Goal: Task Accomplishment & Management: Complete application form

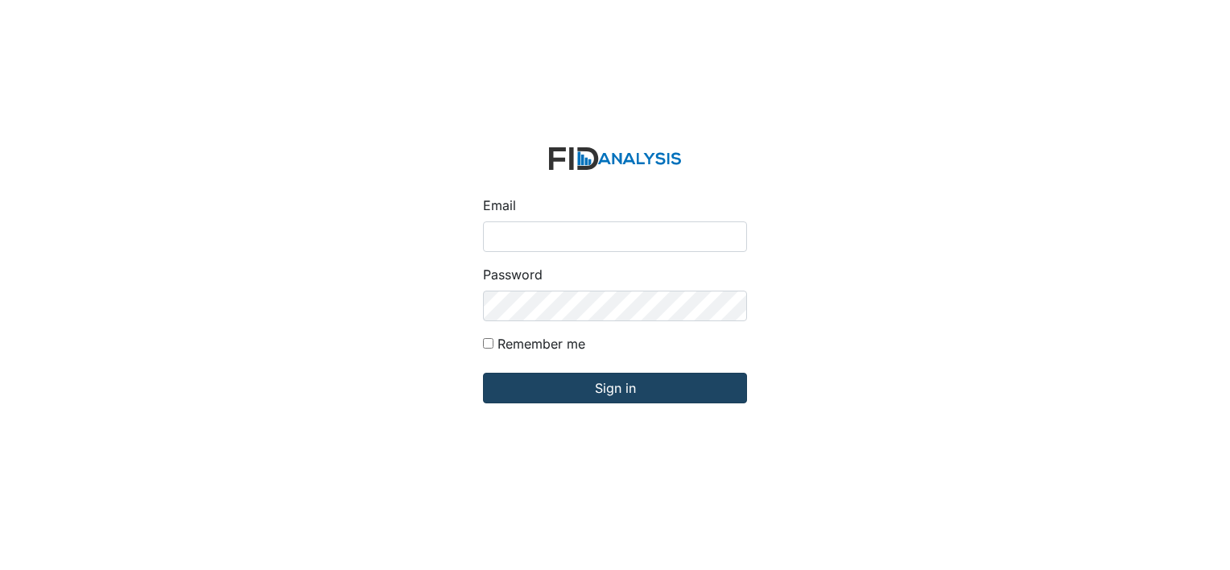
type input "[EMAIL_ADDRESS][DOMAIN_NAME]"
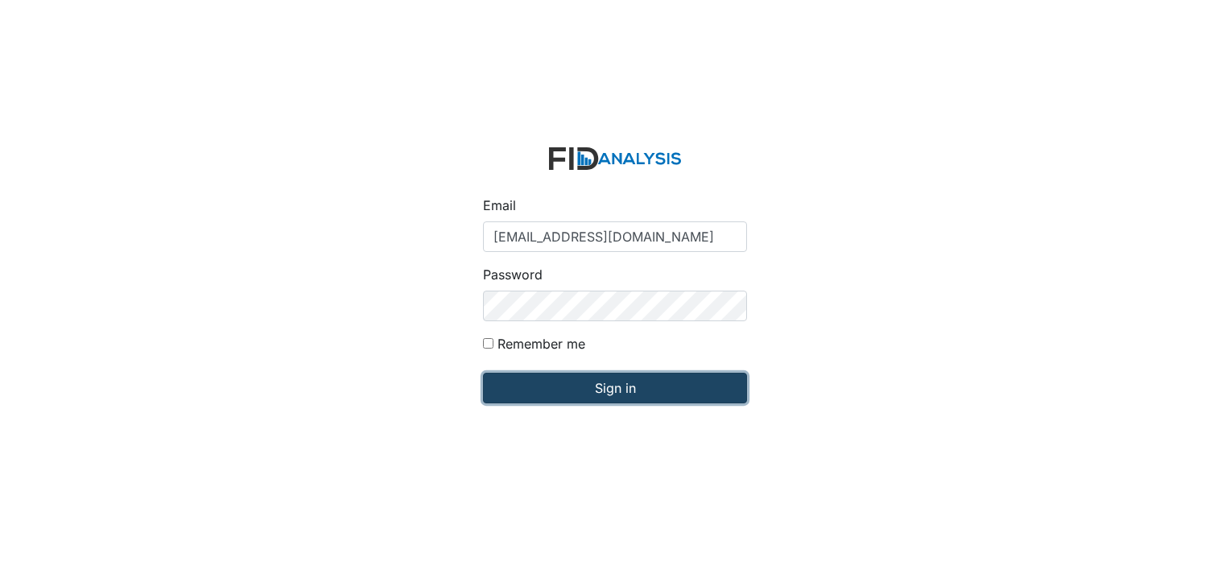
click at [637, 378] on input "Sign in" at bounding box center [615, 388] width 264 height 31
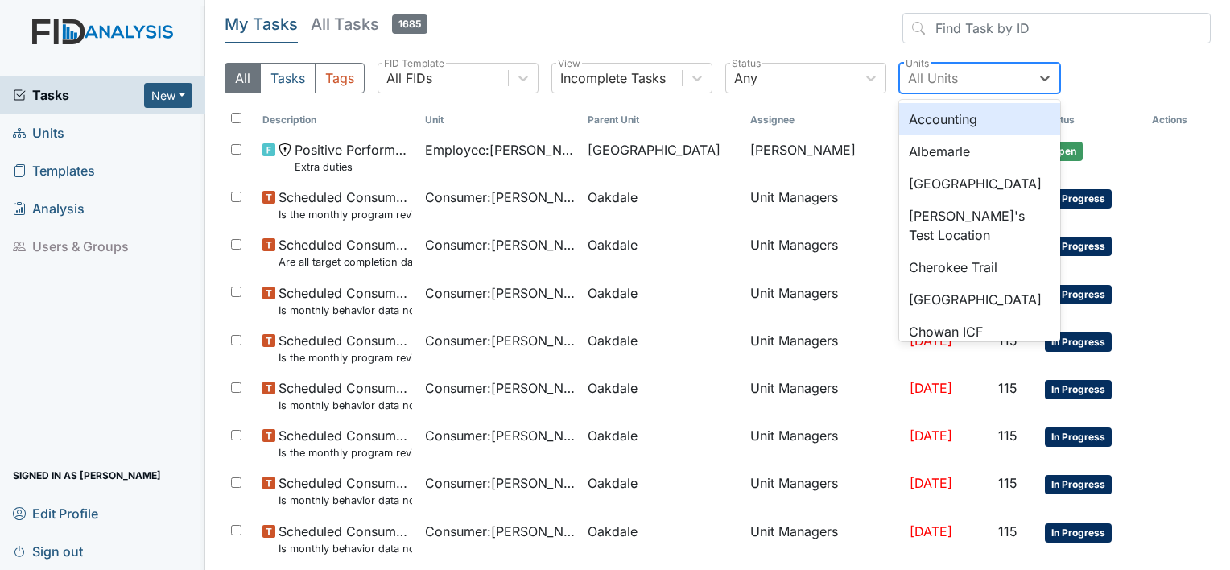
click at [963, 74] on div "All Units" at bounding box center [965, 78] width 130 height 29
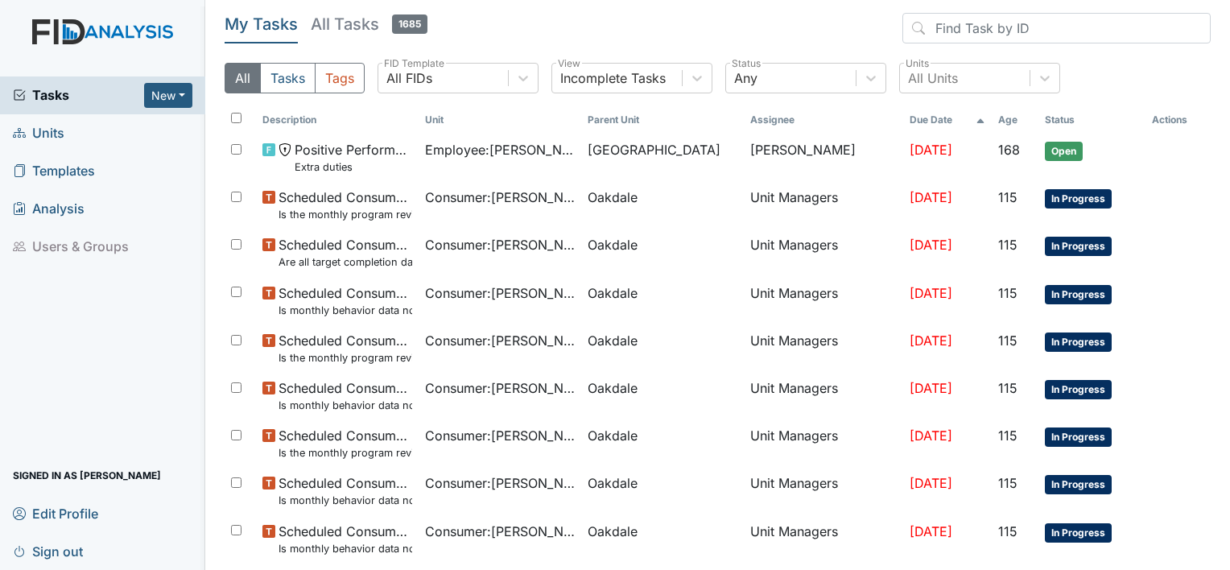
click at [1132, 81] on div "All Tasks Tags All FIDs FID Template Incomplete Tasks View Any Status All Units…" at bounding box center [718, 84] width 986 height 43
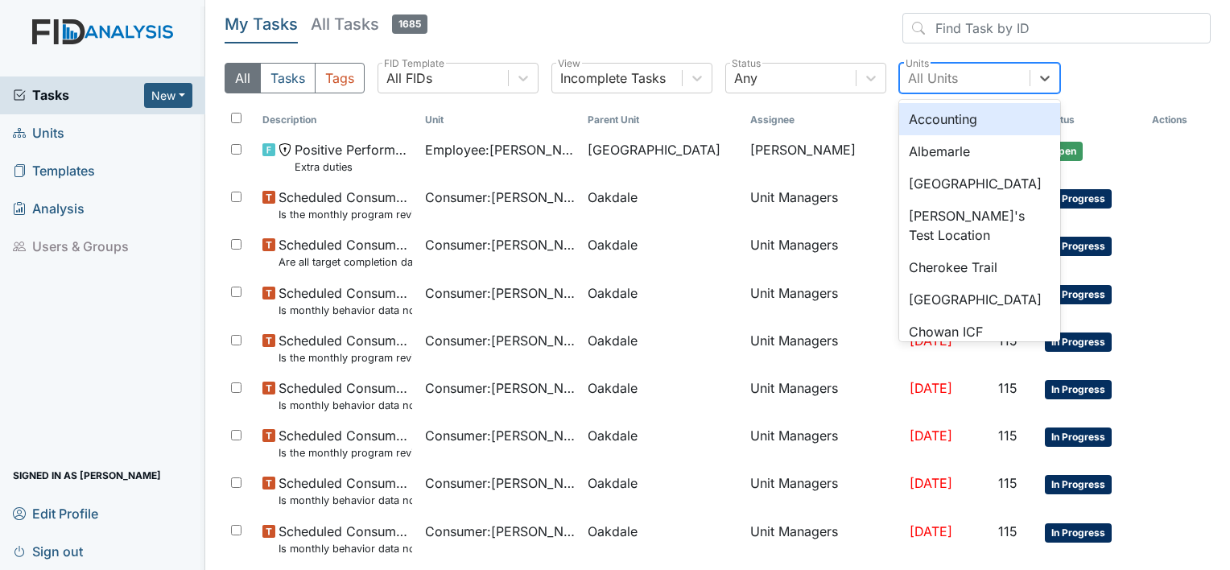
click at [1021, 91] on div "All Units" at bounding box center [965, 78] width 130 height 29
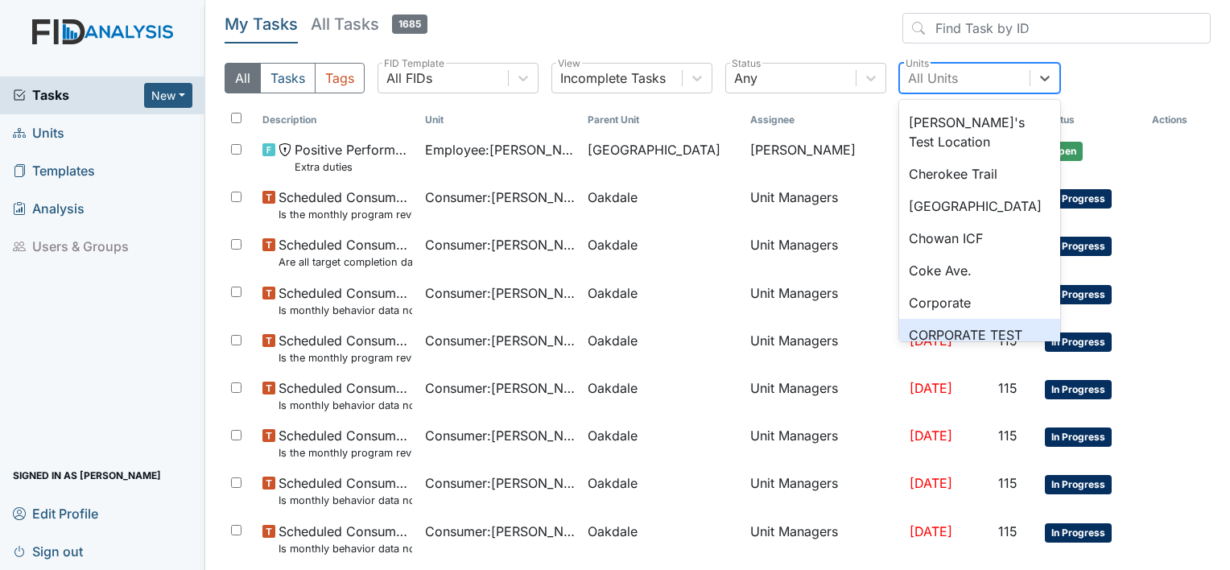
scroll to position [93, 0]
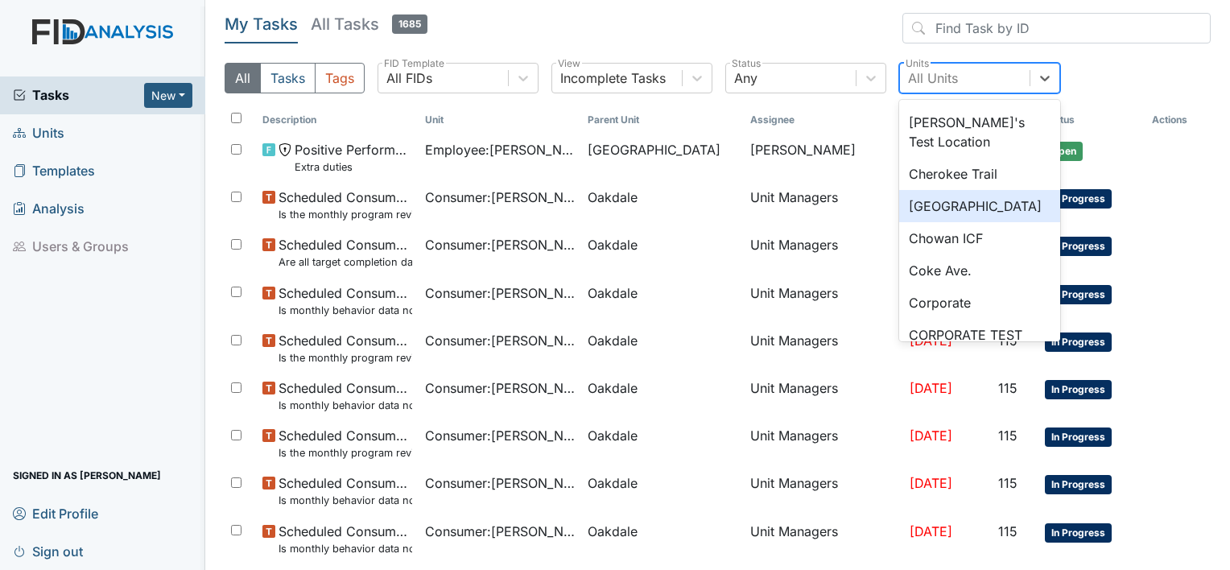
click at [978, 213] on div "[GEOGRAPHIC_DATA]" at bounding box center [980, 206] width 161 height 32
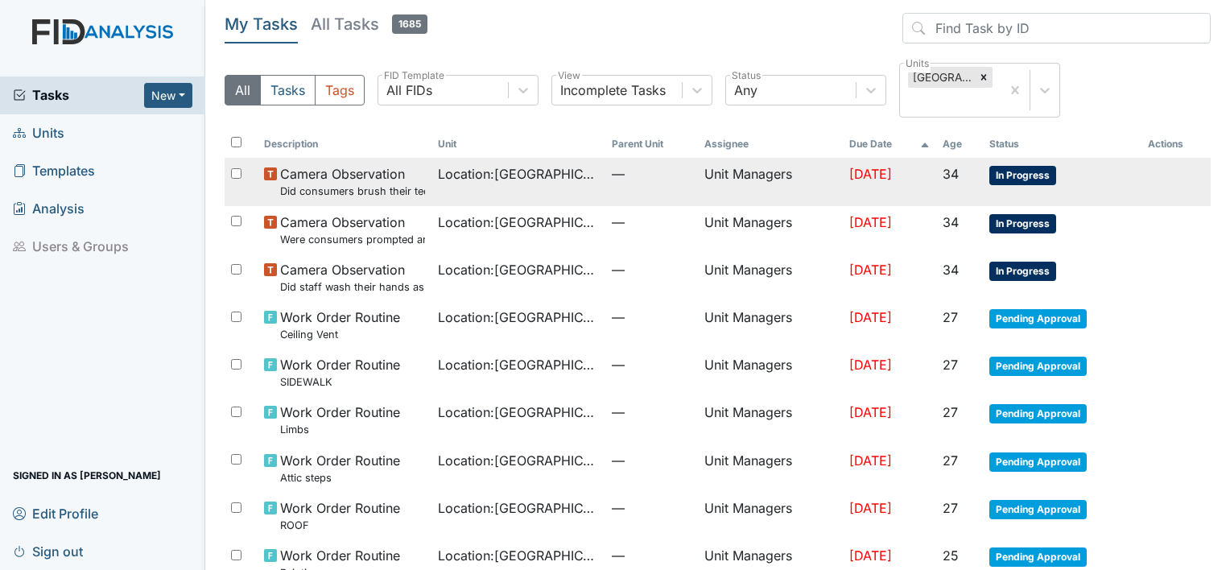
click at [698, 190] on td "Unit Managers" at bounding box center [770, 182] width 145 height 48
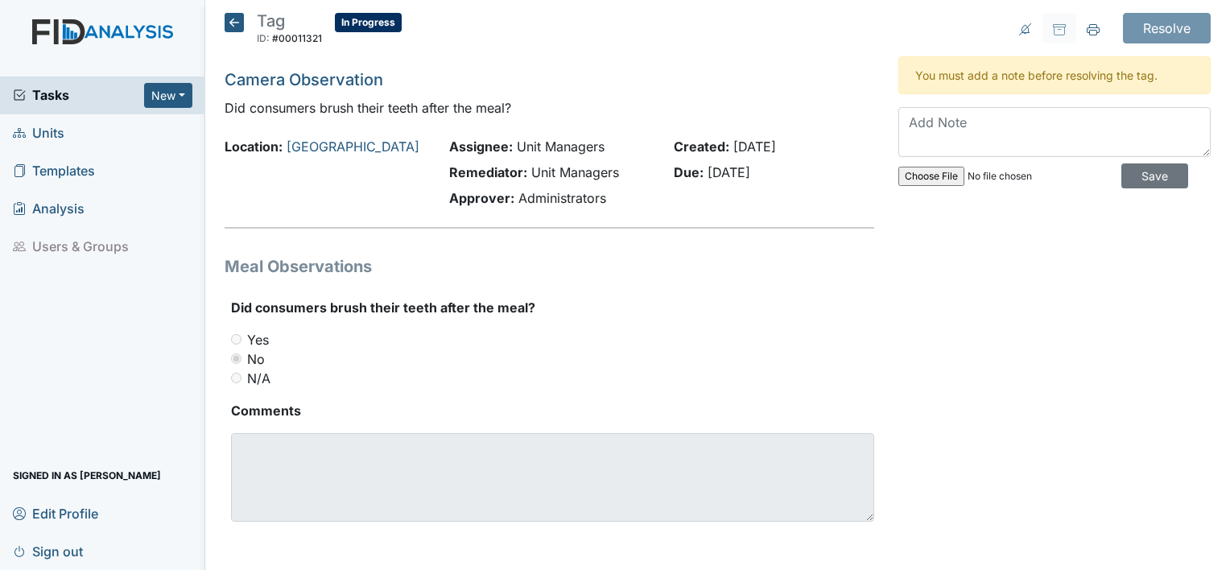
click at [236, 26] on icon at bounding box center [234, 22] width 19 height 19
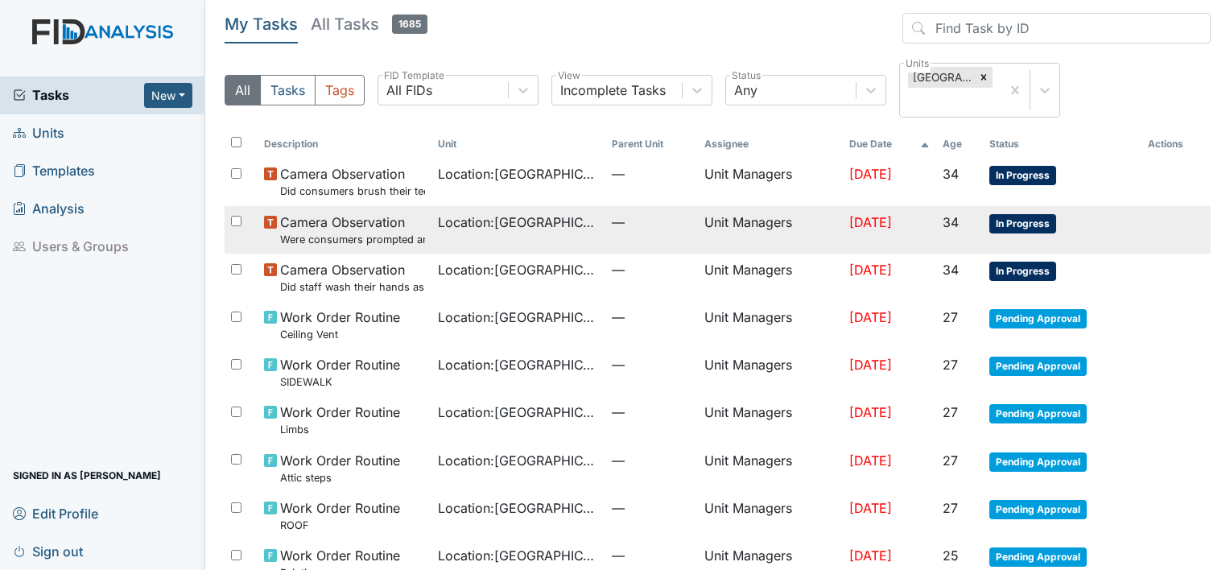
click at [606, 233] on td "—" at bounding box center [652, 230] width 93 height 48
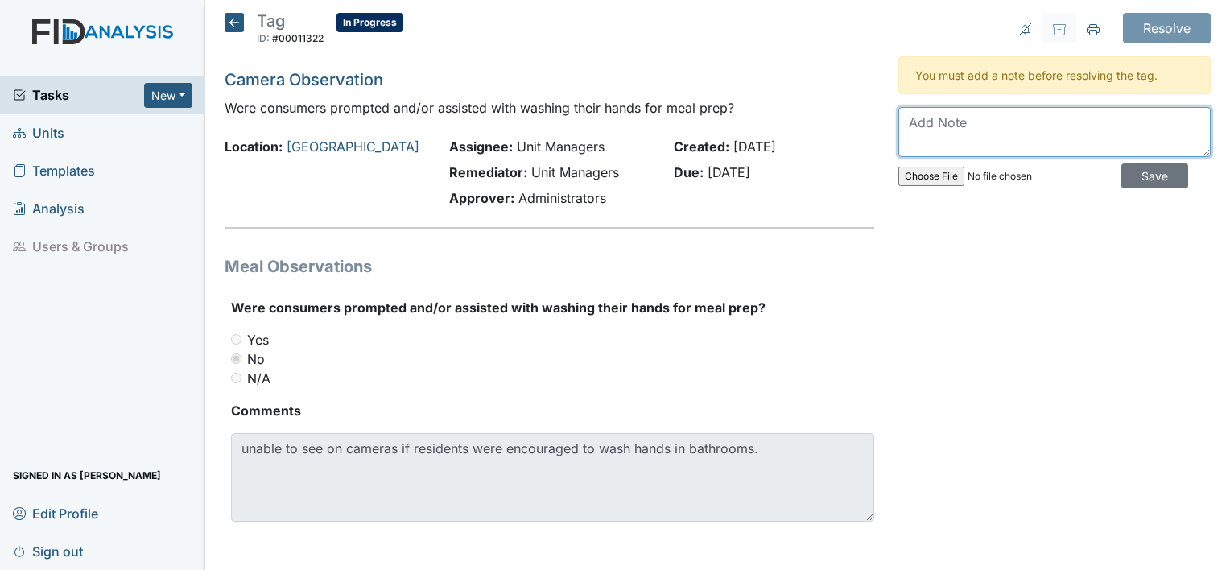
click at [970, 119] on textarea at bounding box center [1055, 132] width 312 height 50
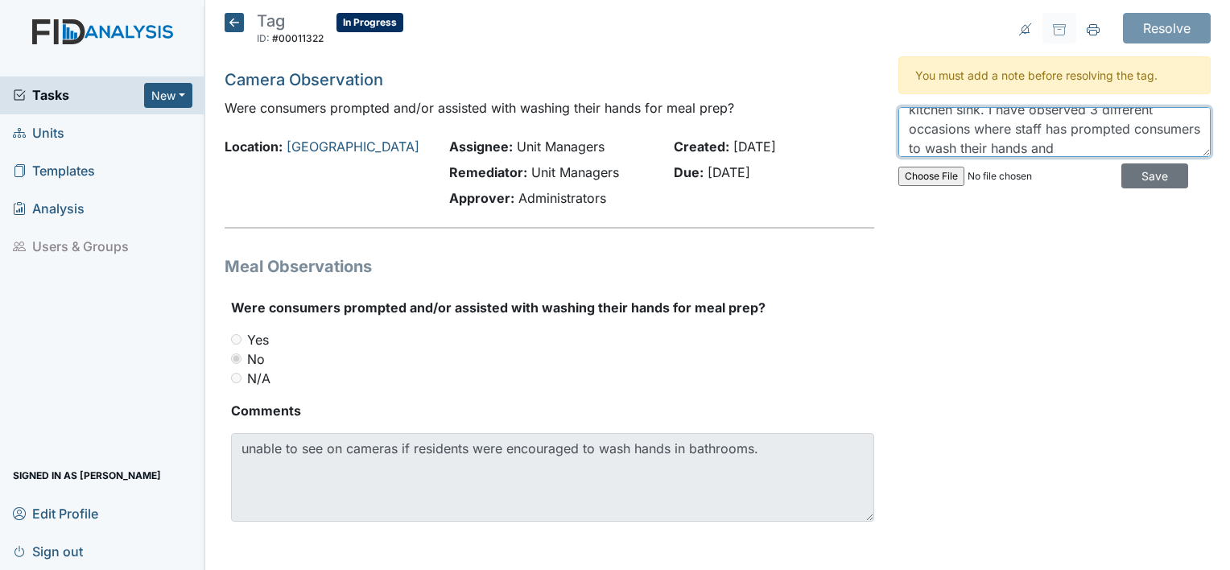
scroll to position [71, 0]
type textarea "consumers are encouraged to wash hands for meal prep and typically wash their h…"
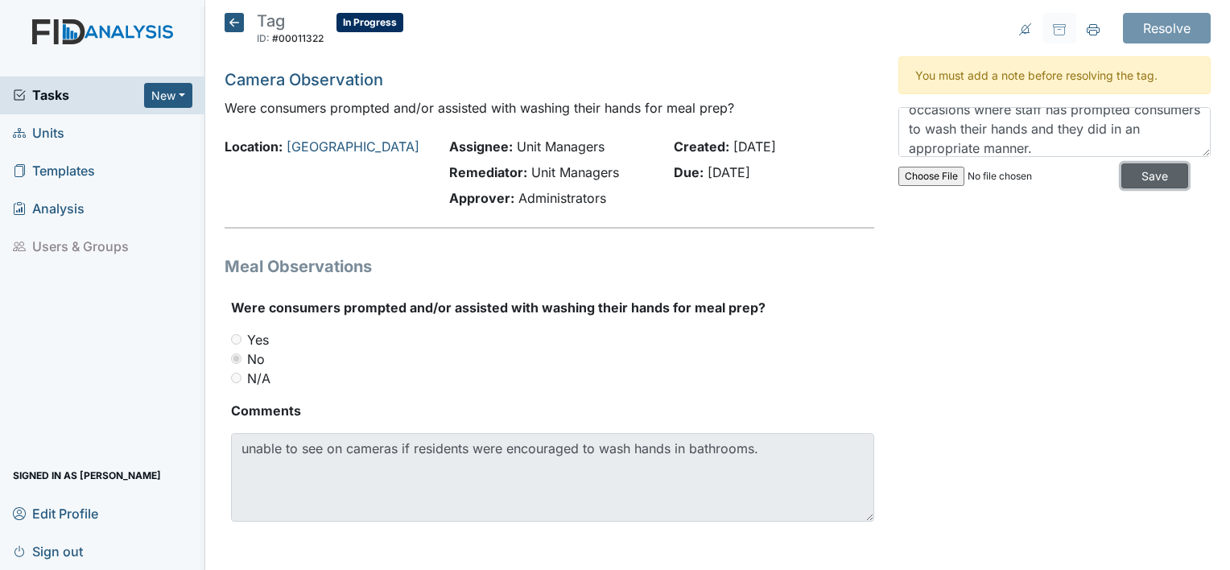
click at [1122, 173] on input "Save" at bounding box center [1155, 175] width 67 height 25
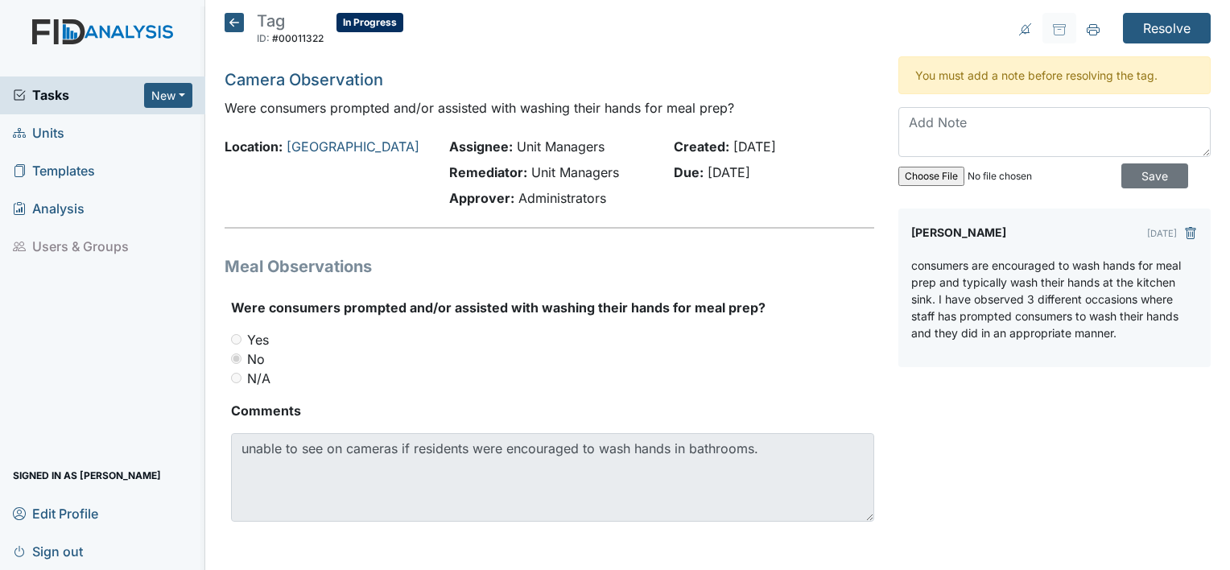
scroll to position [0, 0]
click at [1144, 19] on input "Resolve" at bounding box center [1167, 28] width 88 height 31
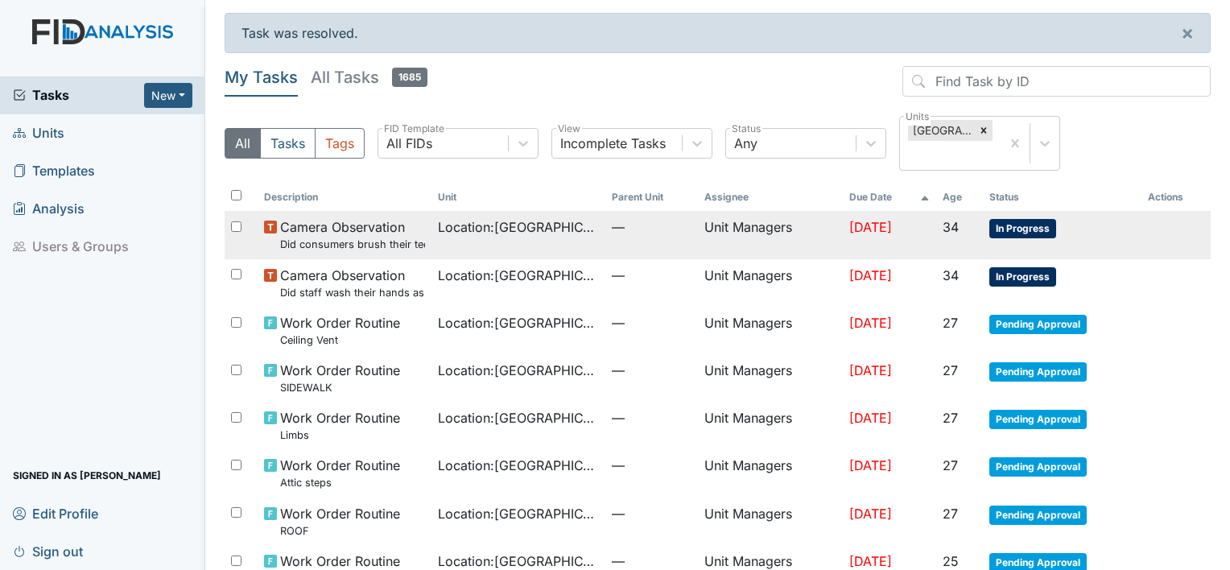
click at [652, 232] on span "—" at bounding box center [652, 226] width 80 height 19
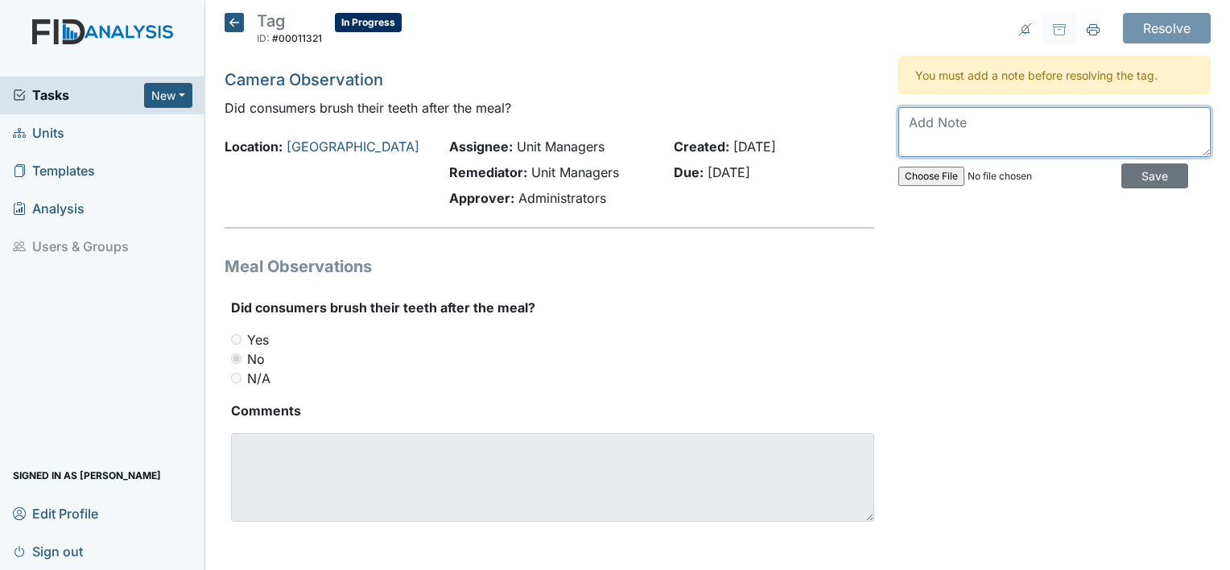
click at [947, 129] on textarea at bounding box center [1055, 132] width 312 height 50
type textarea "c"
type textarea "s"
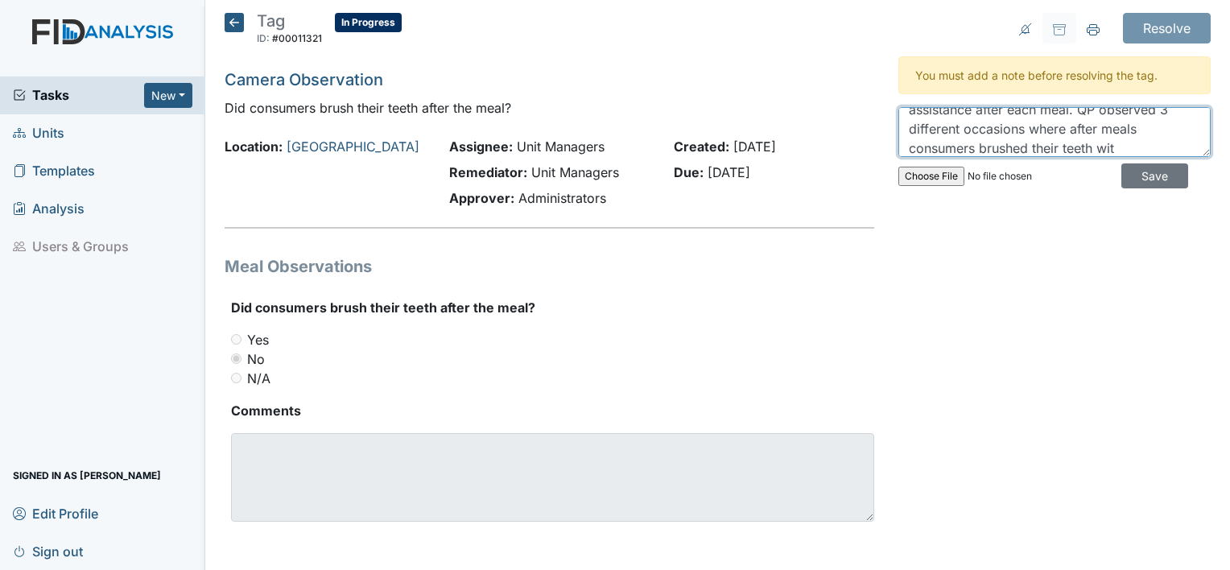
scroll to position [71, 0]
type textarea "HM completed in service with staff reminding them that consumers must brush tee…"
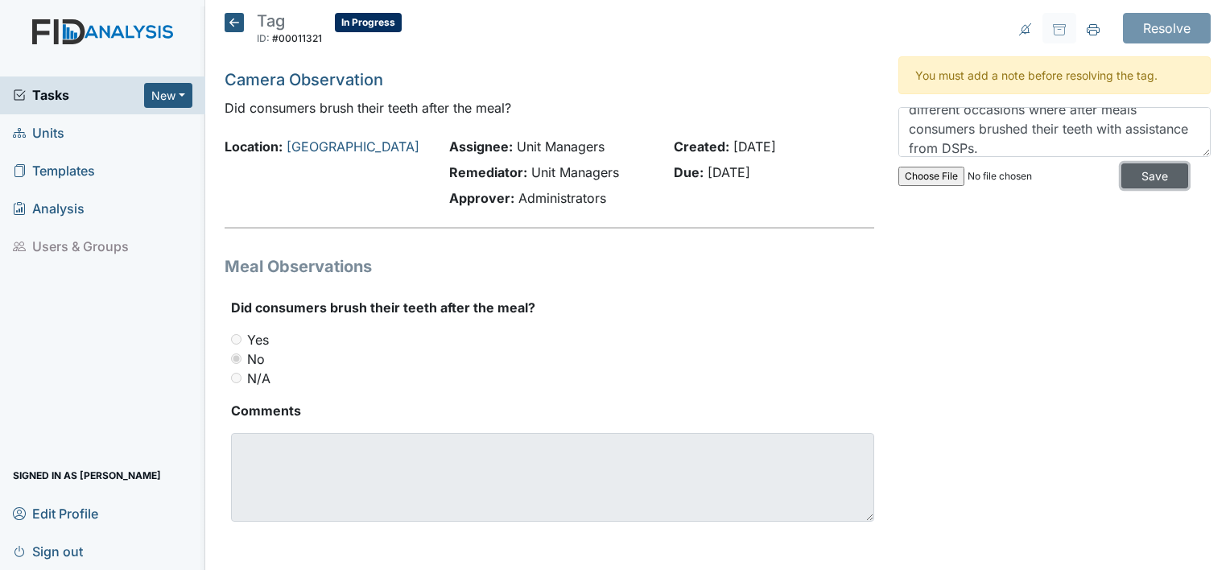
click at [1150, 172] on input "Save" at bounding box center [1155, 175] width 67 height 25
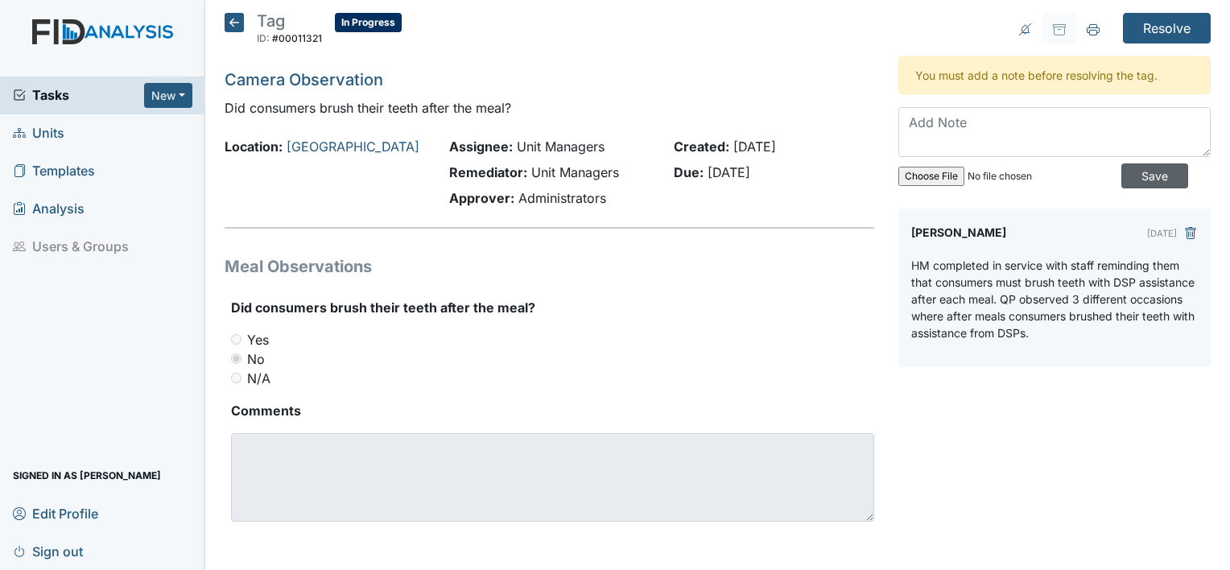
scroll to position [0, 0]
click at [1163, 27] on input "Resolve" at bounding box center [1167, 28] width 88 height 31
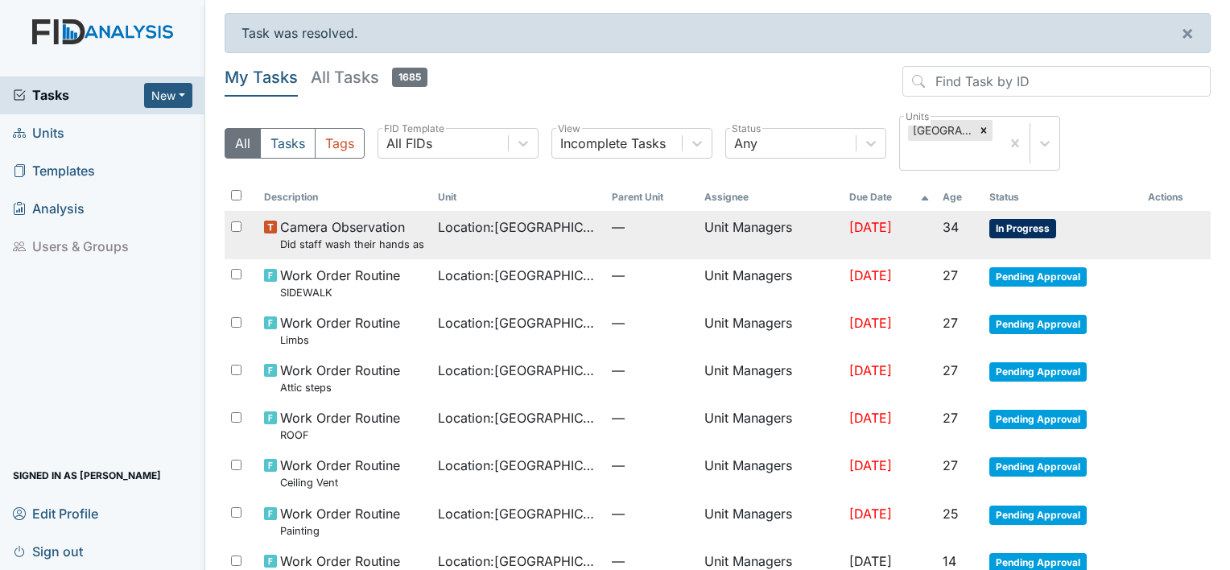
click at [763, 218] on td "Unit Managers" at bounding box center [770, 235] width 145 height 48
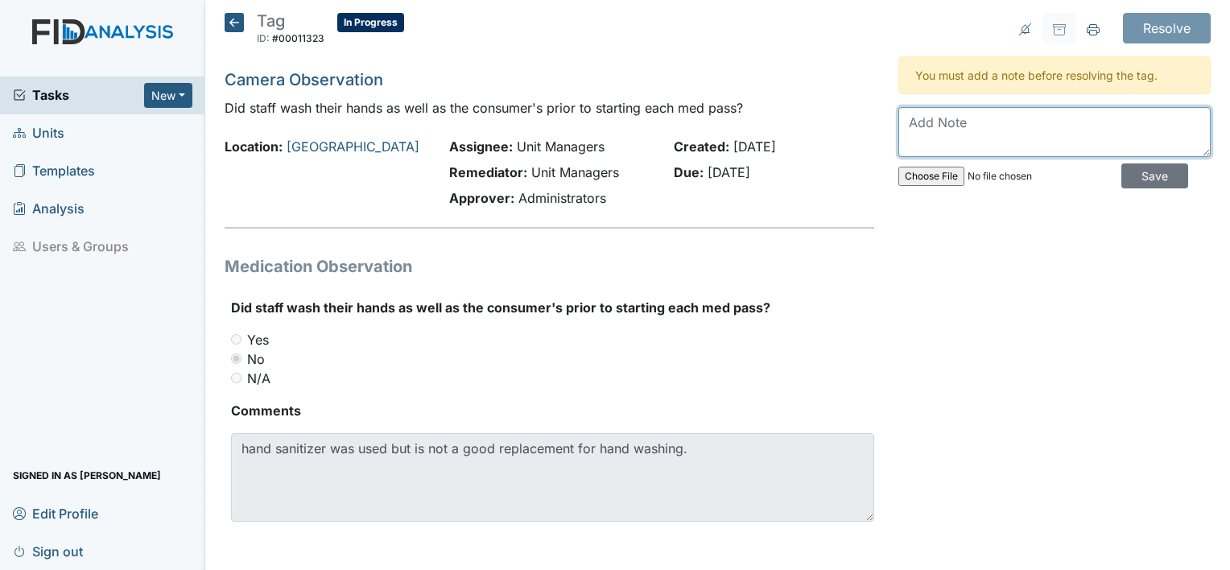
click at [930, 131] on textarea at bounding box center [1055, 132] width 312 height 50
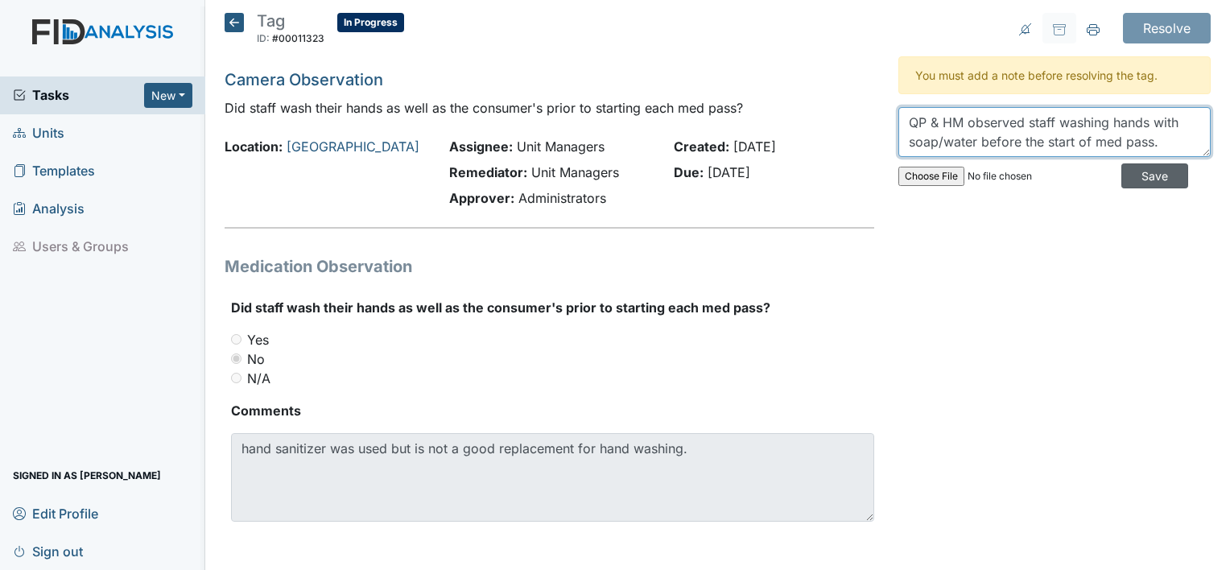
type textarea "QP & HM observed staff washing hands with soap/water before the start of med pa…"
click at [1136, 173] on input "Save" at bounding box center [1155, 175] width 67 height 25
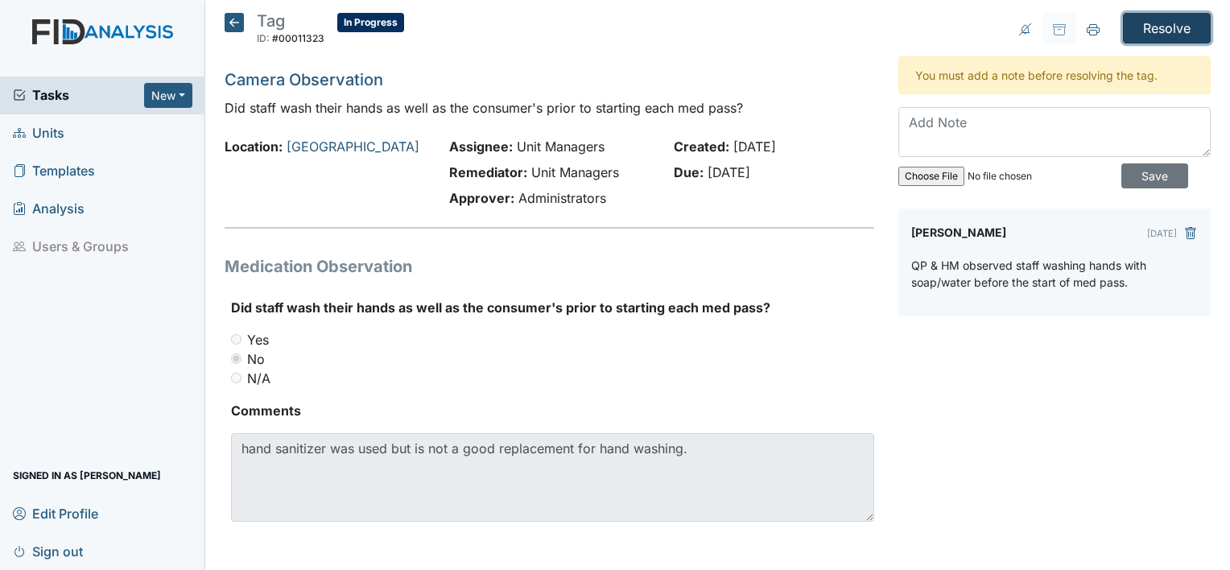
click at [1159, 22] on input "Resolve" at bounding box center [1167, 28] width 88 height 31
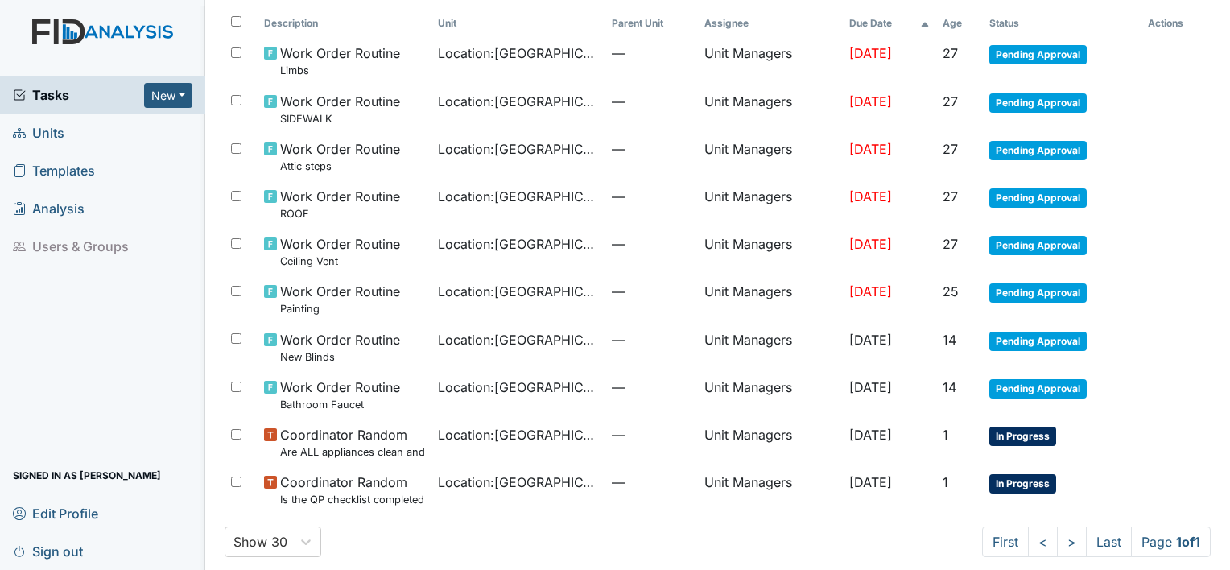
scroll to position [187, 0]
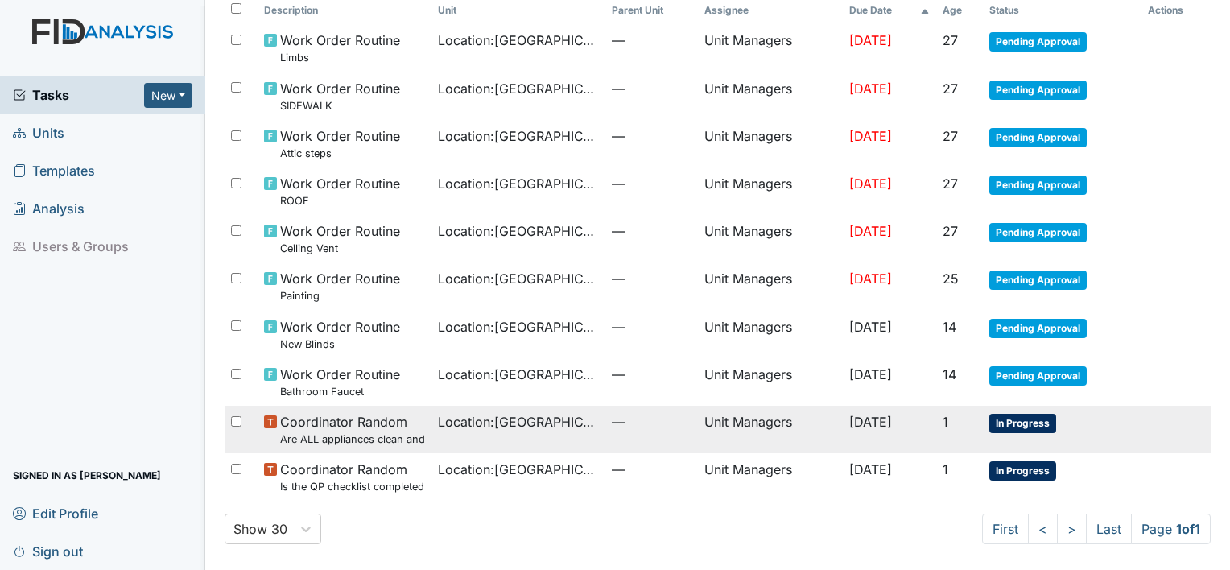
click at [663, 428] on span "—" at bounding box center [652, 421] width 80 height 19
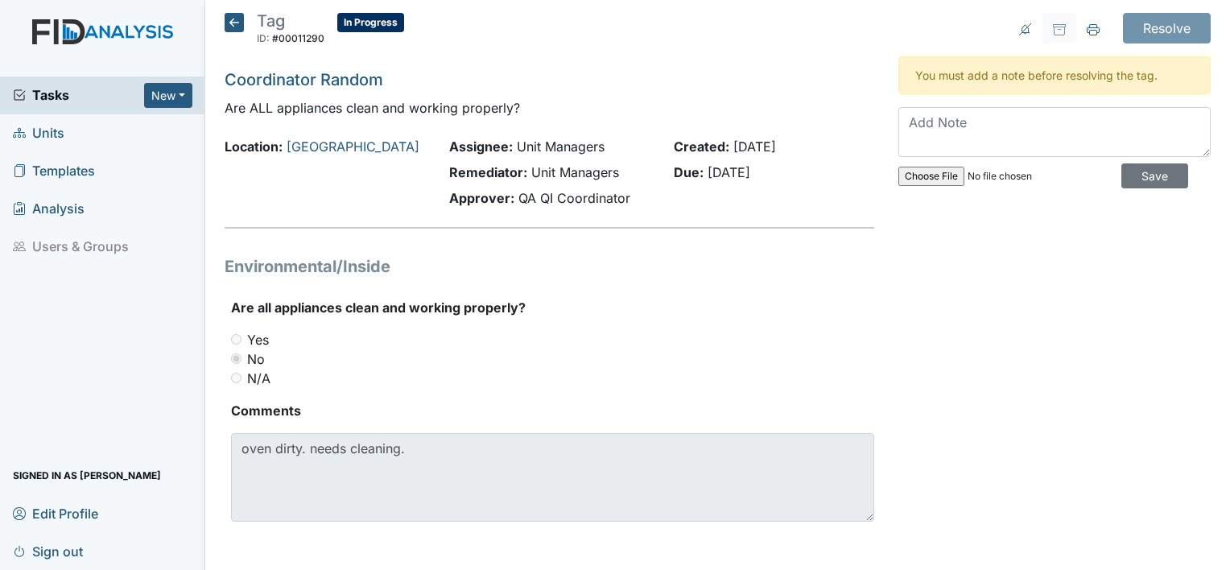
click at [238, 18] on icon at bounding box center [234, 22] width 19 height 19
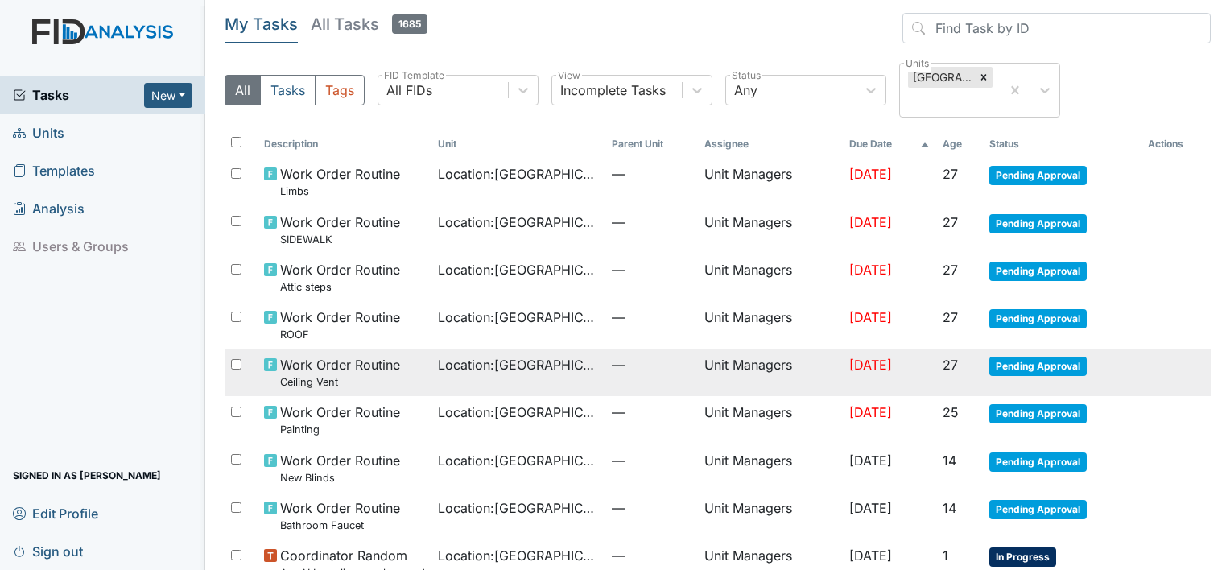
scroll to position [134, 0]
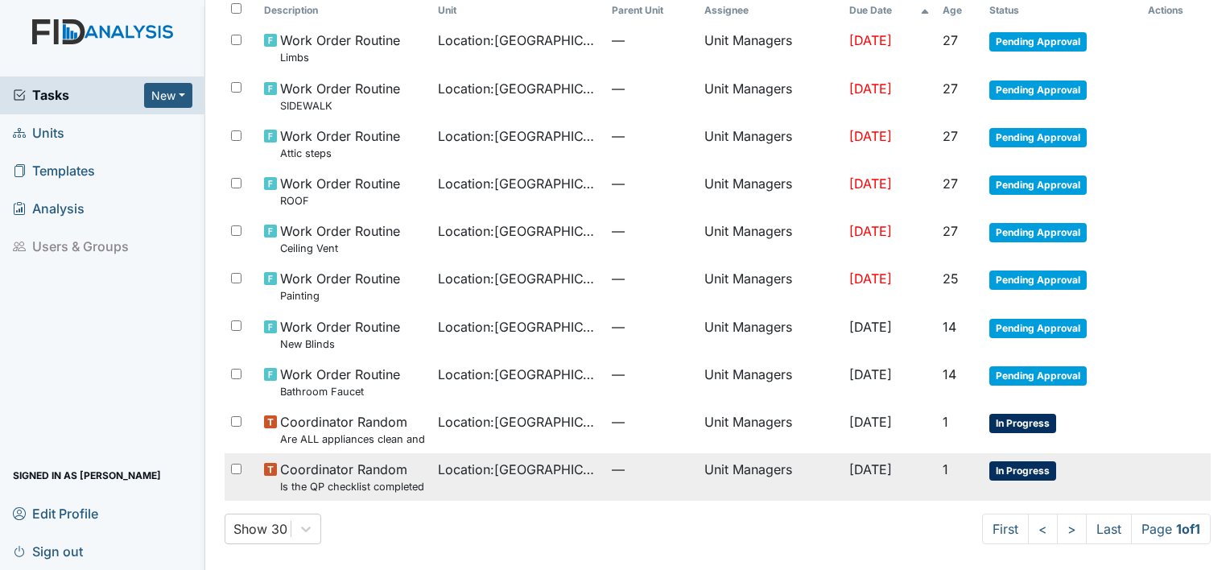
click at [709, 464] on td "Unit Managers" at bounding box center [770, 477] width 145 height 48
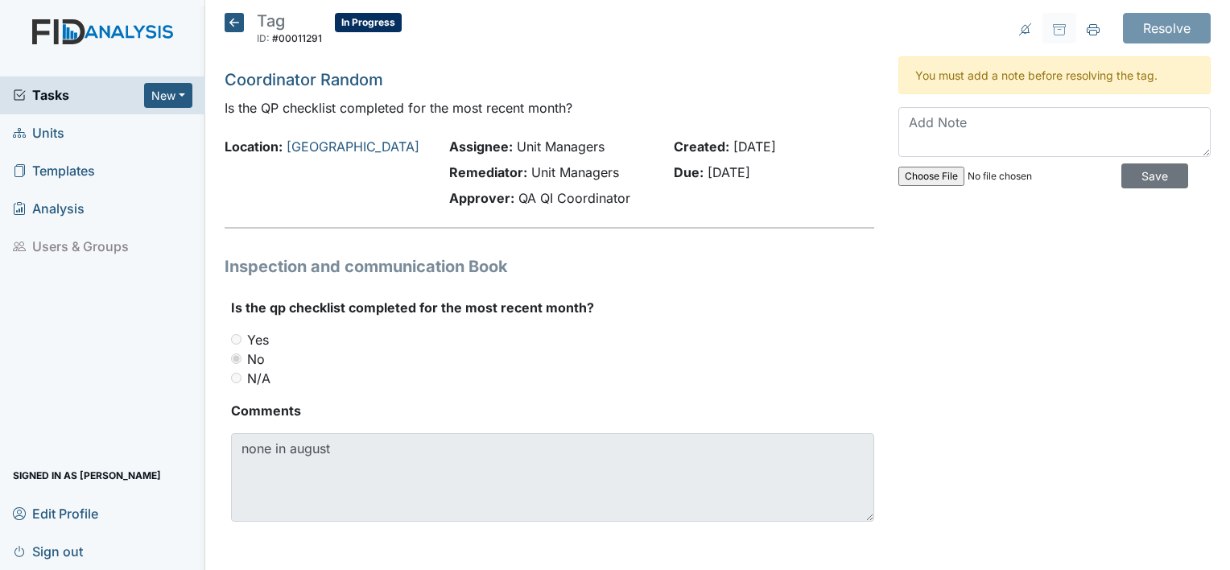
scroll to position [2, 0]
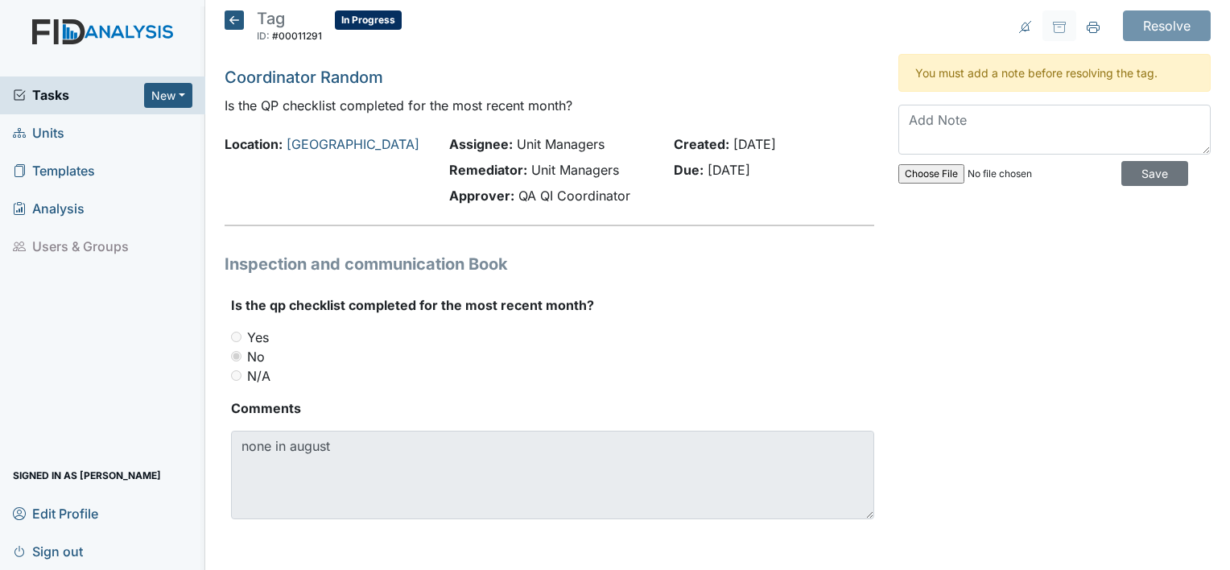
click at [234, 14] on icon at bounding box center [234, 19] width 19 height 19
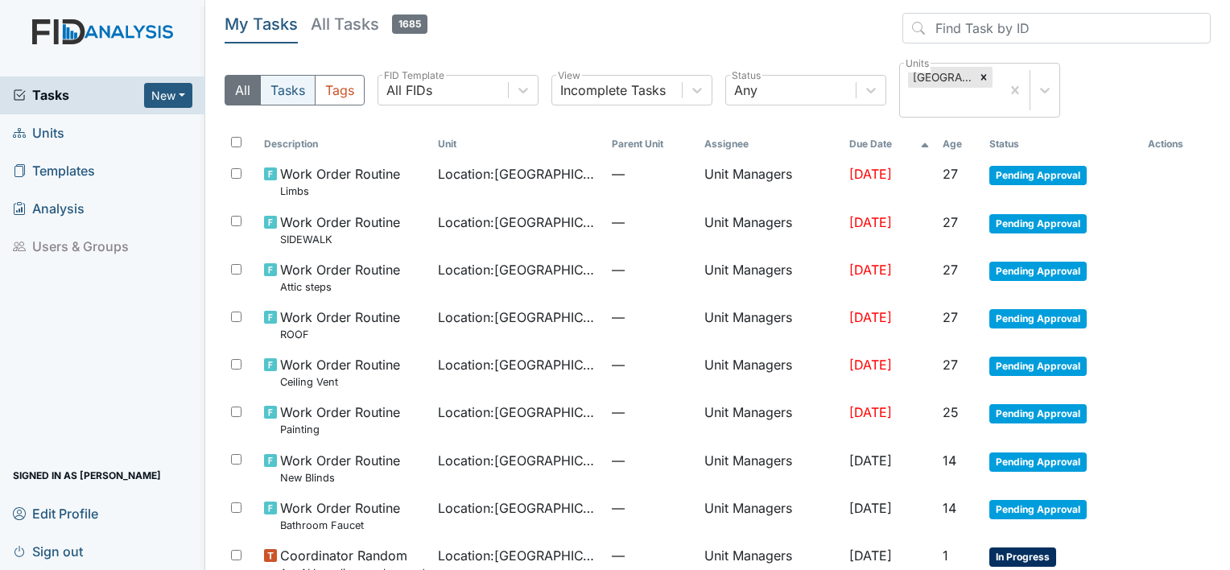
click at [287, 92] on button "Tasks" at bounding box center [288, 90] width 56 height 31
click at [344, 91] on button "Tags" at bounding box center [340, 90] width 50 height 31
click at [285, 97] on button "Tasks" at bounding box center [288, 90] width 56 height 31
click at [455, 106] on div "All Tasks Tags All FIDs FID Template Incomplete Tasks View Any Status Cherry La…" at bounding box center [718, 97] width 986 height 68
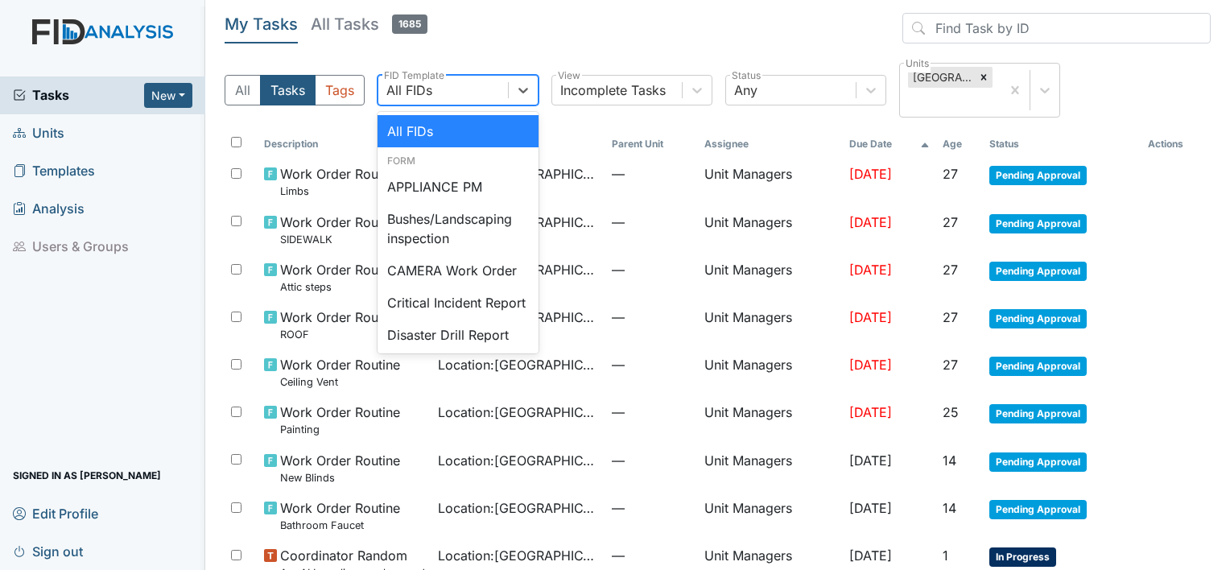
click at [455, 97] on div "All FIDs" at bounding box center [443, 90] width 130 height 29
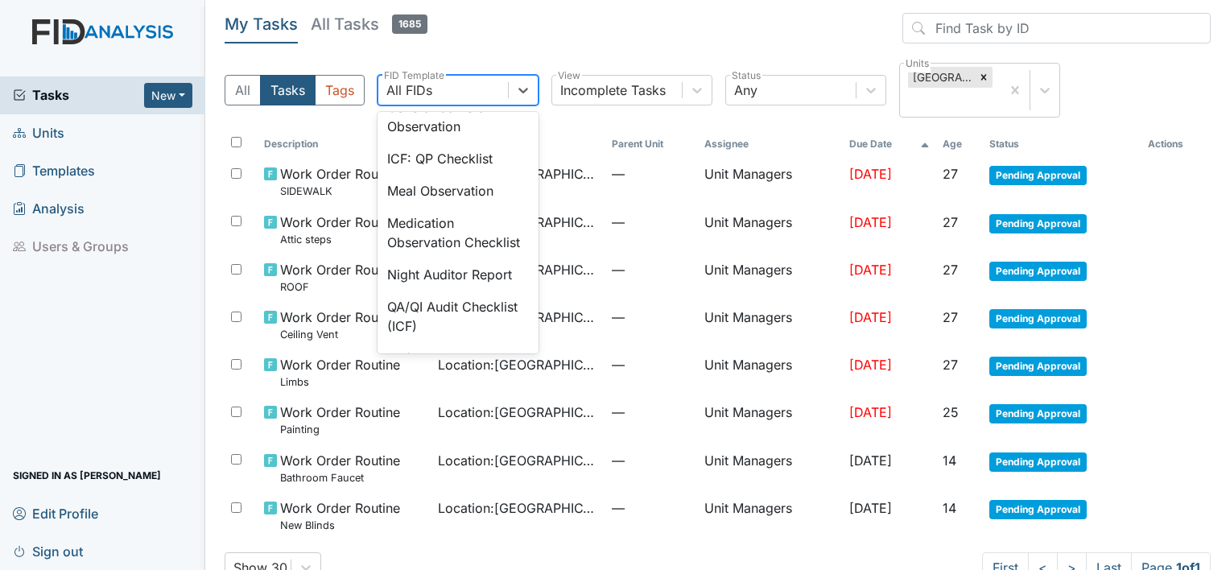
scroll to position [1144, 0]
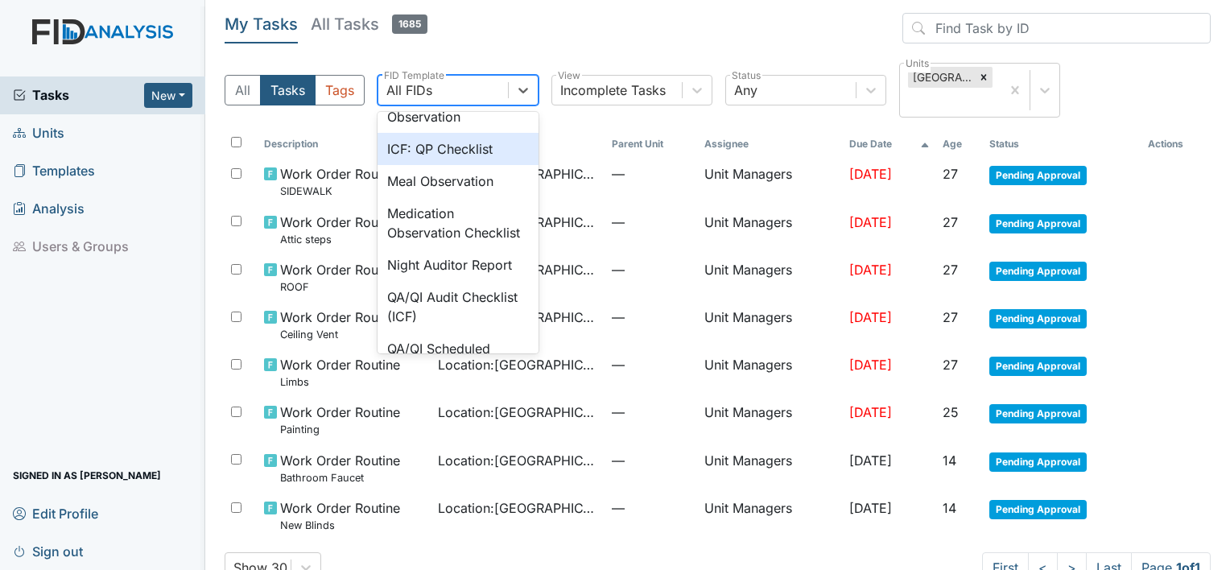
click at [451, 165] on div "ICF: QP Checklist" at bounding box center [458, 149] width 161 height 32
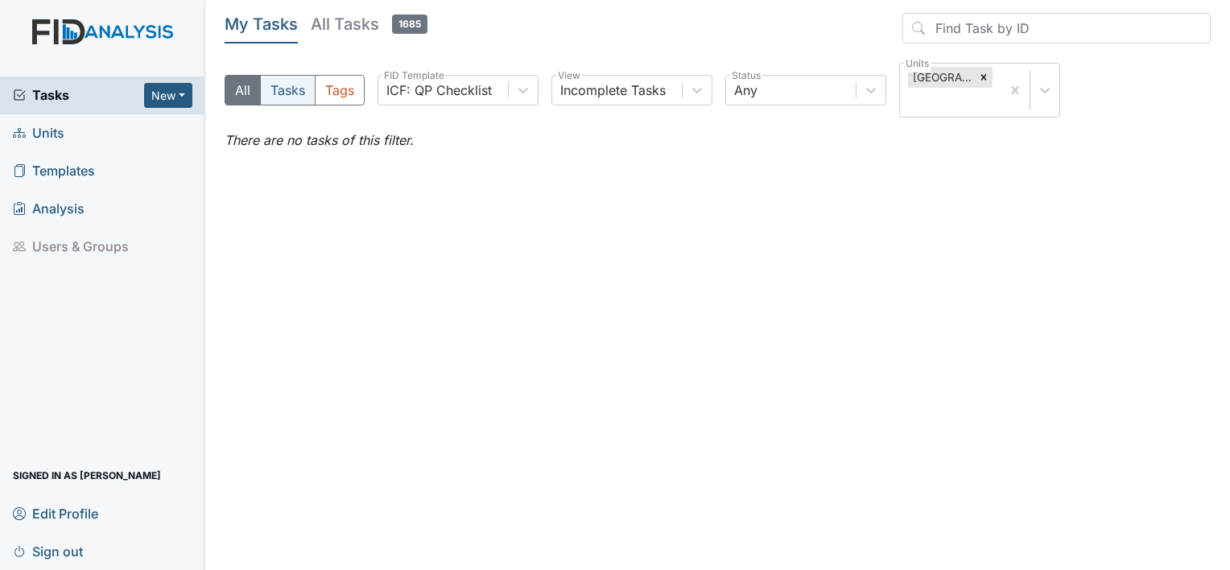
click at [296, 91] on button "Tasks" at bounding box center [288, 90] width 56 height 31
click at [354, 29] on h5 "All Tasks 1685" at bounding box center [369, 24] width 117 height 23
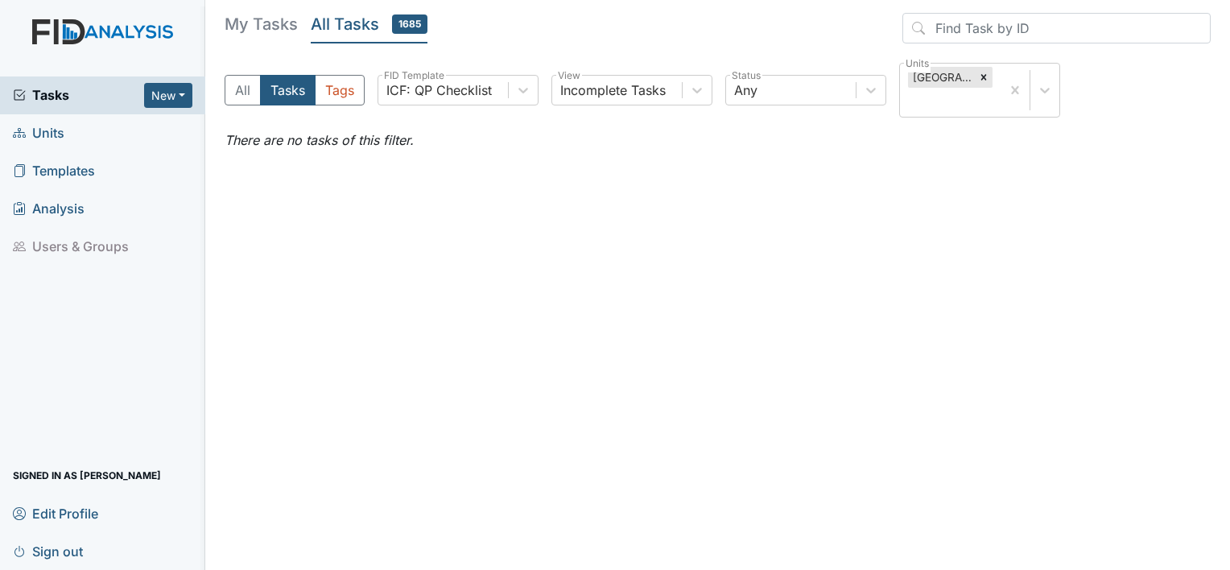
click at [362, 32] on h5 "All Tasks 1685" at bounding box center [369, 24] width 117 height 23
click at [982, 77] on icon at bounding box center [984, 78] width 6 height 6
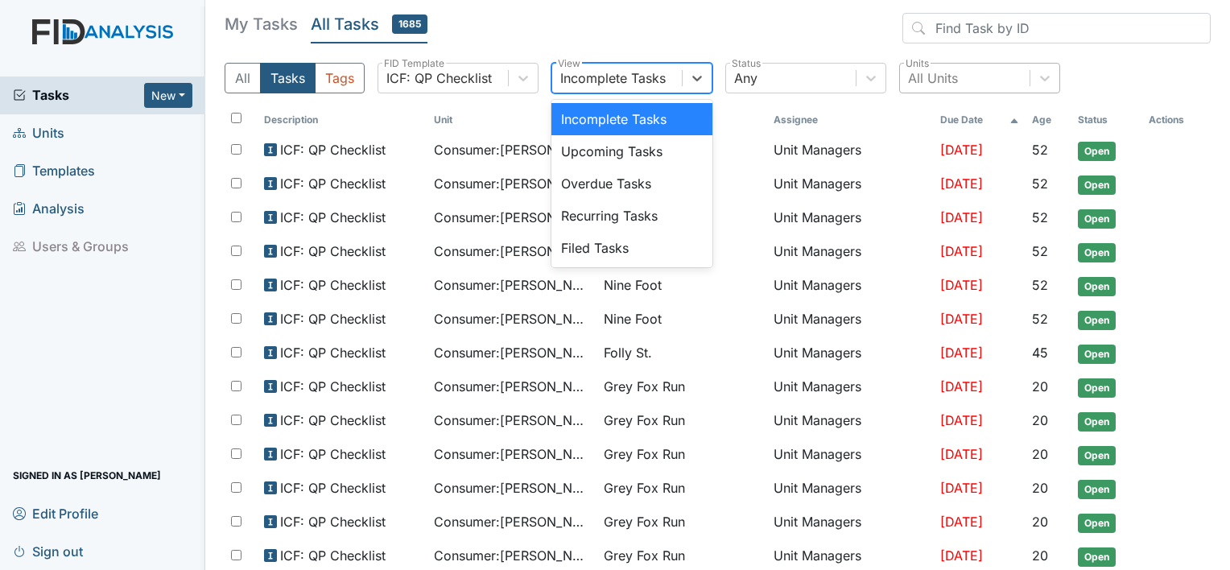
click at [663, 73] on div "Incomplete Tasks" at bounding box center [612, 77] width 105 height 19
click at [641, 158] on div "Upcoming Tasks" at bounding box center [632, 151] width 161 height 32
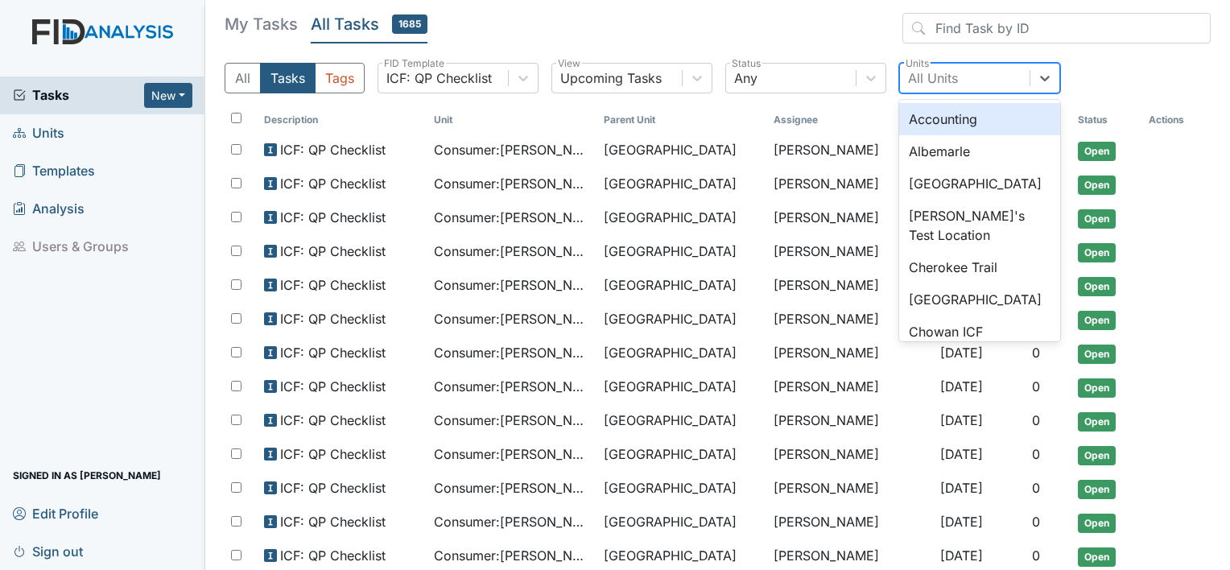
click at [941, 68] on div "All Units" at bounding box center [933, 77] width 50 height 19
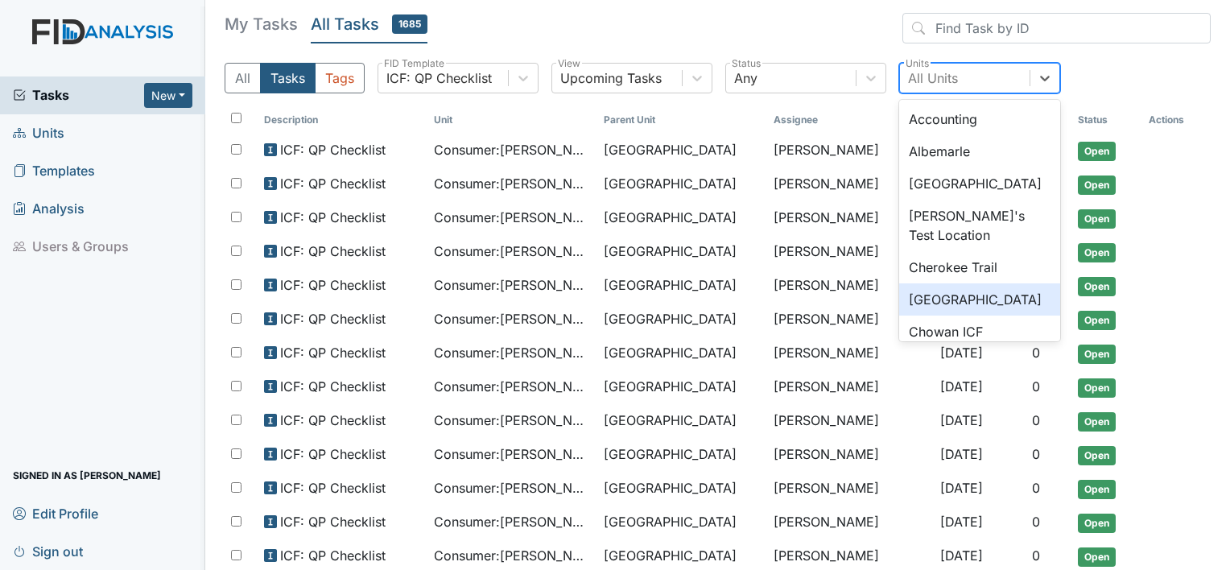
click at [933, 300] on div "[GEOGRAPHIC_DATA]" at bounding box center [980, 299] width 161 height 32
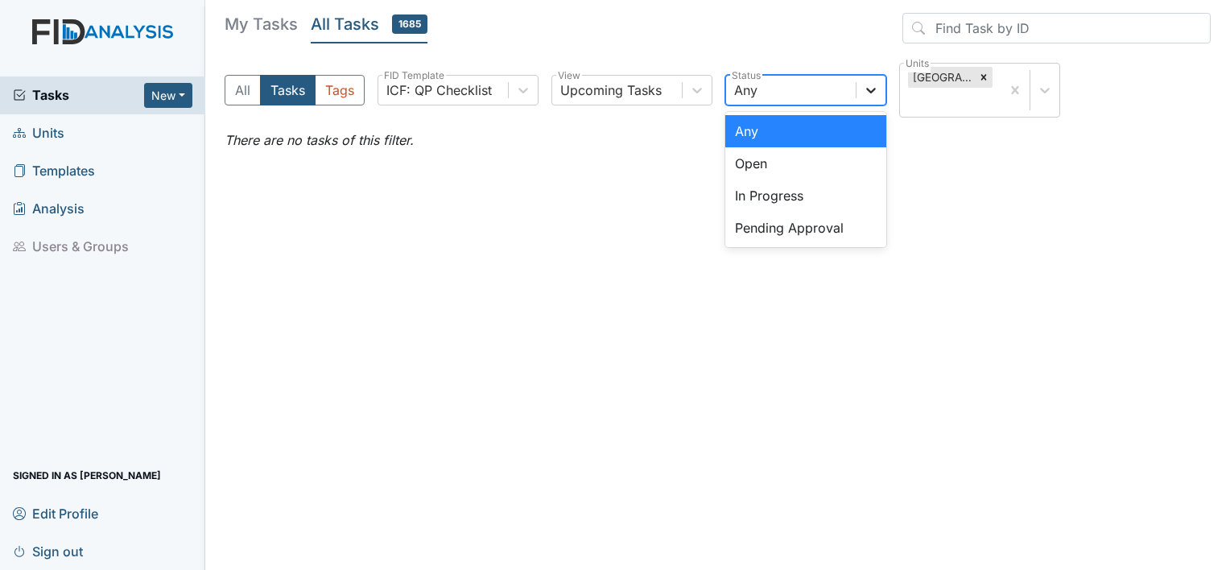
click at [874, 92] on icon at bounding box center [871, 90] width 16 height 16
click at [844, 171] on div "Open" at bounding box center [806, 163] width 161 height 32
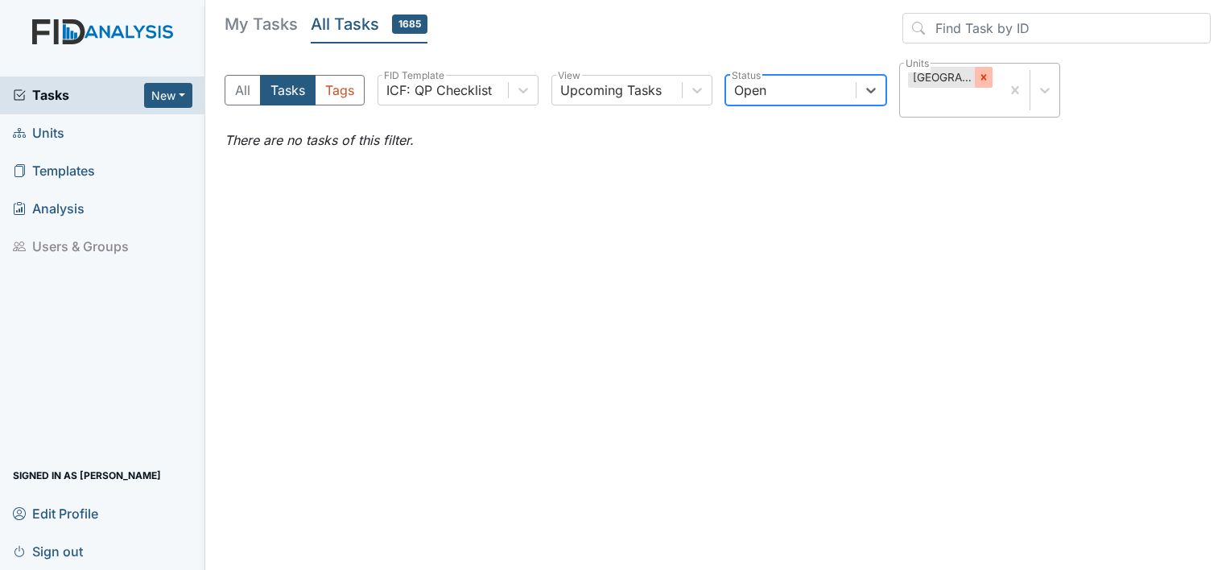
click at [988, 76] on icon at bounding box center [983, 77] width 11 height 11
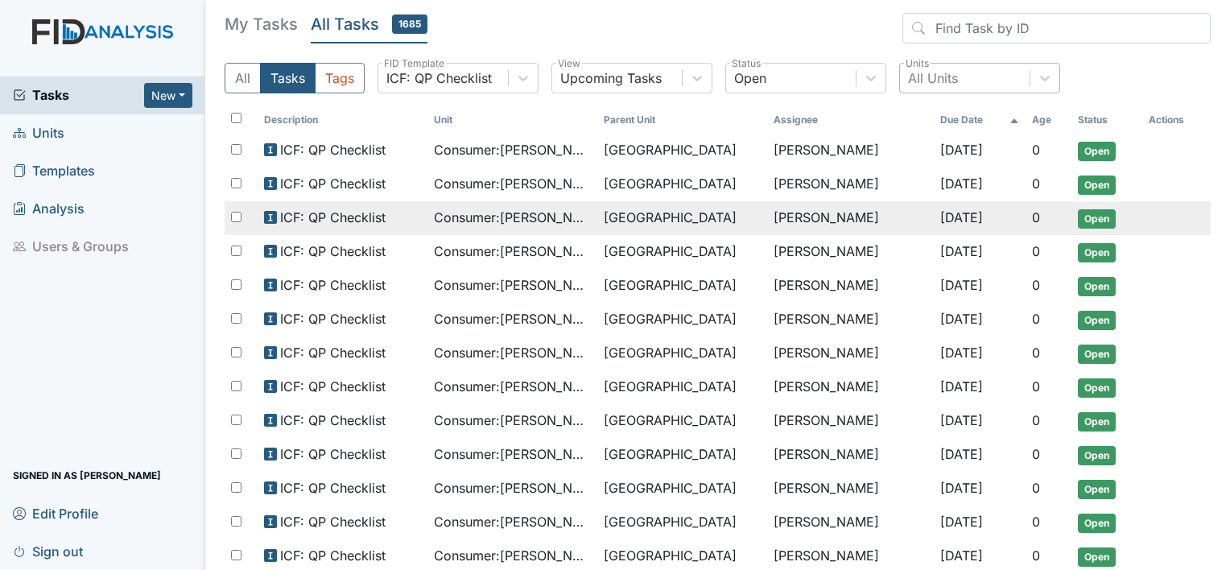
click at [707, 219] on span "[GEOGRAPHIC_DATA]" at bounding box center [682, 217] width 157 height 19
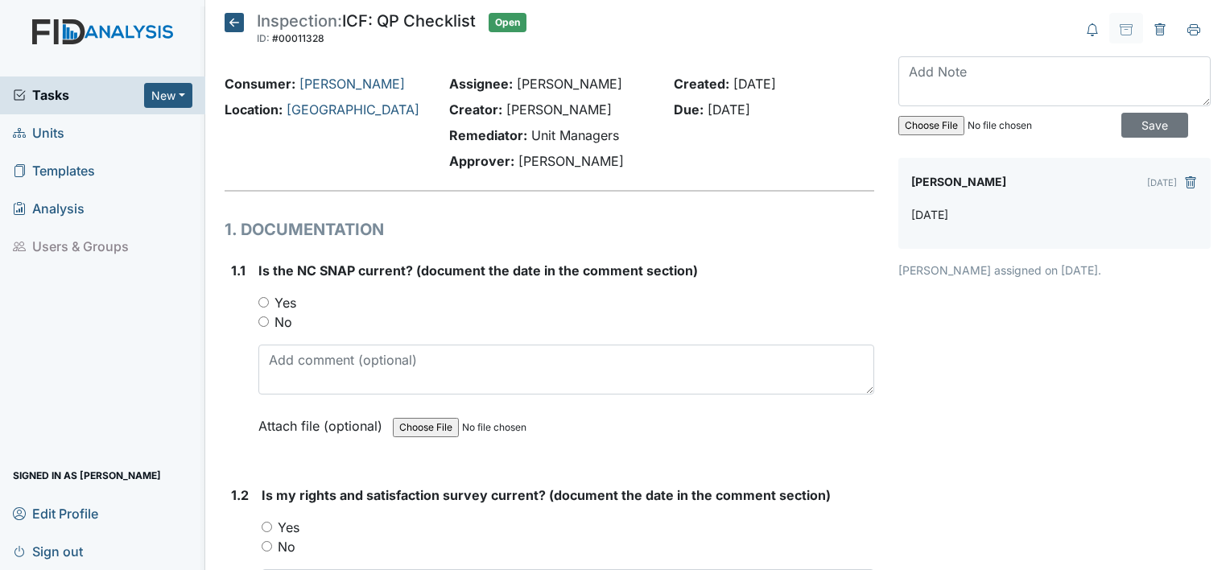
click at [230, 23] on icon at bounding box center [234, 22] width 19 height 19
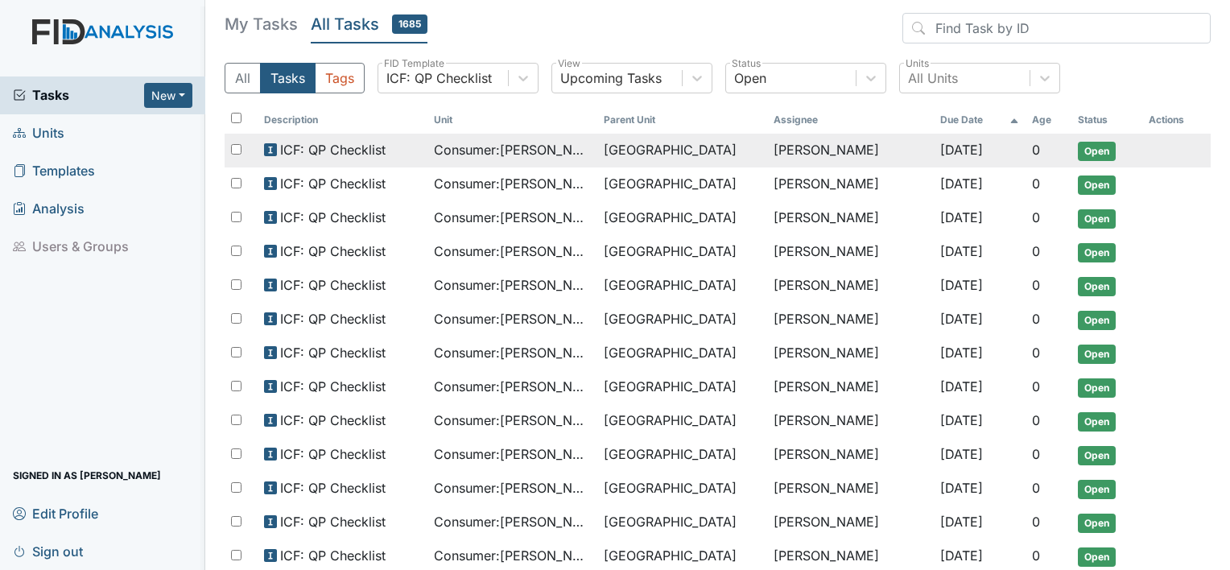
click at [621, 145] on span "[GEOGRAPHIC_DATA]" at bounding box center [670, 149] width 133 height 19
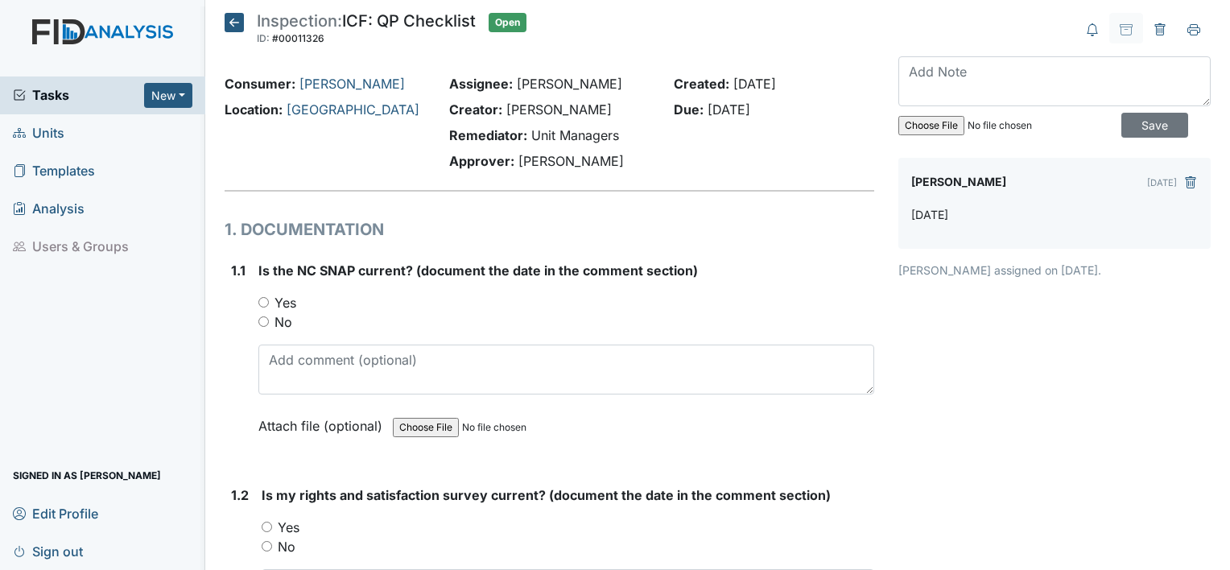
click at [280, 306] on label "Yes" at bounding box center [286, 302] width 22 height 19
click at [269, 306] on input "Yes" at bounding box center [263, 302] width 10 height 10
radio input "true"
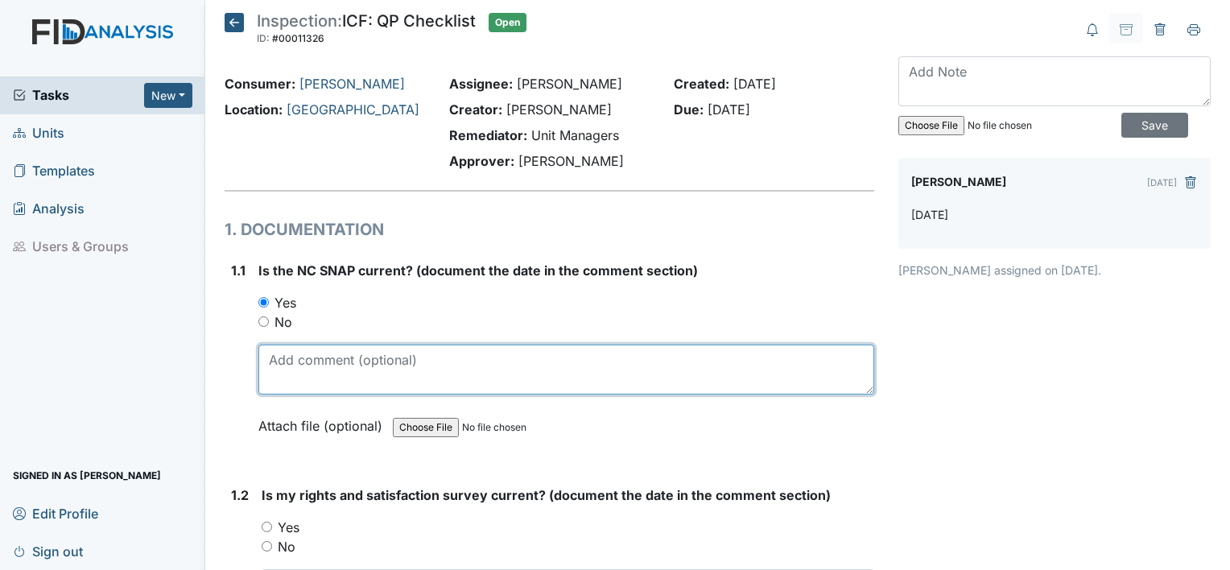
click at [287, 374] on textarea at bounding box center [566, 370] width 616 height 50
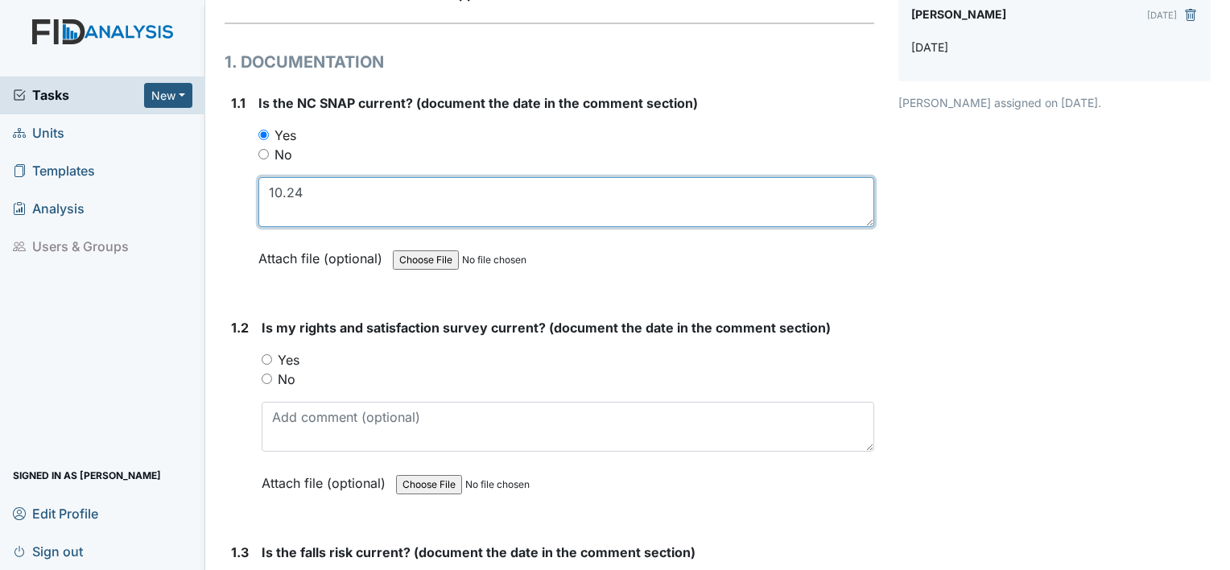
scroll to position [190, 0]
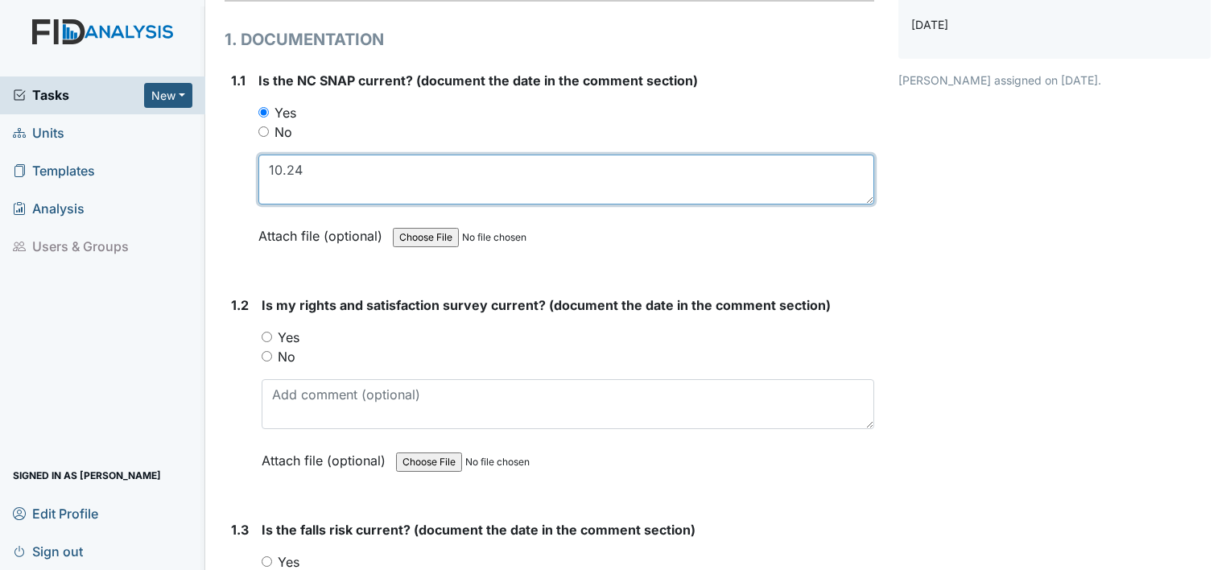
type textarea "10.24"
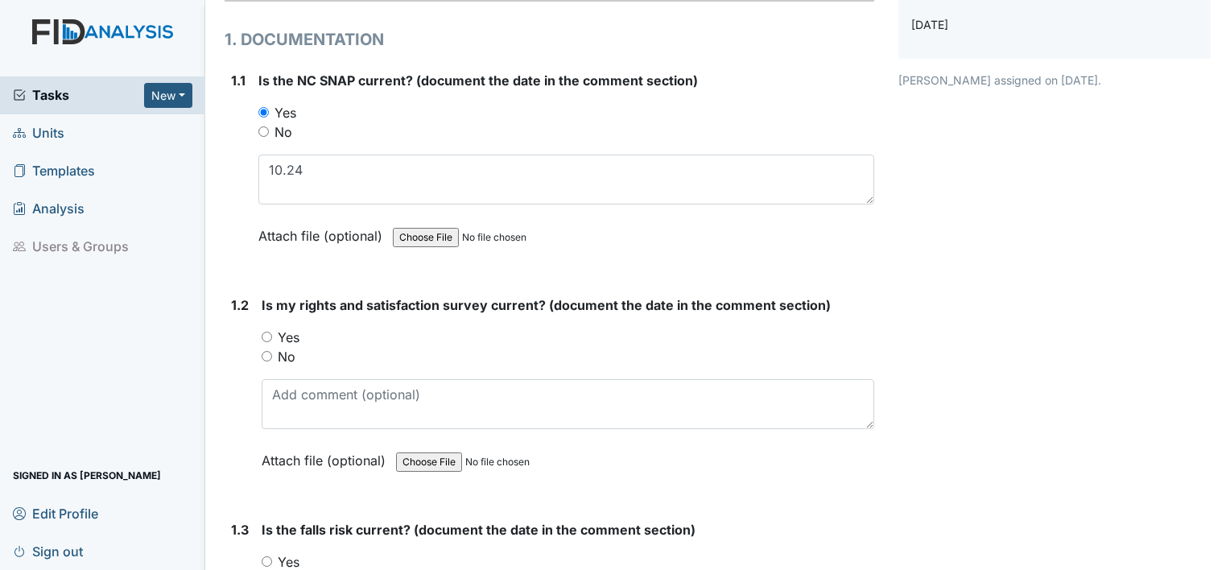
click at [292, 340] on label "Yes" at bounding box center [289, 337] width 22 height 19
click at [272, 340] on input "Yes" at bounding box center [267, 337] width 10 height 10
radio input "true"
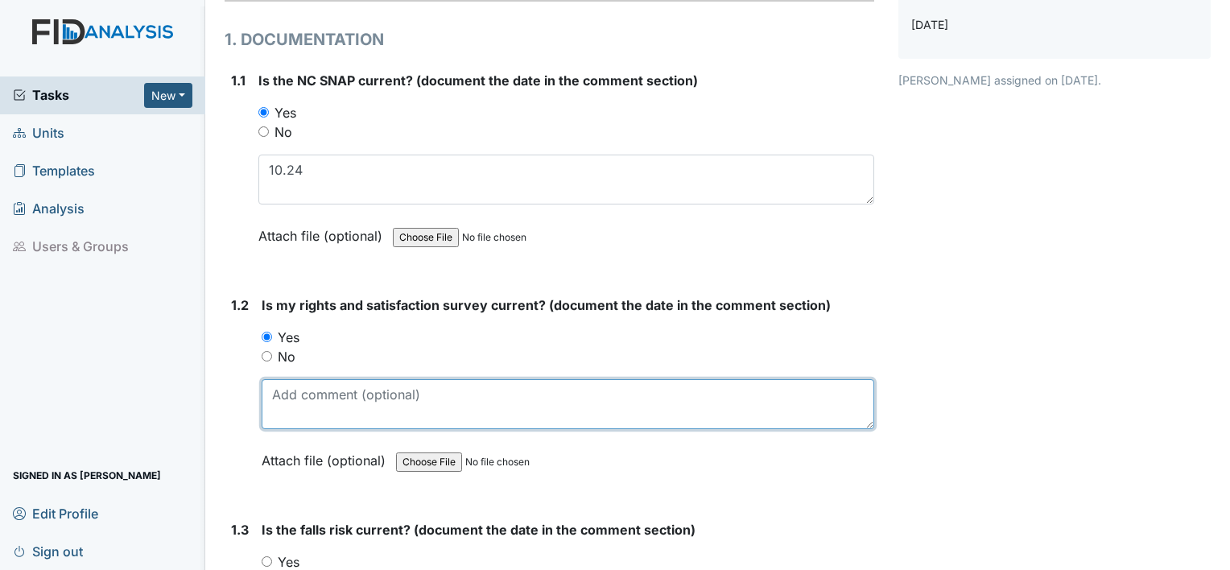
click at [287, 389] on textarea at bounding box center [568, 404] width 613 height 50
type textarea "10.2024"
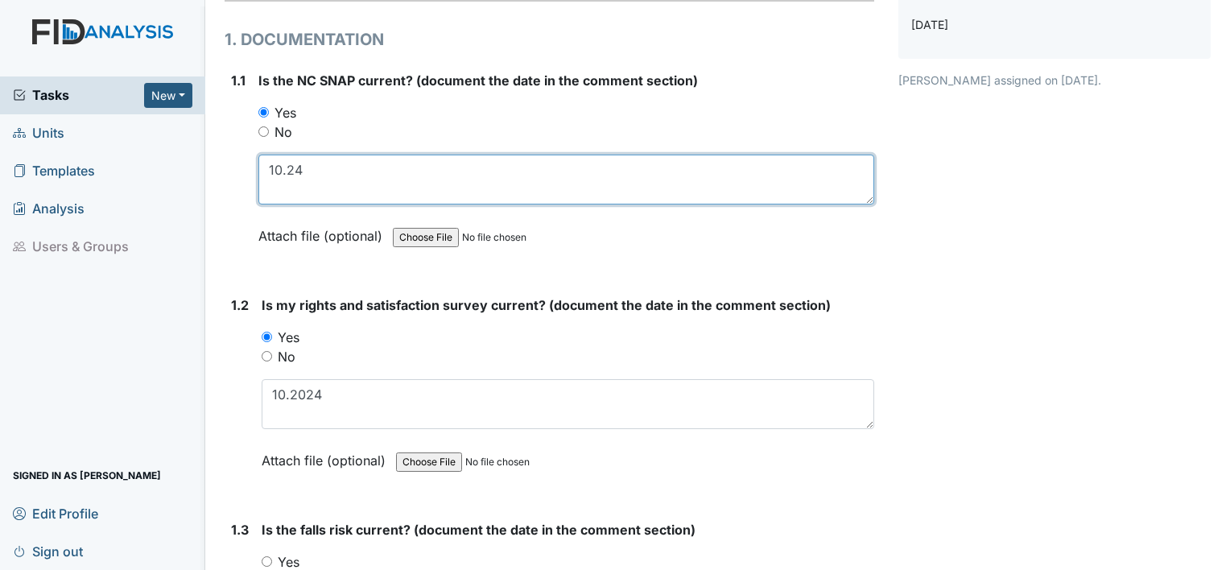
click at [291, 161] on textarea "10.24" at bounding box center [566, 180] width 616 height 50
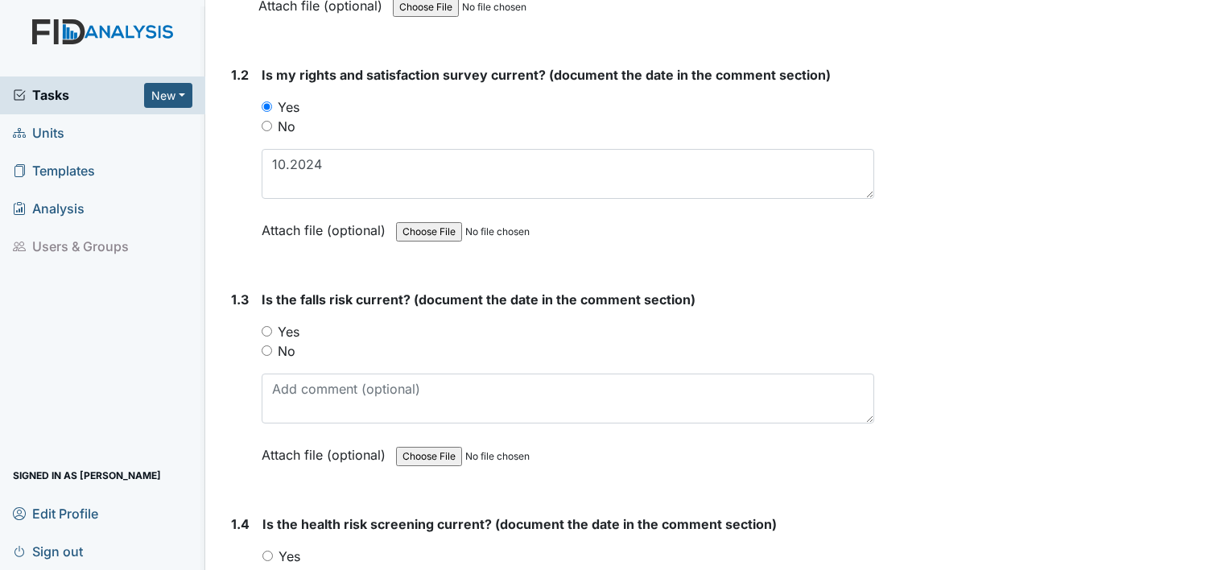
scroll to position [422, 0]
type textarea "10.2024"
click at [290, 348] on label "No" at bounding box center [287, 349] width 18 height 19
click at [272, 348] on input "No" at bounding box center [267, 349] width 10 height 10
radio input "true"
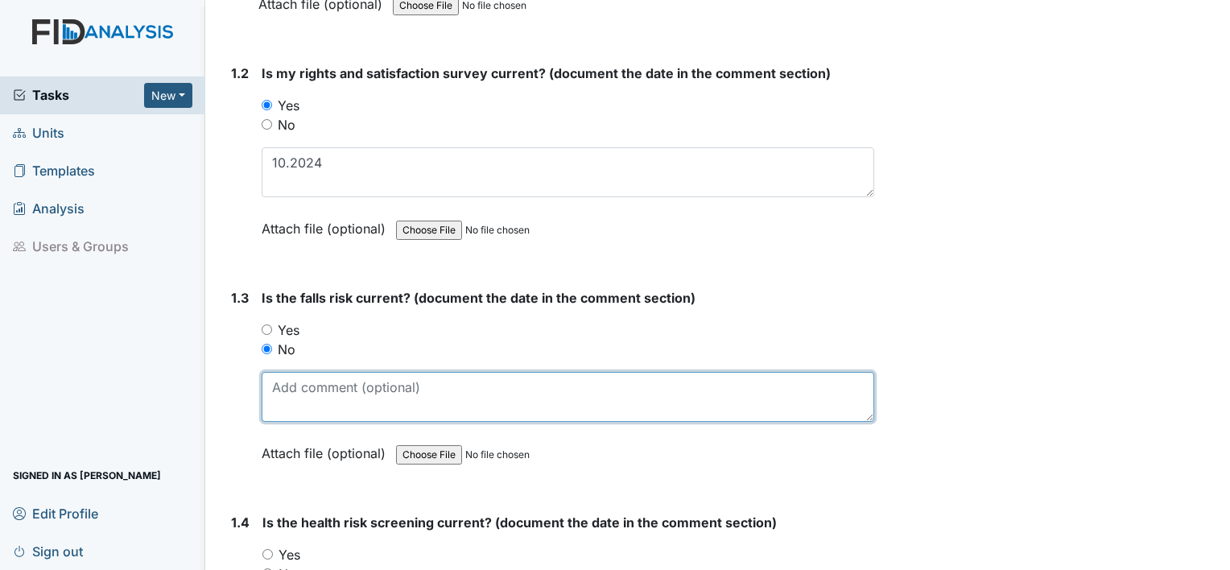
click at [300, 389] on textarea at bounding box center [568, 397] width 613 height 50
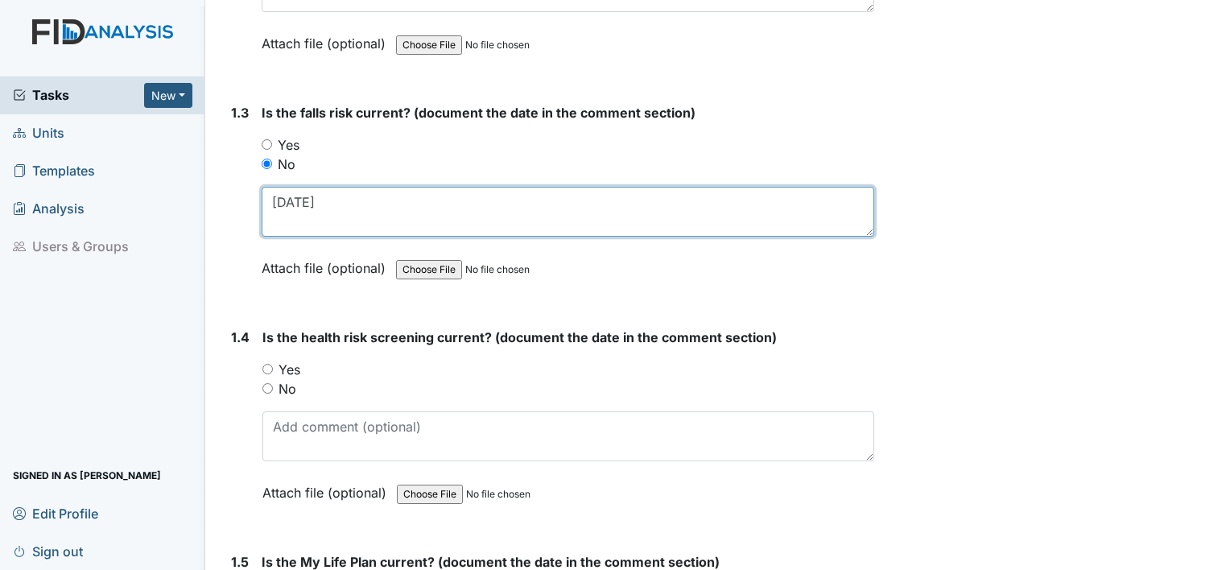
scroll to position [609, 0]
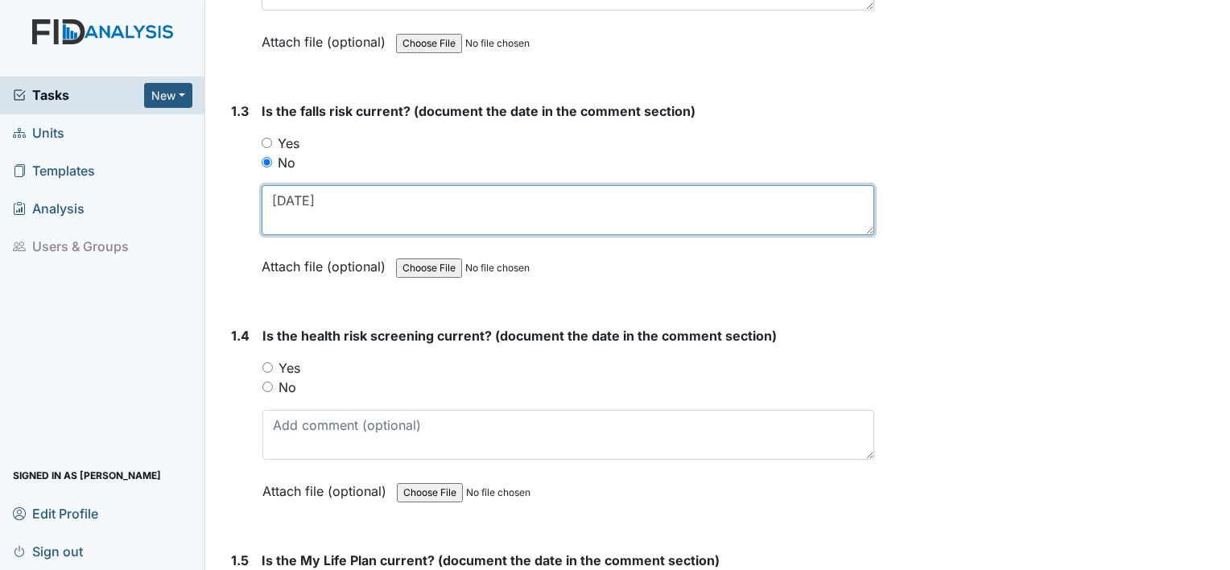
type textarea "[DATE]"
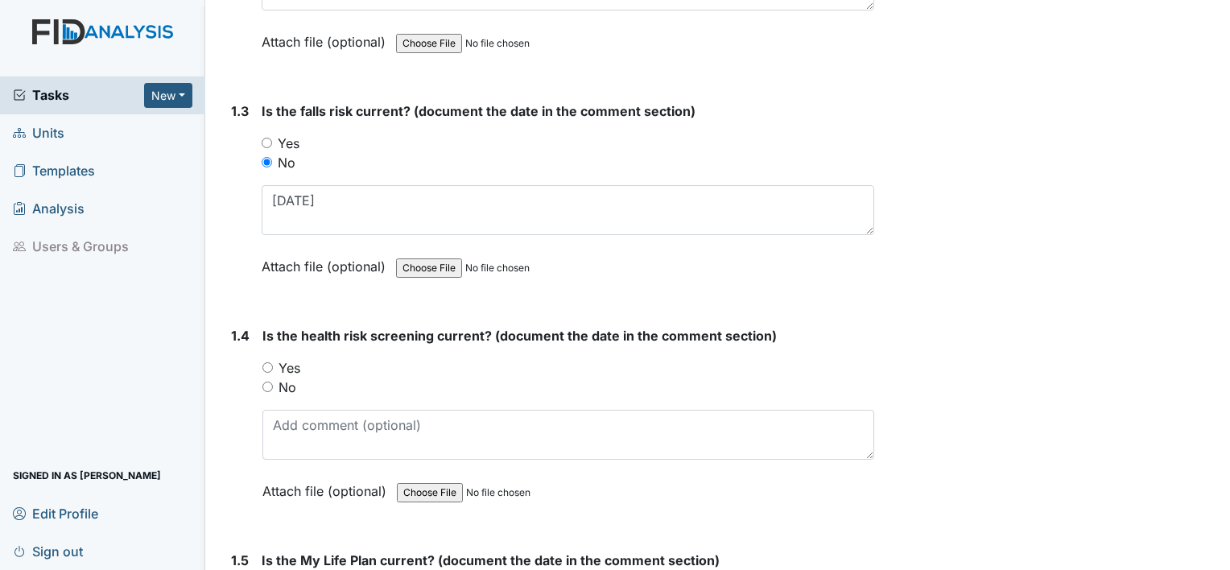
click at [281, 380] on label "No" at bounding box center [288, 387] width 18 height 19
click at [273, 382] on input "No" at bounding box center [268, 387] width 10 height 10
radio input "true"
click at [269, 143] on input "Yes" at bounding box center [267, 143] width 10 height 10
radio input "true"
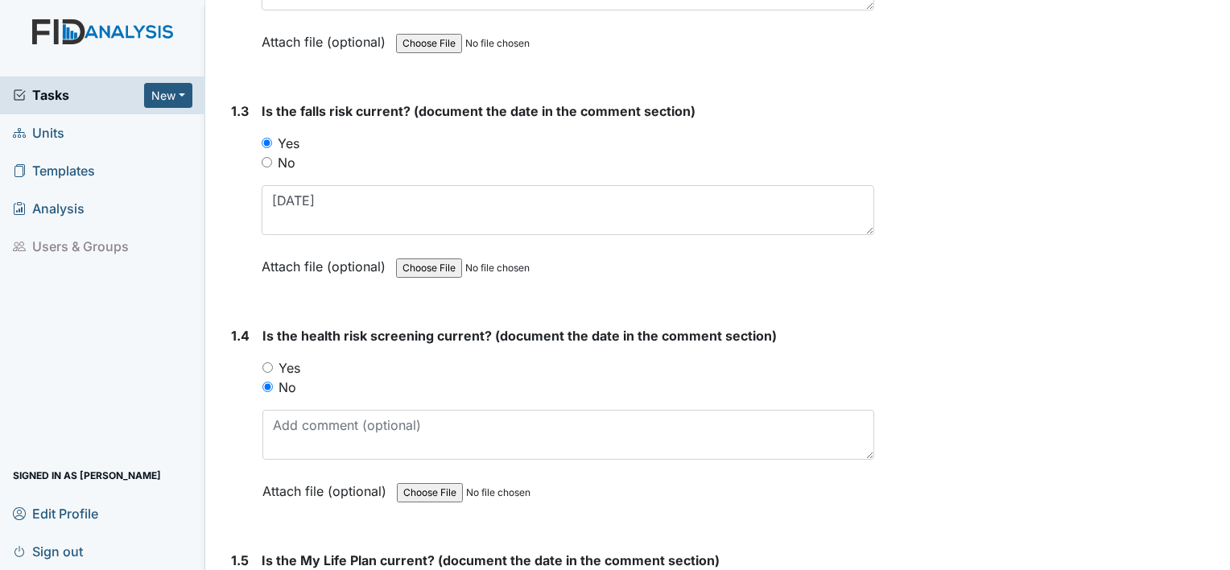
click at [267, 358] on div "Yes" at bounding box center [569, 367] width 612 height 19
click at [266, 368] on input "Yes" at bounding box center [268, 367] width 10 height 10
radio input "true"
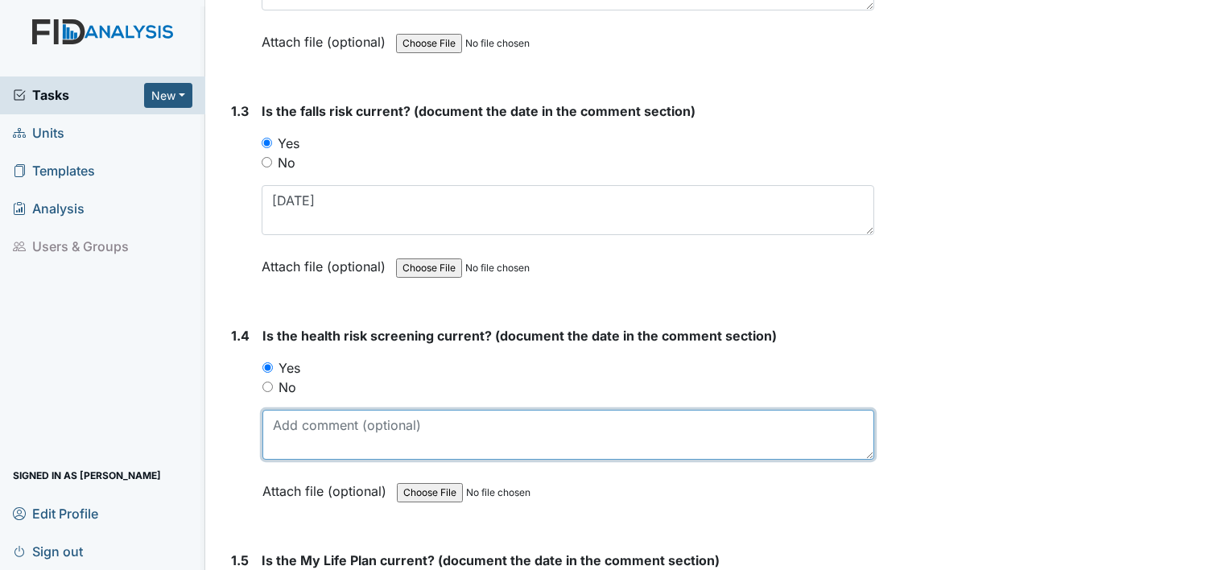
click at [289, 424] on textarea at bounding box center [569, 435] width 612 height 50
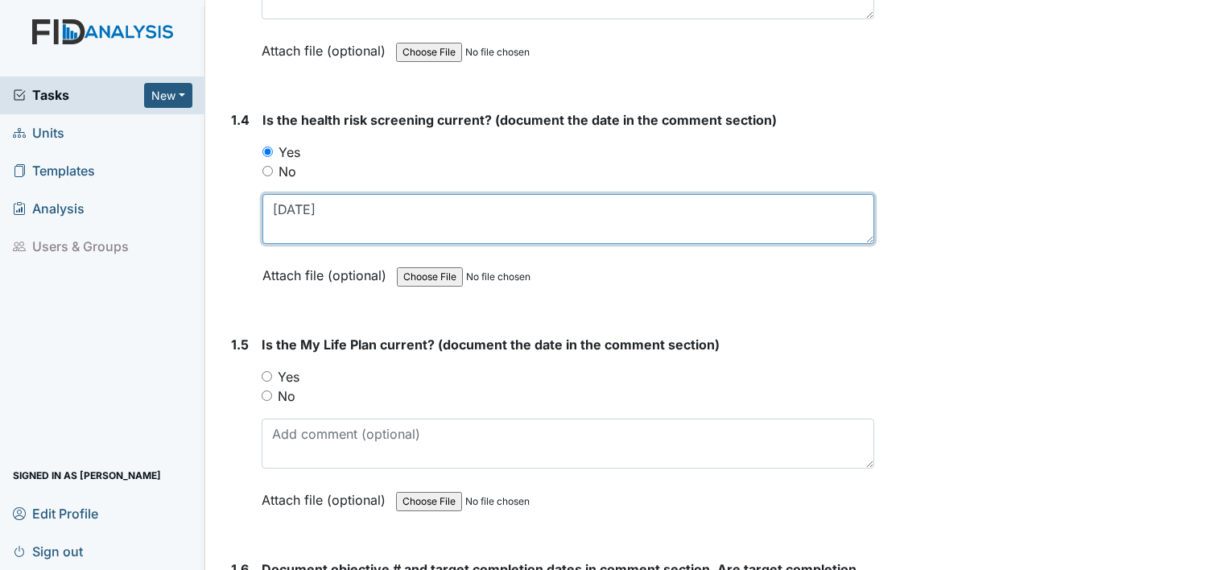
scroll to position [827, 0]
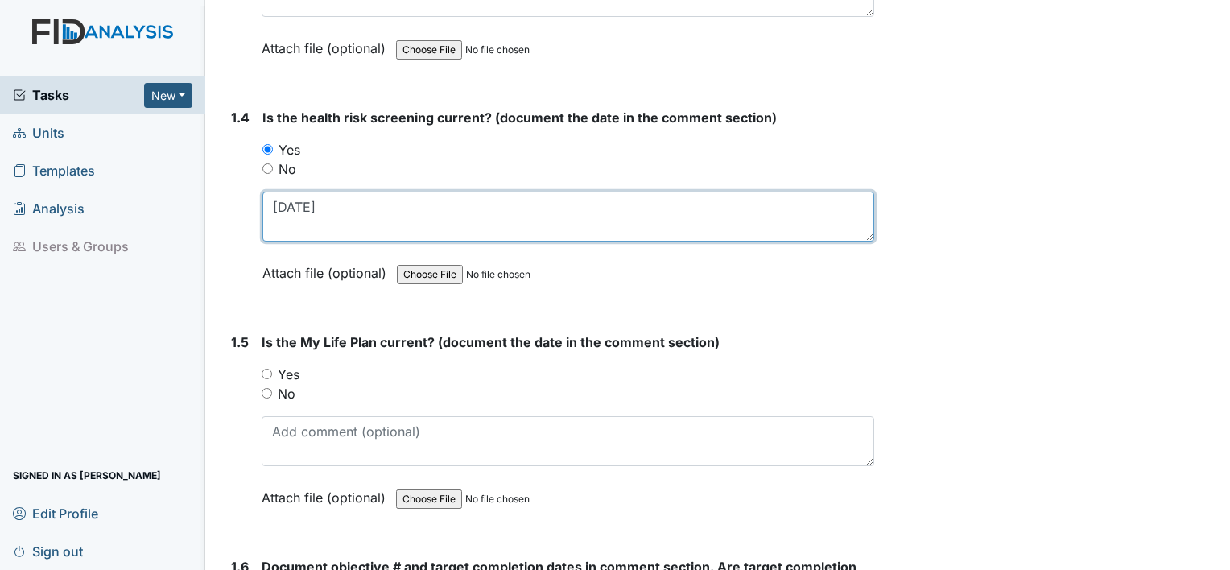
type textarea "[DATE]"
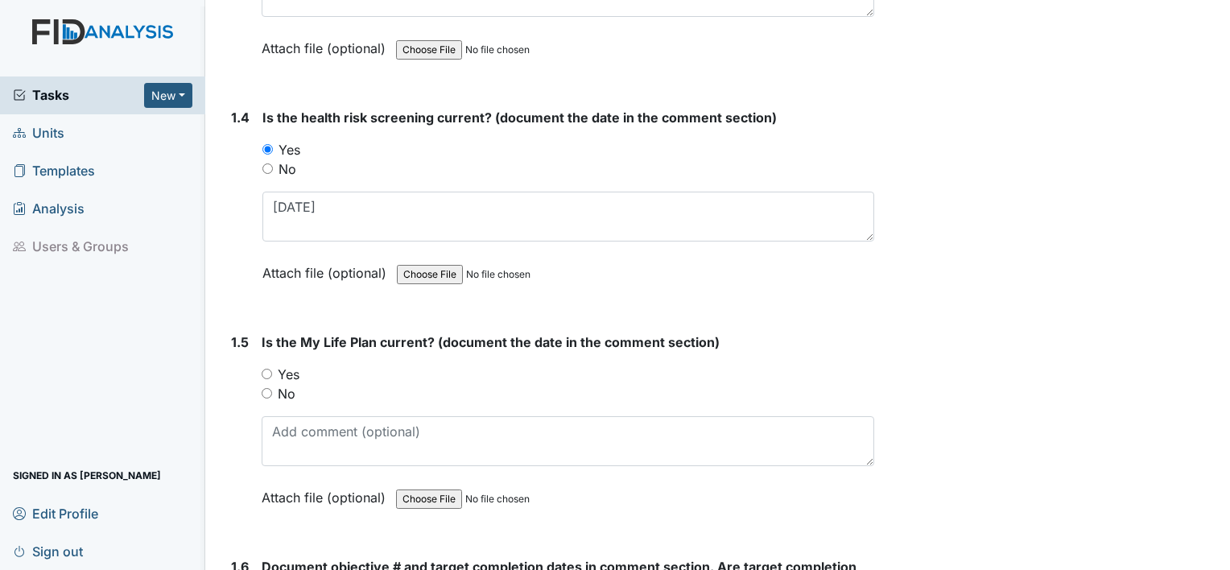
click at [293, 370] on label "Yes" at bounding box center [289, 374] width 22 height 19
click at [272, 370] on input "Yes" at bounding box center [267, 374] width 10 height 10
radio input "true"
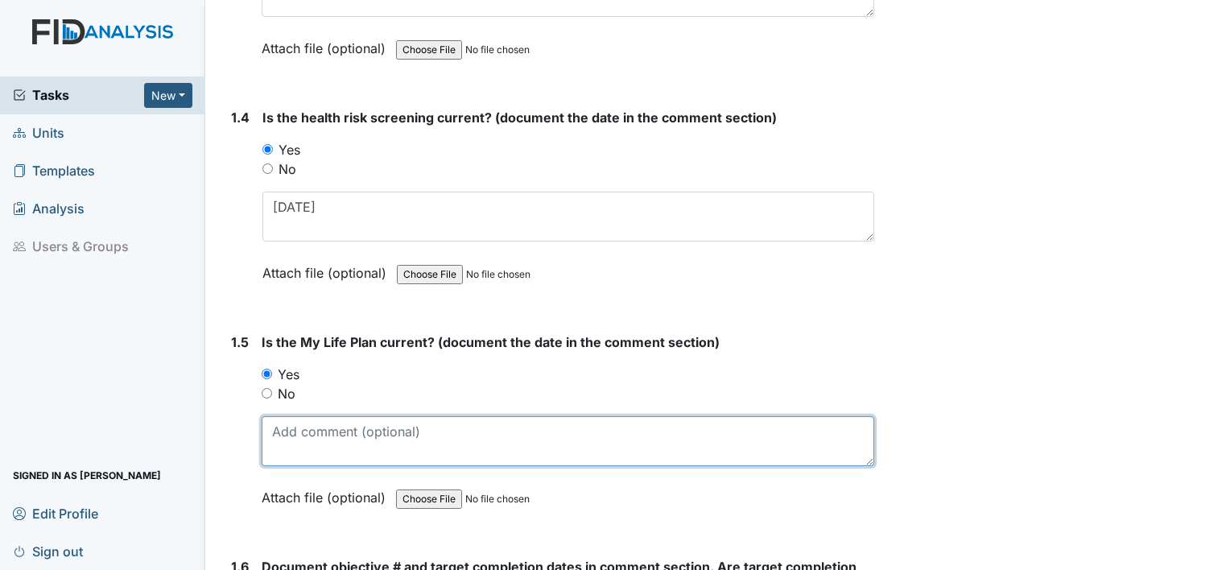
click at [301, 419] on textarea at bounding box center [568, 441] width 613 height 50
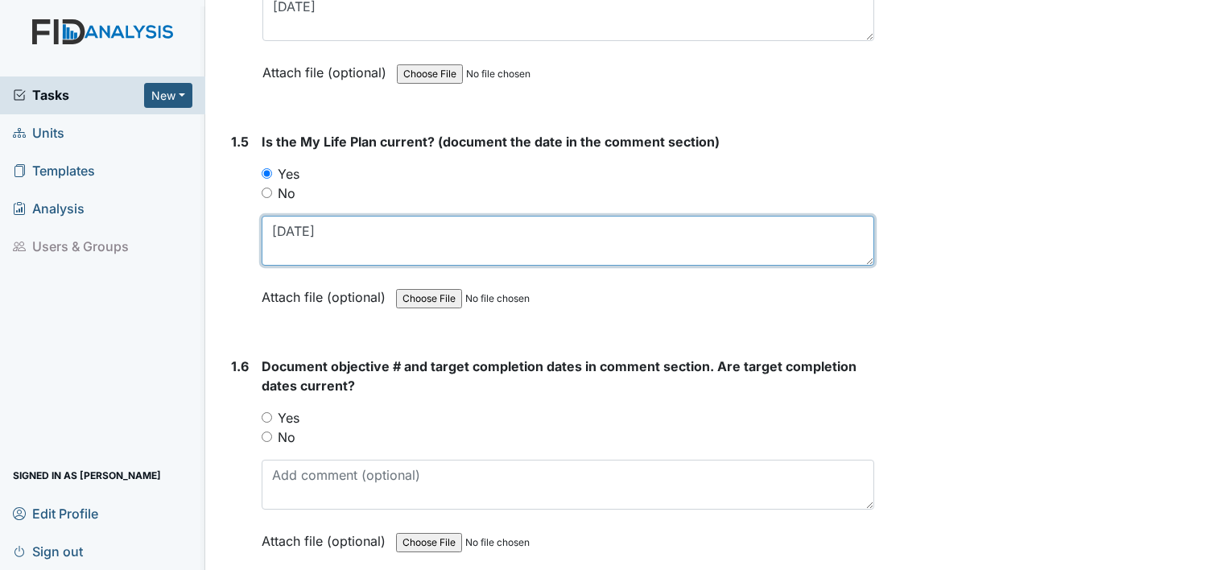
scroll to position [1031, 0]
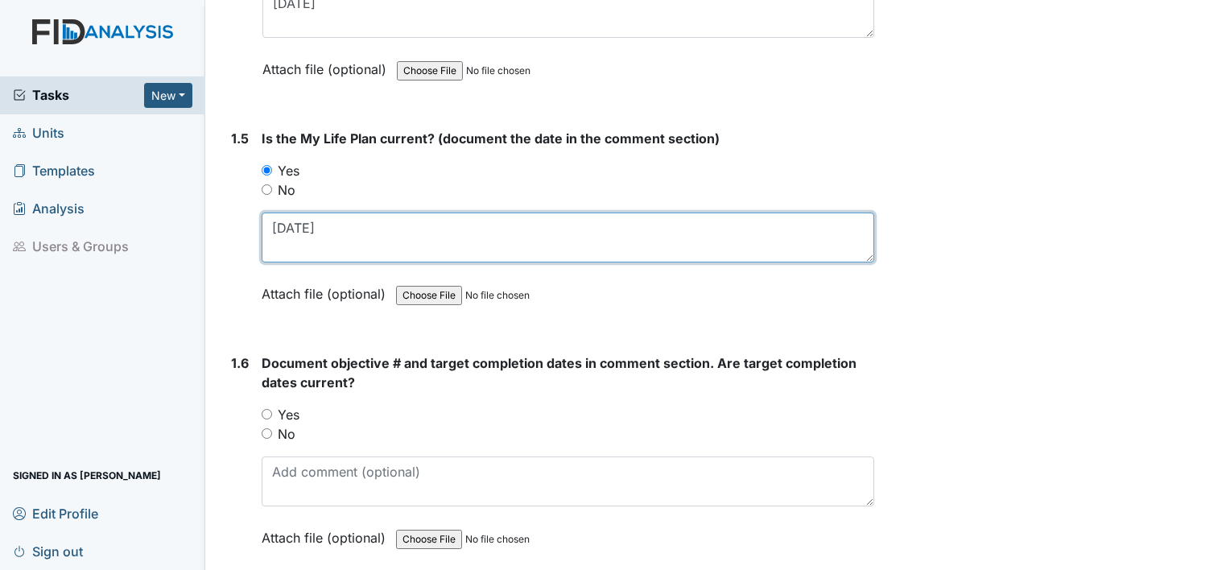
type textarea "[DATE]"
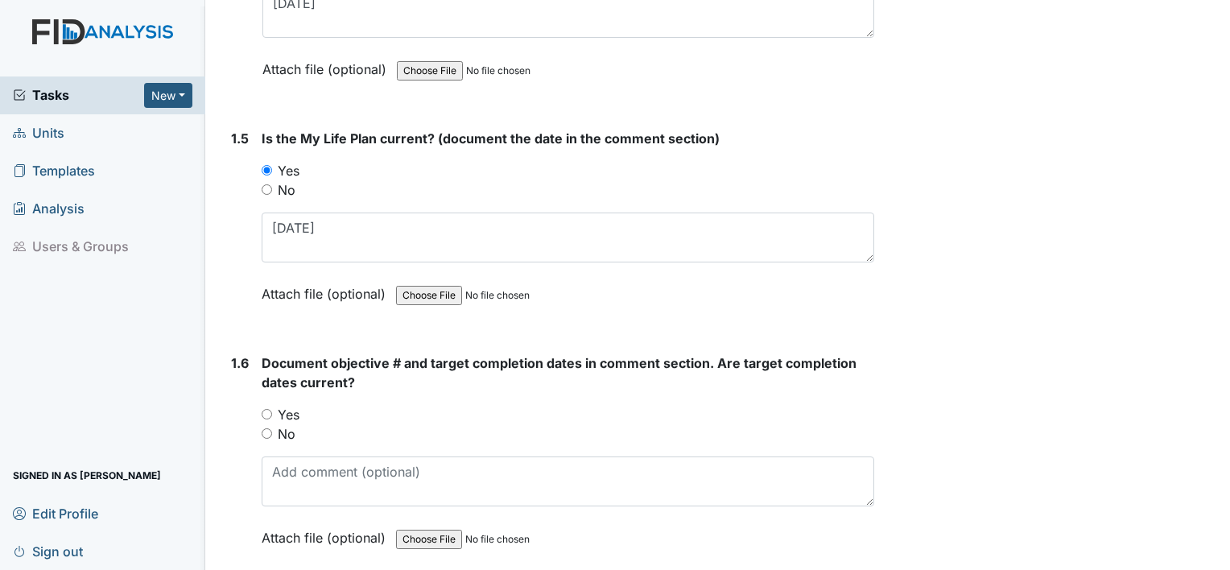
click at [295, 412] on label "Yes" at bounding box center [289, 414] width 22 height 19
click at [272, 412] on input "Yes" at bounding box center [267, 414] width 10 height 10
radio input "true"
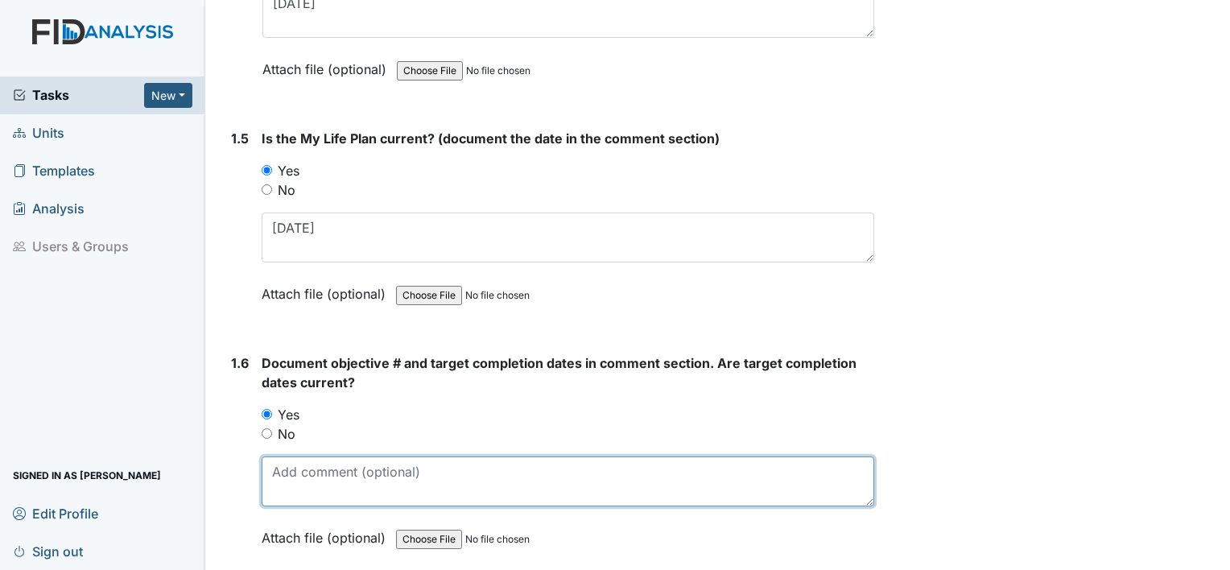
click at [298, 478] on textarea at bounding box center [568, 482] width 613 height 50
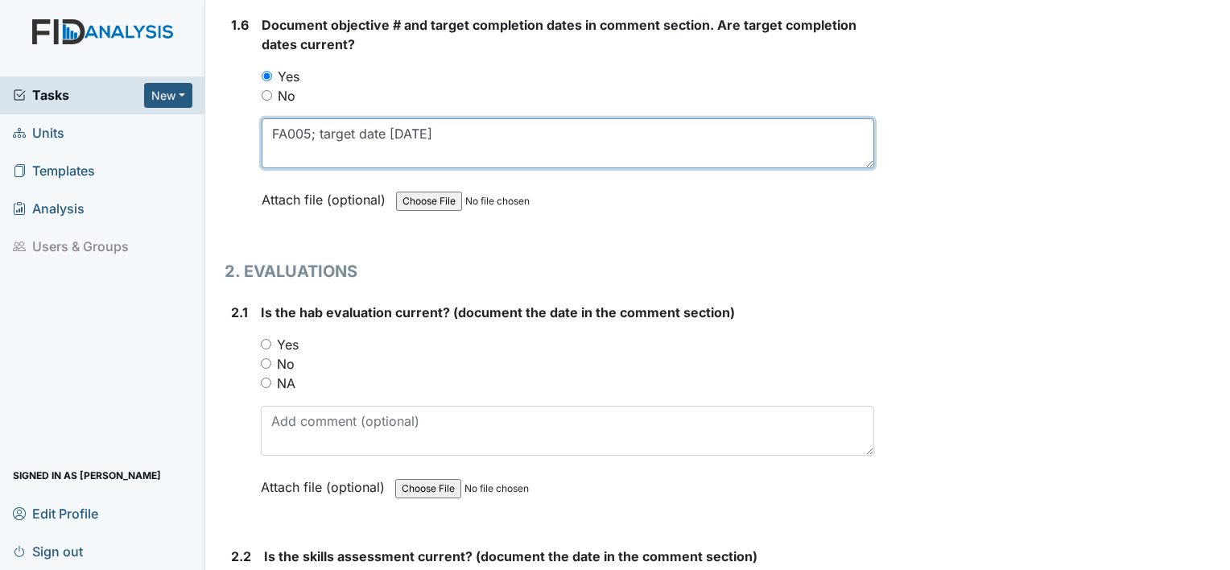
scroll to position [1375, 0]
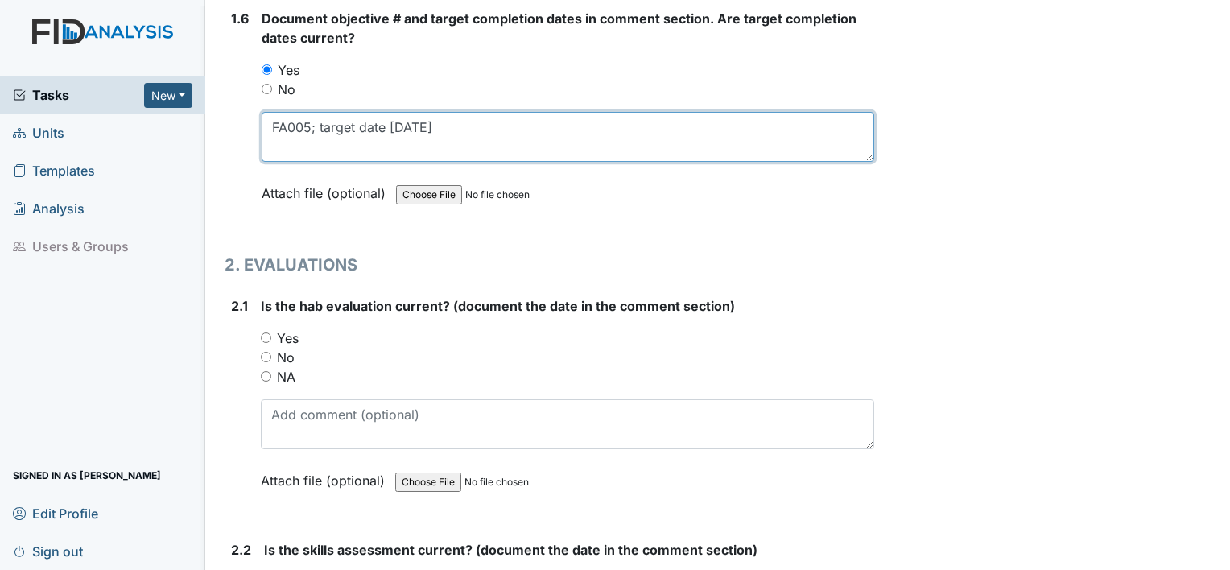
type textarea "FA005; target date 10.31.25"
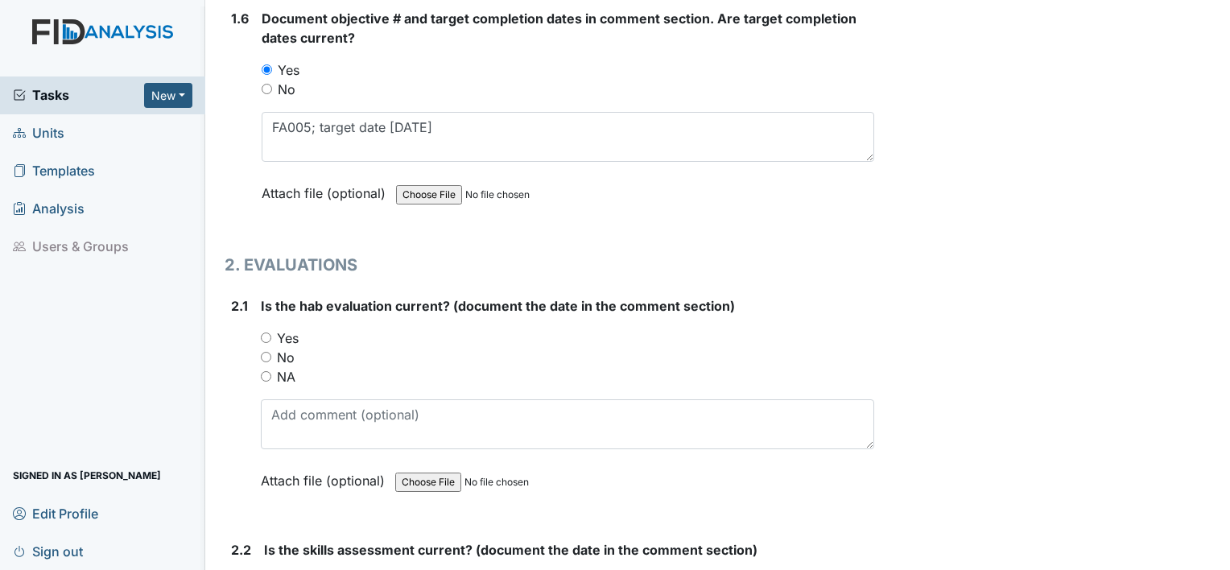
click at [270, 341] on div "Yes" at bounding box center [568, 338] width 614 height 19
click at [266, 334] on input "Yes" at bounding box center [266, 338] width 10 height 10
radio input "true"
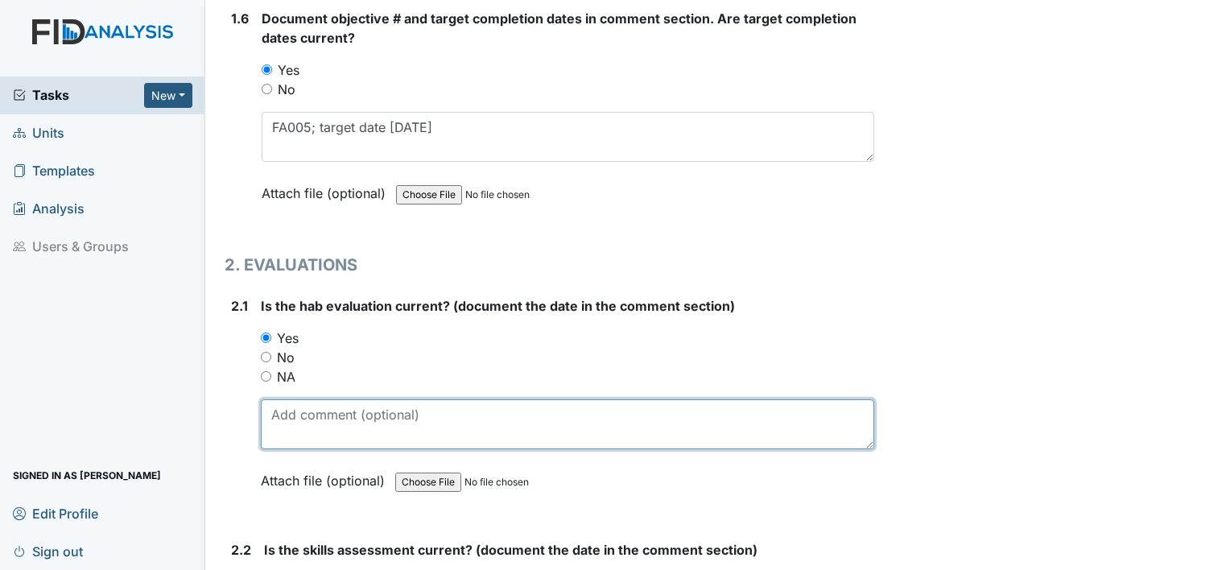
click at [279, 411] on textarea at bounding box center [568, 424] width 614 height 50
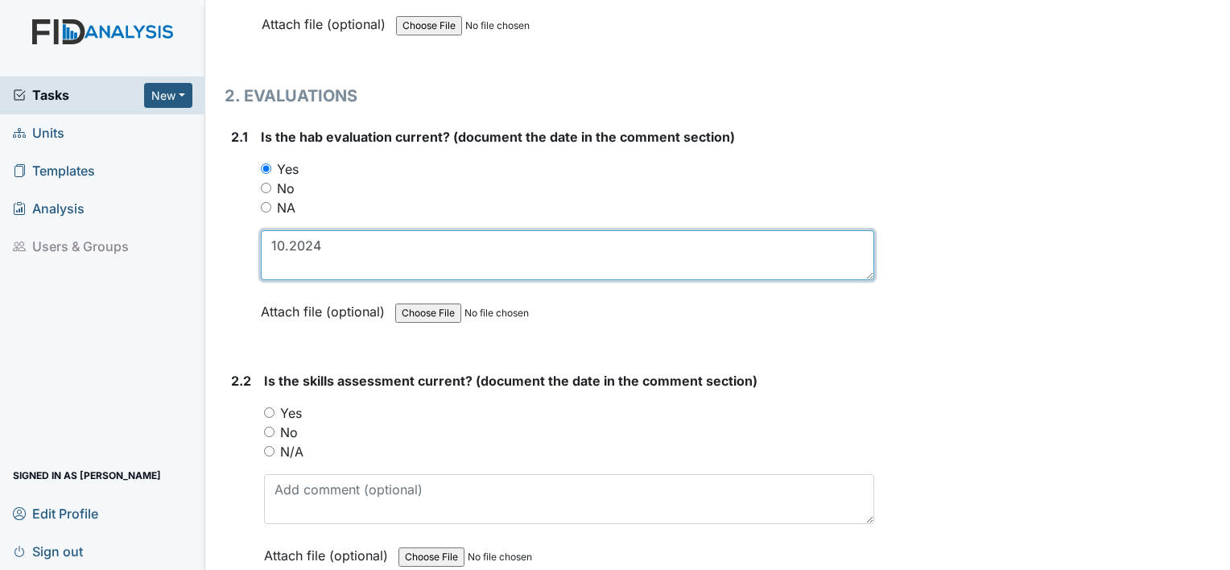
scroll to position [1551, 0]
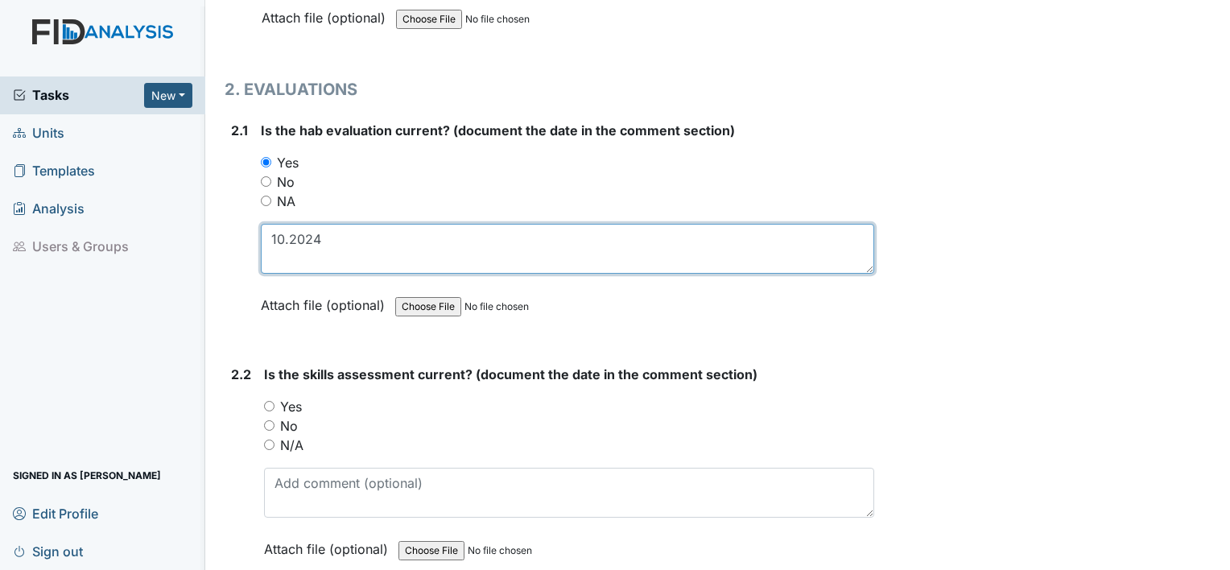
type textarea "10.2024"
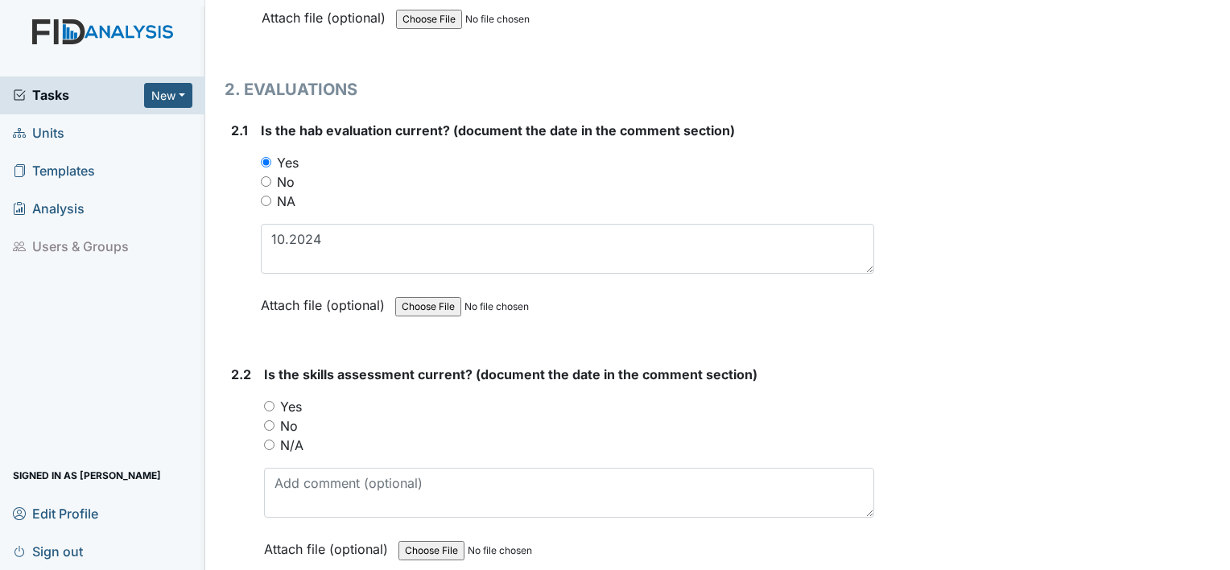
click at [286, 402] on label "Yes" at bounding box center [291, 406] width 22 height 19
click at [275, 402] on input "Yes" at bounding box center [269, 406] width 10 height 10
radio input "true"
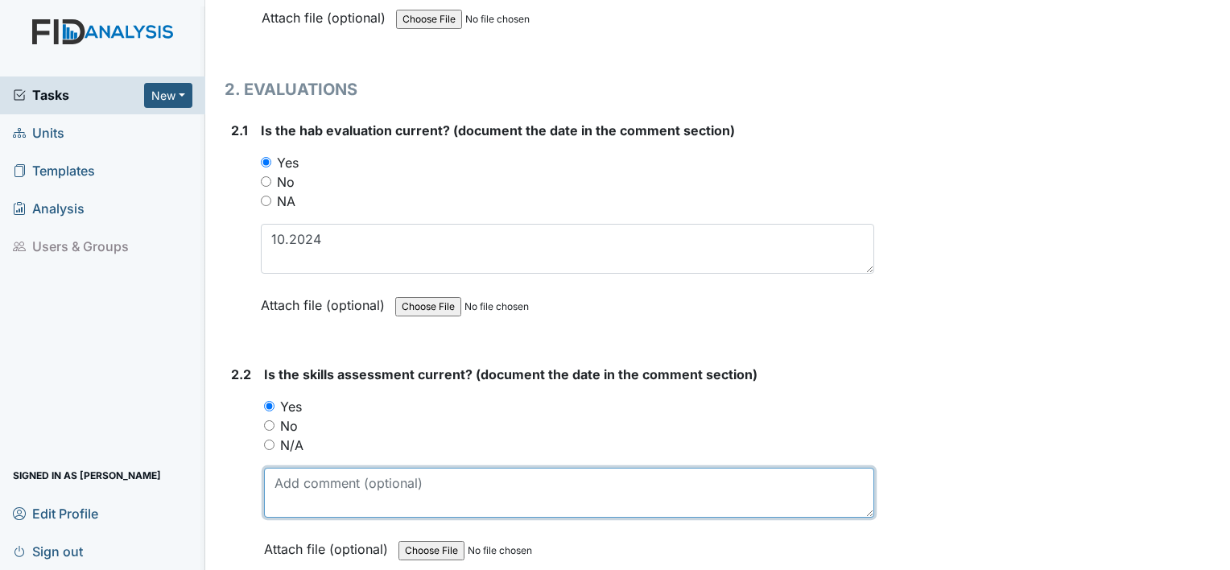
click at [291, 468] on textarea at bounding box center [569, 493] width 610 height 50
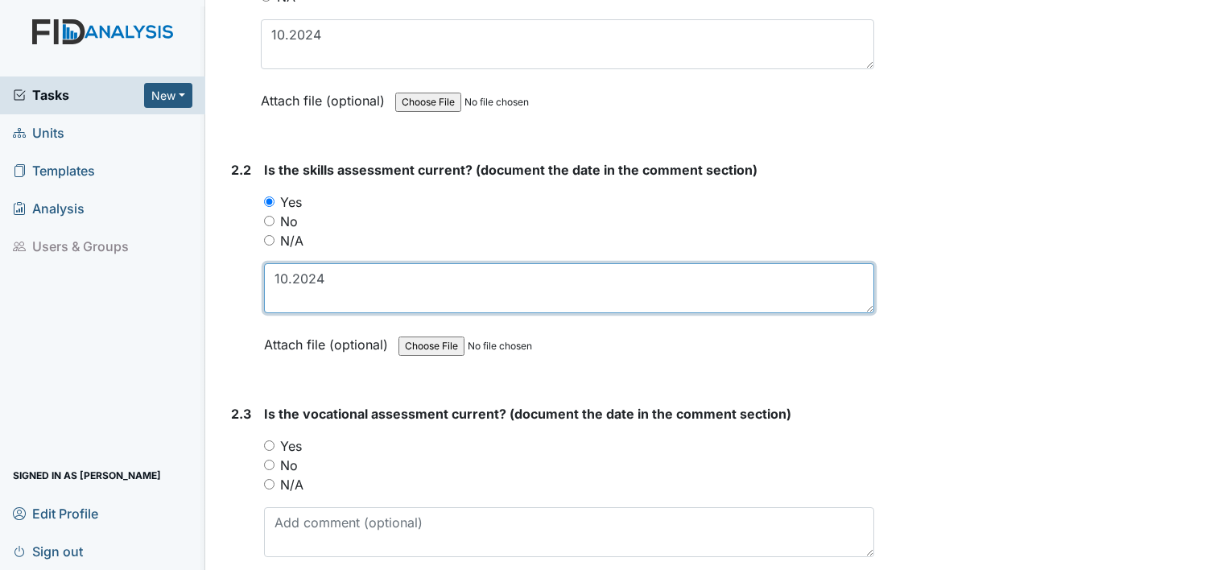
scroll to position [1759, 0]
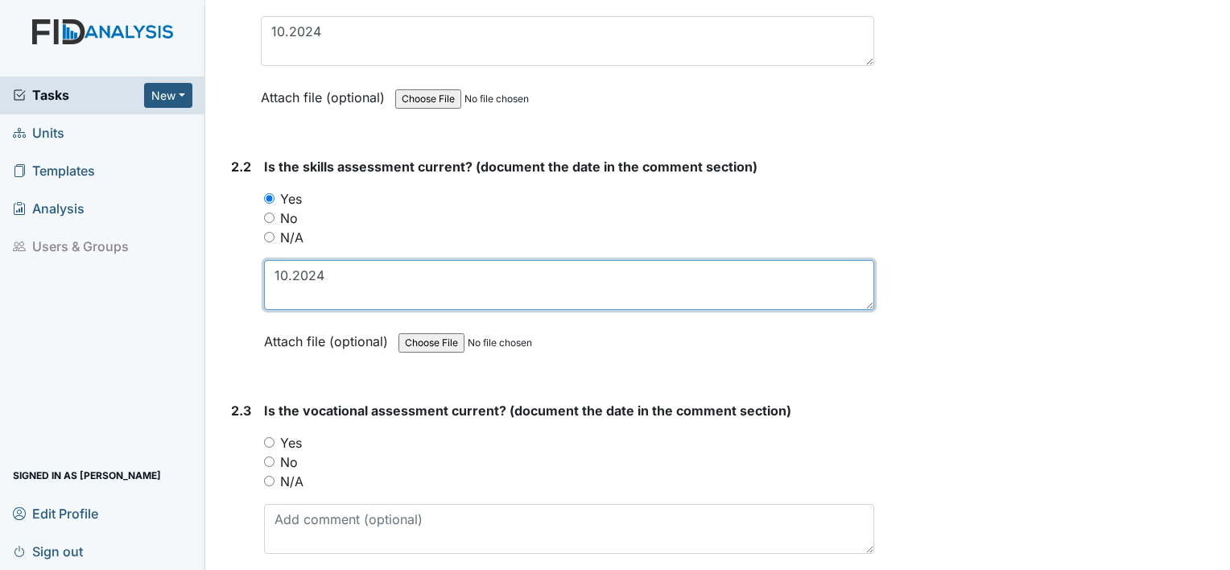
type textarea "10.2024"
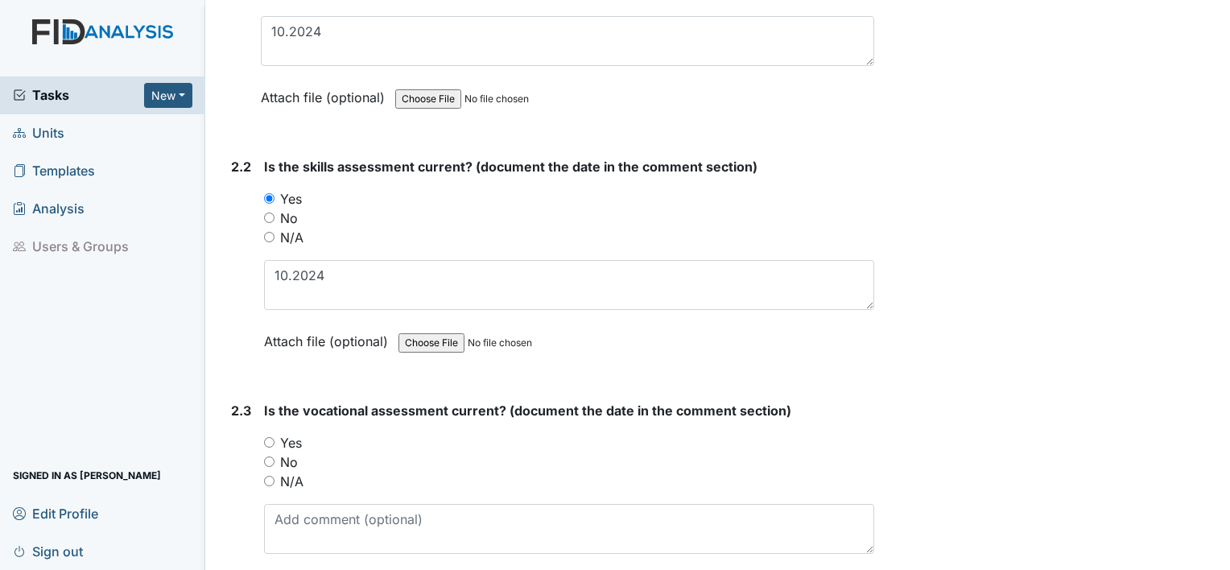
click at [293, 437] on label "Yes" at bounding box center [291, 442] width 22 height 19
click at [275, 437] on input "Yes" at bounding box center [269, 442] width 10 height 10
radio input "true"
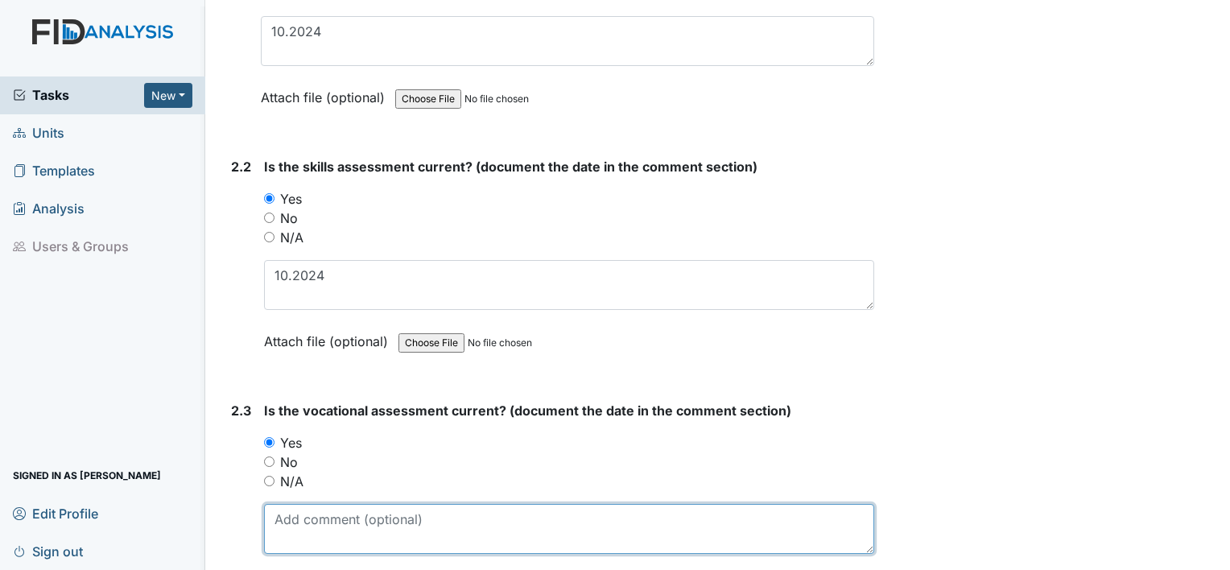
click at [304, 504] on textarea at bounding box center [569, 529] width 610 height 50
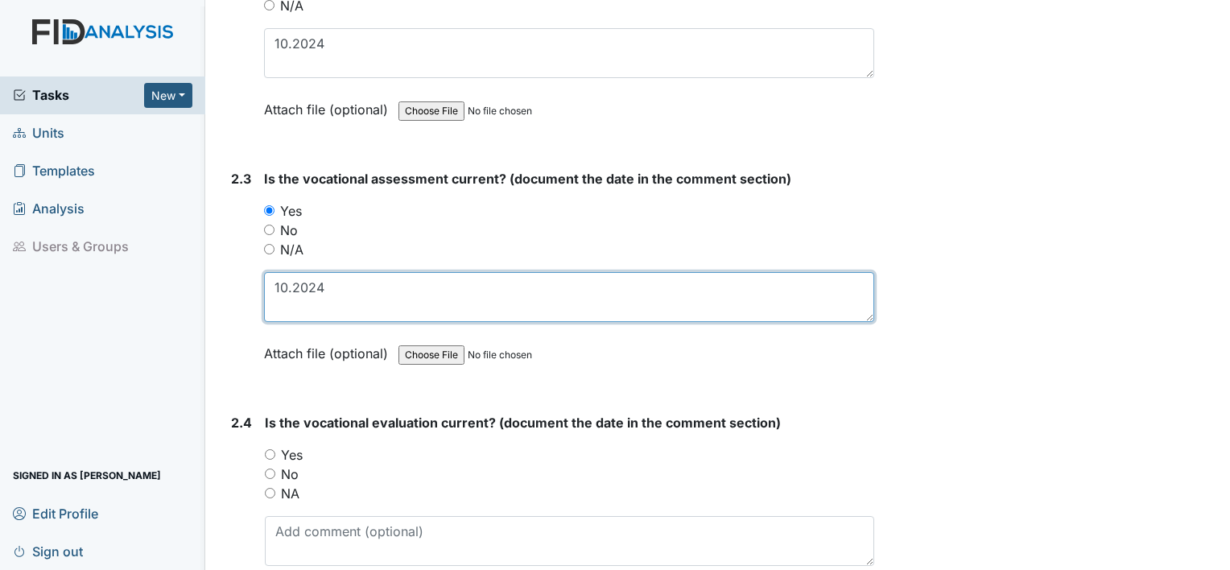
scroll to position [1991, 0]
type textarea "10.2024"
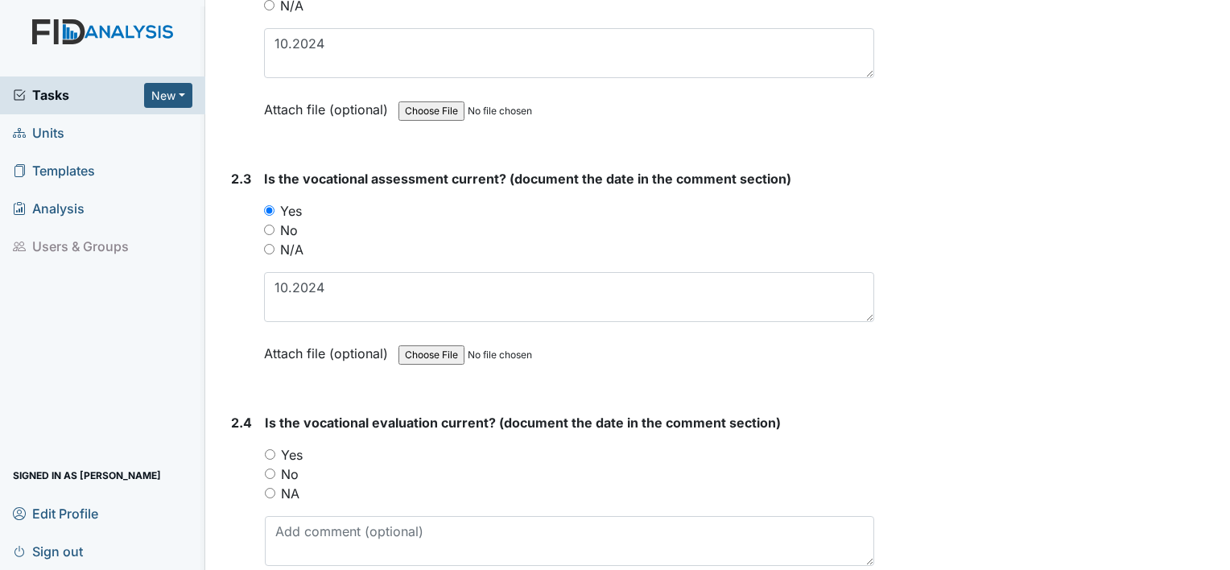
click at [290, 449] on label "Yes" at bounding box center [292, 454] width 22 height 19
click at [275, 449] on input "Yes" at bounding box center [270, 454] width 10 height 10
radio input "true"
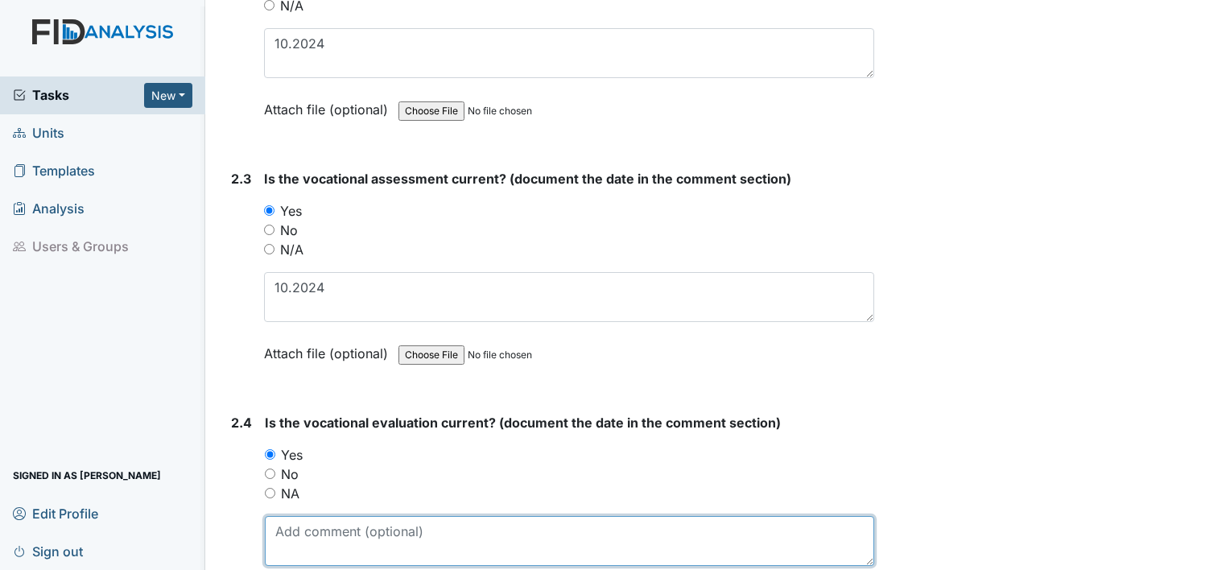
click at [306, 522] on textarea at bounding box center [570, 541] width 610 height 50
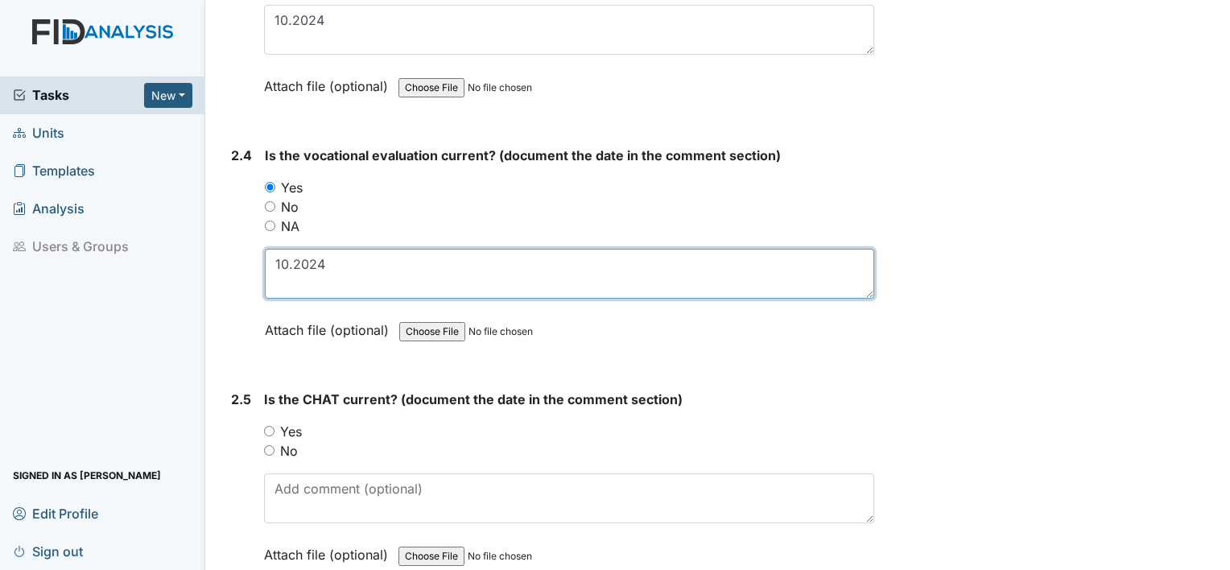
scroll to position [2271, 0]
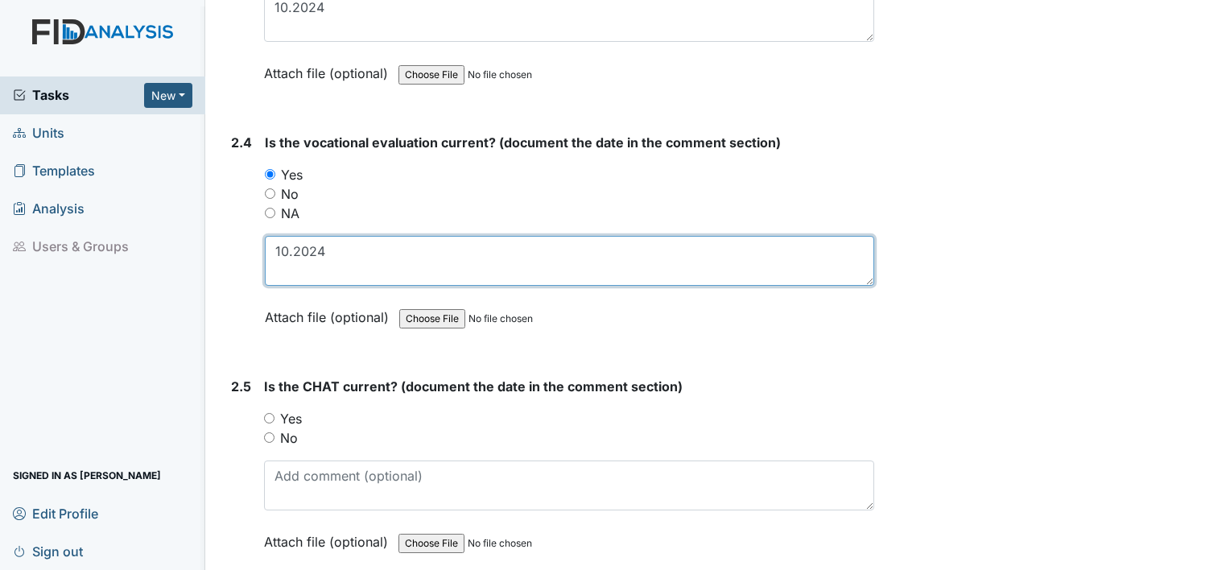
type textarea "10.2024"
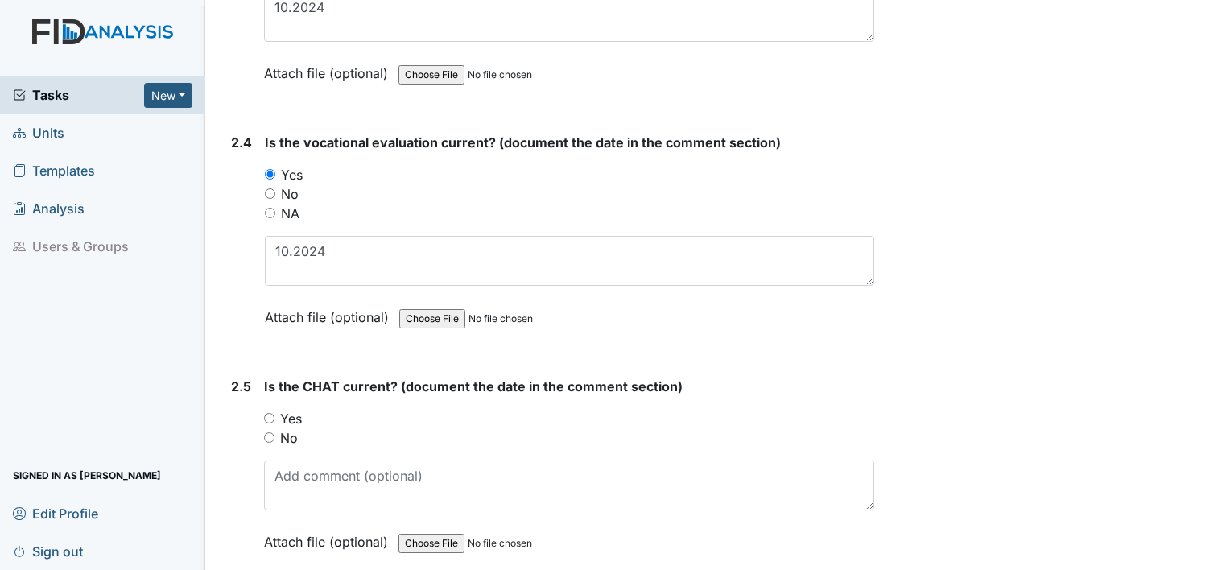
click at [291, 412] on label "Yes" at bounding box center [291, 418] width 22 height 19
click at [275, 413] on input "Yes" at bounding box center [269, 418] width 10 height 10
radio input "true"
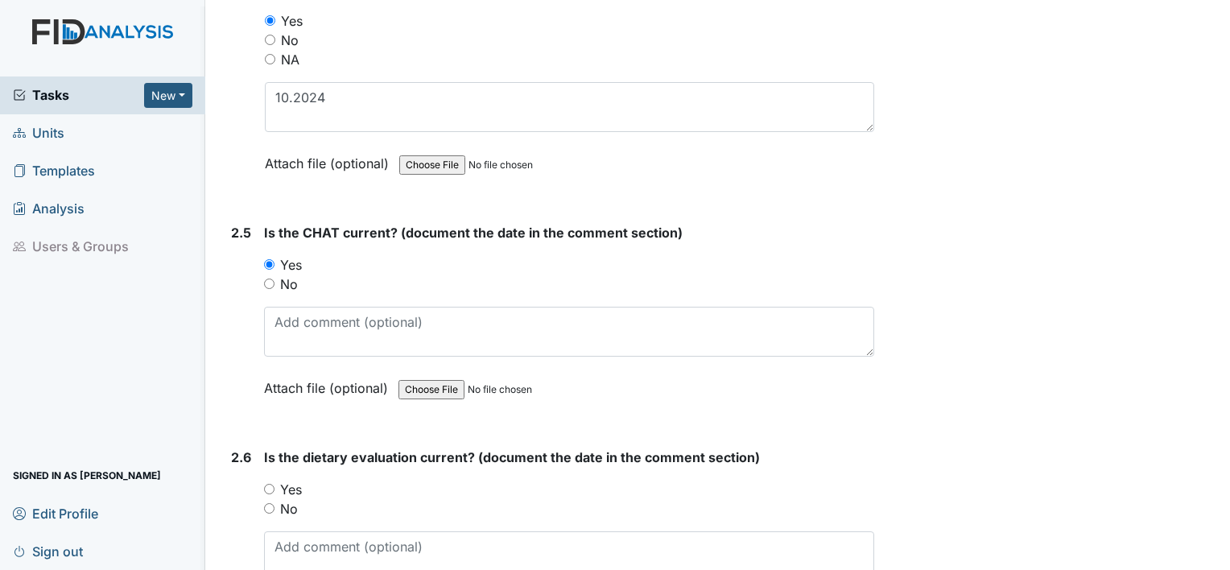
scroll to position [2429, 0]
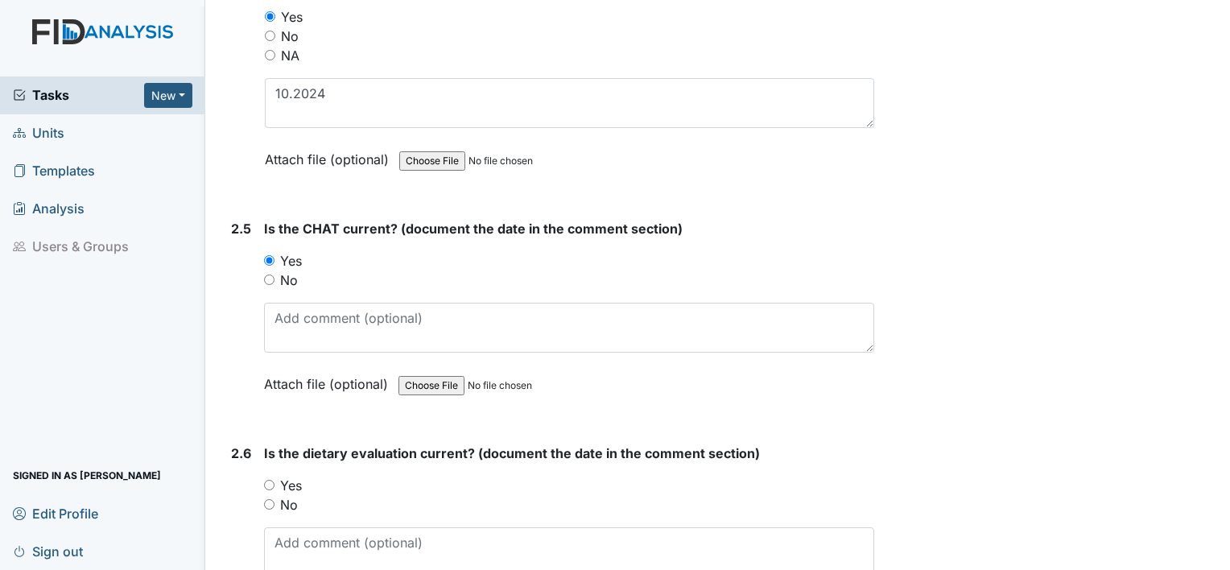
click at [292, 476] on label "Yes" at bounding box center [291, 485] width 22 height 19
click at [275, 480] on input "Yes" at bounding box center [269, 485] width 10 height 10
radio input "true"
click at [310, 537] on textarea at bounding box center [569, 552] width 610 height 50
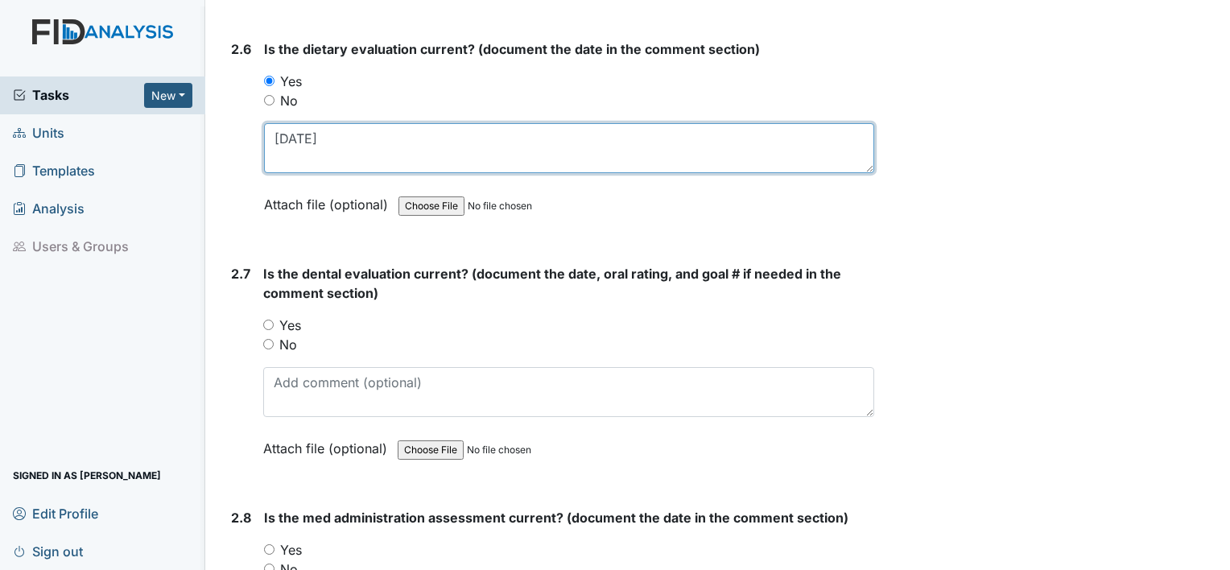
scroll to position [2839, 0]
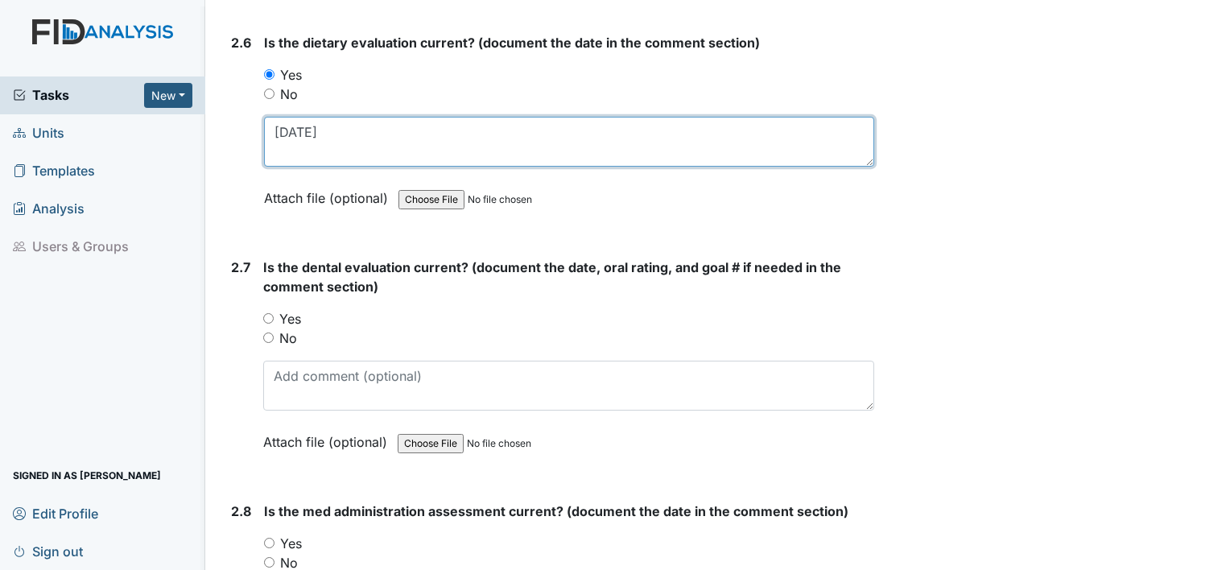
type textarea "9.10.24"
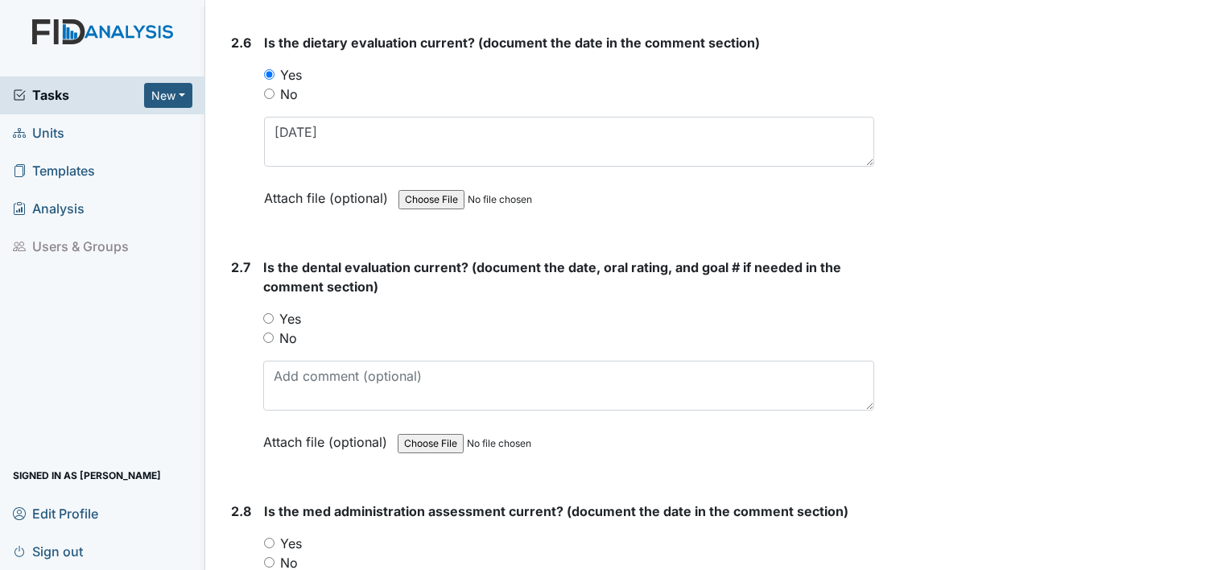
click at [297, 310] on label "Yes" at bounding box center [290, 318] width 22 height 19
click at [274, 313] on input "Yes" at bounding box center [268, 318] width 10 height 10
radio input "true"
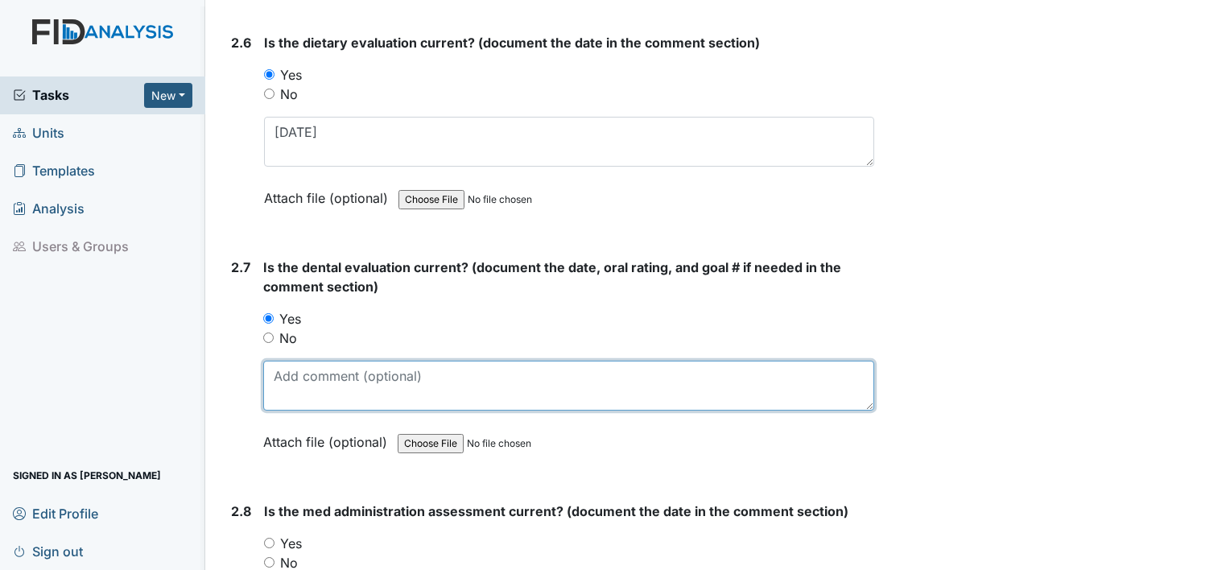
click at [293, 361] on textarea at bounding box center [568, 386] width 611 height 50
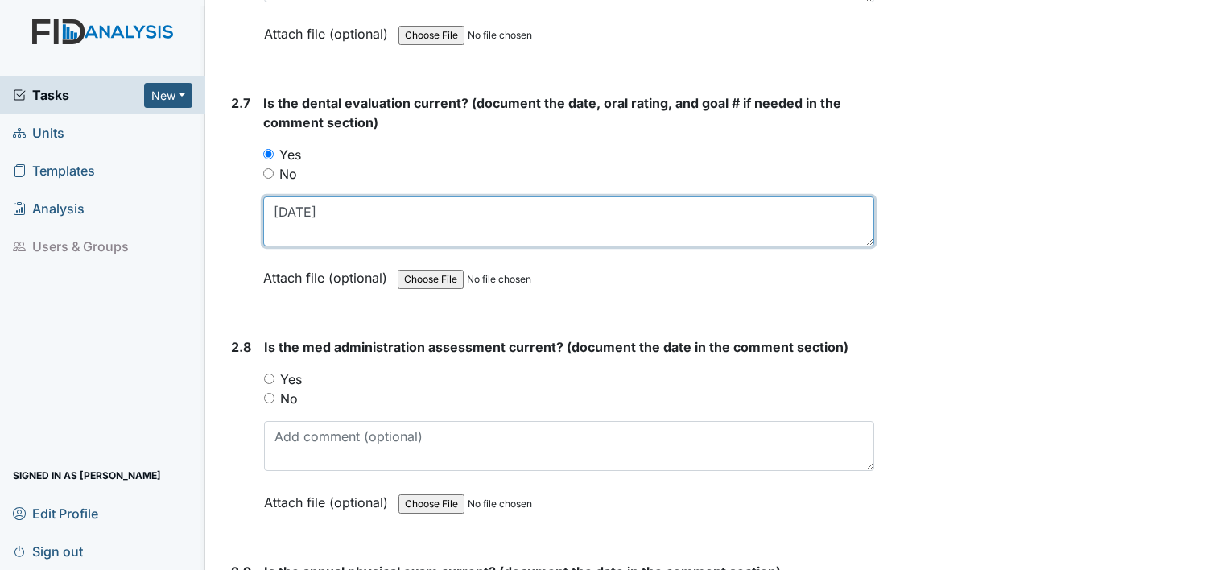
scroll to position [3014, 0]
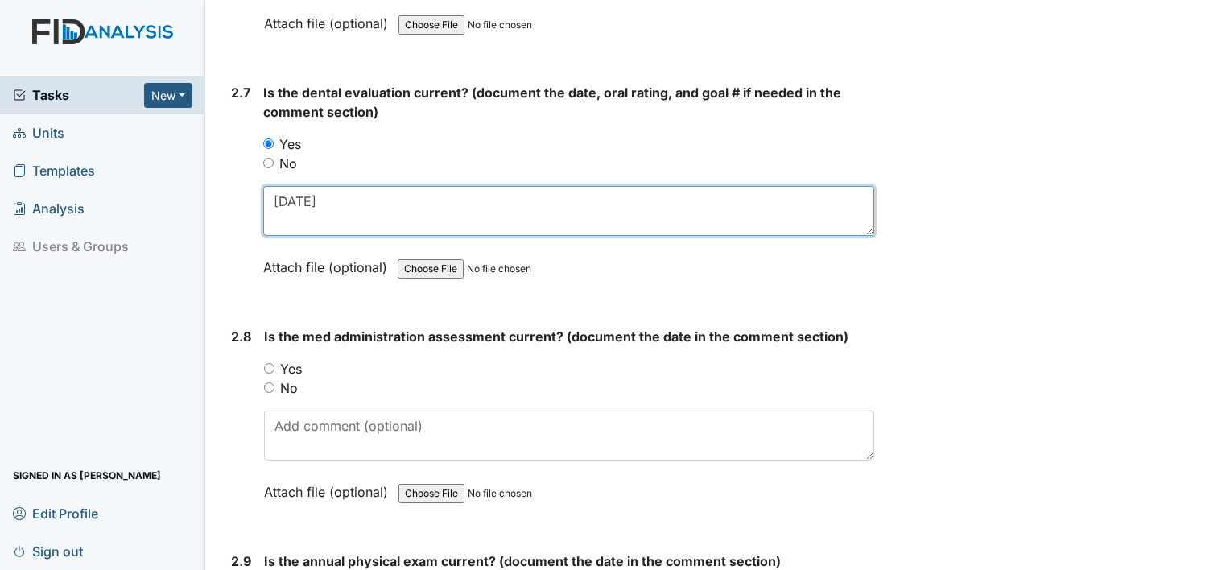
type textarea "[DATE]"
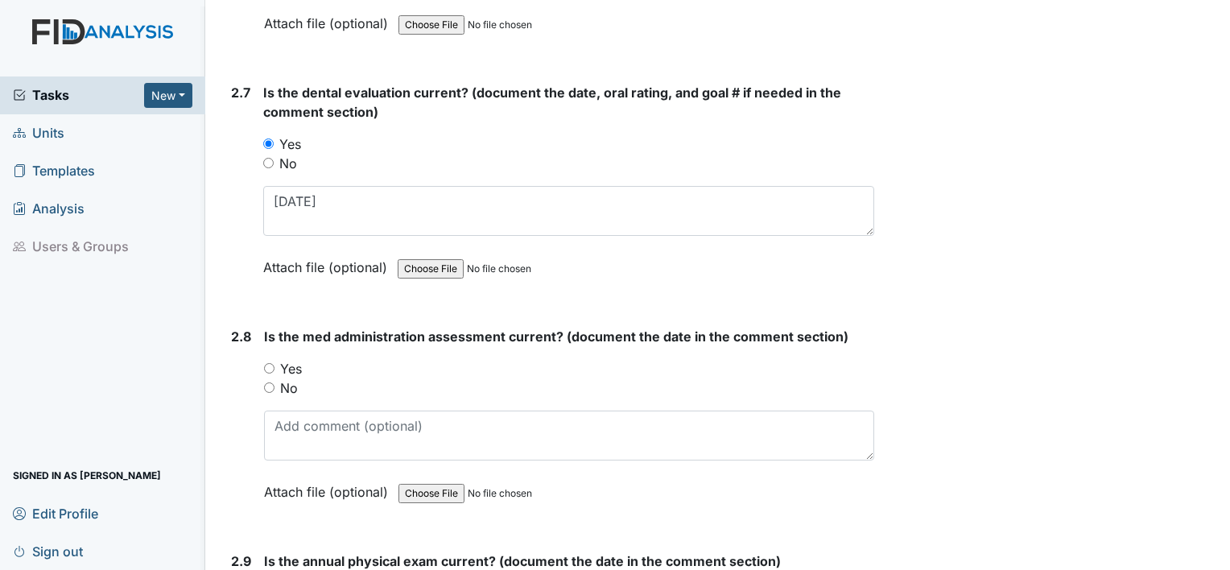
click at [293, 378] on label "No" at bounding box center [289, 387] width 18 height 19
click at [275, 383] on input "No" at bounding box center [269, 388] width 10 height 10
radio input "true"
click at [313, 452] on div "Is the med administration assessment current? (document the date in the comment…" at bounding box center [569, 420] width 610 height 186
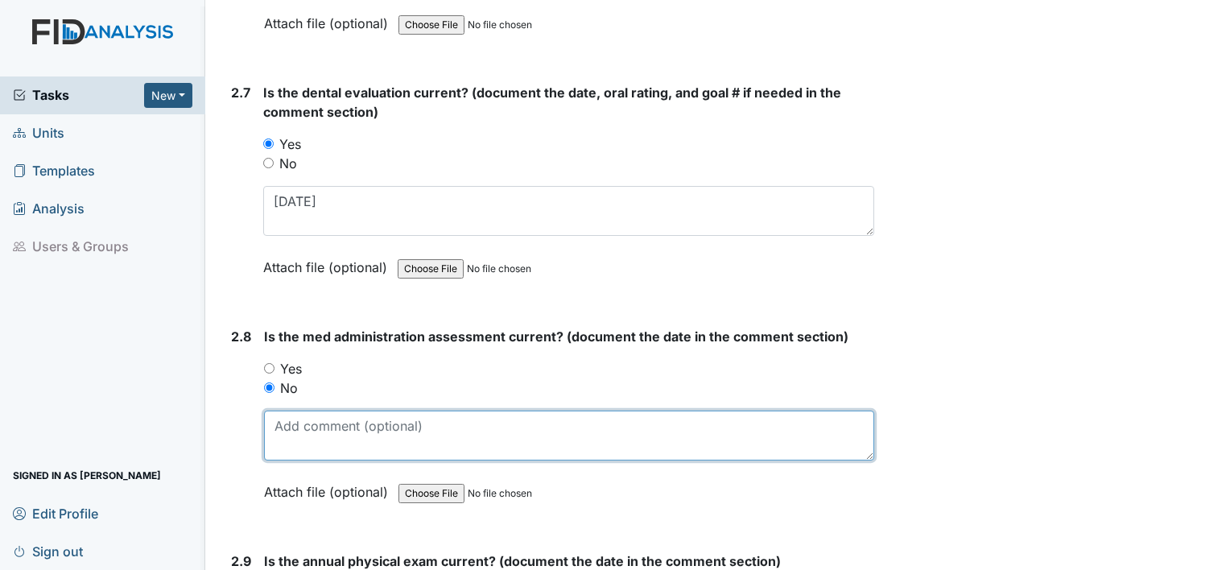
click at [315, 435] on textarea at bounding box center [569, 436] width 610 height 50
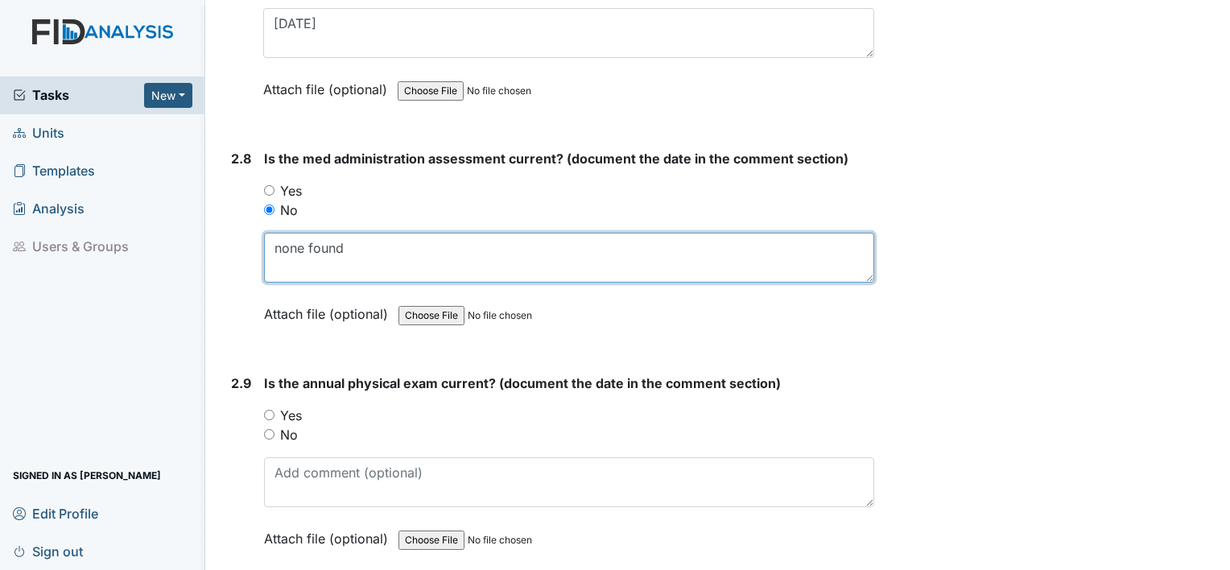
scroll to position [3216, 0]
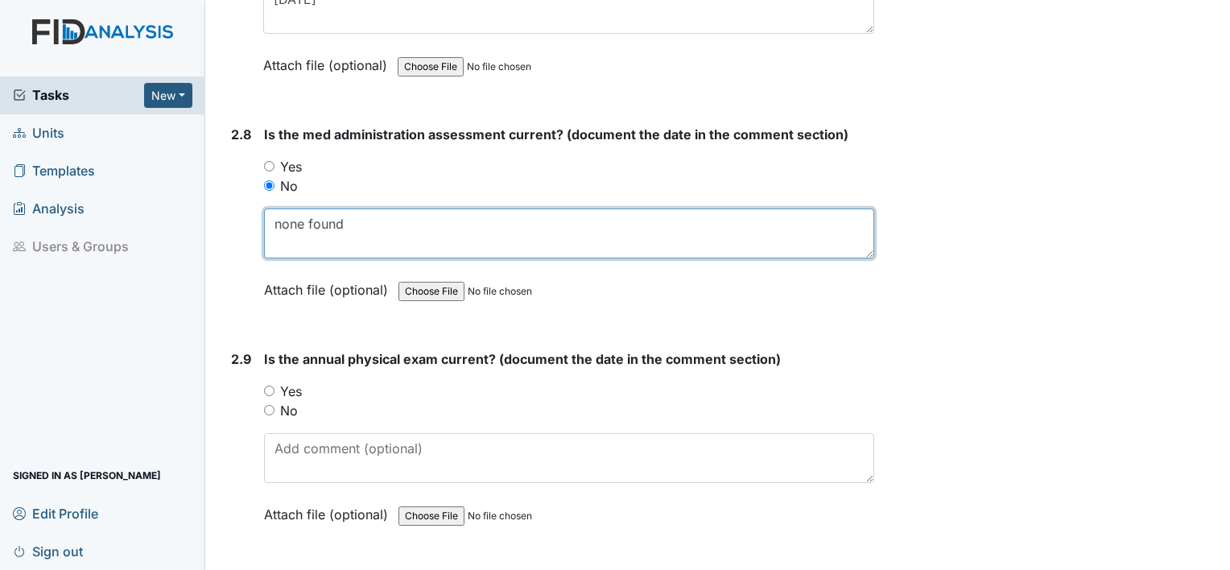
type textarea "none found"
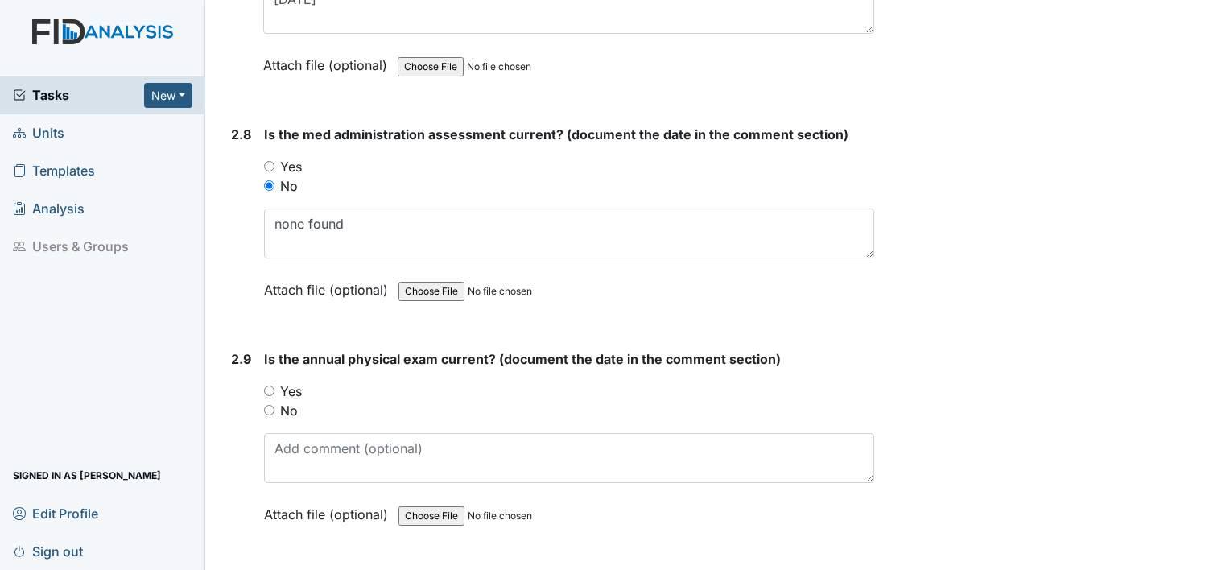
click at [280, 382] on label "Yes" at bounding box center [291, 391] width 22 height 19
click at [275, 386] on input "Yes" at bounding box center [269, 391] width 10 height 10
radio input "true"
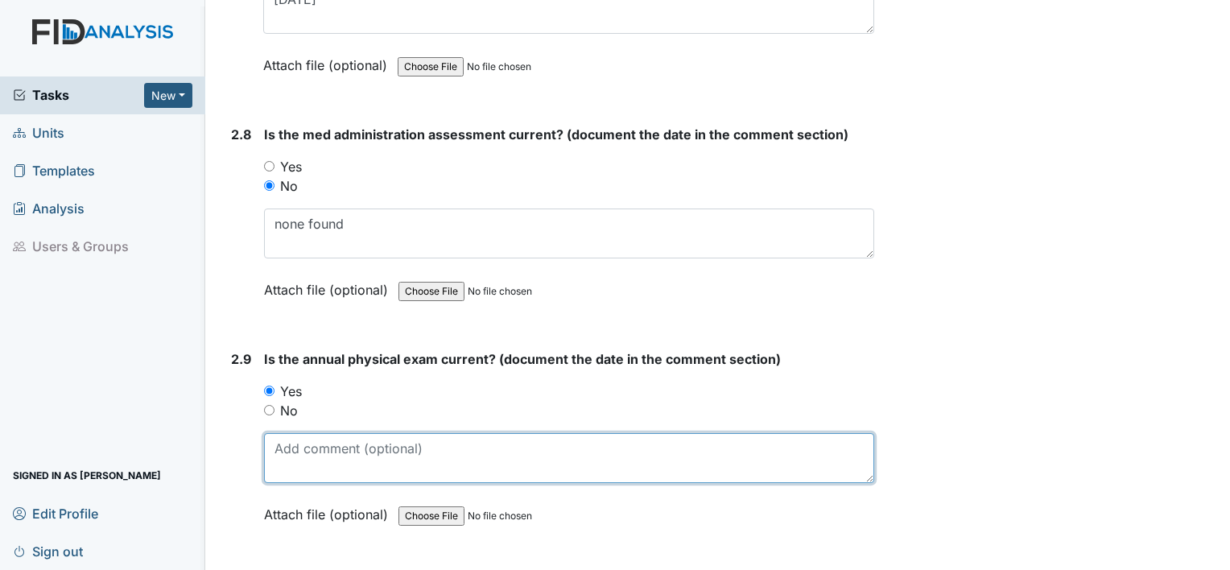
click at [330, 454] on textarea at bounding box center [569, 458] width 610 height 50
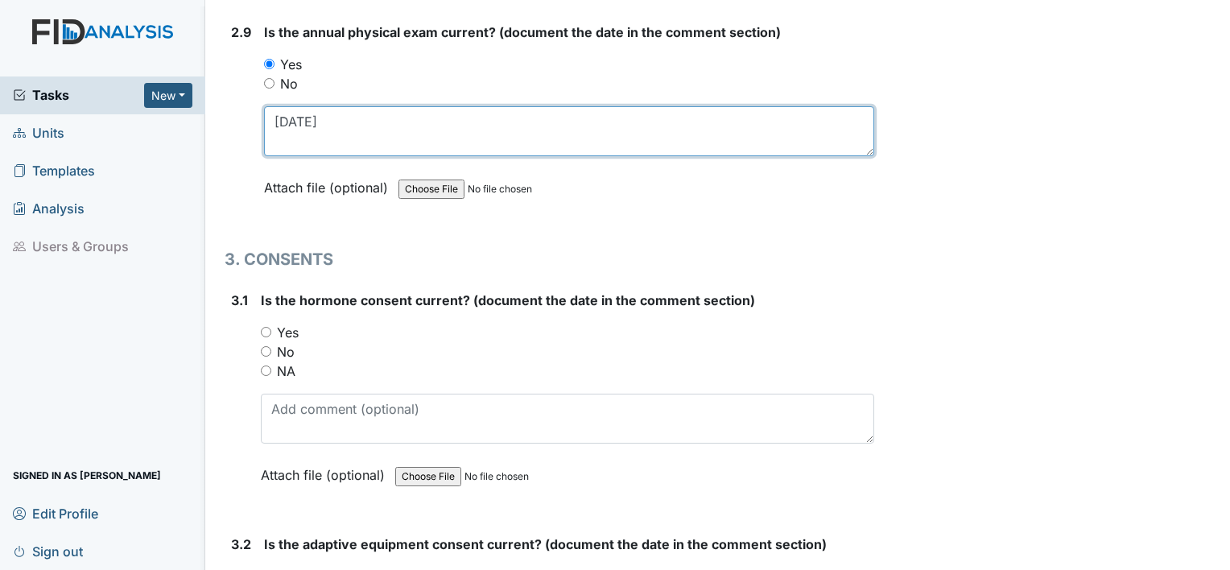
scroll to position [3546, 0]
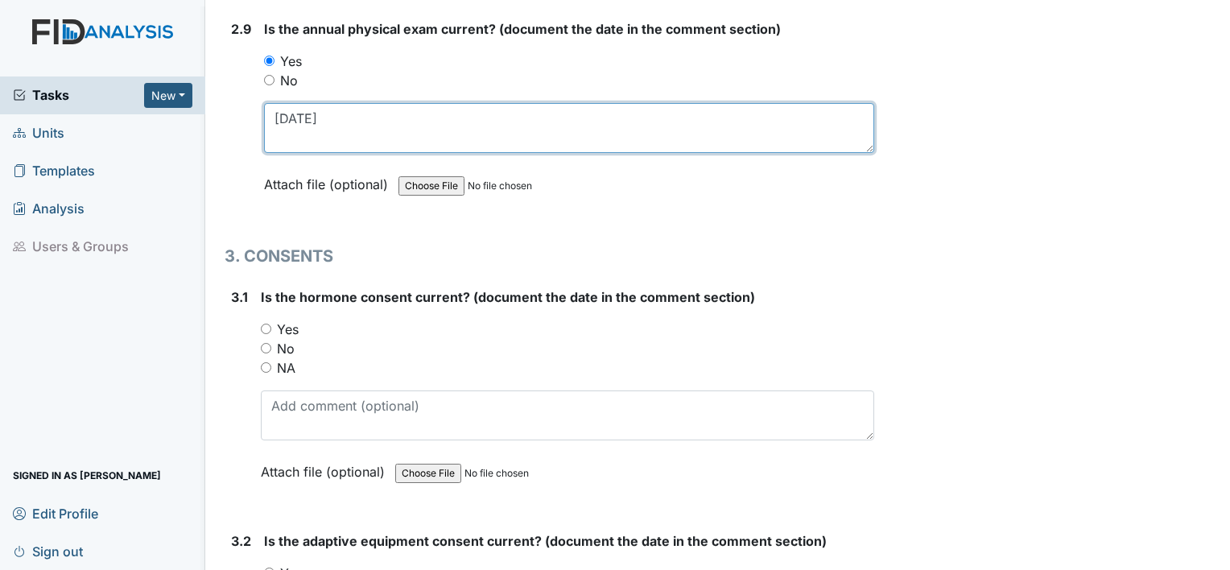
type textarea "10.15.24"
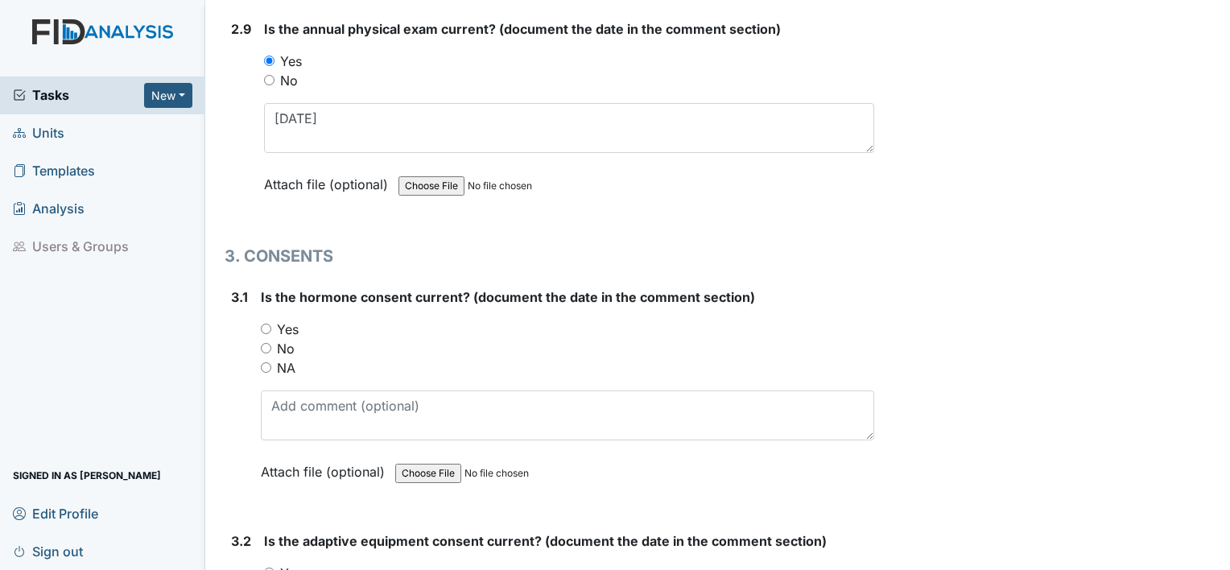
click at [290, 358] on label "NA" at bounding box center [286, 367] width 19 height 19
click at [271, 362] on input "NA" at bounding box center [266, 367] width 10 height 10
radio input "true"
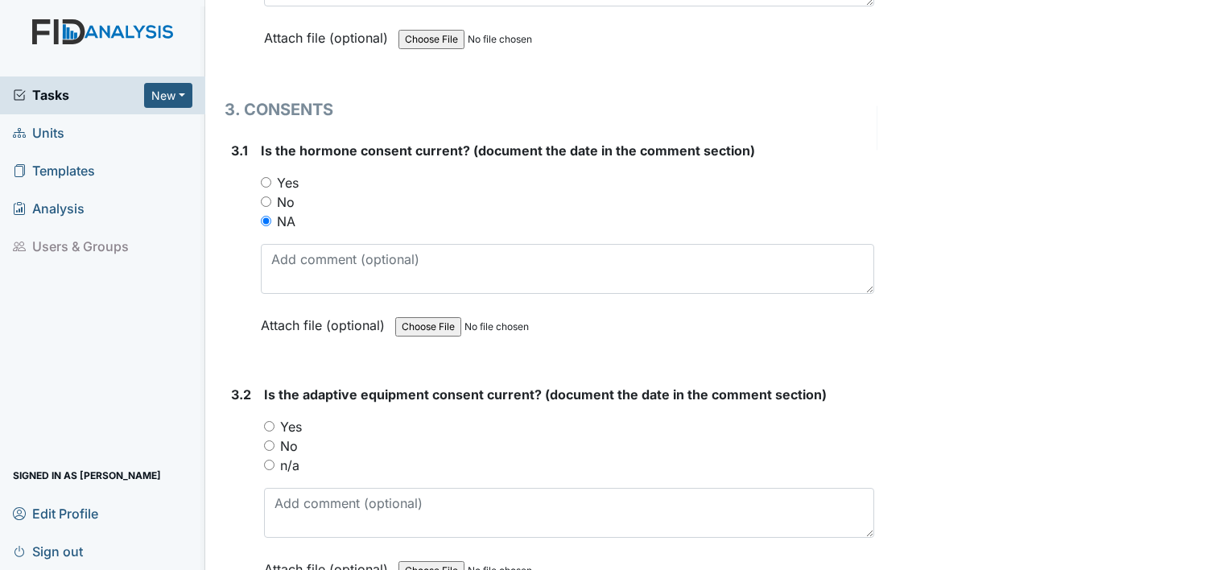
scroll to position [3714, 0]
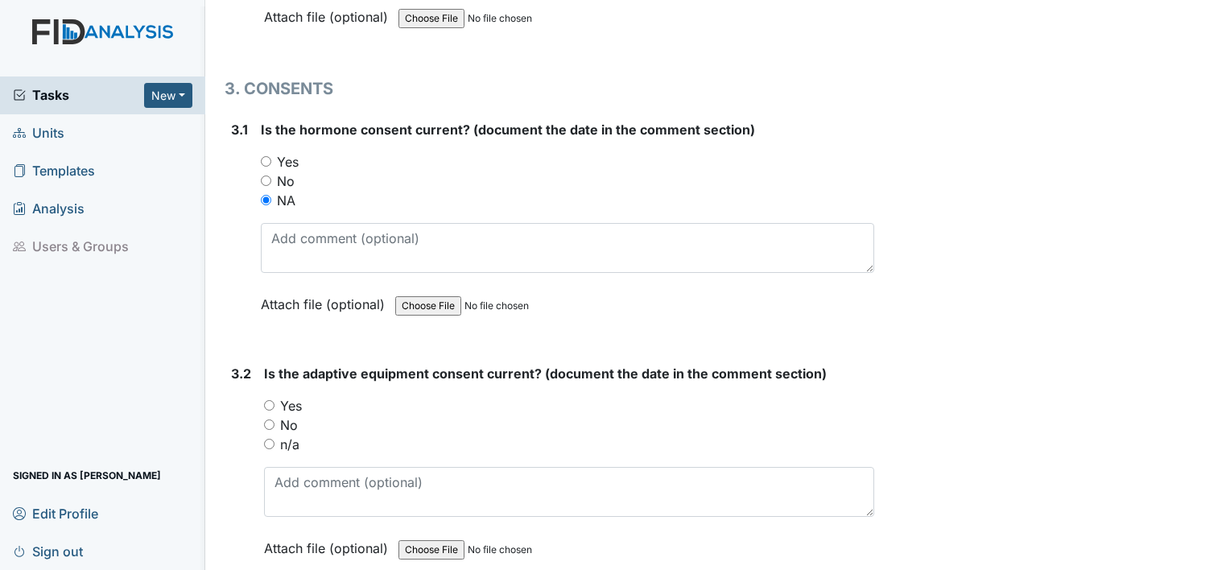
click at [285, 396] on label "Yes" at bounding box center [291, 405] width 22 height 19
click at [275, 400] on input "Yes" at bounding box center [269, 405] width 10 height 10
radio input "true"
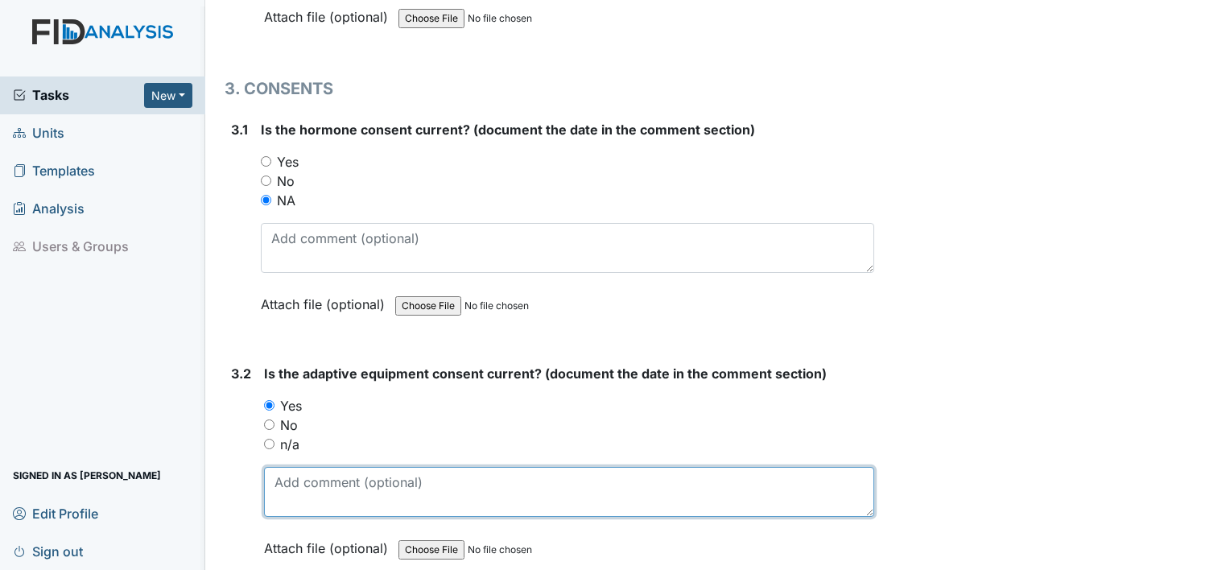
click at [302, 476] on textarea at bounding box center [569, 492] width 610 height 50
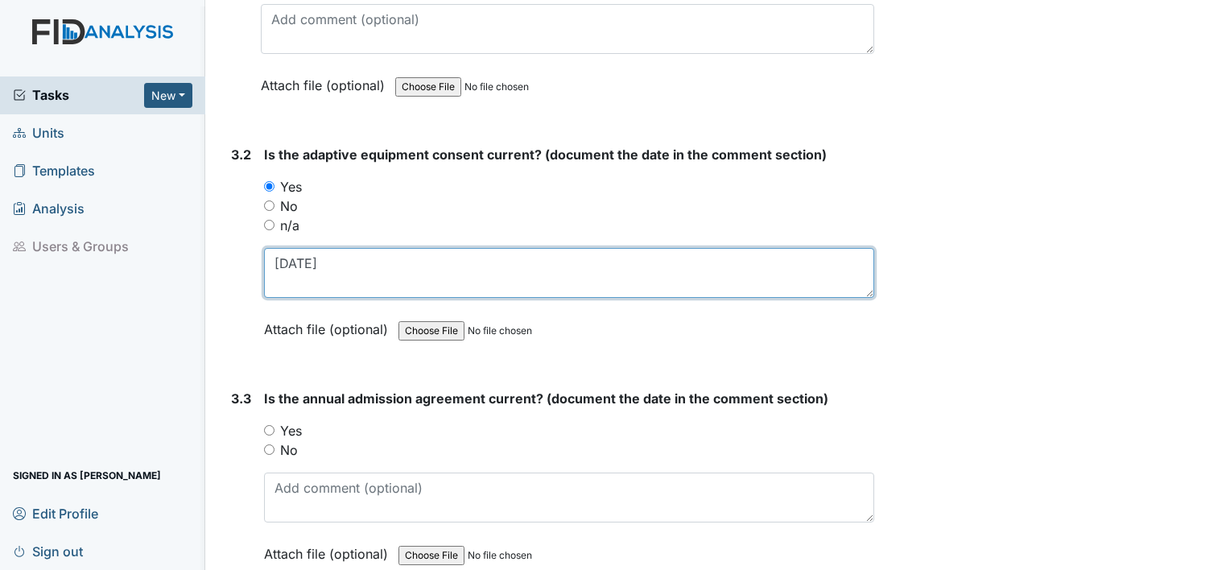
scroll to position [3959, 0]
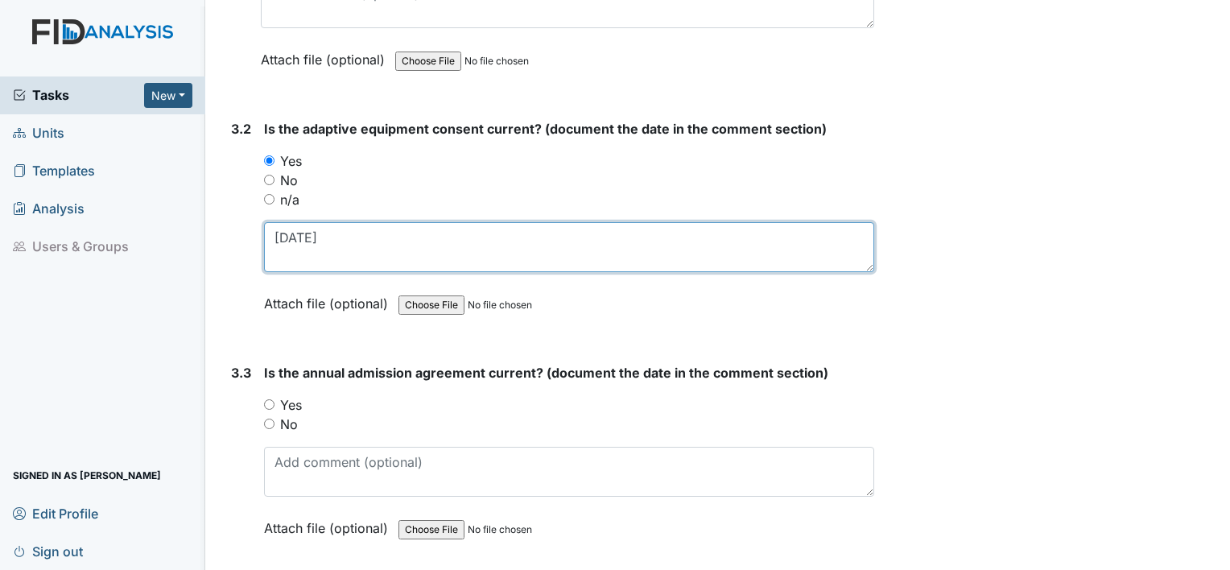
type textarea "10.22.24"
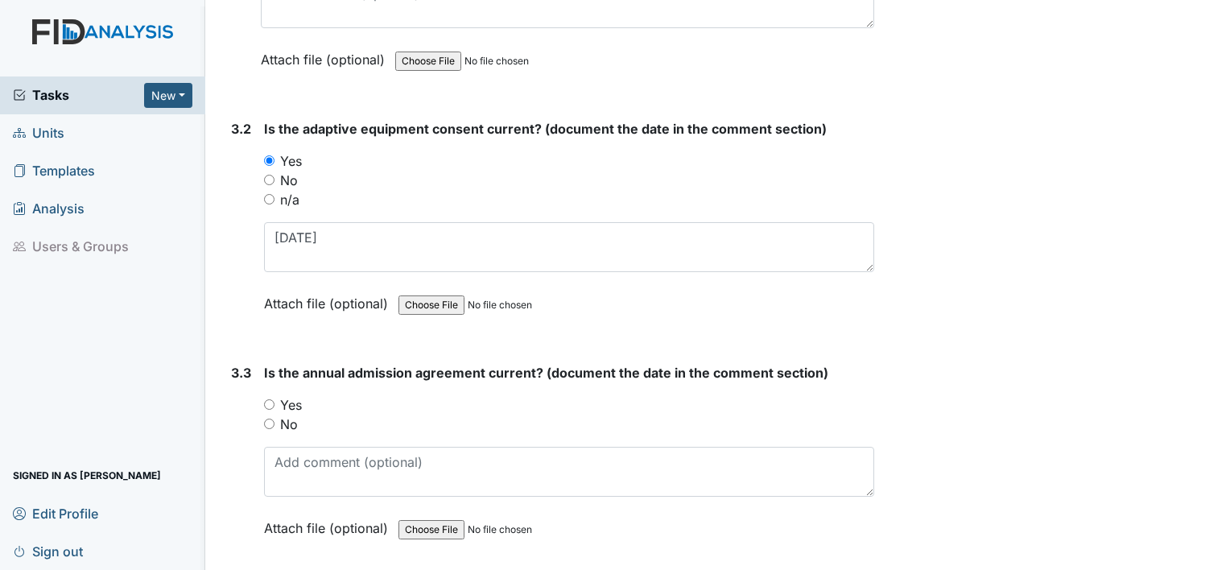
click at [293, 395] on label "Yes" at bounding box center [291, 404] width 22 height 19
click at [275, 399] on input "Yes" at bounding box center [269, 404] width 10 height 10
radio input "true"
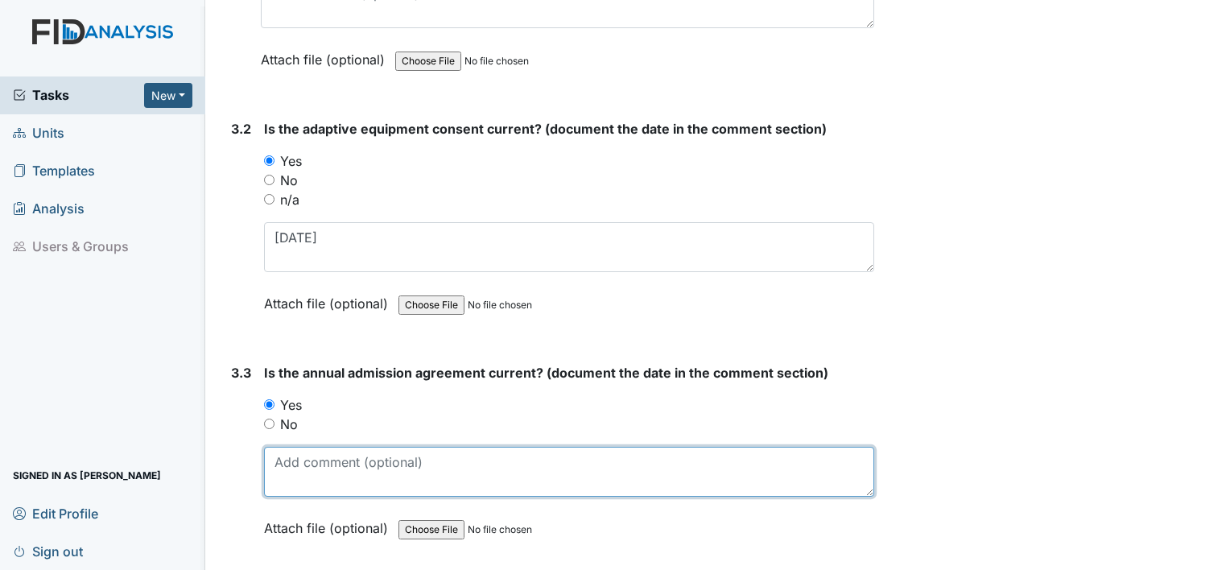
click at [295, 458] on textarea at bounding box center [569, 472] width 610 height 50
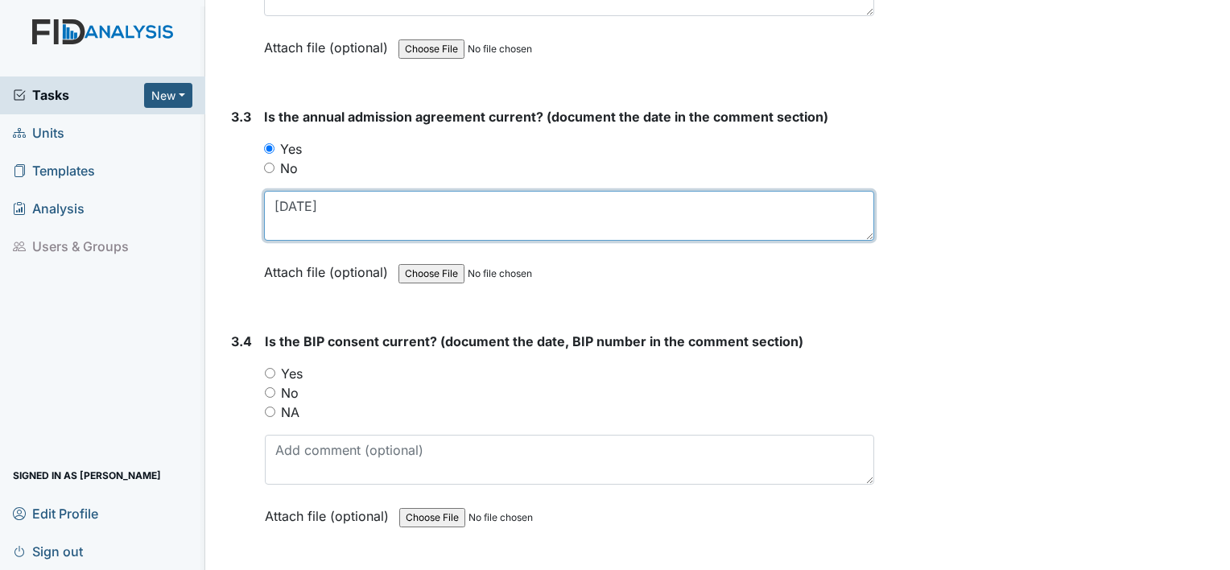
scroll to position [4216, 0]
type textarea "10.22.24"
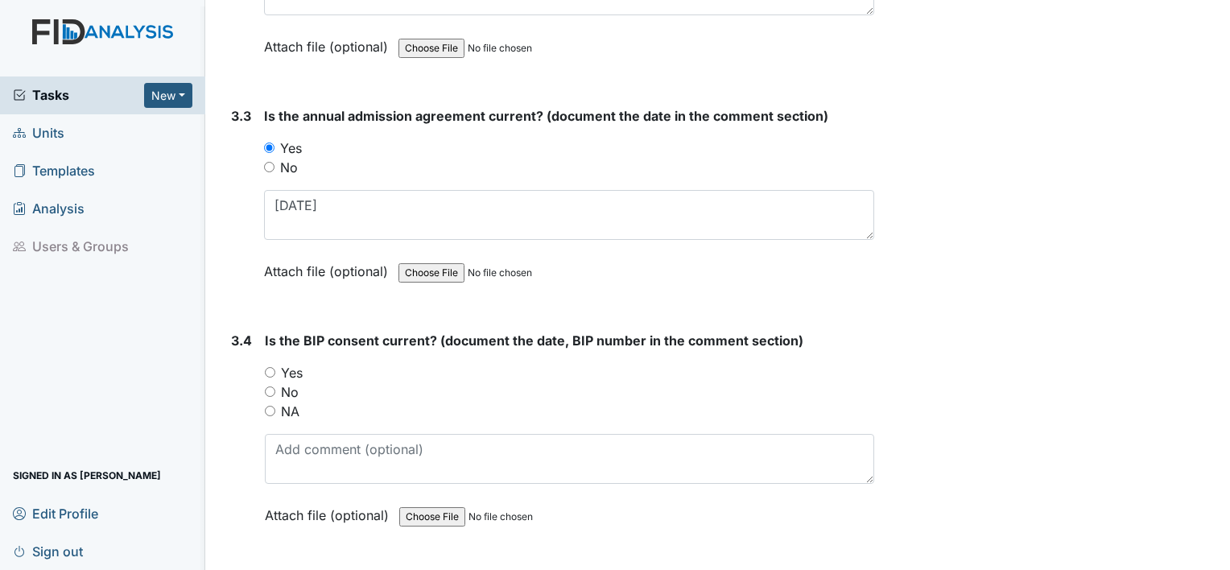
click at [295, 363] on label "Yes" at bounding box center [292, 372] width 22 height 19
click at [275, 367] on input "Yes" at bounding box center [270, 372] width 10 height 10
radio input "true"
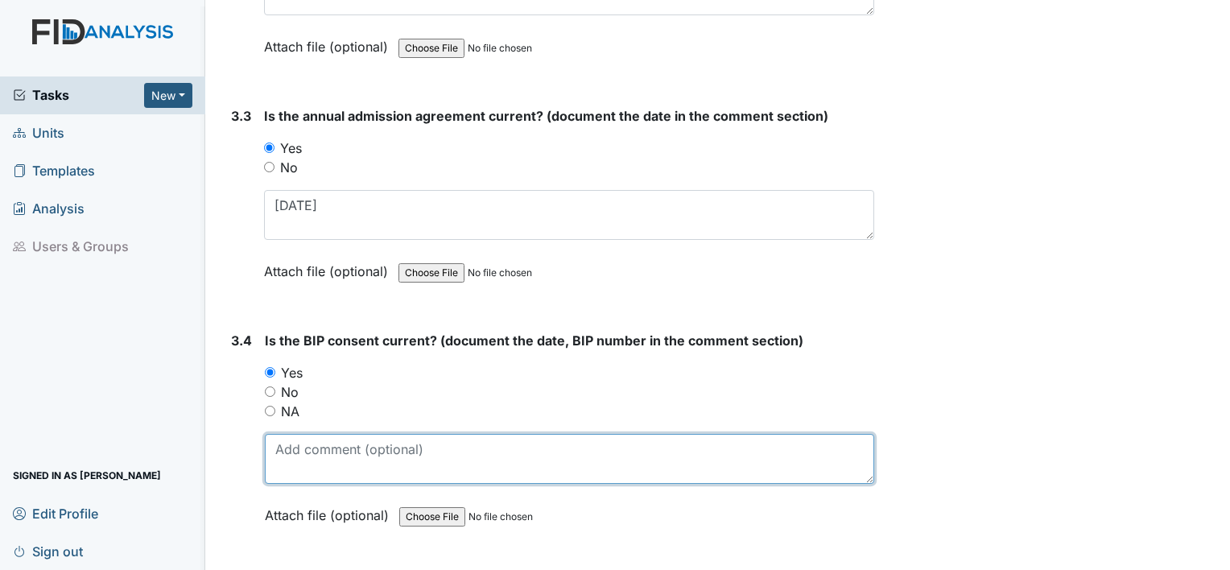
click at [289, 461] on textarea at bounding box center [570, 459] width 610 height 50
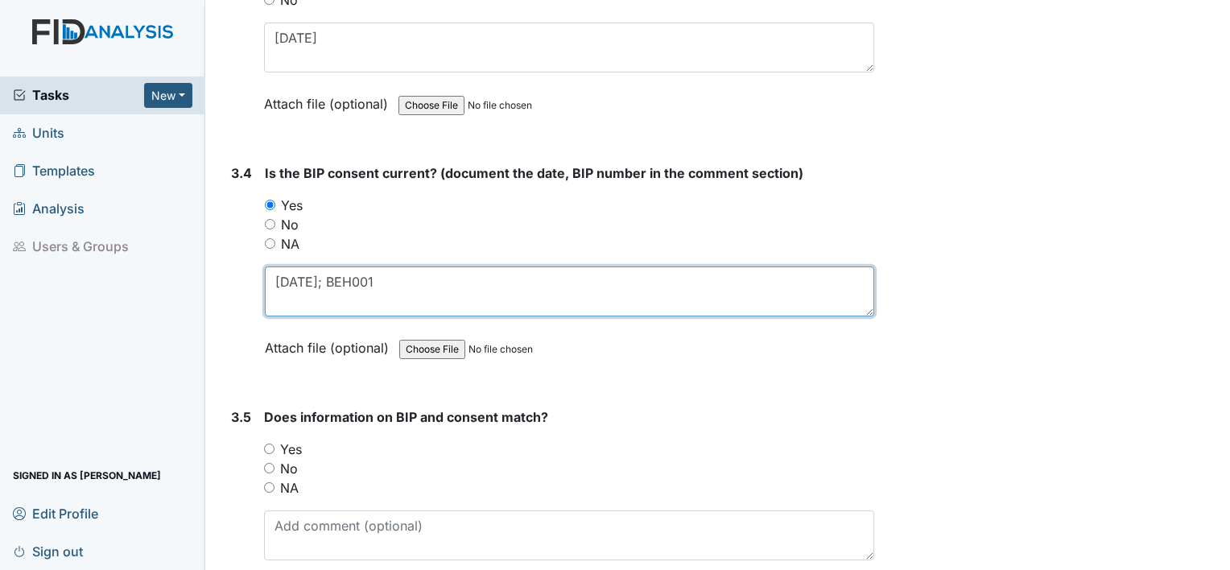
scroll to position [4491, 0]
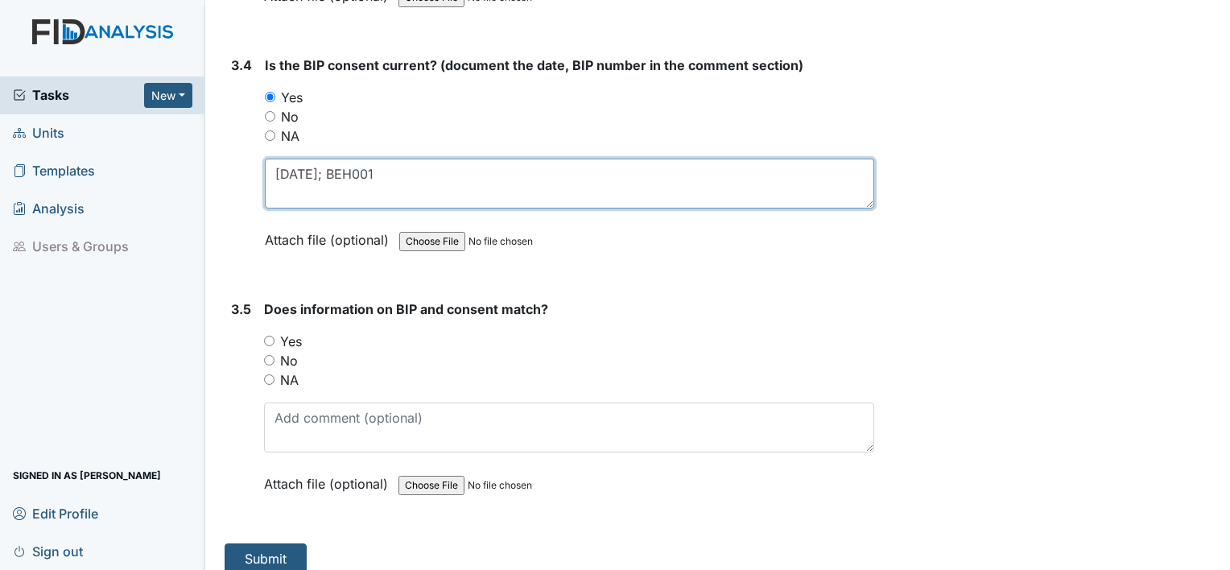
type textarea "12.12.24; BEH001"
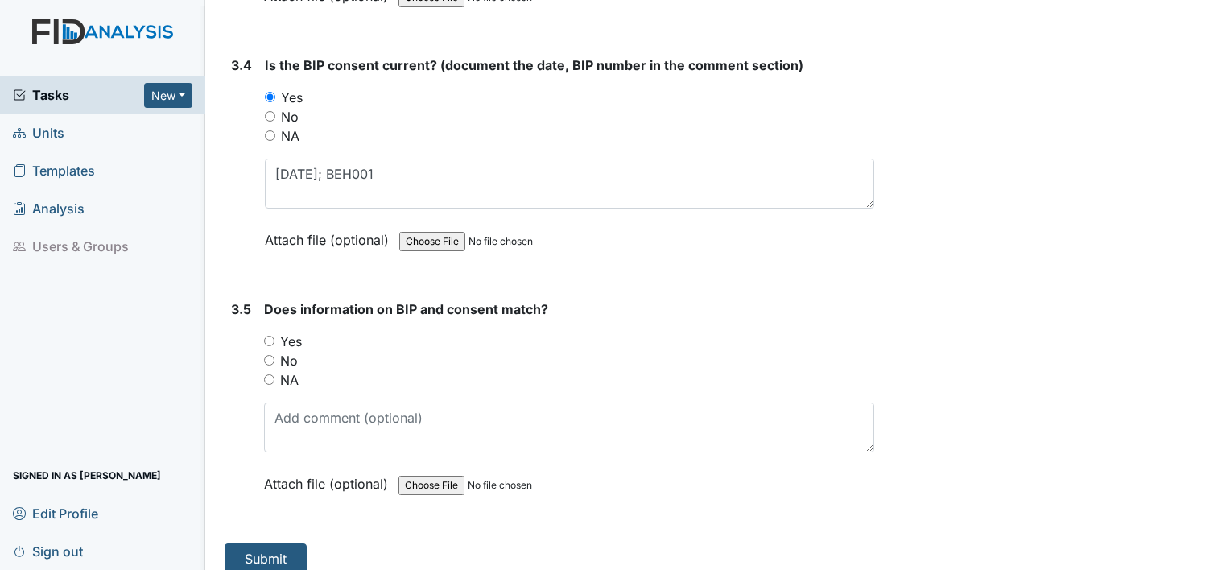
click at [267, 336] on input "Yes" at bounding box center [269, 341] width 10 height 10
radio input "true"
click at [241, 545] on button "Submit" at bounding box center [266, 559] width 82 height 31
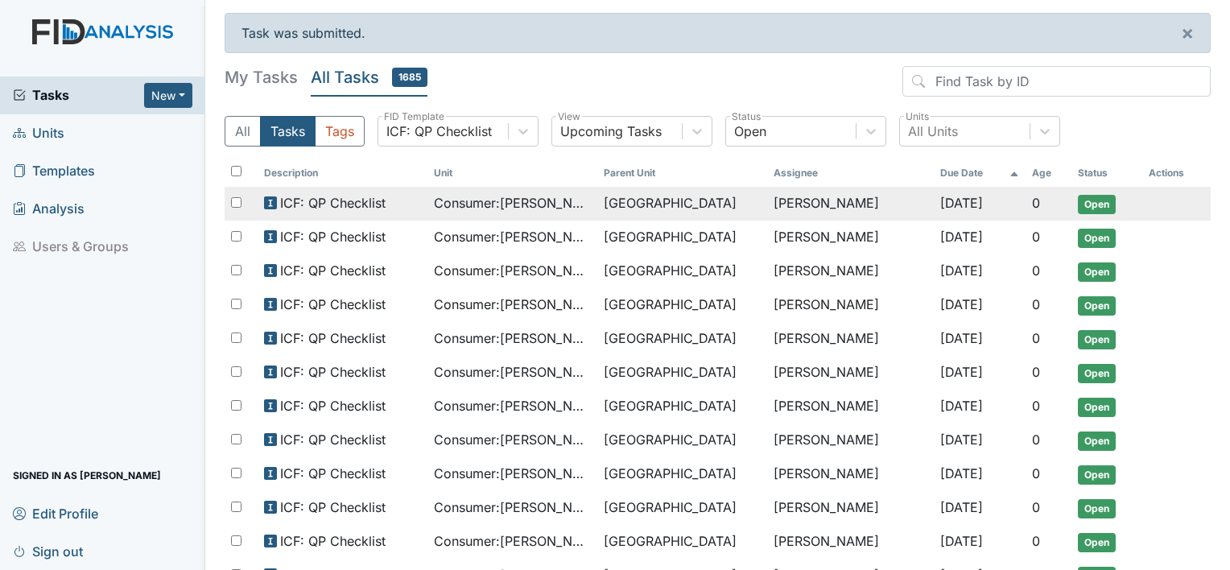
click at [639, 201] on span "[GEOGRAPHIC_DATA]" at bounding box center [670, 202] width 133 height 19
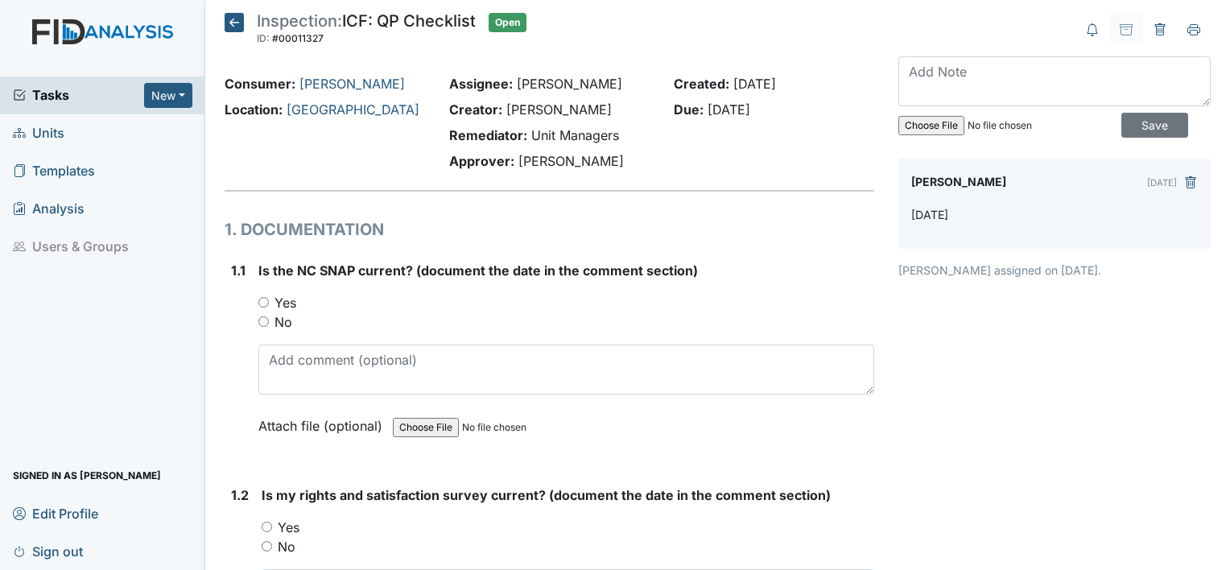
click at [294, 306] on label "Yes" at bounding box center [286, 302] width 22 height 19
click at [269, 306] on input "Yes" at bounding box center [263, 302] width 10 height 10
radio input "true"
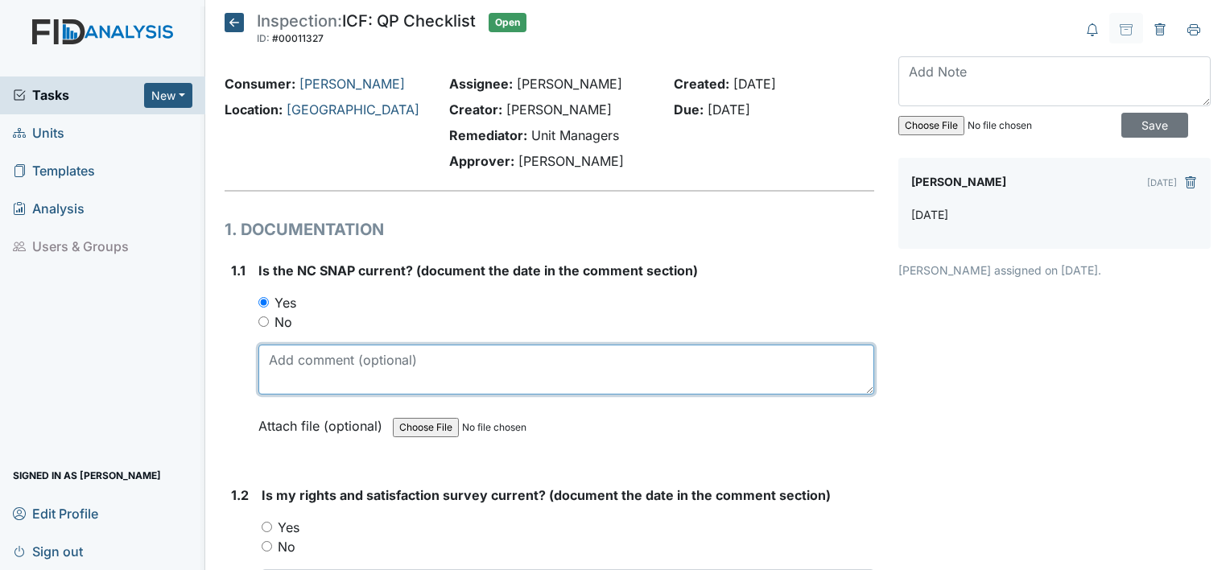
click at [300, 354] on textarea at bounding box center [566, 370] width 616 height 50
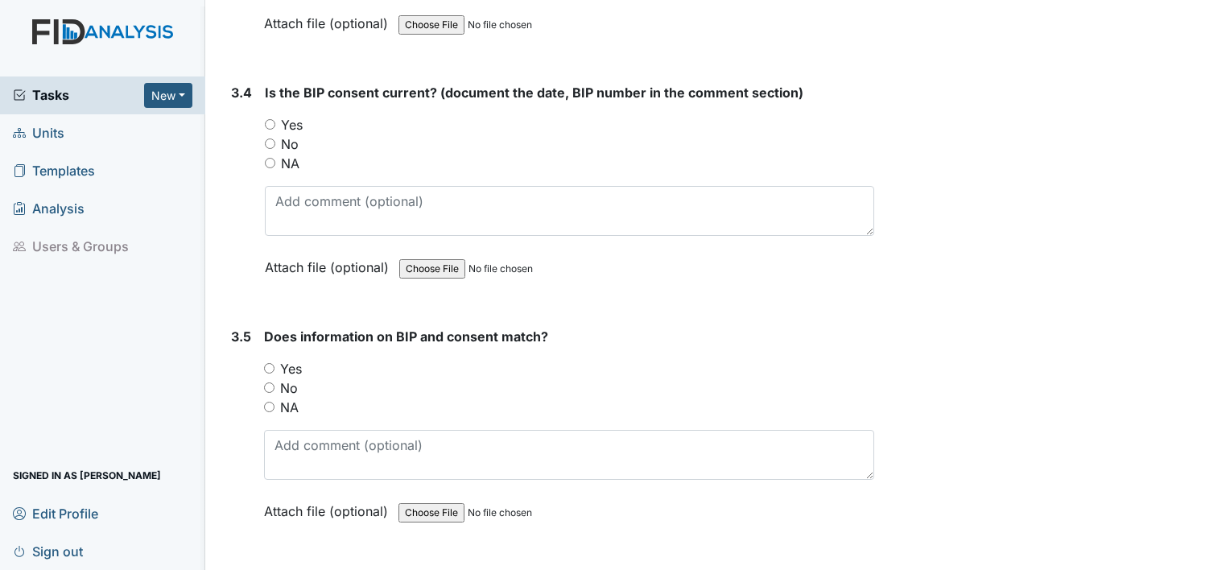
scroll to position [4491, 0]
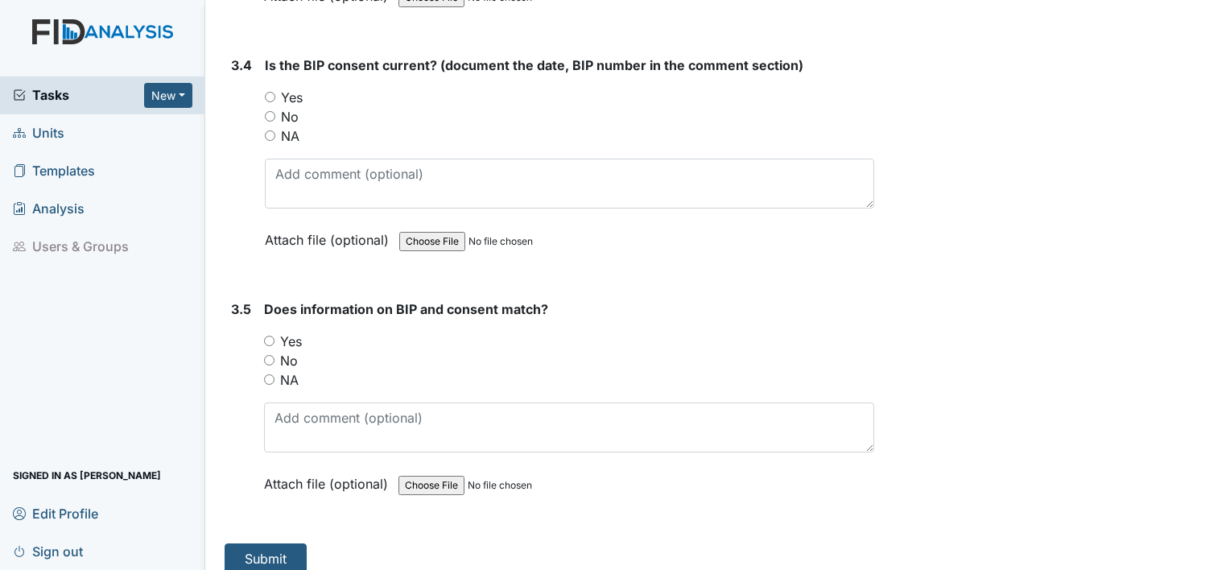
click at [292, 332] on label "Yes" at bounding box center [291, 341] width 22 height 19
click at [275, 336] on input "Yes" at bounding box center [269, 341] width 10 height 10
radio input "true"
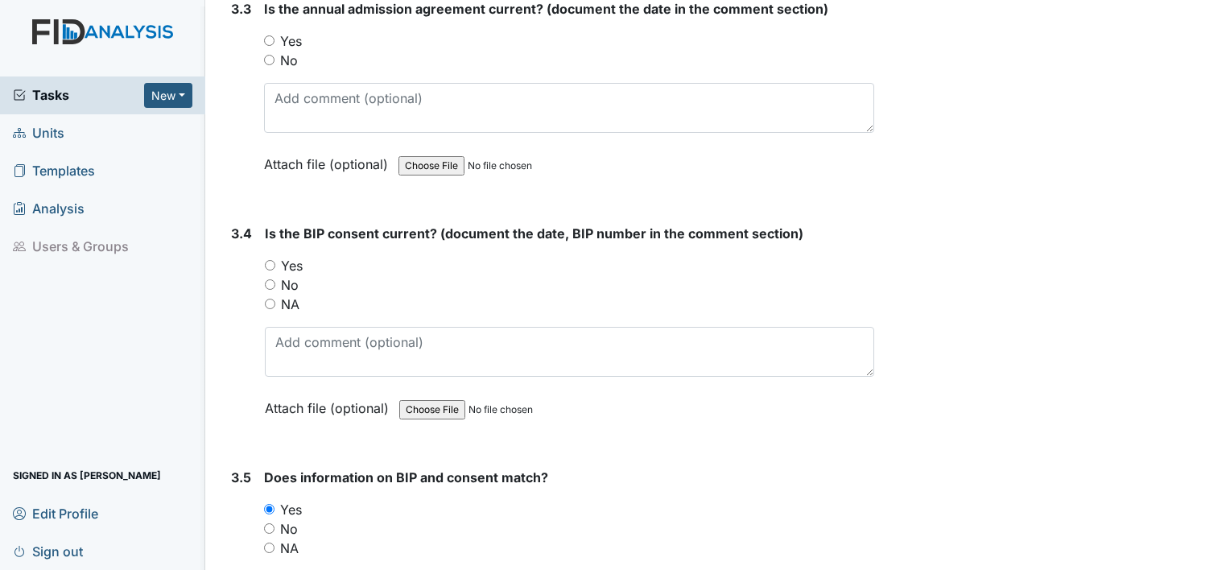
scroll to position [4320, 0]
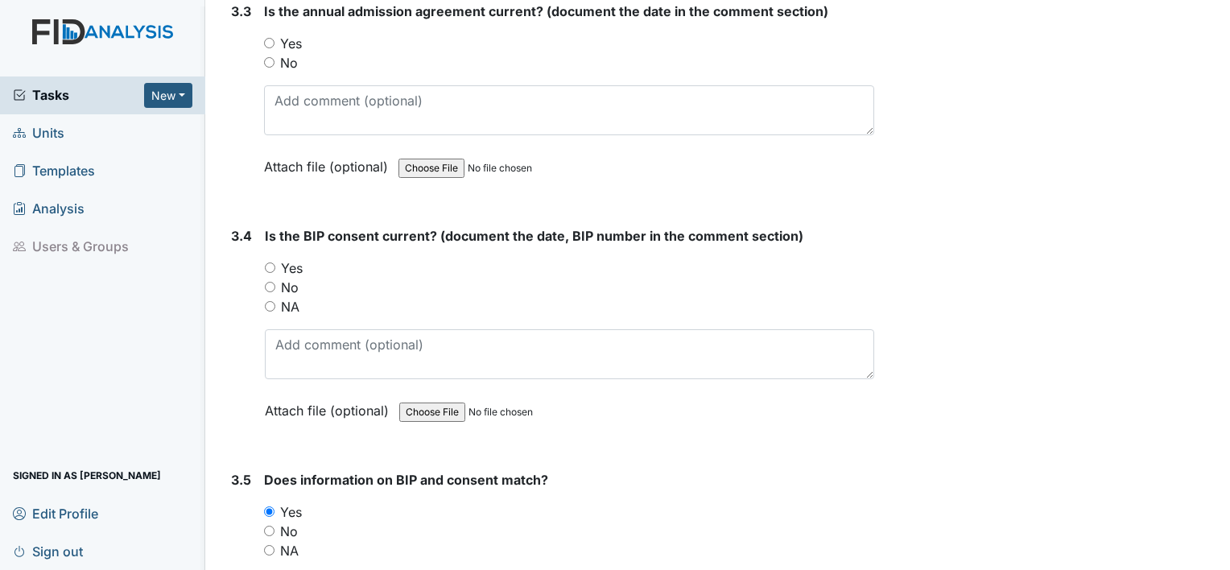
click at [299, 258] on label "Yes" at bounding box center [292, 267] width 22 height 19
click at [275, 263] on input "Yes" at bounding box center [270, 268] width 10 height 10
radio input "true"
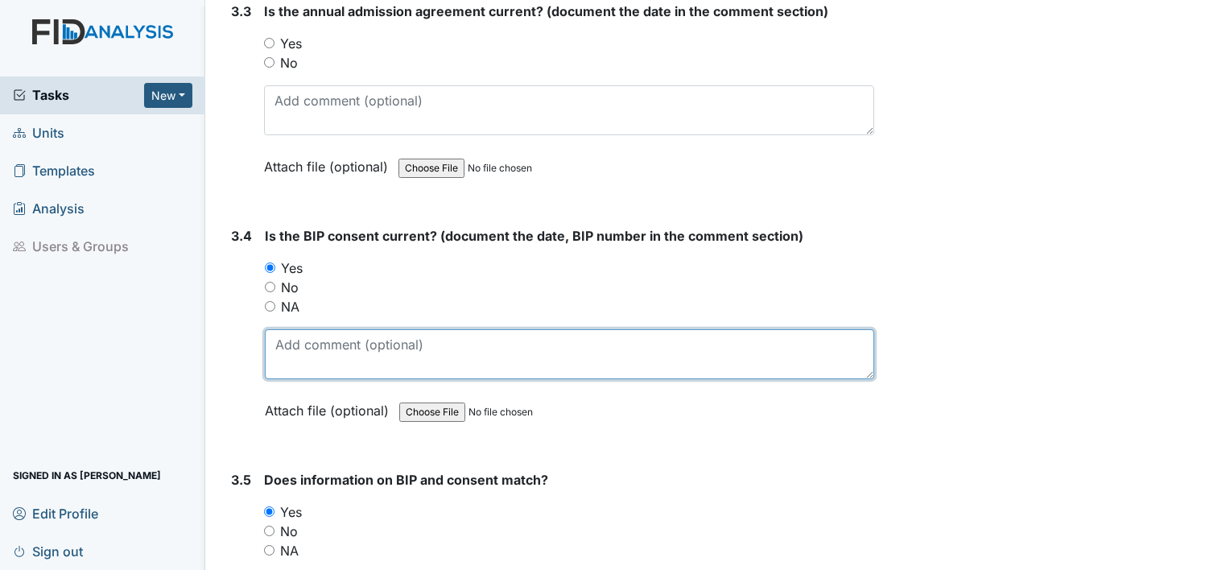
click at [311, 332] on textarea at bounding box center [570, 354] width 610 height 50
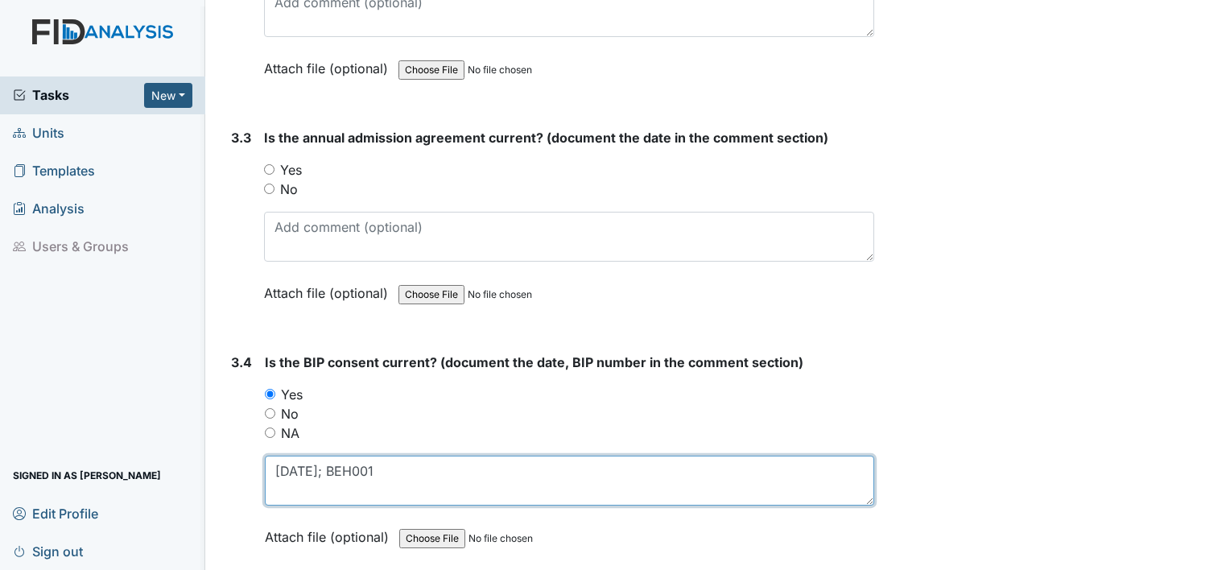
scroll to position [4136, 0]
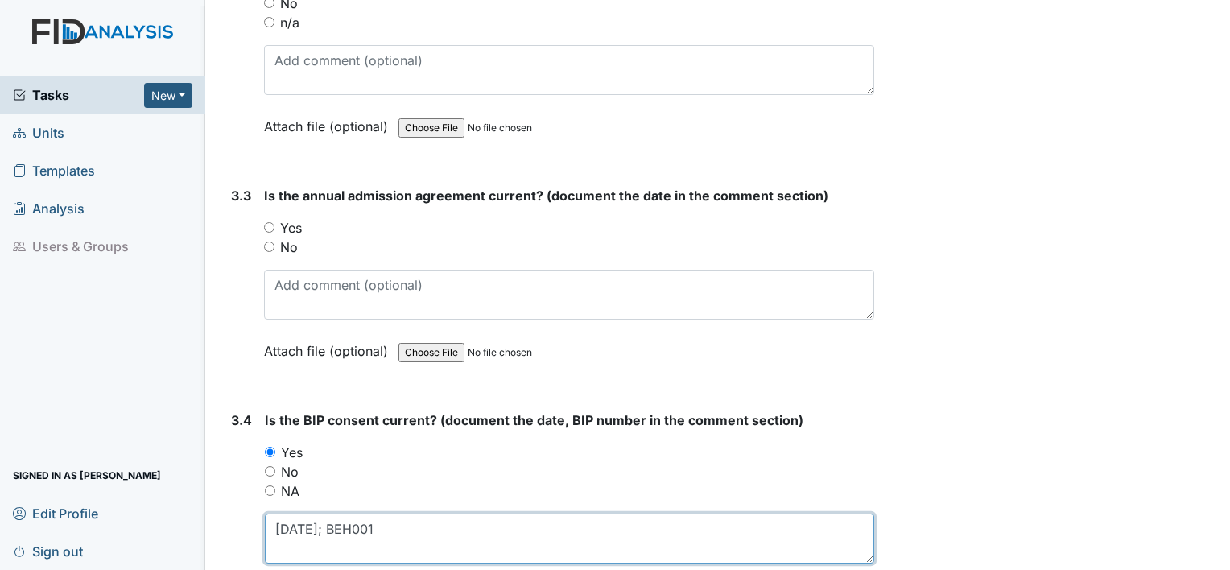
type textarea "[DATE]; BEH001"
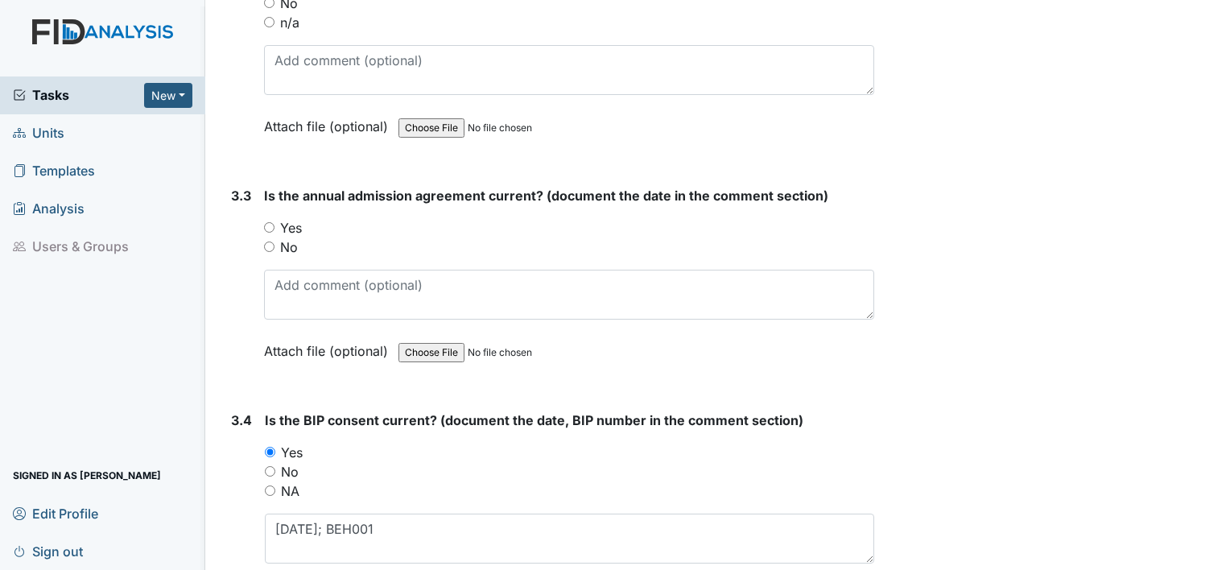
click at [292, 218] on label "Yes" at bounding box center [291, 227] width 22 height 19
click at [275, 222] on input "Yes" at bounding box center [269, 227] width 10 height 10
radio input "true"
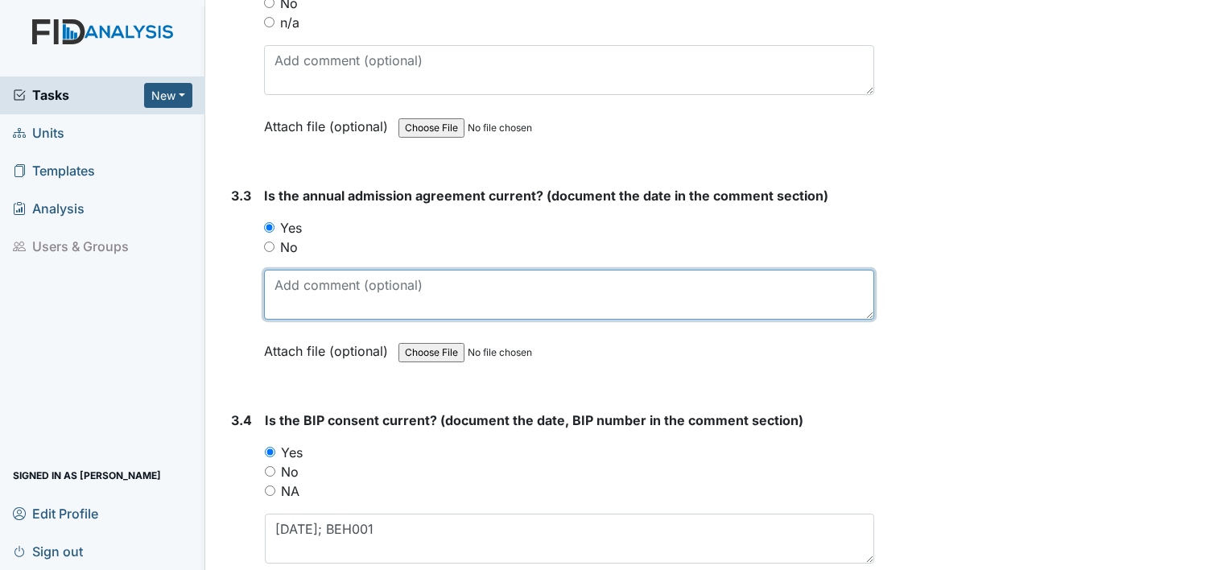
click at [296, 270] on textarea at bounding box center [569, 295] width 610 height 50
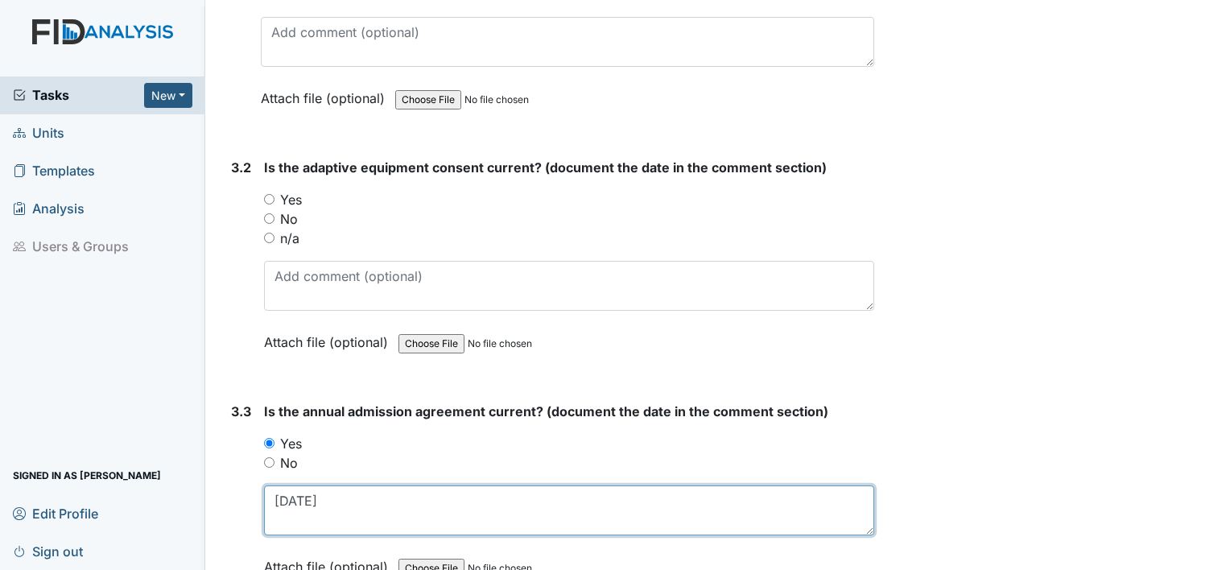
scroll to position [3911, 0]
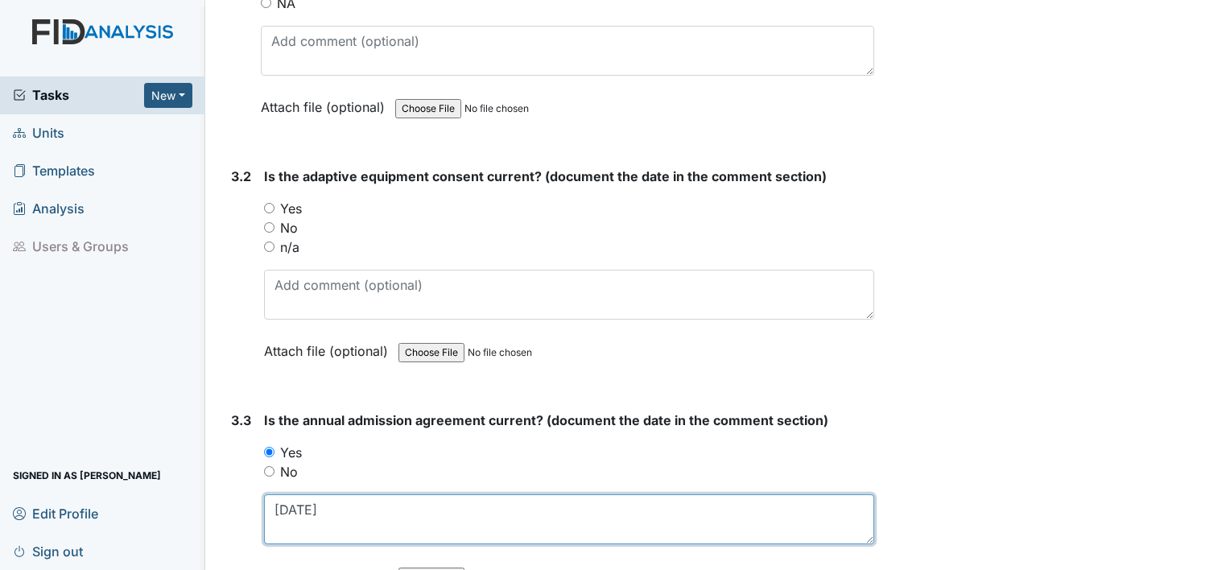
type textarea "[DATE]"
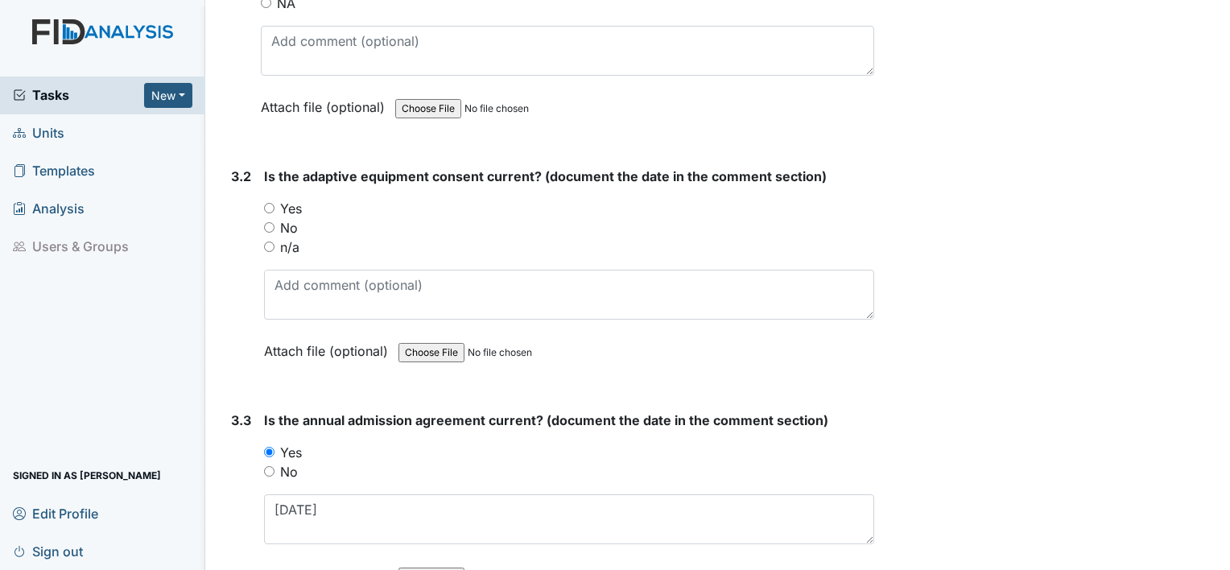
click at [296, 199] on label "Yes" at bounding box center [291, 208] width 22 height 19
click at [275, 203] on input "Yes" at bounding box center [269, 208] width 10 height 10
radio input "true"
click at [308, 309] on div "Is the adaptive equipment consent current? (document the date in the comment se…" at bounding box center [569, 269] width 610 height 205
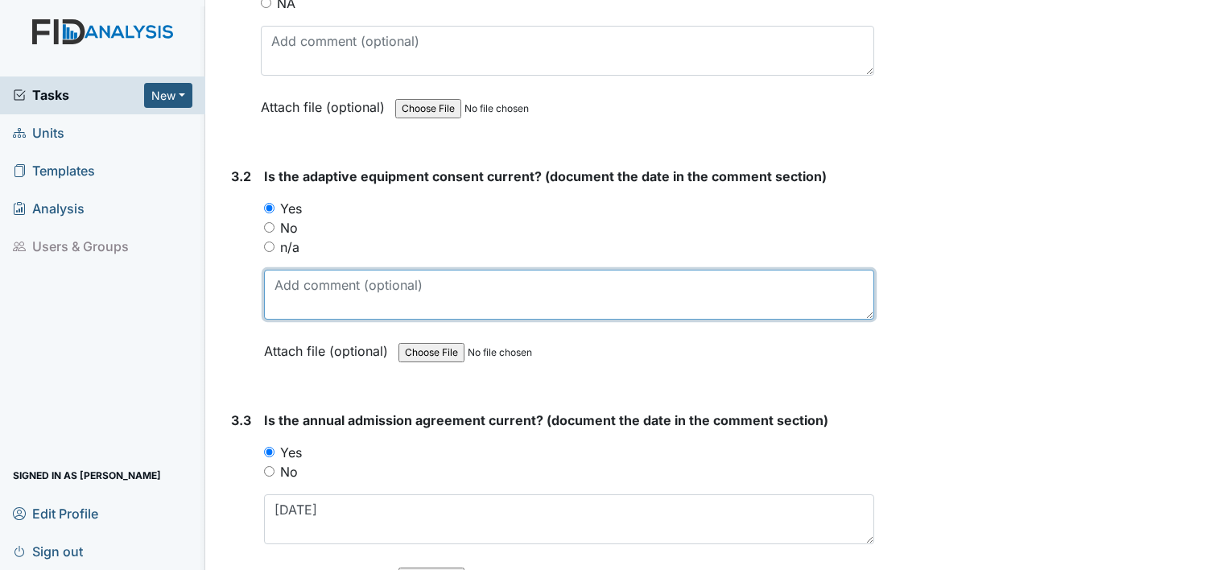
click at [316, 283] on textarea at bounding box center [569, 295] width 610 height 50
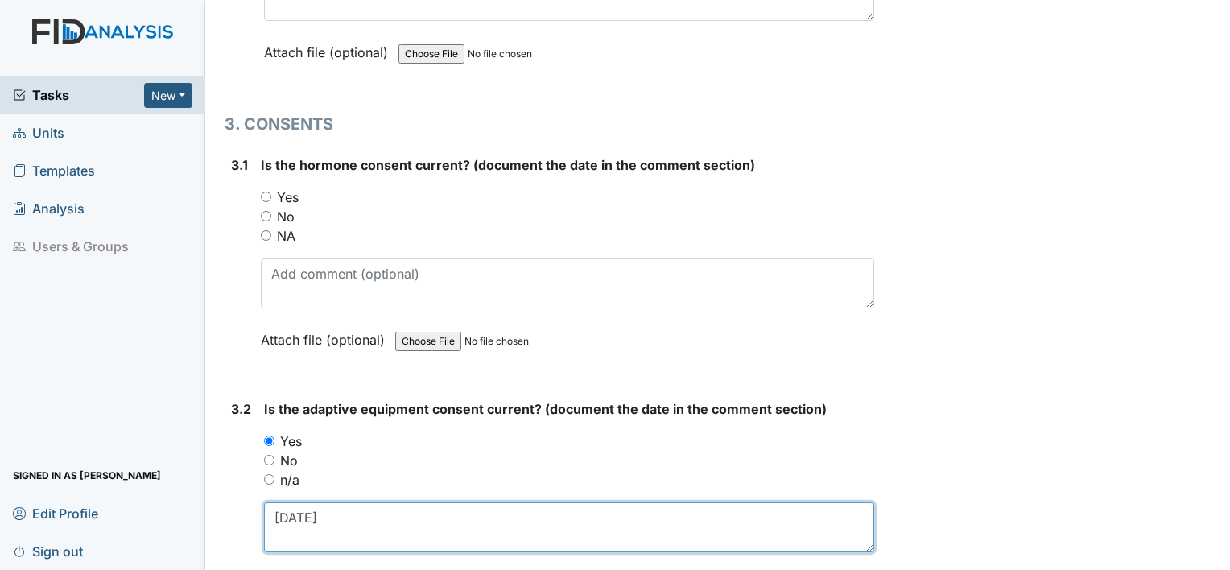
scroll to position [3650, 0]
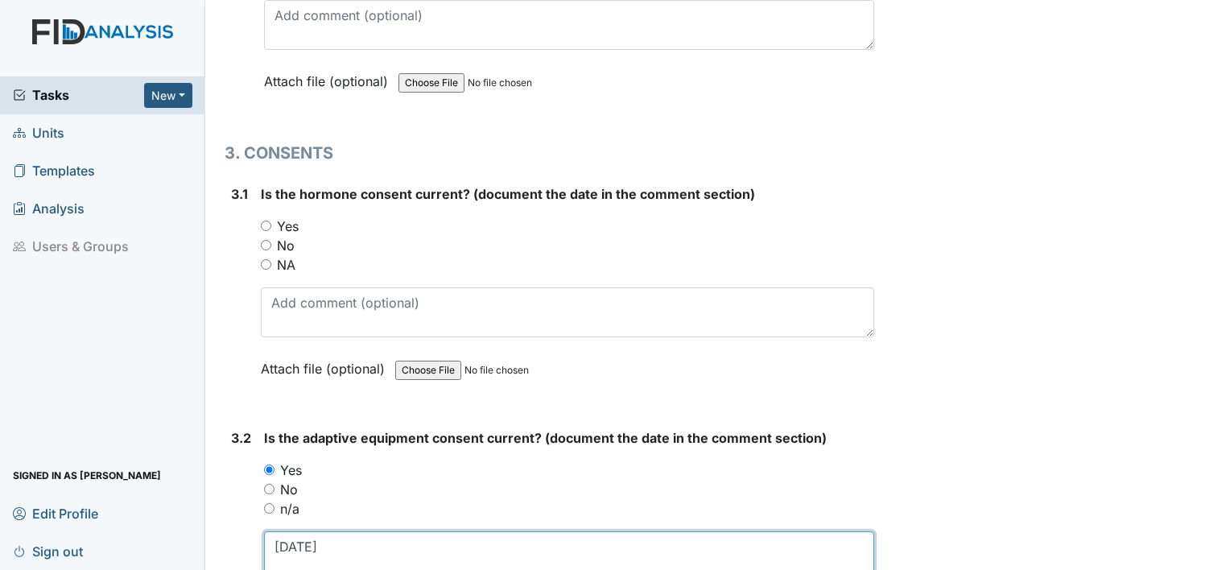
type textarea "[DATE]"
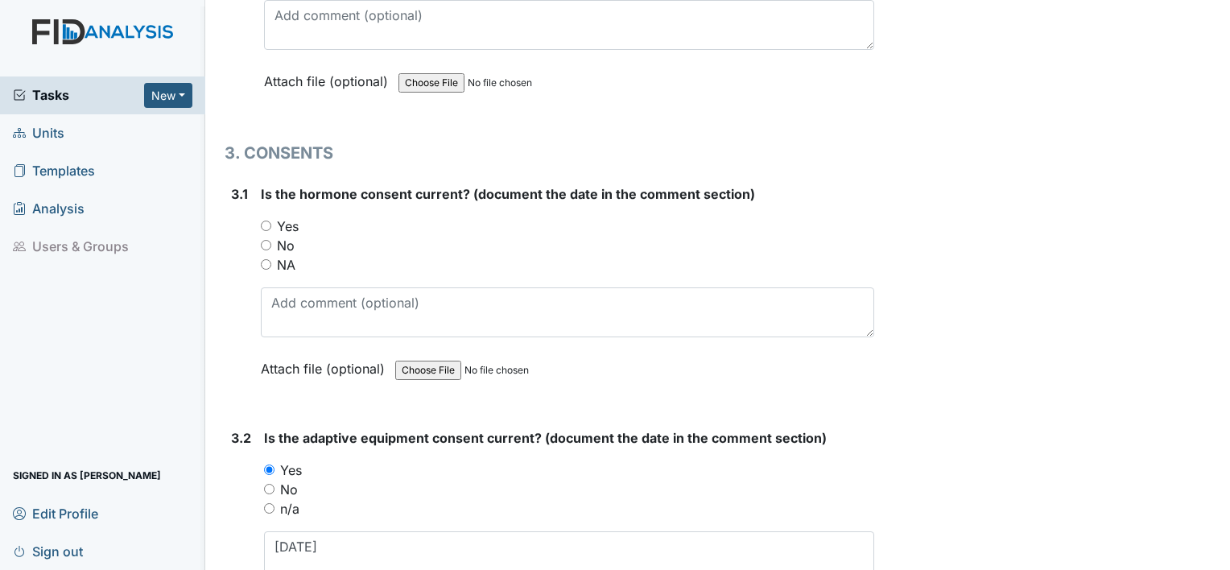
click at [287, 255] on label "NA" at bounding box center [286, 264] width 19 height 19
click at [271, 259] on input "NA" at bounding box center [266, 264] width 10 height 10
radio input "true"
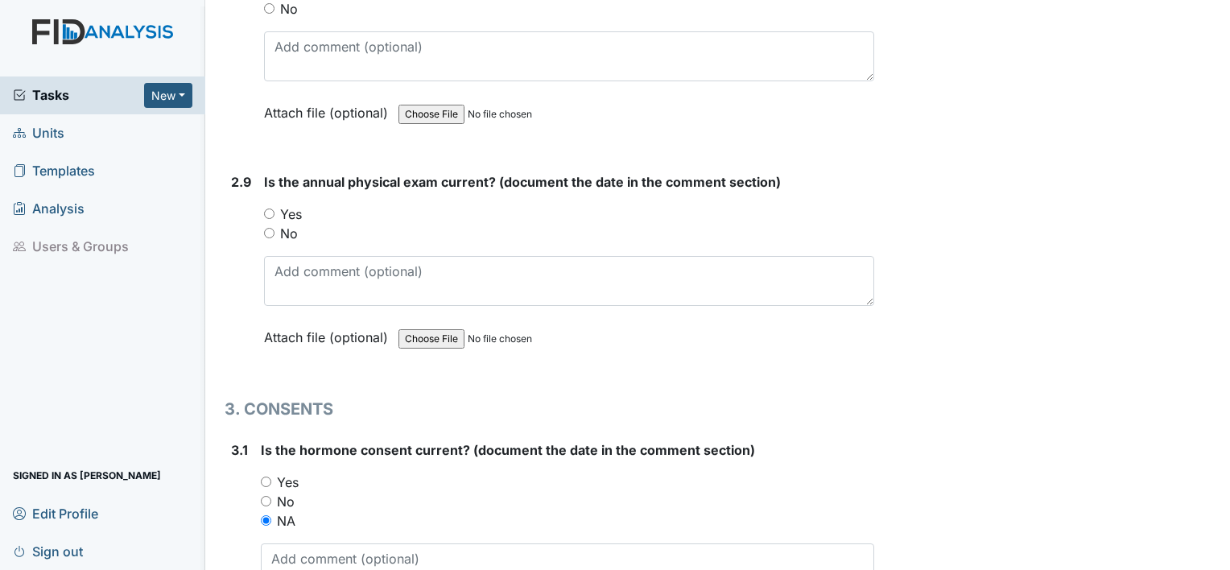
scroll to position [3392, 0]
click at [279, 192] on div "Is the annual physical exam current? (document the date in the comment section)…" at bounding box center [569, 267] width 610 height 186
click at [286, 206] on label "Yes" at bounding box center [291, 215] width 22 height 19
click at [275, 210] on input "Yes" at bounding box center [269, 215] width 10 height 10
radio input "true"
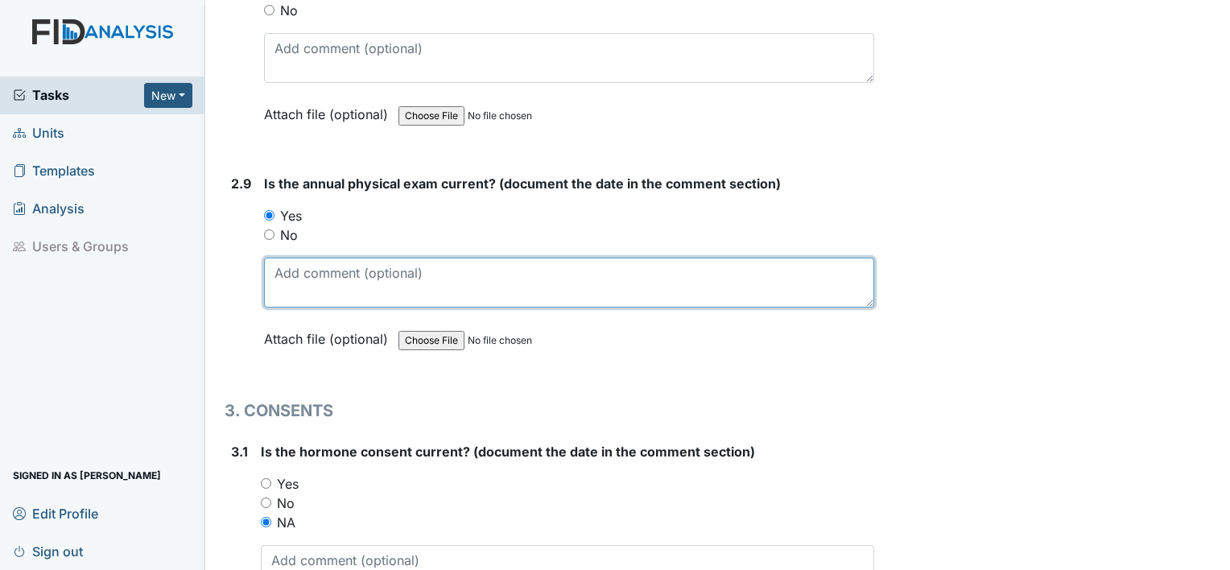
click at [286, 261] on textarea at bounding box center [569, 283] width 610 height 50
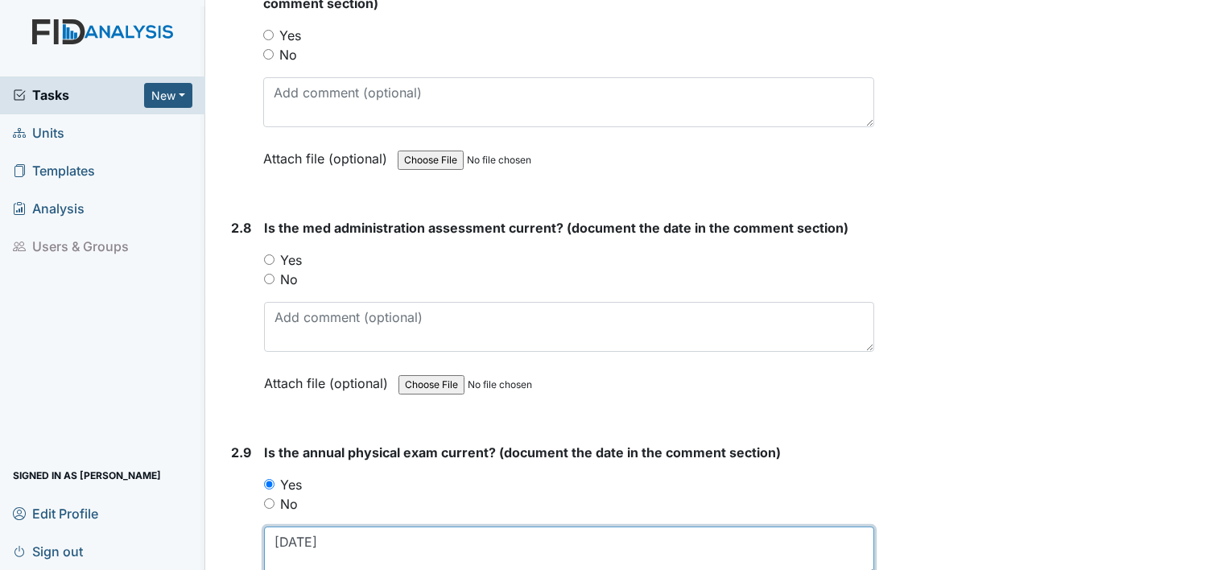
scroll to position [3121, 0]
type textarea "10.15.24"
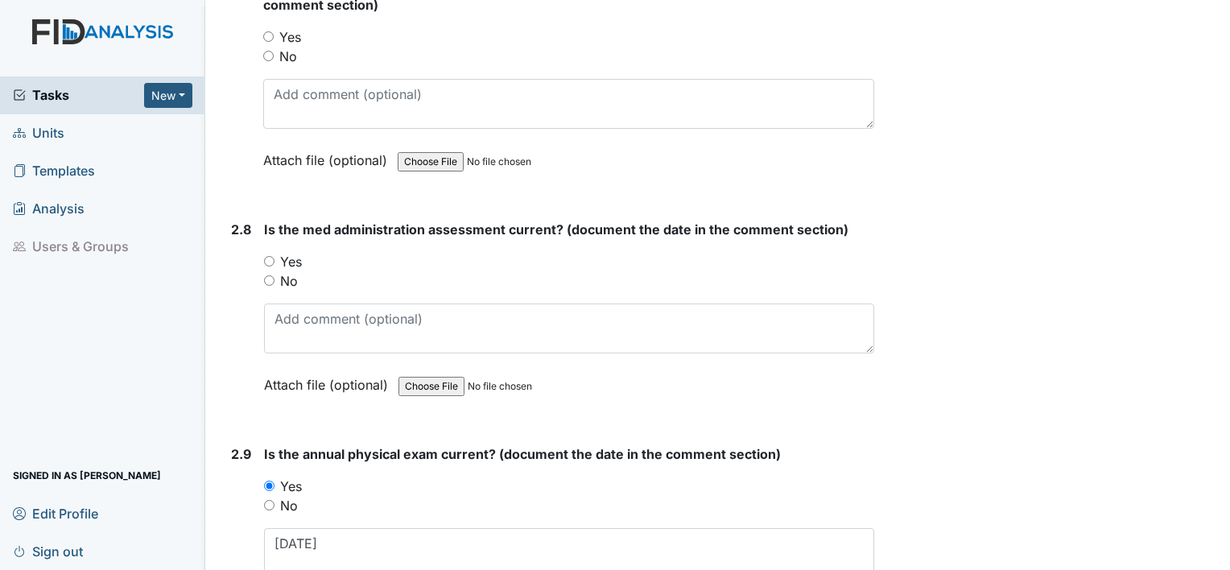
click at [288, 272] on label "No" at bounding box center [289, 280] width 18 height 19
click at [275, 275] on input "No" at bounding box center [269, 280] width 10 height 10
radio input "true"
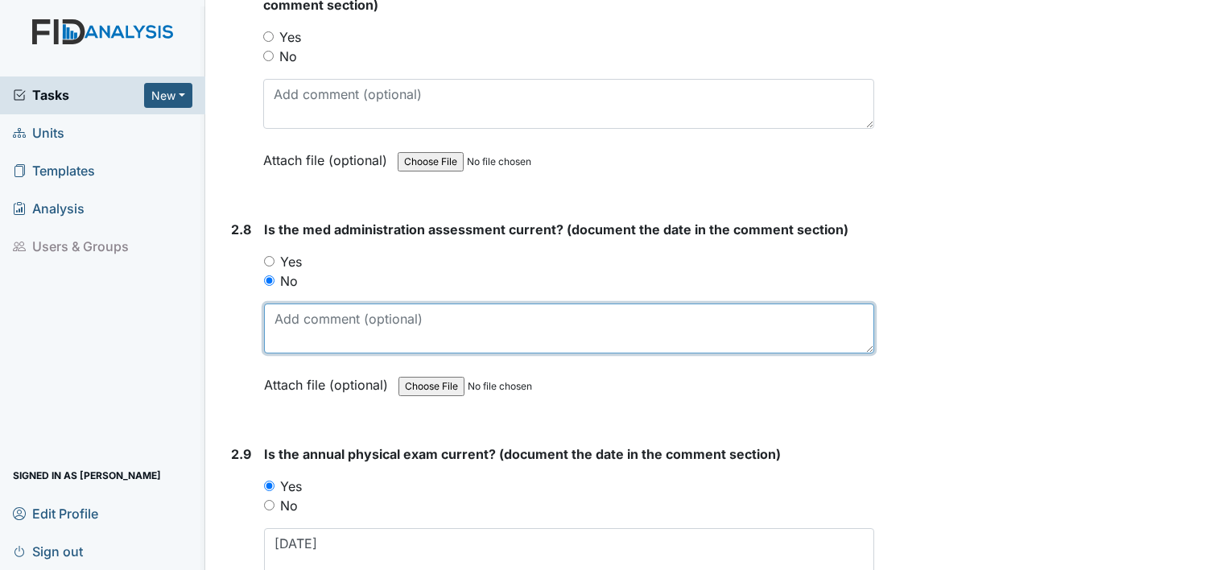
click at [292, 319] on textarea at bounding box center [569, 329] width 610 height 50
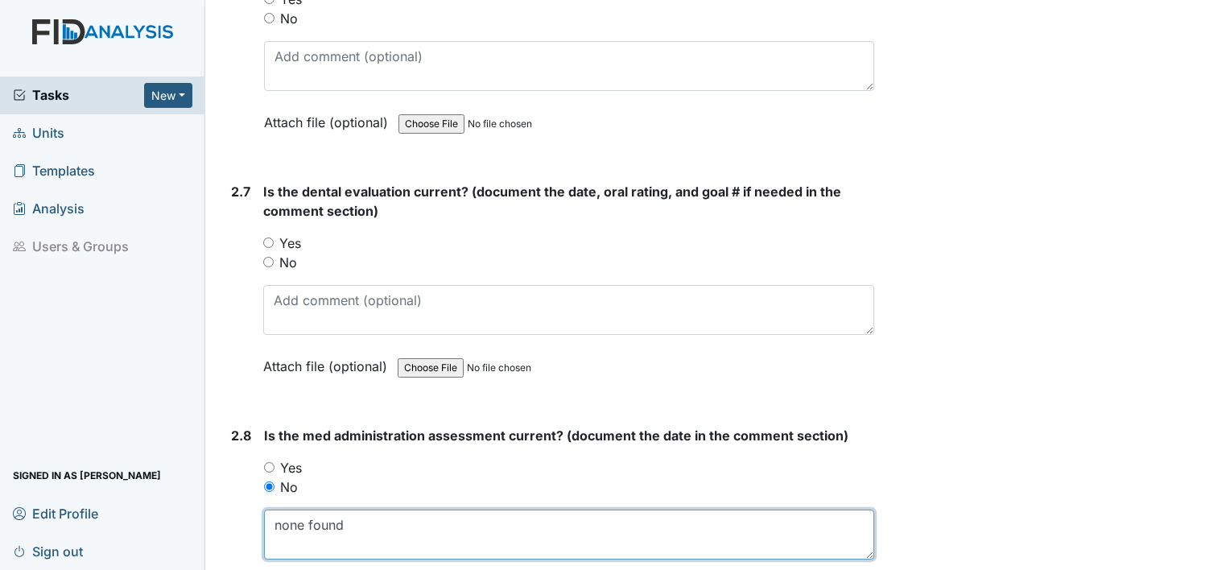
scroll to position [2909, 0]
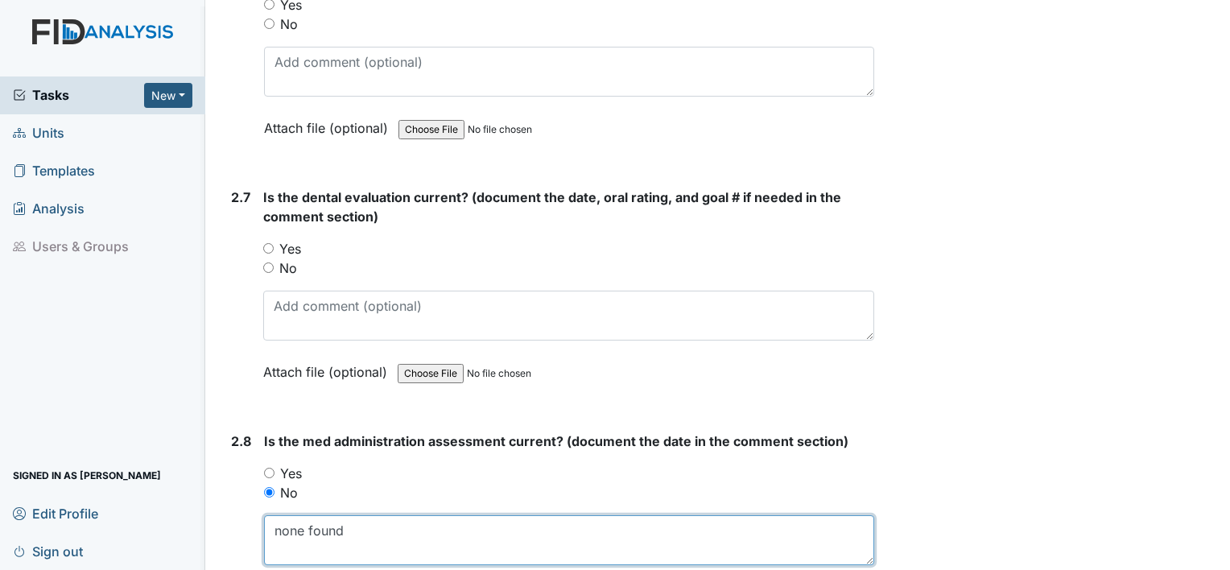
type textarea "none found"
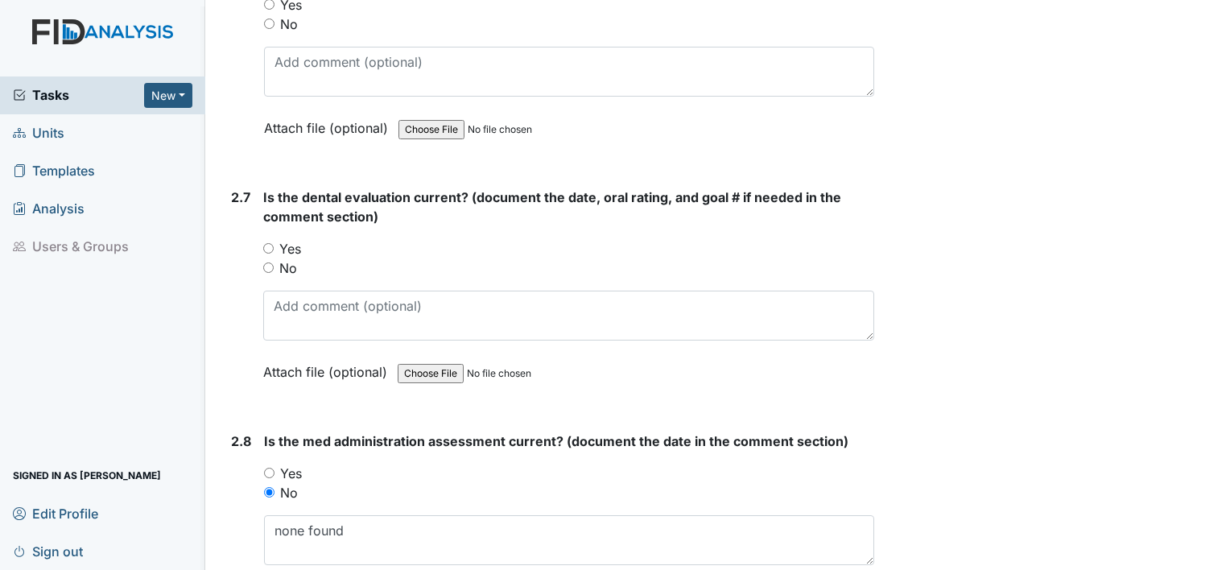
click at [296, 243] on label "Yes" at bounding box center [290, 248] width 22 height 19
click at [274, 243] on input "Yes" at bounding box center [268, 248] width 10 height 10
radio input "true"
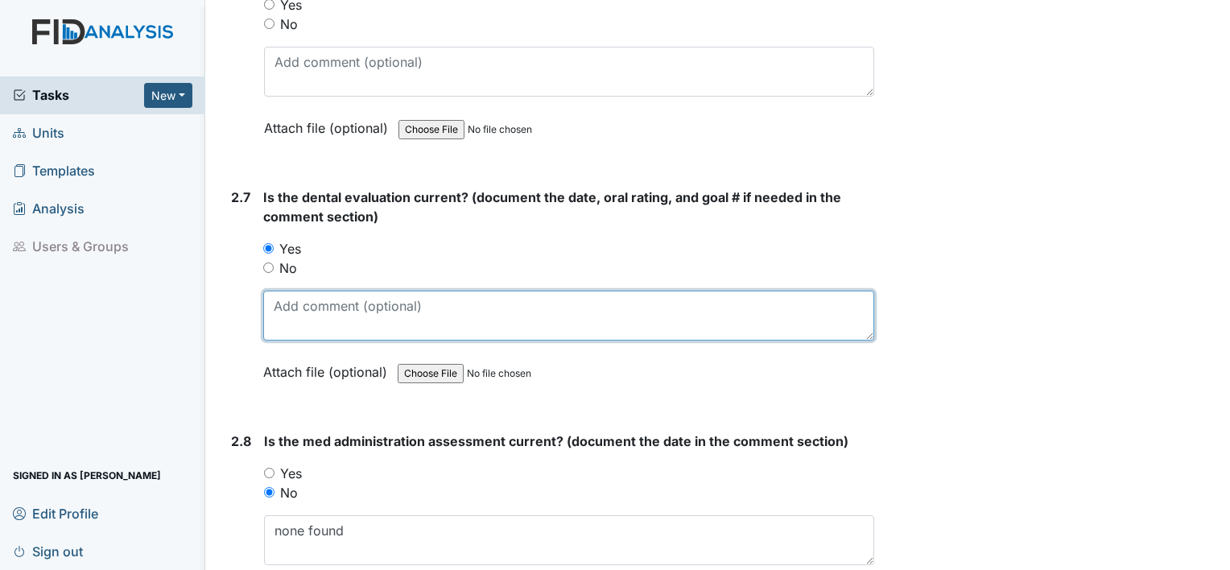
click at [304, 298] on textarea at bounding box center [568, 316] width 611 height 50
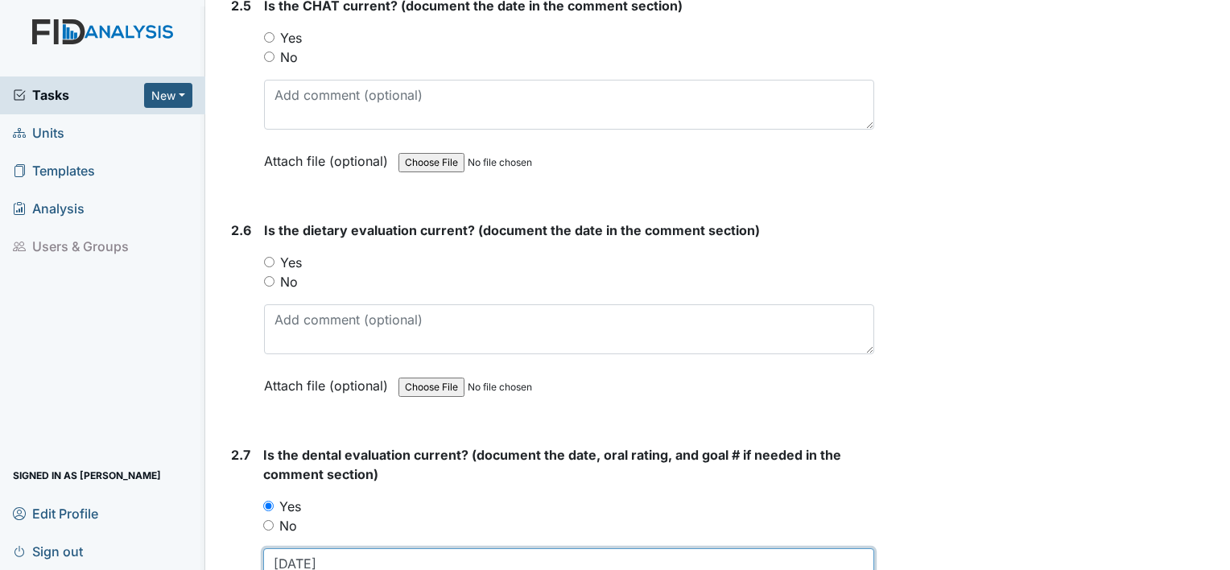
scroll to position [2651, 0]
type textarea "[DATE]"
click at [292, 254] on label "Yes" at bounding box center [291, 263] width 22 height 19
click at [275, 258] on input "Yes" at bounding box center [269, 263] width 10 height 10
radio input "true"
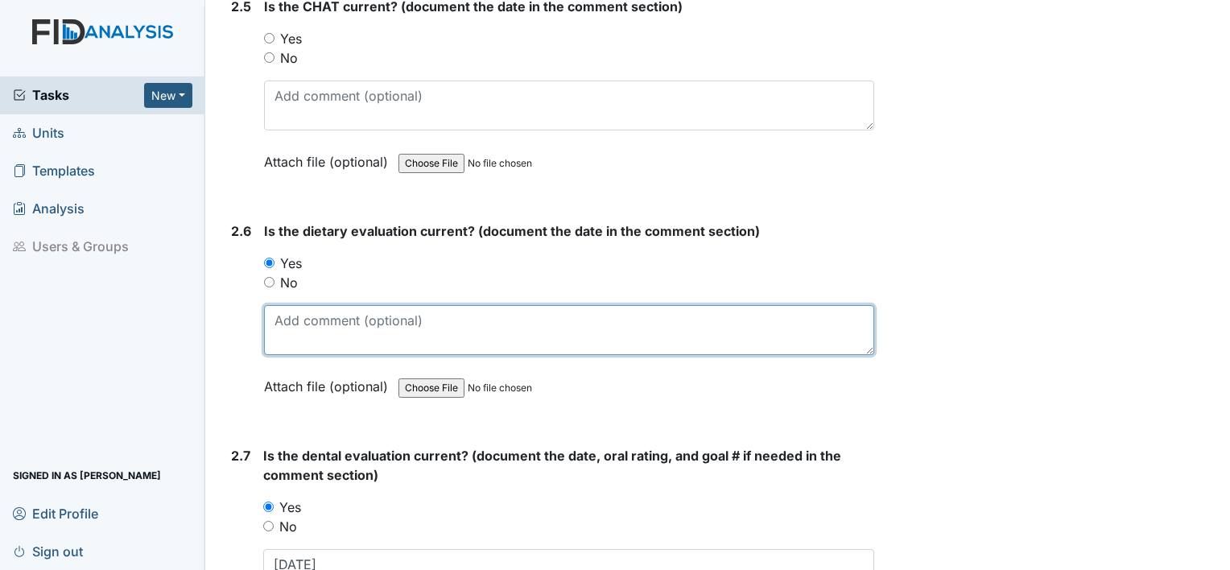
click at [299, 310] on textarea at bounding box center [569, 330] width 610 height 50
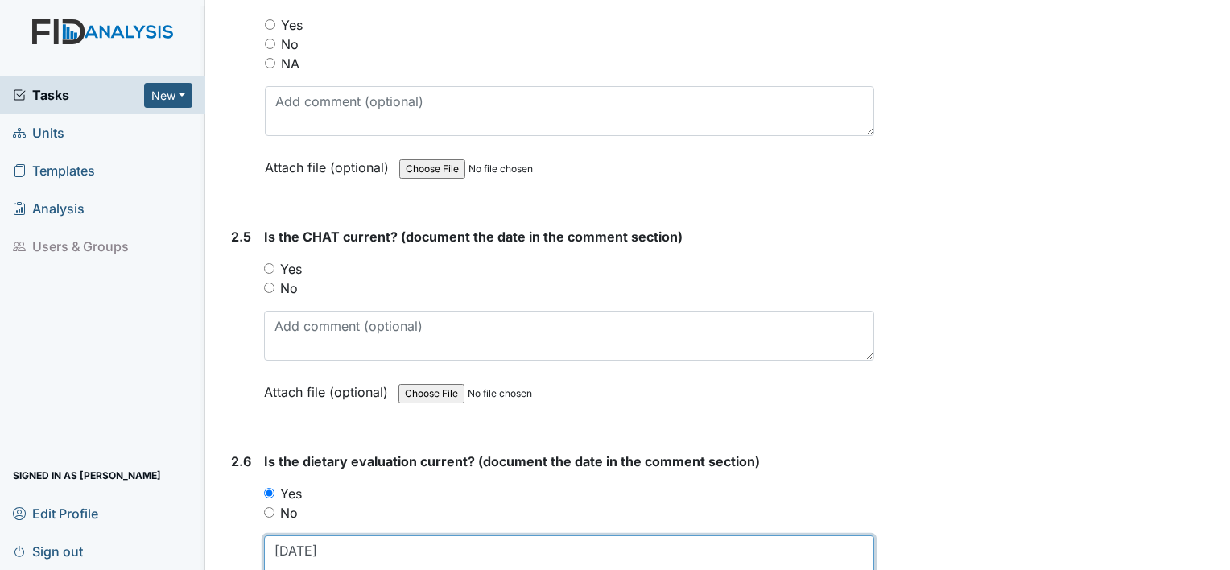
scroll to position [2414, 0]
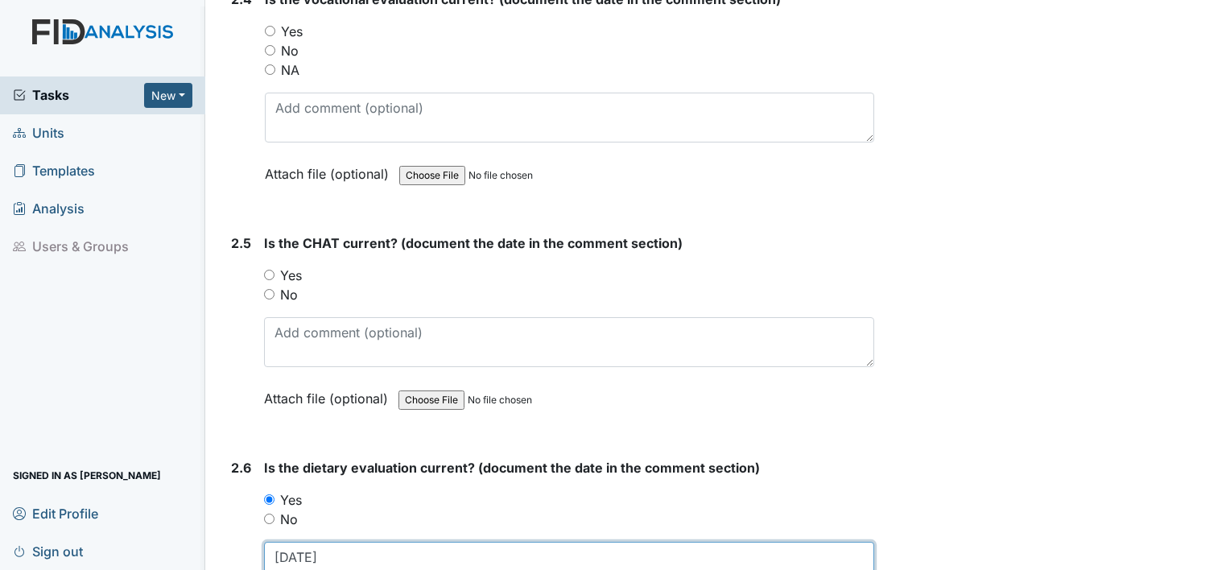
type textarea "[DATE]"
click at [291, 266] on label "Yes" at bounding box center [291, 275] width 22 height 19
click at [275, 270] on input "Yes" at bounding box center [269, 275] width 10 height 10
radio input "true"
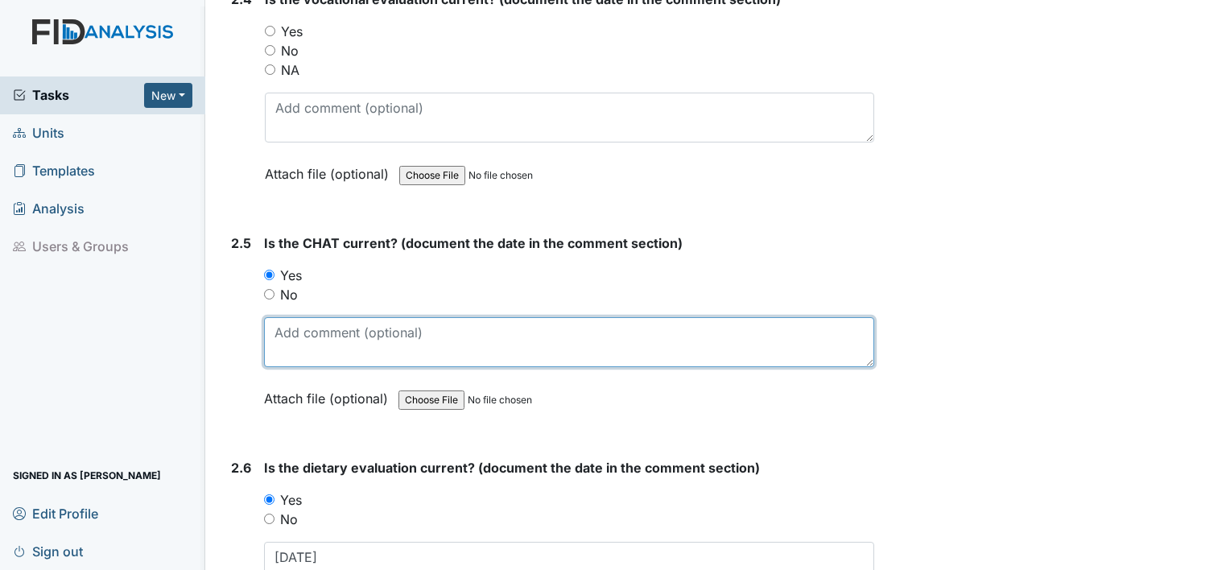
click at [300, 318] on textarea at bounding box center [569, 342] width 610 height 50
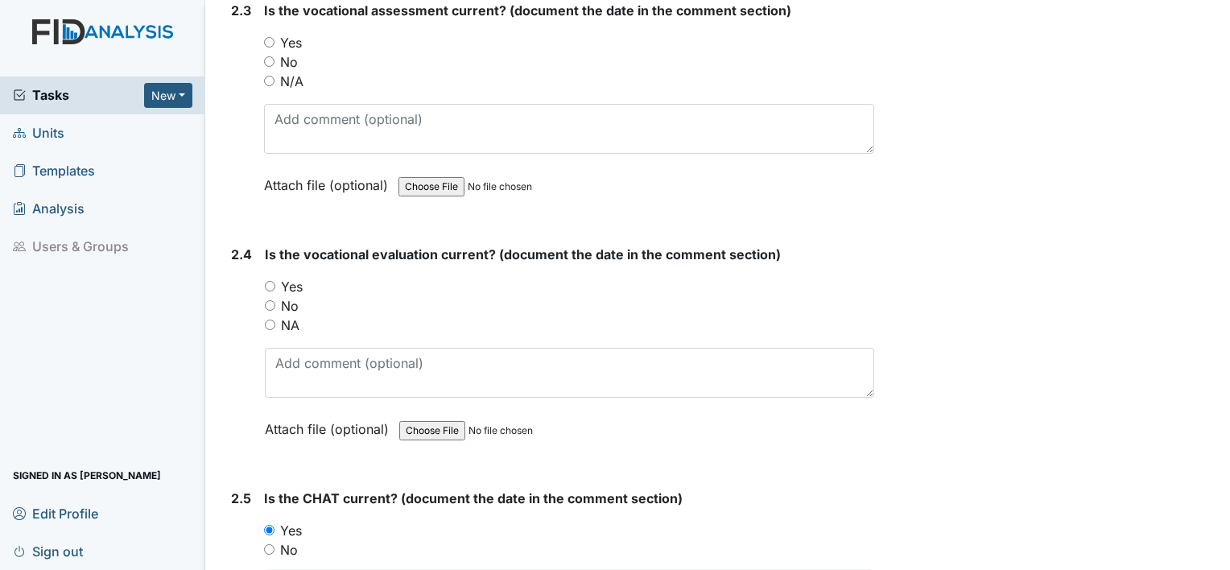
scroll to position [2158, 0]
type textarea "[DATE]"
click at [292, 279] on label "Yes" at bounding box center [292, 287] width 22 height 19
click at [275, 282] on input "Yes" at bounding box center [270, 287] width 10 height 10
radio input "true"
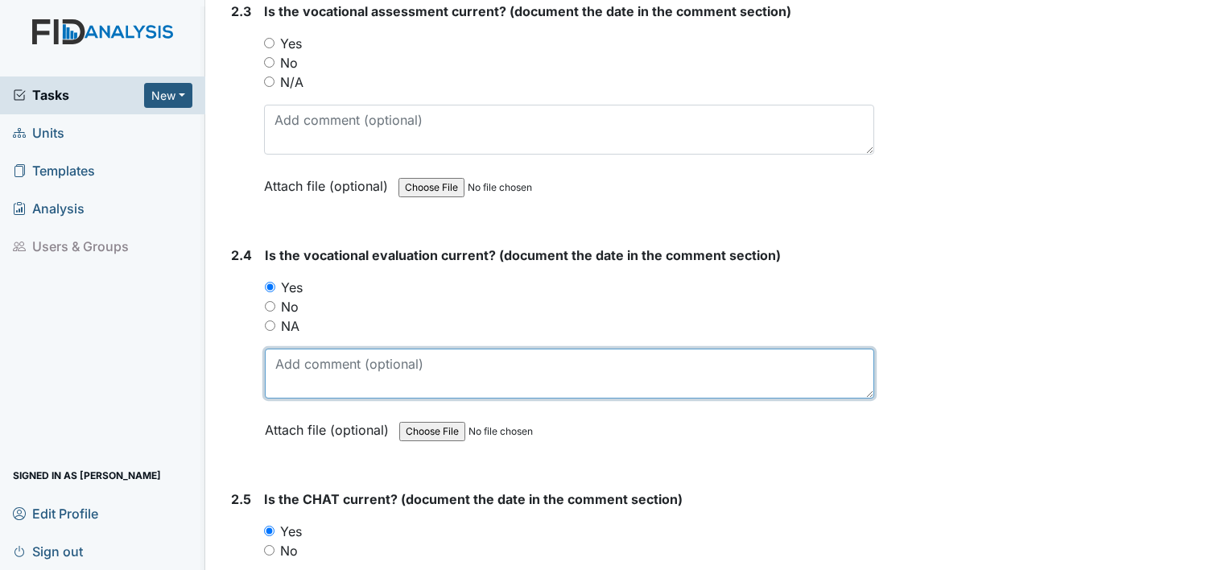
click at [304, 366] on textarea at bounding box center [570, 374] width 610 height 50
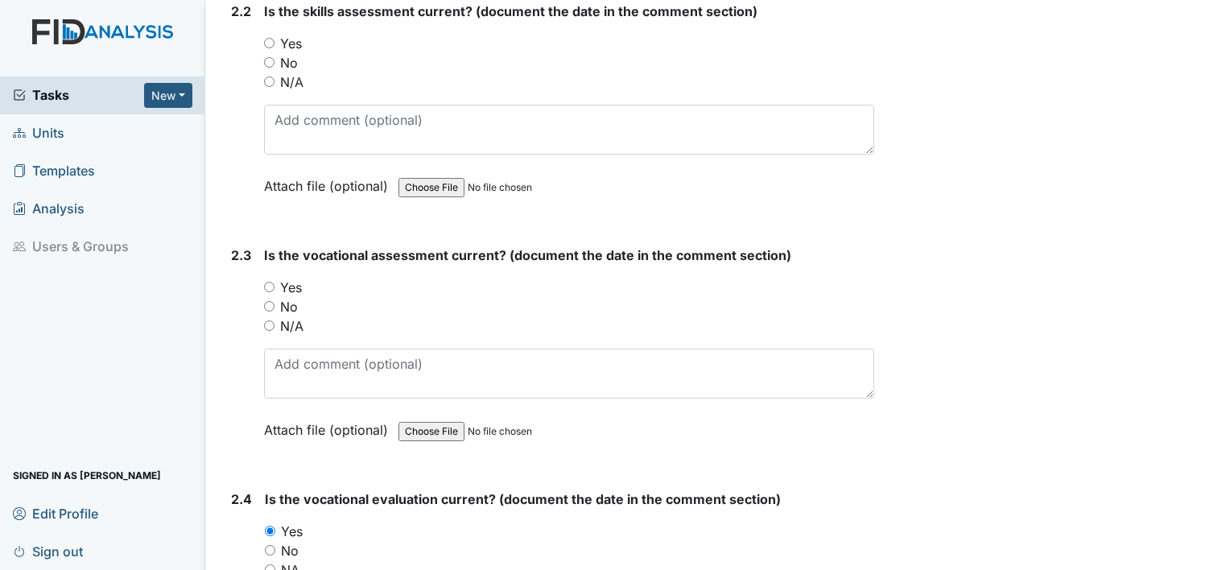
scroll to position [1892, 0]
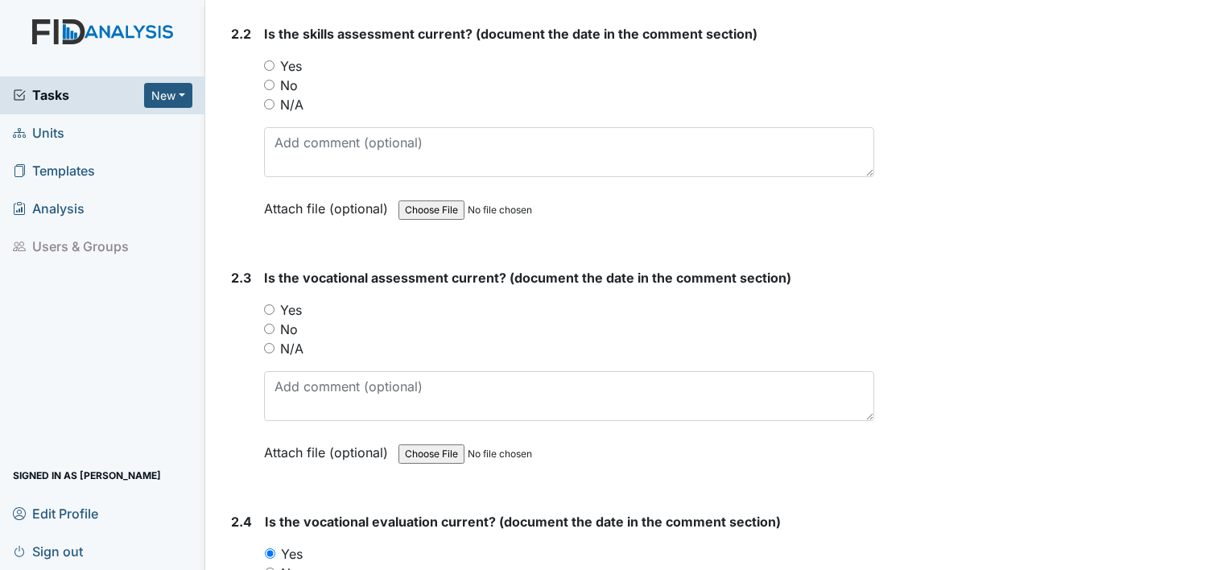
type textarea "[DATE]"
click at [300, 303] on label "Yes" at bounding box center [291, 309] width 22 height 19
click at [275, 304] on input "Yes" at bounding box center [269, 309] width 10 height 10
radio input "true"
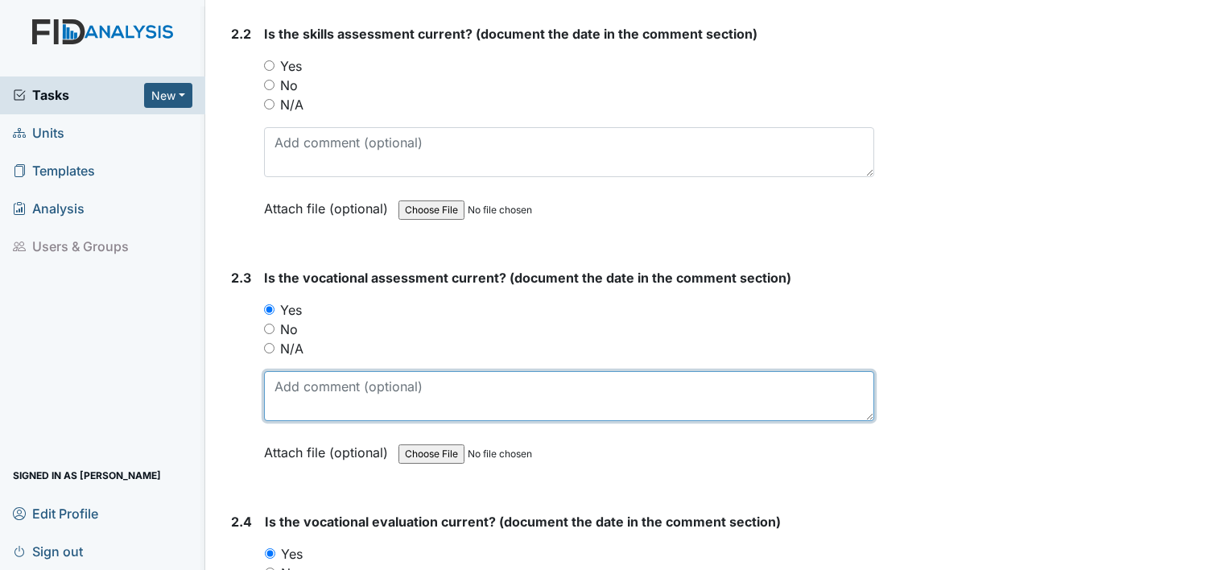
click at [304, 374] on textarea at bounding box center [569, 396] width 610 height 50
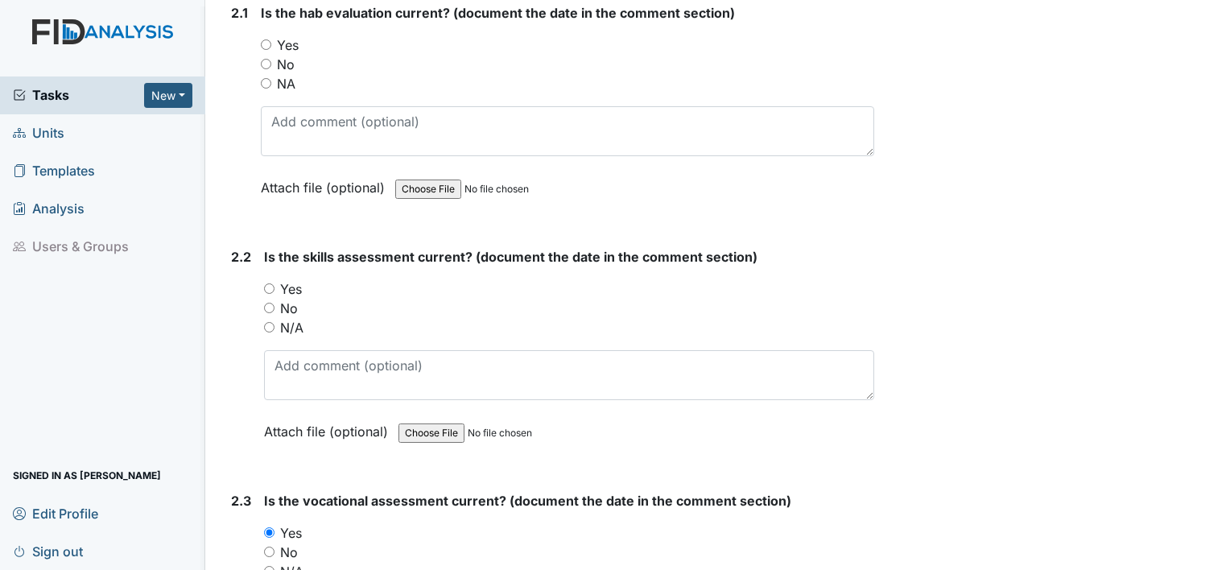
scroll to position [1657, 0]
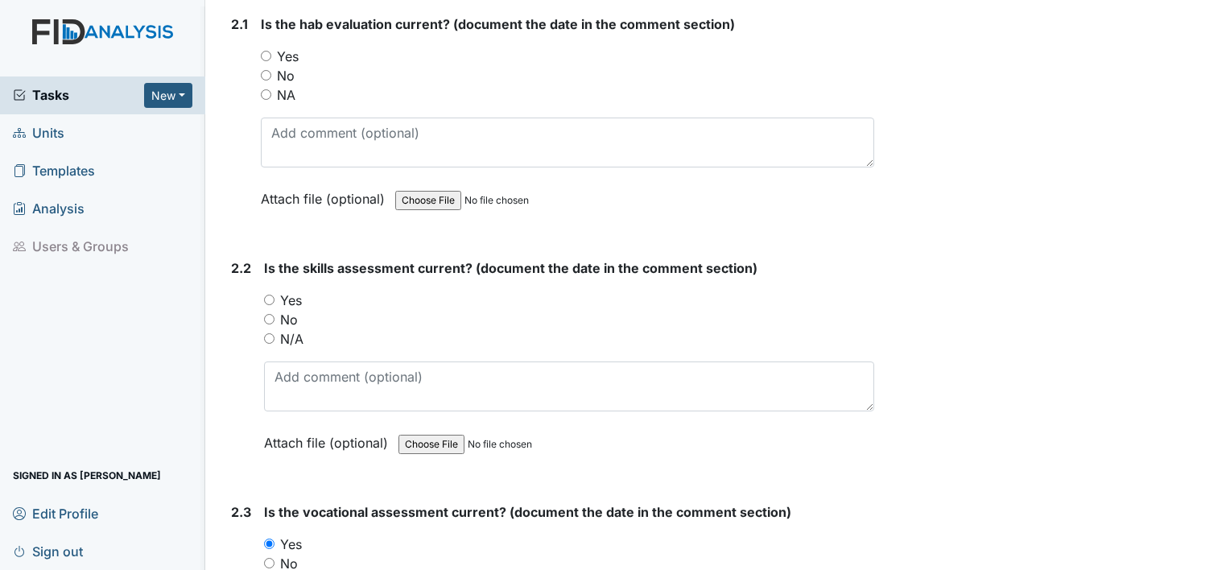
type textarea "[DATE]"
click at [297, 297] on label "Yes" at bounding box center [291, 300] width 22 height 19
click at [275, 297] on input "Yes" at bounding box center [269, 300] width 10 height 10
radio input "true"
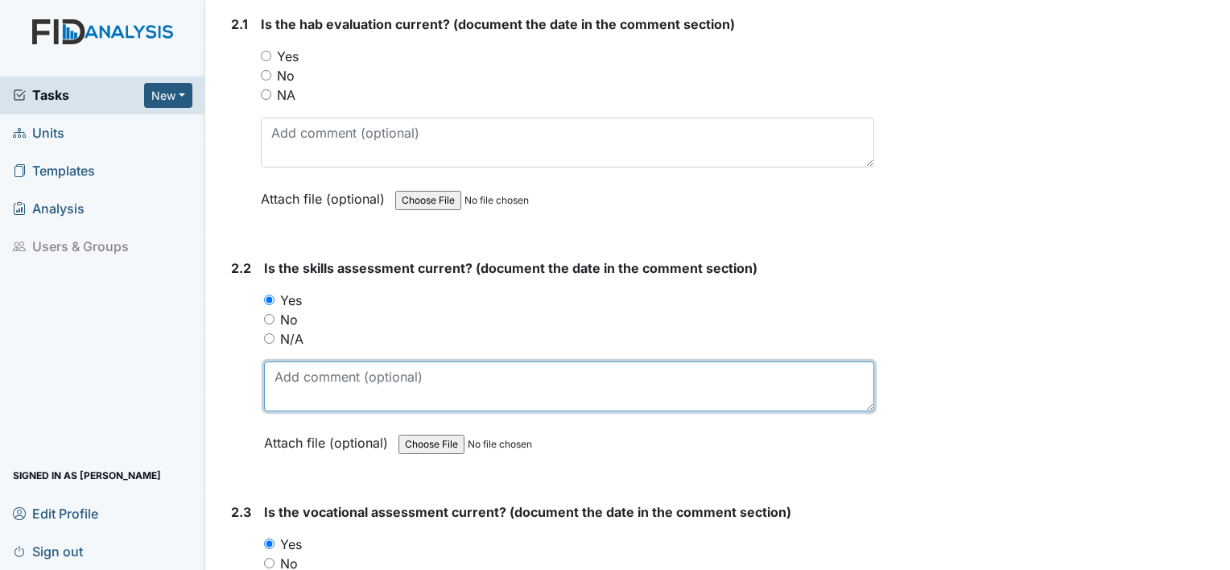
click at [301, 366] on textarea at bounding box center [569, 387] width 610 height 50
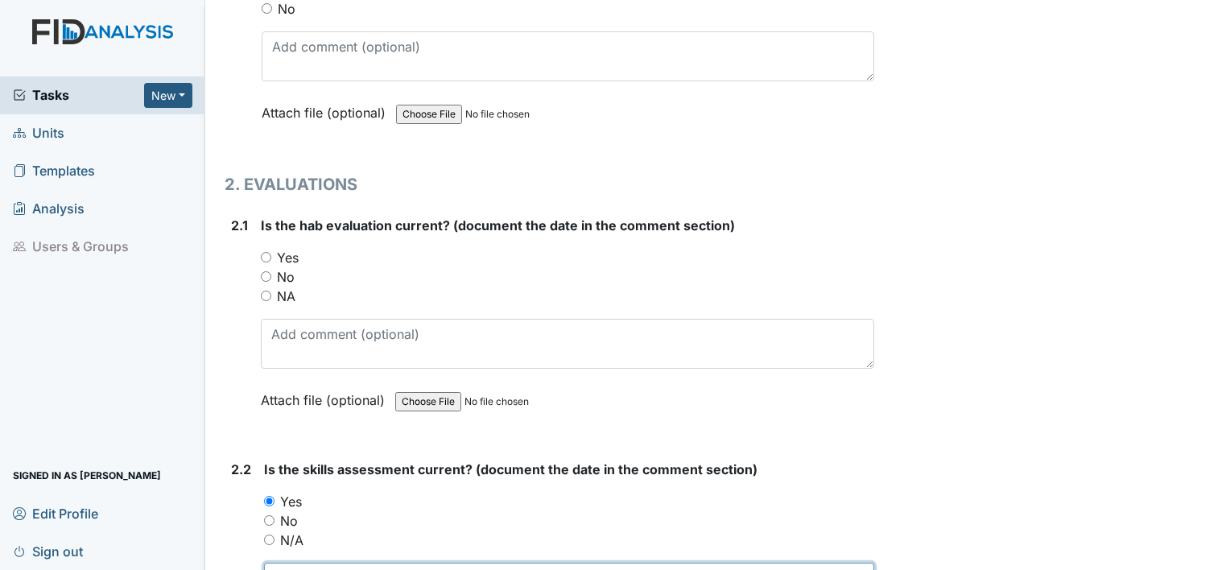
scroll to position [1456, 0]
type textarea "8.14.25"
click at [284, 251] on label "Yes" at bounding box center [288, 257] width 22 height 19
click at [271, 252] on input "Yes" at bounding box center [266, 257] width 10 height 10
radio input "true"
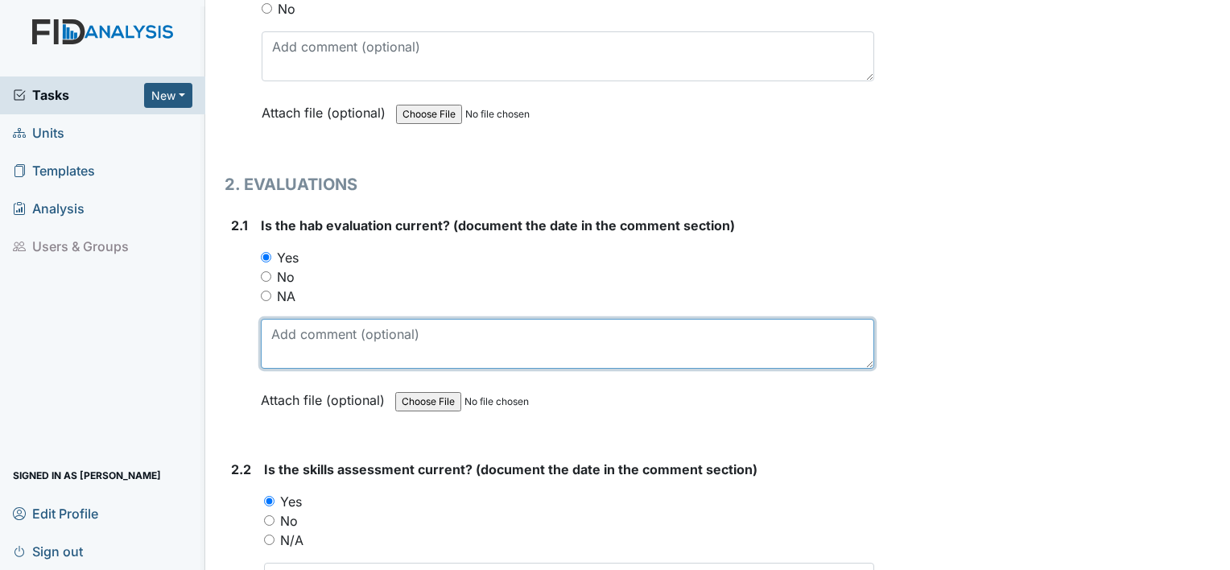
click at [287, 331] on textarea at bounding box center [568, 344] width 614 height 50
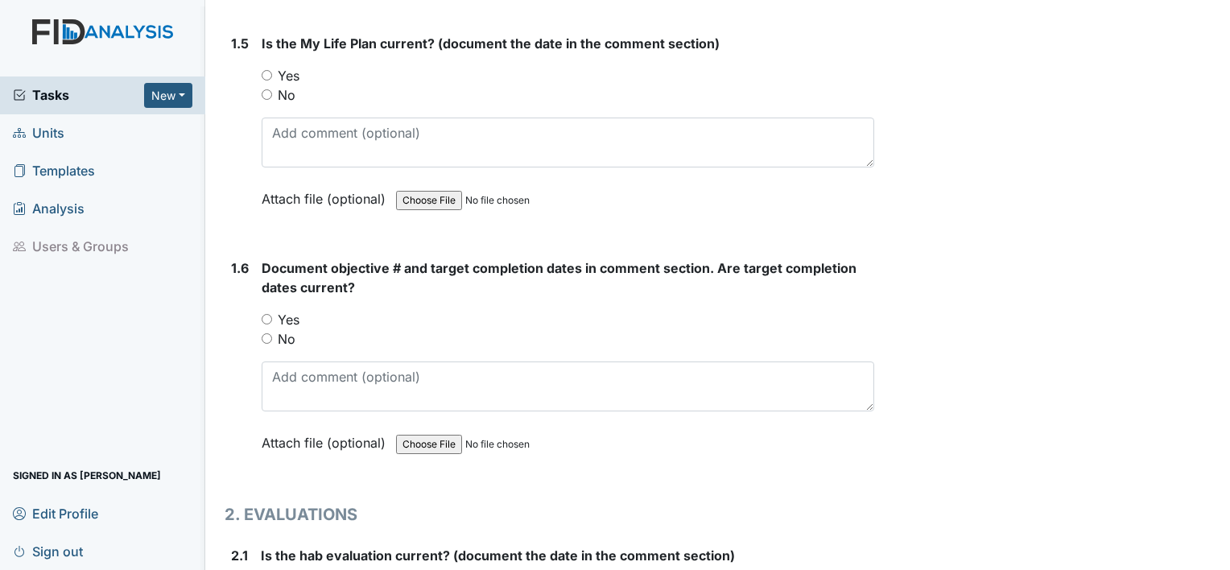
scroll to position [1122, 0]
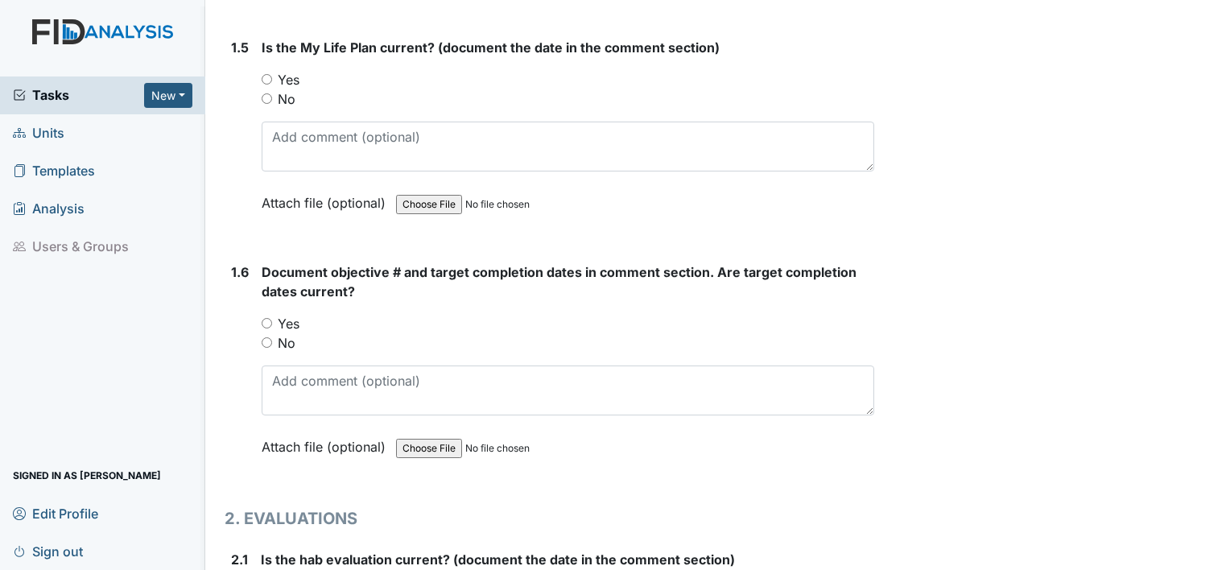
type textarea "8.14.25"
click at [286, 325] on label "Yes" at bounding box center [289, 323] width 22 height 19
click at [272, 325] on input "Yes" at bounding box center [267, 323] width 10 height 10
radio input "true"
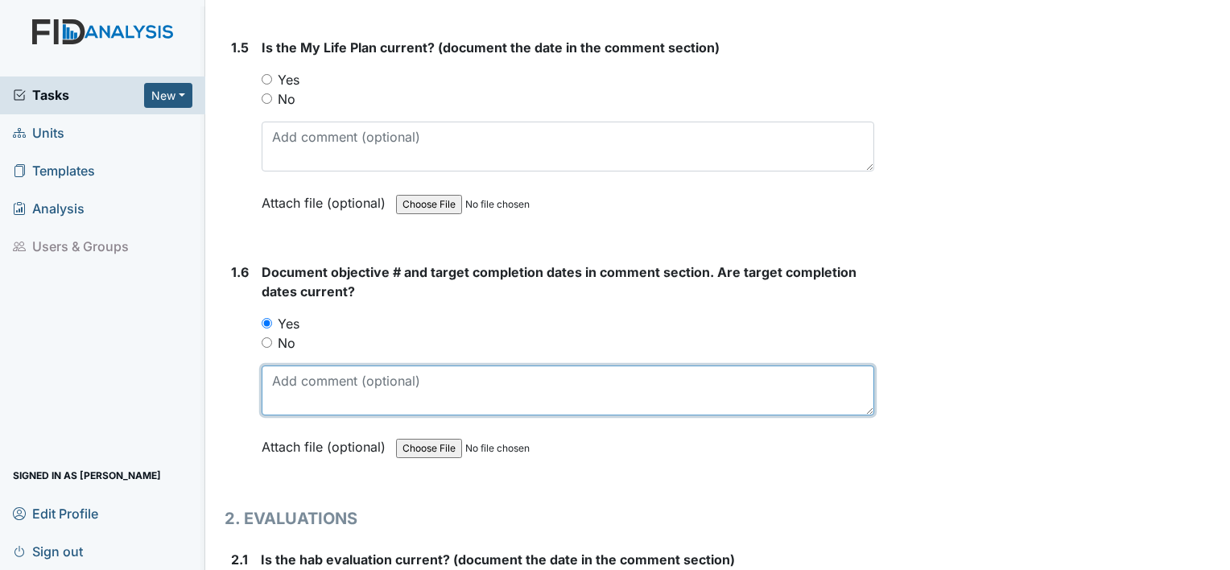
click at [295, 390] on textarea at bounding box center [568, 391] width 613 height 50
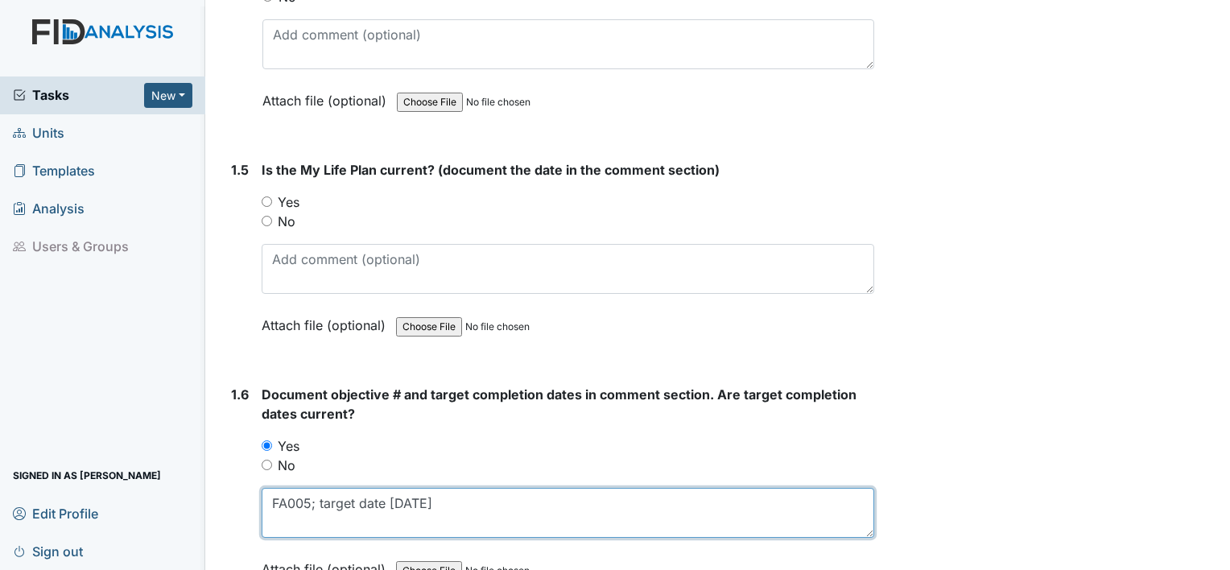
scroll to position [934, 0]
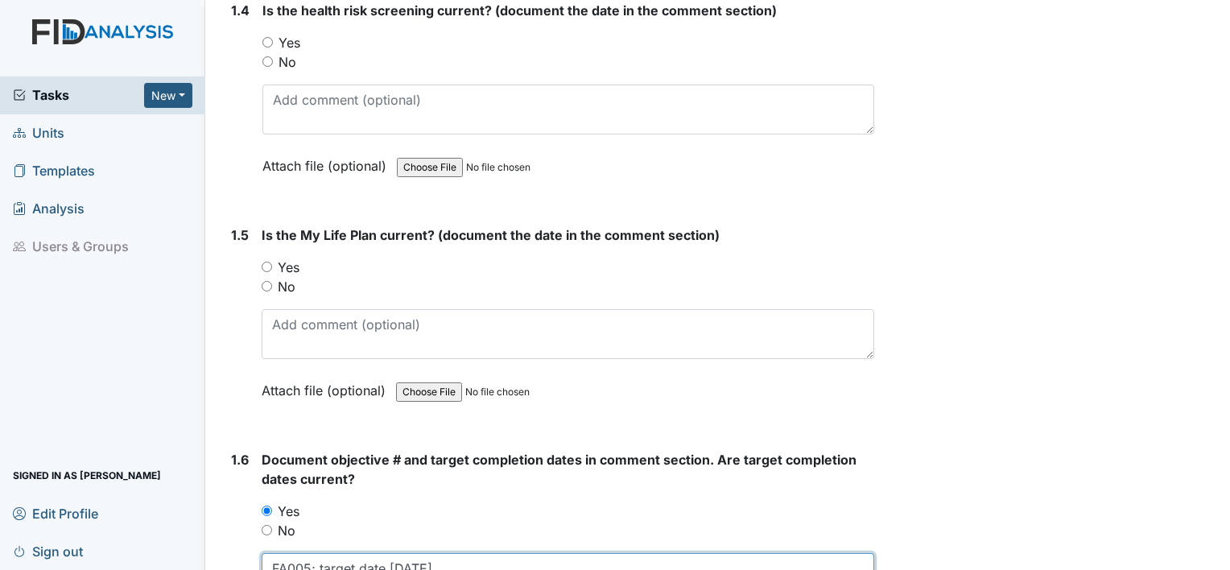
type textarea "FA005; target date 10.31.25"
click at [295, 263] on label "Yes" at bounding box center [289, 267] width 22 height 19
click at [272, 263] on input "Yes" at bounding box center [267, 267] width 10 height 10
radio input "true"
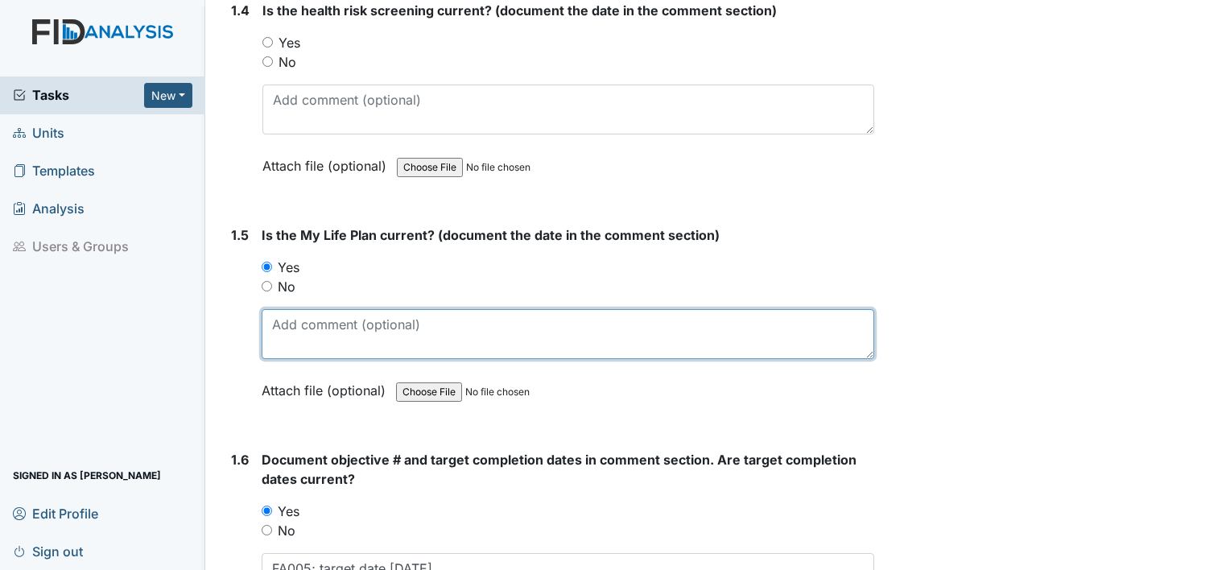
click at [296, 319] on textarea at bounding box center [568, 334] width 613 height 50
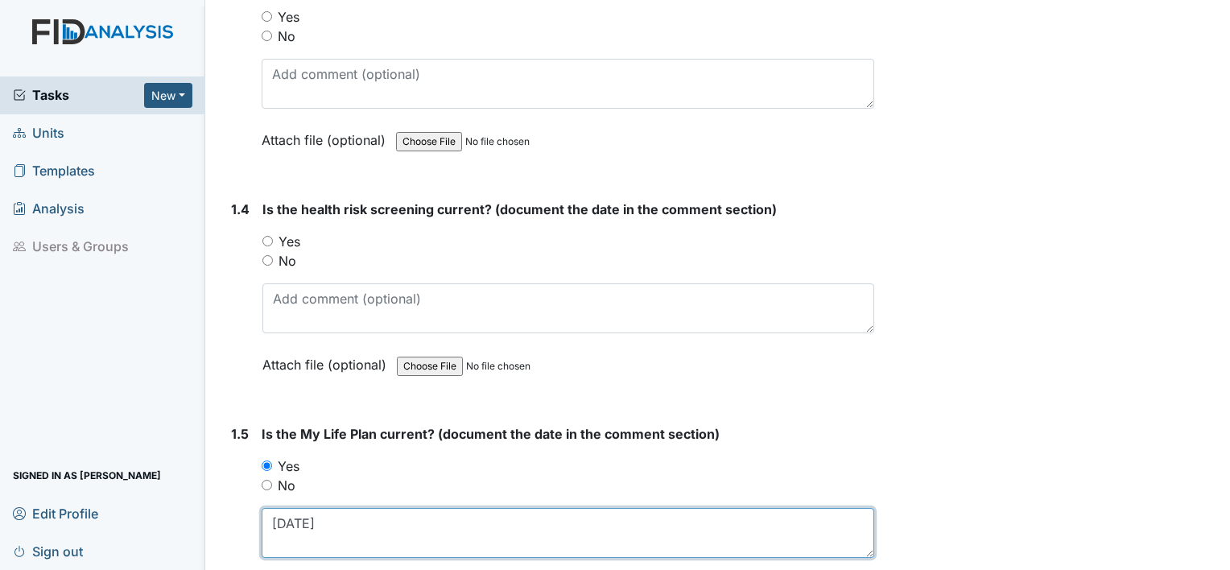
scroll to position [734, 0]
type textarea "10.22.24"
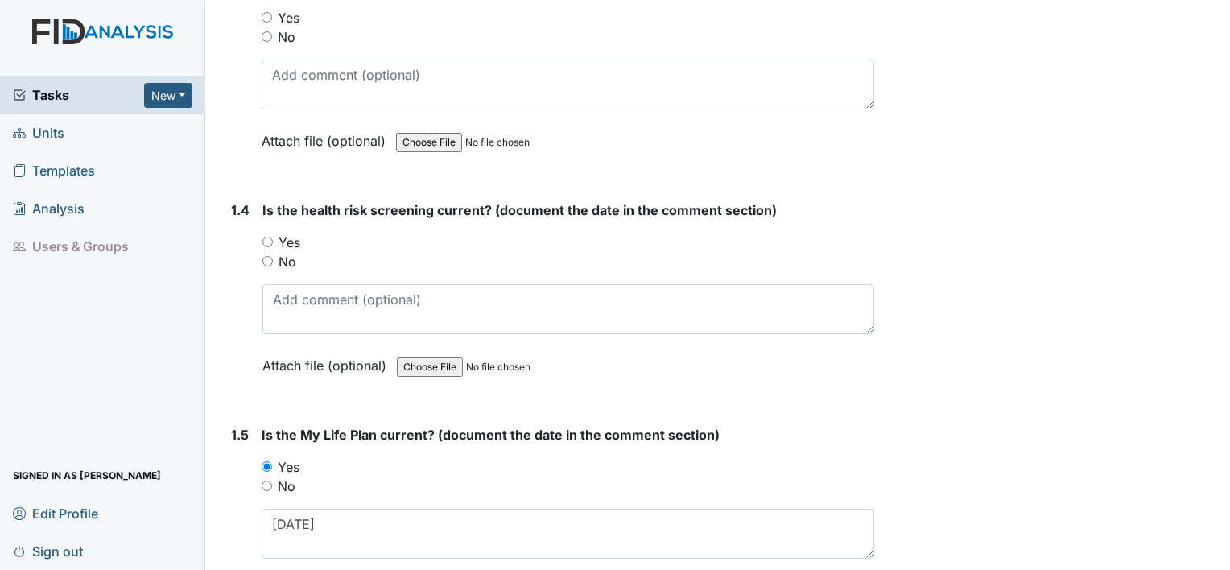
click at [286, 236] on label "Yes" at bounding box center [290, 242] width 22 height 19
click at [273, 237] on input "Yes" at bounding box center [268, 242] width 10 height 10
radio input "true"
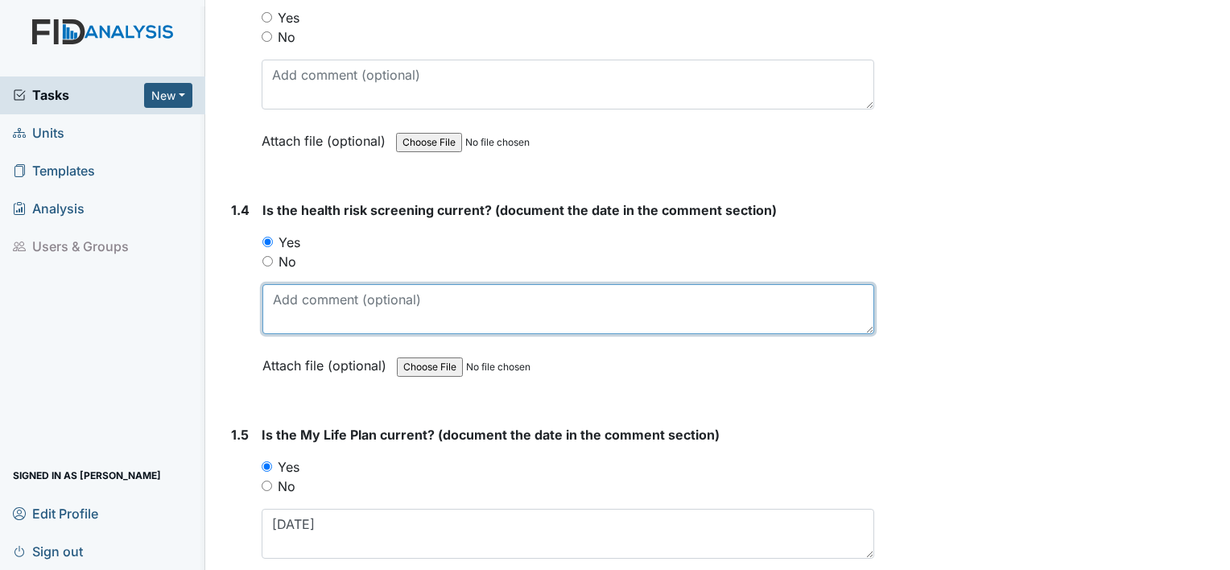
click at [295, 310] on textarea at bounding box center [569, 309] width 612 height 50
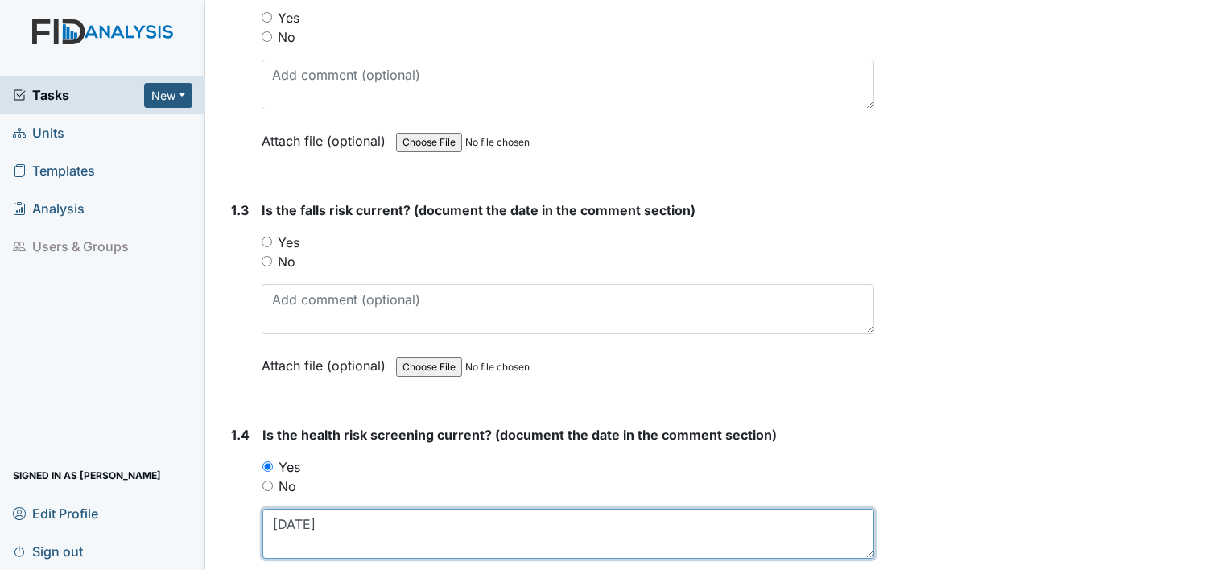
scroll to position [499, 0]
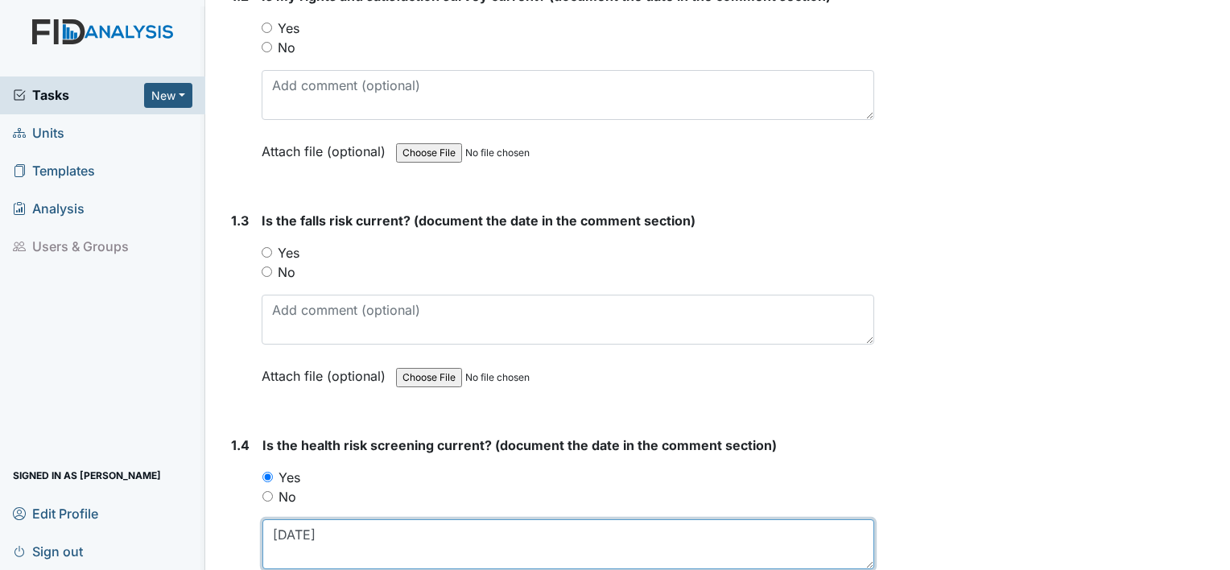
type textarea "10.22.24"
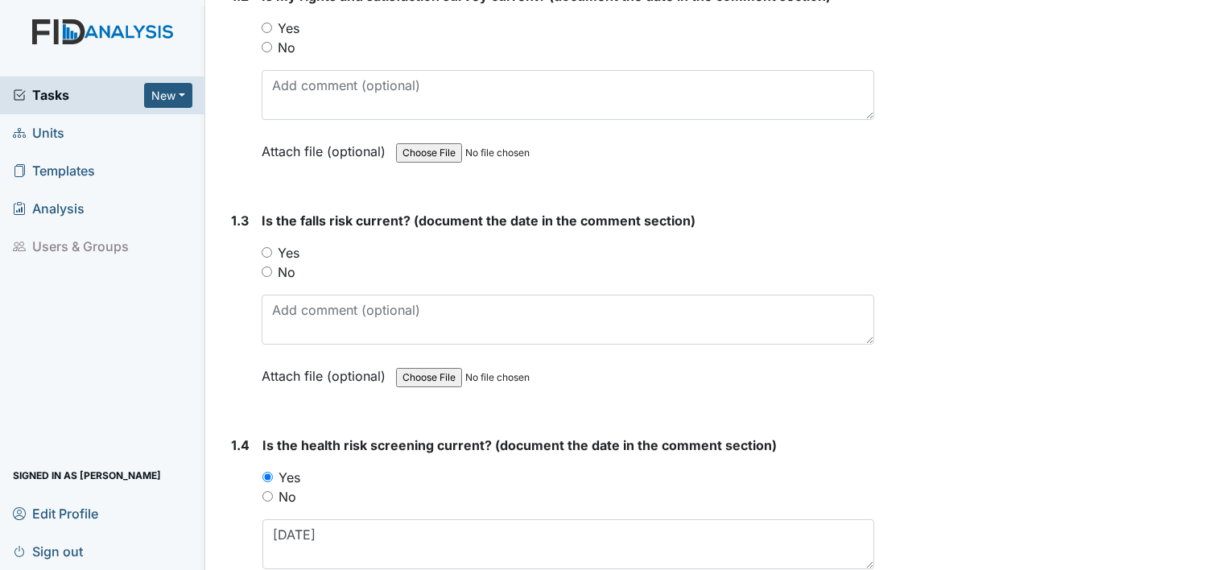
click at [290, 246] on label "Yes" at bounding box center [289, 252] width 22 height 19
click at [272, 247] on input "Yes" at bounding box center [267, 252] width 10 height 10
radio input "true"
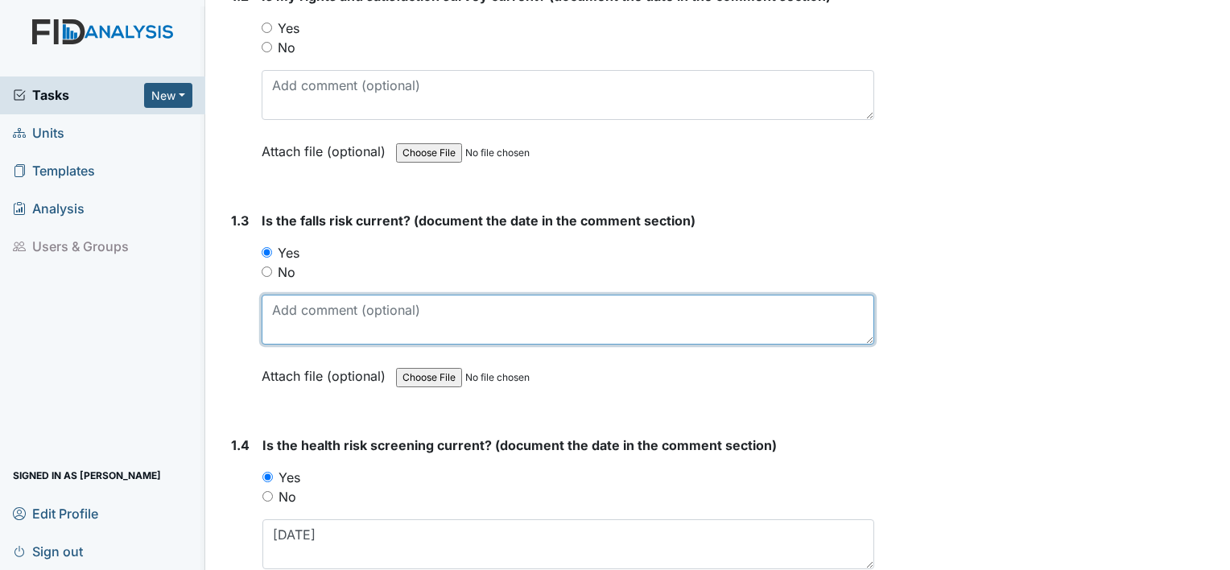
click at [298, 312] on textarea at bounding box center [568, 320] width 613 height 50
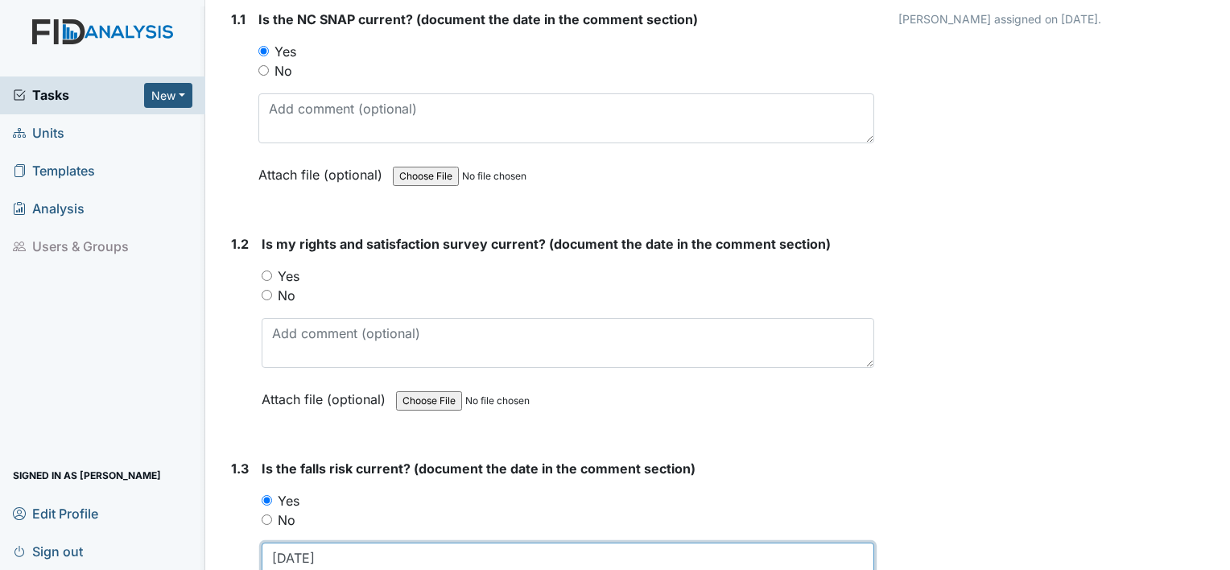
scroll to position [250, 0]
type textarea "10.22.24"
click at [295, 279] on label "Yes" at bounding box center [289, 277] width 22 height 19
click at [272, 279] on input "Yes" at bounding box center [267, 277] width 10 height 10
radio input "true"
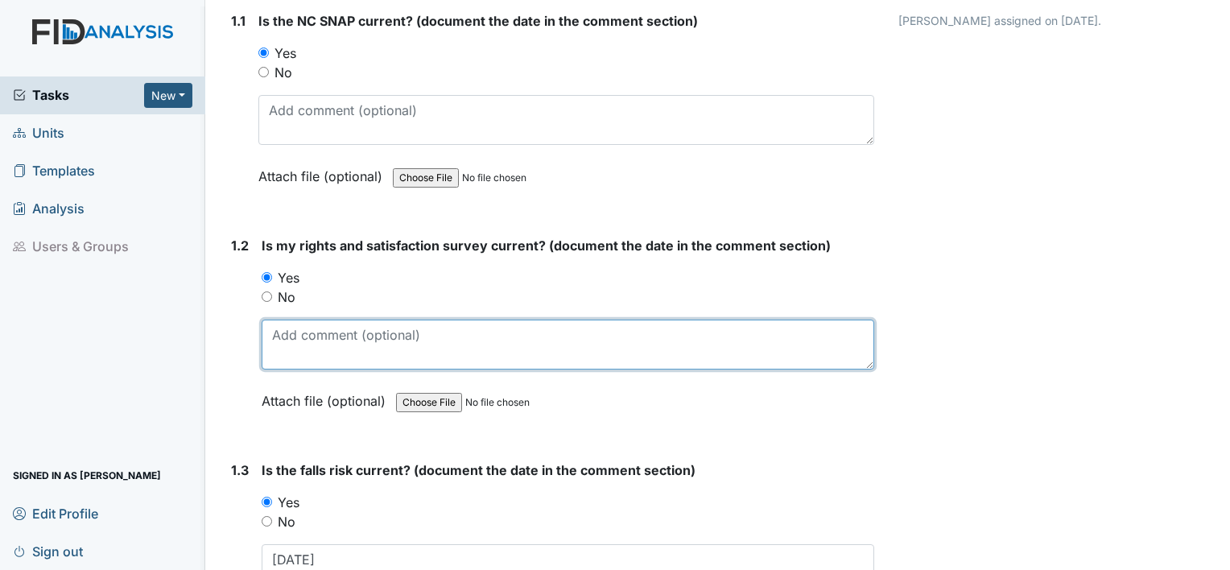
click at [299, 339] on textarea at bounding box center [568, 345] width 613 height 50
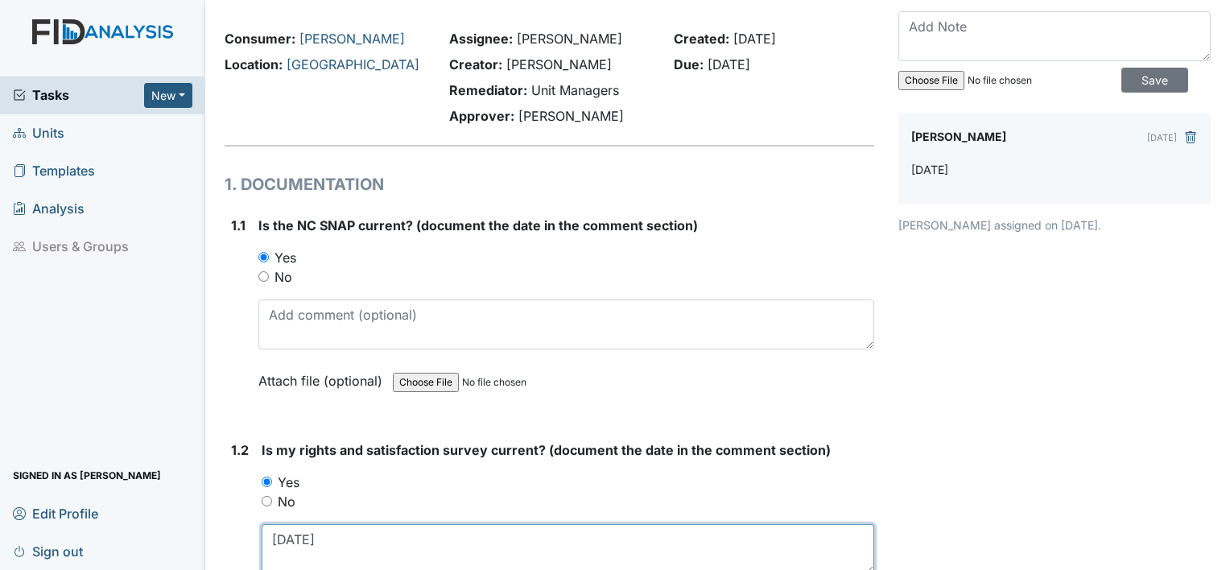
scroll to position [43, 0]
type textarea "8.28.25"
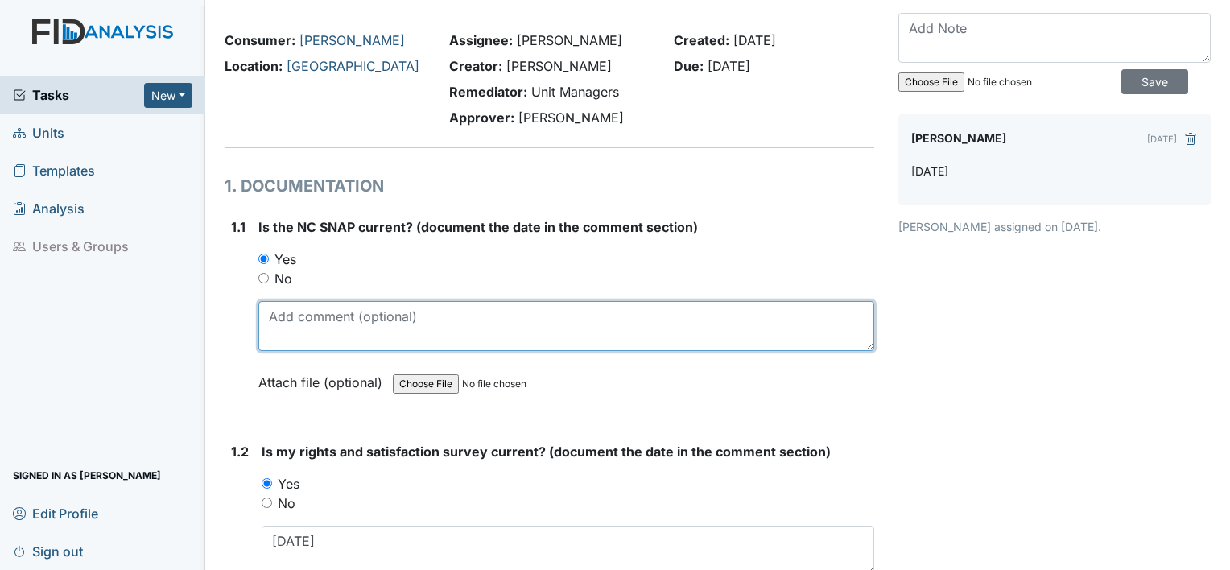
click at [299, 339] on textarea at bounding box center [566, 326] width 616 height 50
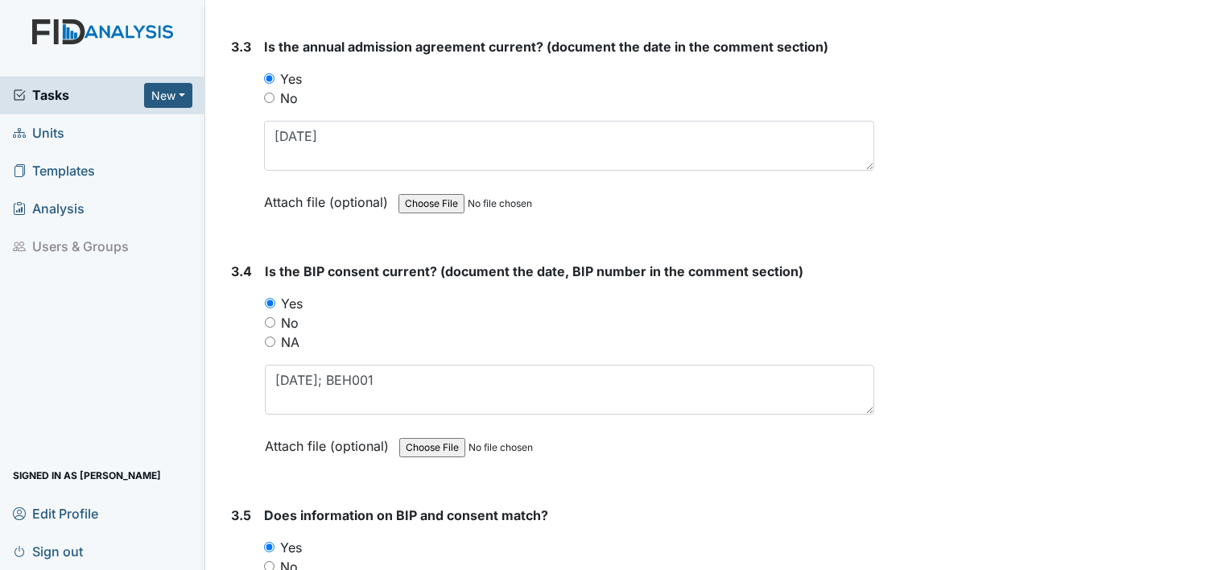
scroll to position [4491, 0]
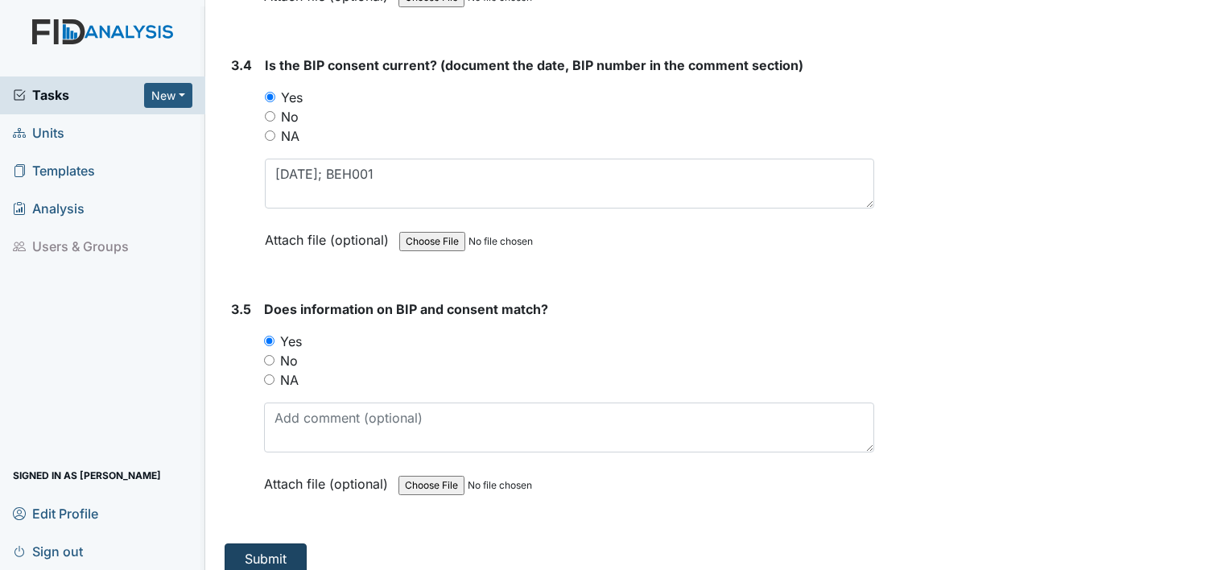
type textarea "8.28.25"
click at [271, 544] on button "Submit" at bounding box center [266, 559] width 82 height 31
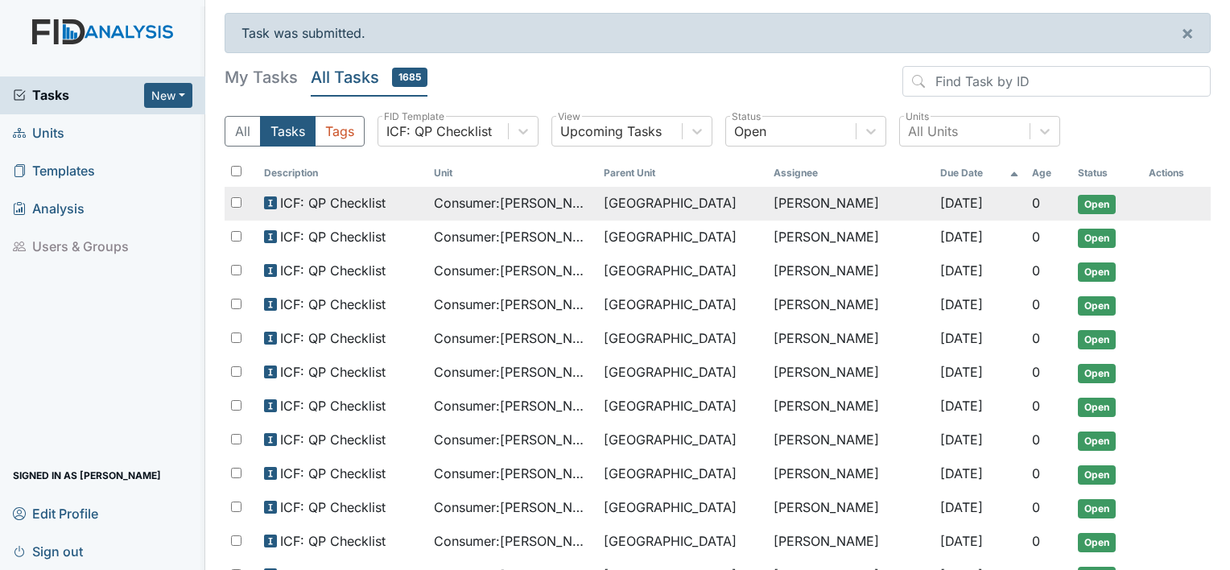
click at [506, 194] on span "Consumer : Wilson, Dayna" at bounding box center [512, 202] width 157 height 19
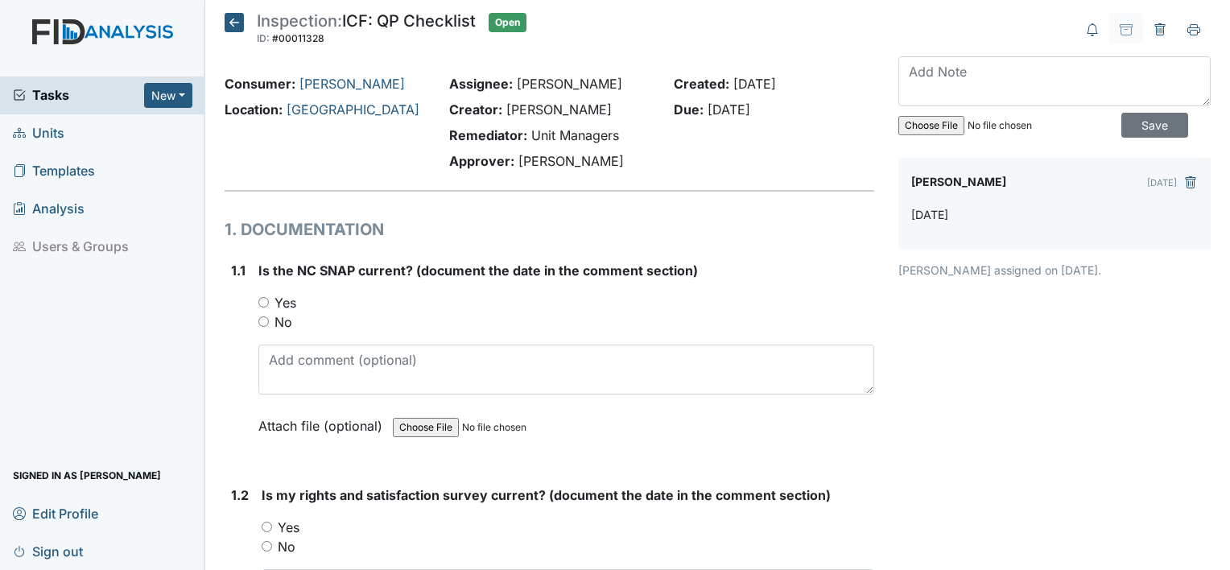
click at [285, 304] on label "Yes" at bounding box center [286, 302] width 22 height 19
click at [269, 304] on input "Yes" at bounding box center [263, 302] width 10 height 10
radio input "true"
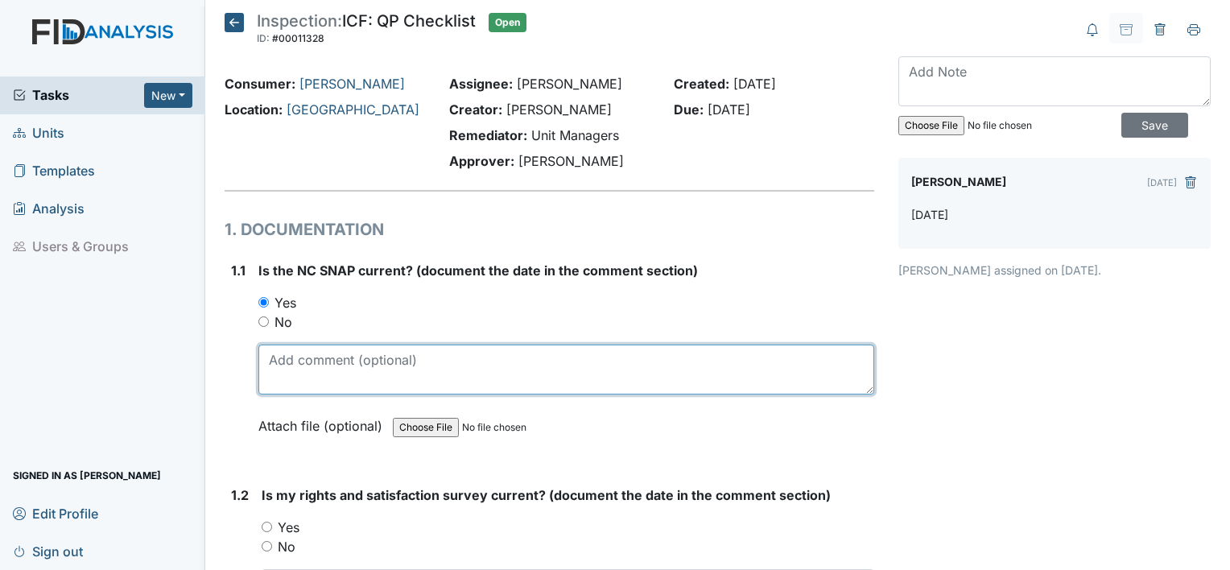
click at [298, 375] on textarea at bounding box center [566, 370] width 616 height 50
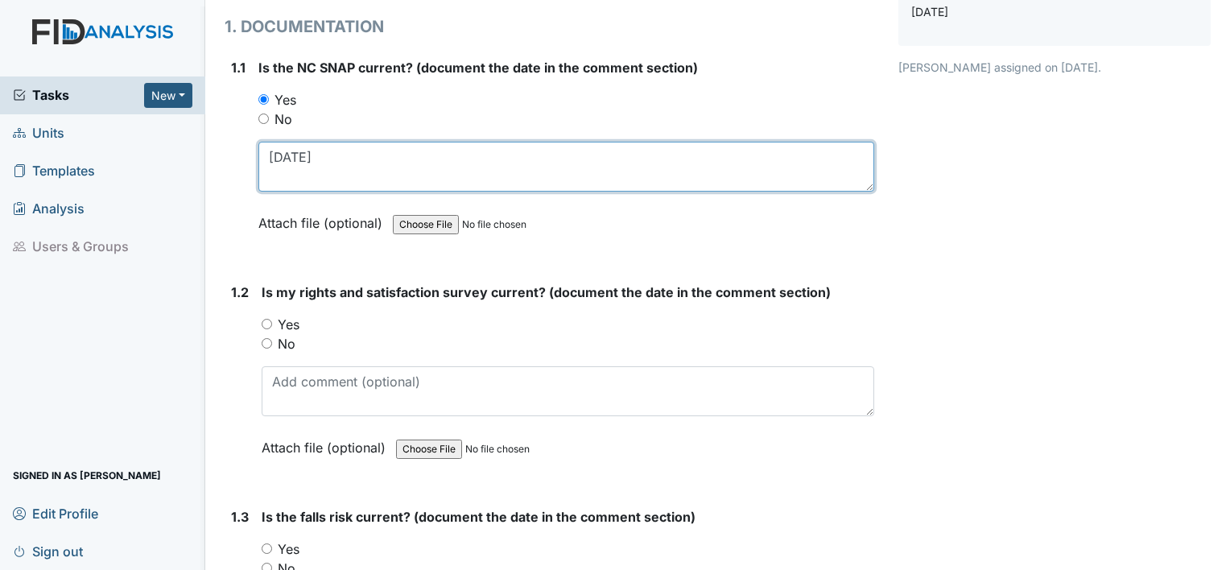
scroll to position [205, 0]
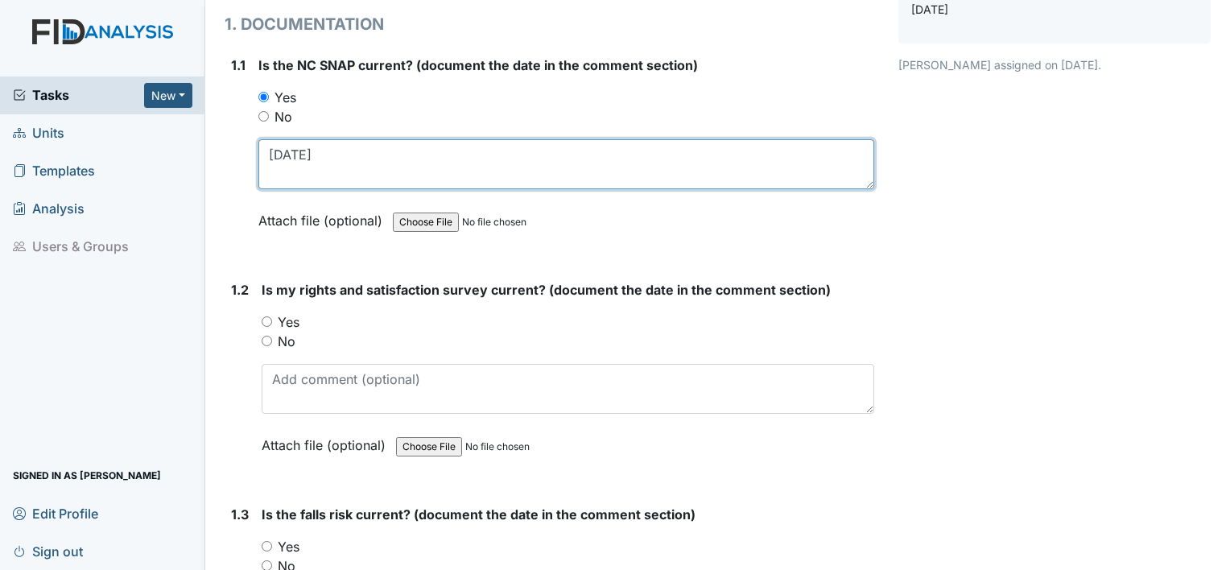
type textarea "[DATE]"
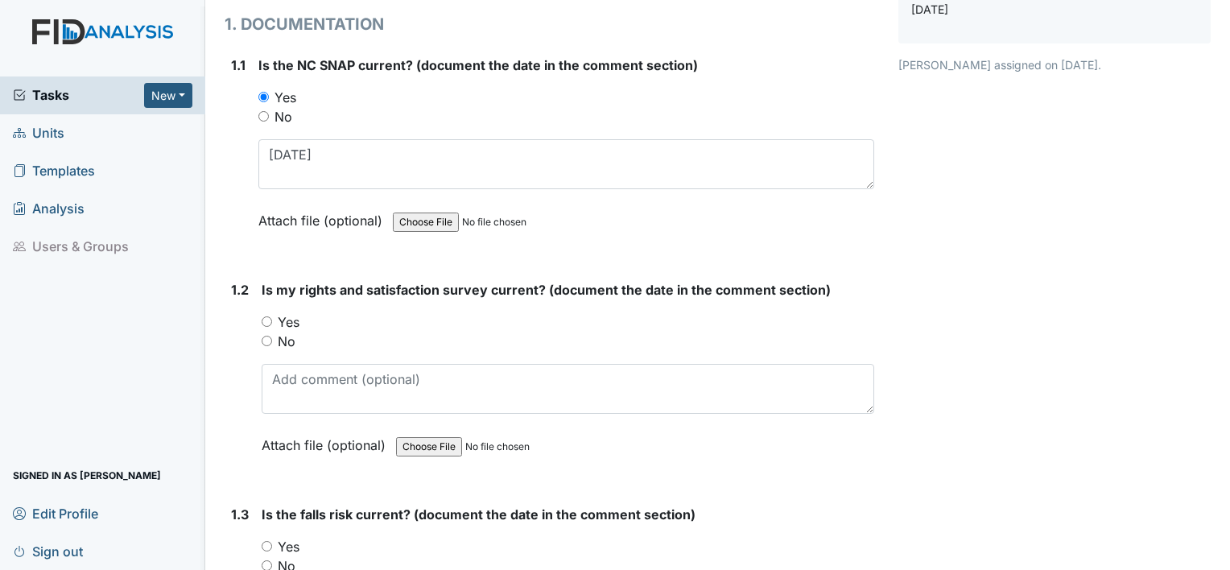
click at [290, 319] on label "Yes" at bounding box center [289, 321] width 22 height 19
click at [272, 319] on input "Yes" at bounding box center [267, 321] width 10 height 10
radio input "true"
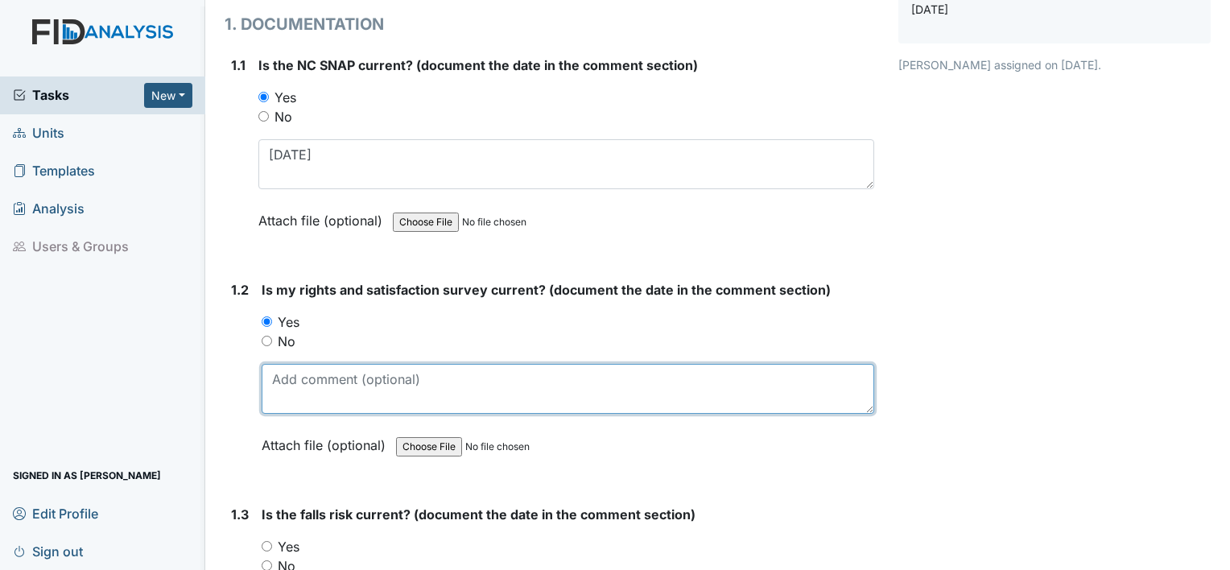
click at [294, 374] on textarea at bounding box center [568, 389] width 613 height 50
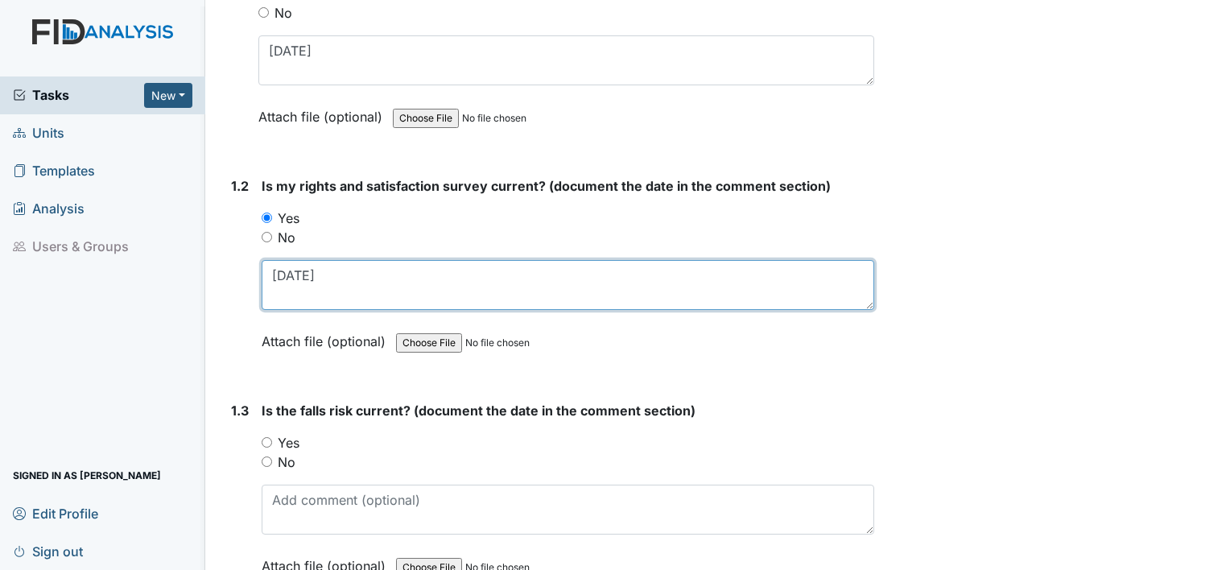
scroll to position [312, 0]
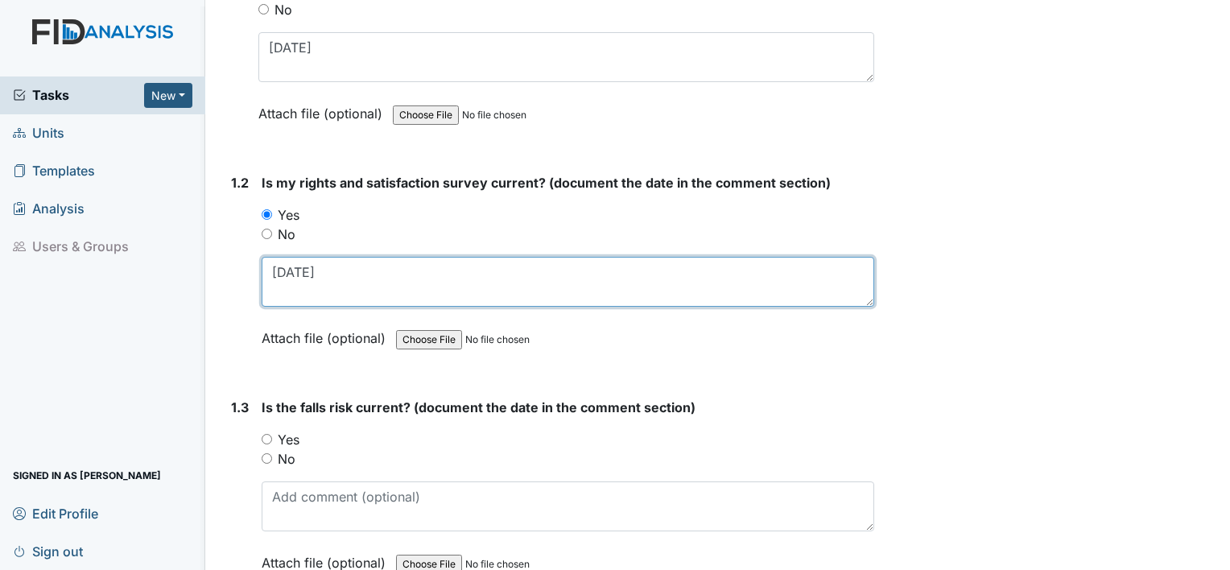
type textarea "[DATE]"
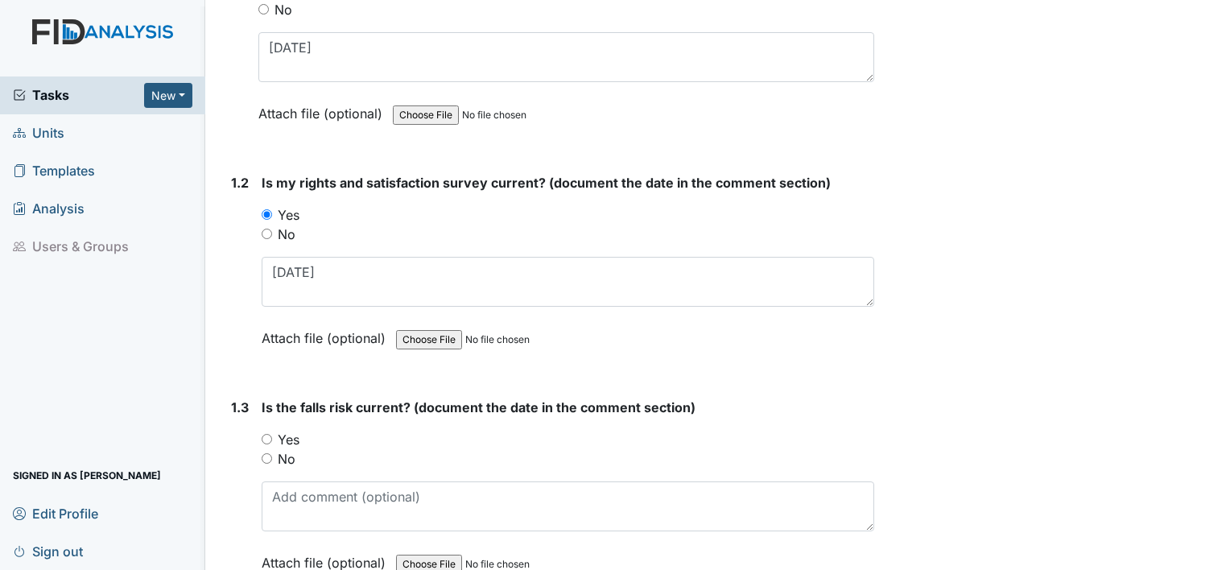
click at [281, 436] on label "Yes" at bounding box center [289, 439] width 22 height 19
click at [272, 436] on input "Yes" at bounding box center [267, 439] width 10 height 10
radio input "true"
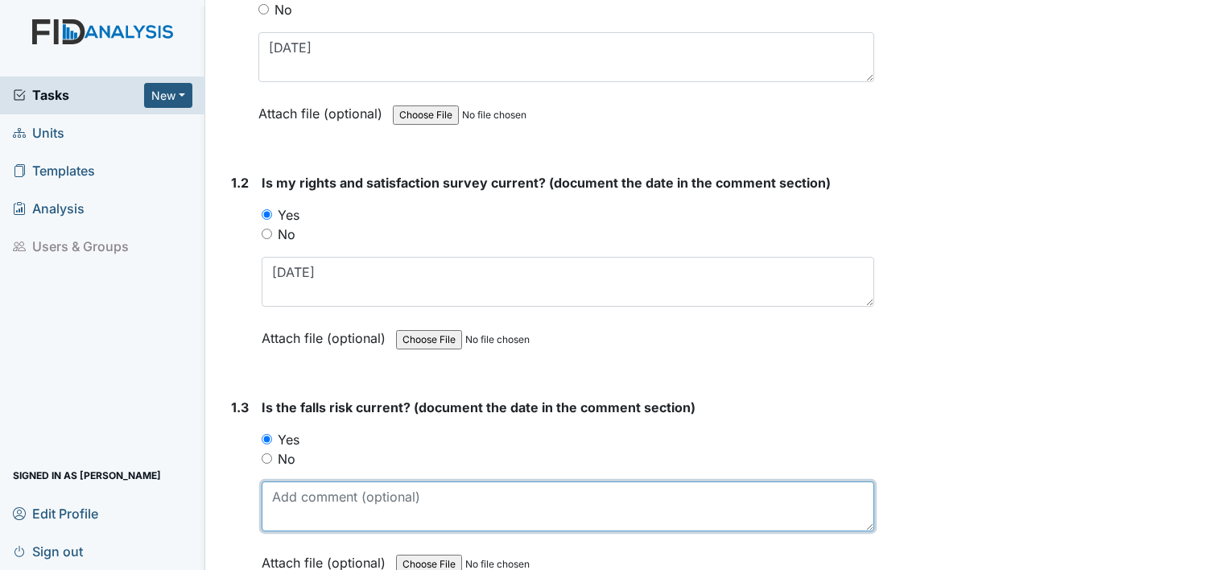
click at [290, 502] on textarea at bounding box center [568, 507] width 613 height 50
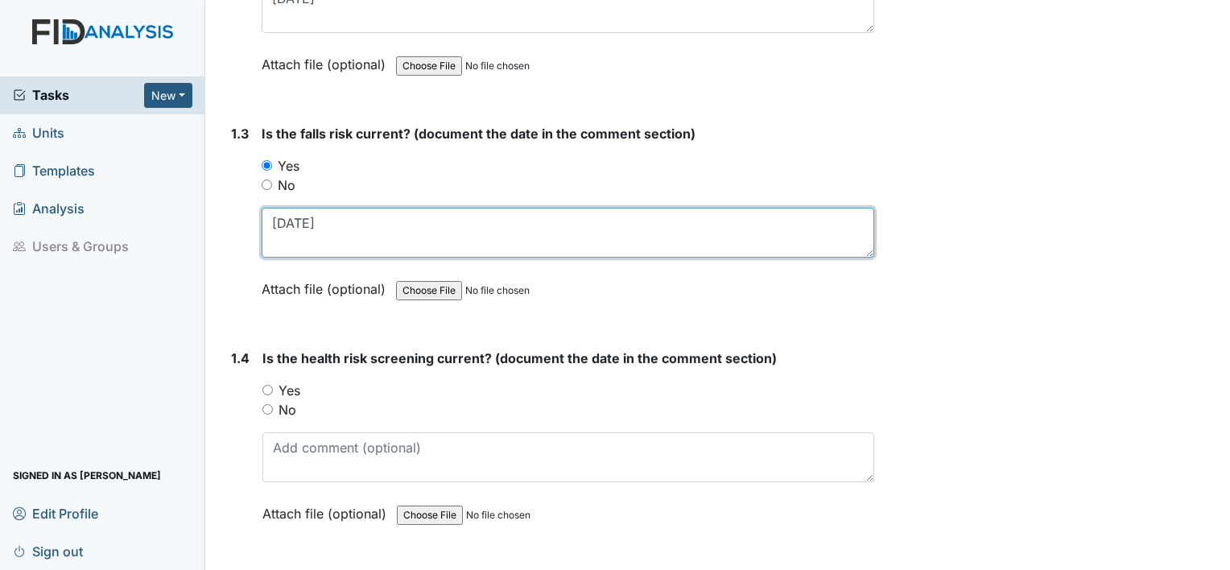
scroll to position [586, 0]
type textarea "[DATE]"
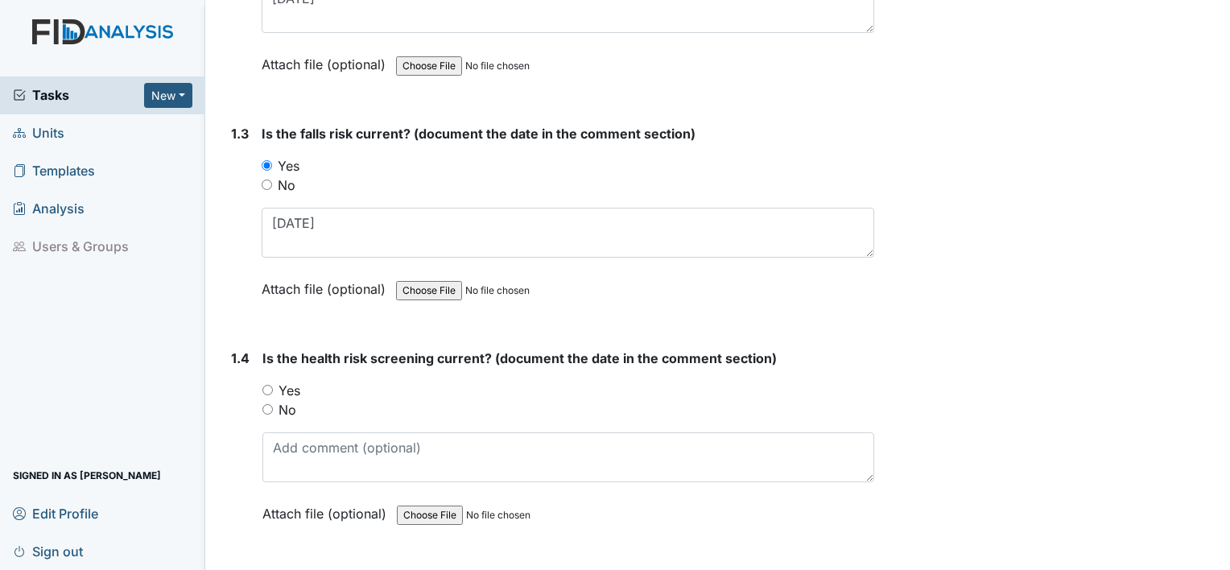
click at [292, 393] on label "Yes" at bounding box center [290, 390] width 22 height 19
click at [273, 393] on input "Yes" at bounding box center [268, 390] width 10 height 10
radio input "true"
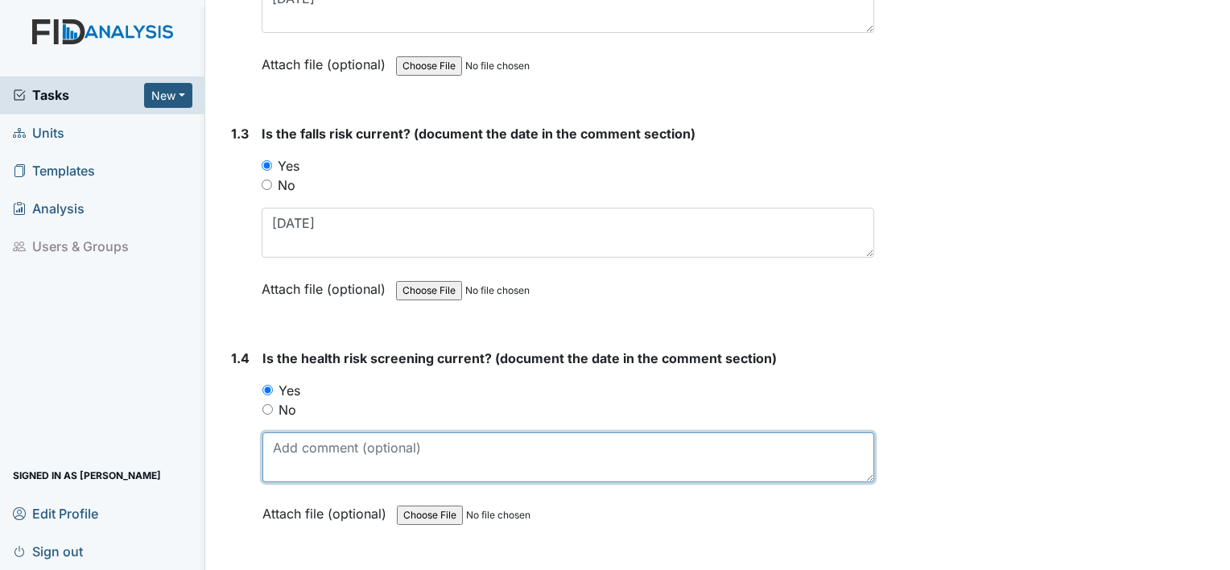
click at [286, 464] on textarea at bounding box center [569, 457] width 612 height 50
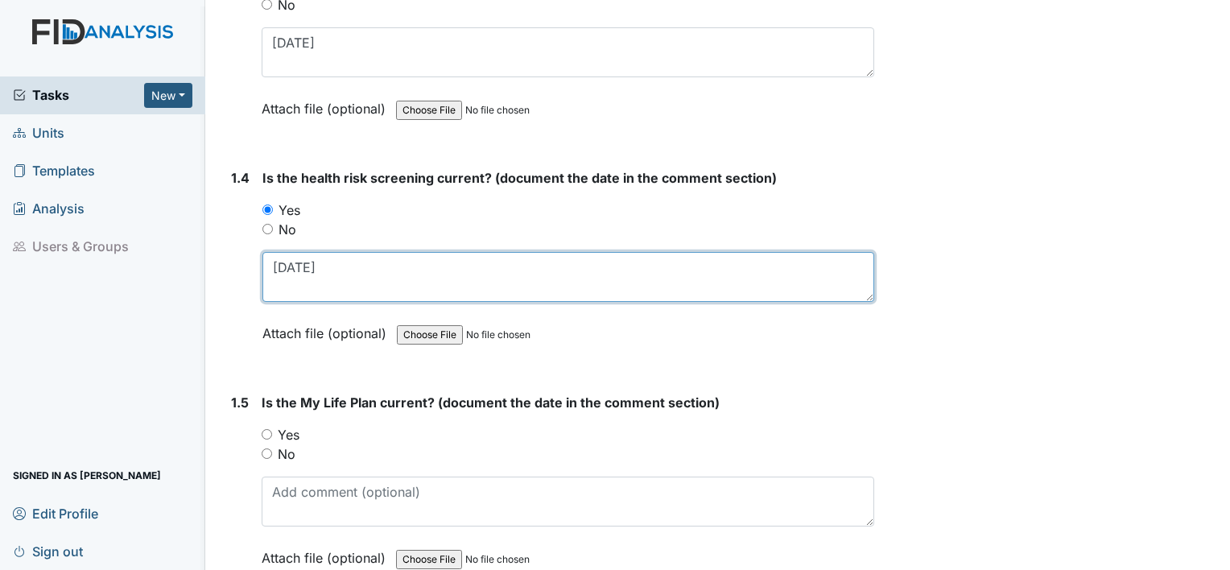
scroll to position [769, 0]
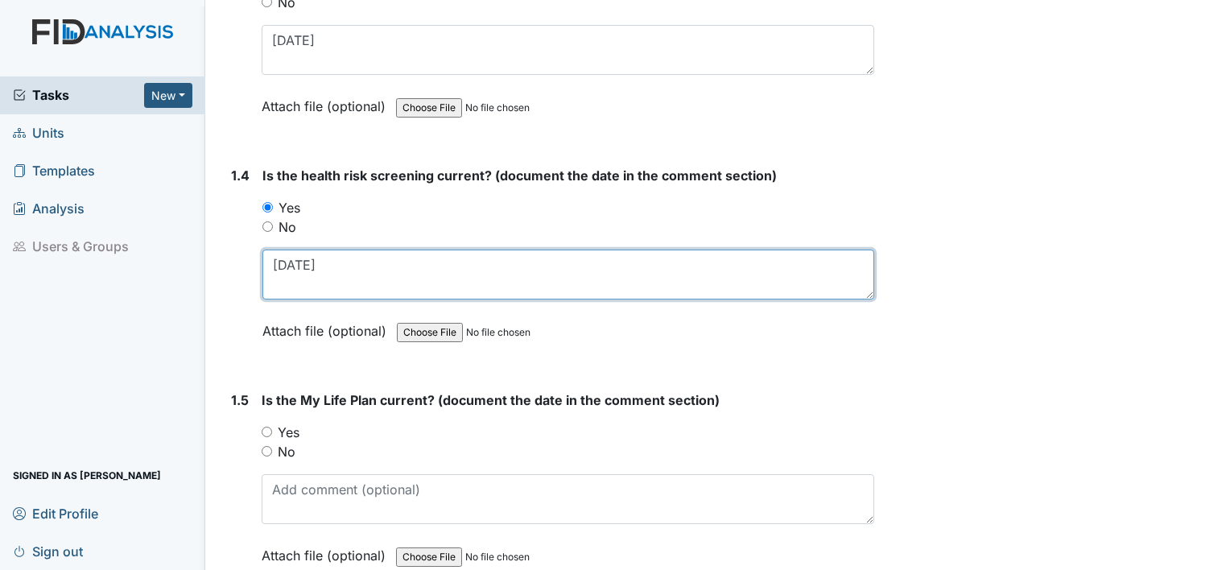
type textarea "10.22.24"
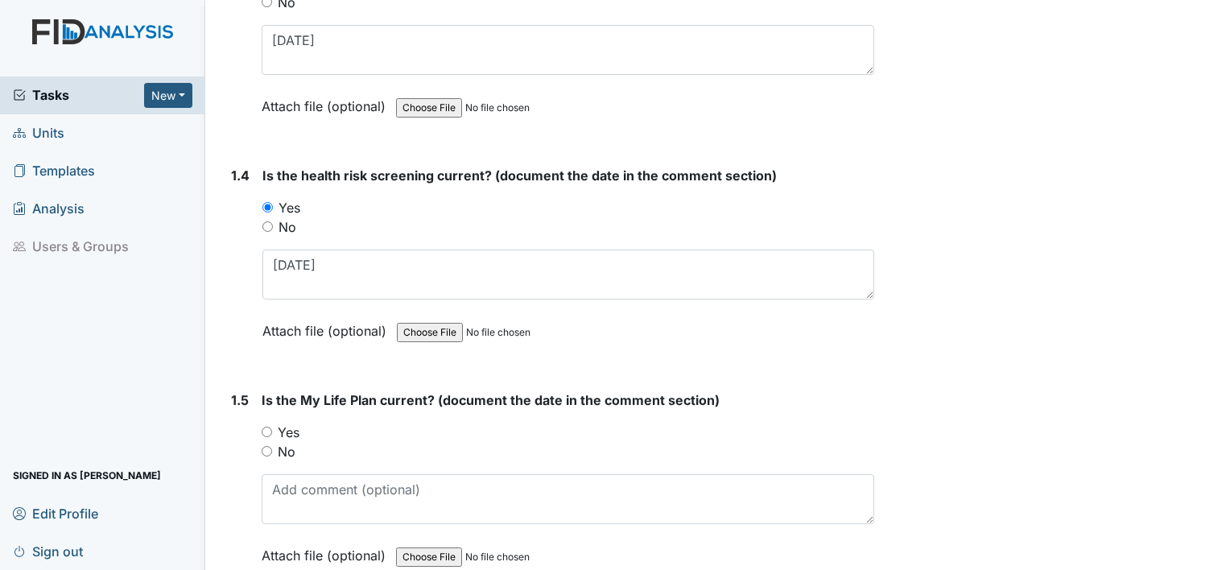
click at [292, 430] on label "Yes" at bounding box center [289, 432] width 22 height 19
click at [272, 430] on input "Yes" at bounding box center [267, 432] width 10 height 10
radio input "true"
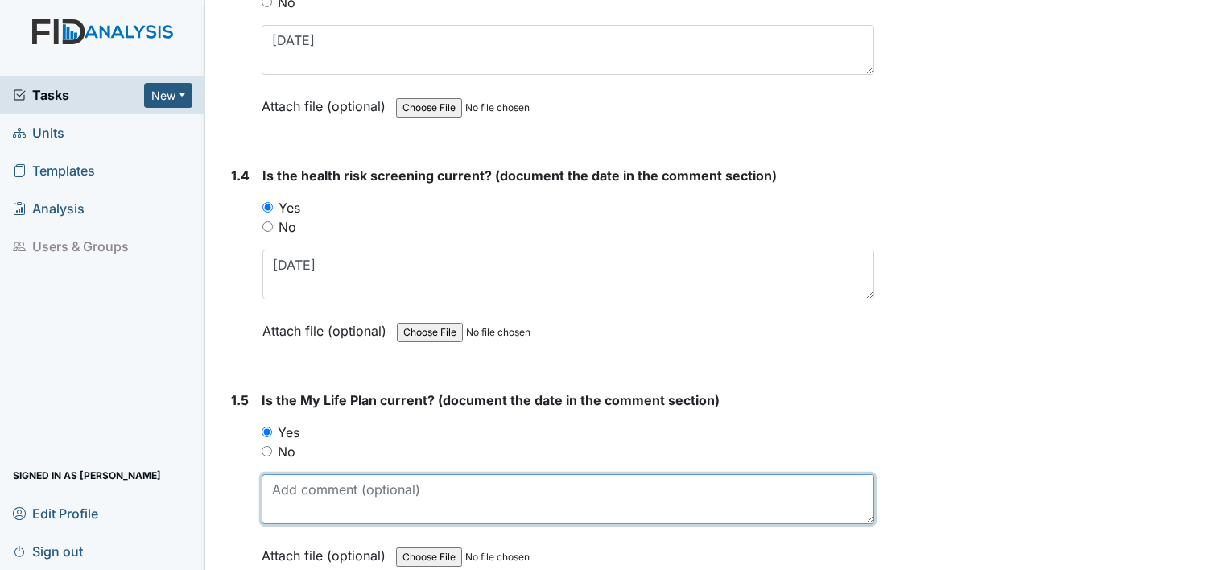
click at [292, 490] on textarea at bounding box center [568, 499] width 613 height 50
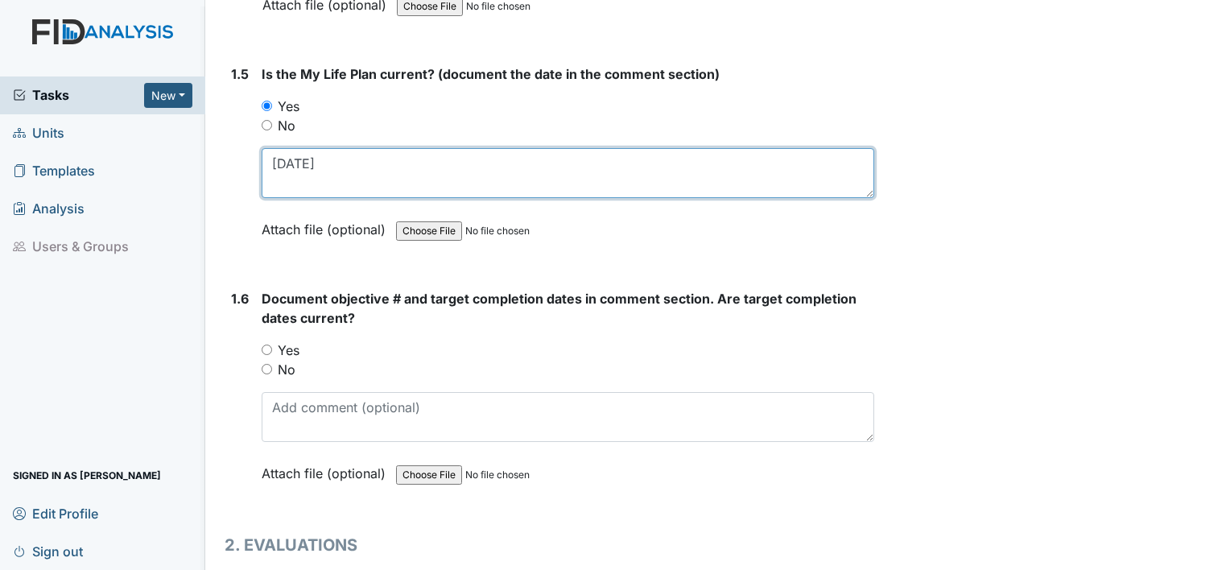
scroll to position [1095, 0]
type textarea "10.22.24"
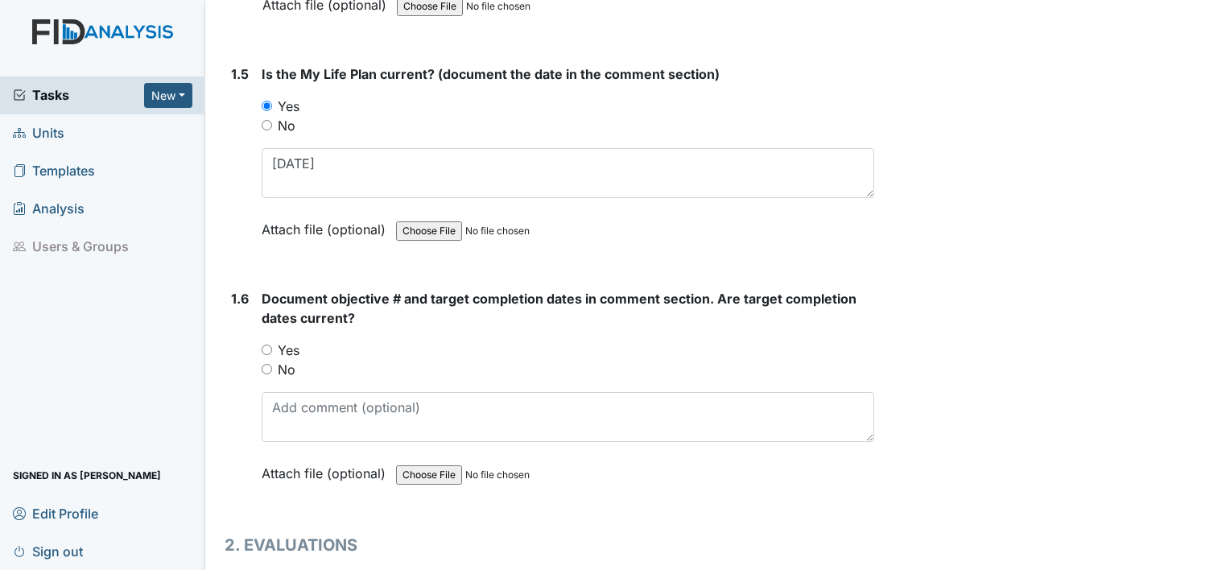
click at [285, 345] on label "Yes" at bounding box center [289, 350] width 22 height 19
click at [272, 345] on input "Yes" at bounding box center [267, 350] width 10 height 10
radio input "true"
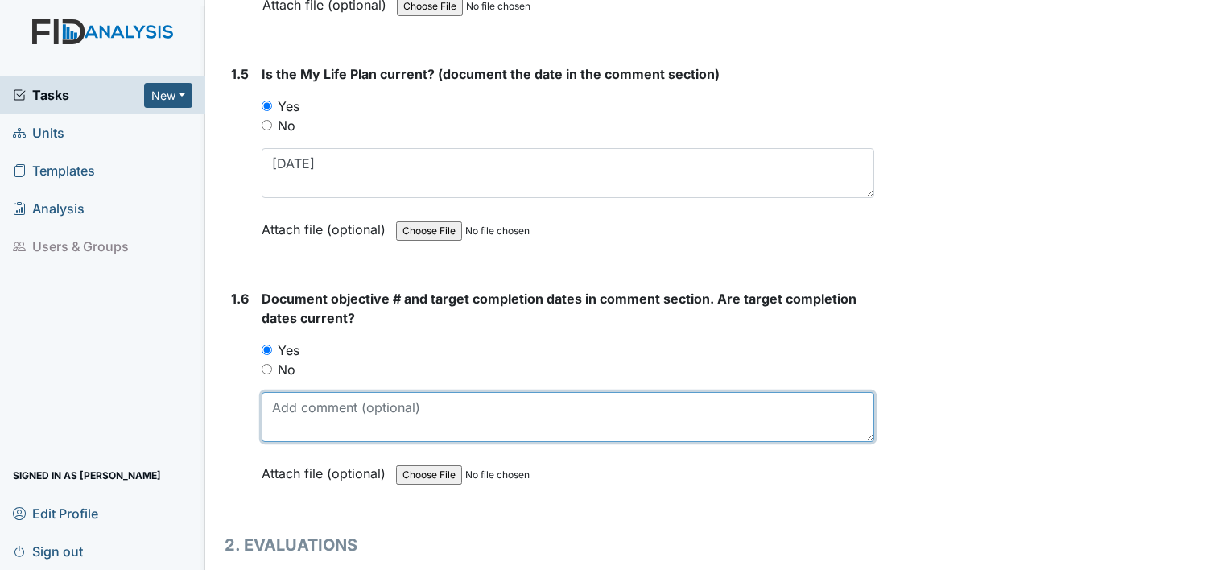
click at [283, 394] on textarea at bounding box center [568, 417] width 613 height 50
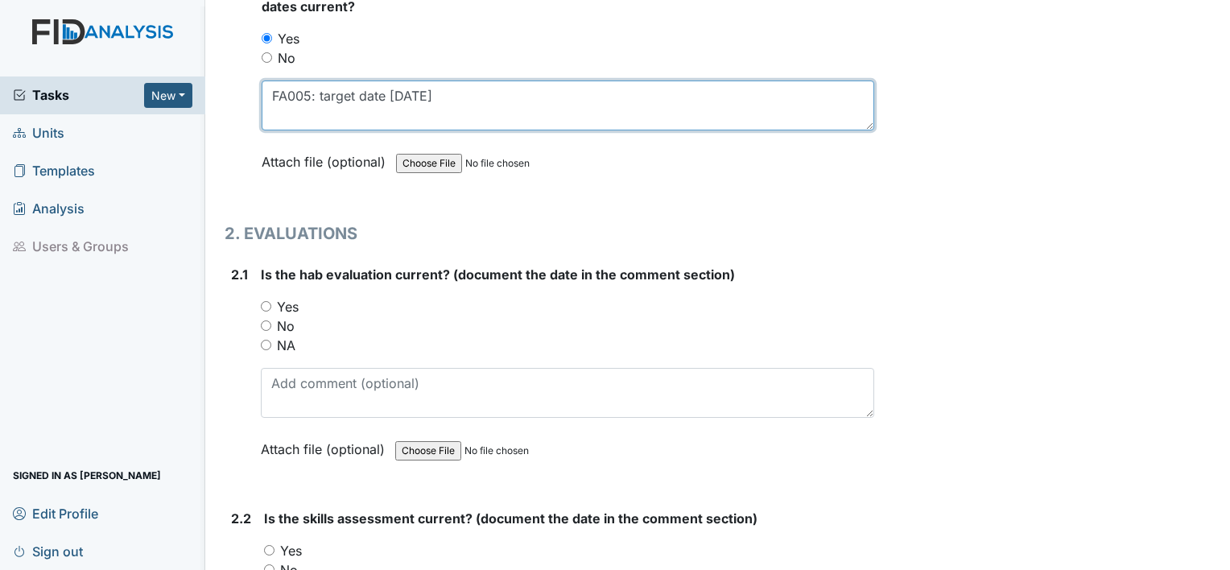
scroll to position [1427, 0]
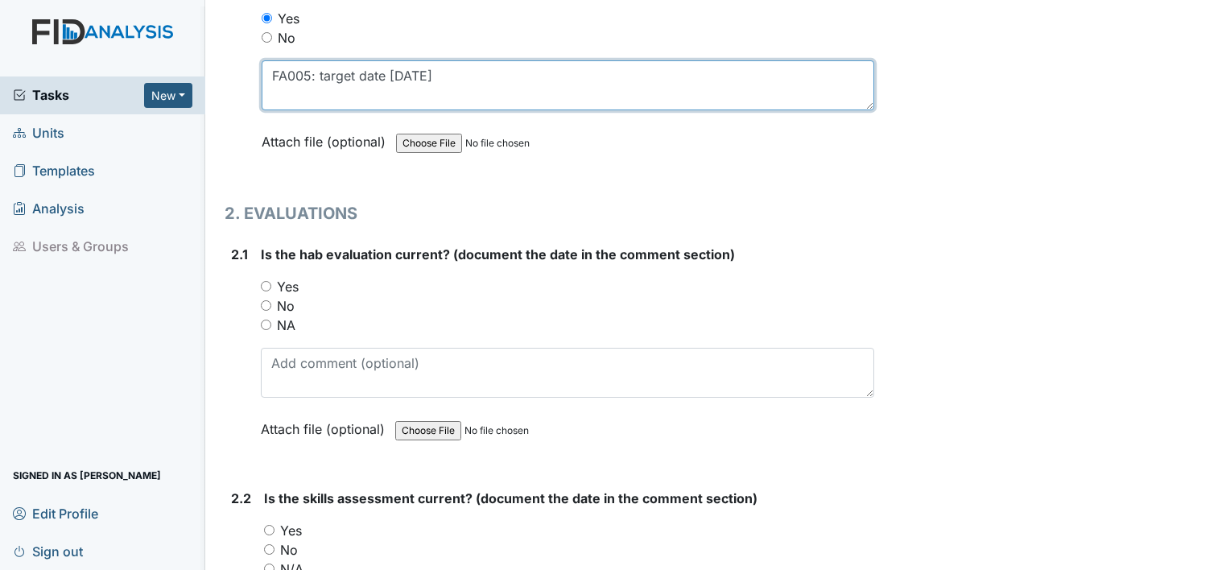
type textarea "FA005: target date 10.31.25"
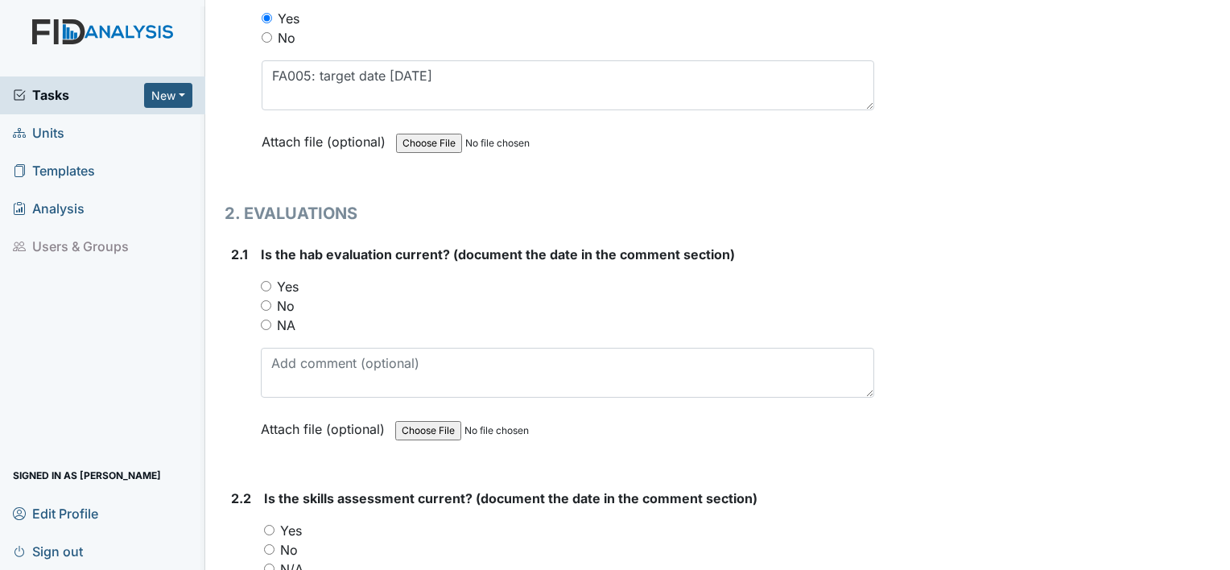
click at [297, 280] on label "Yes" at bounding box center [288, 286] width 22 height 19
click at [271, 281] on input "Yes" at bounding box center [266, 286] width 10 height 10
radio input "true"
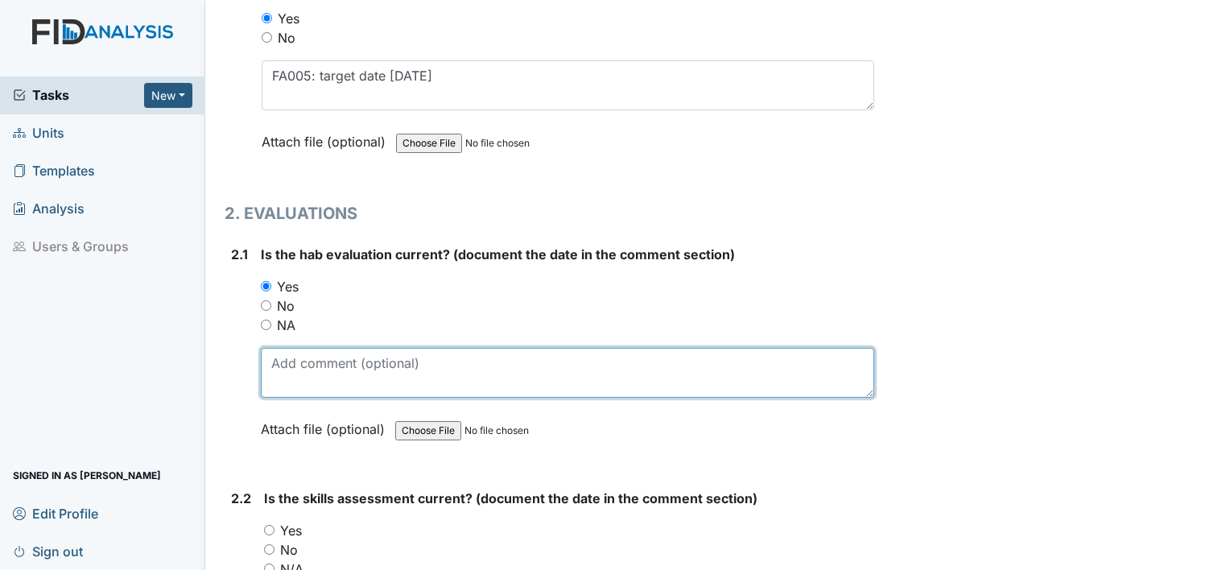
click at [294, 367] on textarea at bounding box center [568, 373] width 614 height 50
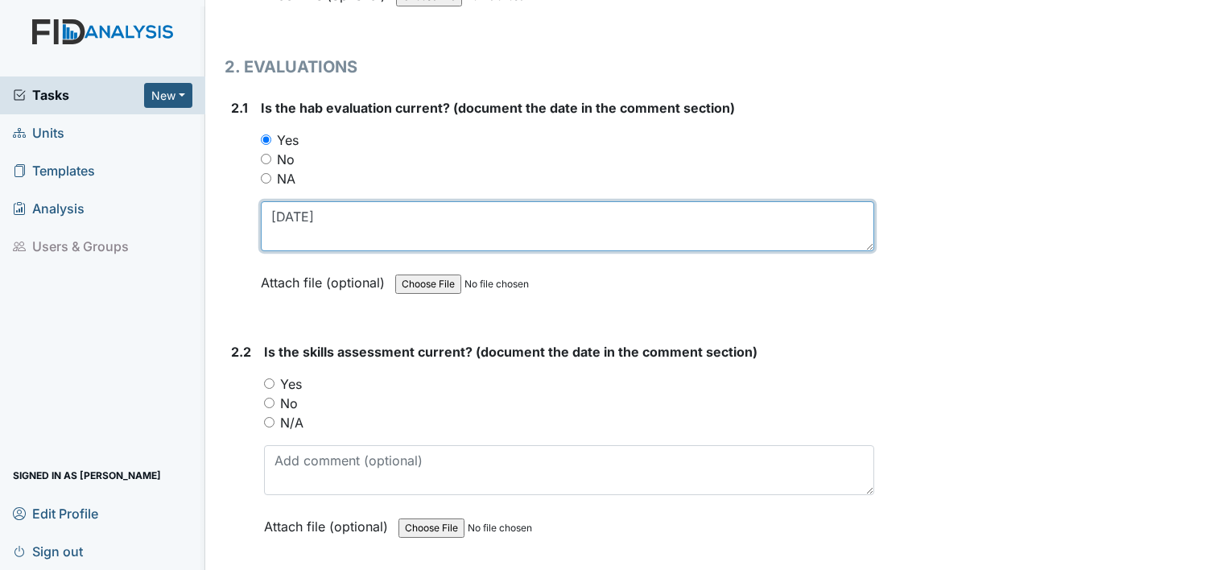
scroll to position [1575, 0]
type textarea "8.14.25"
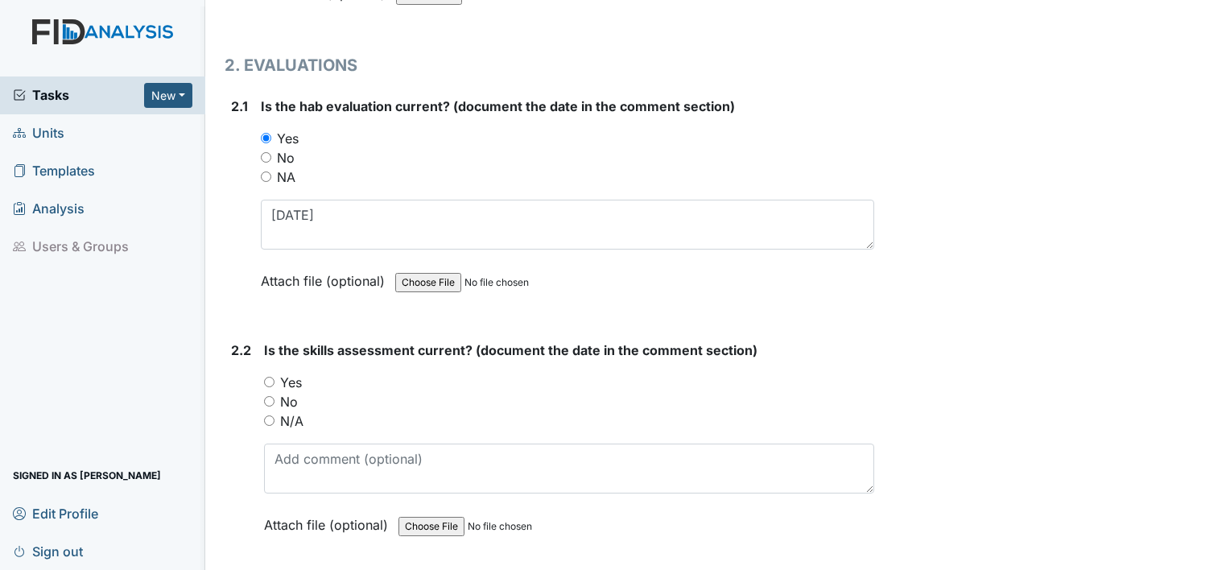
click at [293, 374] on label "Yes" at bounding box center [291, 382] width 22 height 19
click at [275, 377] on input "Yes" at bounding box center [269, 382] width 10 height 10
radio input "true"
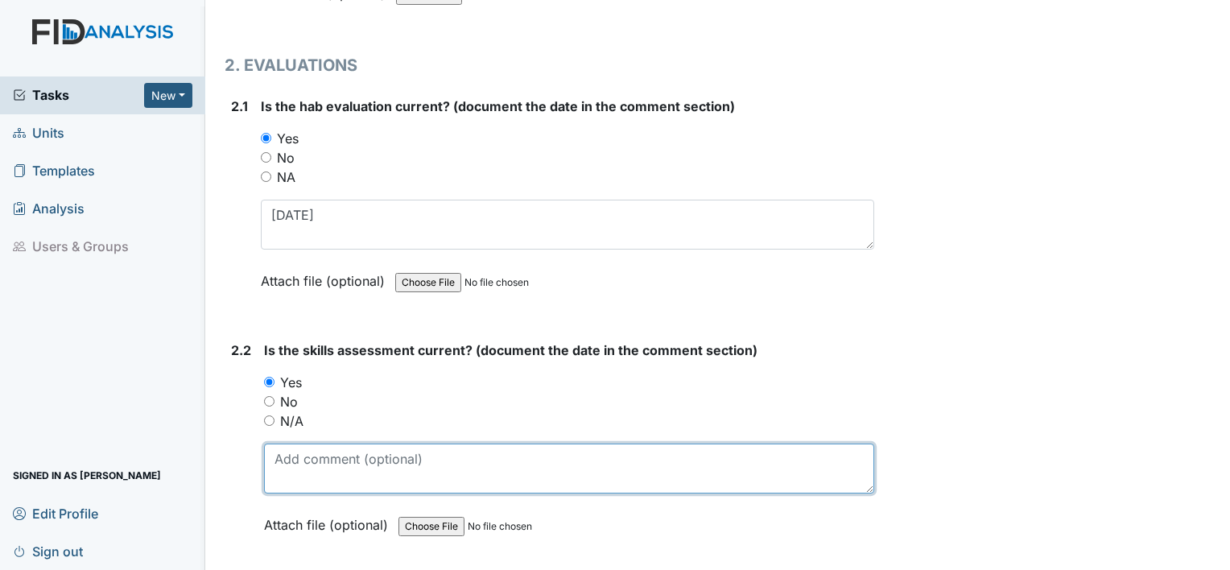
click at [300, 450] on textarea at bounding box center [569, 469] width 610 height 50
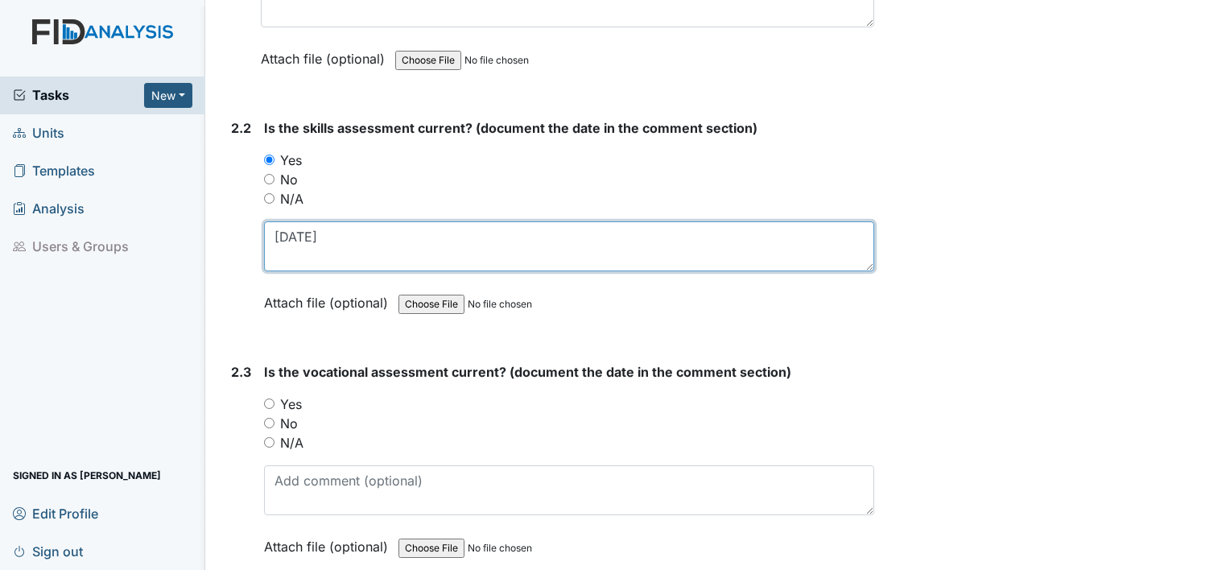
scroll to position [1807, 0]
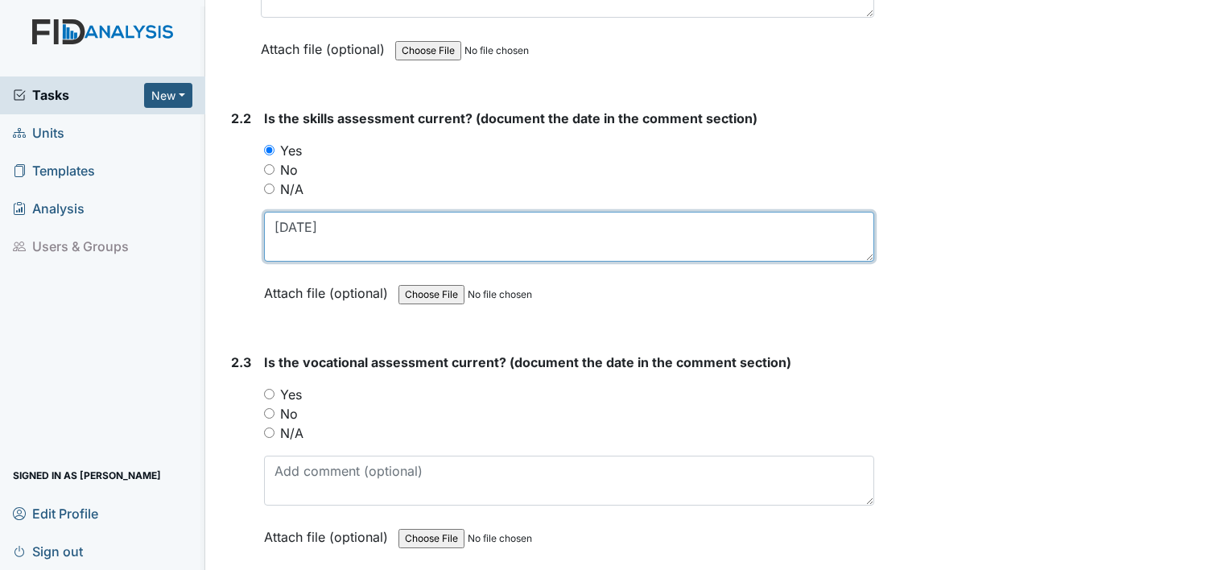
type textarea "8.14.25"
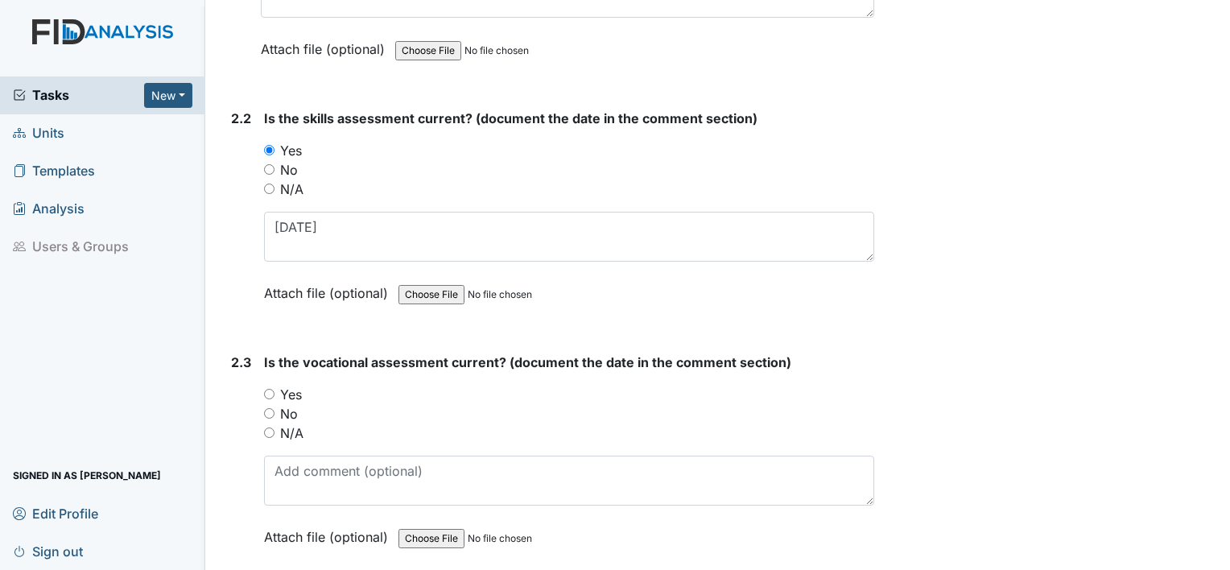
click at [291, 389] on label "Yes" at bounding box center [291, 394] width 22 height 19
click at [275, 389] on input "Yes" at bounding box center [269, 394] width 10 height 10
radio input "true"
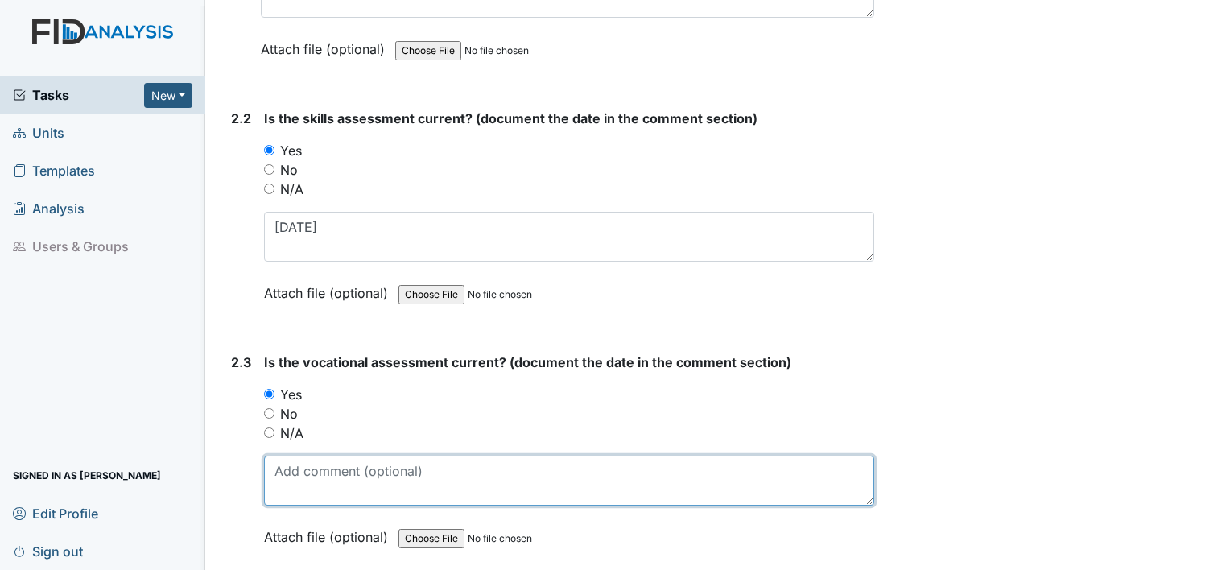
click at [298, 468] on textarea at bounding box center [569, 481] width 610 height 50
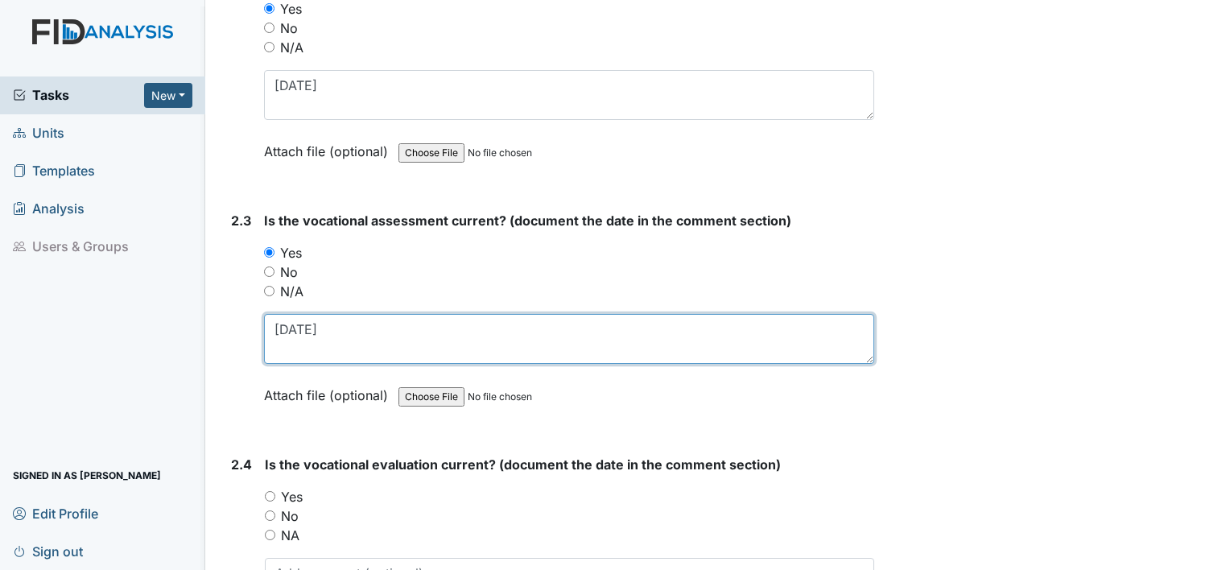
scroll to position [1963, 0]
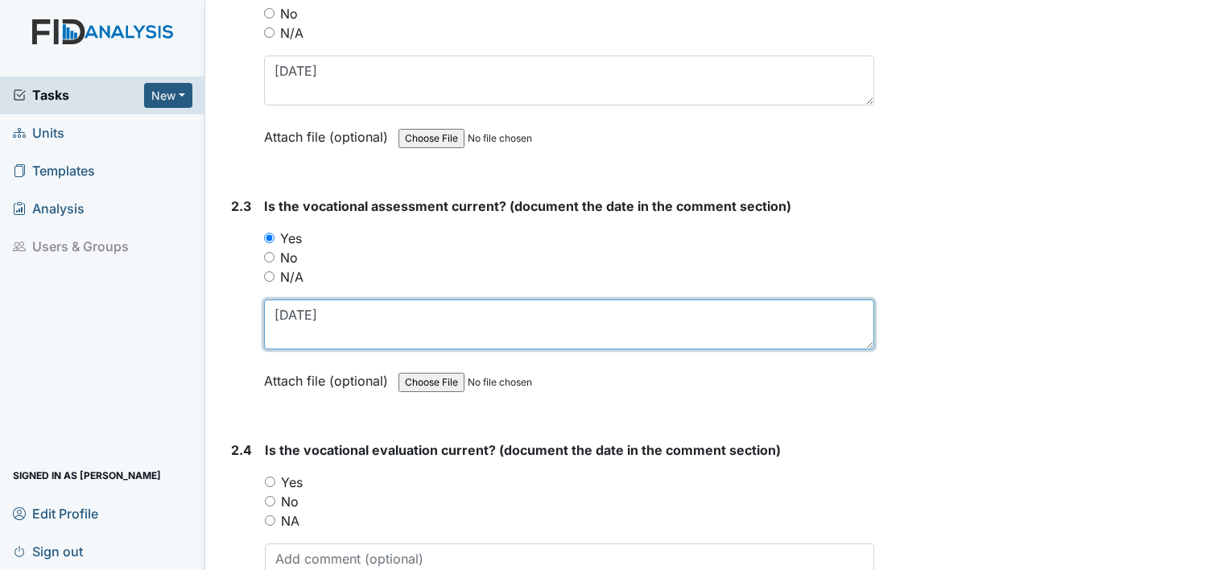
type textarea "8.15.25"
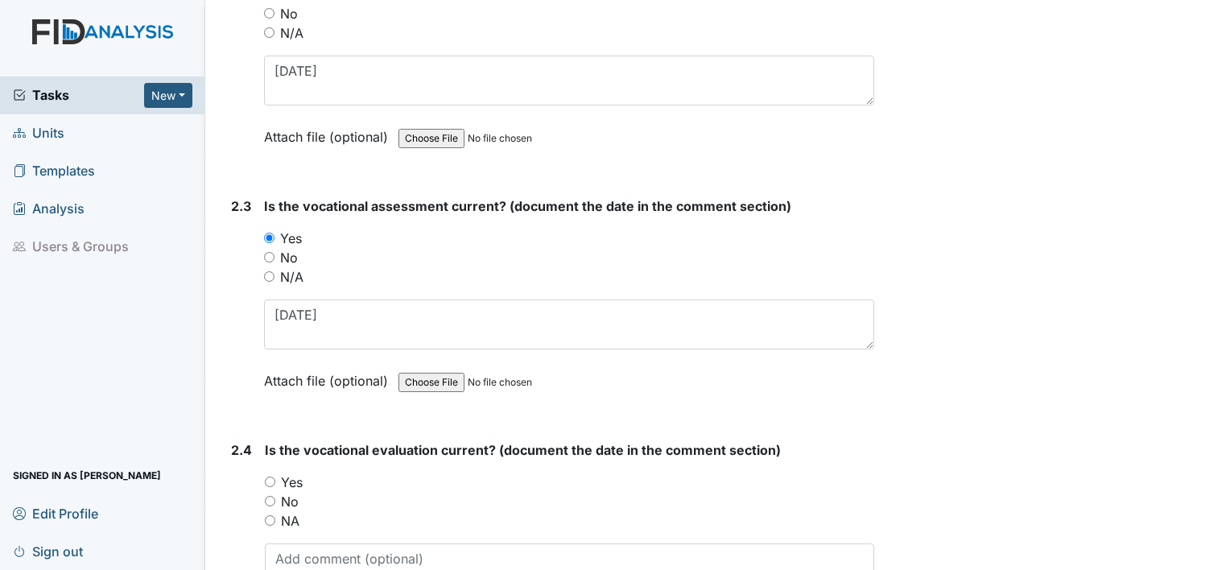
click at [298, 473] on label "Yes" at bounding box center [292, 482] width 22 height 19
click at [275, 477] on input "Yes" at bounding box center [270, 482] width 10 height 10
radio input "true"
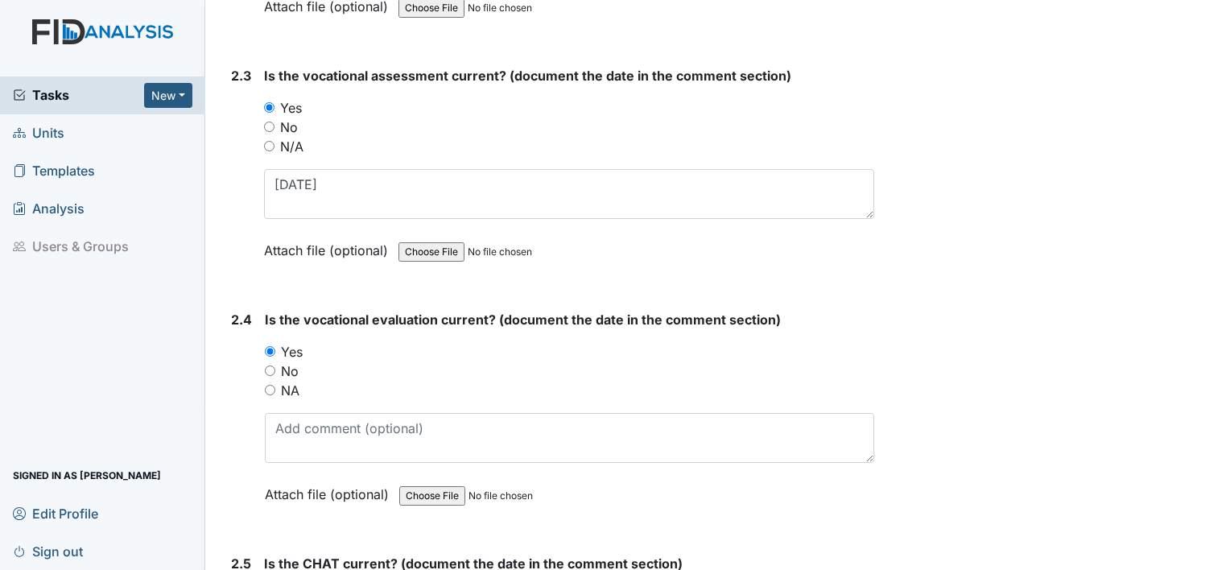
scroll to position [2095, 0]
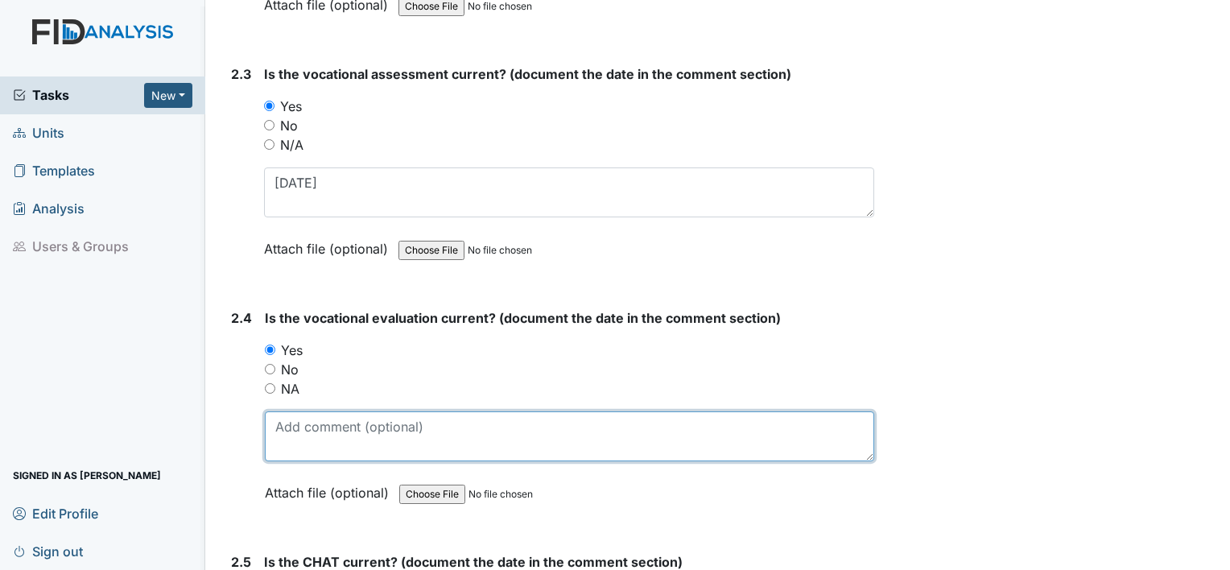
click at [307, 432] on textarea at bounding box center [570, 437] width 610 height 50
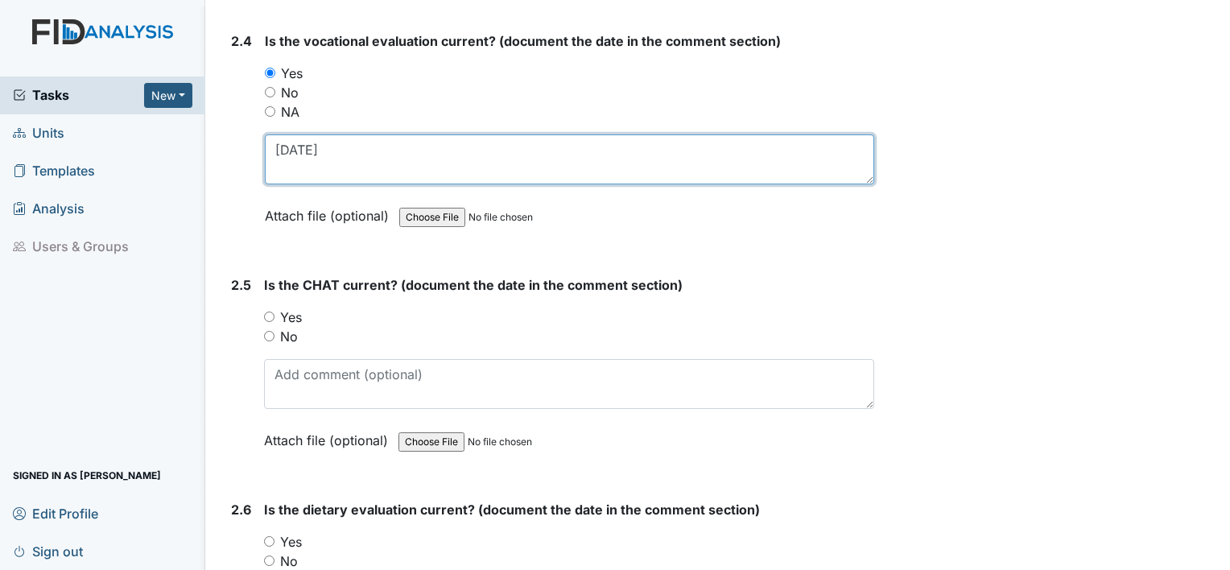
scroll to position [2390, 0]
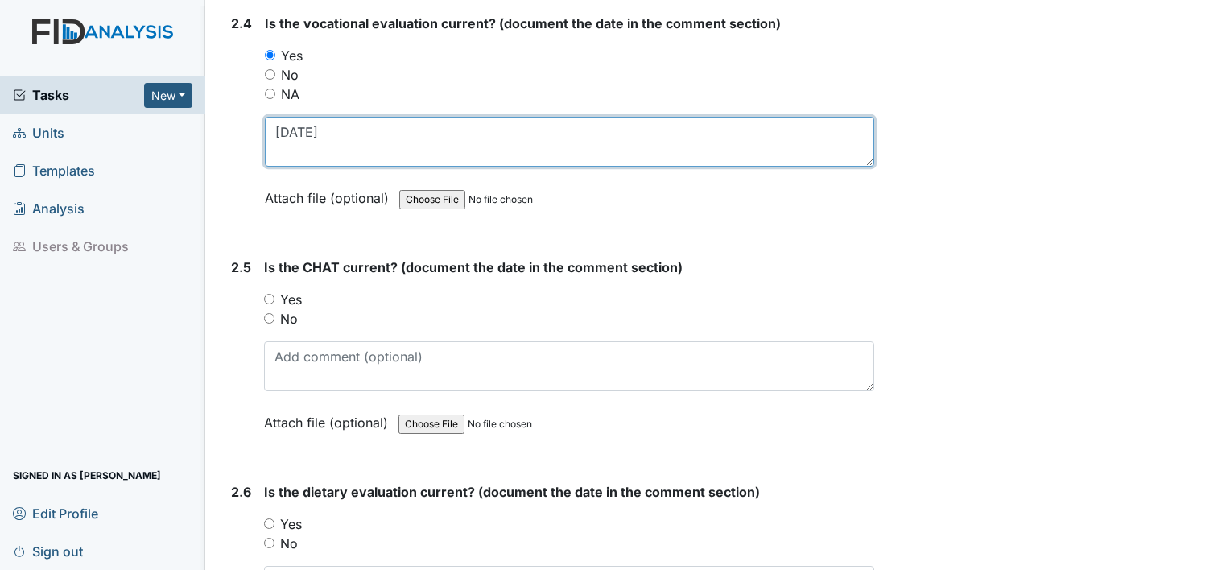
type textarea "8.15.25"
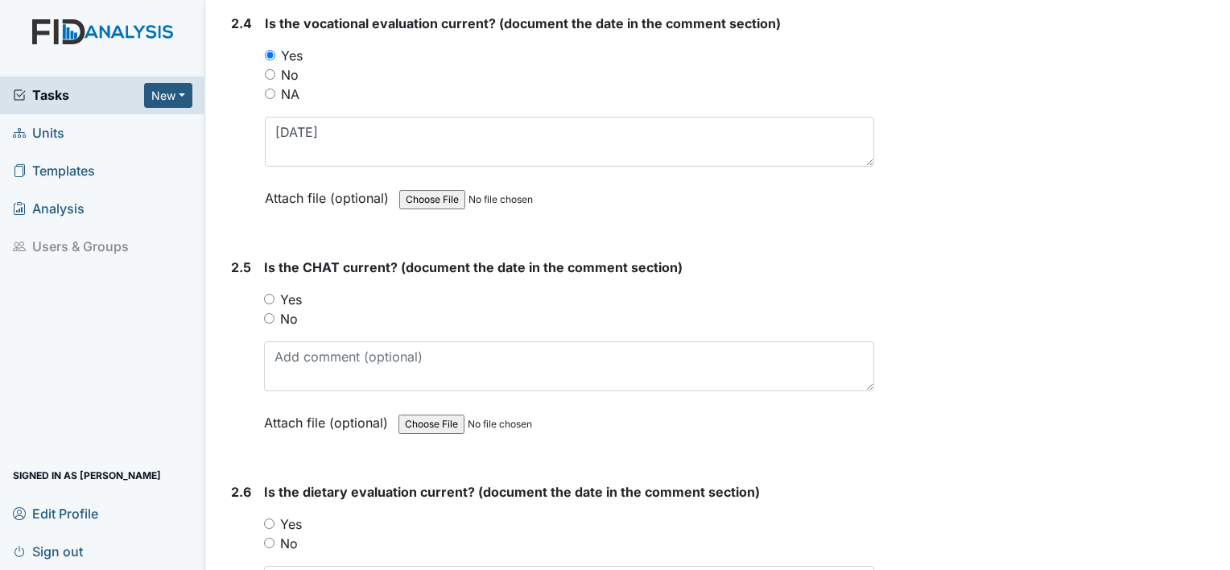
click at [293, 290] on label "Yes" at bounding box center [291, 299] width 22 height 19
click at [275, 294] on input "Yes" at bounding box center [269, 299] width 10 height 10
radio input "true"
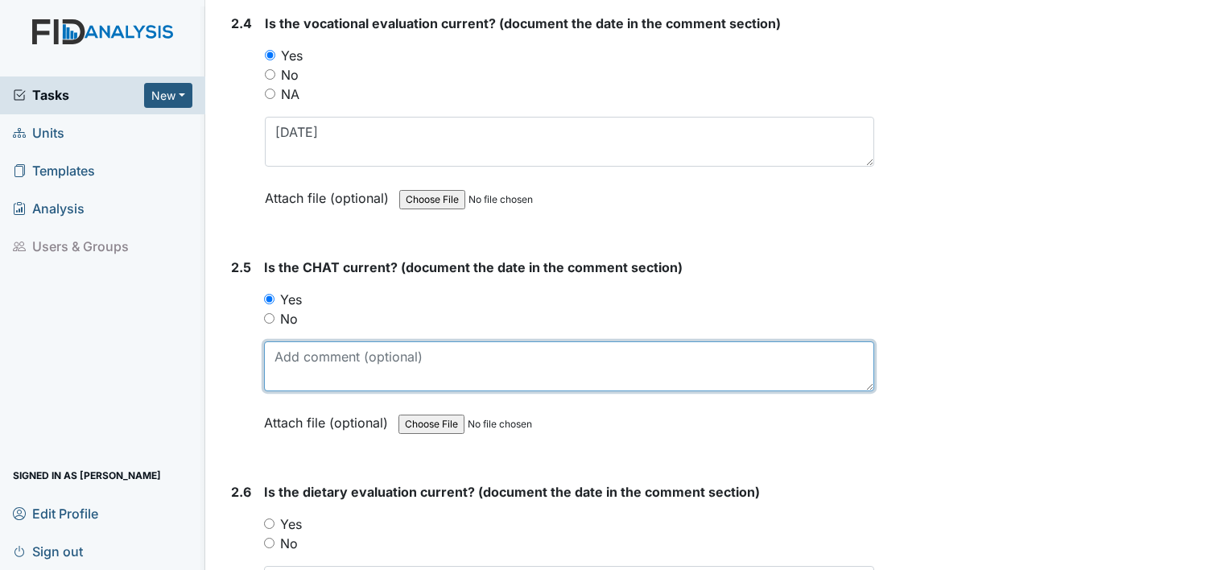
click at [300, 349] on textarea at bounding box center [569, 366] width 610 height 50
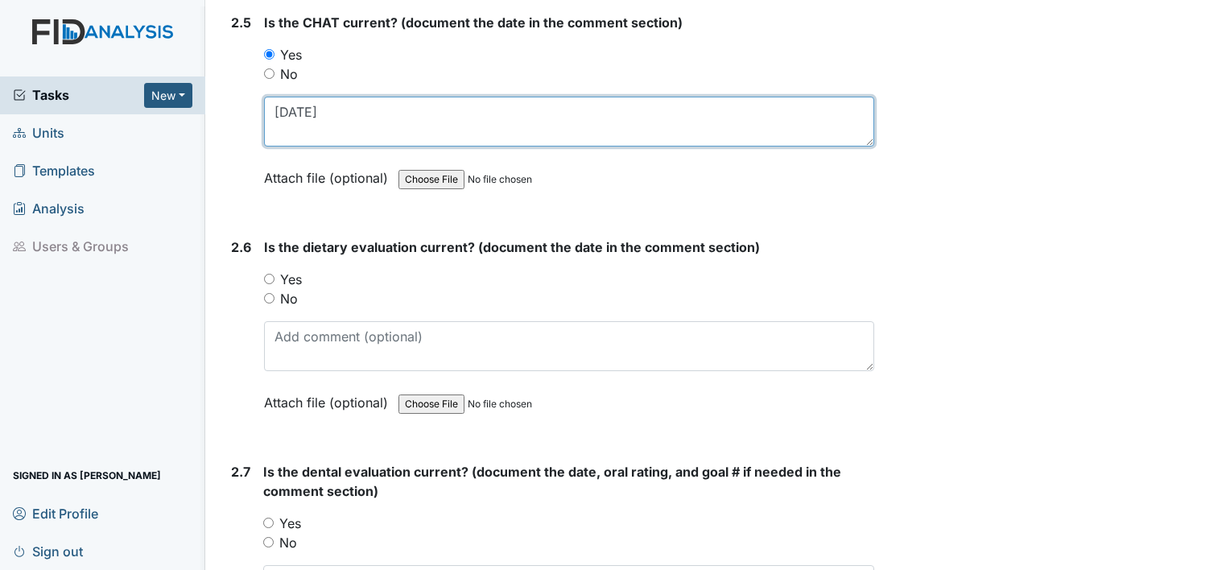
scroll to position [2637, 0]
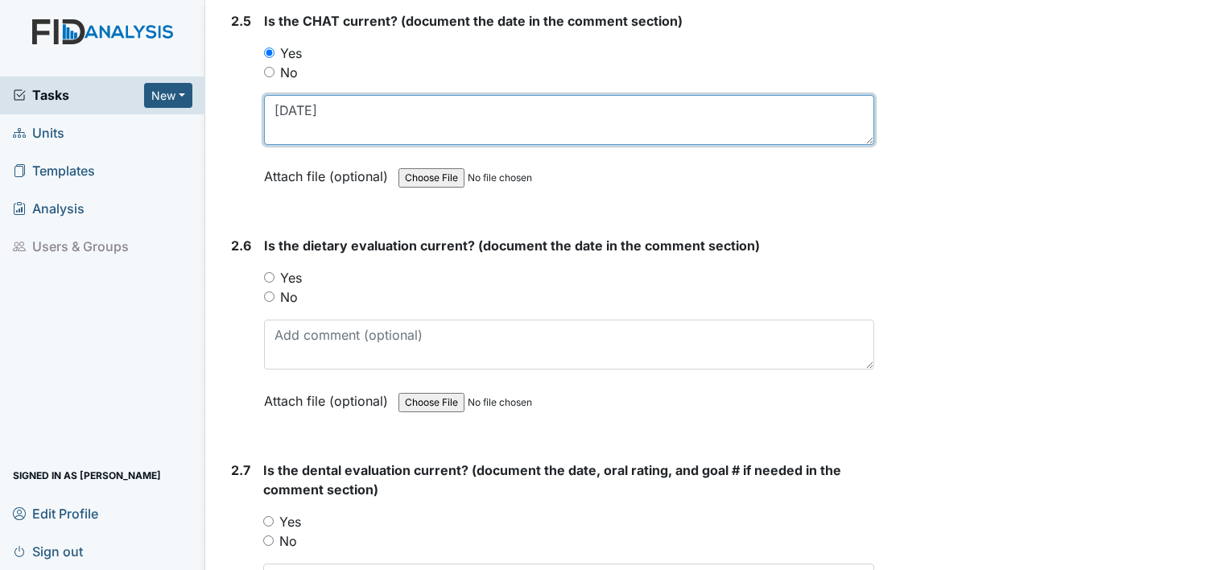
type textarea "8.21.25"
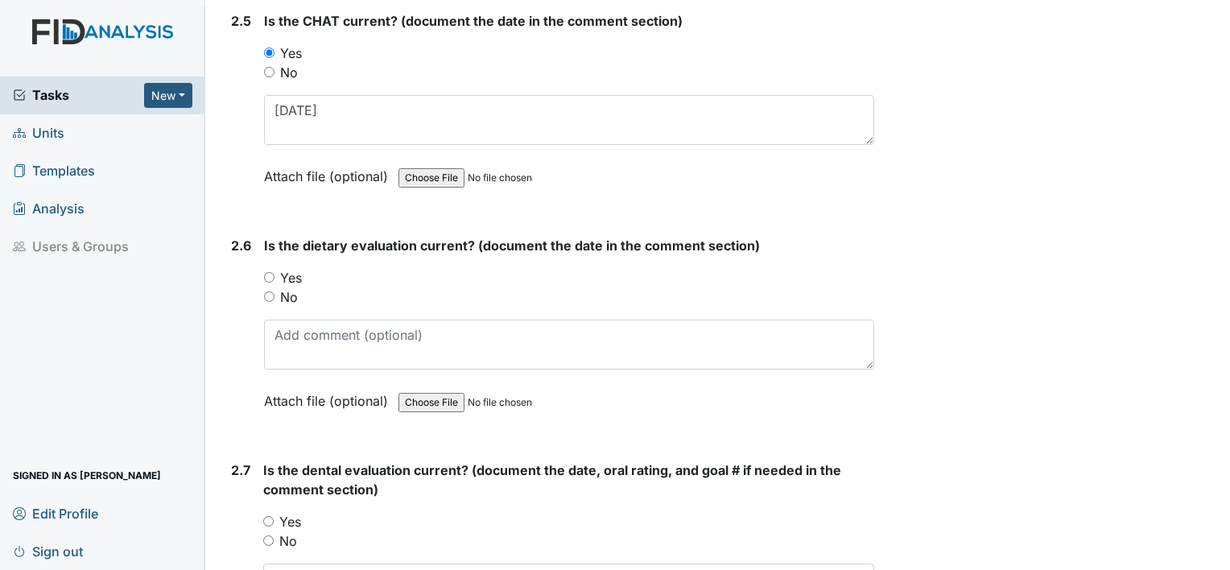
click at [293, 268] on label "Yes" at bounding box center [291, 277] width 22 height 19
click at [275, 272] on input "Yes" at bounding box center [269, 277] width 10 height 10
radio input "true"
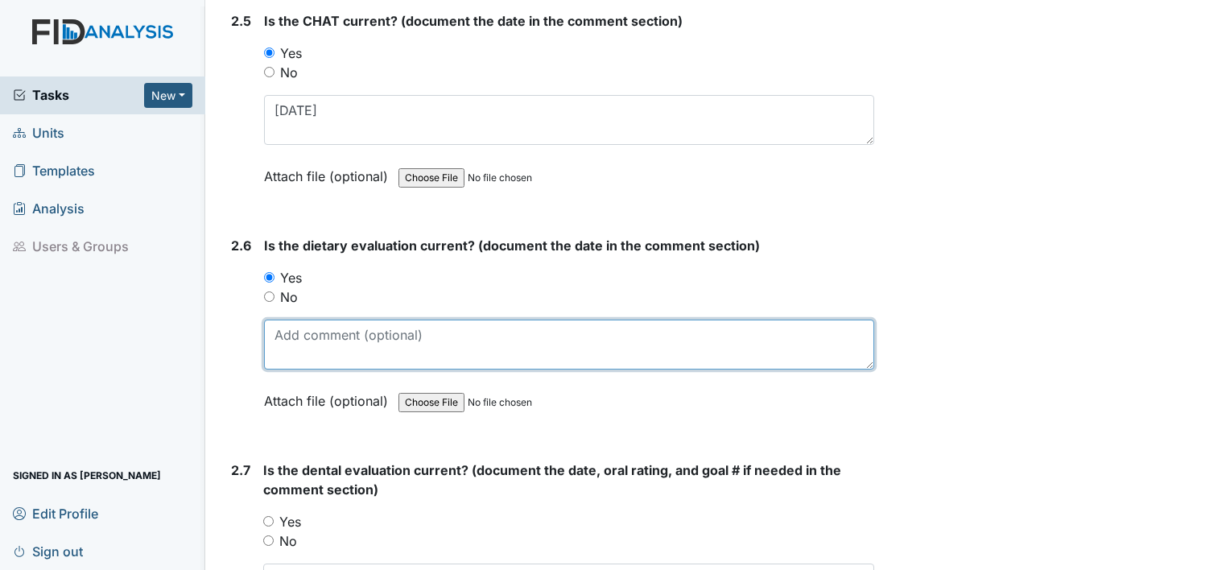
click at [301, 320] on textarea at bounding box center [569, 345] width 610 height 50
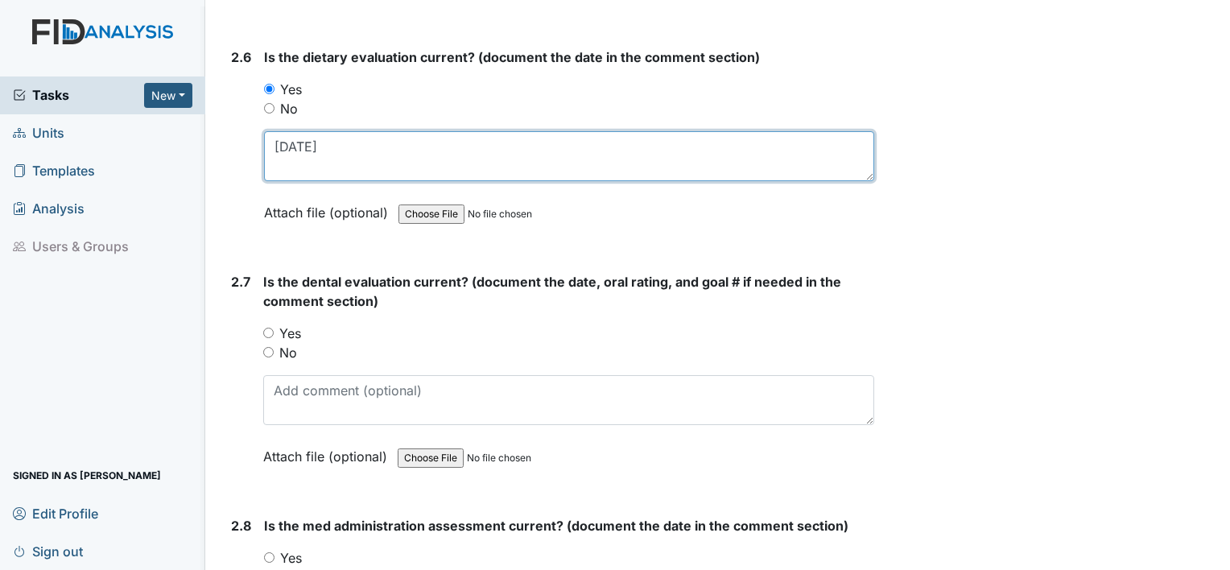
scroll to position [2825, 0]
type textarea "9.10.25"
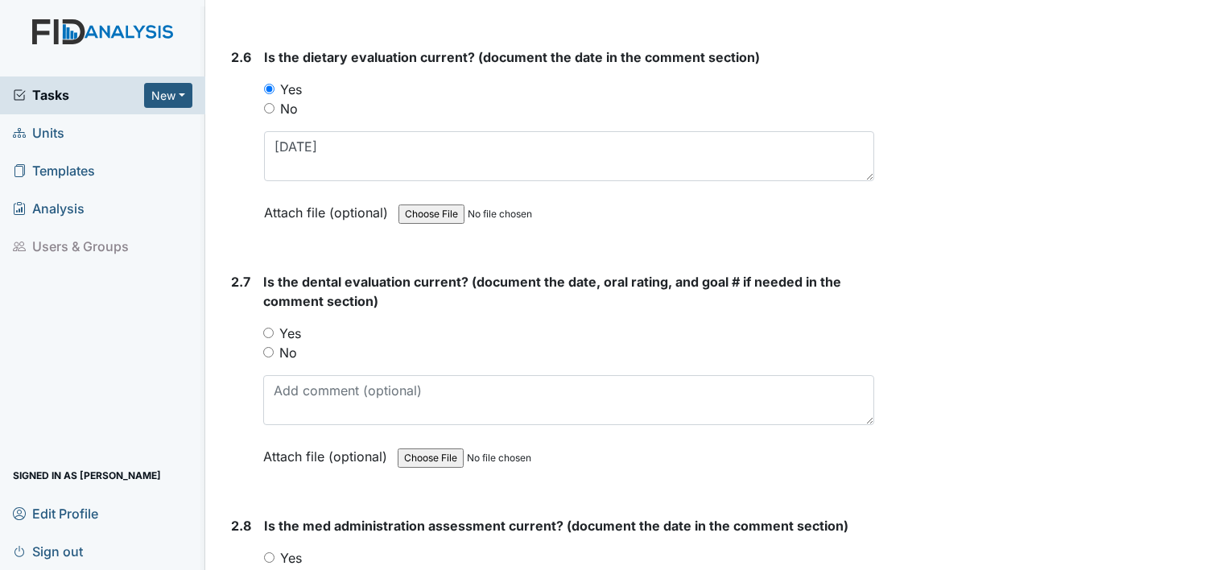
click at [301, 324] on label "Yes" at bounding box center [290, 333] width 22 height 19
click at [274, 328] on input "Yes" at bounding box center [268, 333] width 10 height 10
radio input "true"
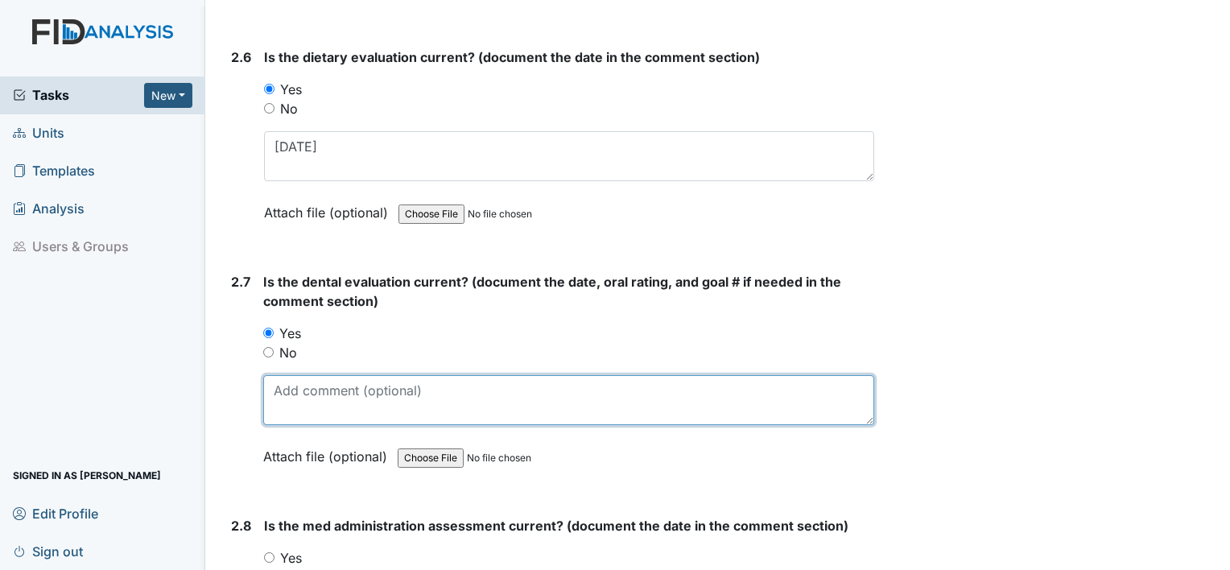
click at [300, 378] on textarea at bounding box center [568, 400] width 611 height 50
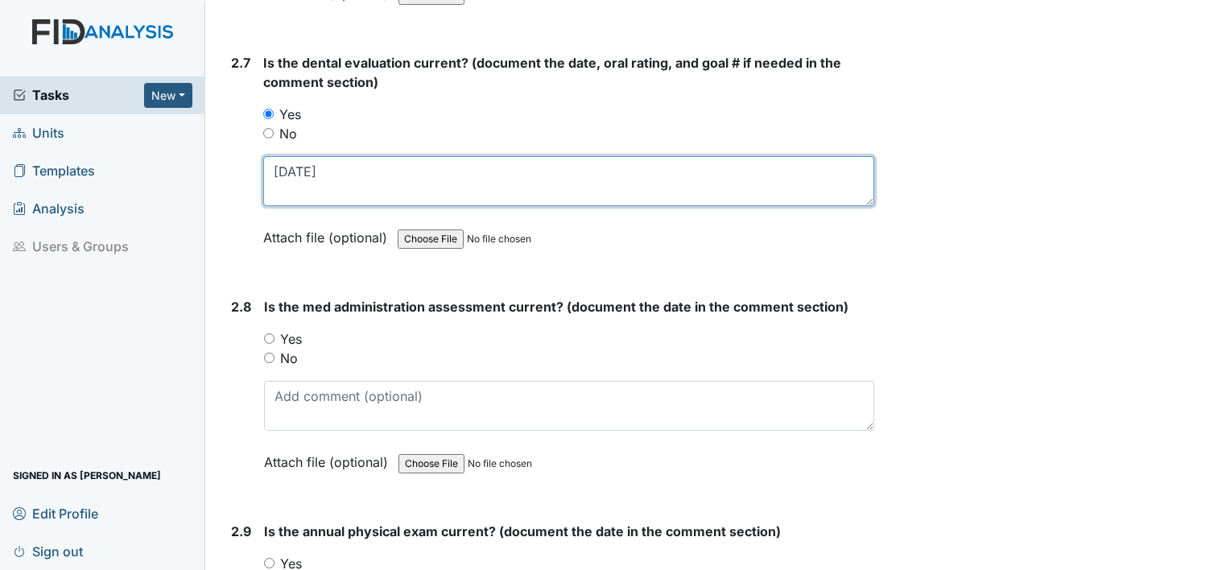
scroll to position [3049, 0]
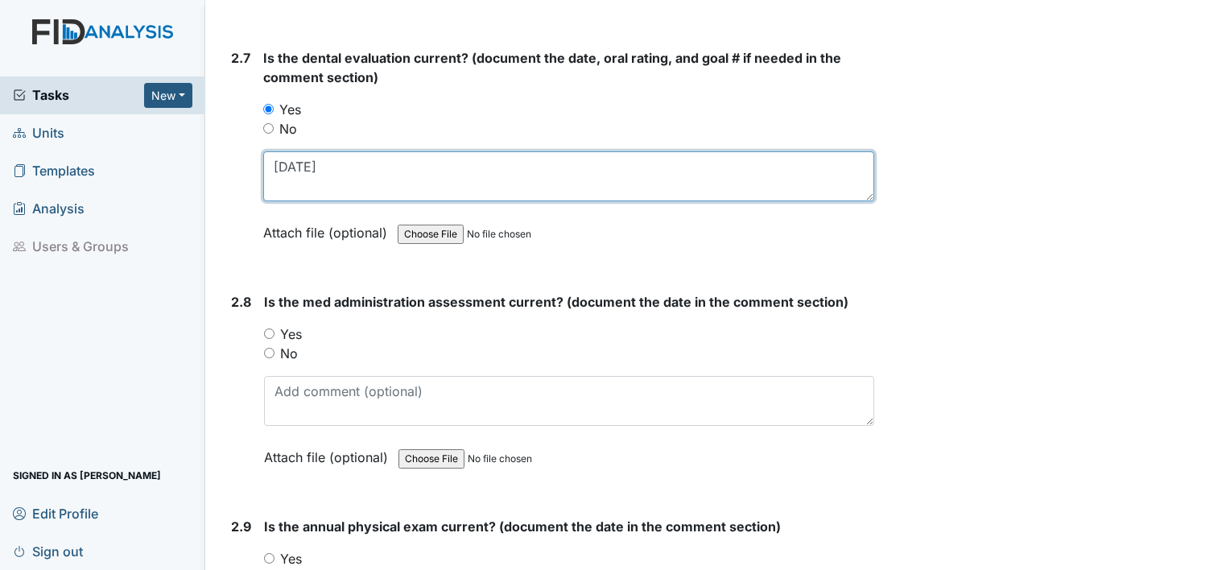
type textarea "[DATE]"
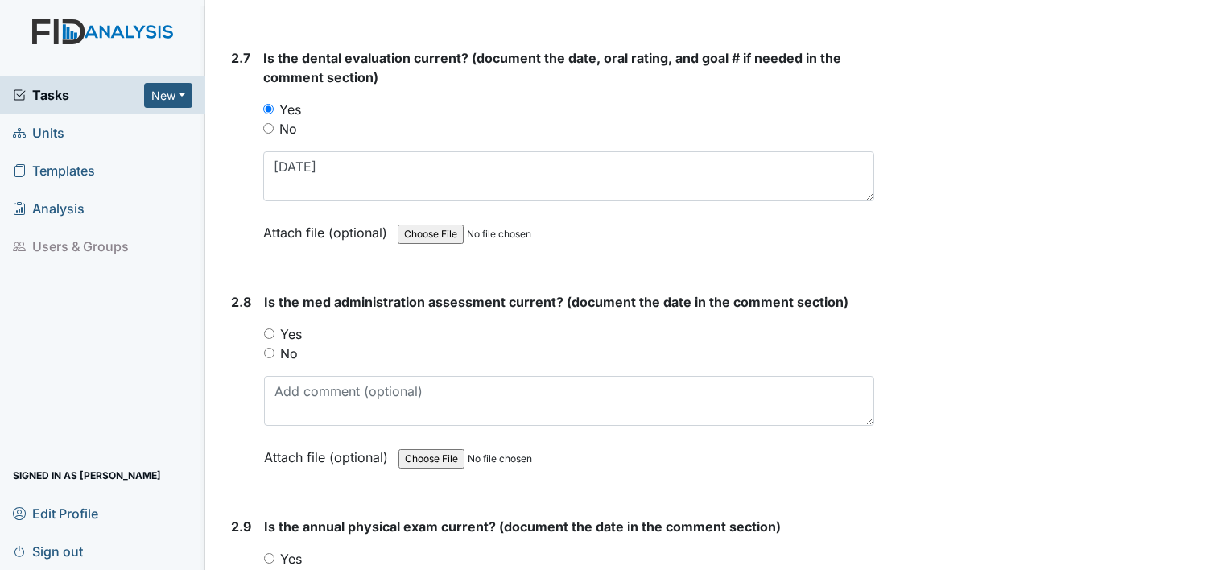
click at [283, 344] on label "No" at bounding box center [289, 353] width 18 height 19
click at [275, 348] on input "No" at bounding box center [269, 353] width 10 height 10
radio input "true"
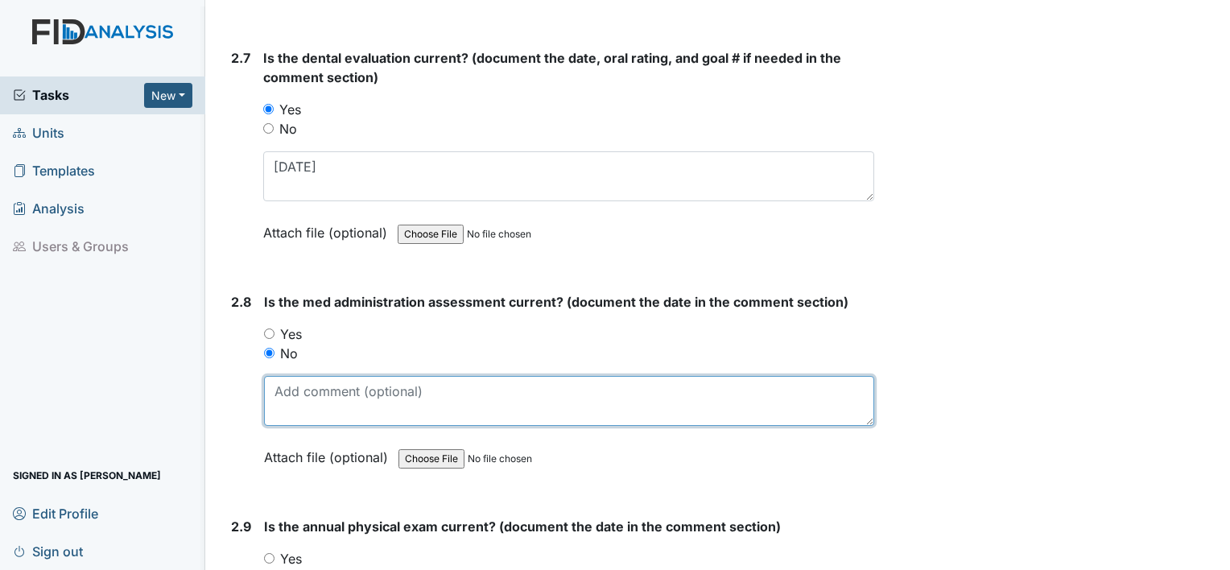
click at [290, 390] on textarea at bounding box center [569, 401] width 610 height 50
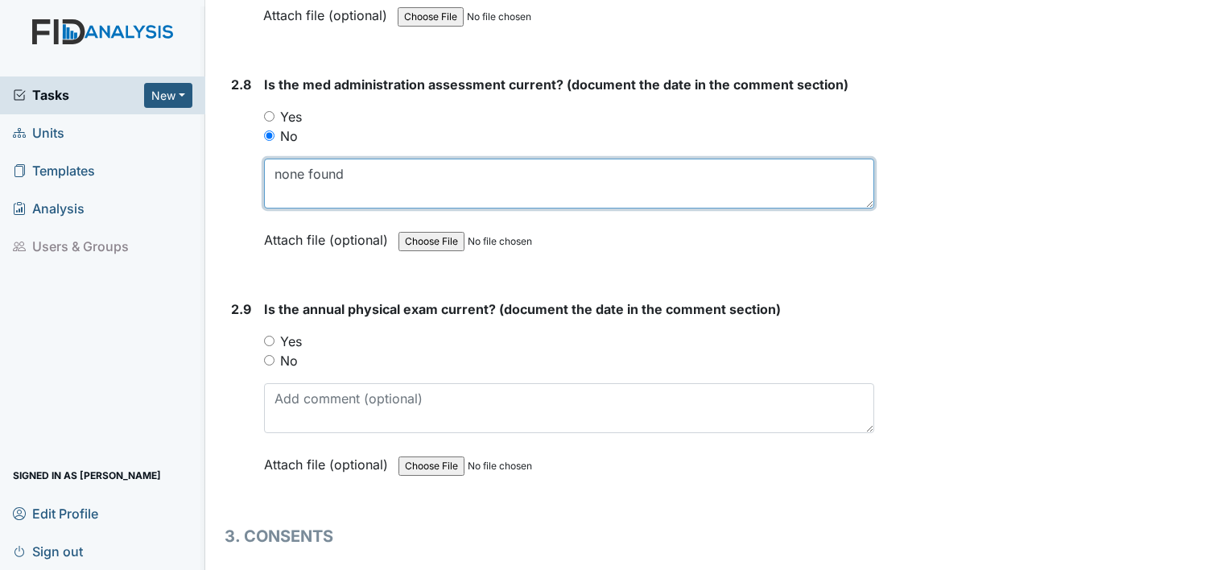
scroll to position [3287, 0]
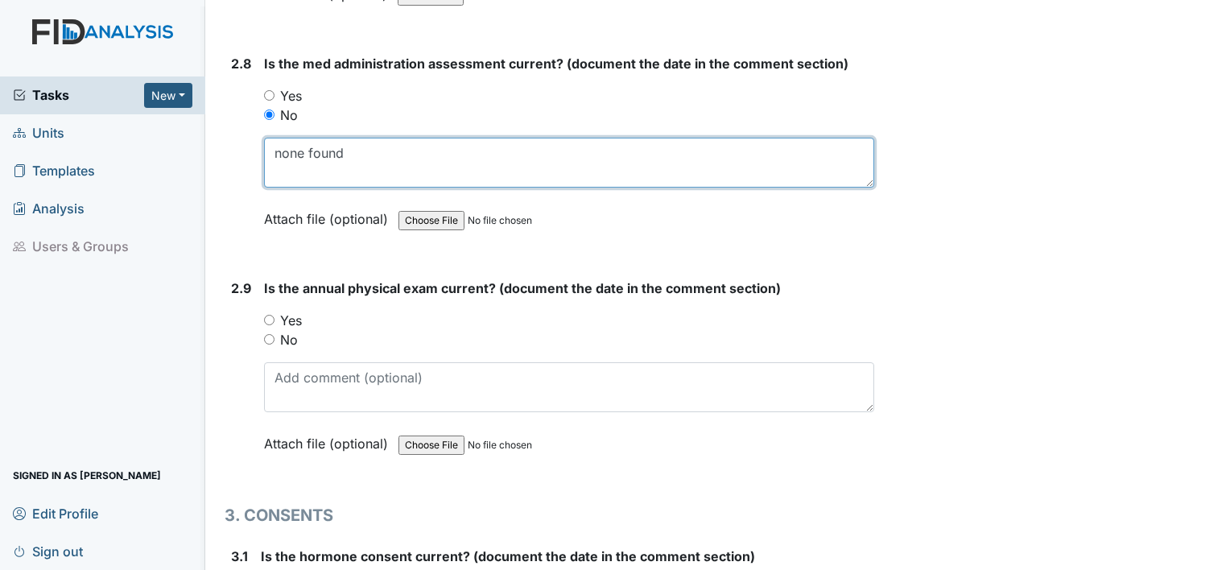
type textarea "none found"
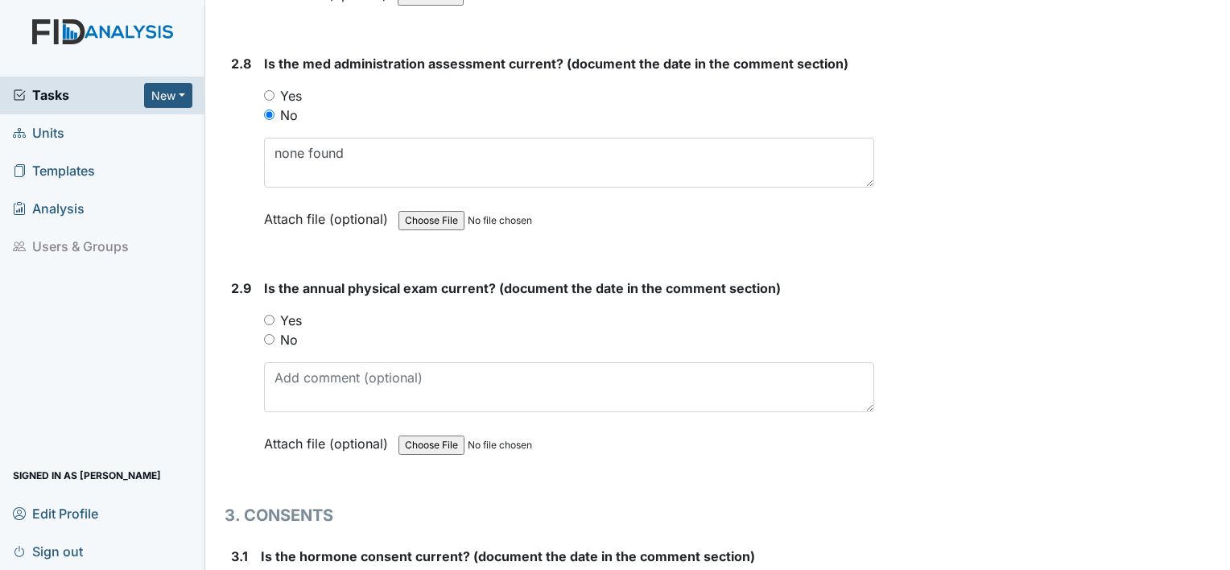
click at [293, 311] on label "Yes" at bounding box center [291, 320] width 22 height 19
click at [275, 315] on input "Yes" at bounding box center [269, 320] width 10 height 10
radio input "true"
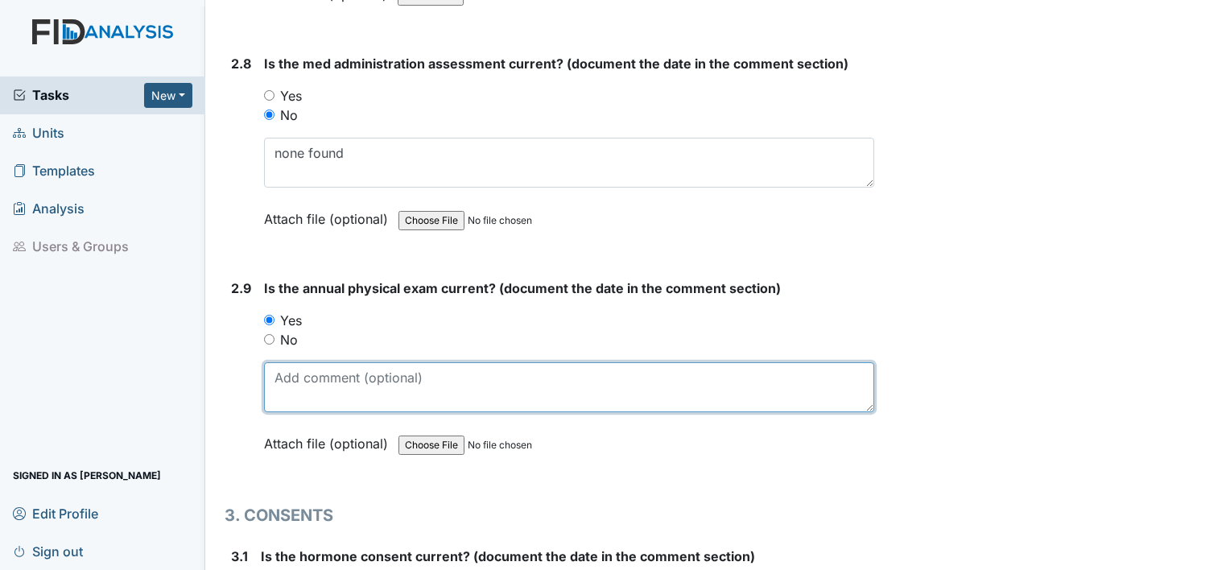
click at [296, 374] on textarea at bounding box center [569, 387] width 610 height 50
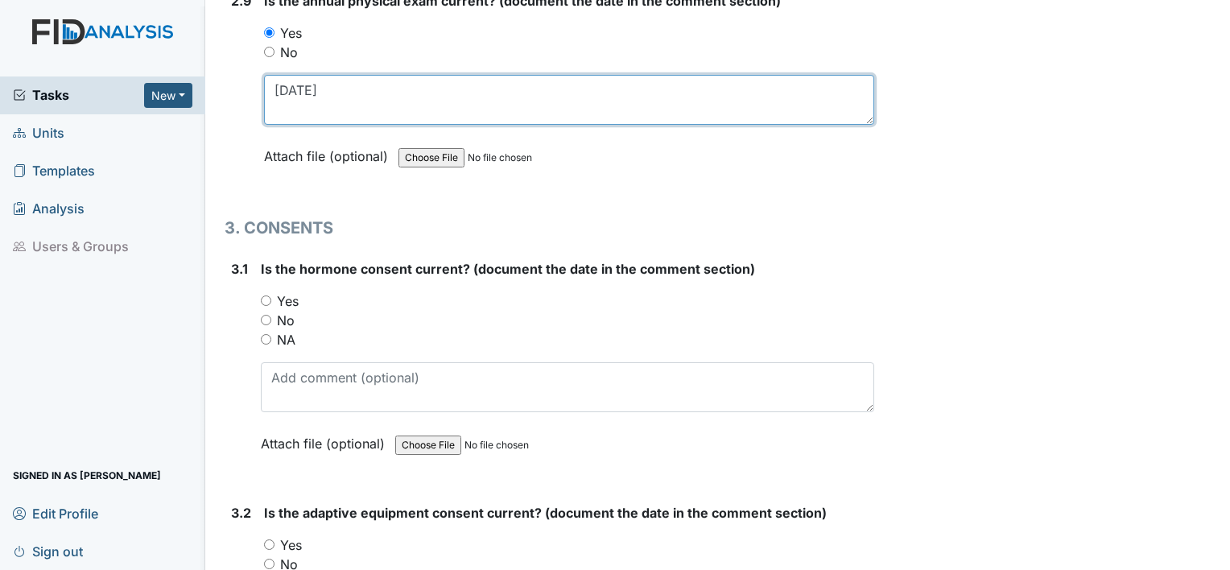
scroll to position [3577, 0]
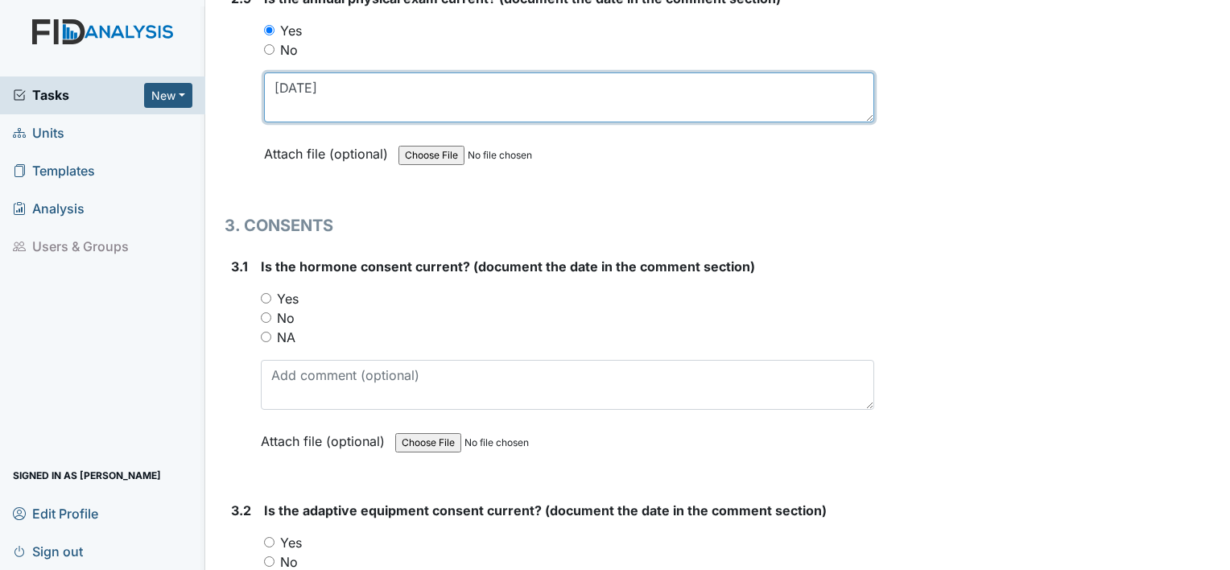
type textarea "10.15.24"
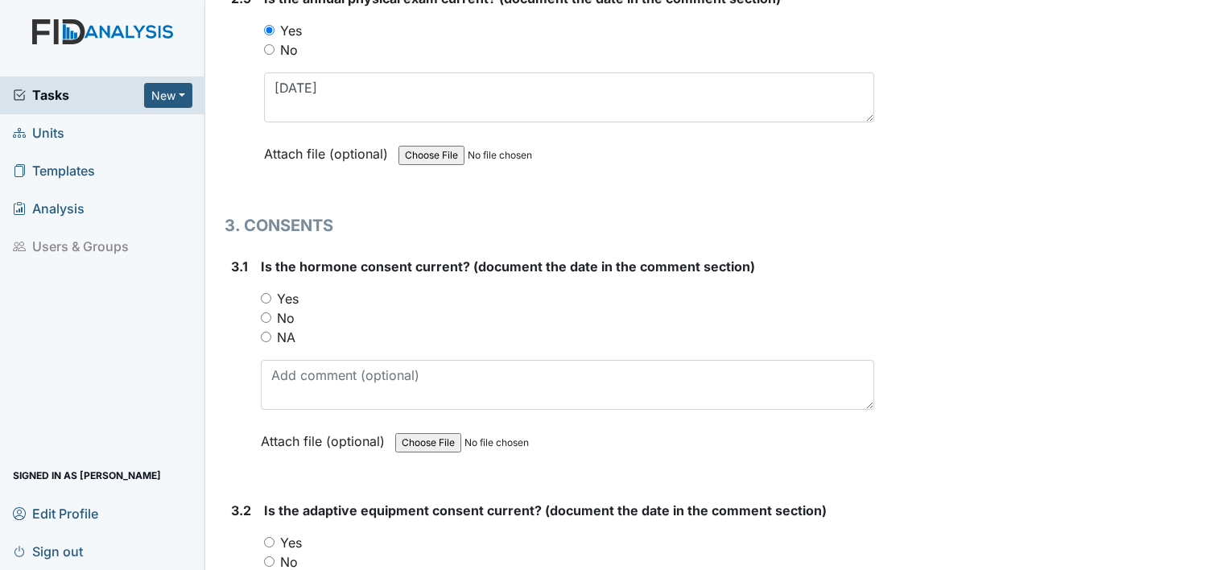
click at [287, 328] on label "NA" at bounding box center [286, 337] width 19 height 19
click at [271, 332] on input "NA" at bounding box center [266, 337] width 10 height 10
radio input "true"
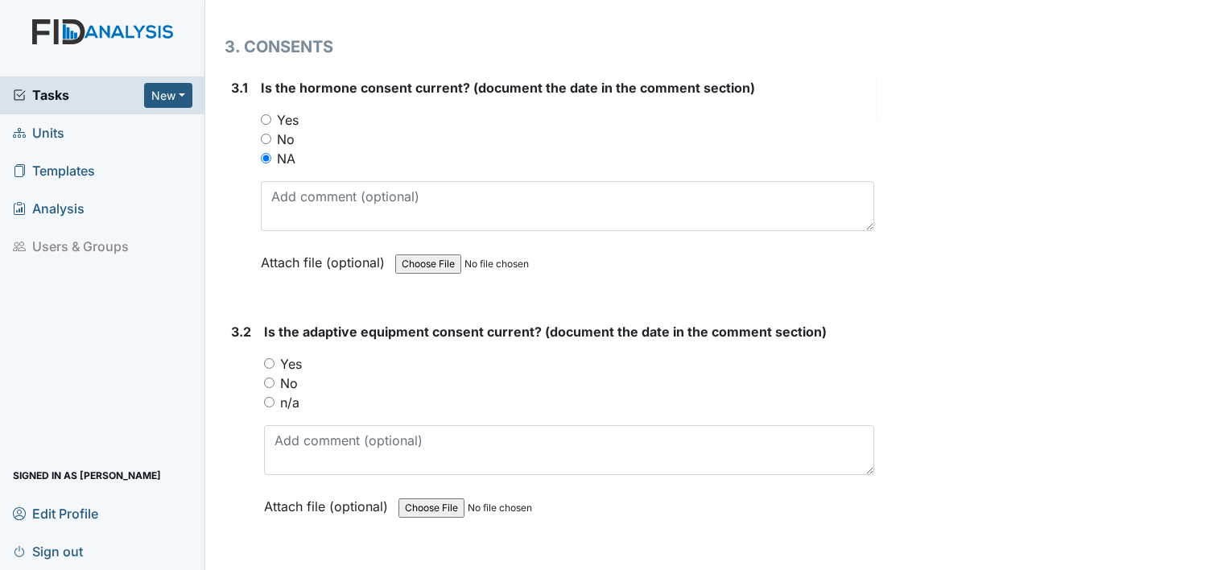
scroll to position [3799, 0]
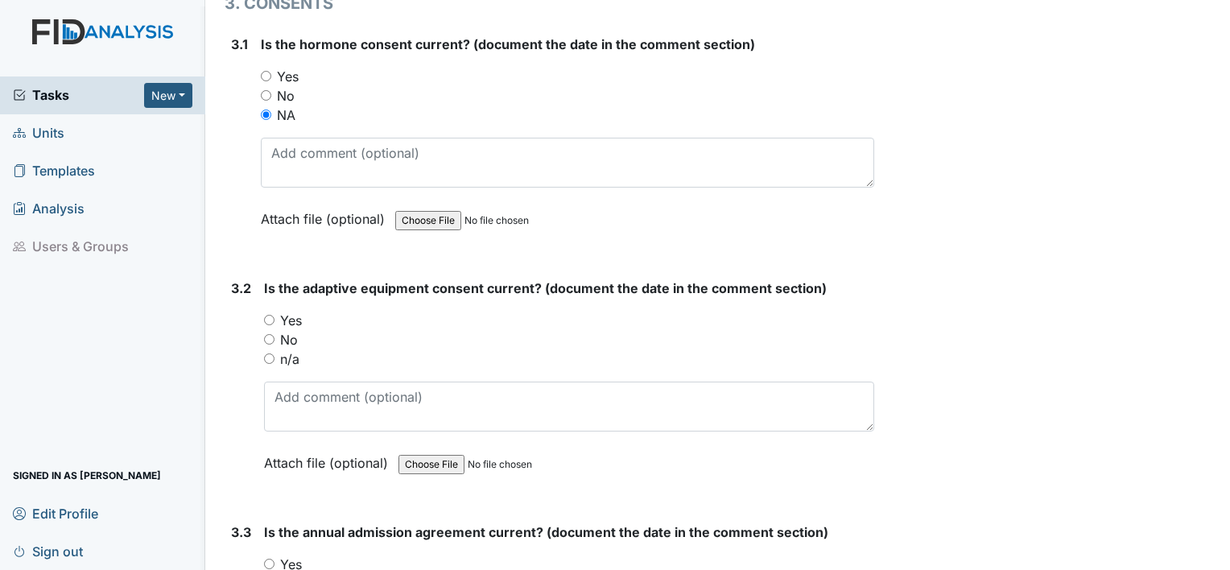
click at [287, 311] on label "Yes" at bounding box center [291, 320] width 22 height 19
click at [275, 315] on input "Yes" at bounding box center [269, 320] width 10 height 10
radio input "true"
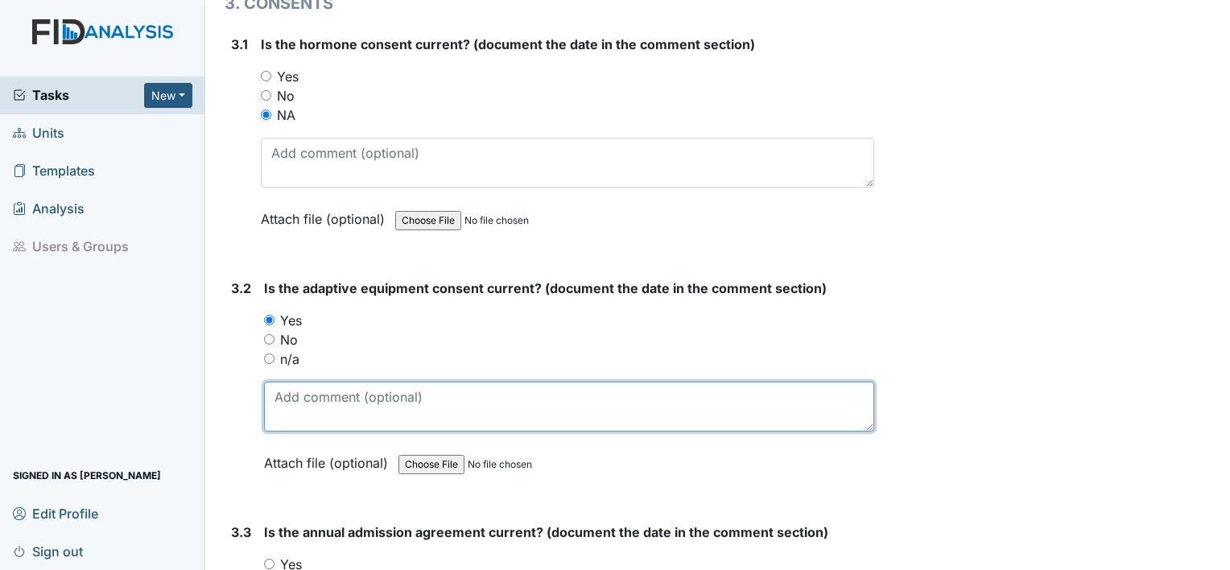
click at [296, 387] on textarea at bounding box center [569, 407] width 610 height 50
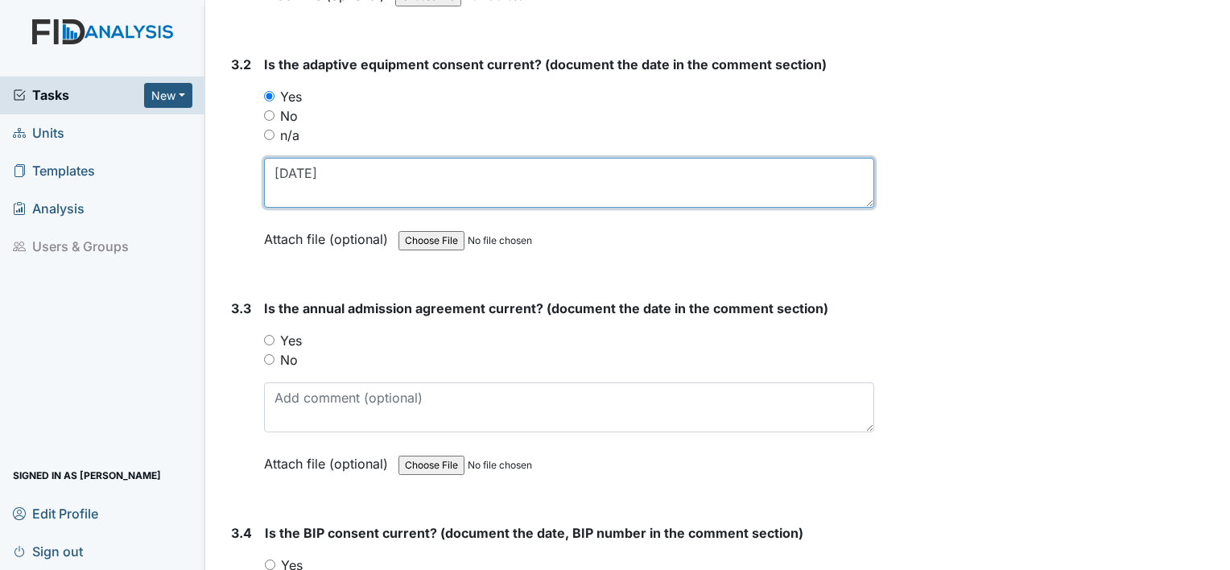
scroll to position [4025, 0]
type textarea "10.22.24"
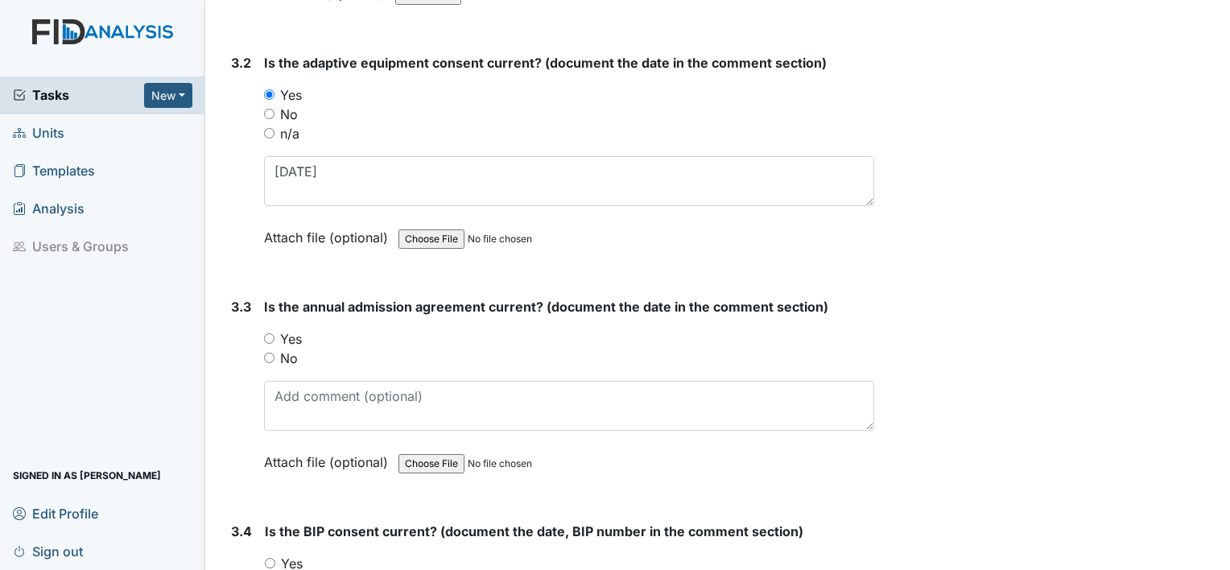
click at [287, 329] on label "Yes" at bounding box center [291, 338] width 22 height 19
click at [275, 333] on input "Yes" at bounding box center [269, 338] width 10 height 10
radio input "true"
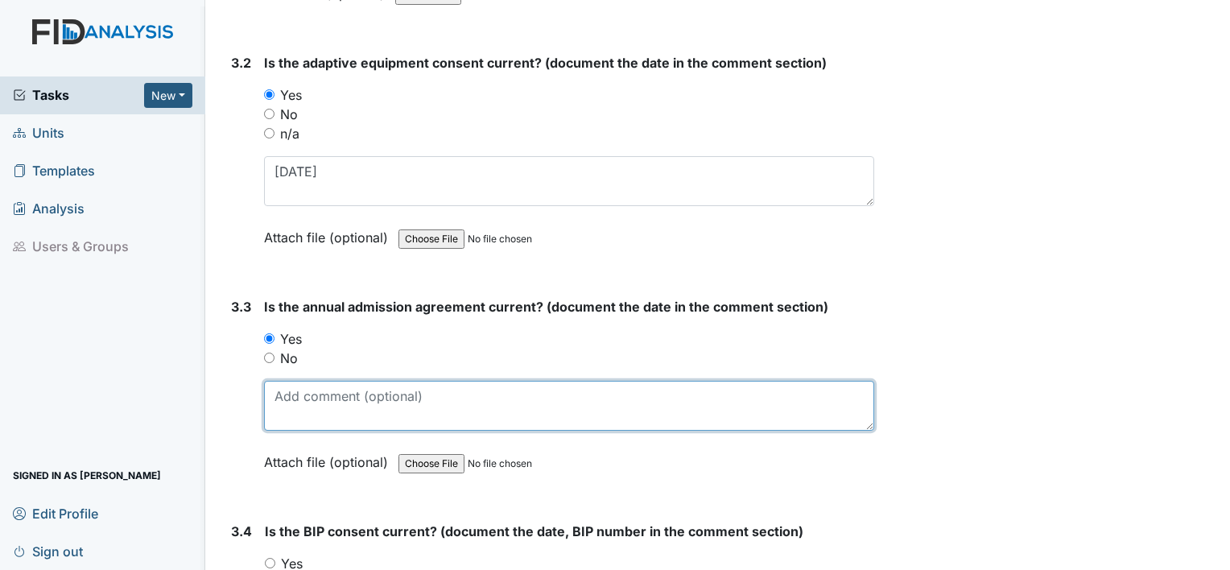
click at [294, 383] on textarea at bounding box center [569, 406] width 610 height 50
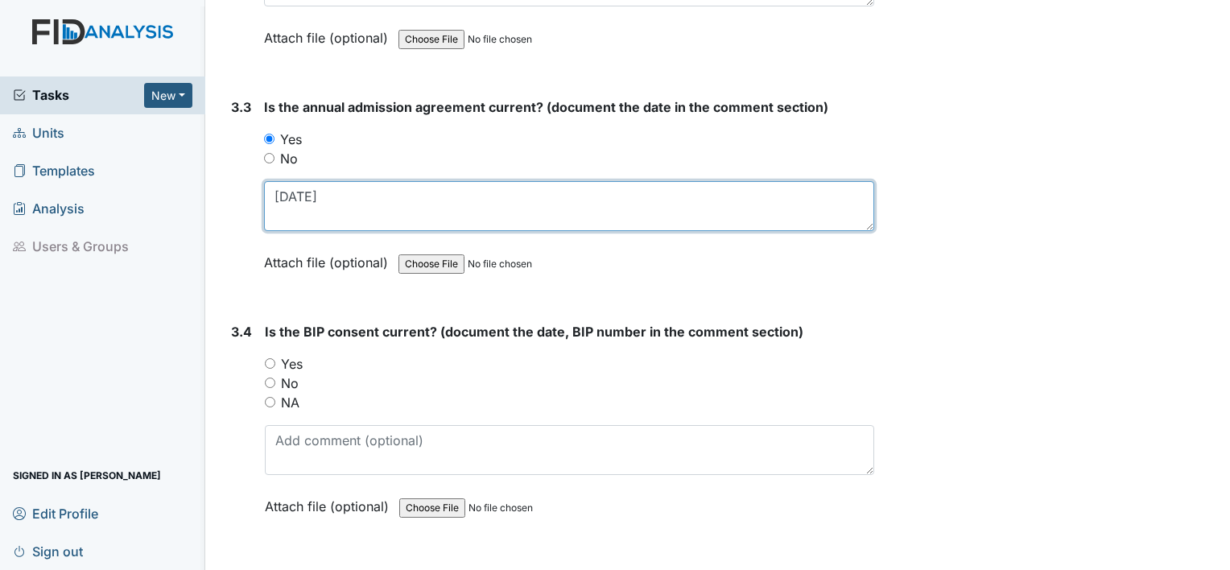
scroll to position [4225, 0]
type textarea "10.22.24"
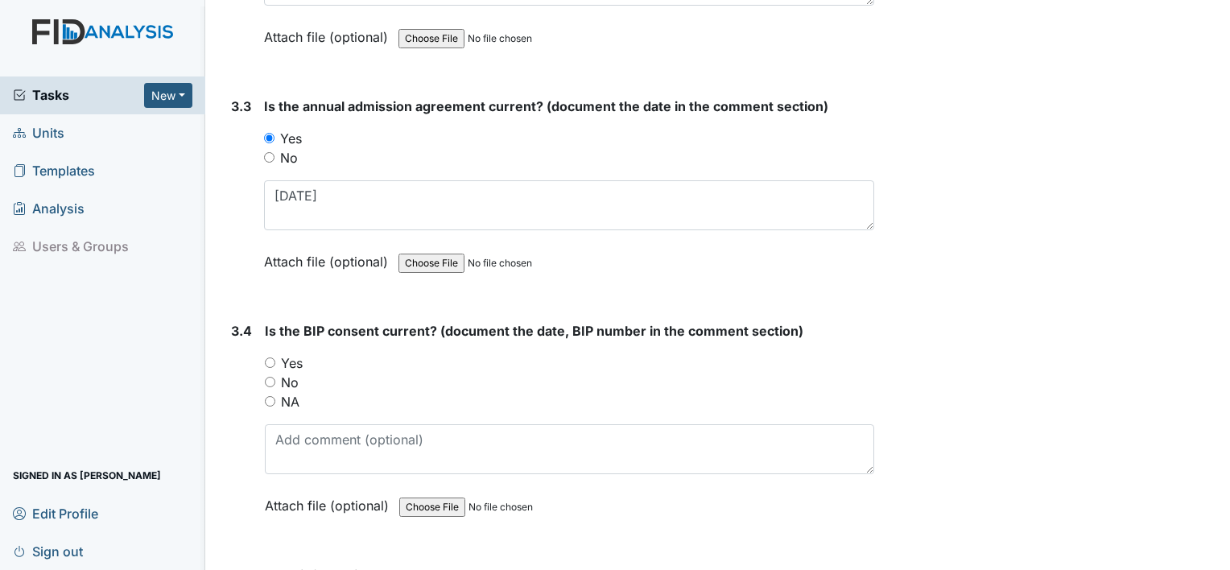
click at [287, 354] on label "Yes" at bounding box center [292, 363] width 22 height 19
click at [275, 358] on input "Yes" at bounding box center [270, 363] width 10 height 10
radio input "true"
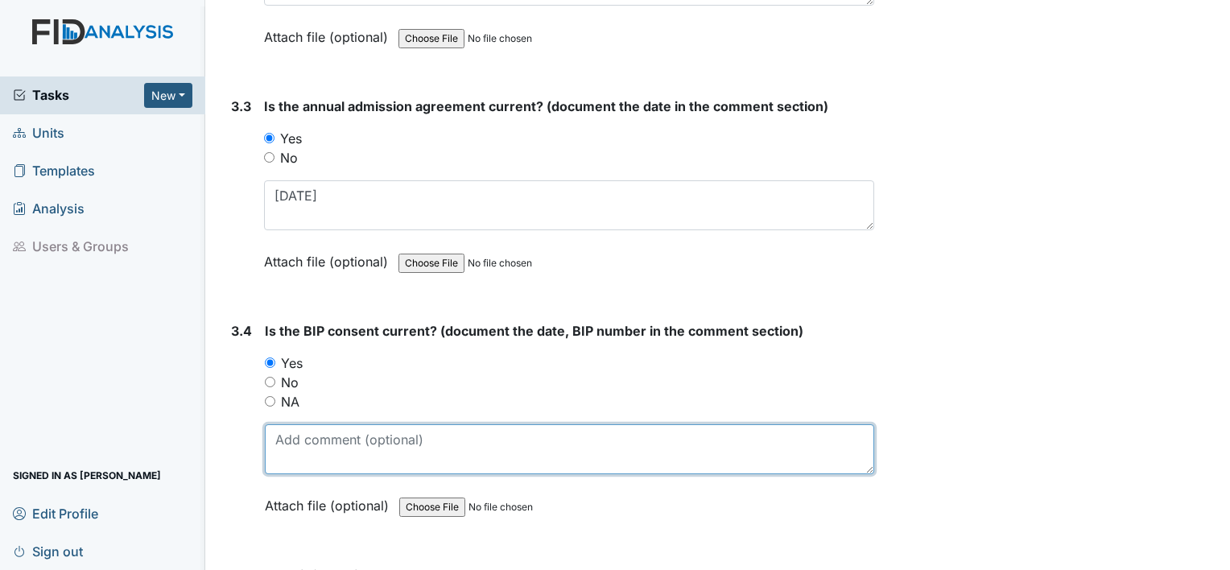
click at [304, 424] on textarea at bounding box center [570, 449] width 610 height 50
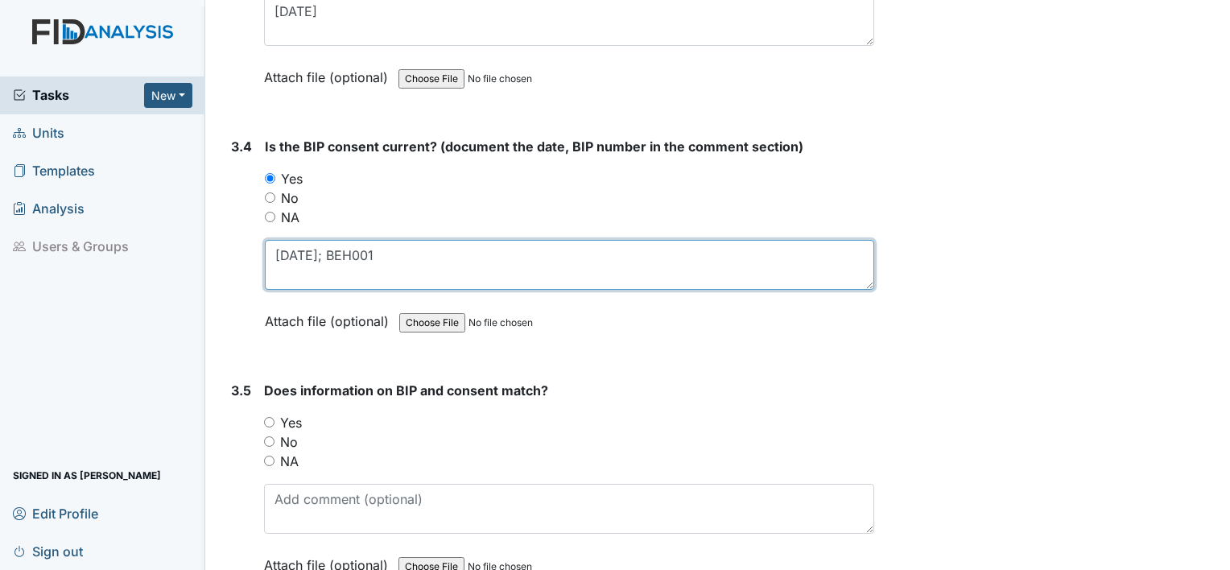
scroll to position [4419, 0]
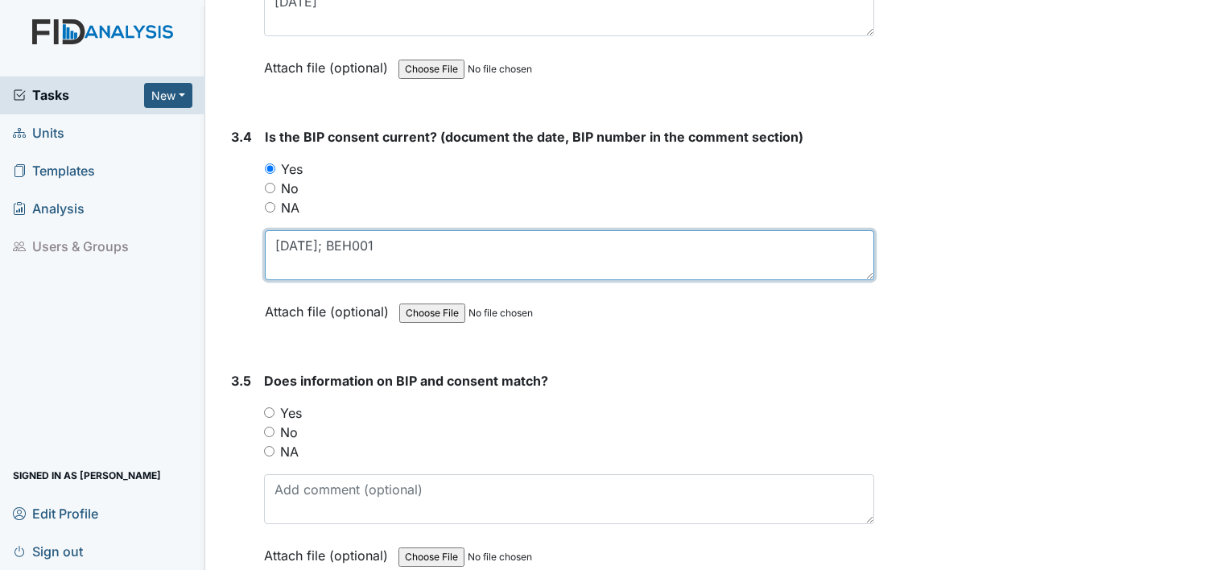
type textarea "12.12.24; BEH001"
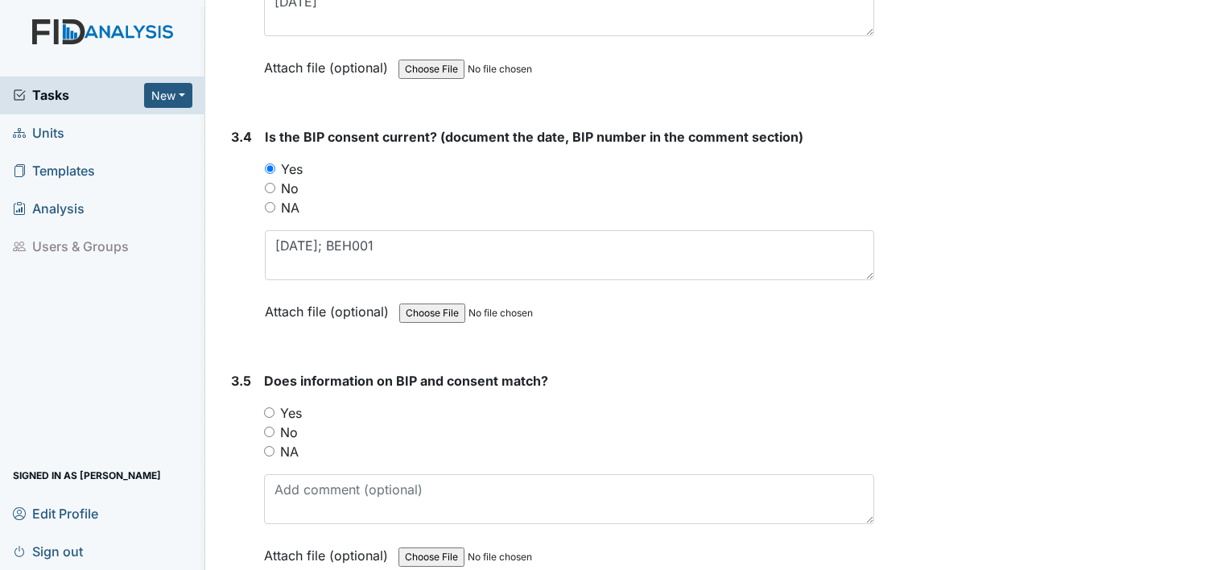
click at [288, 403] on label "Yes" at bounding box center [291, 412] width 22 height 19
click at [275, 407] on input "Yes" at bounding box center [269, 412] width 10 height 10
radio input "true"
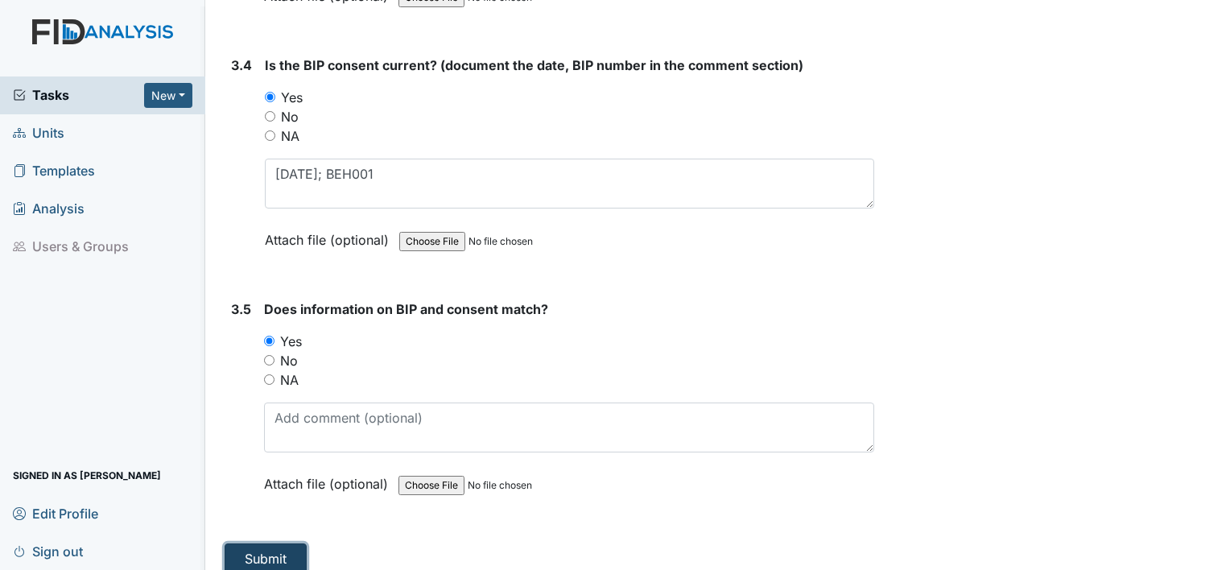
click at [254, 544] on button "Submit" at bounding box center [266, 559] width 82 height 31
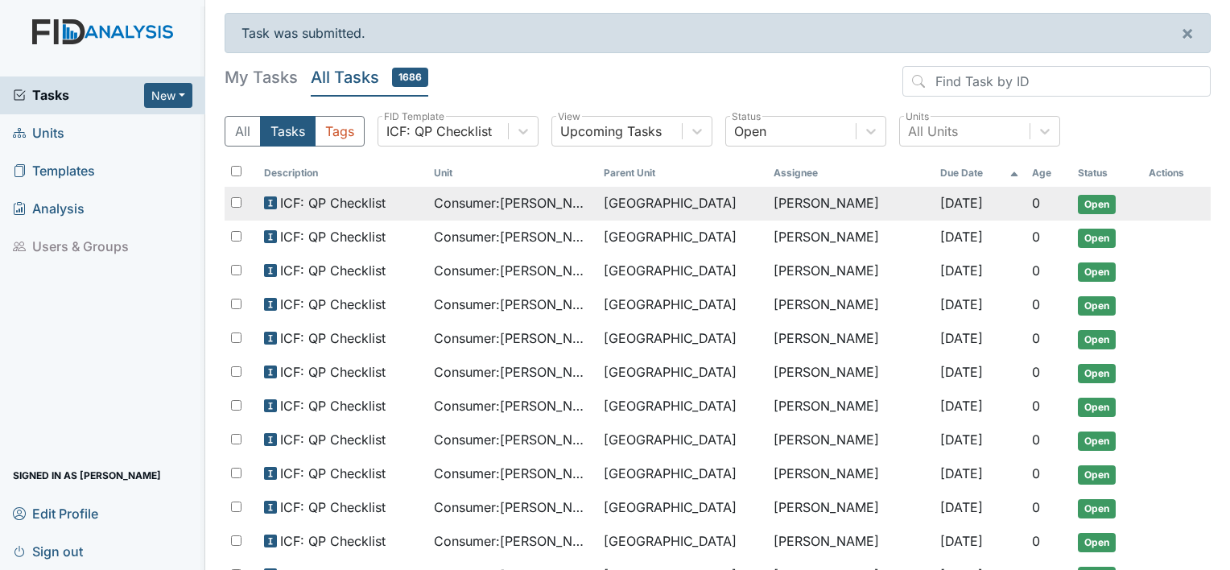
click at [609, 201] on span "[GEOGRAPHIC_DATA]" at bounding box center [670, 202] width 133 height 19
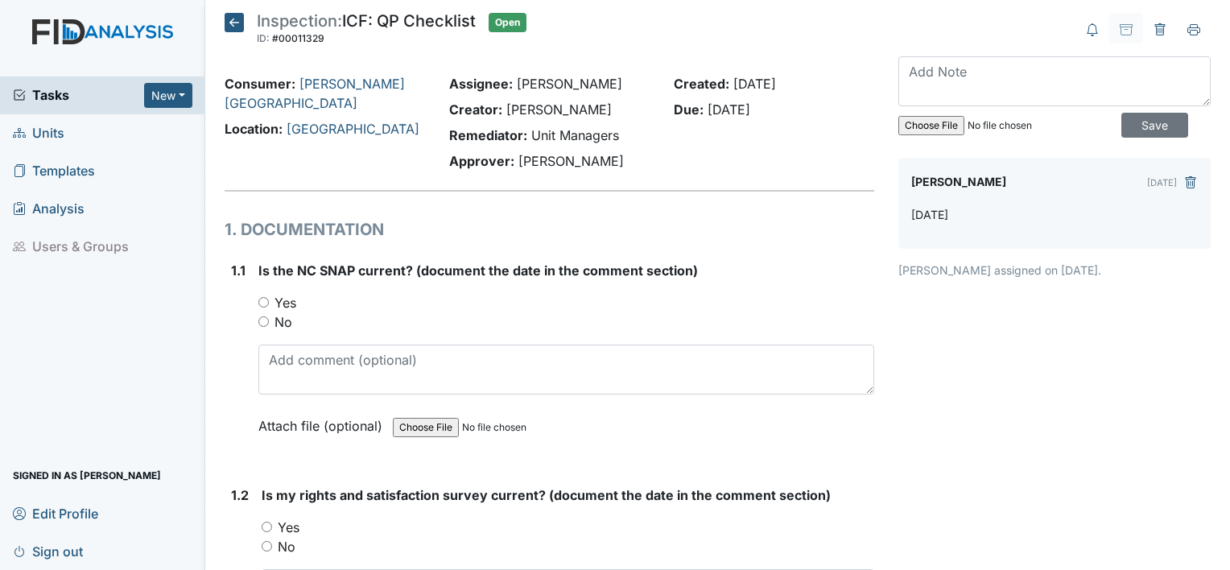
click at [279, 308] on label "Yes" at bounding box center [286, 302] width 22 height 19
click at [269, 308] on input "Yes" at bounding box center [263, 302] width 10 height 10
radio input "true"
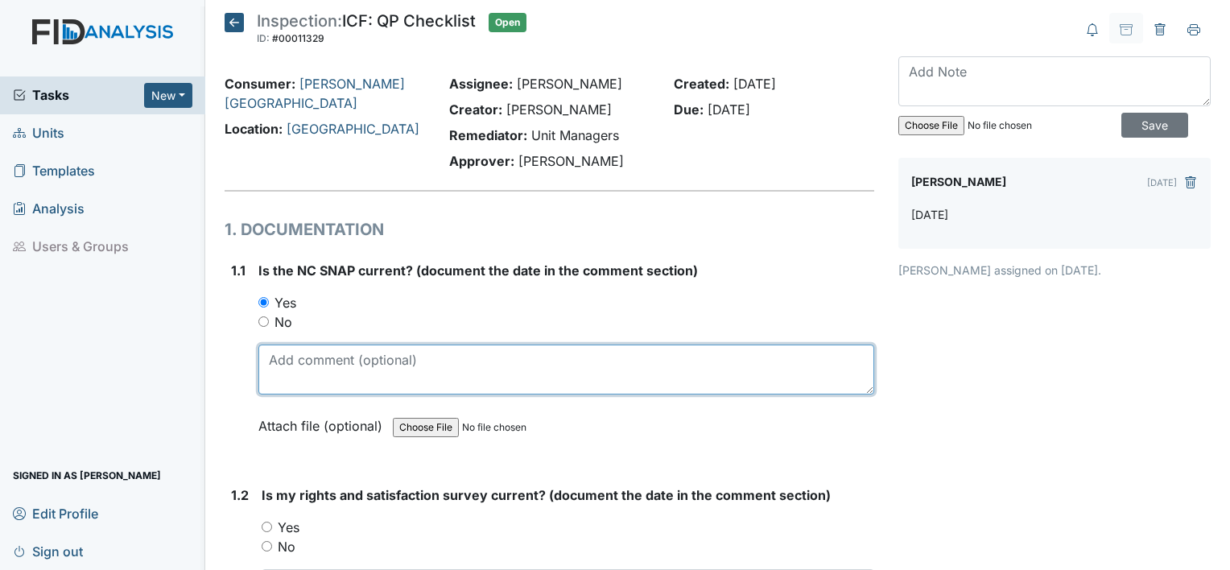
click at [296, 360] on textarea at bounding box center [566, 370] width 616 height 50
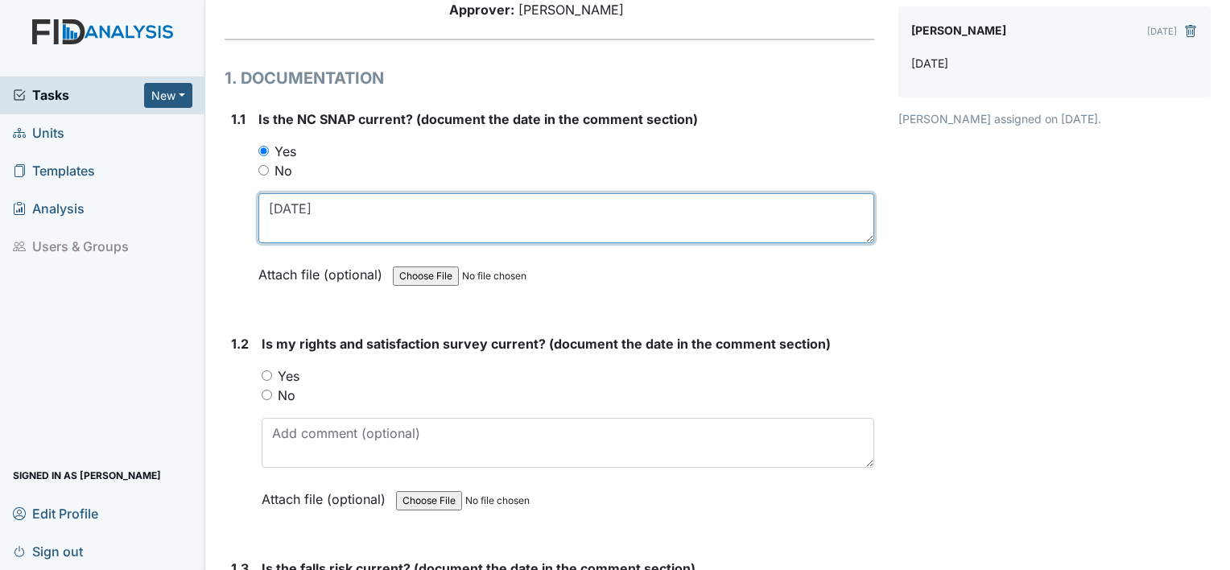
scroll to position [153, 0]
type textarea "5.22.25"
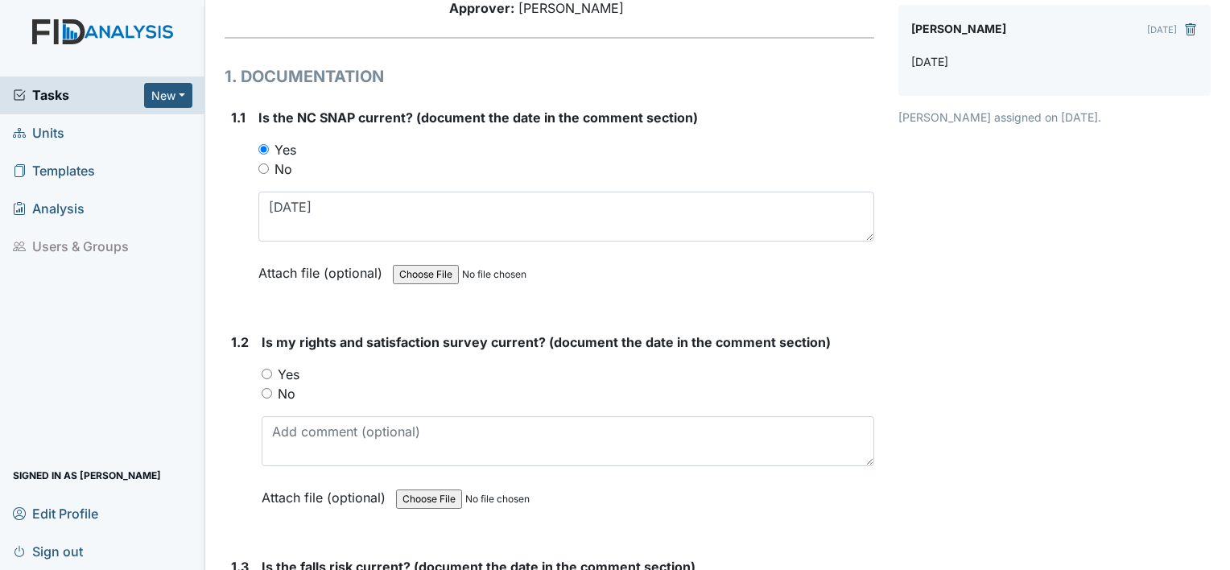
click at [287, 373] on label "Yes" at bounding box center [289, 374] width 22 height 19
click at [272, 373] on input "Yes" at bounding box center [267, 374] width 10 height 10
radio input "true"
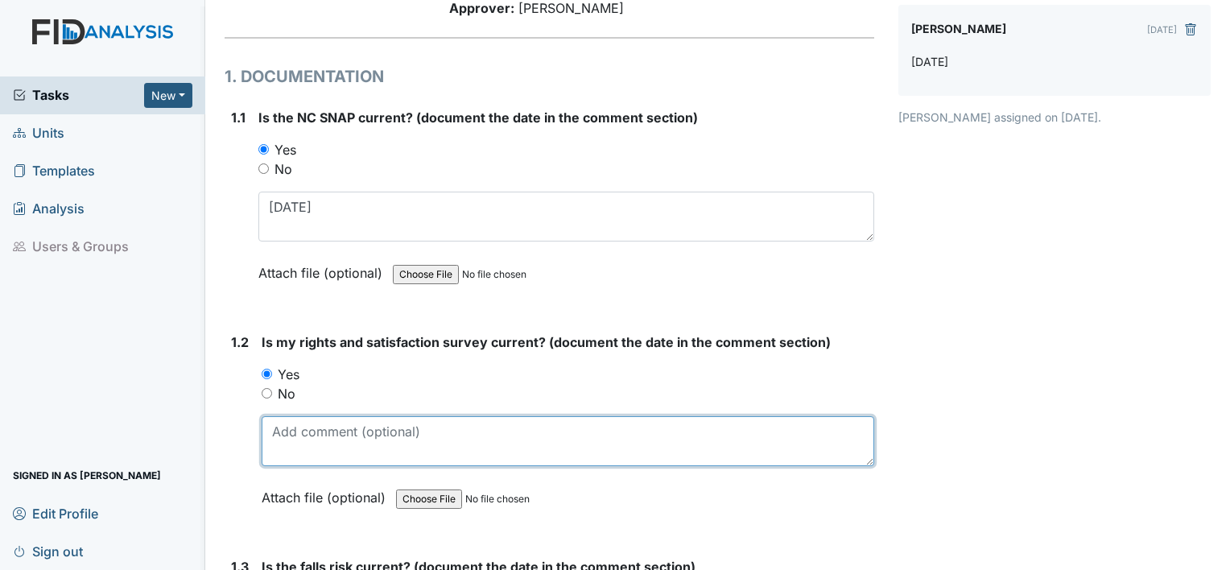
click at [318, 445] on textarea at bounding box center [568, 441] width 613 height 50
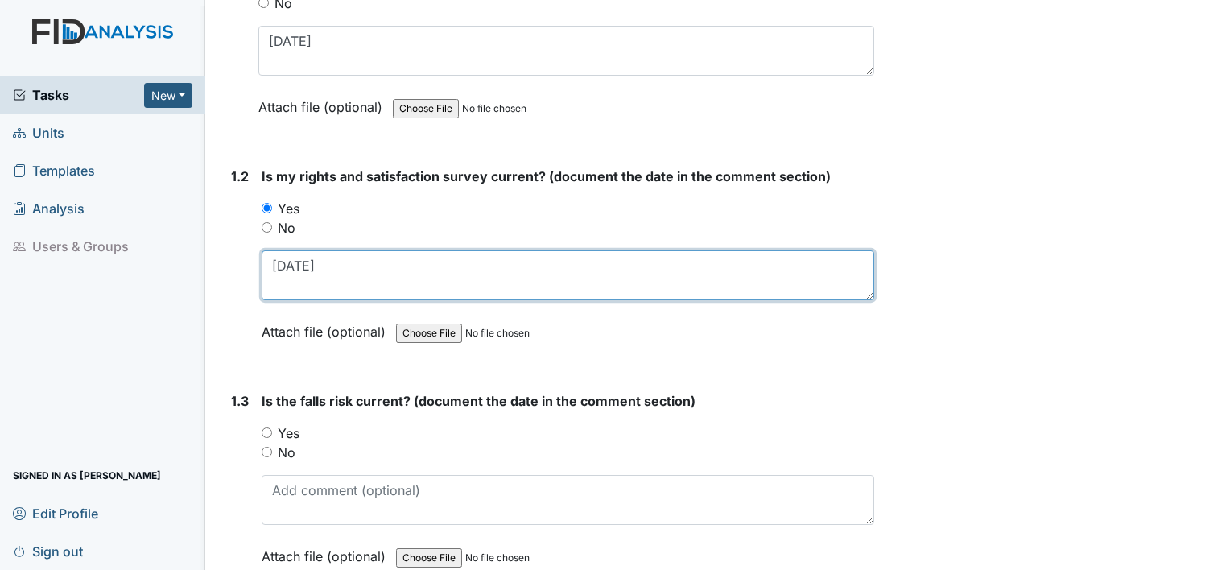
scroll to position [322, 0]
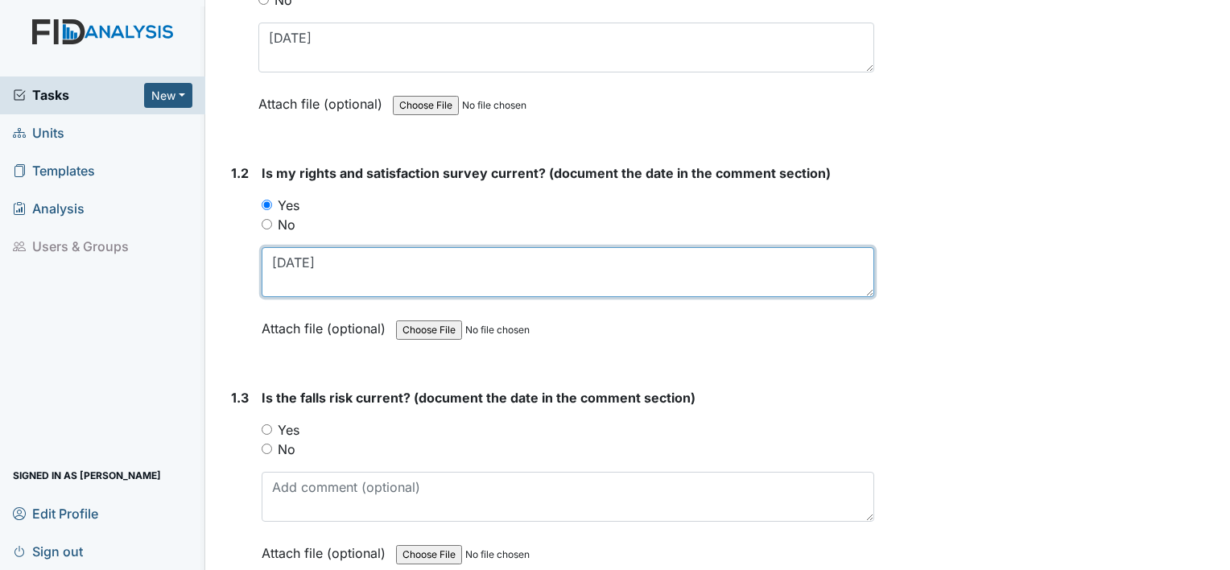
type textarea "5.22.25"
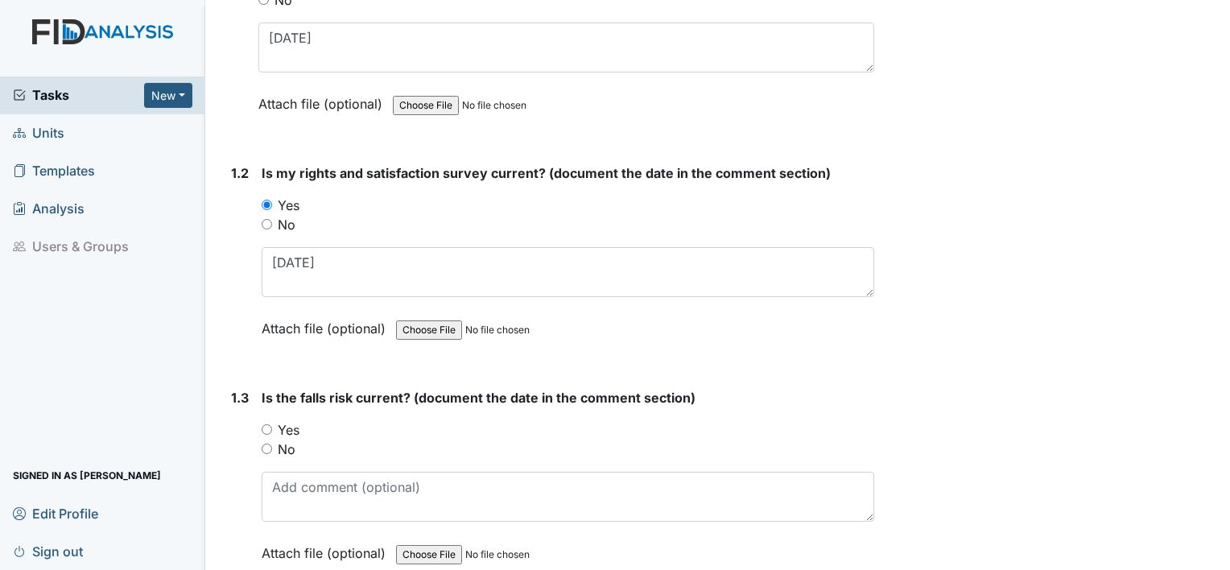
click at [290, 429] on label "Yes" at bounding box center [289, 429] width 22 height 19
click at [272, 429] on input "Yes" at bounding box center [267, 429] width 10 height 10
radio input "true"
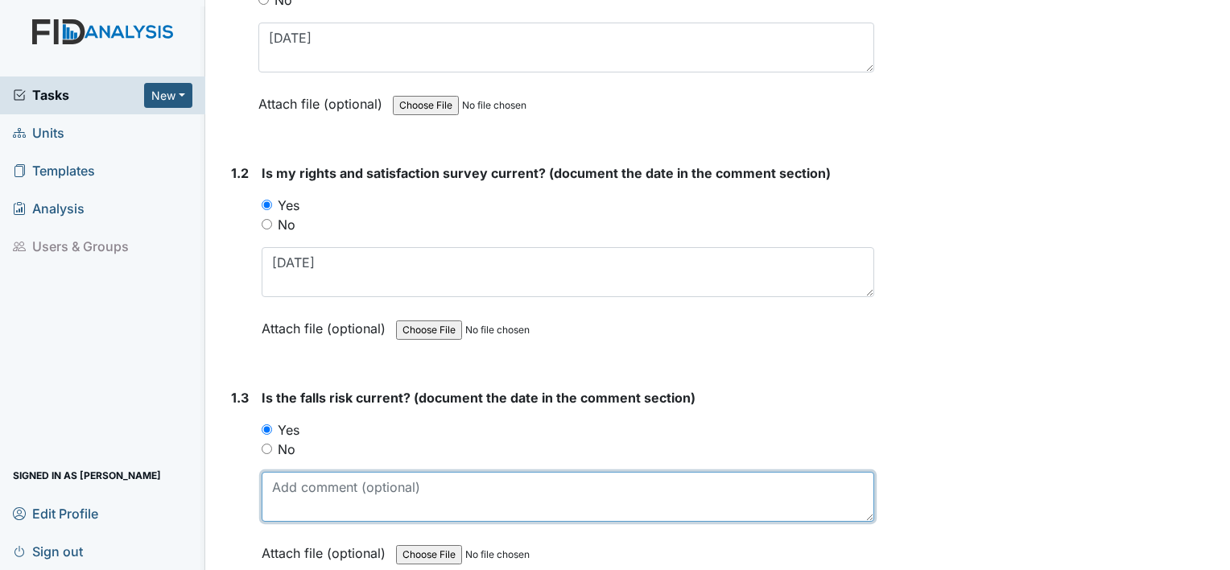
click at [296, 489] on textarea at bounding box center [568, 497] width 613 height 50
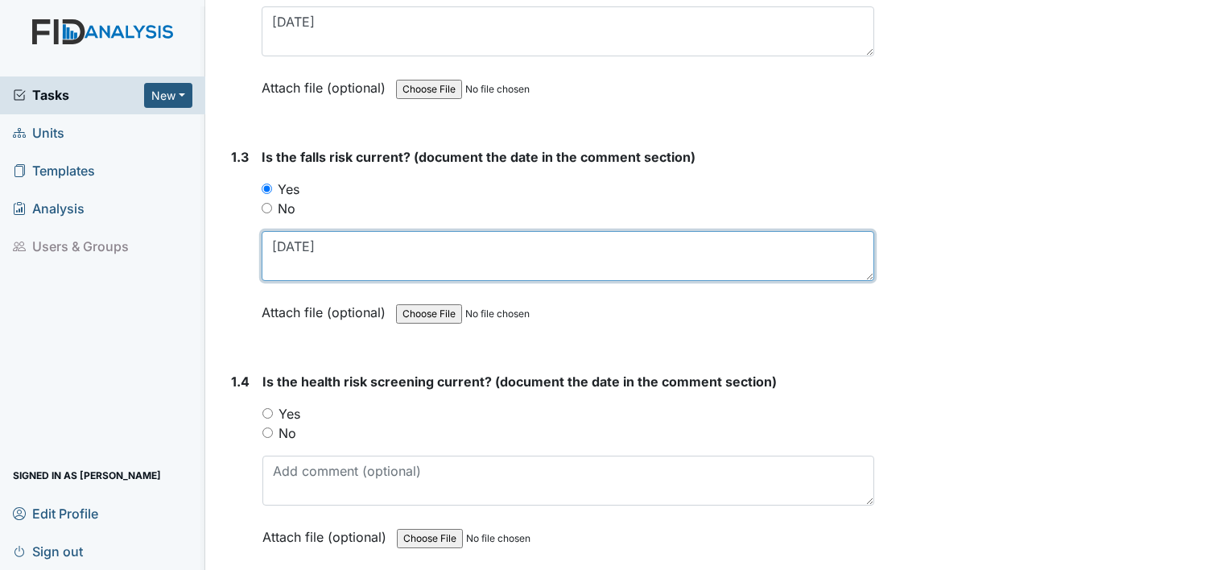
scroll to position [564, 0]
type textarea "[DATE]"
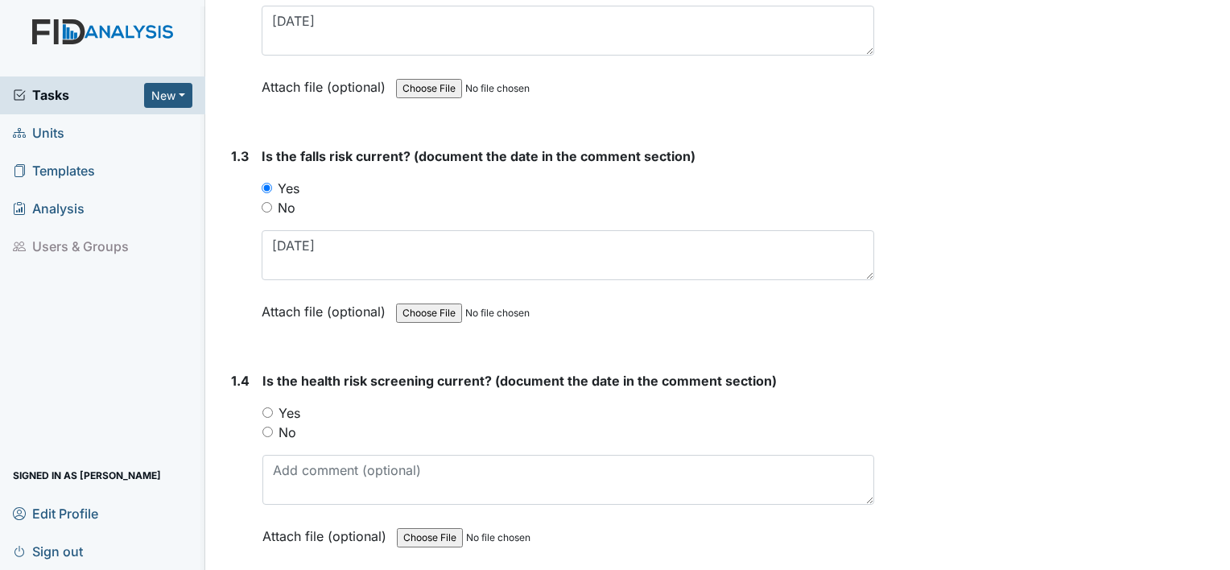
click at [296, 412] on label "Yes" at bounding box center [290, 412] width 22 height 19
click at [273, 412] on input "Yes" at bounding box center [268, 412] width 10 height 10
radio input "true"
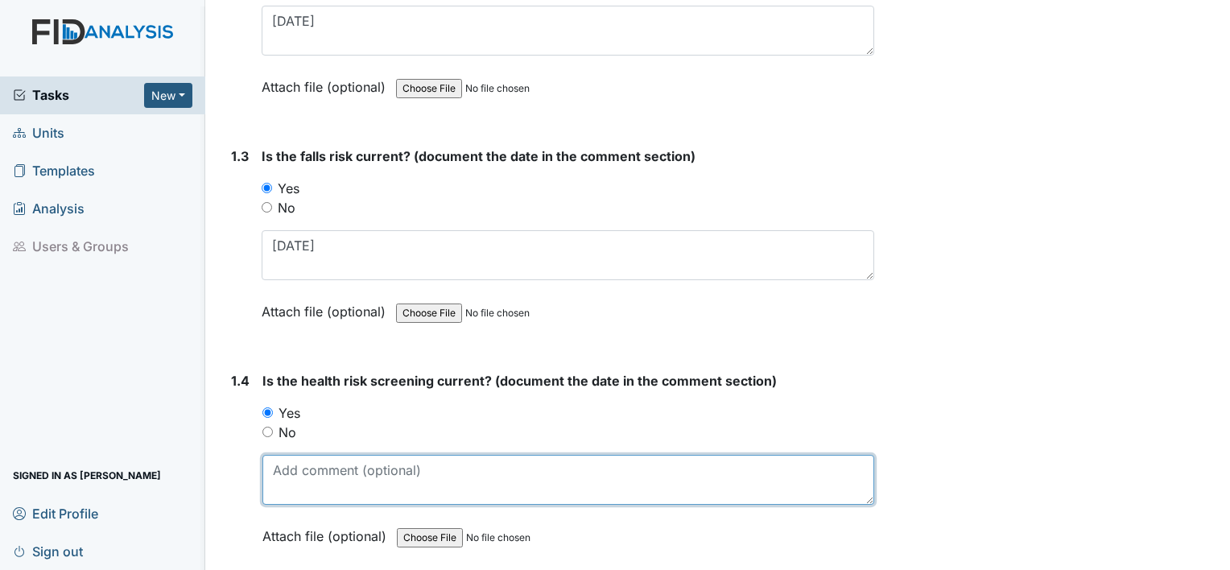
click at [292, 478] on textarea at bounding box center [569, 480] width 612 height 50
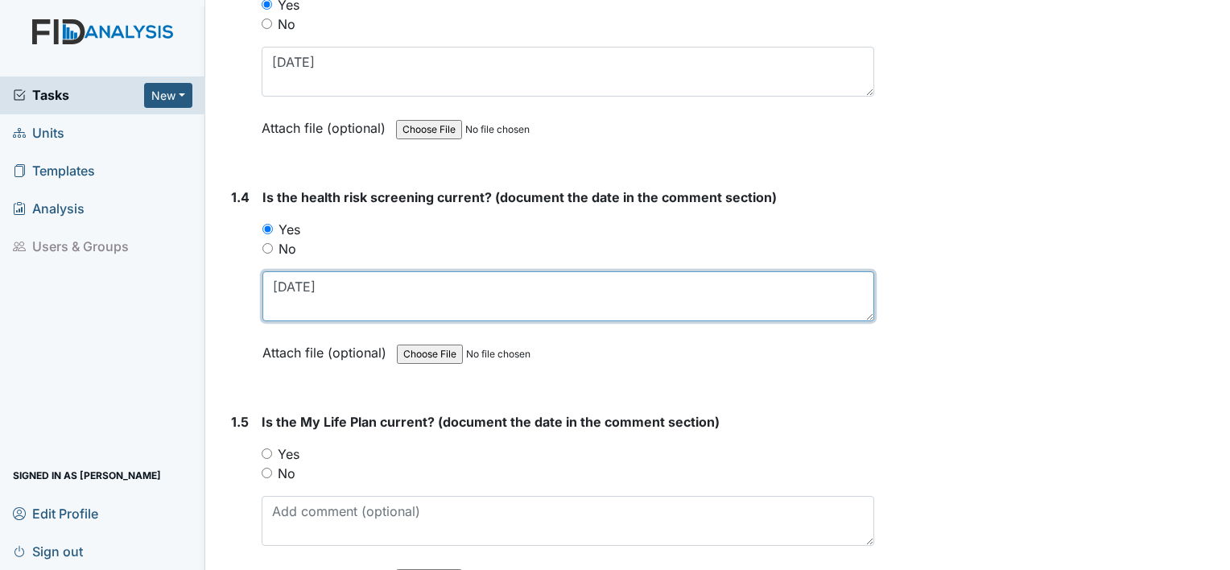
scroll to position [750, 0]
type textarea "[DATE]"
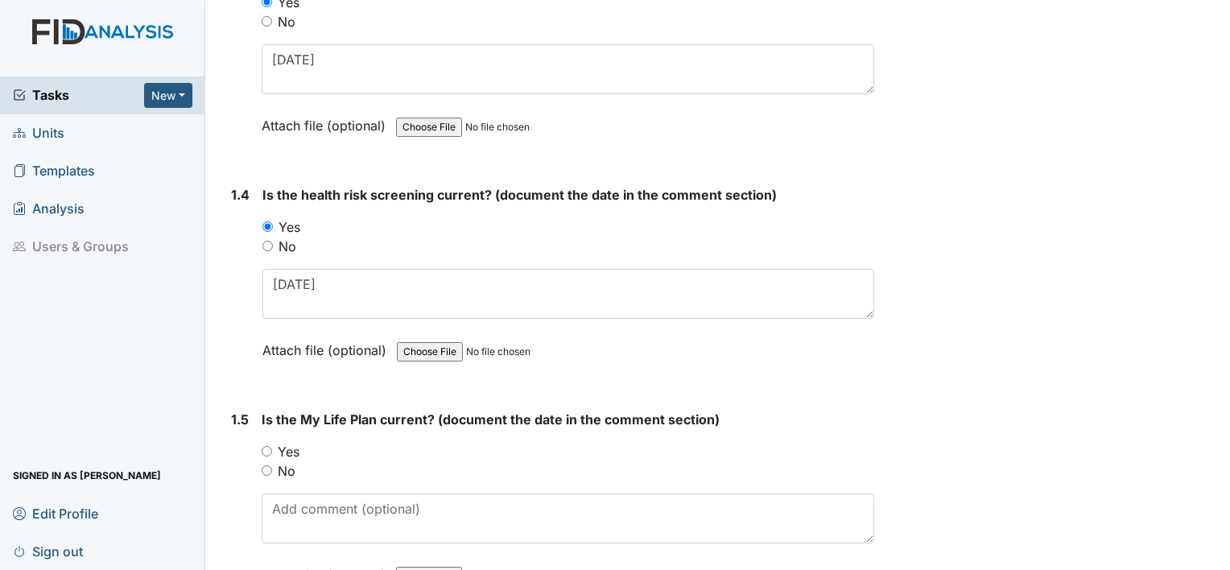
click at [295, 448] on label "Yes" at bounding box center [289, 451] width 22 height 19
click at [272, 448] on input "Yes" at bounding box center [267, 451] width 10 height 10
radio input "true"
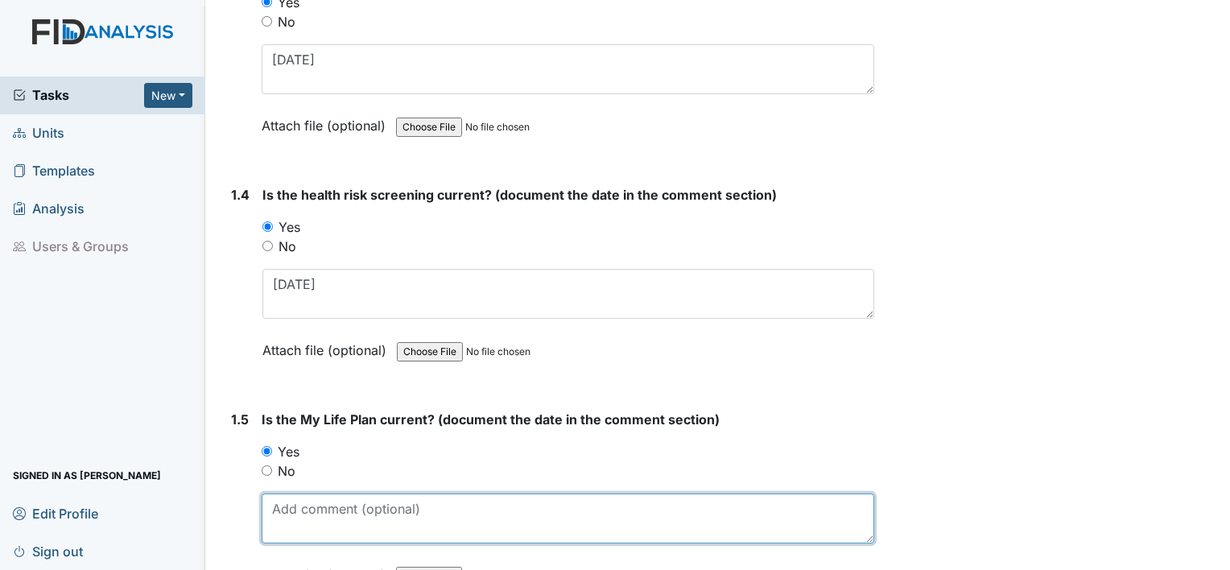
click at [293, 516] on textarea at bounding box center [568, 519] width 613 height 50
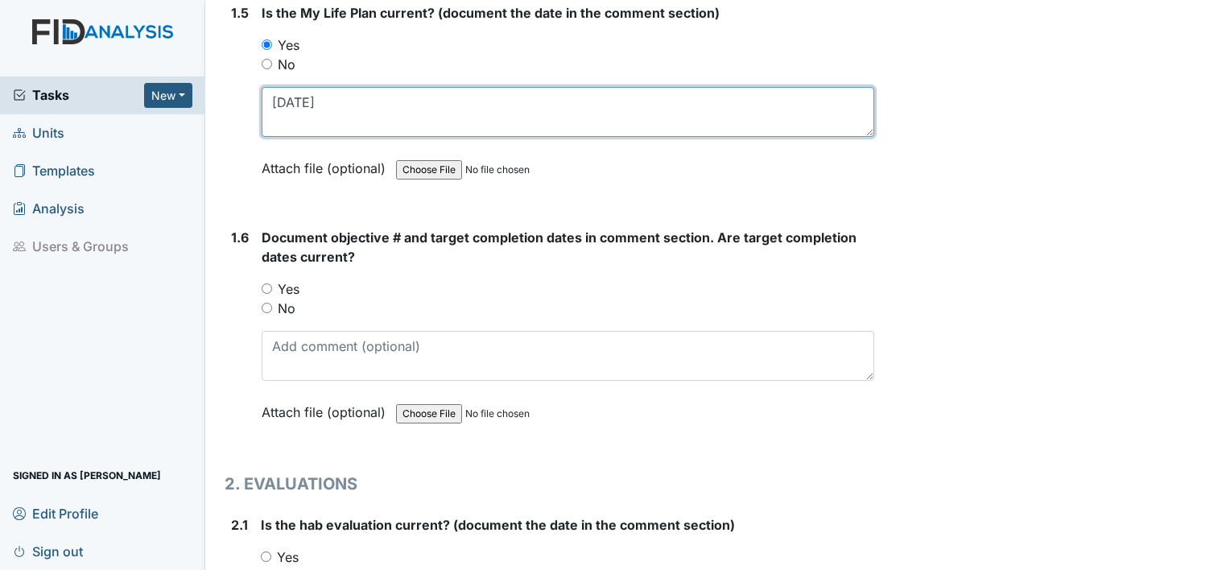
scroll to position [1159, 0]
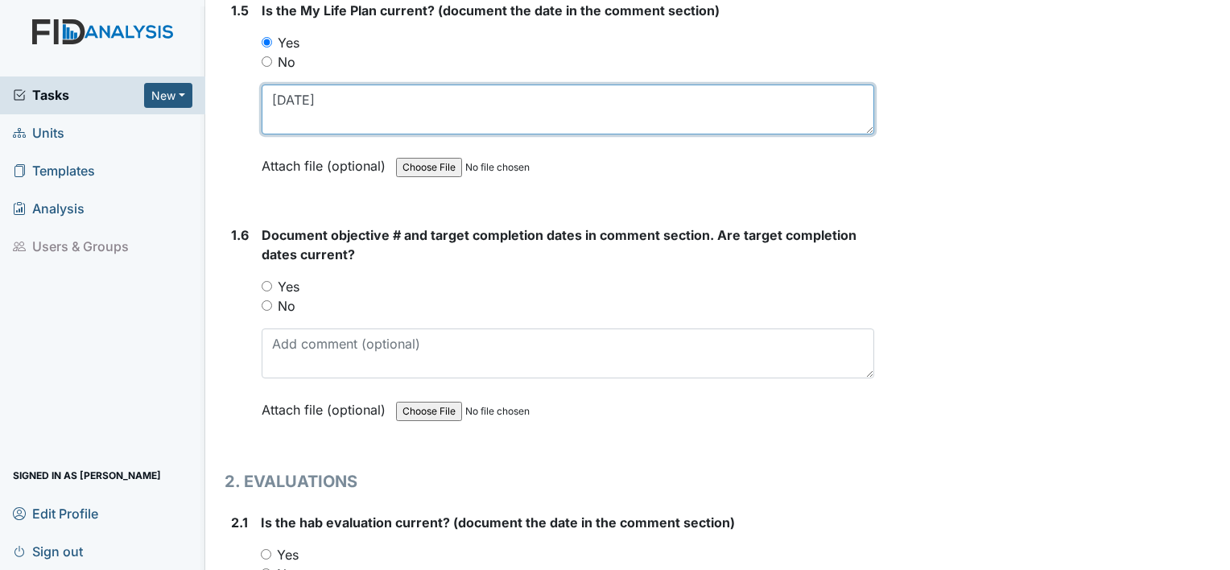
type textarea "6.22.25"
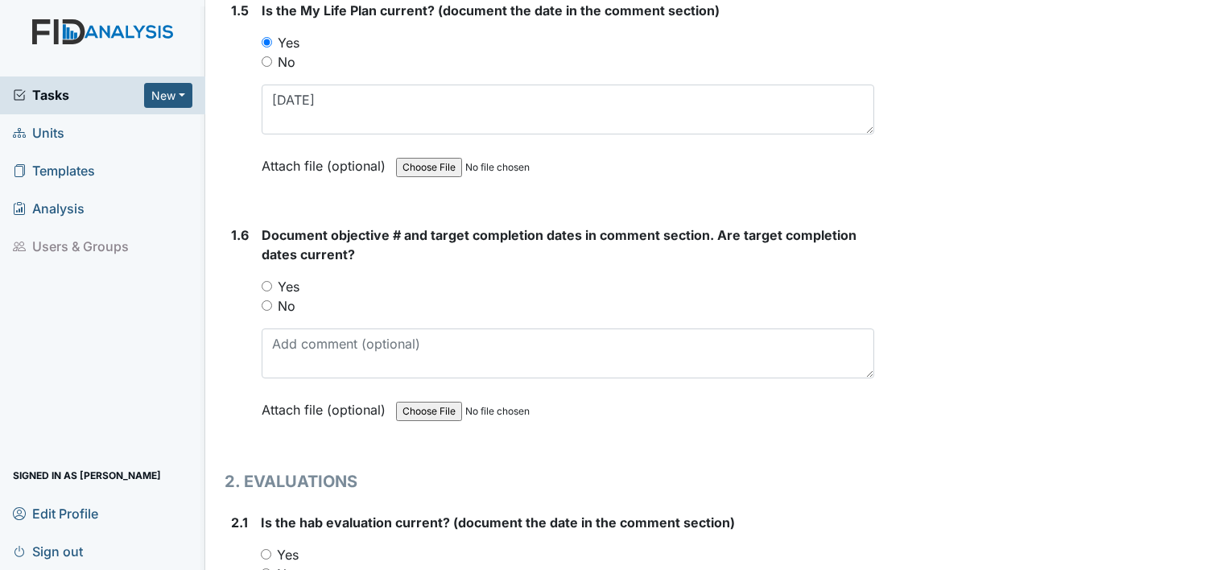
click at [291, 283] on label "Yes" at bounding box center [289, 286] width 22 height 19
click at [272, 283] on input "Yes" at bounding box center [267, 286] width 10 height 10
radio input "true"
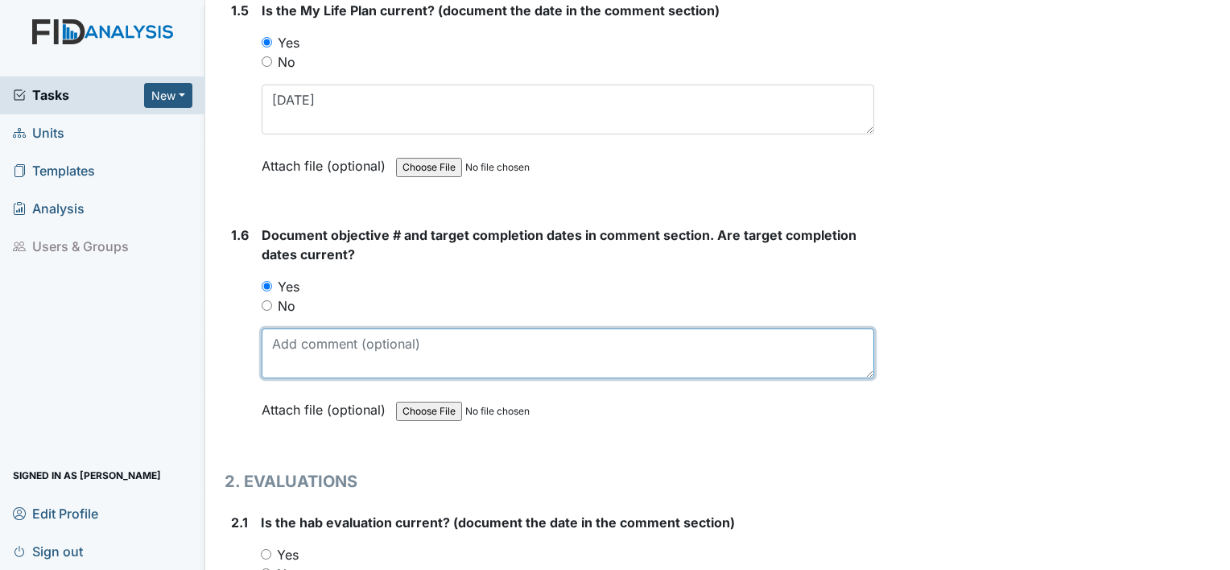
click at [295, 338] on textarea at bounding box center [568, 354] width 613 height 50
drag, startPoint x: 295, startPoint y: 338, endPoint x: 232, endPoint y: 333, distance: 63.1
click at [232, 333] on div "1.6 Document objective # and target completion dates in comment section. Are ta…" at bounding box center [550, 334] width 650 height 218
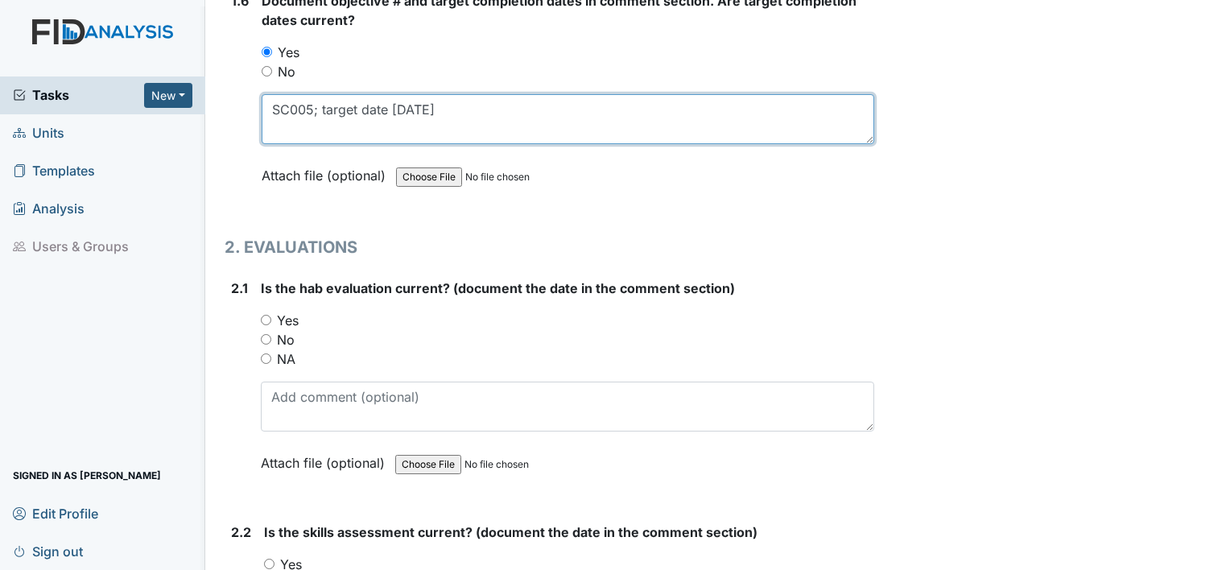
scroll to position [1394, 0]
type textarea "SC005; target date 7.11.25"
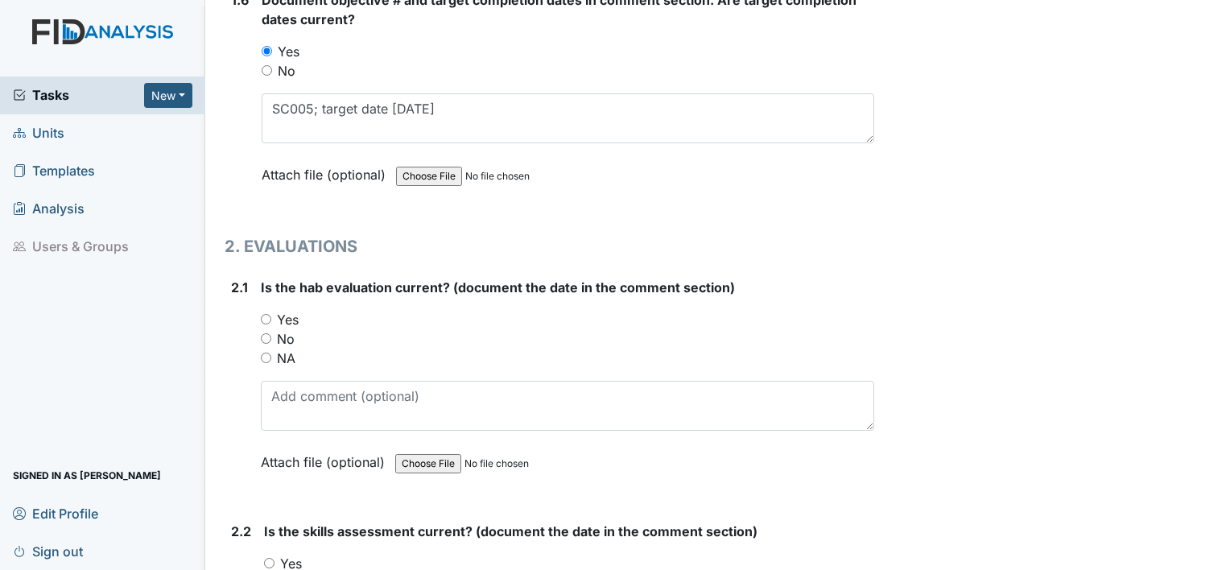
click at [290, 316] on label "Yes" at bounding box center [288, 319] width 22 height 19
click at [271, 316] on input "Yes" at bounding box center [266, 319] width 10 height 10
radio input "true"
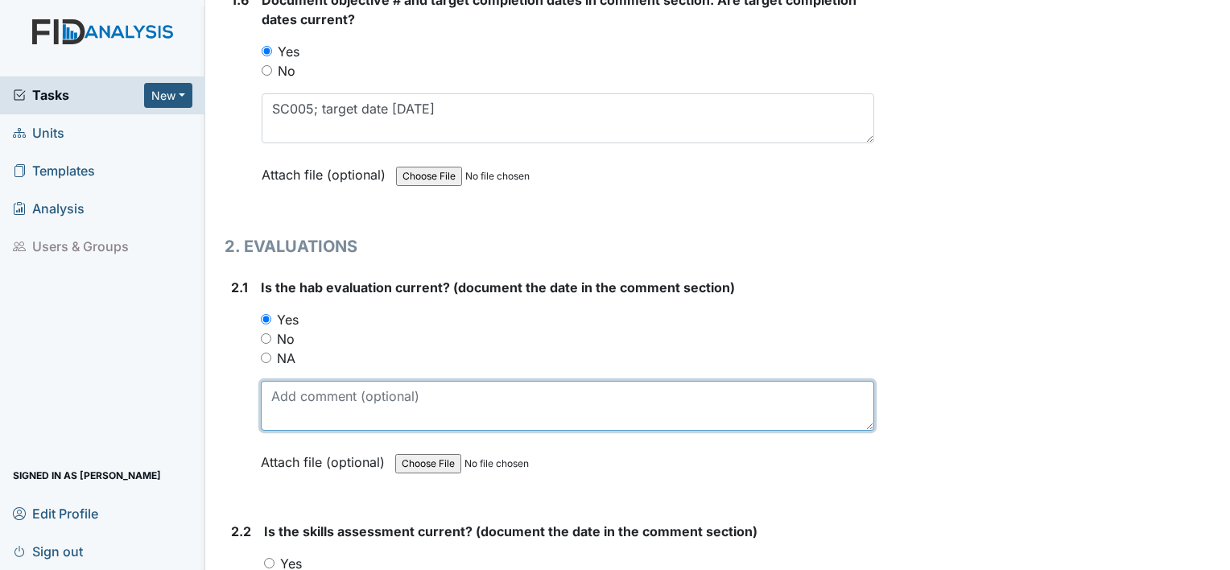
click at [305, 395] on textarea at bounding box center [568, 406] width 614 height 50
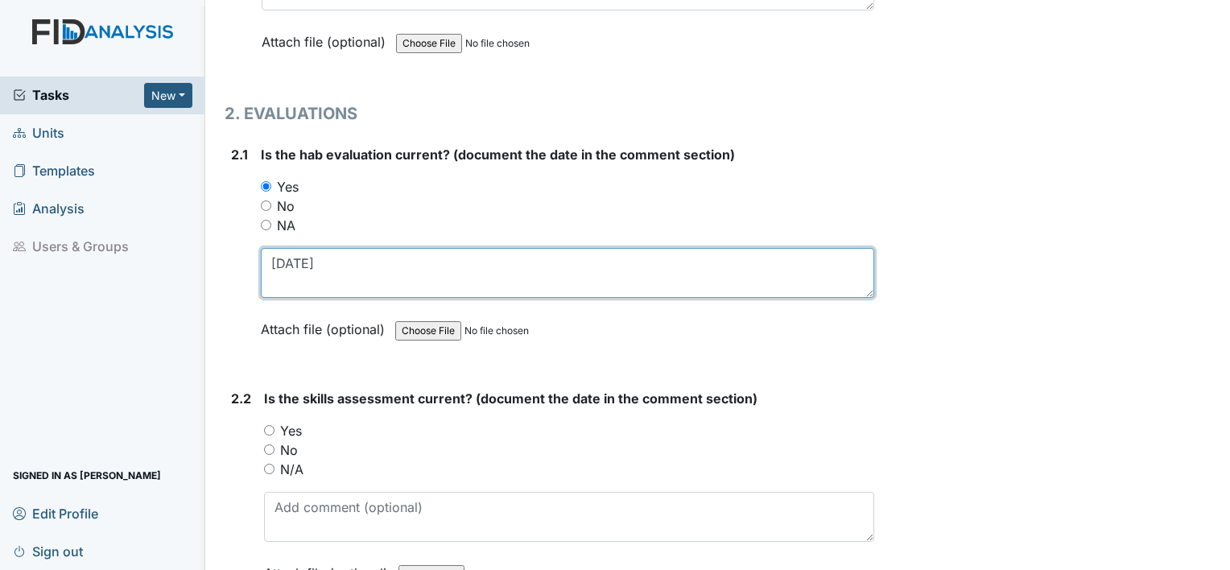
scroll to position [1548, 0]
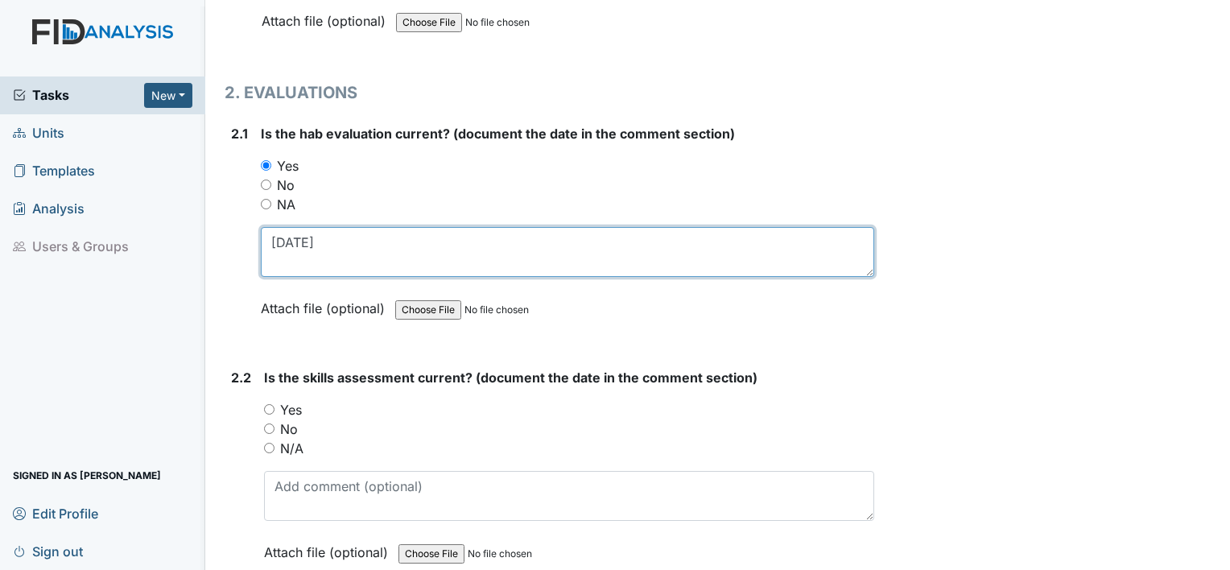
type textarea "[DATE]"
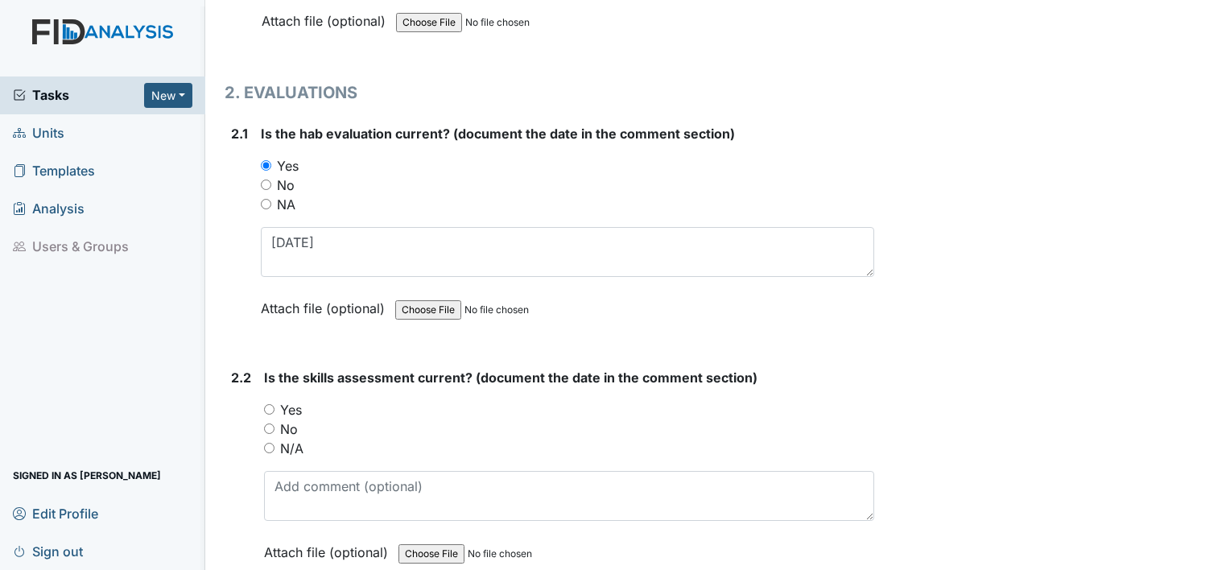
click at [291, 400] on label "Yes" at bounding box center [291, 409] width 22 height 19
click at [275, 404] on input "Yes" at bounding box center [269, 409] width 10 height 10
radio input "true"
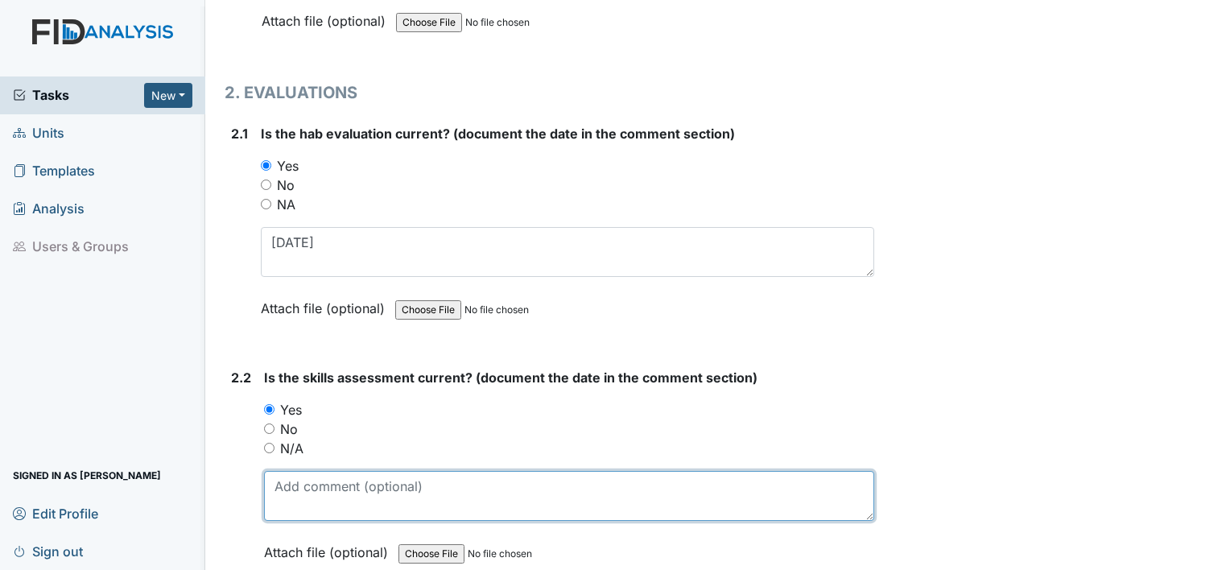
click at [299, 473] on textarea at bounding box center [569, 496] width 610 height 50
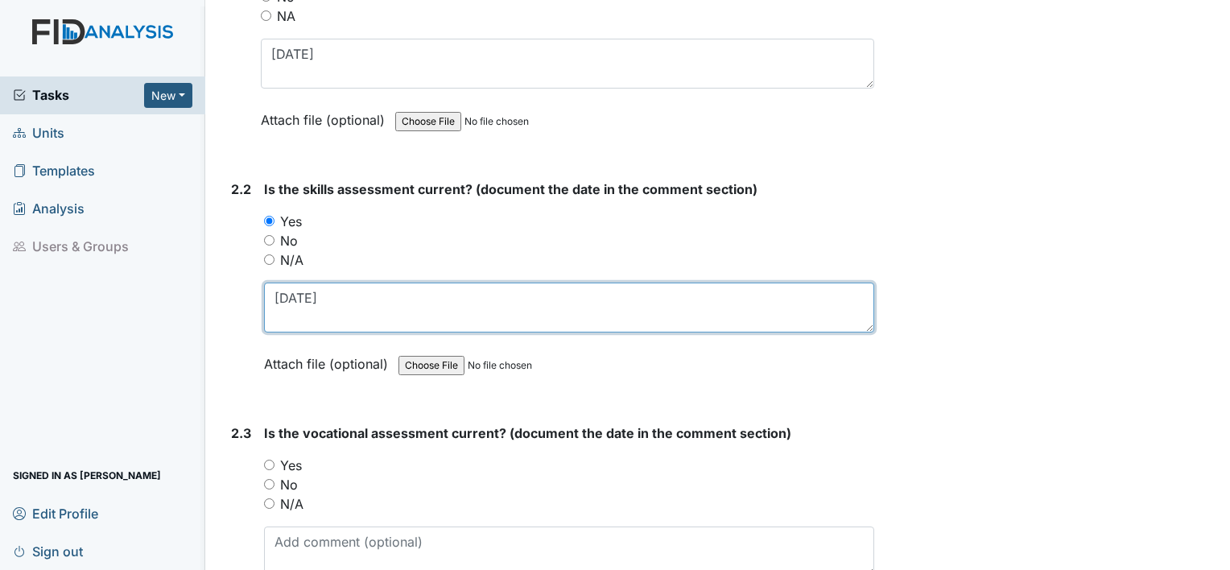
scroll to position [1768, 0]
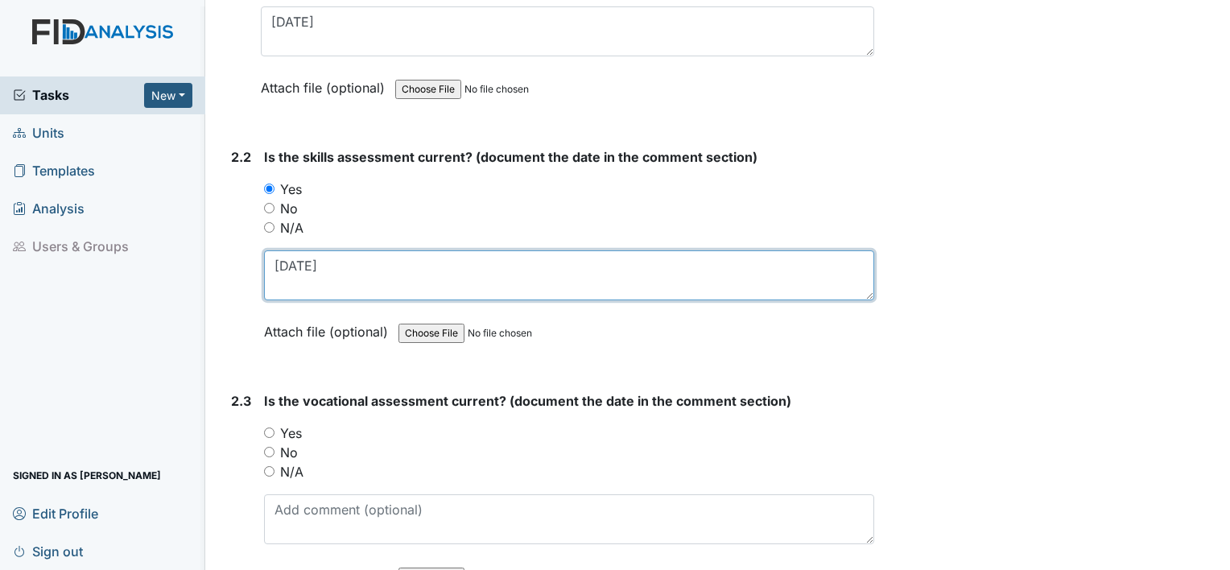
type textarea "[DATE]"
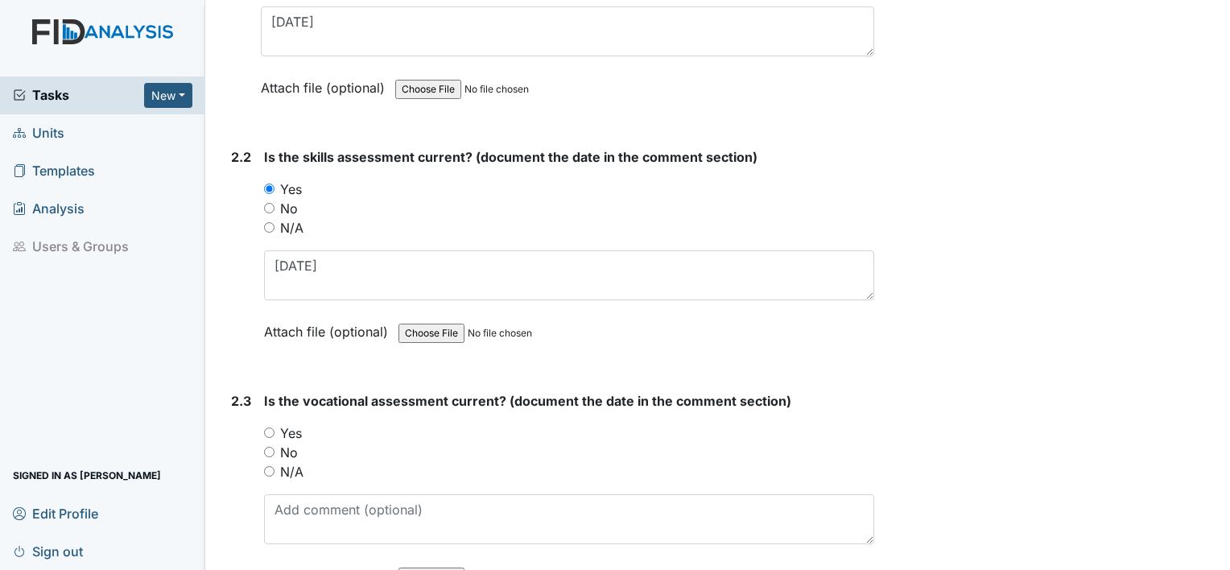
click at [287, 424] on label "Yes" at bounding box center [291, 433] width 22 height 19
click at [275, 428] on input "Yes" at bounding box center [269, 433] width 10 height 10
radio input "true"
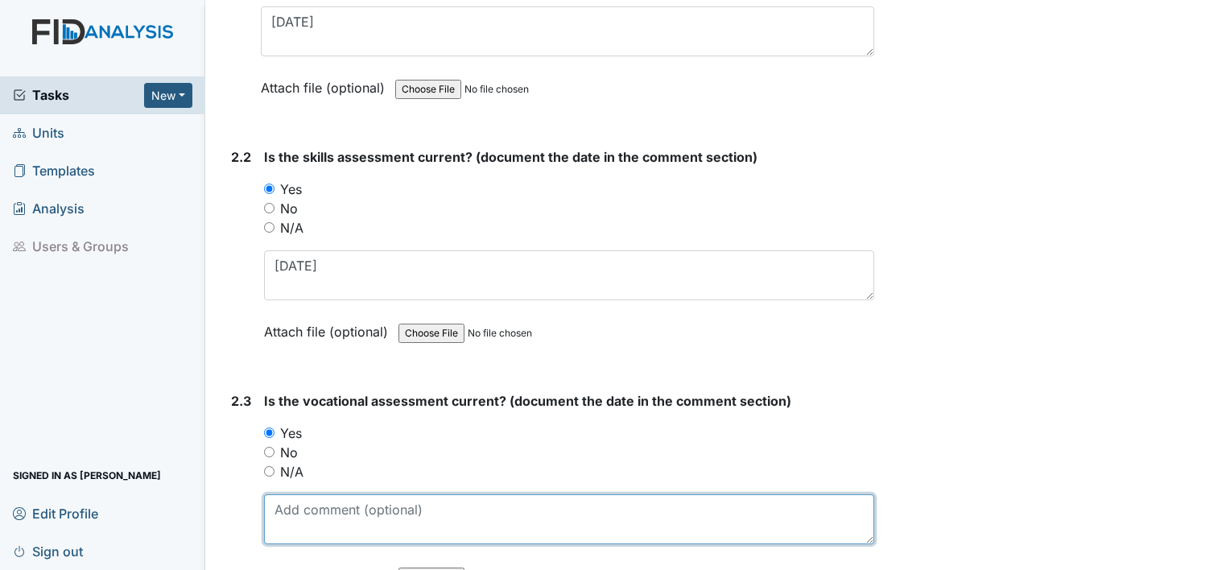
click at [299, 515] on textarea at bounding box center [569, 519] width 610 height 50
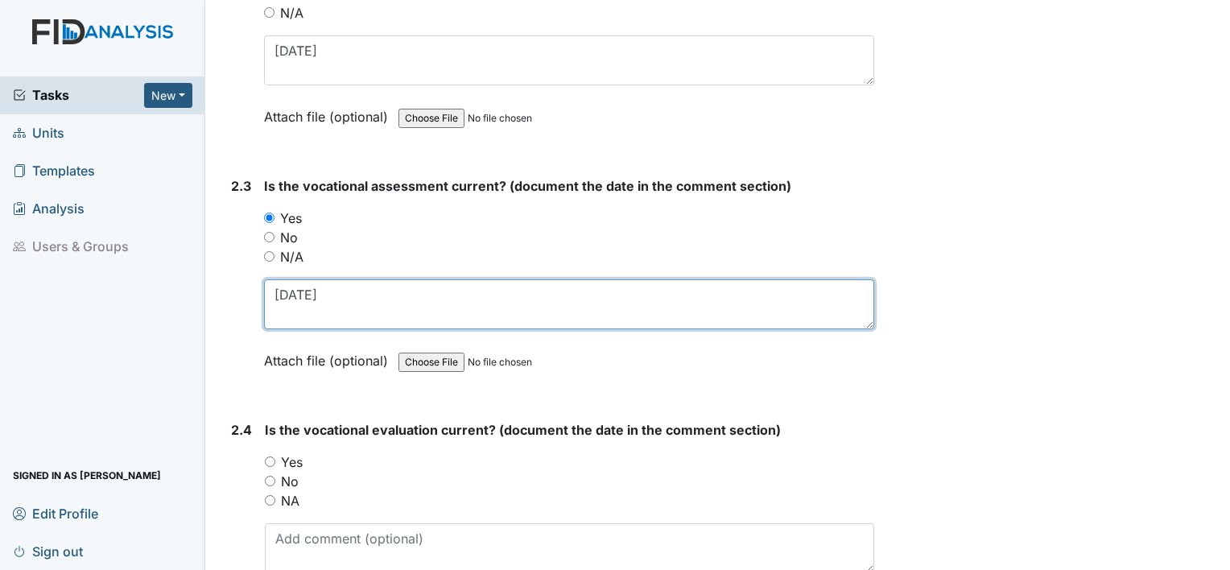
scroll to position [1984, 0]
type textarea "5.13.25"
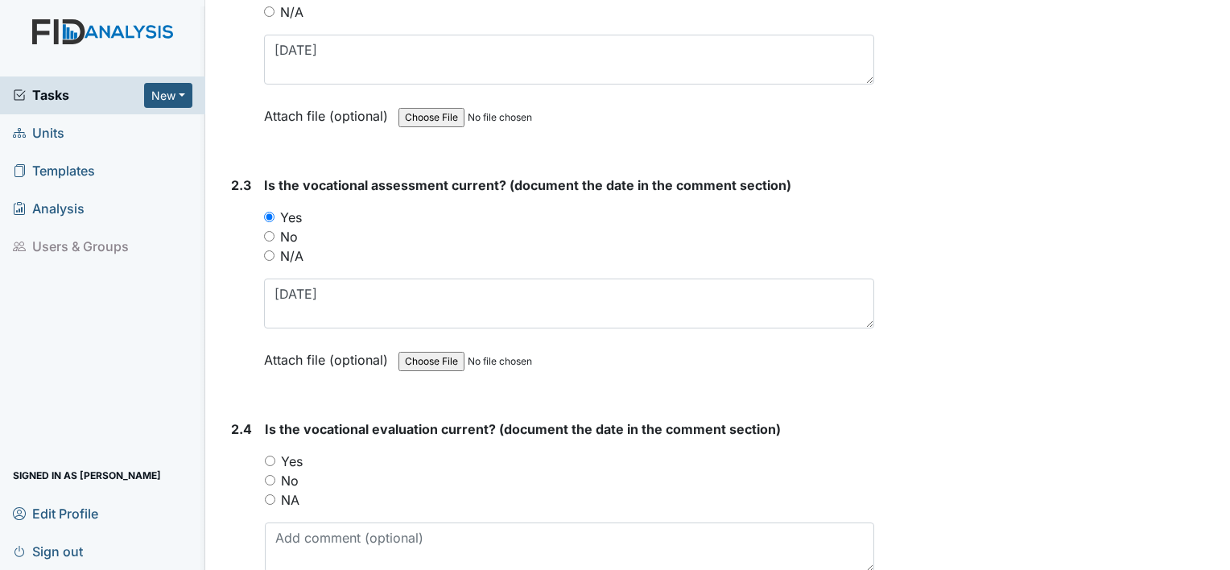
click at [293, 452] on label "Yes" at bounding box center [292, 461] width 22 height 19
click at [275, 456] on input "Yes" at bounding box center [270, 461] width 10 height 10
radio input "true"
click at [308, 533] on textarea at bounding box center [570, 548] width 610 height 50
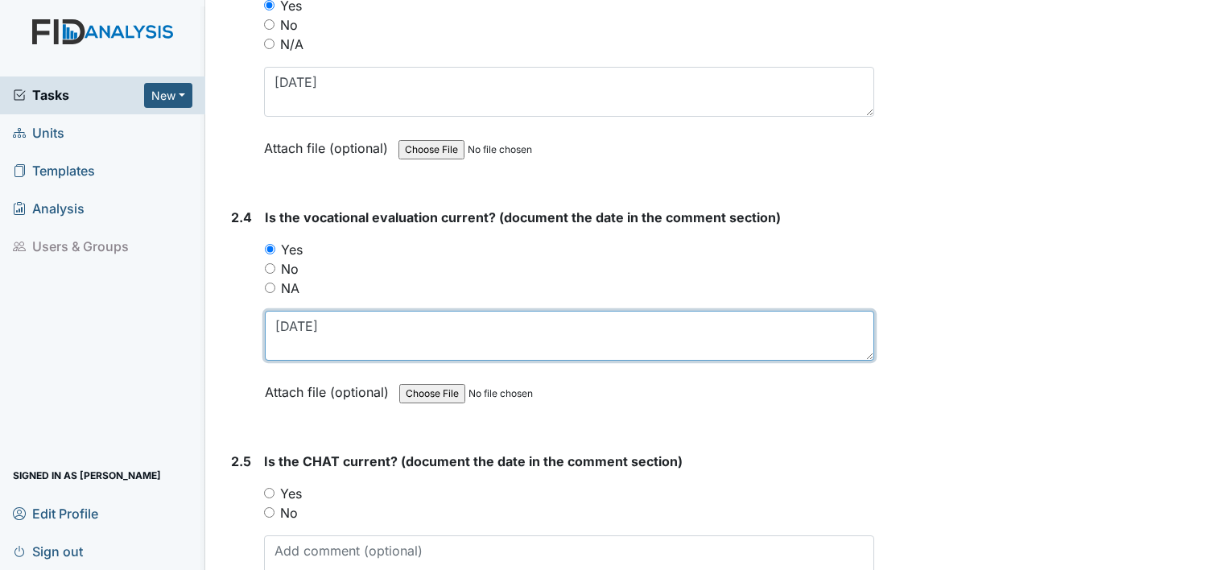
scroll to position [2226, 0]
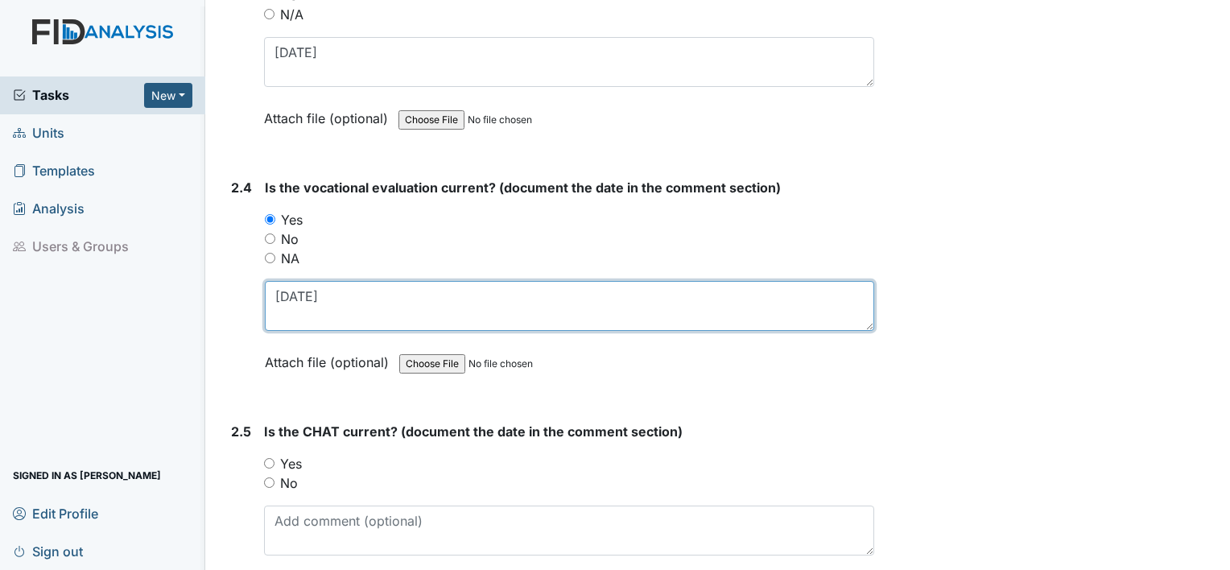
type textarea "5.13.25"
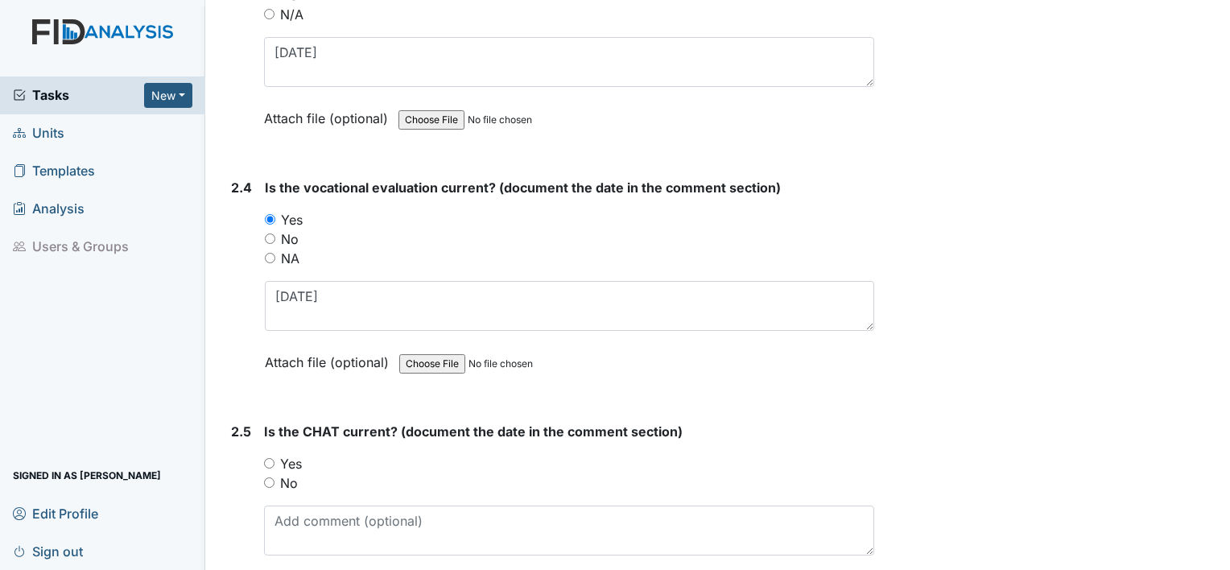
click at [293, 454] on label "Yes" at bounding box center [291, 463] width 22 height 19
click at [275, 458] on input "Yes" at bounding box center [269, 463] width 10 height 10
radio input "true"
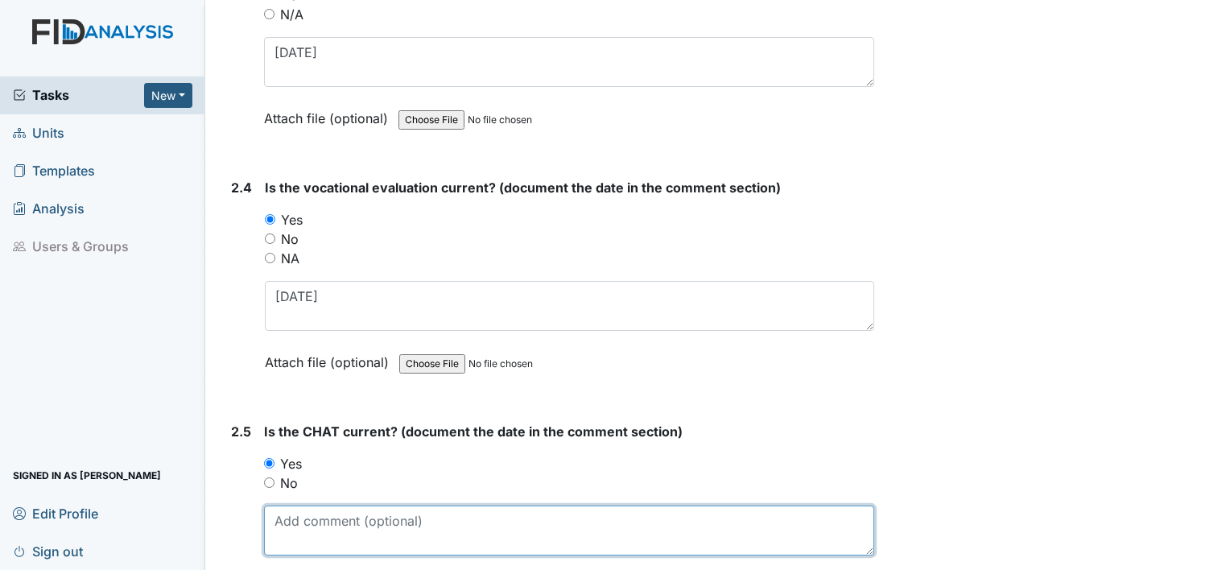
click at [293, 528] on textarea at bounding box center [569, 531] width 610 height 50
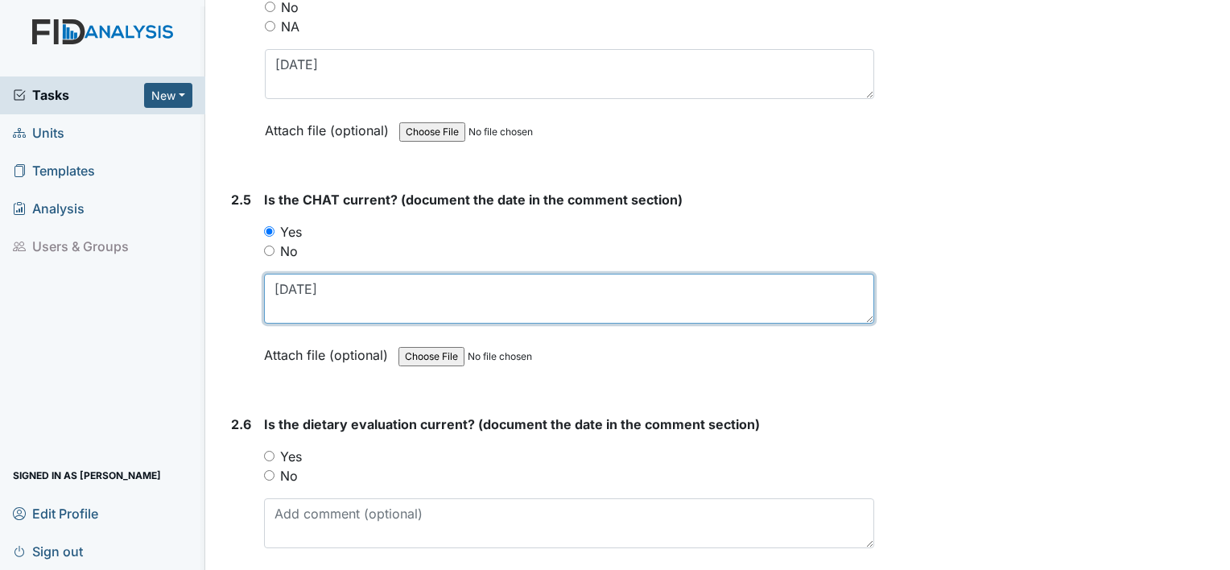
scroll to position [2458, 0]
type textarea "5.22.25"
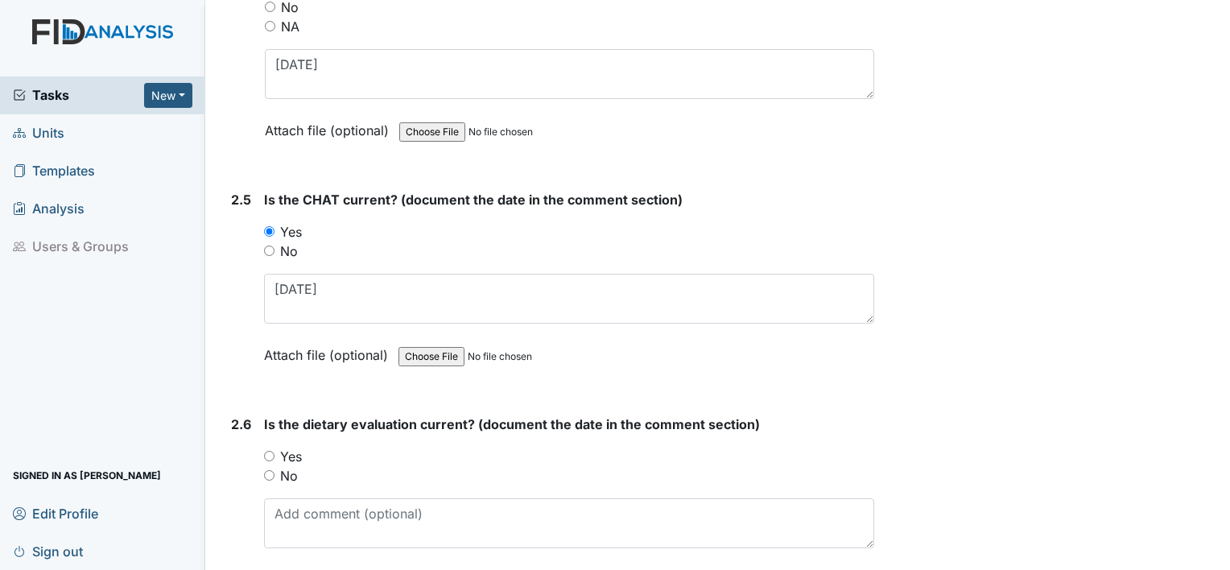
click at [287, 447] on label "Yes" at bounding box center [291, 456] width 22 height 19
click at [275, 451] on input "Yes" at bounding box center [269, 456] width 10 height 10
radio input "true"
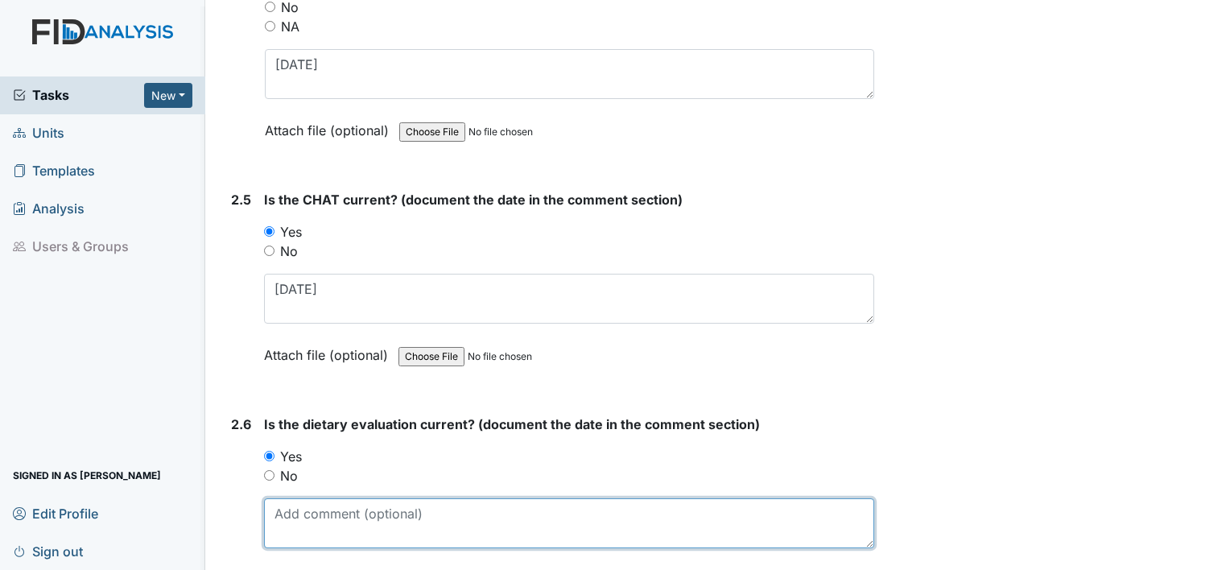
click at [287, 507] on textarea at bounding box center [569, 523] width 610 height 50
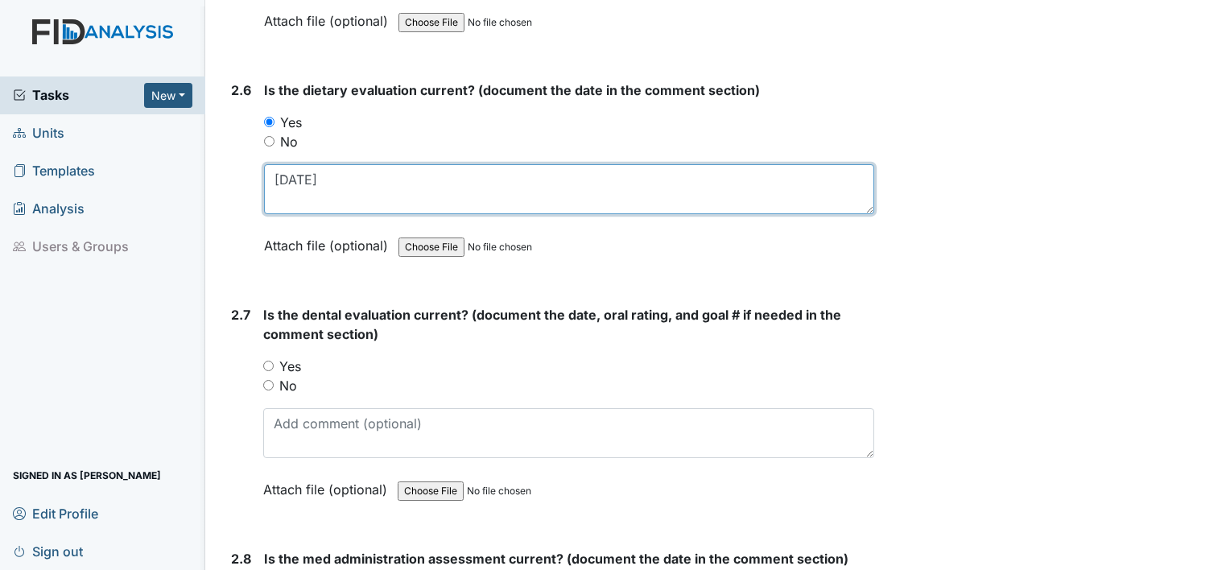
scroll to position [2802, 0]
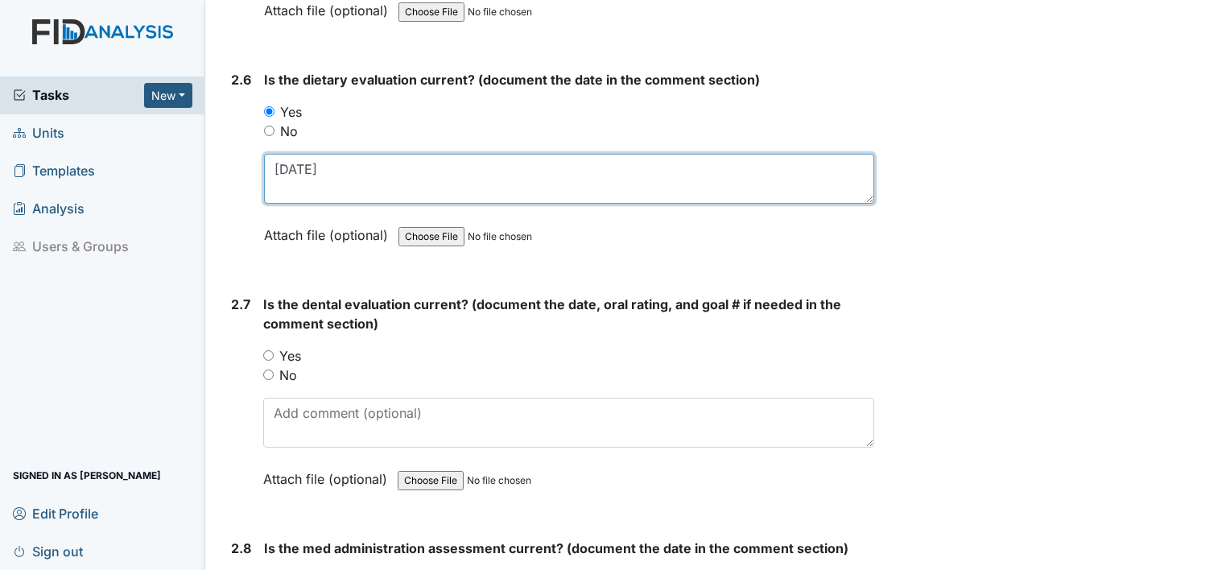
type textarea "6.11.25"
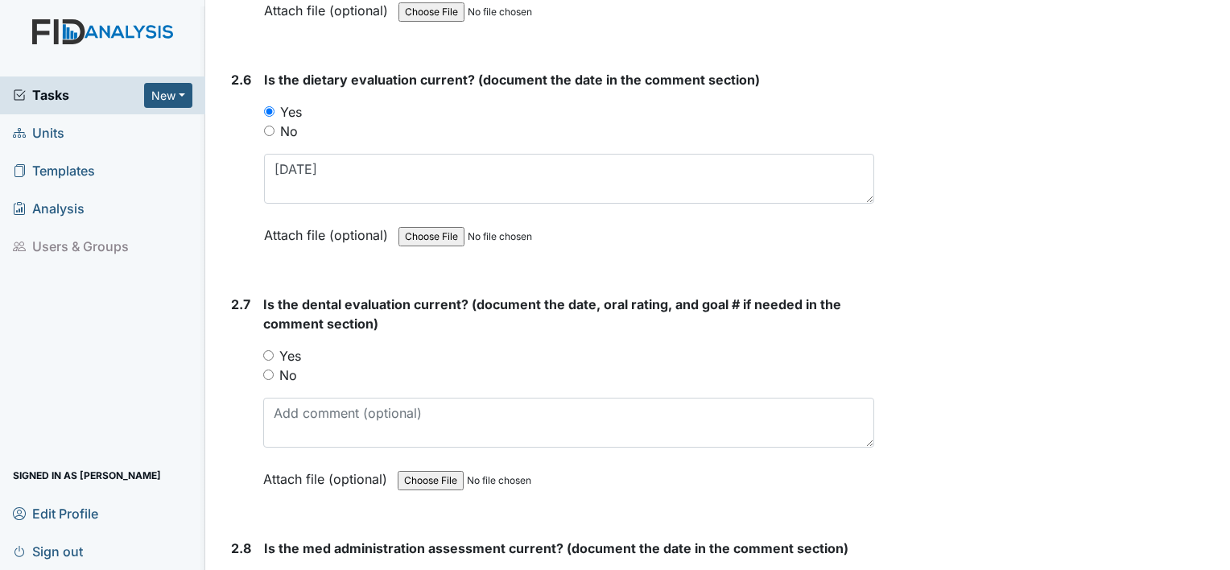
click at [292, 346] on label "Yes" at bounding box center [290, 355] width 22 height 19
click at [274, 350] on input "Yes" at bounding box center [268, 355] width 10 height 10
radio input "true"
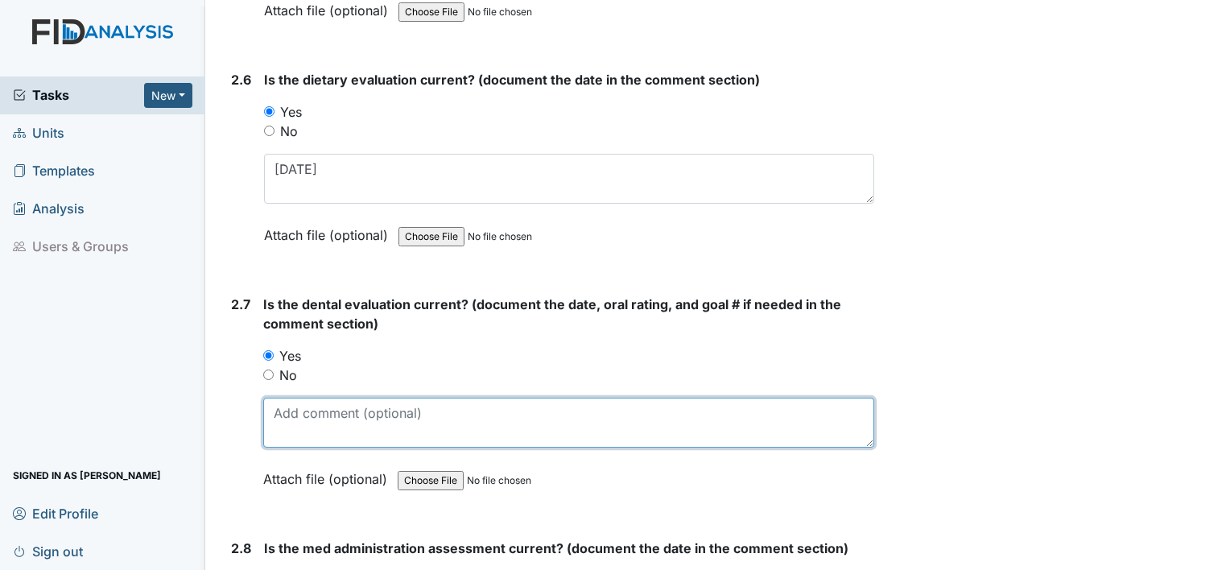
click at [299, 415] on textarea at bounding box center [568, 423] width 611 height 50
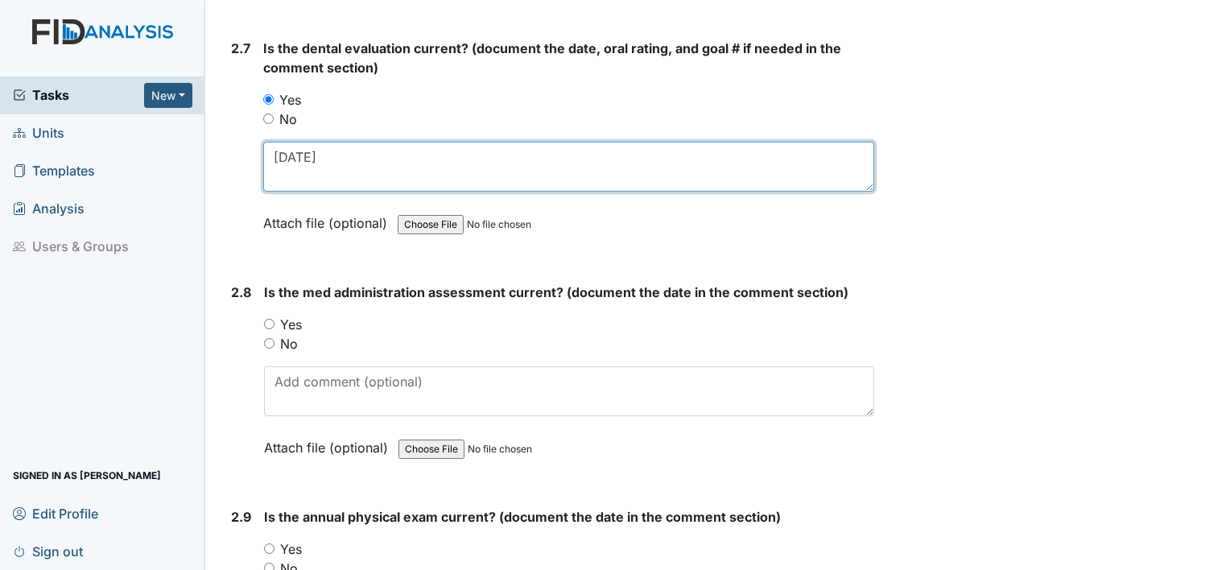
scroll to position [3073, 0]
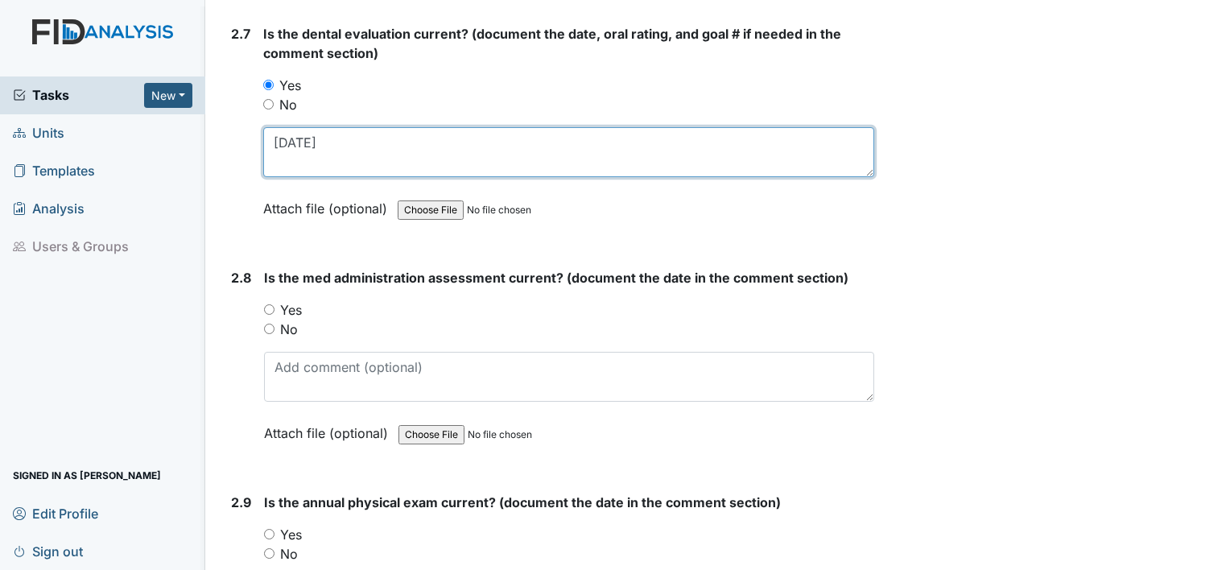
type textarea "[DATE]"
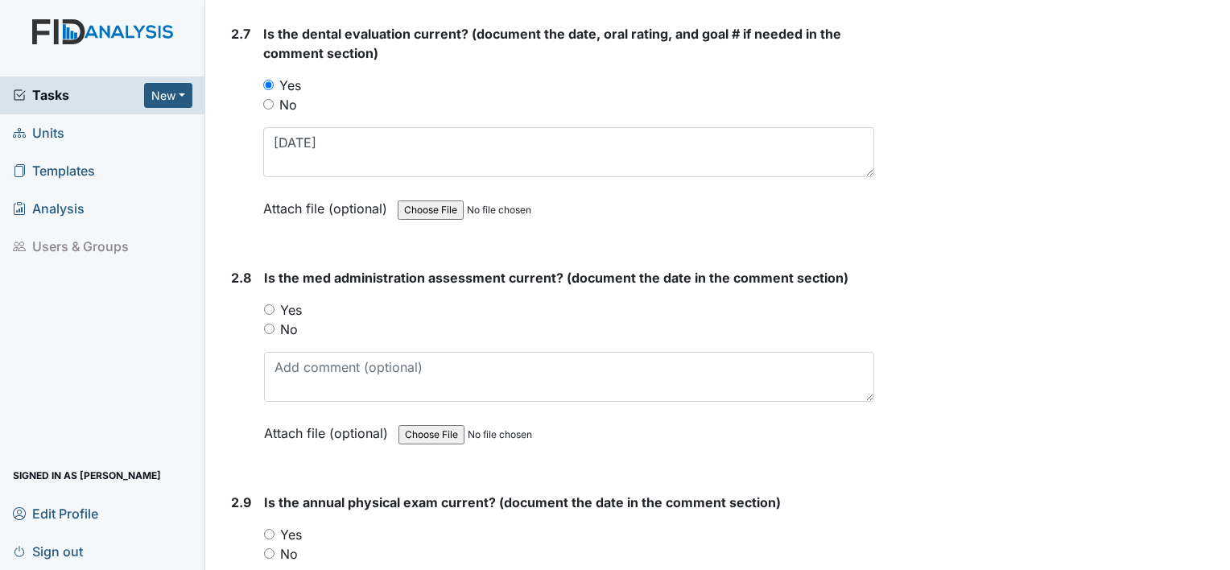
click at [290, 320] on label "No" at bounding box center [289, 329] width 18 height 19
click at [275, 324] on input "No" at bounding box center [269, 329] width 10 height 10
radio input "true"
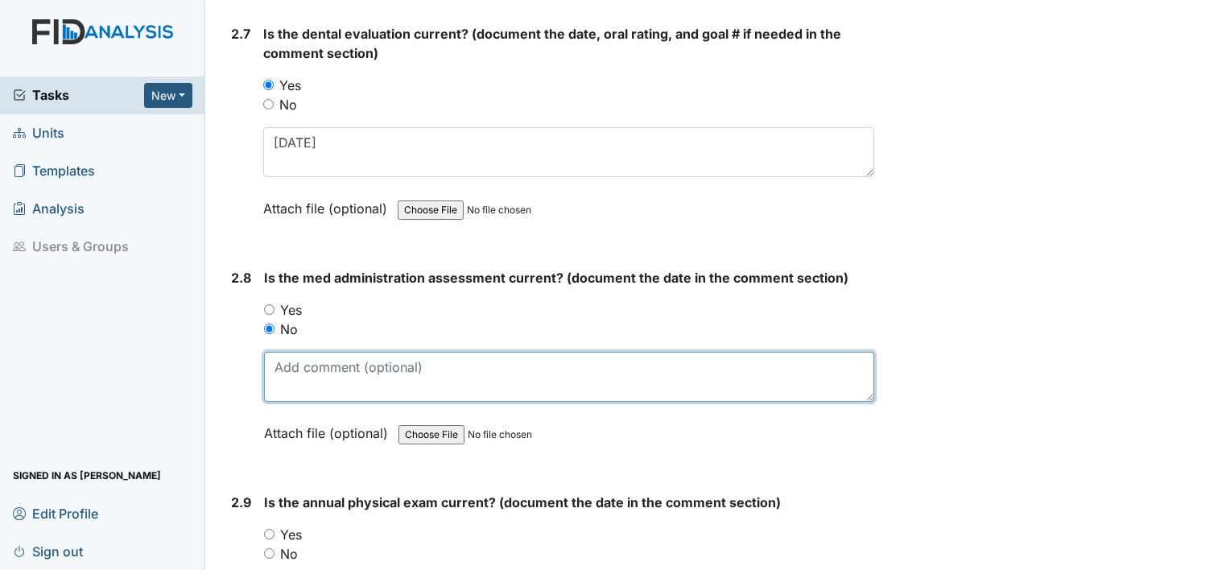
click at [293, 364] on textarea at bounding box center [569, 377] width 610 height 50
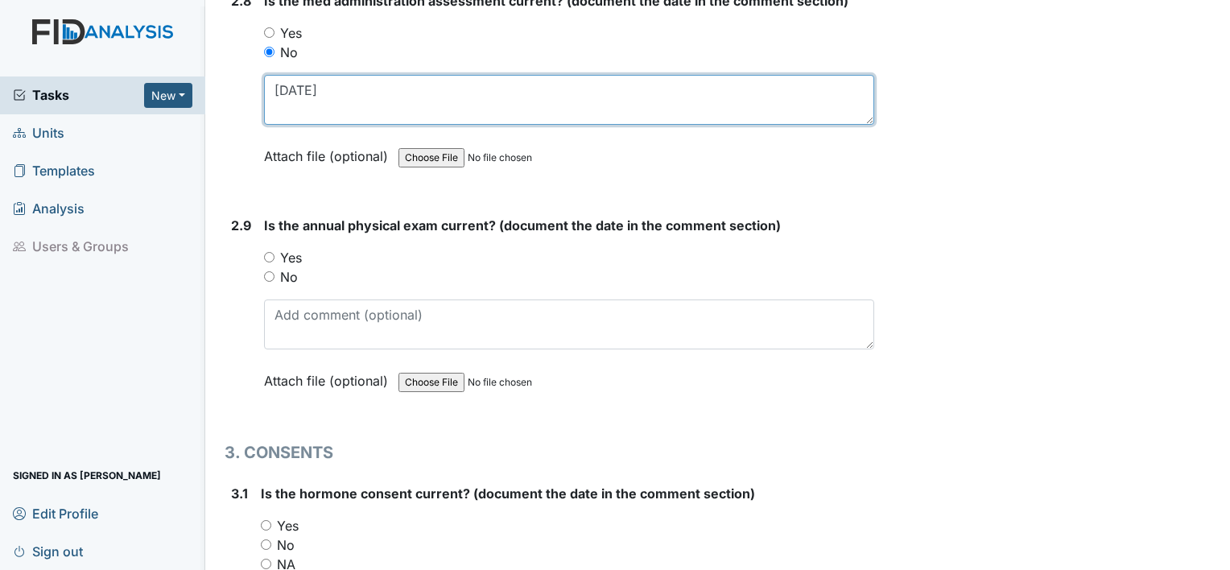
scroll to position [3352, 0]
type textarea "4.18.24"
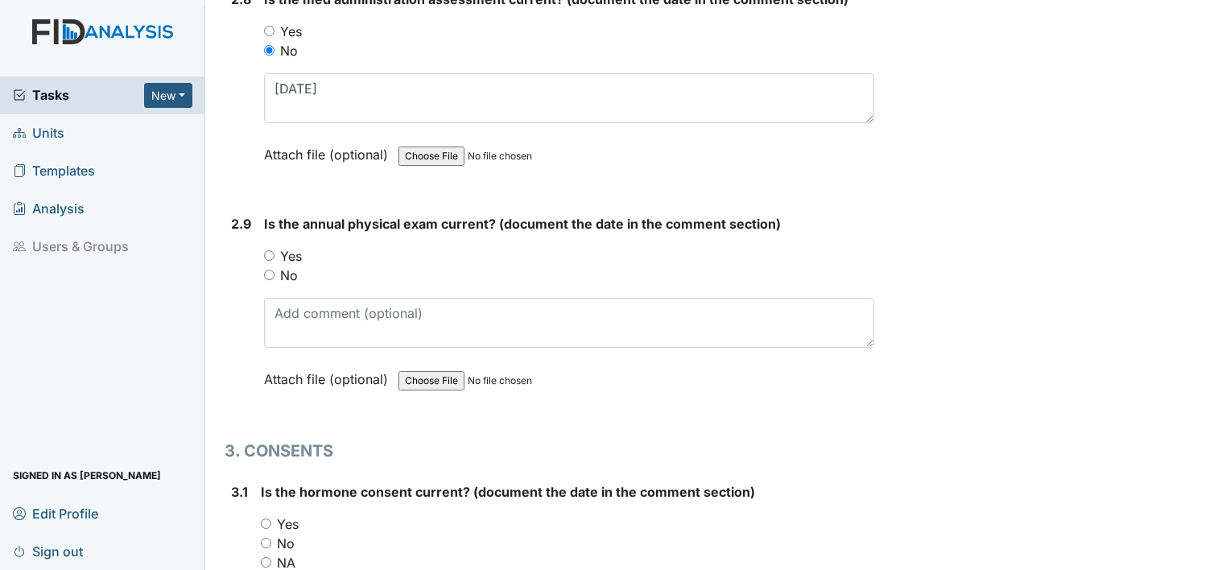
click at [297, 246] on label "Yes" at bounding box center [291, 255] width 22 height 19
click at [275, 250] on input "Yes" at bounding box center [269, 255] width 10 height 10
radio input "true"
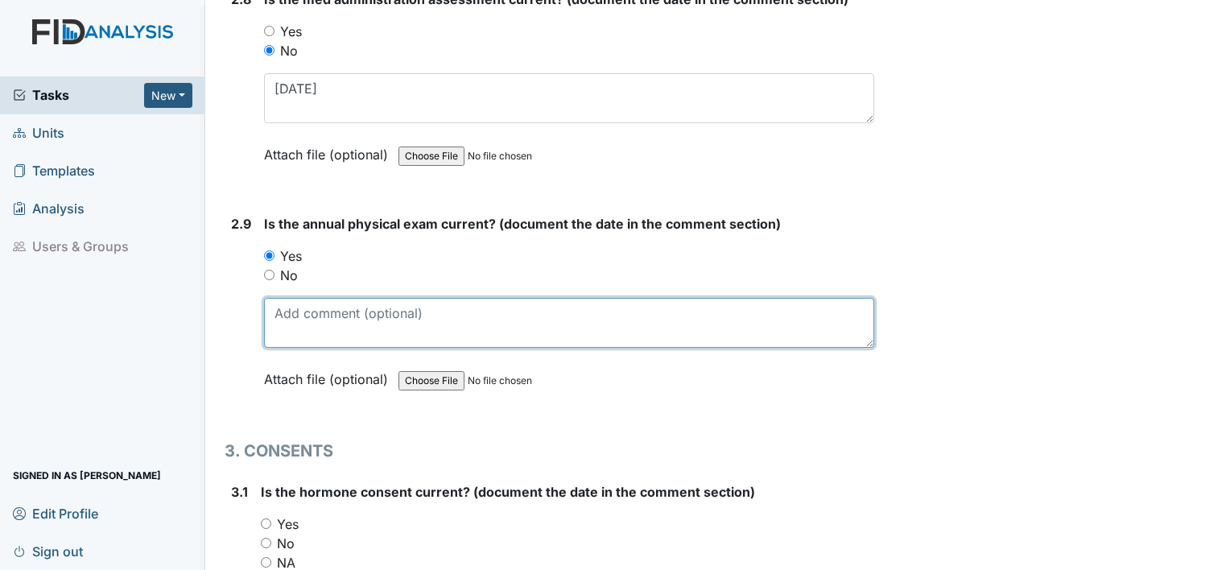
click at [312, 306] on textarea at bounding box center [569, 323] width 610 height 50
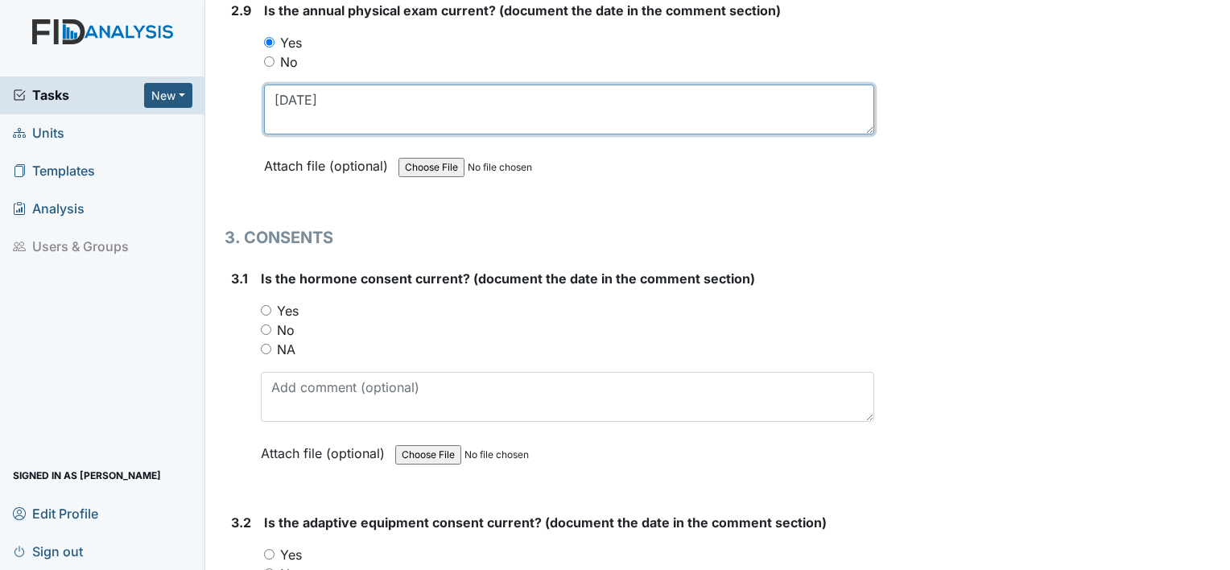
scroll to position [3588, 0]
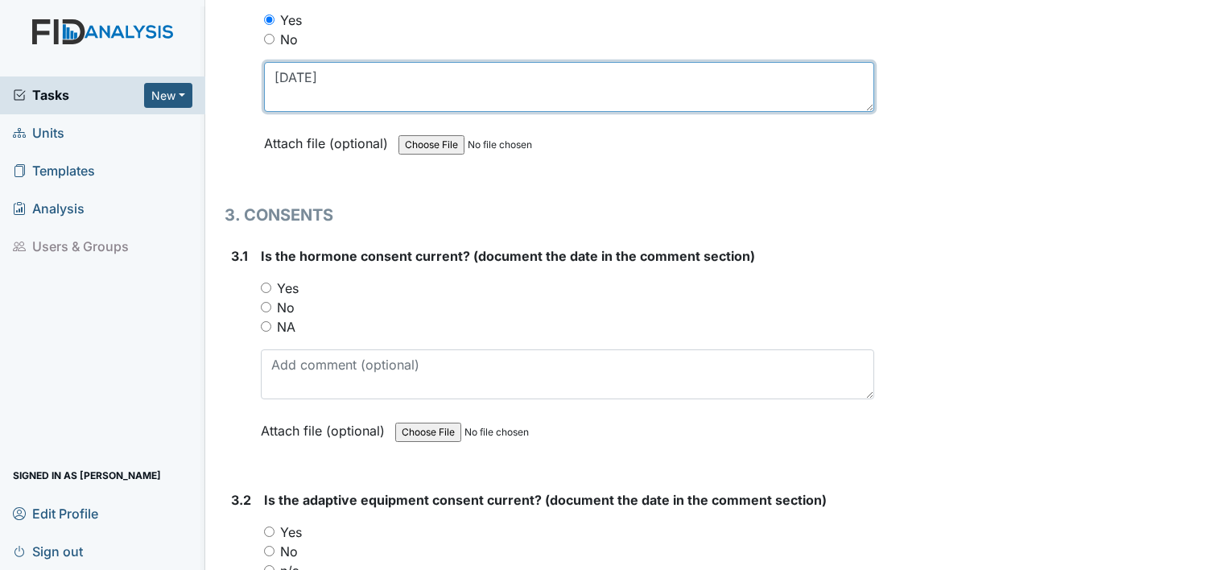
type textarea "9.27.24"
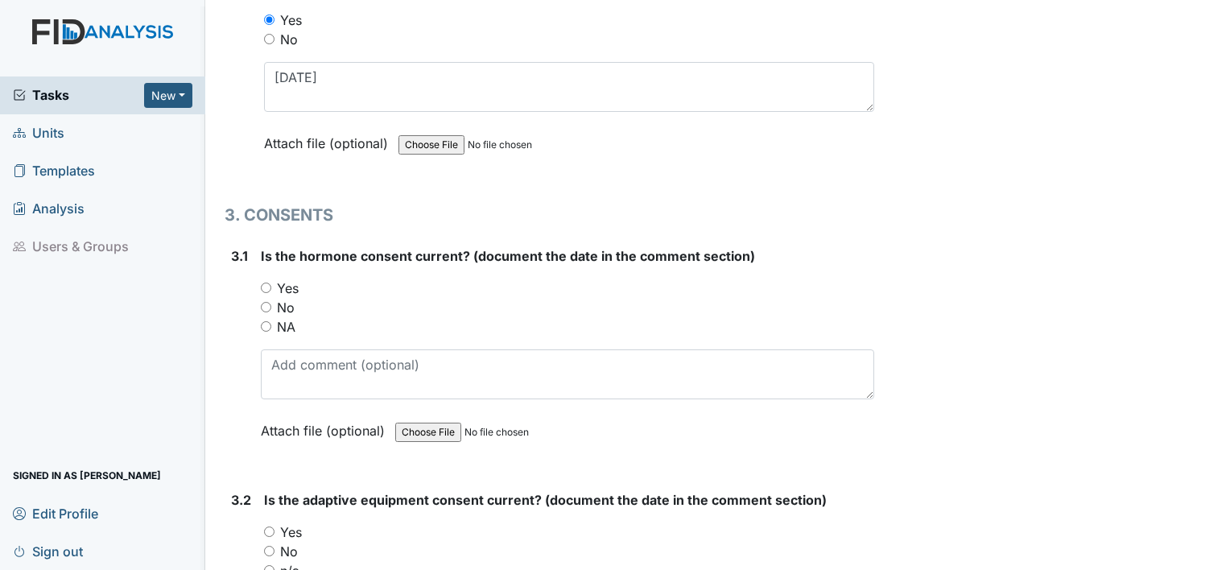
click at [284, 317] on label "NA" at bounding box center [286, 326] width 19 height 19
click at [271, 321] on input "NA" at bounding box center [266, 326] width 10 height 10
radio input "true"
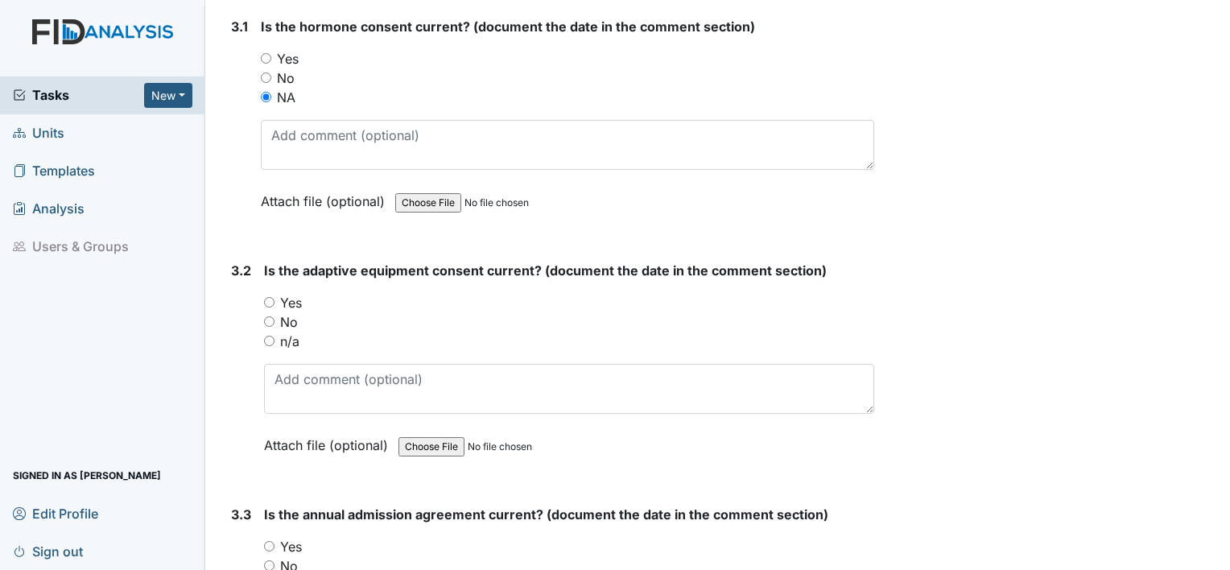
scroll to position [3817, 0]
click at [289, 312] on label "No" at bounding box center [289, 321] width 18 height 19
click at [275, 316] on input "No" at bounding box center [269, 321] width 10 height 10
radio input "true"
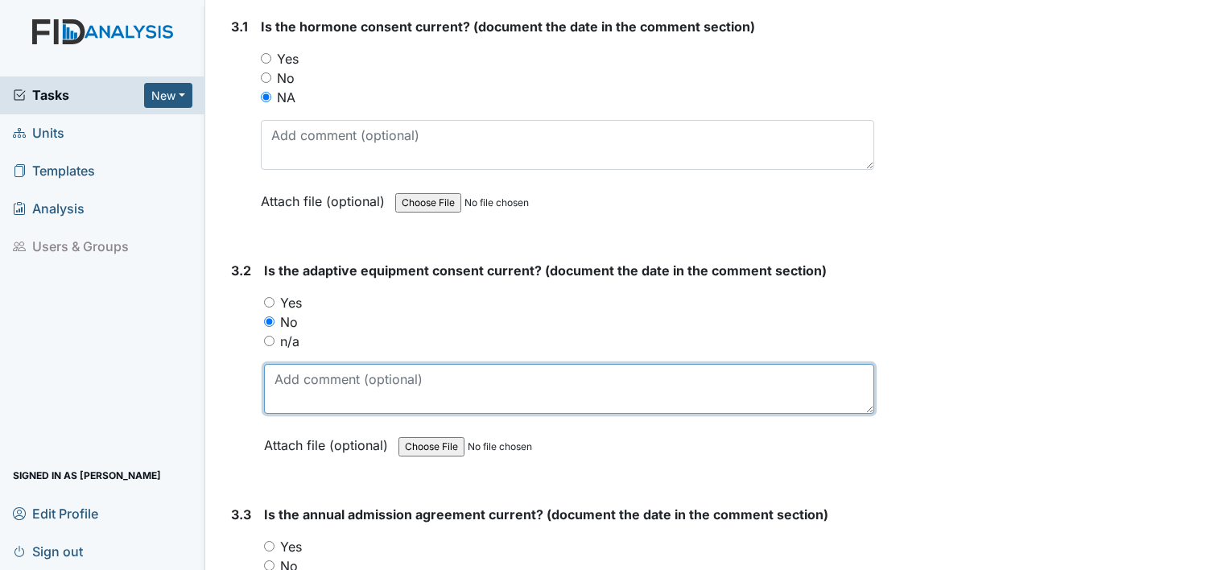
click at [303, 377] on textarea at bounding box center [569, 389] width 610 height 50
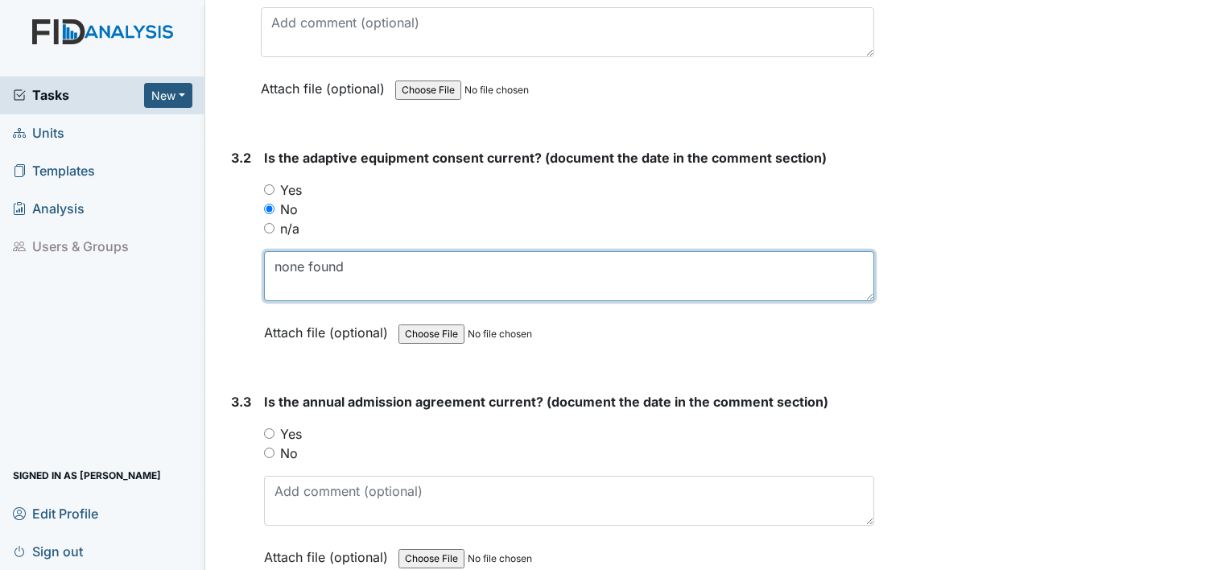
scroll to position [3949, 0]
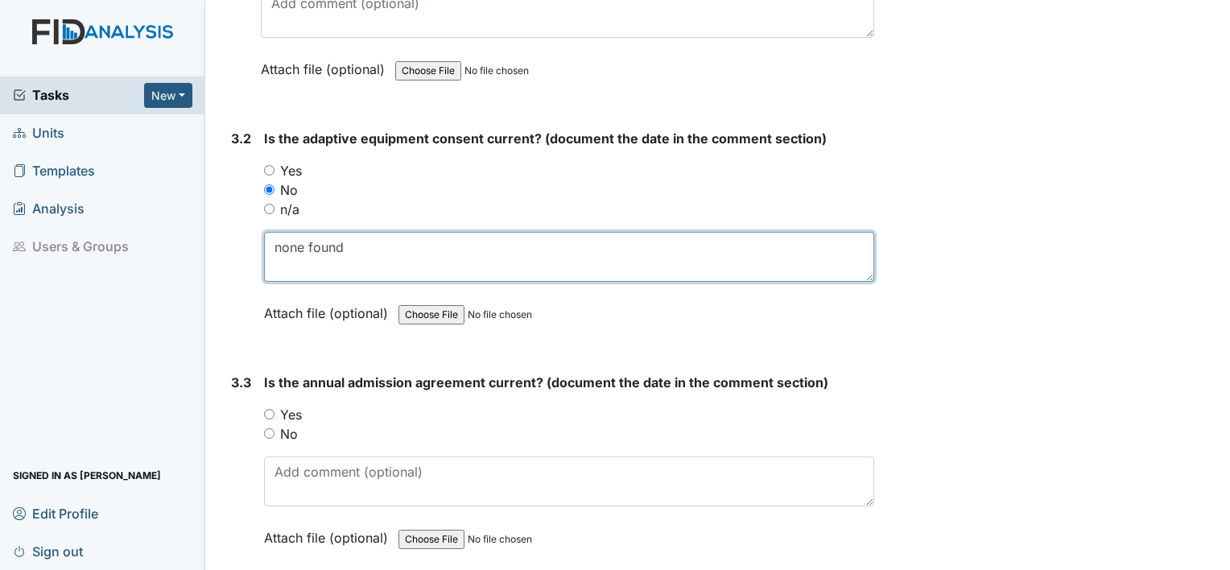
type textarea "none found"
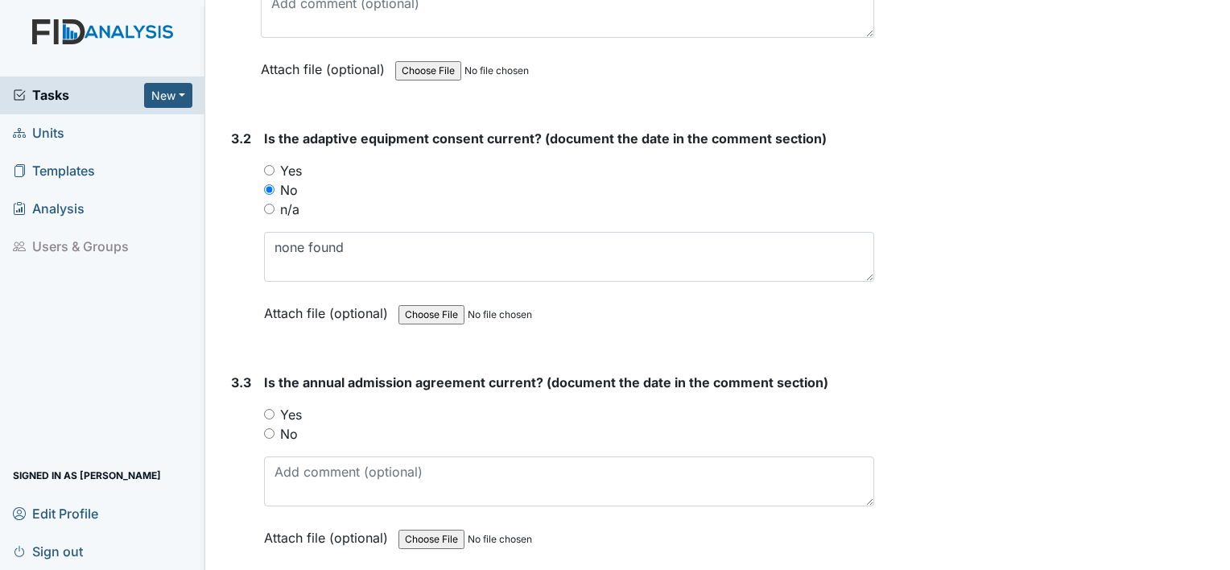
click at [293, 405] on label "Yes" at bounding box center [291, 414] width 22 height 19
click at [275, 409] on input "Yes" at bounding box center [269, 414] width 10 height 10
radio input "true"
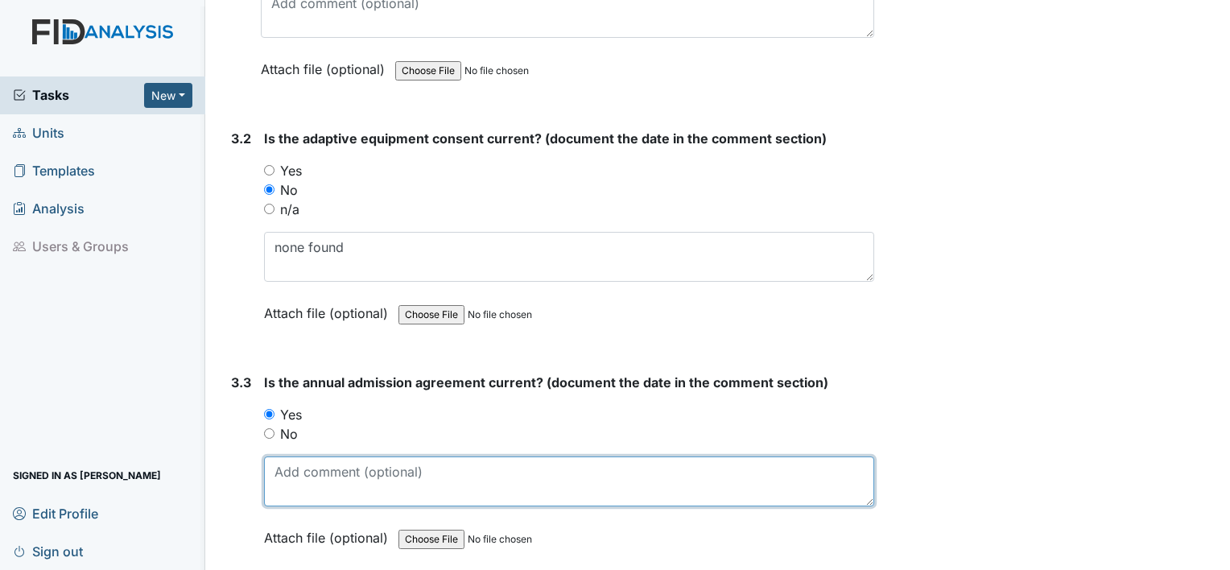
click at [304, 461] on textarea at bounding box center [569, 482] width 610 height 50
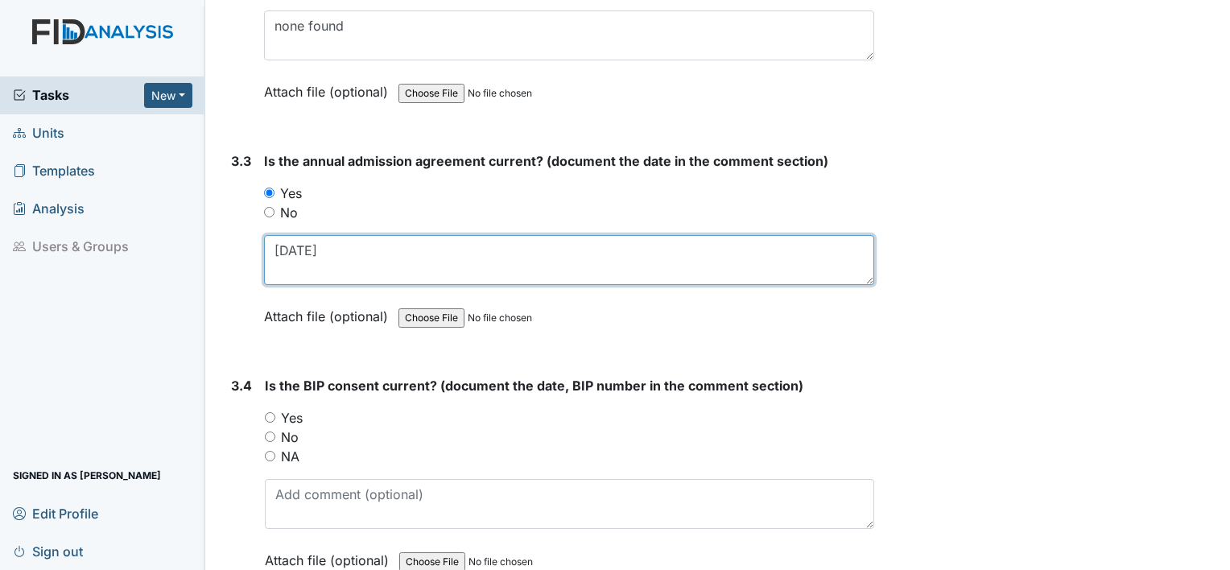
scroll to position [4181, 0]
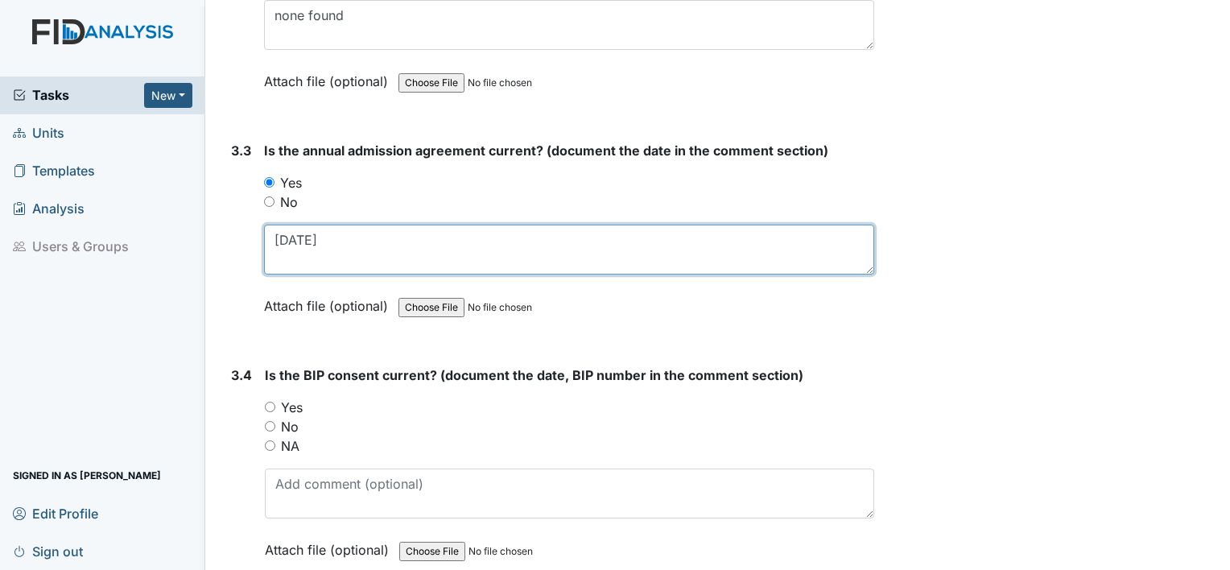
type textarea "7.11.24"
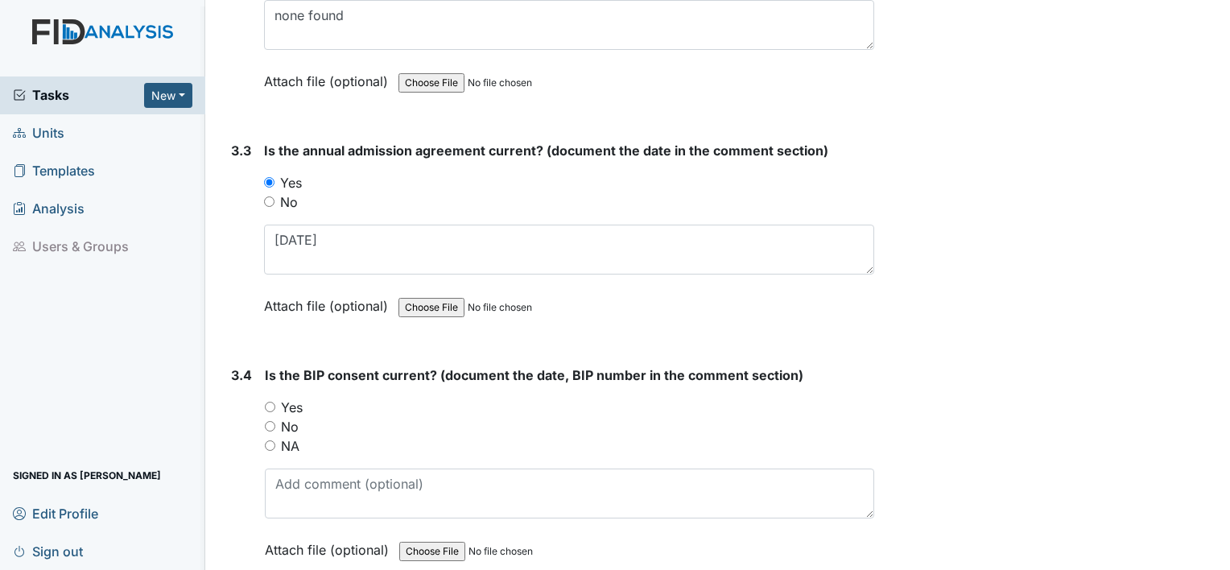
click at [286, 398] on label "Yes" at bounding box center [292, 407] width 22 height 19
click at [275, 402] on input "Yes" at bounding box center [270, 407] width 10 height 10
radio input "true"
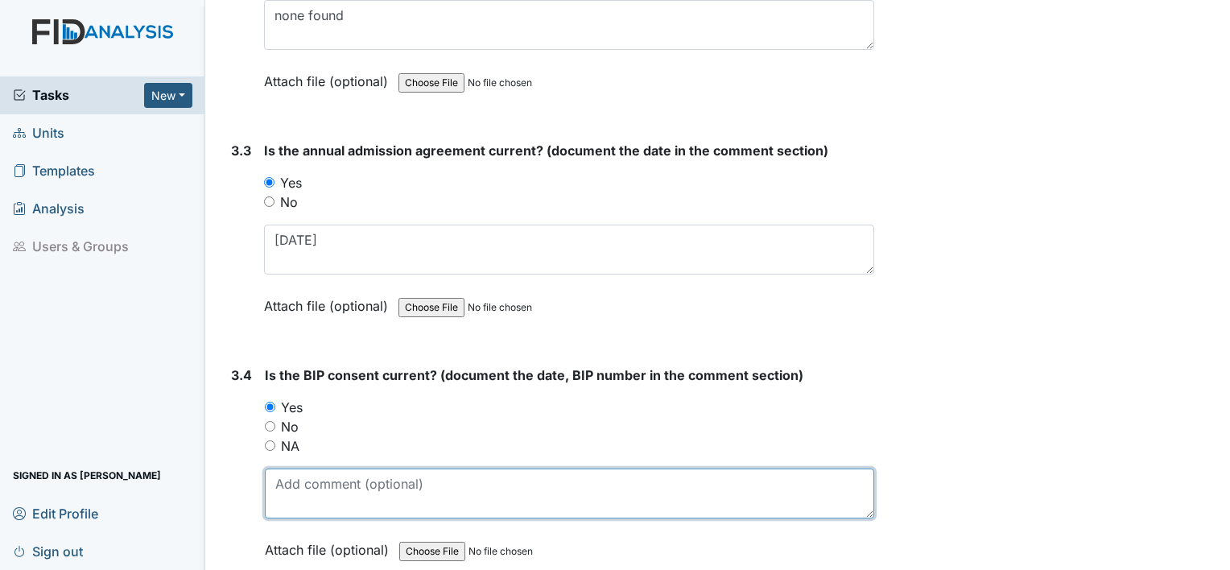
click at [299, 478] on textarea at bounding box center [570, 494] width 610 height 50
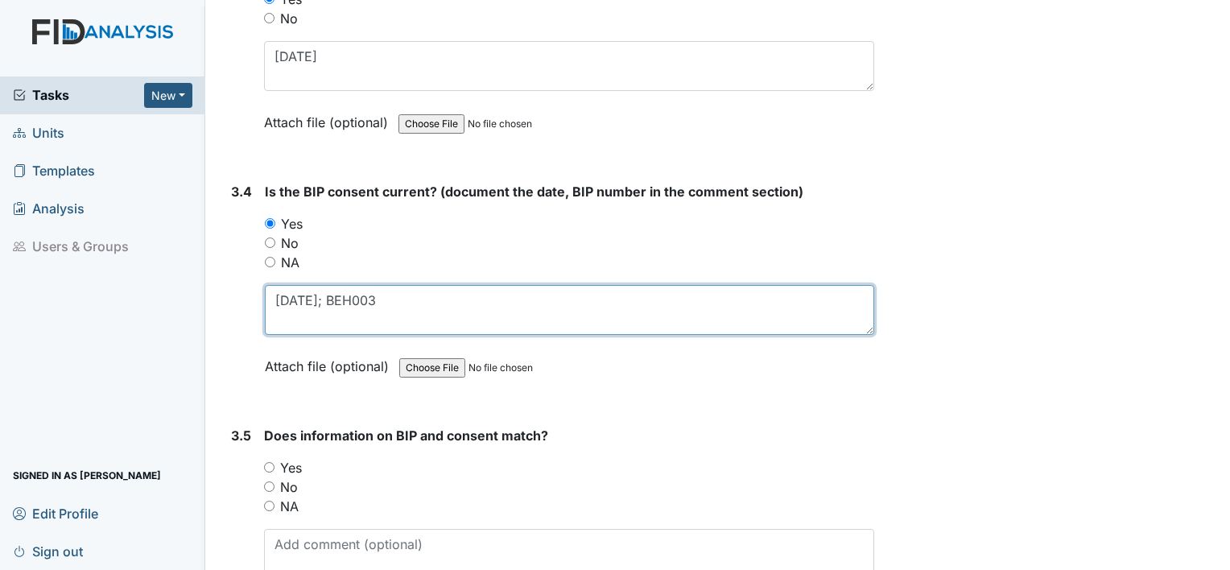
scroll to position [4367, 0]
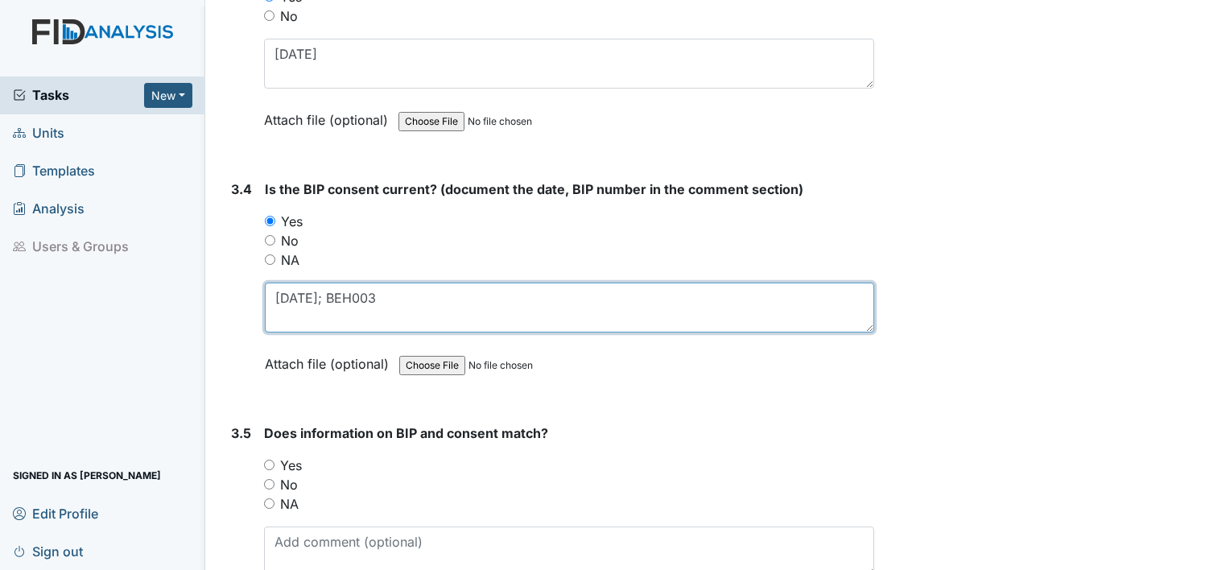
type textarea "11.05.24; BEH003"
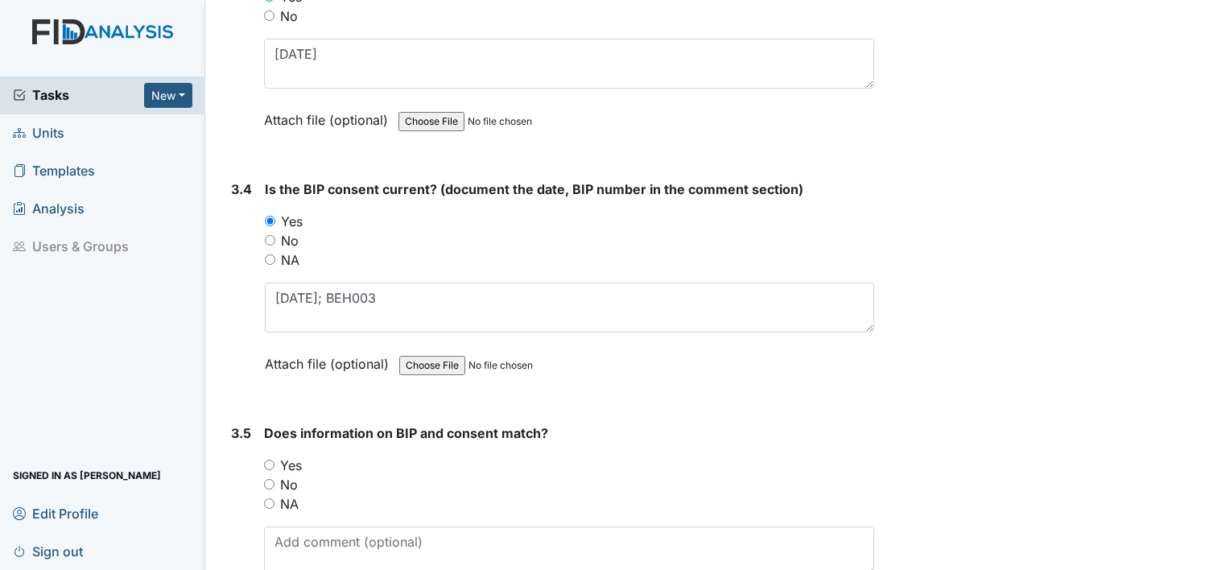
click at [294, 456] on label "Yes" at bounding box center [291, 465] width 22 height 19
click at [275, 460] on input "Yes" at bounding box center [269, 465] width 10 height 10
radio input "true"
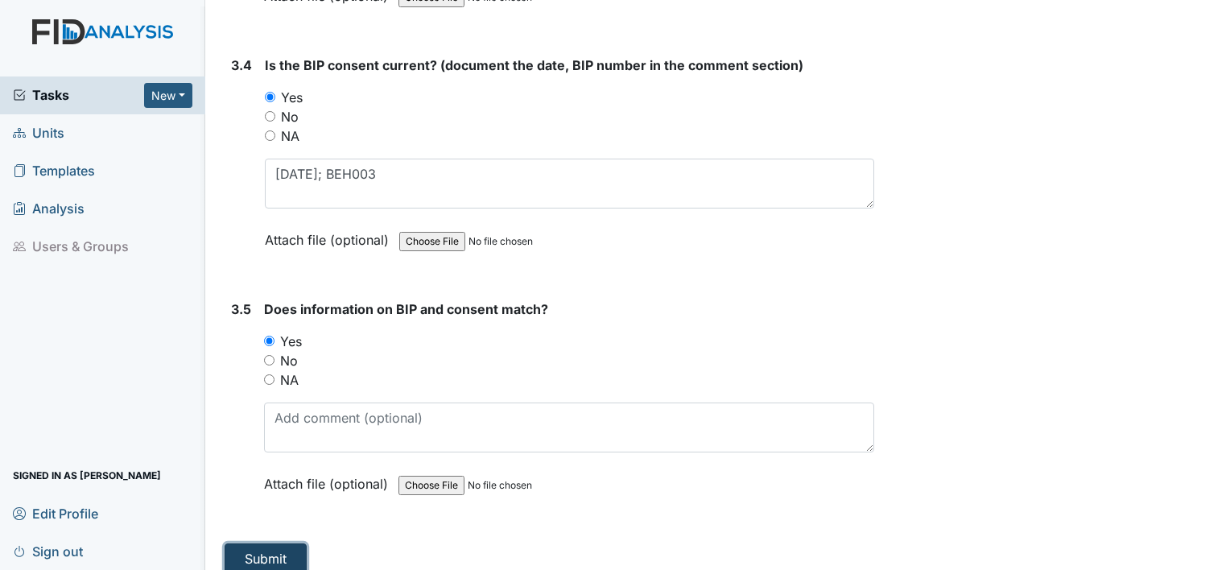
click at [256, 544] on button "Submit" at bounding box center [266, 559] width 82 height 31
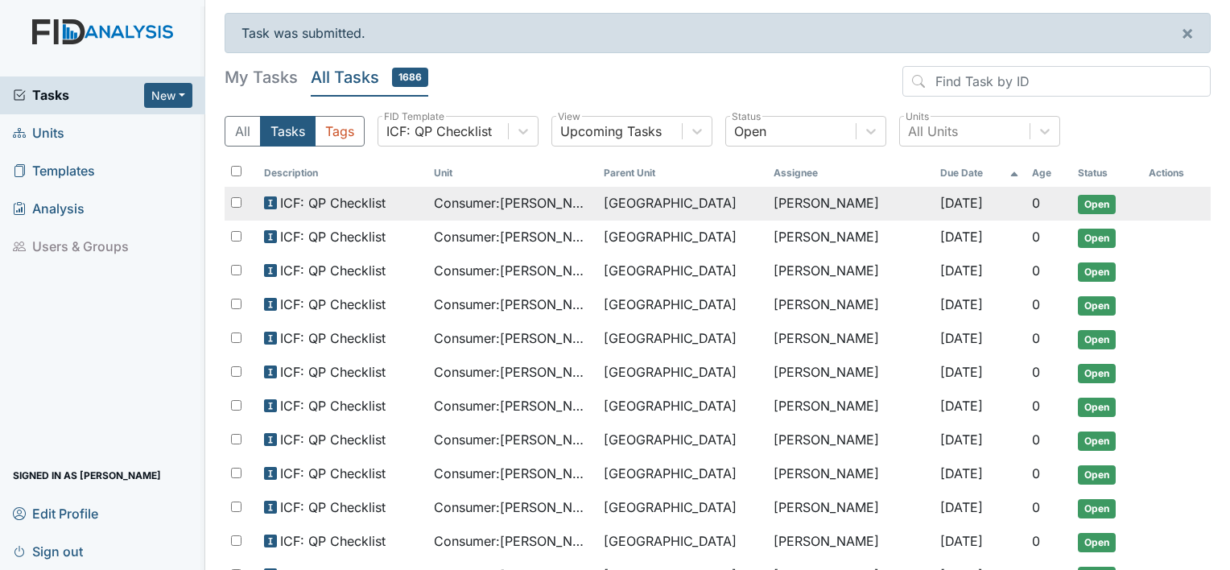
click at [533, 206] on span "Consumer : [PERSON_NAME][GEOGRAPHIC_DATA]" at bounding box center [512, 202] width 157 height 19
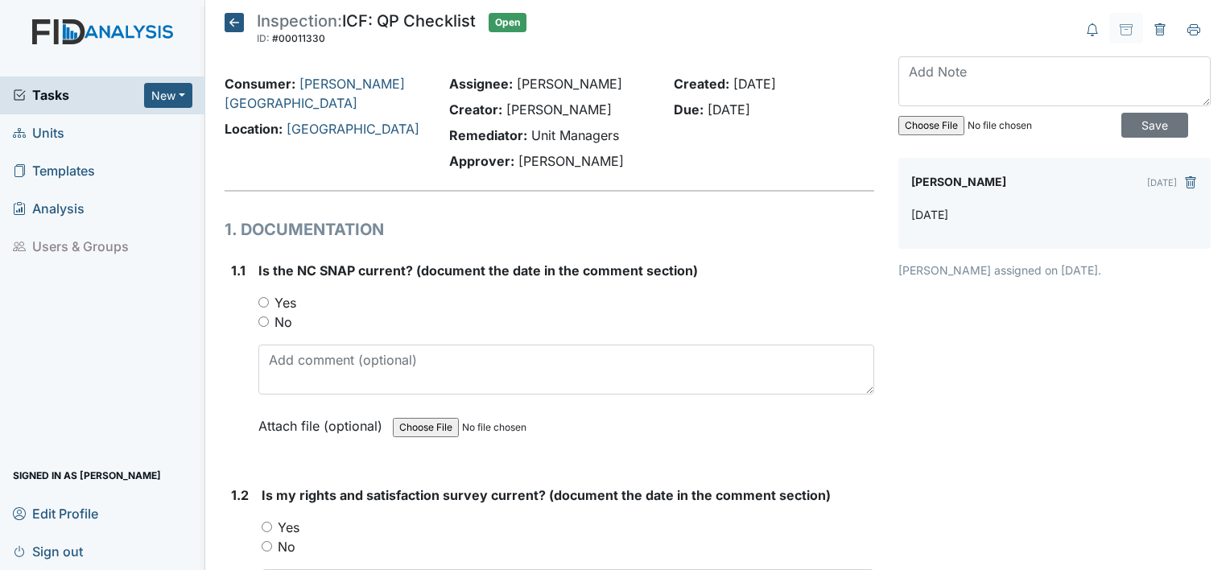
click at [291, 303] on label "Yes" at bounding box center [286, 302] width 22 height 19
click at [269, 303] on input "Yes" at bounding box center [263, 302] width 10 height 10
radio input "true"
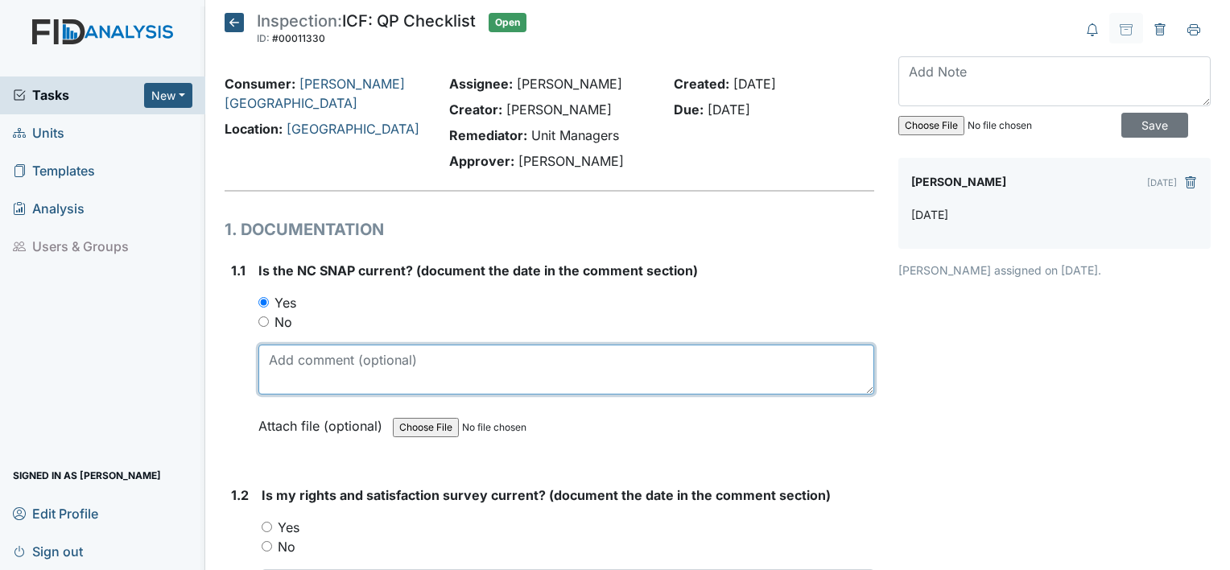
click at [299, 354] on textarea at bounding box center [566, 370] width 616 height 50
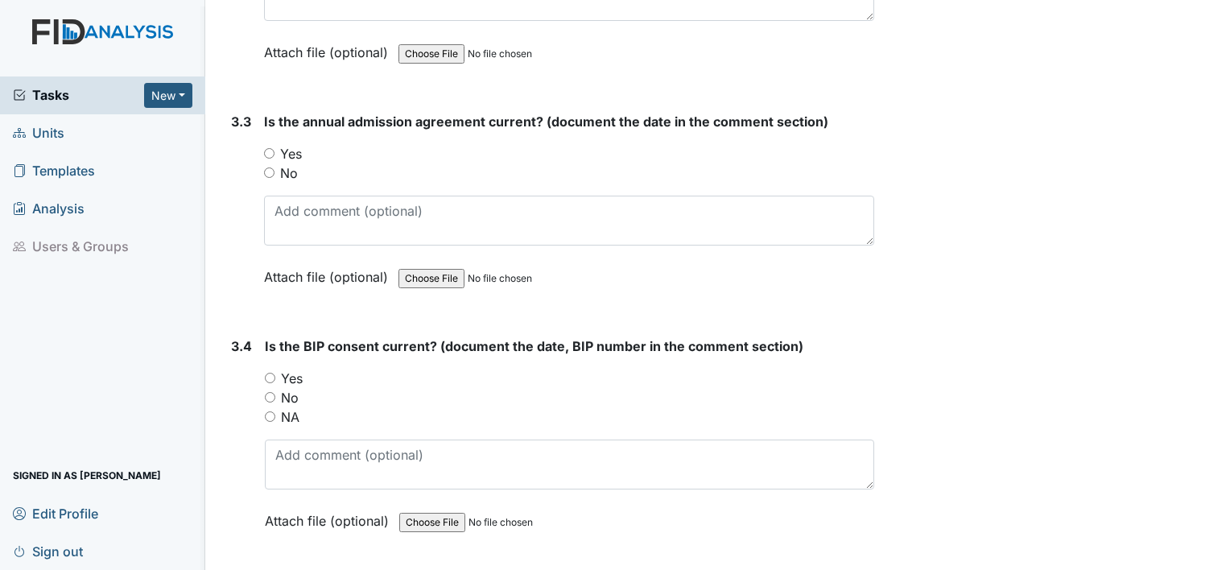
scroll to position [4491, 0]
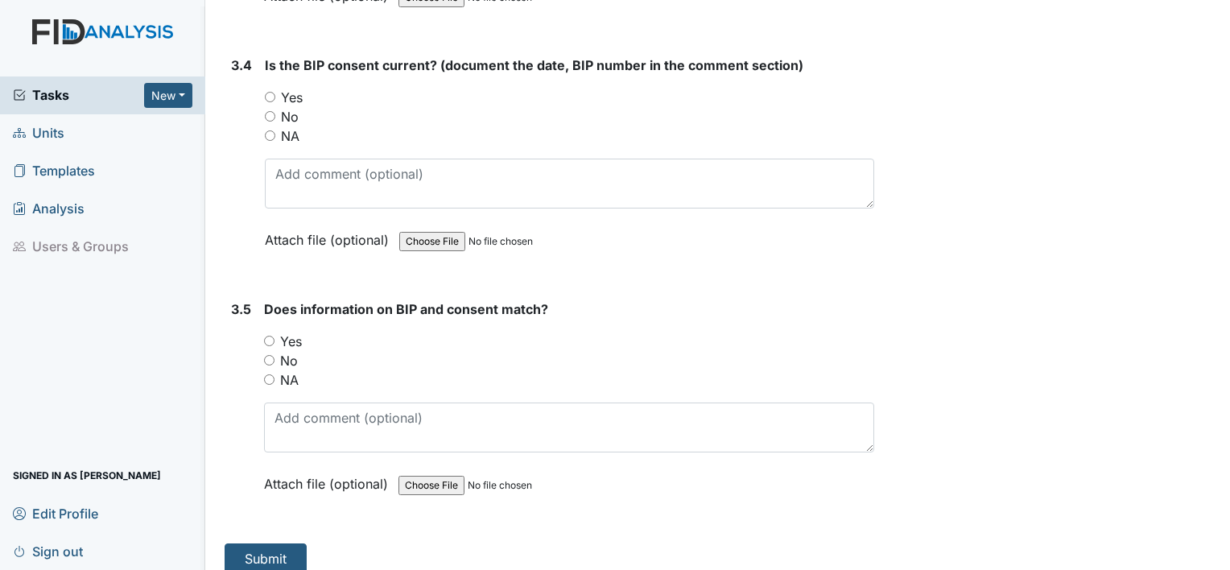
click at [292, 332] on label "Yes" at bounding box center [291, 341] width 22 height 19
click at [275, 336] on input "Yes" at bounding box center [269, 341] width 10 height 10
radio input "true"
click at [290, 88] on label "Yes" at bounding box center [292, 97] width 22 height 19
click at [275, 92] on input "Yes" at bounding box center [270, 97] width 10 height 10
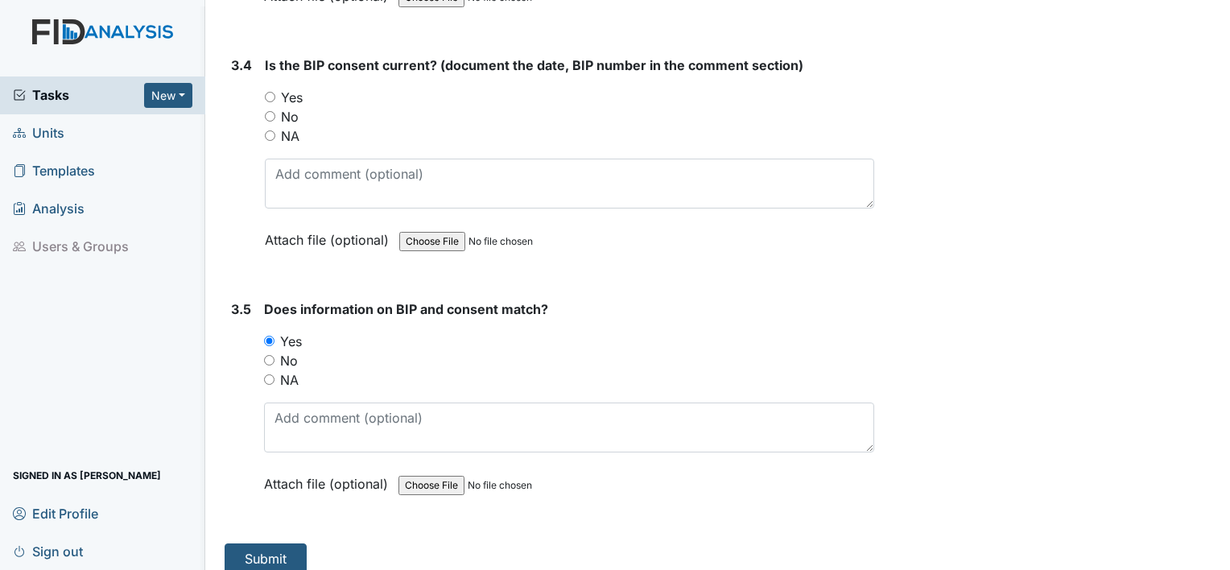
radio input "true"
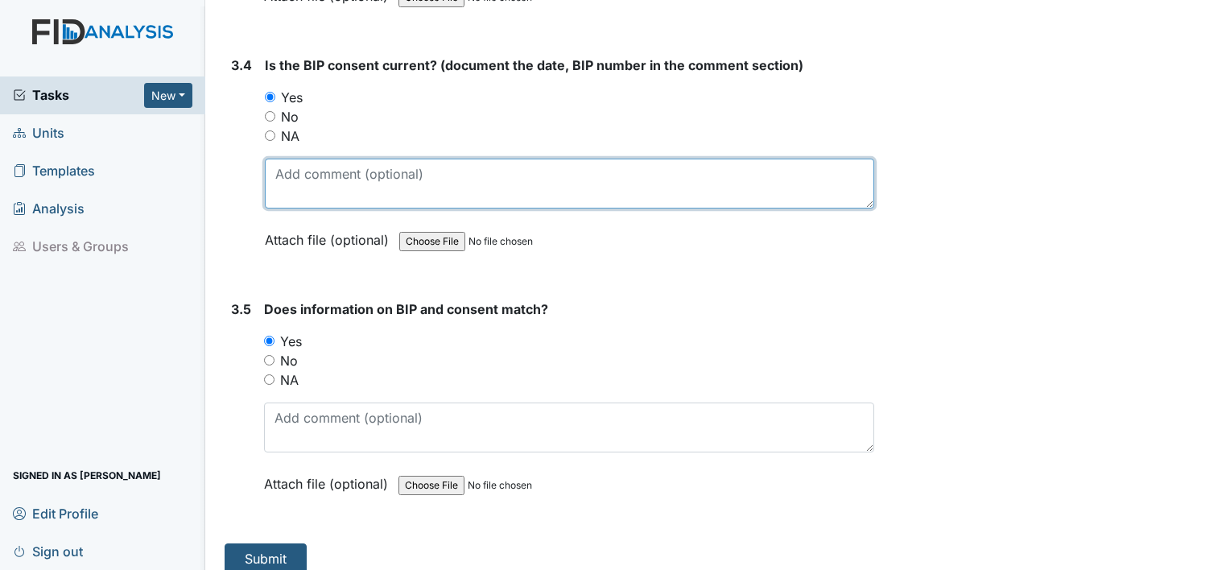
click at [283, 163] on textarea at bounding box center [570, 184] width 610 height 50
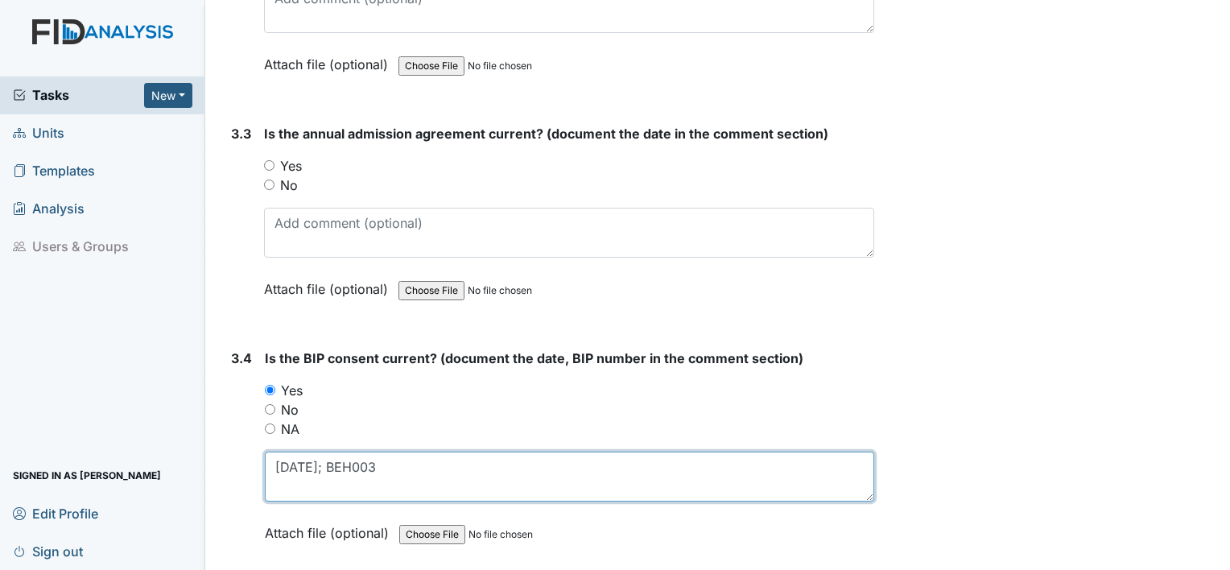
scroll to position [4197, 0]
type textarea "11.05.24; BEH003"
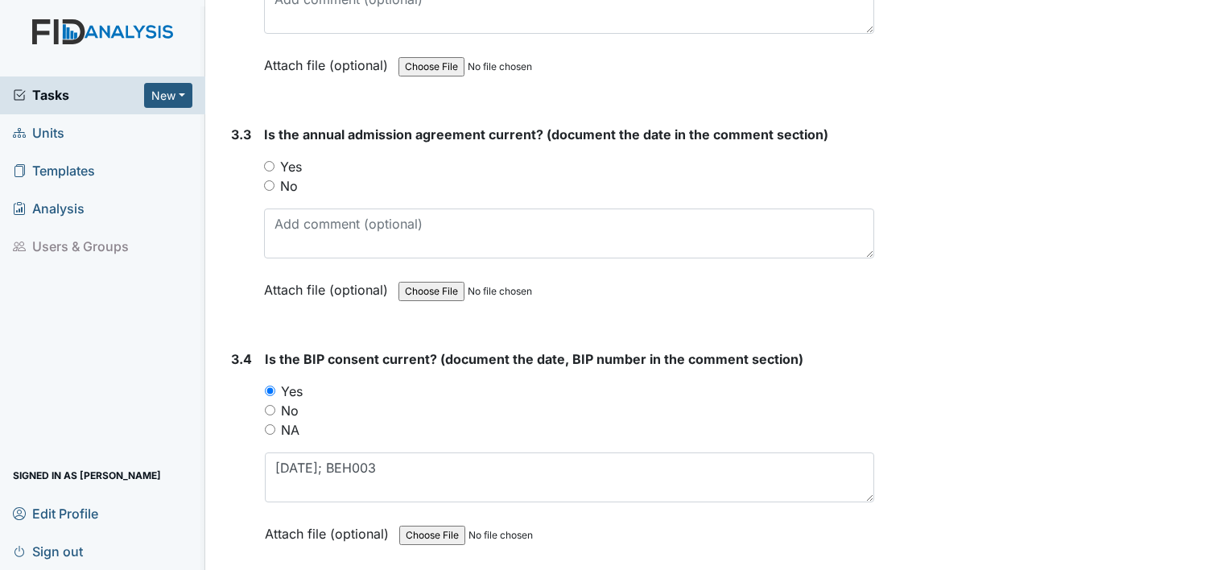
click at [271, 180] on input "No" at bounding box center [269, 185] width 10 height 10
radio input "true"
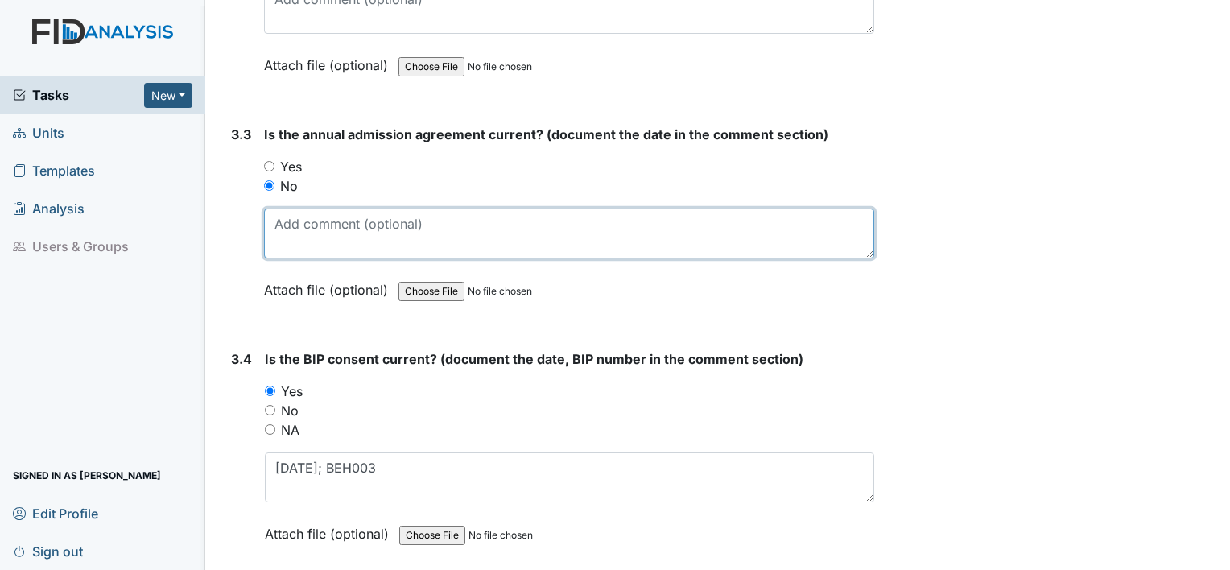
click at [283, 217] on textarea at bounding box center [569, 234] width 610 height 50
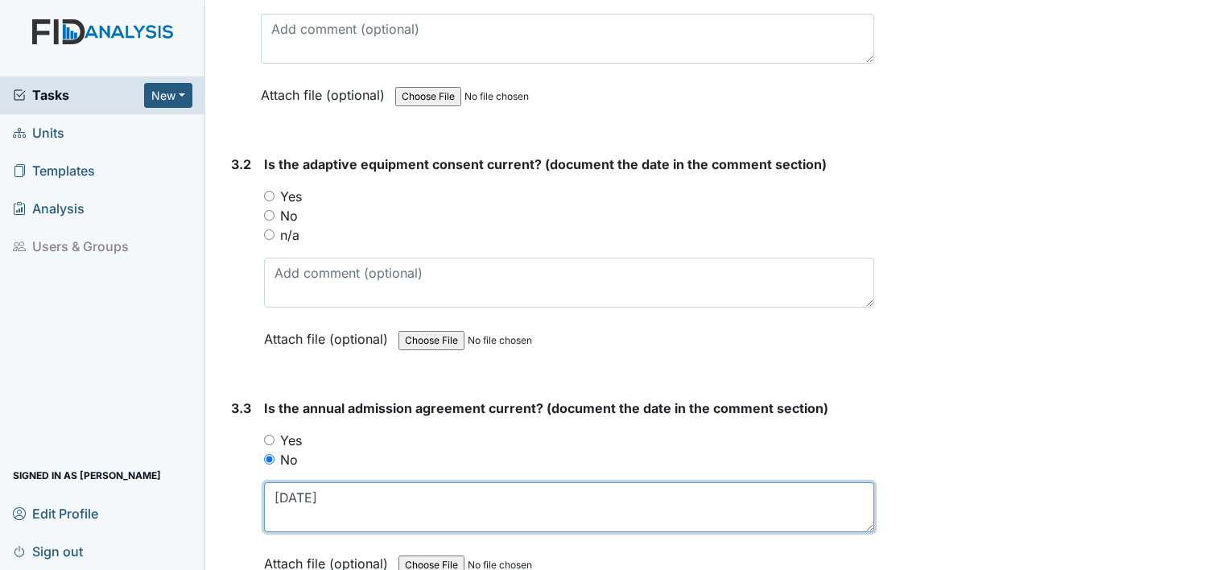
scroll to position [3923, 0]
type textarea "[DATE]"
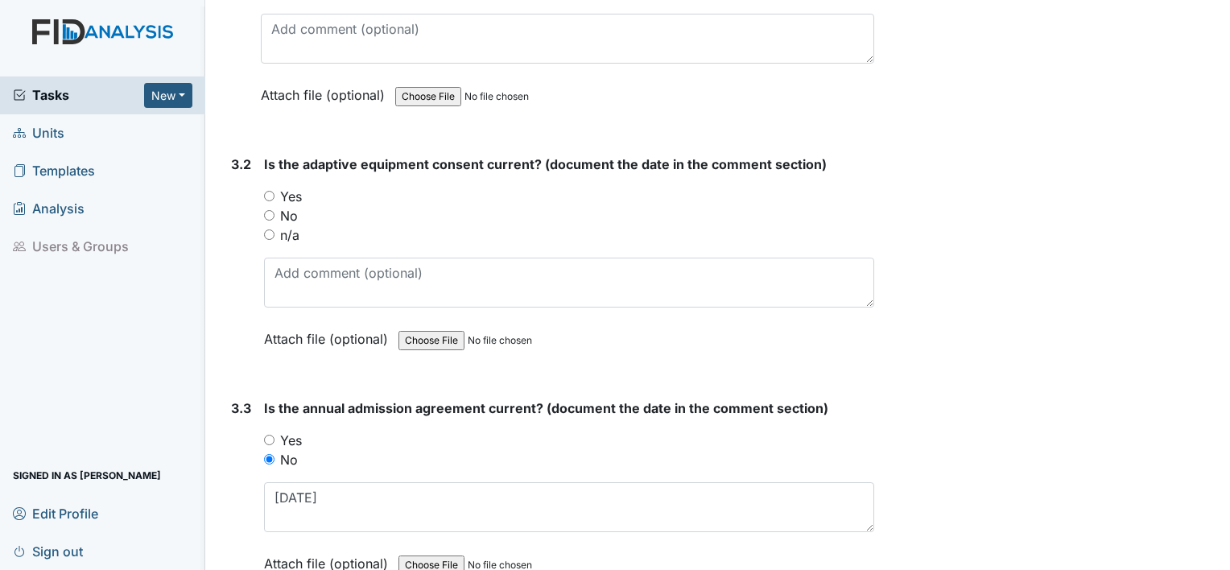
click at [283, 206] on label "No" at bounding box center [289, 215] width 18 height 19
click at [275, 210] on input "No" at bounding box center [269, 215] width 10 height 10
radio input "true"
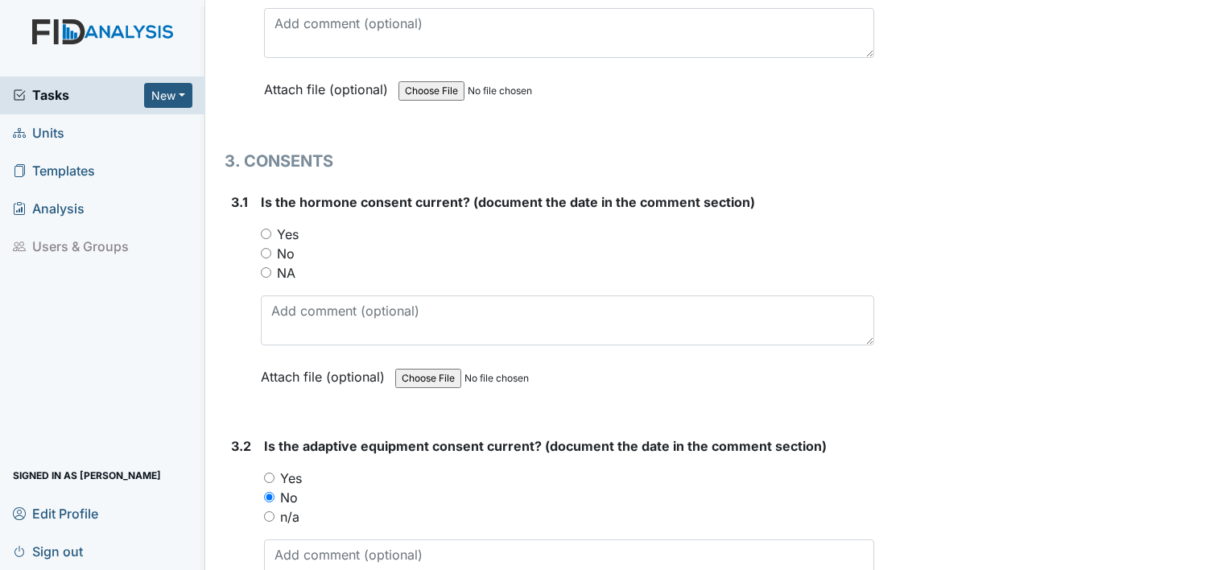
scroll to position [3625, 0]
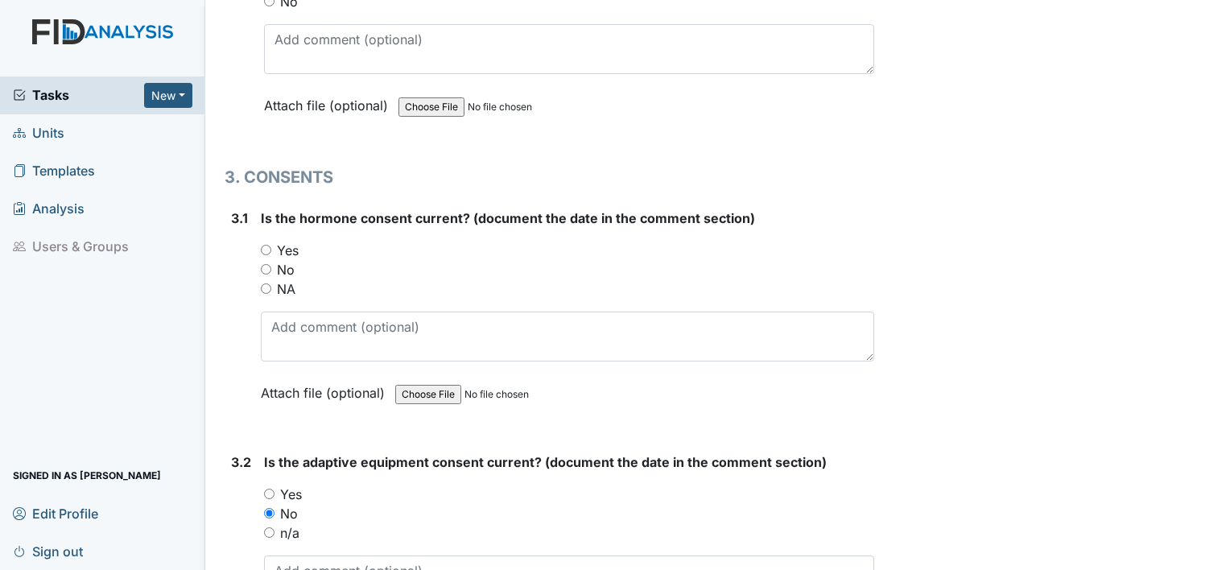
click at [288, 279] on label "NA" at bounding box center [286, 288] width 19 height 19
click at [271, 283] on input "NA" at bounding box center [266, 288] width 10 height 10
radio input "true"
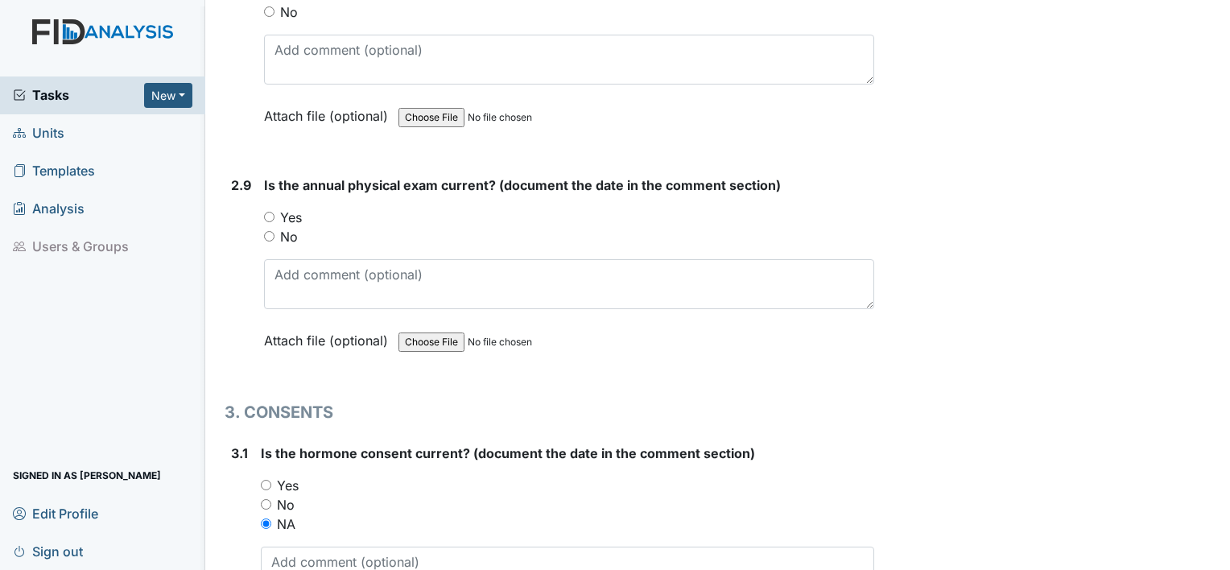
scroll to position [3386, 0]
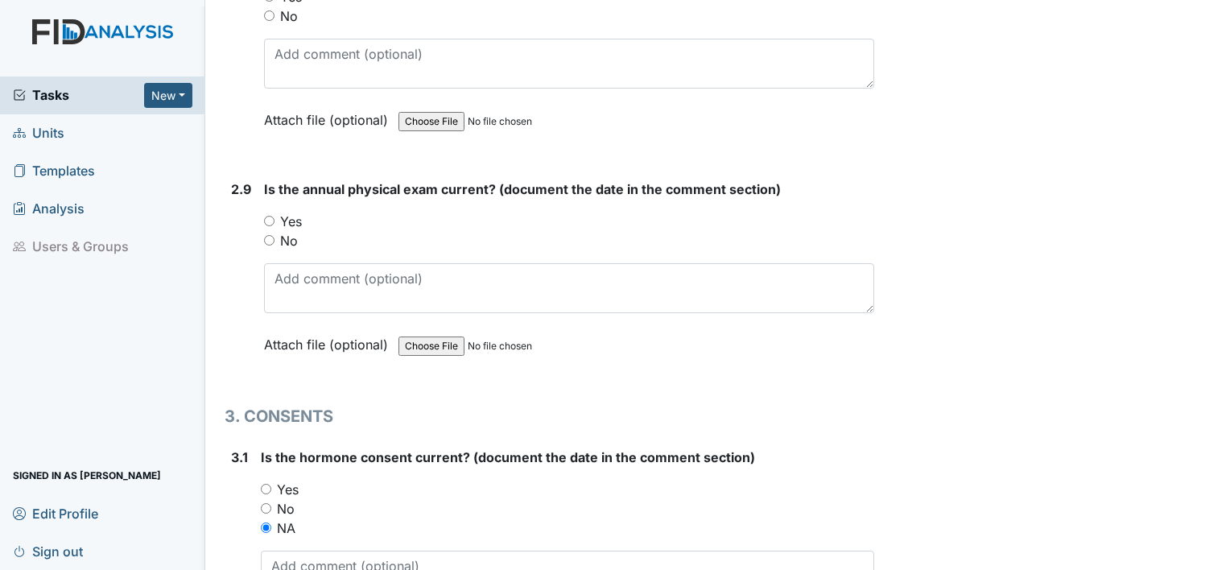
click at [287, 212] on label "Yes" at bounding box center [291, 221] width 22 height 19
click at [275, 216] on input "Yes" at bounding box center [269, 221] width 10 height 10
radio input "true"
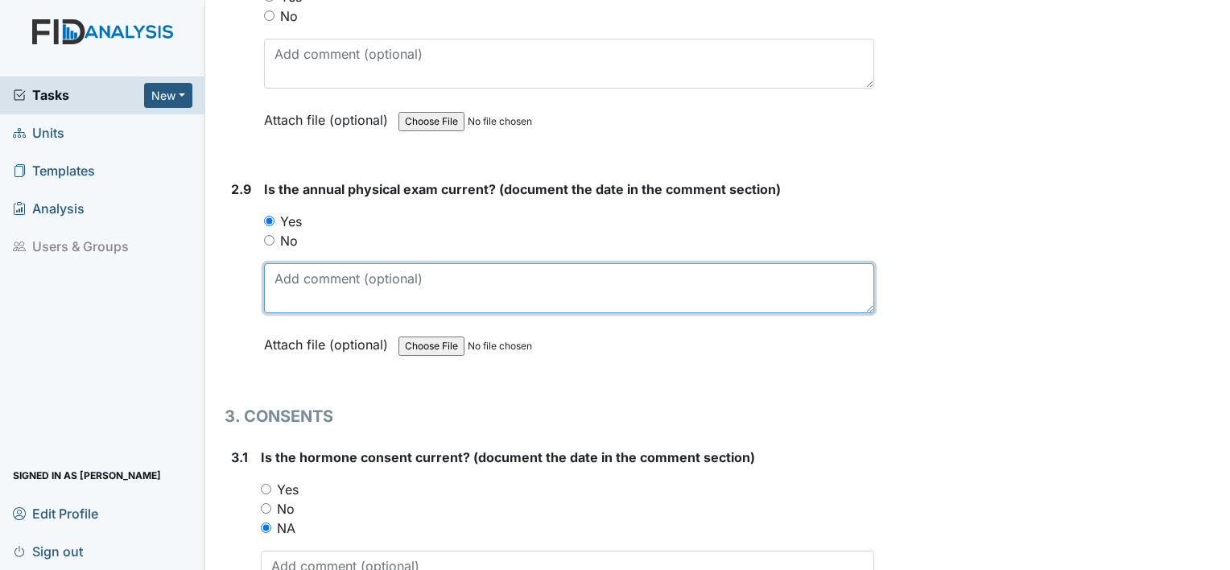
click at [291, 263] on textarea at bounding box center [569, 288] width 610 height 50
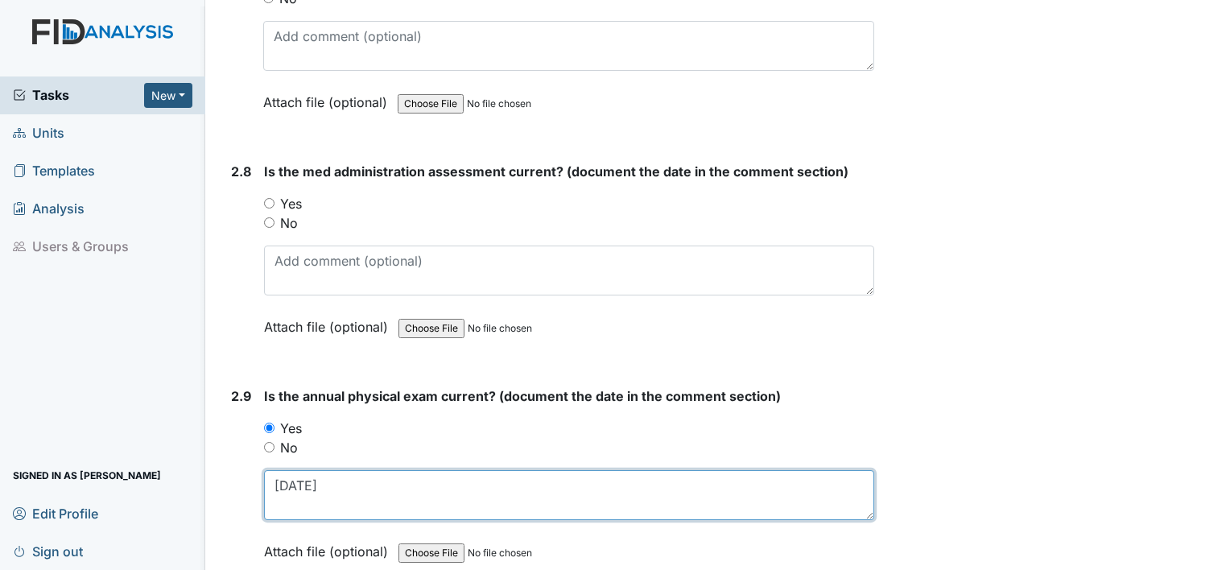
scroll to position [3144, 0]
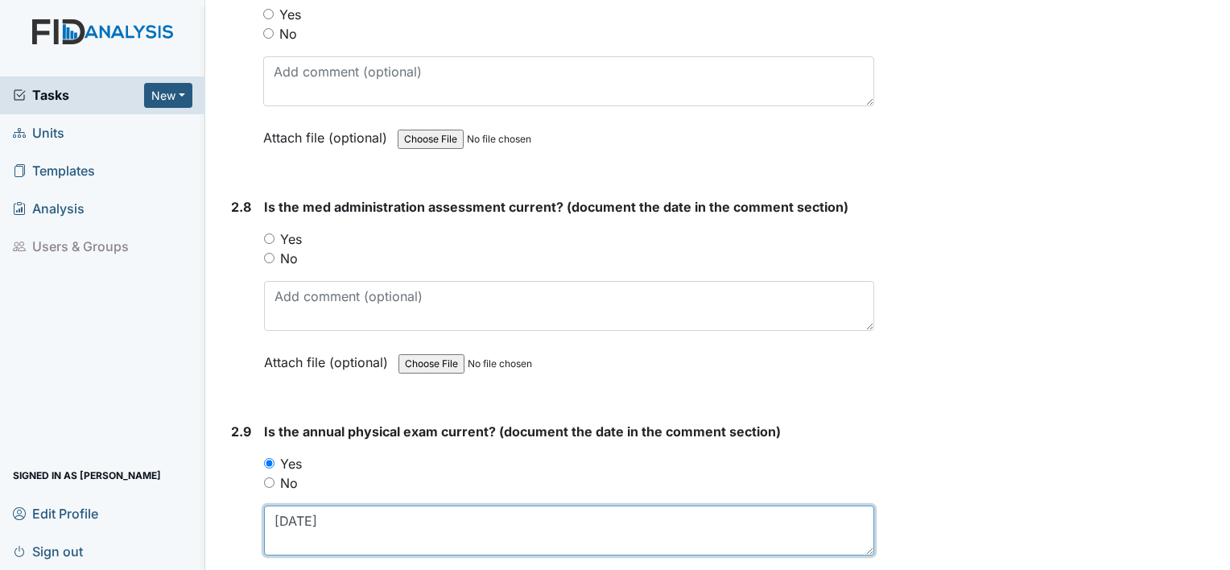
type textarea "[DATE]"
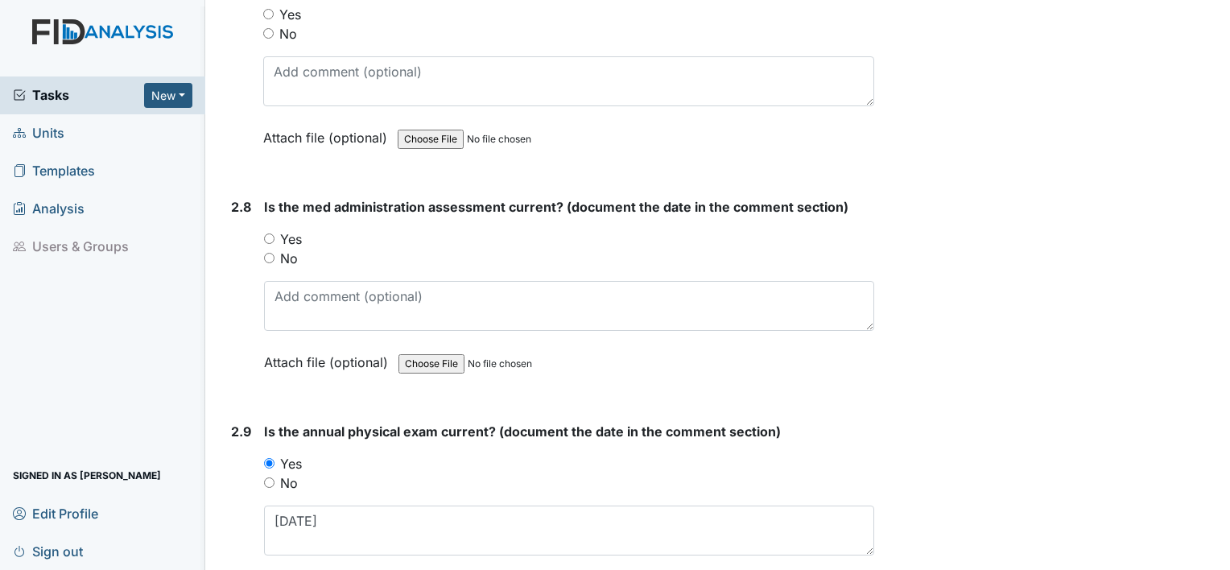
click at [288, 249] on label "No" at bounding box center [289, 258] width 18 height 19
click at [275, 253] on input "No" at bounding box center [269, 258] width 10 height 10
radio input "true"
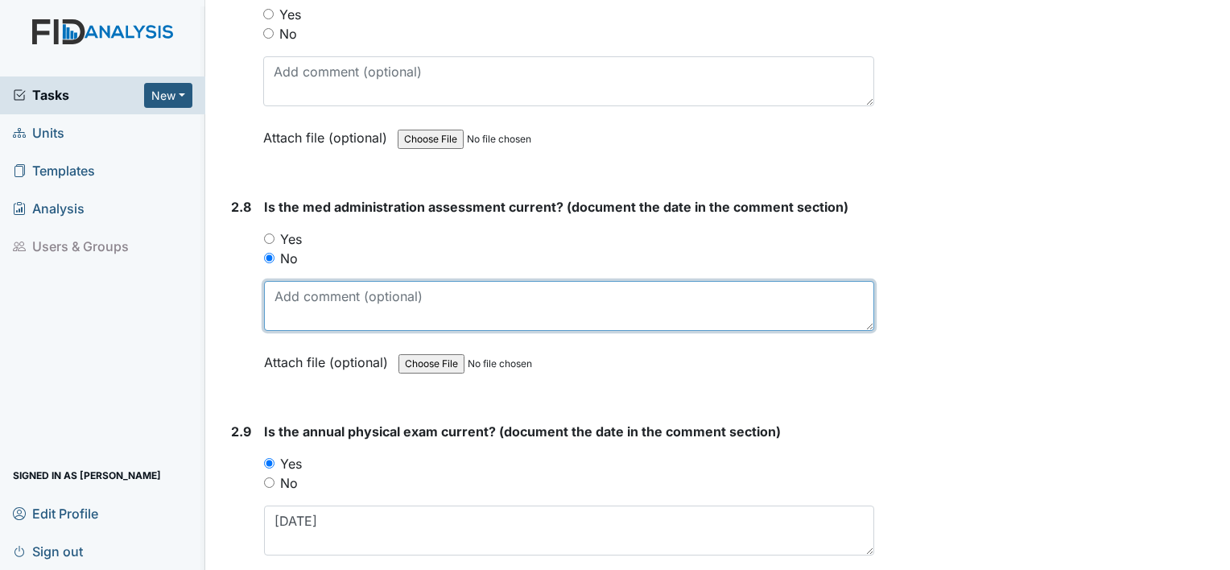
click at [295, 289] on textarea at bounding box center [569, 306] width 610 height 50
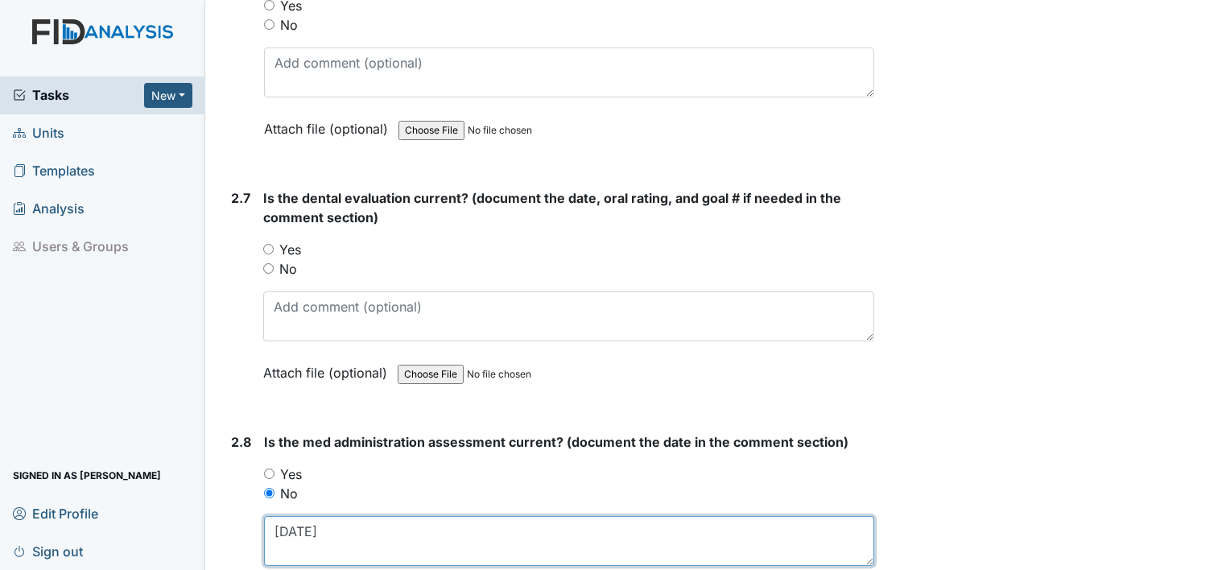
scroll to position [2907, 0]
type textarea "[DATE]"
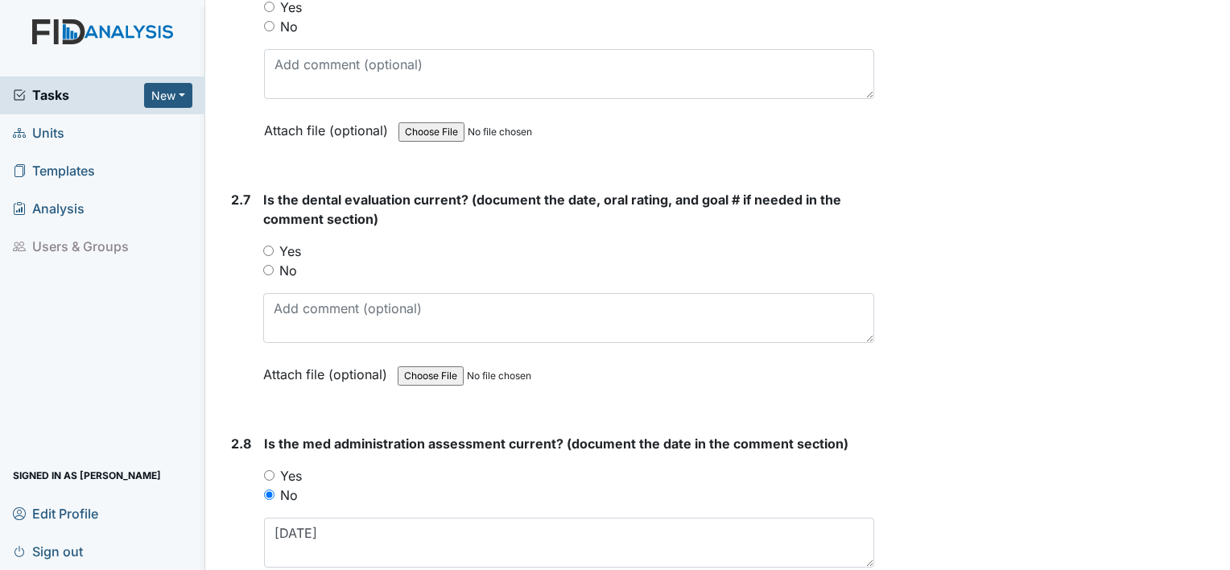
click at [292, 242] on label "Yes" at bounding box center [290, 251] width 22 height 19
click at [274, 246] on input "Yes" at bounding box center [268, 251] width 10 height 10
radio input "true"
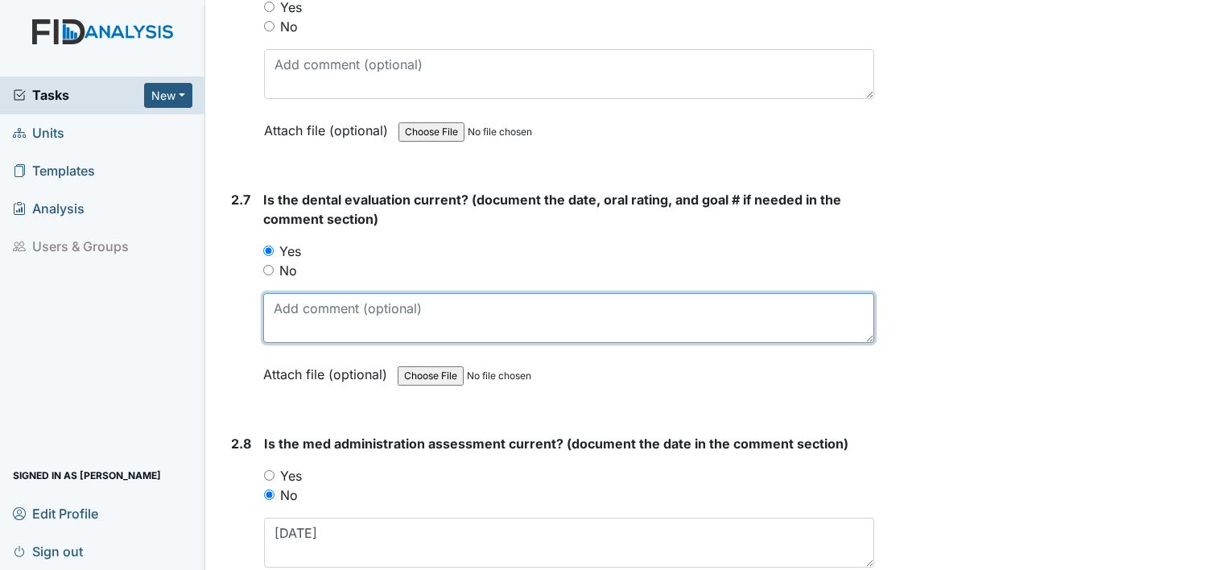
click at [296, 314] on textarea at bounding box center [568, 318] width 611 height 50
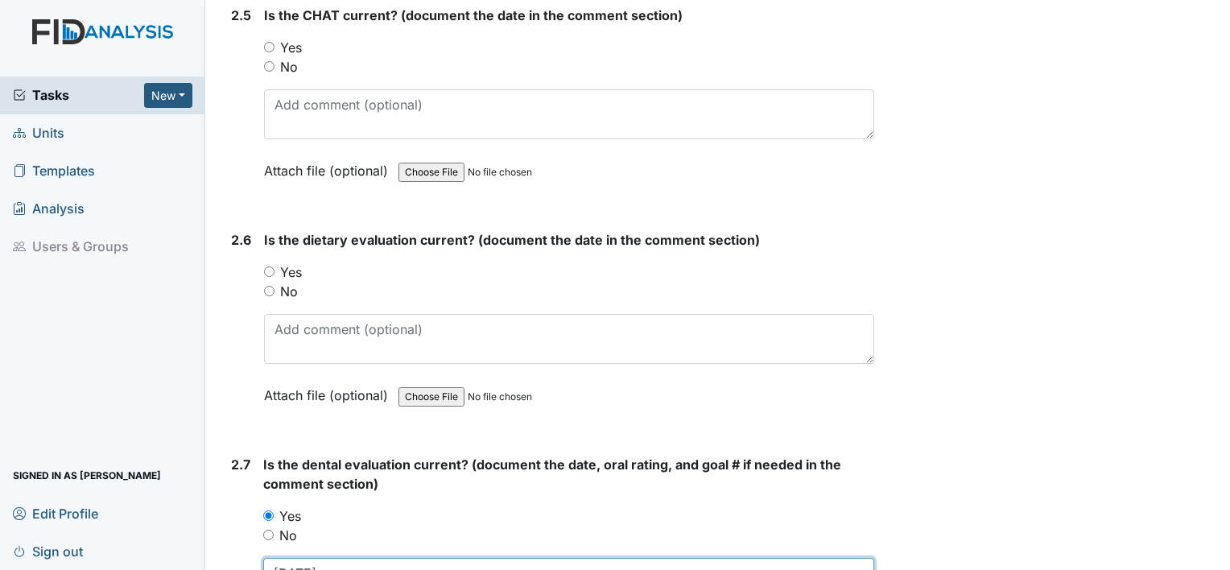
scroll to position [2637, 0]
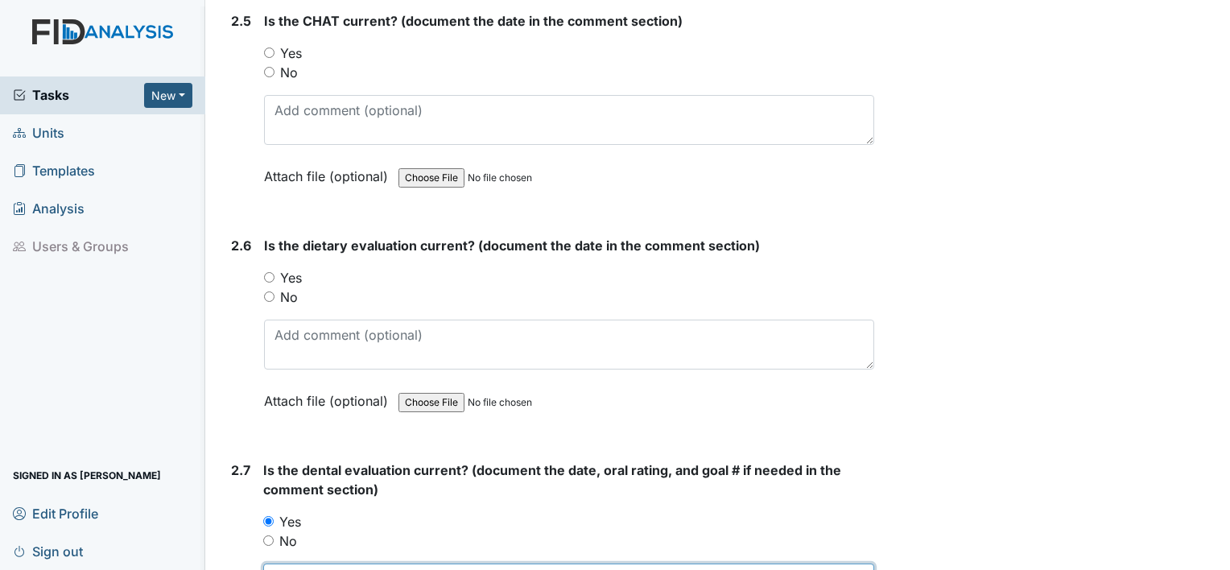
type textarea "[DATE]"
click at [292, 271] on label "Yes" at bounding box center [291, 277] width 22 height 19
click at [275, 272] on input "Yes" at bounding box center [269, 277] width 10 height 10
radio input "true"
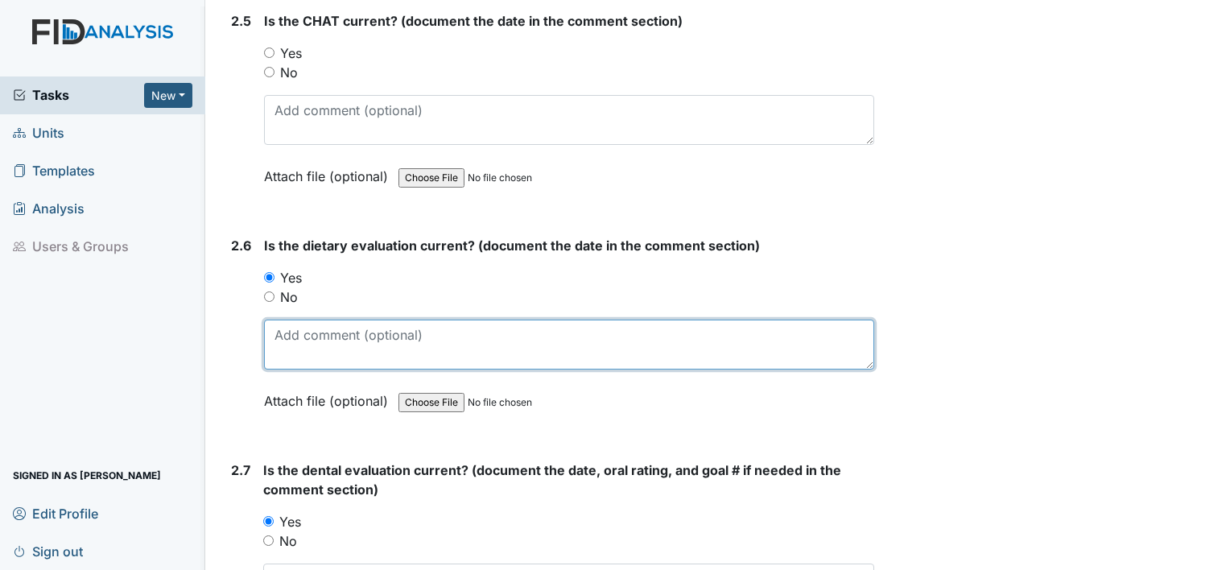
click at [298, 341] on textarea at bounding box center [569, 345] width 610 height 50
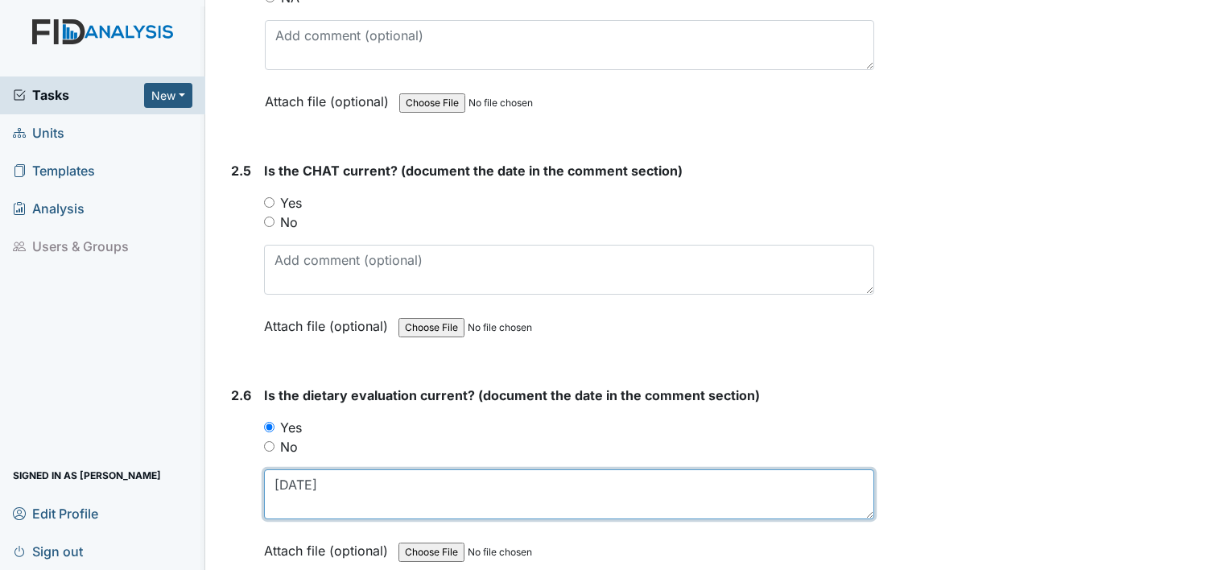
scroll to position [2474, 0]
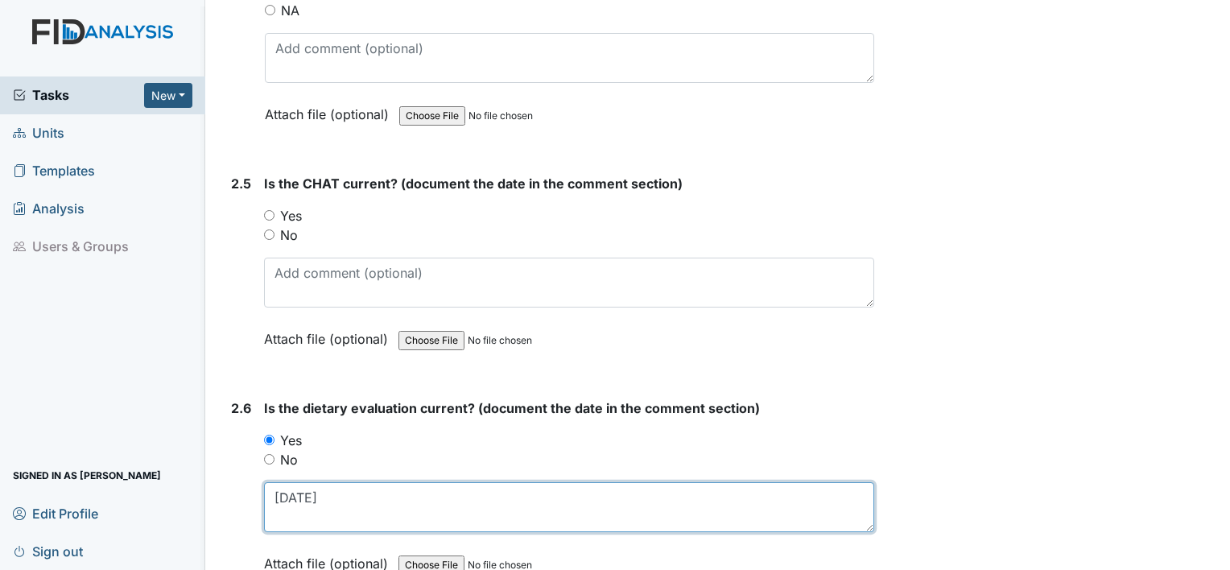
type textarea "[DATE]"
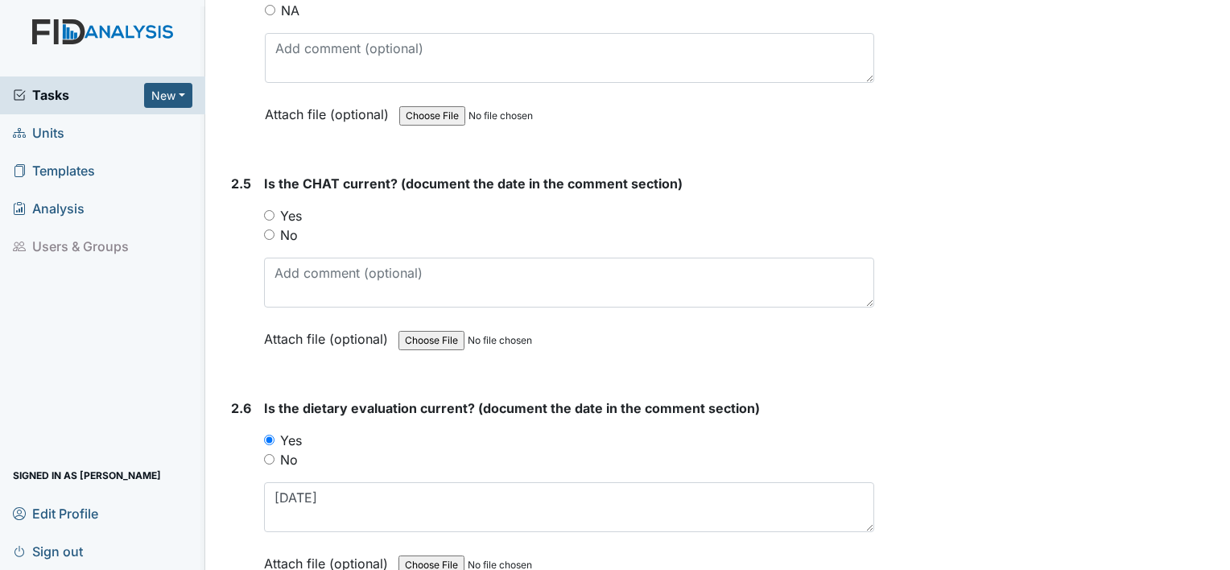
click at [290, 206] on label "Yes" at bounding box center [291, 215] width 22 height 19
click at [275, 210] on input "Yes" at bounding box center [269, 215] width 10 height 10
radio input "true"
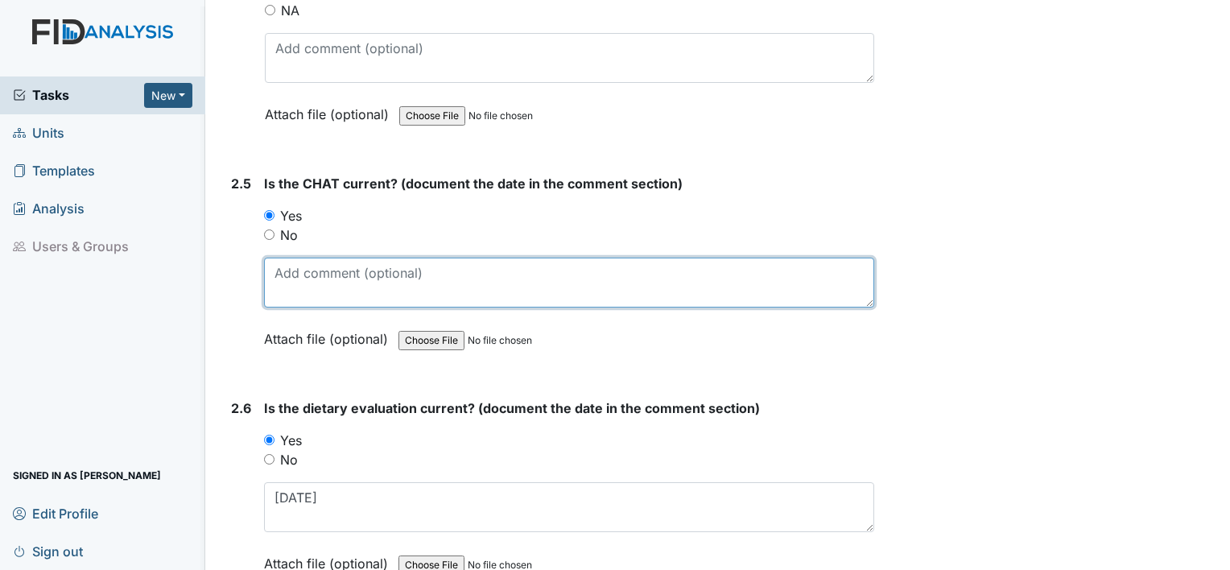
click at [299, 271] on textarea at bounding box center [569, 283] width 610 height 50
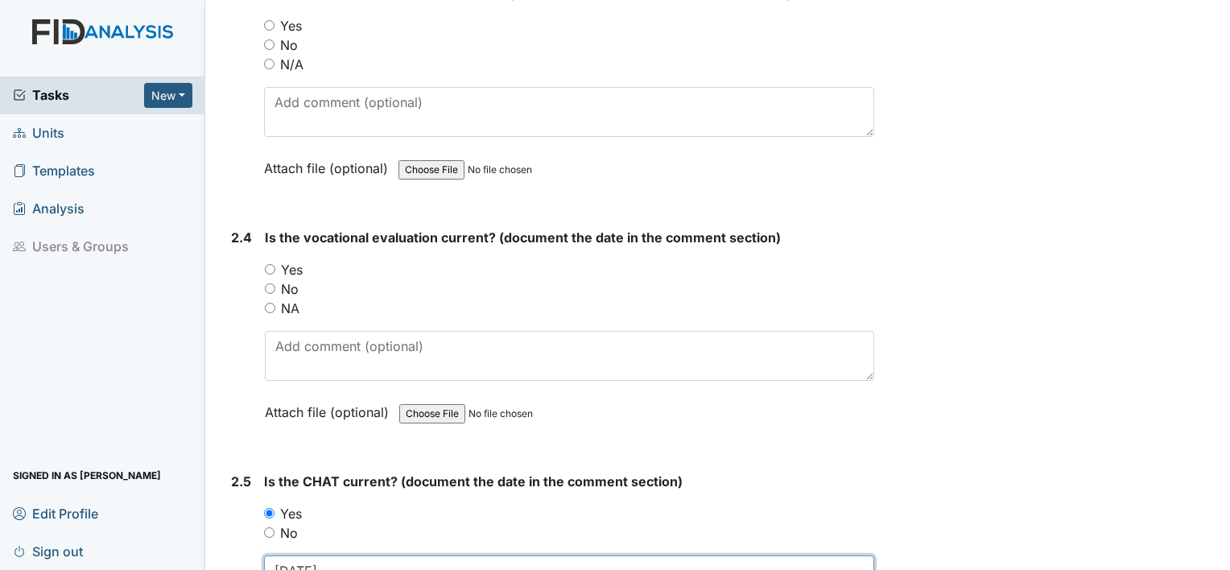
scroll to position [2174, 0]
type textarea "[DATE]"
click at [295, 271] on label "Yes" at bounding box center [292, 271] width 22 height 19
click at [275, 271] on input "Yes" at bounding box center [270, 271] width 10 height 10
radio input "true"
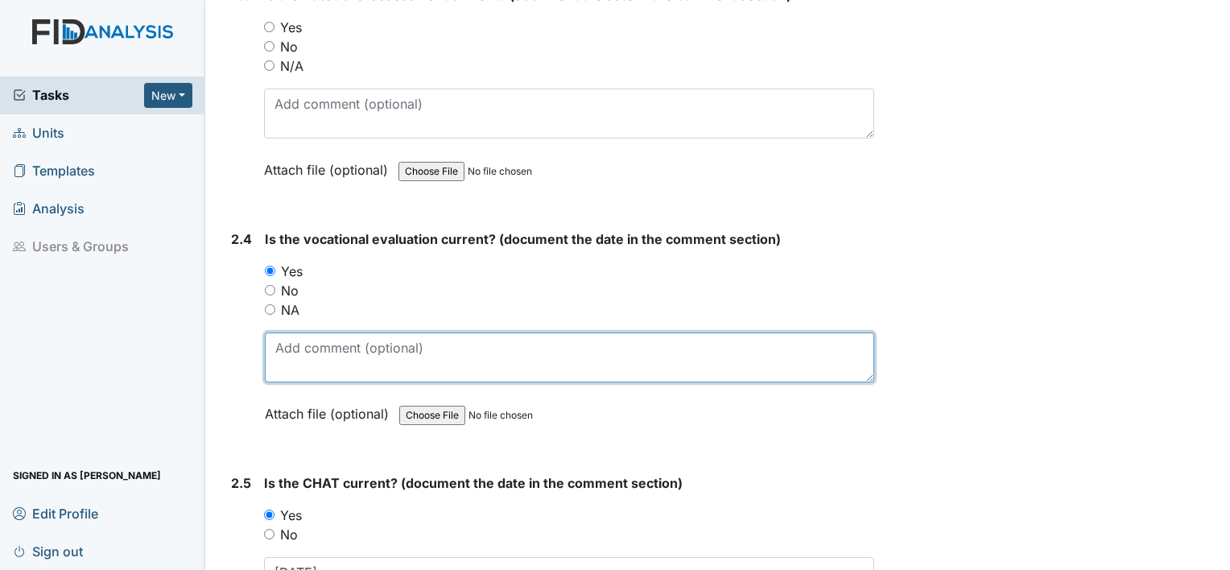
click at [300, 345] on textarea at bounding box center [570, 358] width 610 height 50
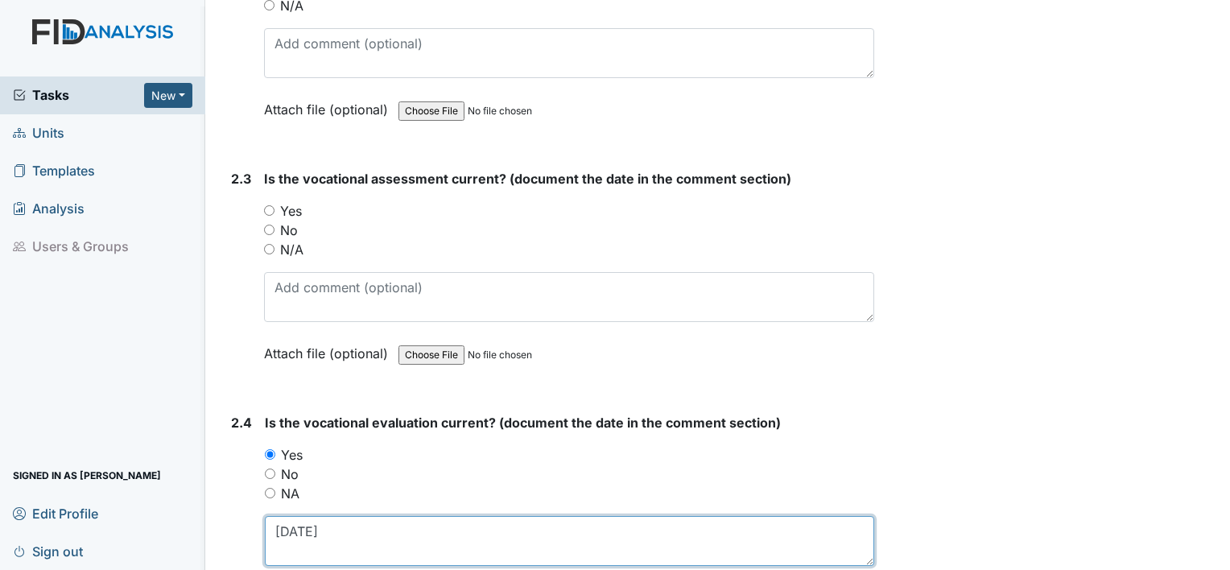
scroll to position [1991, 0]
type textarea "[DATE]"
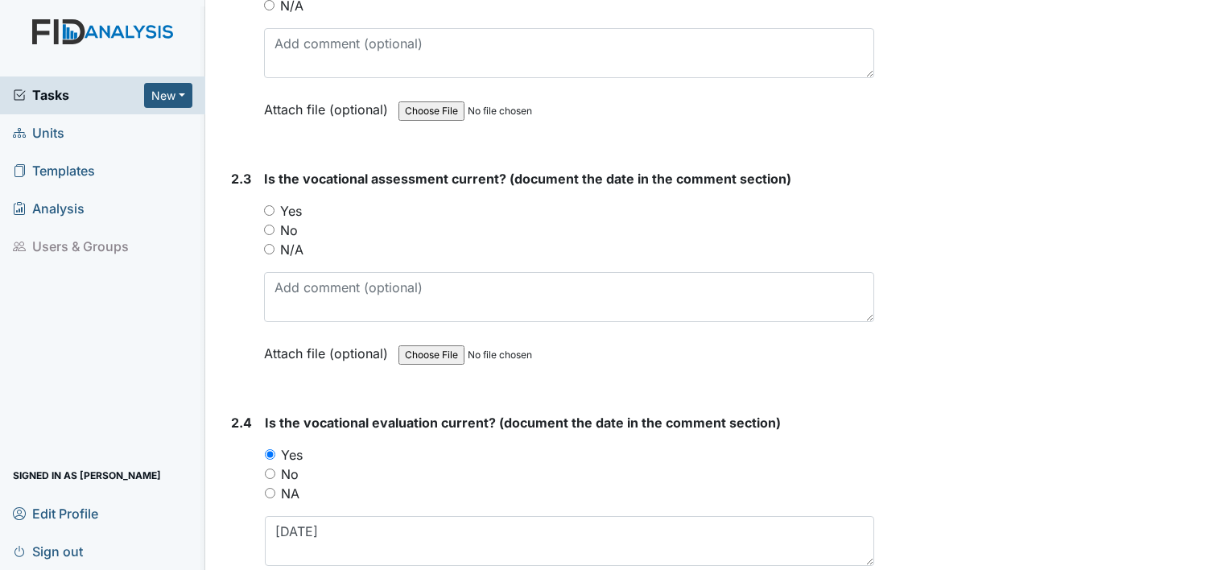
click at [292, 206] on label "Yes" at bounding box center [291, 210] width 22 height 19
click at [275, 206] on input "Yes" at bounding box center [269, 210] width 10 height 10
radio input "true"
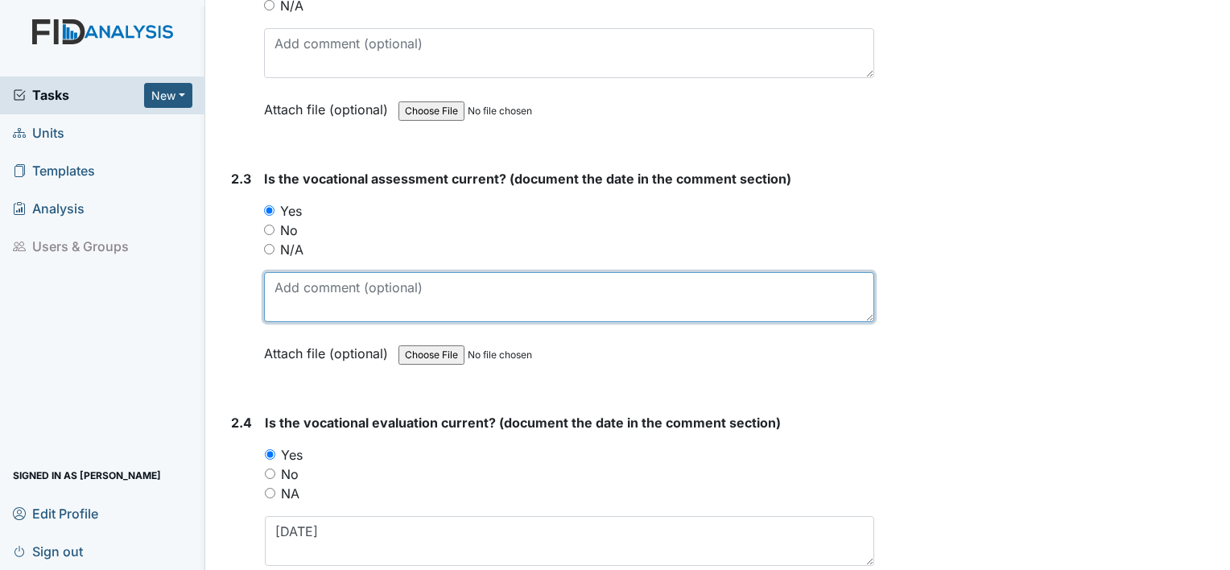
click at [292, 288] on textarea at bounding box center [569, 297] width 610 height 50
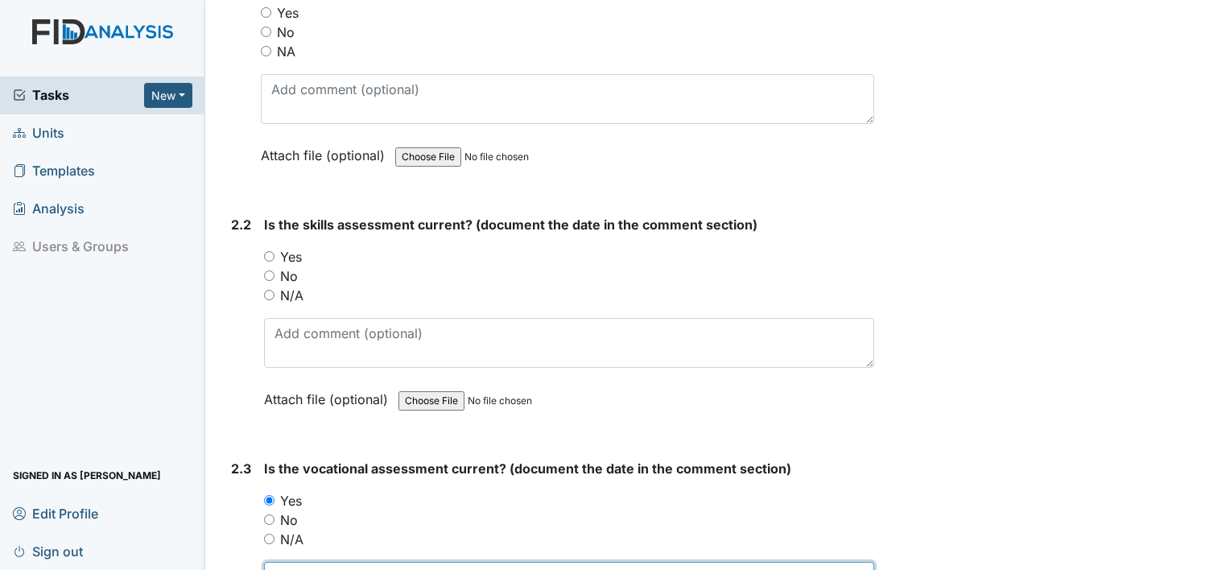
scroll to position [1698, 0]
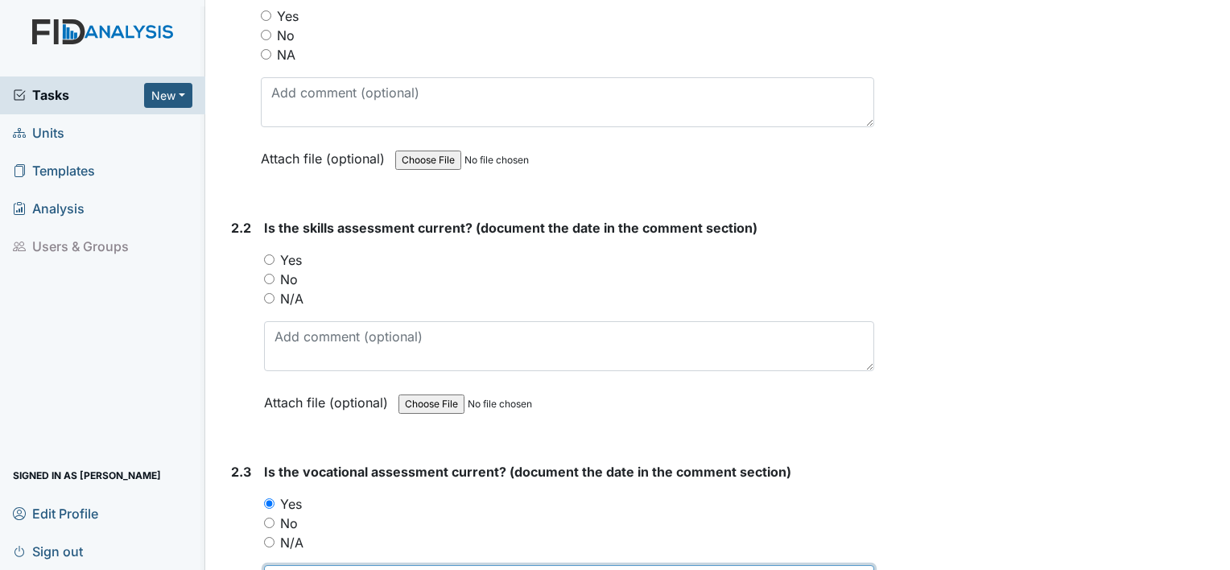
type textarea "[DATE]"
click at [291, 250] on label "Yes" at bounding box center [291, 259] width 22 height 19
click at [275, 254] on input "Yes" at bounding box center [269, 259] width 10 height 10
radio input "true"
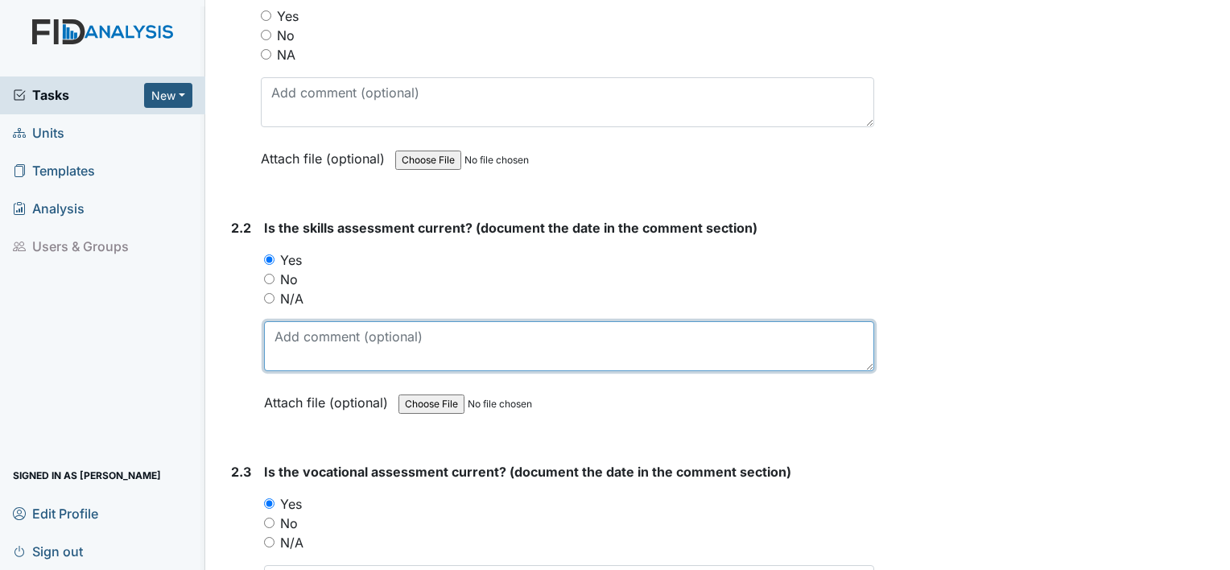
click at [298, 329] on textarea at bounding box center [569, 346] width 610 height 50
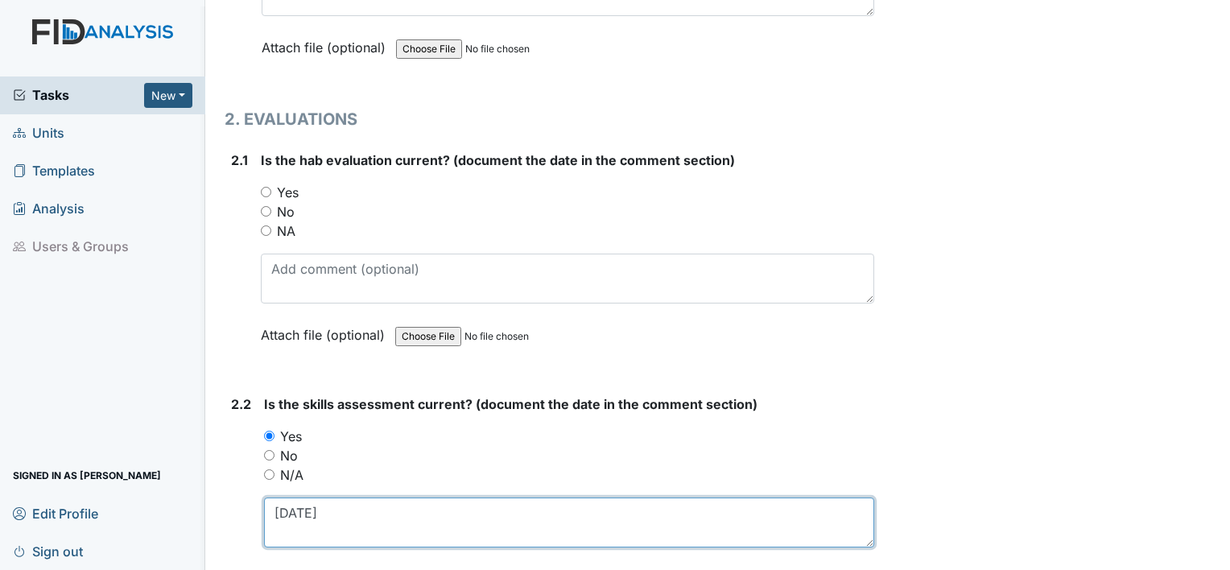
scroll to position [1520, 0]
type textarea "[DATE]"
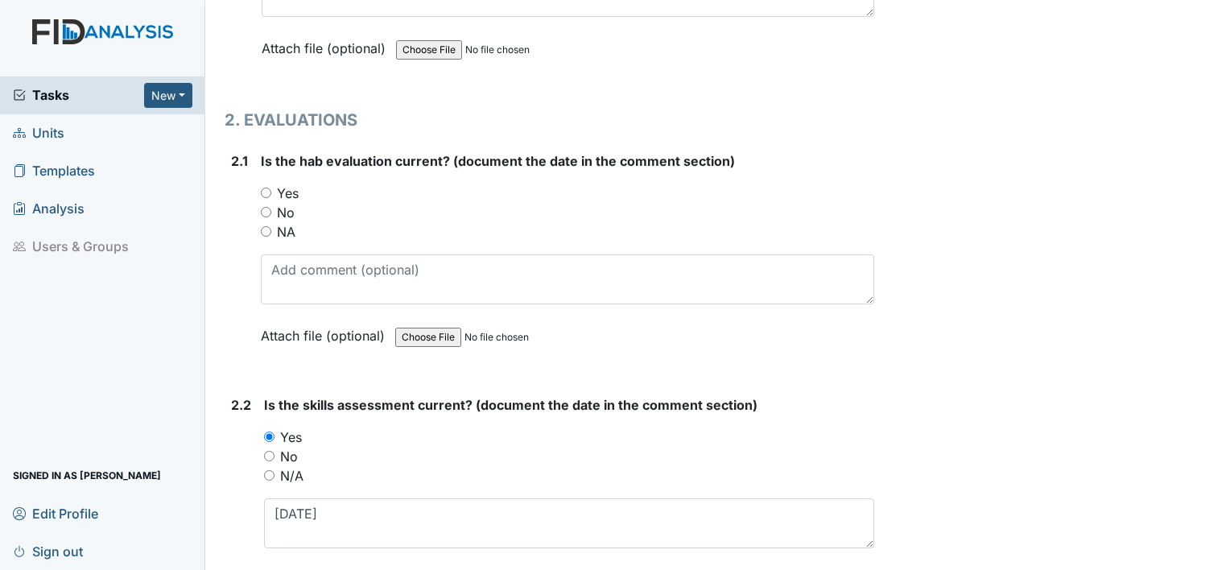
click at [294, 188] on label "Yes" at bounding box center [288, 193] width 22 height 19
click at [271, 188] on input "Yes" at bounding box center [266, 193] width 10 height 10
radio input "true"
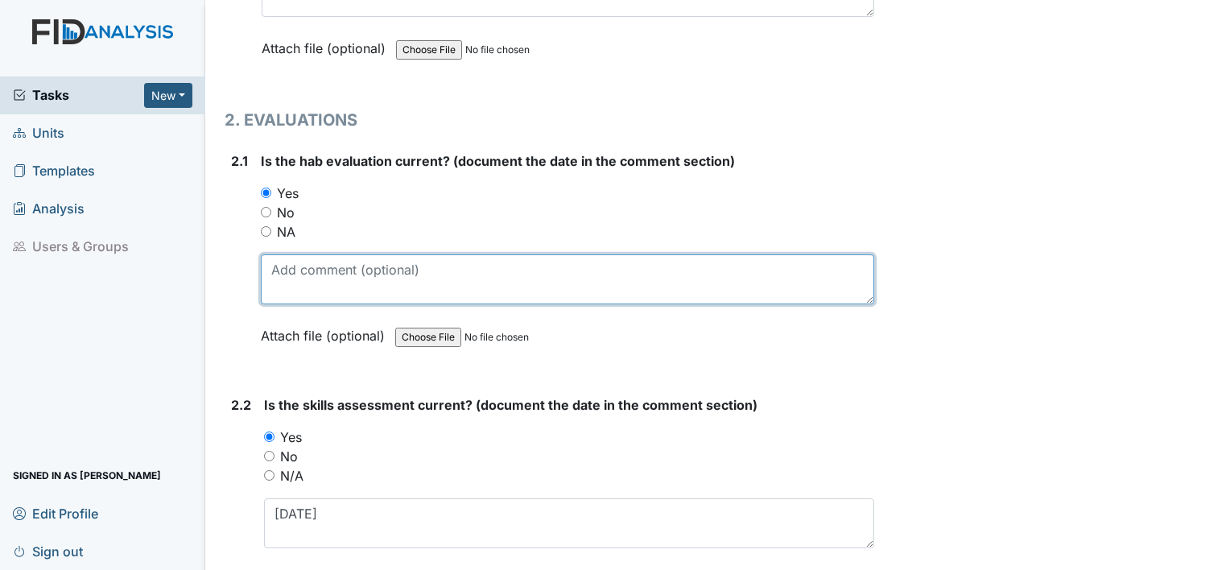
click at [293, 276] on textarea at bounding box center [568, 279] width 614 height 50
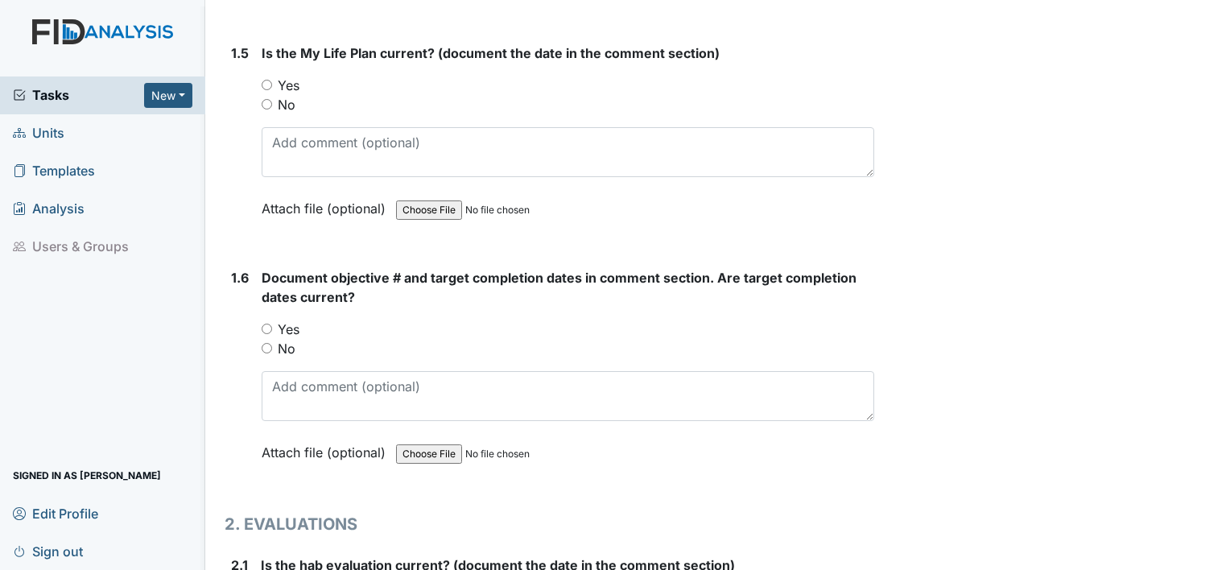
scroll to position [1111, 0]
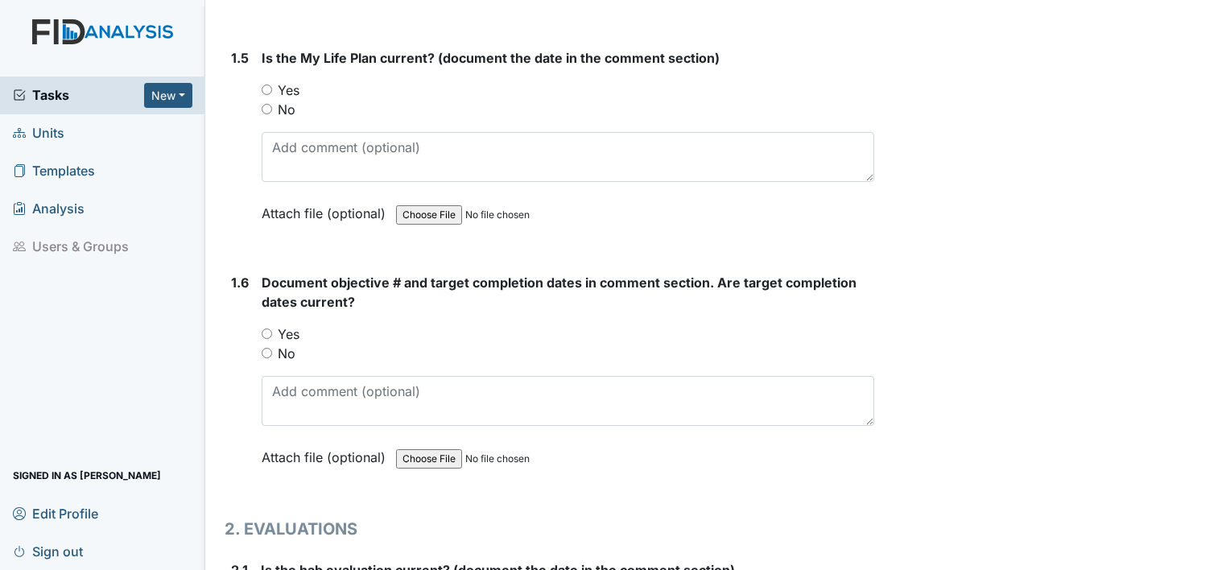
type textarea "[DATE]"
click at [289, 329] on label "Yes" at bounding box center [289, 334] width 22 height 19
click at [272, 329] on input "Yes" at bounding box center [267, 334] width 10 height 10
radio input "true"
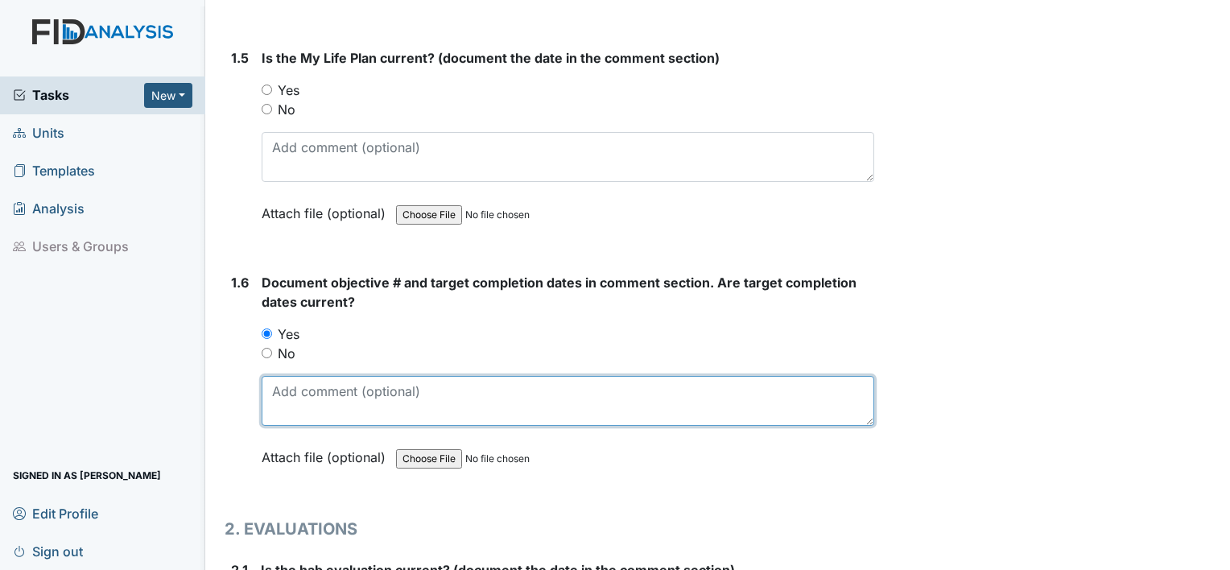
click at [296, 400] on textarea at bounding box center [568, 401] width 613 height 50
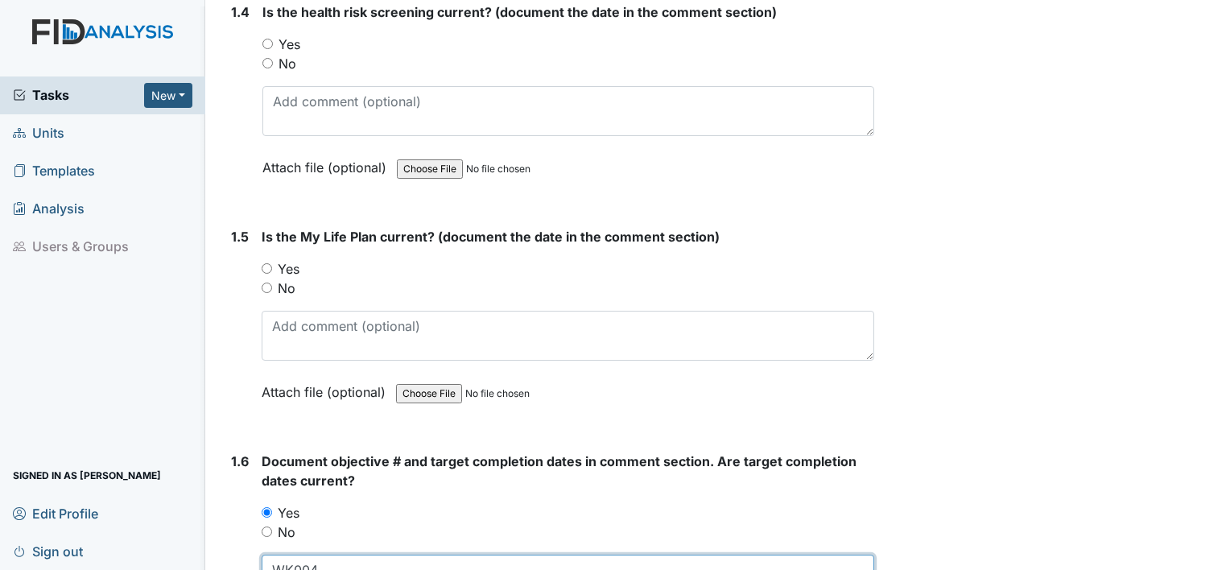
scroll to position [928, 0]
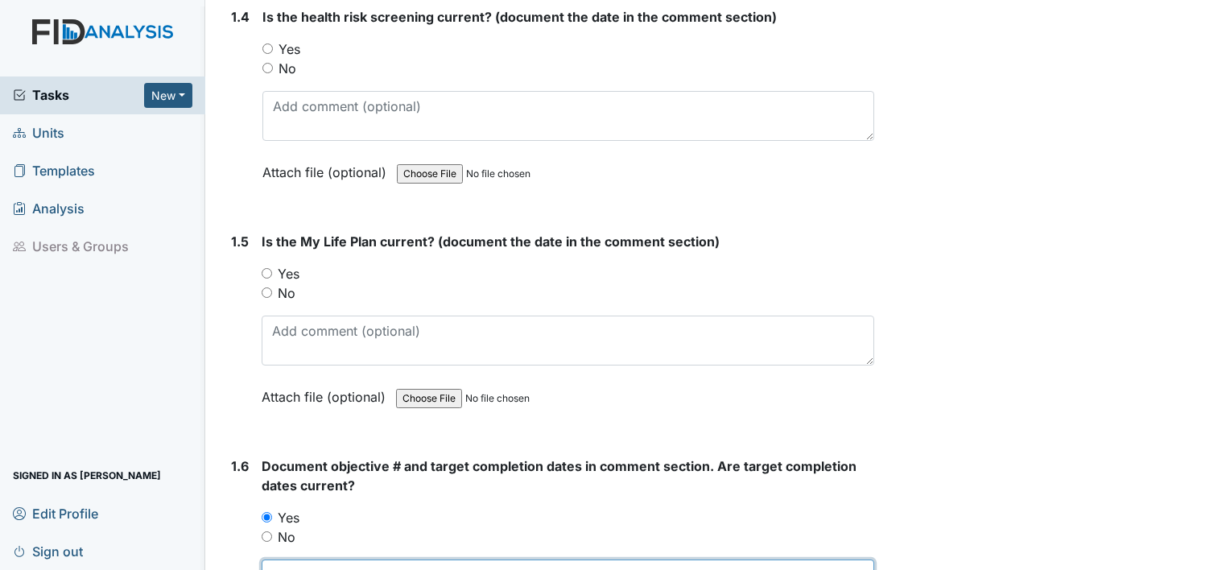
type textarea "WK004"
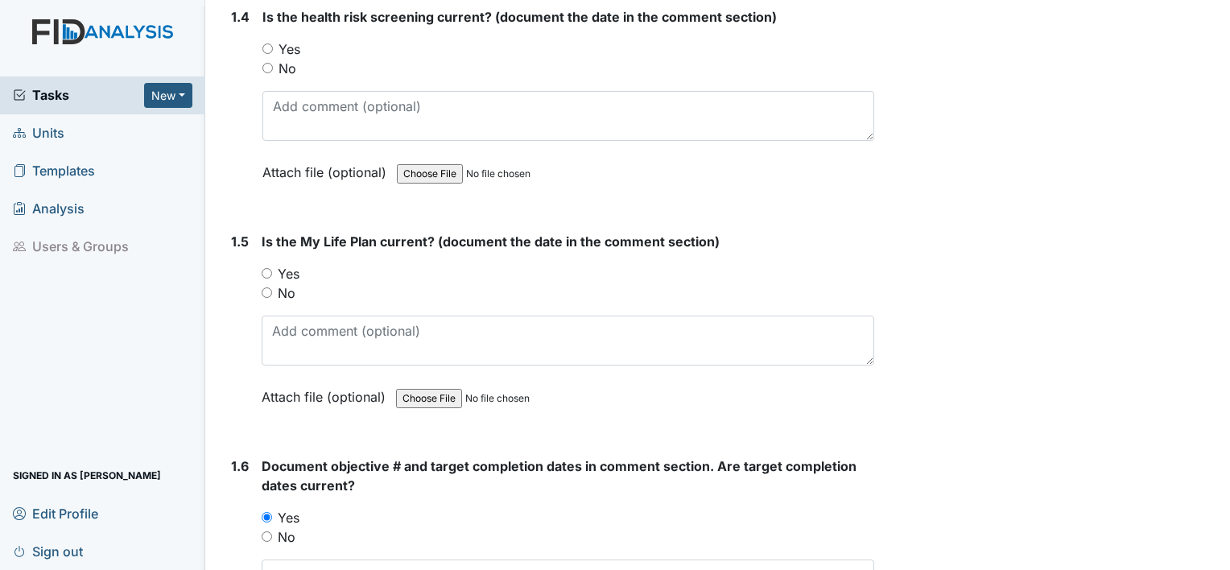
click at [285, 289] on label "No" at bounding box center [287, 292] width 18 height 19
click at [272, 289] on input "No" at bounding box center [267, 292] width 10 height 10
radio input "true"
click at [290, 267] on label "Yes" at bounding box center [289, 273] width 22 height 19
click at [272, 268] on input "Yes" at bounding box center [267, 273] width 10 height 10
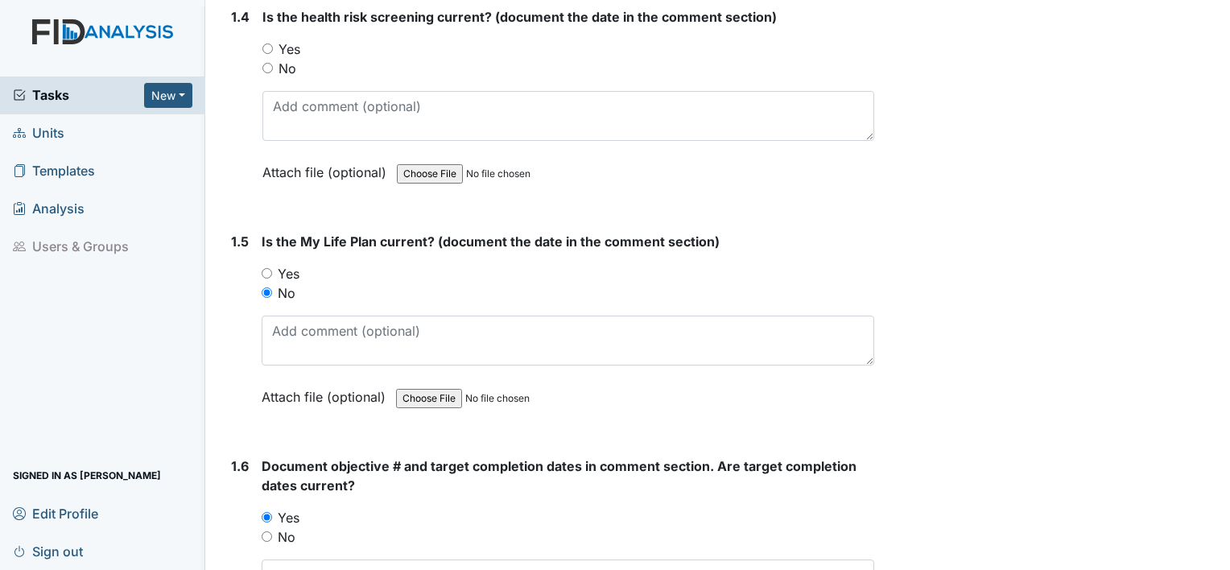
radio input "true"
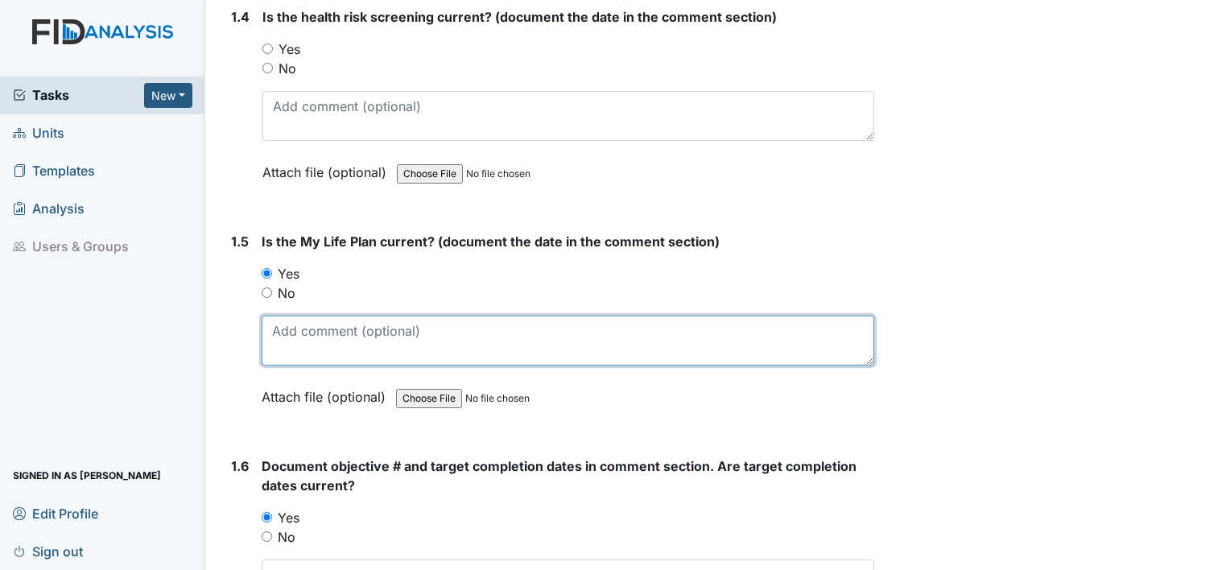
click at [294, 336] on textarea at bounding box center [568, 341] width 613 height 50
type textarea "6"
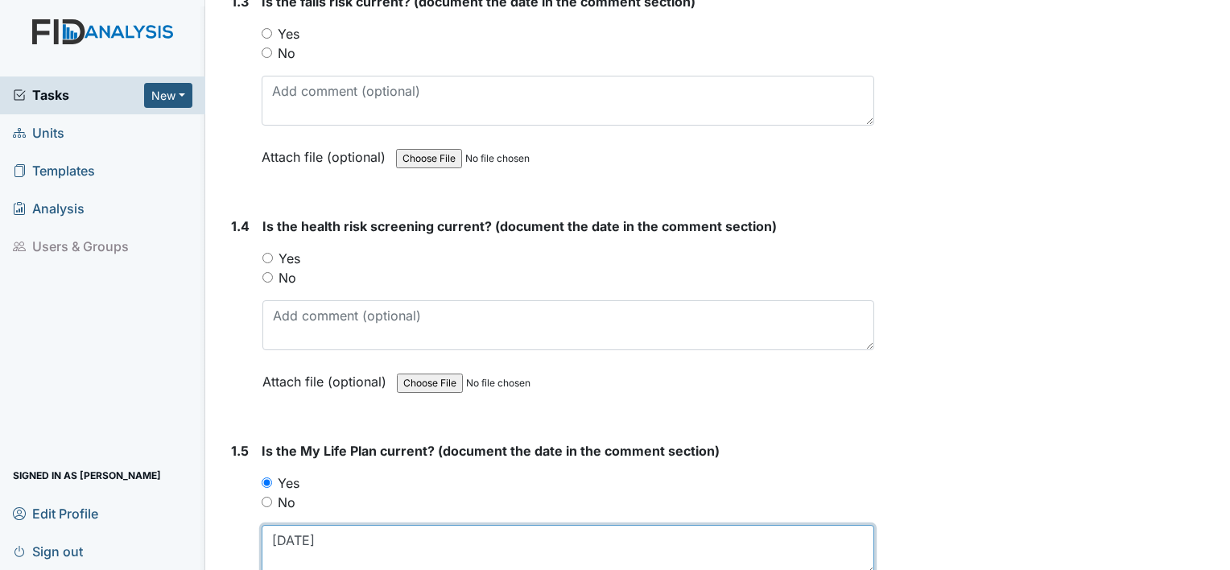
scroll to position [715, 0]
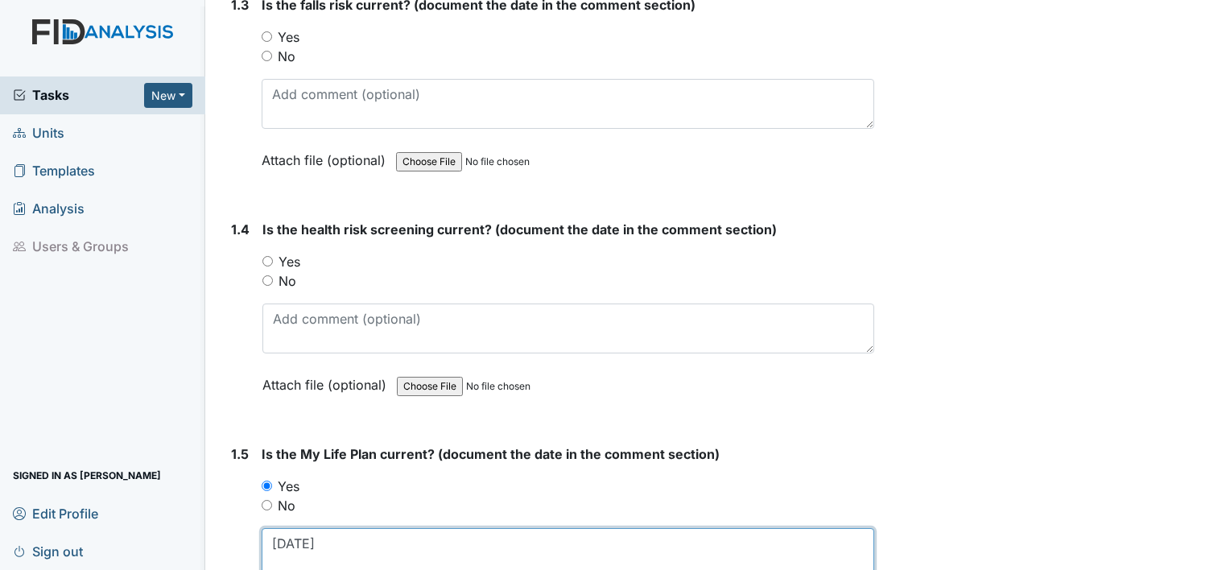
type textarea "7.22.25"
click at [279, 252] on label "Yes" at bounding box center [290, 261] width 22 height 19
click at [273, 256] on input "Yes" at bounding box center [268, 261] width 10 height 10
radio input "true"
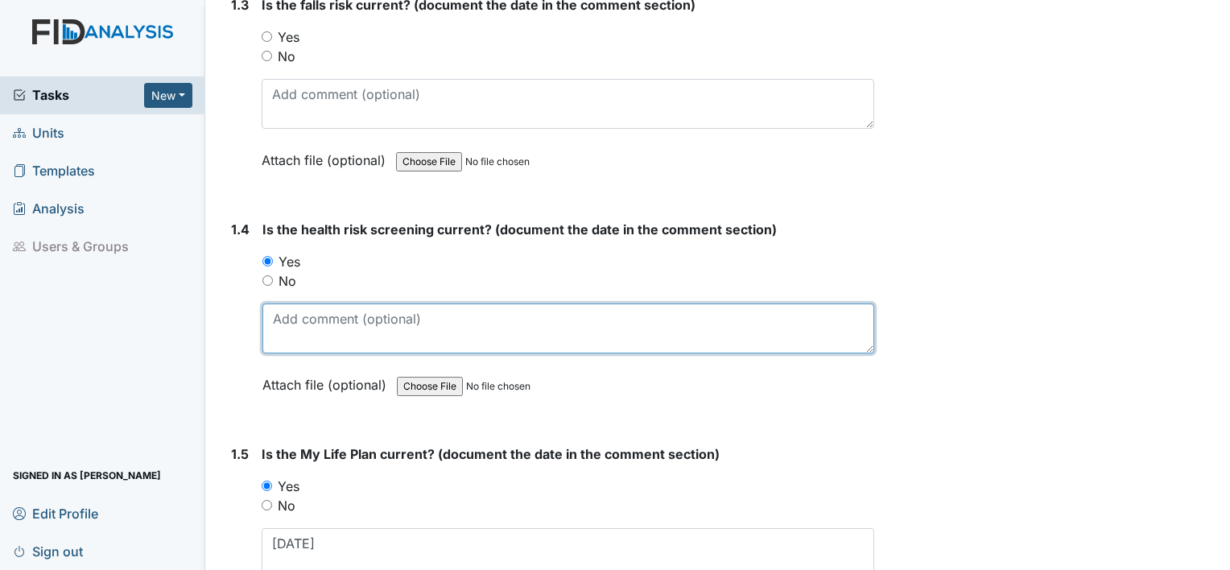
click at [296, 332] on textarea at bounding box center [569, 329] width 612 height 50
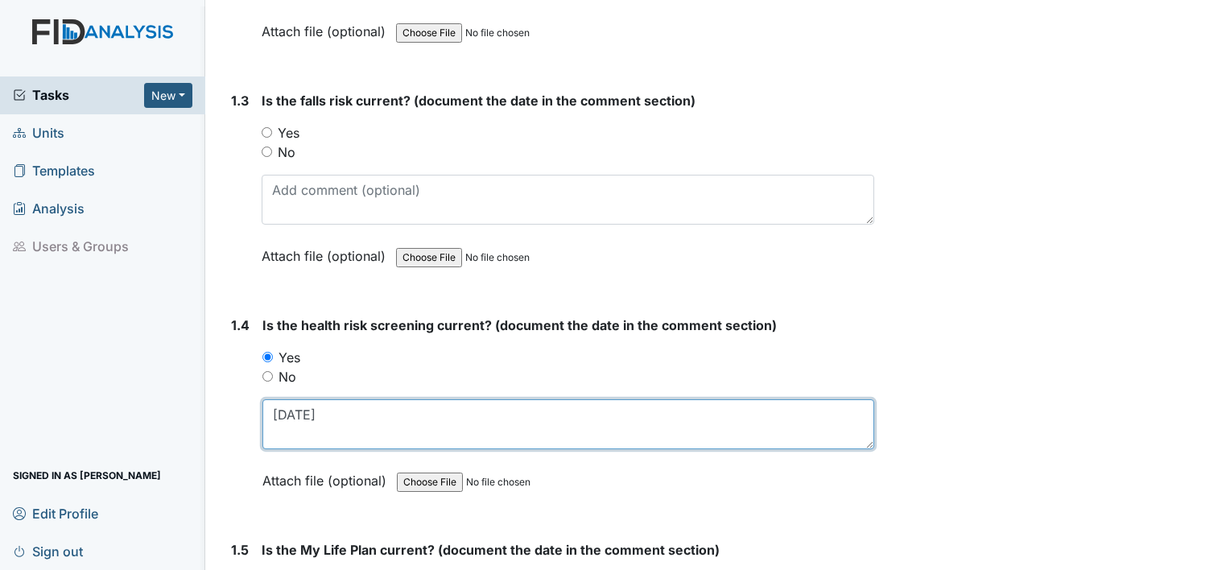
scroll to position [618, 0]
click at [376, 403] on textarea "10.21.24" at bounding box center [569, 425] width 612 height 50
click at [303, 416] on textarea "10.21.24" at bounding box center [569, 425] width 612 height 50
type textarea "[DATE]"
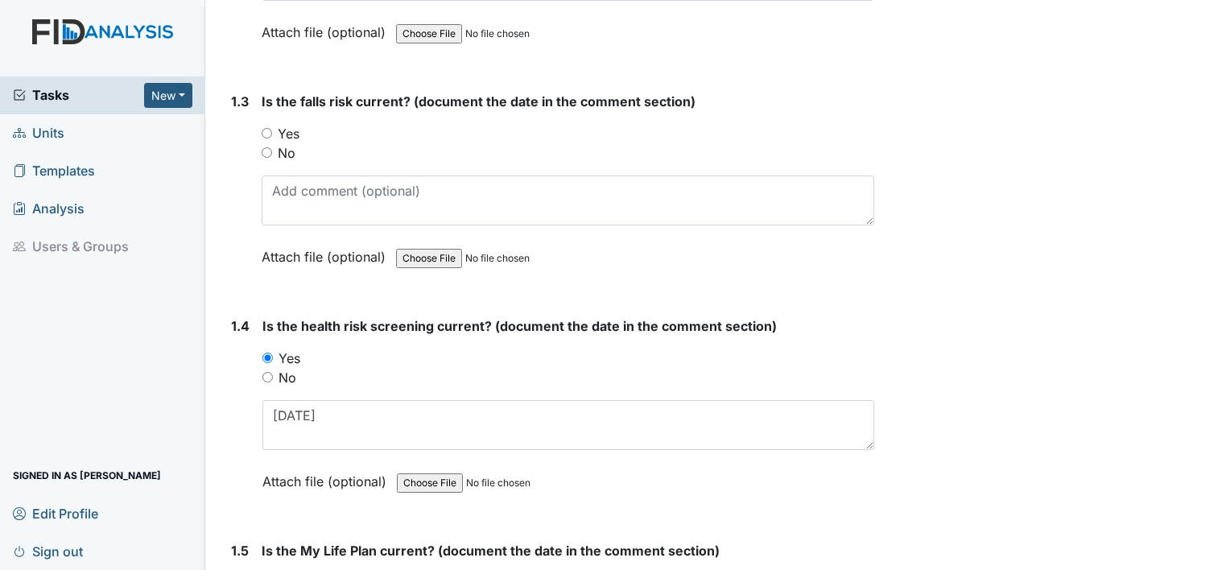
click at [290, 132] on label "Yes" at bounding box center [289, 133] width 22 height 19
click at [272, 132] on input "Yes" at bounding box center [267, 133] width 10 height 10
radio input "true"
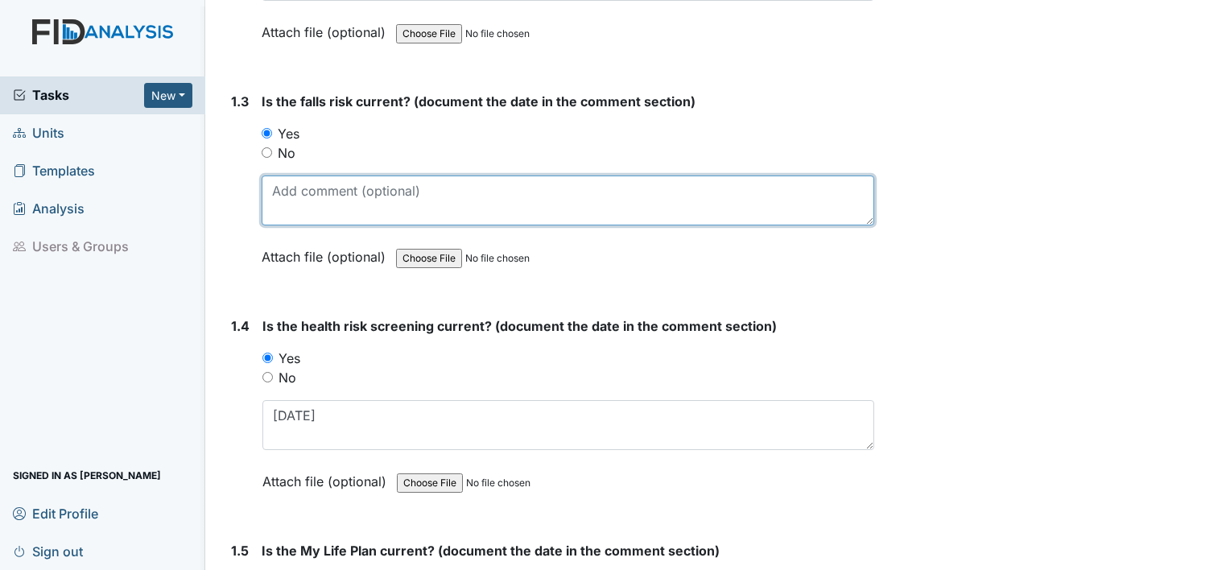
click at [284, 209] on textarea at bounding box center [568, 201] width 613 height 50
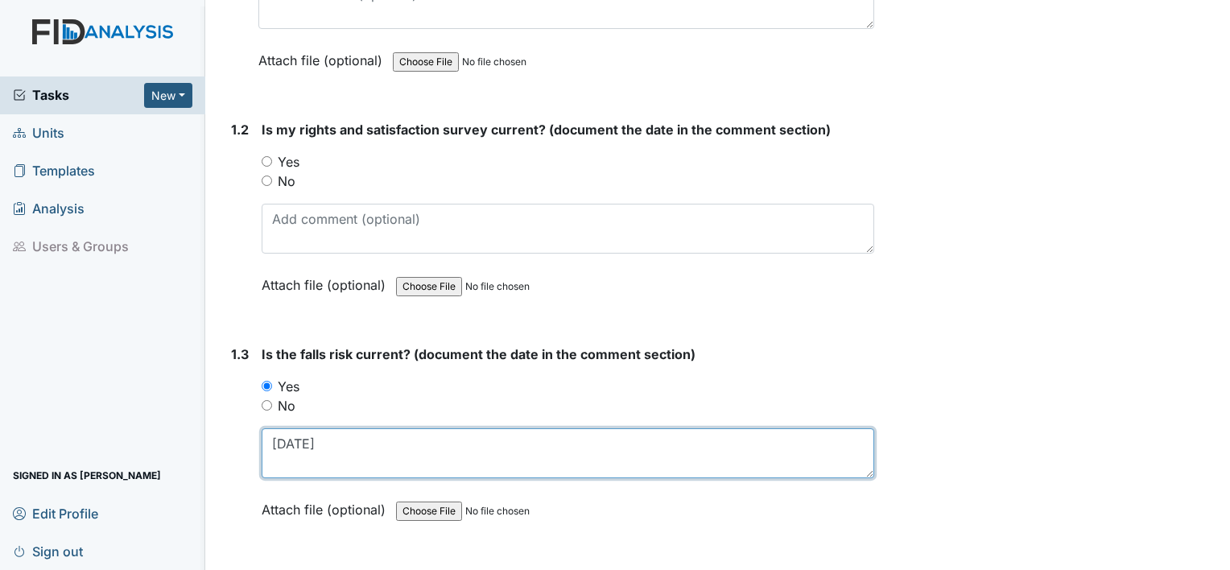
scroll to position [359, 0]
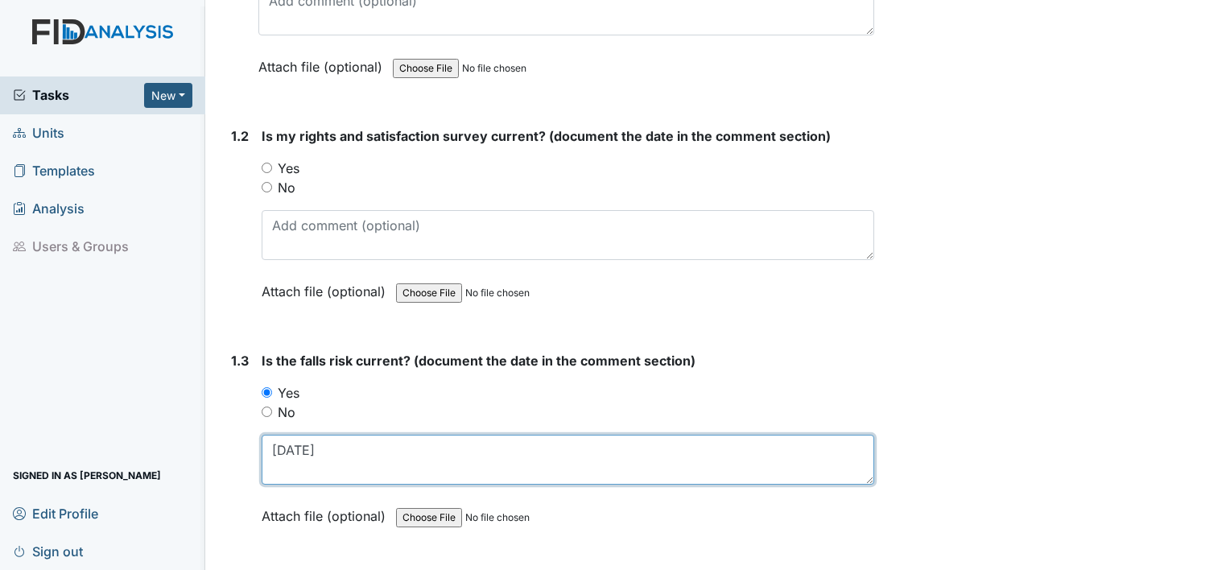
type textarea "[DATE]"
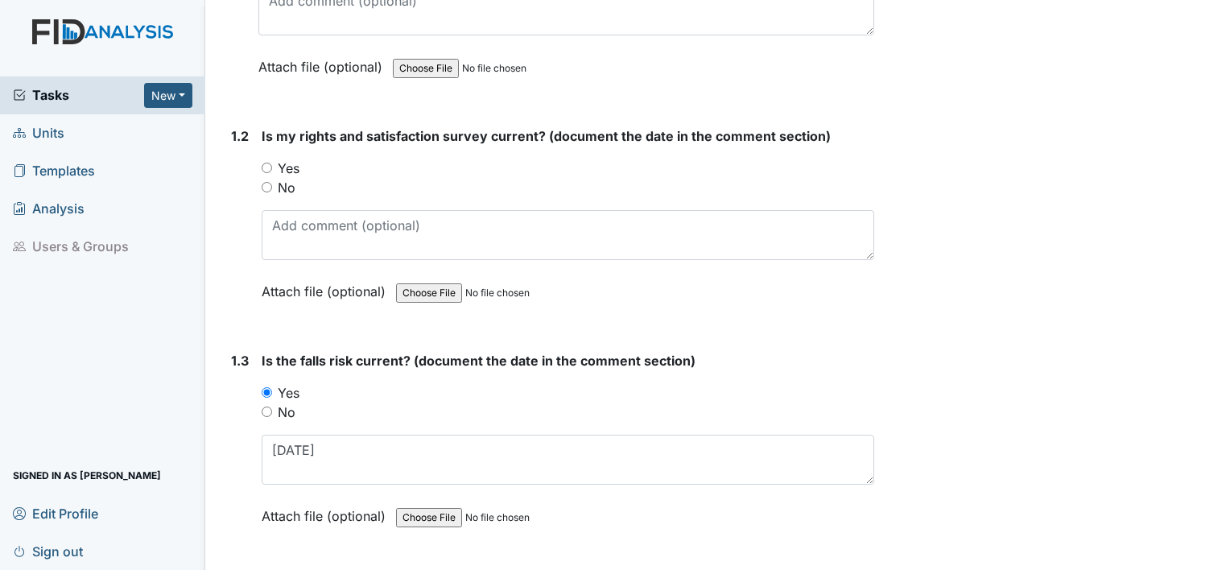
click at [284, 167] on label "Yes" at bounding box center [289, 168] width 22 height 19
click at [272, 167] on input "Yes" at bounding box center [267, 168] width 10 height 10
radio input "true"
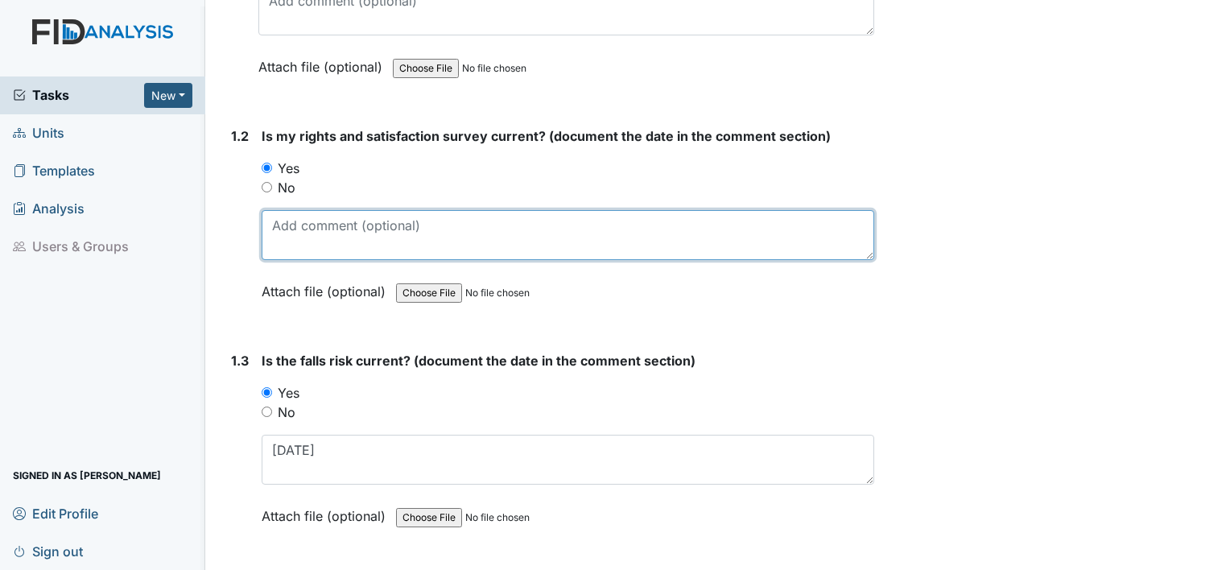
click at [289, 221] on textarea at bounding box center [568, 235] width 613 height 50
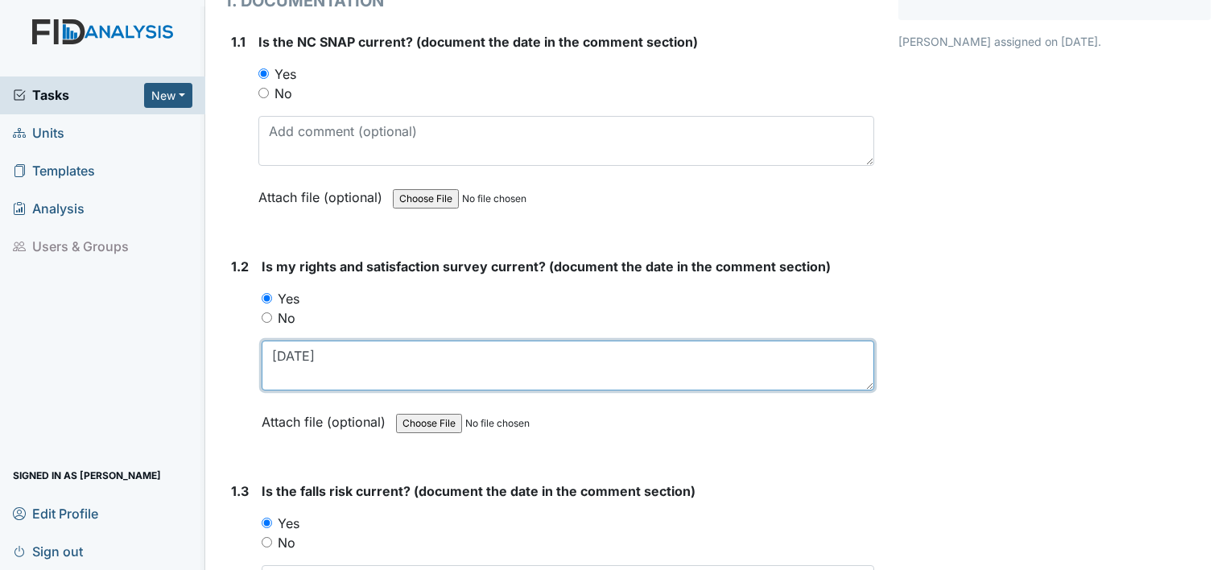
scroll to position [201, 0]
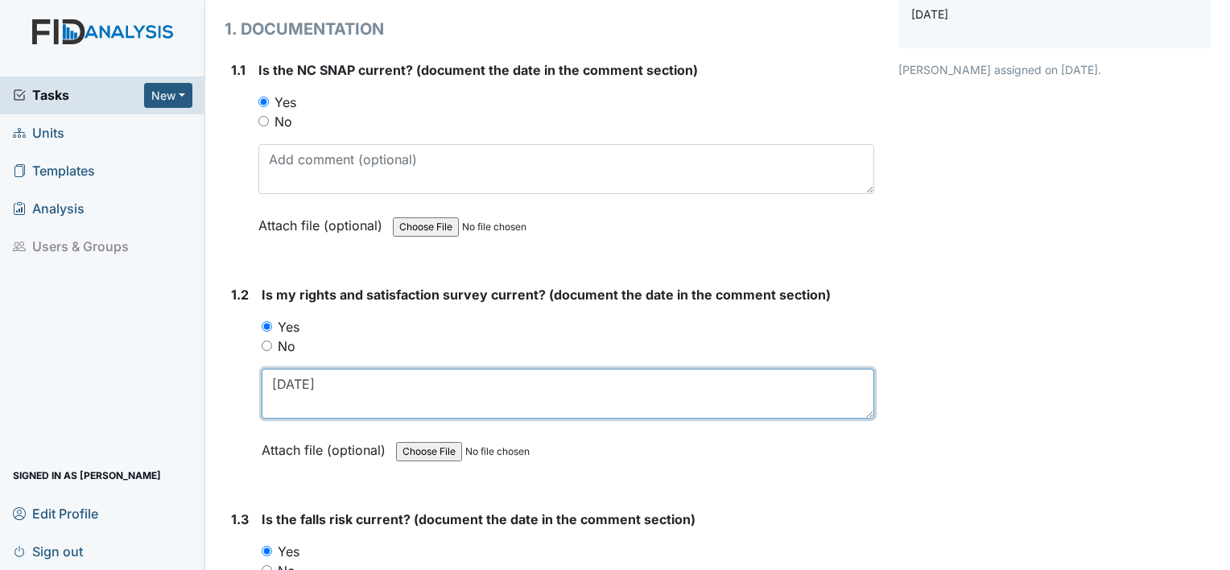
type textarea "[DATE]"
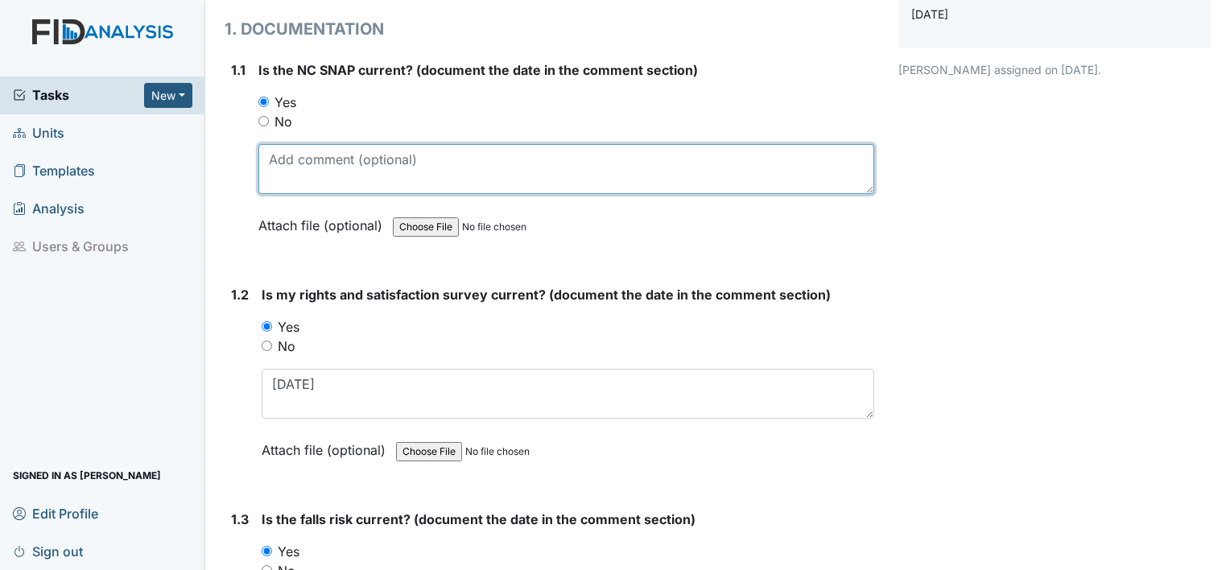
click at [297, 157] on textarea at bounding box center [566, 169] width 616 height 50
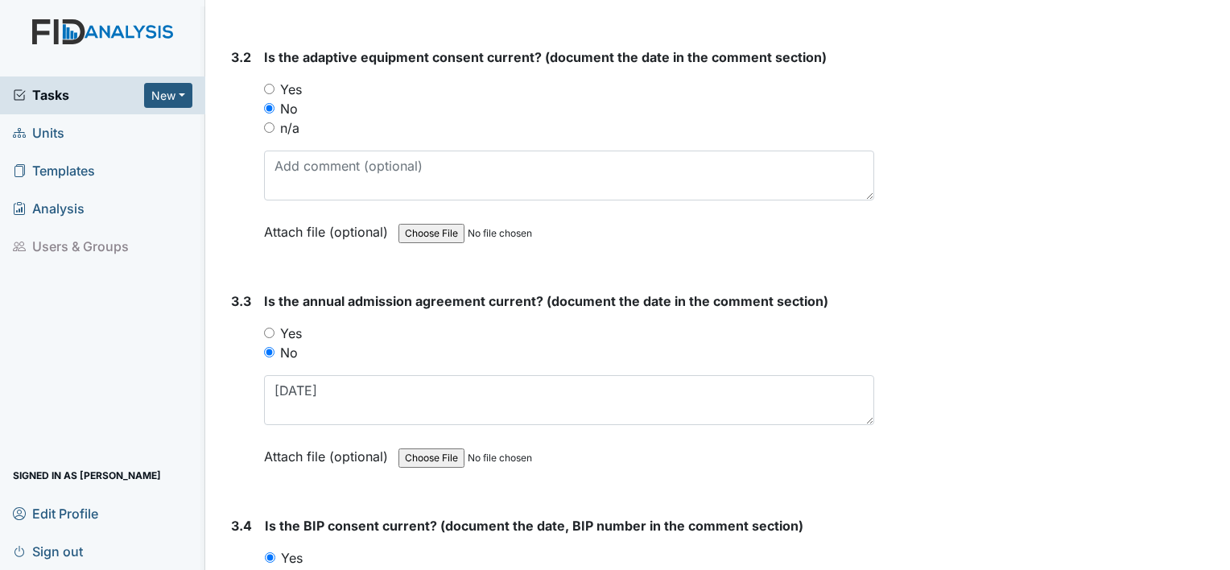
scroll to position [4491, 0]
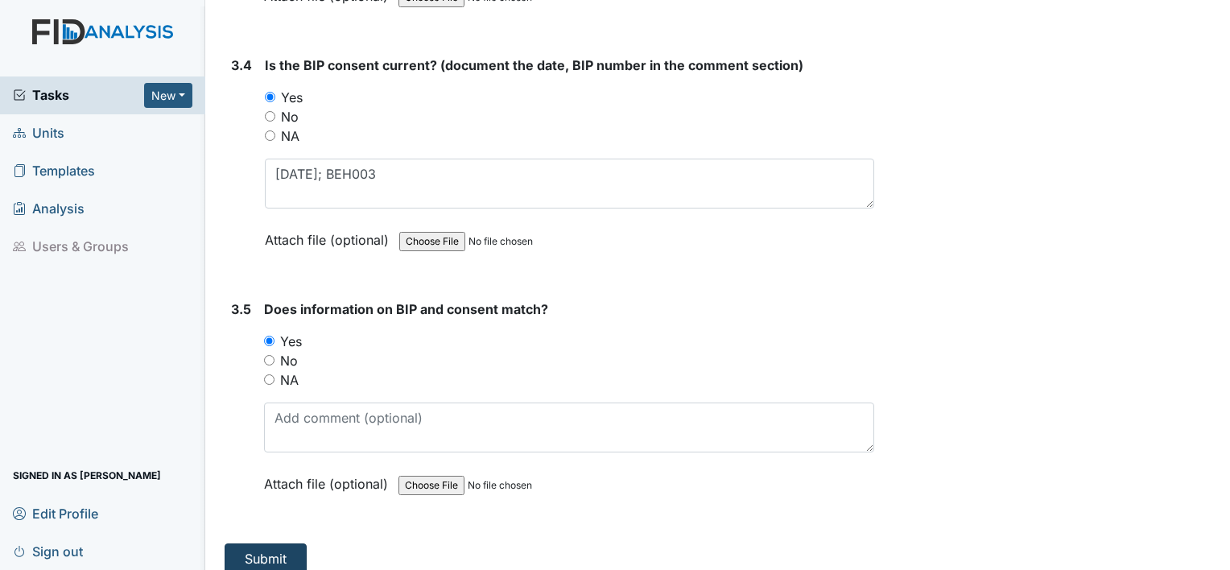
type textarea "5.22.25"
click at [254, 544] on button "Submit" at bounding box center [266, 559] width 82 height 31
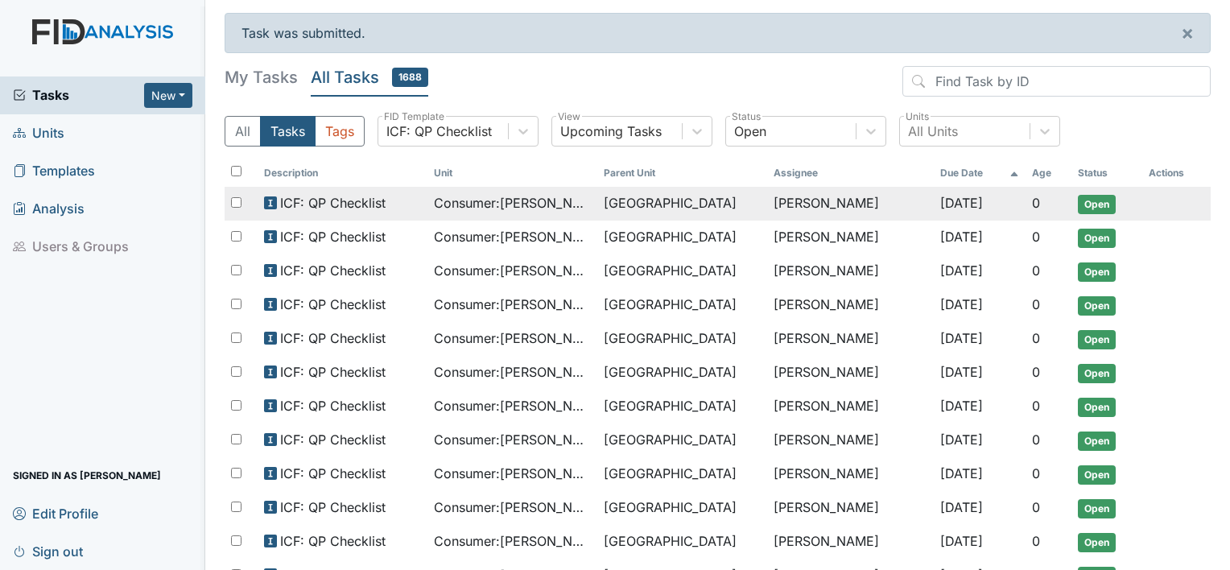
click at [468, 206] on span "Consumer : [PERSON_NAME][GEOGRAPHIC_DATA]" at bounding box center [512, 202] width 157 height 19
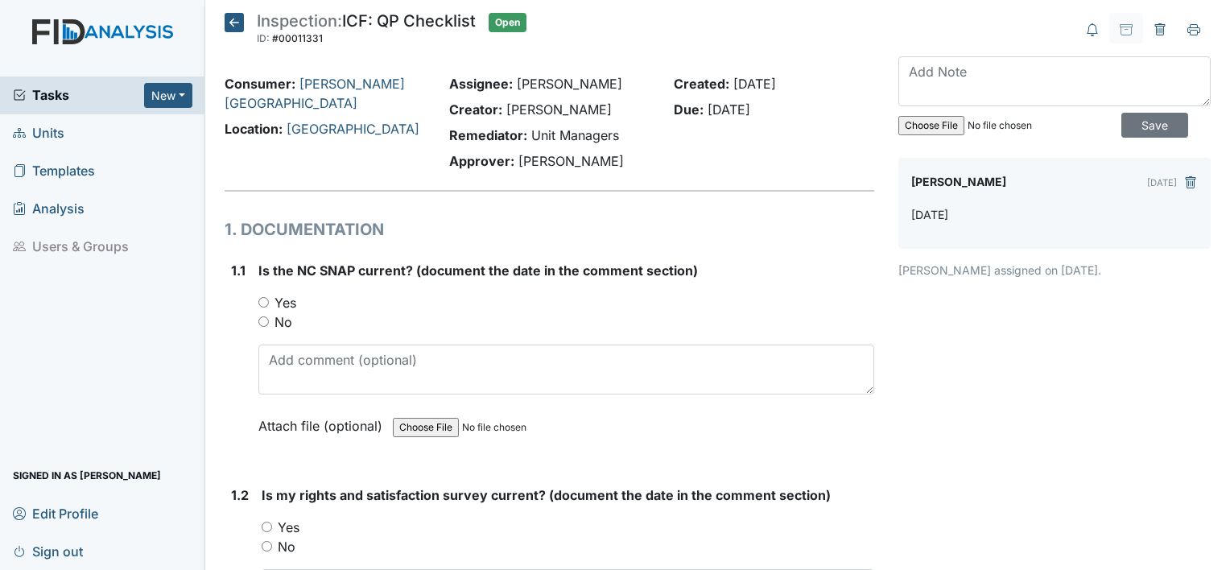
click at [290, 306] on label "Yes" at bounding box center [286, 302] width 22 height 19
click at [269, 306] on input "Yes" at bounding box center [263, 302] width 10 height 10
radio input "true"
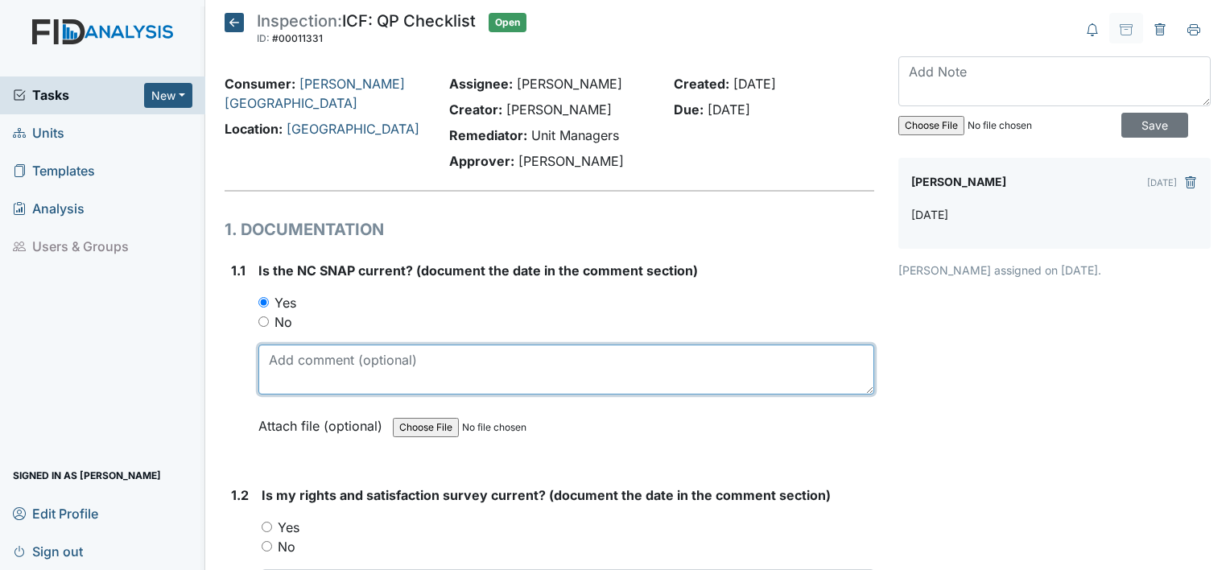
click at [301, 353] on textarea at bounding box center [566, 370] width 616 height 50
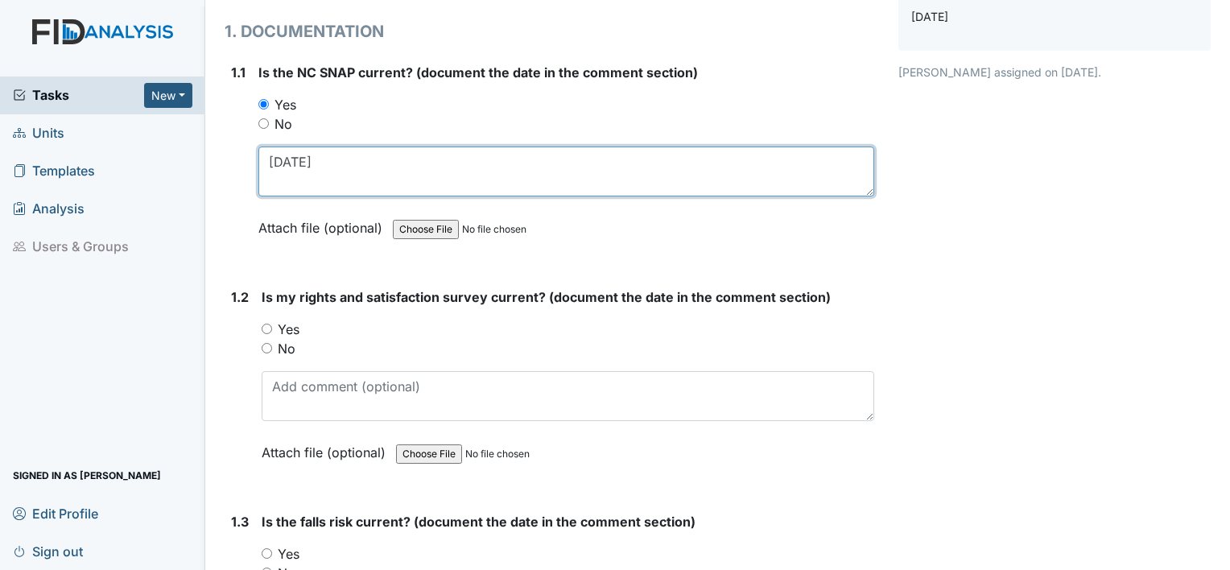
scroll to position [209, 0]
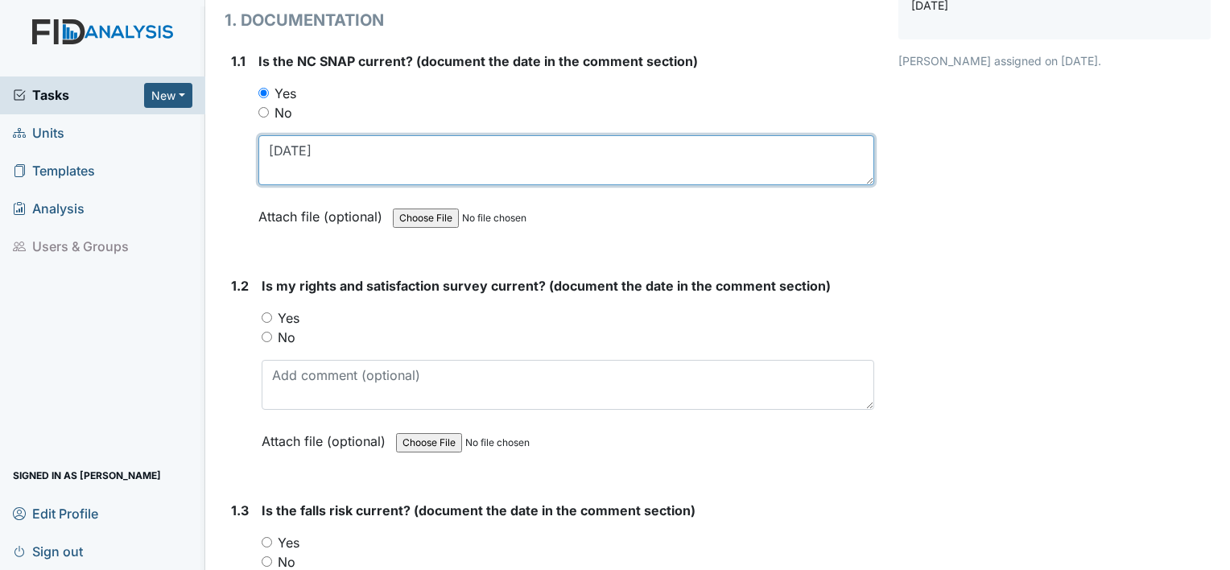
type textarea "[DATE]"
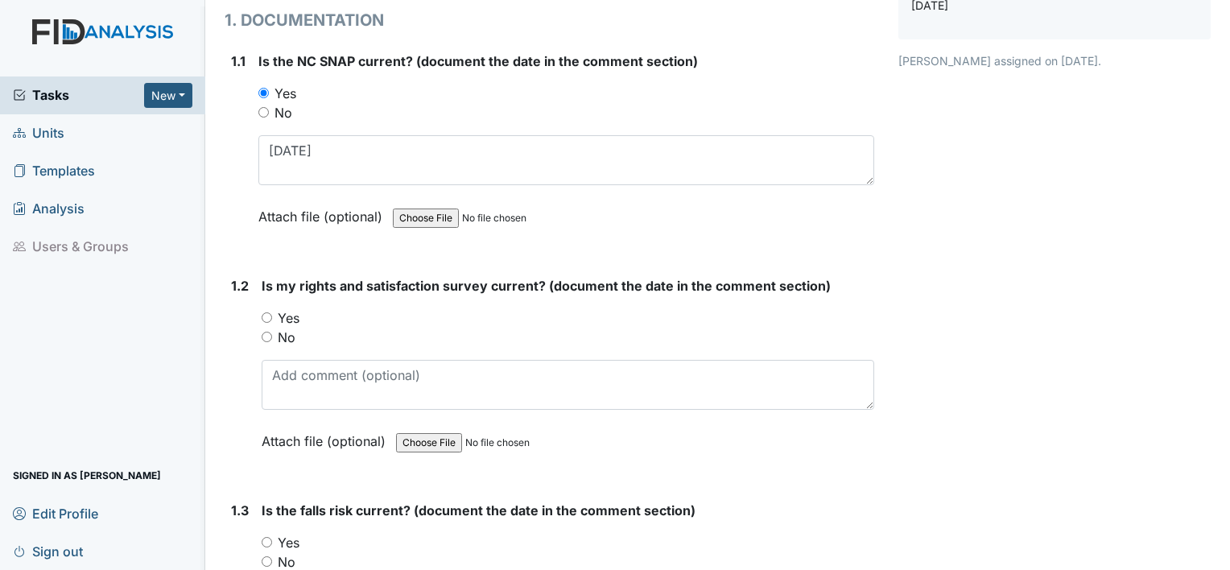
click at [290, 317] on label "Yes" at bounding box center [289, 317] width 22 height 19
click at [272, 317] on input "Yes" at bounding box center [267, 317] width 10 height 10
radio input "true"
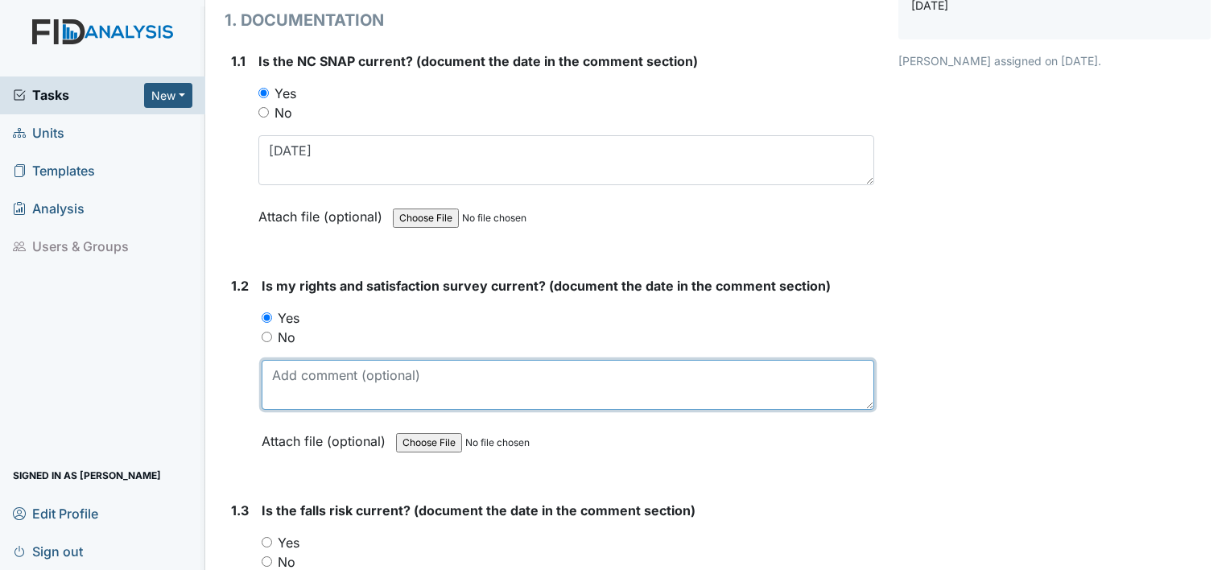
click at [293, 373] on textarea at bounding box center [568, 385] width 613 height 50
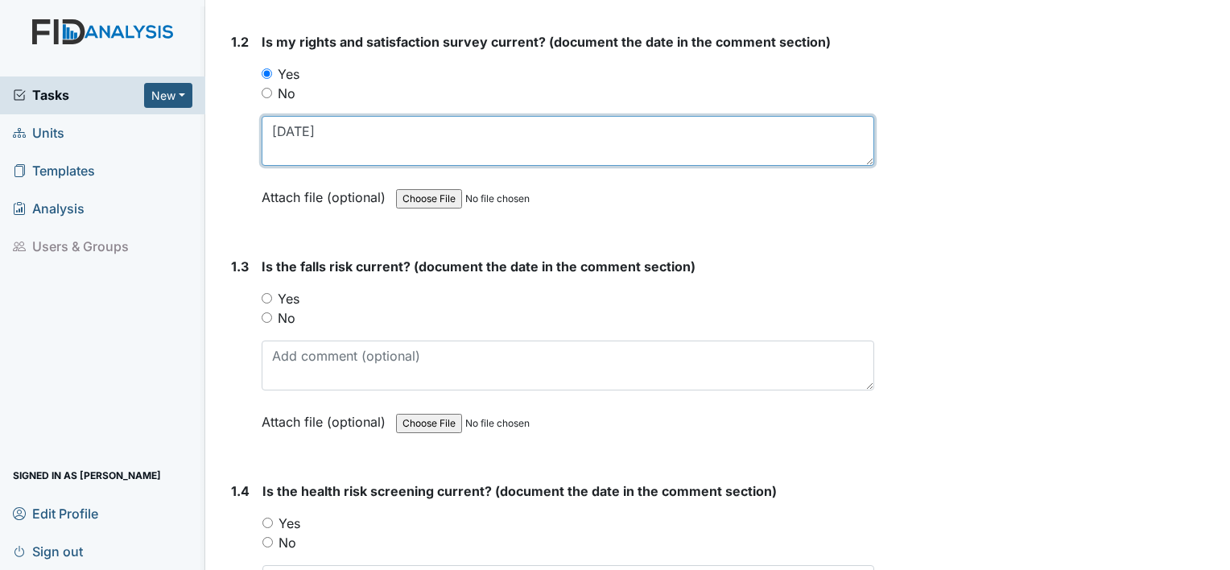
scroll to position [454, 0]
type textarea "[DATE]"
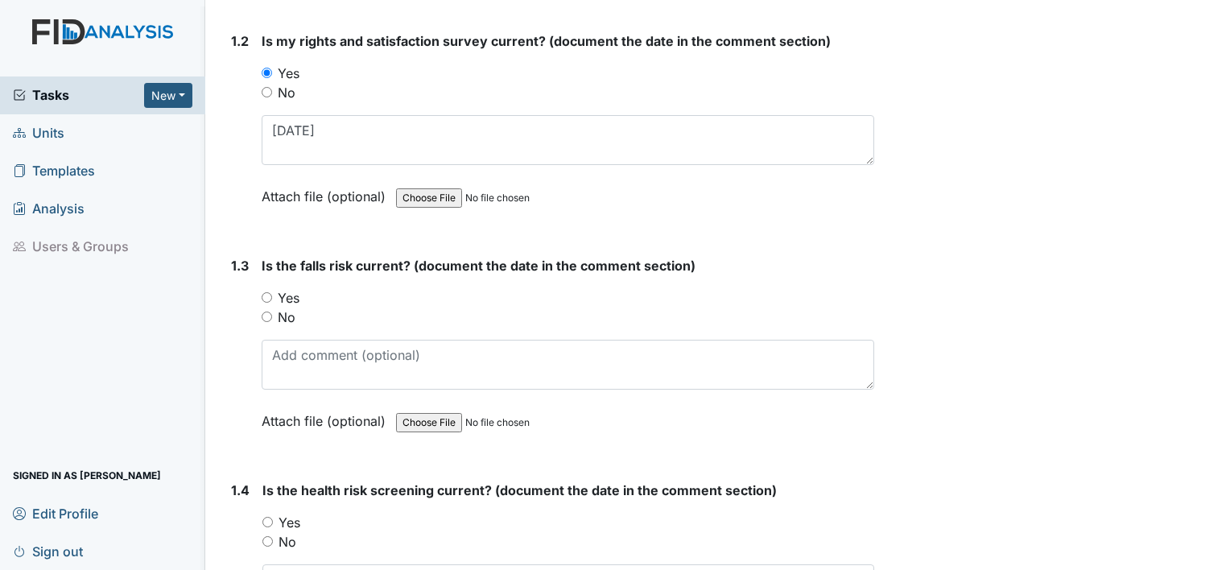
click at [290, 293] on label "Yes" at bounding box center [289, 297] width 22 height 19
click at [272, 293] on input "Yes" at bounding box center [267, 297] width 10 height 10
radio input "true"
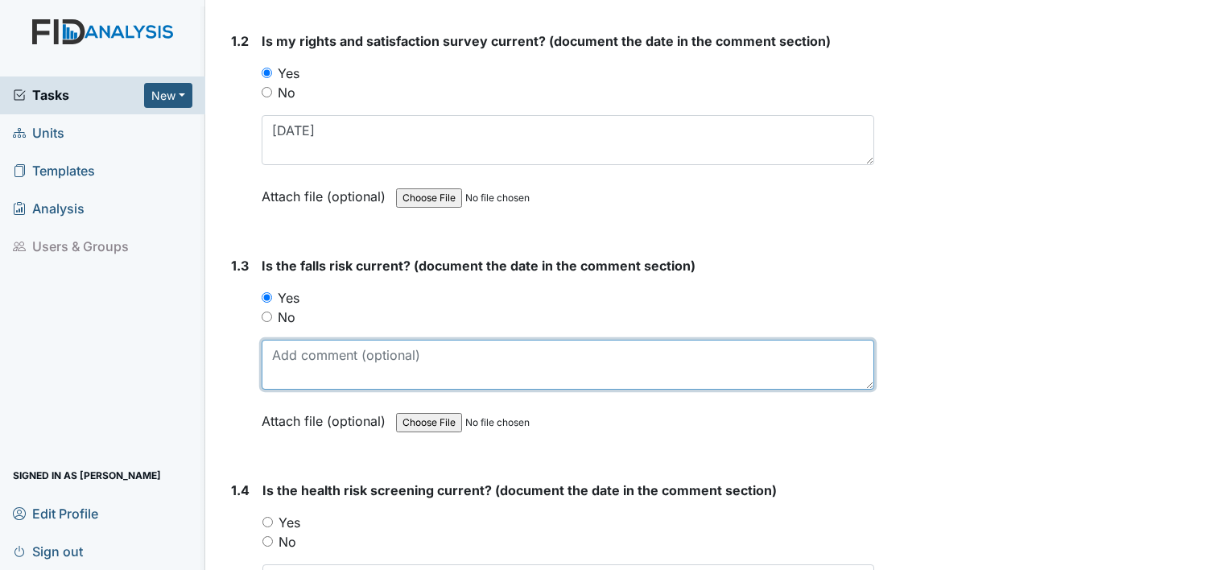
click at [291, 351] on textarea at bounding box center [568, 365] width 613 height 50
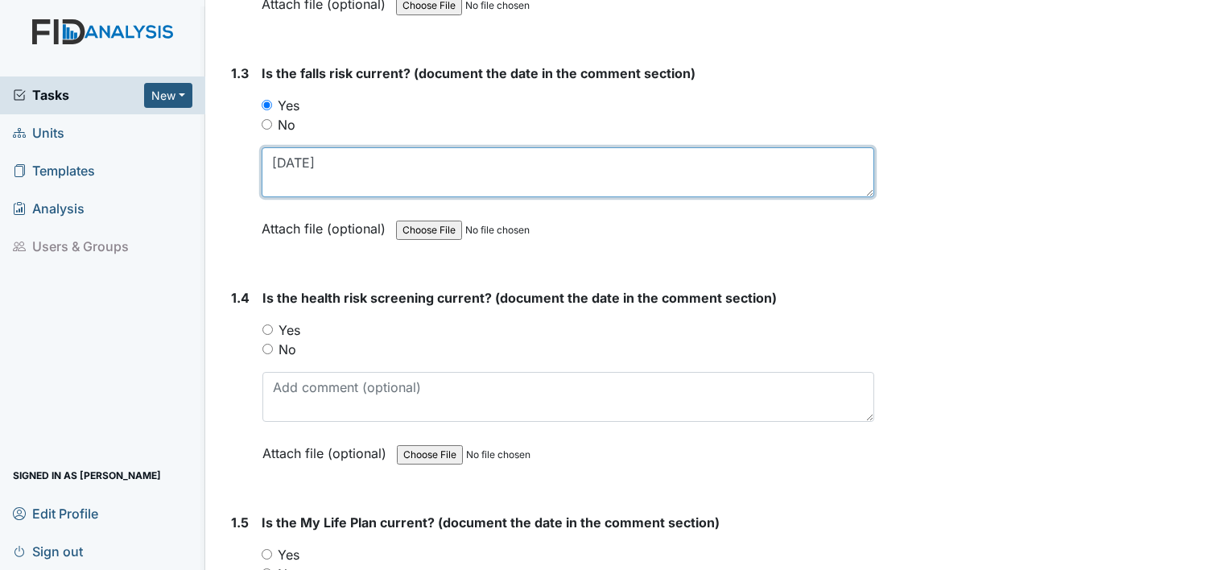
scroll to position [647, 0]
type textarea "[DATE]"
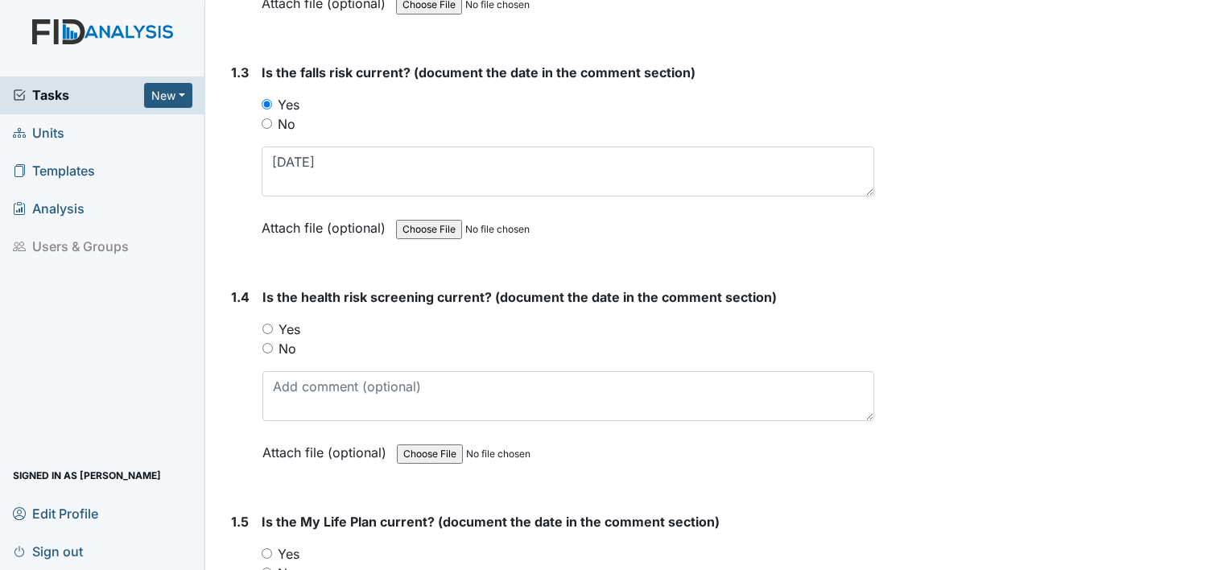
click at [291, 325] on label "Yes" at bounding box center [290, 329] width 22 height 19
click at [273, 325] on input "Yes" at bounding box center [268, 329] width 10 height 10
radio input "true"
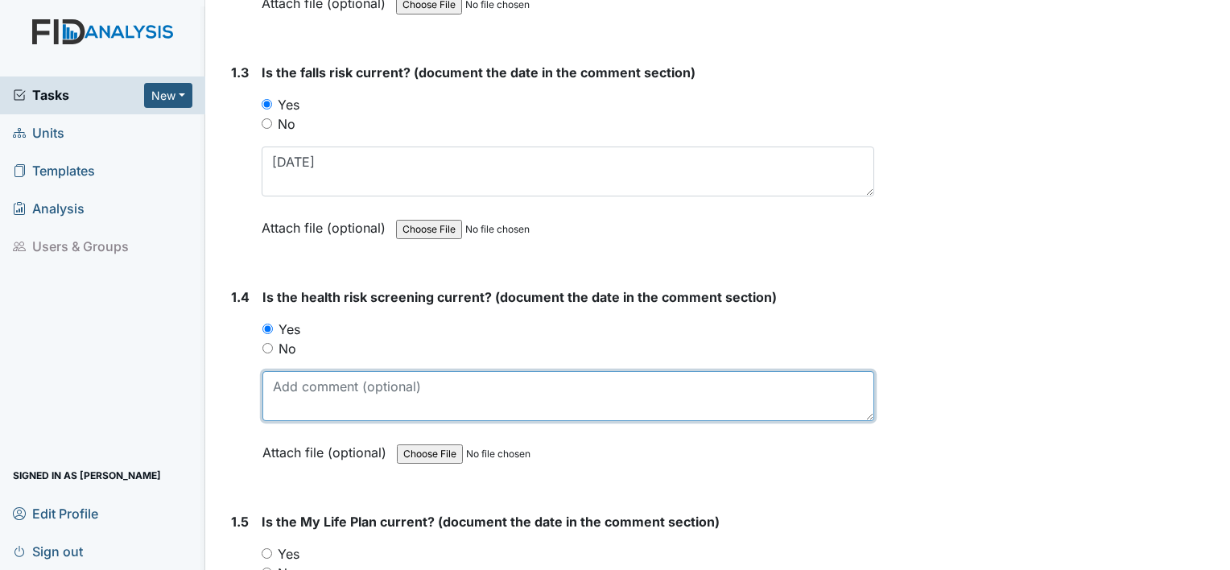
click at [293, 387] on textarea at bounding box center [569, 396] width 612 height 50
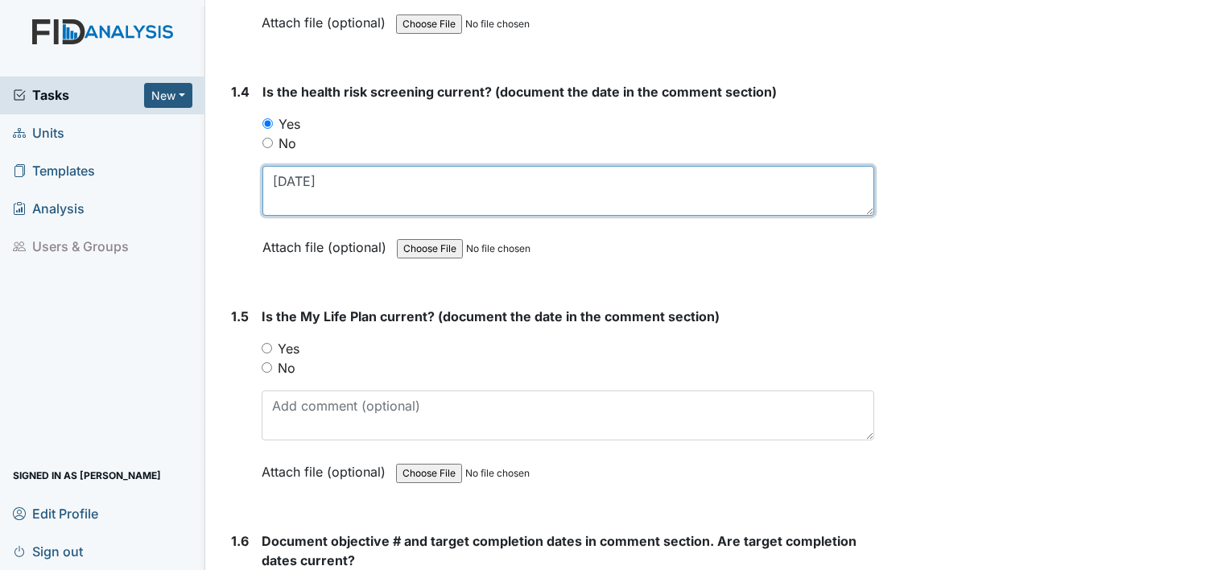
scroll to position [873, 0]
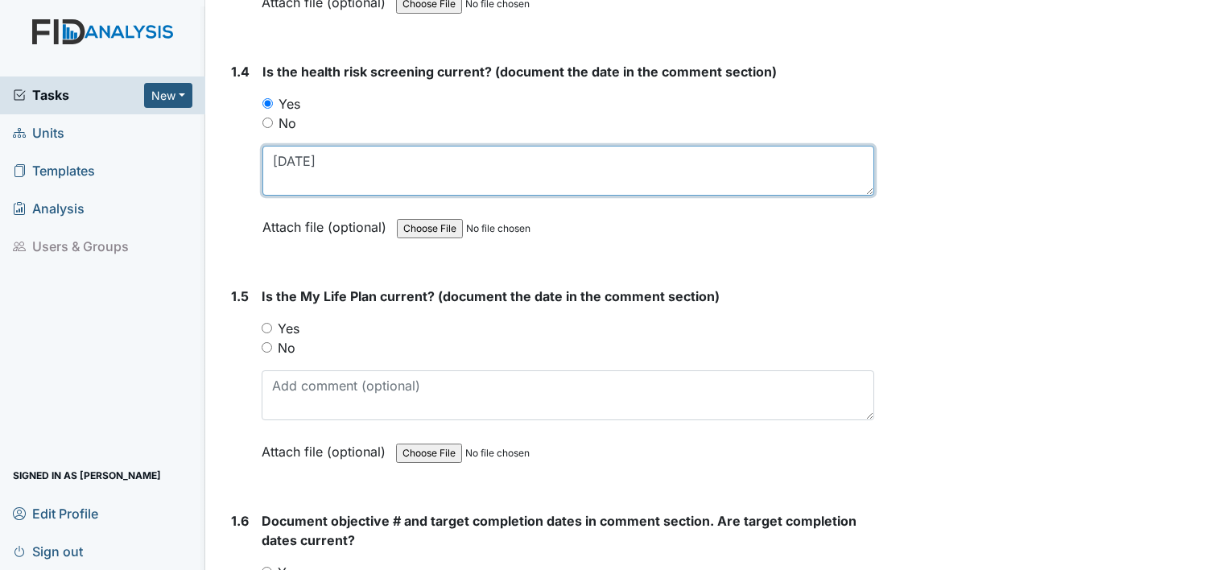
type textarea "[DATE]"
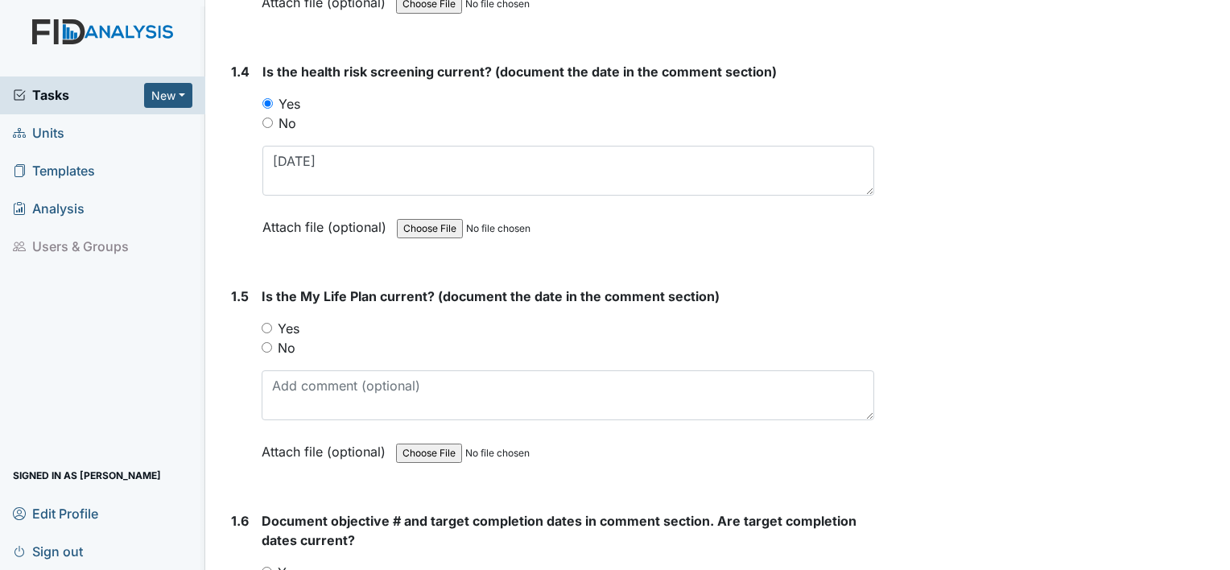
click at [285, 326] on label "Yes" at bounding box center [289, 328] width 22 height 19
click at [272, 326] on input "Yes" at bounding box center [267, 328] width 10 height 10
radio input "true"
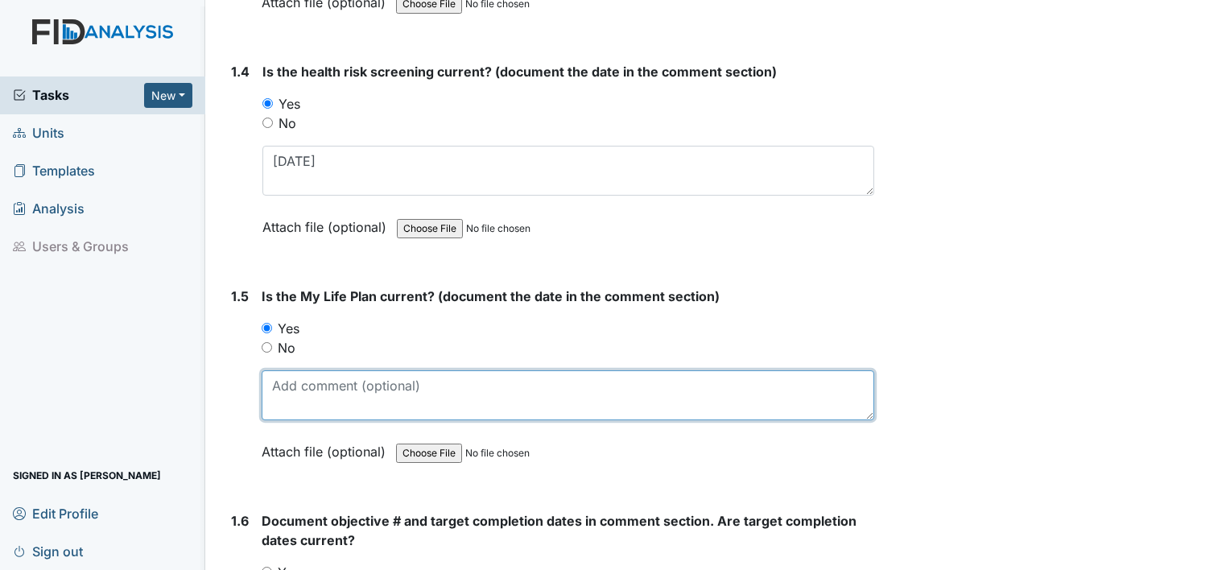
click at [296, 406] on textarea at bounding box center [568, 395] width 613 height 50
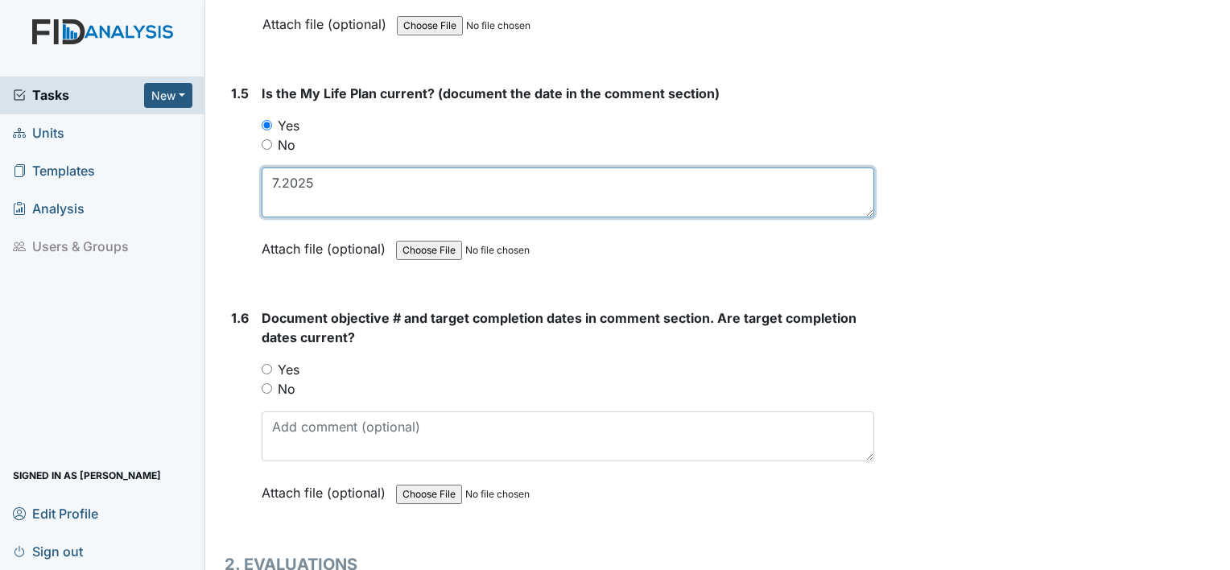
scroll to position [1076, 0]
type textarea "7.2025"
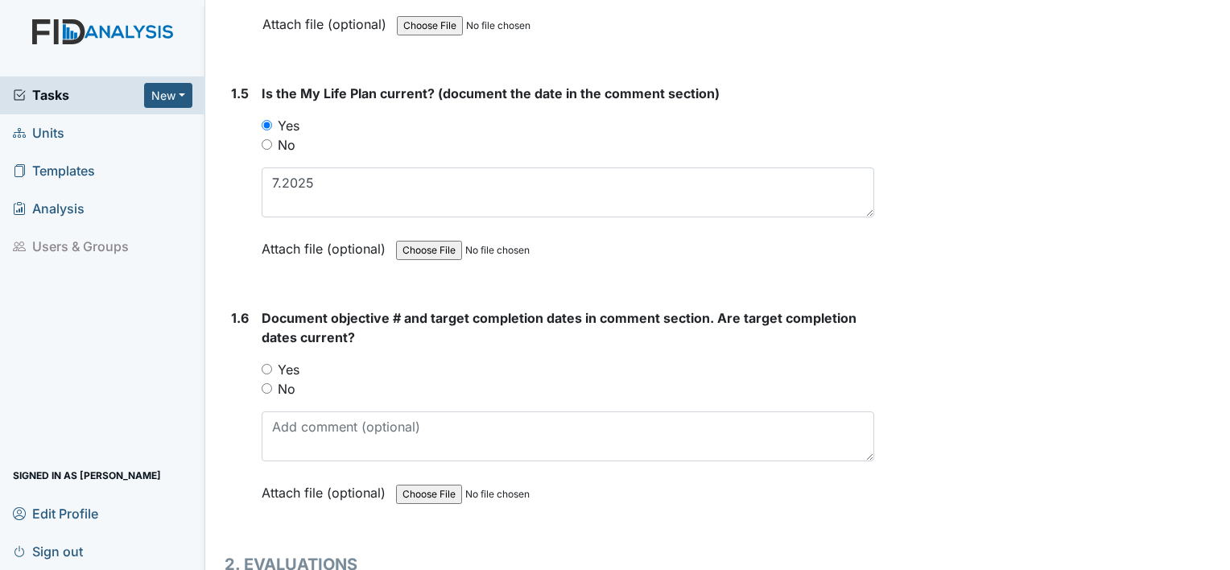
click at [288, 360] on label "Yes" at bounding box center [289, 369] width 22 height 19
click at [272, 364] on input "Yes" at bounding box center [267, 369] width 10 height 10
radio input "true"
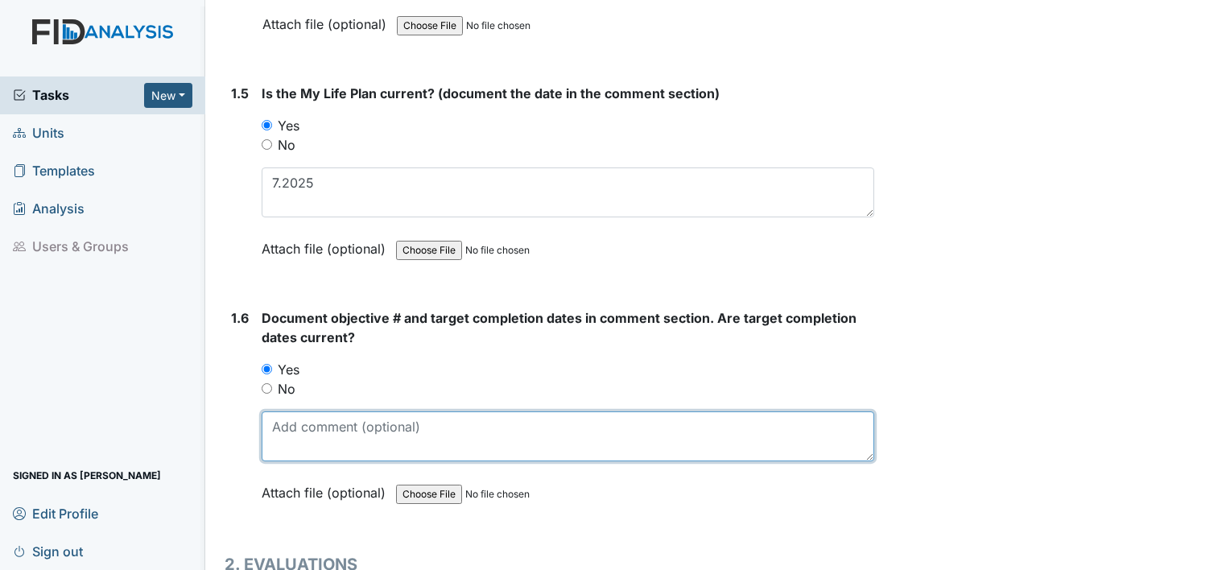
click at [294, 420] on textarea at bounding box center [568, 437] width 613 height 50
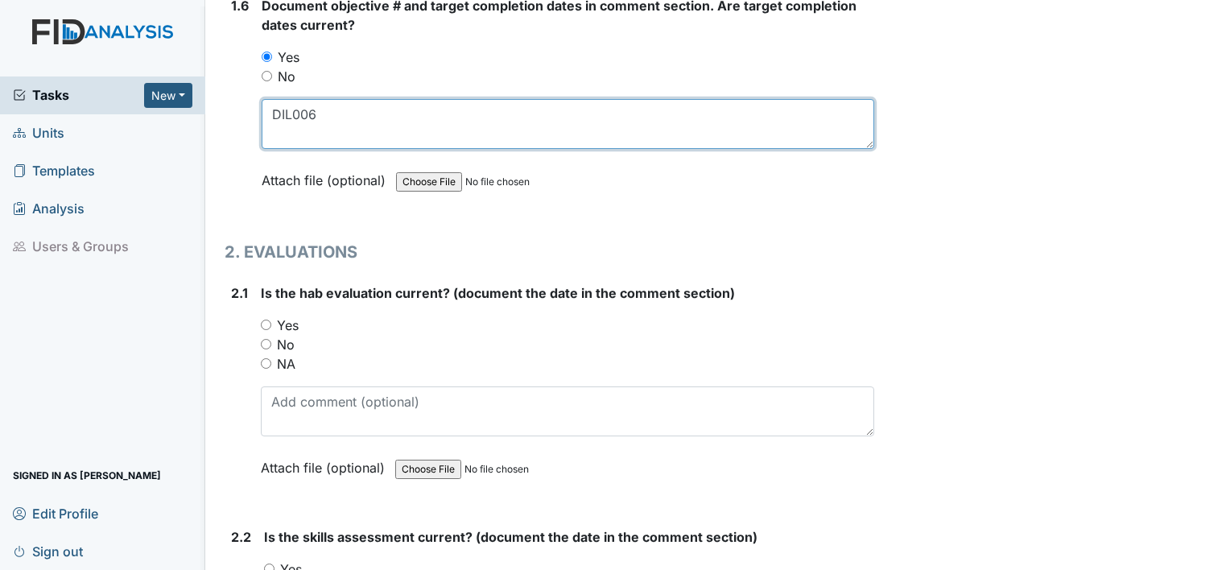
scroll to position [1394, 0]
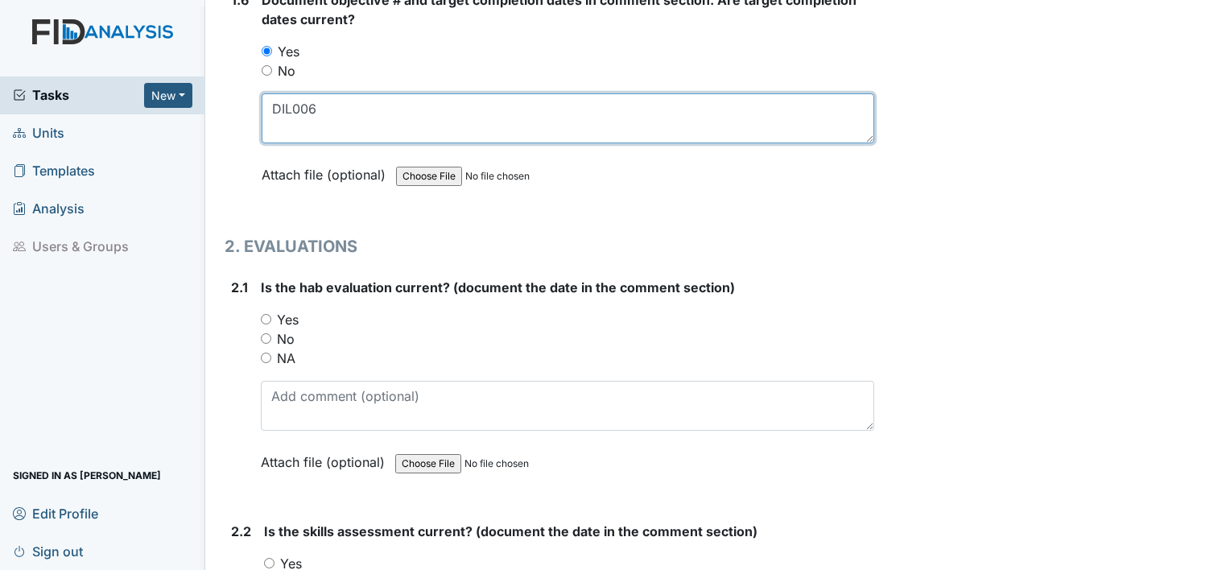
type textarea "DIL006"
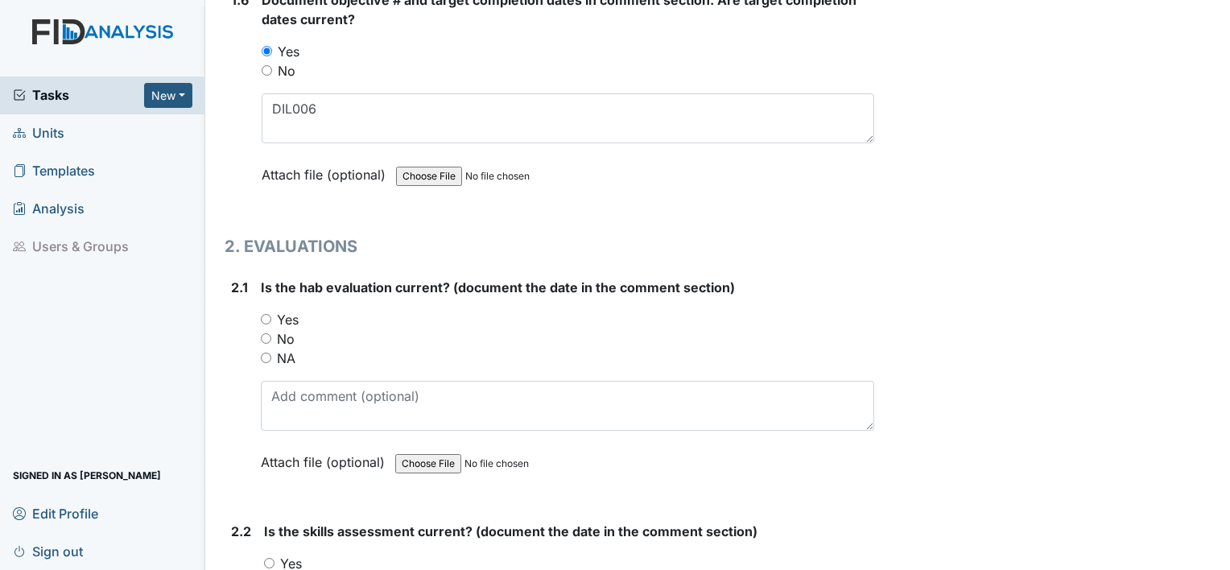
click at [290, 313] on label "Yes" at bounding box center [288, 319] width 22 height 19
click at [271, 314] on input "Yes" at bounding box center [266, 319] width 10 height 10
radio input "true"
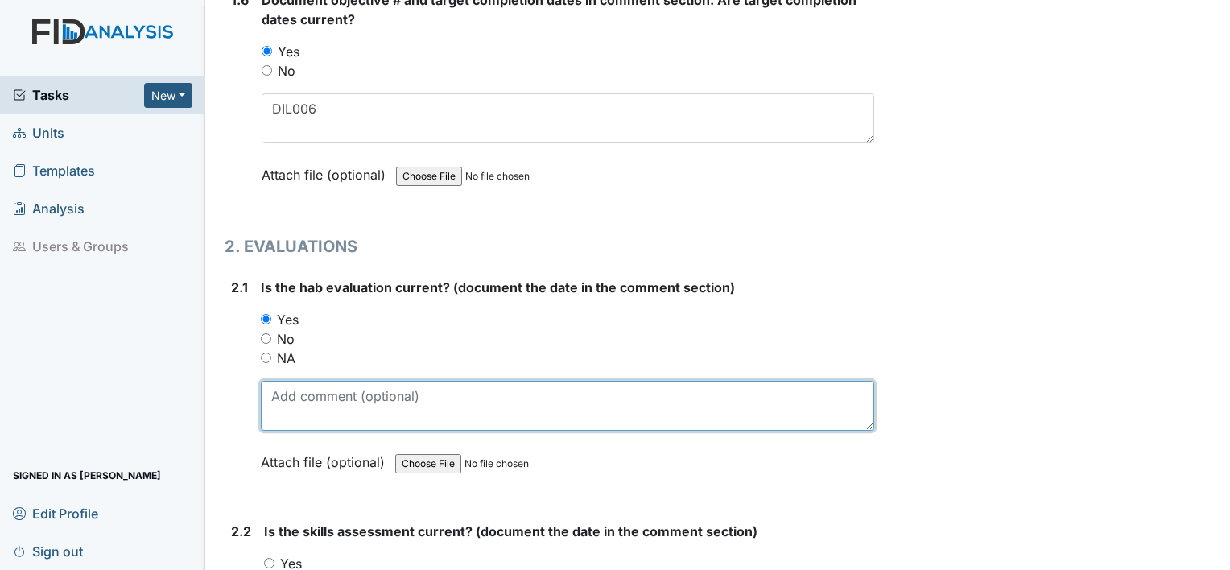
click at [295, 402] on textarea at bounding box center [568, 406] width 614 height 50
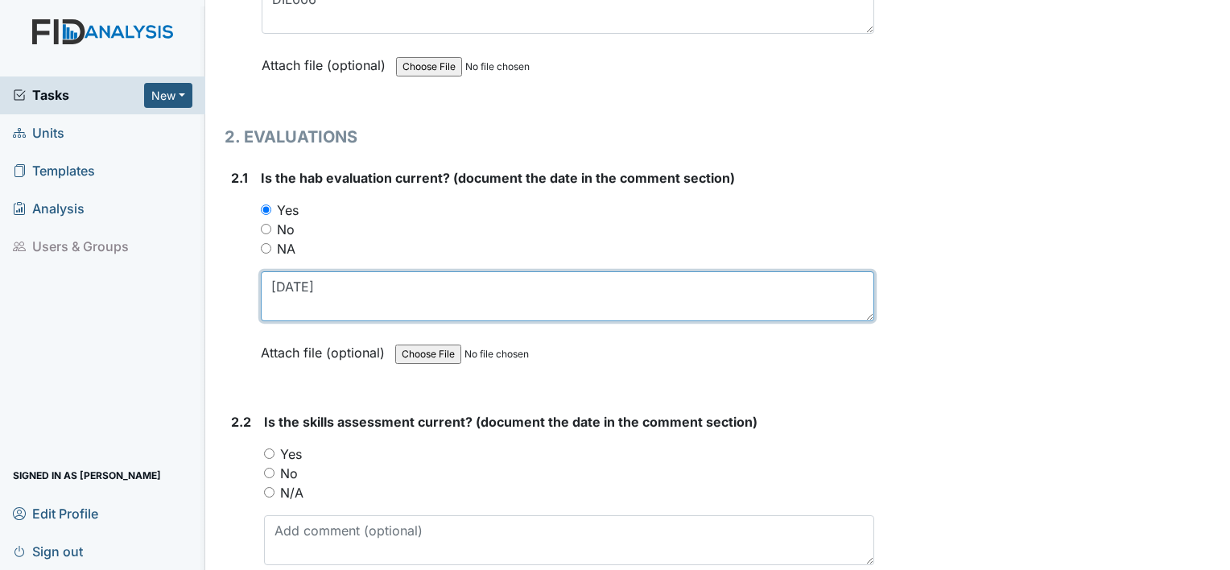
scroll to position [1522, 0]
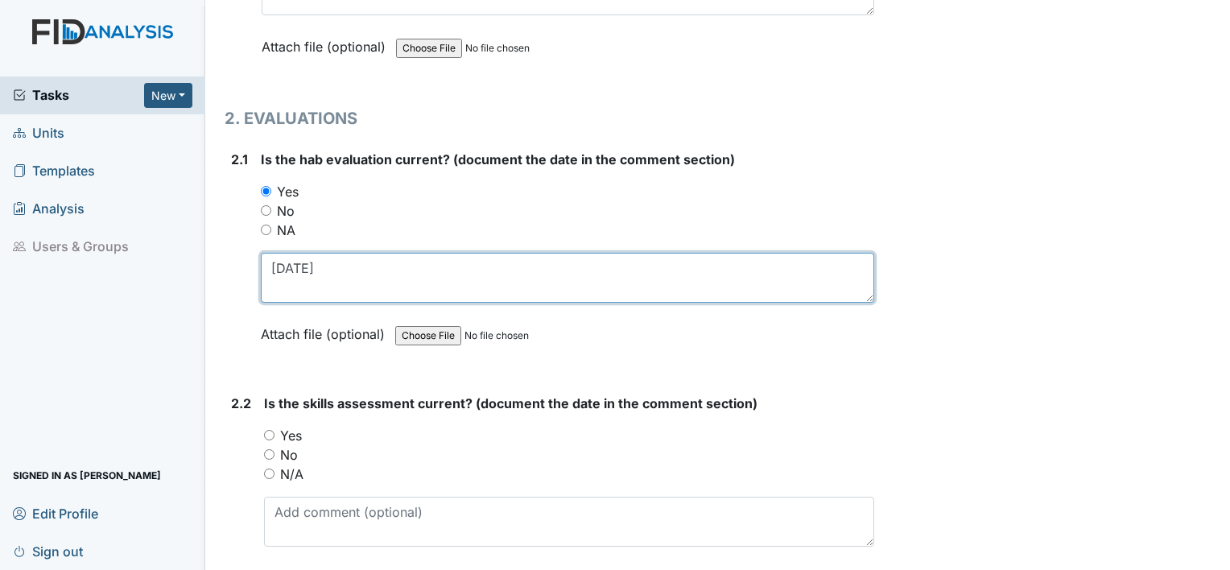
type textarea "[DATE]"
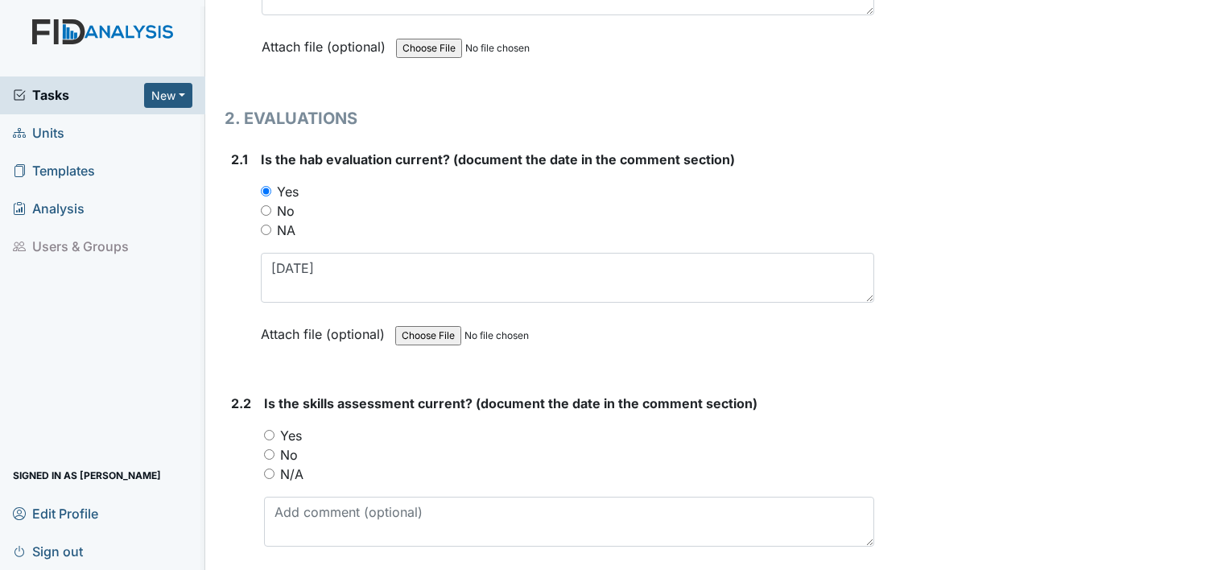
click at [292, 428] on label "Yes" at bounding box center [291, 435] width 22 height 19
click at [275, 430] on input "Yes" at bounding box center [269, 435] width 10 height 10
radio input "true"
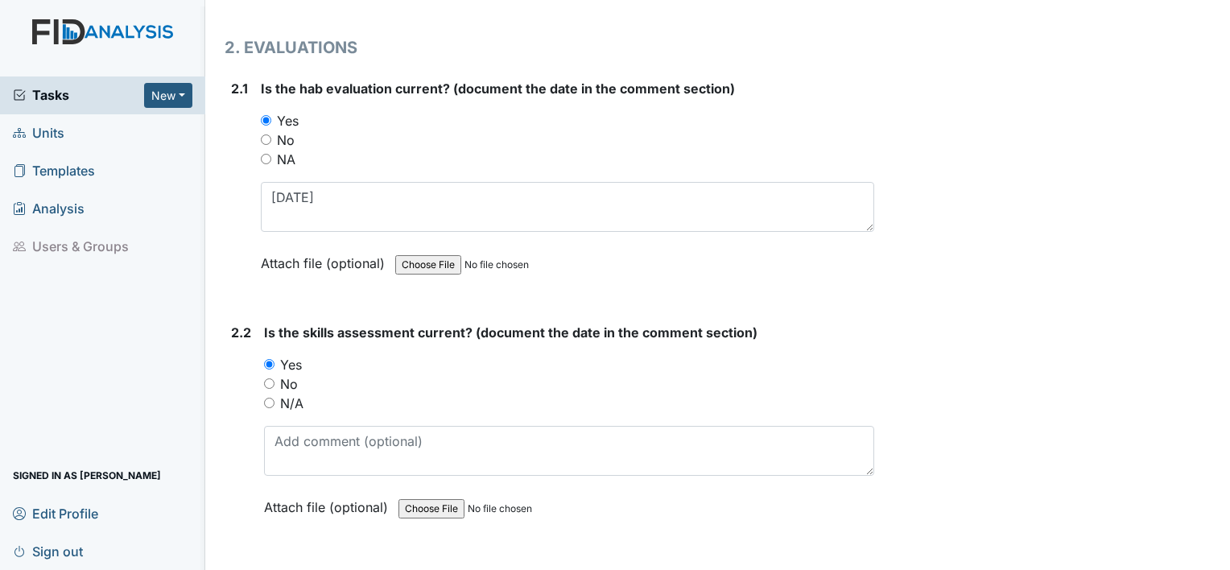
scroll to position [1610, 0]
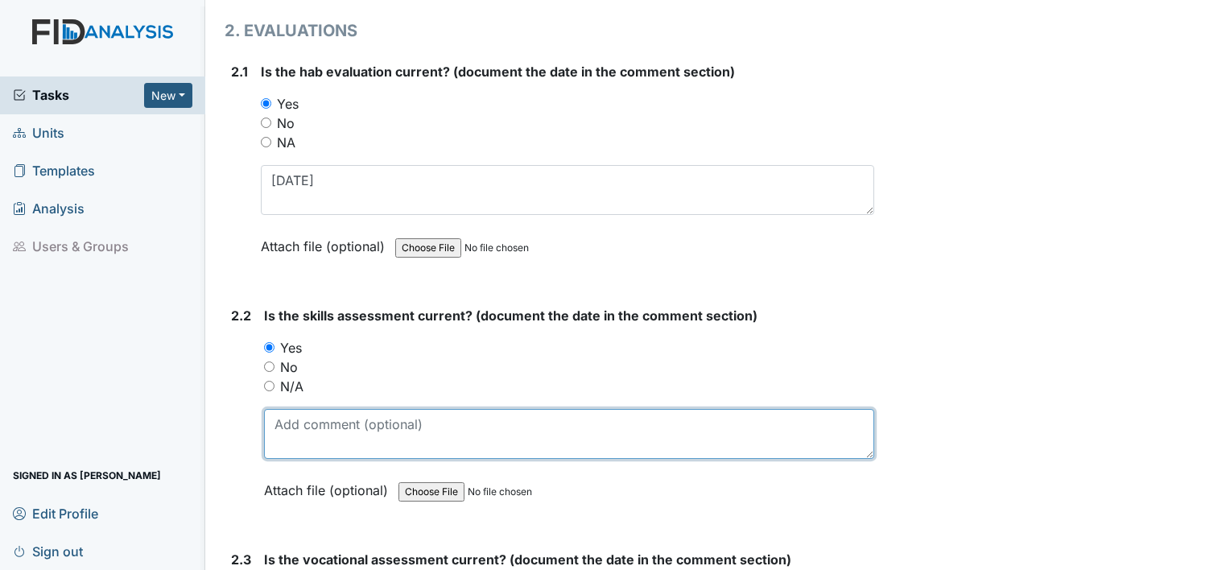
click at [292, 428] on textarea at bounding box center [569, 434] width 610 height 50
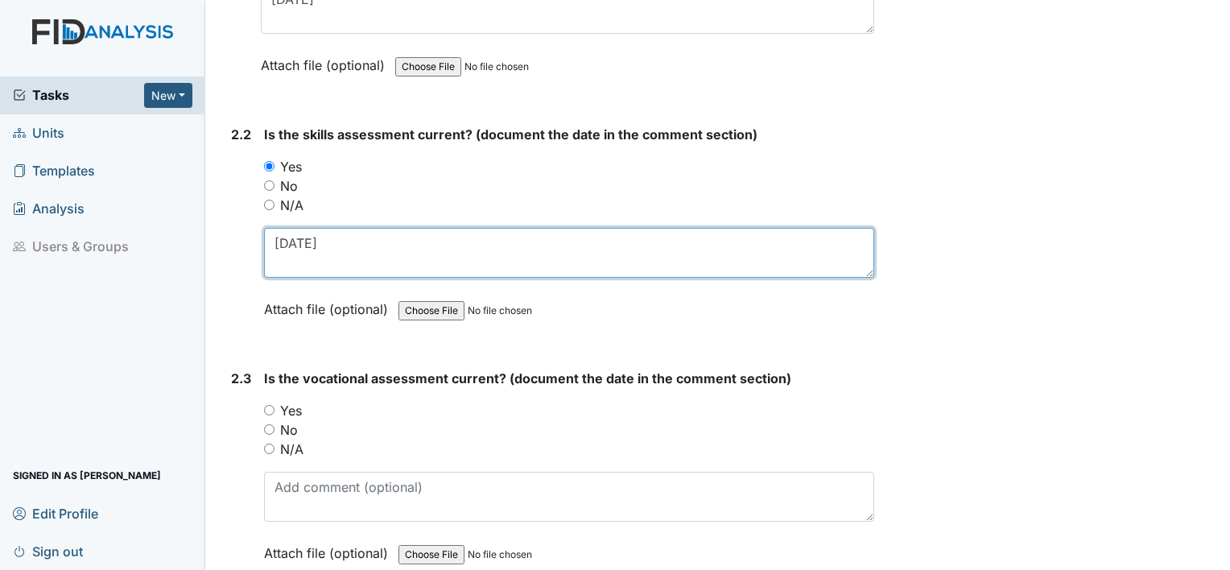
scroll to position [1802, 0]
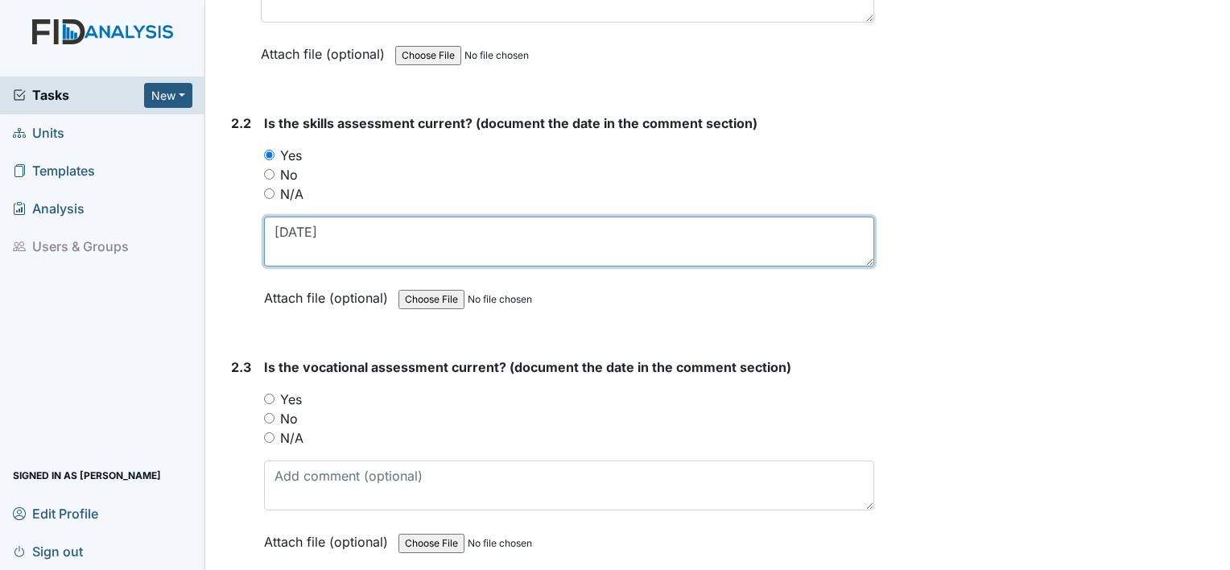
type textarea "5.15.25"
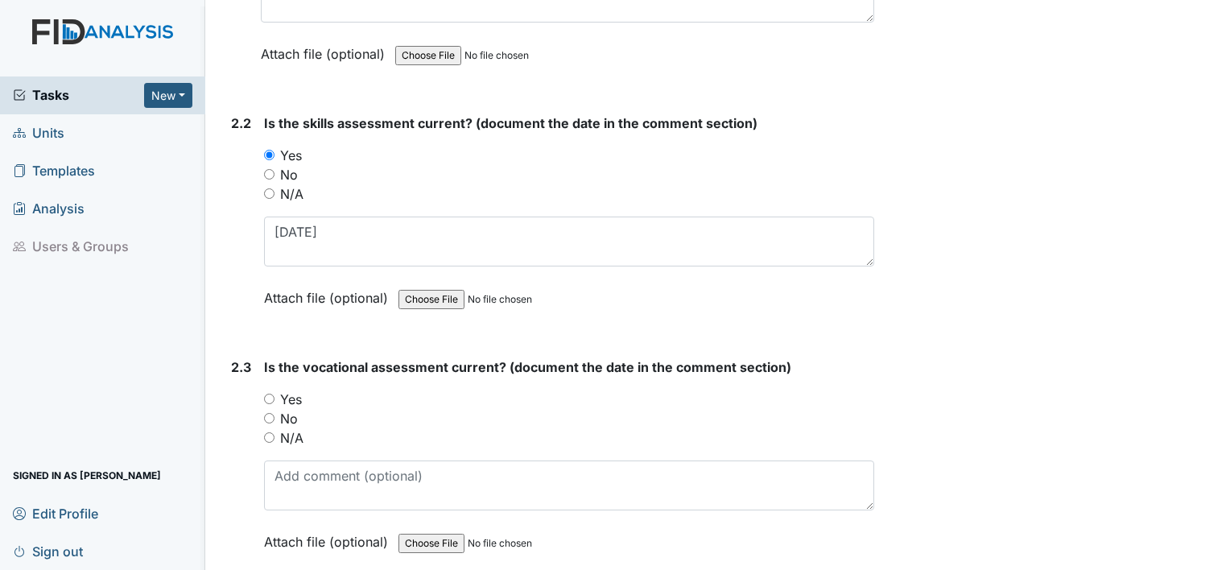
click at [294, 390] on label "Yes" at bounding box center [291, 399] width 22 height 19
click at [275, 394] on input "Yes" at bounding box center [269, 399] width 10 height 10
radio input "true"
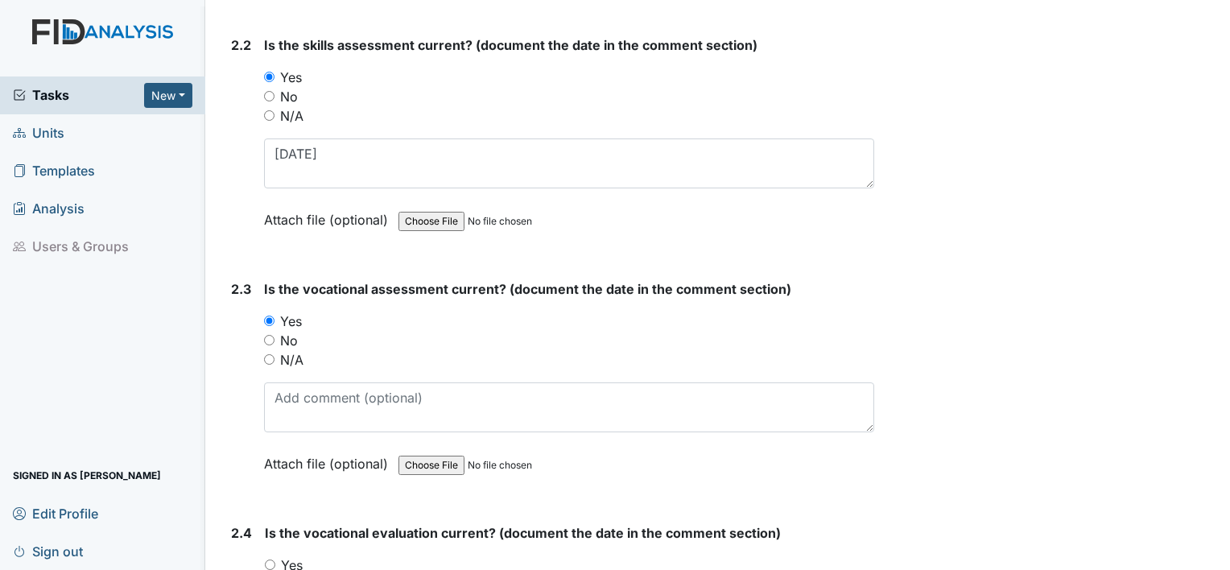
scroll to position [1896, 0]
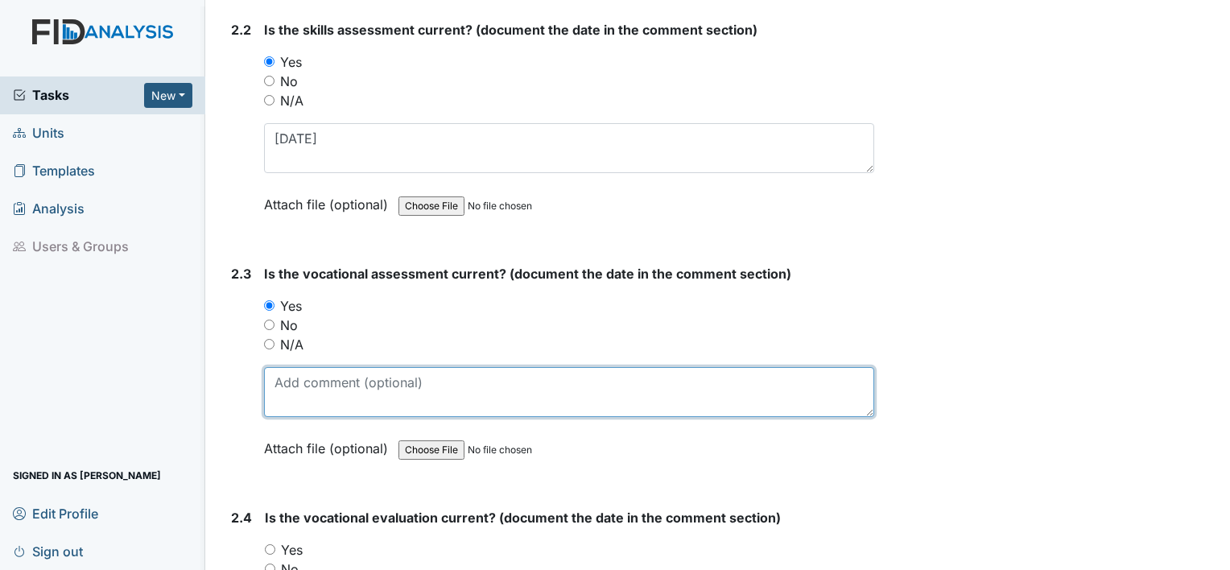
click at [294, 388] on textarea at bounding box center [569, 392] width 610 height 50
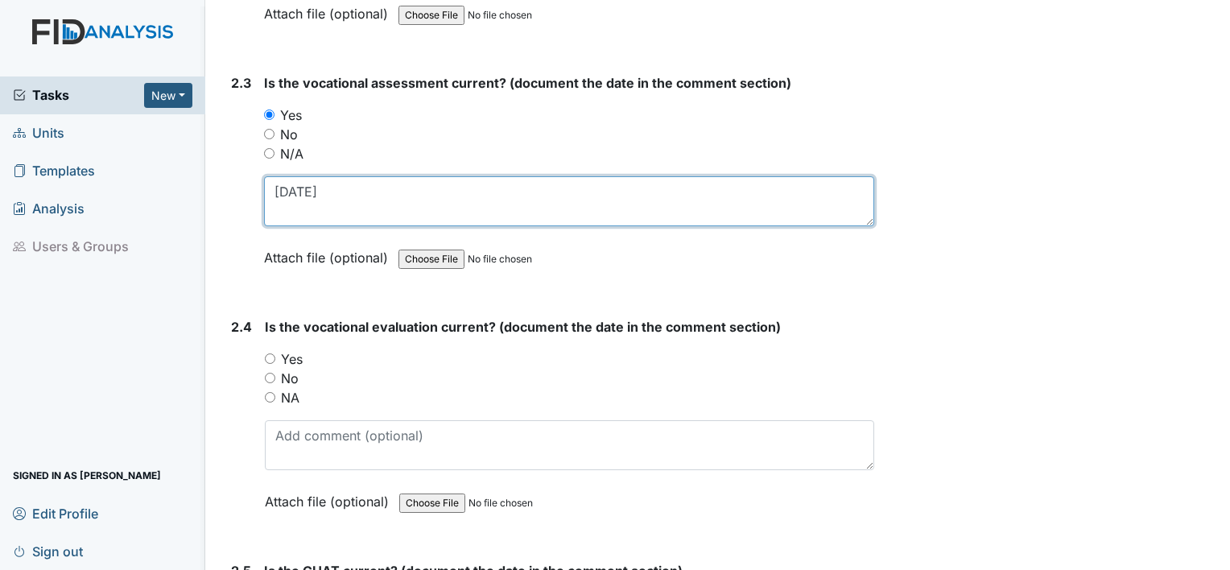
scroll to position [2091, 0]
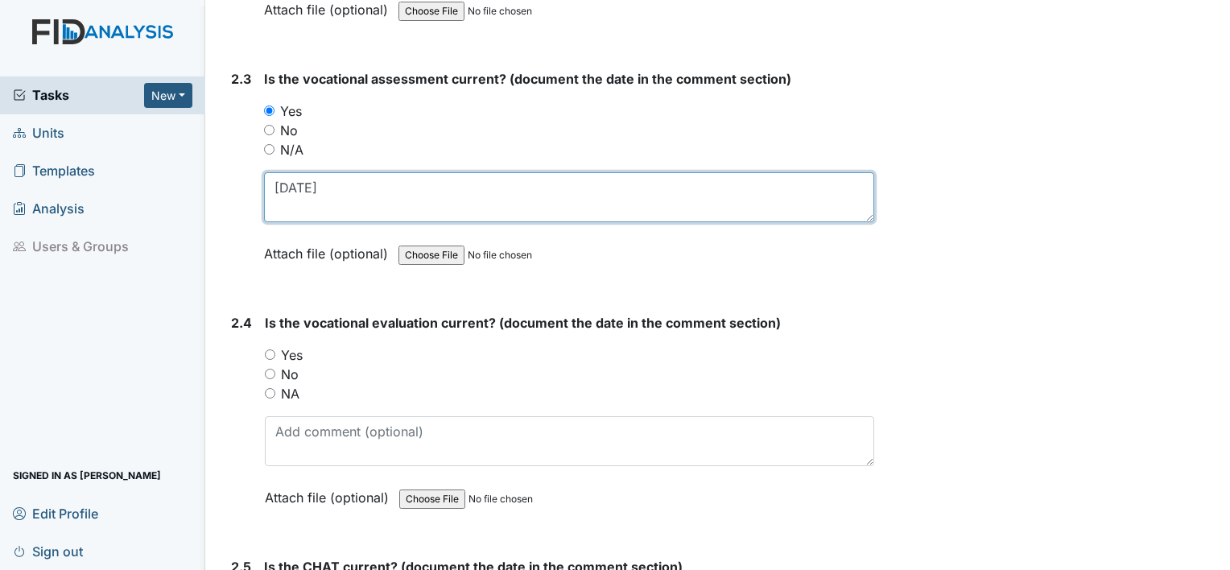
type textarea "5.13.25"
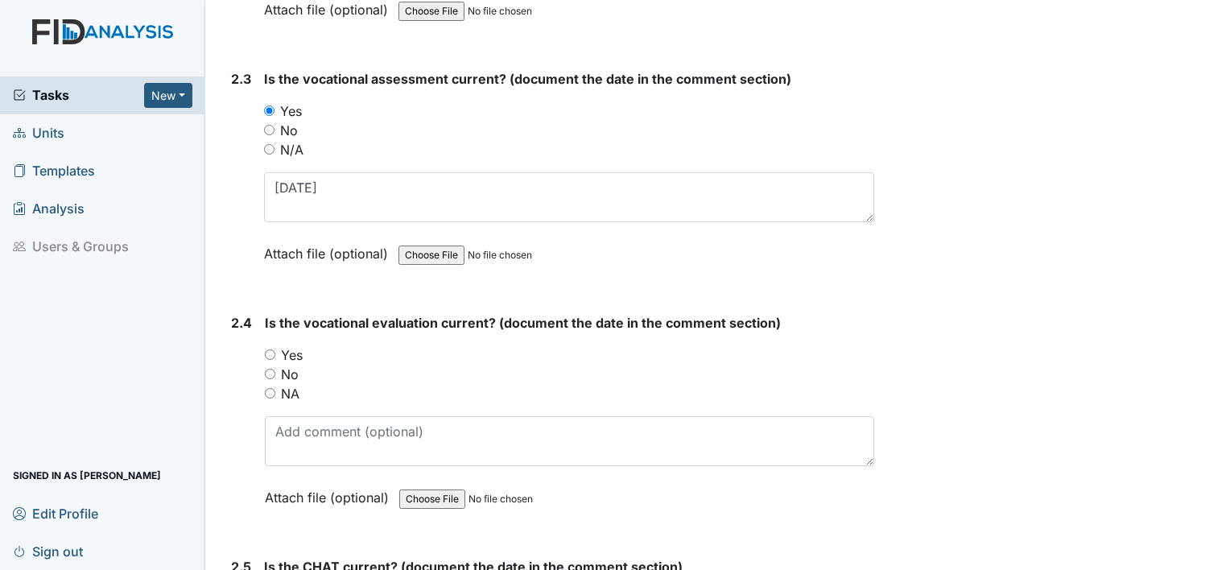
click at [292, 345] on label "Yes" at bounding box center [292, 354] width 22 height 19
click at [275, 349] on input "Yes" at bounding box center [270, 354] width 10 height 10
radio input "true"
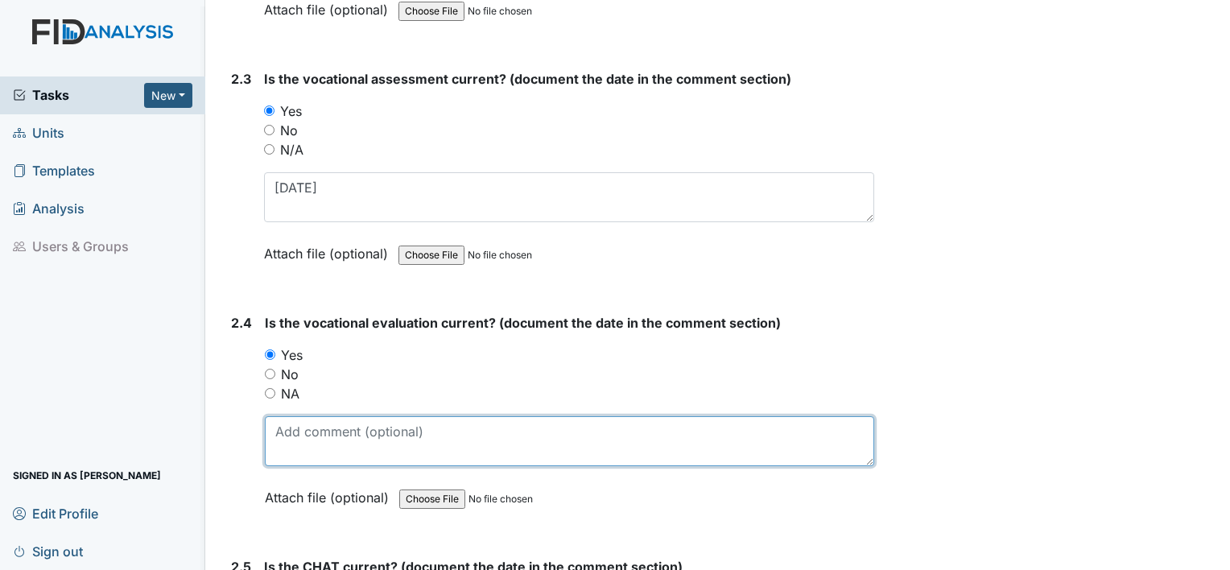
click at [290, 416] on textarea at bounding box center [570, 441] width 610 height 50
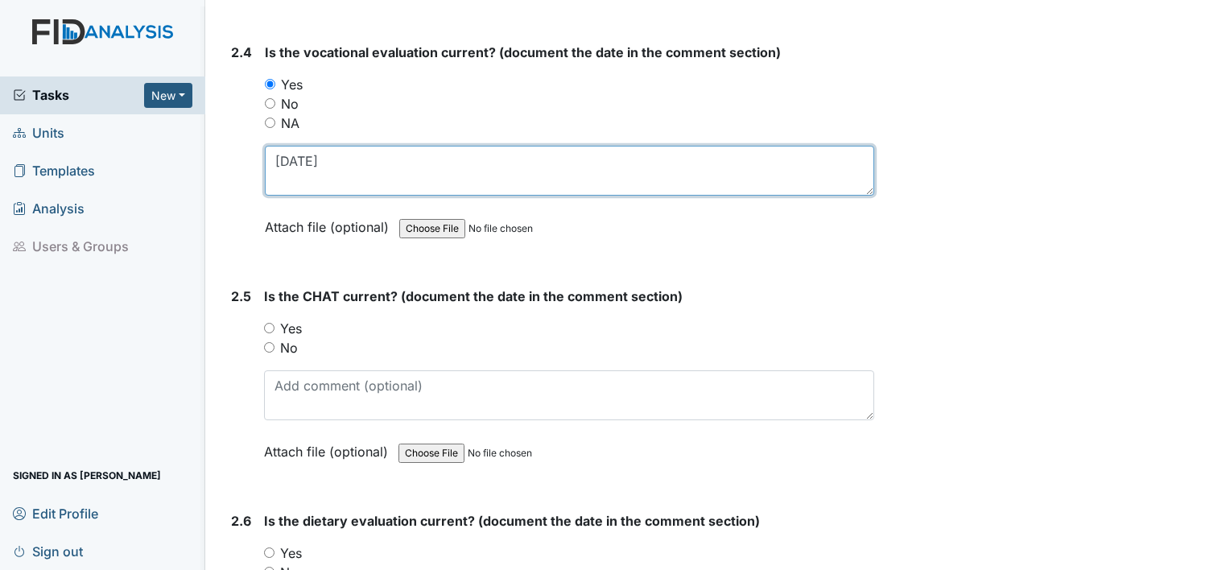
scroll to position [2361, 0]
type textarea "5.13.25"
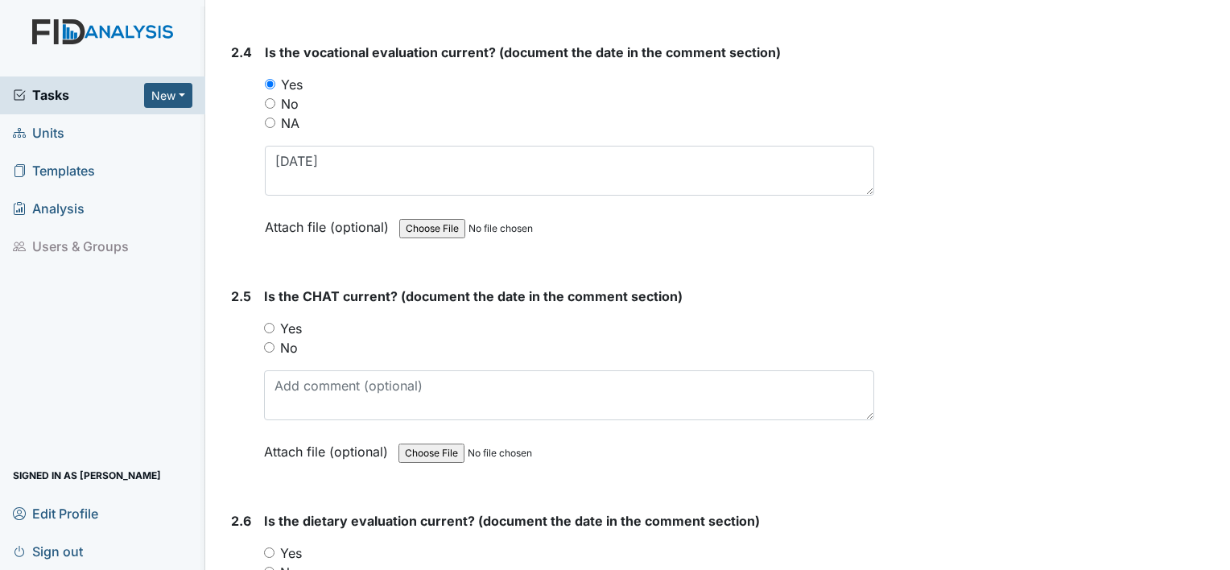
click at [286, 319] on label "Yes" at bounding box center [291, 328] width 22 height 19
click at [275, 323] on input "Yes" at bounding box center [269, 328] width 10 height 10
radio input "true"
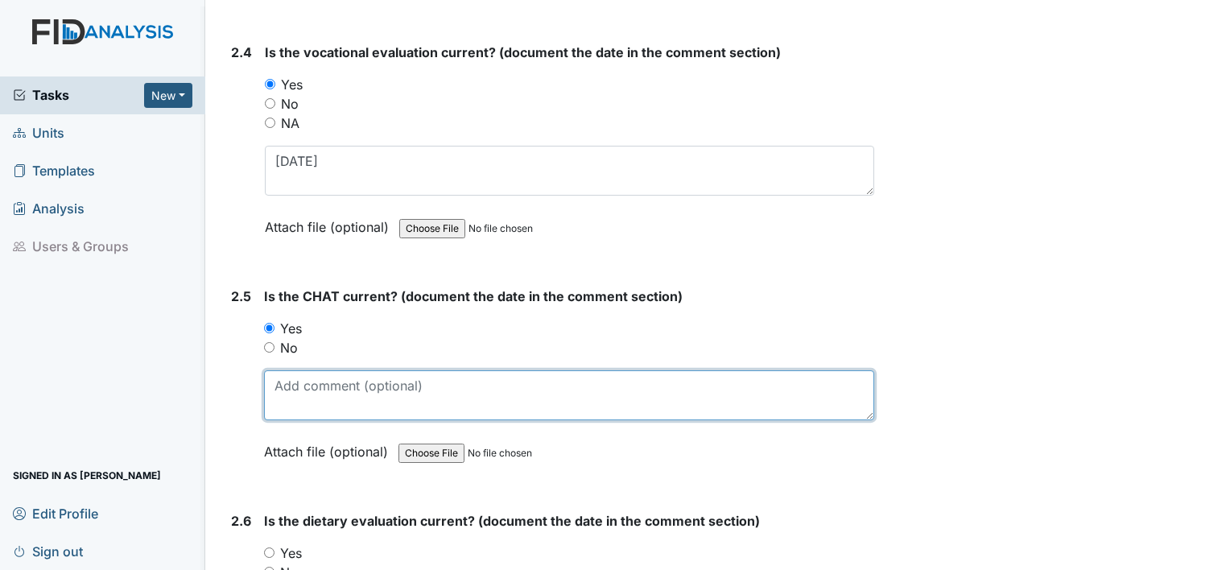
click at [293, 374] on textarea at bounding box center [569, 395] width 610 height 50
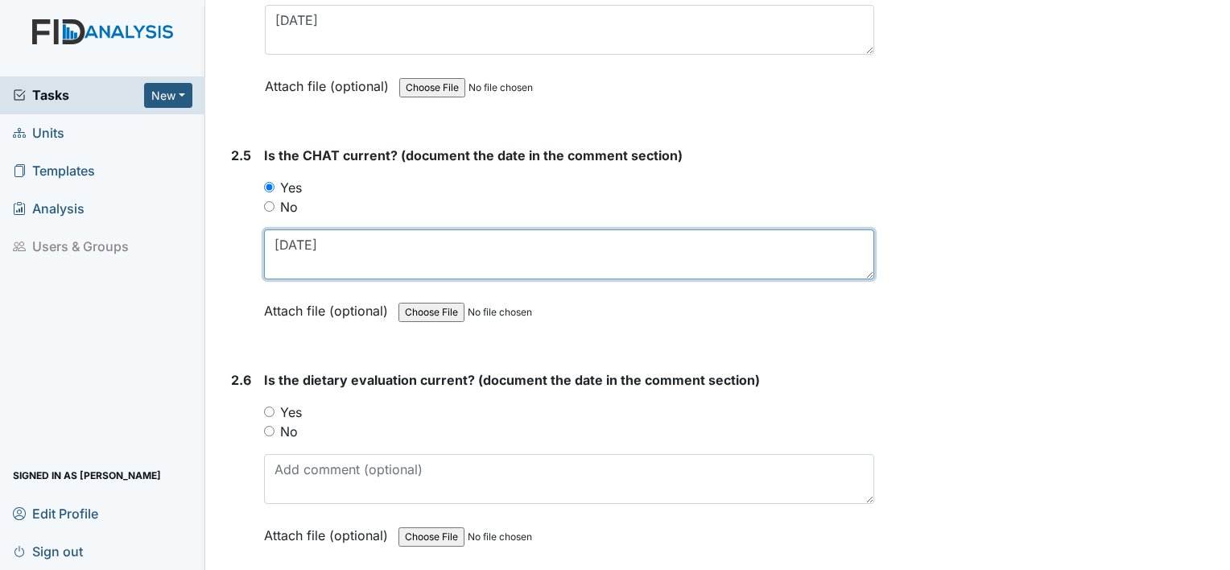
scroll to position [2580, 0]
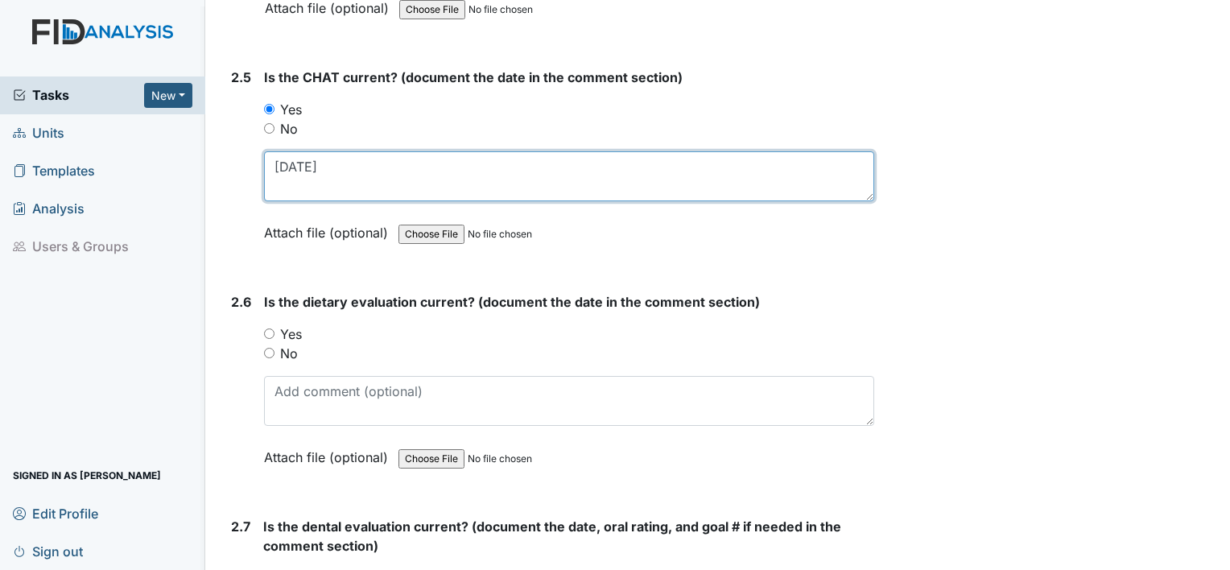
type textarea "5.22.25"
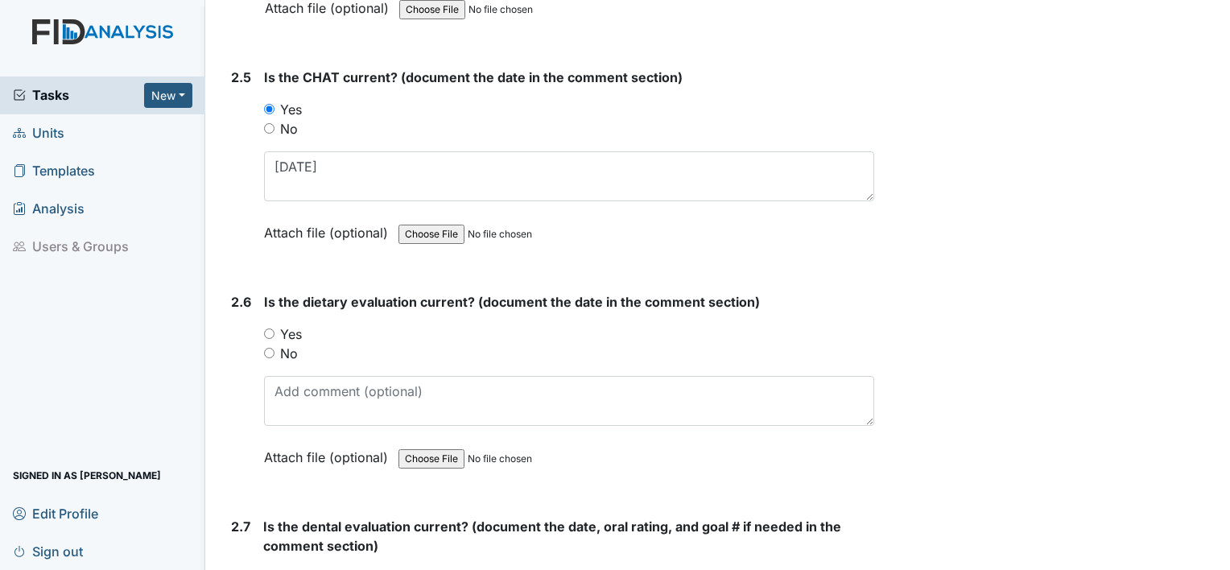
click at [295, 325] on label "Yes" at bounding box center [291, 334] width 22 height 19
click at [275, 329] on input "Yes" at bounding box center [269, 334] width 10 height 10
radio input "true"
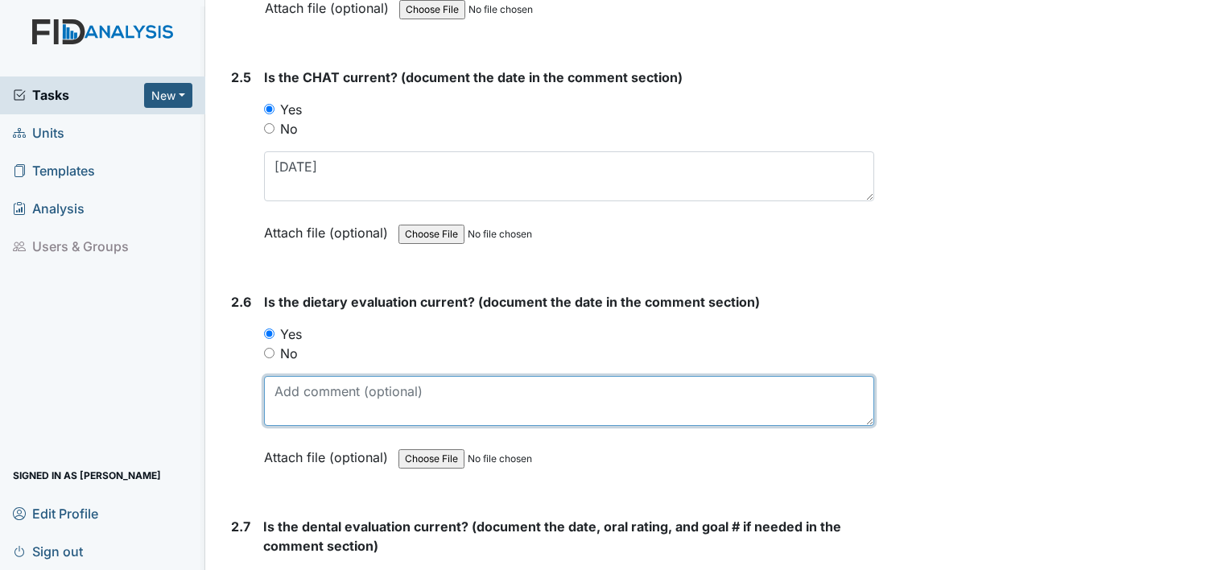
click at [296, 380] on textarea at bounding box center [569, 401] width 610 height 50
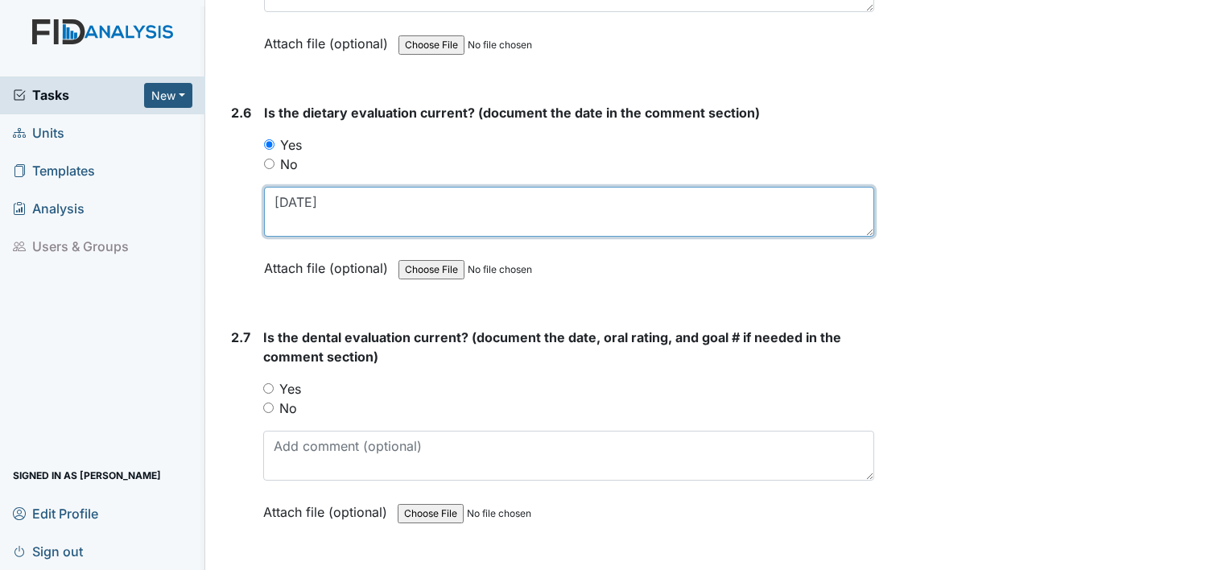
scroll to position [2785, 0]
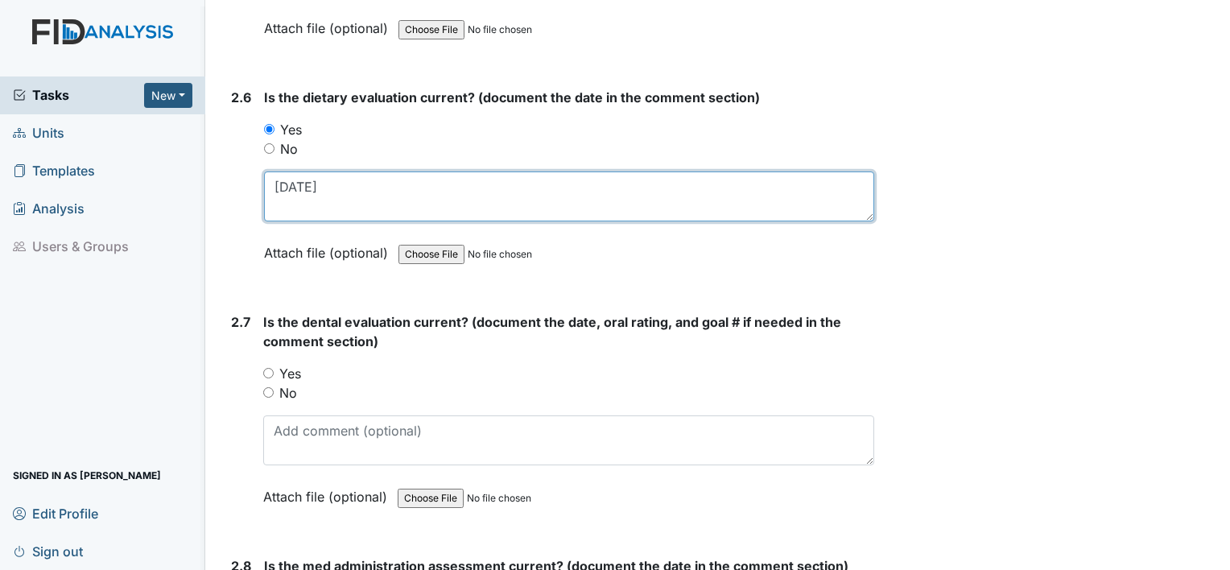
type textarea "6.11.25"
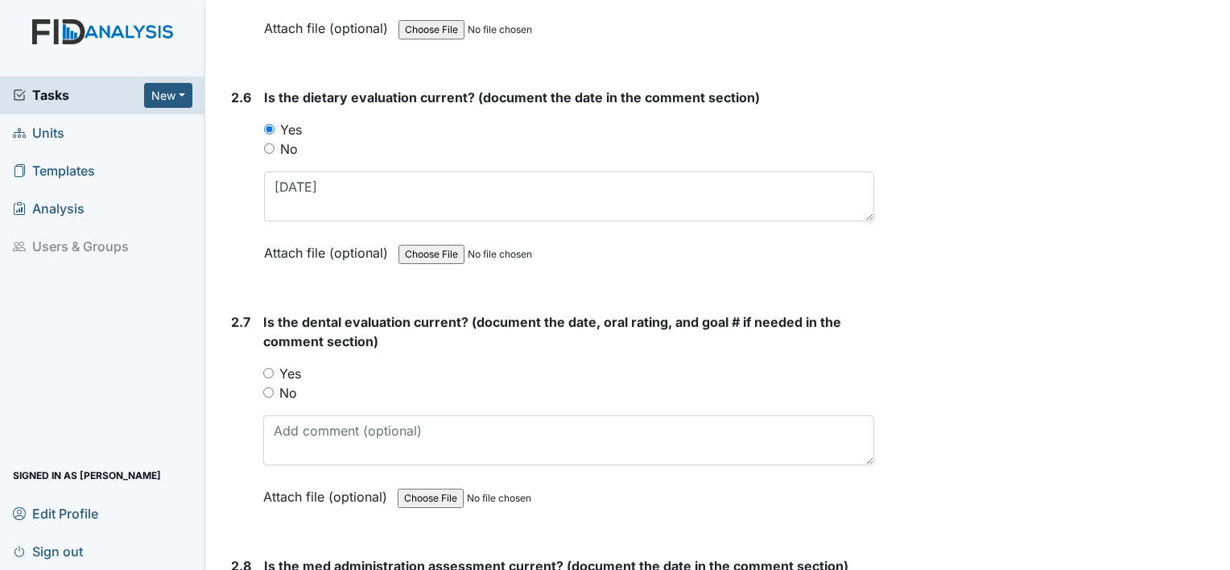
click at [293, 367] on label "Yes" at bounding box center [290, 373] width 22 height 19
click at [274, 368] on input "Yes" at bounding box center [268, 373] width 10 height 10
radio input "true"
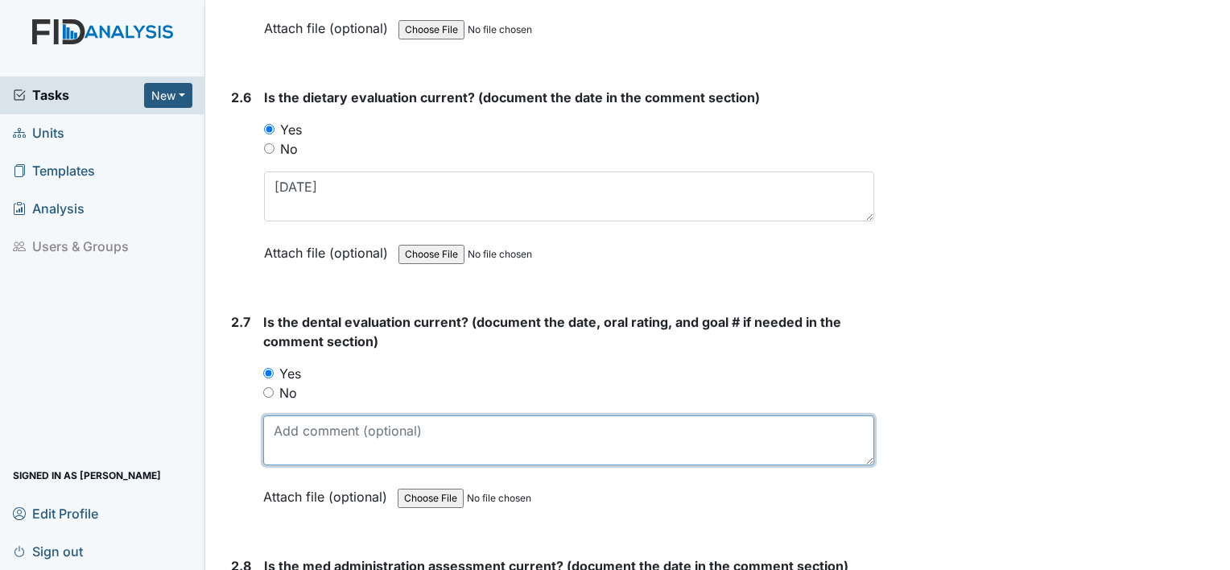
click at [296, 420] on textarea at bounding box center [568, 441] width 611 height 50
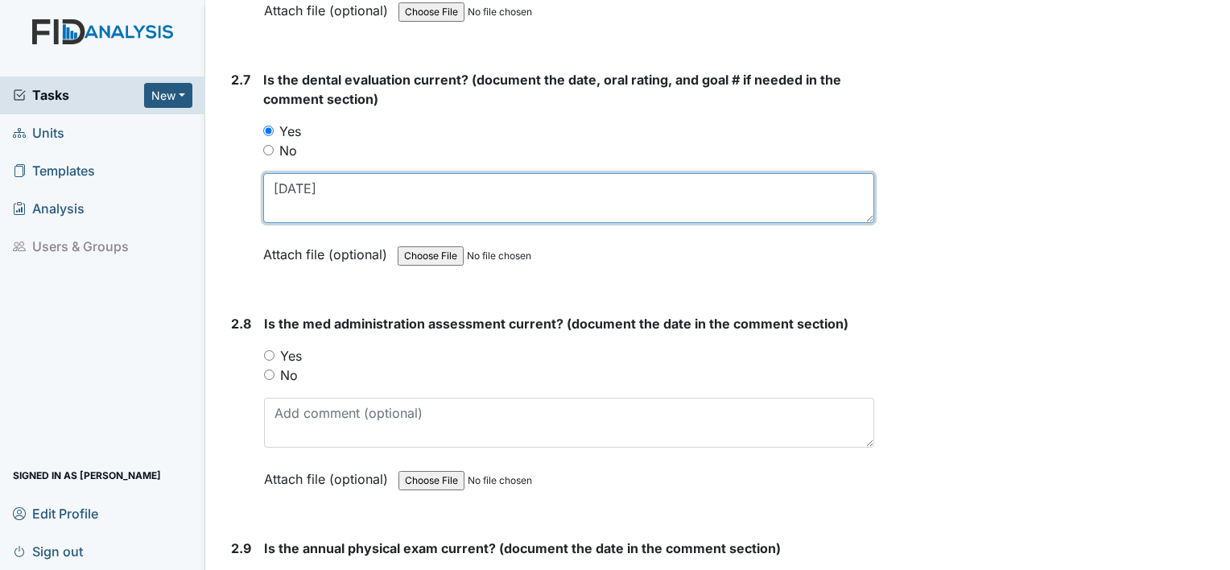
scroll to position [3042, 0]
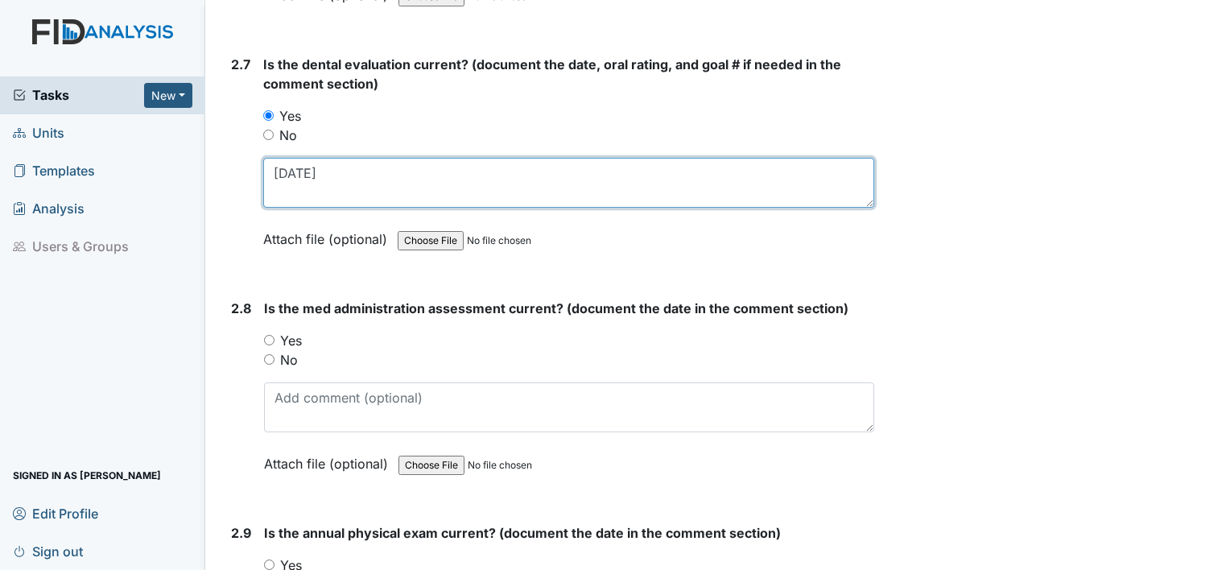
type textarea "[DATE]"
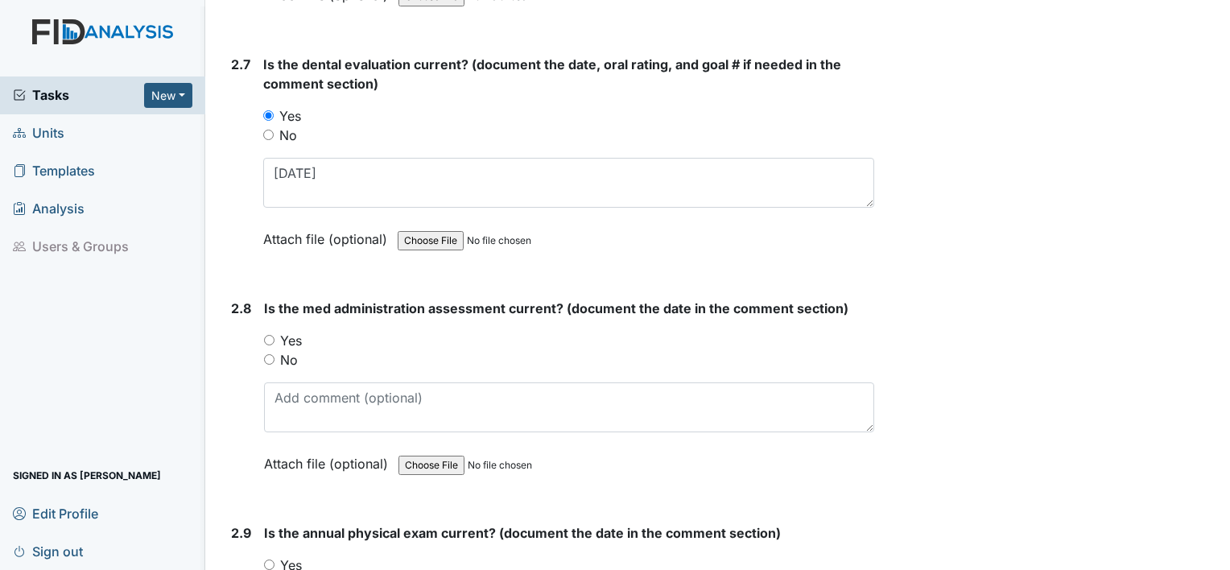
click at [289, 350] on label "No" at bounding box center [289, 359] width 18 height 19
click at [275, 354] on input "No" at bounding box center [269, 359] width 10 height 10
radio input "true"
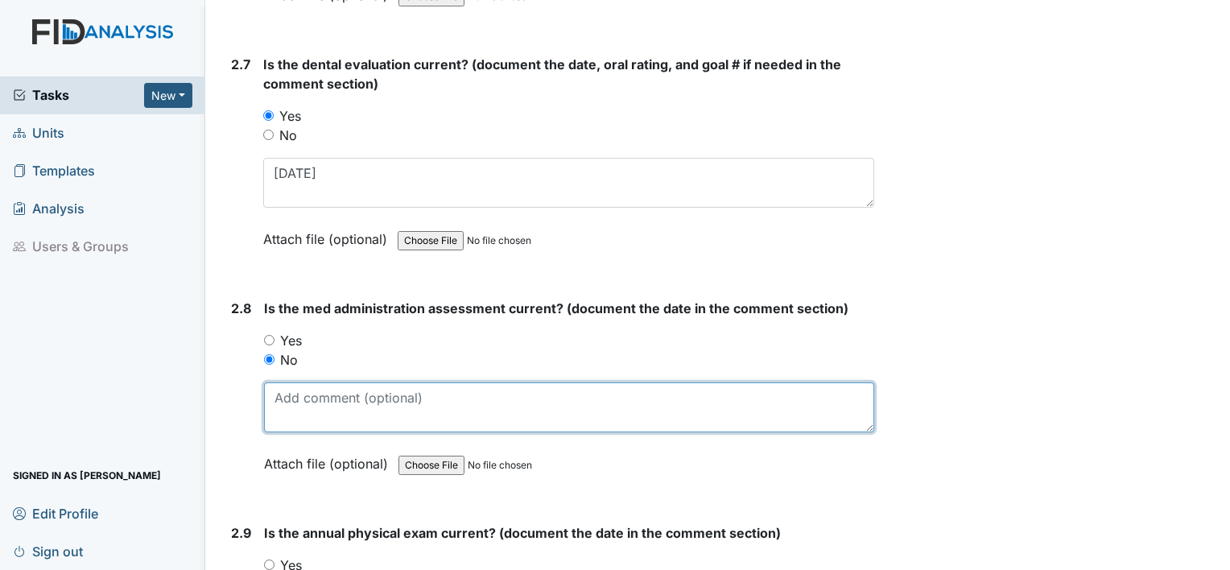
click at [299, 390] on textarea at bounding box center [569, 408] width 610 height 50
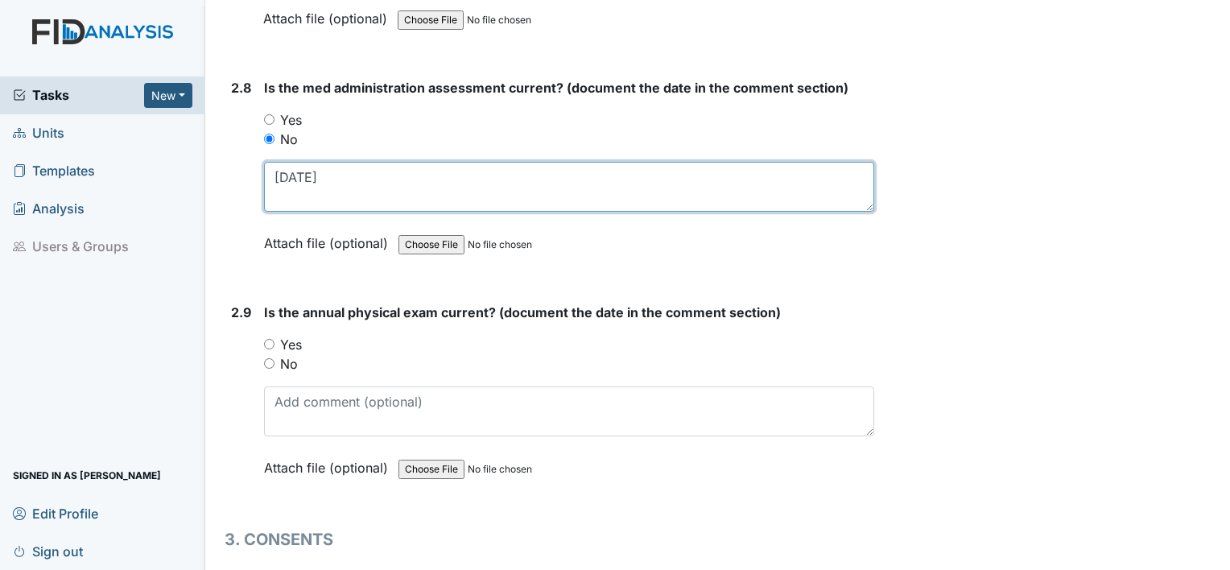
scroll to position [3269, 0]
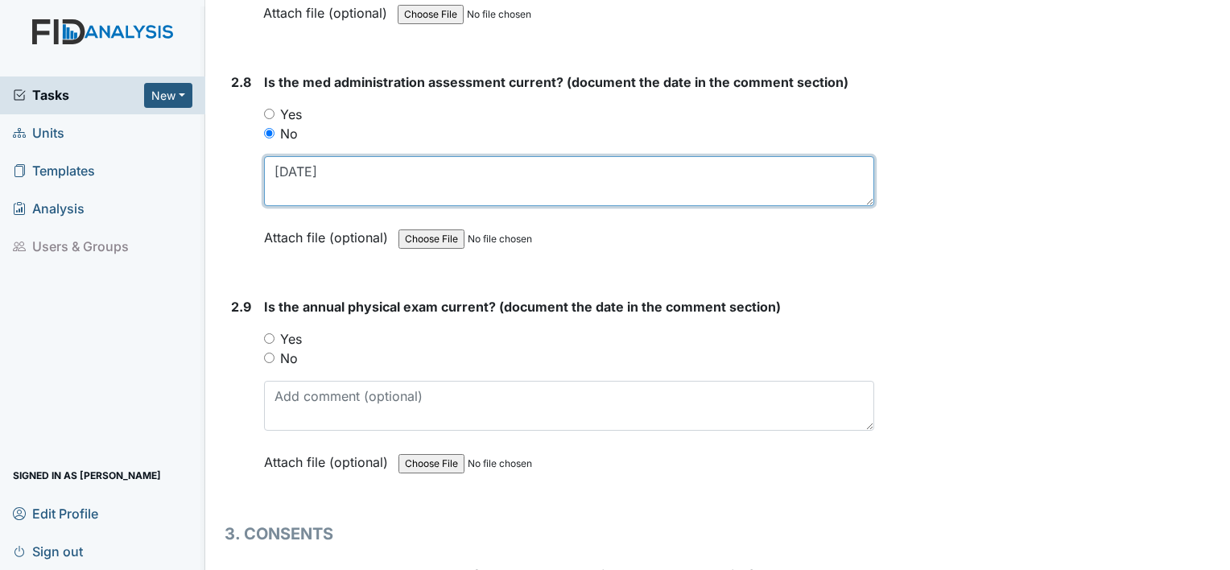
type textarea "4.18.24"
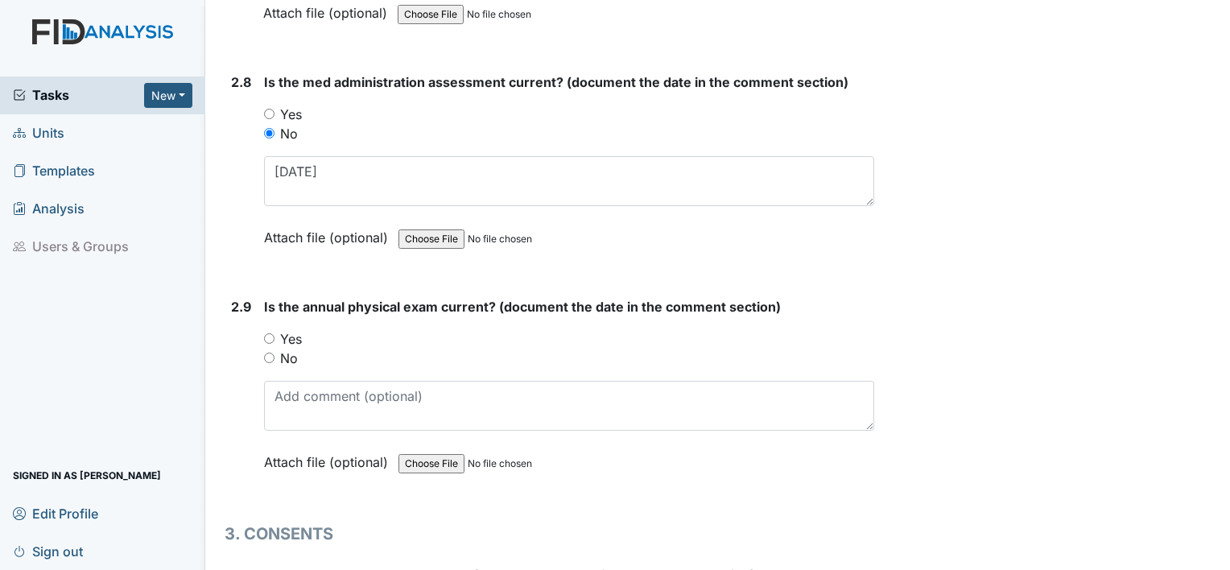
click at [287, 329] on label "Yes" at bounding box center [291, 338] width 22 height 19
click at [275, 333] on input "Yes" at bounding box center [269, 338] width 10 height 10
radio input "true"
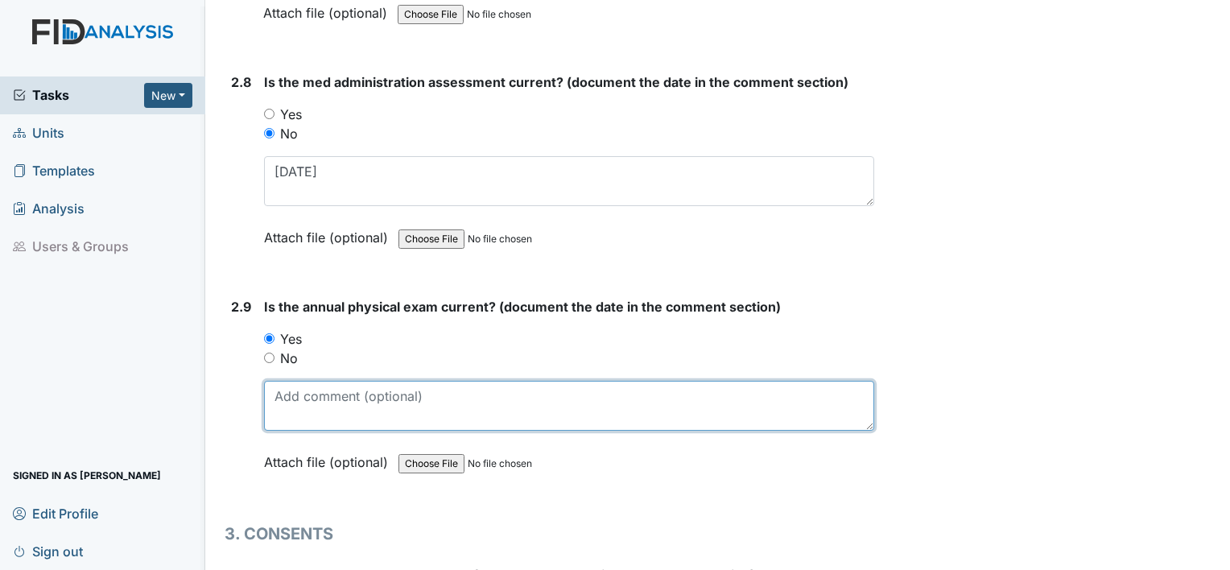
click at [296, 393] on textarea at bounding box center [569, 406] width 610 height 50
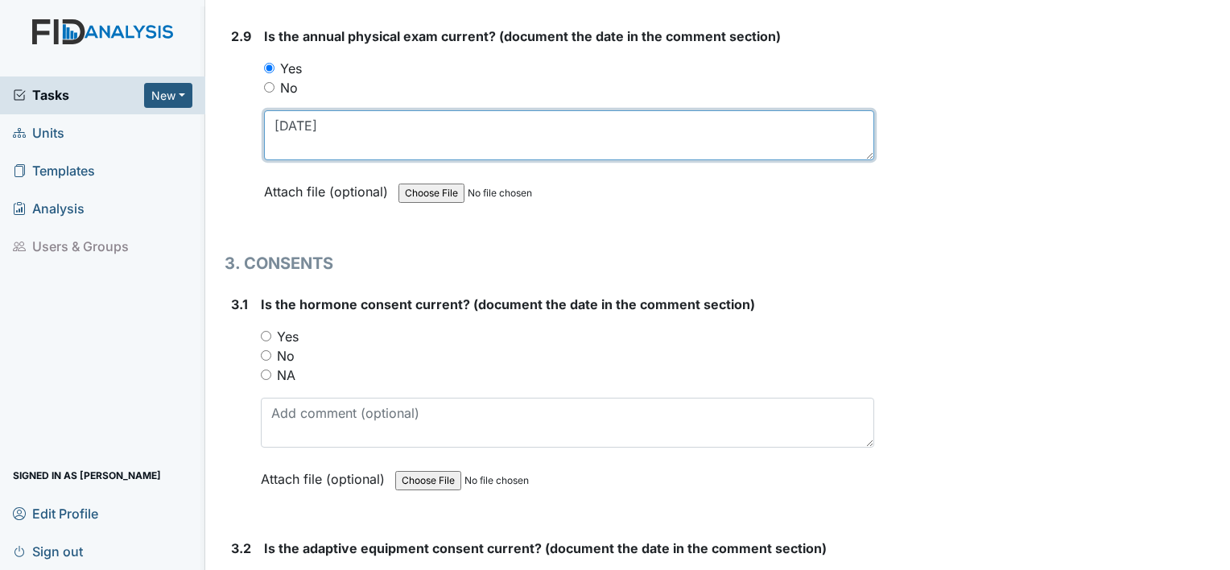
scroll to position [3540, 0]
type textarea "9.27.24"
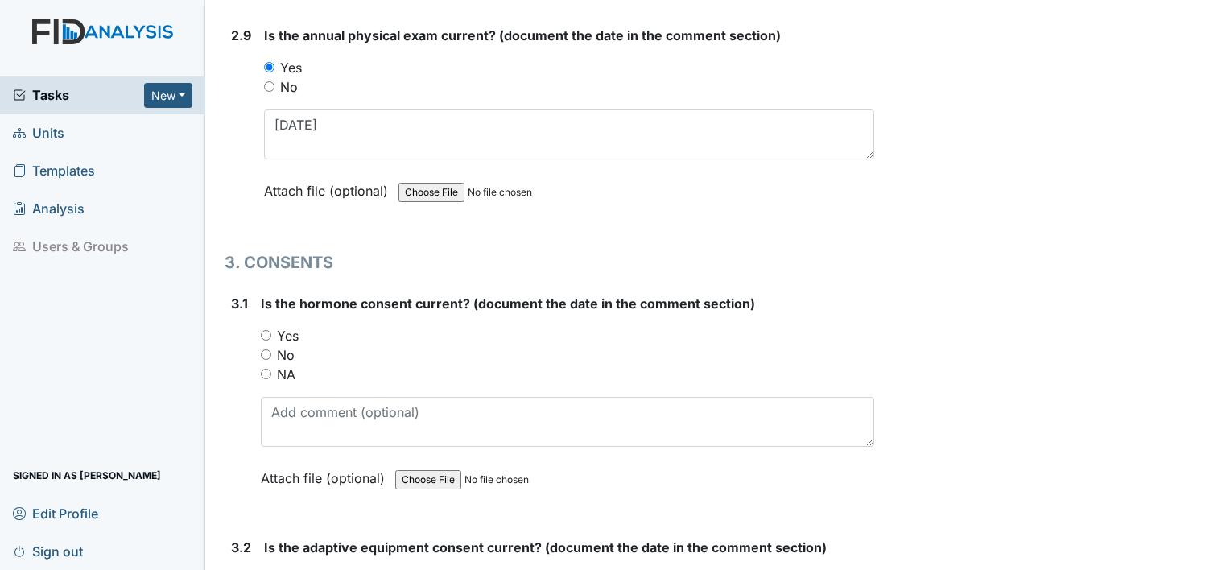
click at [283, 365] on label "NA" at bounding box center [286, 374] width 19 height 19
click at [271, 369] on input "NA" at bounding box center [266, 374] width 10 height 10
radio input "true"
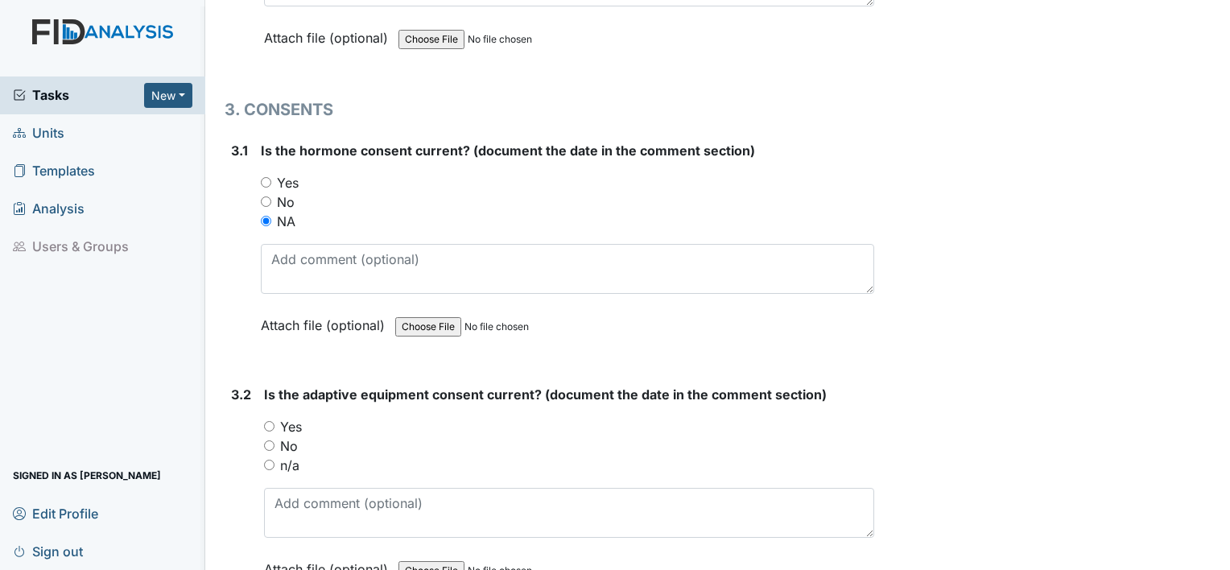
scroll to position [3698, 0]
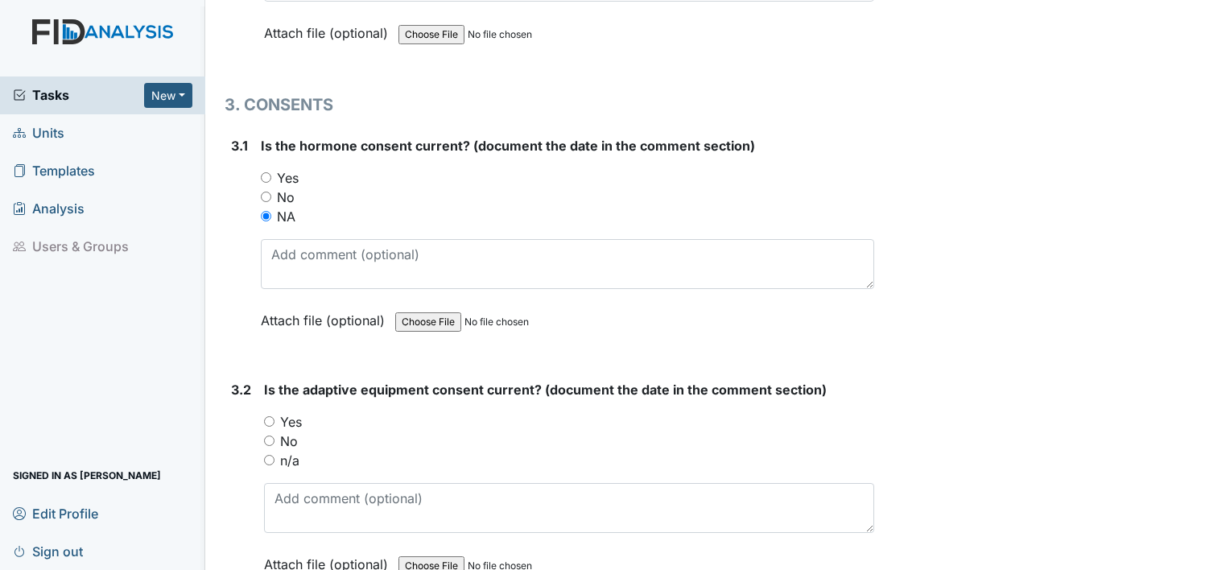
click at [289, 432] on label "No" at bounding box center [289, 441] width 18 height 19
click at [275, 436] on input "No" at bounding box center [269, 441] width 10 height 10
radio input "true"
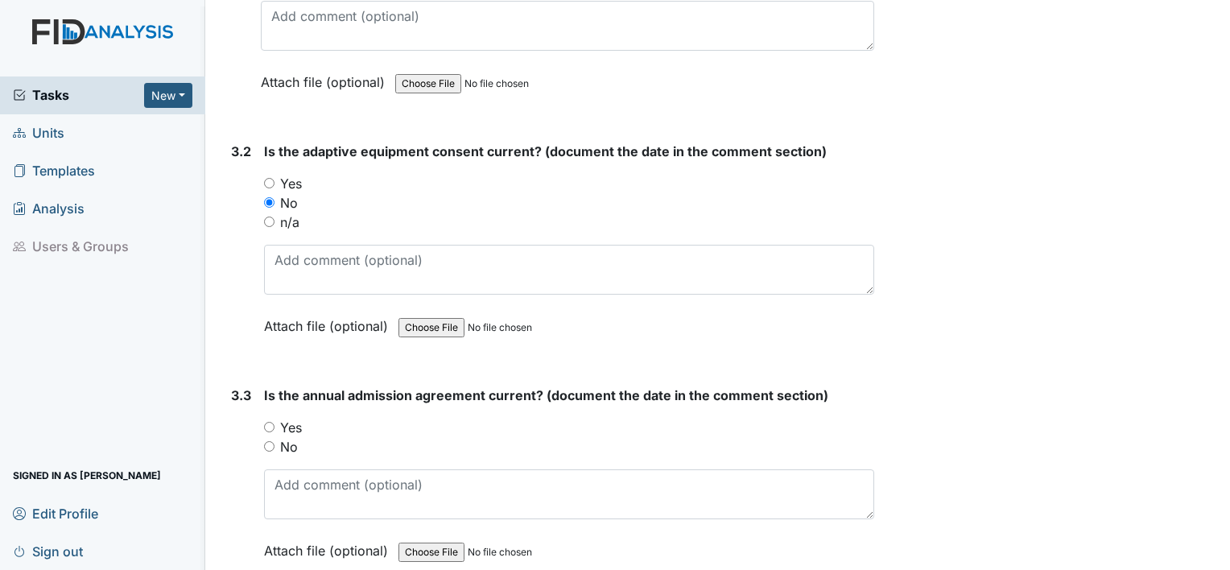
scroll to position [3941, 0]
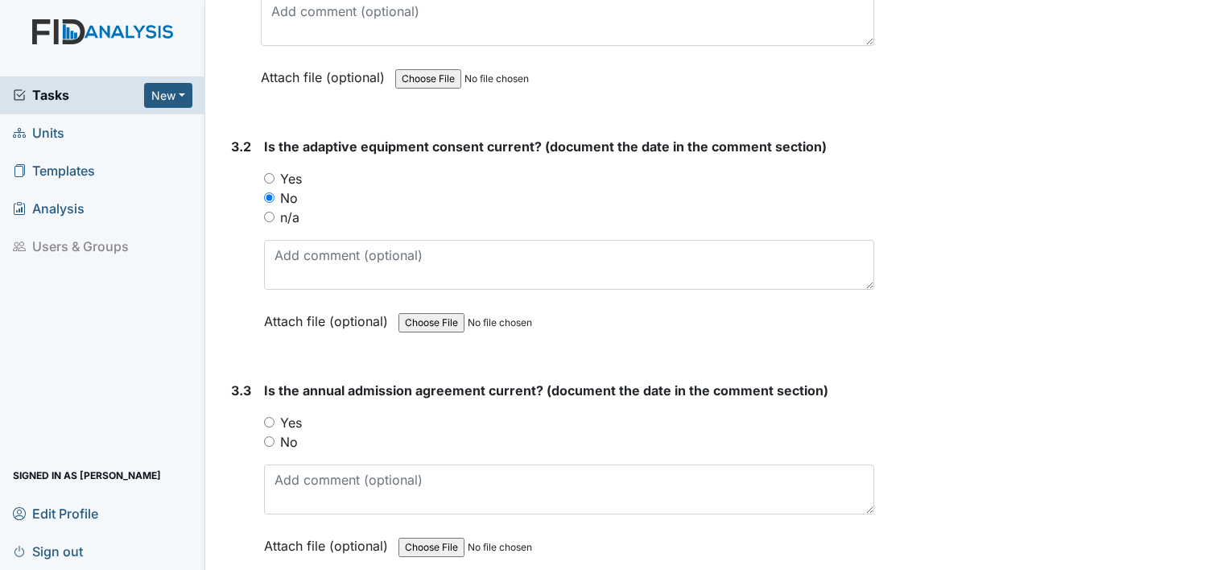
click at [287, 432] on label "No" at bounding box center [289, 441] width 18 height 19
click at [275, 436] on input "No" at bounding box center [269, 441] width 10 height 10
radio input "true"
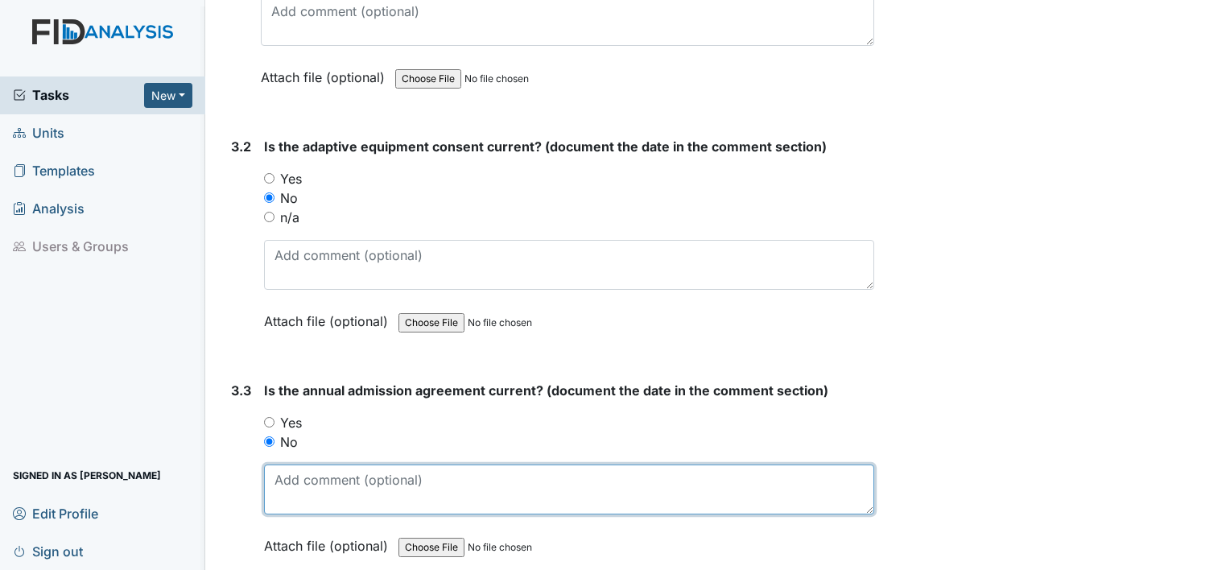
click at [290, 469] on textarea at bounding box center [569, 490] width 610 height 50
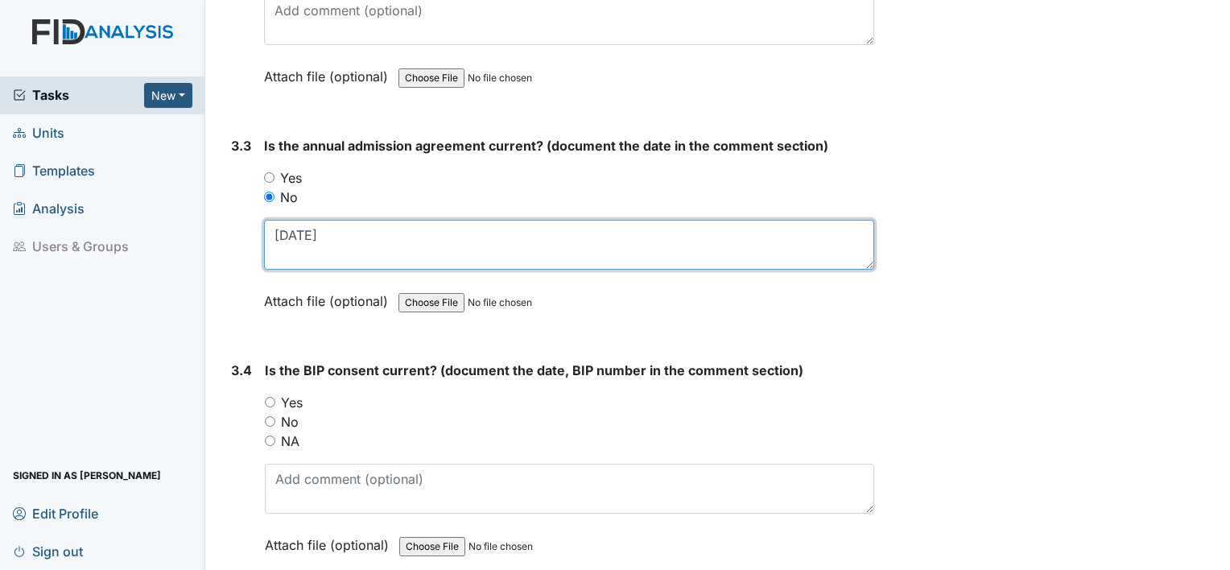
scroll to position [4187, 0]
type textarea "7.11.24"
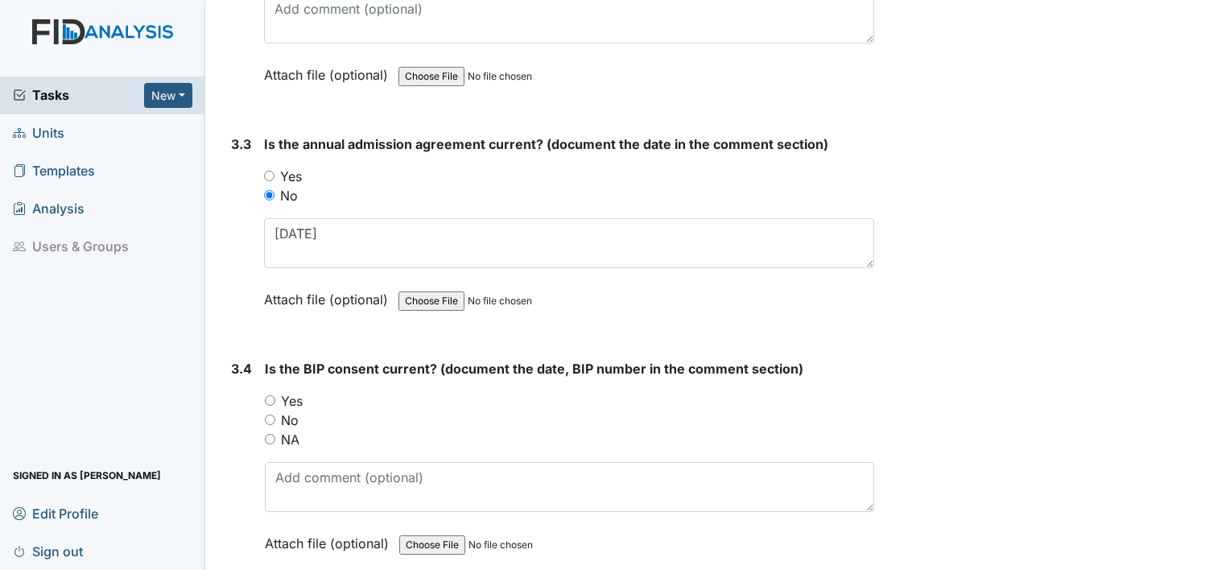
click at [292, 391] on label "Yes" at bounding box center [292, 400] width 22 height 19
click at [275, 395] on input "Yes" at bounding box center [270, 400] width 10 height 10
radio input "true"
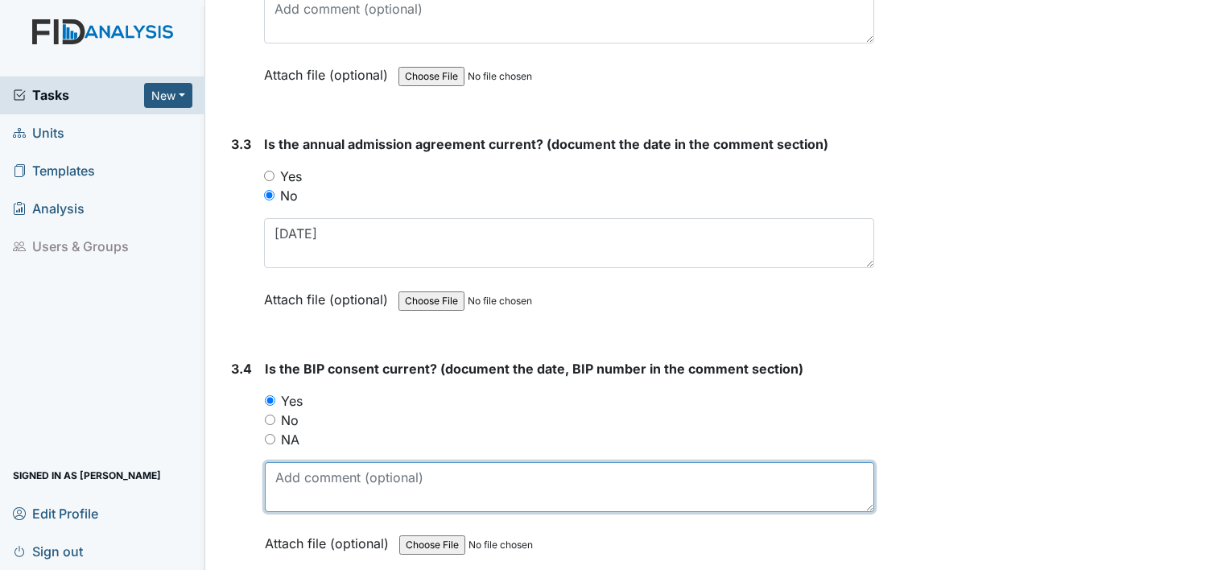
click at [303, 470] on textarea at bounding box center [570, 487] width 610 height 50
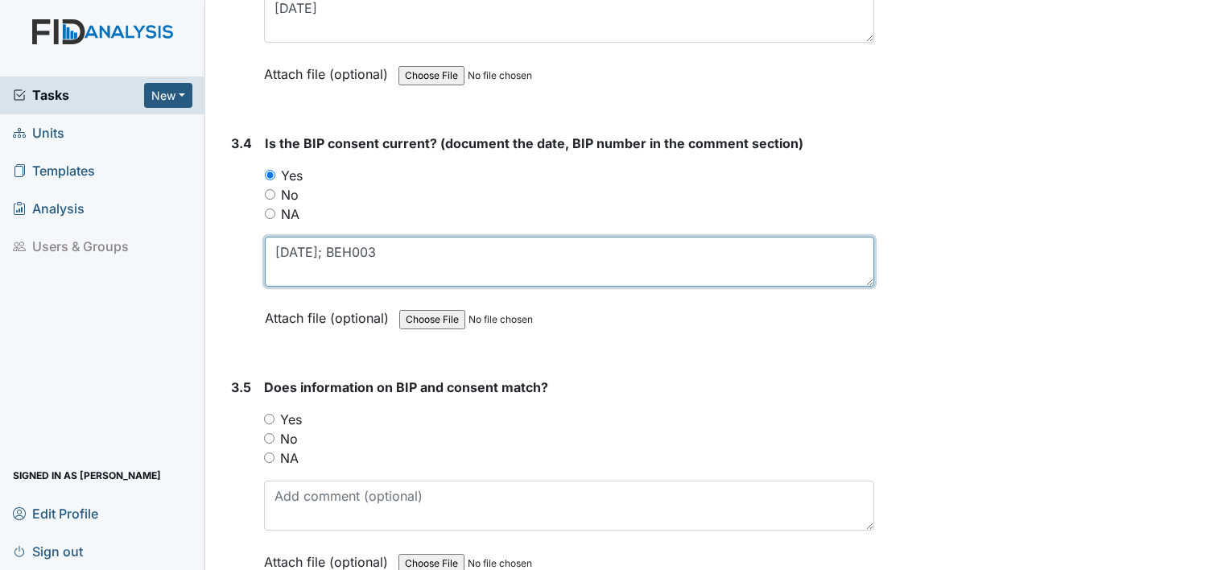
scroll to position [4429, 0]
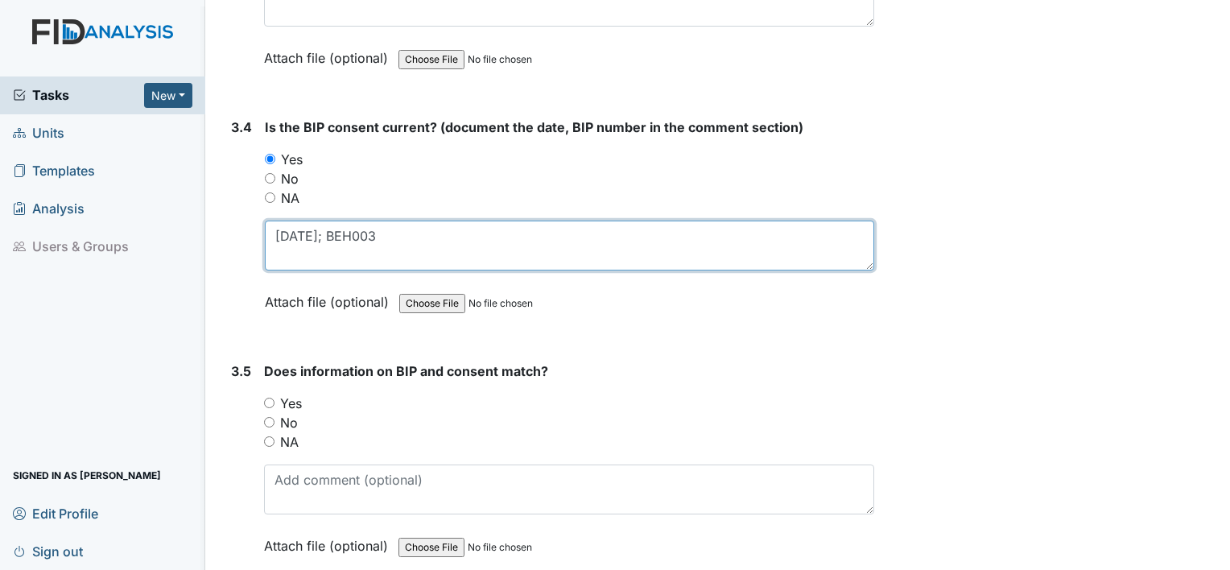
type textarea "11.6.24; BEH003"
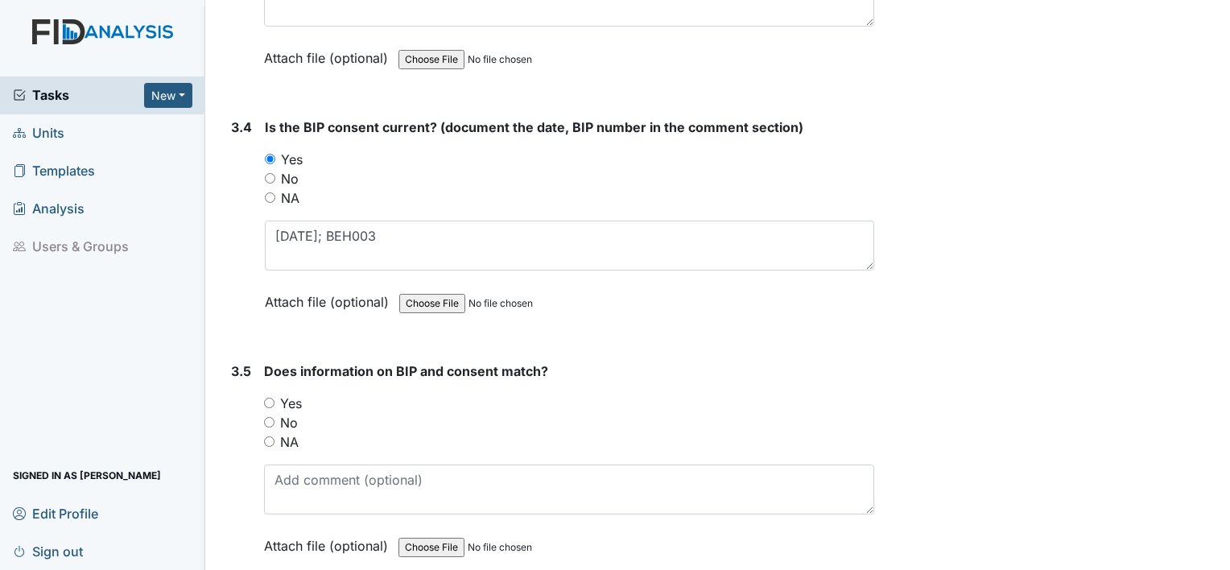
click at [288, 394] on label "Yes" at bounding box center [291, 403] width 22 height 19
click at [275, 398] on input "Yes" at bounding box center [269, 403] width 10 height 10
radio input "true"
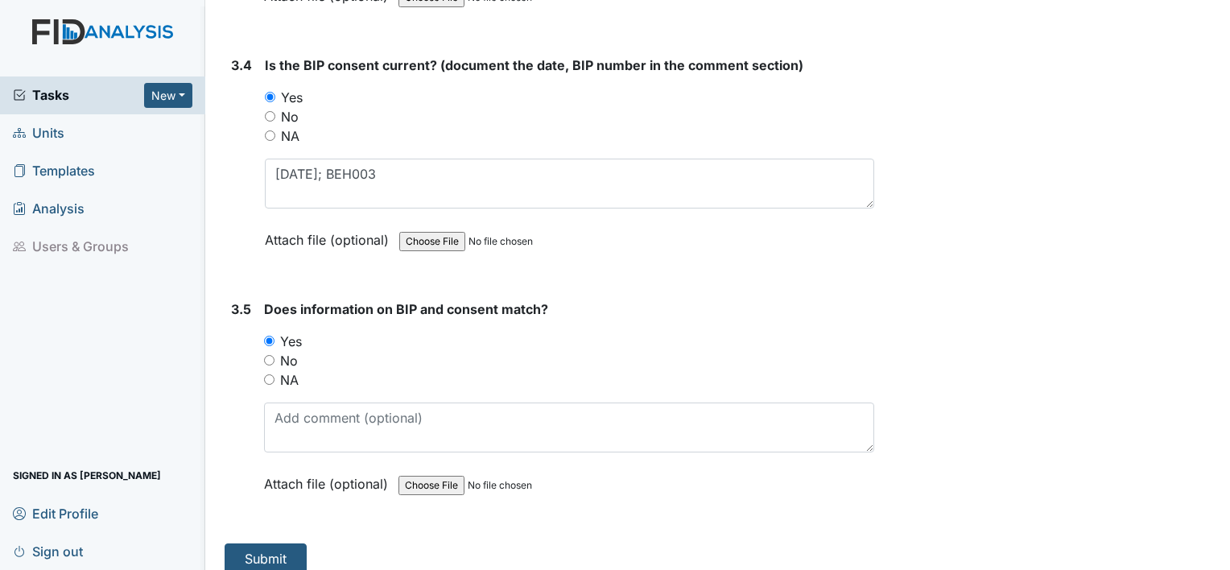
scroll to position [4490, 0]
click at [268, 544] on button "Submit" at bounding box center [266, 559] width 82 height 31
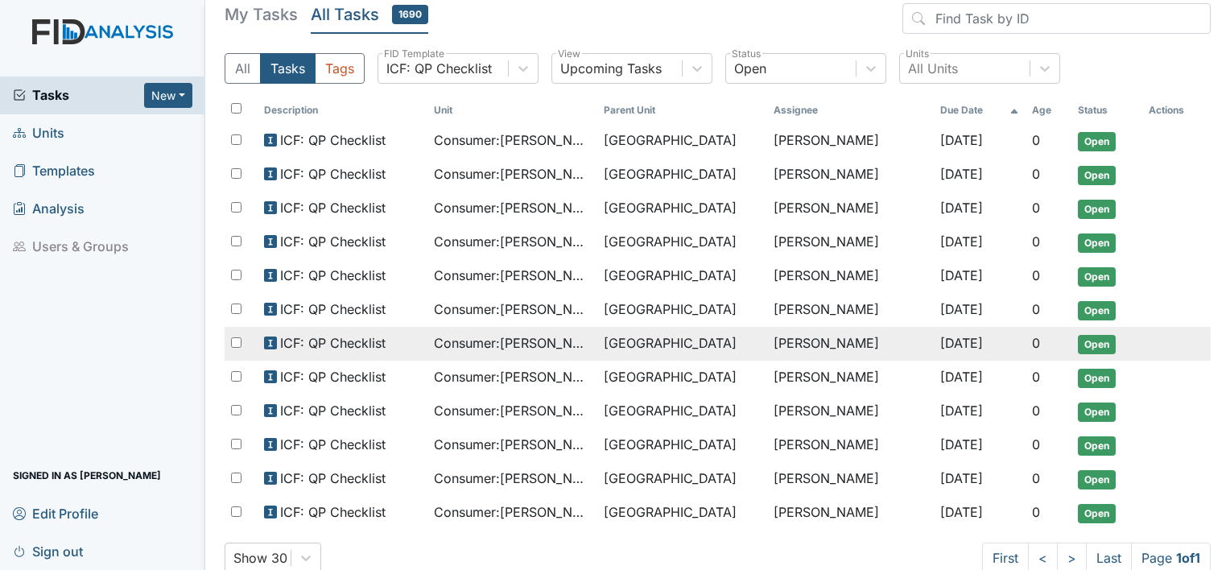
scroll to position [84, 0]
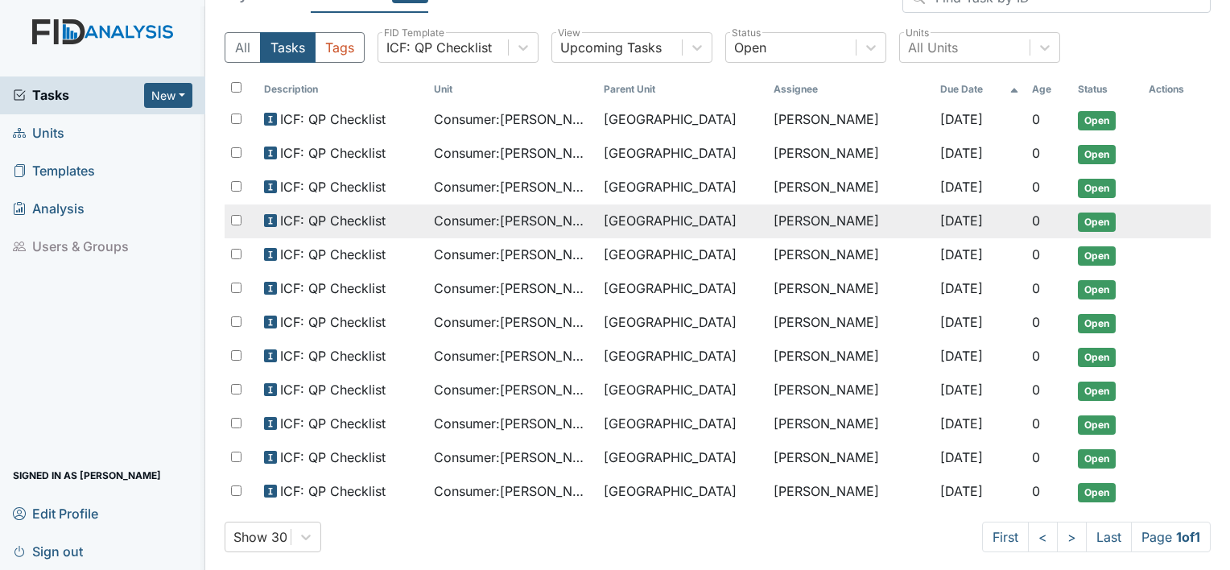
click at [656, 211] on span "[GEOGRAPHIC_DATA]" at bounding box center [670, 220] width 133 height 19
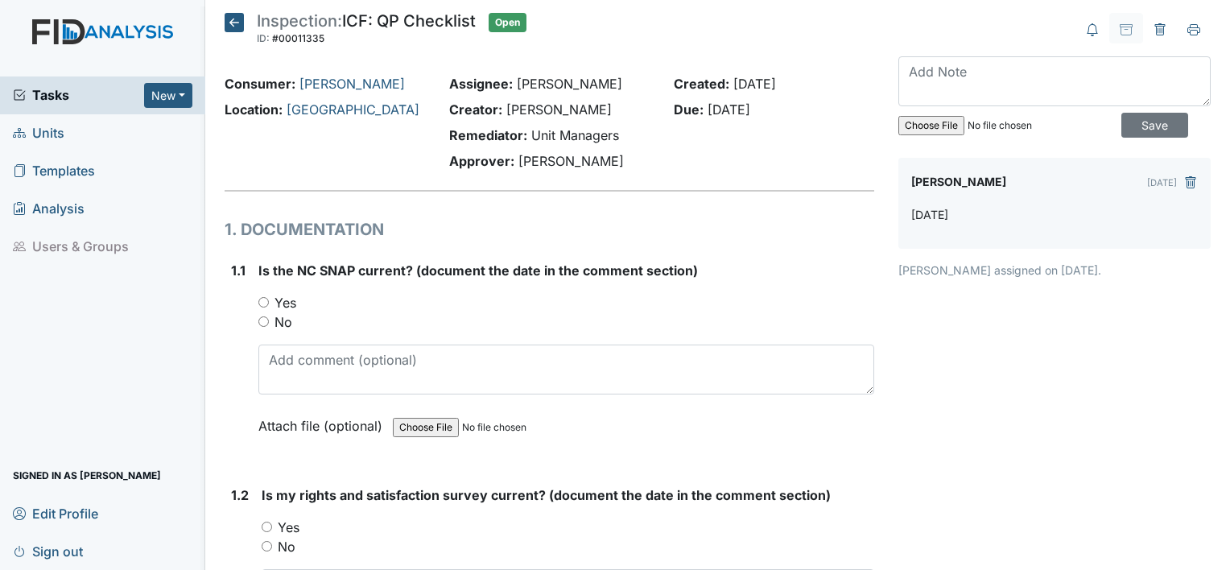
click at [285, 306] on label "Yes" at bounding box center [286, 302] width 22 height 19
click at [269, 306] on input "Yes" at bounding box center [263, 302] width 10 height 10
radio input "true"
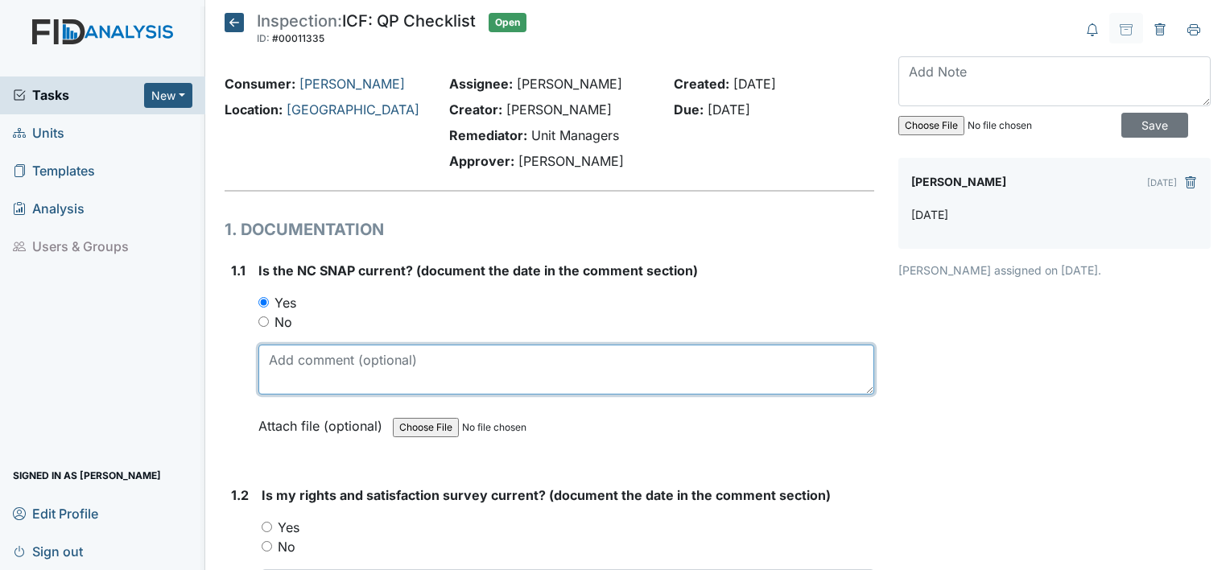
click at [287, 357] on textarea at bounding box center [566, 370] width 616 height 50
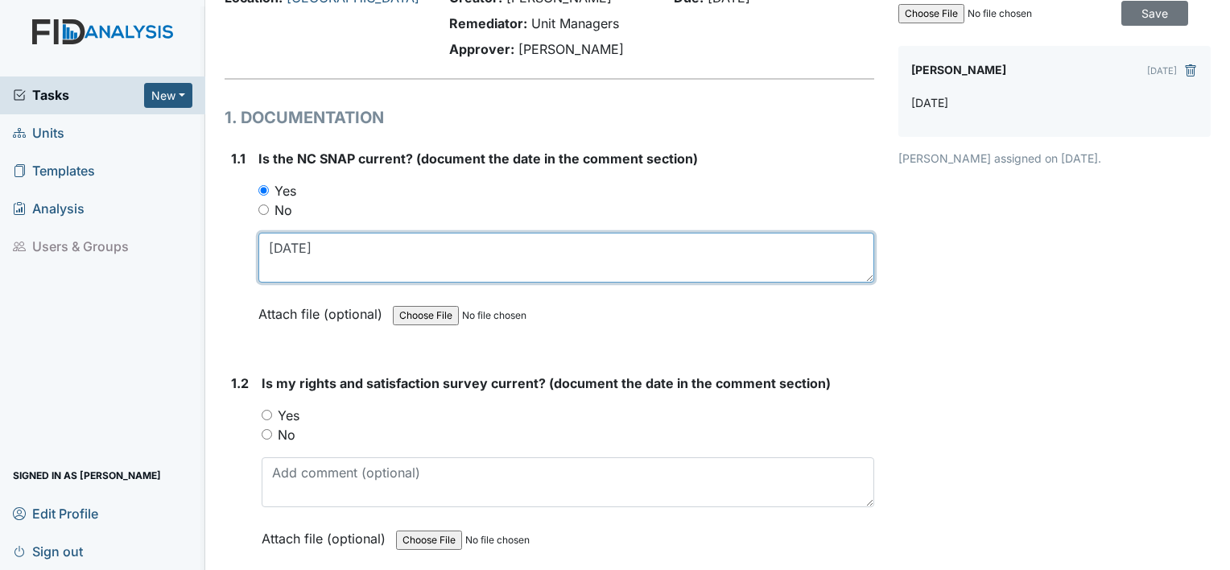
scroll to position [113, 0]
type textarea "3.4.25"
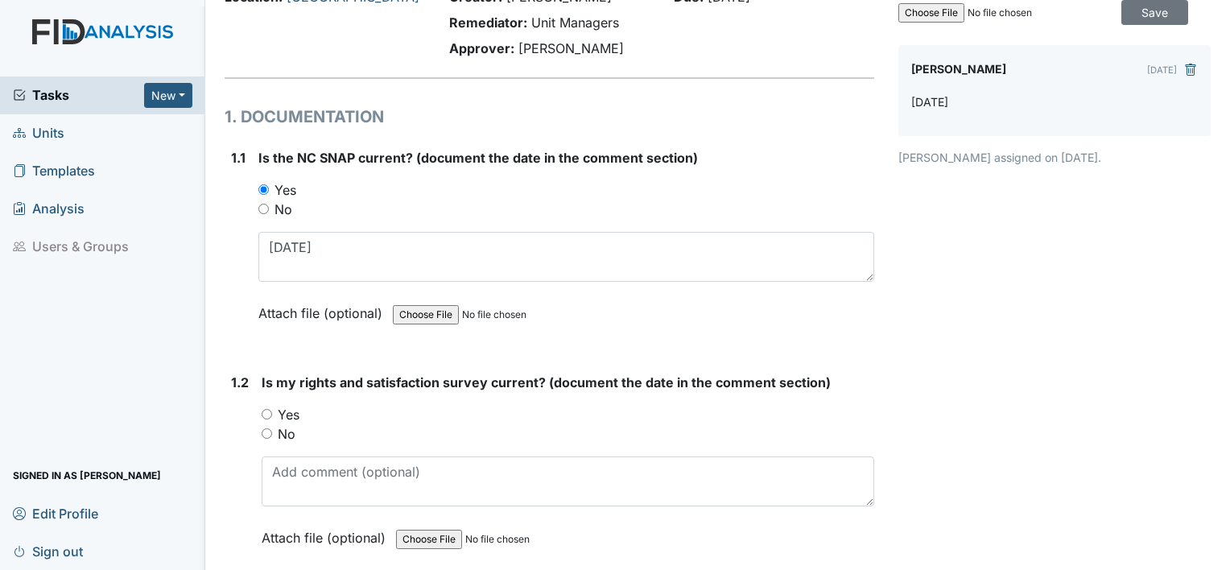
click at [290, 413] on label "Yes" at bounding box center [289, 414] width 22 height 19
click at [272, 413] on input "Yes" at bounding box center [267, 414] width 10 height 10
radio input "true"
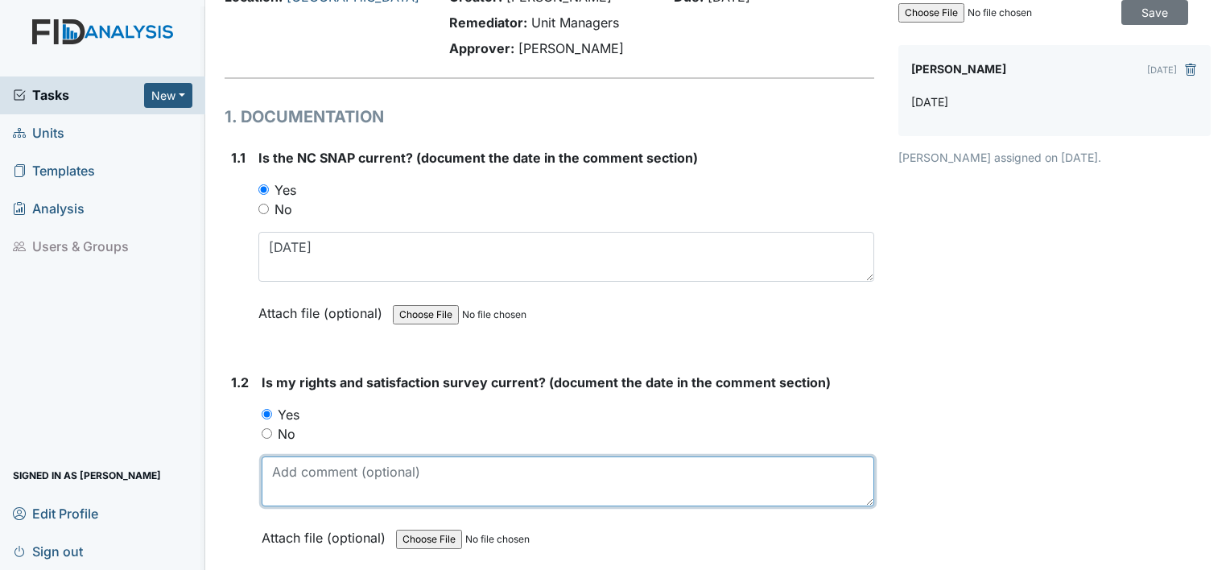
click at [312, 464] on textarea at bounding box center [568, 482] width 613 height 50
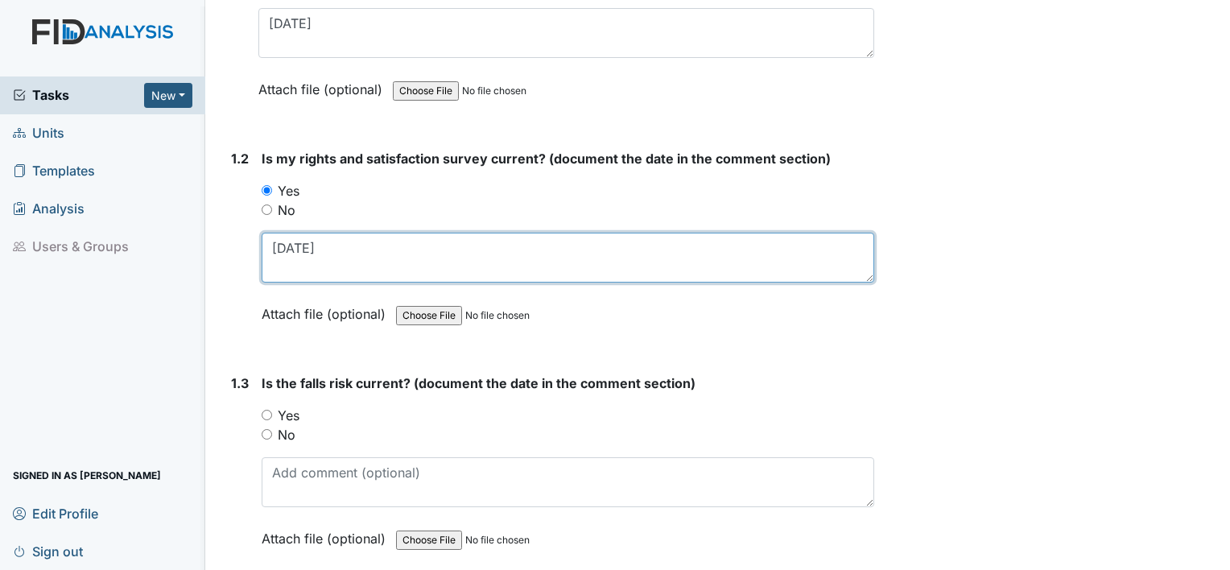
scroll to position [338, 0]
type textarea "[DATE]"
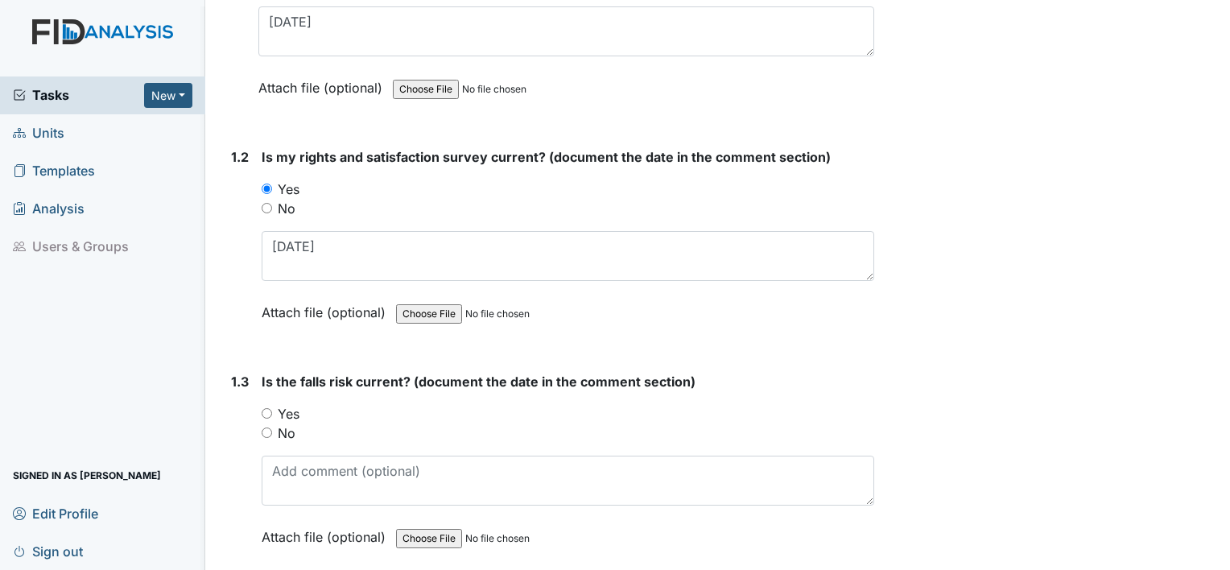
click at [287, 430] on label "No" at bounding box center [287, 433] width 18 height 19
click at [272, 430] on input "No" at bounding box center [267, 433] width 10 height 10
radio input "true"
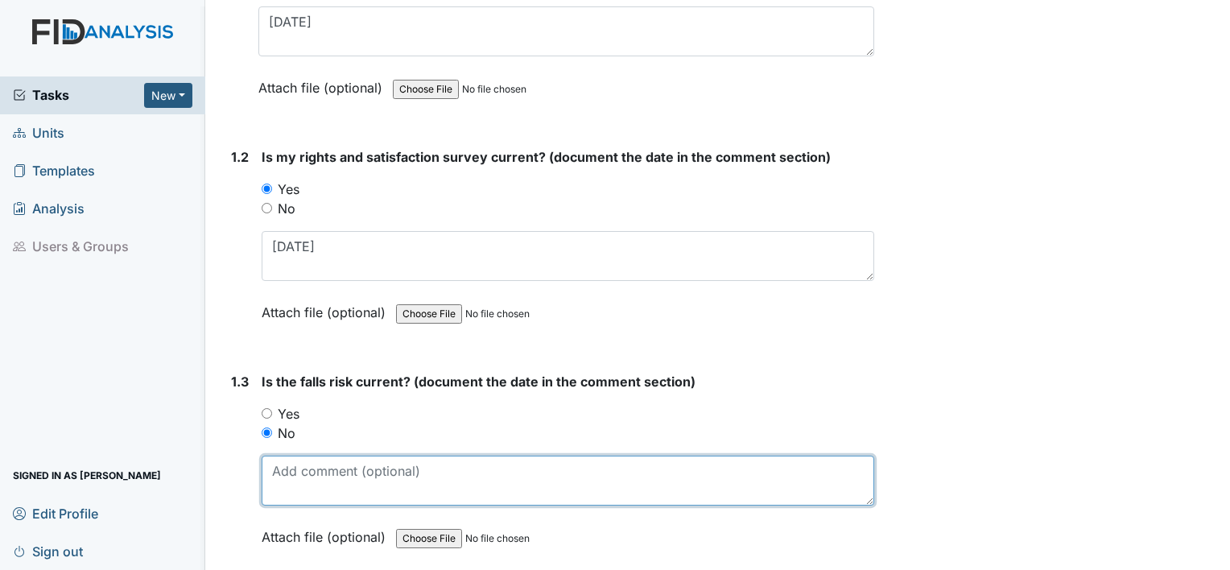
click at [290, 464] on textarea at bounding box center [568, 481] width 613 height 50
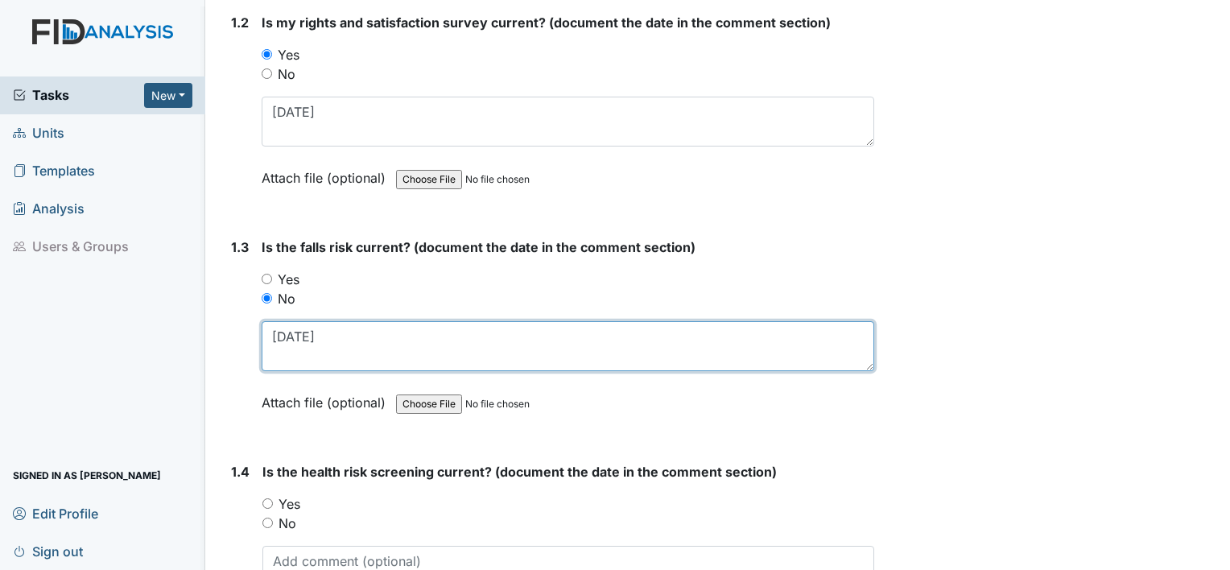
scroll to position [488, 0]
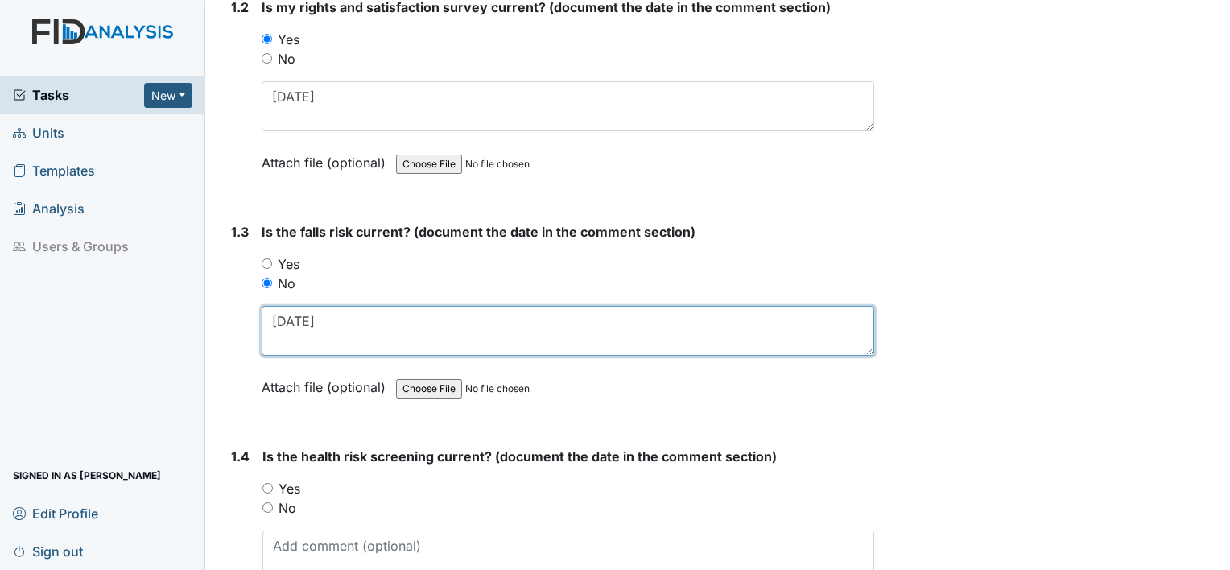
type textarea "[DATE]"
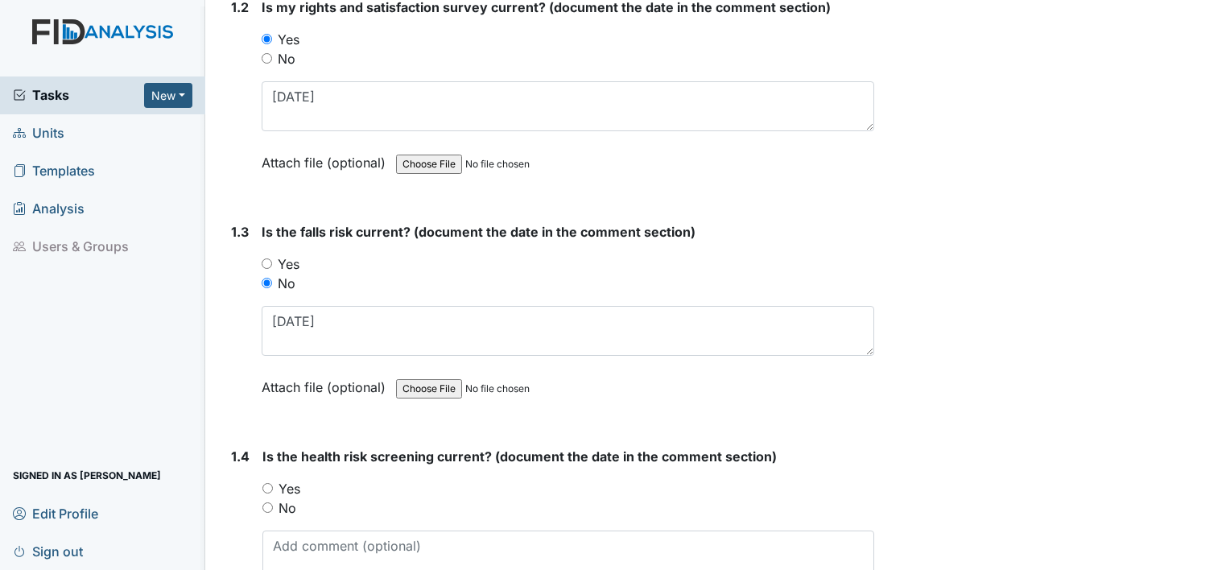
click at [289, 489] on label "Yes" at bounding box center [290, 488] width 22 height 19
click at [273, 489] on input "Yes" at bounding box center [268, 488] width 10 height 10
radio input "true"
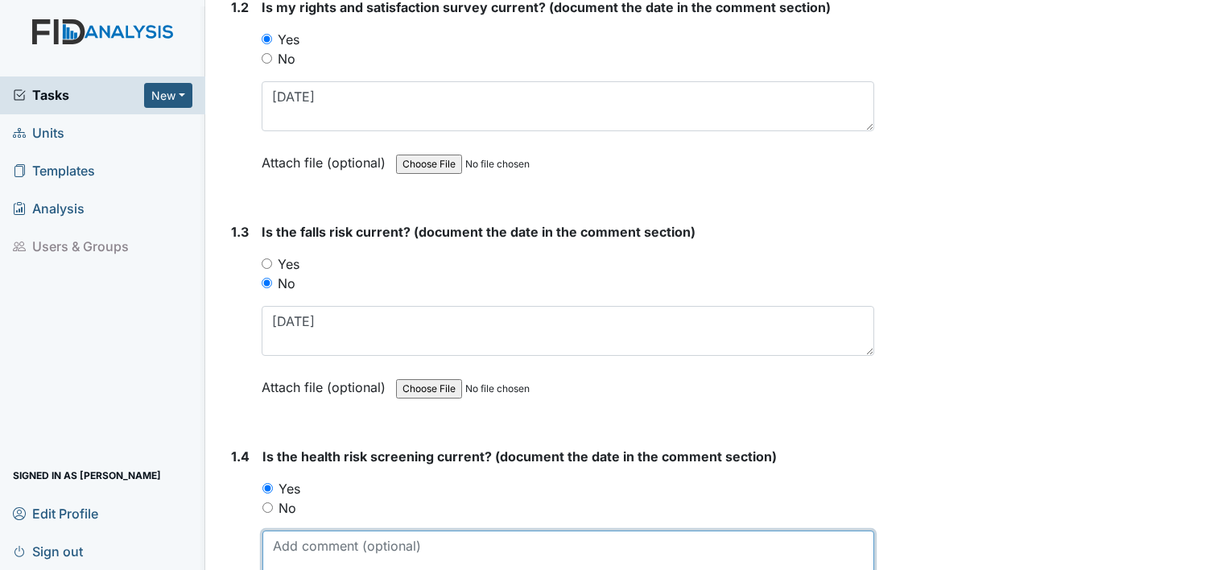
click at [288, 540] on textarea at bounding box center [569, 556] width 612 height 50
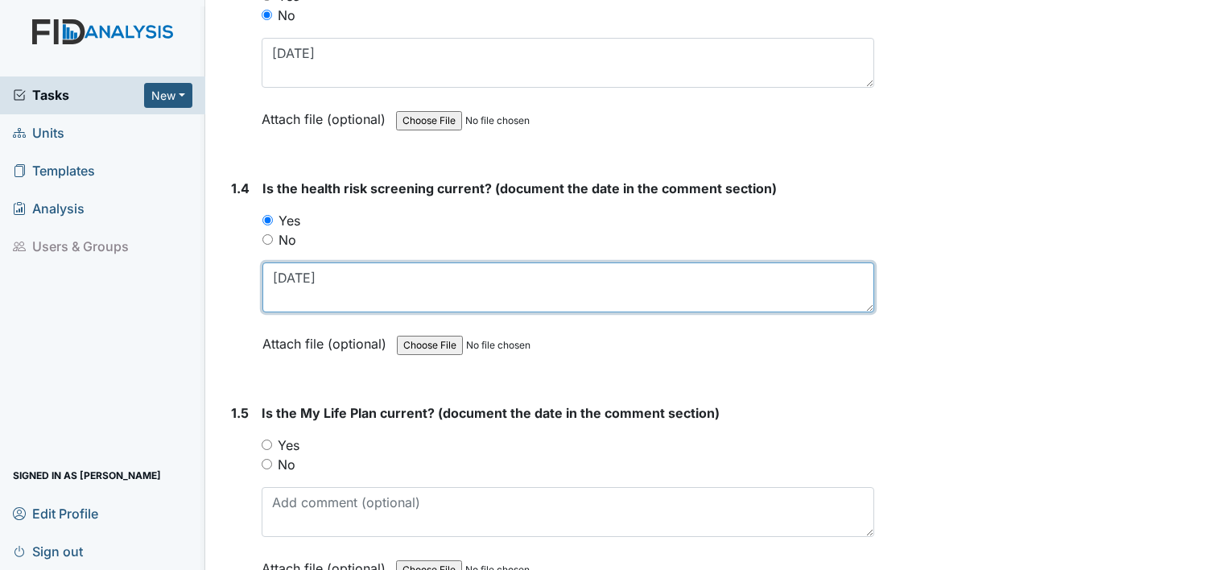
scroll to position [757, 0]
type textarea "[DATE]"
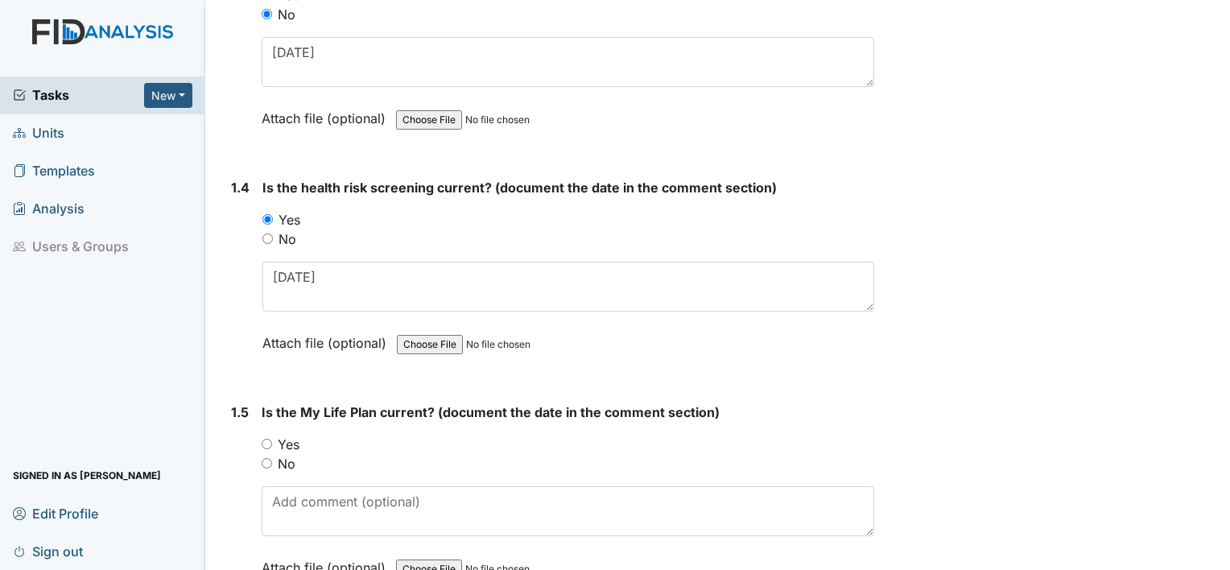
click at [289, 435] on label "Yes" at bounding box center [289, 444] width 22 height 19
click at [272, 439] on input "Yes" at bounding box center [267, 444] width 10 height 10
radio input "true"
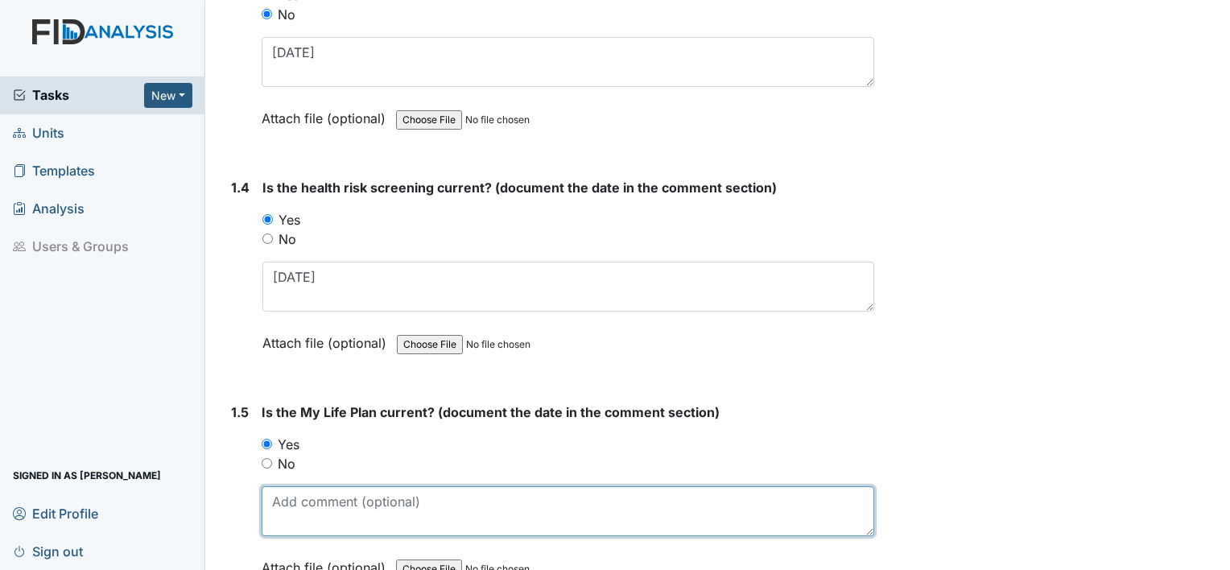
click at [300, 502] on textarea at bounding box center [568, 511] width 613 height 50
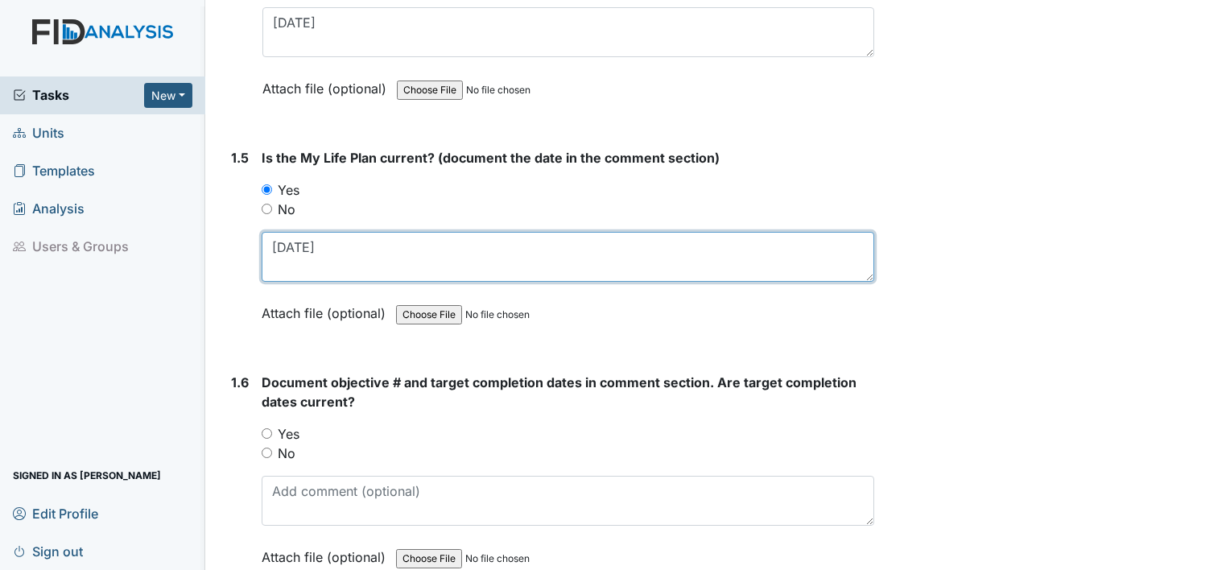
scroll to position [1021, 0]
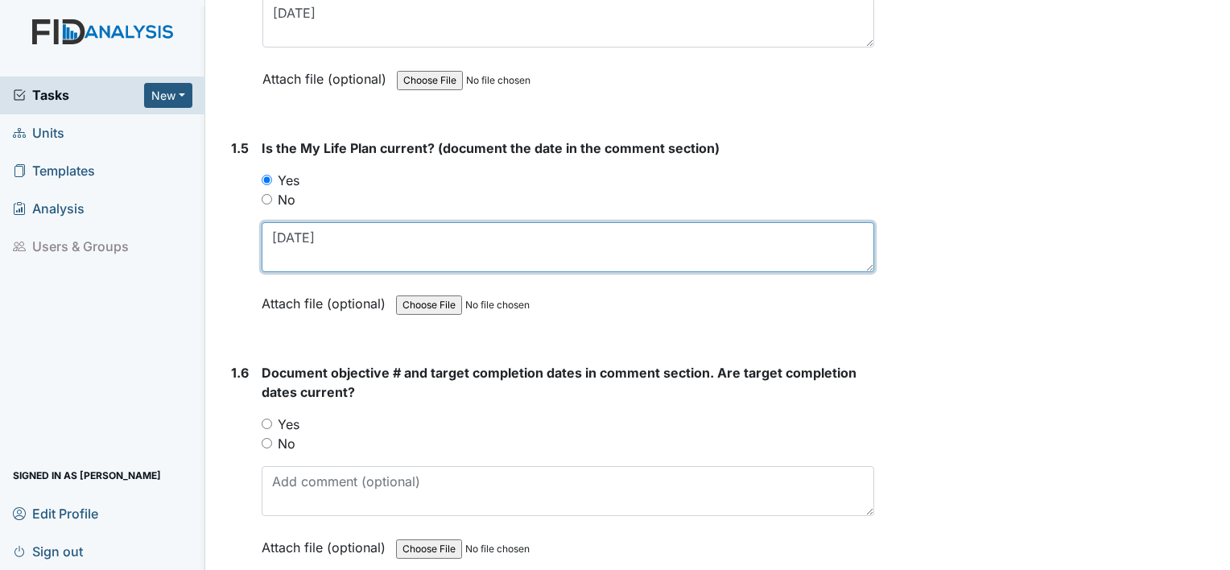
type textarea "[DATE]"
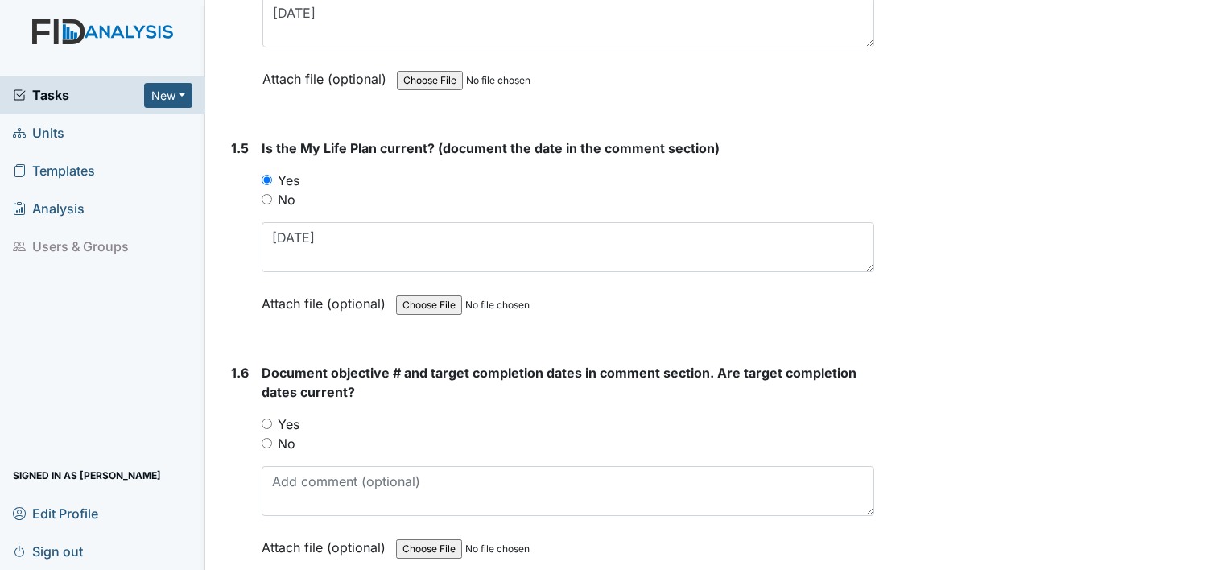
click at [289, 417] on label "Yes" at bounding box center [289, 424] width 22 height 19
click at [272, 419] on input "Yes" at bounding box center [267, 424] width 10 height 10
radio input "true"
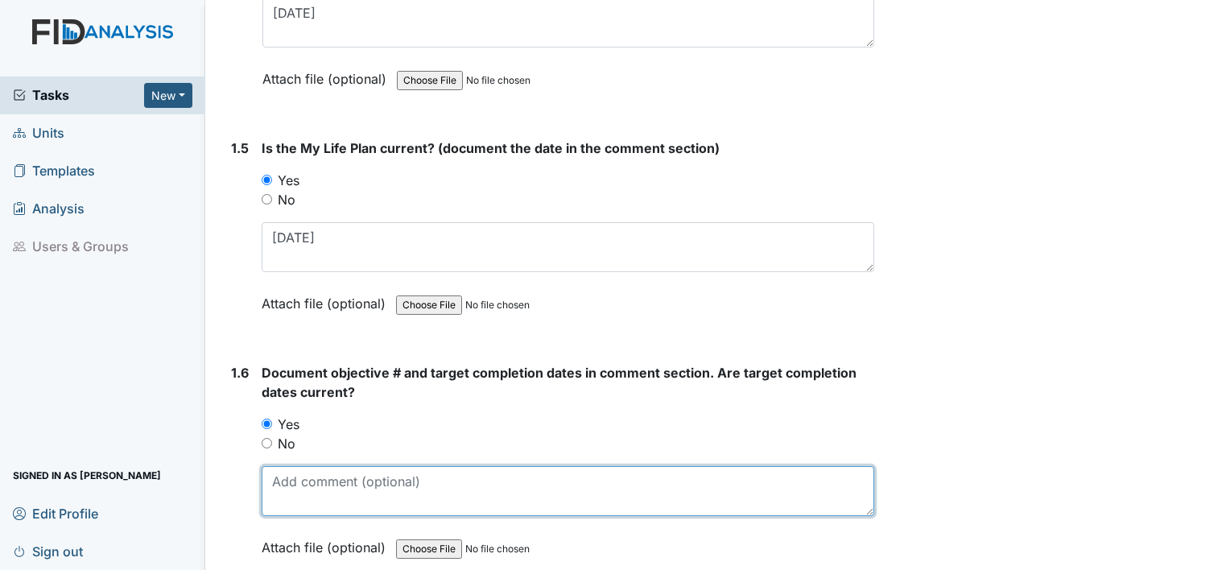
click at [293, 467] on textarea at bounding box center [568, 491] width 613 height 50
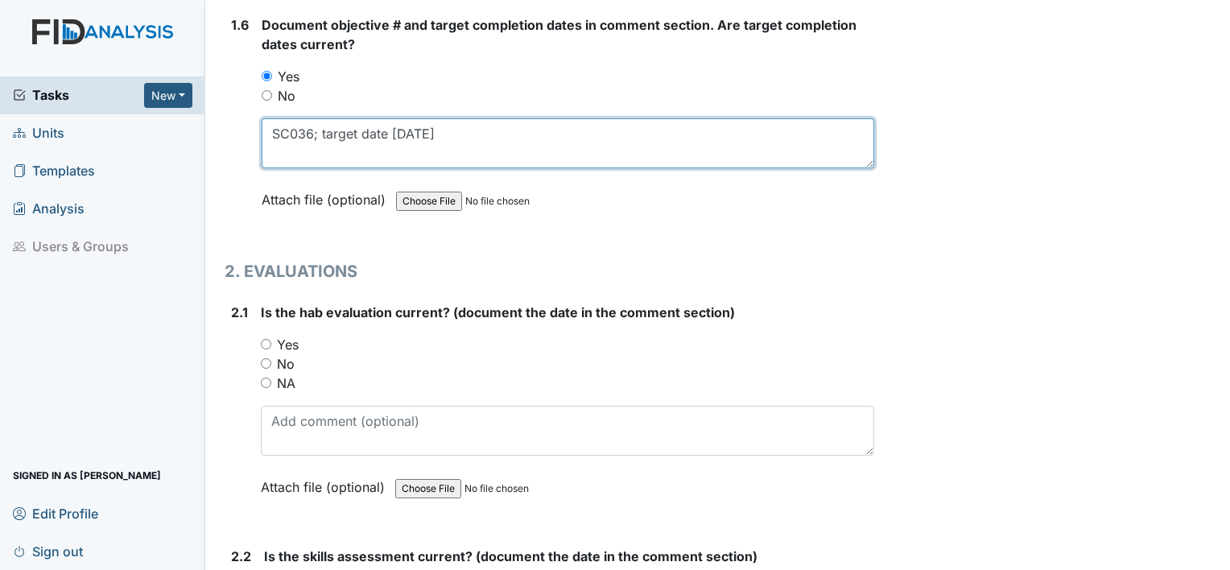
scroll to position [1371, 0]
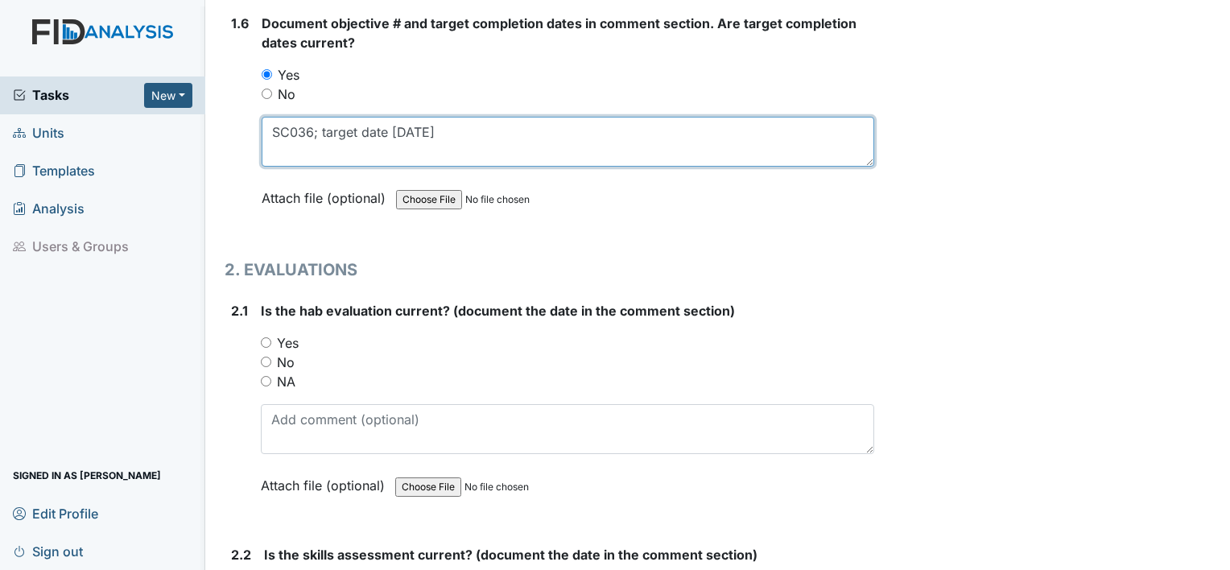
type textarea "SC036; target date 7.30.25"
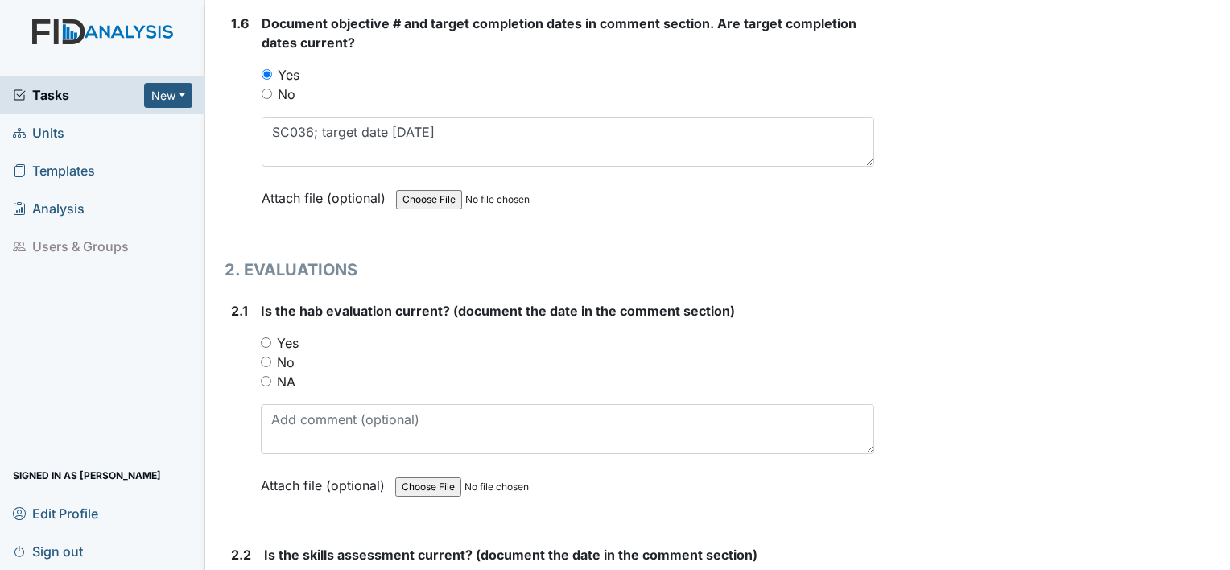
click at [295, 339] on label "Yes" at bounding box center [288, 342] width 22 height 19
click at [271, 339] on input "Yes" at bounding box center [266, 342] width 10 height 10
radio input "true"
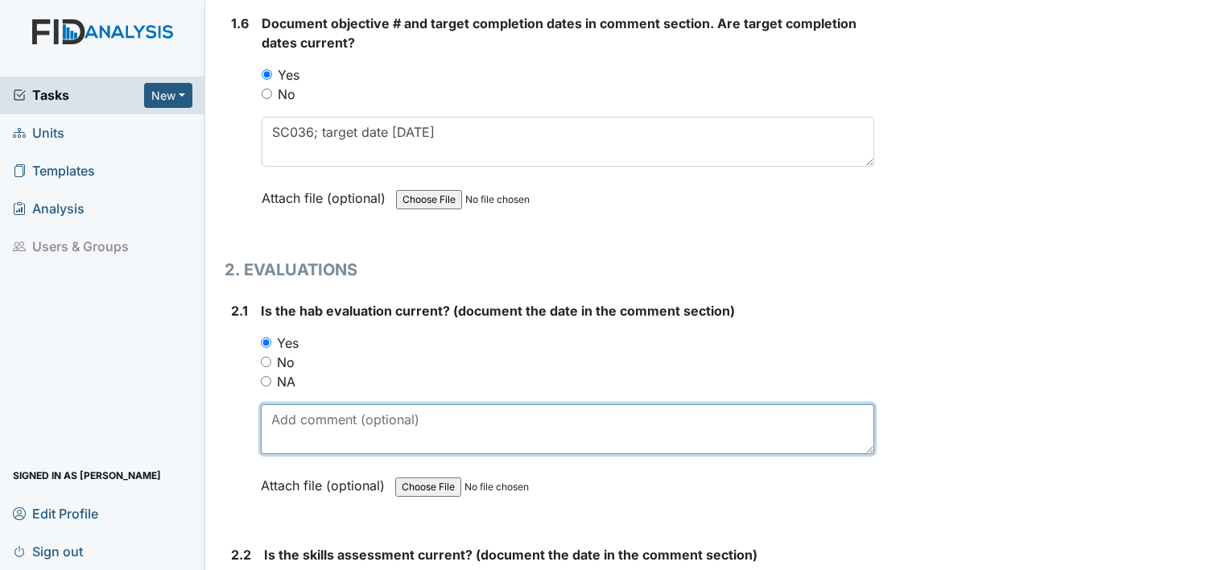
click at [293, 409] on textarea at bounding box center [568, 429] width 614 height 50
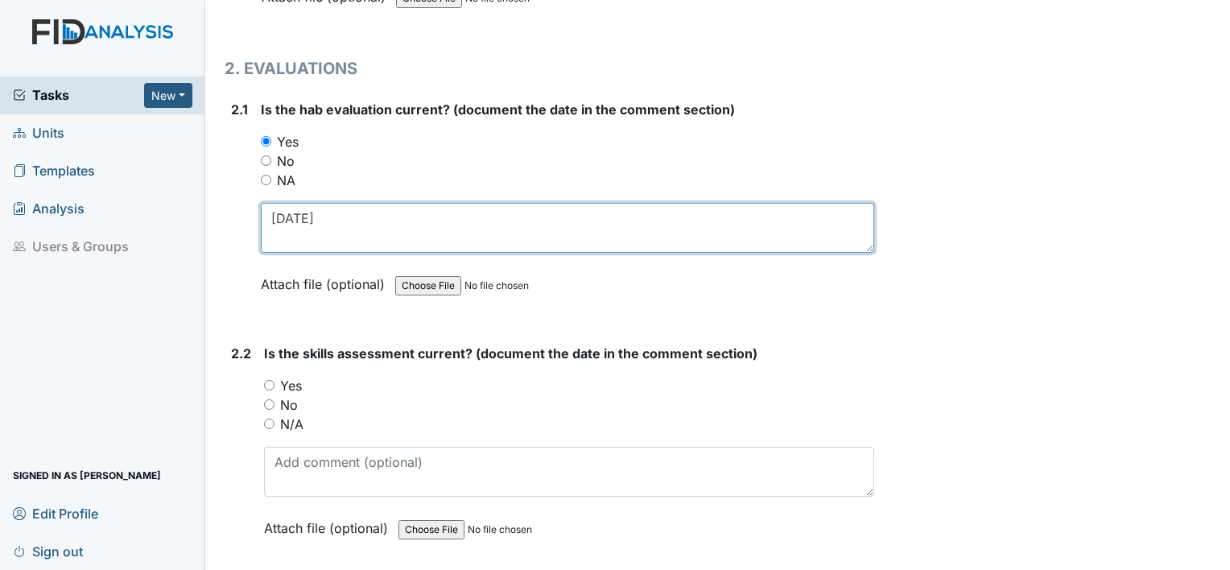
scroll to position [1572, 0]
type textarea "[DATE]"
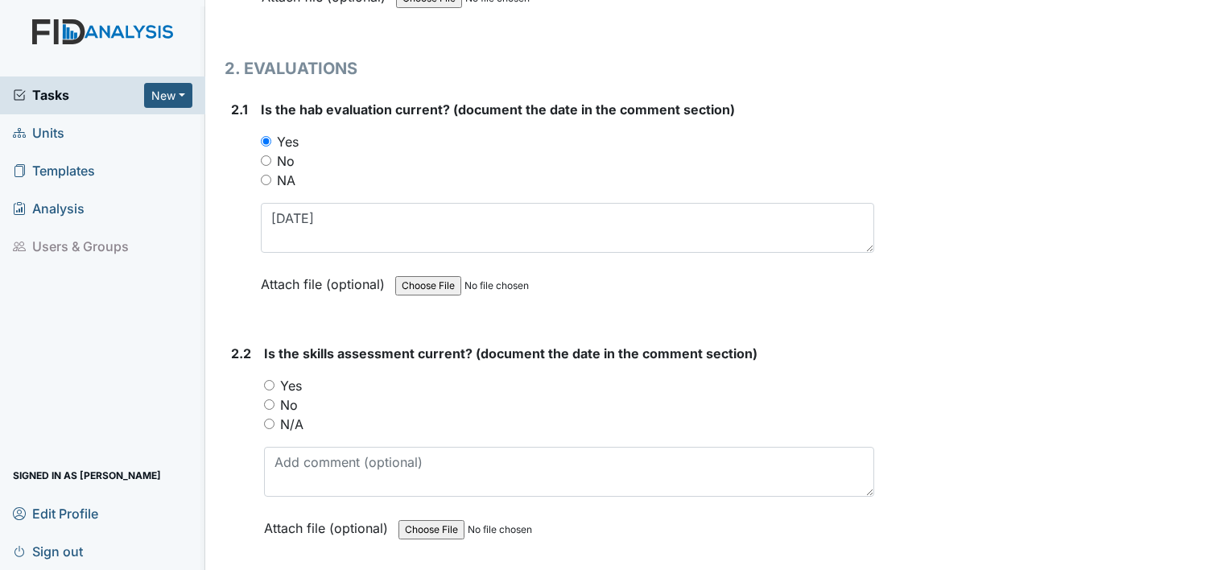
click at [298, 380] on label "Yes" at bounding box center [291, 385] width 22 height 19
click at [275, 380] on input "Yes" at bounding box center [269, 385] width 10 height 10
radio input "true"
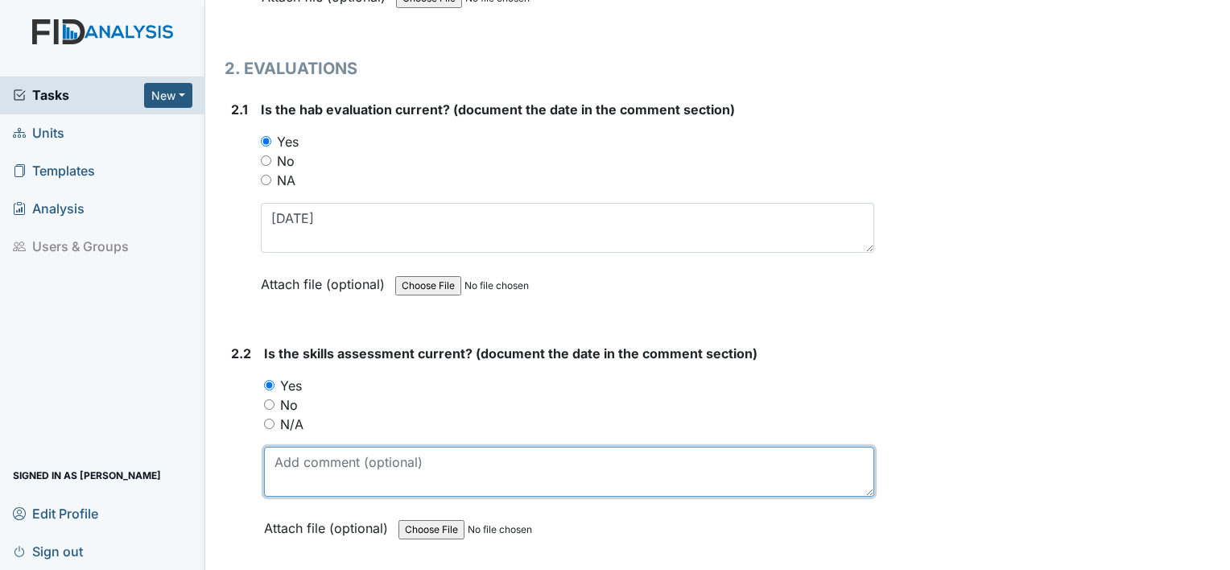
click at [300, 447] on textarea at bounding box center [569, 472] width 610 height 50
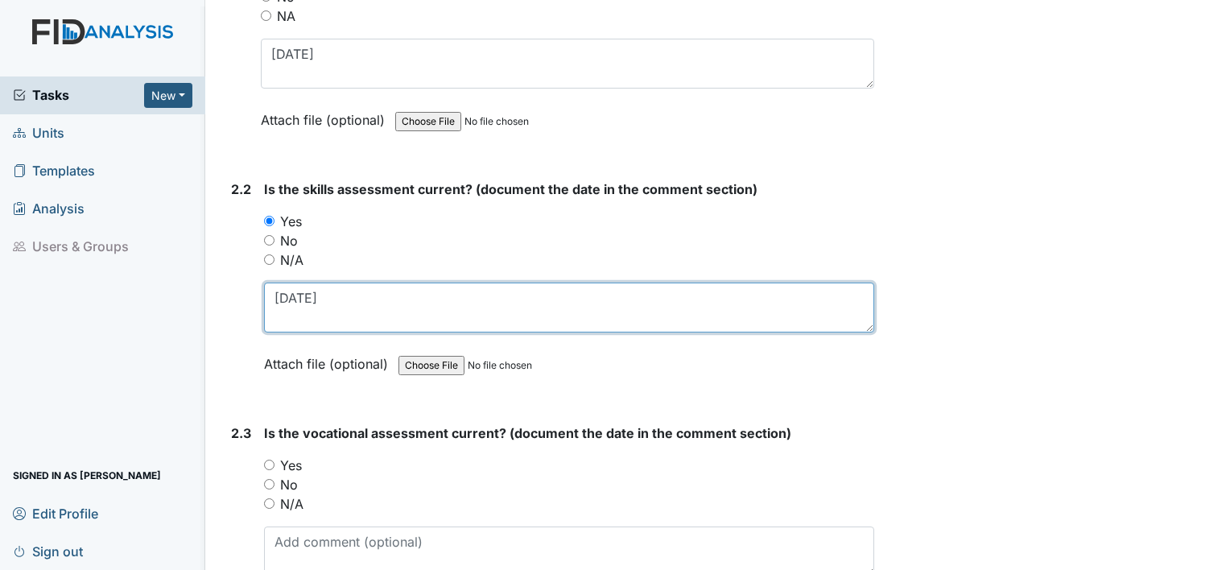
scroll to position [1736, 0]
type textarea "[DATE]"
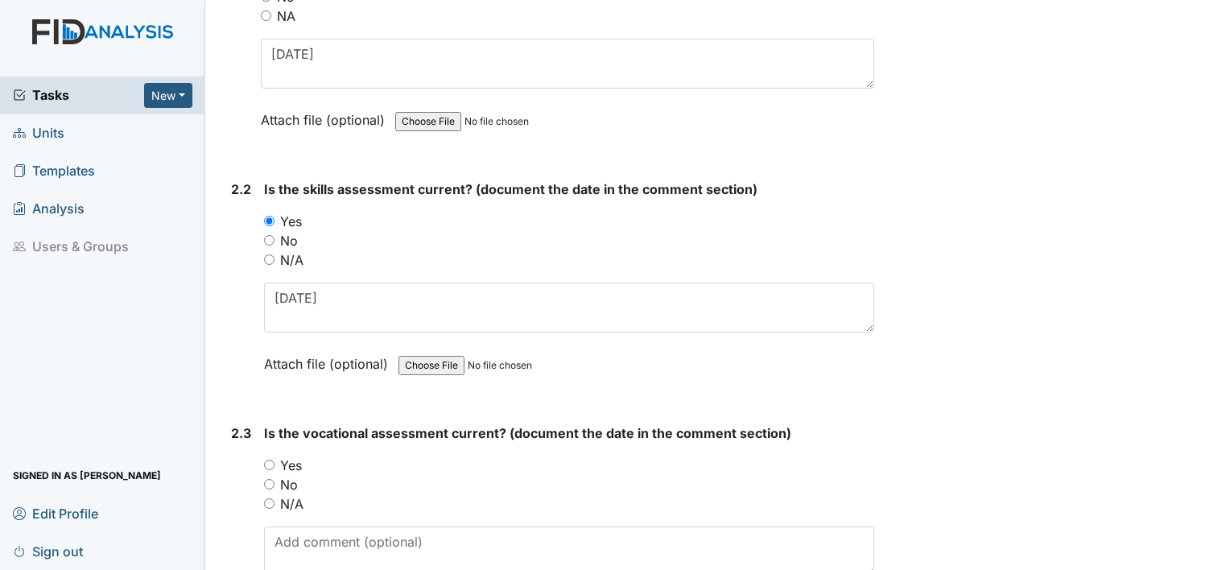
click at [297, 456] on label "Yes" at bounding box center [291, 465] width 22 height 19
click at [275, 460] on input "Yes" at bounding box center [269, 465] width 10 height 10
radio input "true"
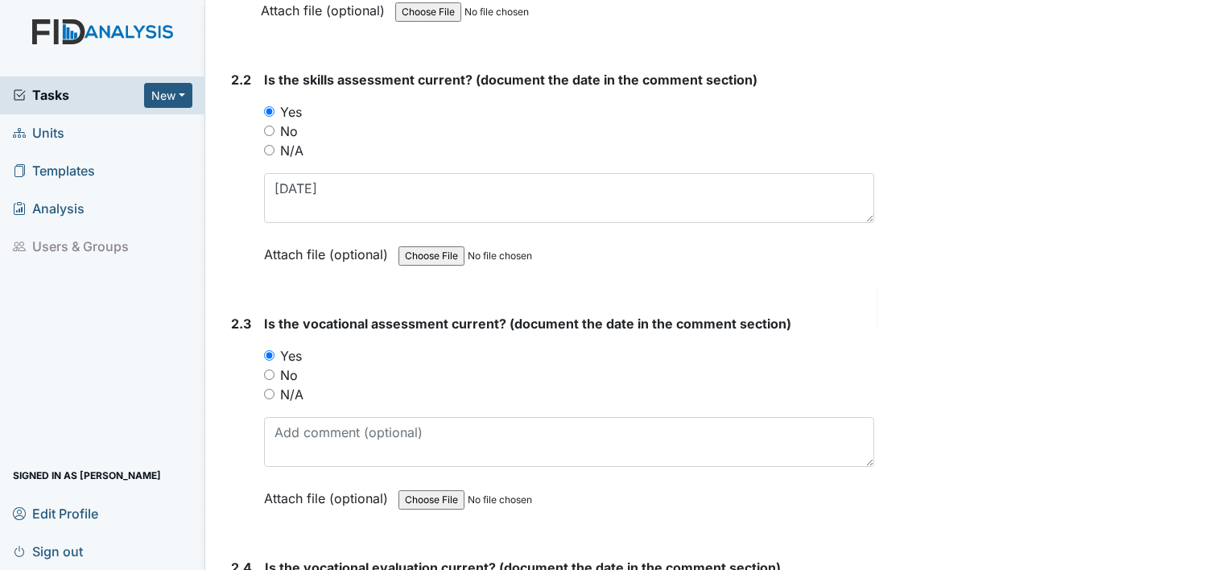
scroll to position [1857, 0]
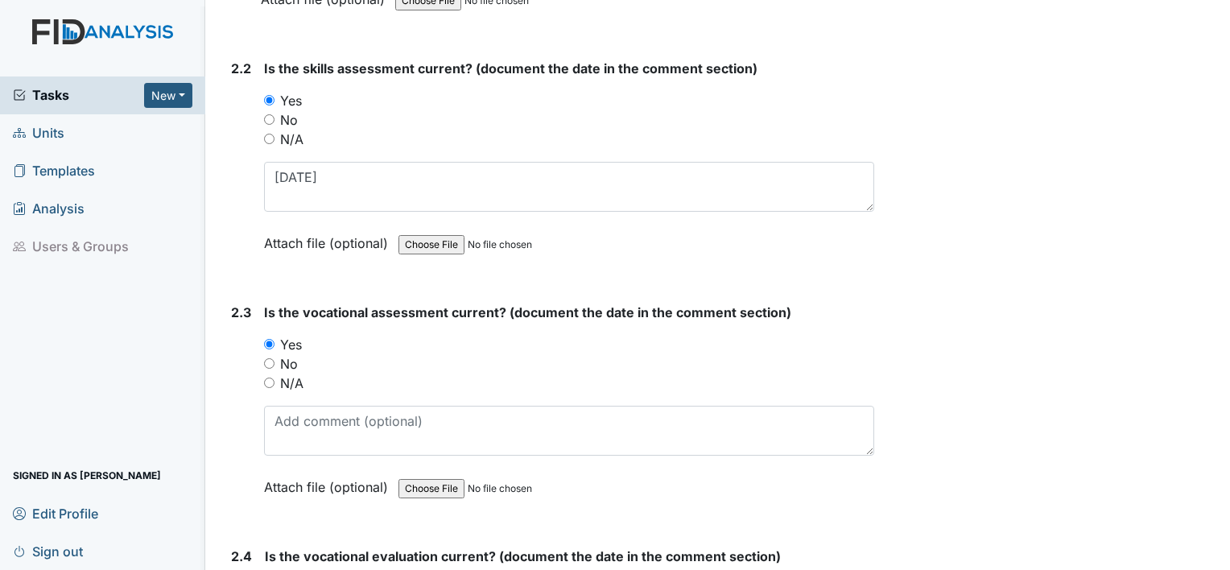
click at [297, 455] on div "Is the vocational assessment current? (document the date in the comment section…" at bounding box center [569, 405] width 610 height 205
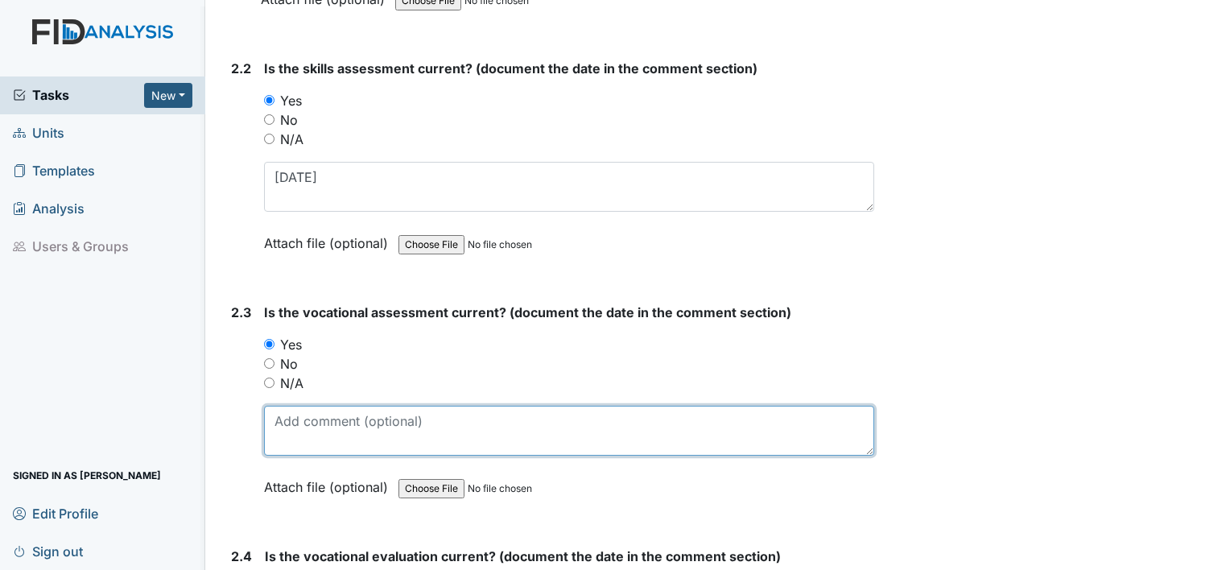
click at [304, 424] on textarea at bounding box center [569, 431] width 610 height 50
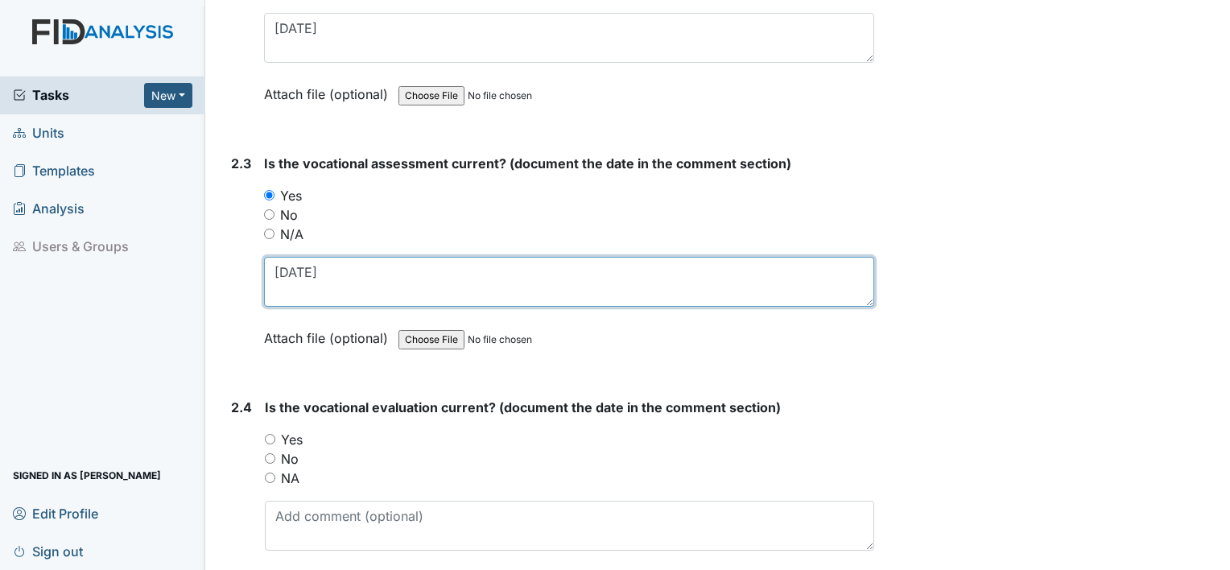
scroll to position [2008, 0]
type textarea "[DATE]"
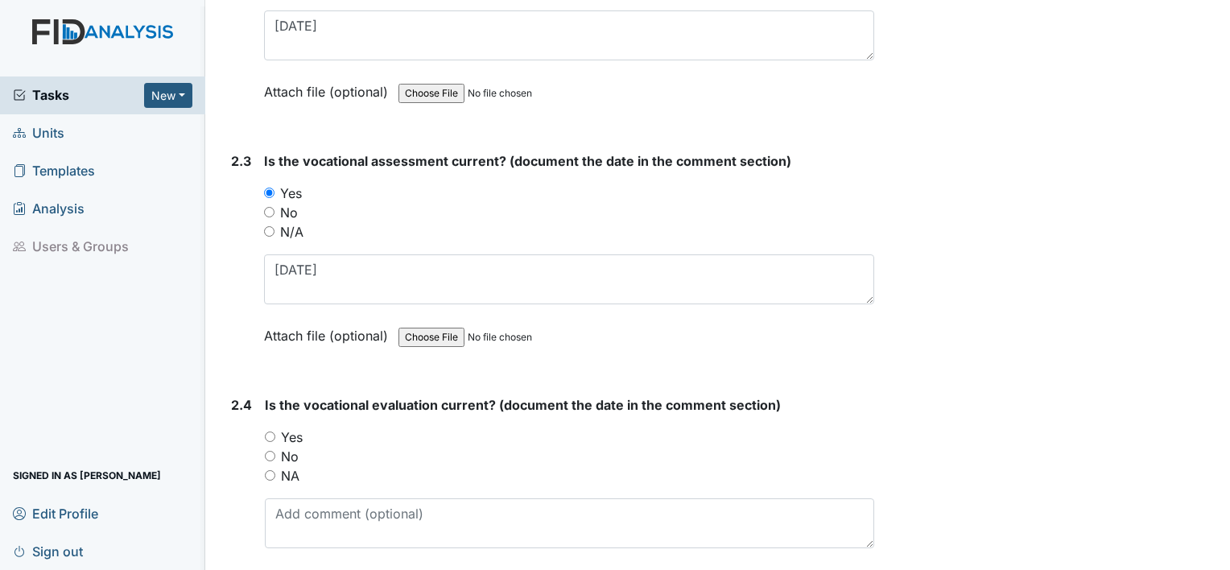
click at [304, 428] on div "Yes" at bounding box center [570, 437] width 610 height 19
click at [301, 428] on label "Yes" at bounding box center [292, 437] width 22 height 19
click at [275, 432] on input "Yes" at bounding box center [270, 437] width 10 height 10
radio input "true"
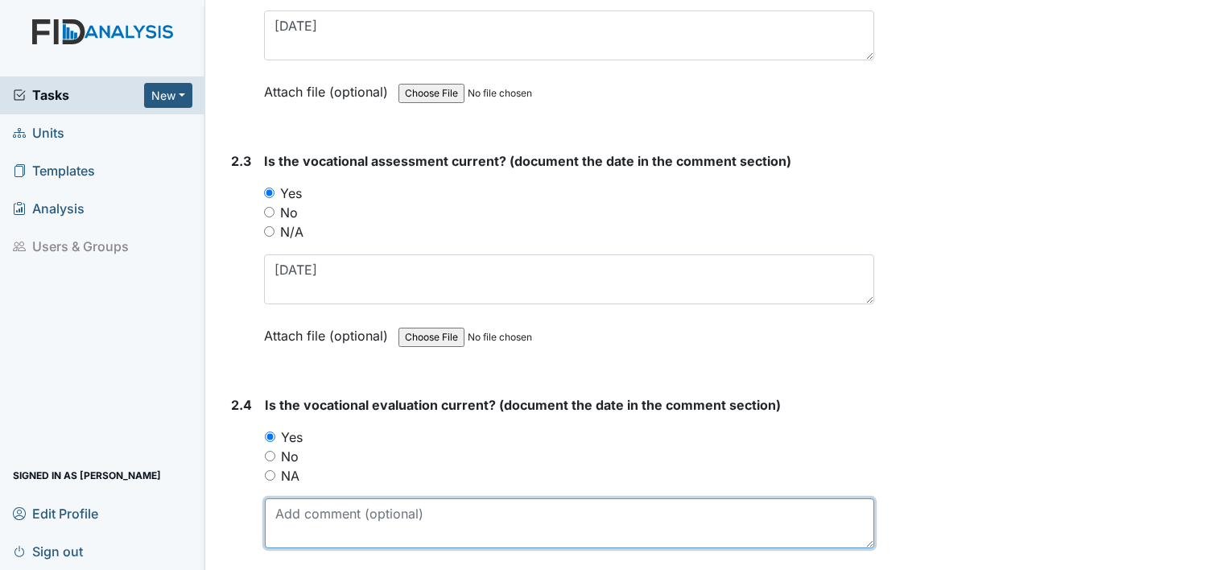
click at [297, 512] on textarea at bounding box center [570, 523] width 610 height 50
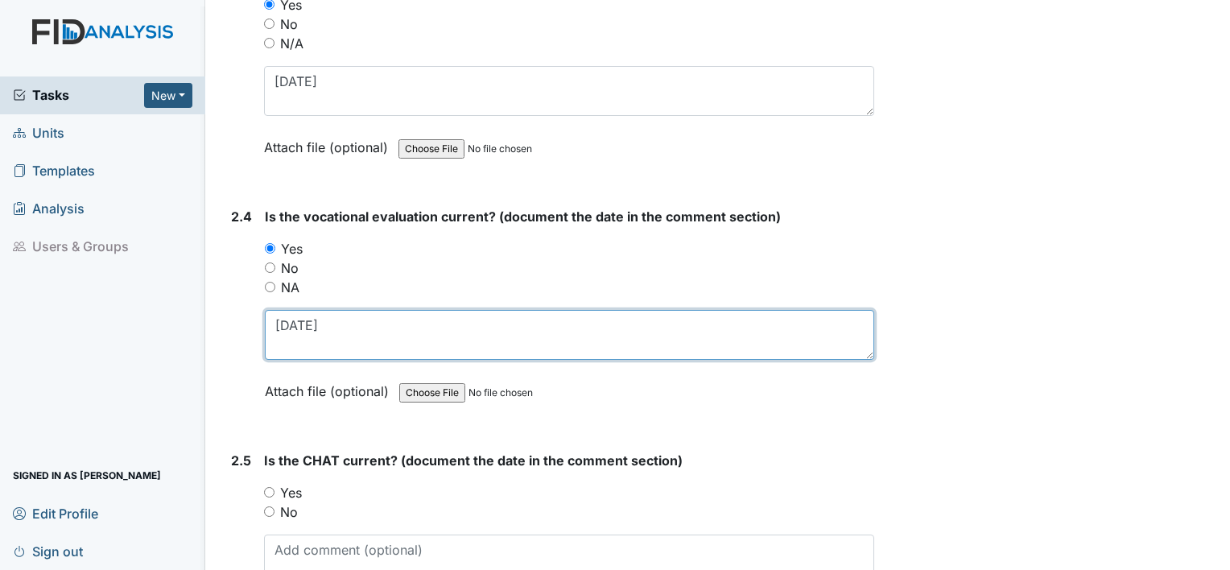
scroll to position [2198, 0]
type textarea "[DATE]"
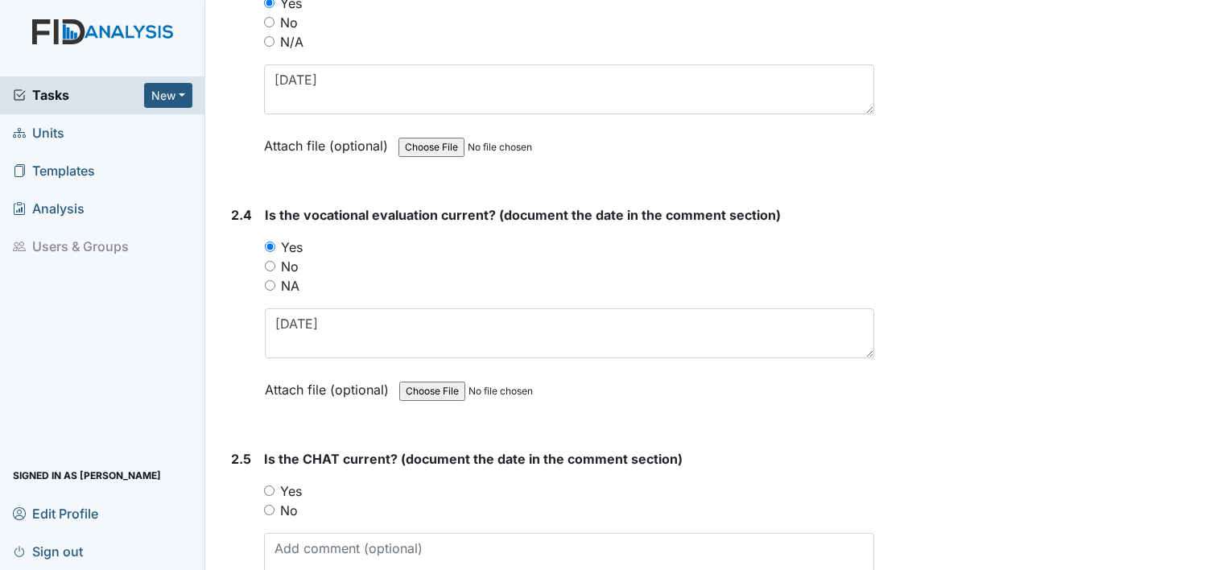
click at [293, 488] on label "Yes" at bounding box center [291, 491] width 22 height 19
click at [275, 488] on input "Yes" at bounding box center [269, 491] width 10 height 10
radio input "true"
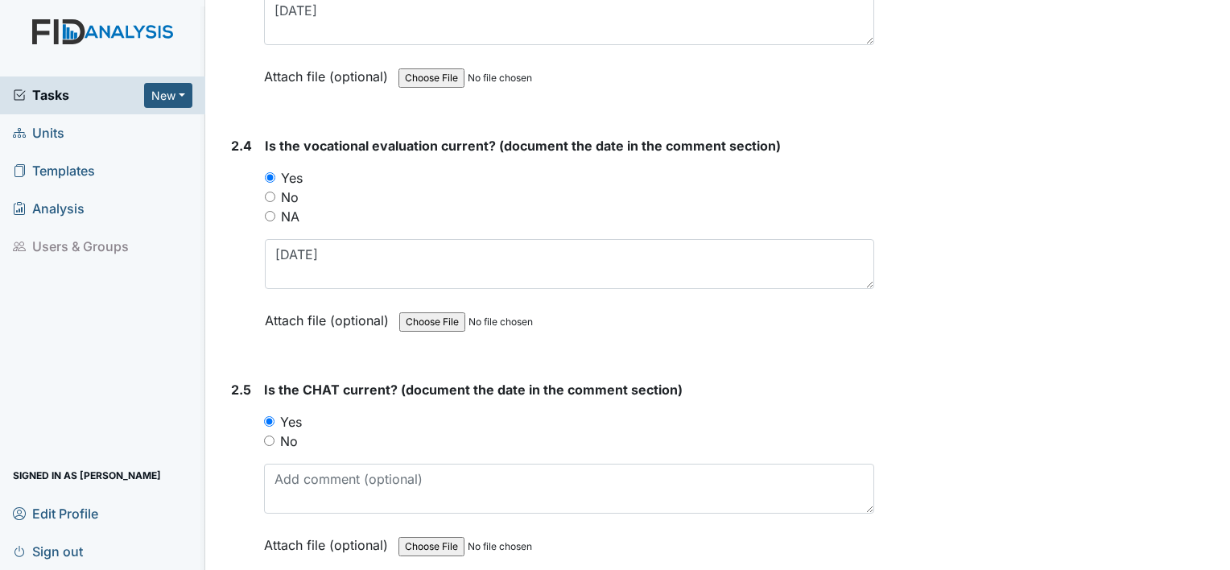
scroll to position [2269, 0]
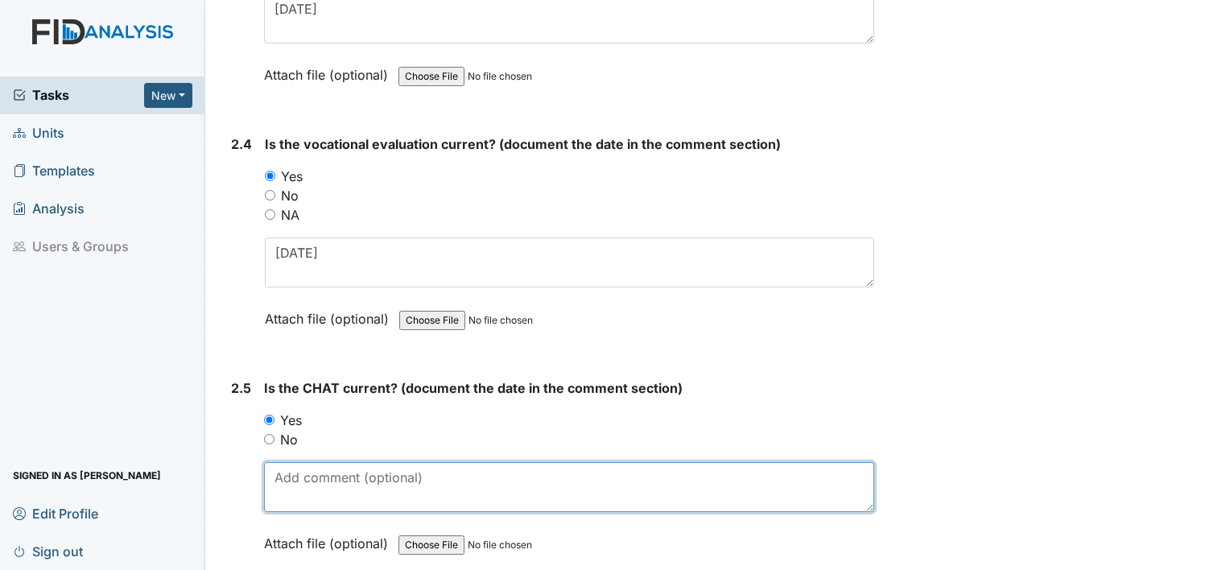
click at [293, 488] on textarea at bounding box center [569, 487] width 610 height 50
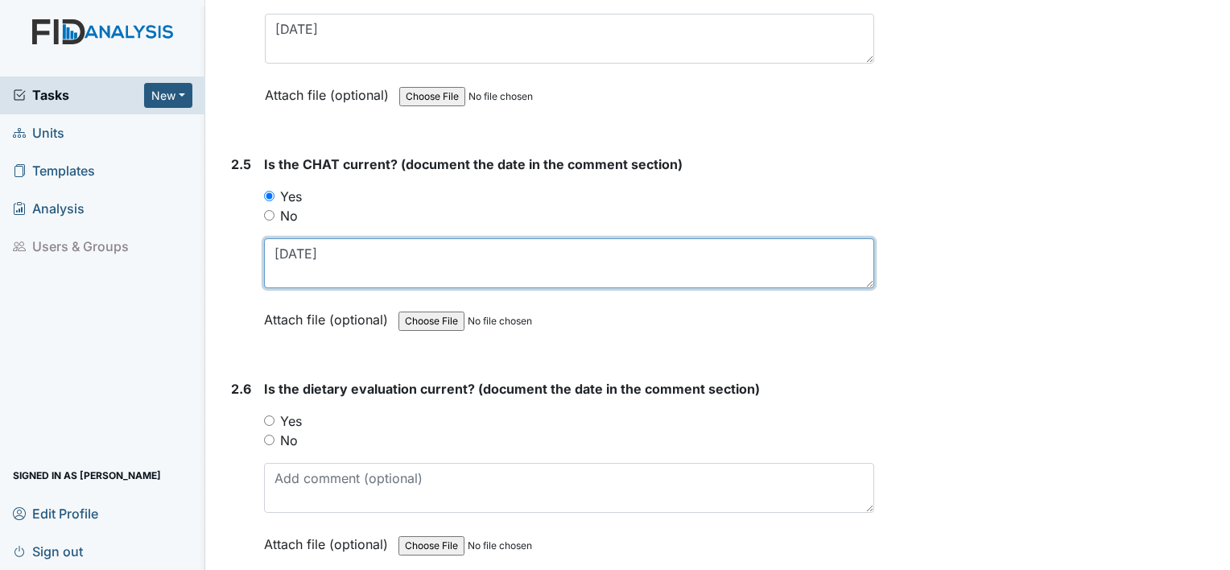
scroll to position [2495, 0]
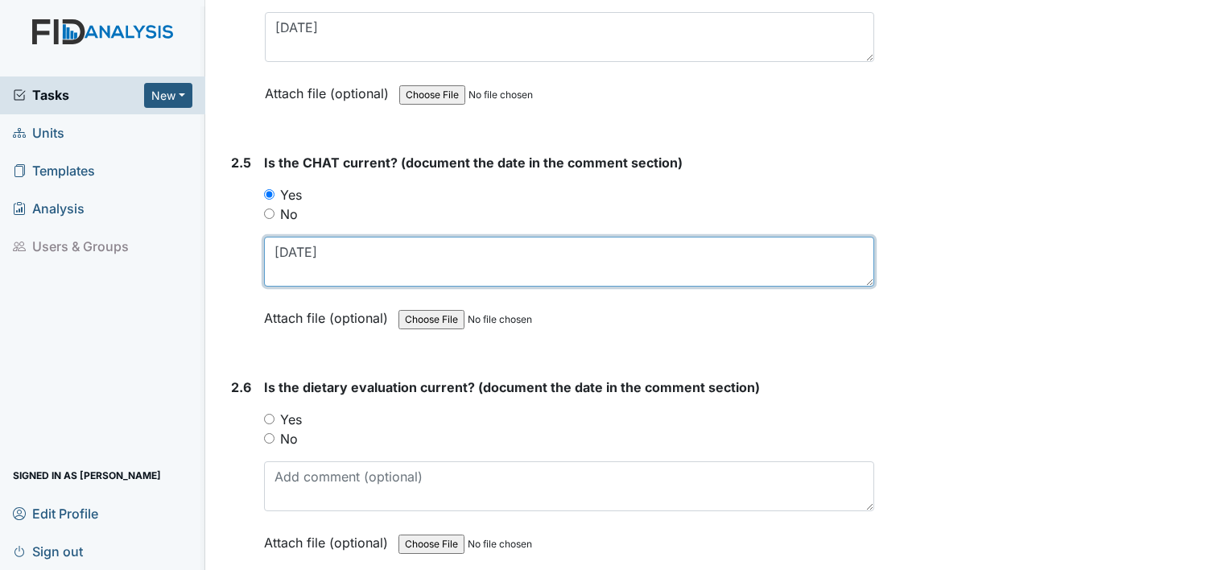
type textarea "3.01.25"
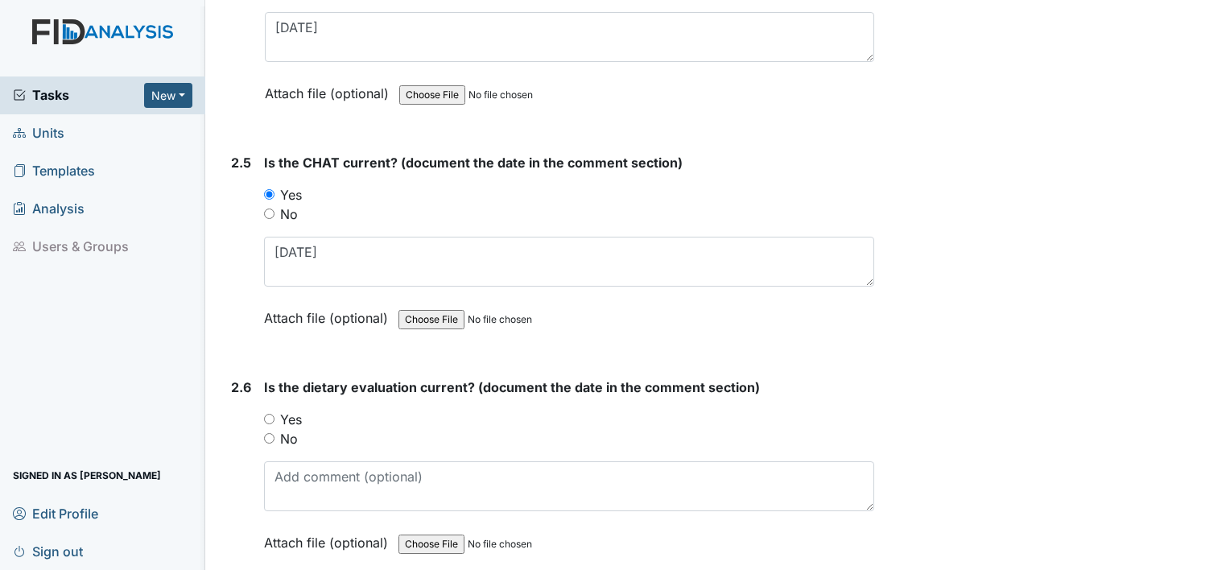
click at [287, 411] on label "Yes" at bounding box center [291, 419] width 22 height 19
click at [275, 414] on input "Yes" at bounding box center [269, 419] width 10 height 10
radio input "true"
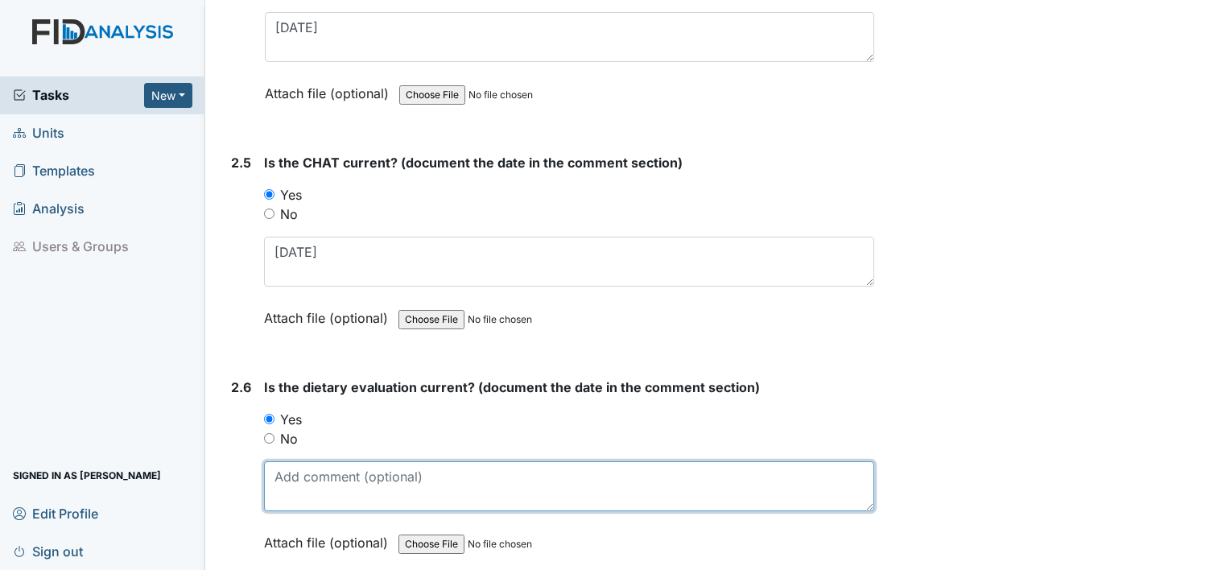
click at [292, 474] on textarea at bounding box center [569, 486] width 610 height 50
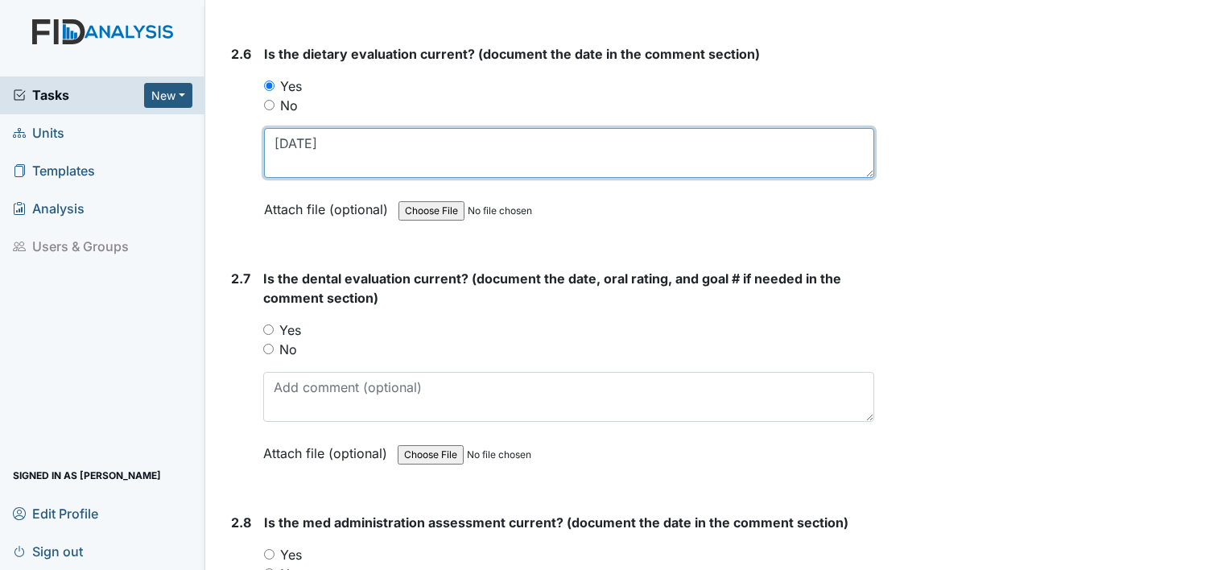
scroll to position [2831, 0]
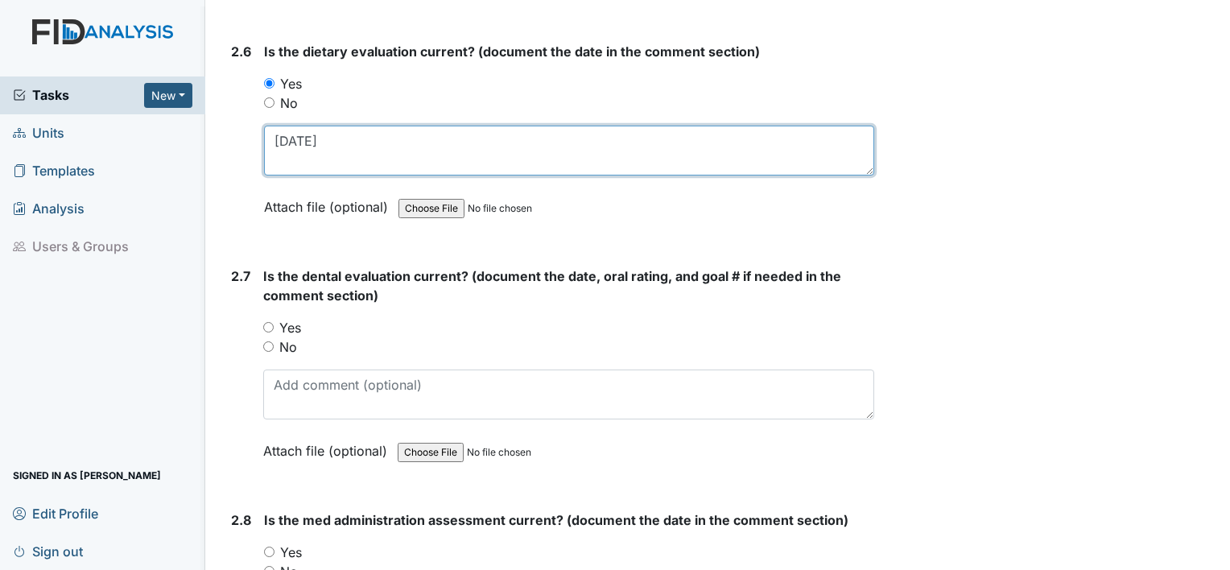
type textarea "5.24.25"
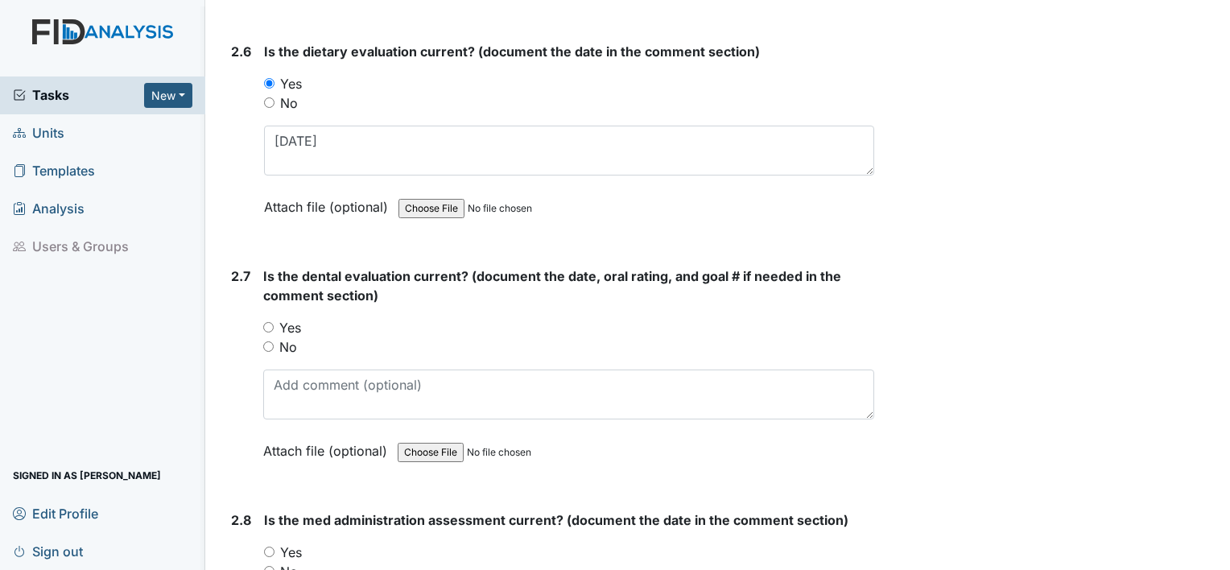
click at [293, 318] on label "Yes" at bounding box center [290, 327] width 22 height 19
click at [274, 322] on input "Yes" at bounding box center [268, 327] width 10 height 10
radio input "true"
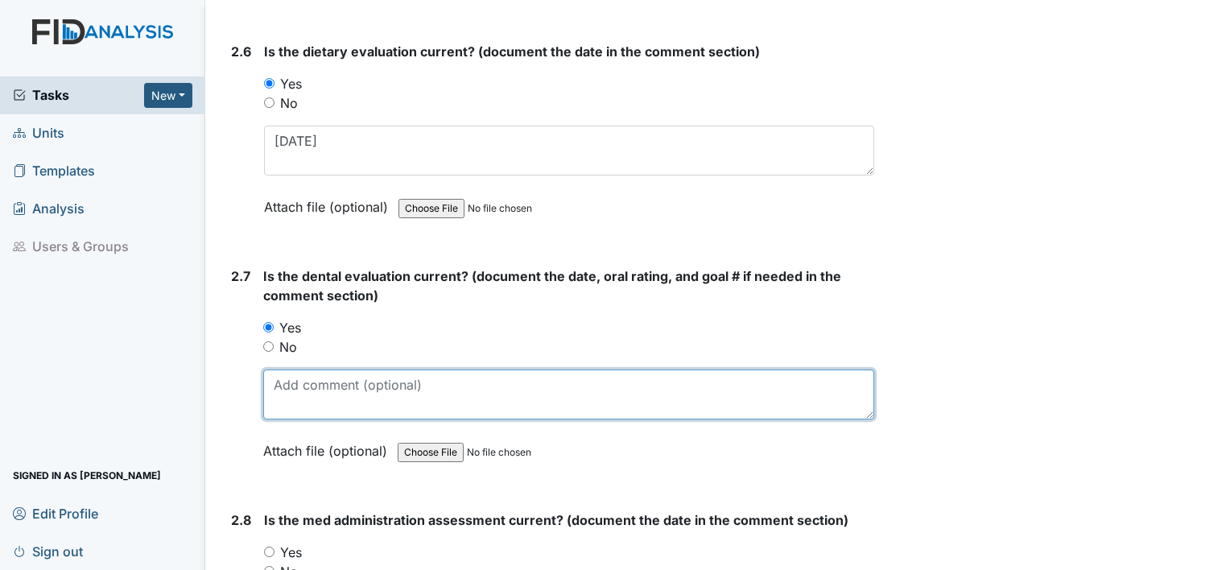
click at [292, 372] on textarea at bounding box center [568, 395] width 611 height 50
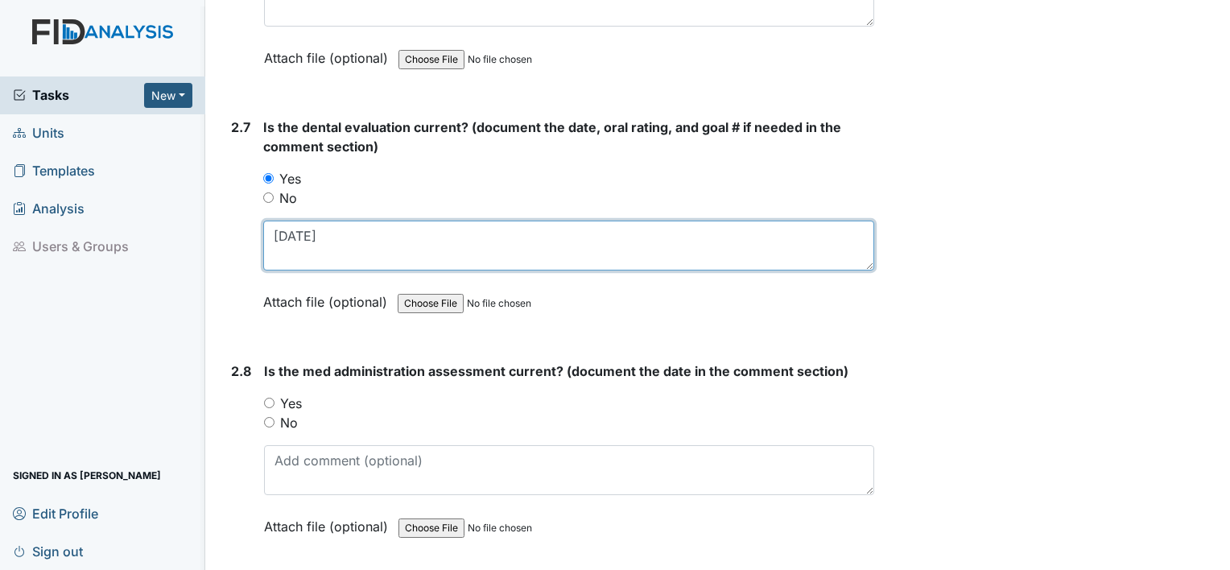
scroll to position [2983, 0]
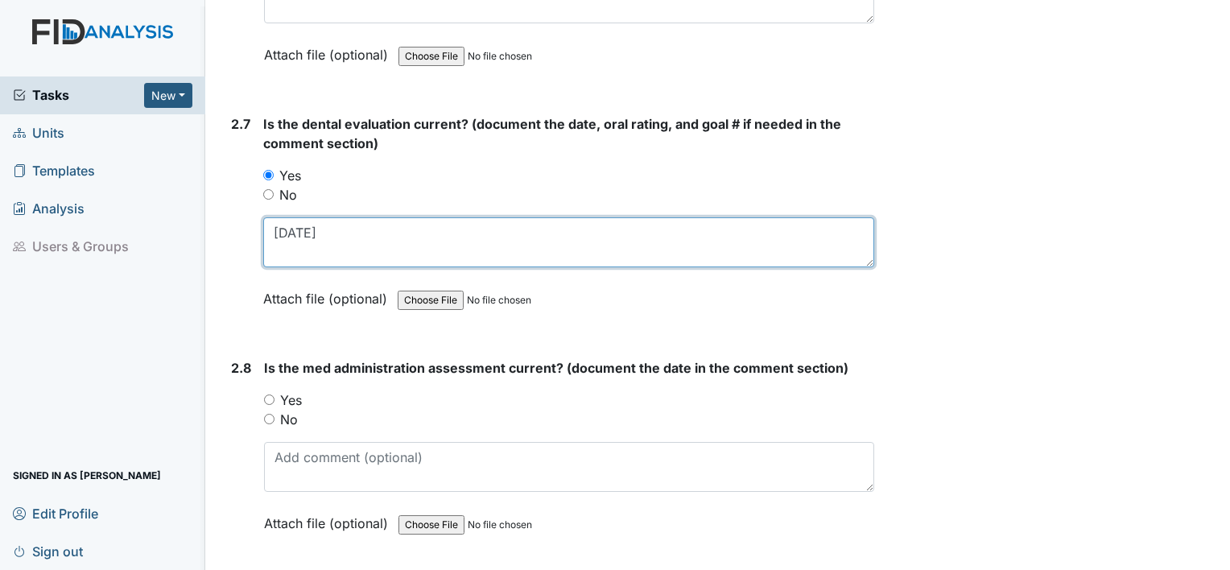
type textarea "[DATE]"
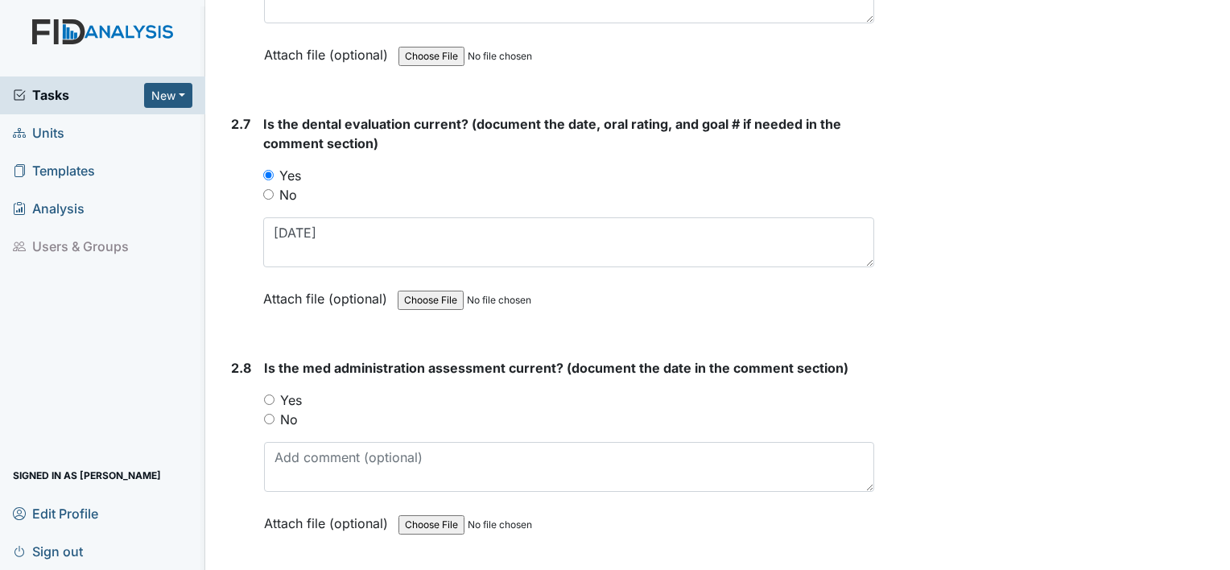
click at [293, 391] on label "Yes" at bounding box center [291, 400] width 22 height 19
click at [275, 395] on input "Yes" at bounding box center [269, 400] width 10 height 10
radio input "true"
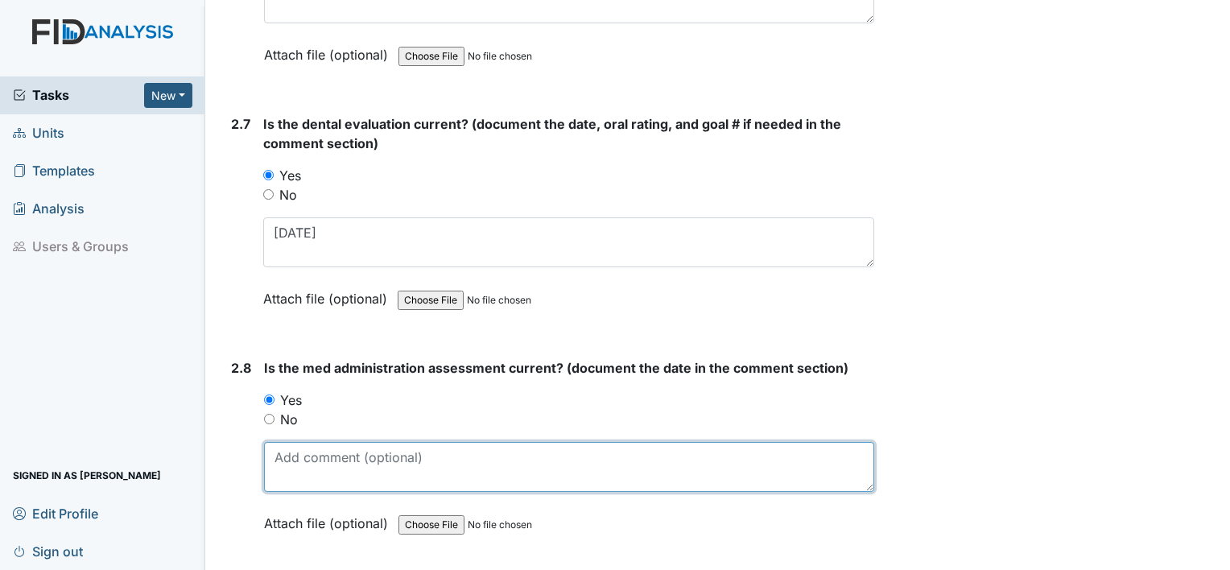
click at [331, 462] on textarea at bounding box center [569, 467] width 610 height 50
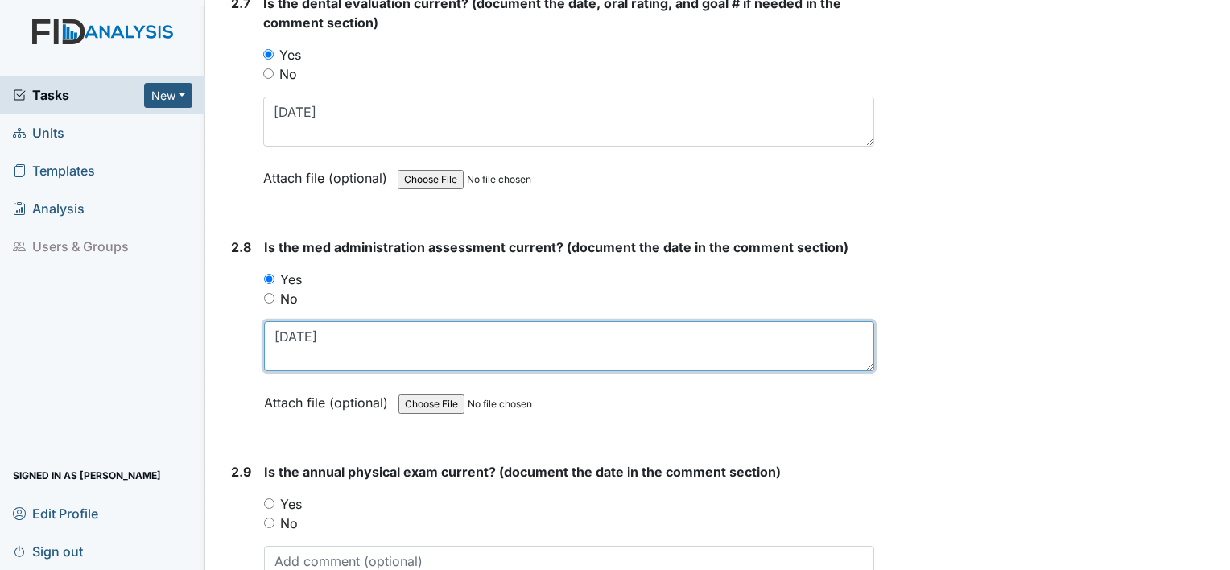
scroll to position [3108, 0]
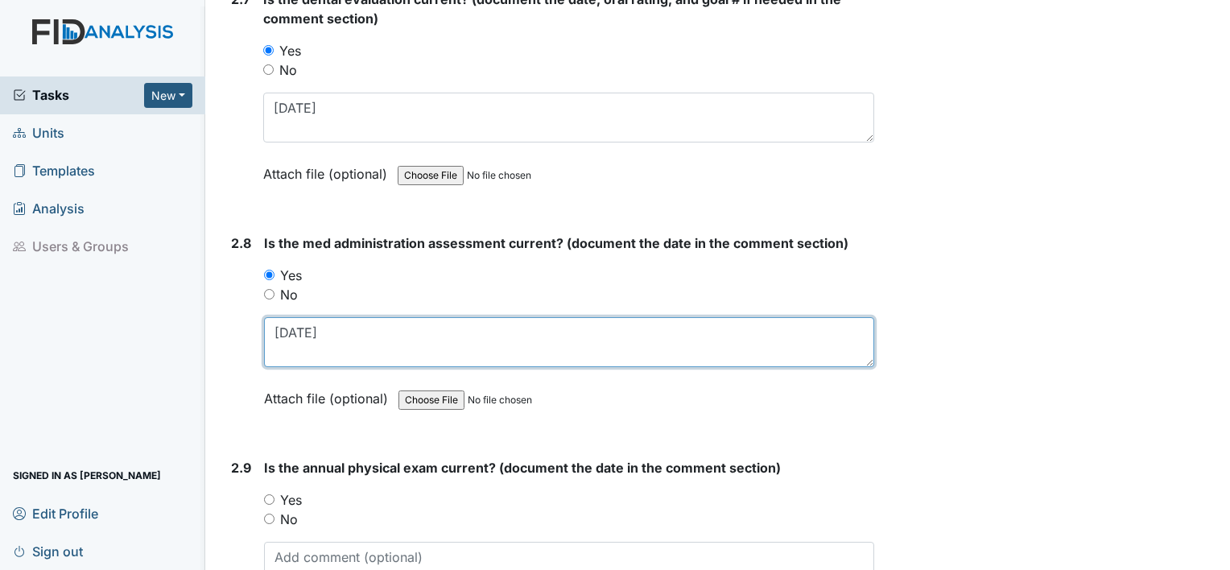
type textarea "[DATE]"
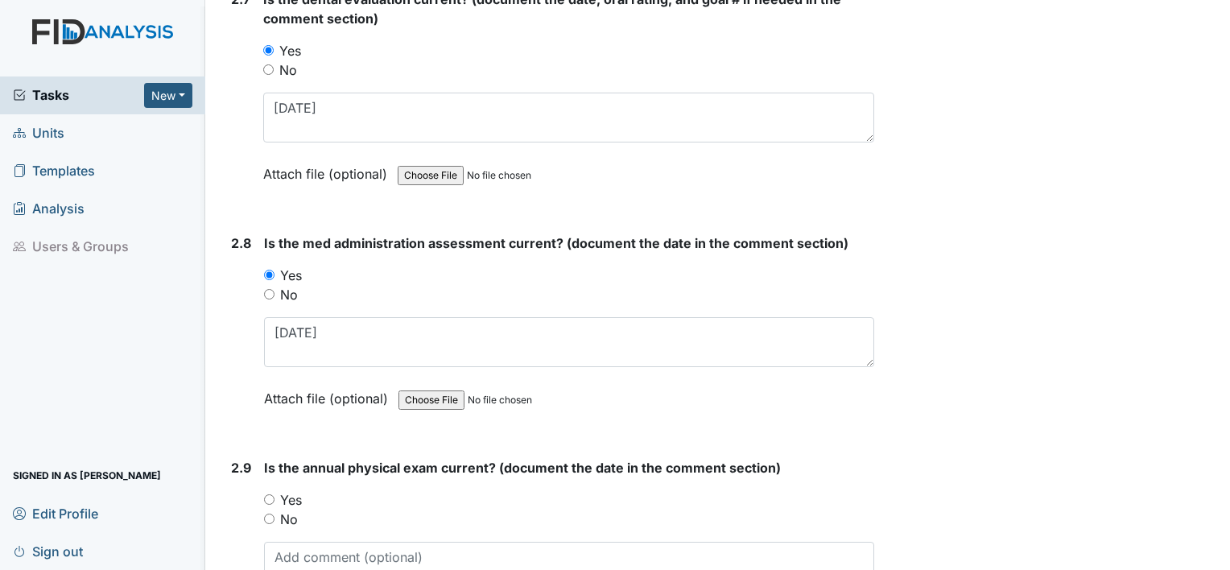
click at [296, 490] on label "Yes" at bounding box center [291, 499] width 22 height 19
click at [275, 494] on input "Yes" at bounding box center [269, 499] width 10 height 10
radio input "true"
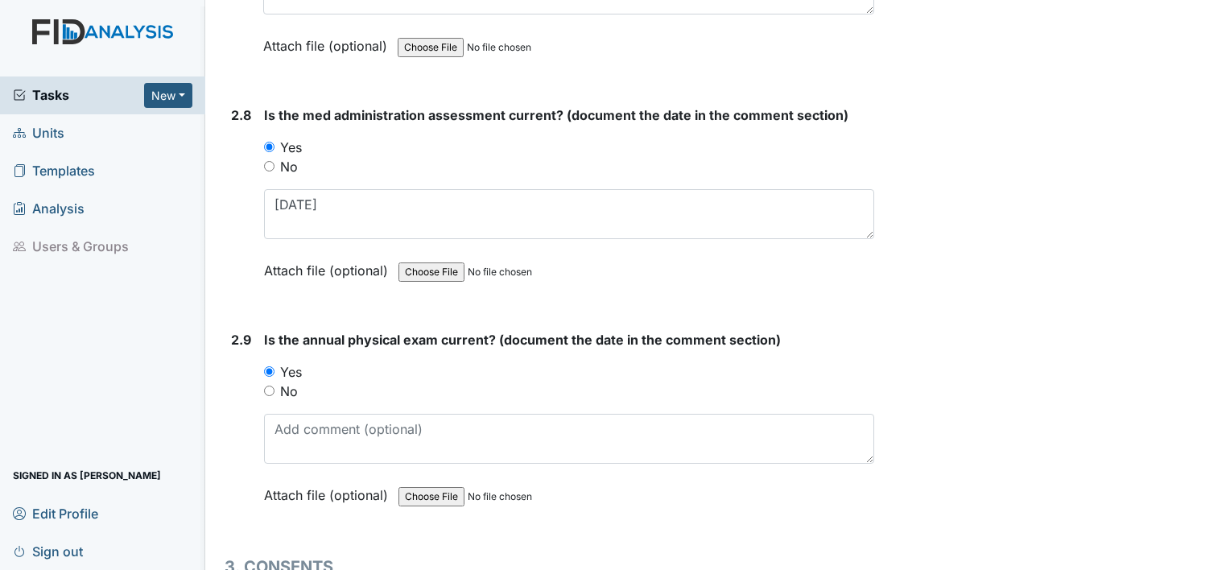
scroll to position [3236, 0]
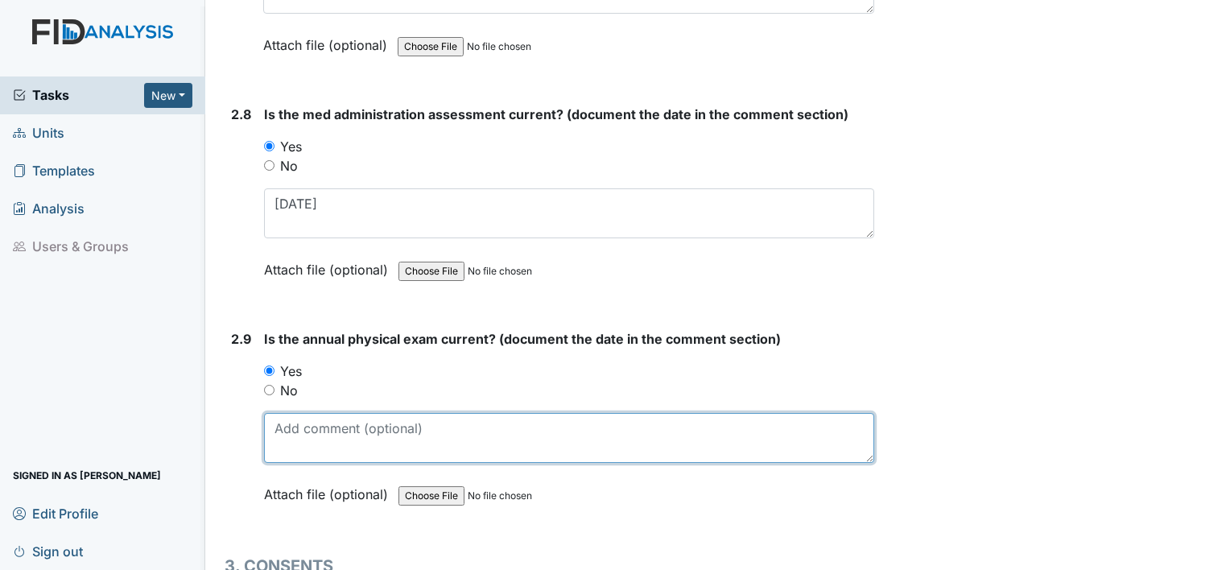
click at [311, 449] on textarea at bounding box center [569, 438] width 610 height 50
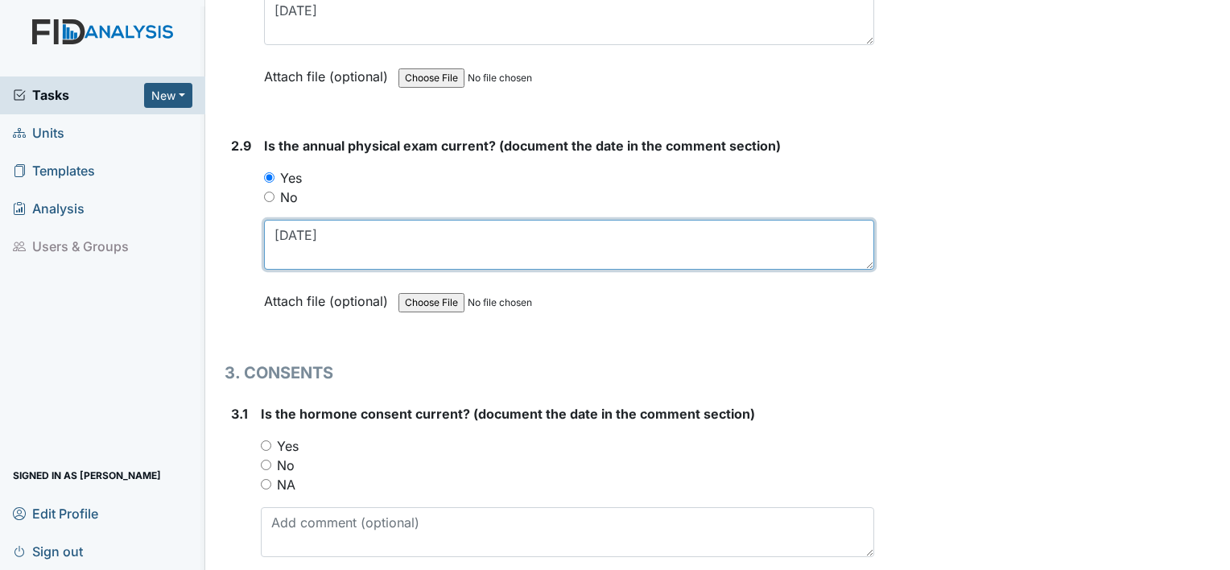
scroll to position [3431, 0]
type textarea "2.22.25"
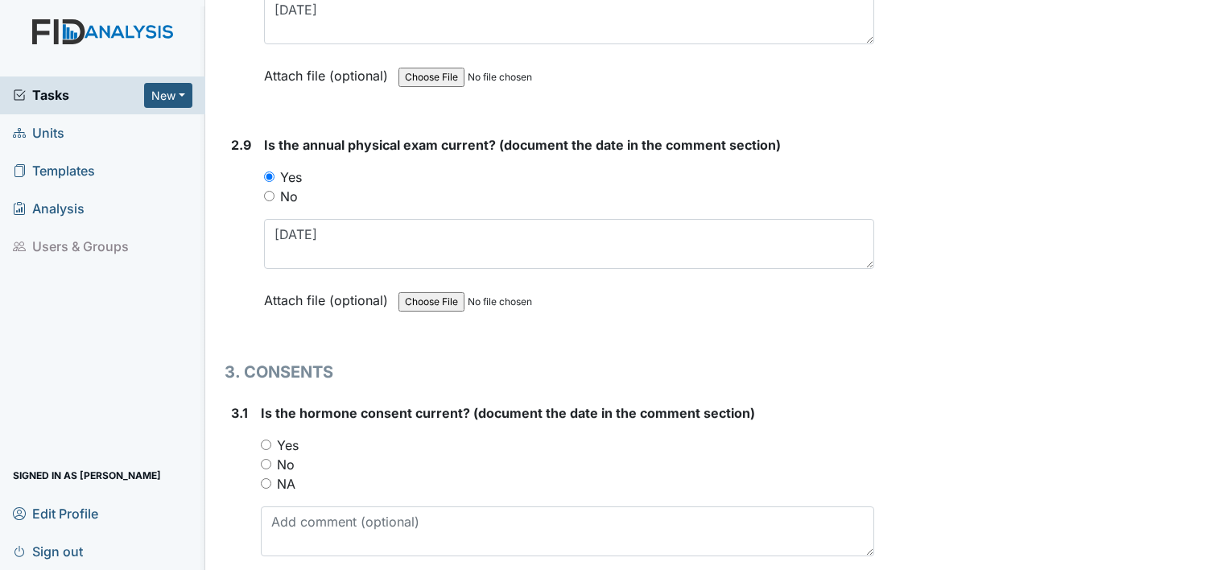
click at [289, 474] on label "NA" at bounding box center [286, 483] width 19 height 19
click at [271, 478] on input "NA" at bounding box center [266, 483] width 10 height 10
radio input "true"
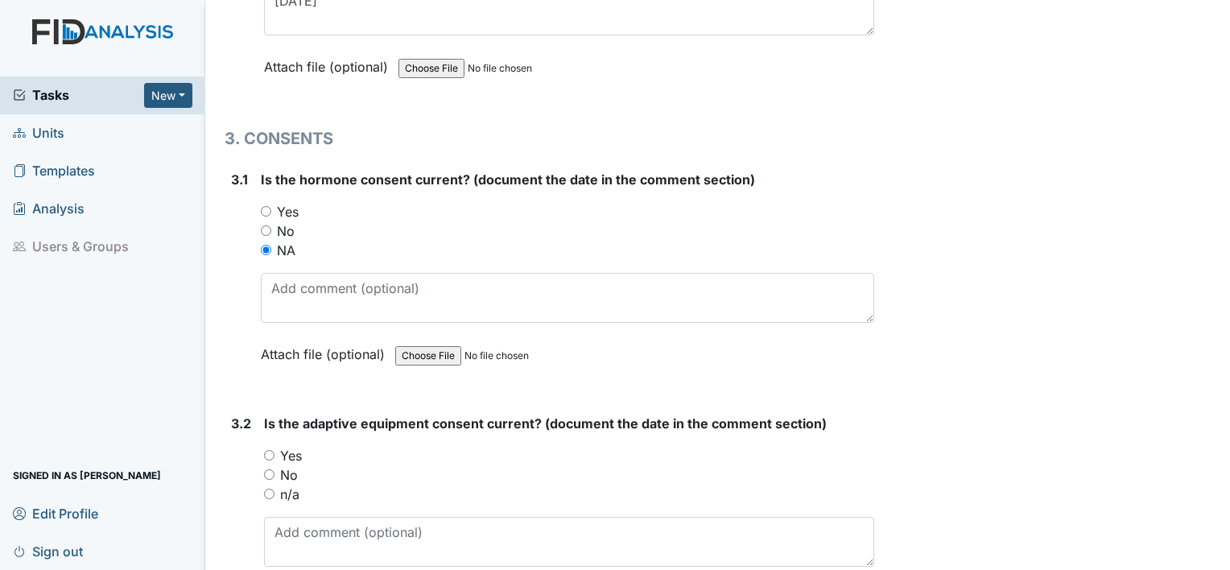
scroll to position [3675, 0]
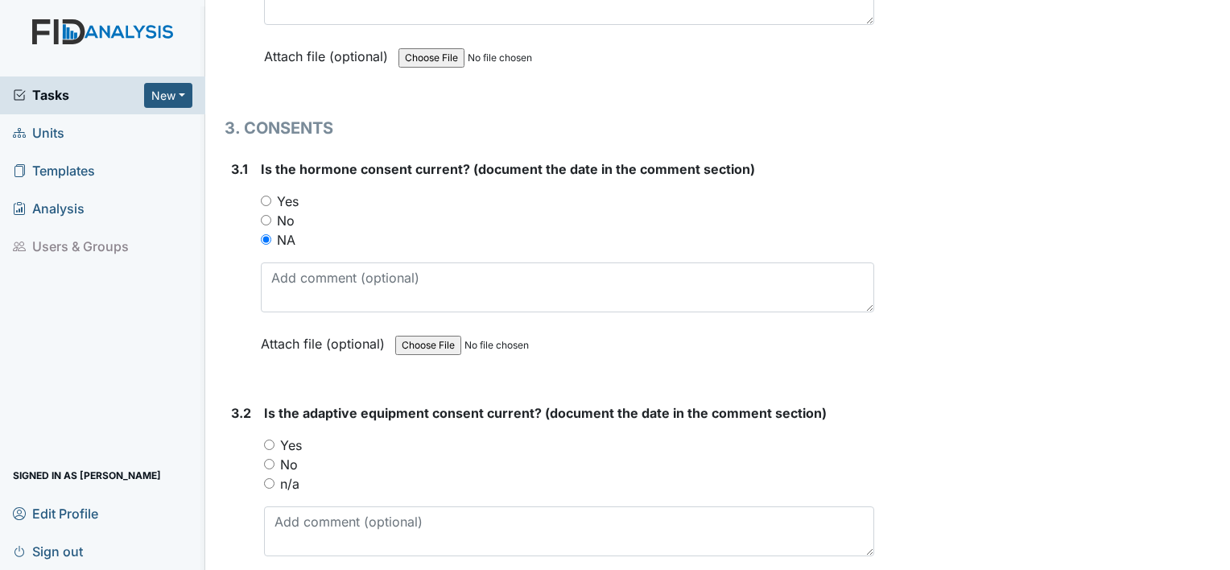
click at [293, 455] on label "No" at bounding box center [289, 464] width 18 height 19
click at [275, 459] on input "No" at bounding box center [269, 464] width 10 height 10
radio input "true"
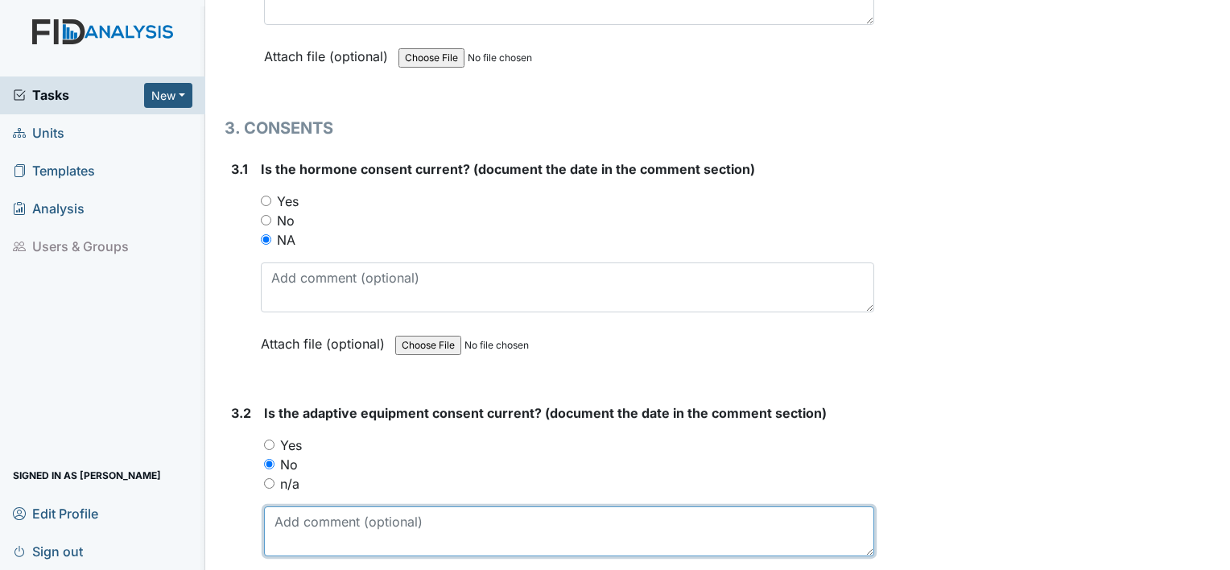
click at [300, 518] on textarea at bounding box center [569, 532] width 610 height 50
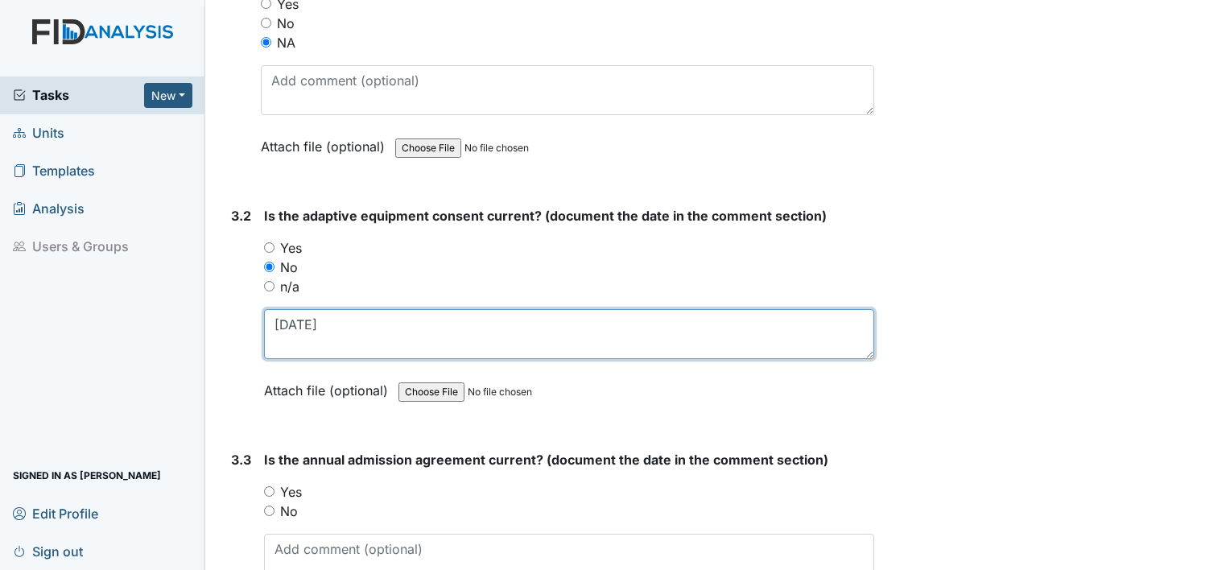
scroll to position [3875, 0]
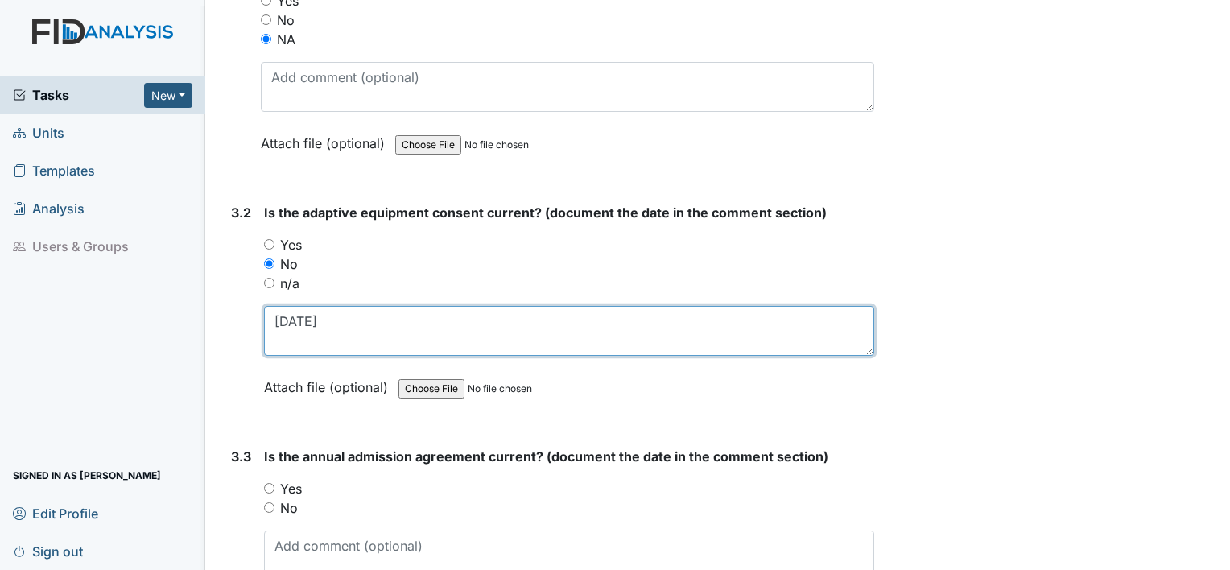
type textarea "[DATE]"
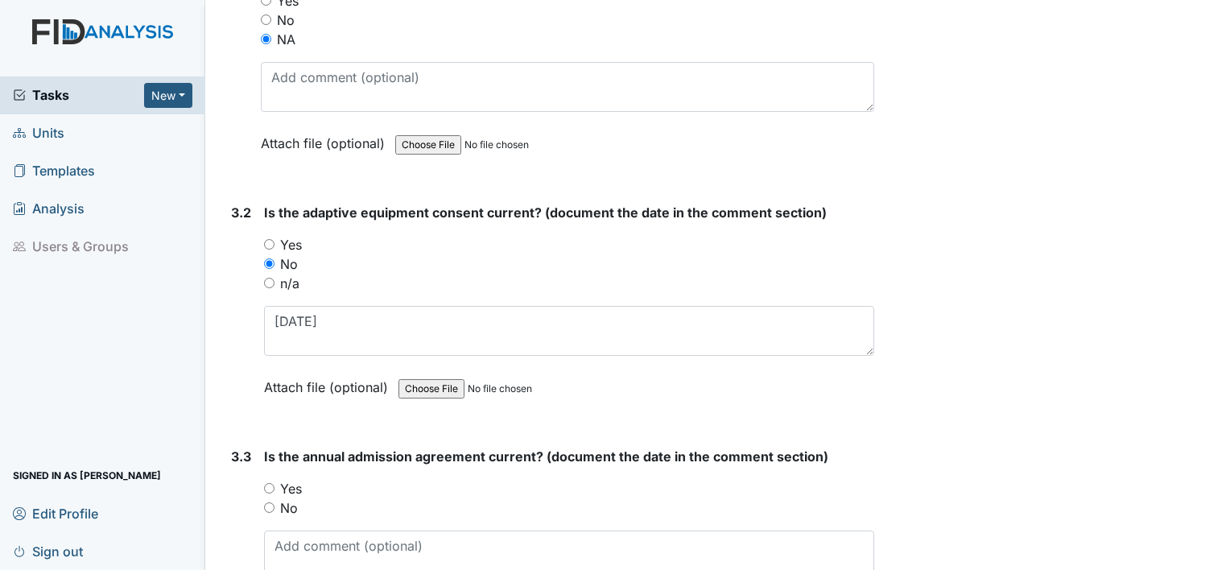
click at [286, 498] on label "No" at bounding box center [289, 507] width 18 height 19
click at [275, 502] on input "No" at bounding box center [269, 507] width 10 height 10
radio input "true"
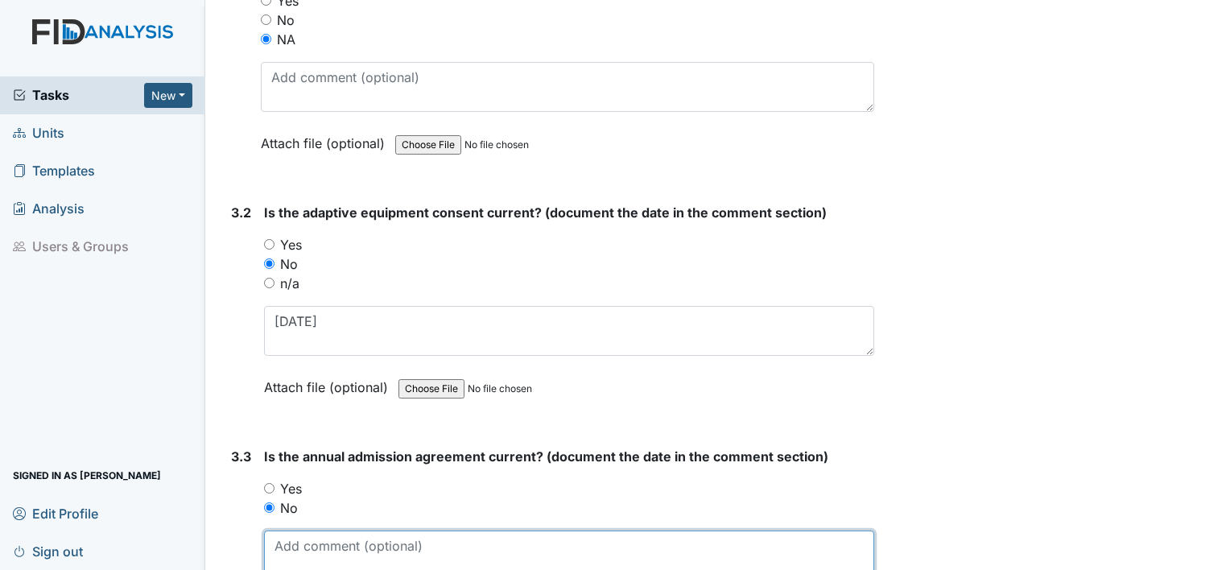
click at [287, 538] on textarea at bounding box center [569, 556] width 610 height 50
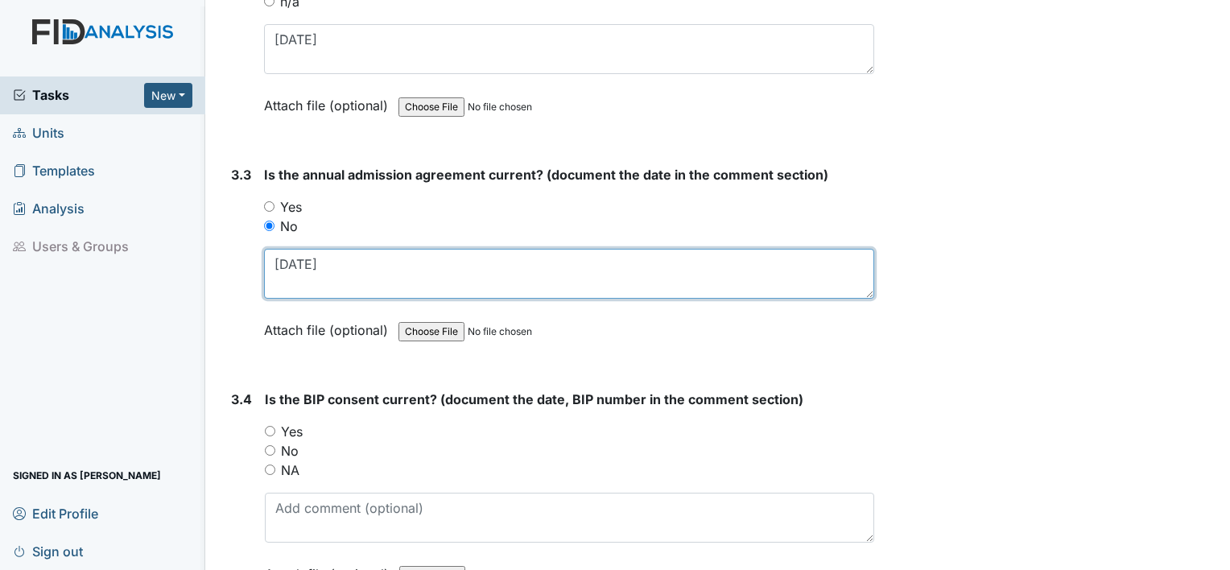
scroll to position [4158, 0]
type textarea "[DATE]"
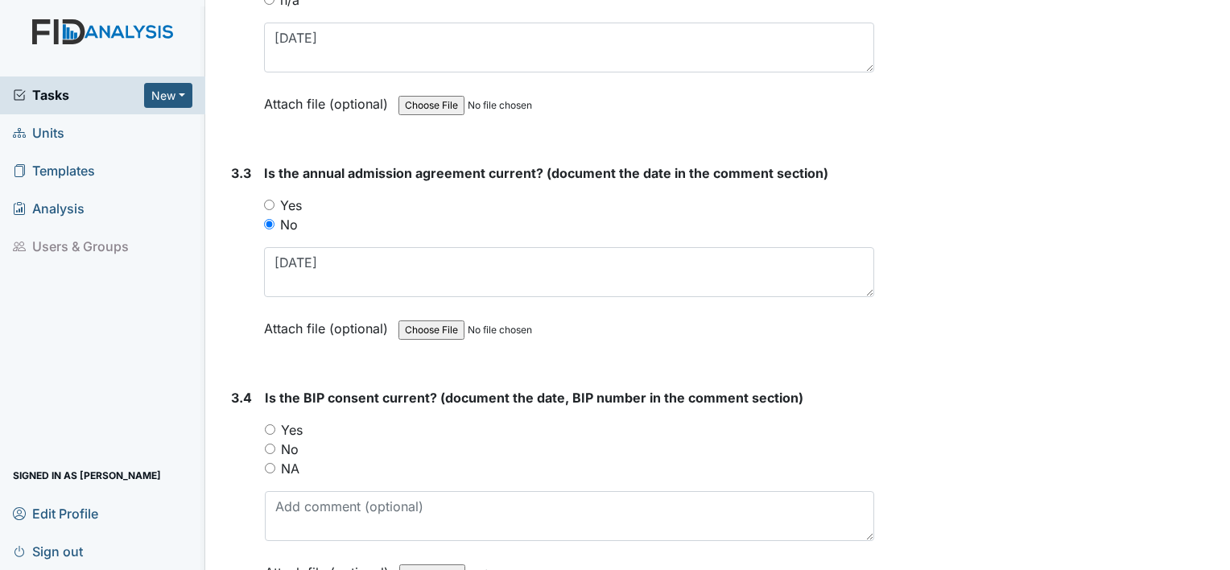
click at [298, 420] on label "Yes" at bounding box center [292, 429] width 22 height 19
click at [275, 424] on input "Yes" at bounding box center [270, 429] width 10 height 10
radio input "true"
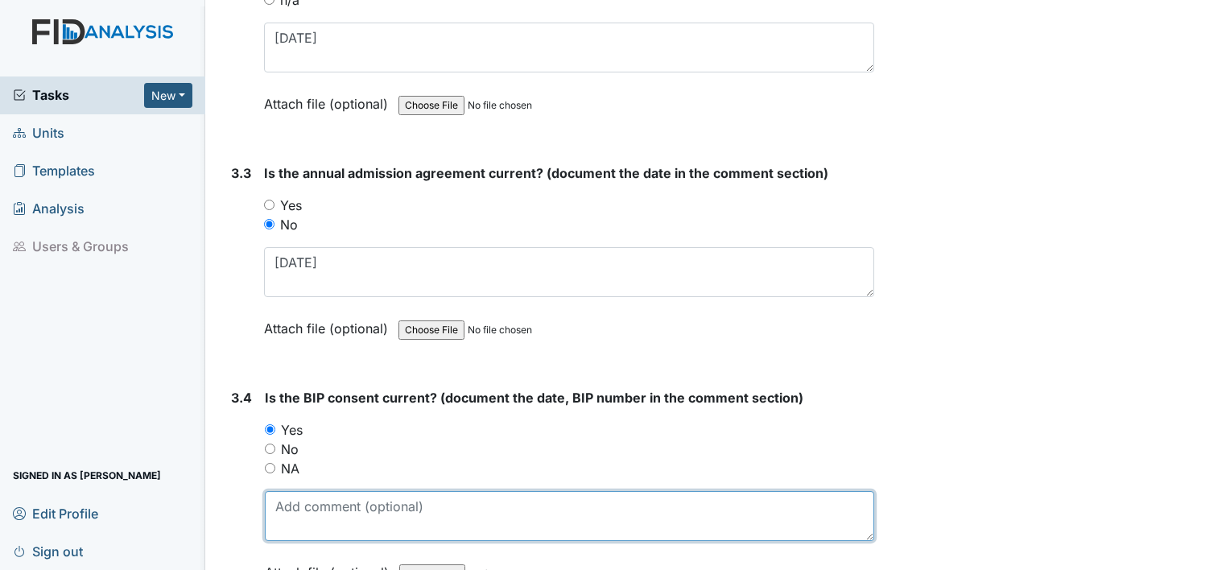
click at [307, 491] on textarea at bounding box center [570, 516] width 610 height 50
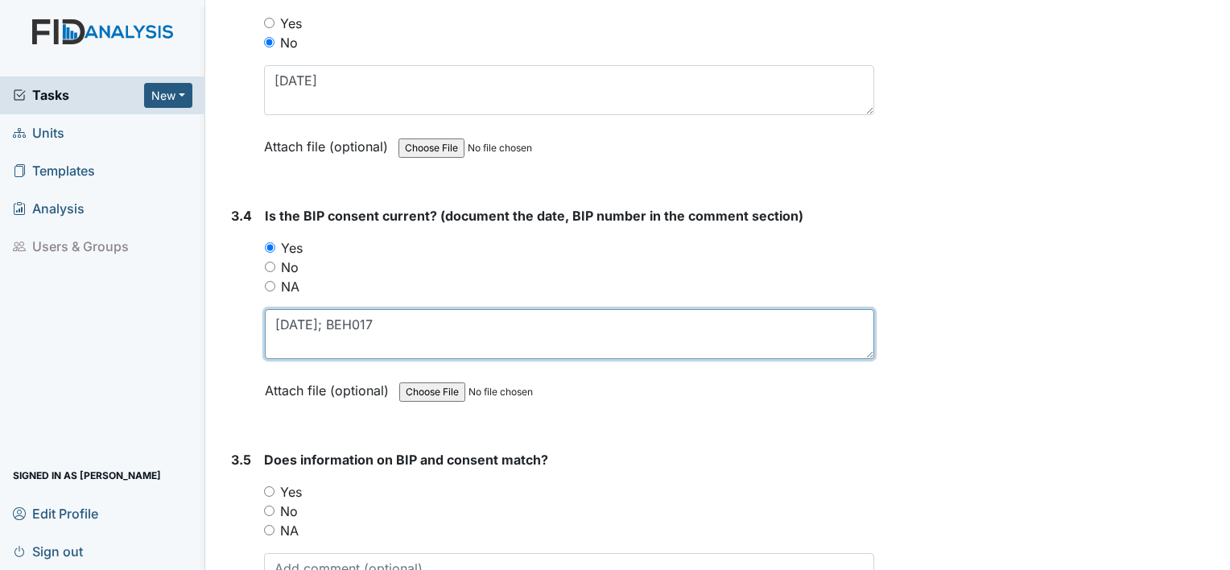
scroll to position [4351, 0]
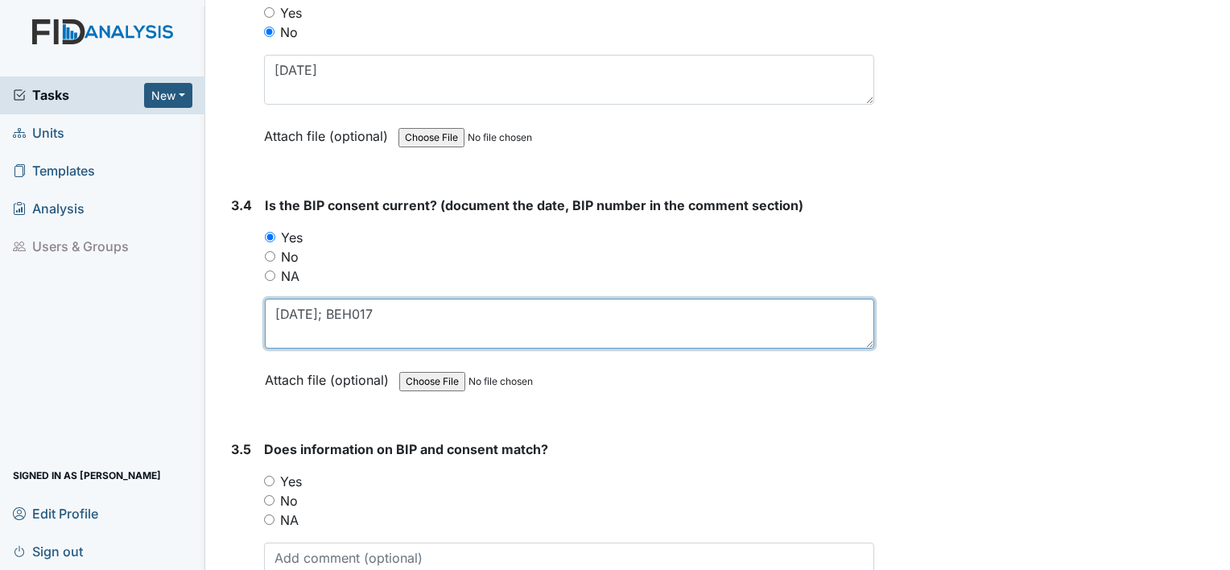
type textarea "[DATE]; BEH017"
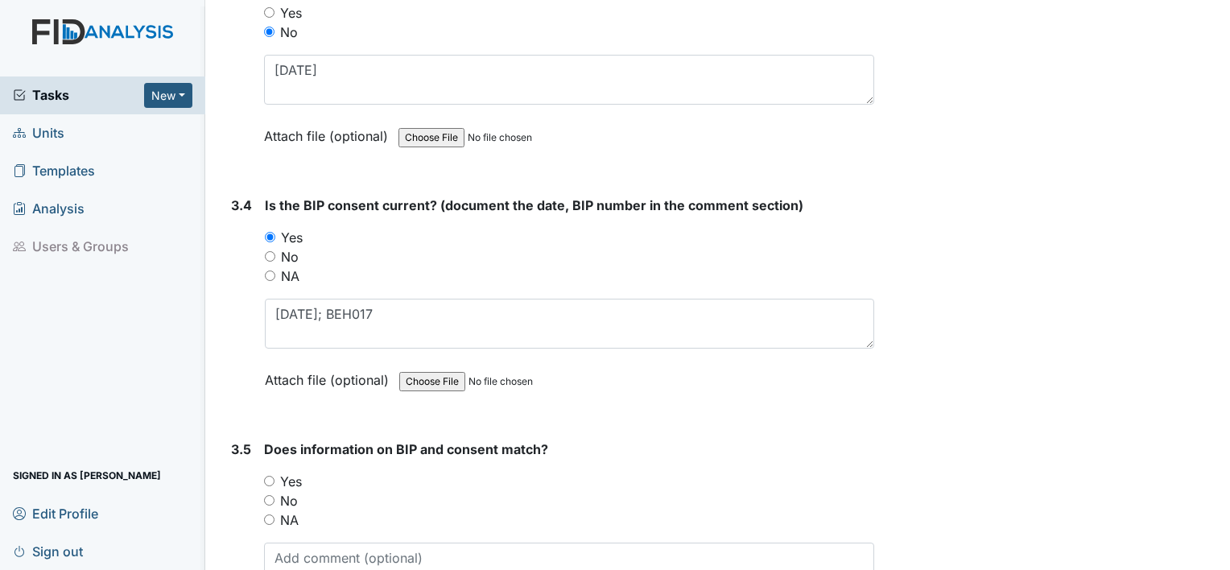
click at [294, 472] on label "Yes" at bounding box center [291, 481] width 22 height 19
click at [275, 476] on input "Yes" at bounding box center [269, 481] width 10 height 10
radio input "true"
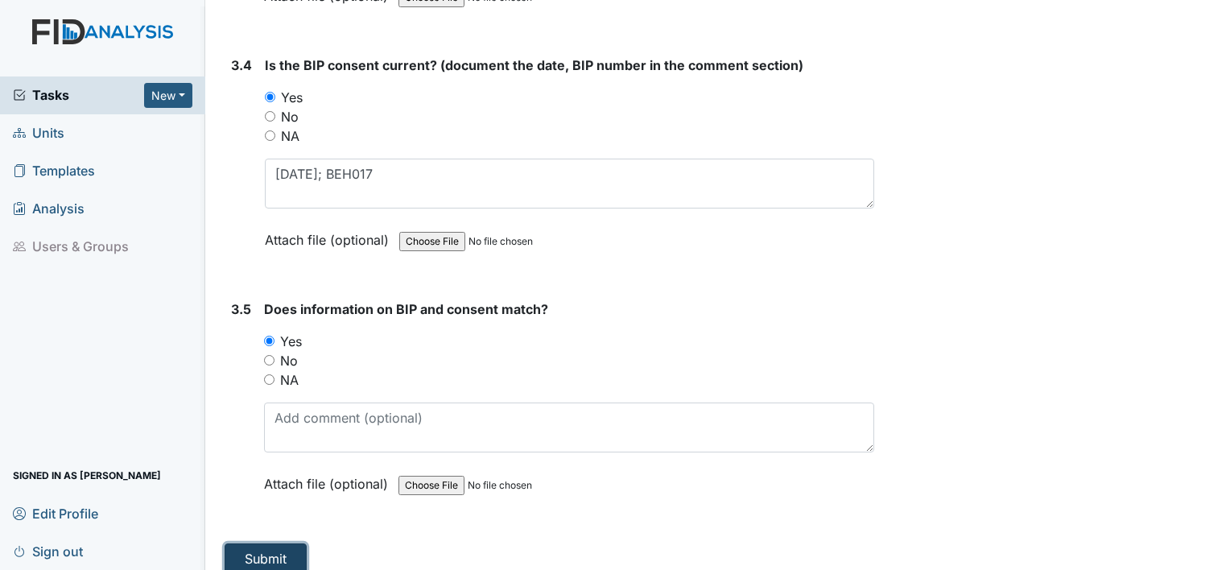
click at [259, 548] on button "Submit" at bounding box center [266, 559] width 82 height 31
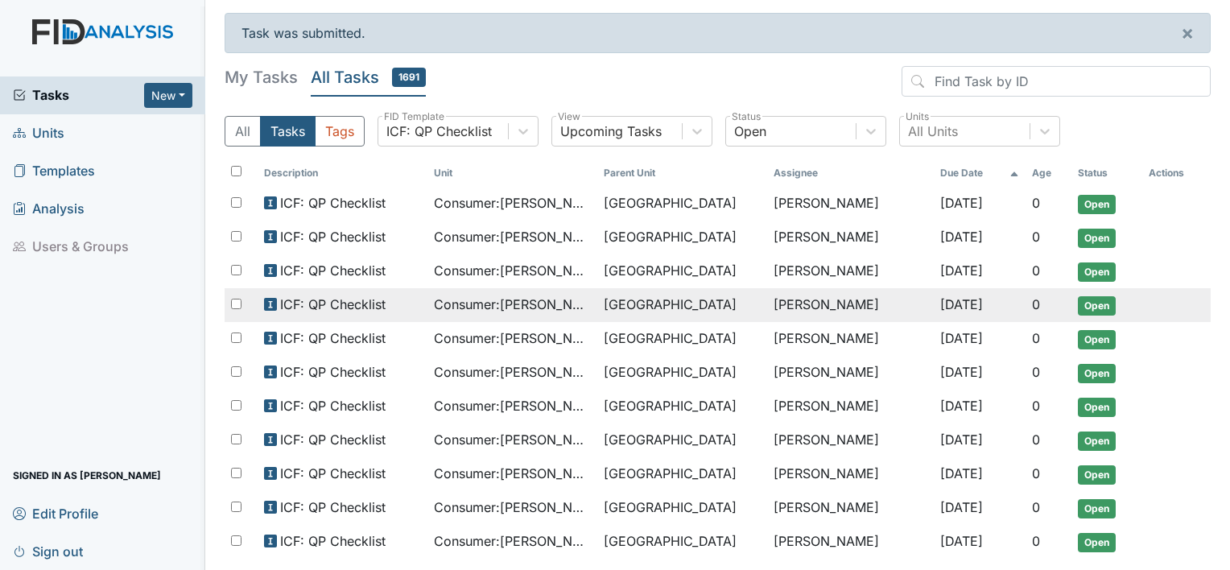
click at [487, 309] on span "Consumer : [PERSON_NAME]" at bounding box center [512, 304] width 157 height 19
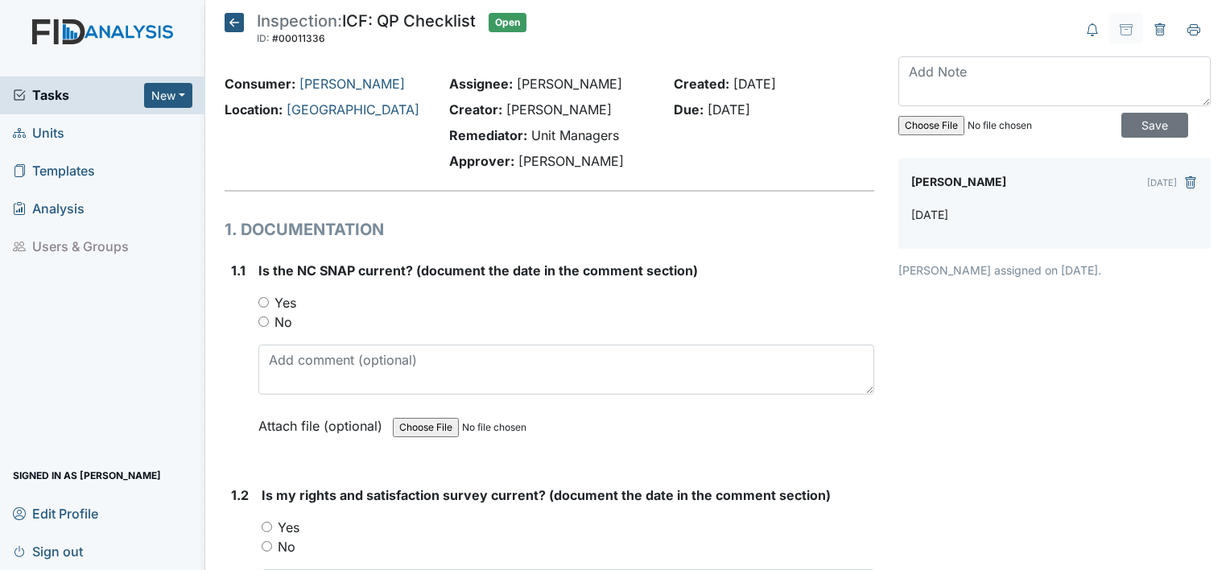
click at [290, 301] on label "Yes" at bounding box center [286, 302] width 22 height 19
click at [269, 301] on input "Yes" at bounding box center [263, 302] width 10 height 10
radio input "true"
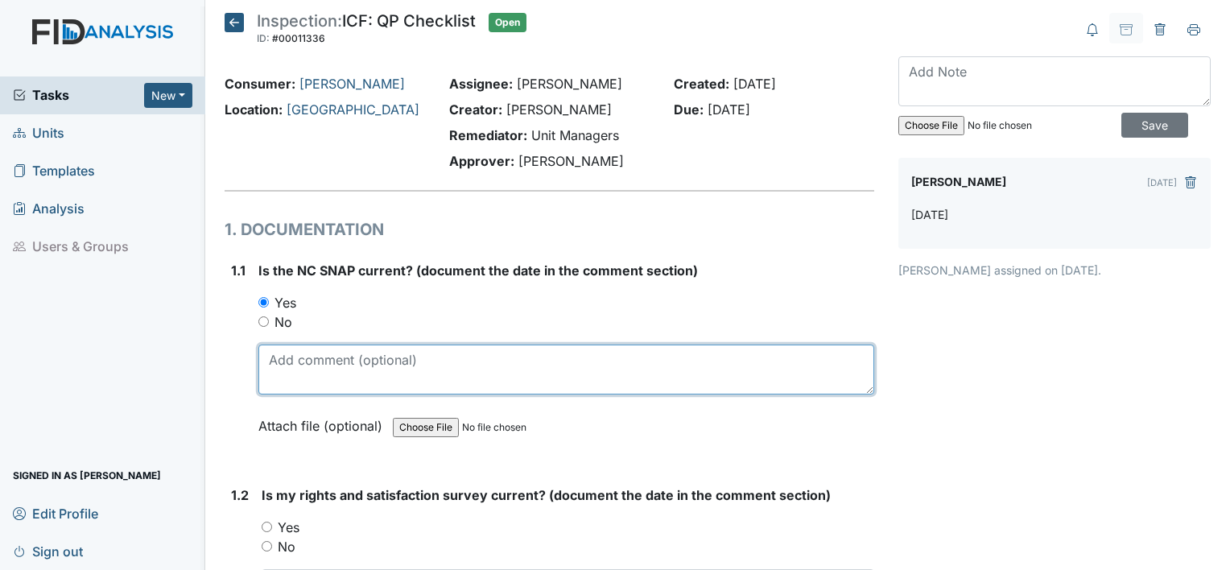
click at [301, 364] on textarea at bounding box center [566, 370] width 616 height 50
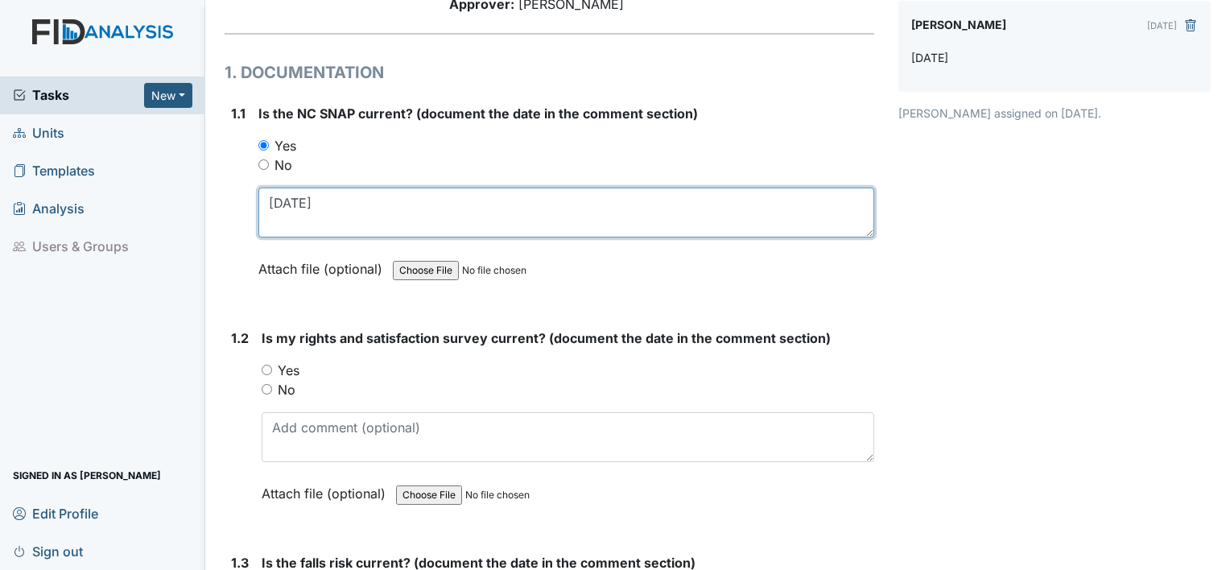
scroll to position [158, 0]
type textarea "[DATE]"
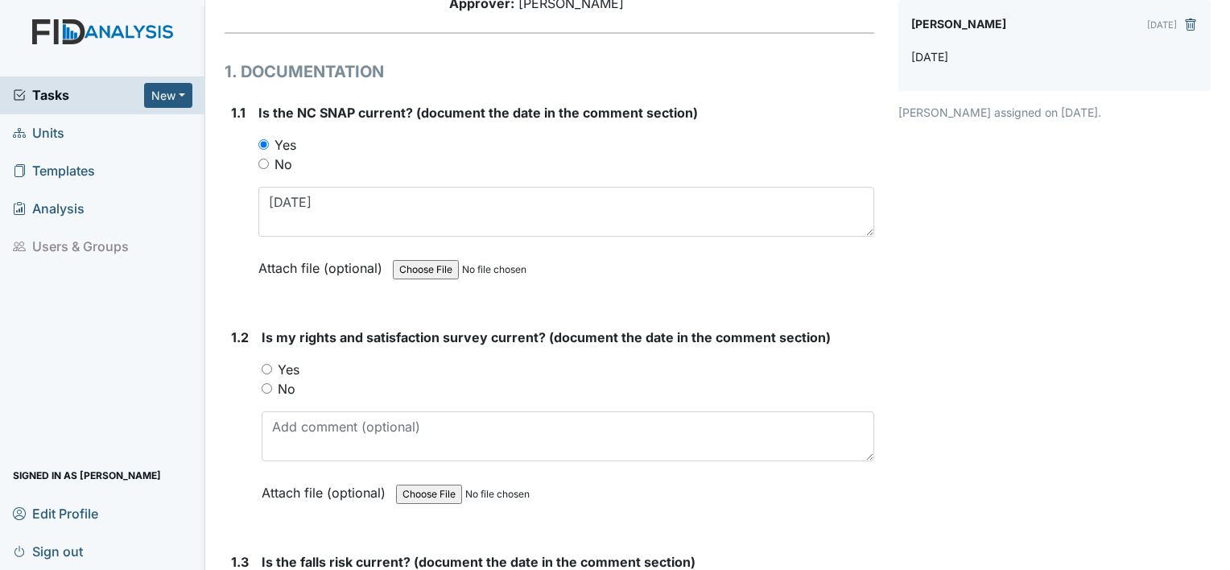
click at [301, 364] on div "Yes" at bounding box center [568, 369] width 613 height 19
click at [293, 370] on label "Yes" at bounding box center [289, 369] width 22 height 19
click at [272, 370] on input "Yes" at bounding box center [267, 369] width 10 height 10
radio input "true"
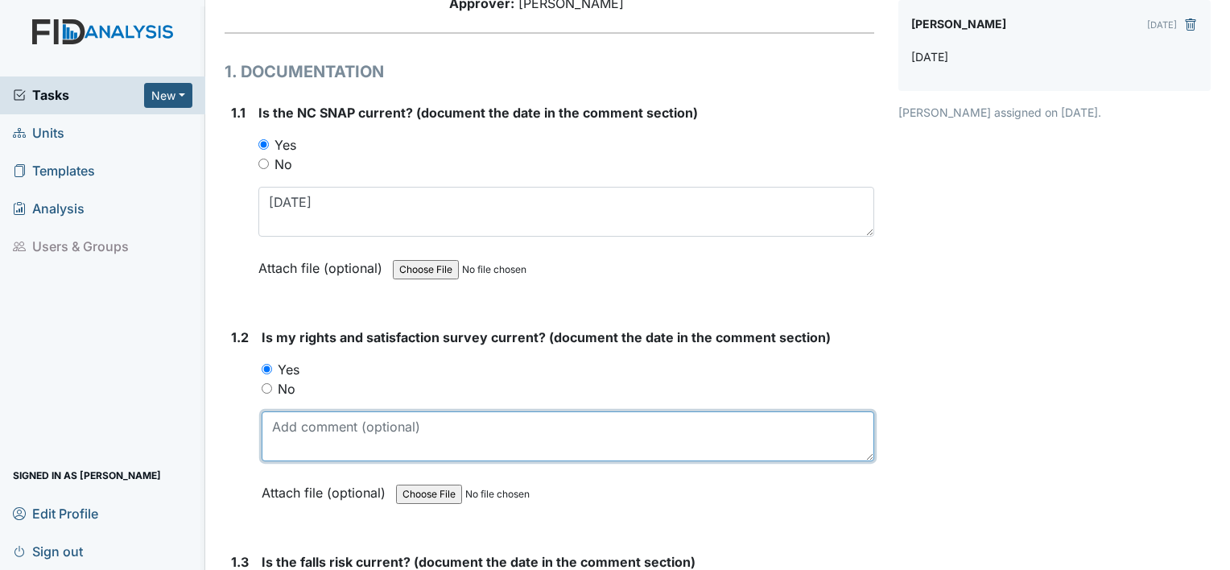
click at [304, 432] on textarea at bounding box center [568, 437] width 613 height 50
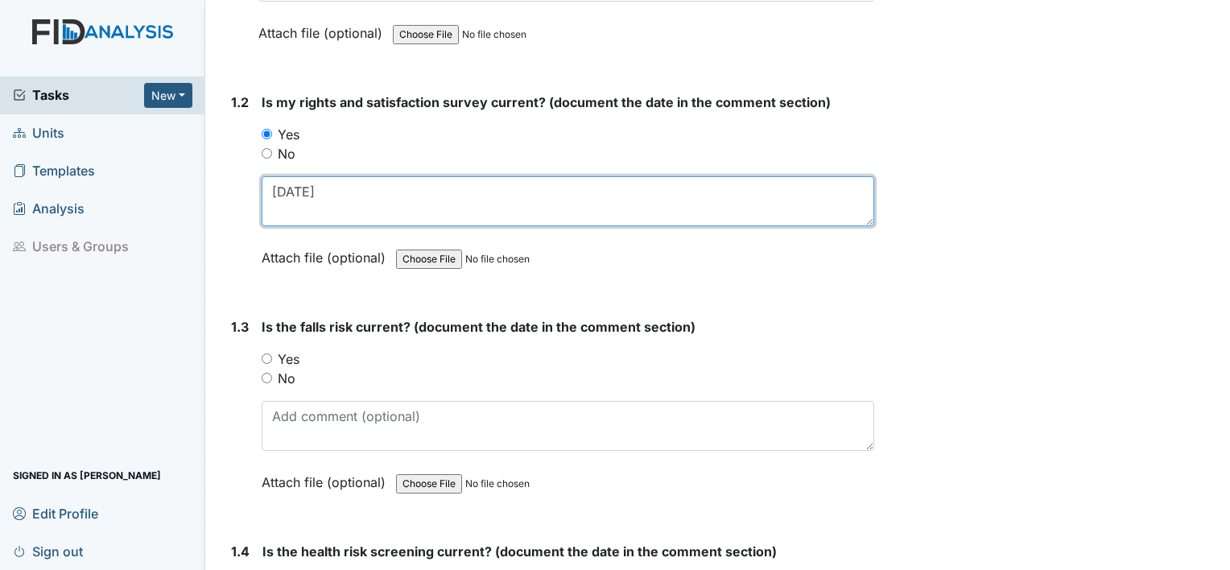
scroll to position [395, 0]
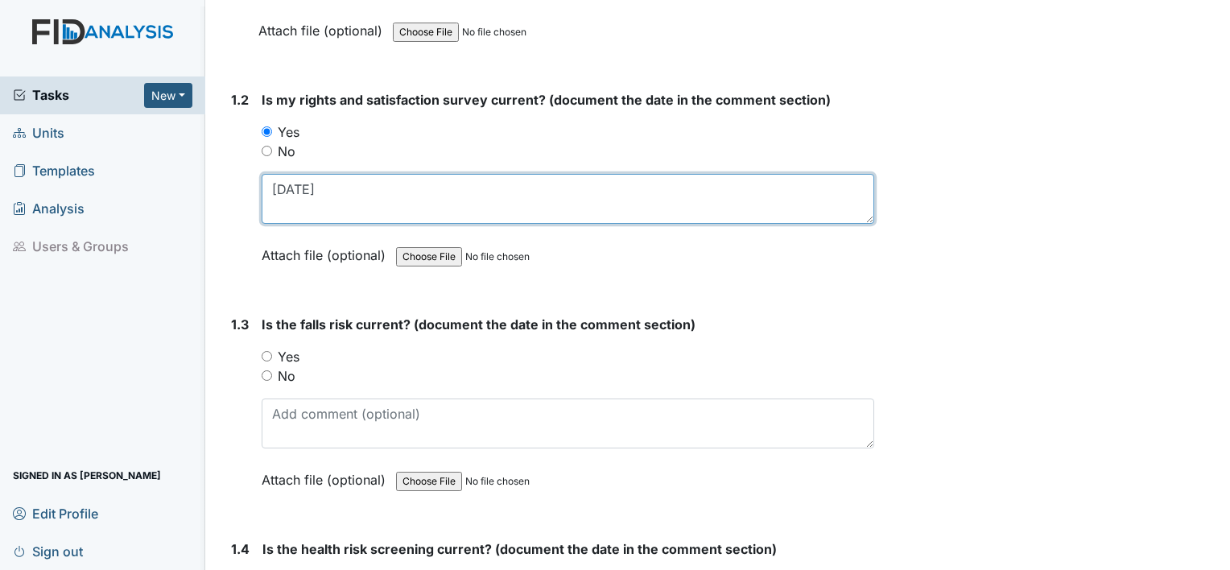
type textarea "[DATE]"
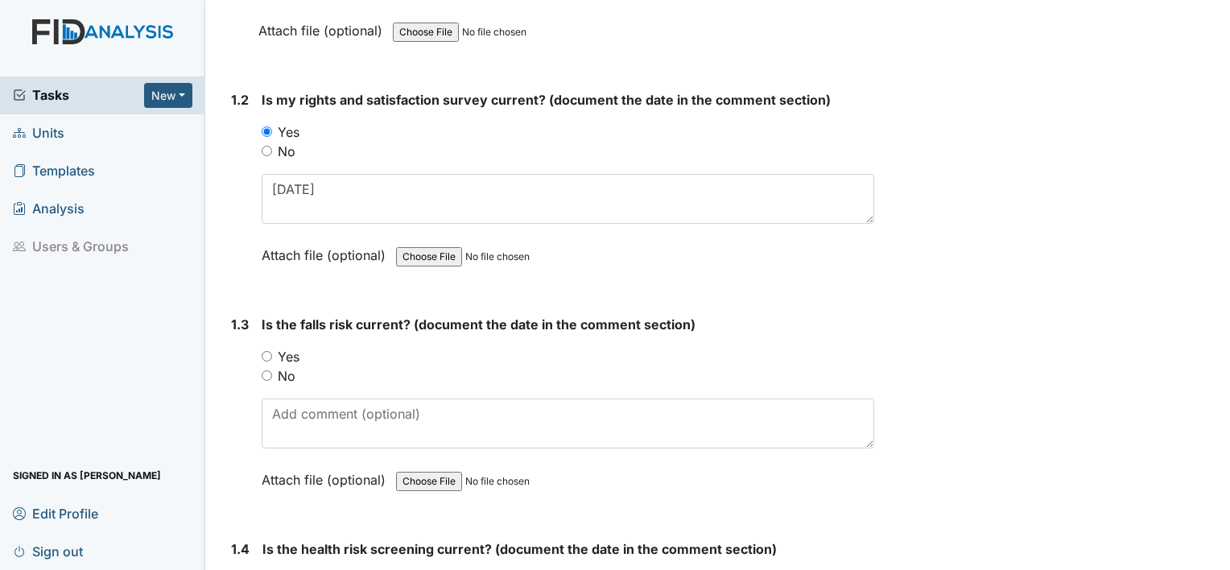
click at [289, 372] on label "No" at bounding box center [287, 375] width 18 height 19
click at [272, 372] on input "No" at bounding box center [267, 375] width 10 height 10
radio input "true"
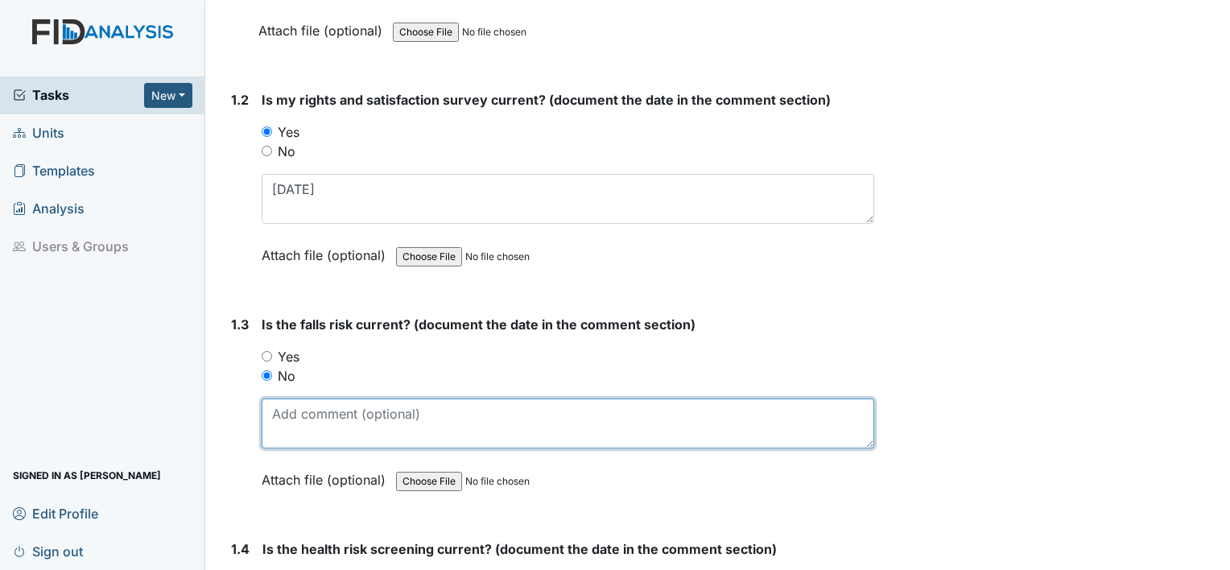
click at [315, 436] on textarea at bounding box center [568, 424] width 613 height 50
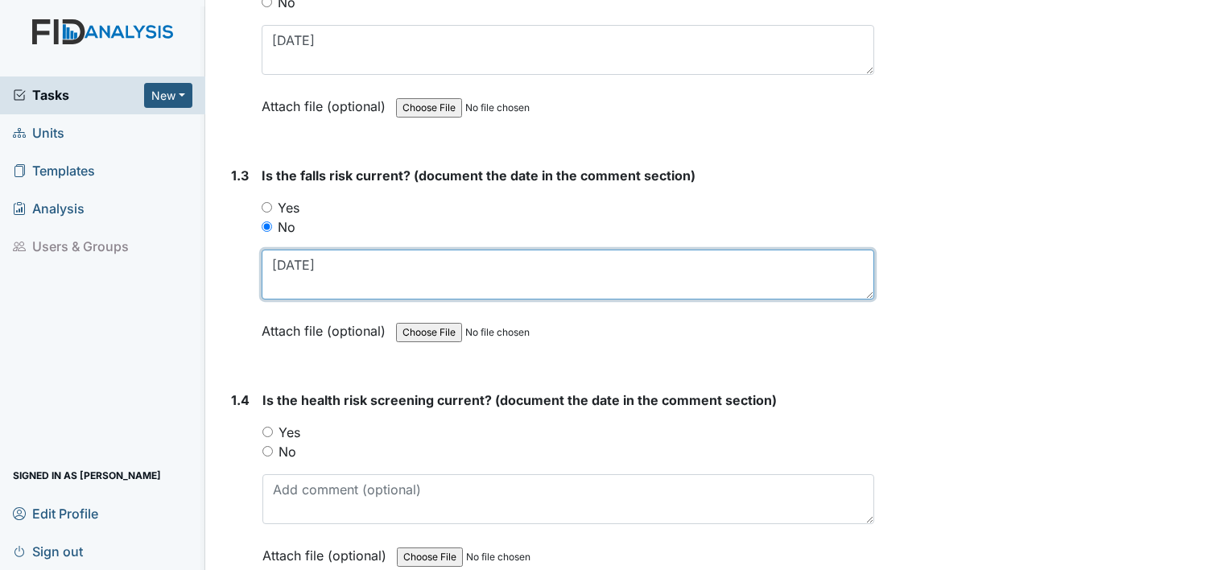
scroll to position [551, 0]
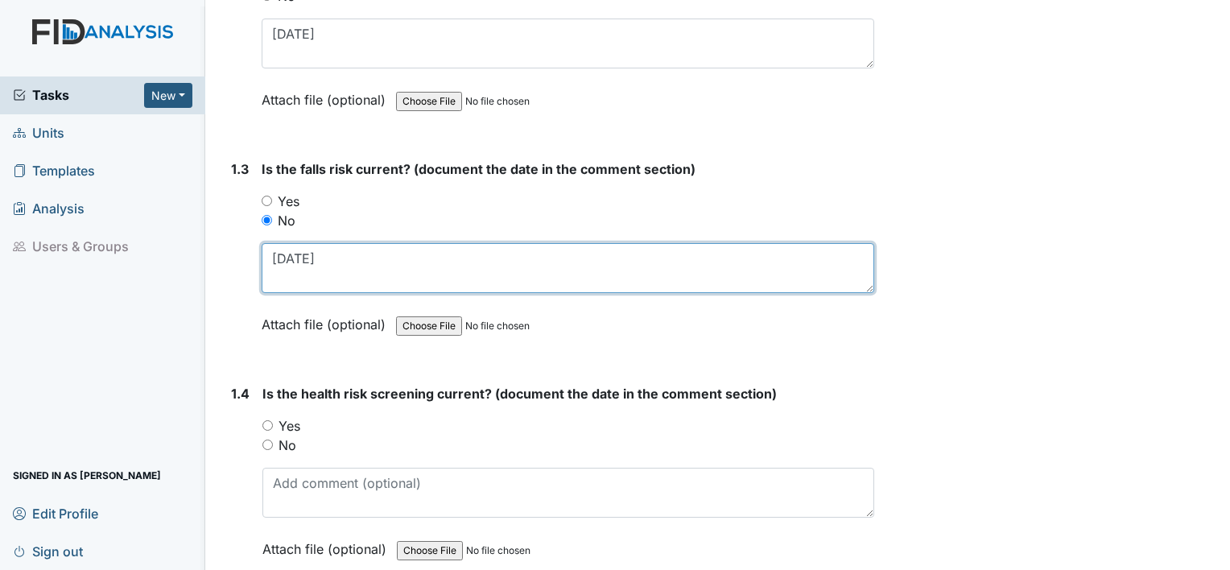
type textarea "[DATE]"
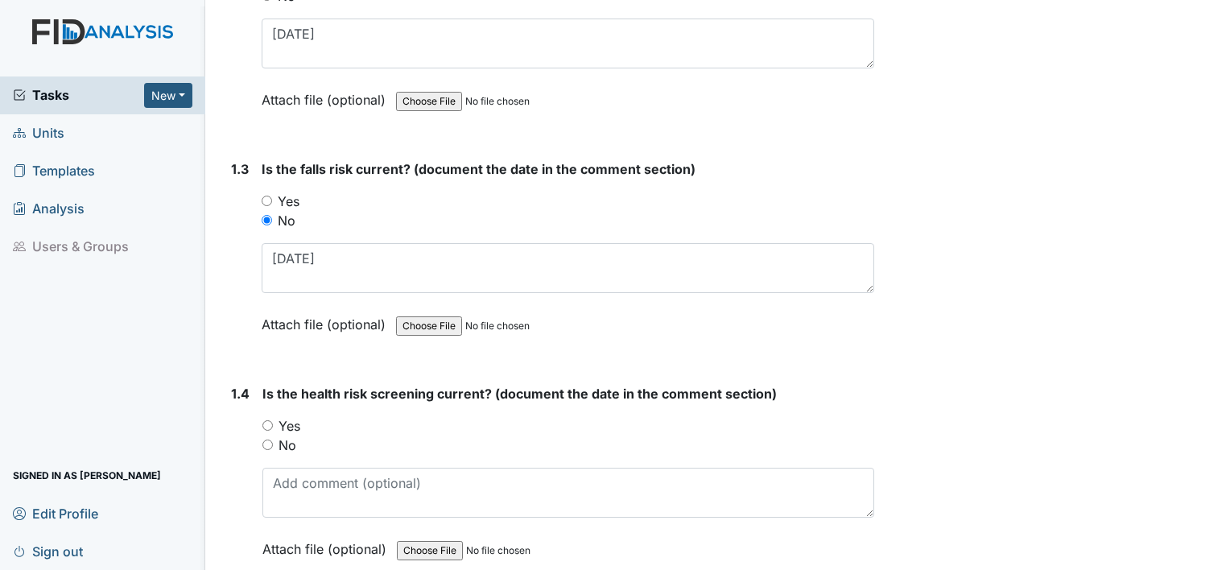
click at [287, 420] on label "Yes" at bounding box center [290, 425] width 22 height 19
click at [273, 420] on input "Yes" at bounding box center [268, 425] width 10 height 10
radio input "true"
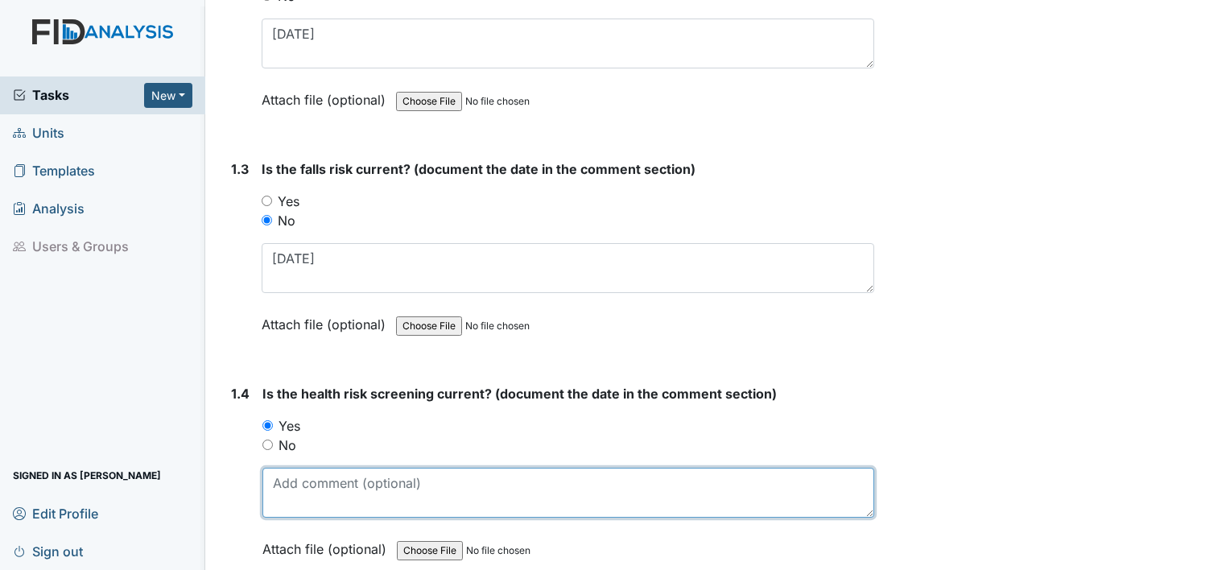
click at [304, 474] on textarea at bounding box center [569, 493] width 612 height 50
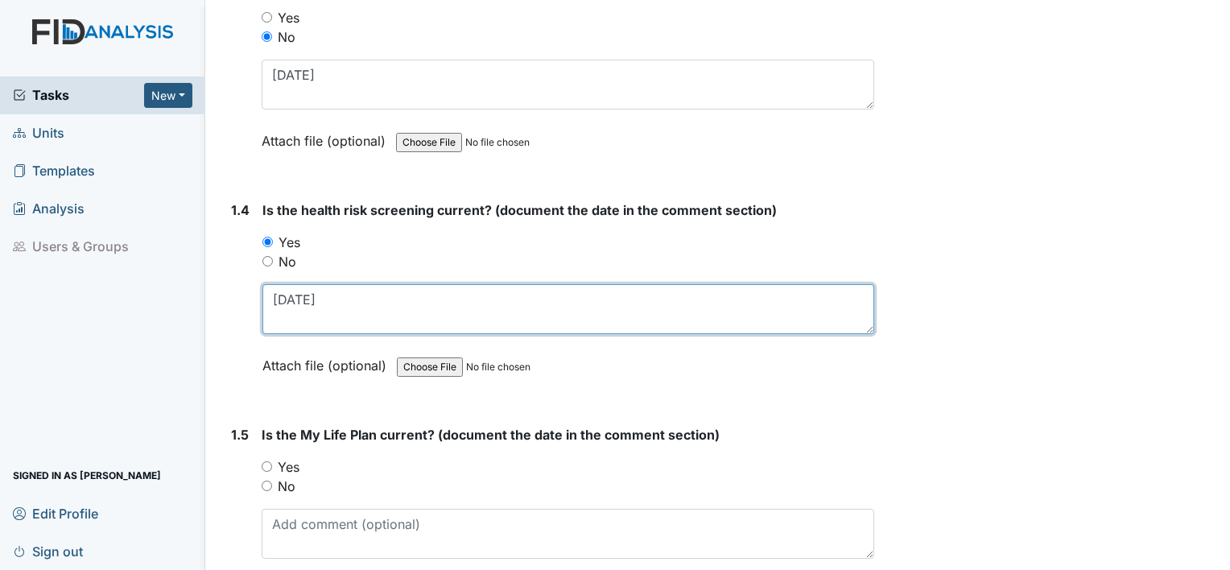
scroll to position [740, 0]
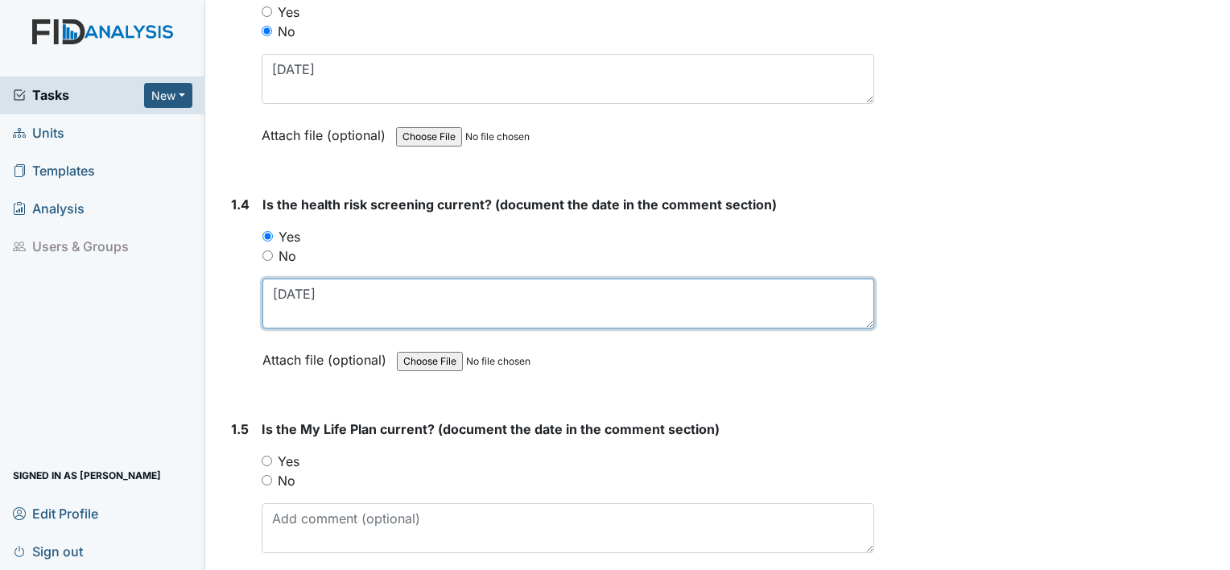
type textarea "[DATE]"
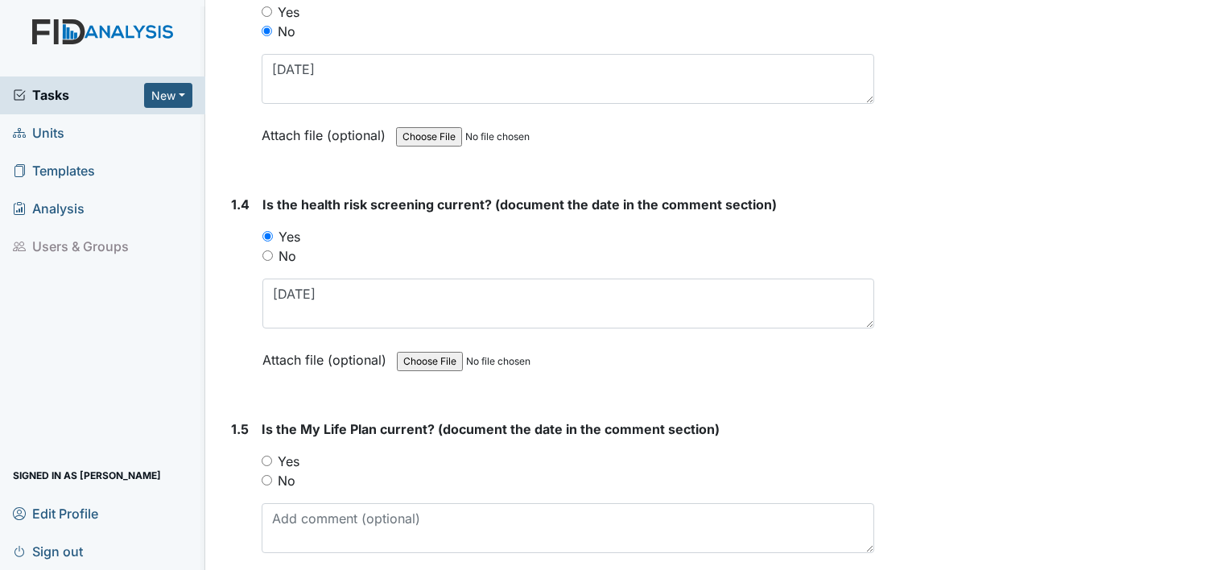
click at [283, 454] on label "Yes" at bounding box center [289, 461] width 22 height 19
click at [272, 456] on input "Yes" at bounding box center [267, 461] width 10 height 10
radio input "true"
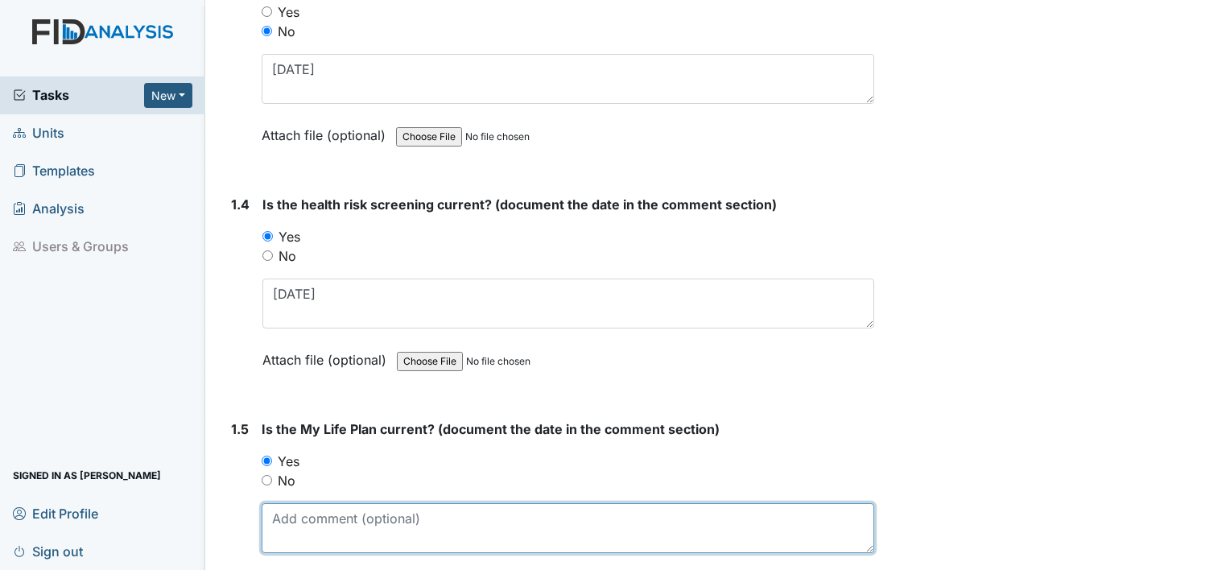
click at [291, 509] on textarea at bounding box center [568, 528] width 613 height 50
type textarea "[DATE]"
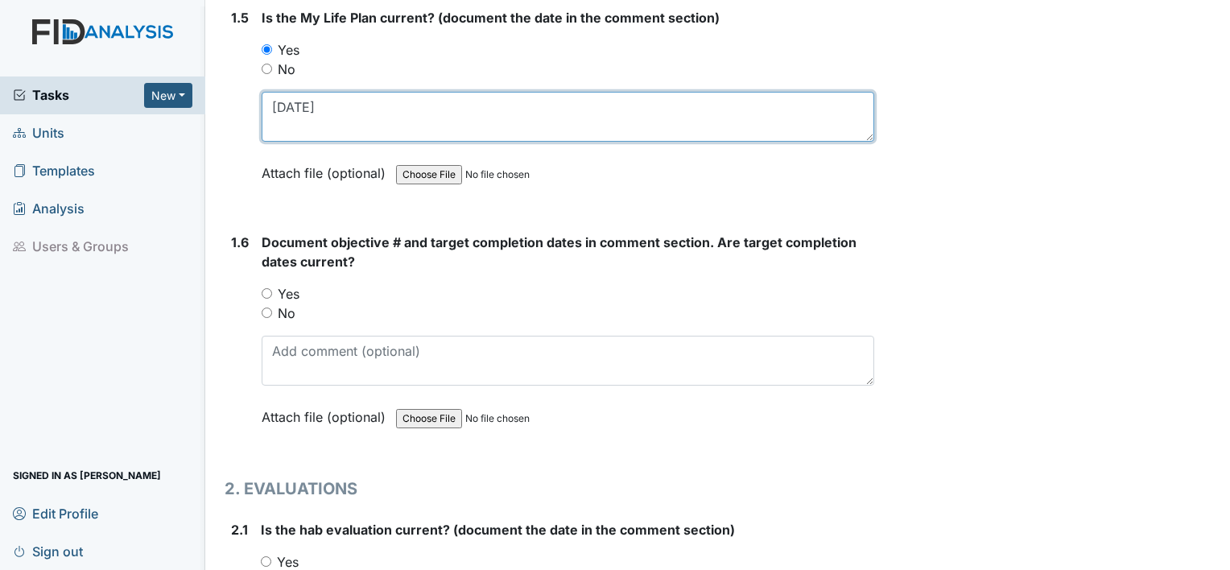
scroll to position [1156, 0]
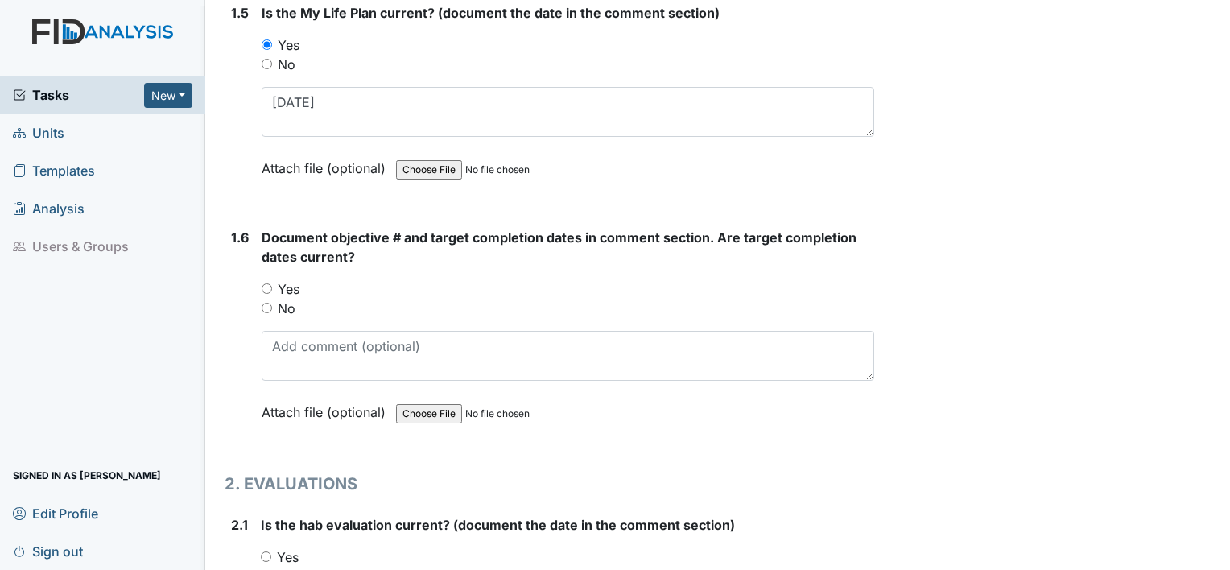
click at [799, 377] on div "Document objective # and target completion dates in comment section. Are target…" at bounding box center [568, 330] width 613 height 205
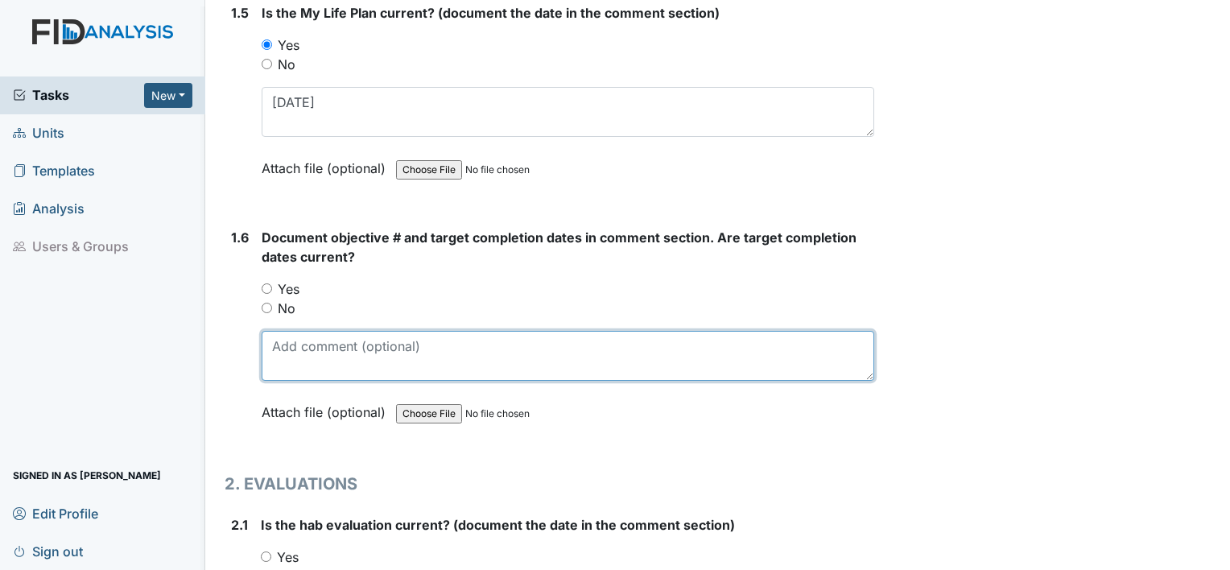
click at [766, 355] on textarea at bounding box center [568, 356] width 613 height 50
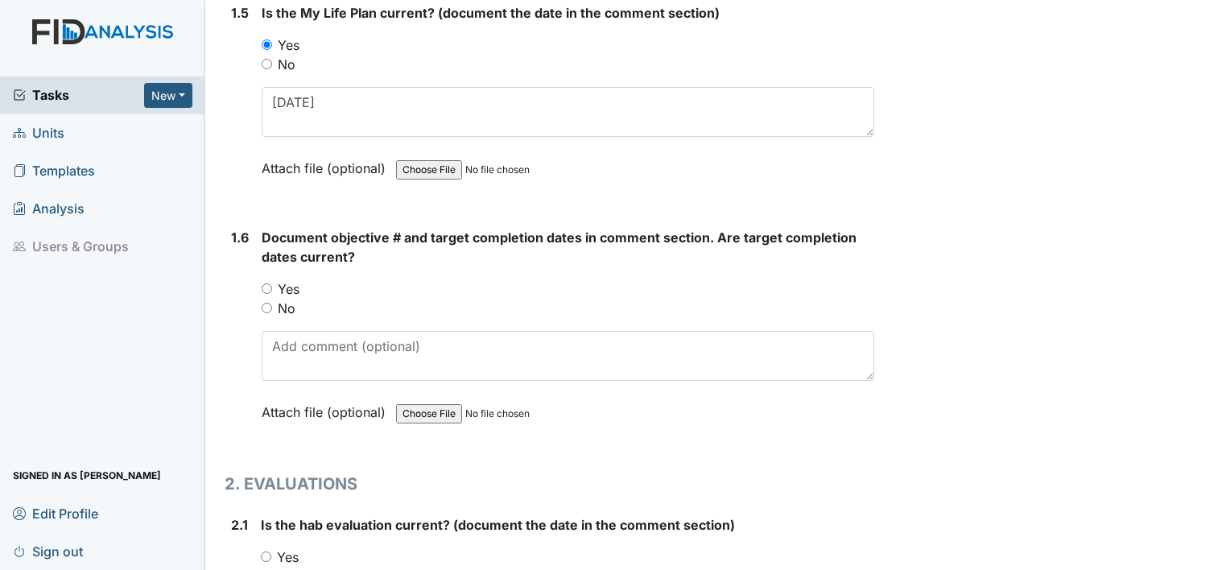
click at [293, 286] on label "Yes" at bounding box center [289, 288] width 22 height 19
click at [272, 286] on input "Yes" at bounding box center [267, 288] width 10 height 10
radio input "true"
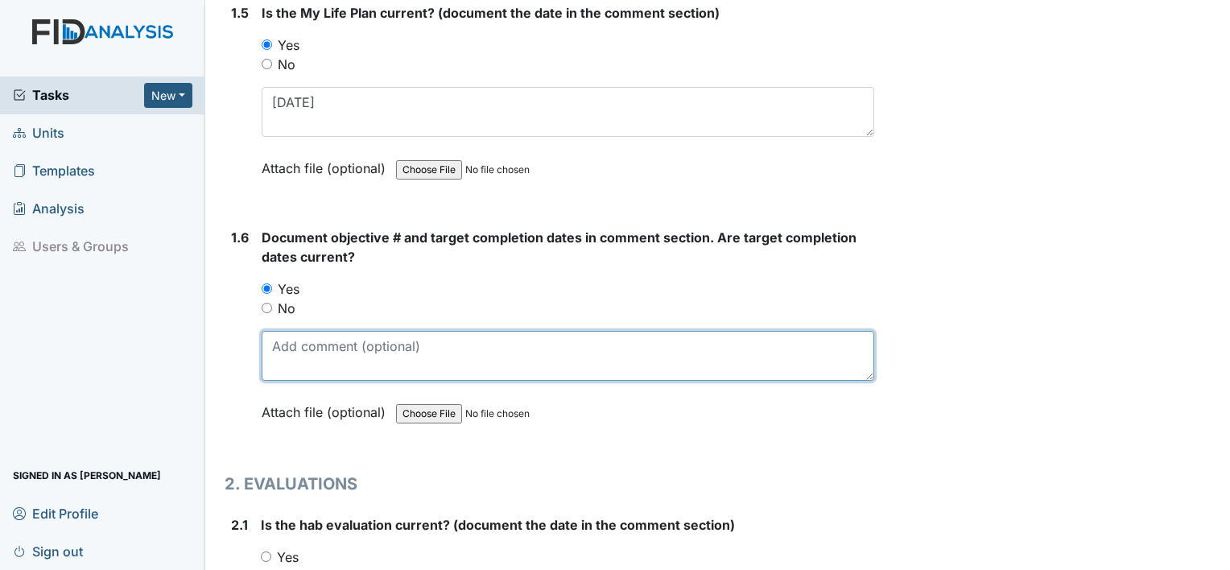
click at [303, 342] on textarea at bounding box center [568, 356] width 613 height 50
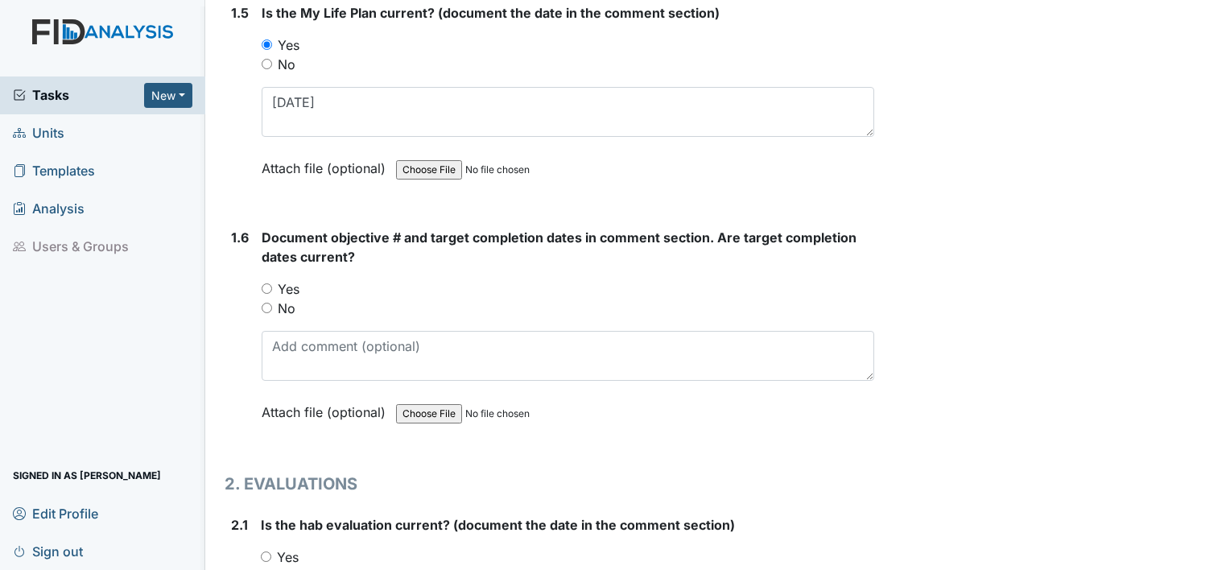
click at [296, 290] on label "Yes" at bounding box center [289, 288] width 22 height 19
click at [272, 290] on input "Yes" at bounding box center [267, 288] width 10 height 10
radio input "true"
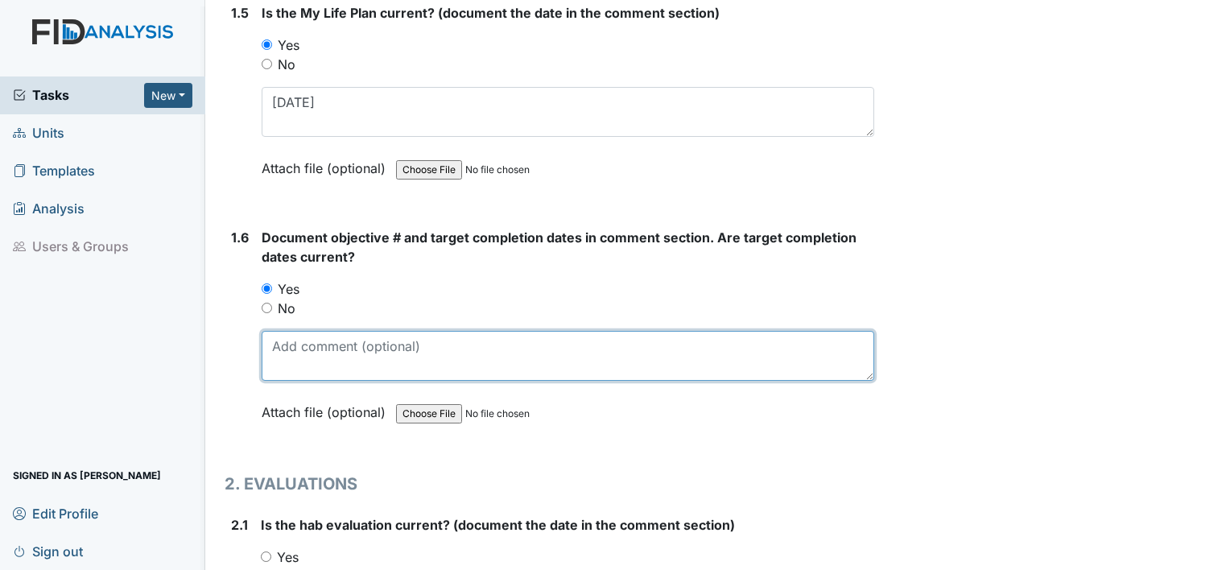
click at [305, 341] on textarea at bounding box center [568, 356] width 613 height 50
type textarea "SC037"
click at [334, 345] on textarea "SC037" at bounding box center [568, 356] width 613 height 50
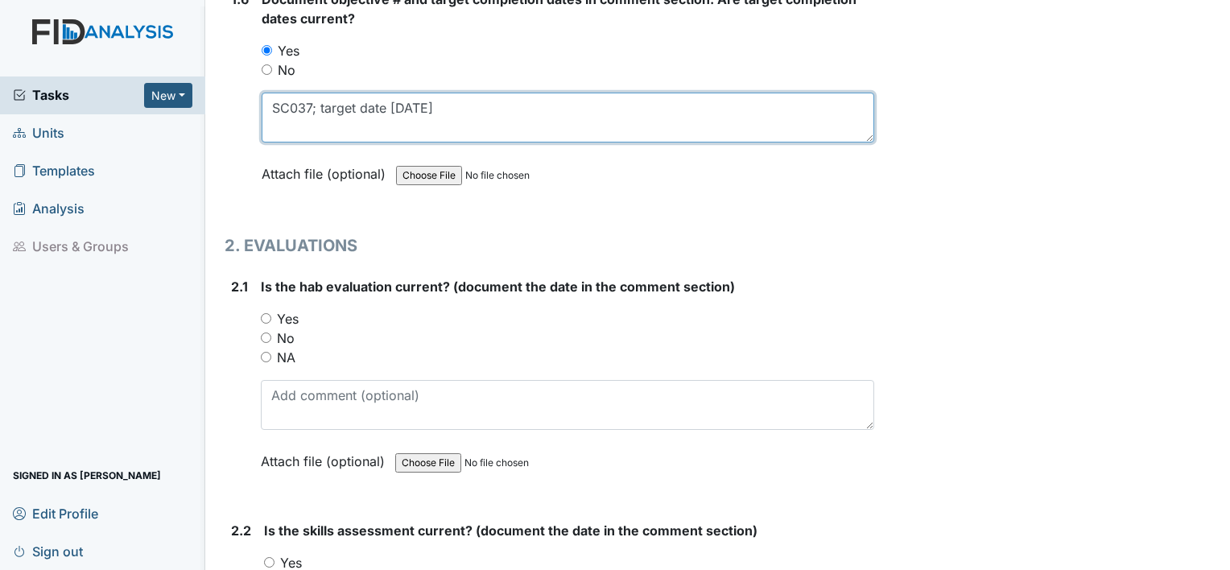
scroll to position [1397, 0]
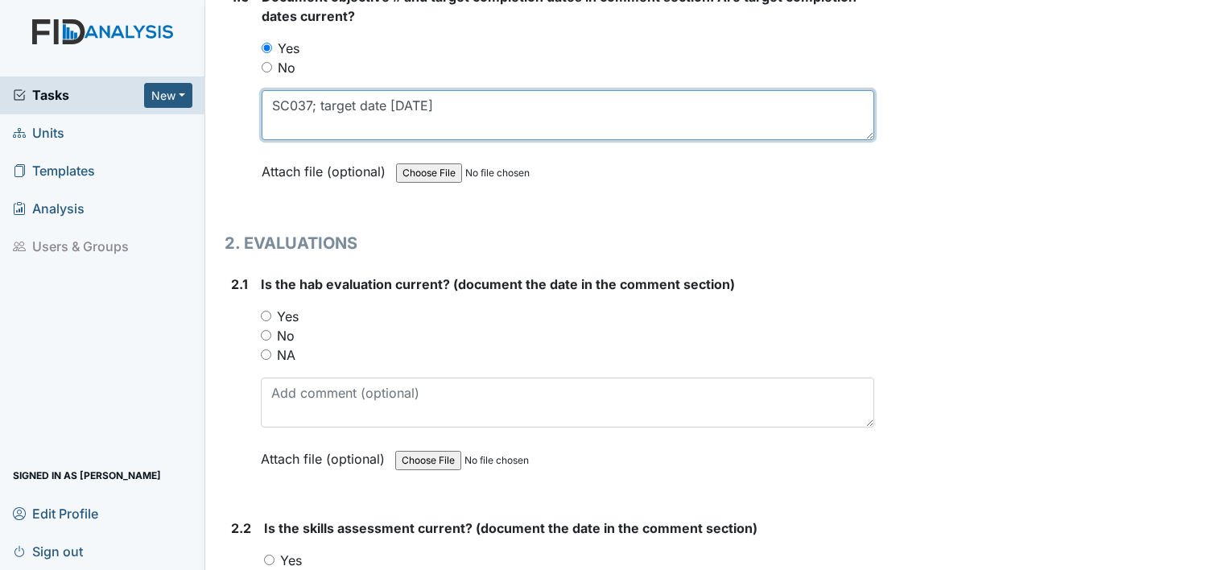
type textarea "SC037; target date [DATE]"
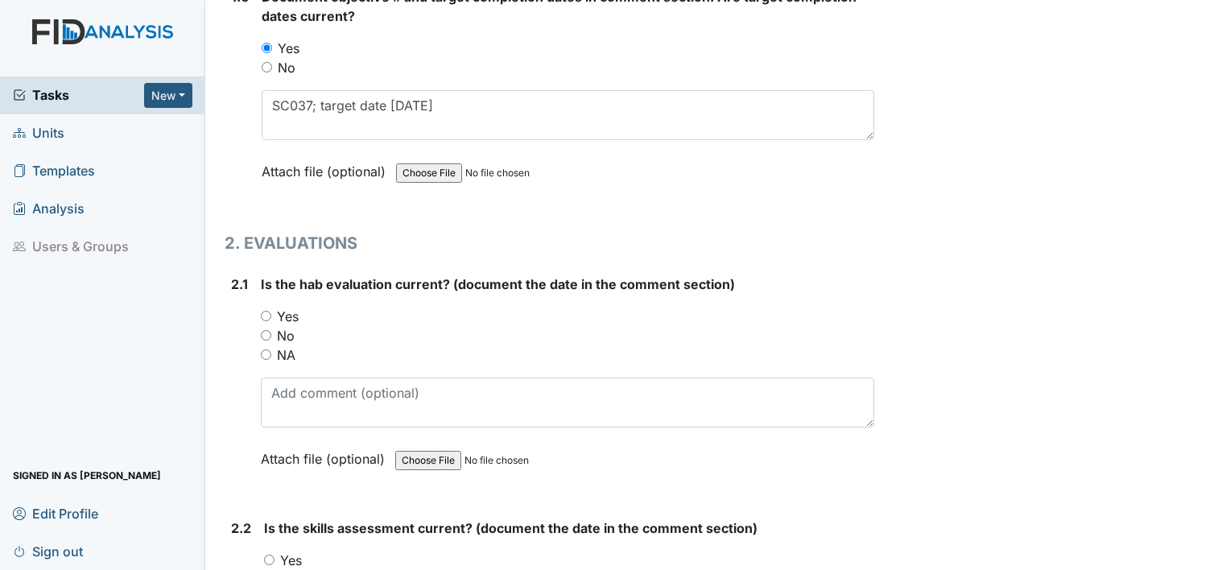
click at [288, 312] on label "Yes" at bounding box center [288, 316] width 22 height 19
click at [271, 312] on input "Yes" at bounding box center [266, 316] width 10 height 10
radio input "true"
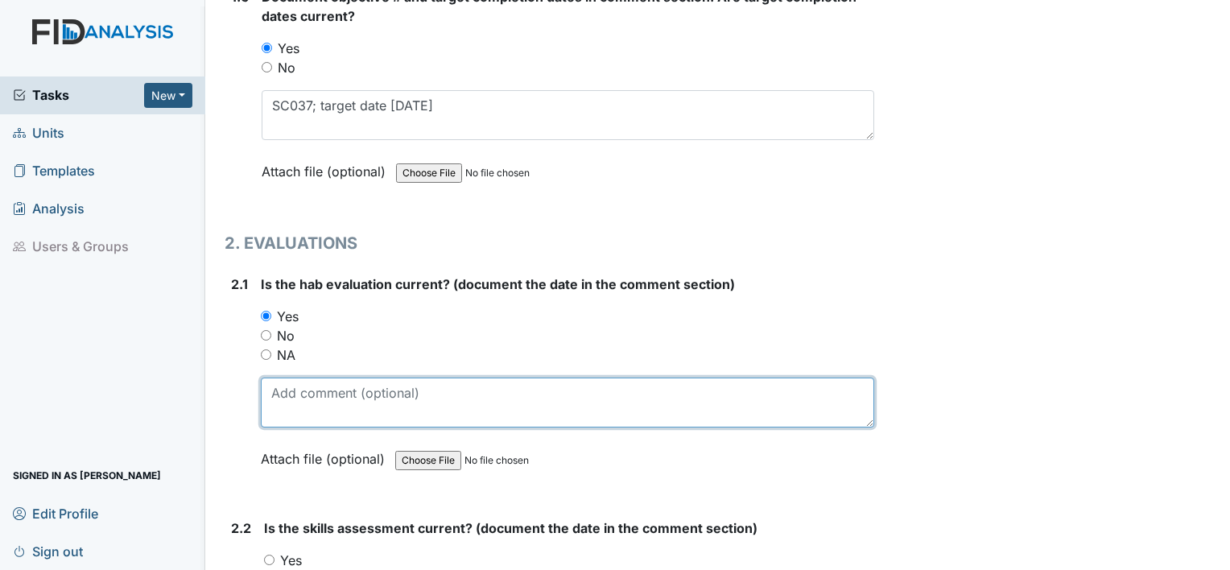
click at [301, 378] on textarea at bounding box center [568, 403] width 614 height 50
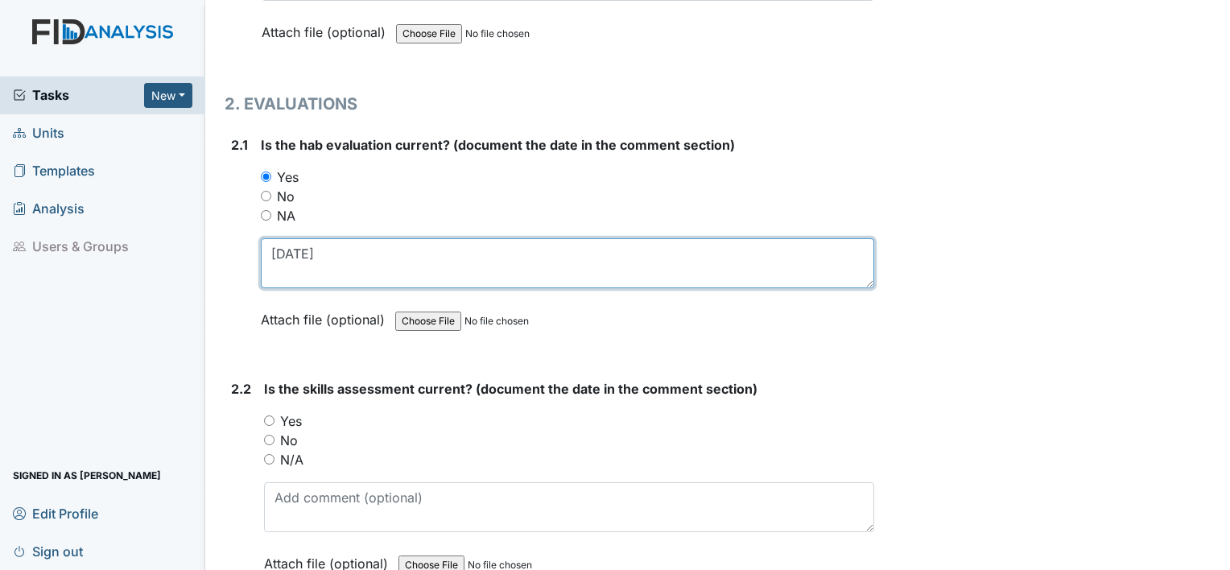
scroll to position [1553, 0]
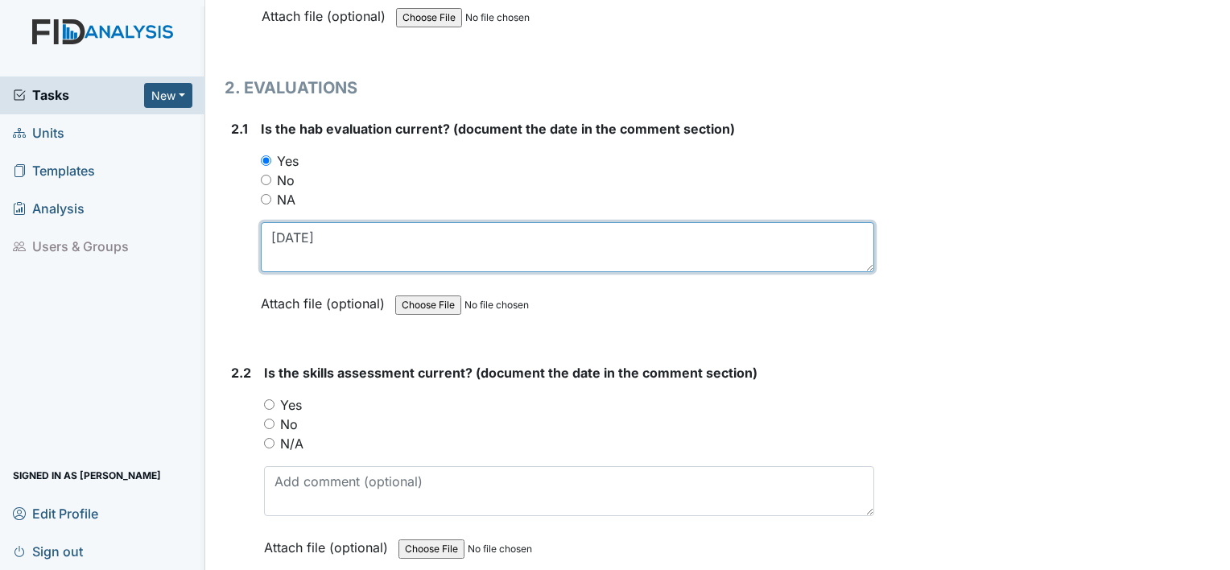
type textarea "3.13.25"
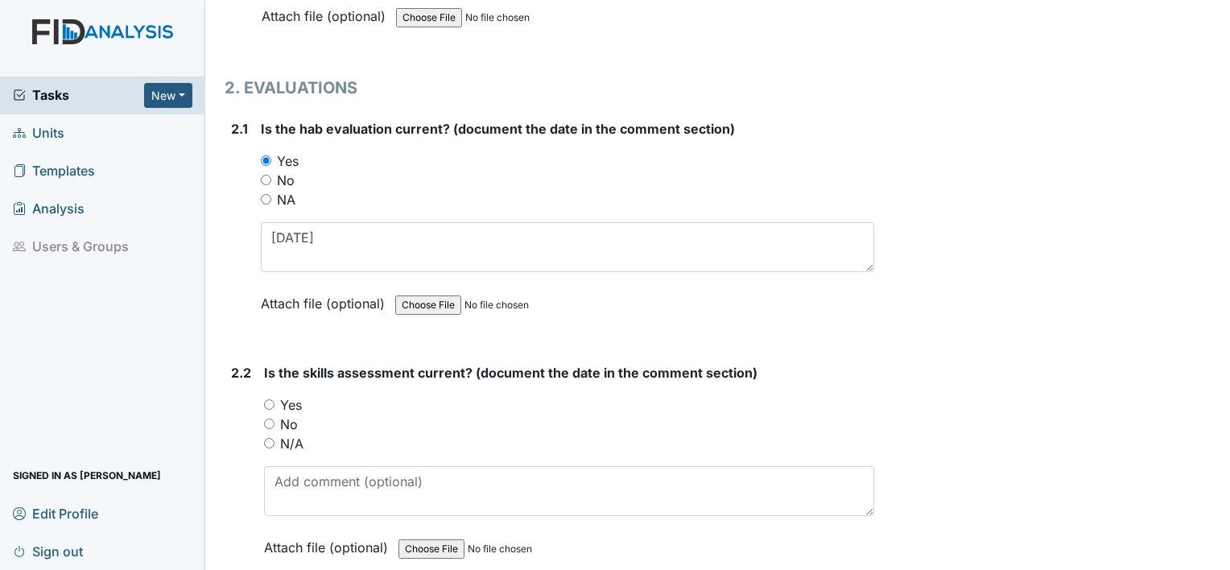
click at [293, 404] on label "Yes" at bounding box center [291, 404] width 22 height 19
click at [275, 404] on input "Yes" at bounding box center [269, 404] width 10 height 10
radio input "true"
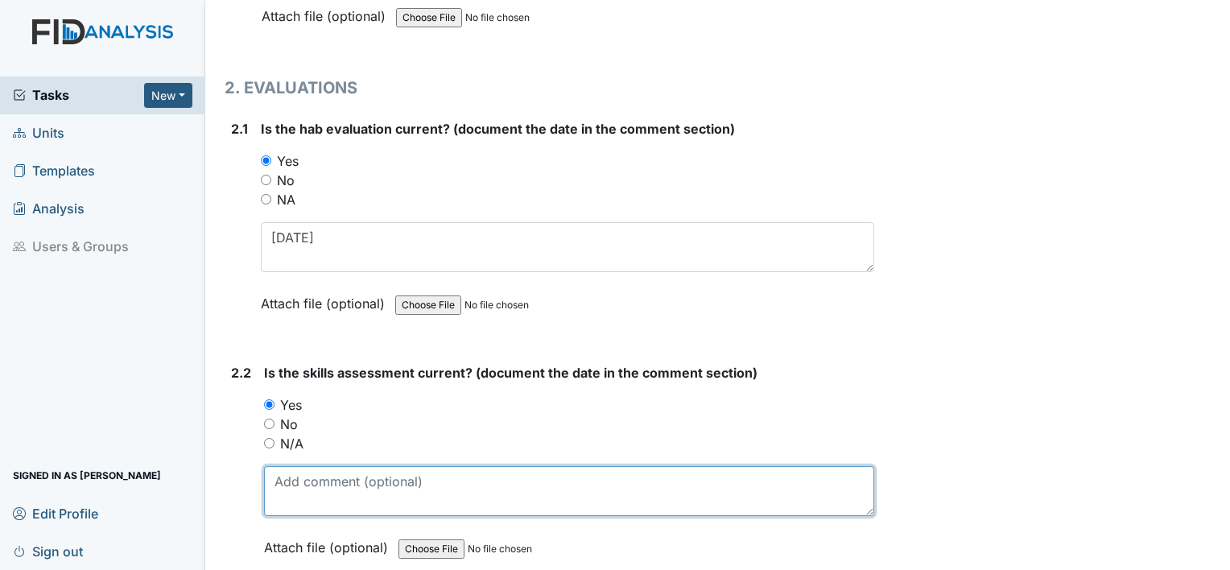
click at [289, 490] on textarea at bounding box center [569, 491] width 610 height 50
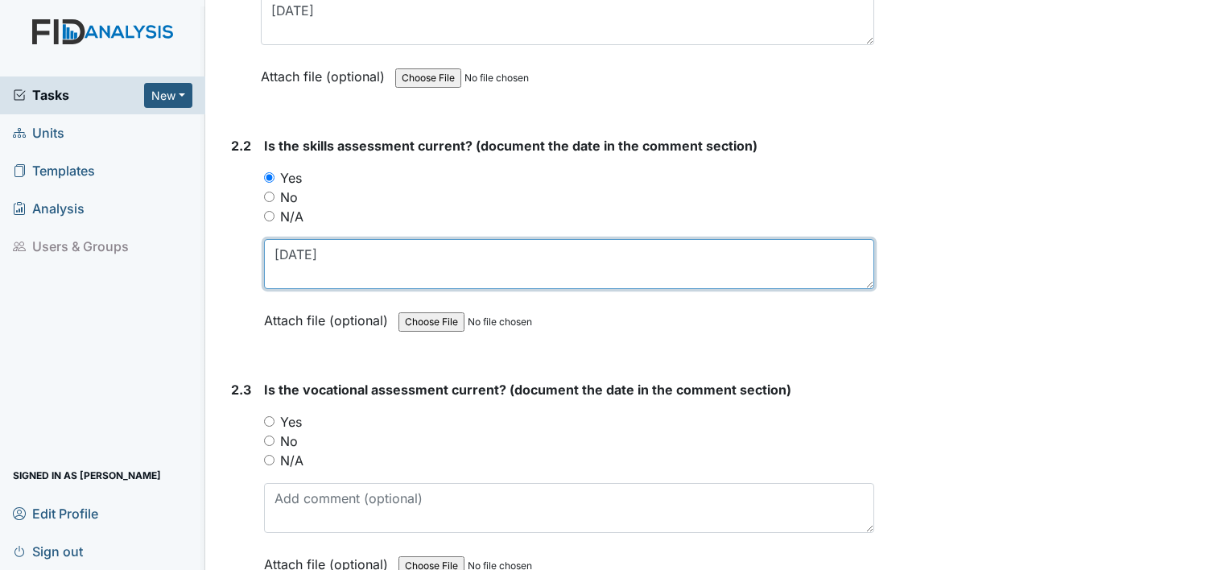
scroll to position [1781, 0]
type textarea "[DATE]"
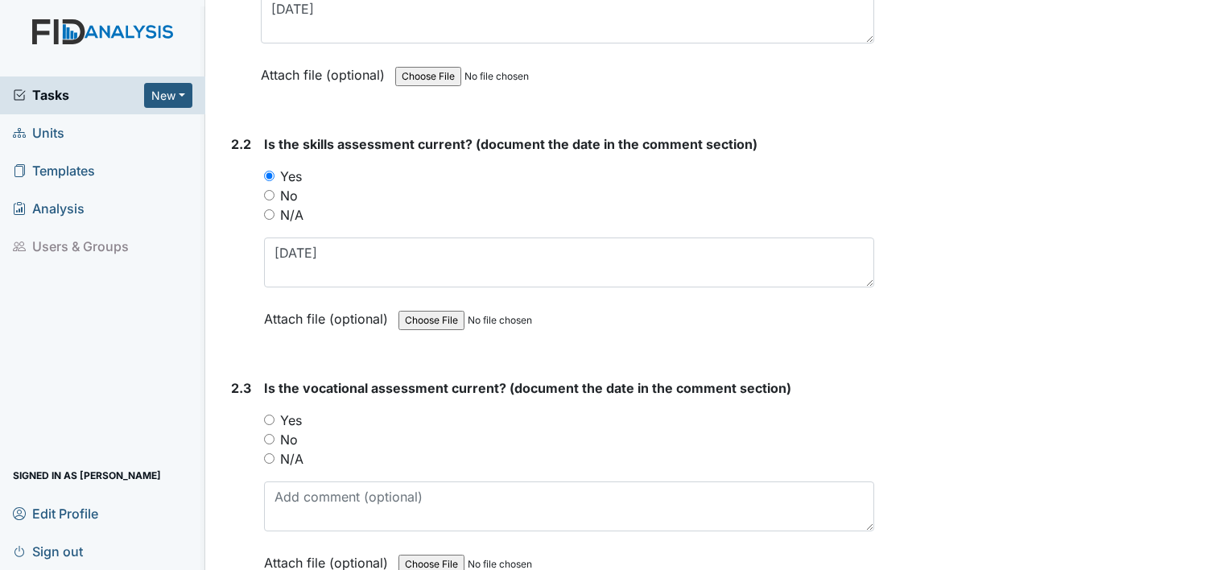
click at [296, 413] on label "Yes" at bounding box center [291, 420] width 22 height 19
click at [275, 415] on input "Yes" at bounding box center [269, 420] width 10 height 10
radio input "true"
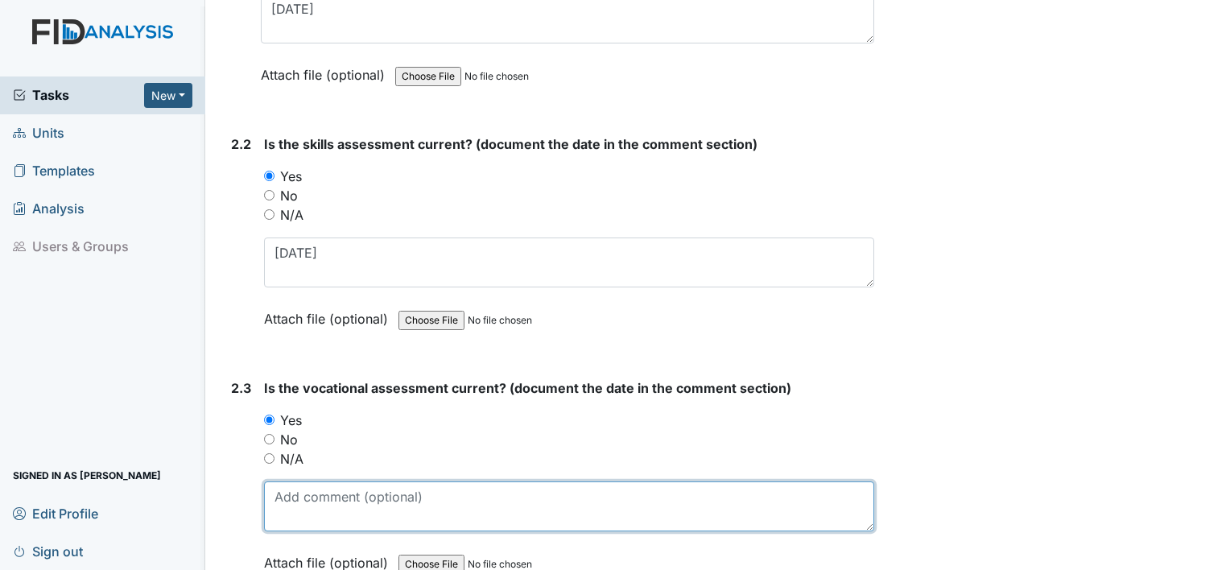
click at [299, 482] on textarea at bounding box center [569, 507] width 610 height 50
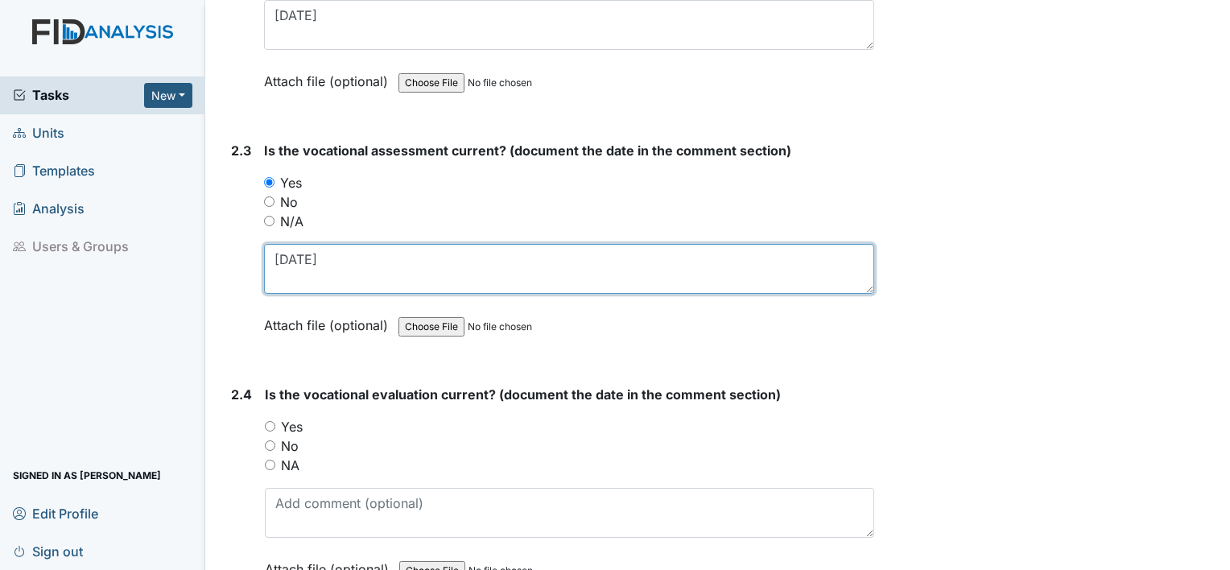
scroll to position [2020, 0]
type textarea "4.24.25"
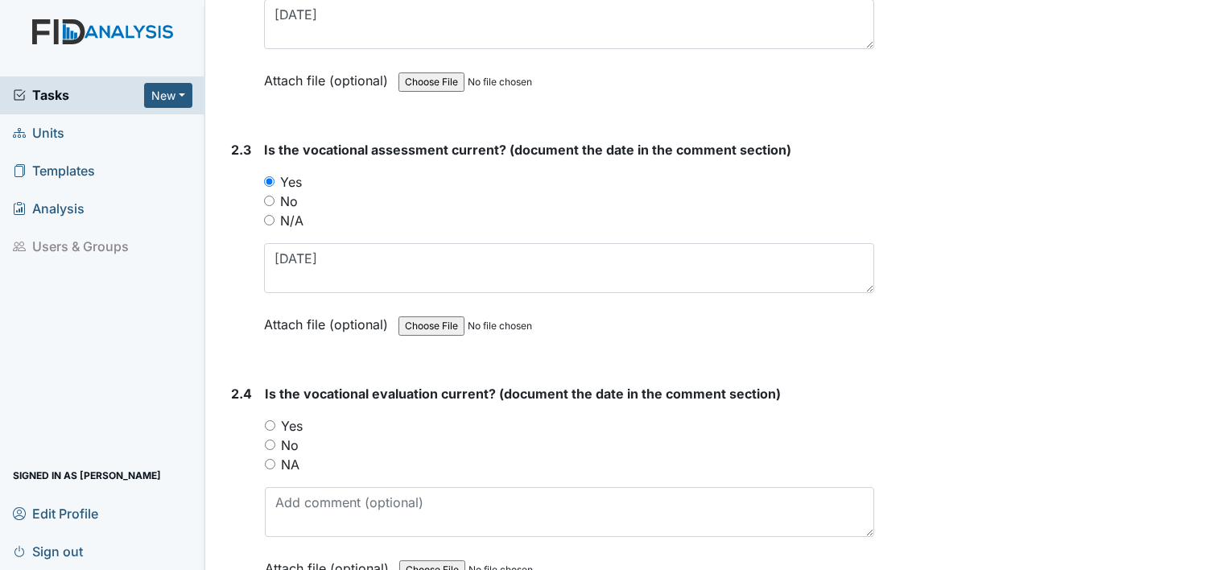
click at [289, 416] on label "Yes" at bounding box center [292, 425] width 22 height 19
click at [275, 420] on input "Yes" at bounding box center [270, 425] width 10 height 10
radio input "true"
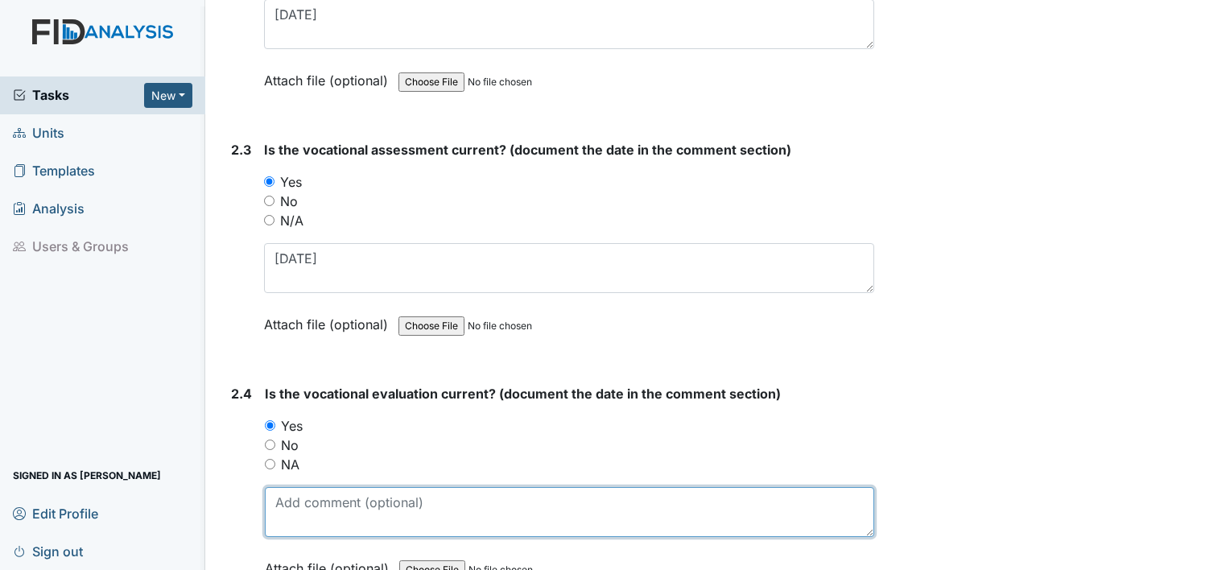
click at [290, 499] on textarea at bounding box center [570, 512] width 610 height 50
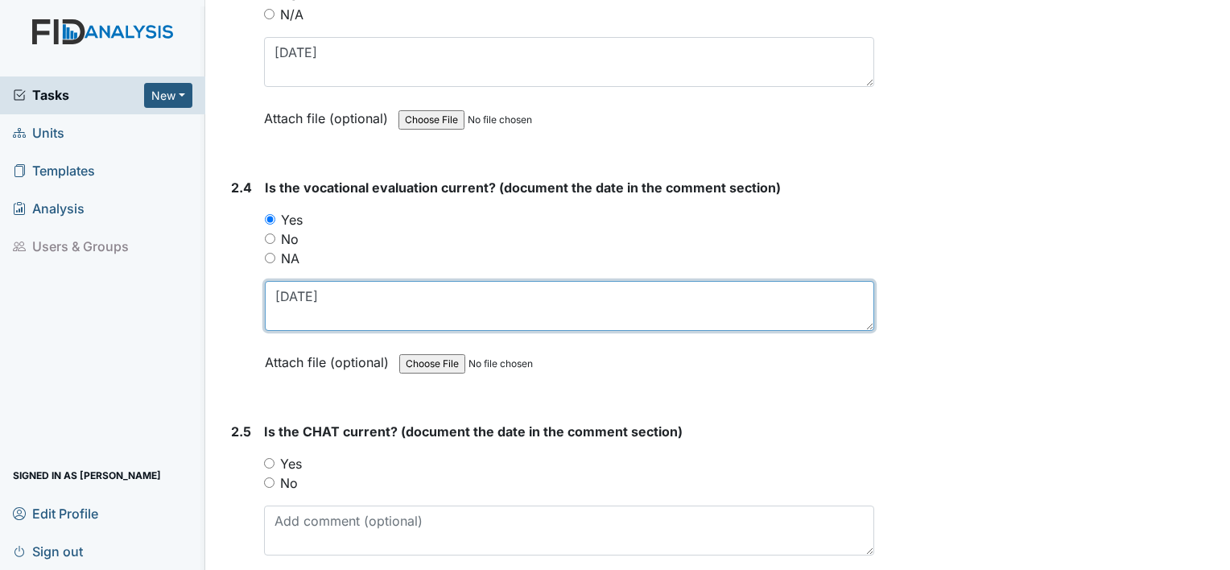
scroll to position [2229, 0]
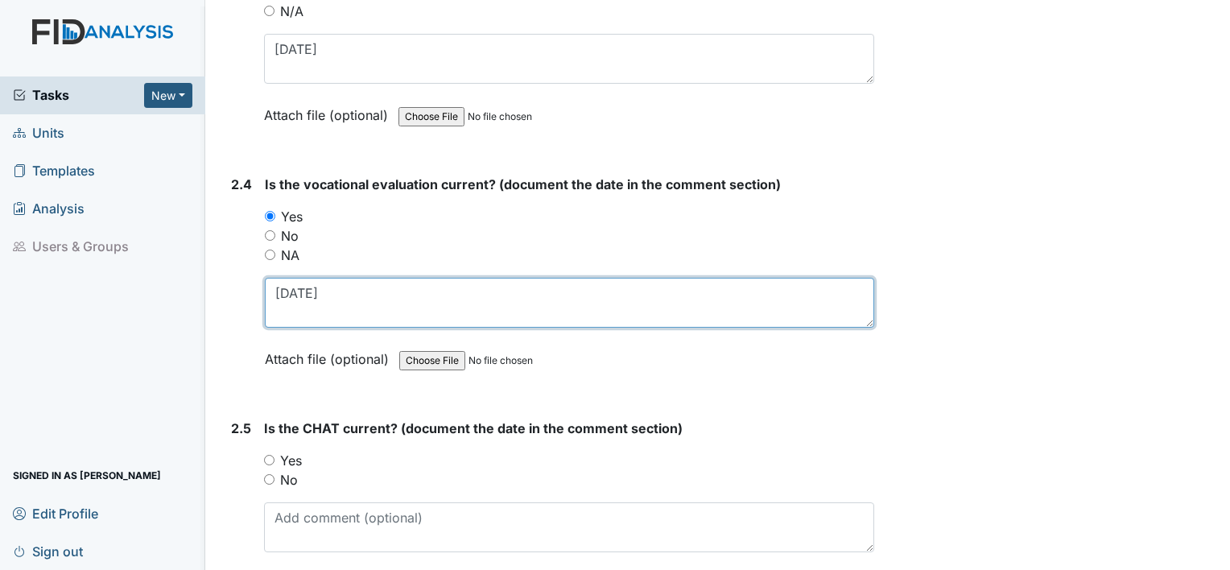
type textarea "4.24.25"
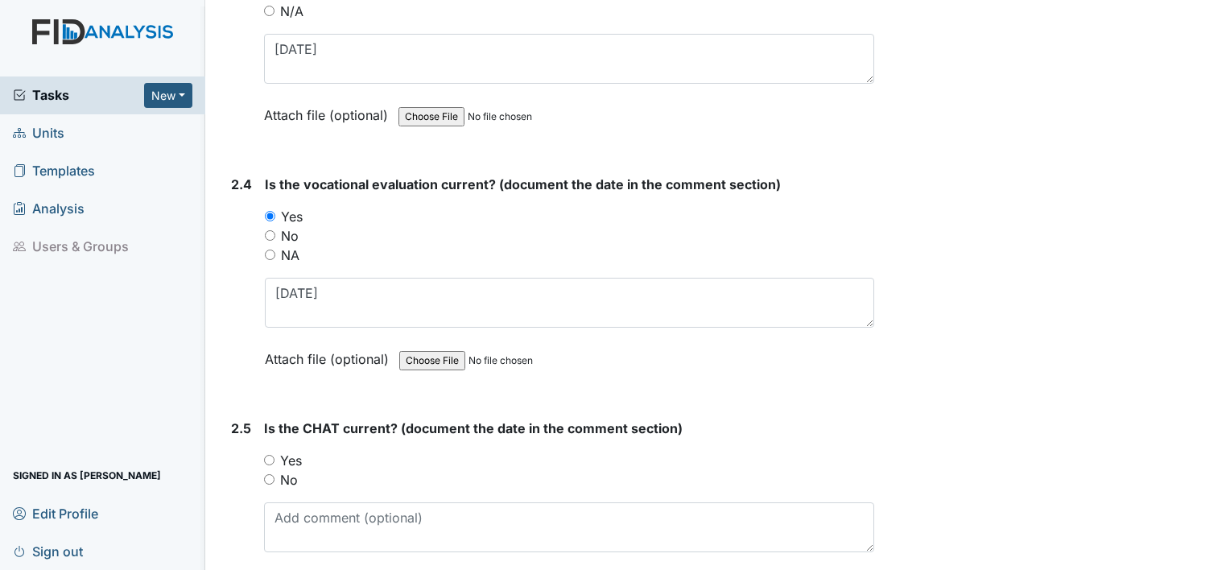
click at [285, 451] on label "Yes" at bounding box center [291, 460] width 22 height 19
click at [275, 455] on input "Yes" at bounding box center [269, 460] width 10 height 10
radio input "true"
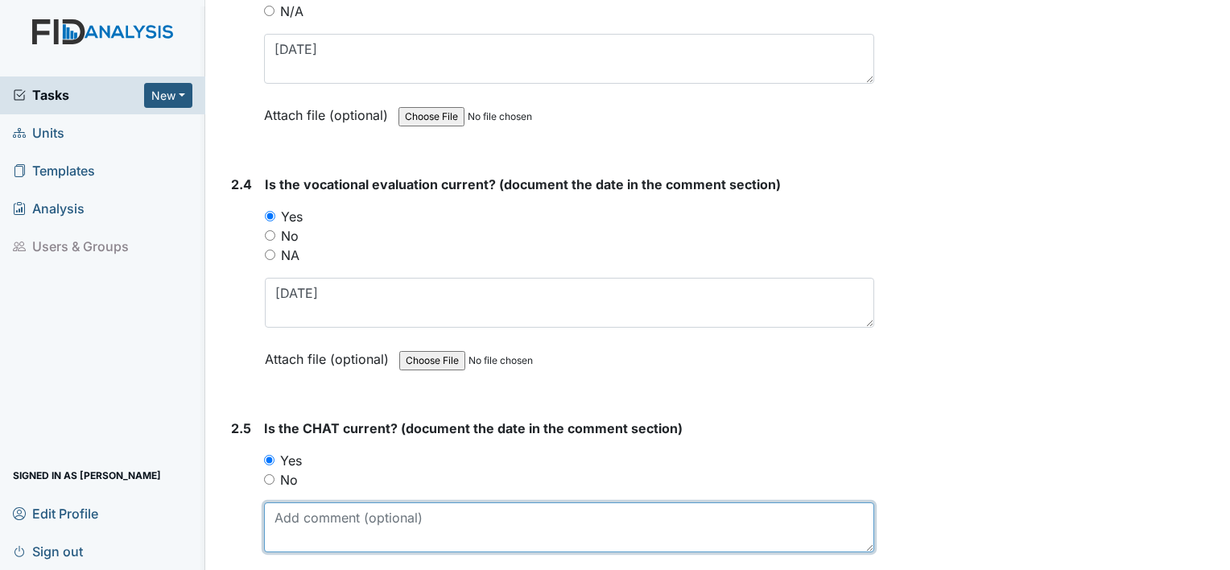
click at [290, 502] on textarea at bounding box center [569, 527] width 610 height 50
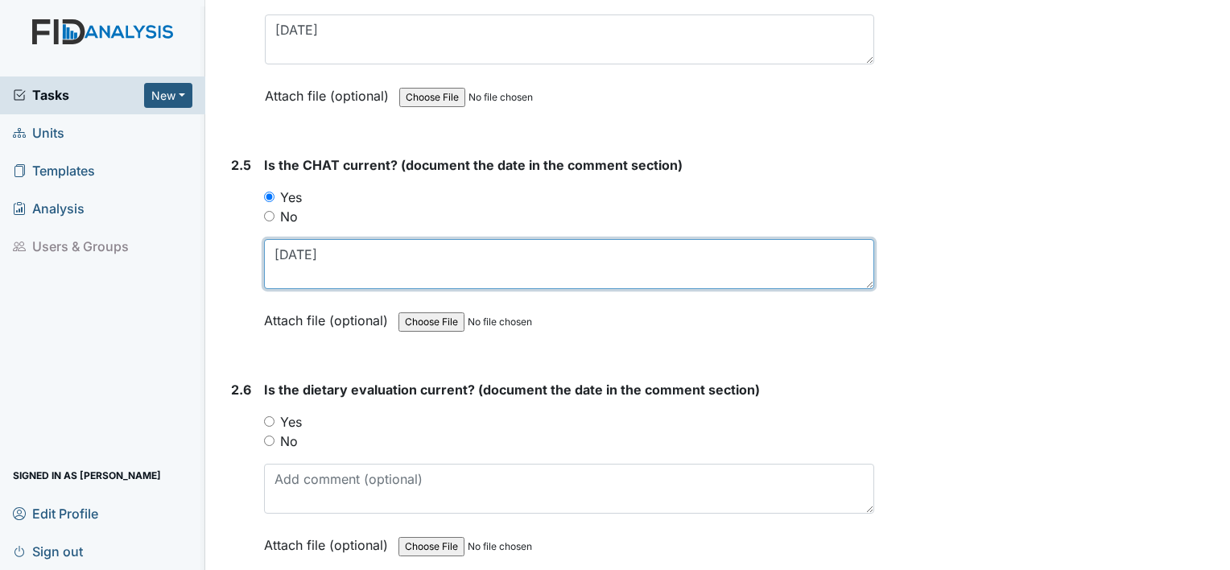
scroll to position [2495, 0]
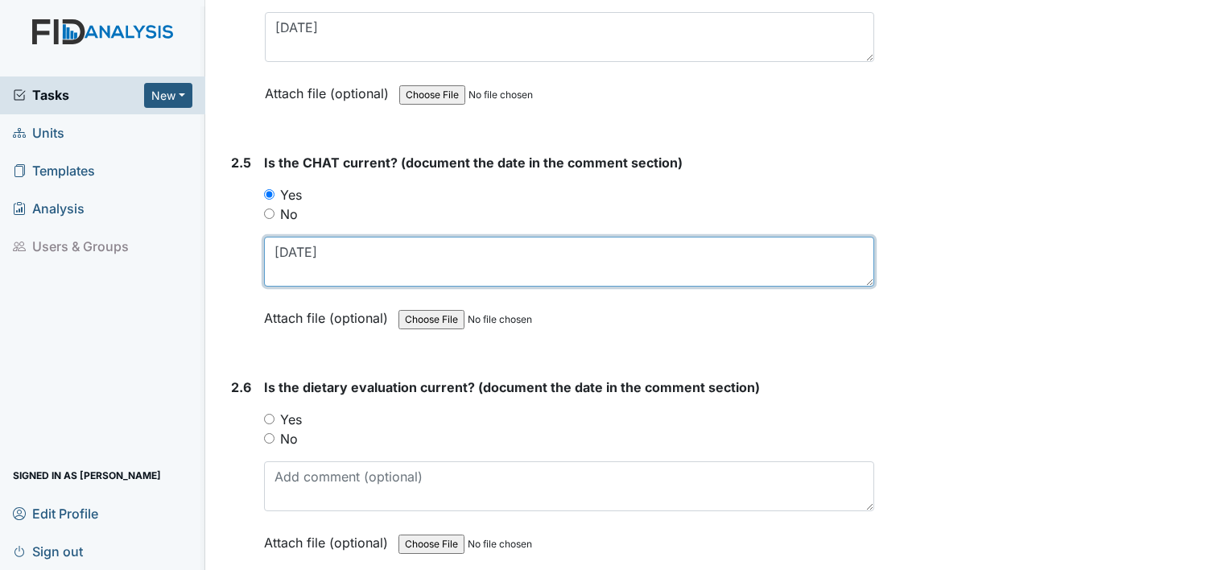
type textarea "3.1.25"
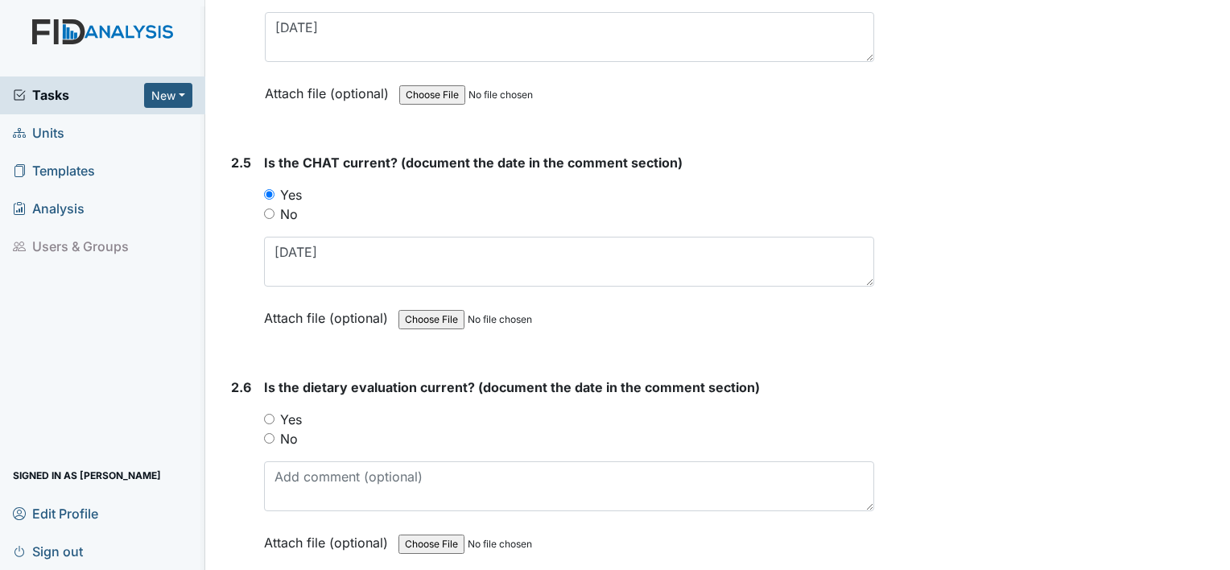
click at [296, 410] on label "Yes" at bounding box center [291, 419] width 22 height 19
click at [275, 414] on input "Yes" at bounding box center [269, 419] width 10 height 10
radio input "true"
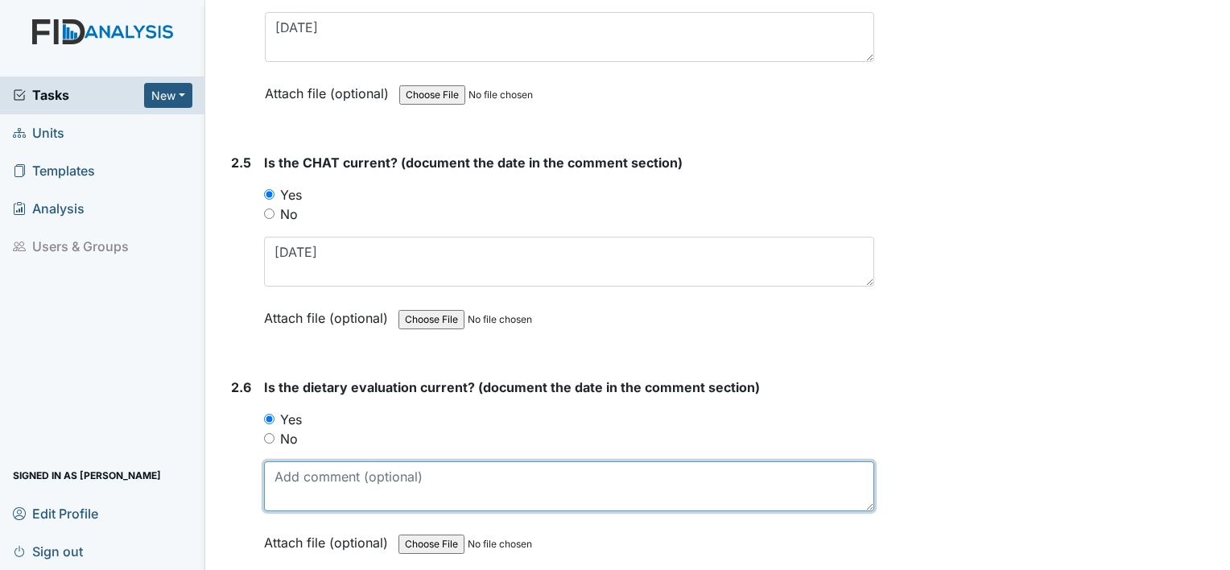
click at [296, 480] on textarea at bounding box center [569, 486] width 610 height 50
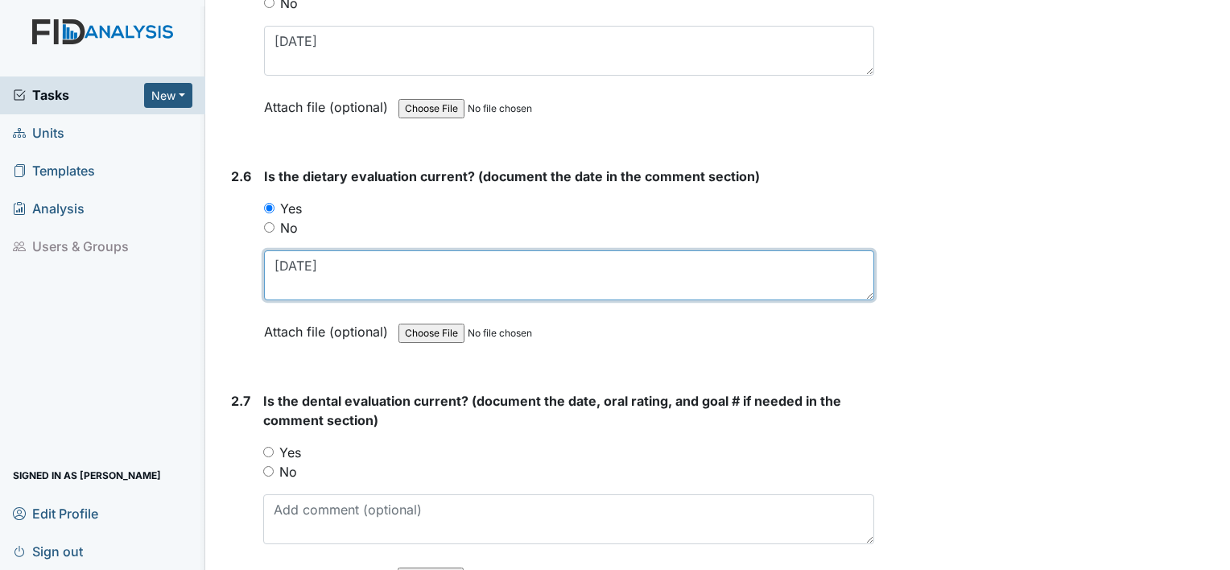
scroll to position [2725, 0]
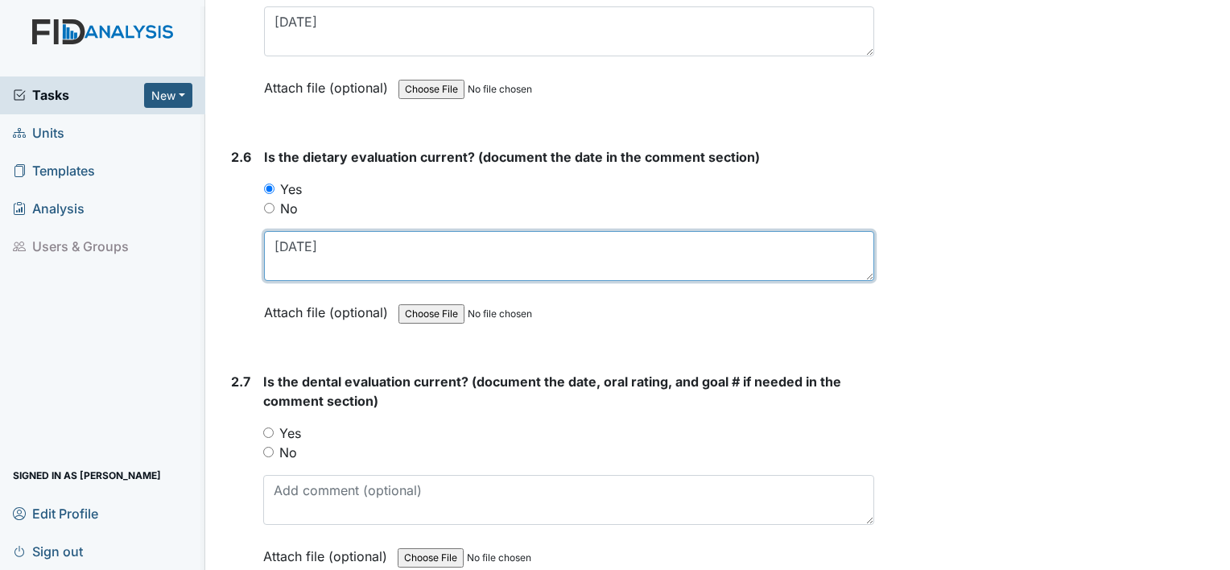
type textarea "[DATE]"
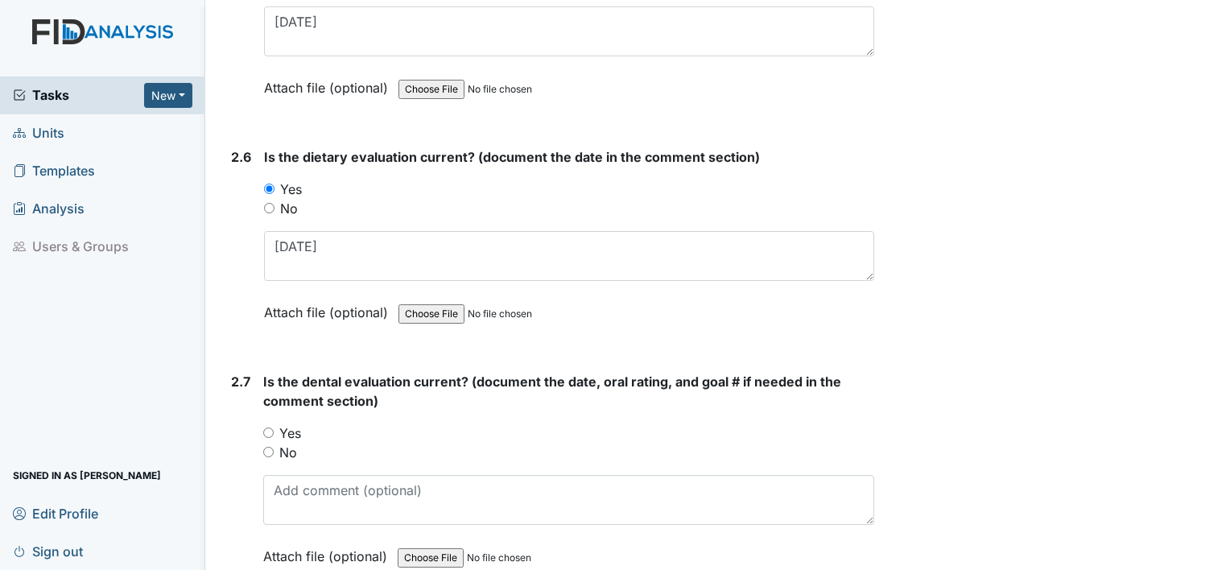
click at [288, 424] on label "Yes" at bounding box center [290, 433] width 22 height 19
click at [274, 428] on input "Yes" at bounding box center [268, 433] width 10 height 10
radio input "true"
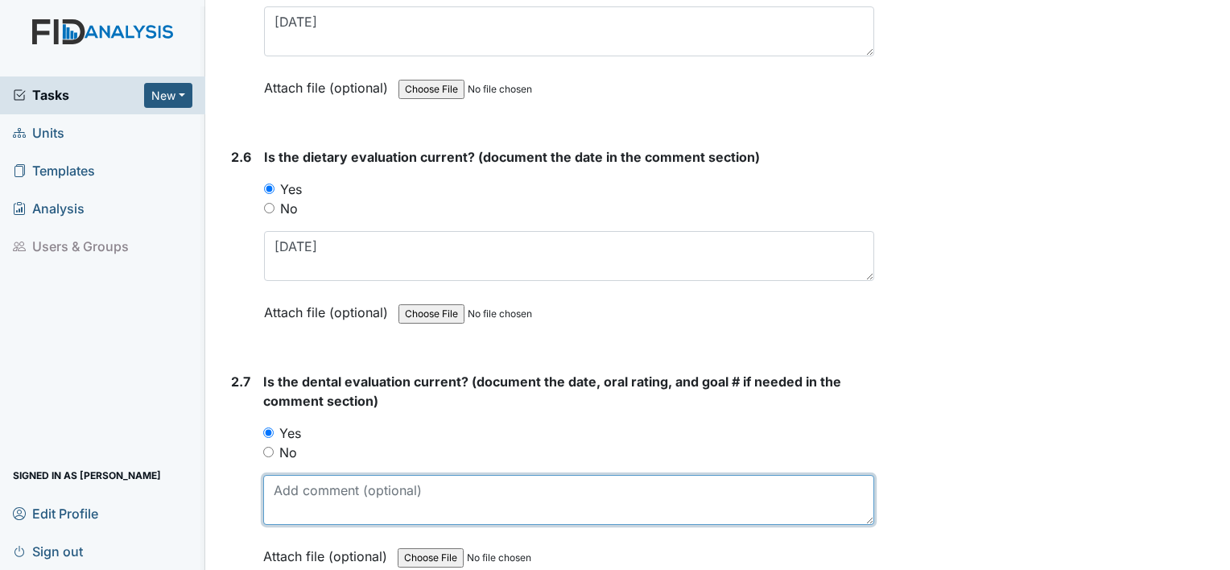
click at [293, 503] on textarea at bounding box center [568, 500] width 611 height 50
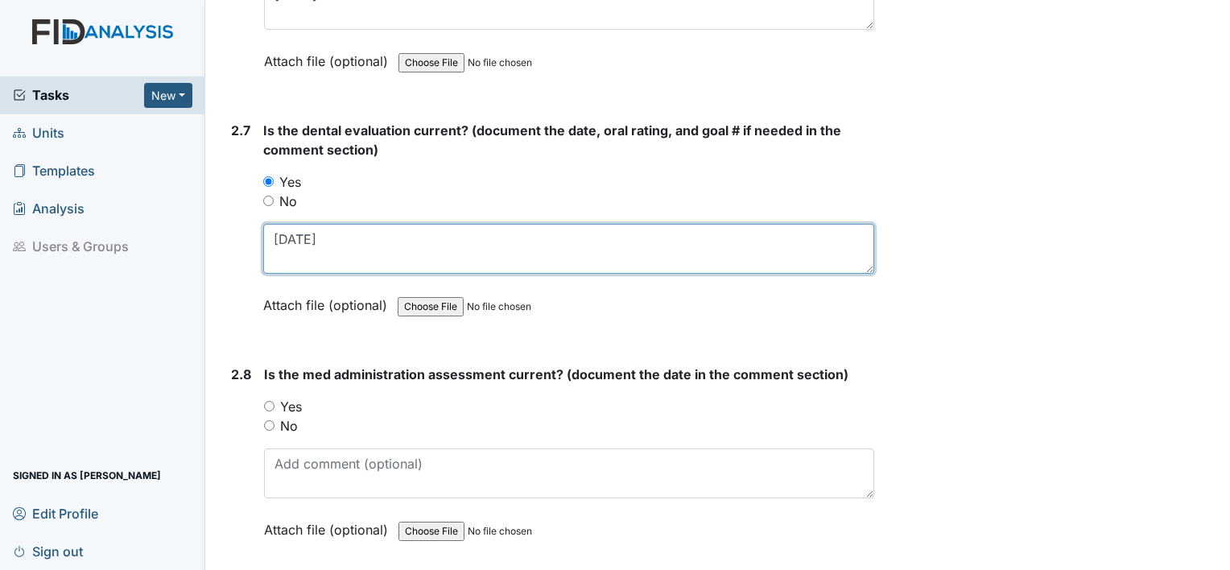
scroll to position [2982, 0]
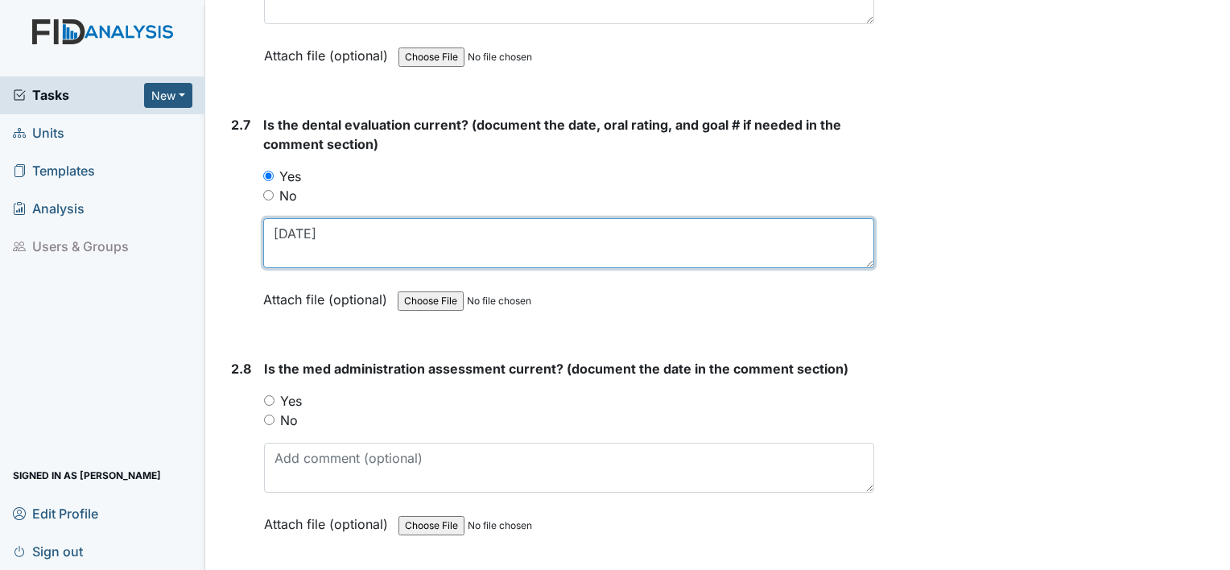
type textarea "[DATE]"
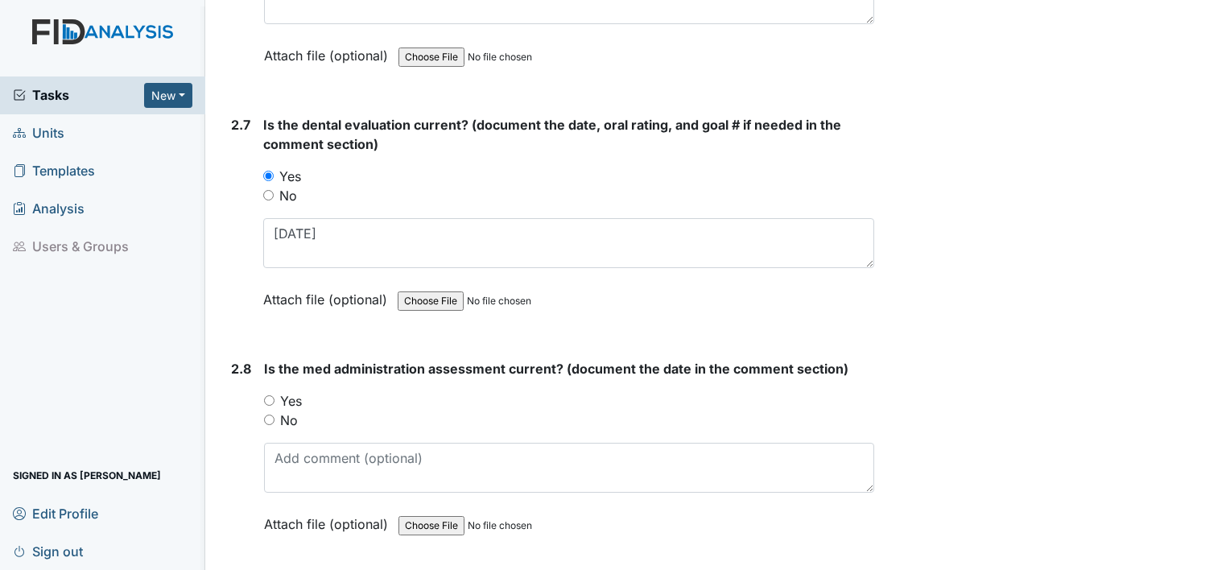
click at [294, 391] on label "Yes" at bounding box center [291, 400] width 22 height 19
click at [275, 395] on input "Yes" at bounding box center [269, 400] width 10 height 10
radio input "true"
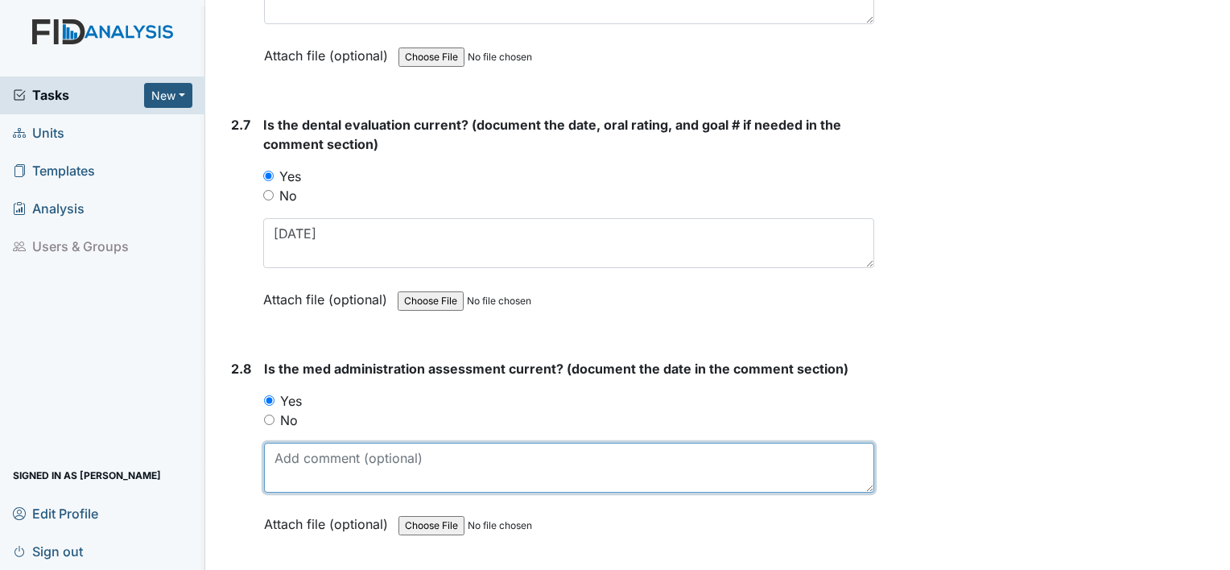
click at [294, 452] on textarea at bounding box center [569, 468] width 610 height 50
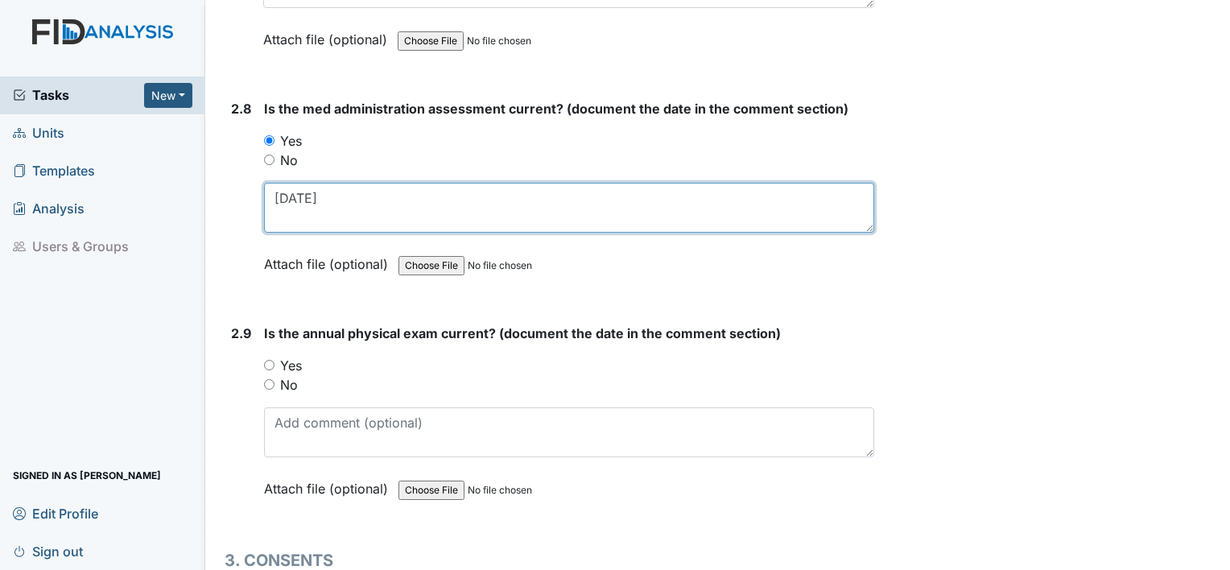
scroll to position [3246, 0]
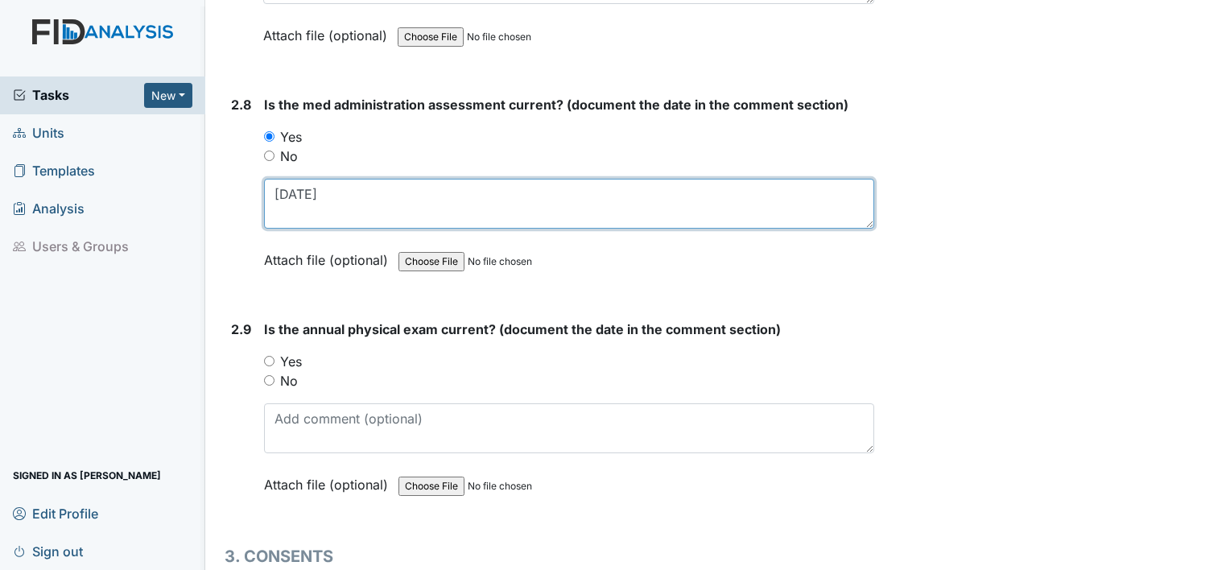
type textarea "[DATE]"
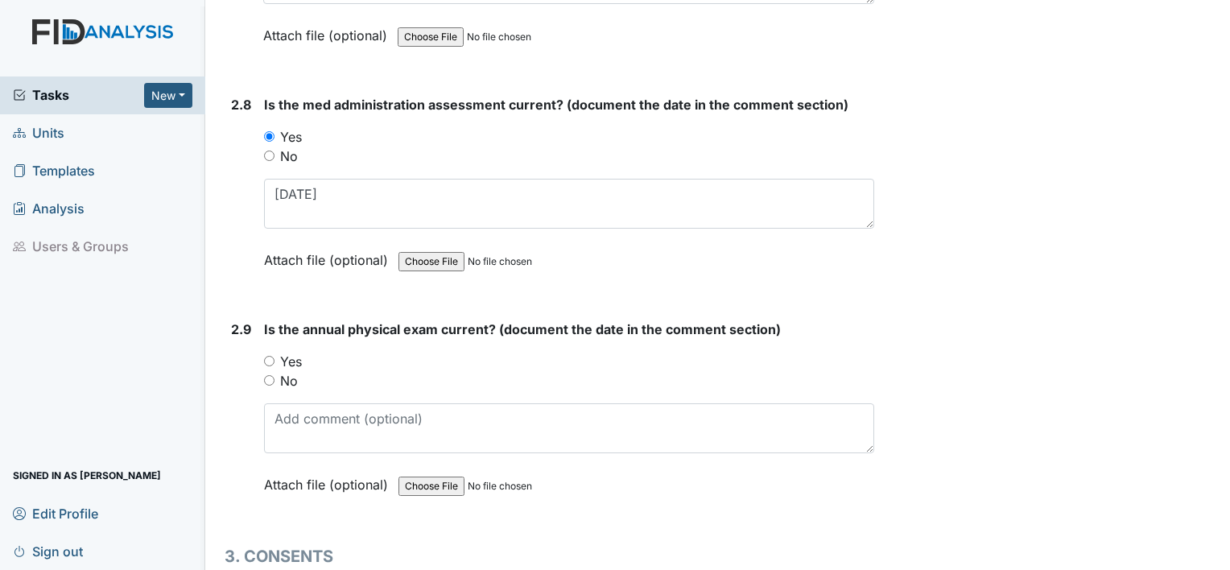
click at [285, 353] on label "Yes" at bounding box center [291, 361] width 22 height 19
click at [275, 356] on input "Yes" at bounding box center [269, 361] width 10 height 10
radio input "true"
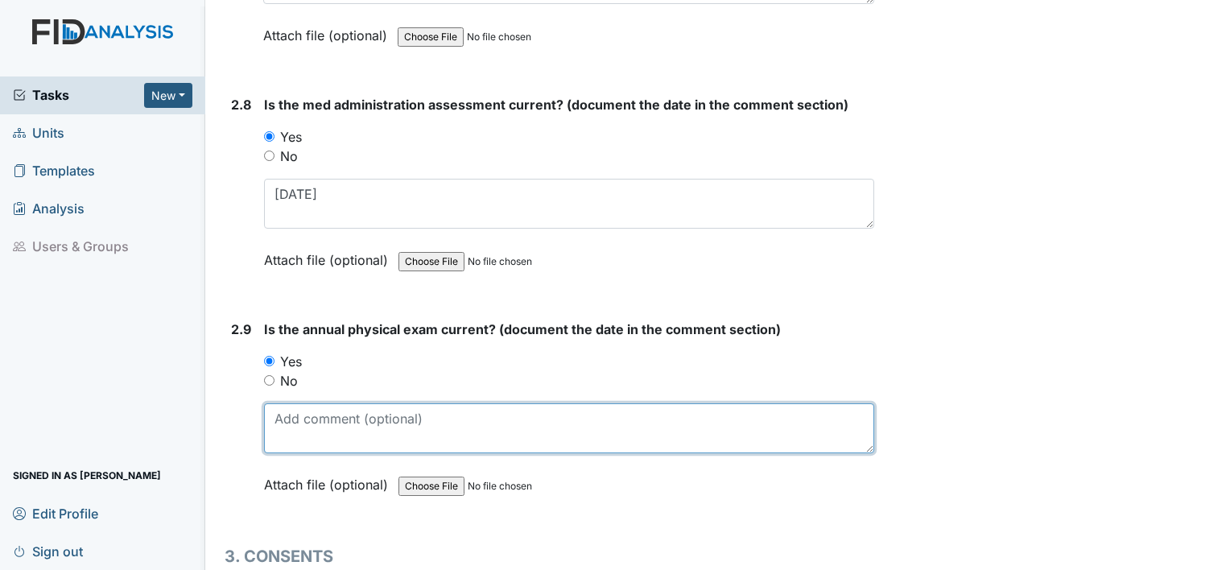
click at [286, 412] on textarea at bounding box center [569, 428] width 610 height 50
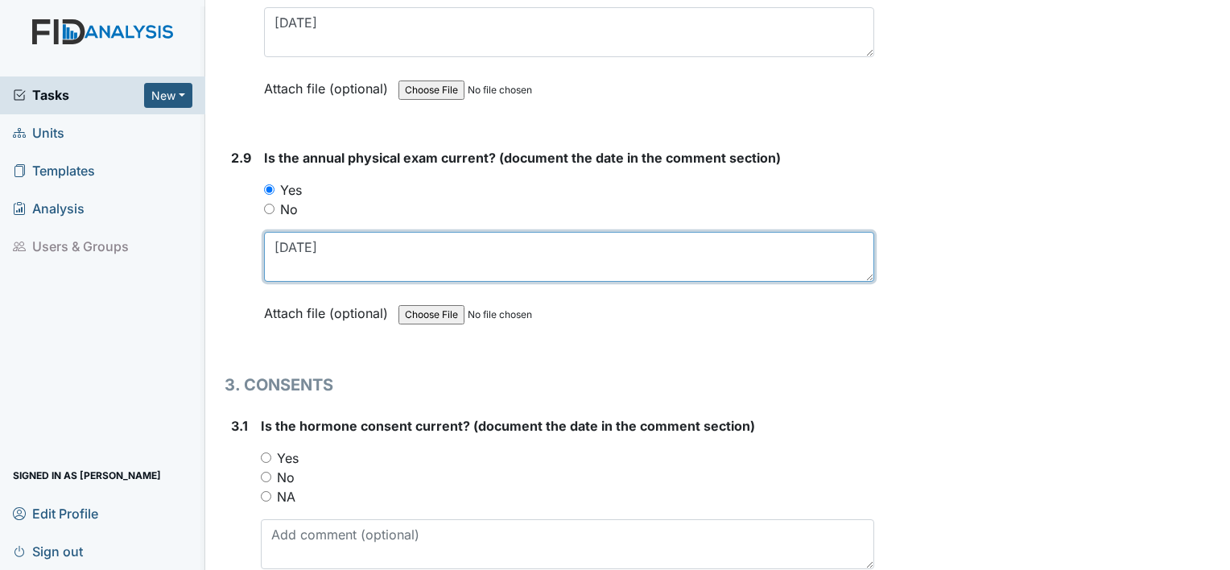
scroll to position [3443, 0]
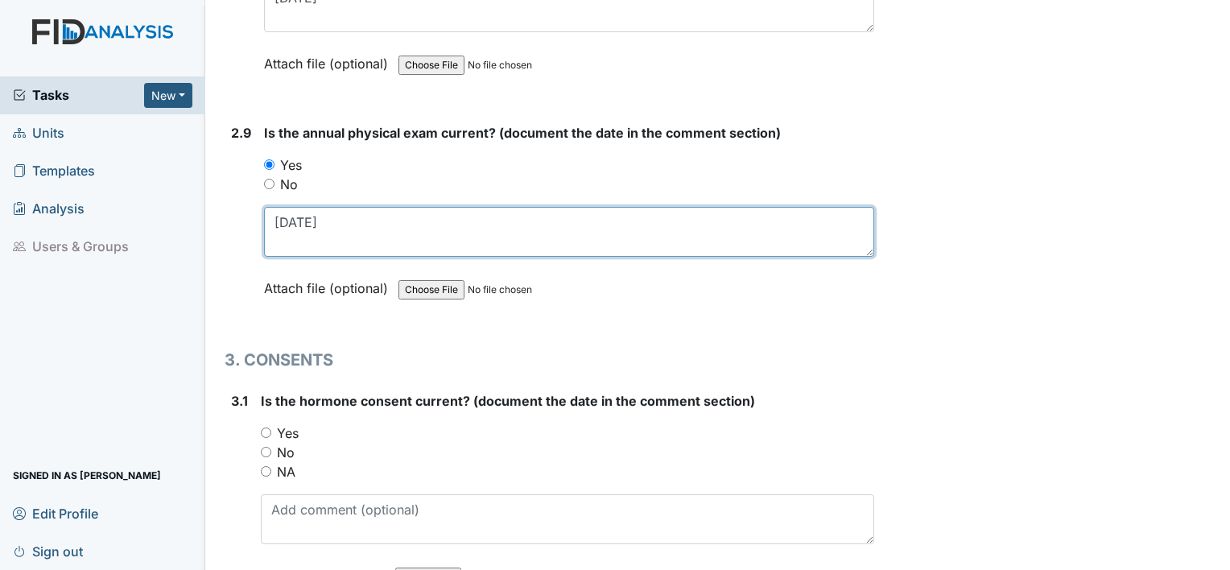
type textarea "2.27.25"
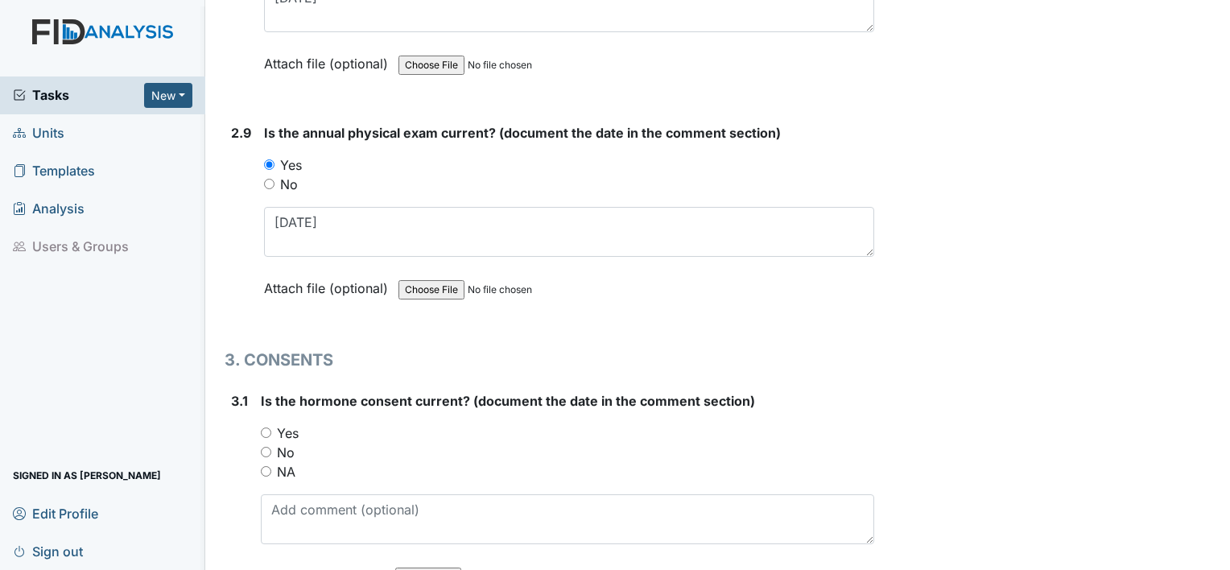
click at [289, 462] on label "NA" at bounding box center [286, 471] width 19 height 19
click at [271, 466] on input "NA" at bounding box center [266, 471] width 10 height 10
radio input "true"
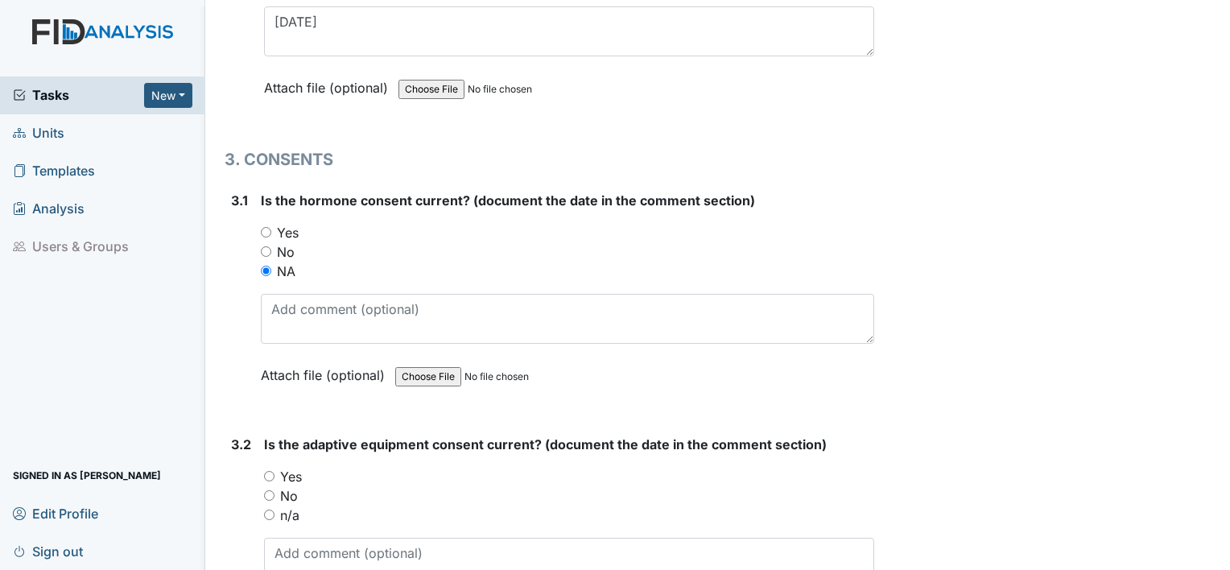
scroll to position [3656, 0]
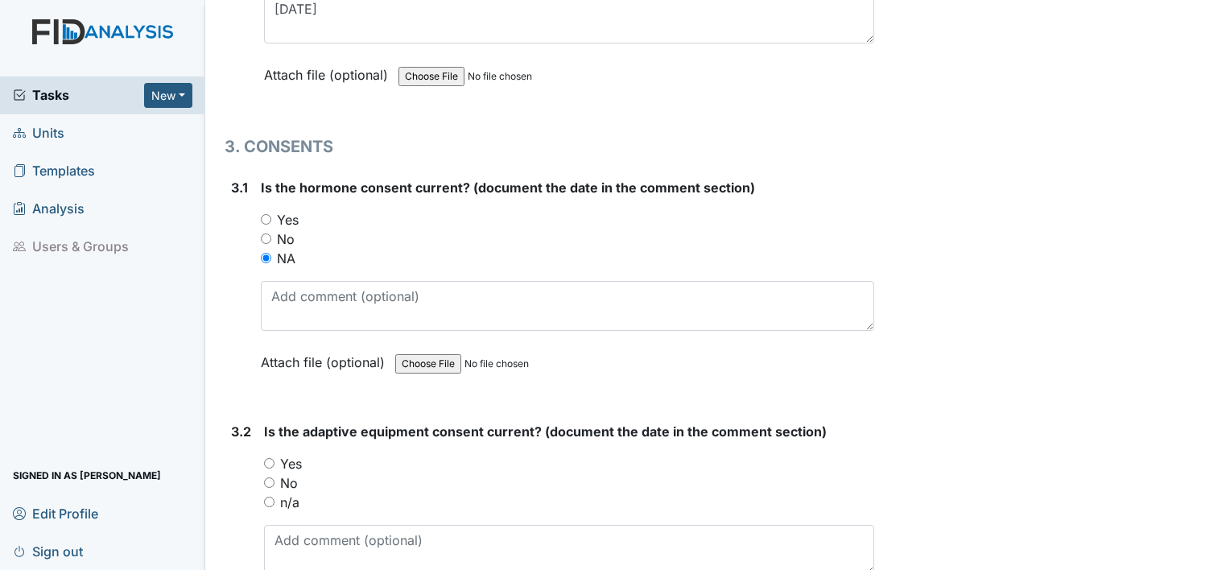
click at [288, 474] on label "No" at bounding box center [289, 483] width 18 height 19
click at [275, 478] on input "No" at bounding box center [269, 483] width 10 height 10
radio input "true"
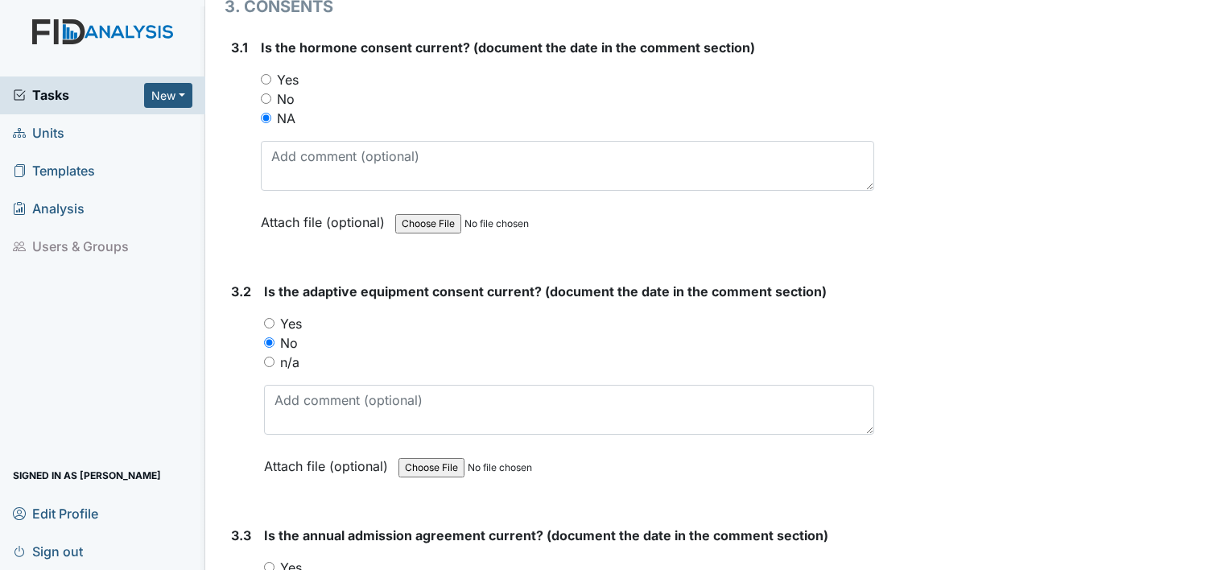
scroll to position [3811, 0]
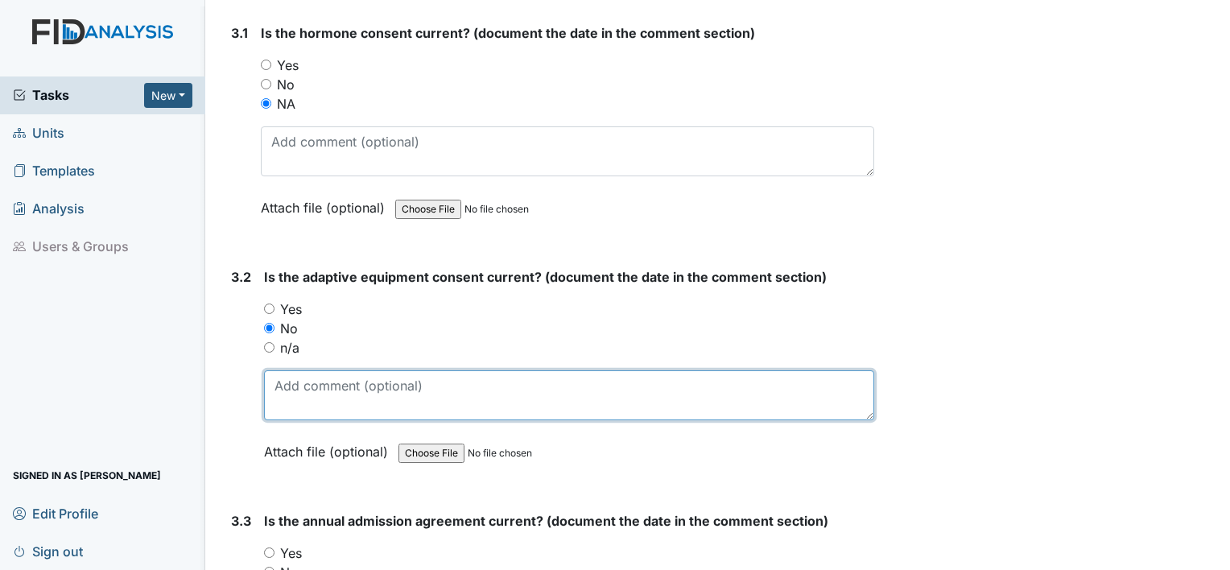
click at [316, 395] on textarea at bounding box center [569, 395] width 610 height 50
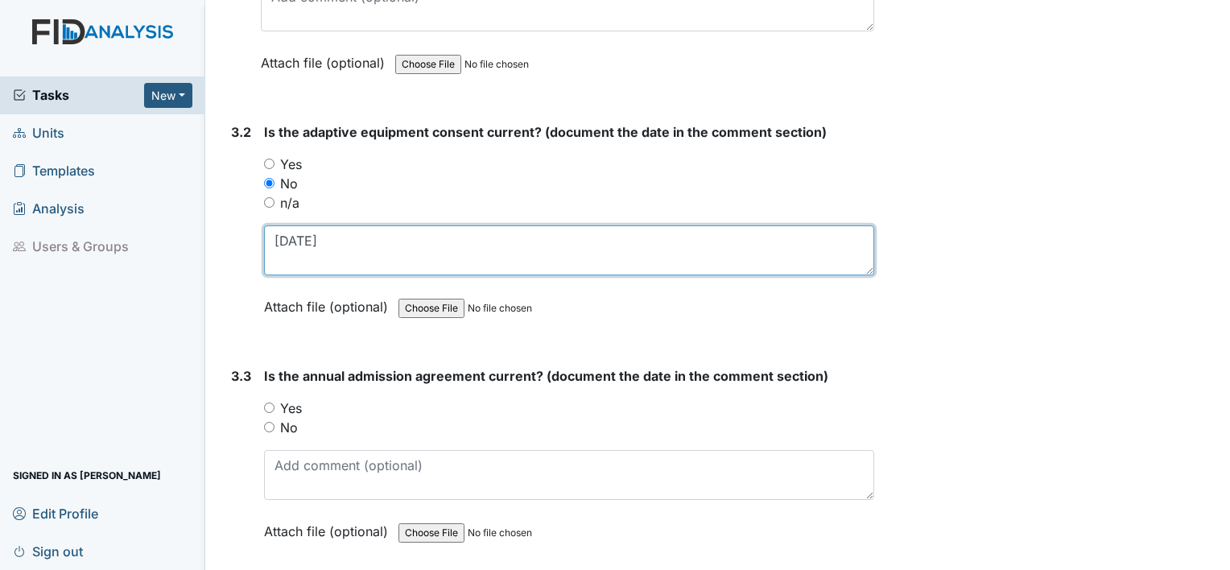
scroll to position [3956, 0]
type textarea "8.15.23"
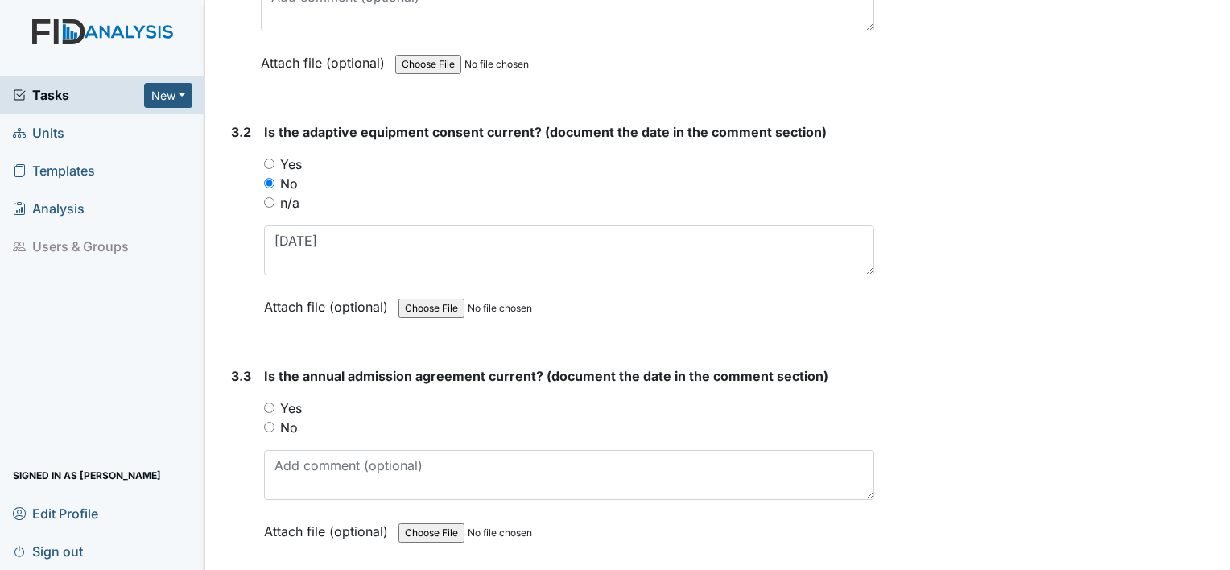
click at [287, 418] on label "No" at bounding box center [289, 427] width 18 height 19
click at [275, 422] on input "No" at bounding box center [269, 427] width 10 height 10
radio input "true"
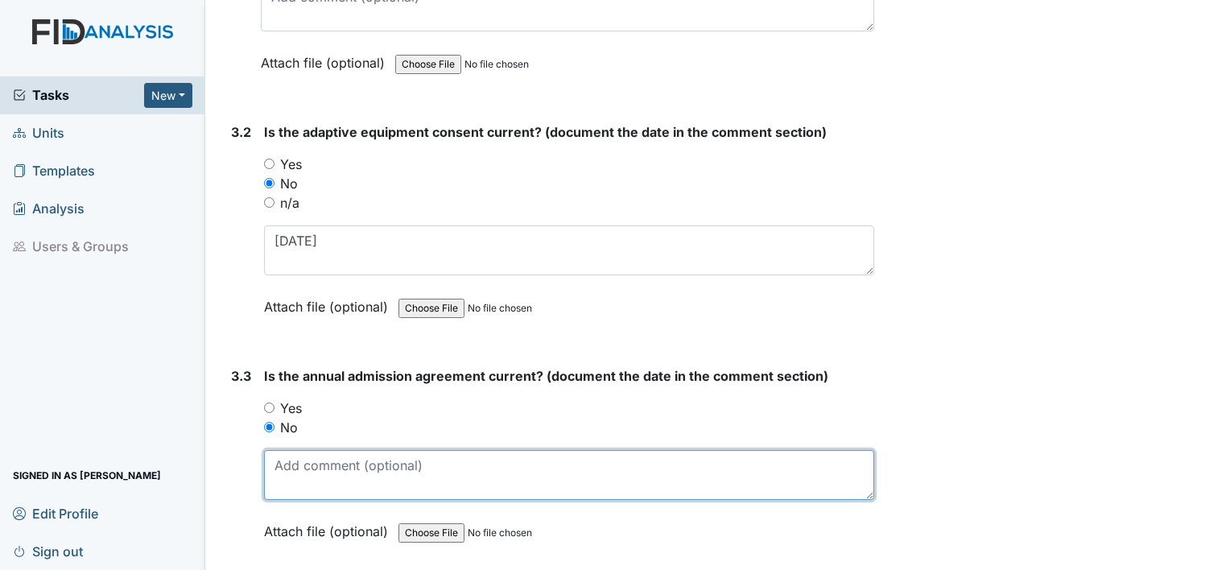
click at [294, 457] on textarea at bounding box center [569, 475] width 610 height 50
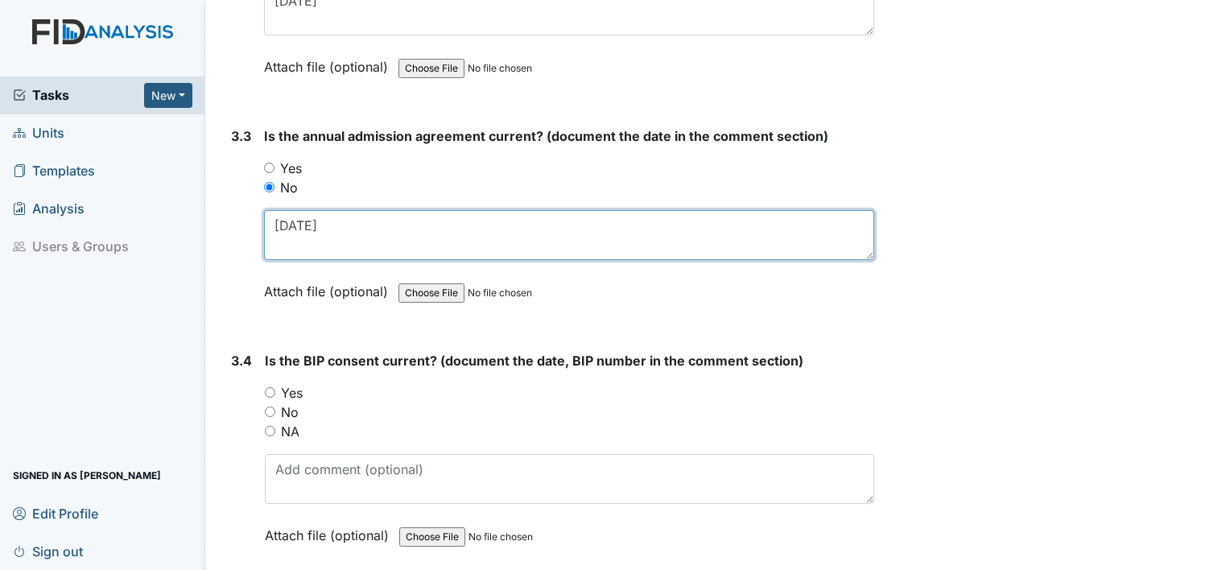
scroll to position [4197, 0]
type textarea "4.15.24"
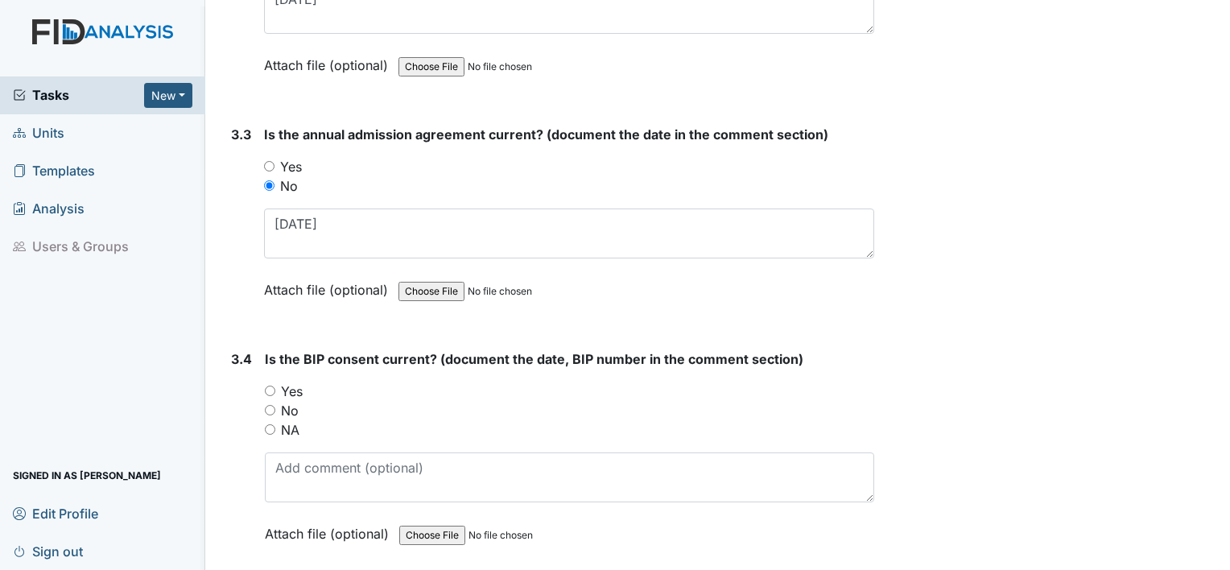
click at [287, 382] on label "Yes" at bounding box center [292, 391] width 22 height 19
click at [275, 386] on input "Yes" at bounding box center [270, 391] width 10 height 10
radio input "true"
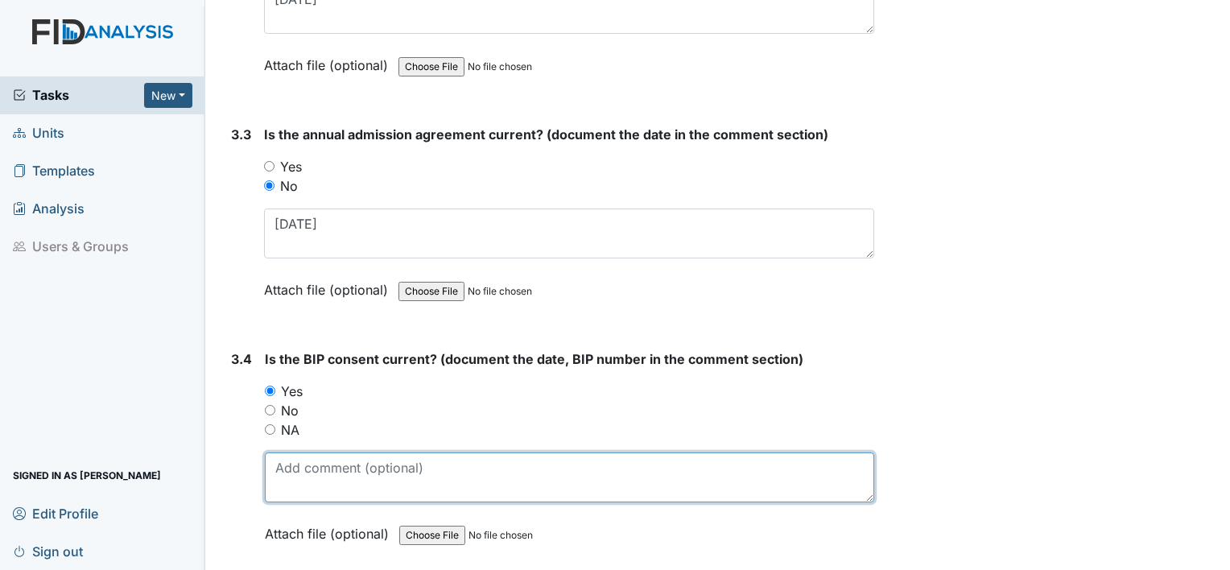
click at [298, 456] on textarea at bounding box center [570, 478] width 610 height 50
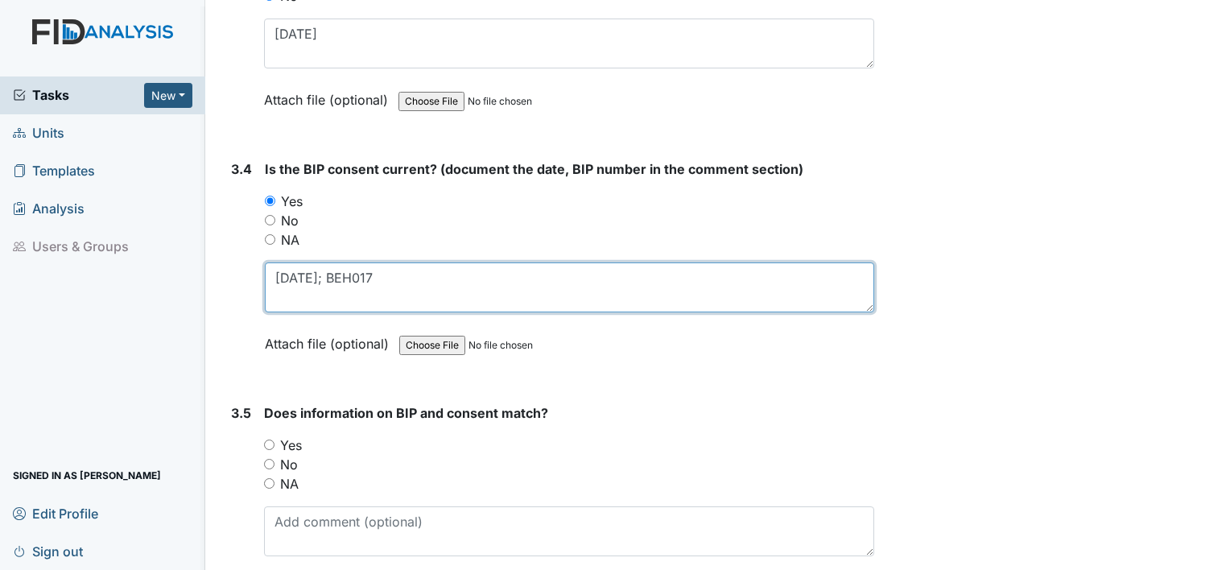
scroll to position [4390, 0]
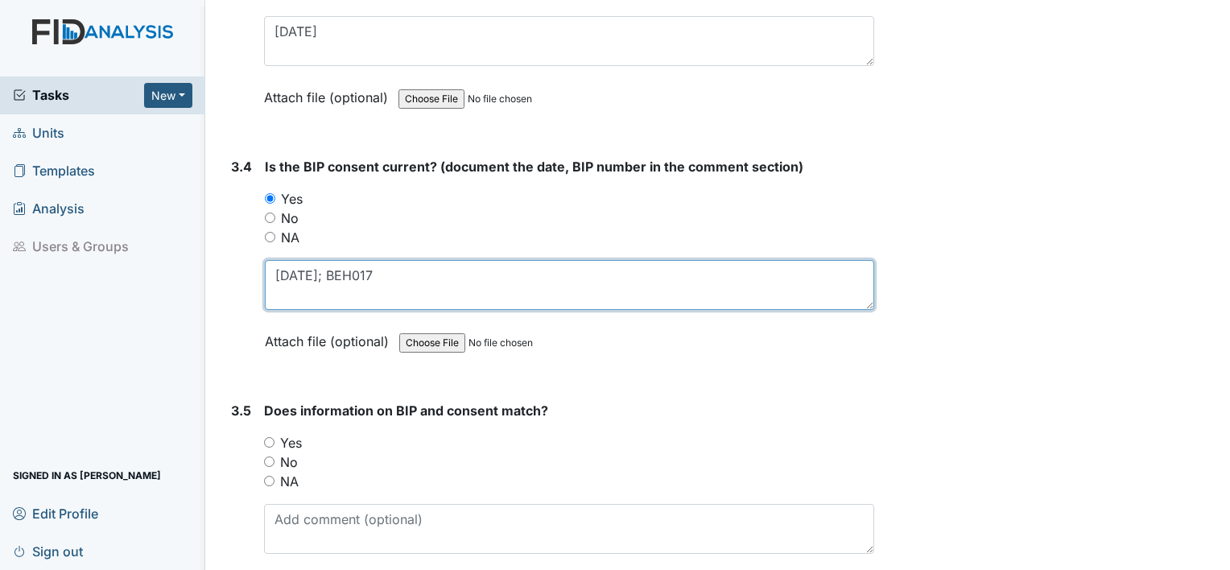
type textarea "7.18.24; BEH017"
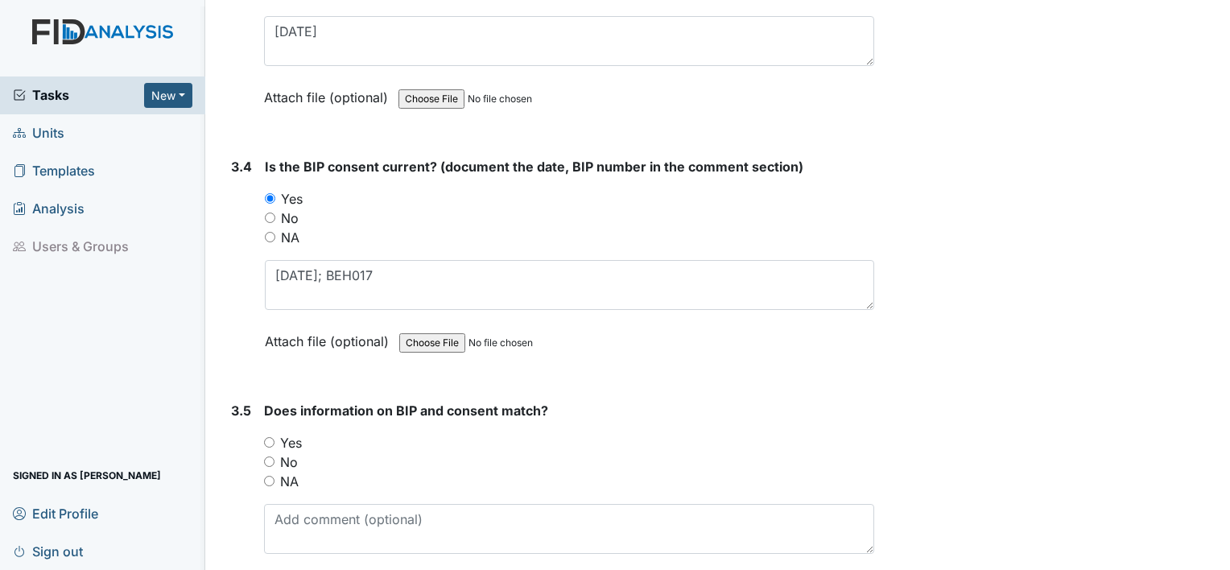
click at [295, 433] on label "Yes" at bounding box center [291, 442] width 22 height 19
click at [275, 437] on input "Yes" at bounding box center [269, 442] width 10 height 10
radio input "true"
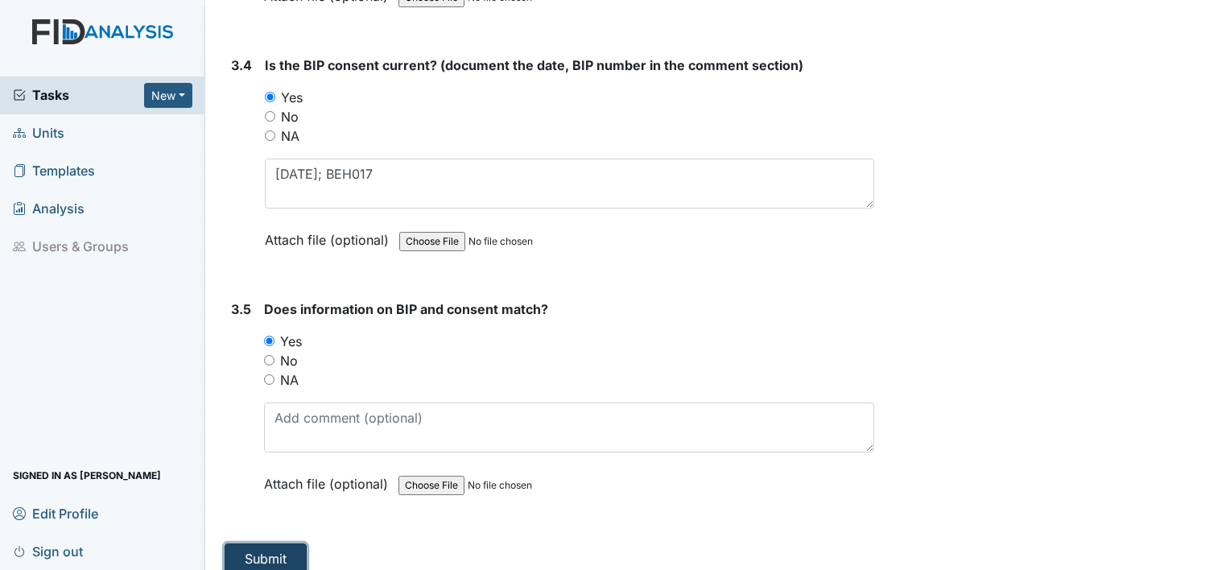
click at [271, 544] on button "Submit" at bounding box center [266, 559] width 82 height 31
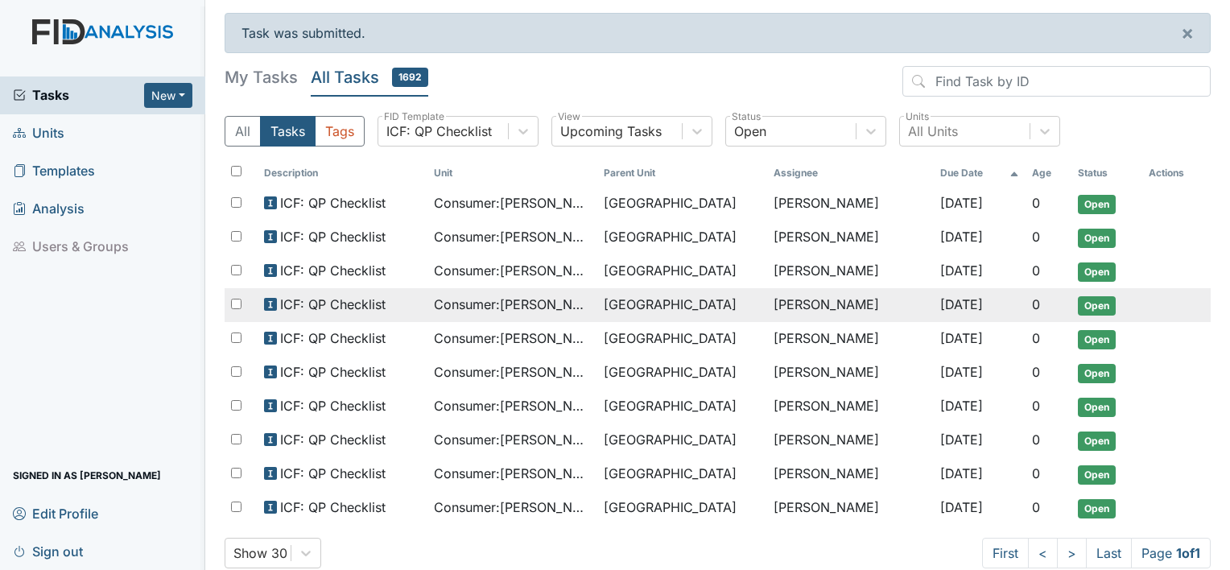
click at [486, 306] on span "Consumer : [PERSON_NAME]" at bounding box center [512, 304] width 157 height 19
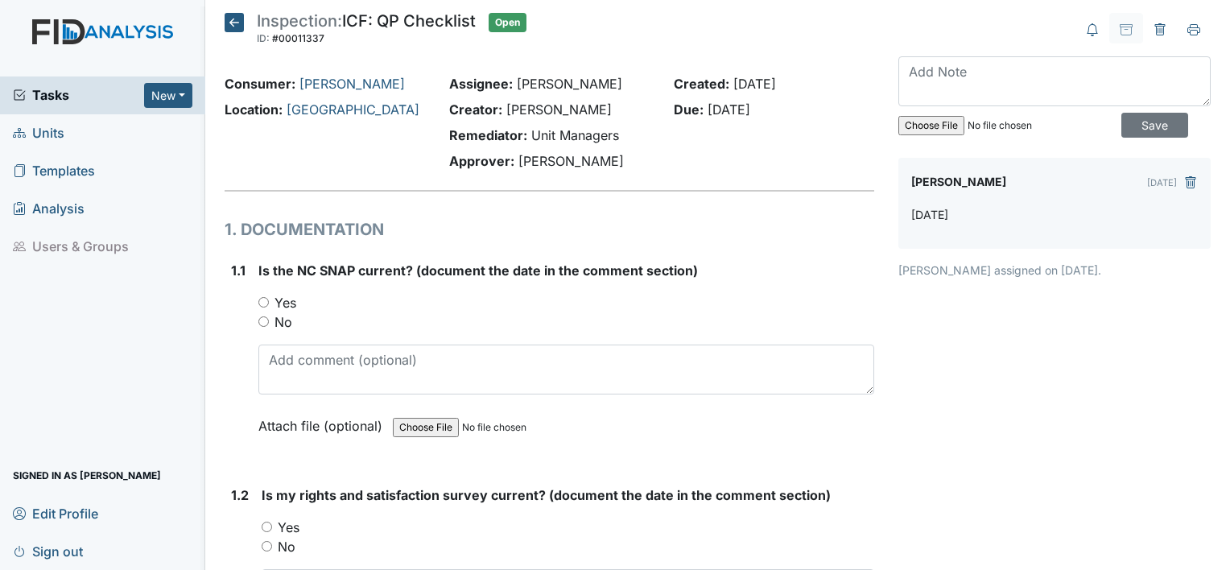
click at [280, 306] on label "Yes" at bounding box center [286, 302] width 22 height 19
click at [269, 306] on input "Yes" at bounding box center [263, 302] width 10 height 10
radio input "true"
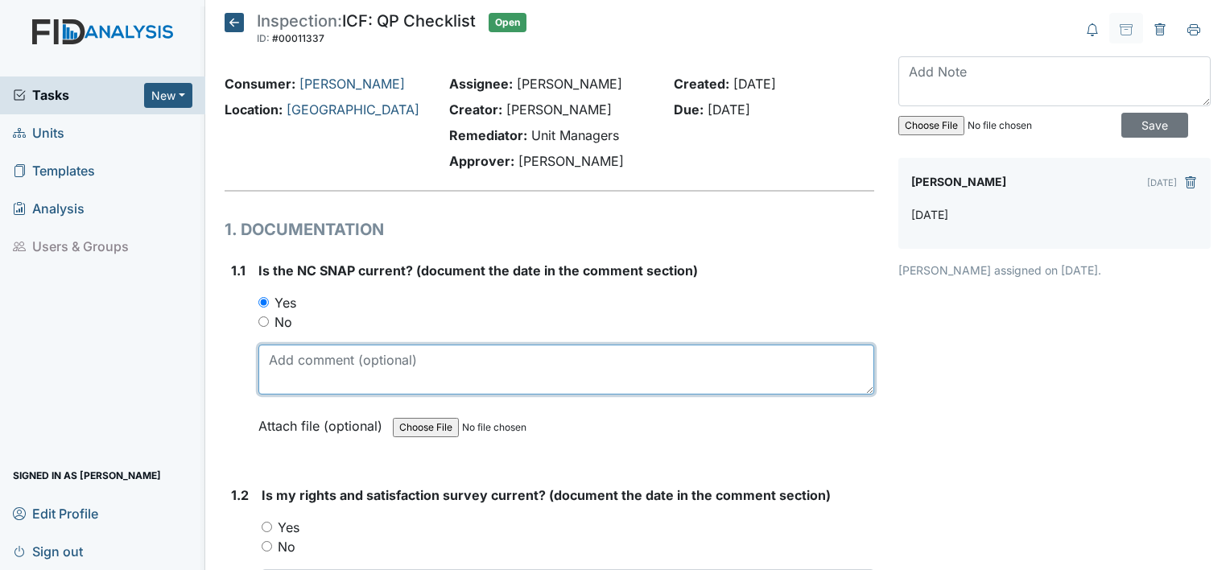
click at [286, 364] on textarea at bounding box center [566, 370] width 616 height 50
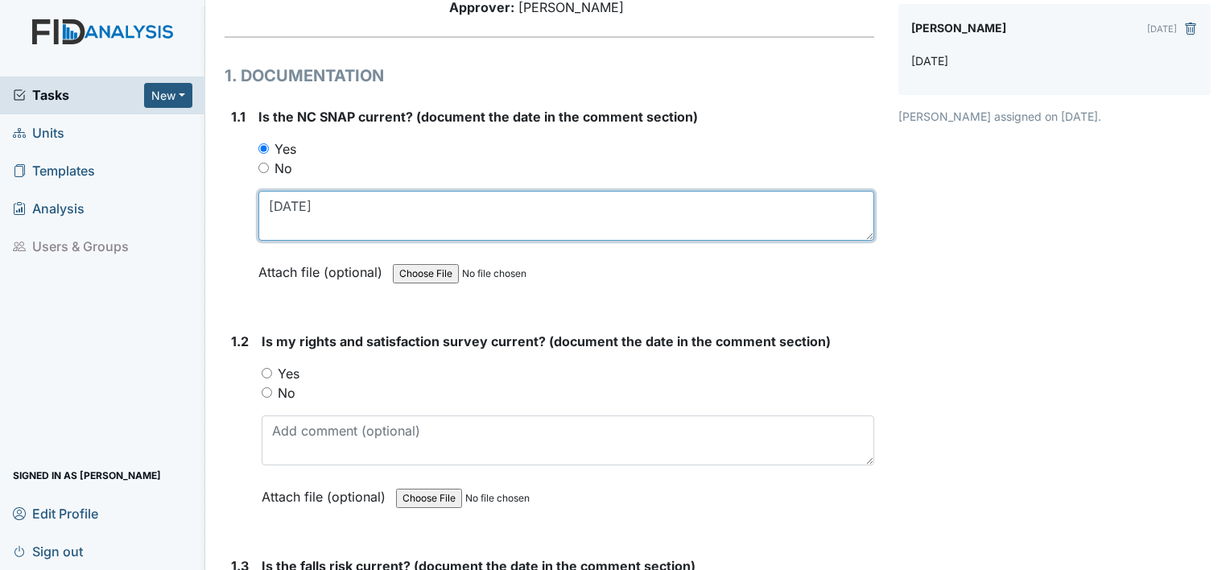
scroll to position [155, 0]
type textarea "[DATE]"
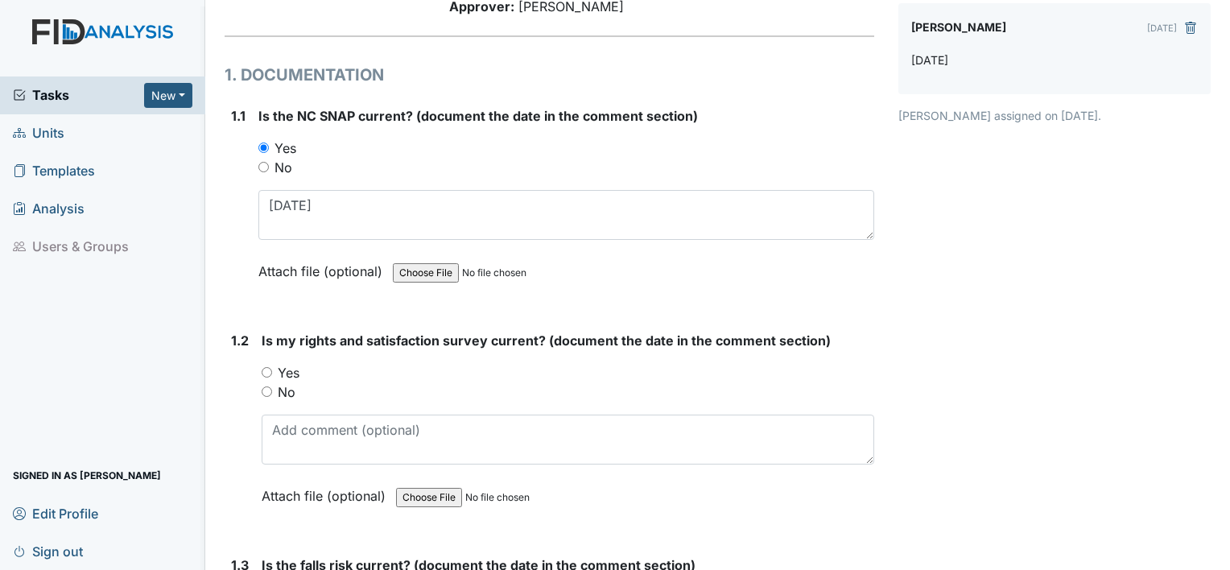
click at [286, 364] on label "Yes" at bounding box center [289, 372] width 22 height 19
click at [272, 367] on input "Yes" at bounding box center [267, 372] width 10 height 10
radio input "true"
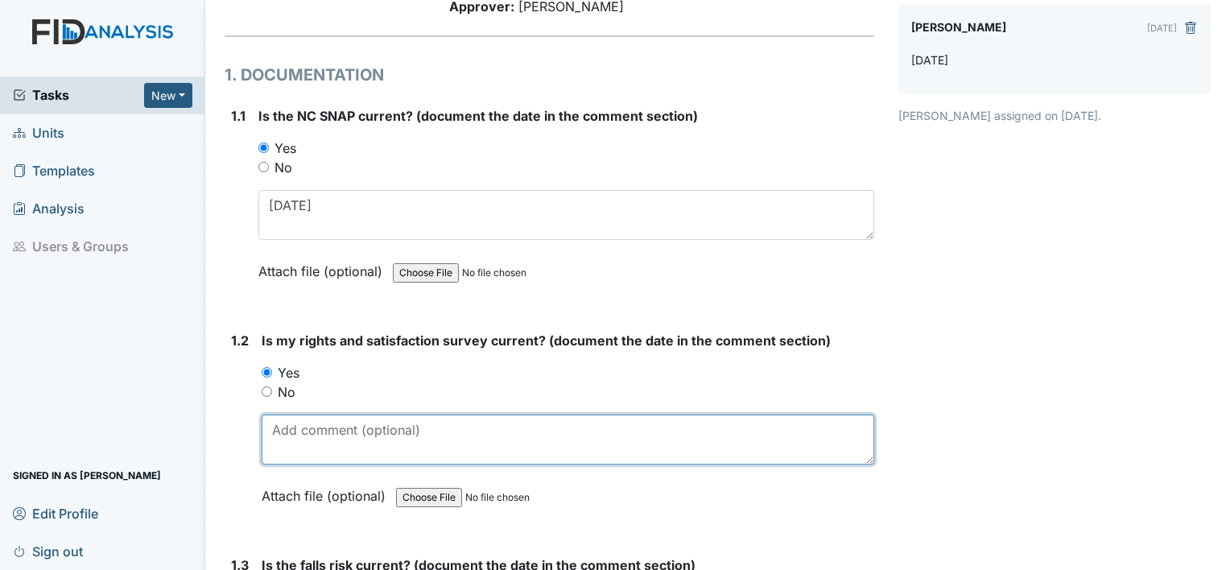
click at [296, 430] on textarea at bounding box center [568, 440] width 613 height 50
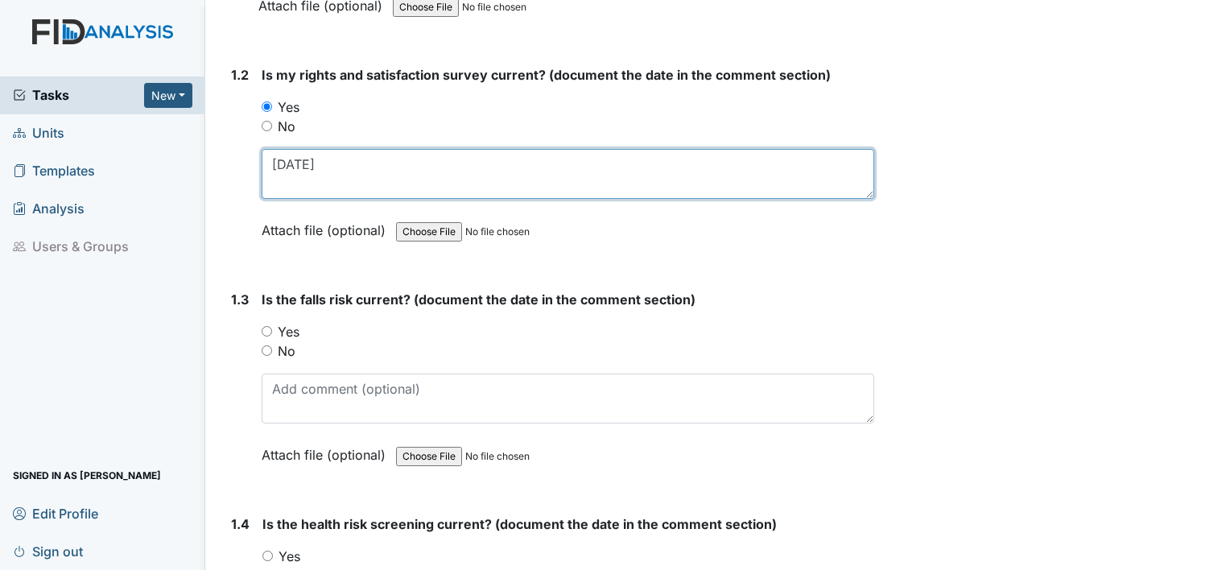
scroll to position [425, 0]
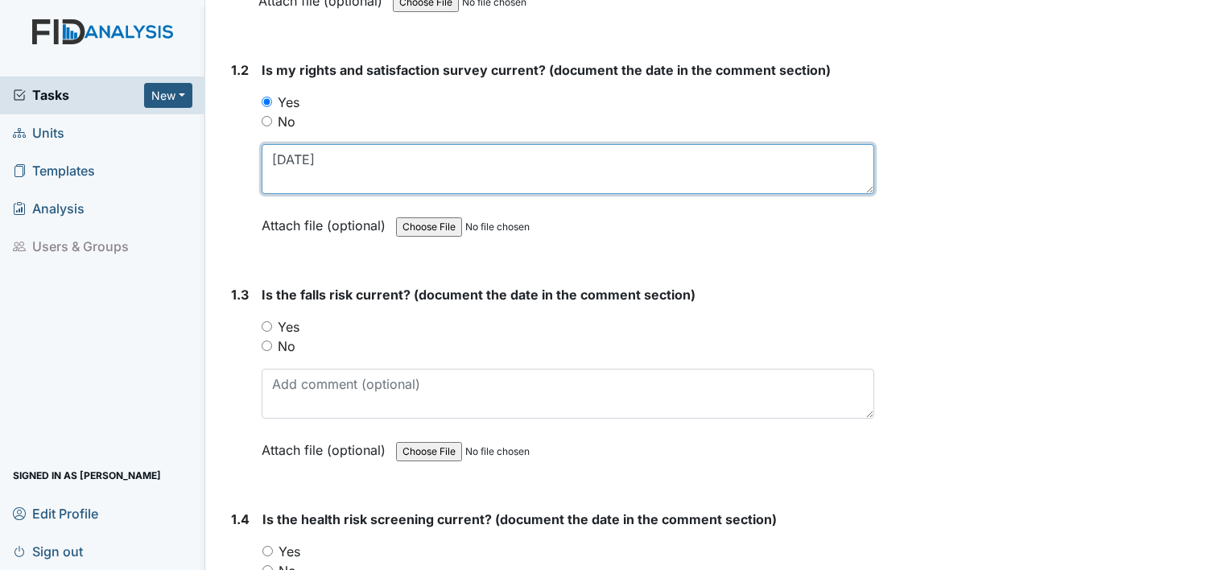
type textarea "[DATE]"
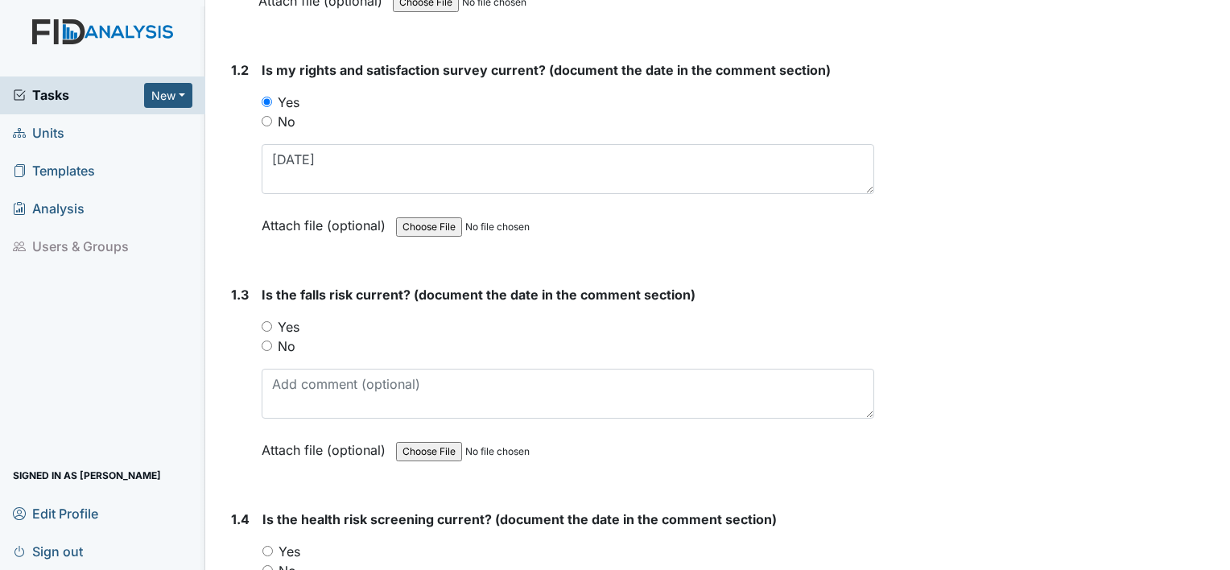
click at [296, 325] on label "Yes" at bounding box center [289, 326] width 22 height 19
click at [272, 325] on input "Yes" at bounding box center [267, 326] width 10 height 10
radio input "true"
click at [290, 346] on label "No" at bounding box center [287, 346] width 18 height 19
click at [272, 346] on input "No" at bounding box center [267, 346] width 10 height 10
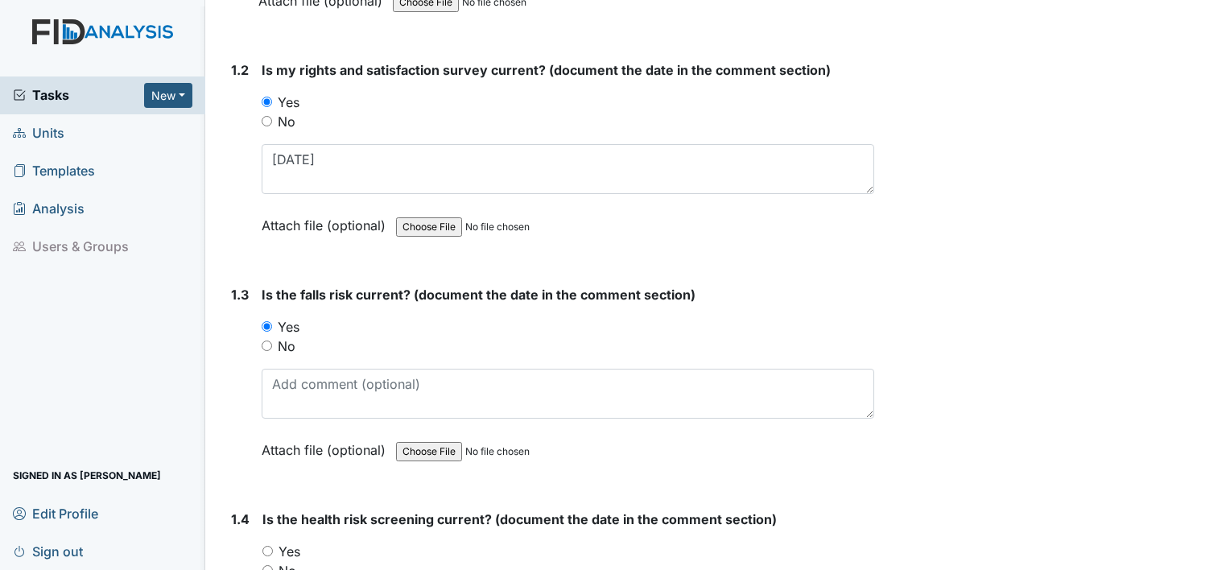
radio input "true"
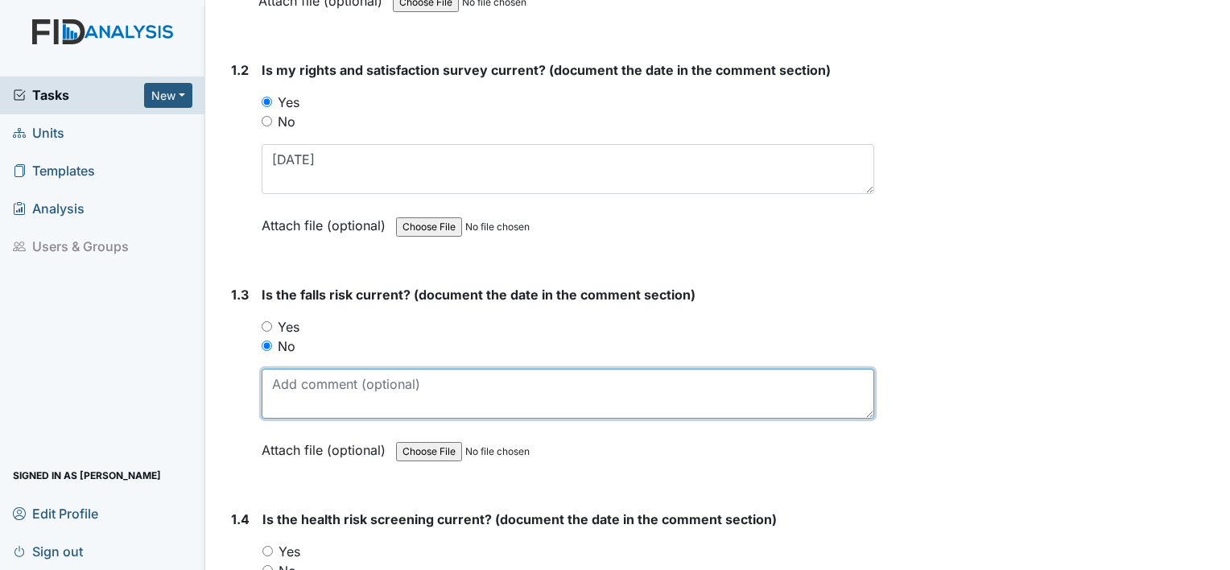
click at [293, 377] on textarea at bounding box center [568, 394] width 613 height 50
type textarea "[DATE]"
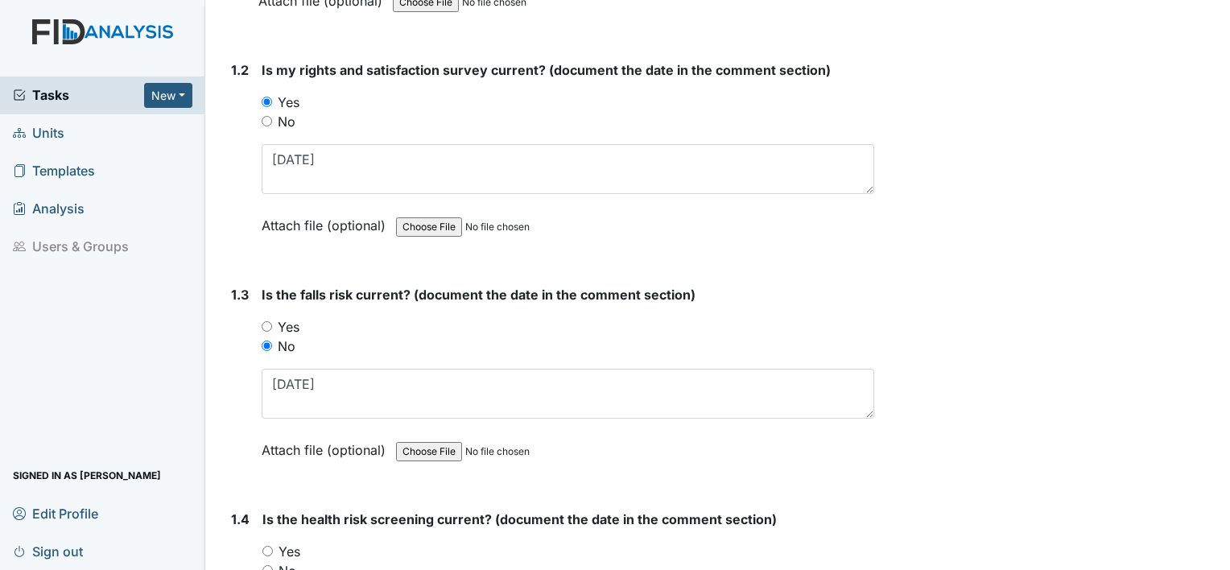
drag, startPoint x: 293, startPoint y: 377, endPoint x: 234, endPoint y: 322, distance: 80.3
click at [234, 322] on div "1.3" at bounding box center [240, 384] width 18 height 199
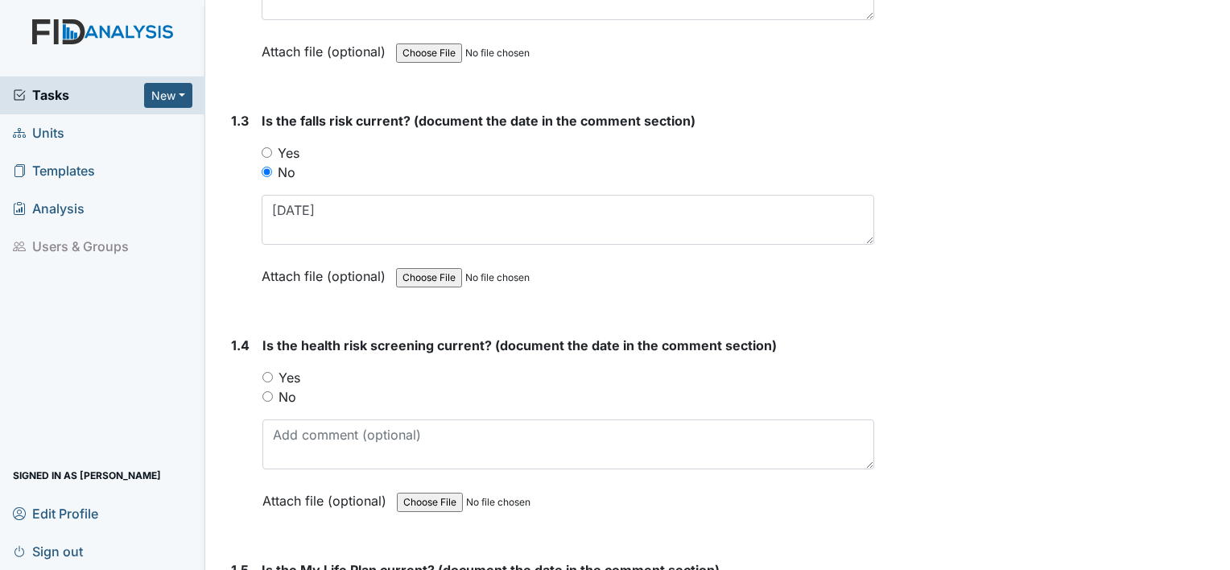
scroll to position [601, 0]
click at [292, 394] on label "No" at bounding box center [288, 395] width 18 height 19
click at [273, 394] on input "No" at bounding box center [268, 395] width 10 height 10
radio input "true"
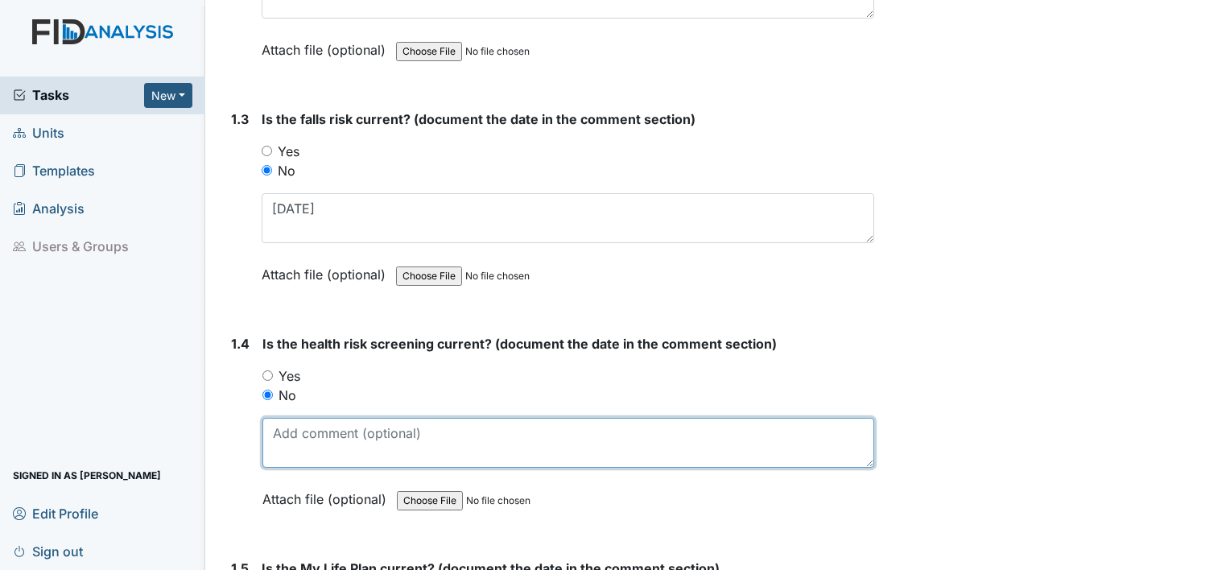
click at [309, 444] on textarea at bounding box center [569, 443] width 612 height 50
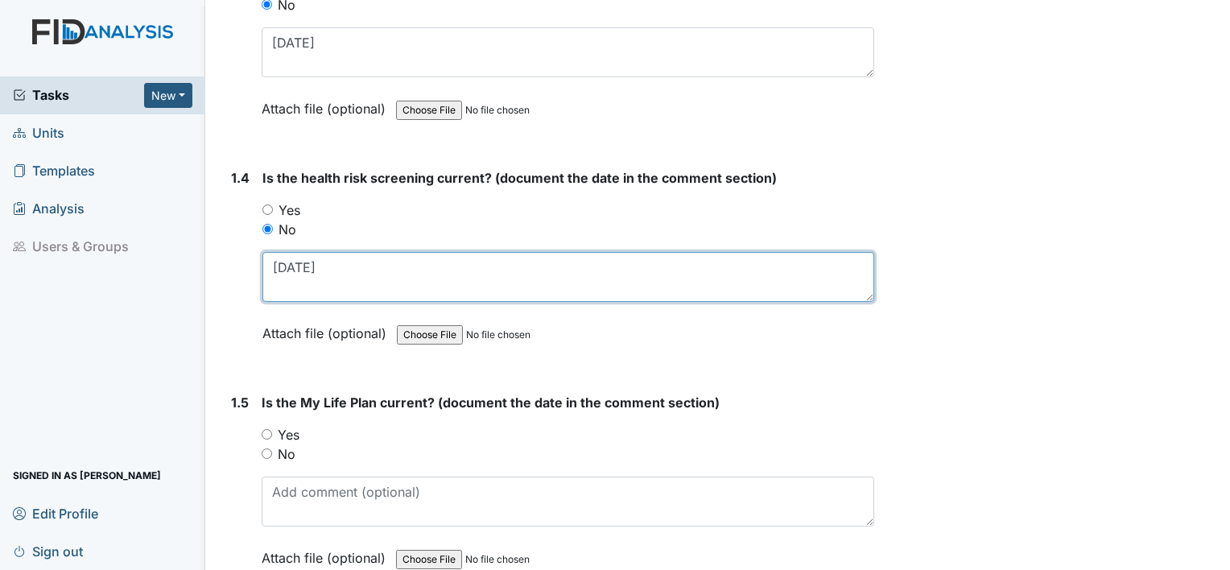
scroll to position [767, 0]
type textarea "[DATE]"
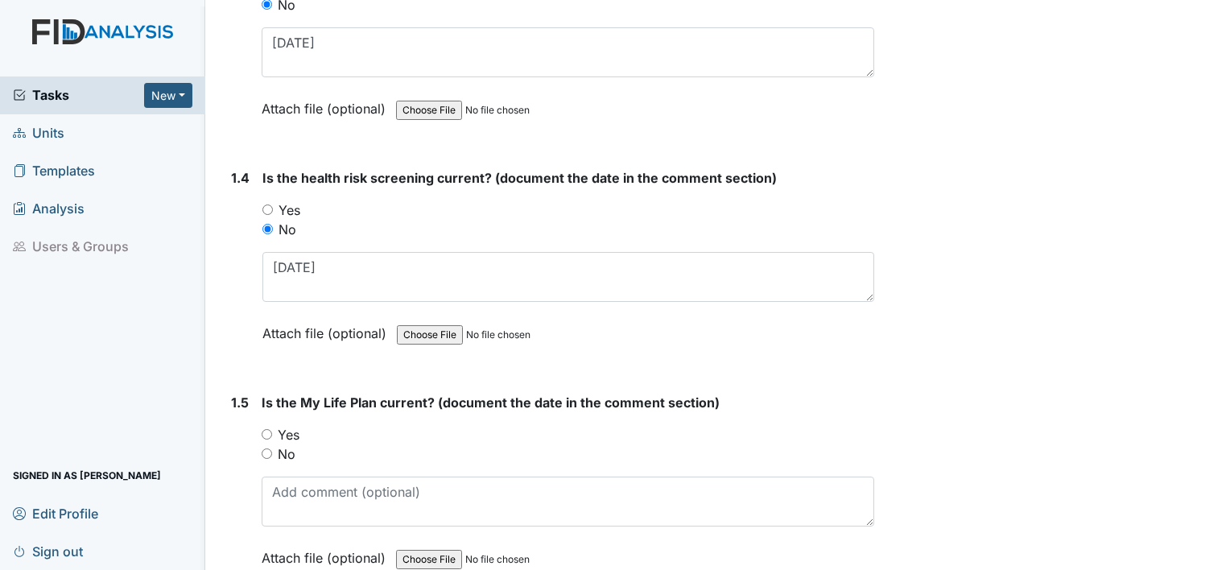
click at [281, 429] on label "Yes" at bounding box center [289, 434] width 22 height 19
click at [272, 429] on input "Yes" at bounding box center [267, 434] width 10 height 10
radio input "true"
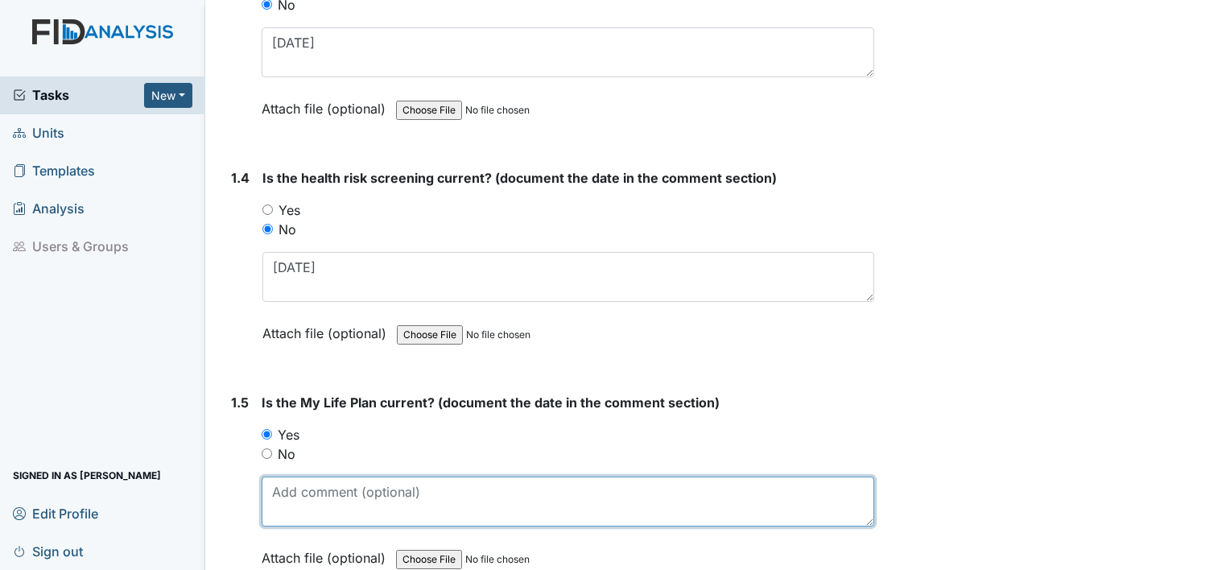
click at [293, 477] on textarea at bounding box center [568, 502] width 613 height 50
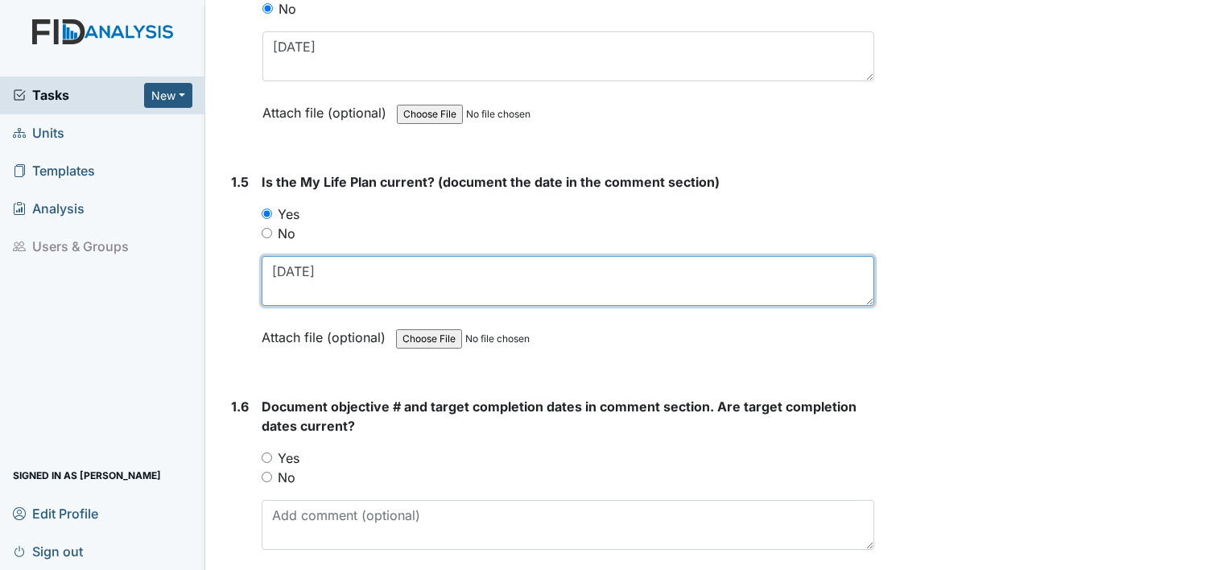
scroll to position [988, 0]
type textarea "[DATE]"
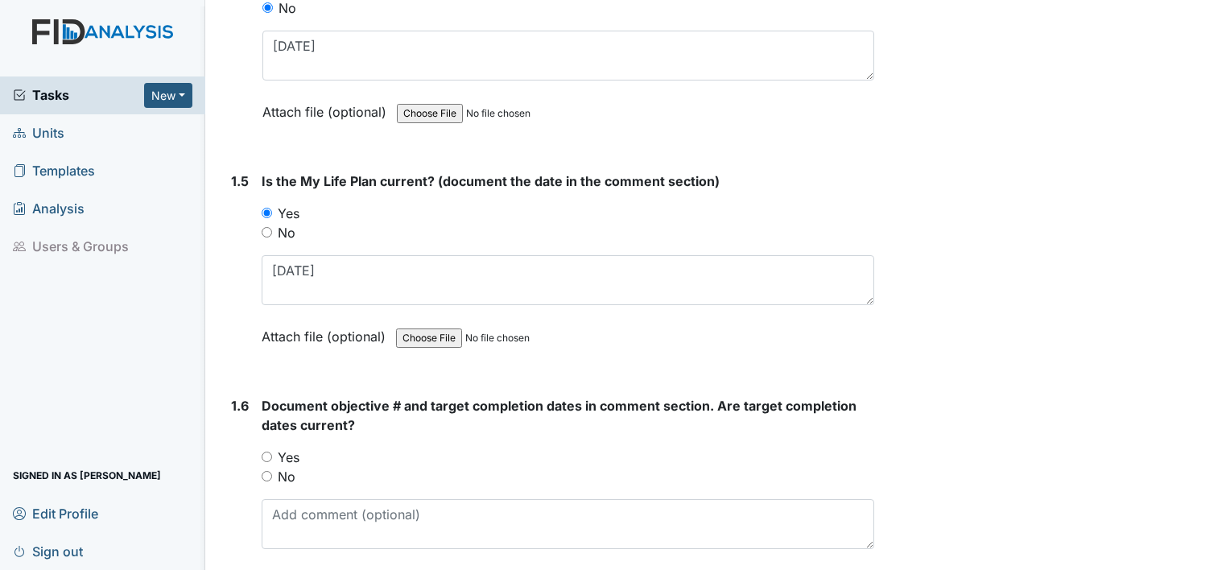
click at [292, 452] on label "Yes" at bounding box center [289, 457] width 22 height 19
click at [272, 452] on input "Yes" at bounding box center [267, 457] width 10 height 10
radio input "true"
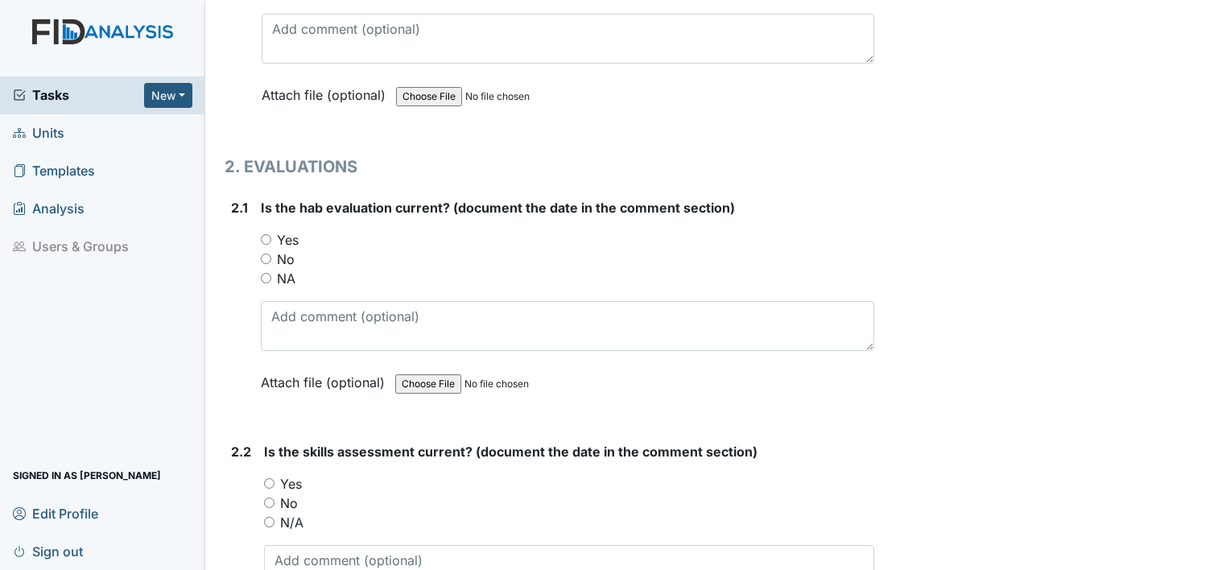
scroll to position [1475, 0]
click at [271, 230] on div "Yes" at bounding box center [568, 238] width 614 height 19
click at [298, 230] on label "Yes" at bounding box center [288, 238] width 22 height 19
click at [271, 233] on input "Yes" at bounding box center [266, 238] width 10 height 10
radio input "true"
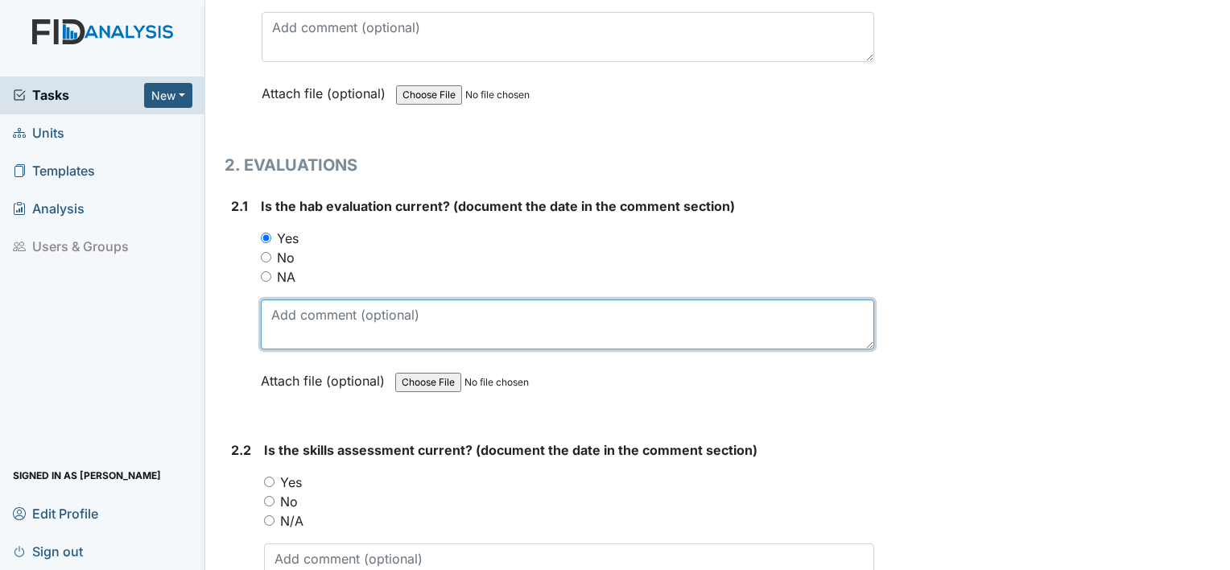
click at [296, 323] on textarea at bounding box center [568, 325] width 614 height 50
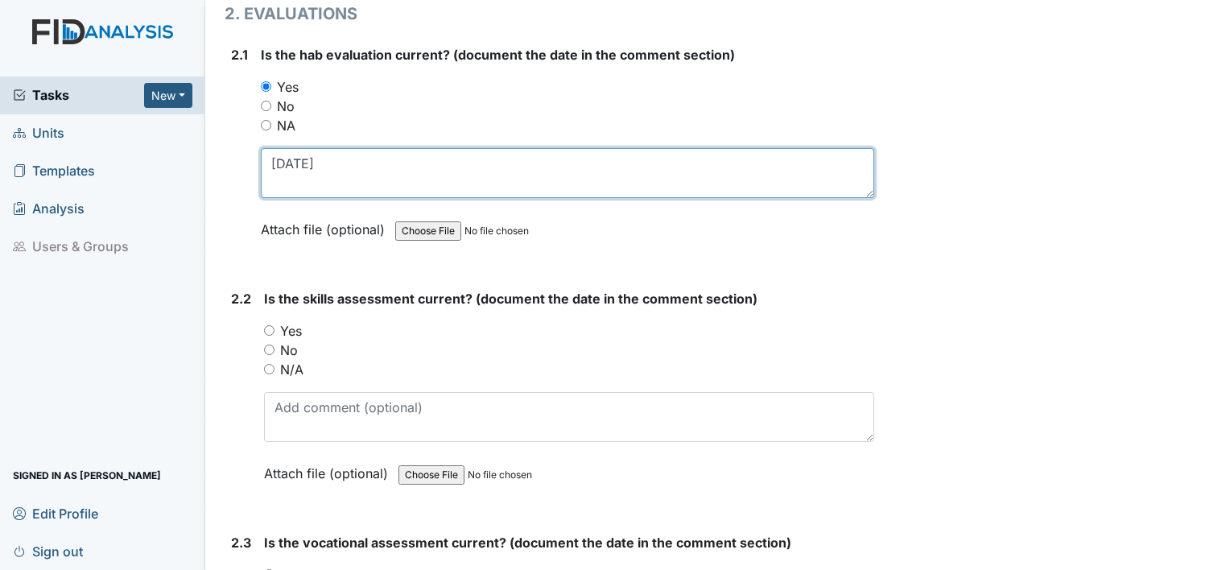
scroll to position [1645, 0]
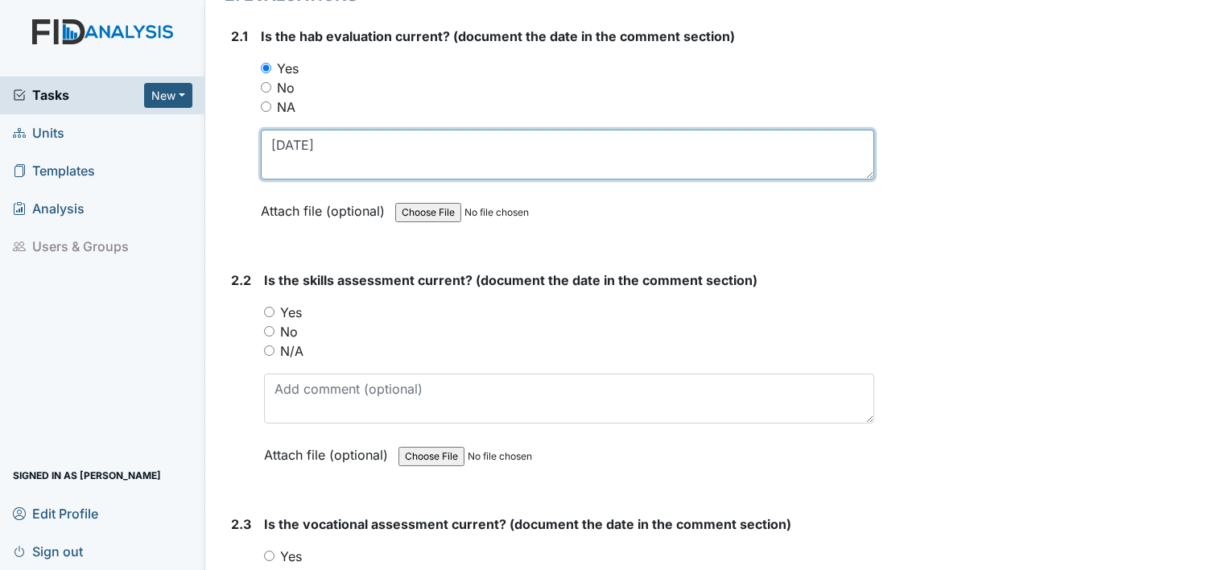
type textarea "[DATE]"
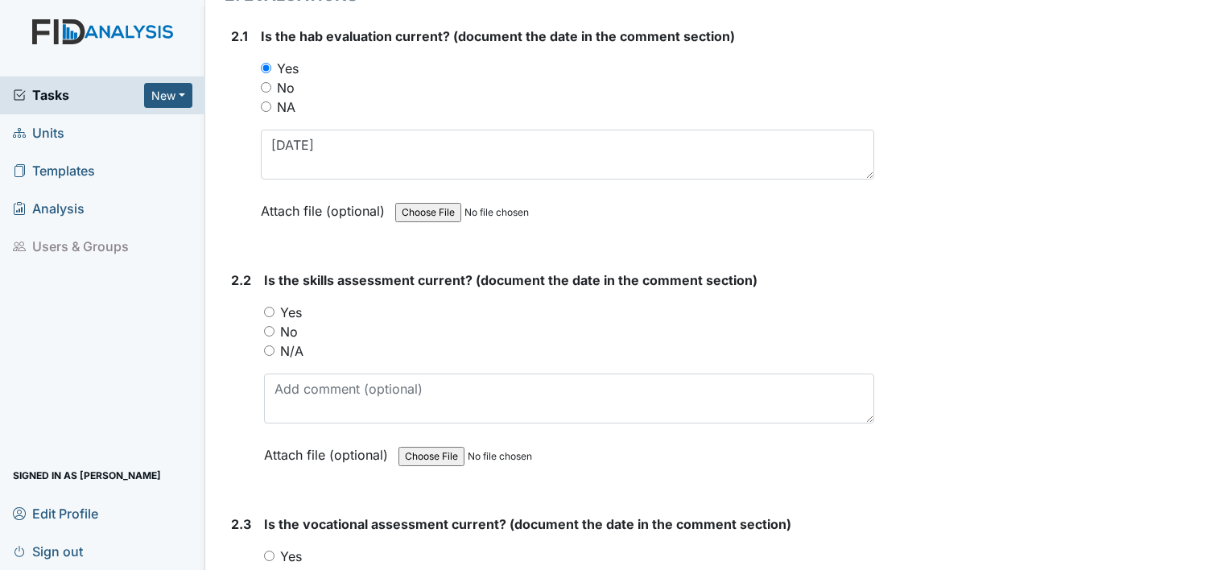
click at [296, 303] on label "Yes" at bounding box center [291, 312] width 22 height 19
click at [275, 307] on input "Yes" at bounding box center [269, 312] width 10 height 10
radio input "true"
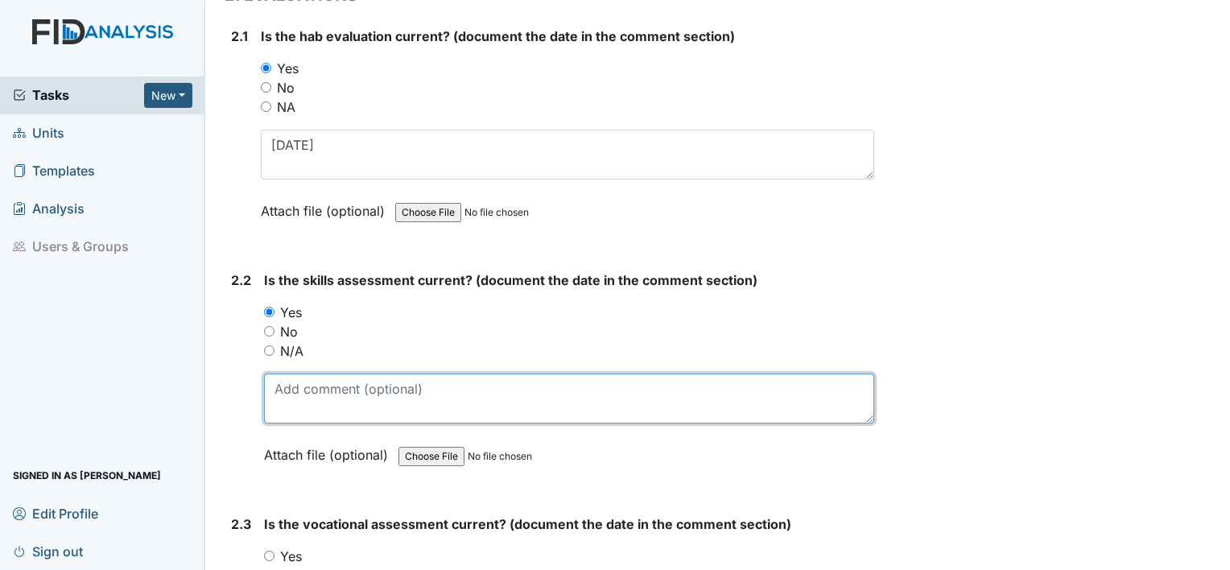
click at [290, 374] on textarea at bounding box center [569, 399] width 610 height 50
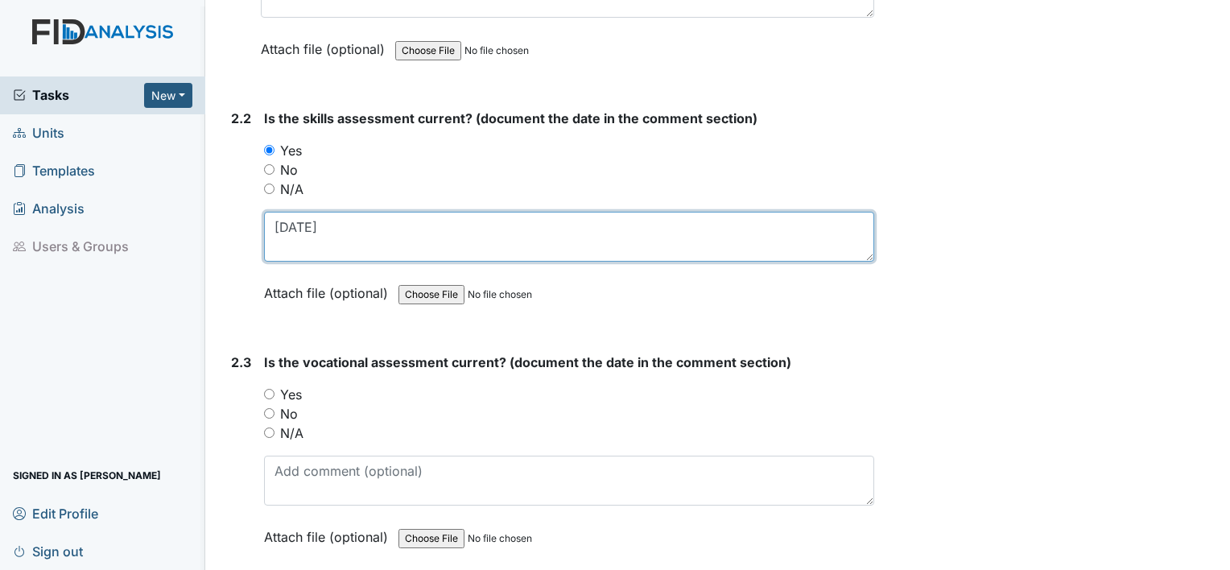
scroll to position [1809, 0]
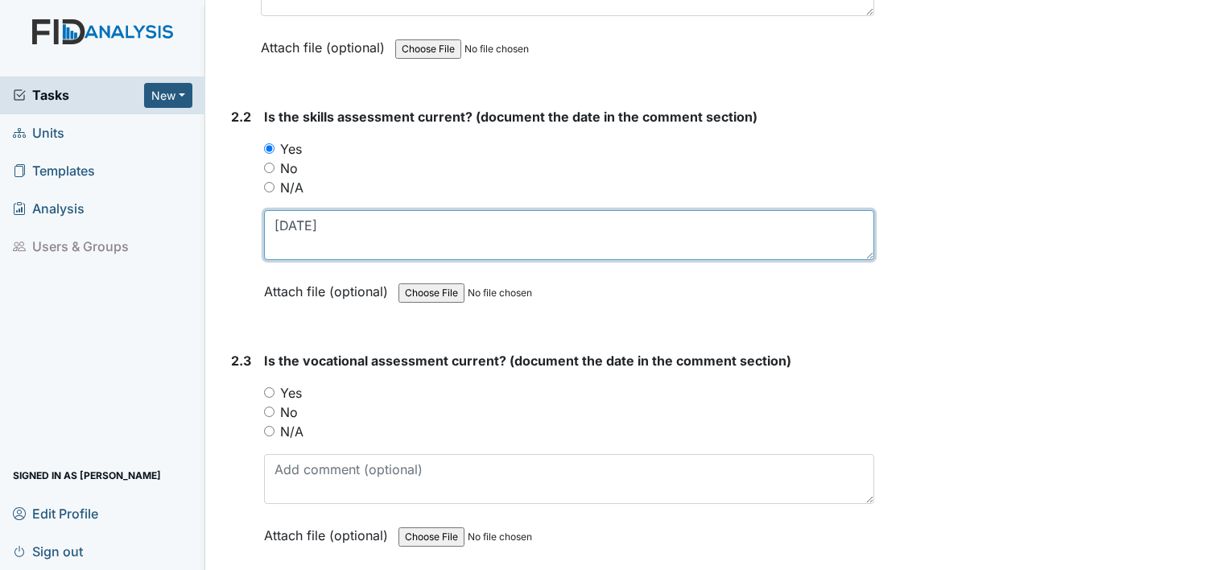
type textarea "[DATE]"
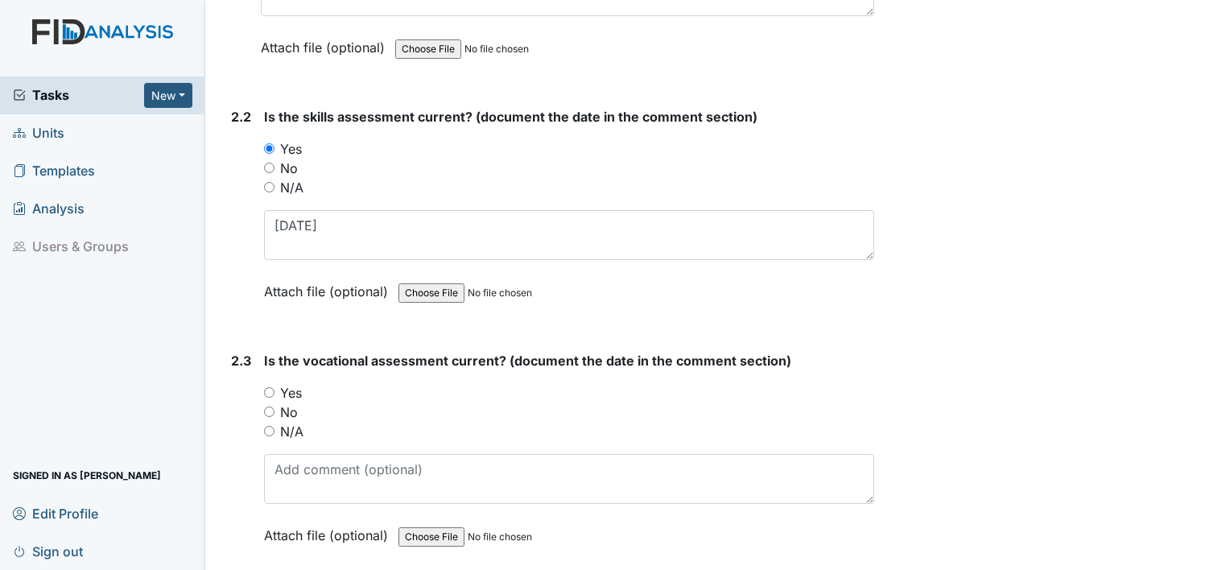
click at [290, 385] on label "Yes" at bounding box center [291, 392] width 22 height 19
click at [275, 387] on input "Yes" at bounding box center [269, 392] width 10 height 10
radio input "true"
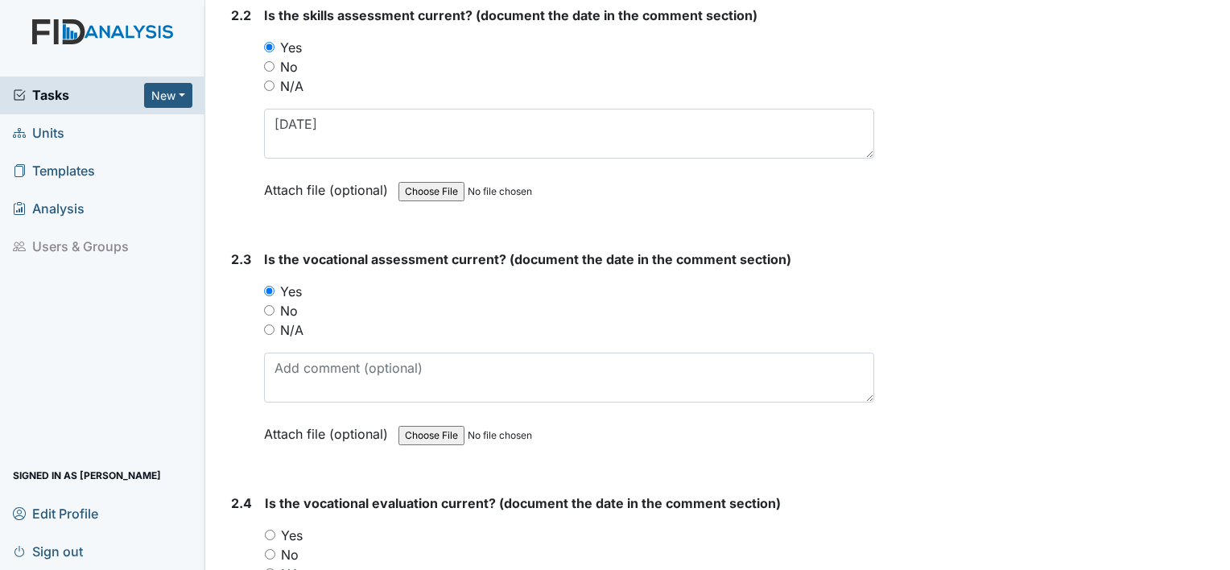
scroll to position [1910, 0]
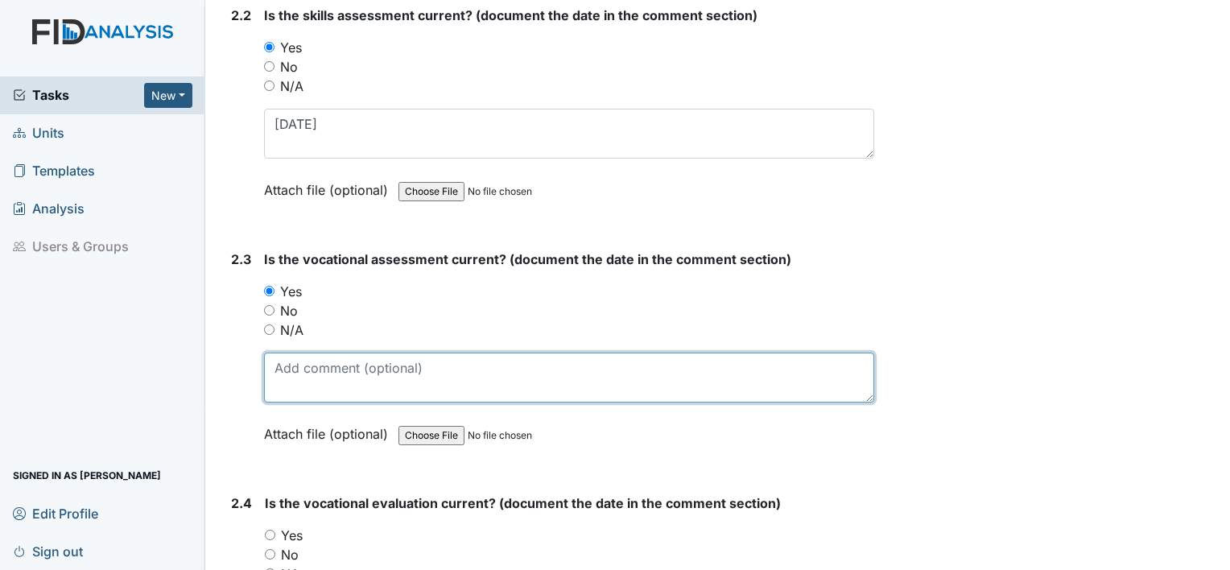
click at [290, 385] on textarea at bounding box center [569, 378] width 610 height 50
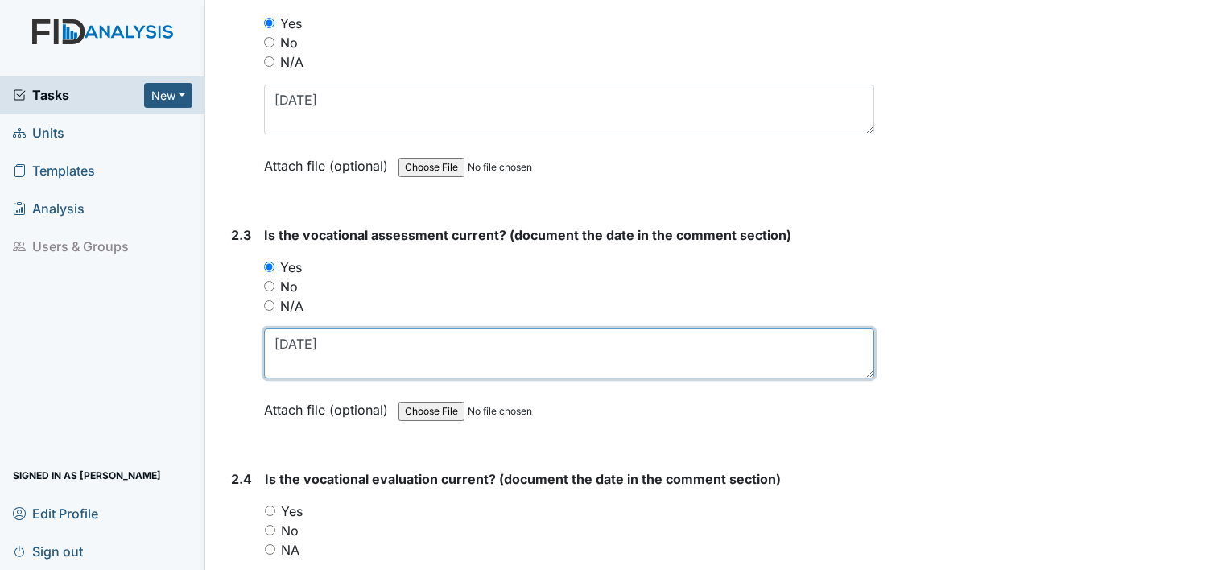
scroll to position [1931, 0]
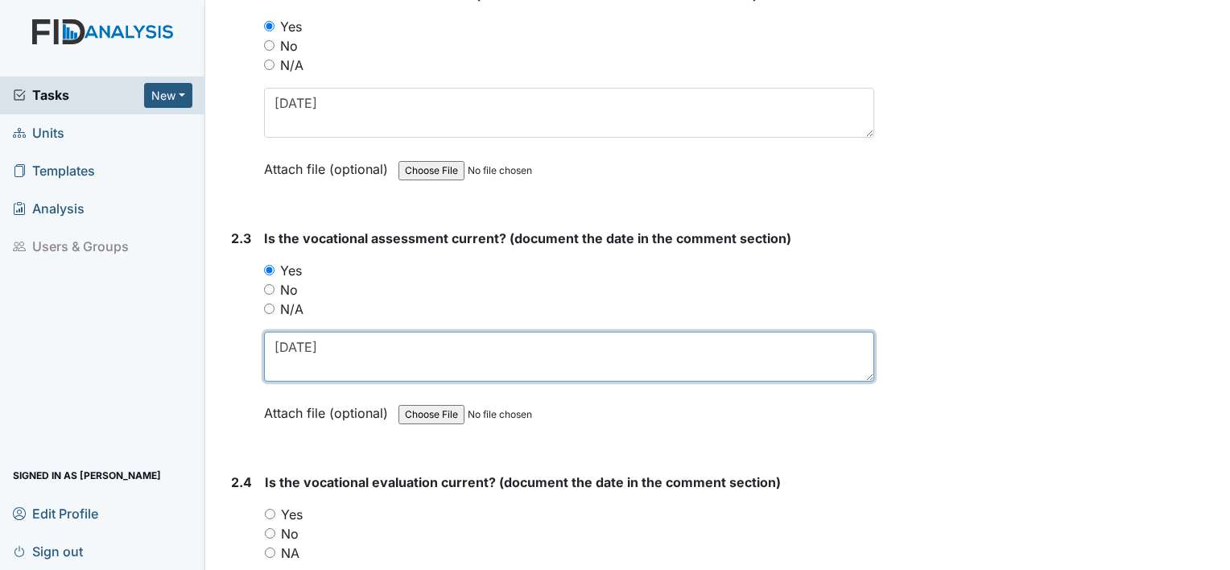
type textarea "4.24.23"
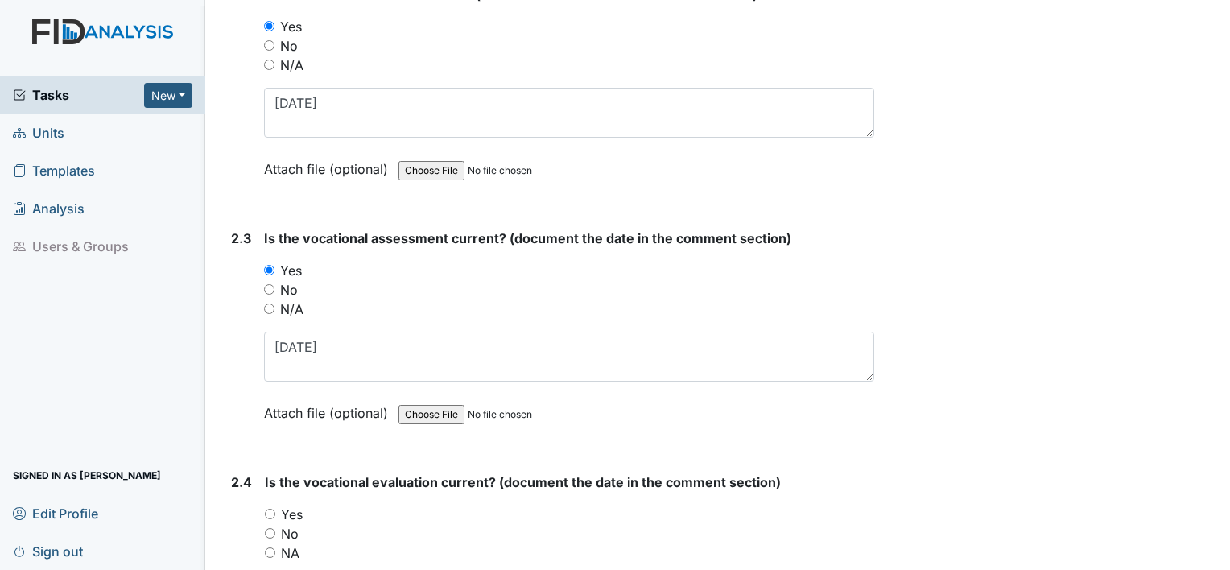
click at [291, 282] on label "No" at bounding box center [289, 289] width 18 height 19
click at [275, 284] on input "No" at bounding box center [269, 289] width 10 height 10
radio input "true"
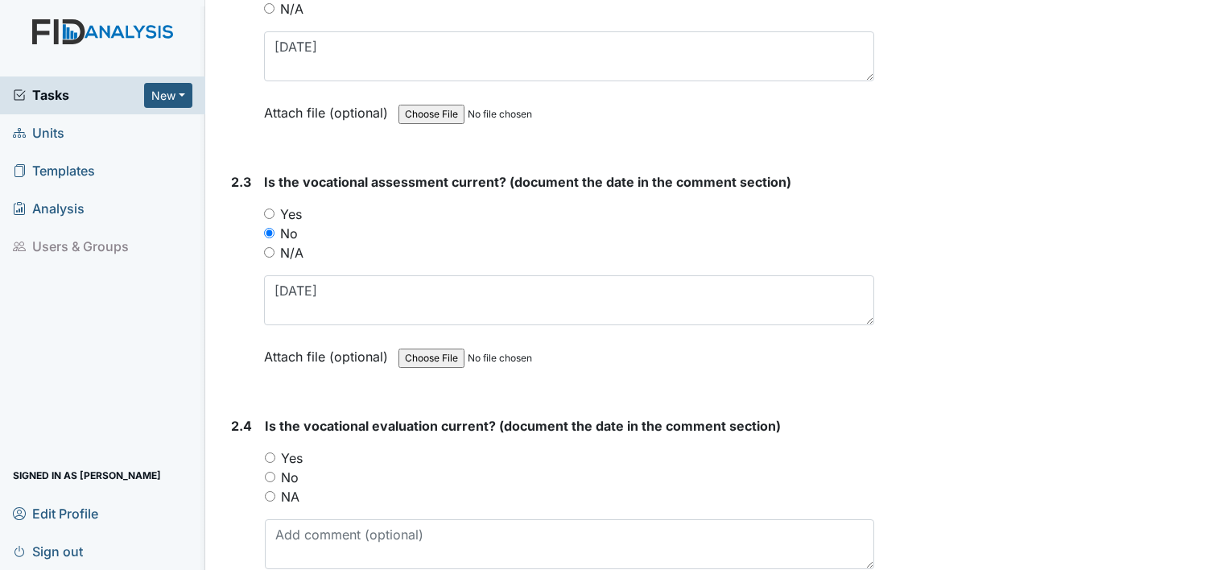
scroll to position [1991, 0]
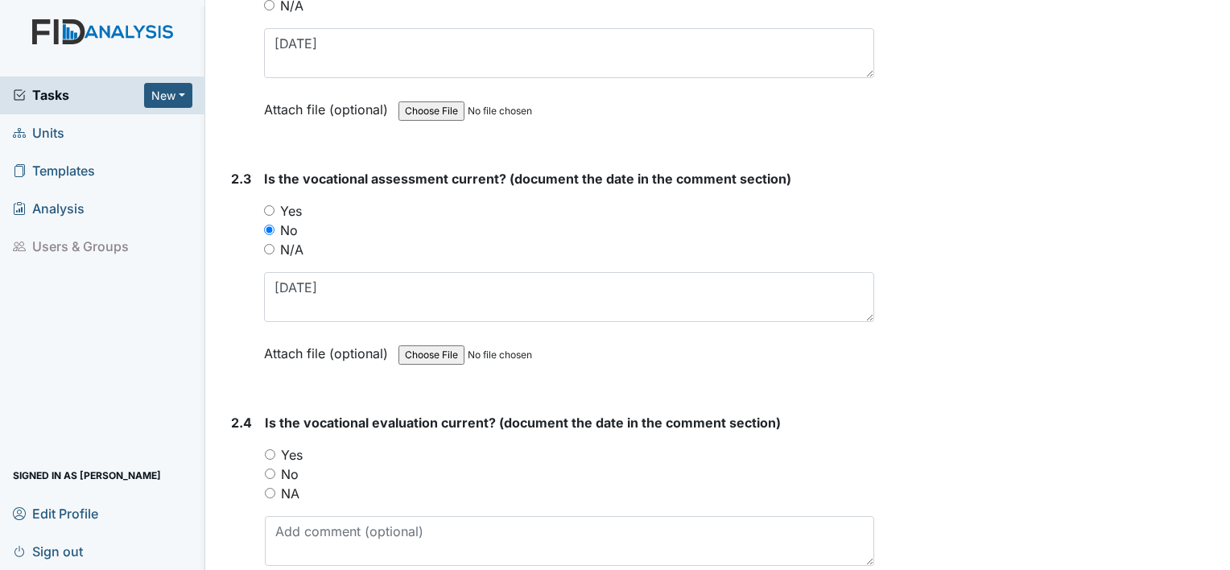
click at [286, 465] on label "No" at bounding box center [290, 474] width 18 height 19
click at [275, 469] on input "No" at bounding box center [270, 474] width 10 height 10
radio input "true"
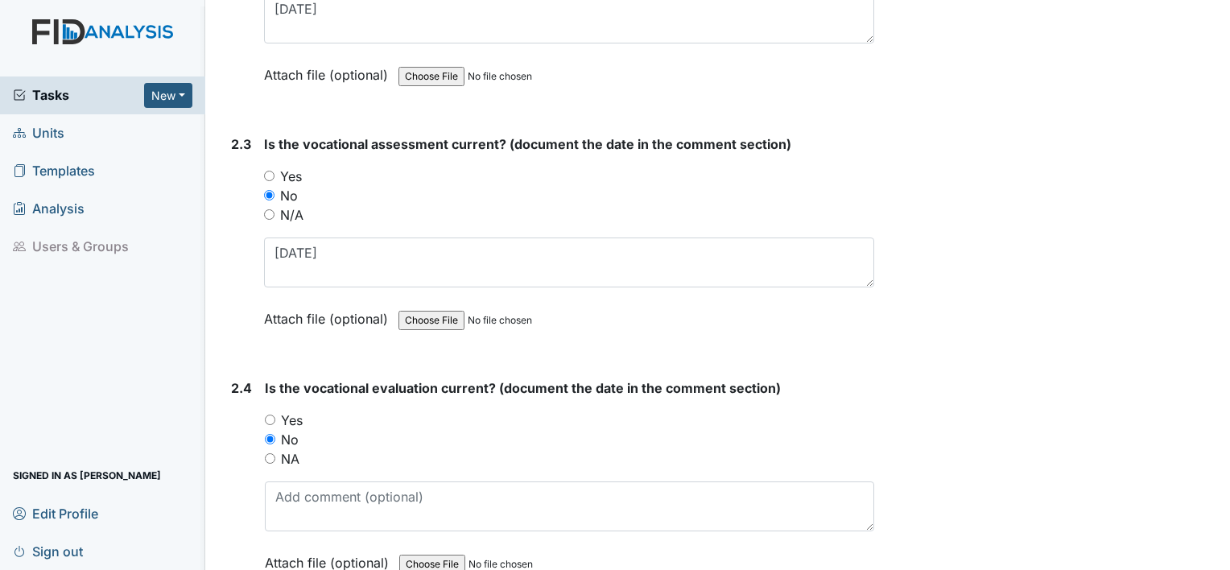
scroll to position [2034, 0]
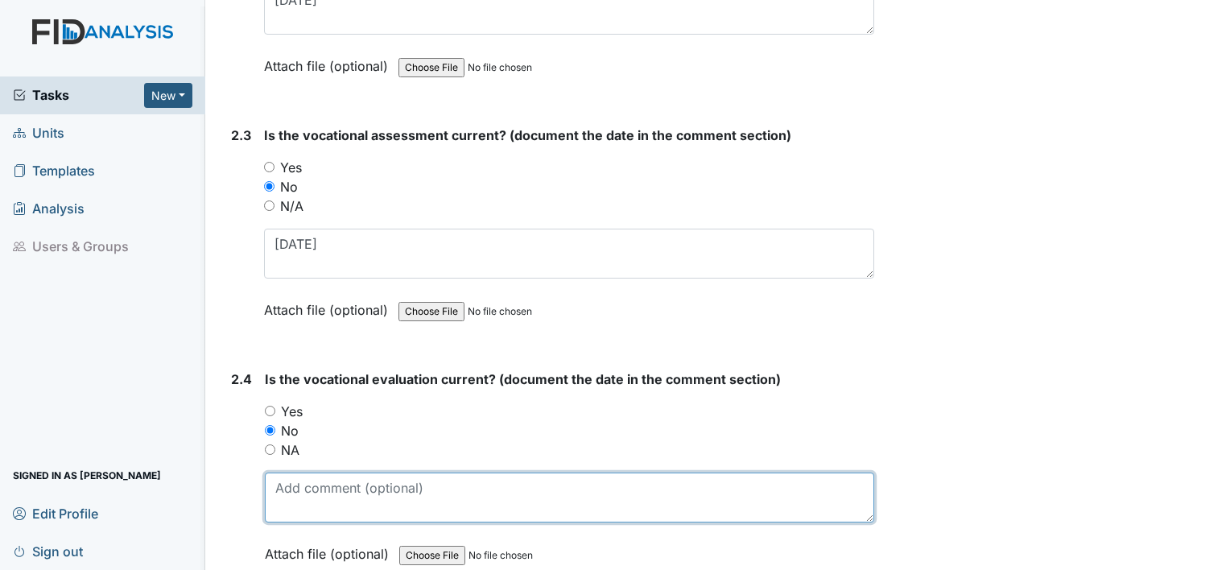
click at [286, 477] on textarea at bounding box center [570, 498] width 610 height 50
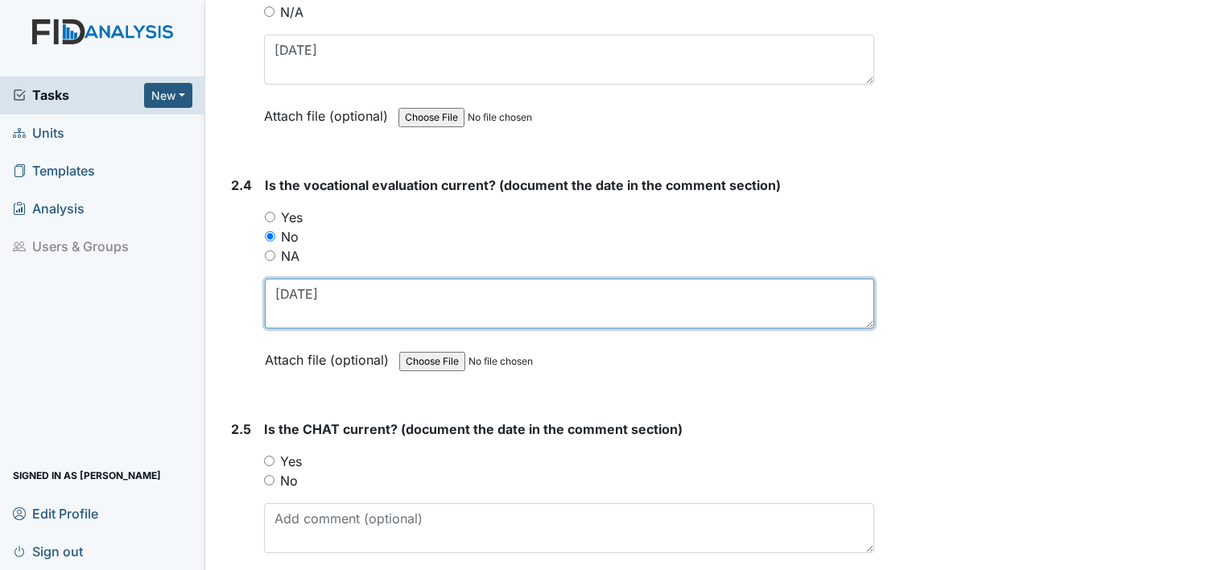
scroll to position [2242, 0]
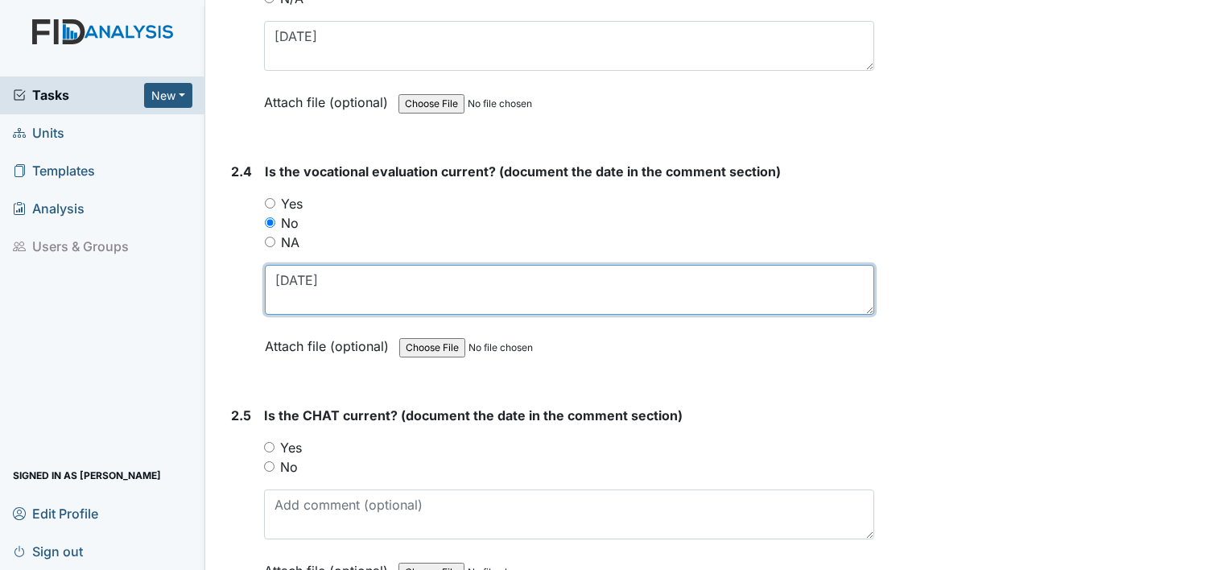
type textarea "4.24.23"
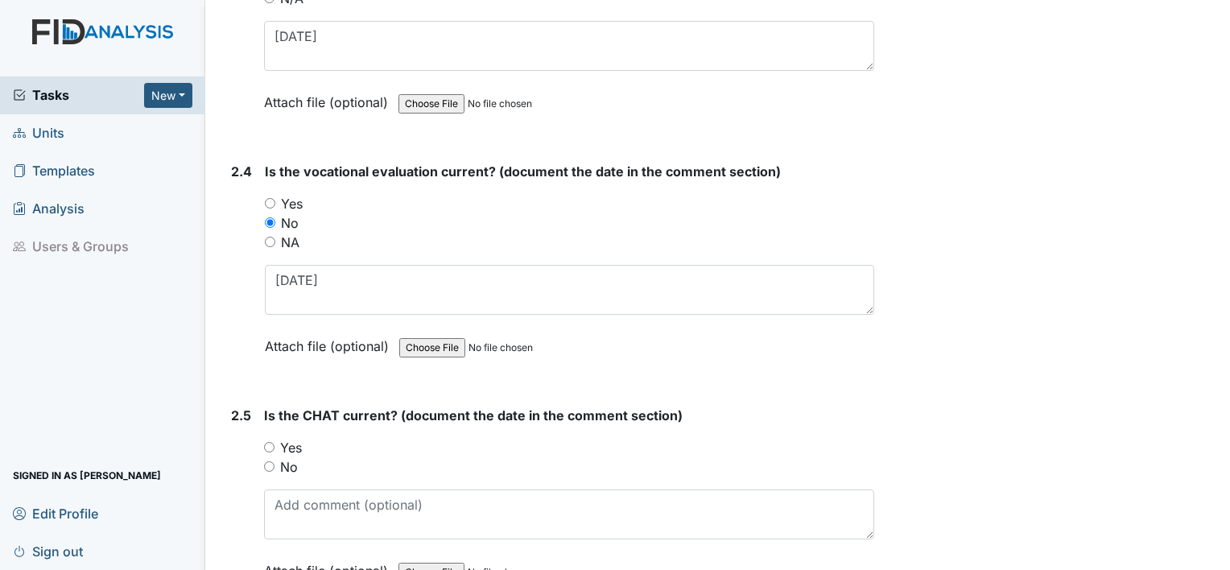
click at [280, 440] on label "Yes" at bounding box center [291, 447] width 22 height 19
click at [275, 442] on input "Yes" at bounding box center [269, 447] width 10 height 10
radio input "true"
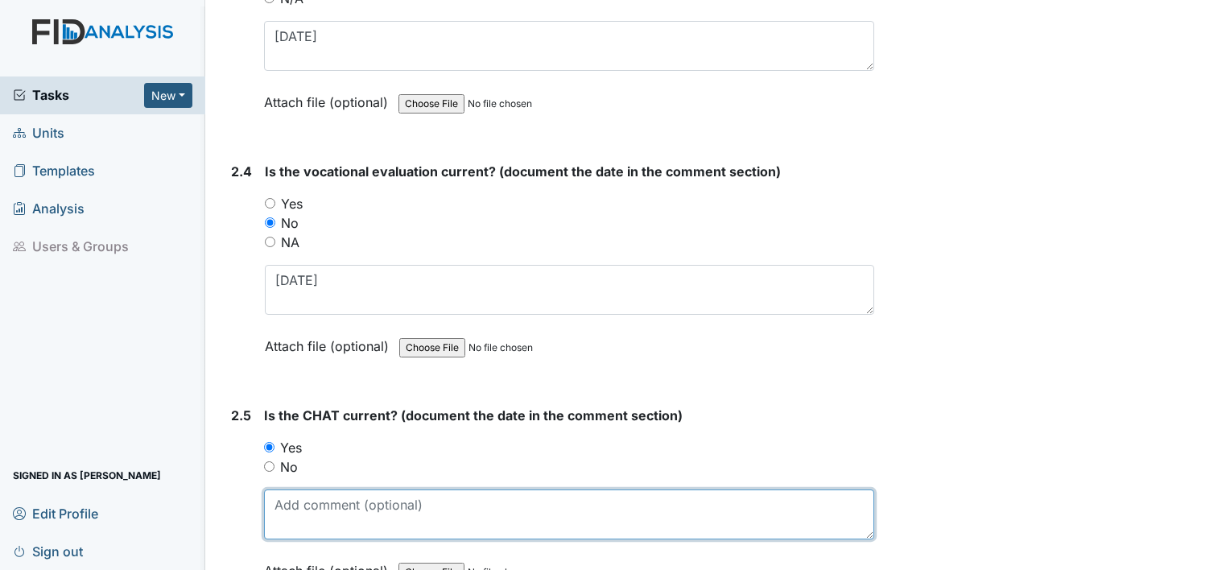
click at [287, 497] on textarea at bounding box center [569, 515] width 610 height 50
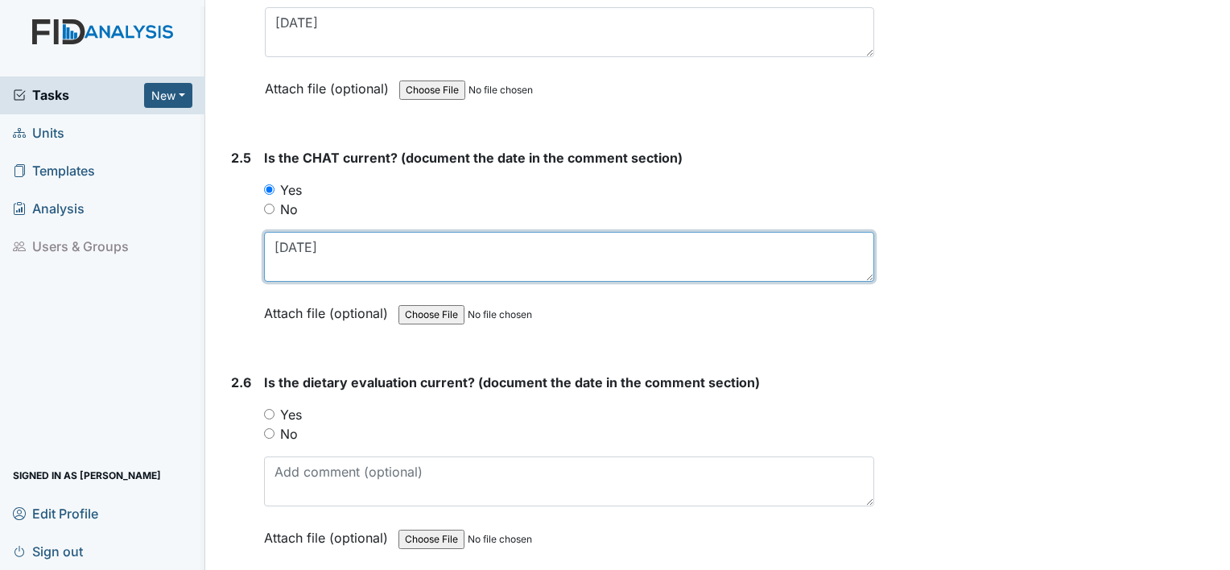
scroll to position [2503, 0]
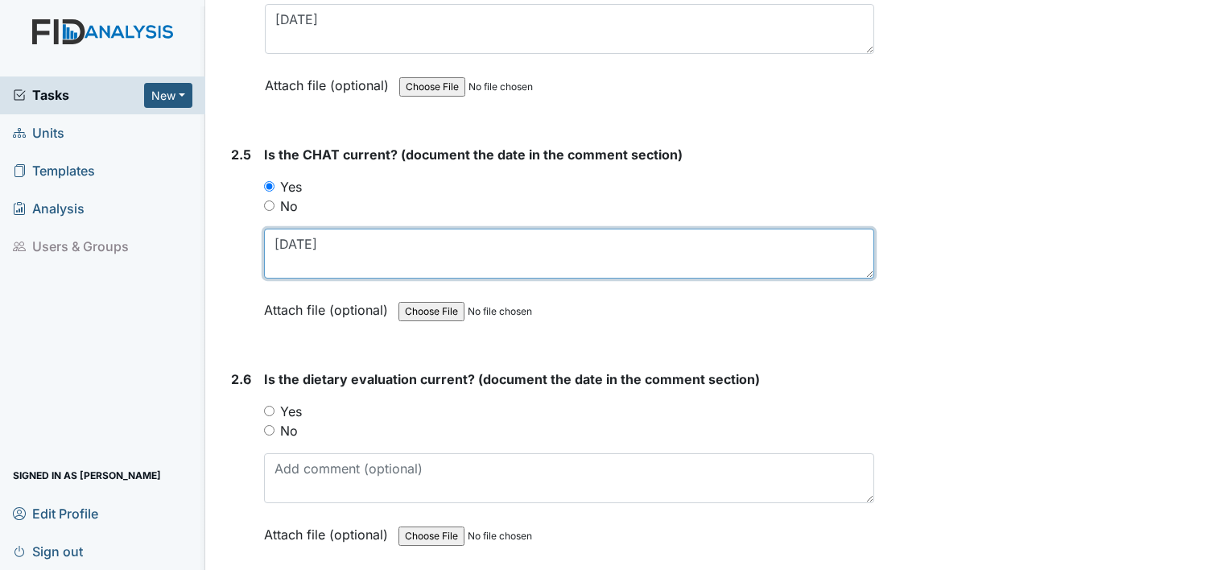
type textarea "3.01.25"
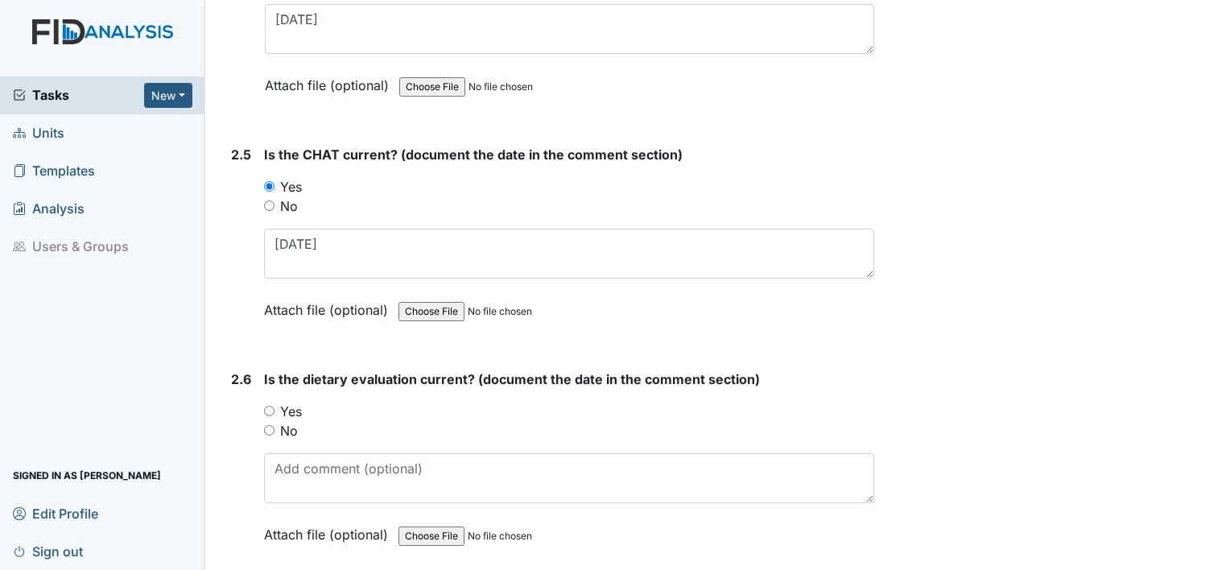
click at [286, 402] on label "Yes" at bounding box center [291, 411] width 22 height 19
click at [275, 406] on input "Yes" at bounding box center [269, 411] width 10 height 10
radio input "true"
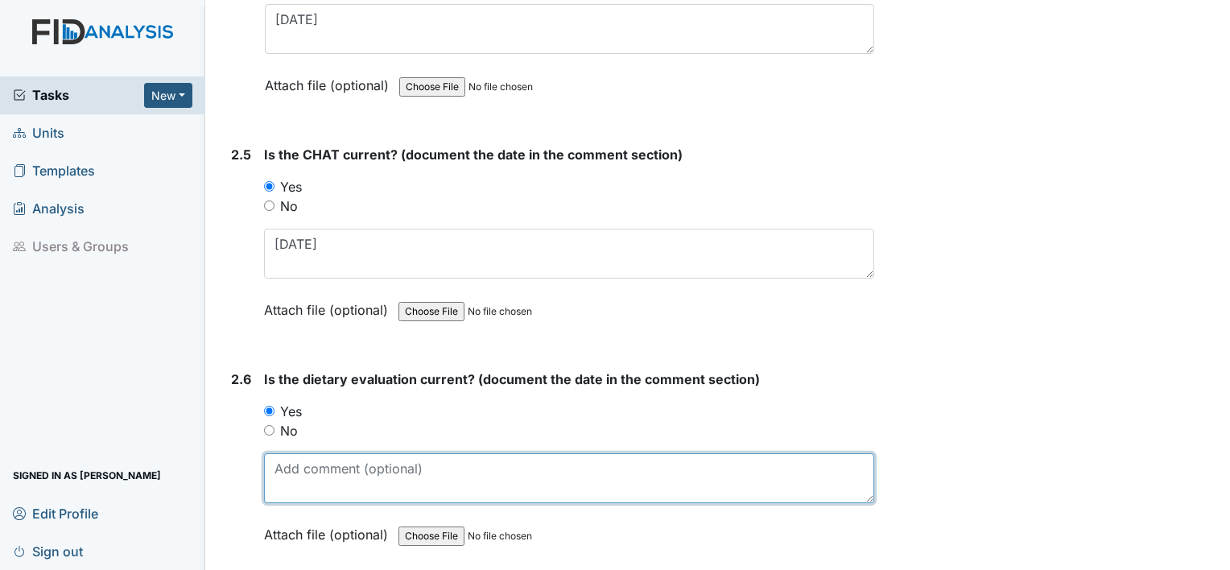
click at [291, 465] on textarea at bounding box center [569, 478] width 610 height 50
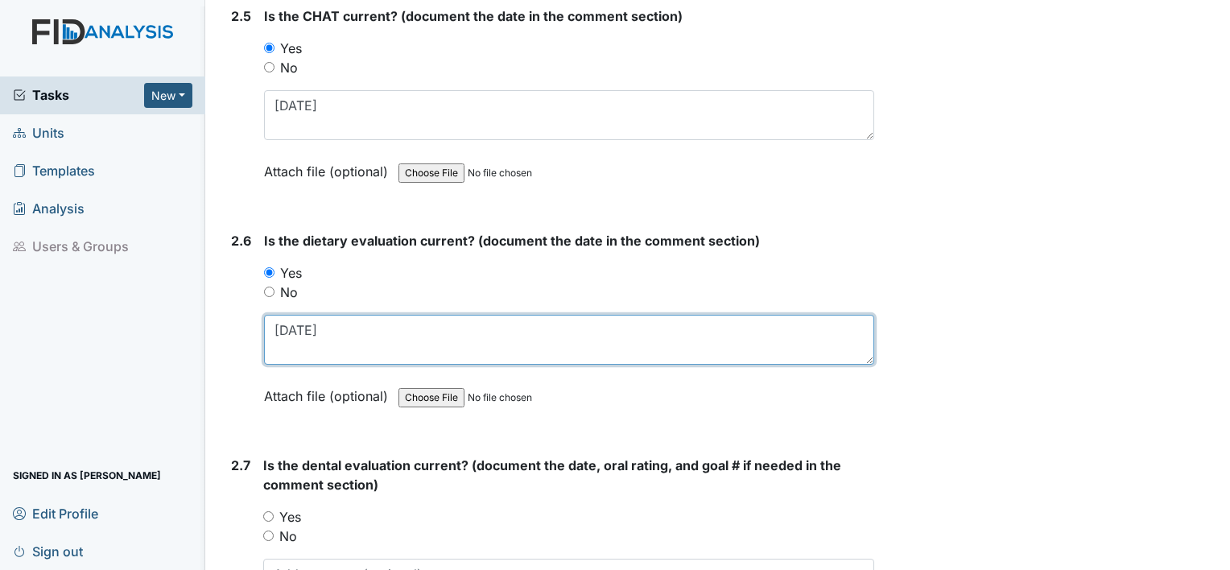
scroll to position [2643, 0]
type textarea "5.29.25"
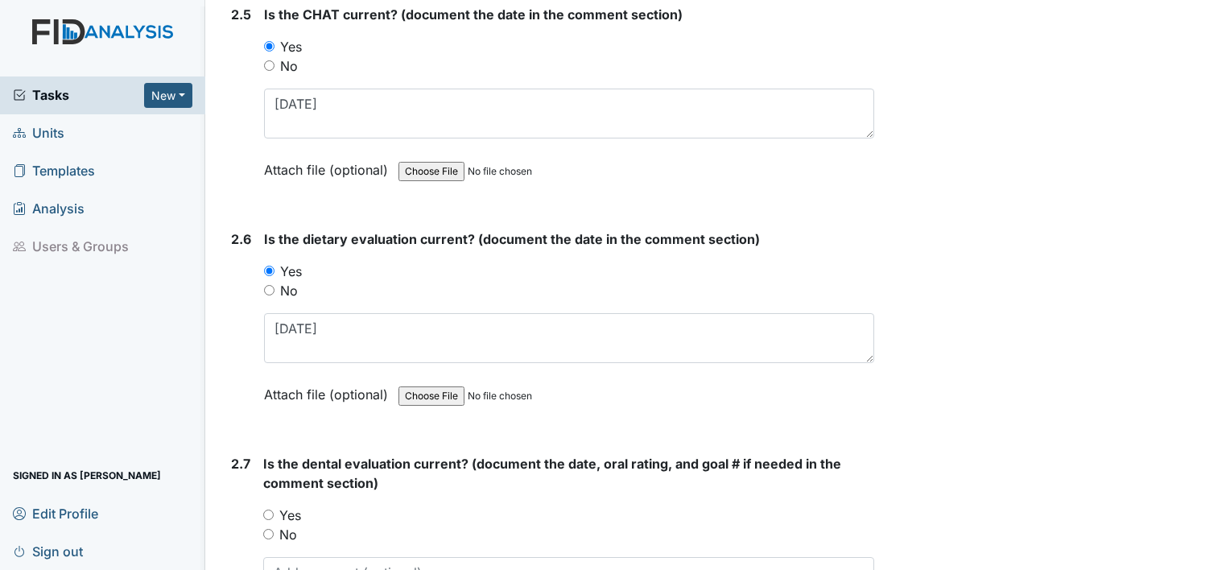
click at [287, 506] on label "Yes" at bounding box center [290, 515] width 22 height 19
click at [274, 510] on input "Yes" at bounding box center [268, 515] width 10 height 10
radio input "true"
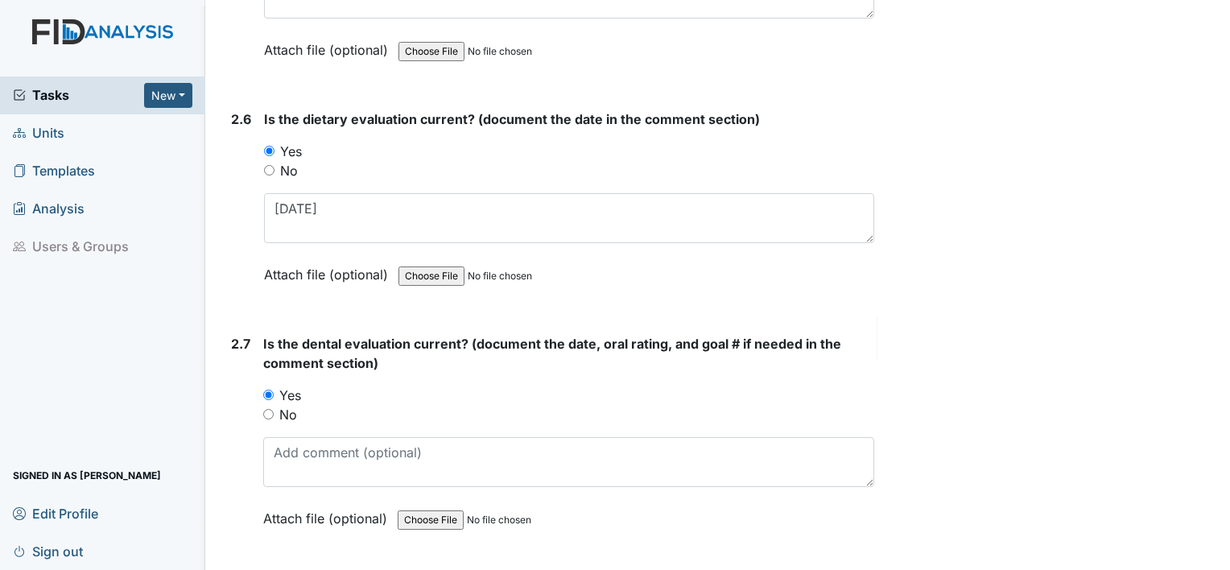
scroll to position [2764, 0]
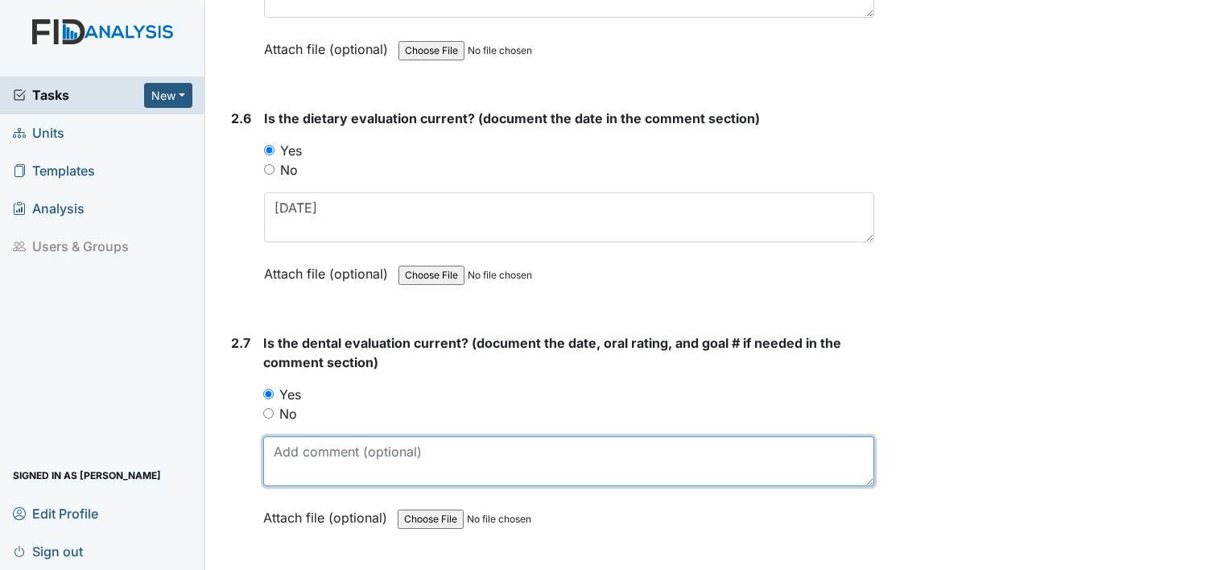
click at [301, 461] on textarea at bounding box center [568, 461] width 611 height 50
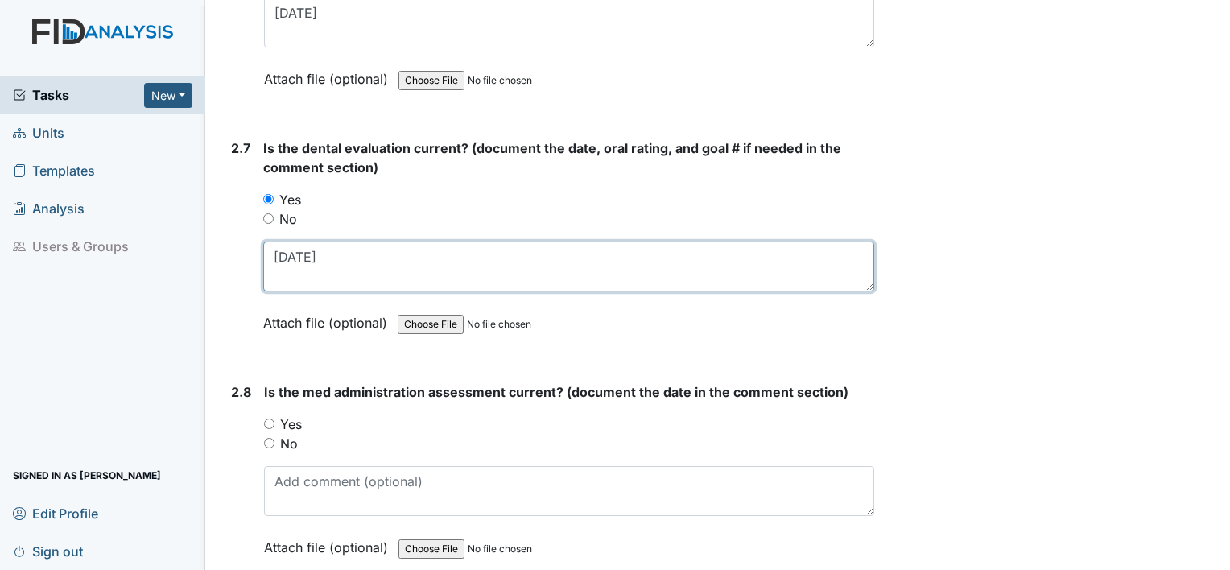
scroll to position [2960, 0]
type textarea "[DATE]"
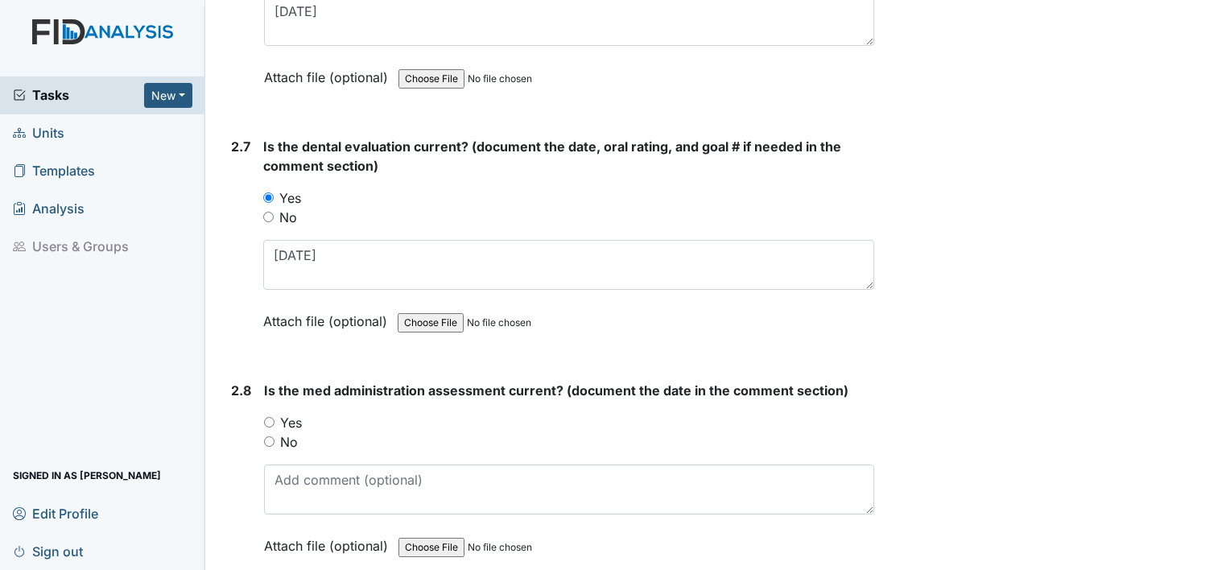
click at [298, 415] on label "Yes" at bounding box center [291, 422] width 22 height 19
click at [275, 417] on input "Yes" at bounding box center [269, 422] width 10 height 10
radio input "true"
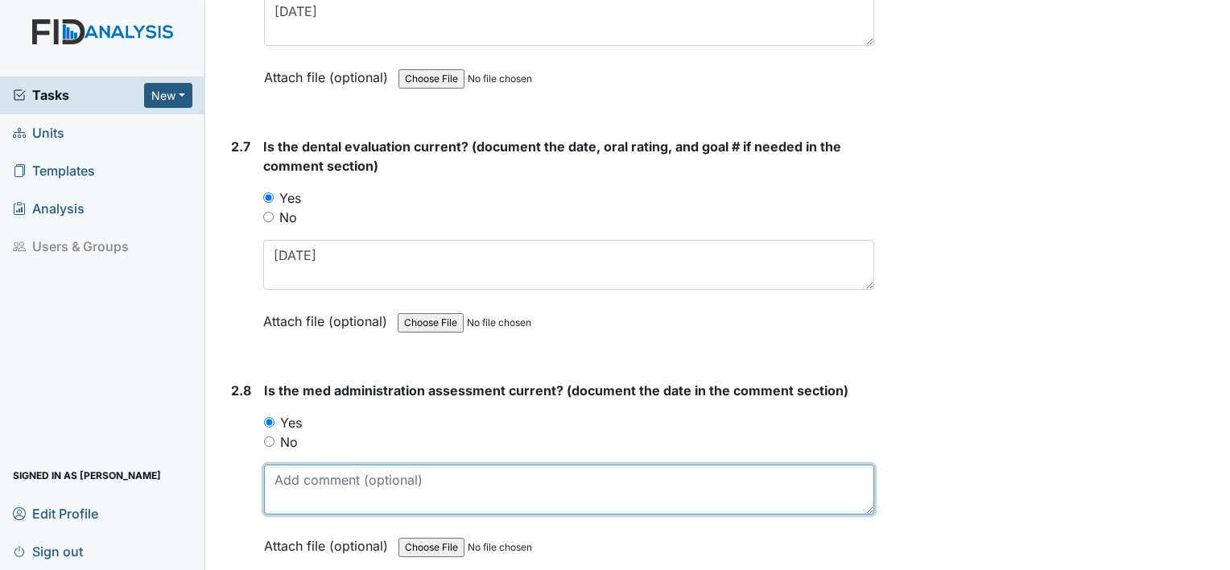
click at [299, 466] on textarea at bounding box center [569, 490] width 610 height 50
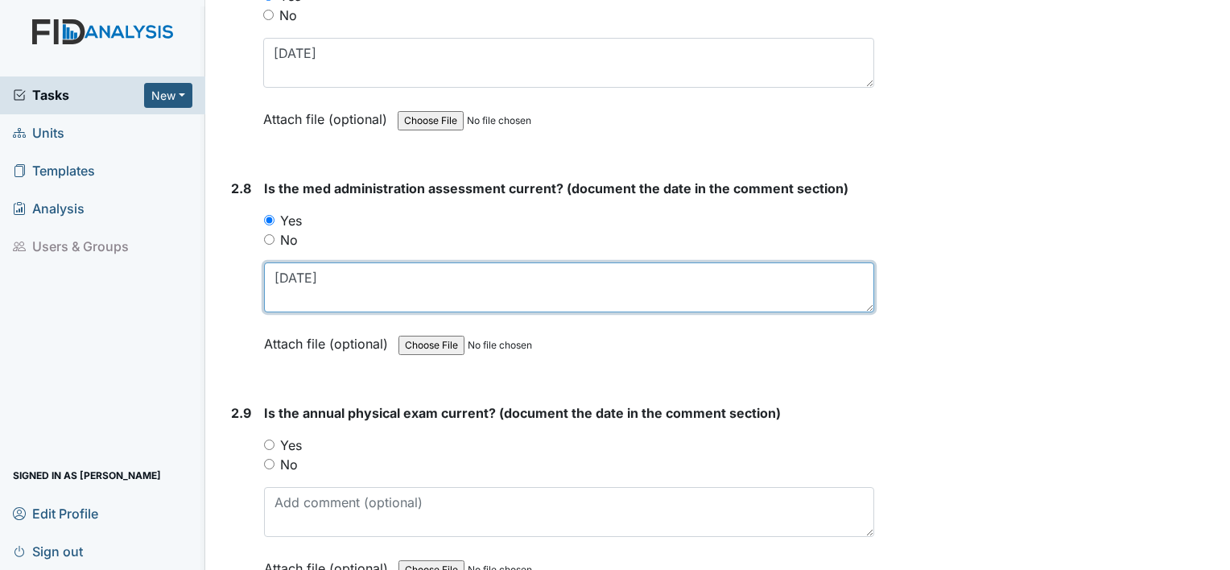
scroll to position [3163, 0]
type textarea "1.16.25"
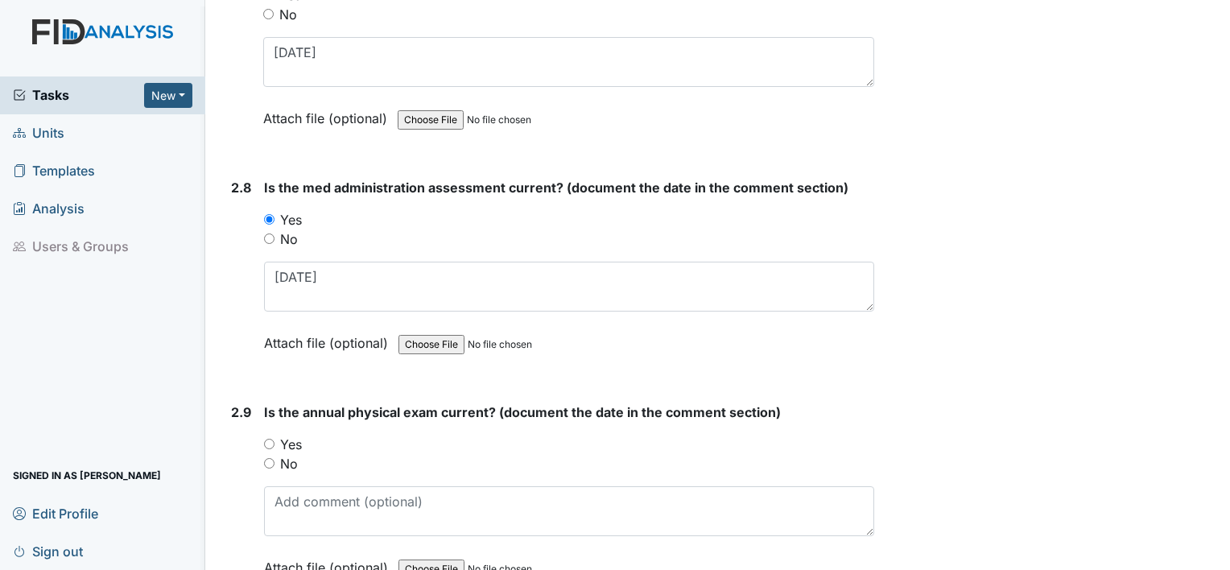
click at [292, 435] on label "Yes" at bounding box center [291, 444] width 22 height 19
click at [275, 439] on input "Yes" at bounding box center [269, 444] width 10 height 10
radio input "true"
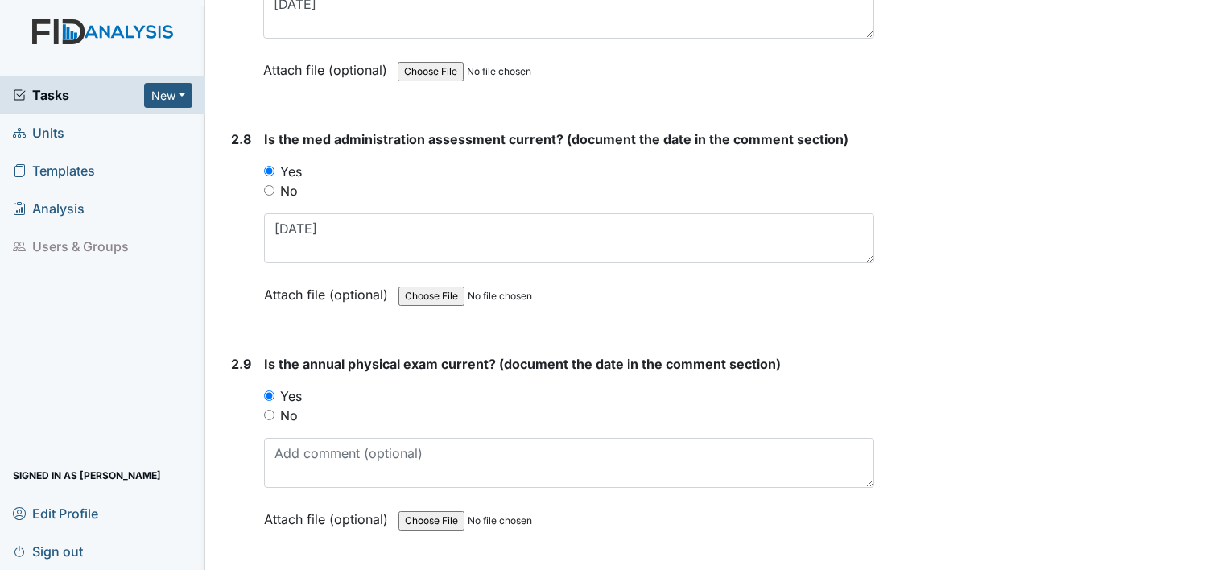
scroll to position [3215, 0]
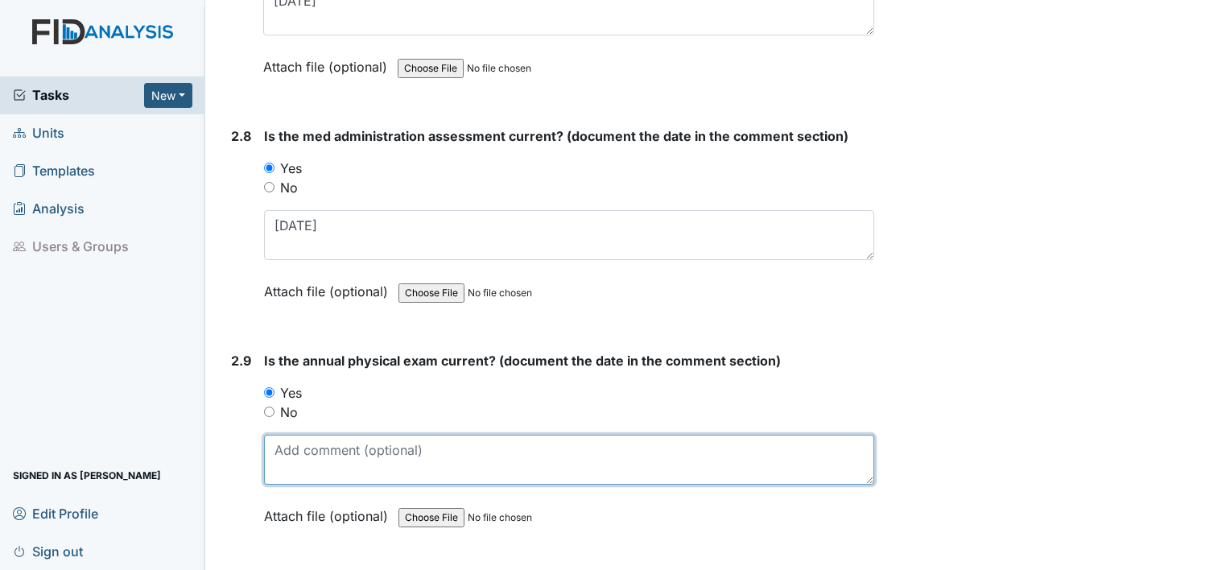
click at [292, 441] on textarea at bounding box center [569, 460] width 610 height 50
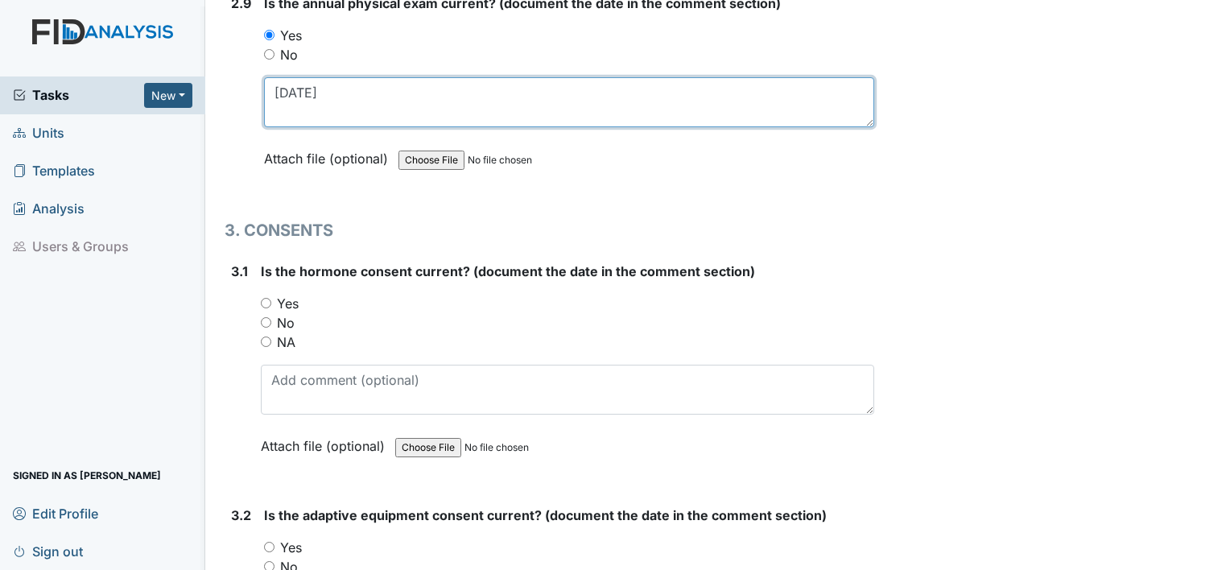
scroll to position [3584, 0]
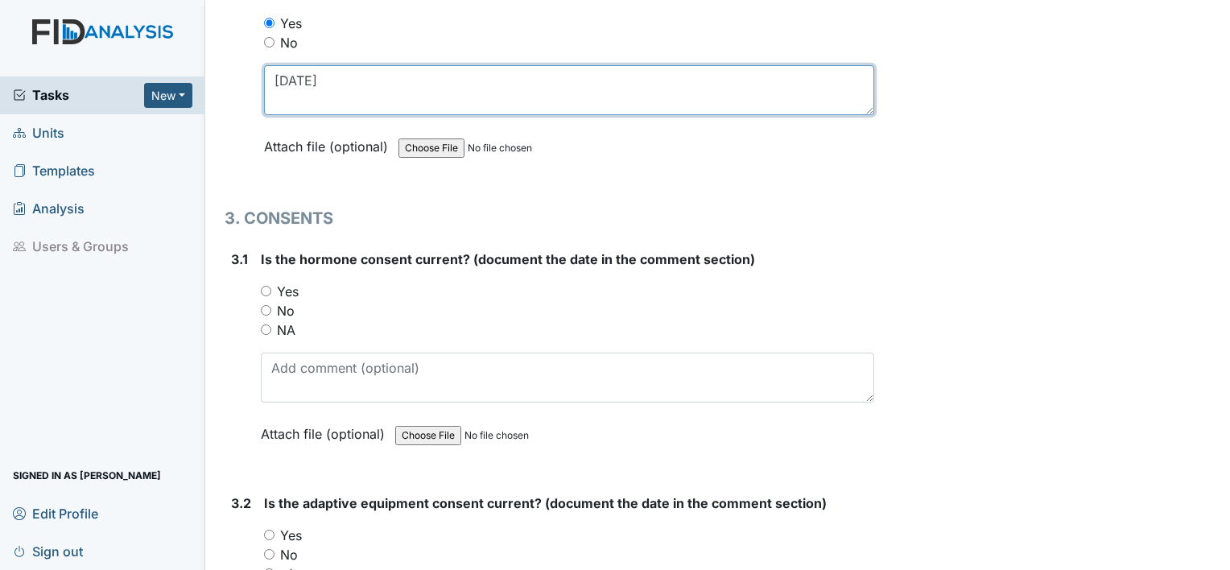
type textarea "[DATE]"
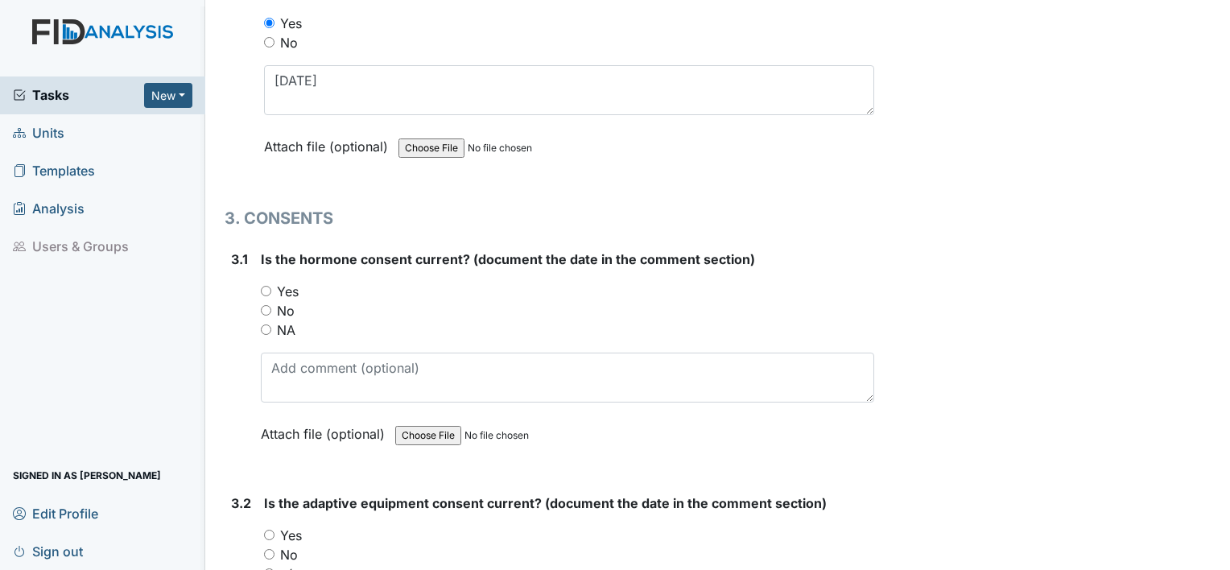
click at [291, 325] on label "NA" at bounding box center [286, 330] width 19 height 19
click at [271, 325] on input "NA" at bounding box center [266, 330] width 10 height 10
radio input "true"
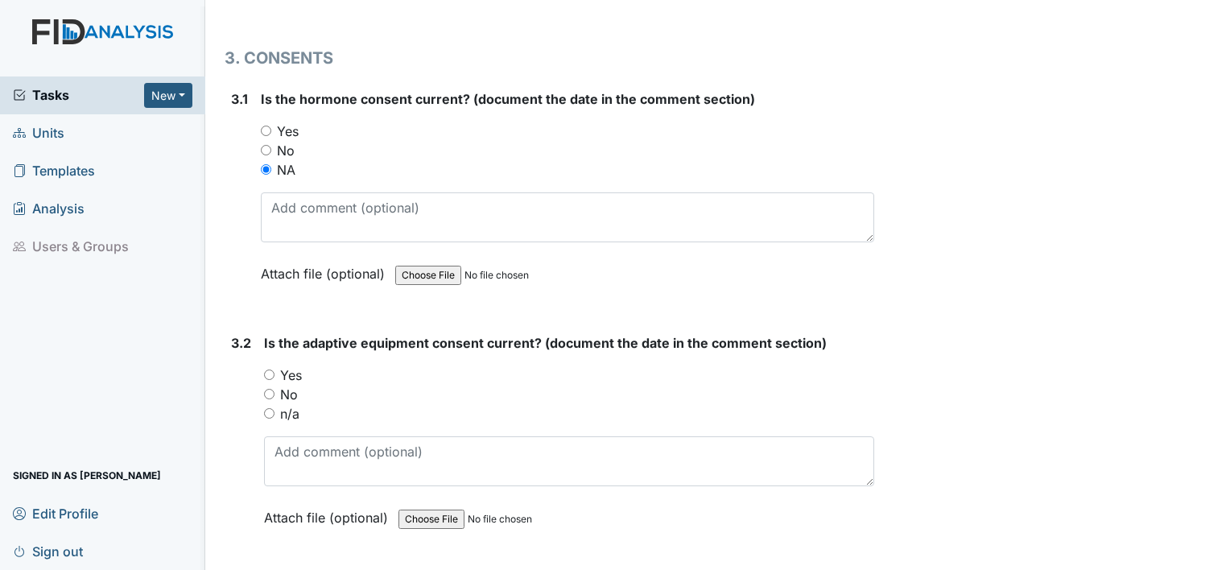
scroll to position [3749, 0]
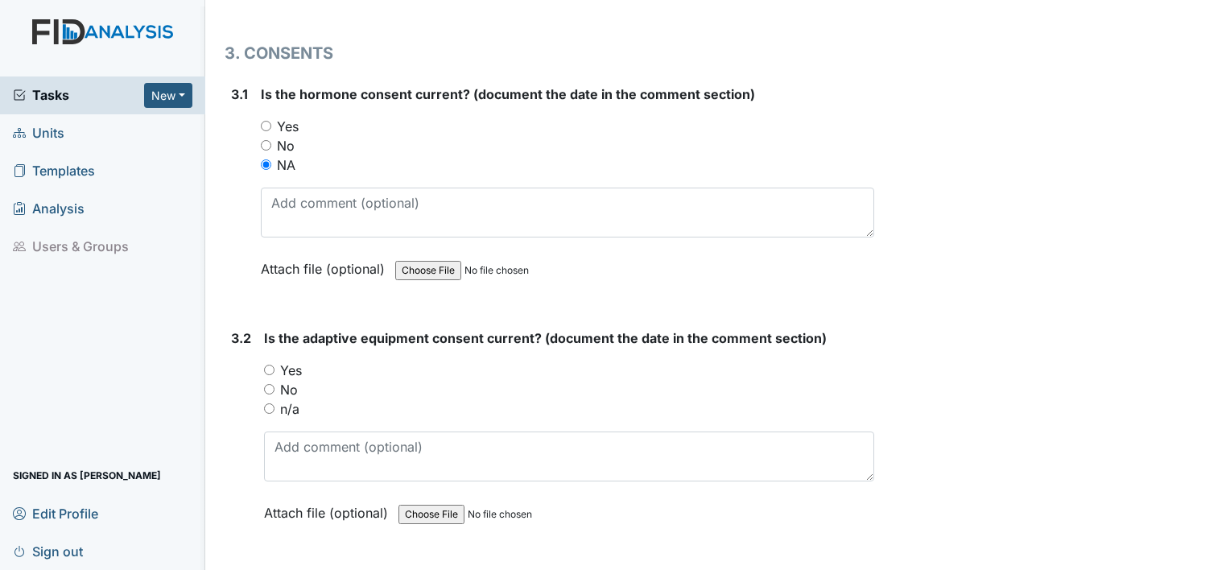
click at [287, 380] on label "No" at bounding box center [289, 389] width 18 height 19
click at [275, 384] on input "No" at bounding box center [269, 389] width 10 height 10
radio input "true"
click at [290, 361] on label "Yes" at bounding box center [291, 370] width 22 height 19
click at [275, 365] on input "Yes" at bounding box center [269, 370] width 10 height 10
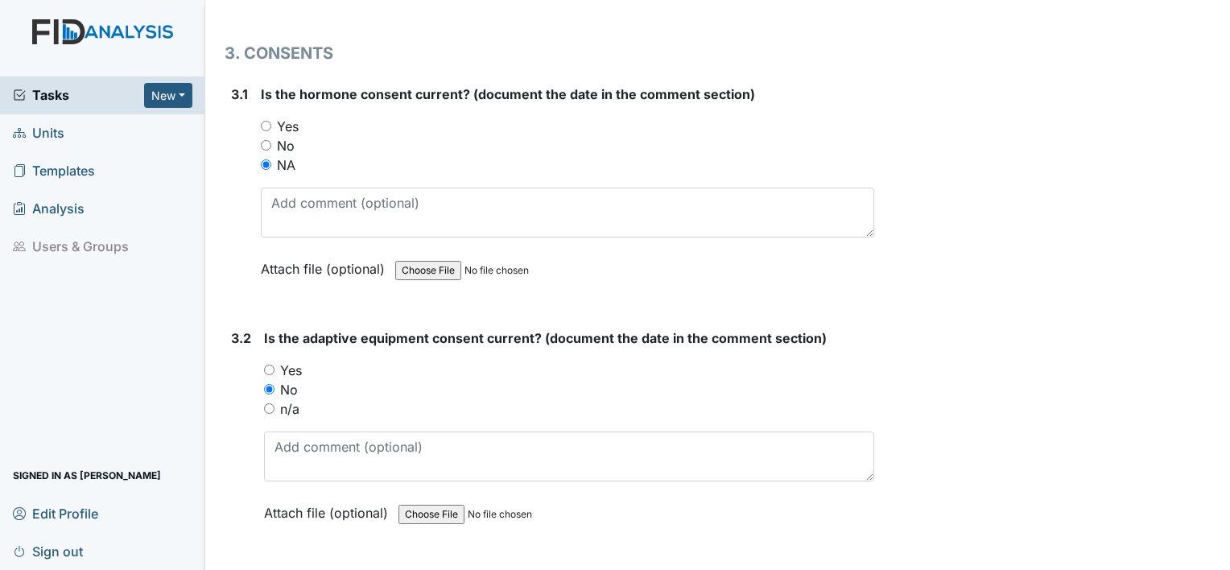
radio input "true"
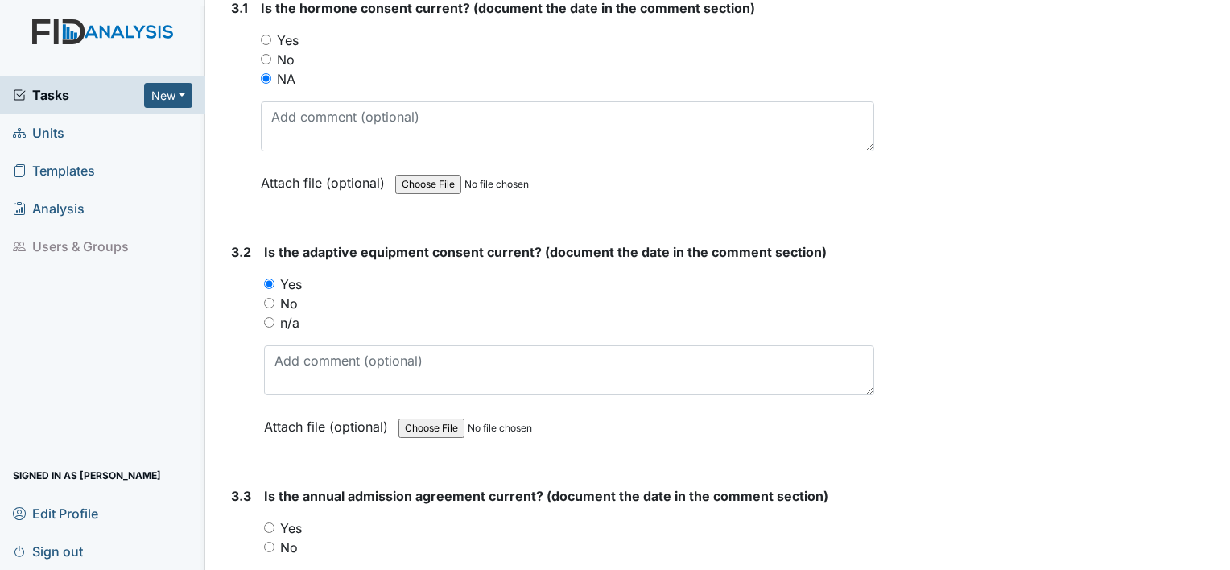
scroll to position [3836, 0]
click at [288, 293] on label "No" at bounding box center [289, 302] width 18 height 19
click at [275, 297] on input "No" at bounding box center [269, 302] width 10 height 10
radio input "true"
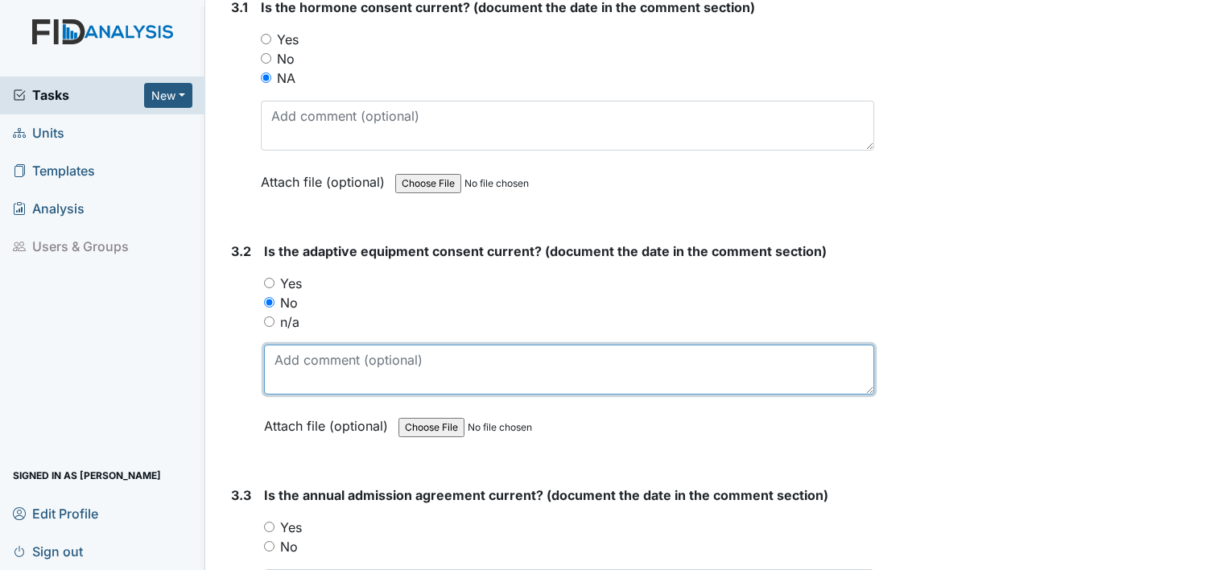
click at [290, 360] on textarea at bounding box center [569, 370] width 610 height 50
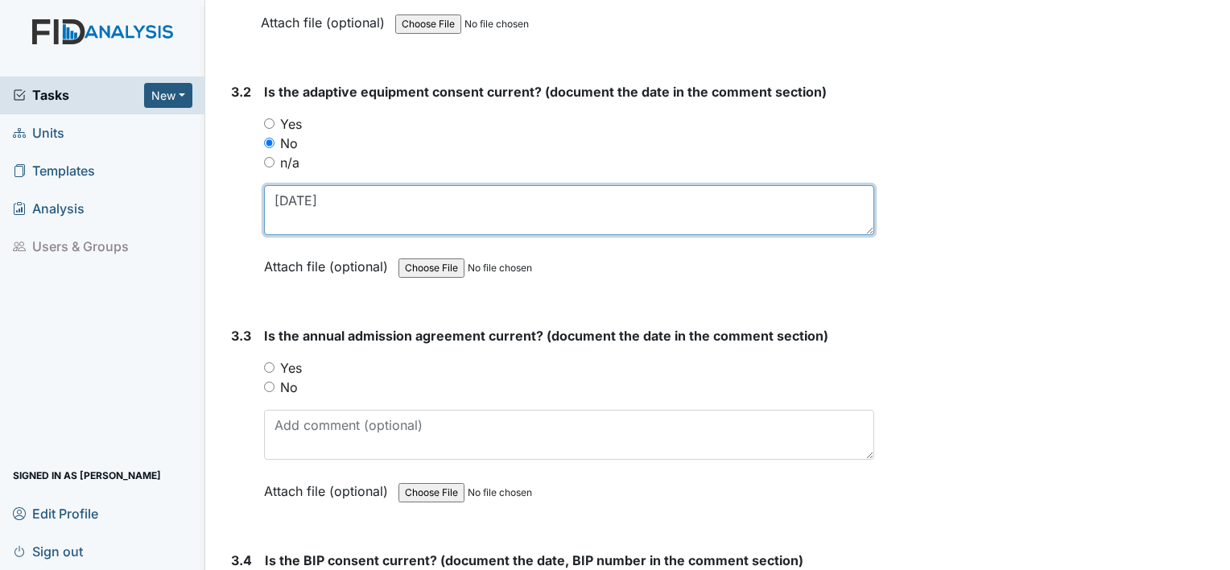
scroll to position [4000, 0]
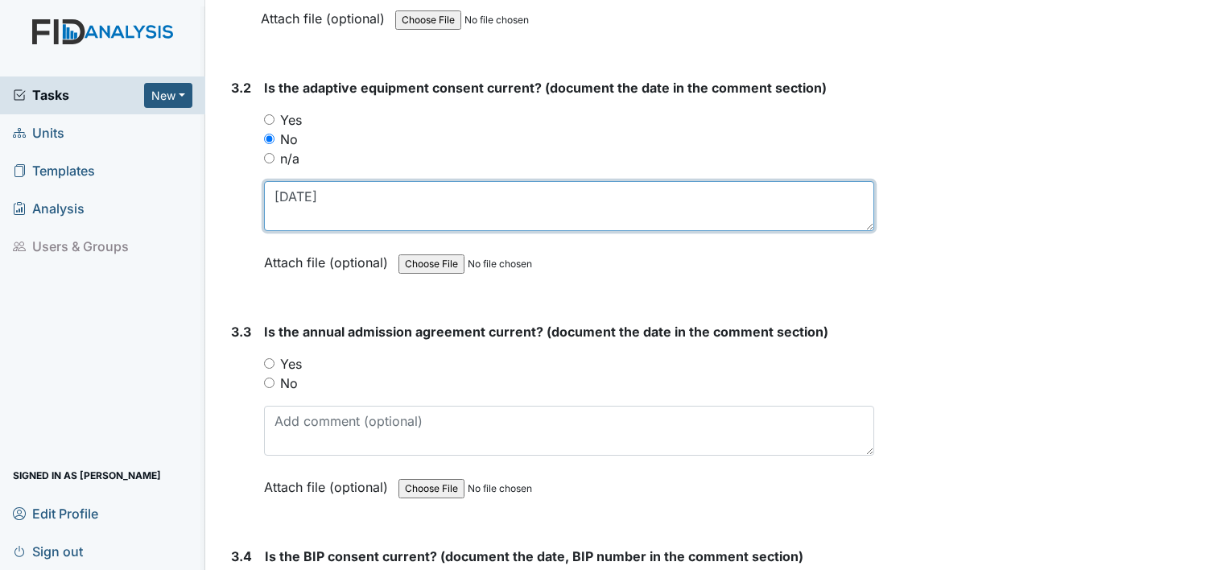
type textarea "8.15.23"
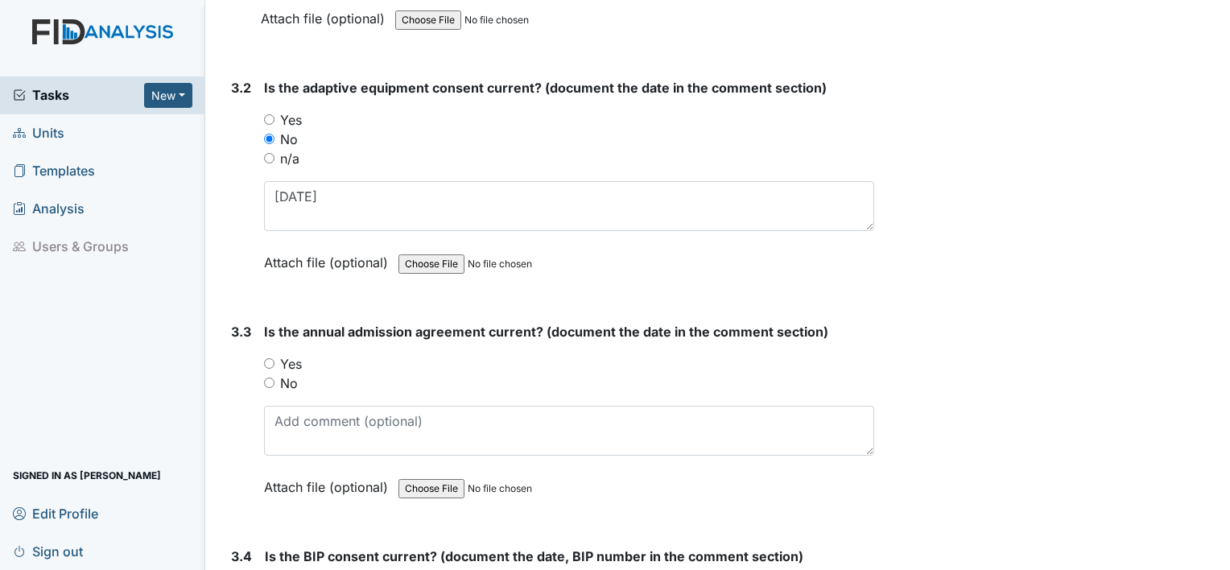
click at [289, 374] on label "No" at bounding box center [289, 383] width 18 height 19
click at [275, 378] on input "No" at bounding box center [269, 383] width 10 height 10
radio input "true"
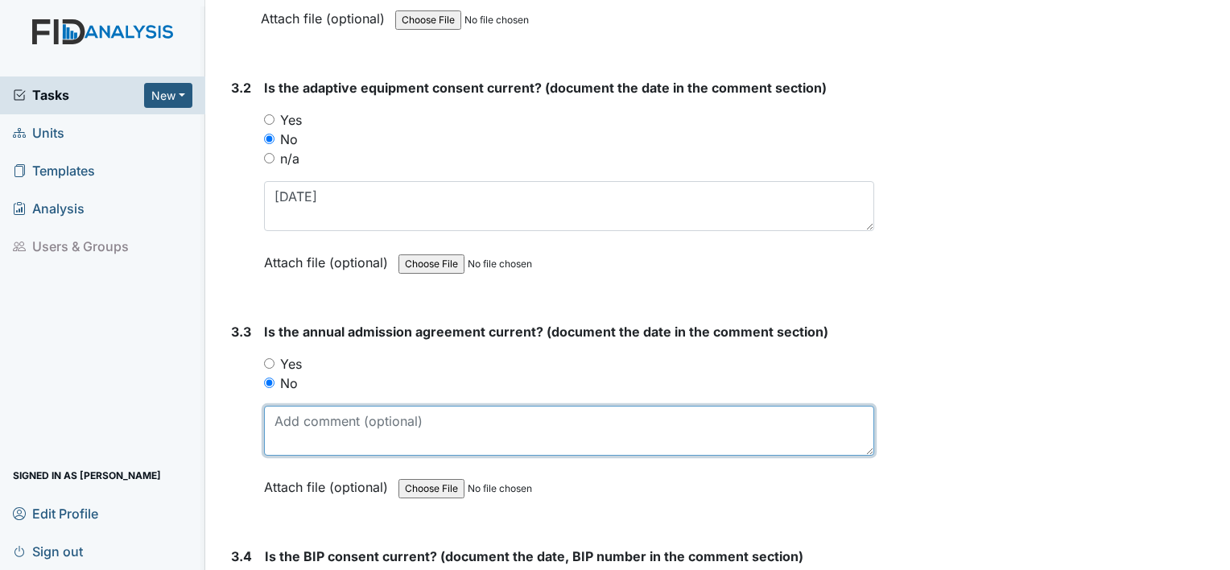
click at [288, 416] on textarea at bounding box center [569, 431] width 610 height 50
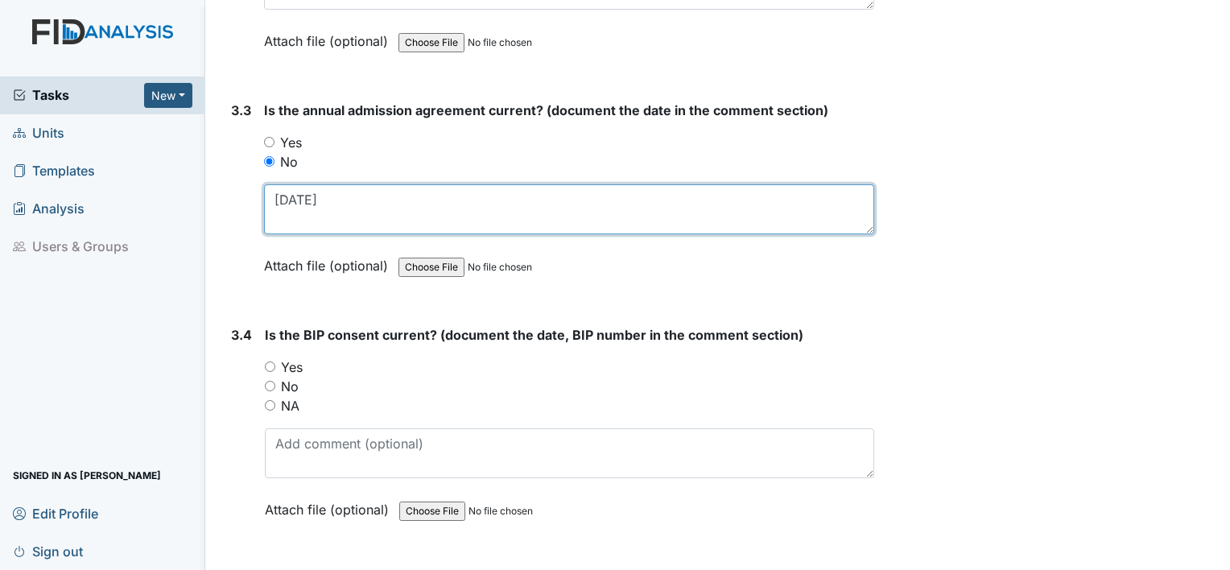
scroll to position [4222, 0]
type textarea "4.15.24"
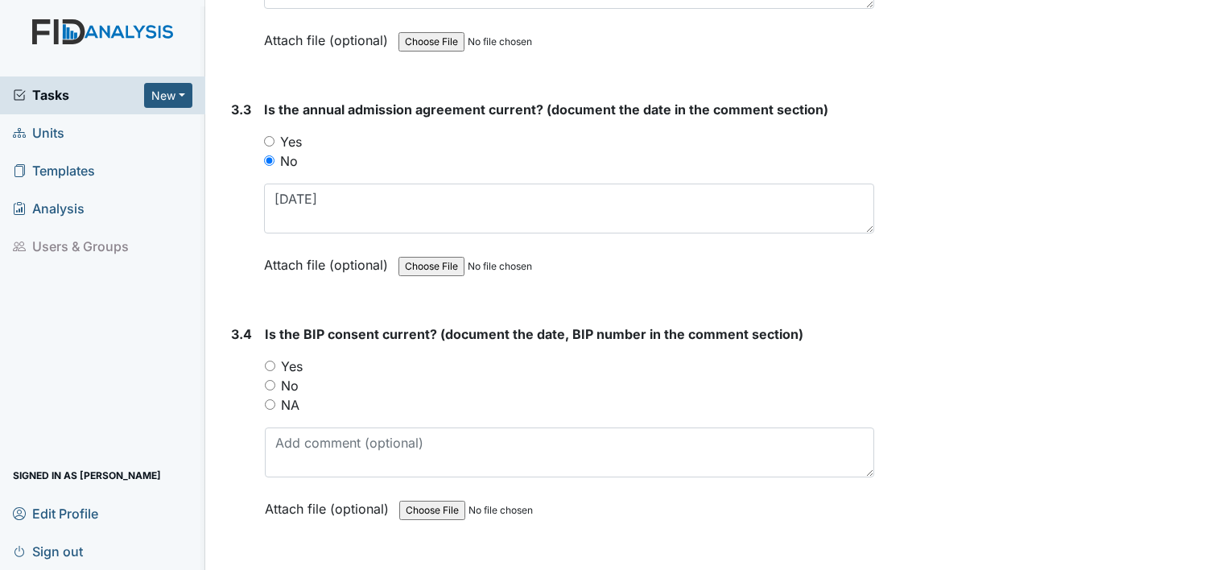
click at [286, 358] on label "Yes" at bounding box center [292, 366] width 22 height 19
click at [275, 361] on input "Yes" at bounding box center [270, 366] width 10 height 10
radio input "true"
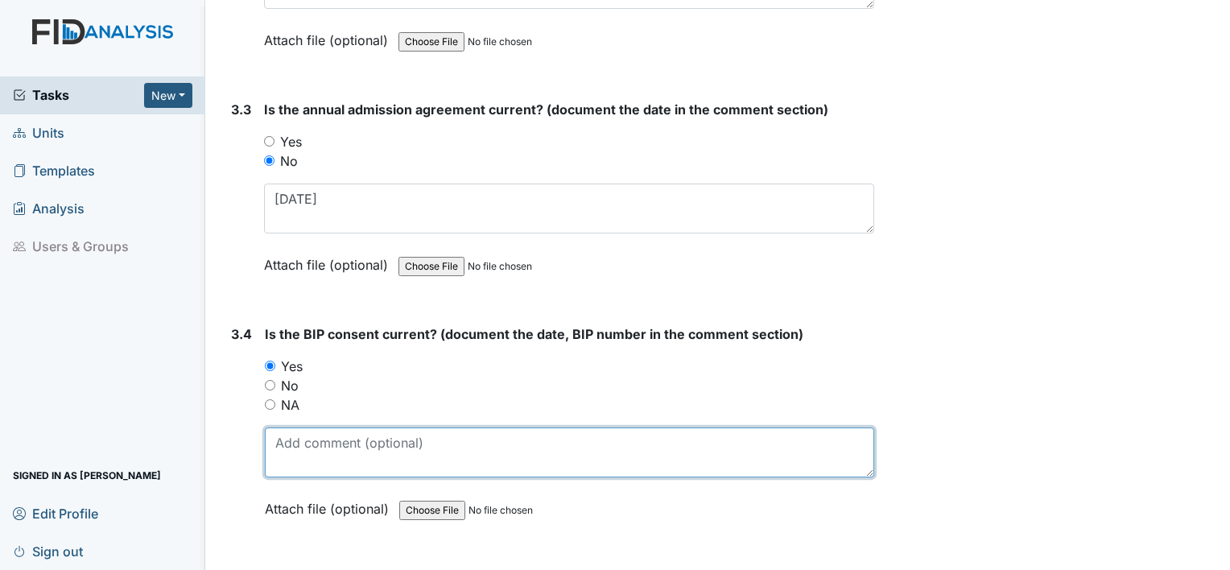
click at [281, 438] on textarea at bounding box center [570, 453] width 610 height 50
click at [281, 438] on textarea "7.18.24;" at bounding box center [570, 453] width 610 height 50
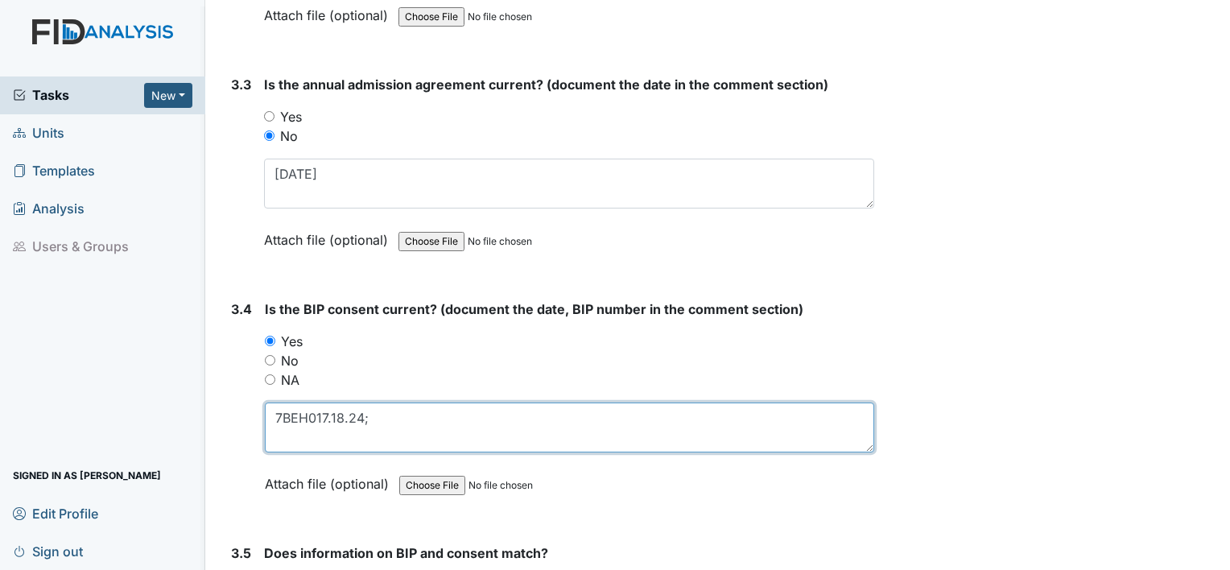
scroll to position [4248, 0]
click at [369, 403] on textarea "7BEH017.18.24;" at bounding box center [570, 427] width 610 height 50
click at [280, 402] on textarea "7BEH017" at bounding box center [570, 427] width 610 height 50
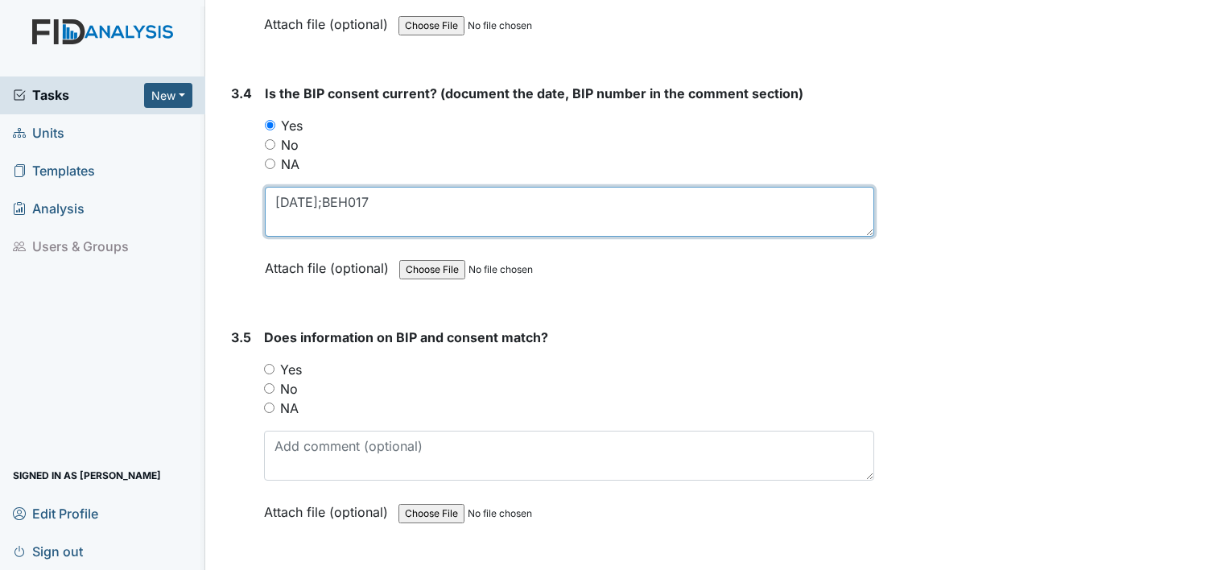
scroll to position [4491, 0]
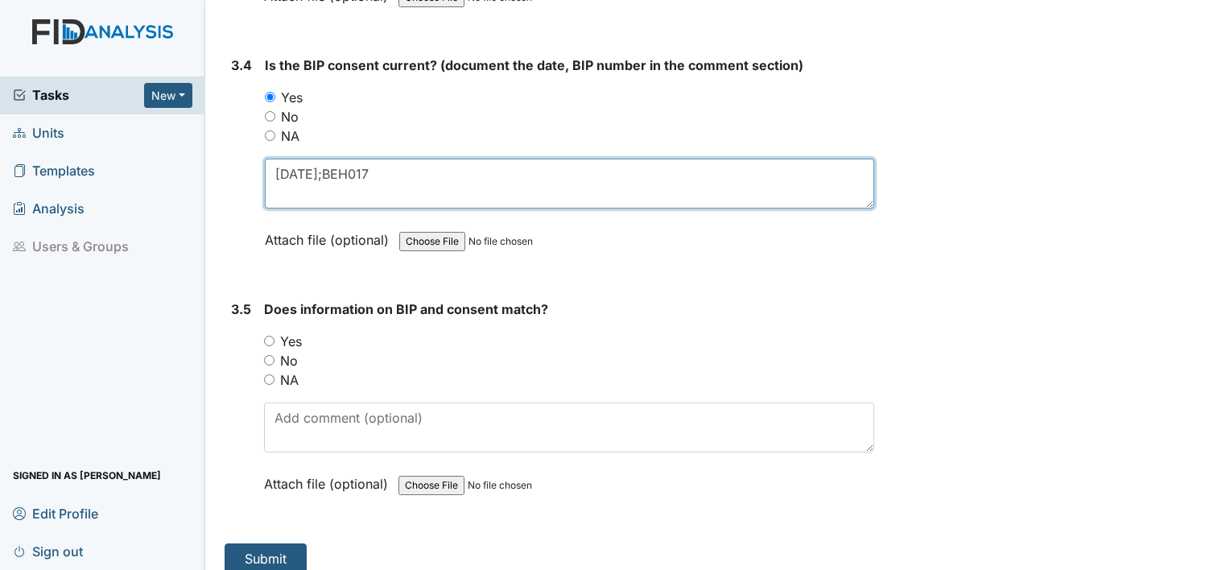
type textarea "7.18.24;BEH017"
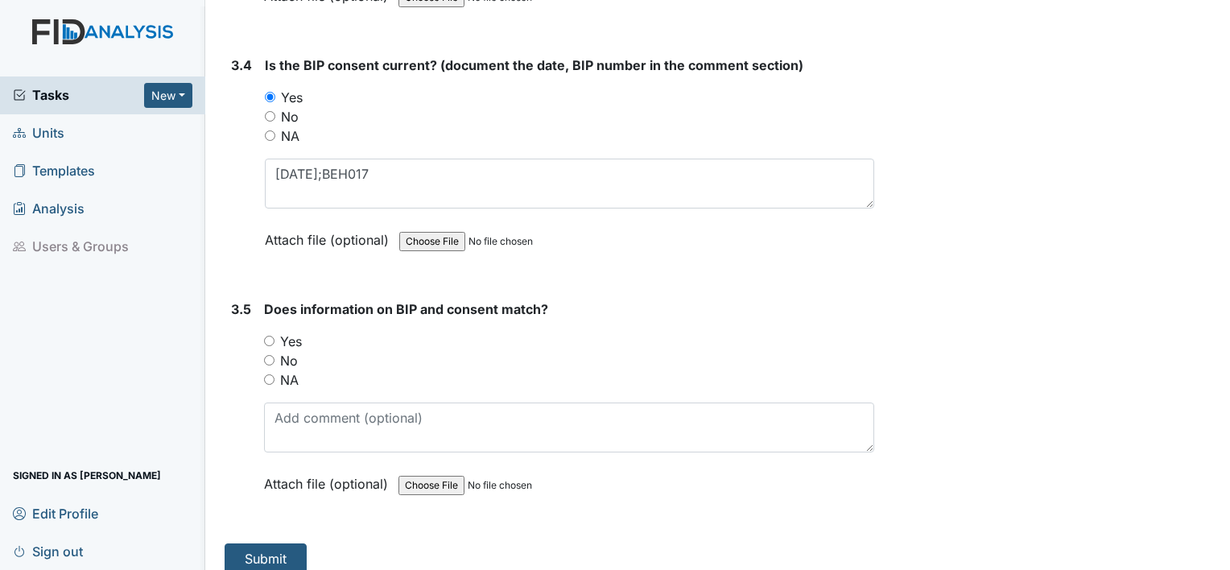
click at [293, 332] on label "Yes" at bounding box center [291, 341] width 22 height 19
click at [275, 336] on input "Yes" at bounding box center [269, 341] width 10 height 10
radio input "true"
click at [267, 544] on button "Submit" at bounding box center [266, 559] width 82 height 31
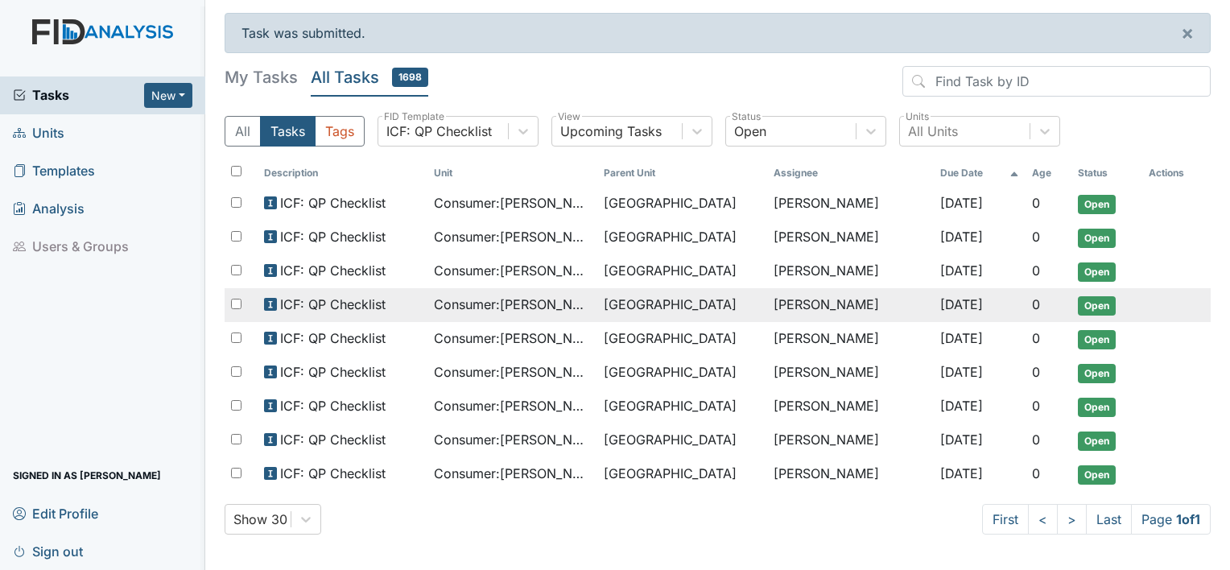
click at [553, 304] on span "Consumer : [PERSON_NAME]" at bounding box center [512, 304] width 157 height 19
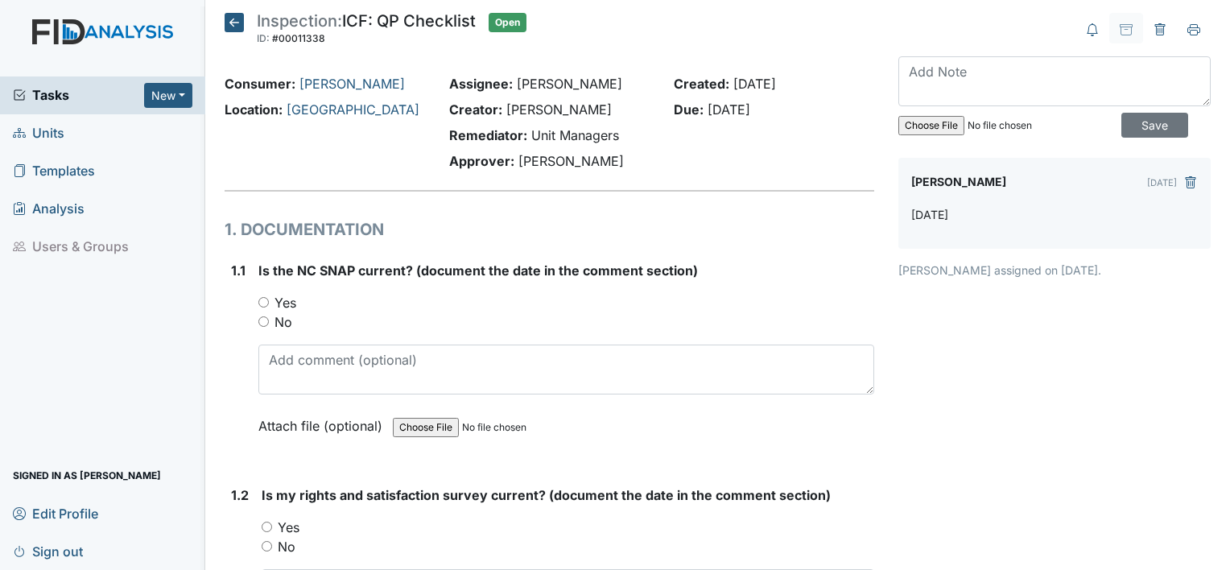
click at [289, 301] on label "Yes" at bounding box center [286, 302] width 22 height 19
click at [269, 301] on input "Yes" at bounding box center [263, 302] width 10 height 10
radio input "true"
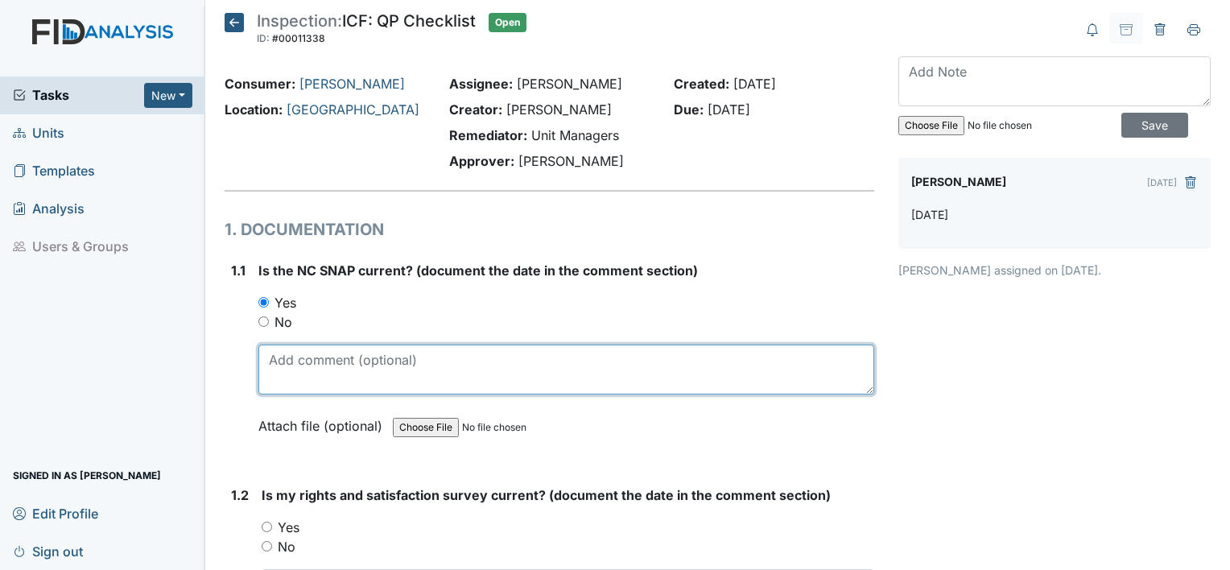
click at [284, 364] on textarea at bounding box center [566, 370] width 616 height 50
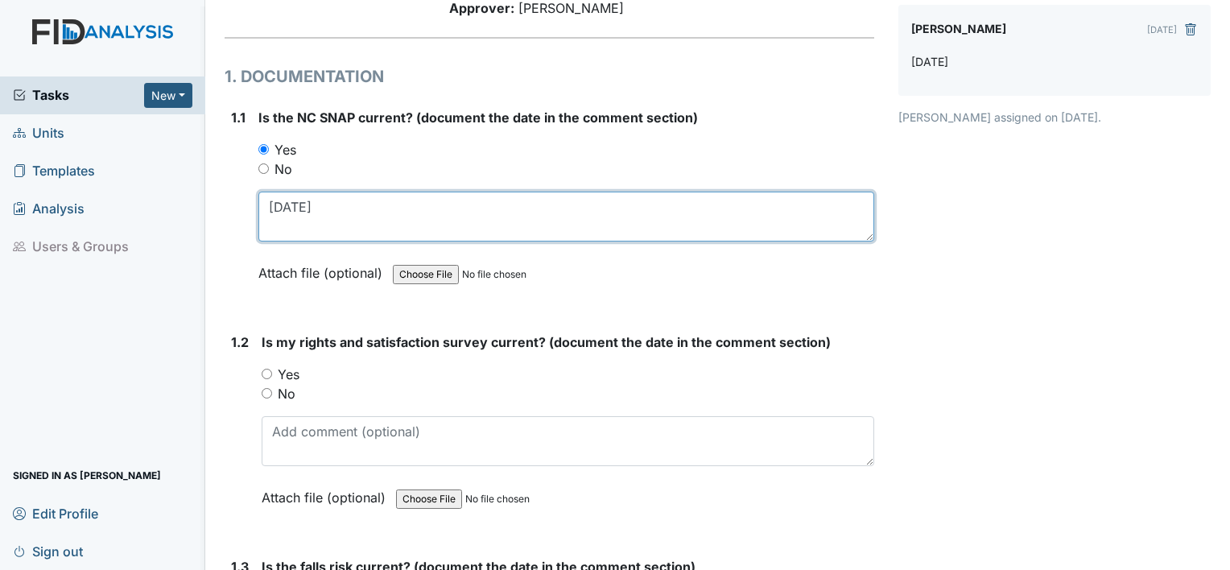
scroll to position [155, 0]
type textarea "12.12.24"
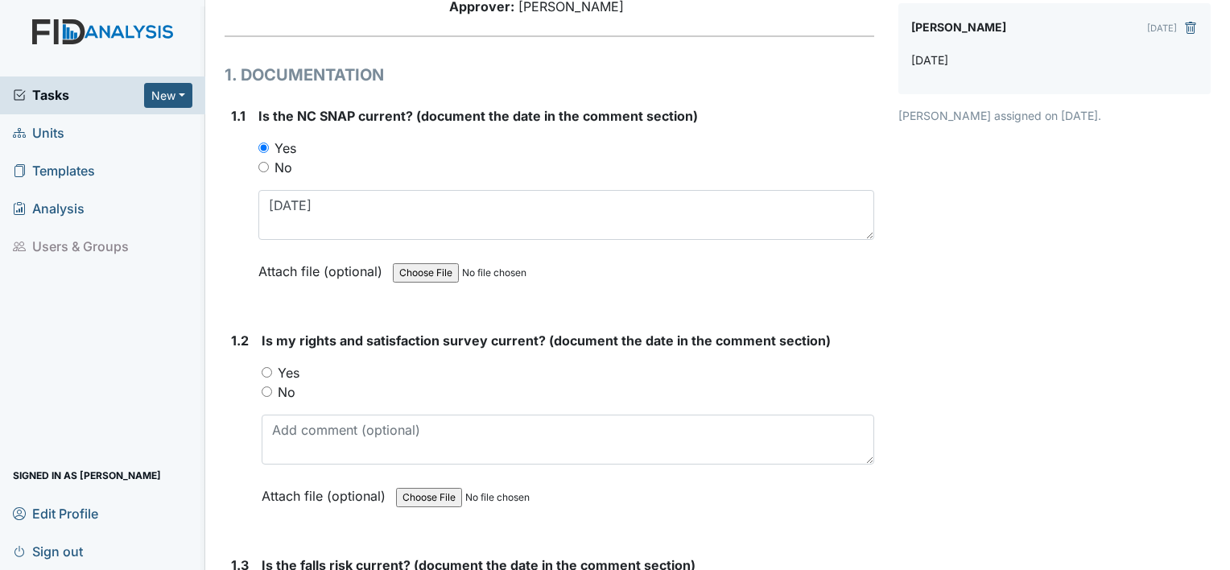
click at [279, 378] on label "Yes" at bounding box center [289, 372] width 22 height 19
click at [272, 378] on input "Yes" at bounding box center [267, 372] width 10 height 10
radio input "true"
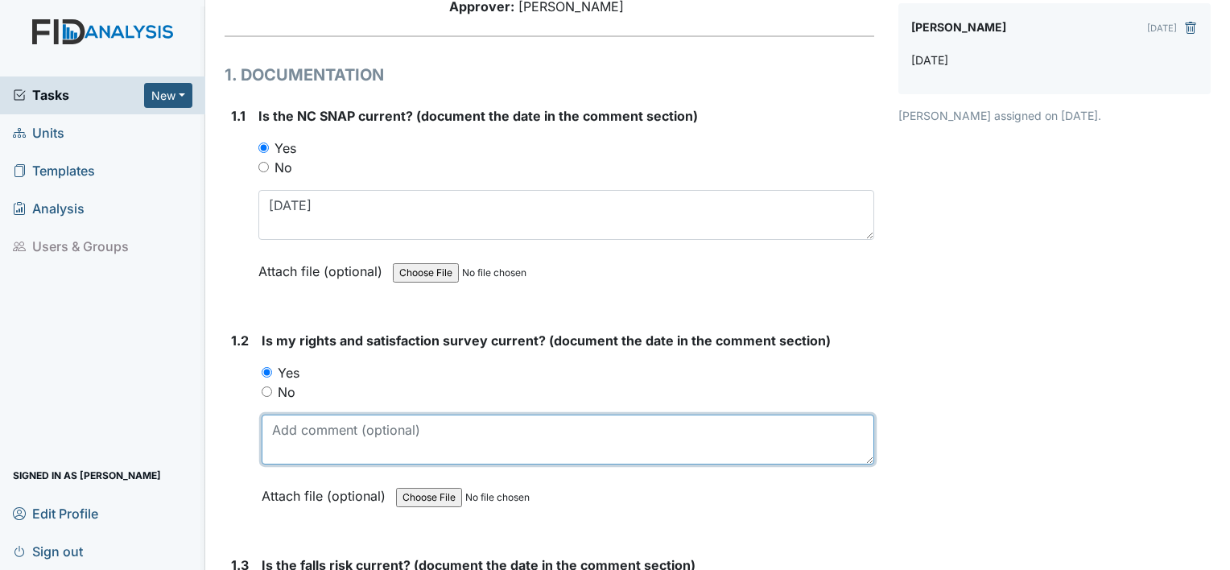
click at [280, 428] on textarea at bounding box center [568, 440] width 613 height 50
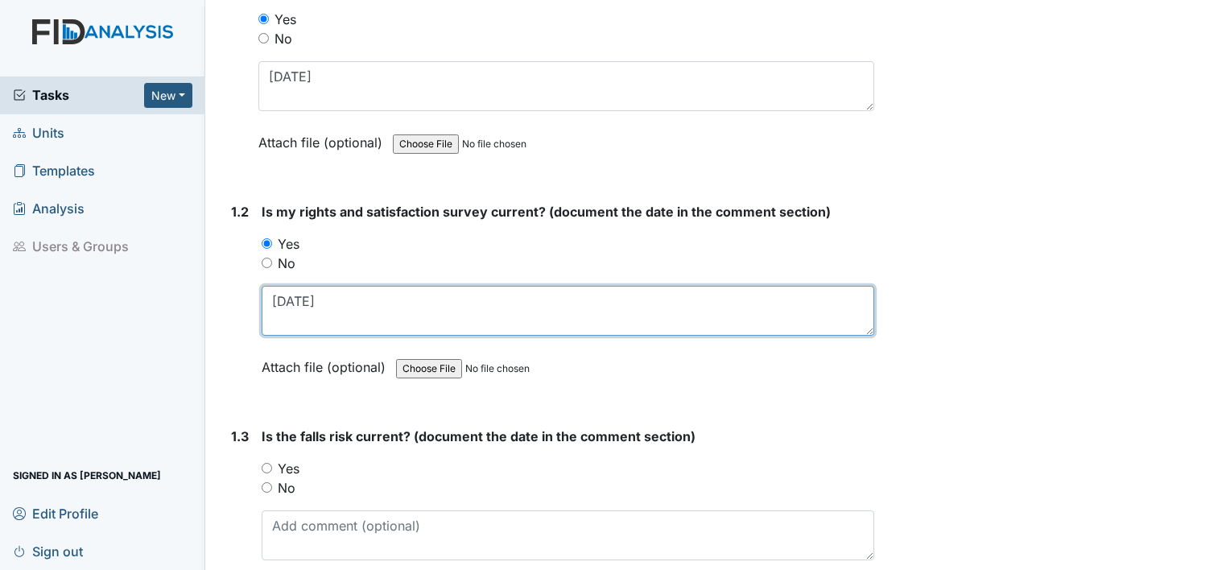
scroll to position [292, 0]
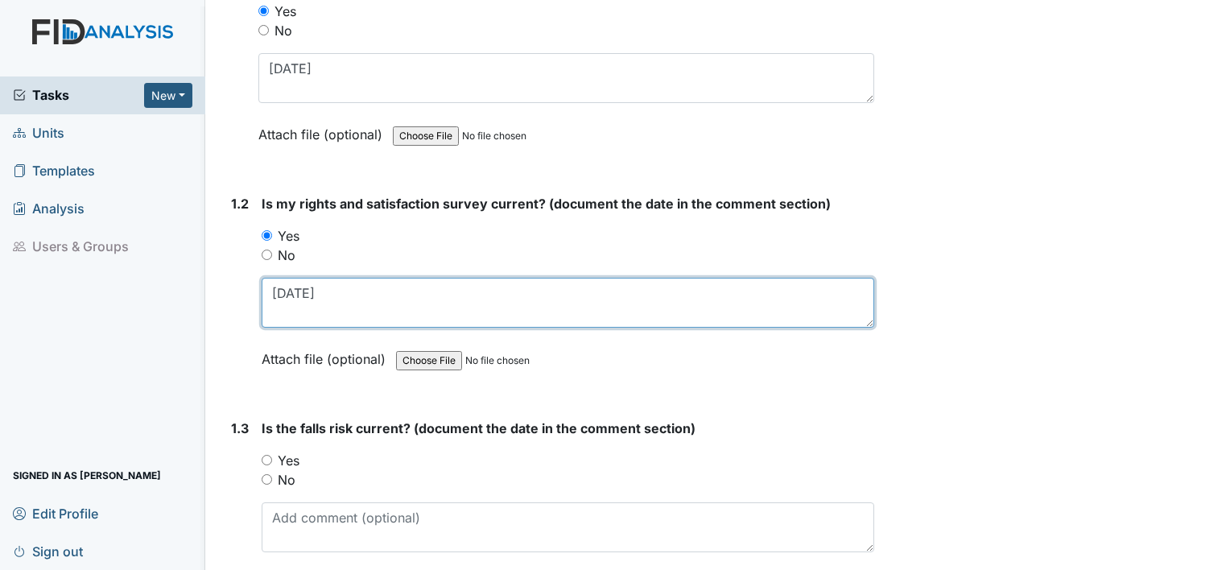
type textarea "[DATE]"
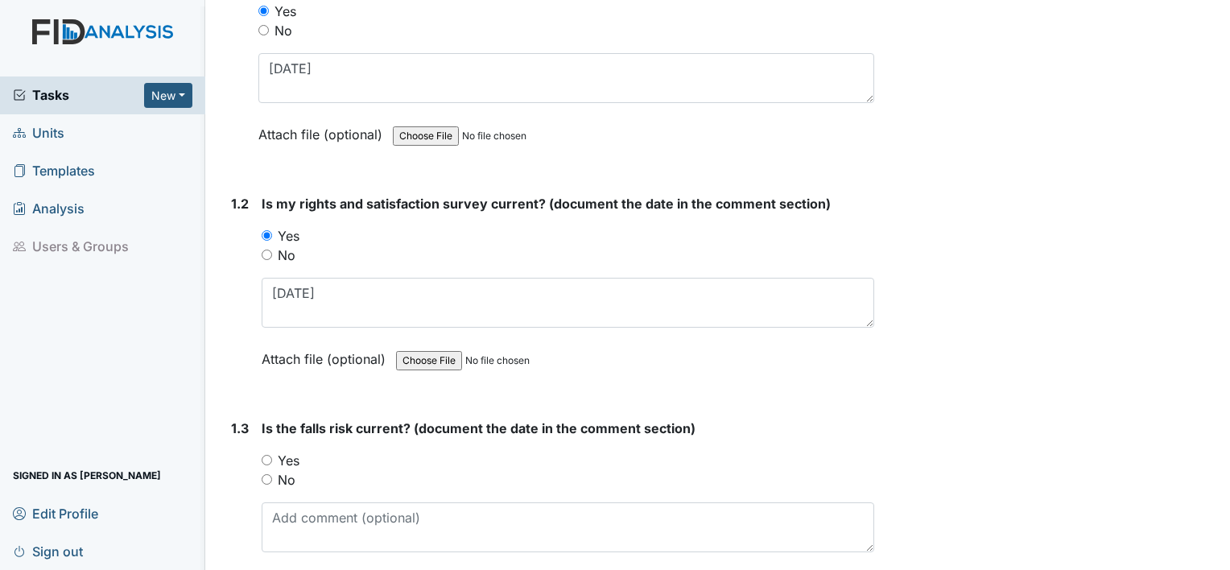
click at [292, 459] on label "Yes" at bounding box center [289, 460] width 22 height 19
click at [272, 459] on input "Yes" at bounding box center [267, 460] width 10 height 10
radio input "true"
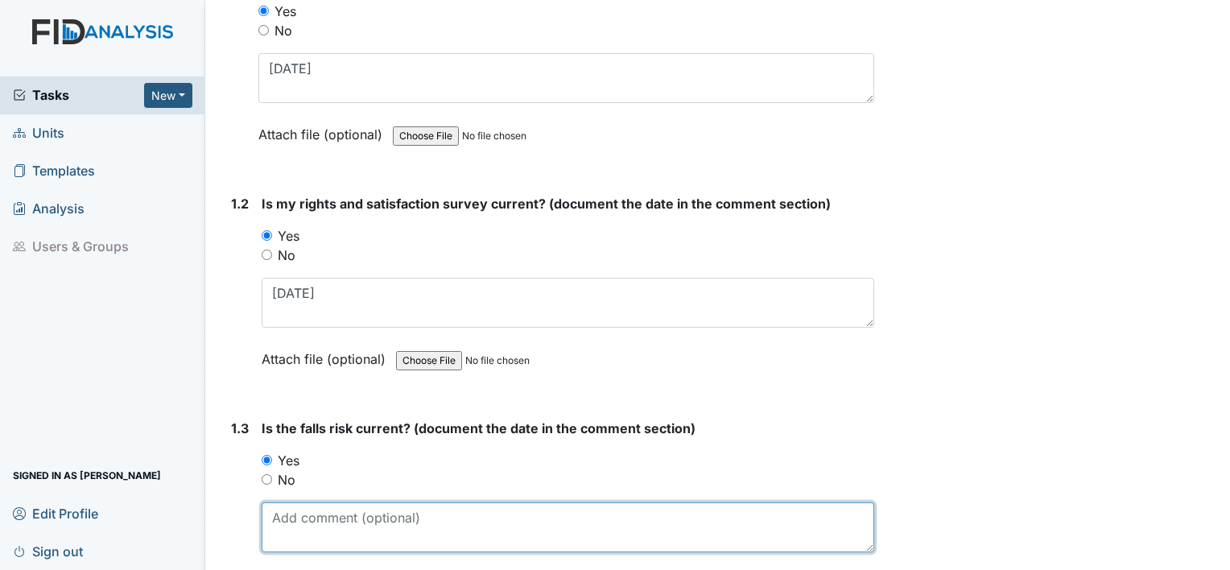
click at [292, 523] on textarea at bounding box center [568, 527] width 613 height 50
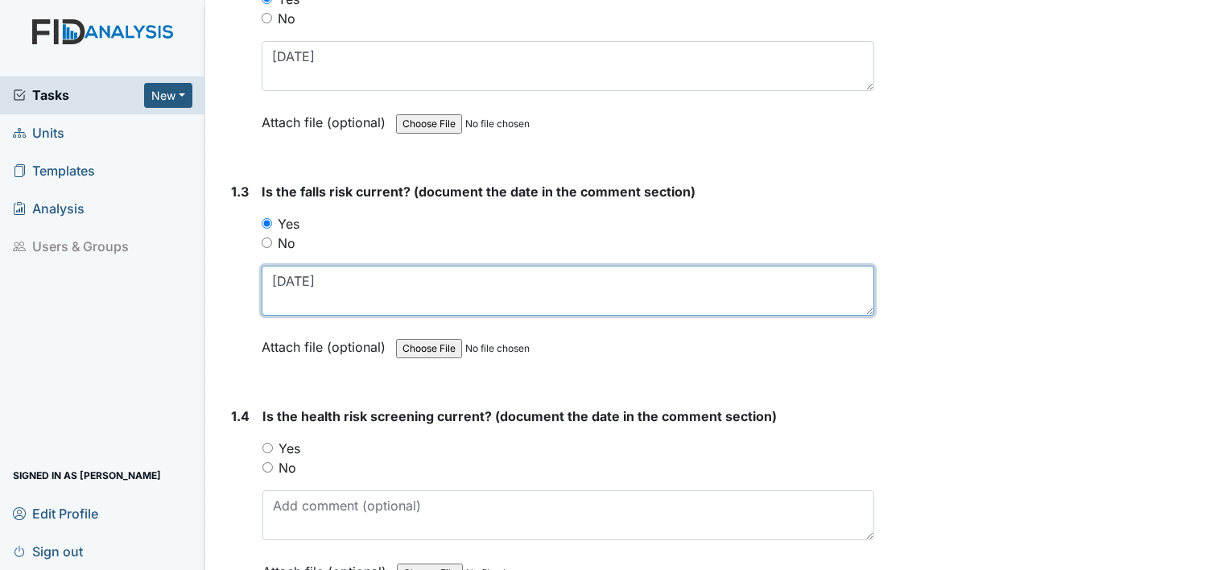
scroll to position [530, 0]
type textarea "[DATE]"
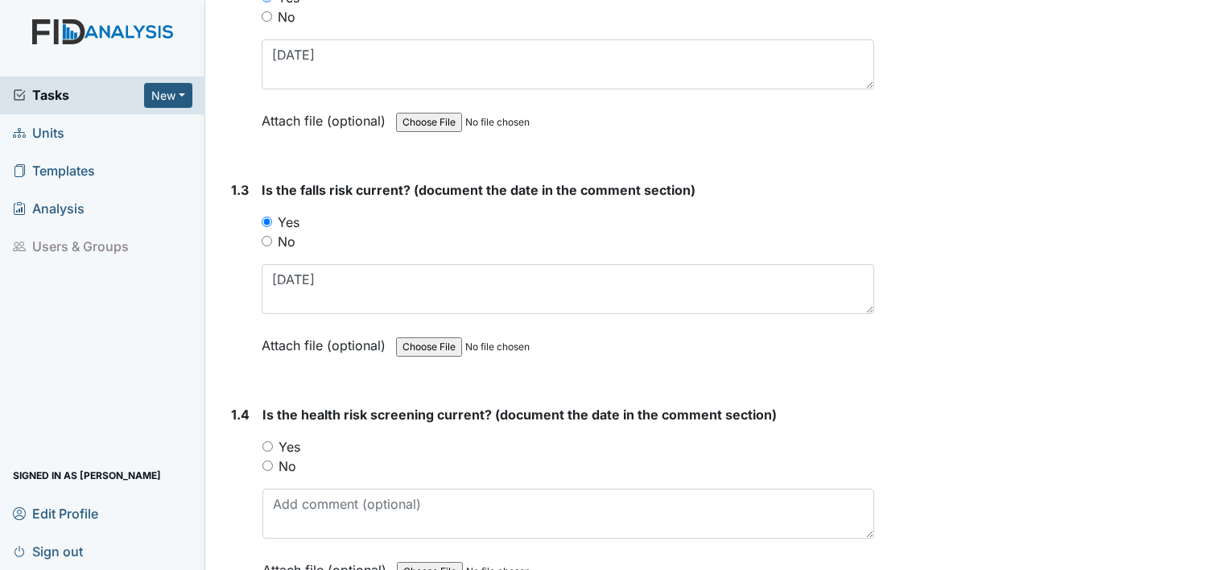
click at [283, 445] on label "Yes" at bounding box center [290, 446] width 22 height 19
click at [273, 445] on input "Yes" at bounding box center [268, 446] width 10 height 10
radio input "true"
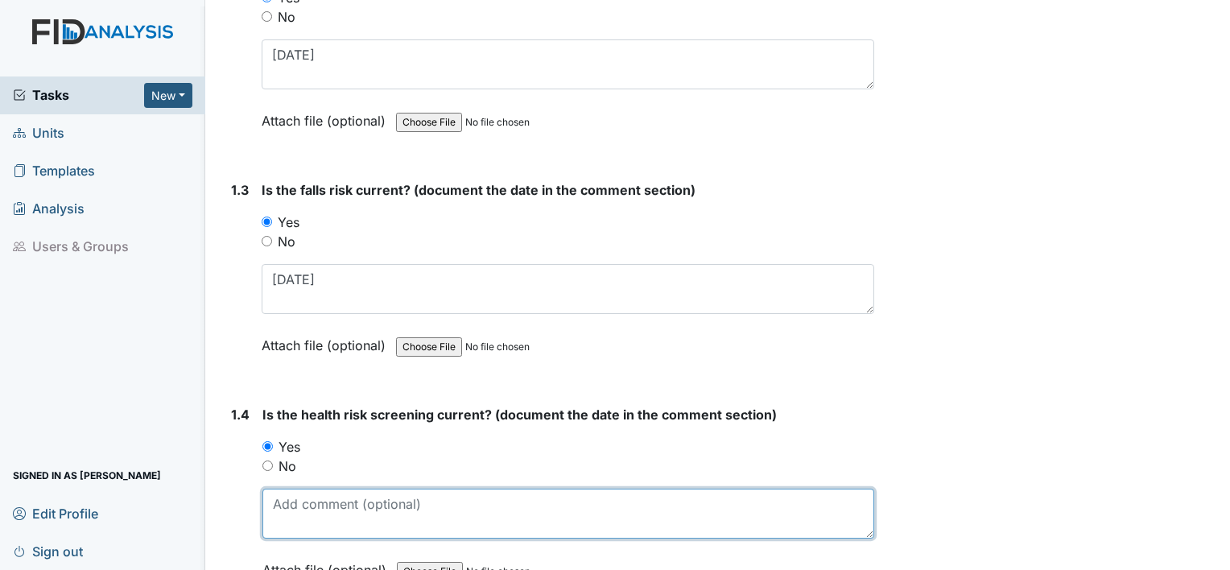
click at [282, 493] on textarea at bounding box center [569, 514] width 612 height 50
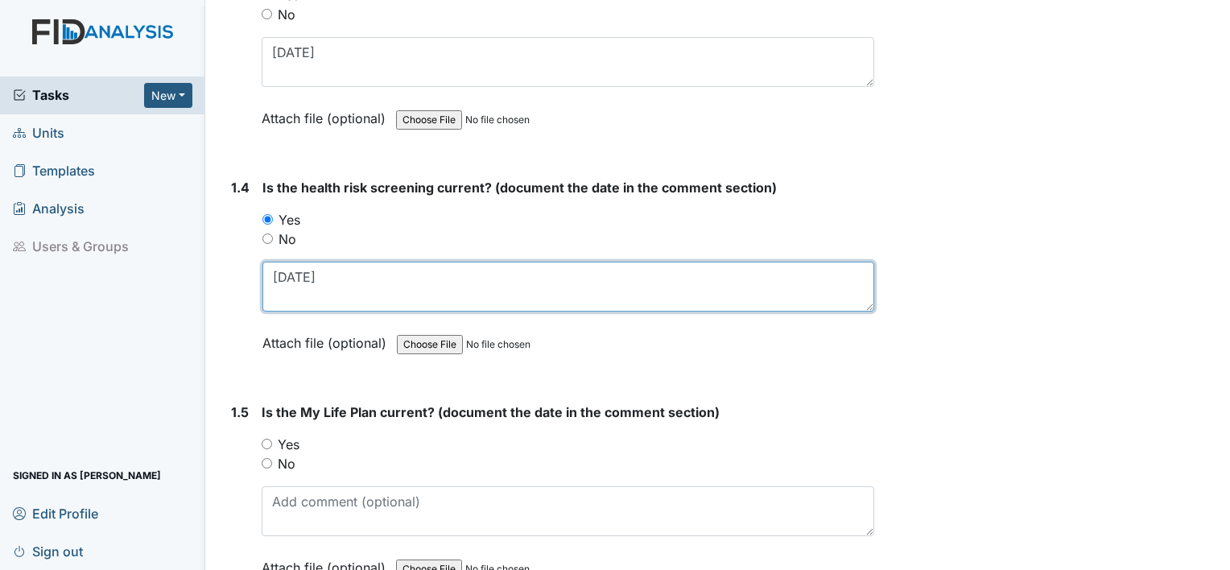
scroll to position [760, 0]
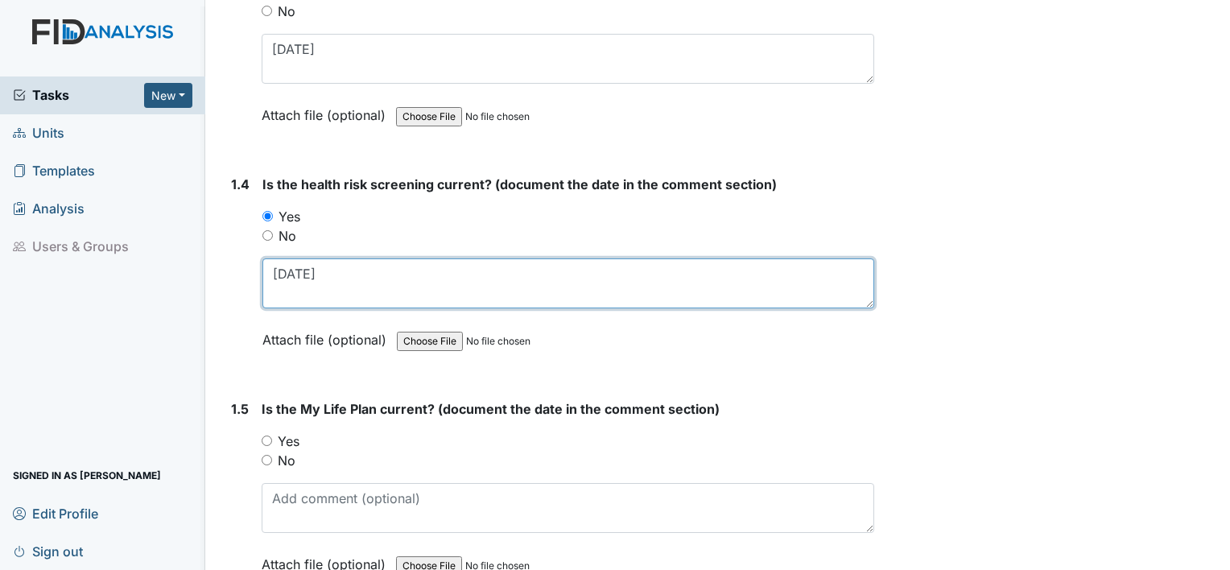
type textarea "[DATE]"
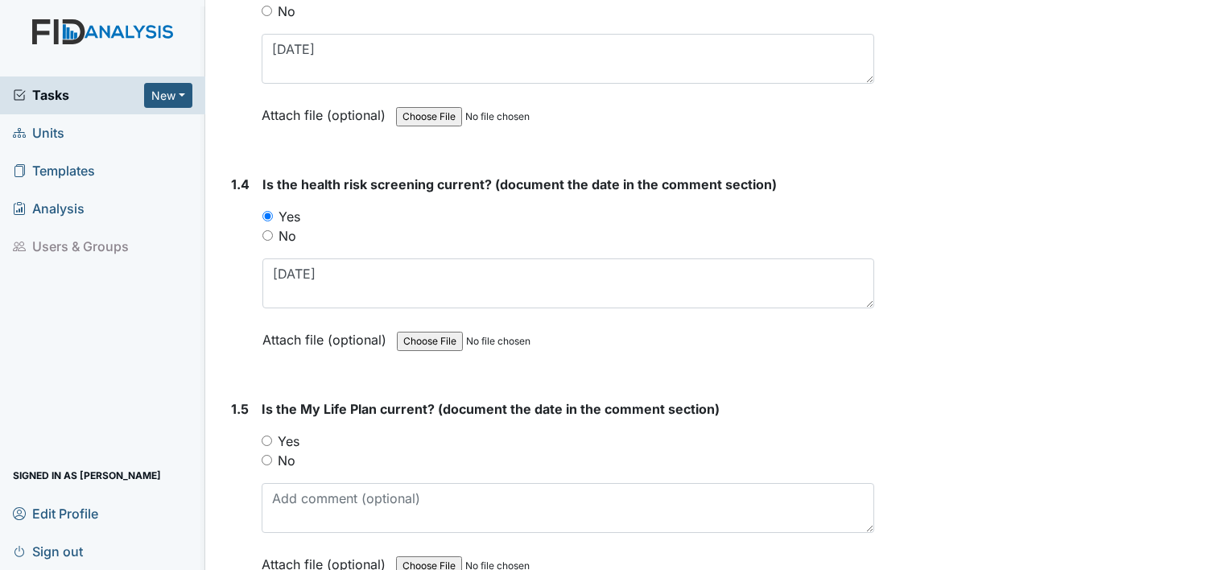
click at [287, 439] on label "Yes" at bounding box center [289, 441] width 22 height 19
click at [272, 439] on input "Yes" at bounding box center [267, 441] width 10 height 10
radio input "true"
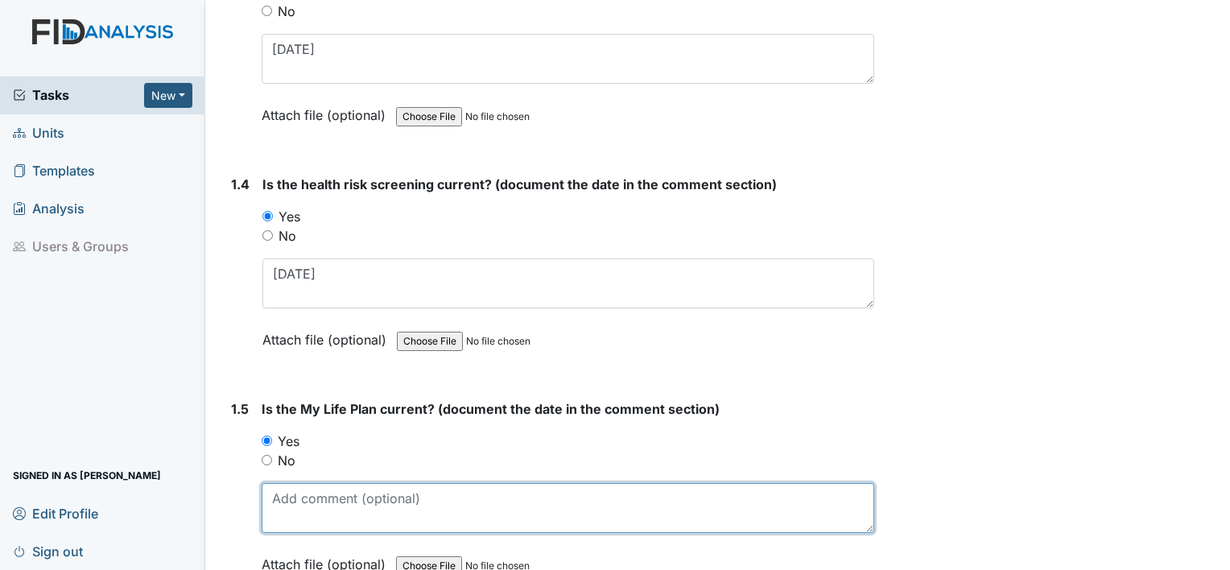
click at [285, 498] on textarea at bounding box center [568, 508] width 613 height 50
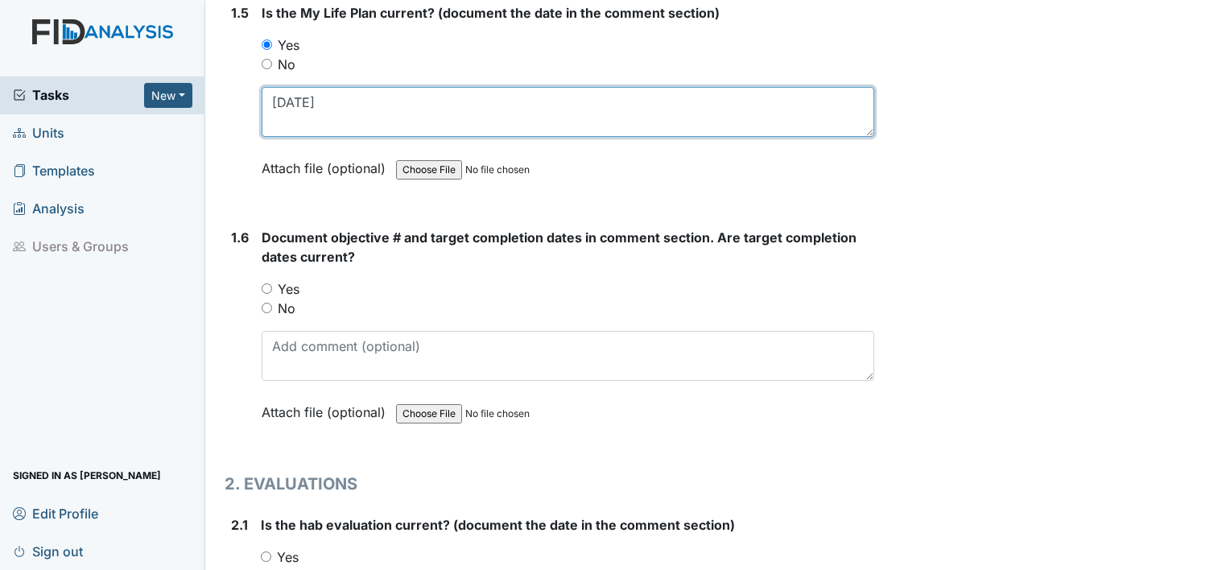
scroll to position [1159, 0]
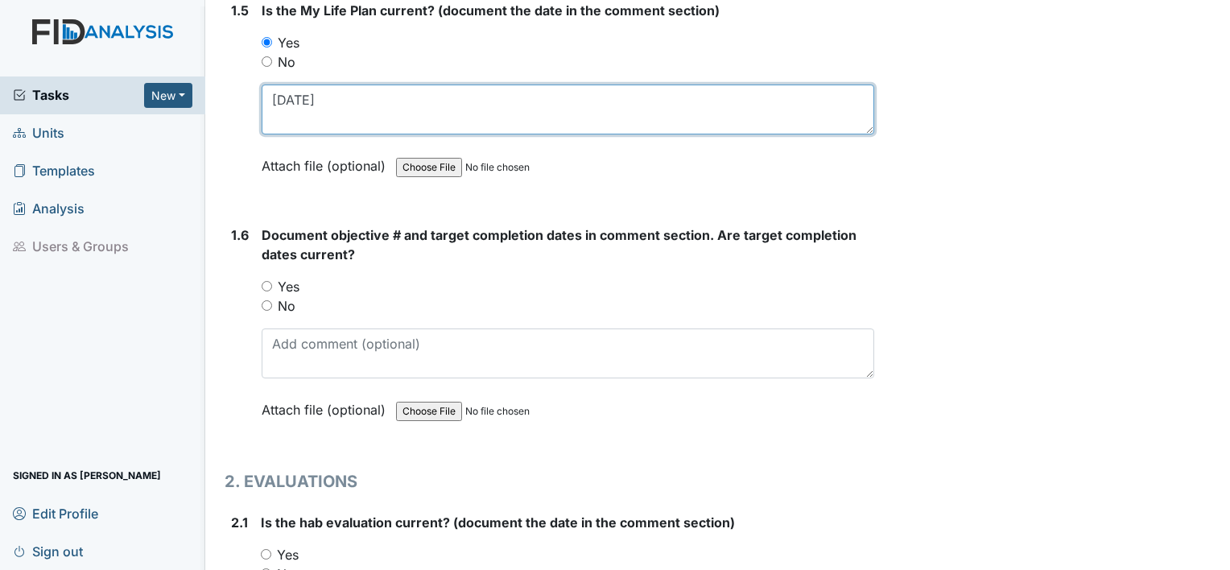
type textarea "[DATE]"
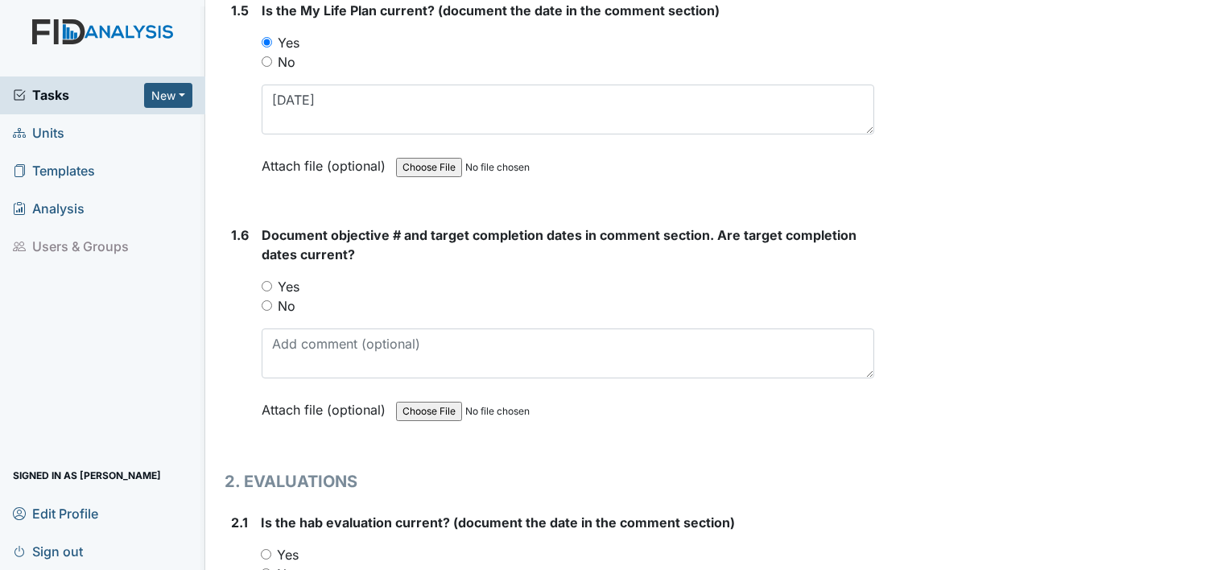
click at [291, 285] on label "Yes" at bounding box center [289, 286] width 22 height 19
click at [272, 285] on input "Yes" at bounding box center [267, 286] width 10 height 10
radio input "true"
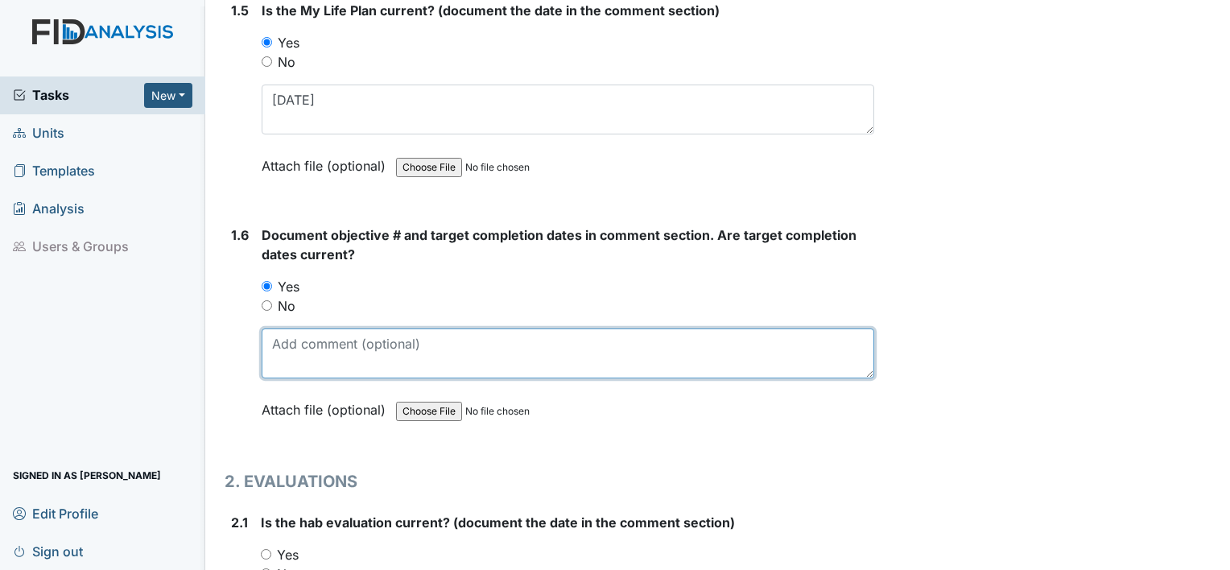
click at [410, 357] on textarea at bounding box center [568, 354] width 613 height 50
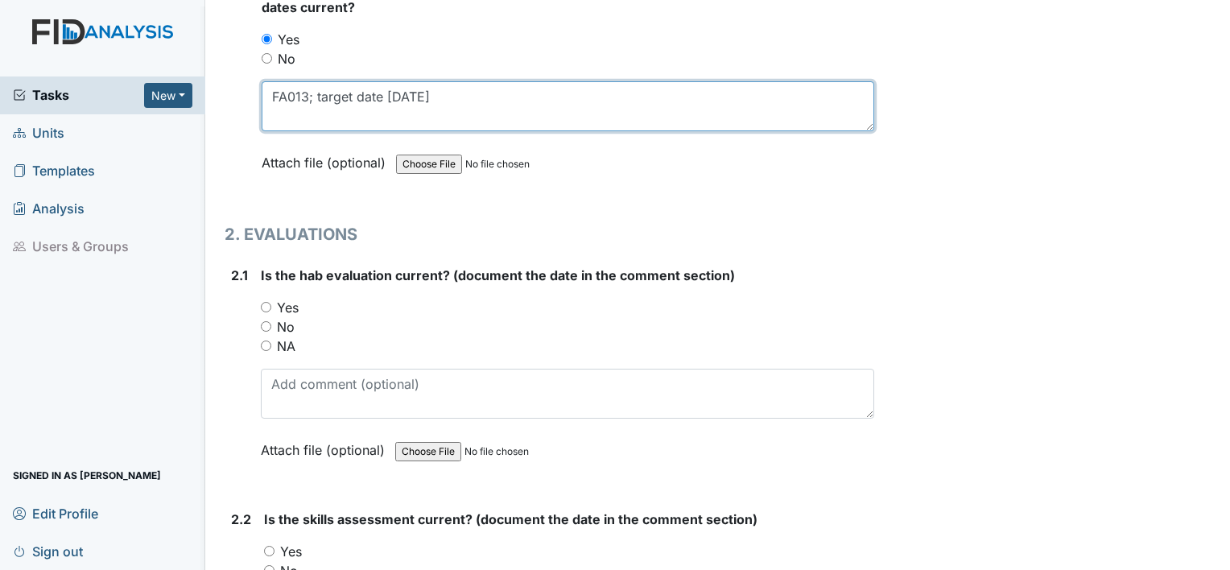
scroll to position [1407, 0]
type textarea "FA013; target date 6.25.26"
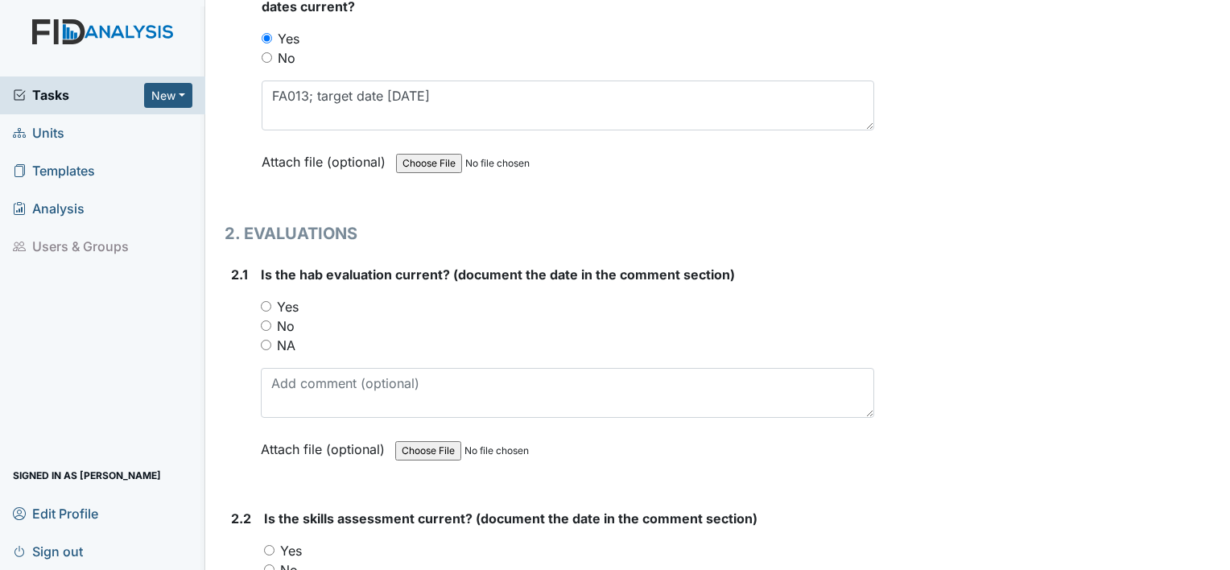
click at [296, 300] on label "Yes" at bounding box center [288, 306] width 22 height 19
click at [271, 301] on input "Yes" at bounding box center [266, 306] width 10 height 10
radio input "true"
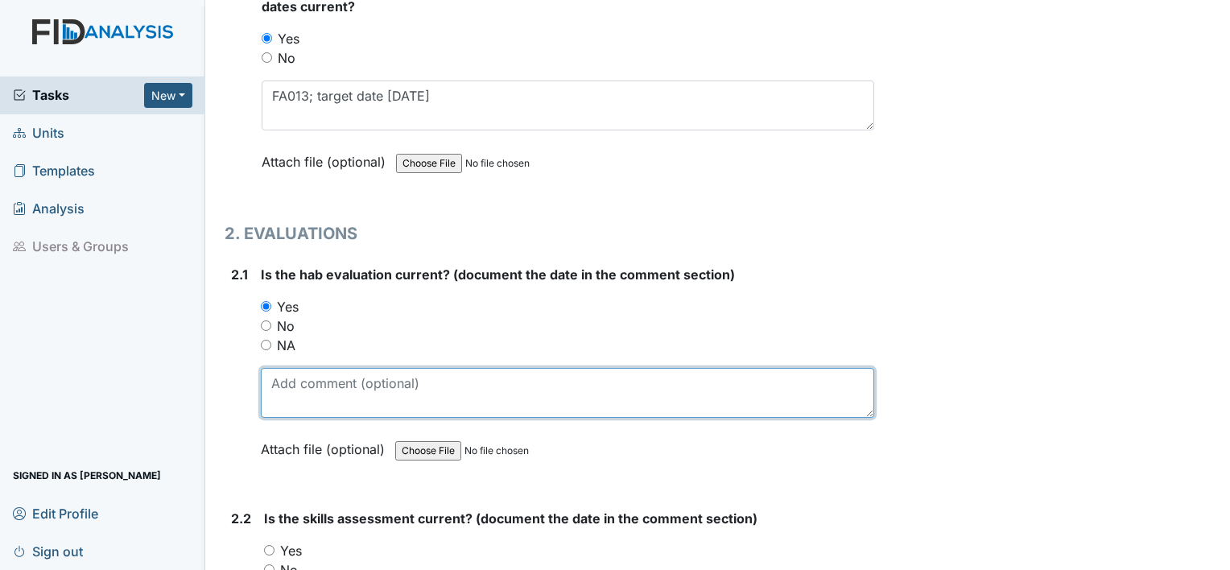
click at [296, 383] on textarea at bounding box center [568, 393] width 614 height 50
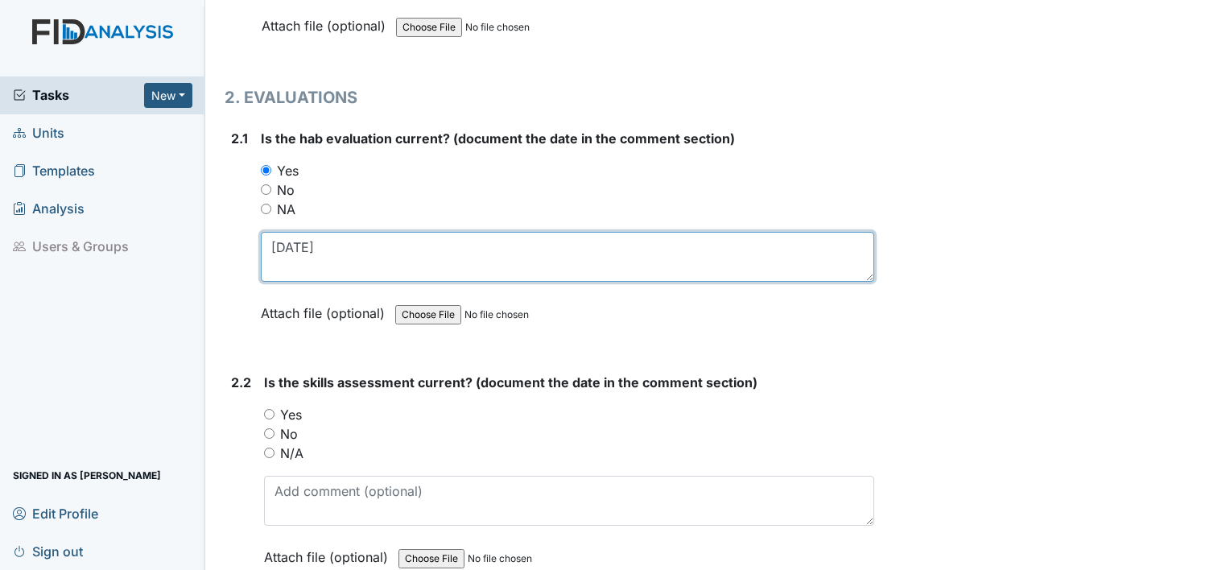
scroll to position [1545, 0]
type textarea "[DATE]"
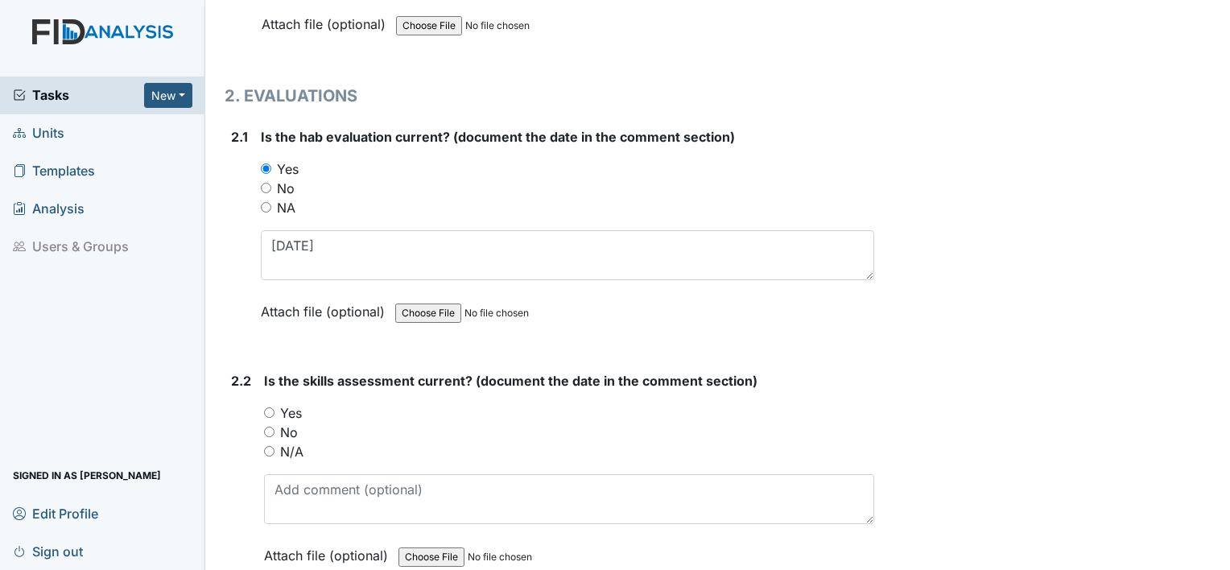
click at [291, 404] on label "Yes" at bounding box center [291, 412] width 22 height 19
click at [275, 407] on input "Yes" at bounding box center [269, 412] width 10 height 10
radio input "true"
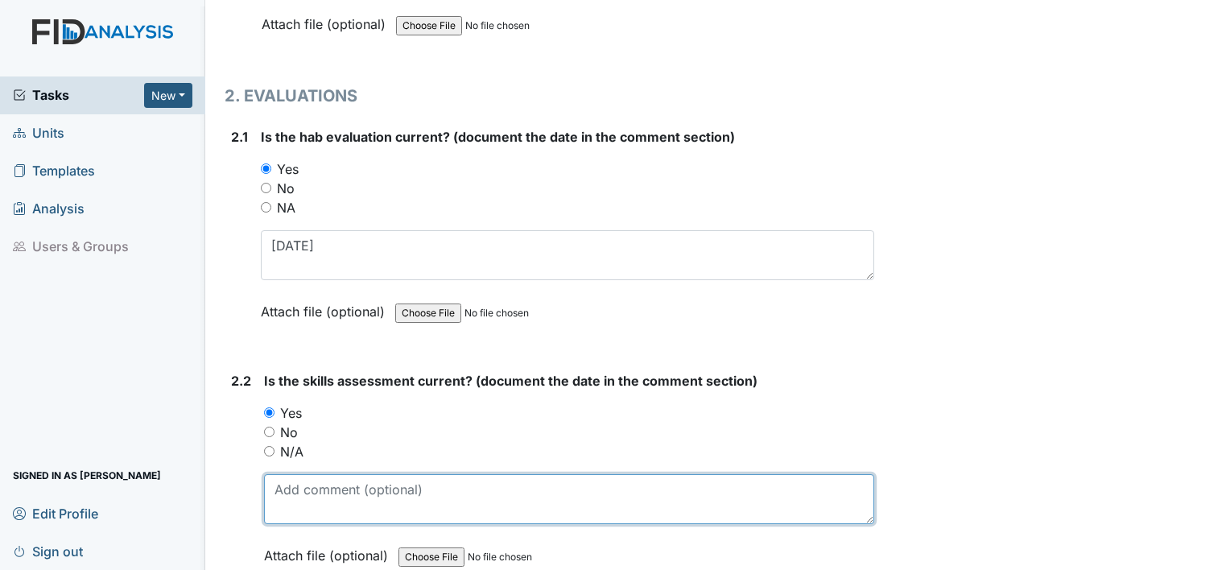
click at [293, 489] on textarea at bounding box center [569, 499] width 610 height 50
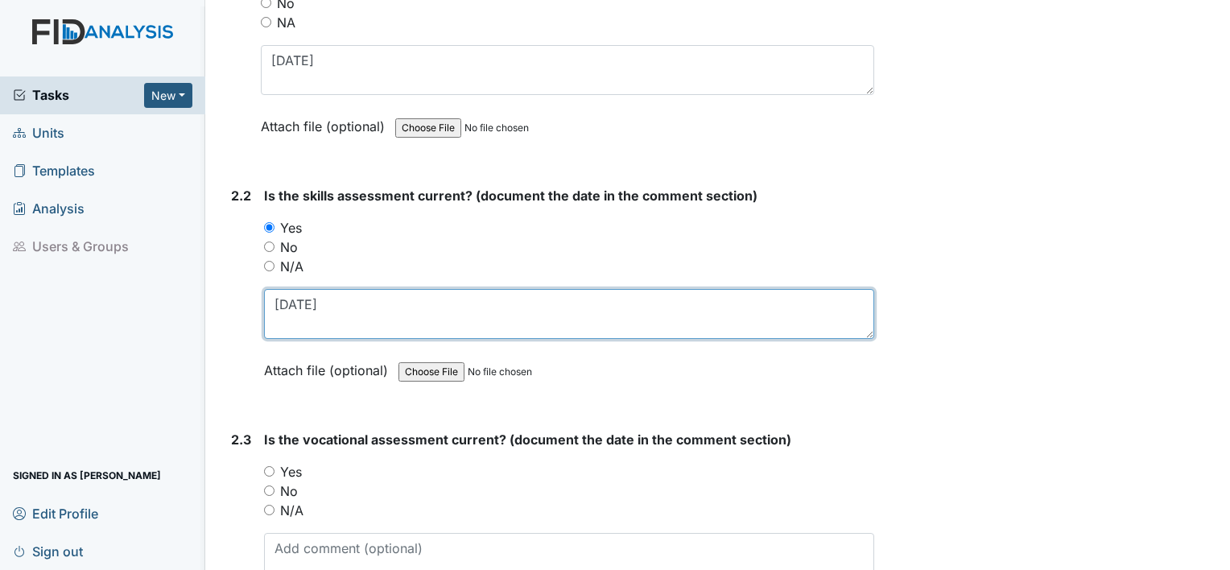
scroll to position [1735, 0]
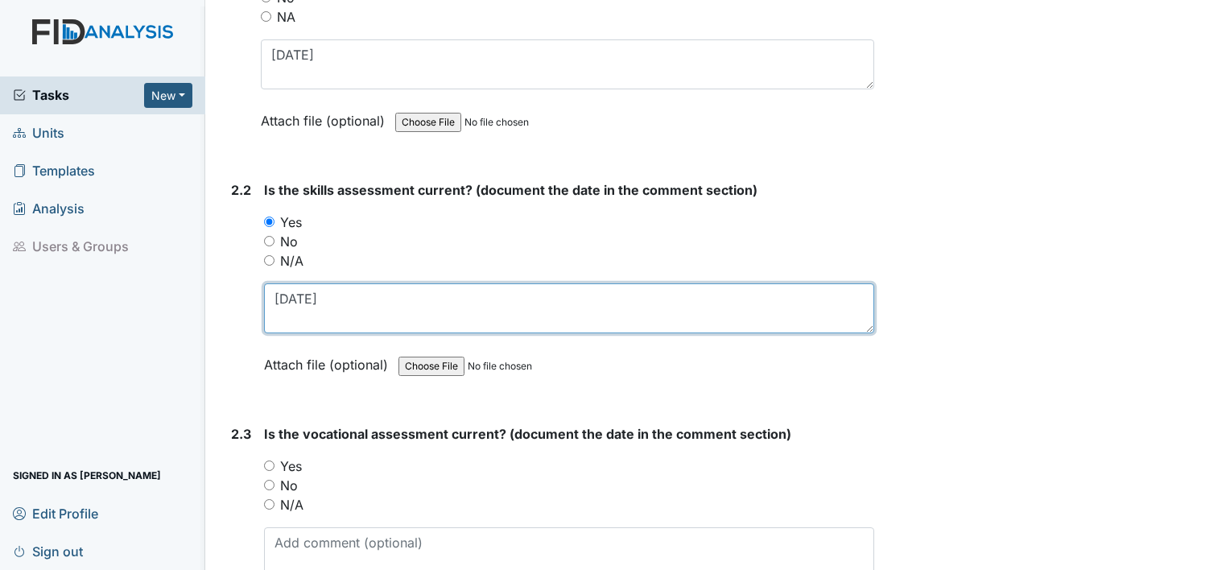
type textarea "[DATE]"
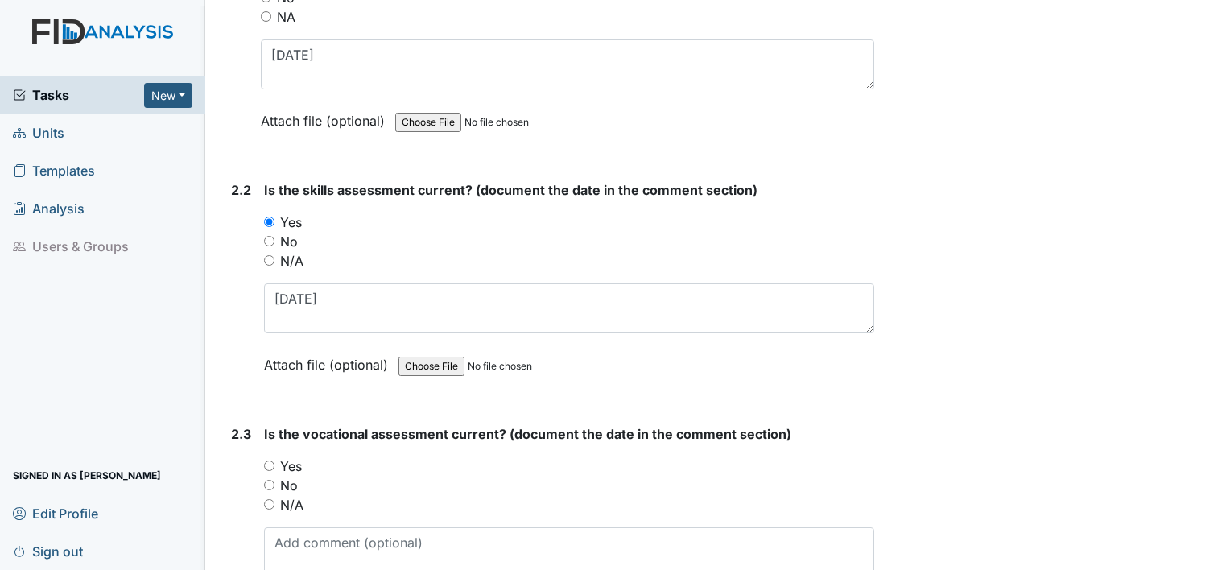
click at [295, 459] on label "Yes" at bounding box center [291, 466] width 22 height 19
click at [275, 461] on input "Yes" at bounding box center [269, 466] width 10 height 10
radio input "true"
click at [316, 541] on textarea at bounding box center [569, 552] width 610 height 50
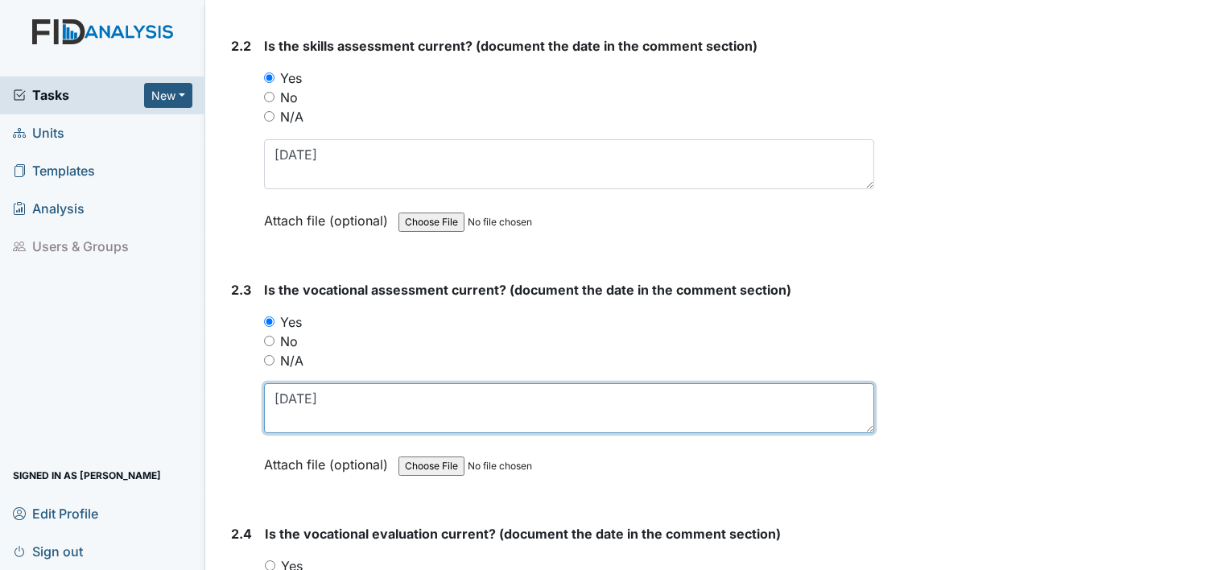
scroll to position [1929, 0]
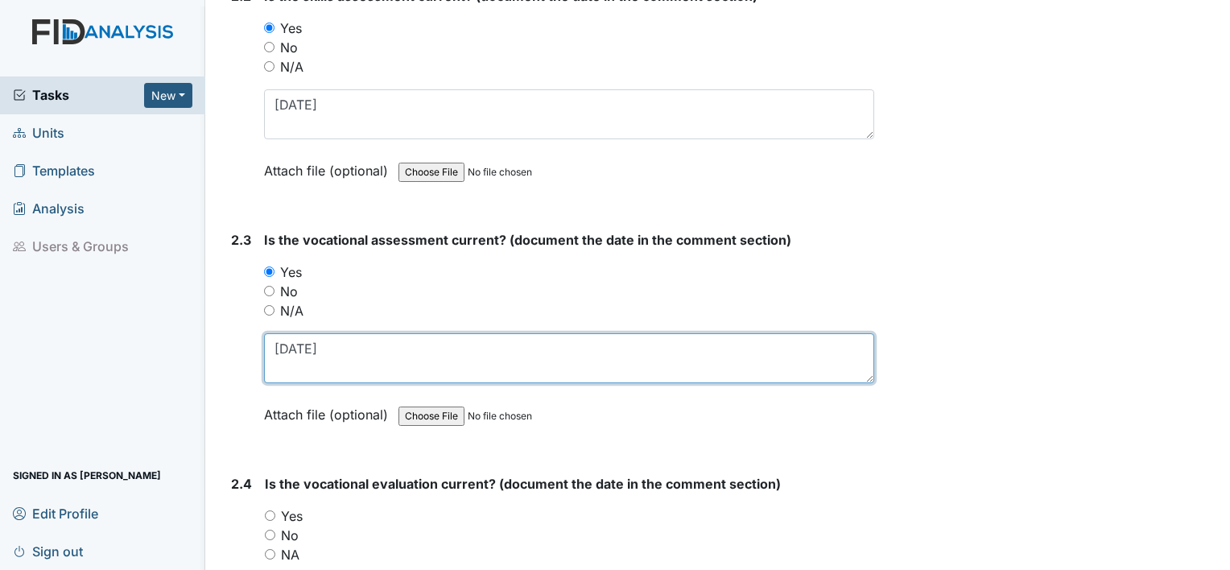
type textarea "[DATE]"
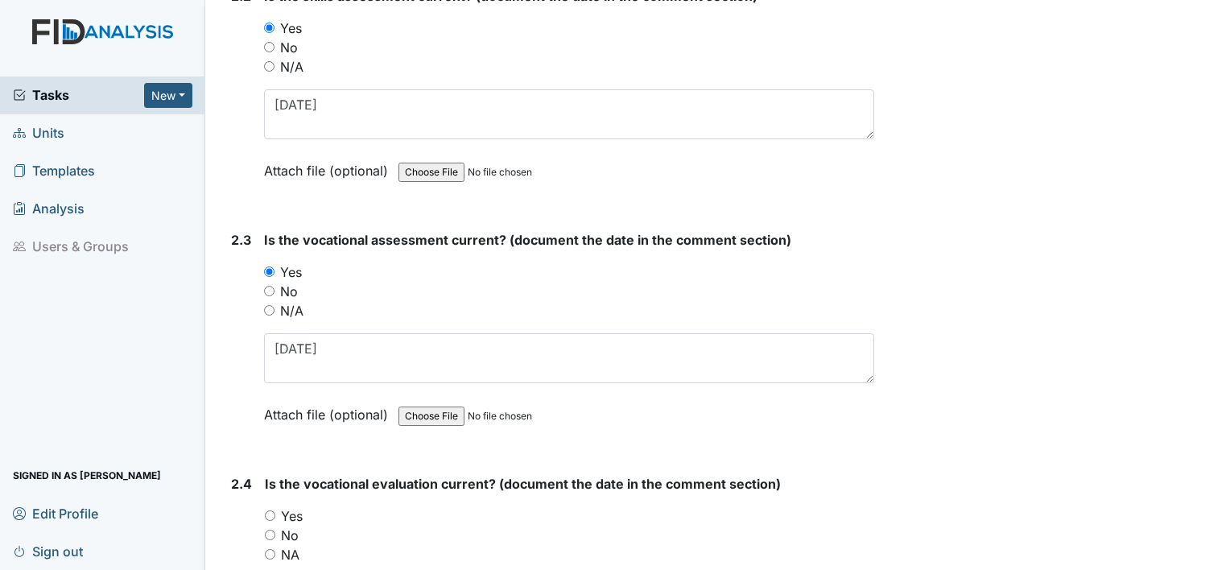
click at [294, 508] on label "Yes" at bounding box center [292, 516] width 22 height 19
click at [275, 511] on input "Yes" at bounding box center [270, 516] width 10 height 10
radio input "true"
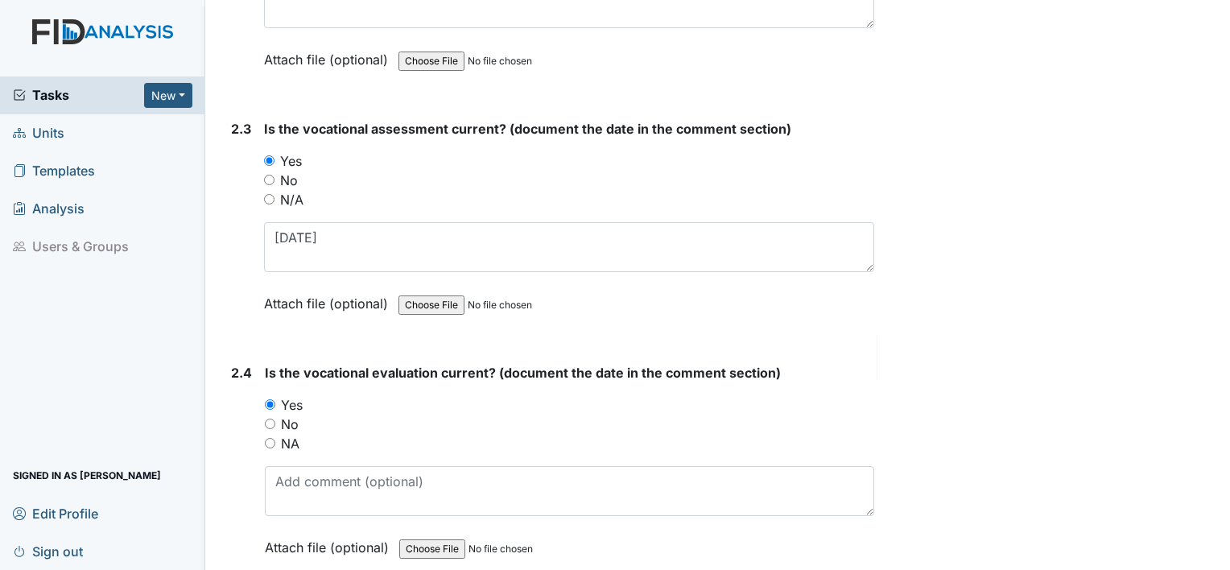
scroll to position [2074, 0]
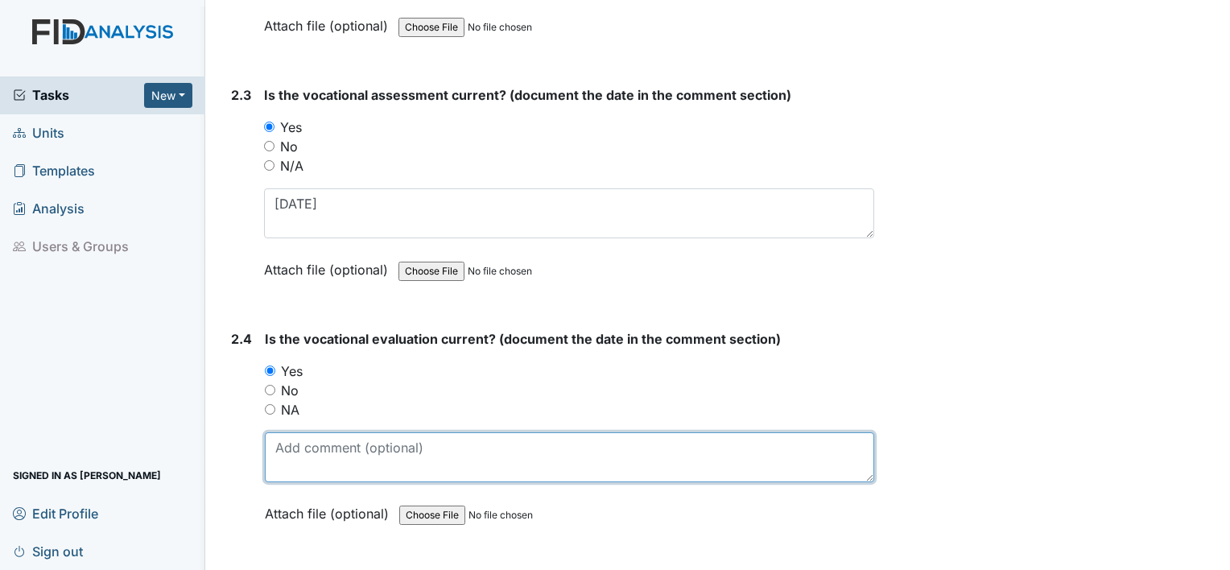
click at [303, 453] on textarea at bounding box center [570, 457] width 610 height 50
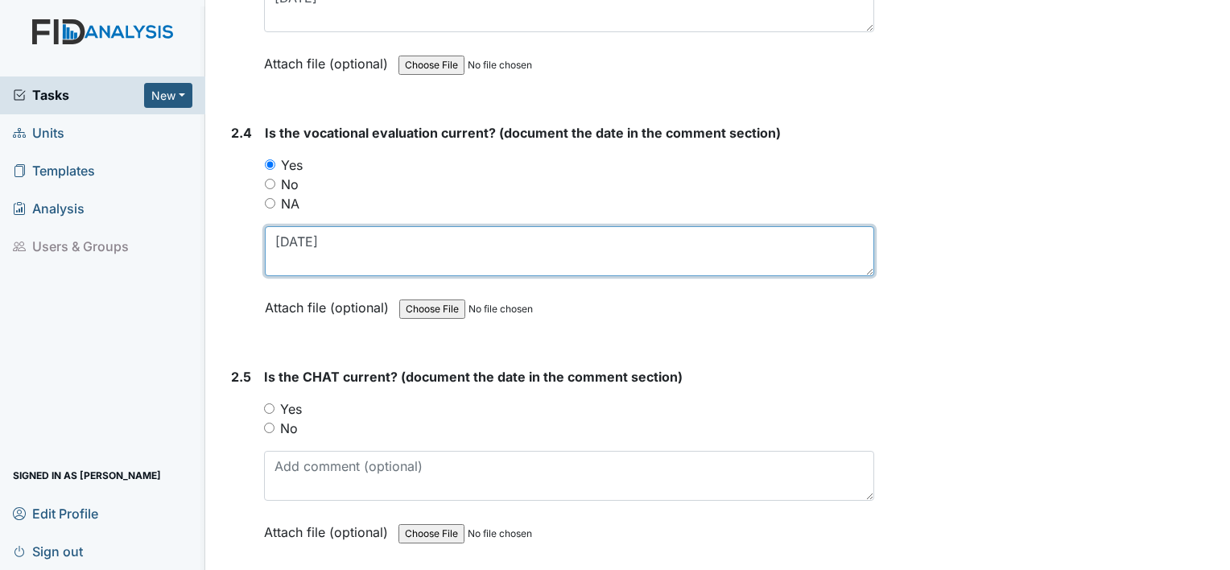
scroll to position [2283, 0]
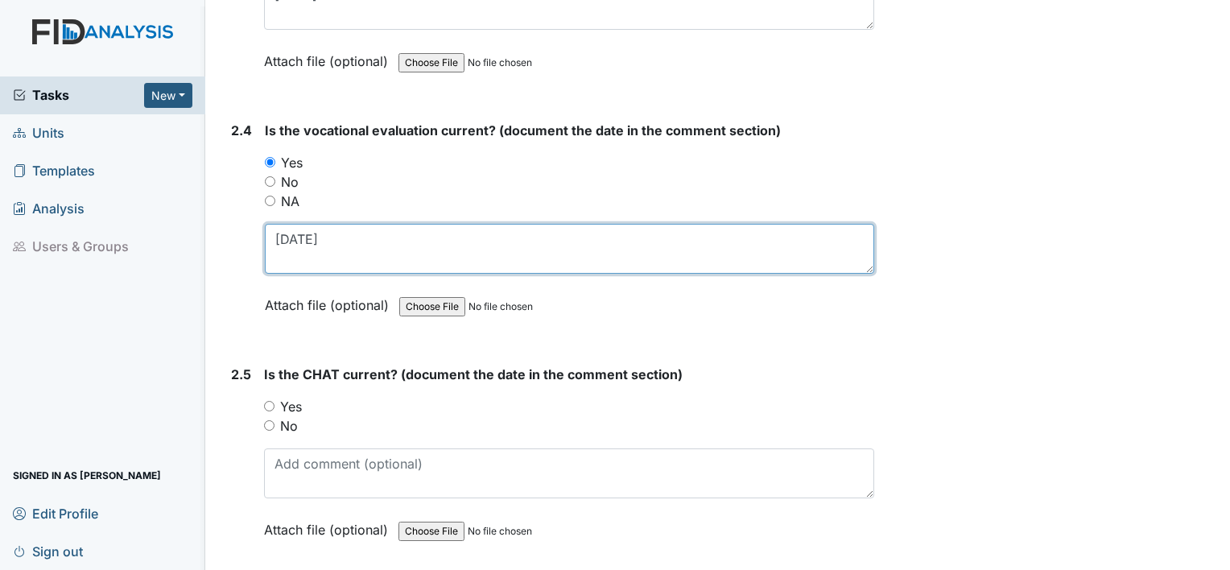
type textarea "[DATE]"
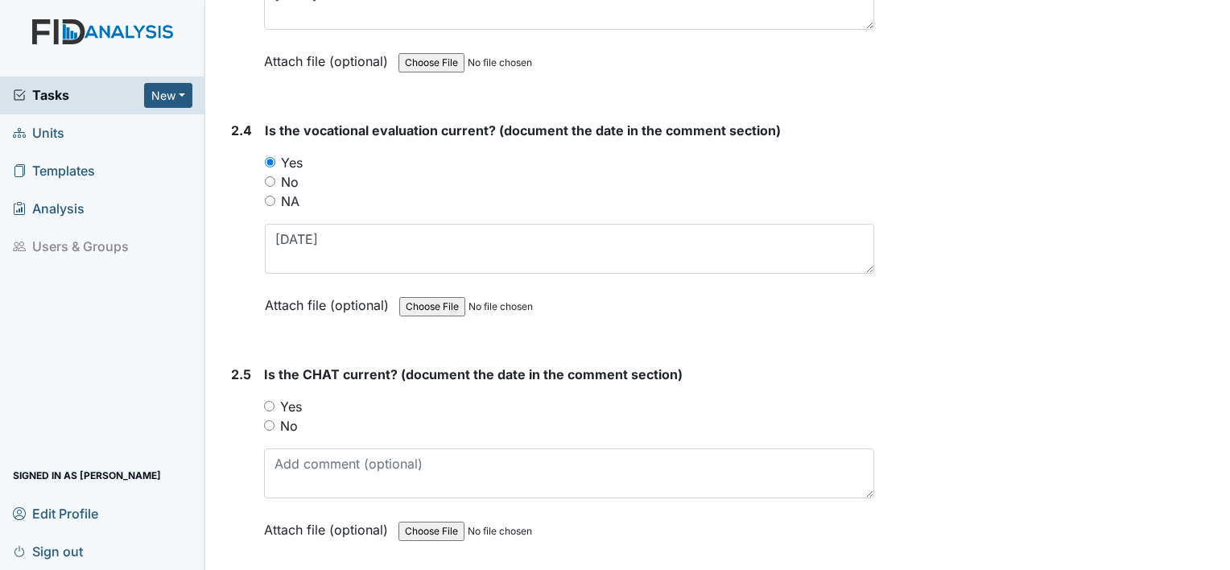
click at [293, 397] on label "Yes" at bounding box center [291, 406] width 22 height 19
click at [275, 401] on input "Yes" at bounding box center [269, 406] width 10 height 10
radio input "true"
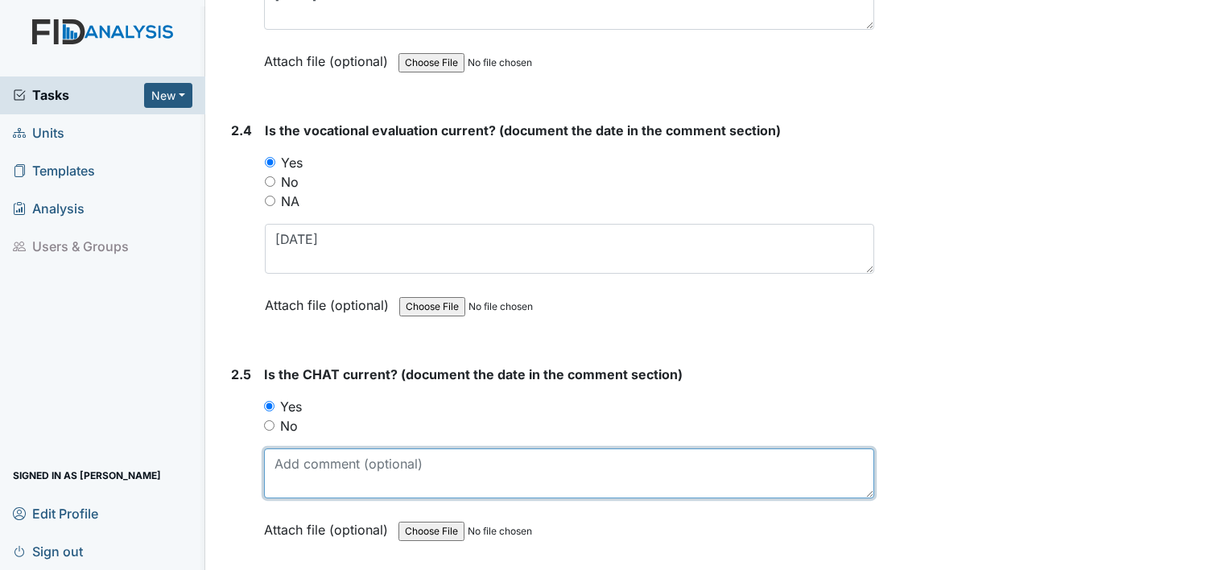
click at [300, 459] on textarea at bounding box center [569, 474] width 610 height 50
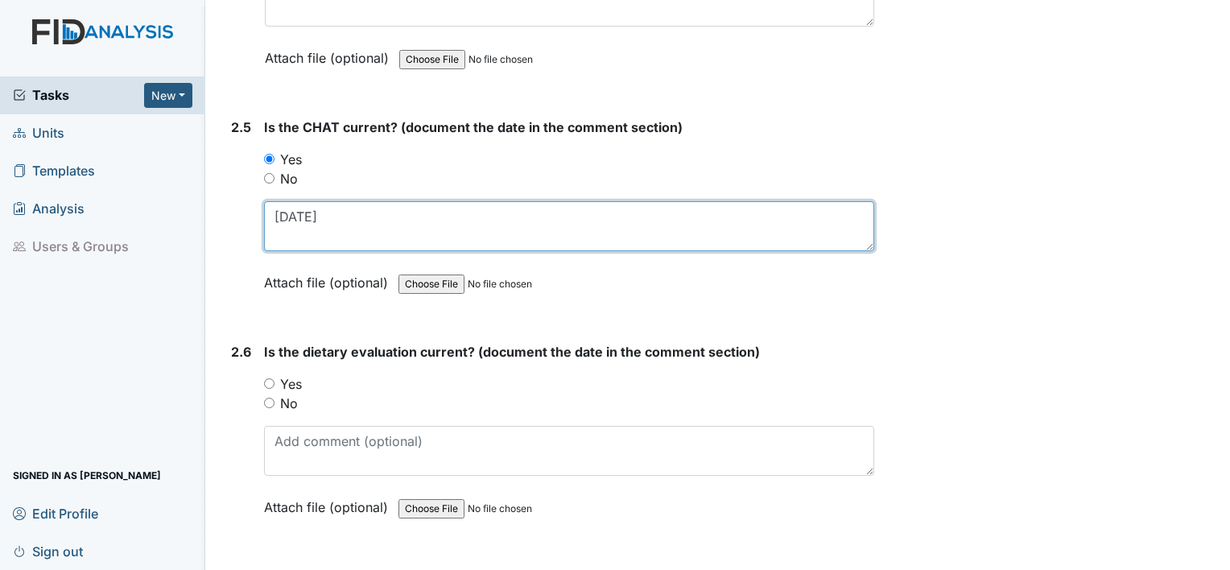
scroll to position [2541, 0]
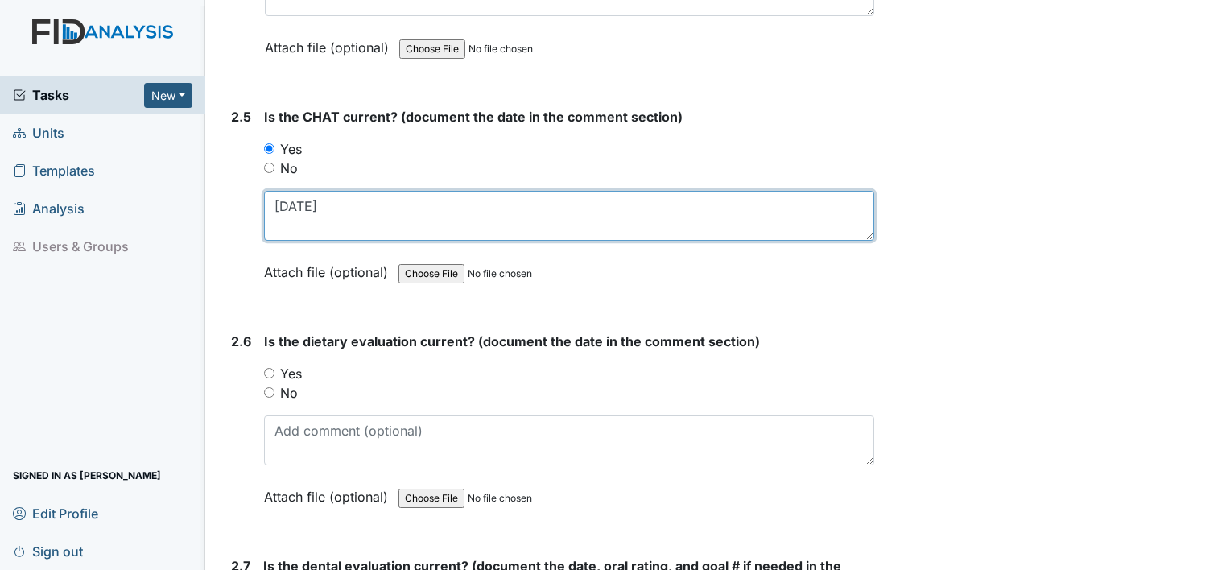
type textarea "12.2.24"
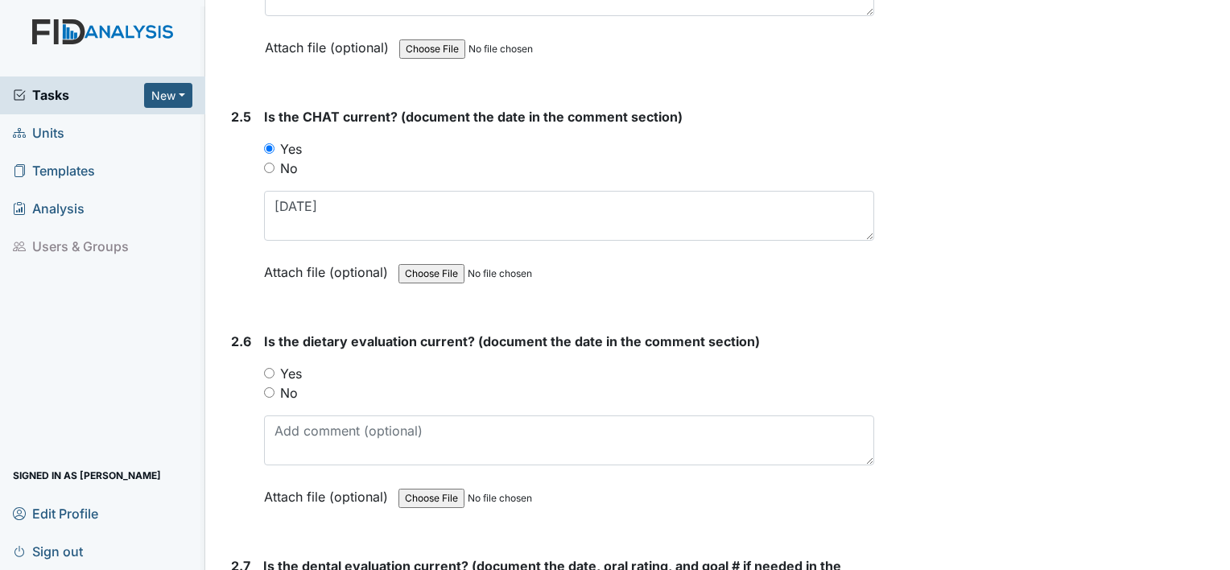
click at [294, 366] on label "Yes" at bounding box center [291, 373] width 22 height 19
click at [275, 368] on input "Yes" at bounding box center [269, 373] width 10 height 10
radio input "true"
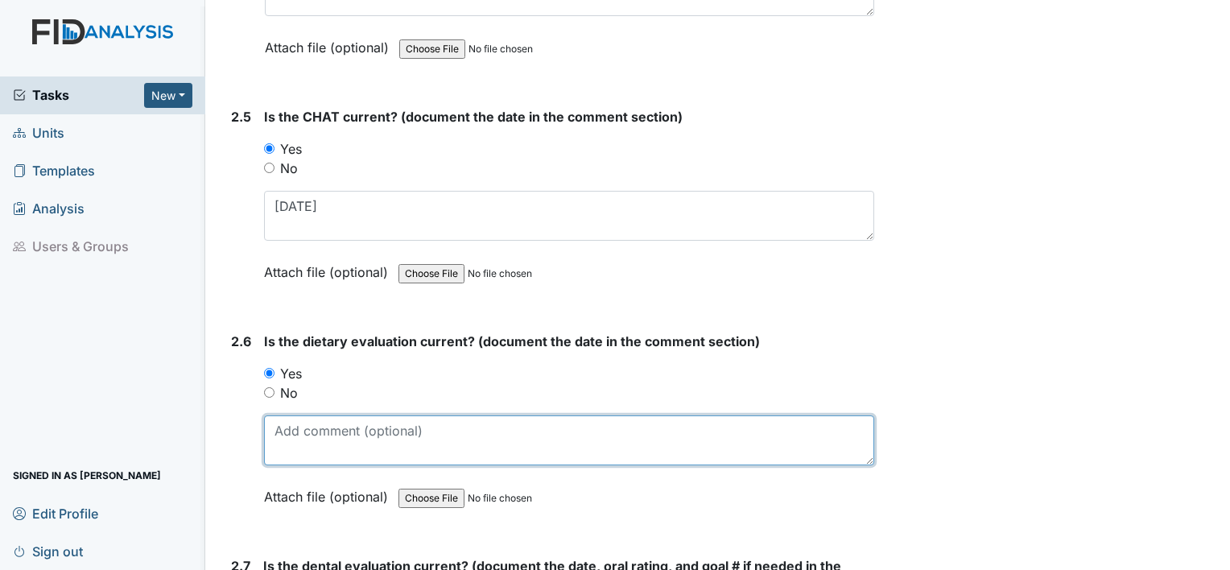
click at [299, 428] on textarea at bounding box center [569, 441] width 610 height 50
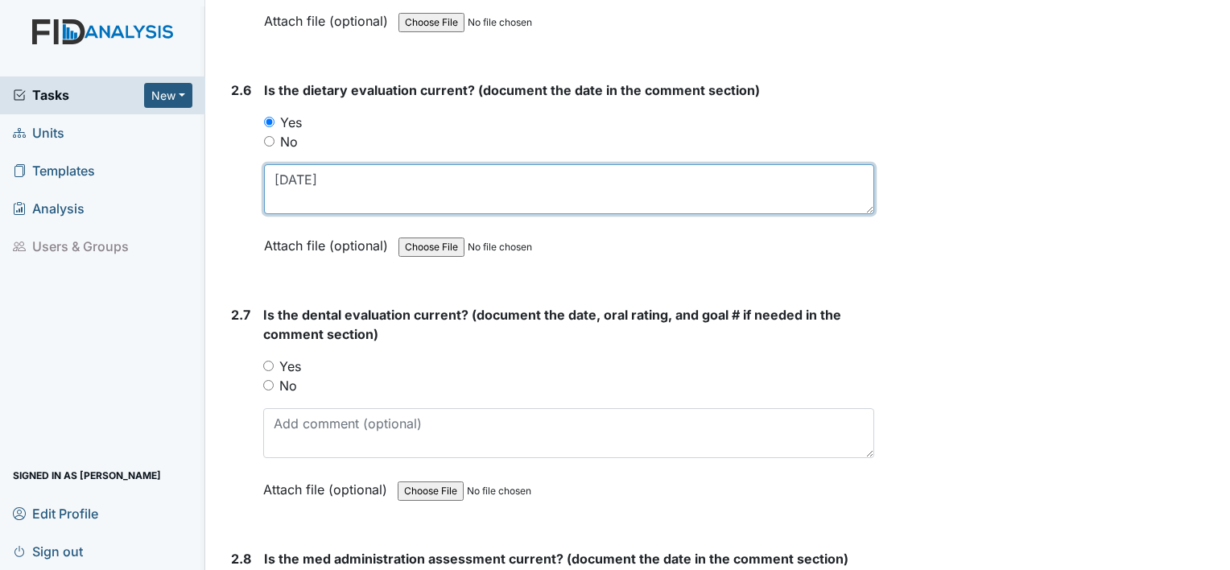
scroll to position [2793, 0]
type textarea "2.15.24"
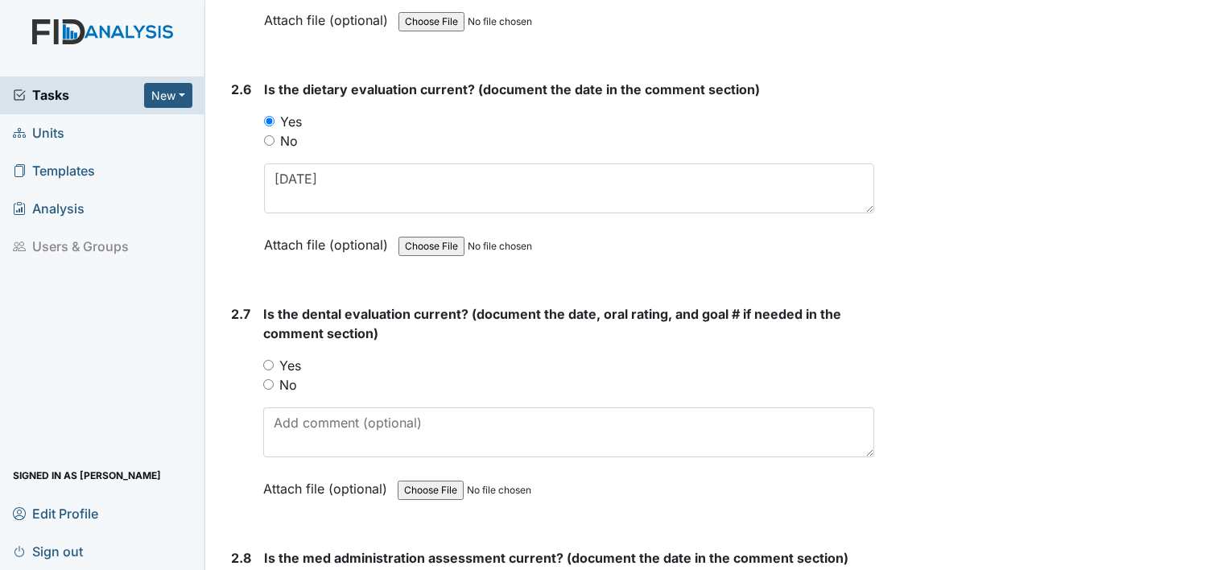
click at [296, 357] on label "Yes" at bounding box center [290, 365] width 22 height 19
click at [274, 360] on input "Yes" at bounding box center [268, 365] width 10 height 10
radio input "true"
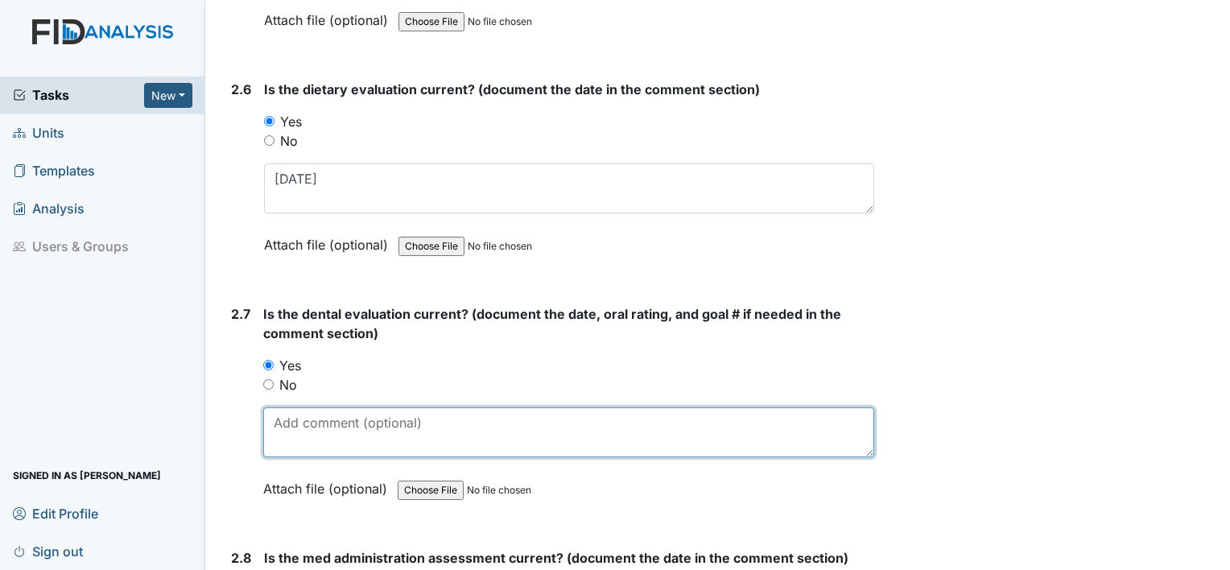
click at [296, 412] on textarea at bounding box center [568, 432] width 611 height 50
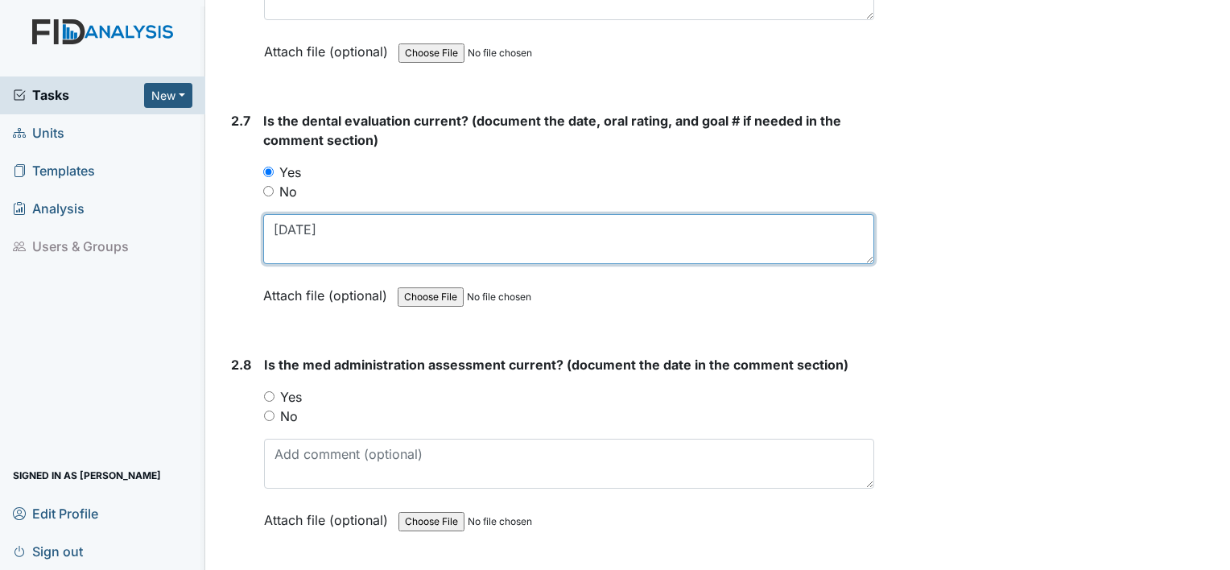
scroll to position [2992, 0]
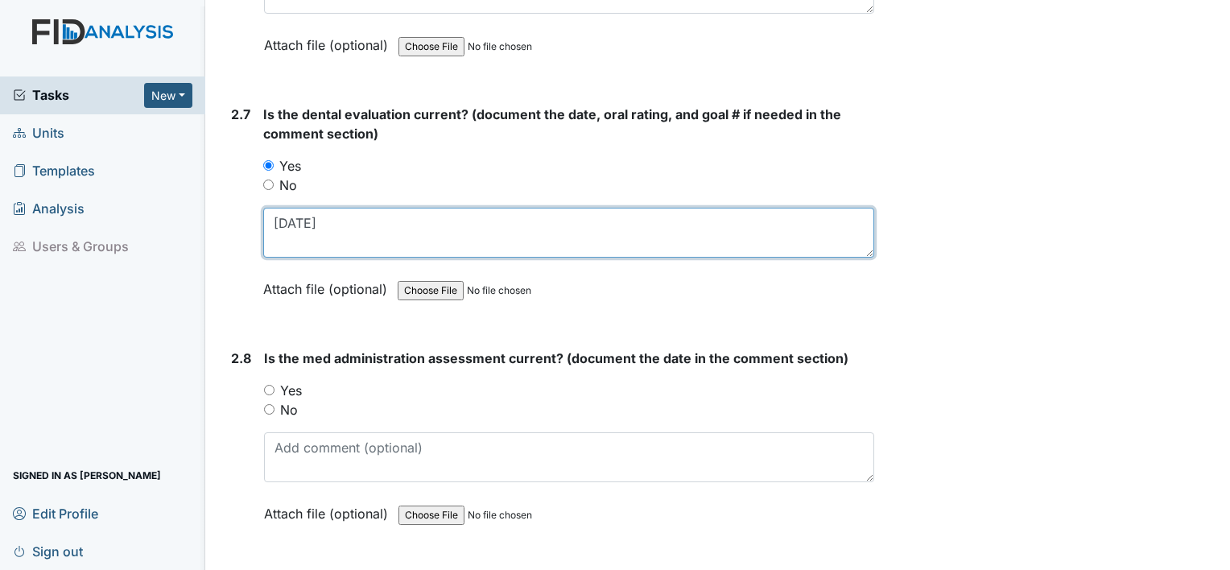
type textarea "11.12.24"
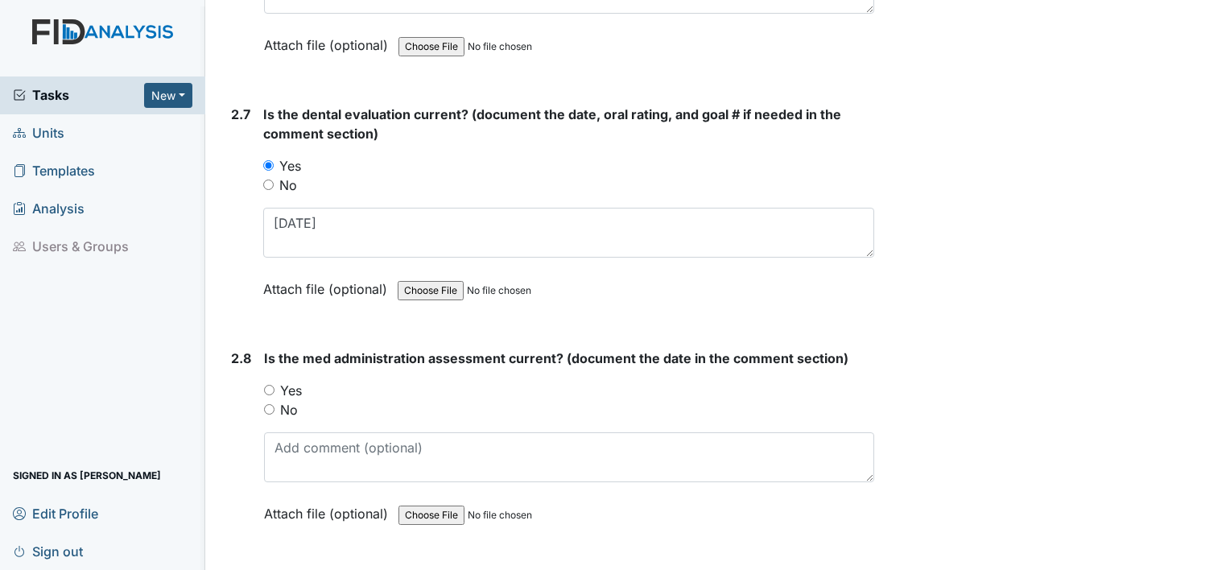
click at [292, 400] on label "No" at bounding box center [289, 409] width 18 height 19
click at [275, 404] on input "No" at bounding box center [269, 409] width 10 height 10
radio input "true"
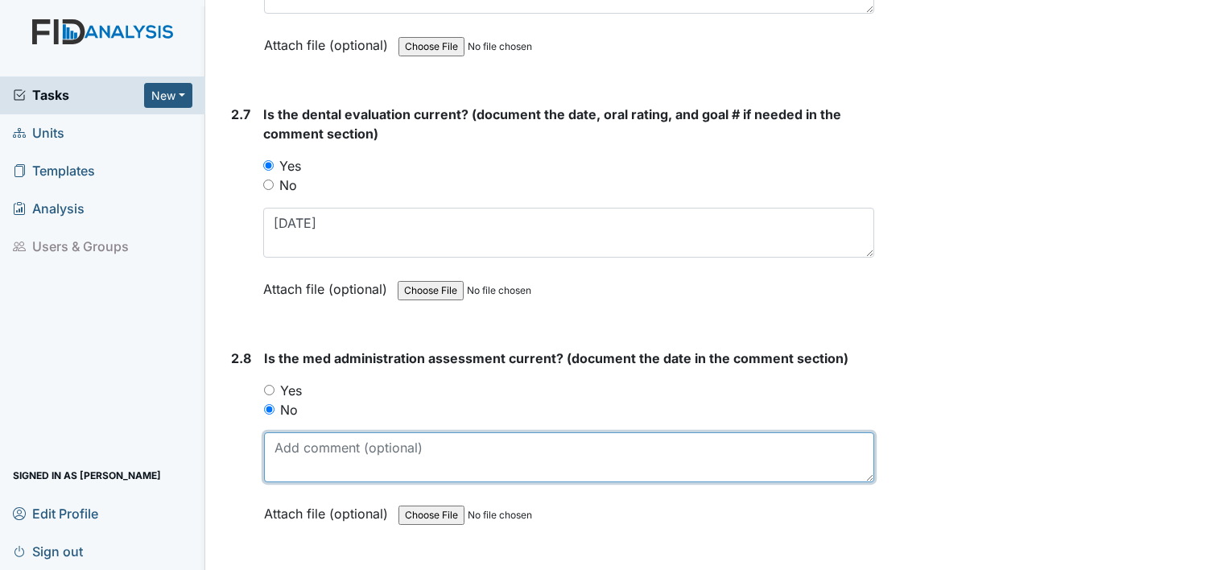
click at [290, 449] on textarea at bounding box center [569, 457] width 610 height 50
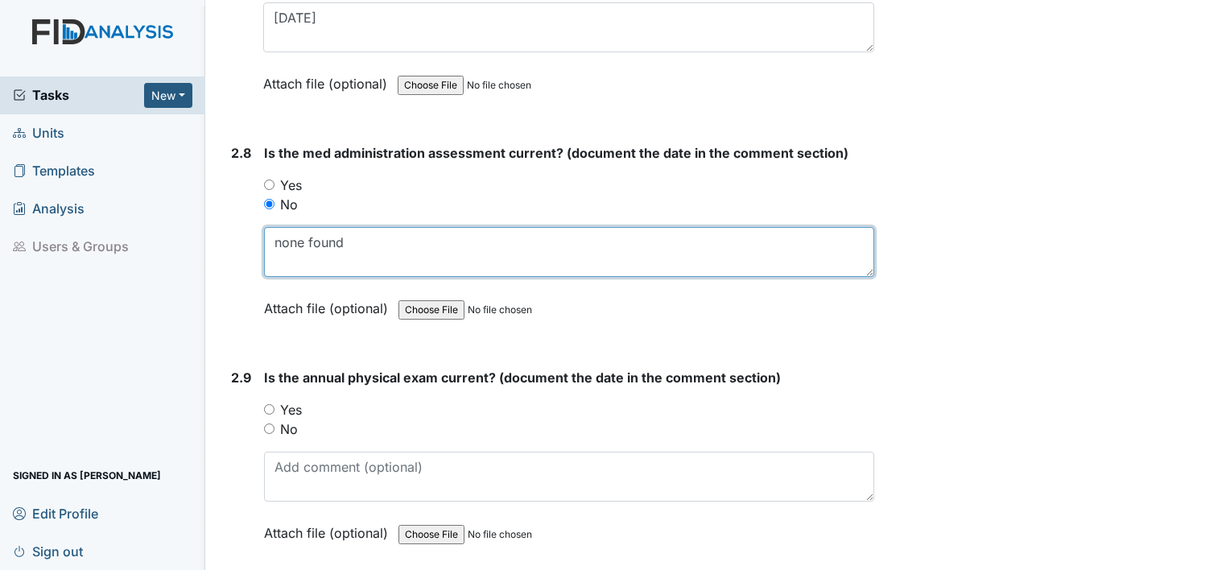
scroll to position [3207, 0]
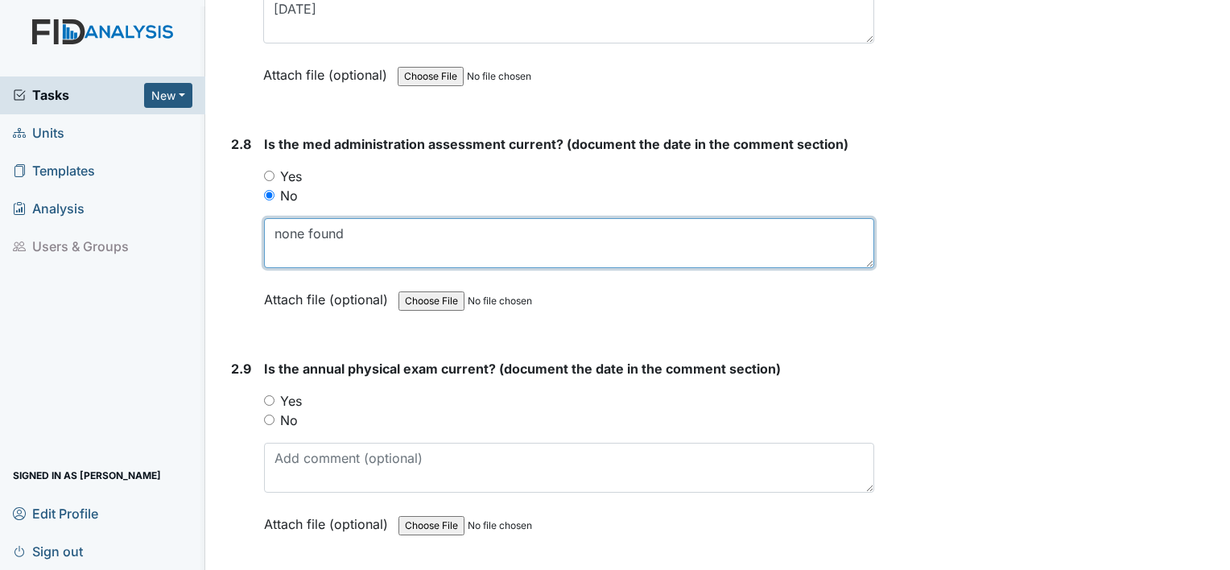
type textarea "none found"
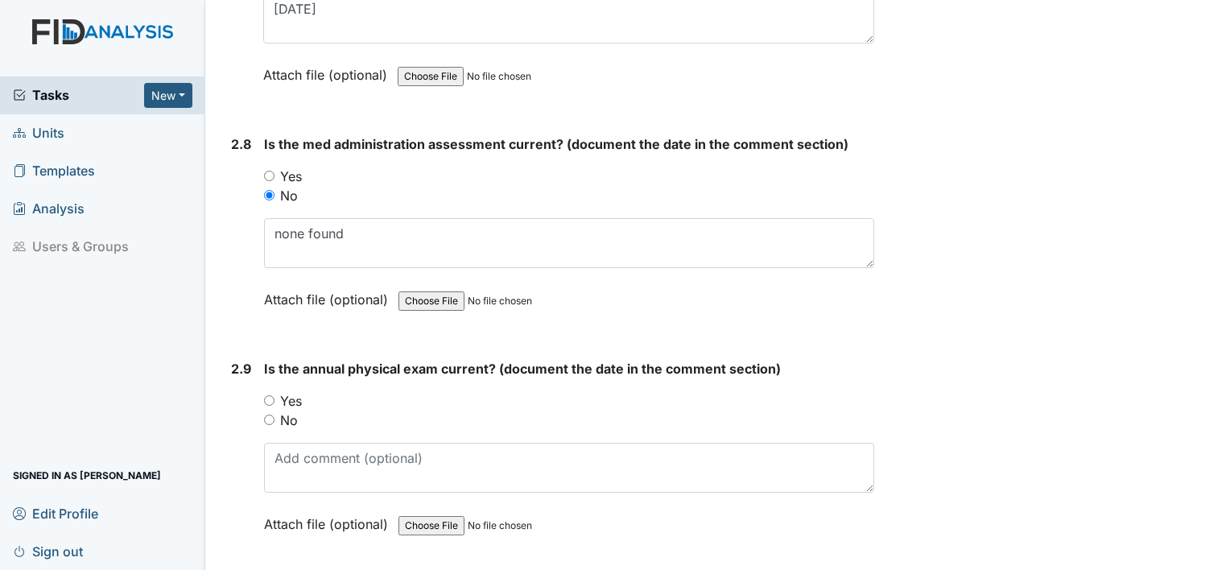
click at [292, 391] on label "Yes" at bounding box center [291, 400] width 22 height 19
click at [275, 395] on input "Yes" at bounding box center [269, 400] width 10 height 10
radio input "true"
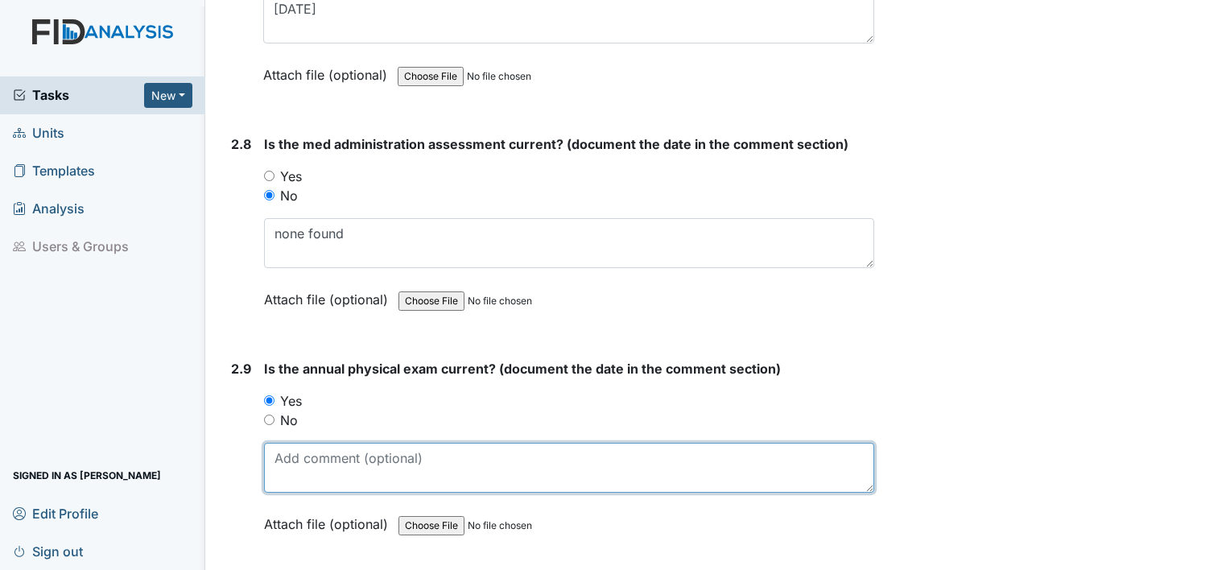
click at [299, 453] on textarea at bounding box center [569, 468] width 610 height 50
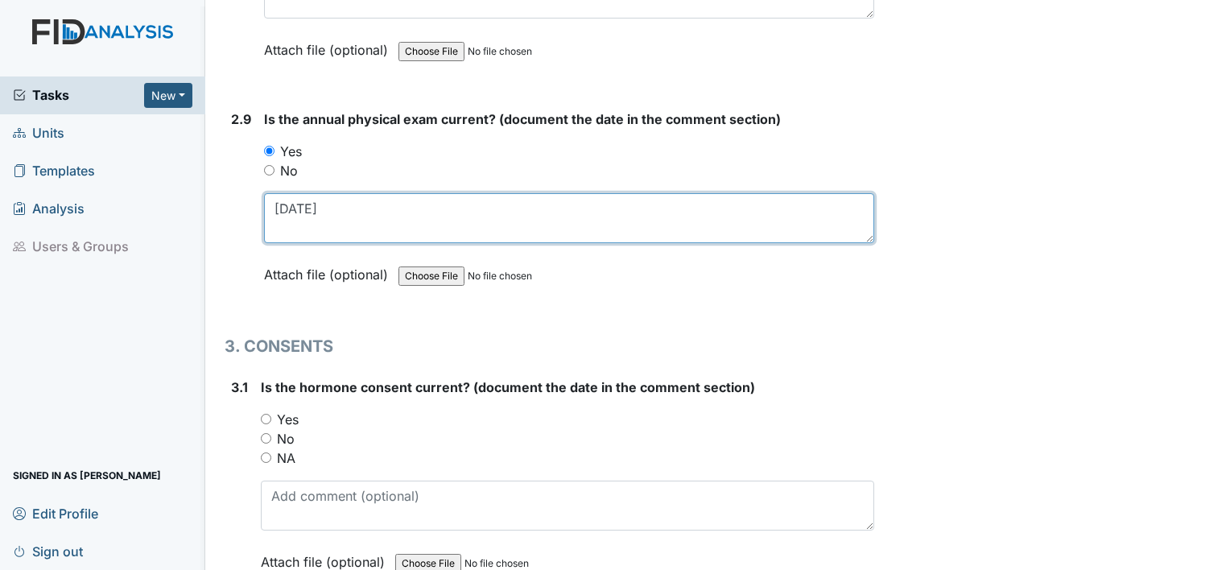
scroll to position [3459, 0]
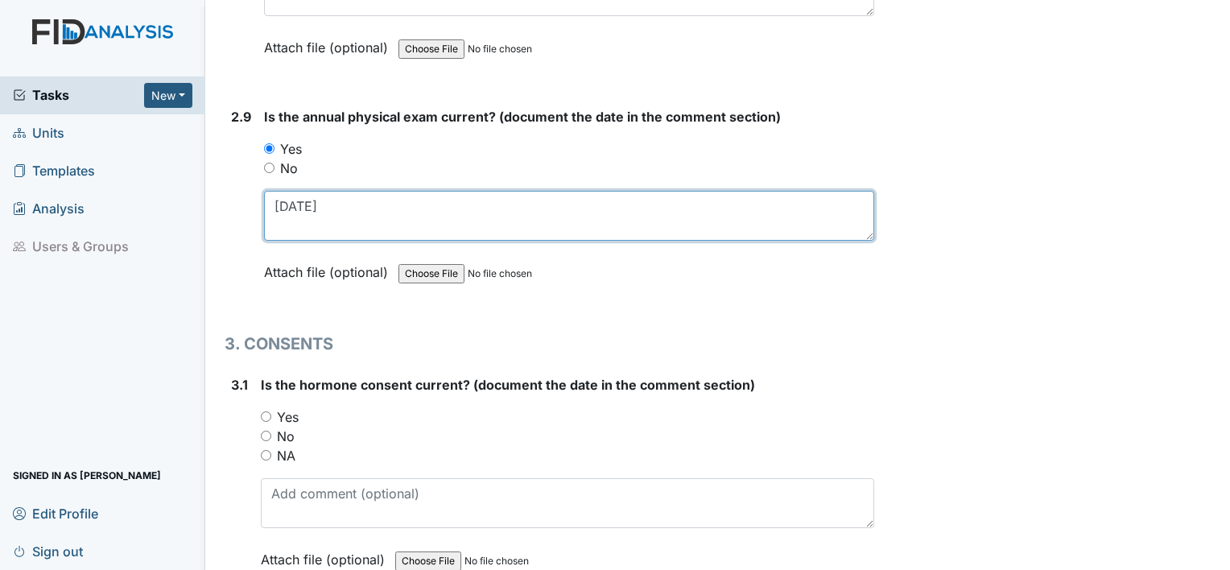
type textarea "2.27.25"
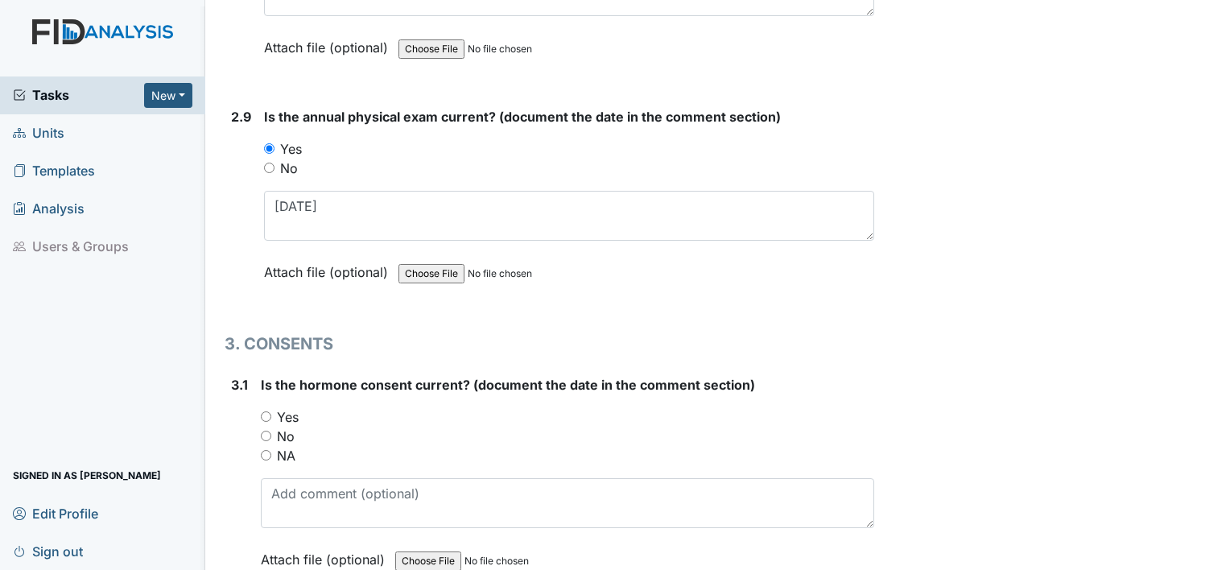
click at [290, 427] on label "No" at bounding box center [286, 436] width 18 height 19
click at [271, 431] on input "No" at bounding box center [266, 436] width 10 height 10
radio input "true"
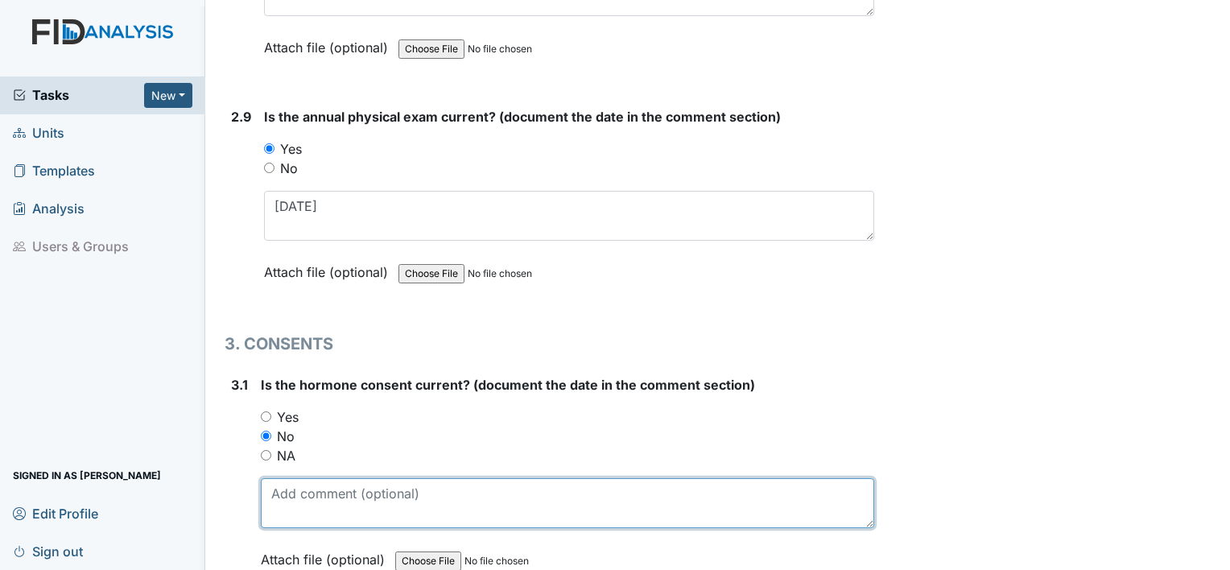
click at [296, 490] on textarea at bounding box center [568, 503] width 614 height 50
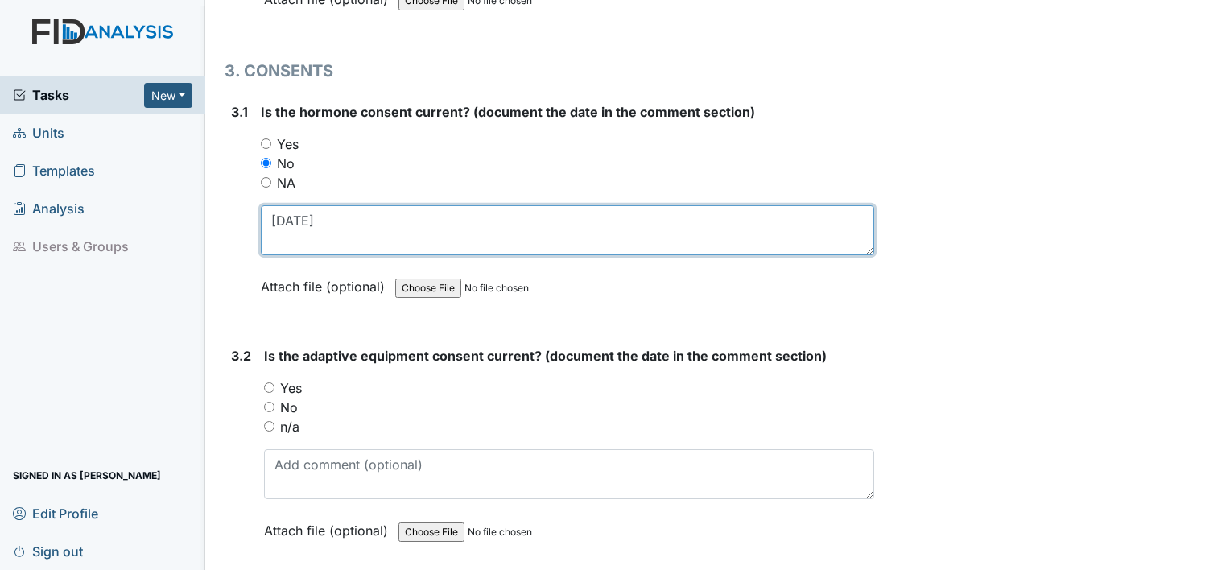
scroll to position [3749, 0]
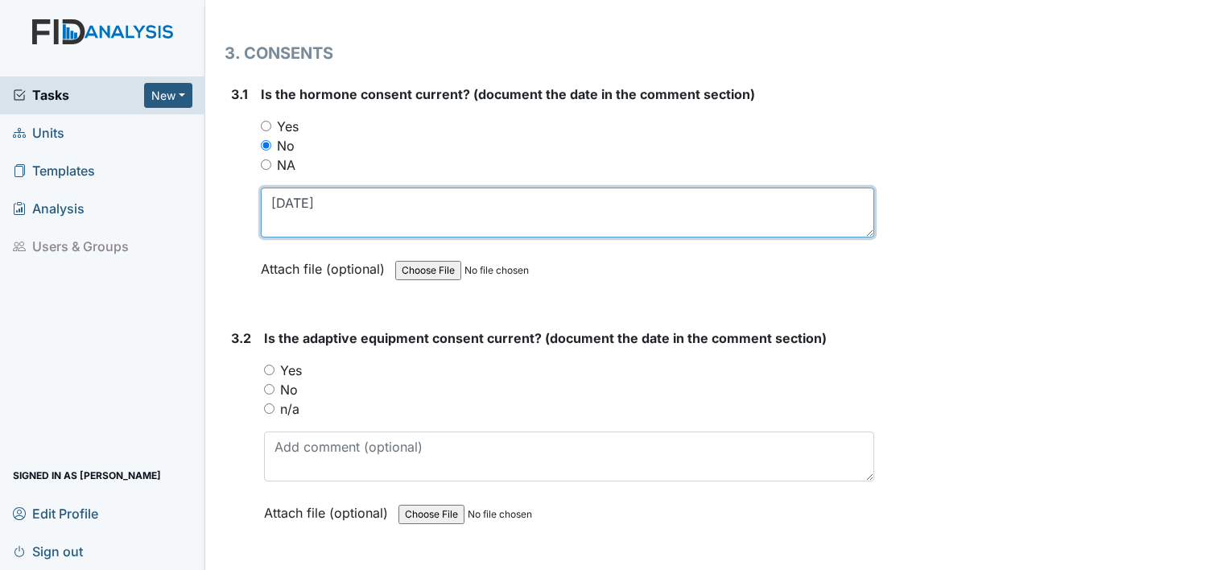
type textarea "1.21.19"
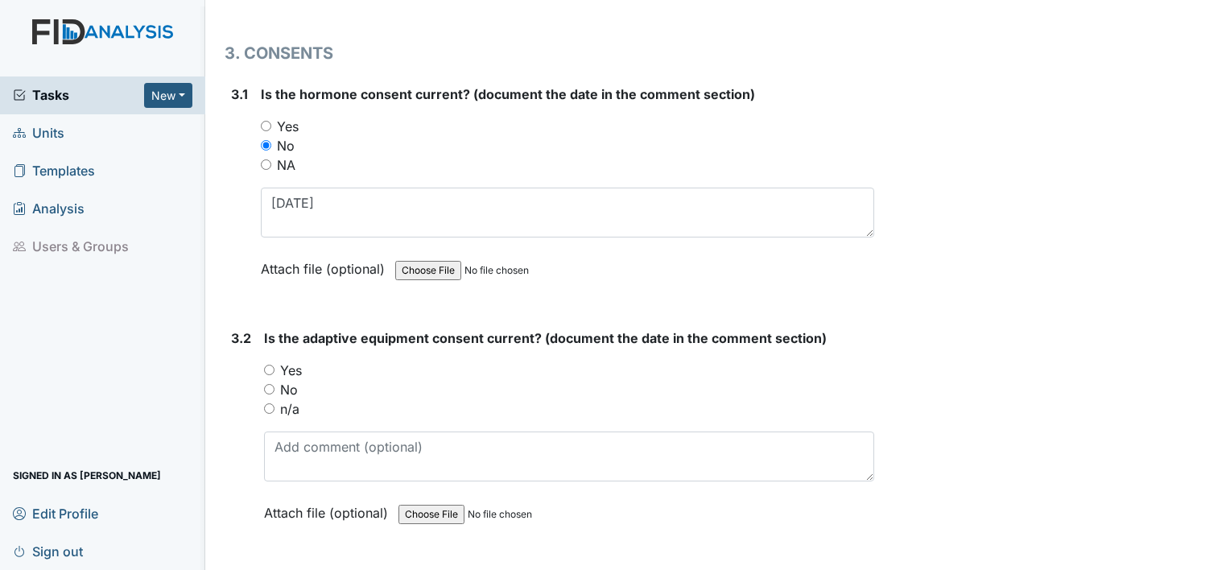
click at [292, 399] on label "n/a" at bounding box center [289, 408] width 19 height 19
click at [275, 403] on input "n/a" at bounding box center [269, 408] width 10 height 10
radio input "true"
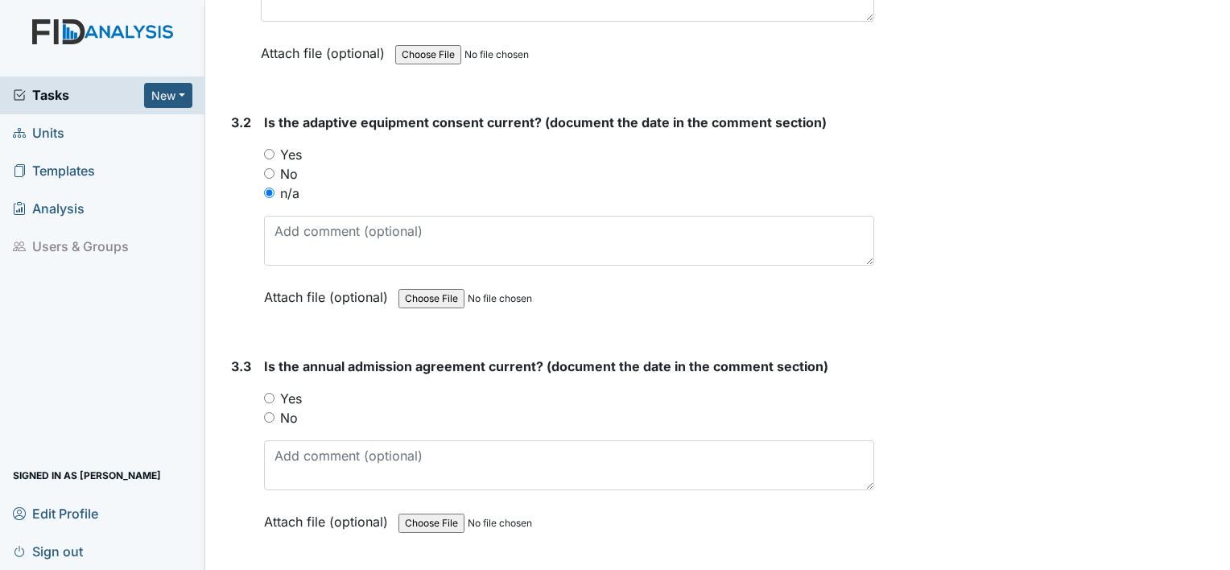
scroll to position [3972, 0]
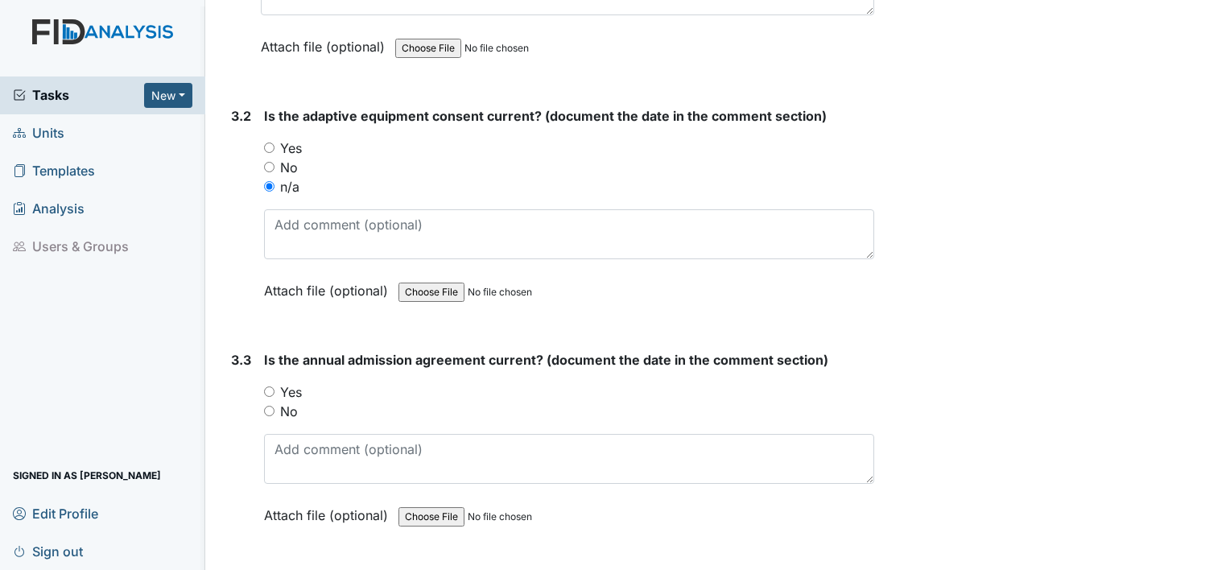
click at [296, 383] on label "Yes" at bounding box center [291, 392] width 22 height 19
click at [275, 387] on input "Yes" at bounding box center [269, 392] width 10 height 10
radio input "true"
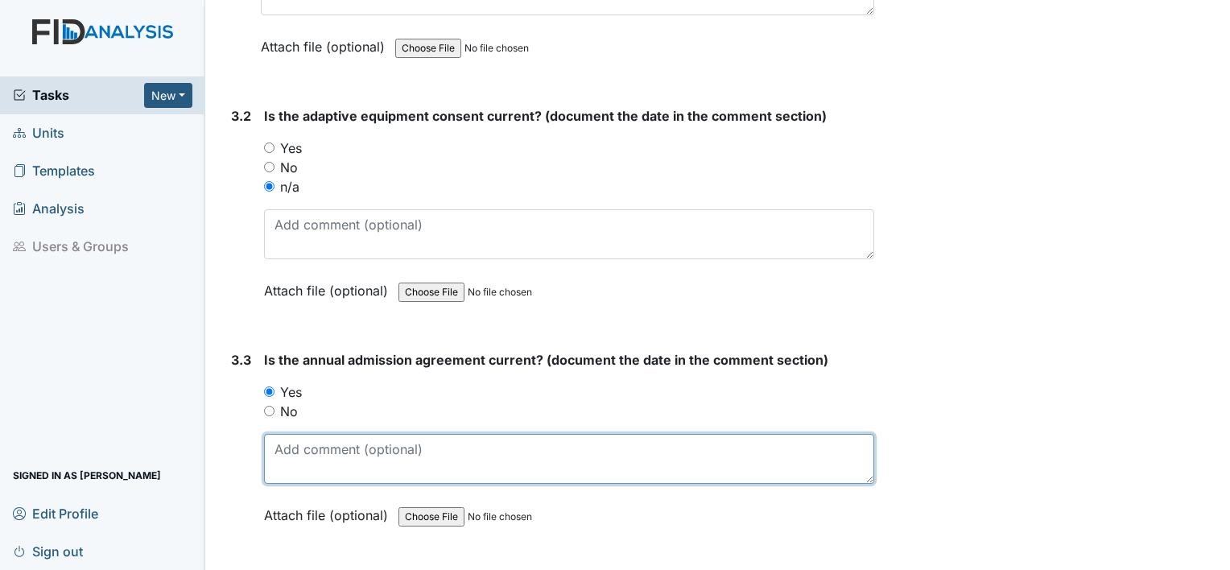
click at [304, 434] on textarea at bounding box center [569, 459] width 610 height 50
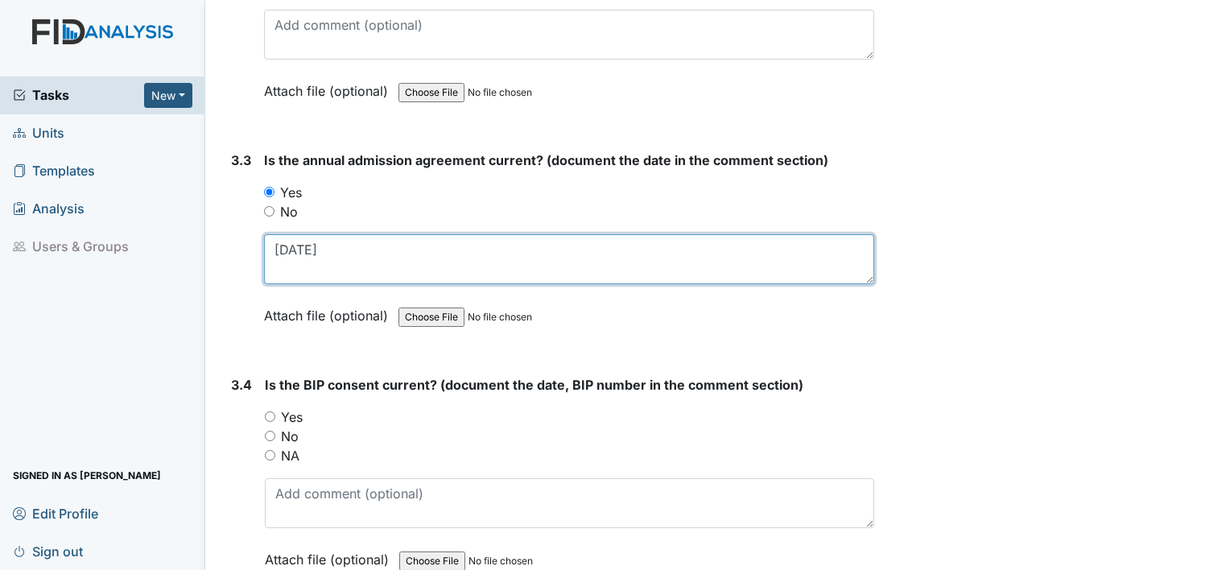
scroll to position [4171, 0]
type textarea "11.14.24"
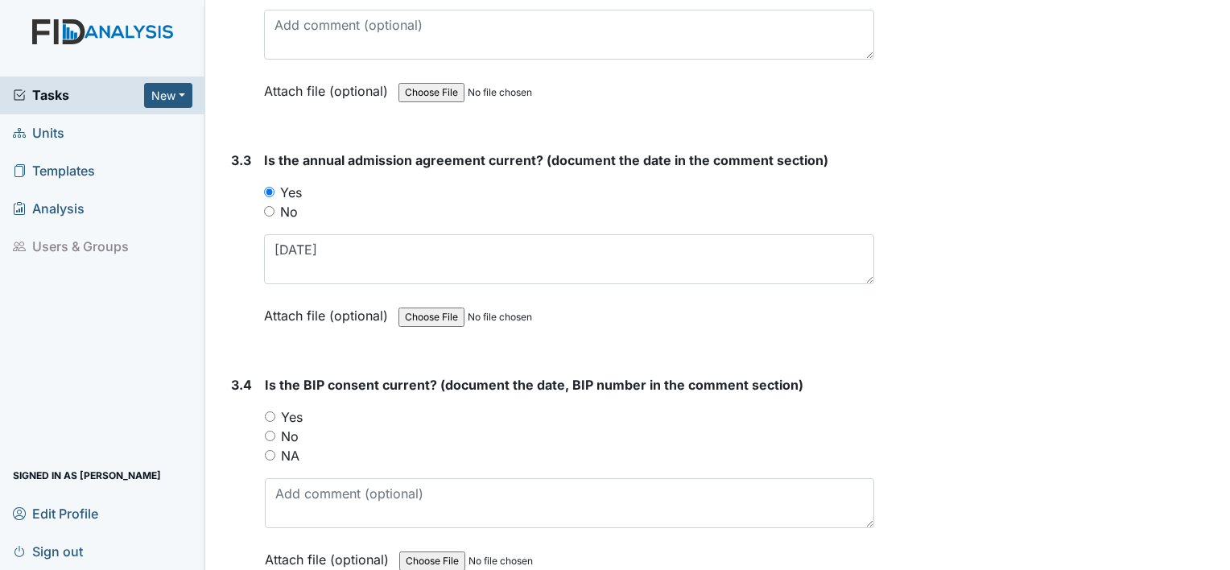
click at [300, 407] on label "Yes" at bounding box center [292, 416] width 22 height 19
click at [275, 412] on input "Yes" at bounding box center [270, 417] width 10 height 10
radio input "true"
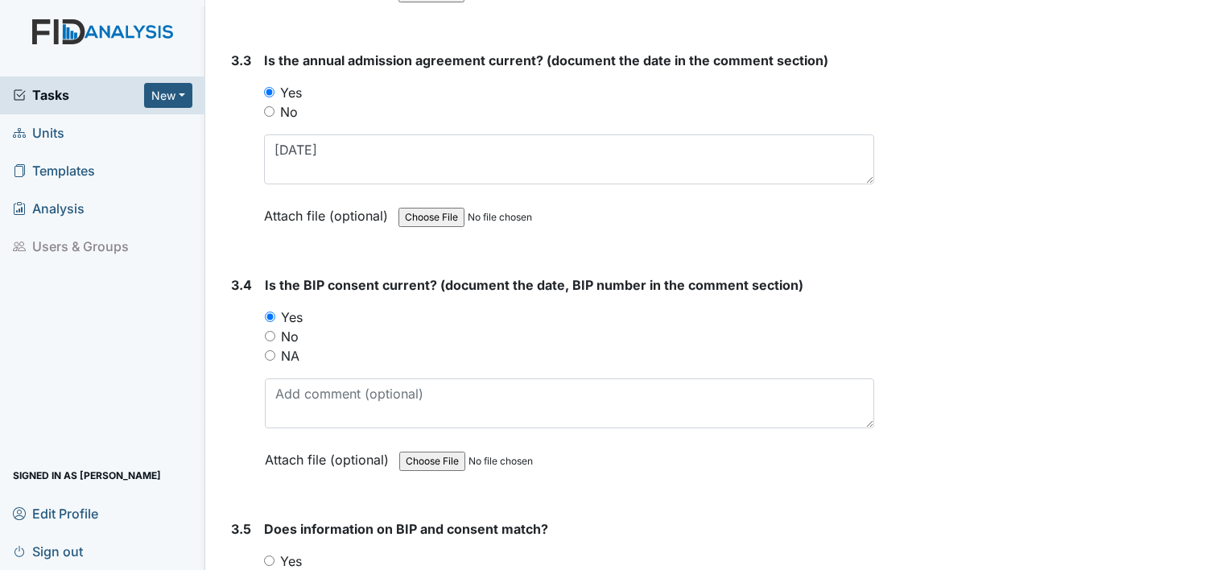
scroll to position [4278, 0]
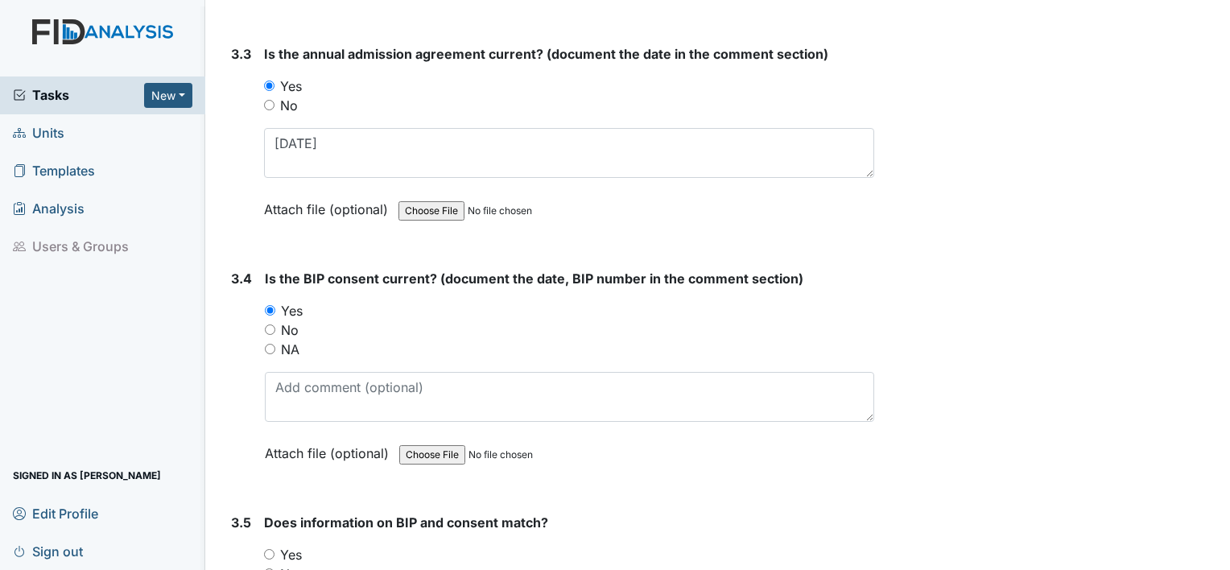
click at [341, 411] on div "Is the BIP consent current? (document the date, BIP number in the comment secti…" at bounding box center [570, 371] width 610 height 205
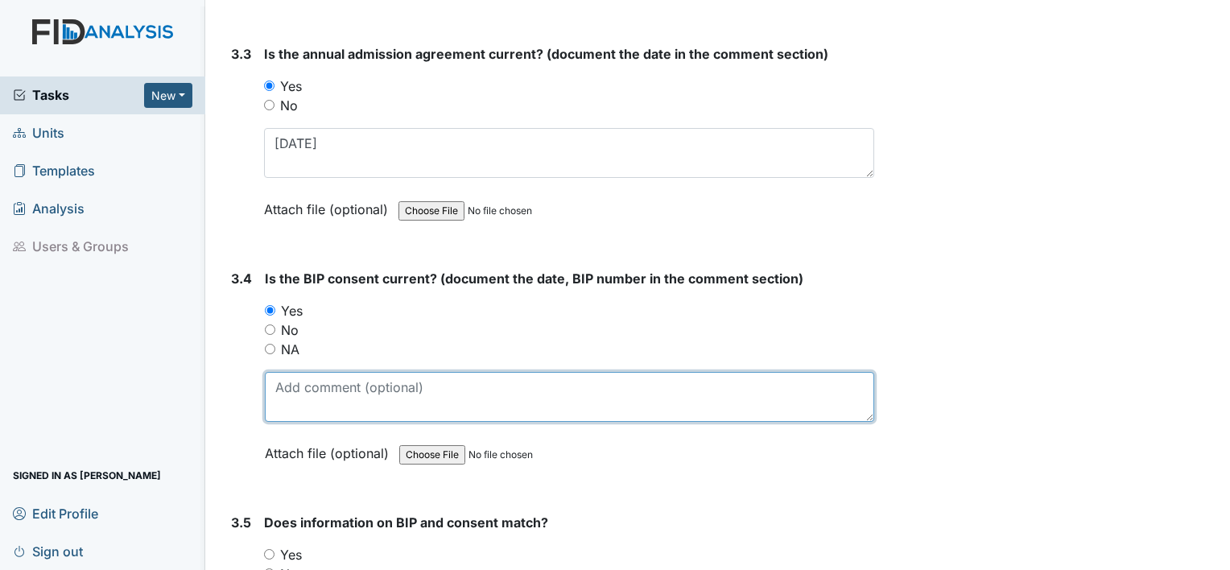
click at [339, 381] on textarea at bounding box center [570, 397] width 610 height 50
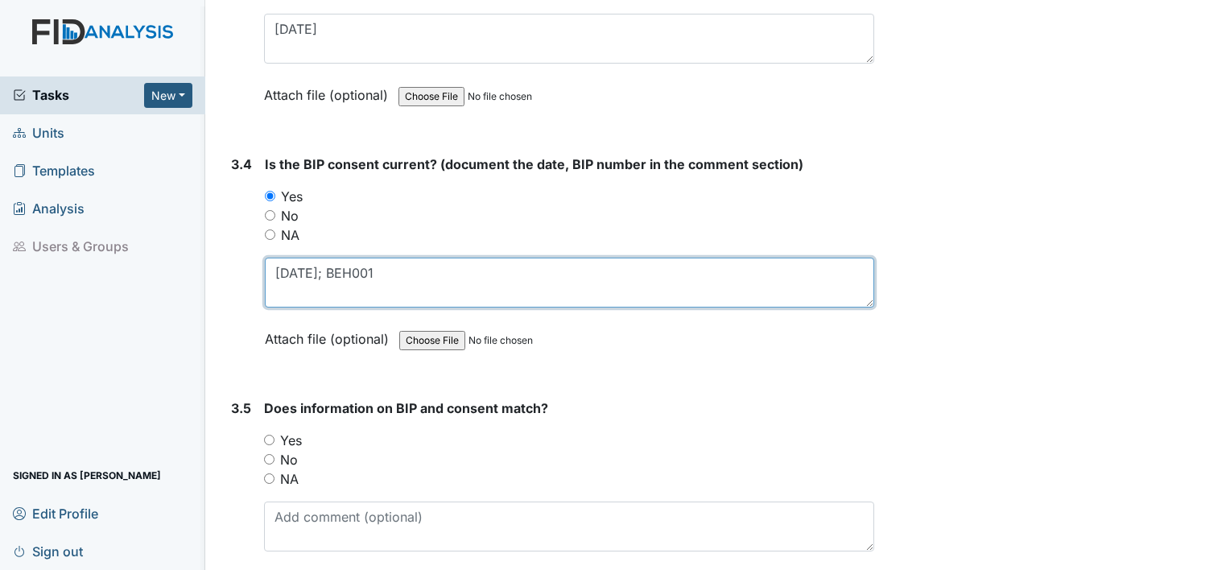
scroll to position [4407, 0]
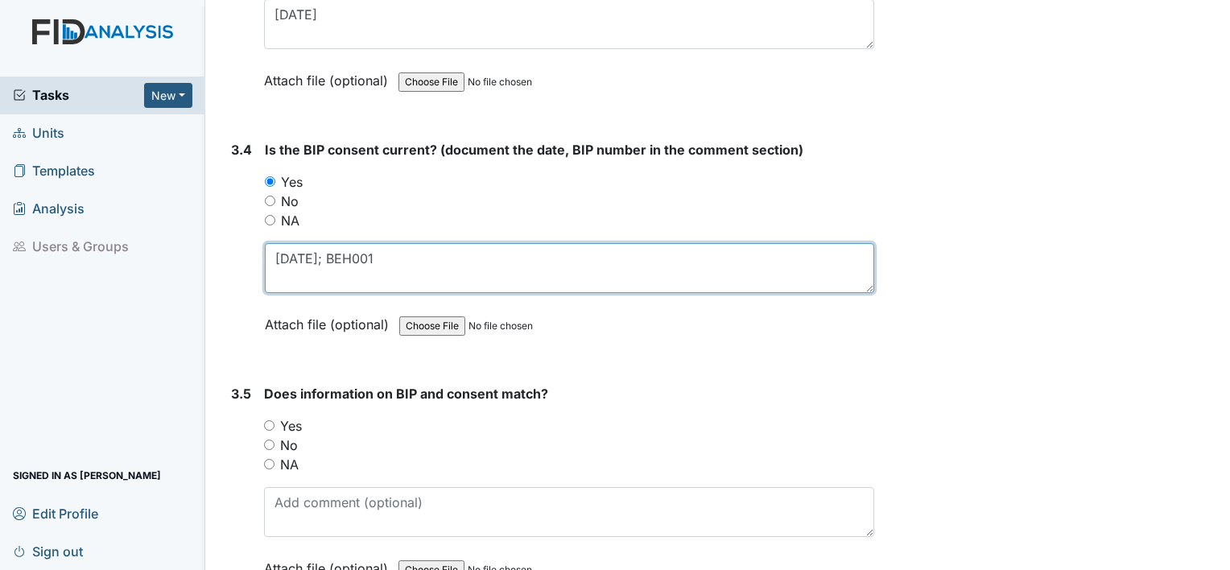
type textarea "12.18.24; BEH001"
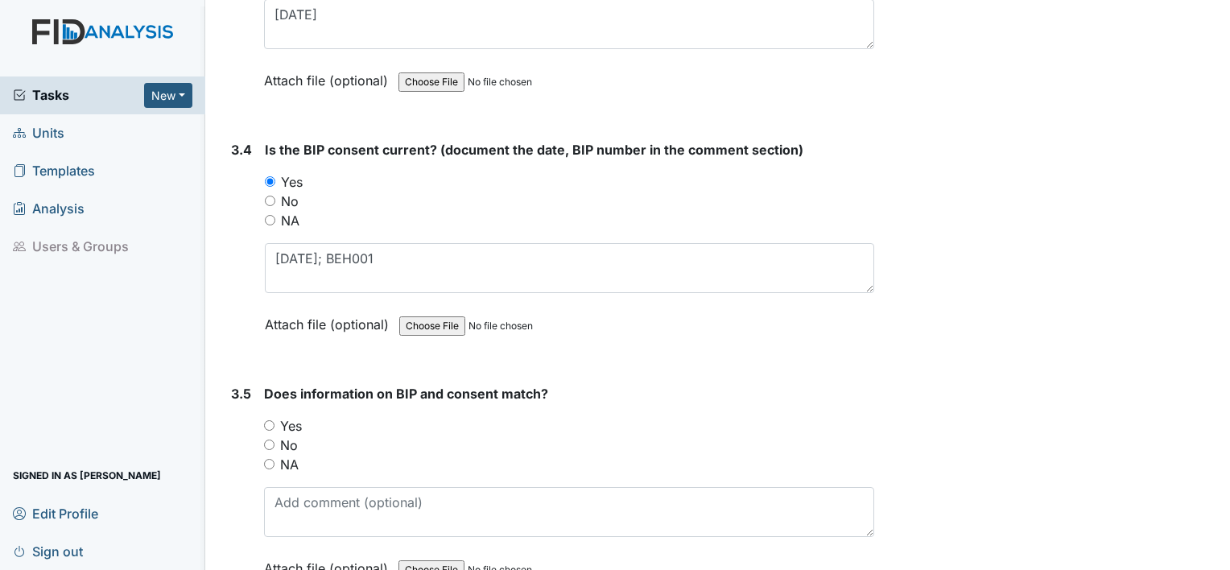
click at [293, 416] on label "Yes" at bounding box center [291, 425] width 22 height 19
click at [275, 420] on input "Yes" at bounding box center [269, 425] width 10 height 10
radio input "true"
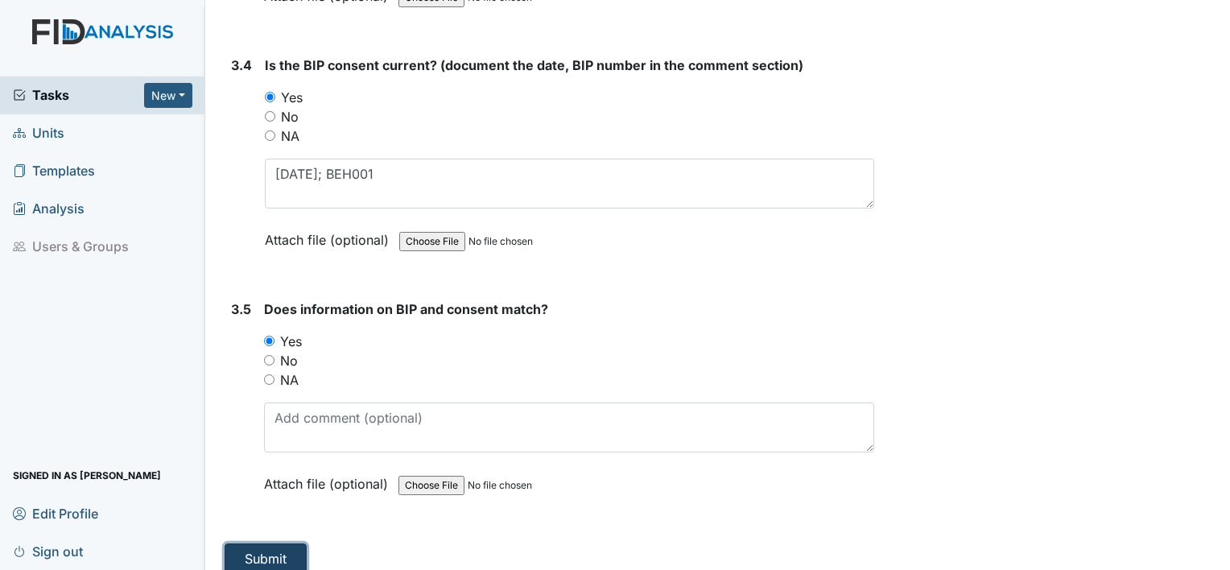
click at [258, 544] on button "Submit" at bounding box center [266, 559] width 82 height 31
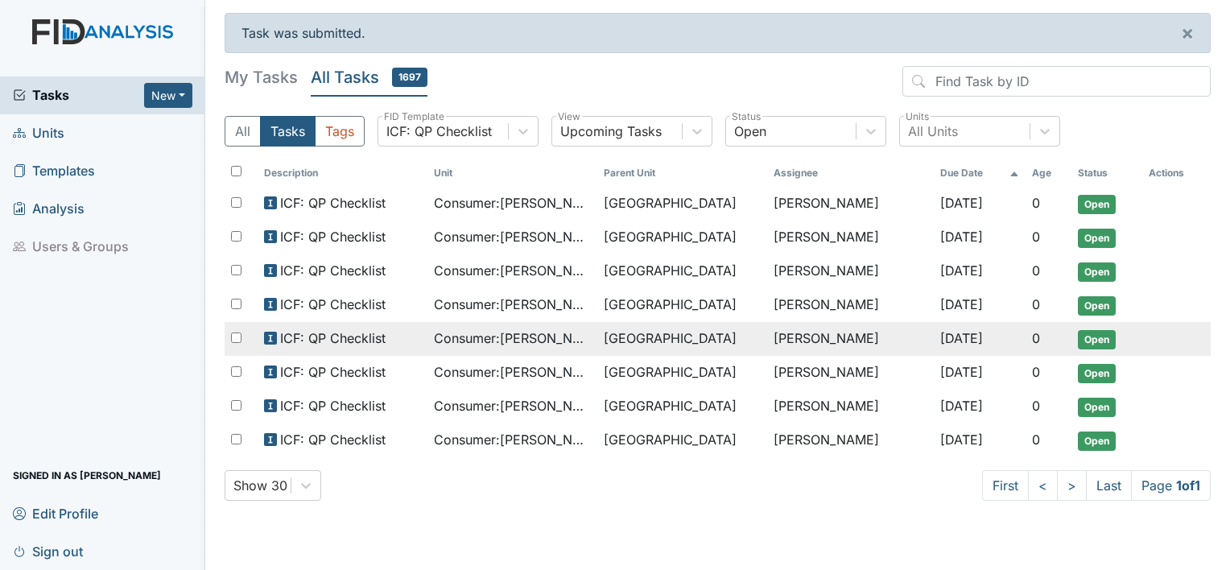
click at [478, 338] on span "Consumer : [PERSON_NAME]" at bounding box center [512, 338] width 157 height 19
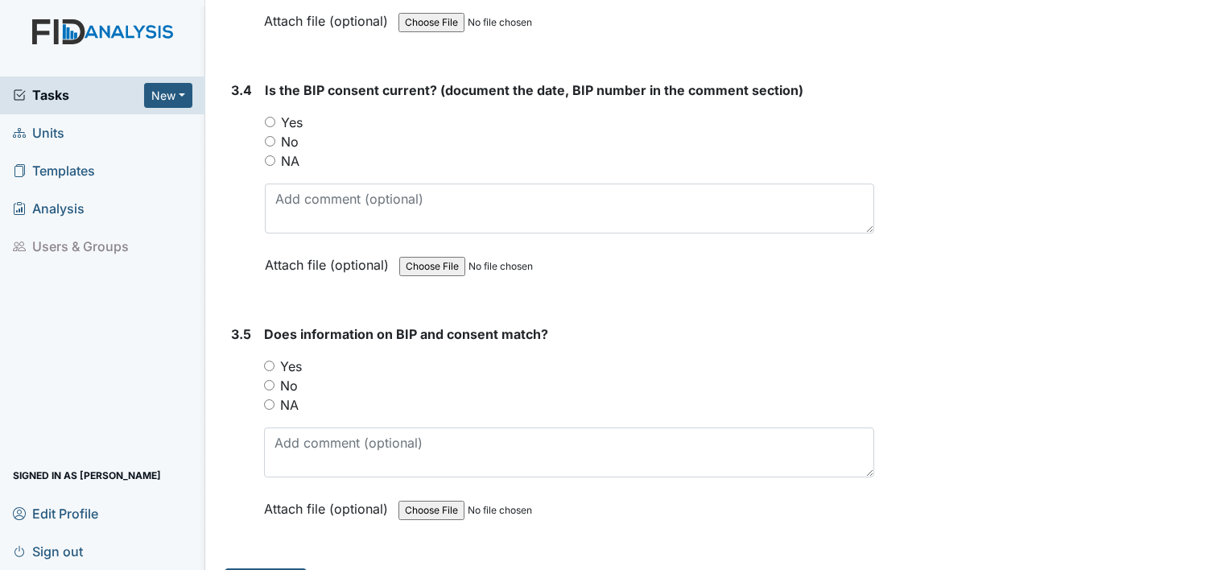
scroll to position [4491, 0]
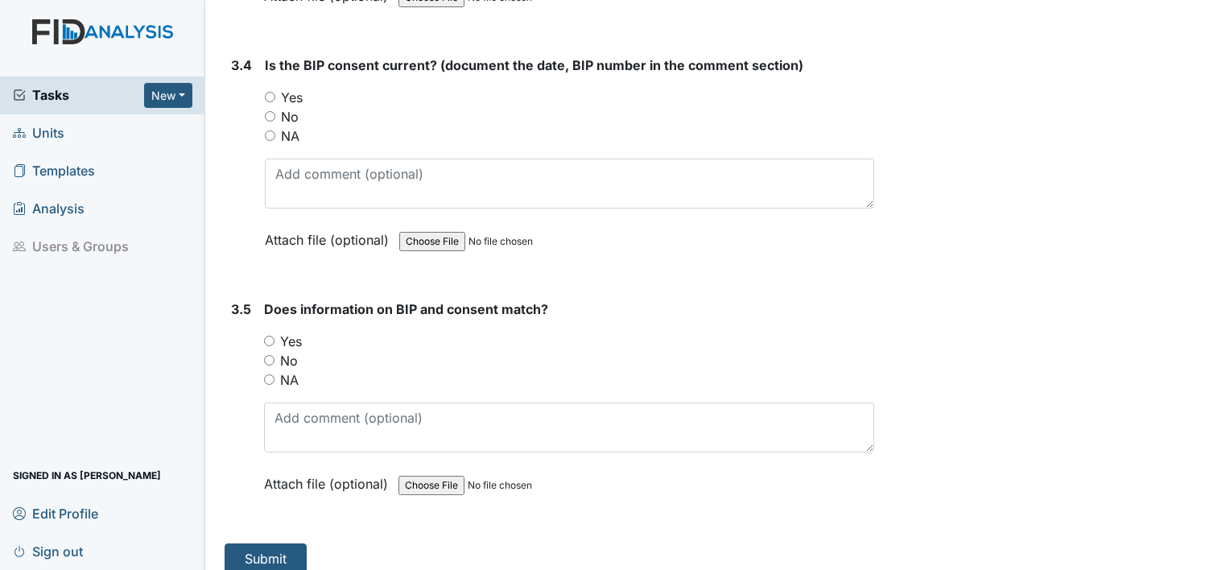
click at [300, 332] on label "Yes" at bounding box center [291, 341] width 22 height 19
click at [275, 336] on input "Yes" at bounding box center [269, 341] width 10 height 10
radio input "true"
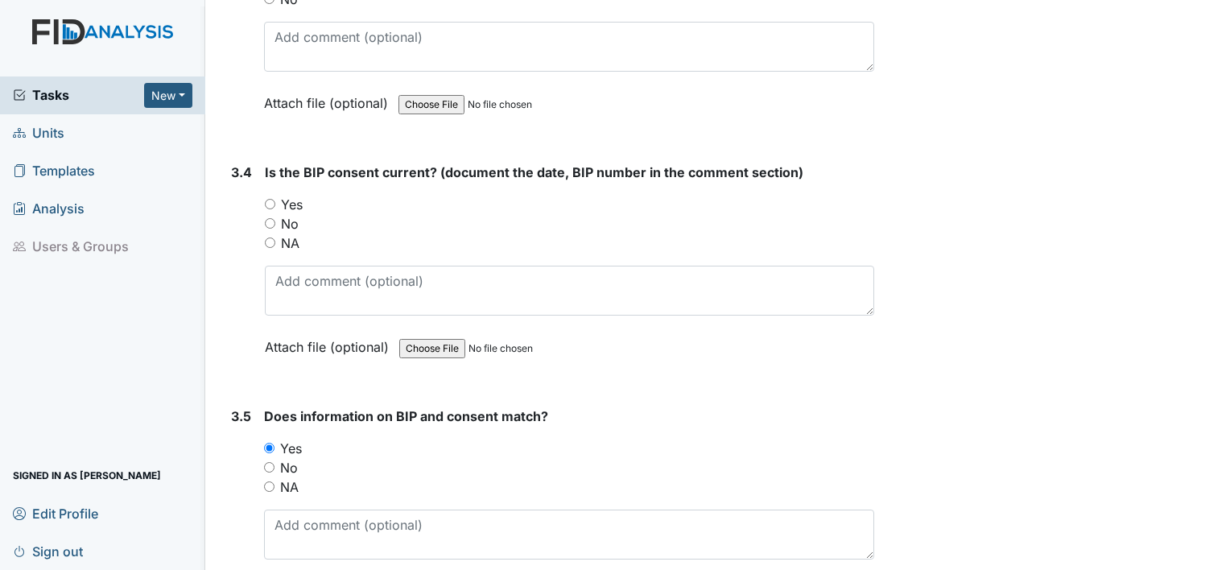
scroll to position [4366, 0]
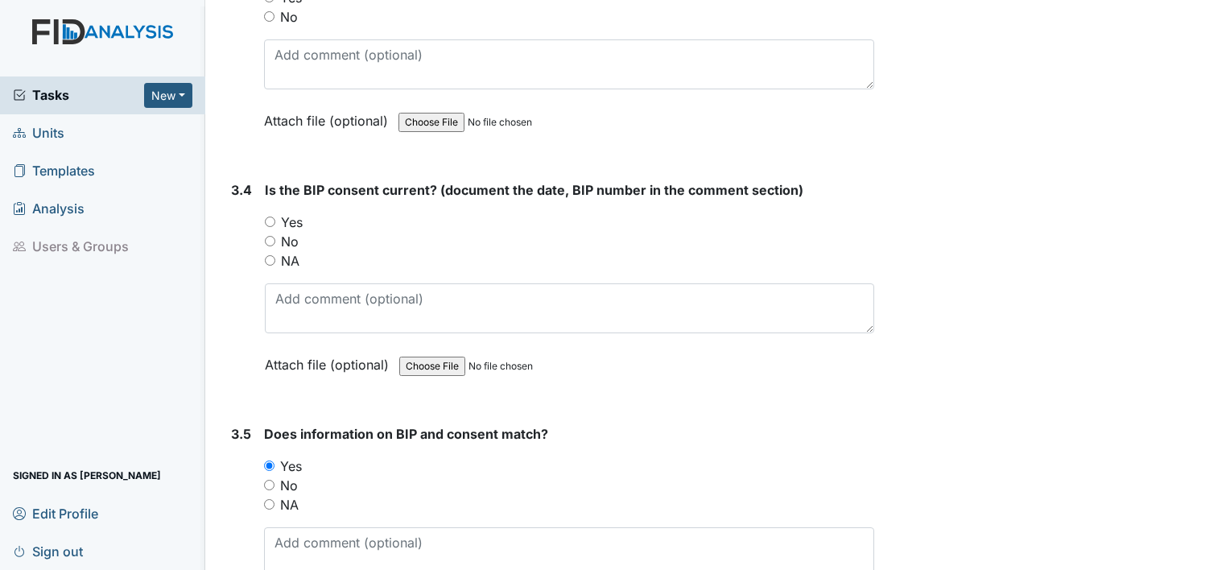
click at [295, 213] on label "Yes" at bounding box center [292, 222] width 22 height 19
click at [275, 217] on input "Yes" at bounding box center [270, 222] width 10 height 10
radio input "true"
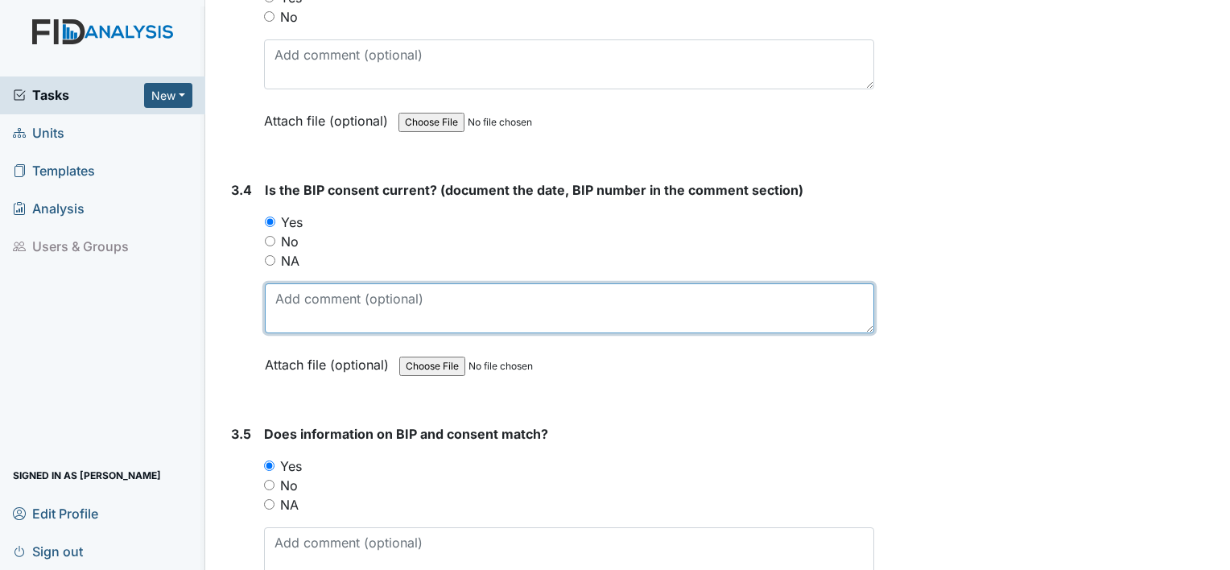
click at [302, 304] on textarea at bounding box center [570, 308] width 610 height 50
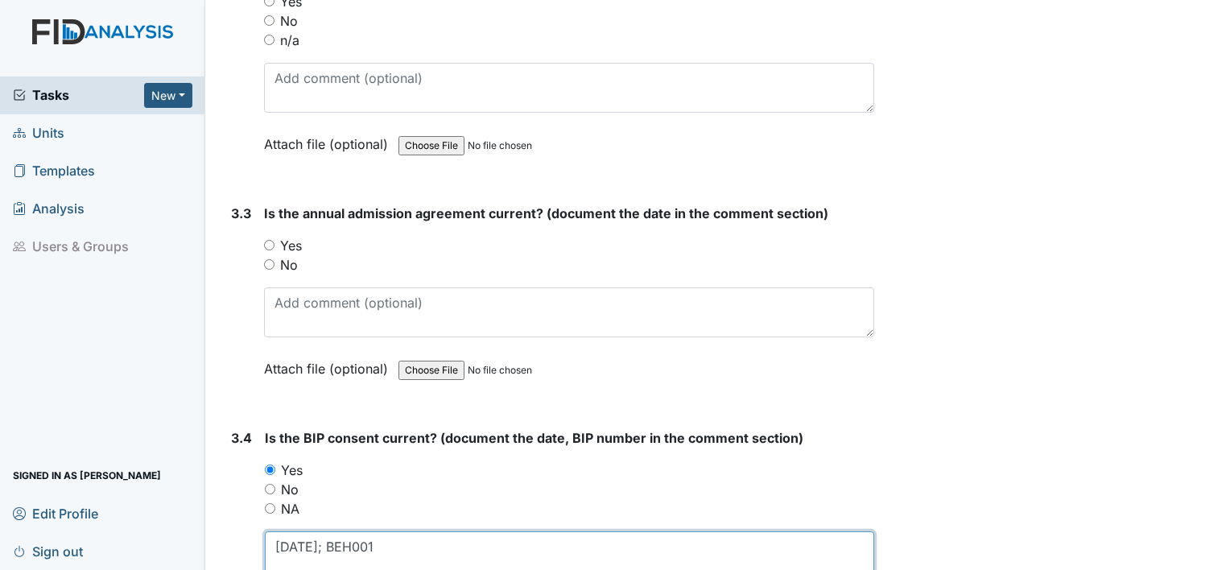
scroll to position [4117, 0]
type textarea "[DATE]; BEH001"
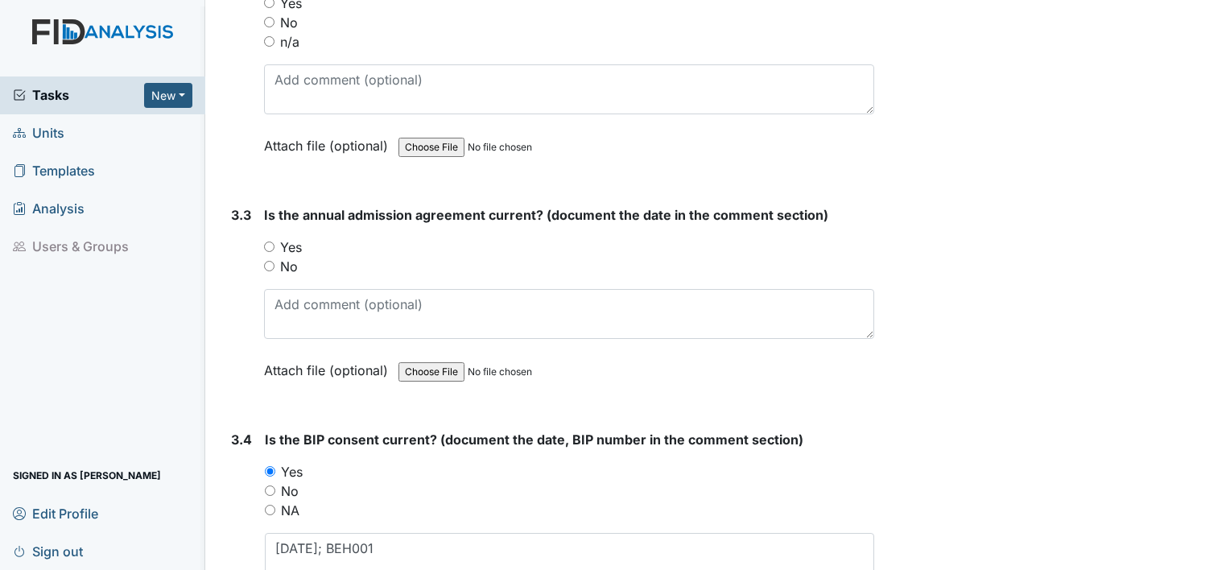
click at [286, 238] on label "Yes" at bounding box center [291, 247] width 22 height 19
click at [275, 242] on input "Yes" at bounding box center [269, 247] width 10 height 10
radio input "true"
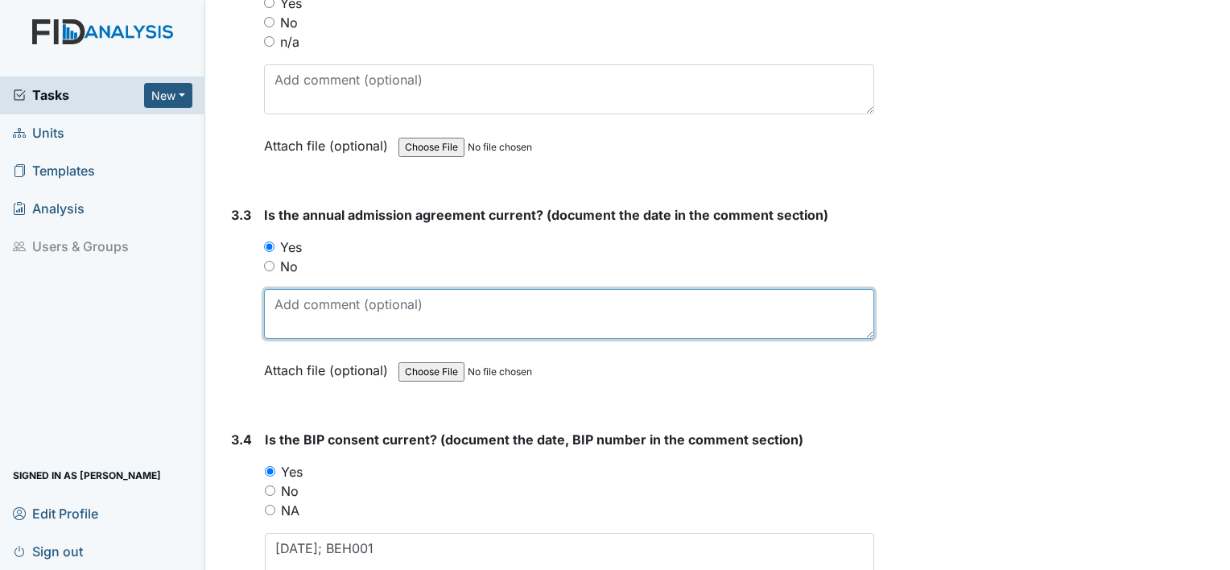
click at [287, 298] on textarea at bounding box center [569, 314] width 610 height 50
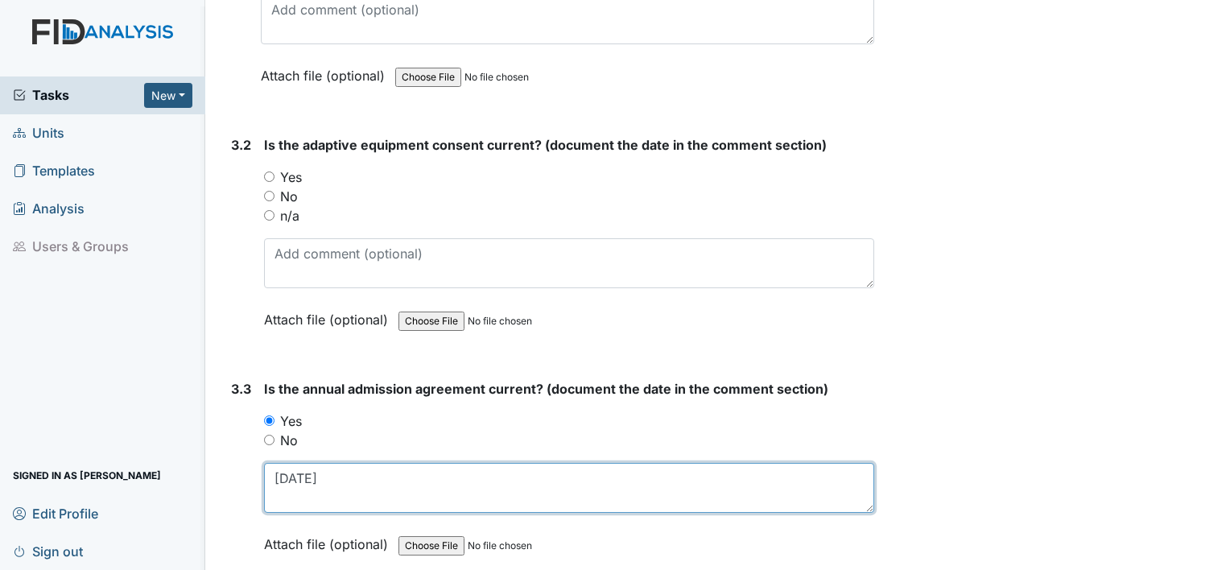
scroll to position [3922, 0]
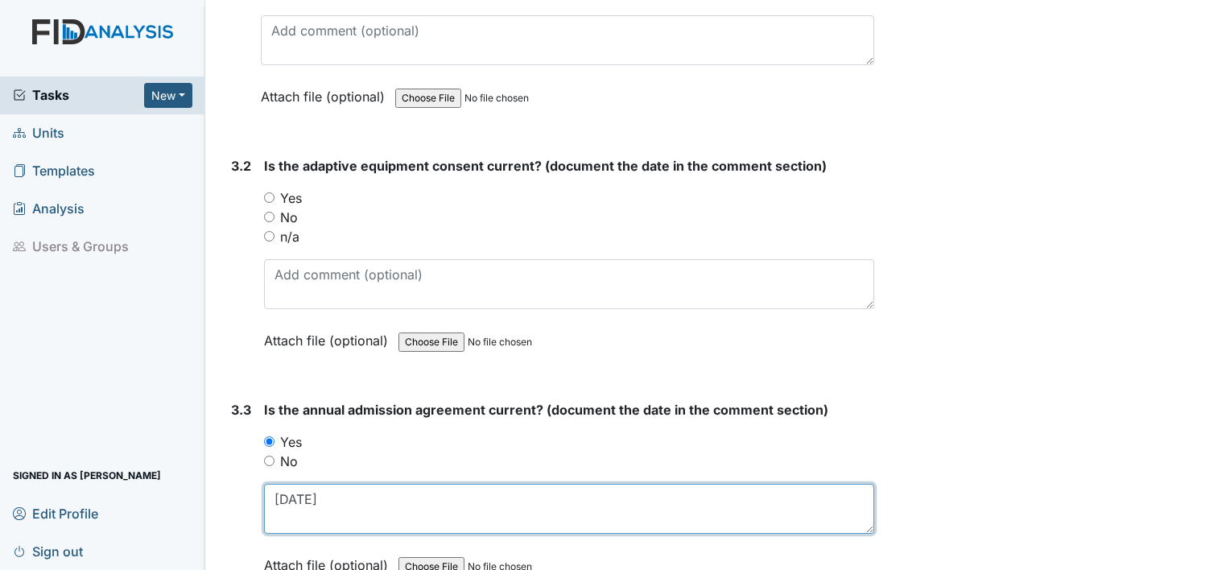
type textarea "[DATE]"
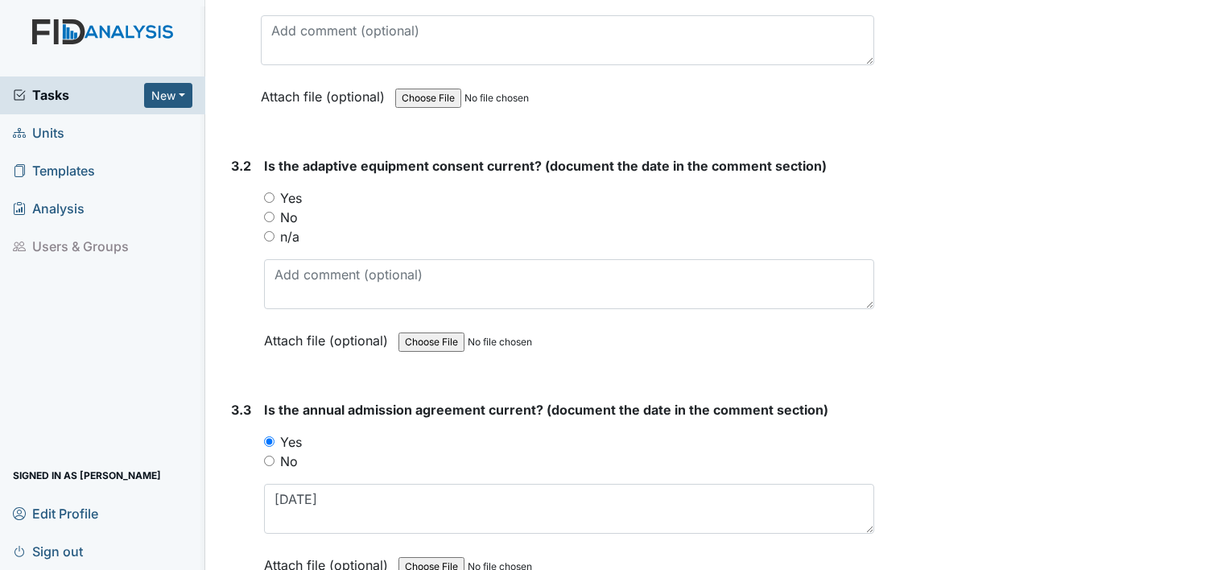
click at [289, 227] on label "n/a" at bounding box center [289, 236] width 19 height 19
click at [275, 231] on input "n/a" at bounding box center [269, 236] width 10 height 10
radio input "true"
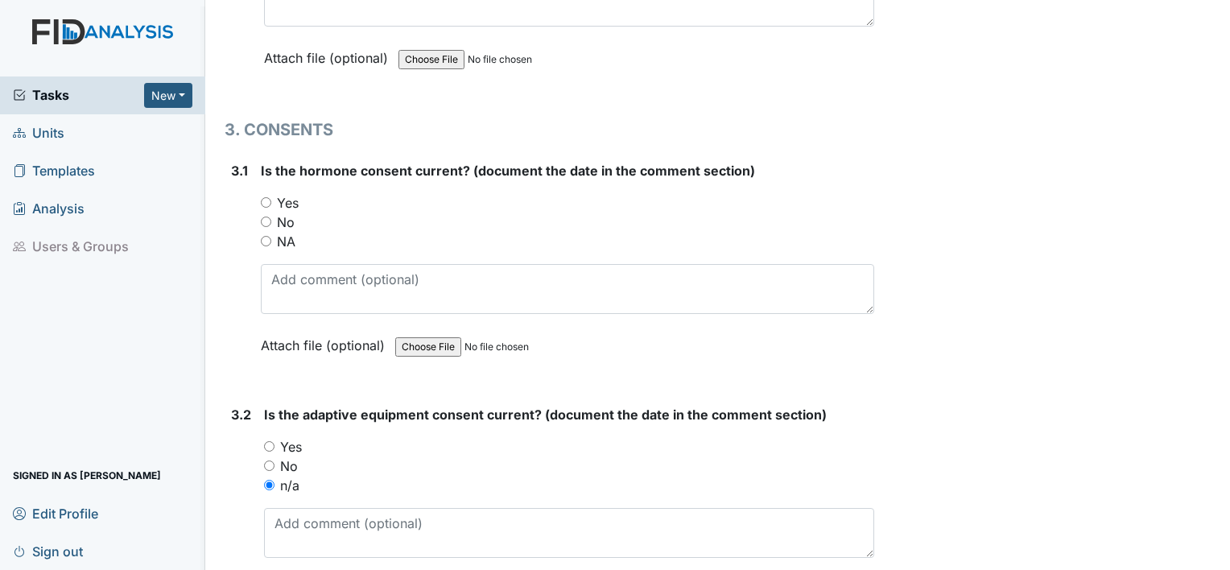
scroll to position [3670, 0]
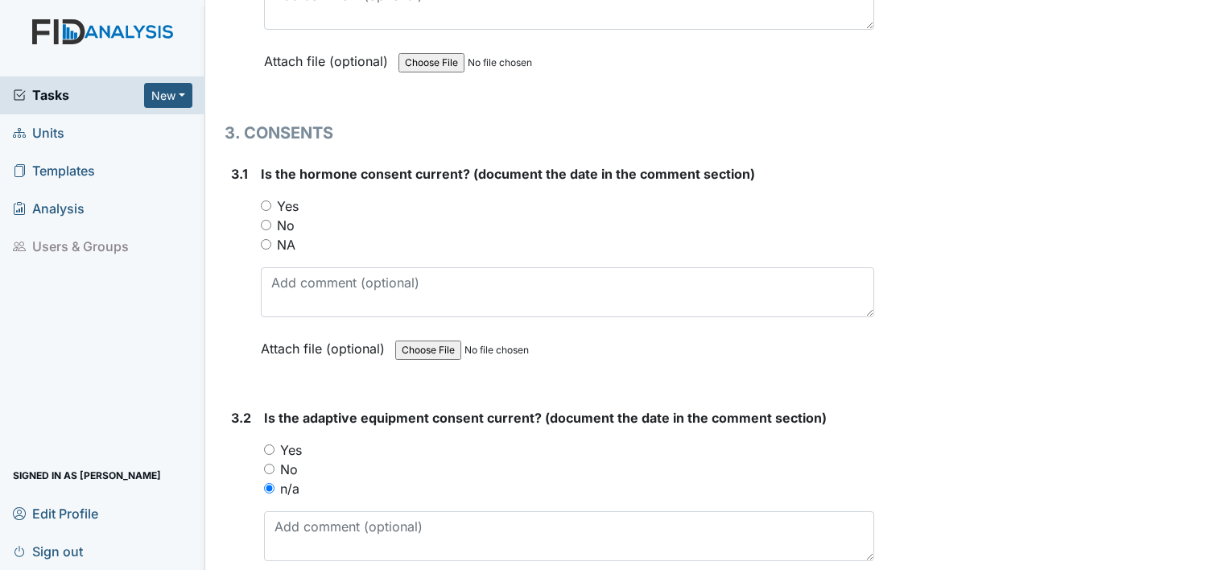
click at [289, 217] on label "No" at bounding box center [286, 225] width 18 height 19
click at [271, 220] on input "No" at bounding box center [266, 225] width 10 height 10
radio input "true"
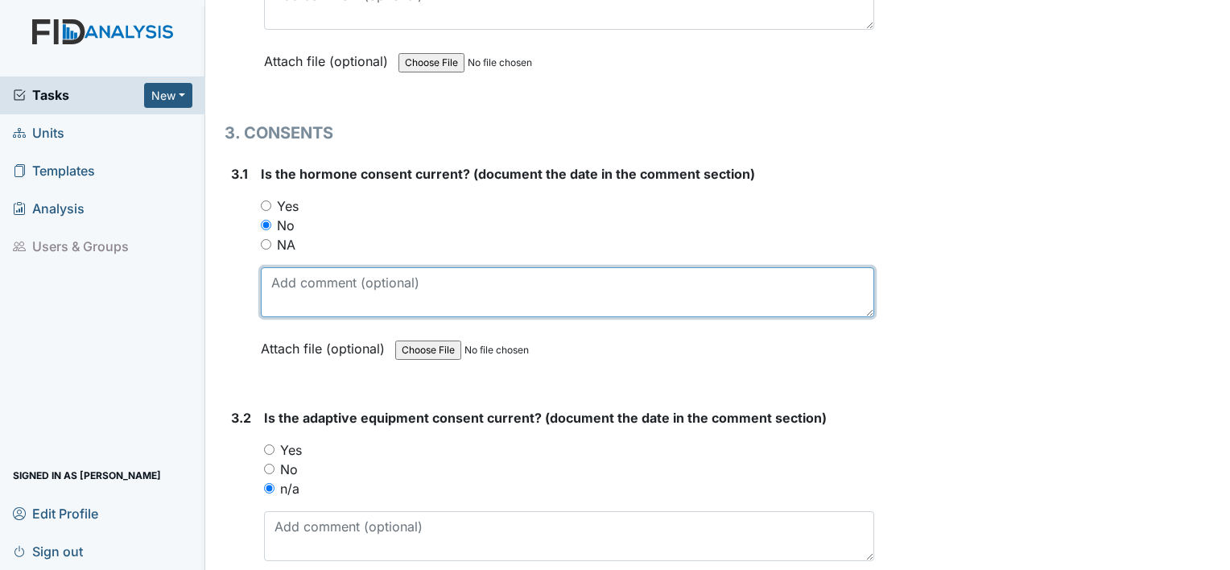
click at [293, 303] on textarea at bounding box center [568, 292] width 614 height 50
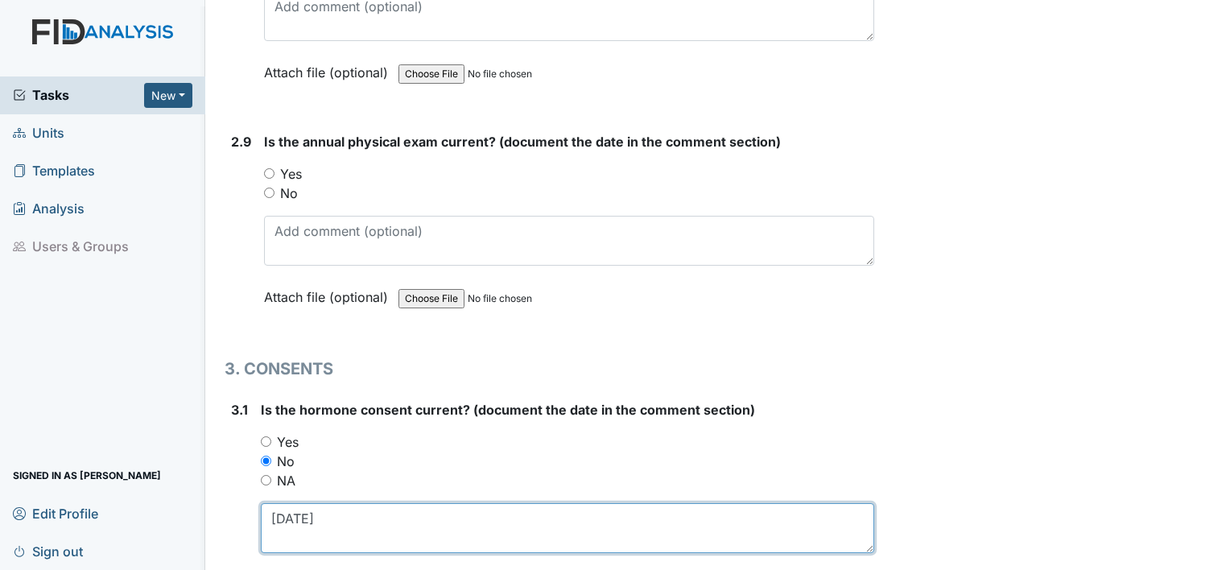
scroll to position [3431, 0]
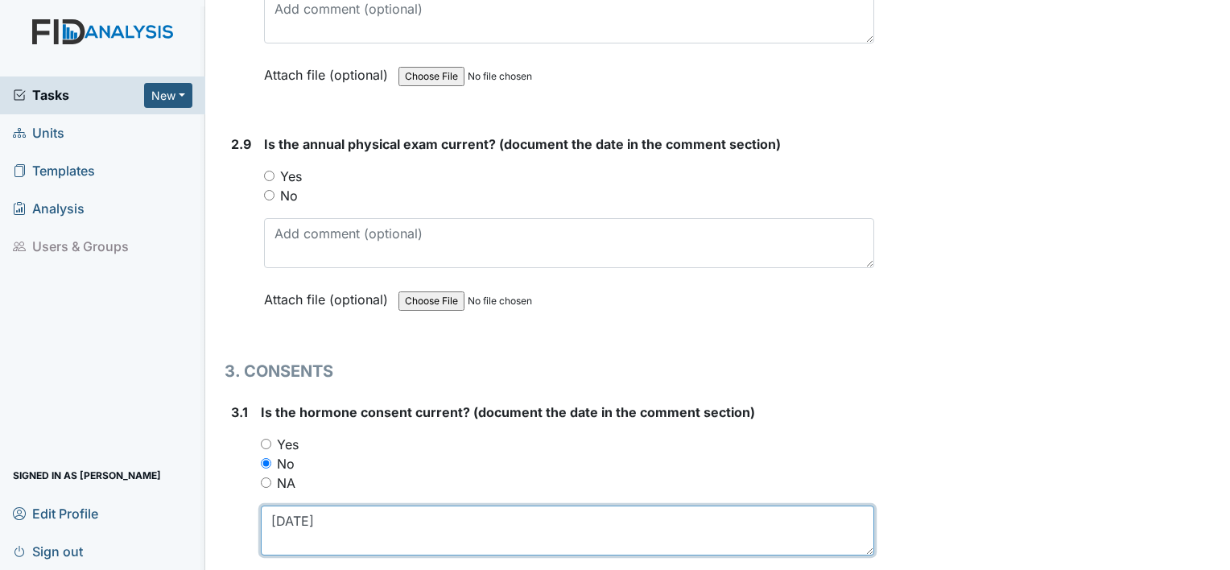
type textarea "[DATE]"
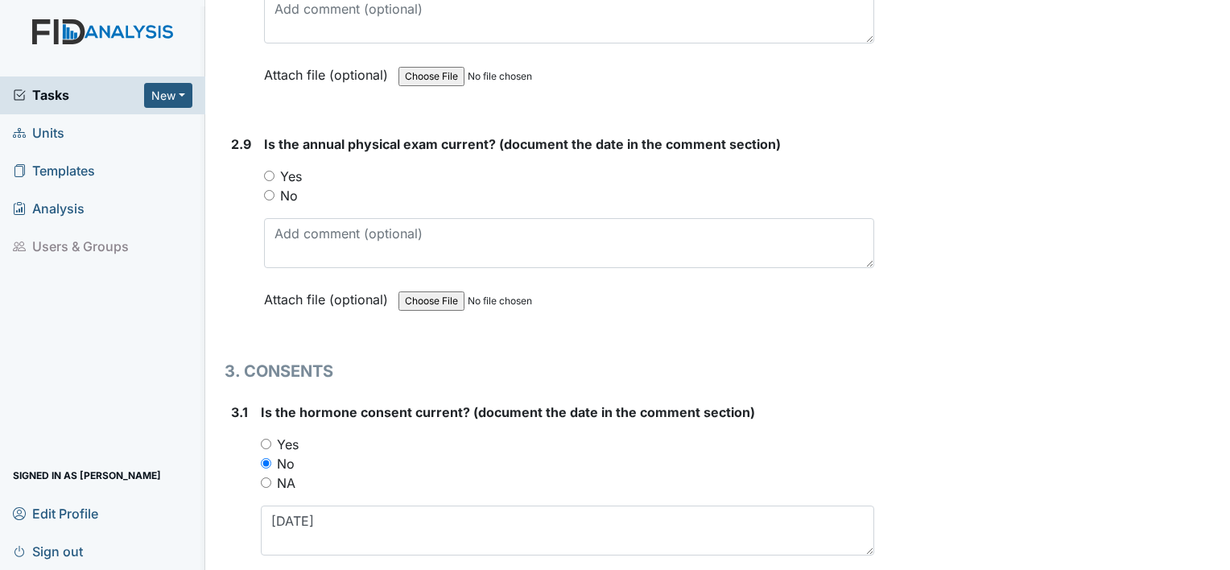
click at [295, 167] on label "Yes" at bounding box center [291, 176] width 22 height 19
click at [275, 171] on input "Yes" at bounding box center [269, 176] width 10 height 10
radio input "true"
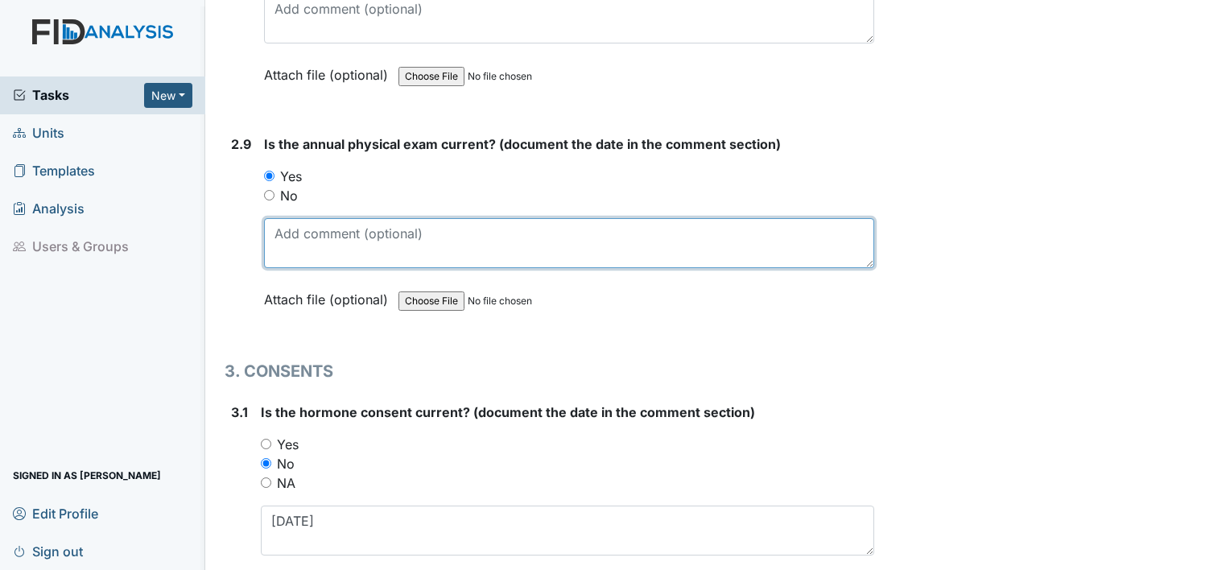
click at [315, 238] on textarea at bounding box center [569, 243] width 610 height 50
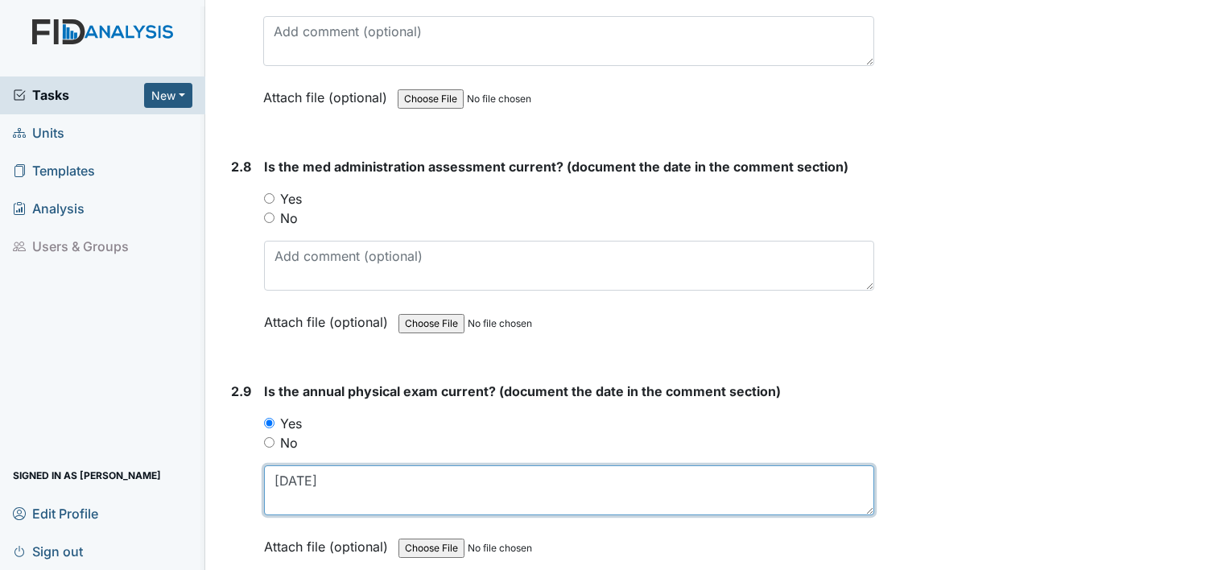
scroll to position [3173, 0]
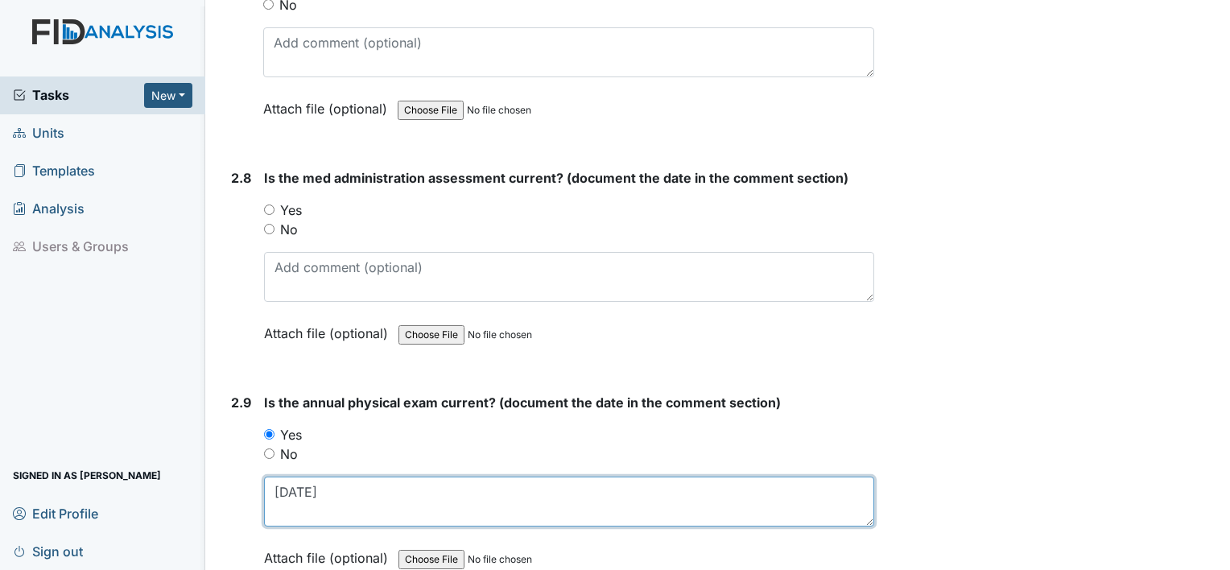
type textarea "[DATE]"
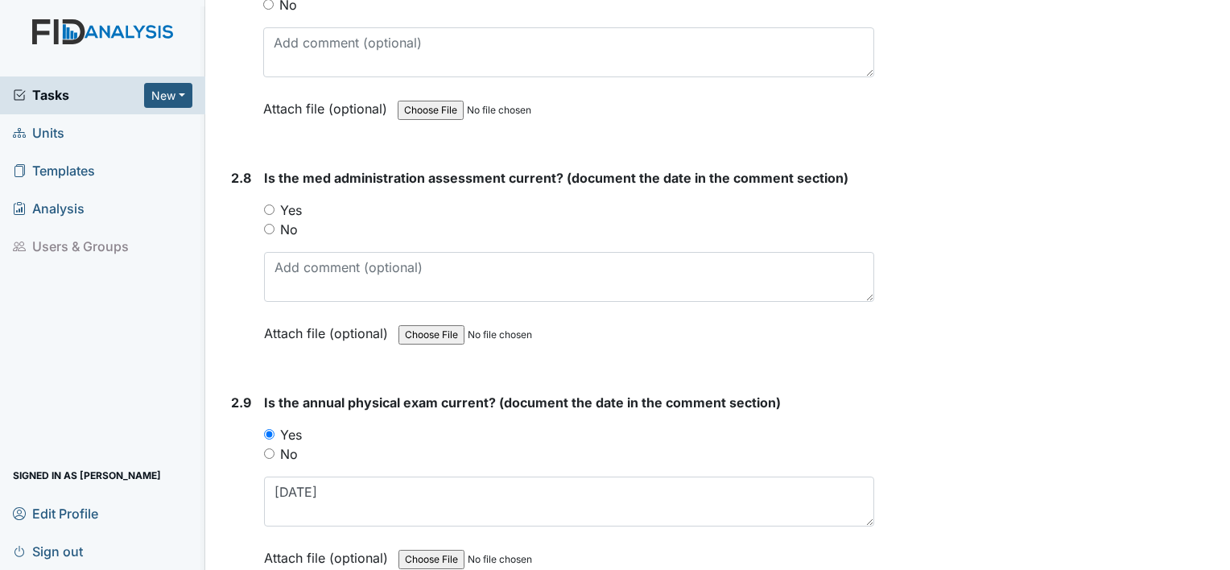
click at [282, 220] on label "No" at bounding box center [289, 229] width 18 height 19
click at [275, 224] on input "No" at bounding box center [269, 229] width 10 height 10
radio input "true"
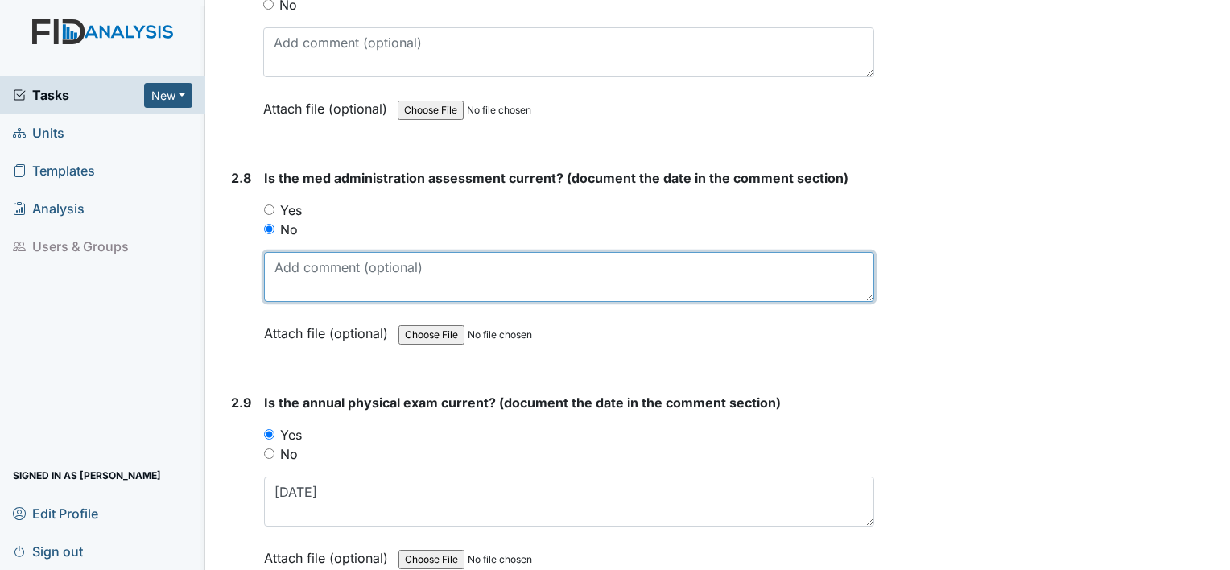
click at [287, 265] on textarea at bounding box center [569, 277] width 610 height 50
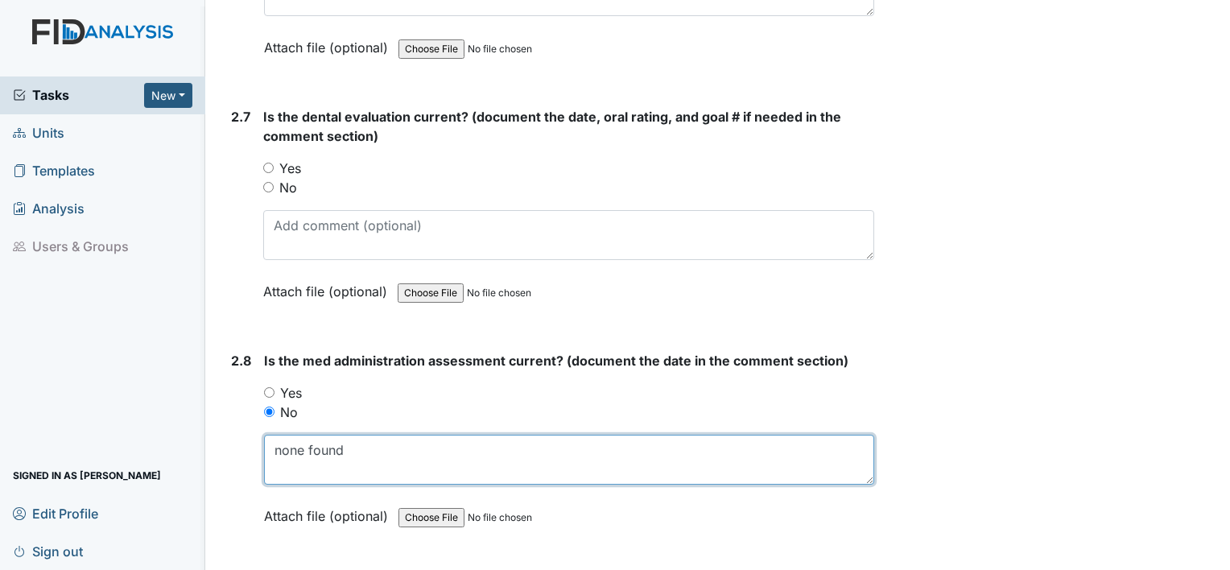
scroll to position [2989, 0]
type textarea "none found"
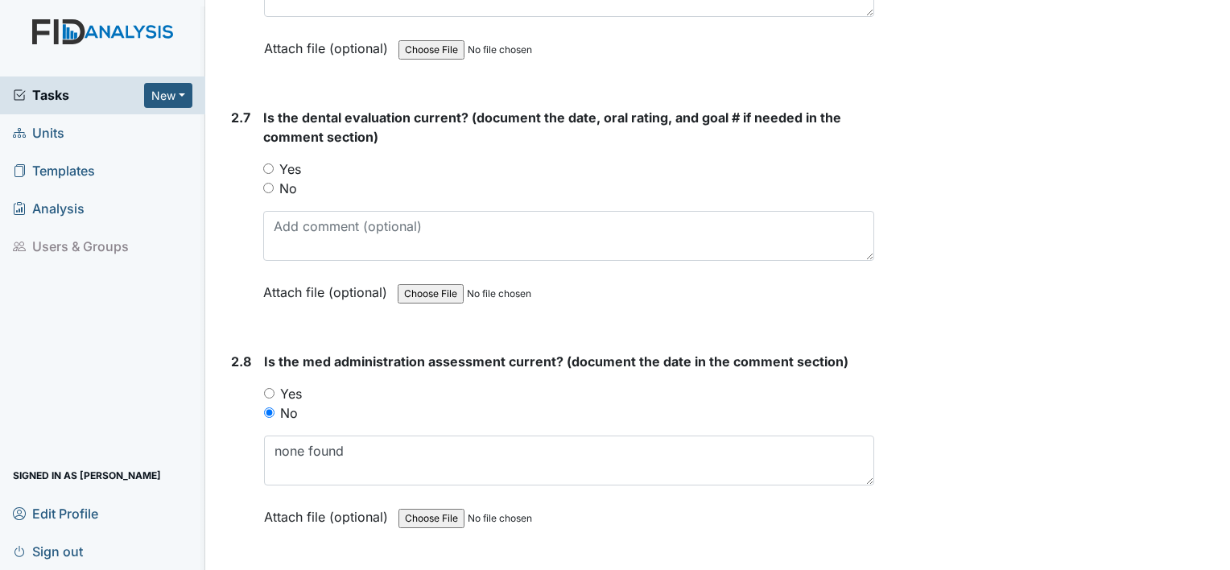
click at [291, 159] on label "Yes" at bounding box center [290, 168] width 22 height 19
click at [274, 163] on input "Yes" at bounding box center [268, 168] width 10 height 10
radio input "true"
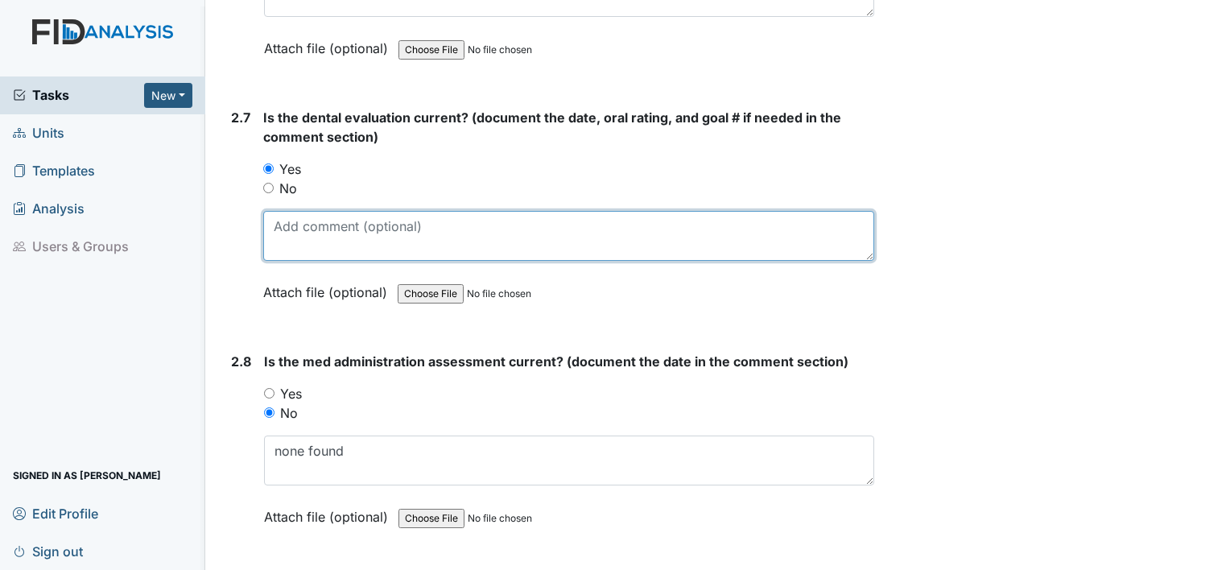
click at [300, 211] on textarea at bounding box center [568, 236] width 611 height 50
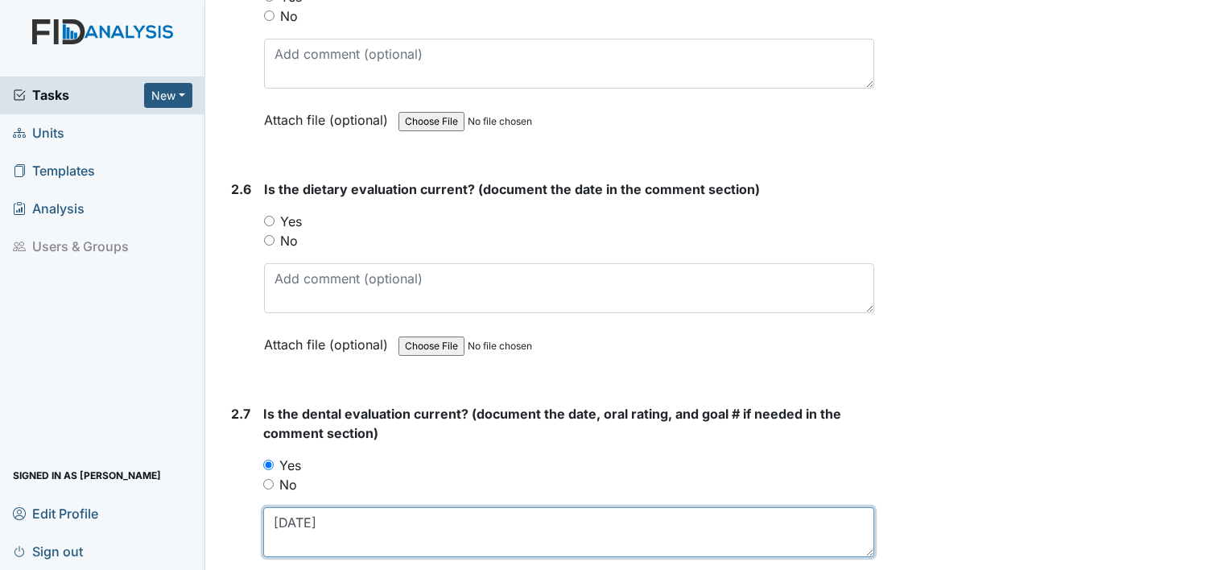
scroll to position [2690, 0]
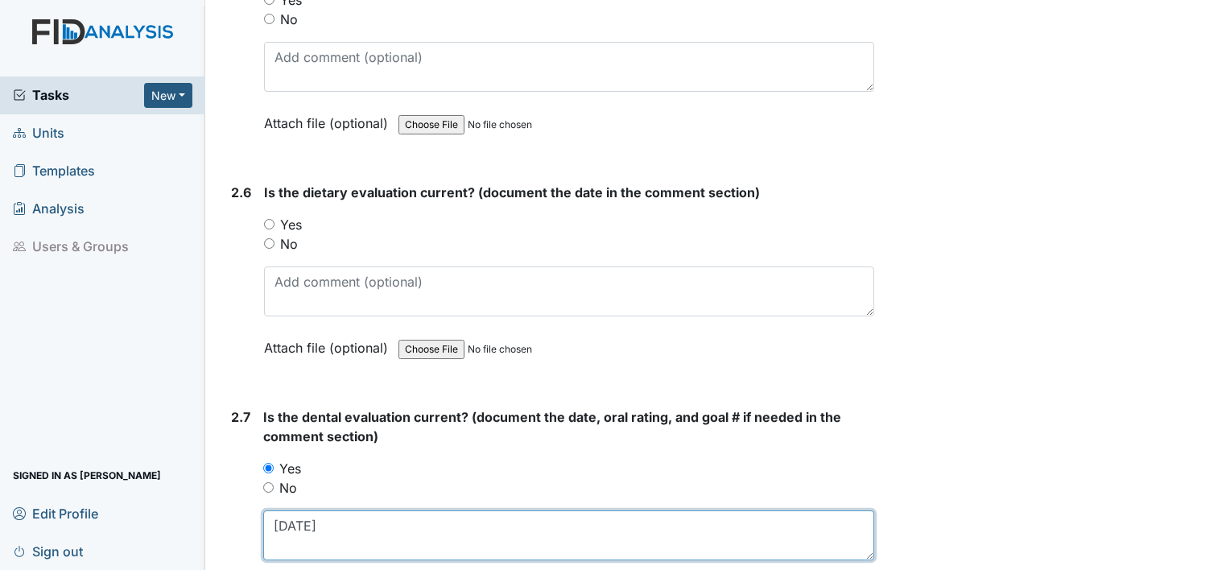
type textarea "[DATE]"
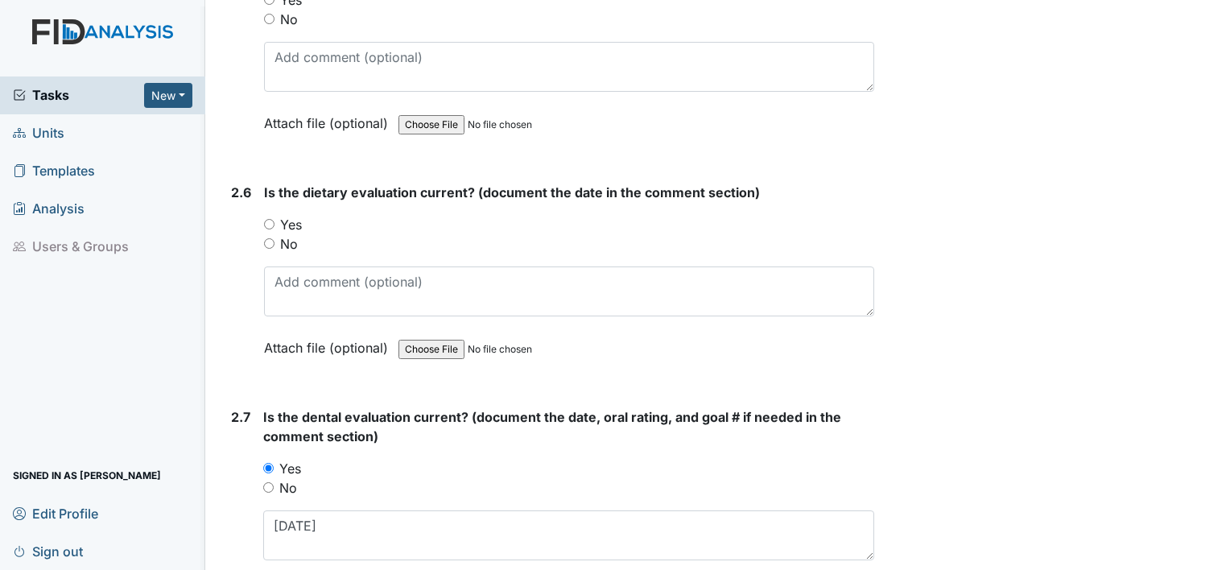
click at [292, 215] on label "Yes" at bounding box center [291, 224] width 22 height 19
click at [275, 219] on input "Yes" at bounding box center [269, 224] width 10 height 10
radio input "true"
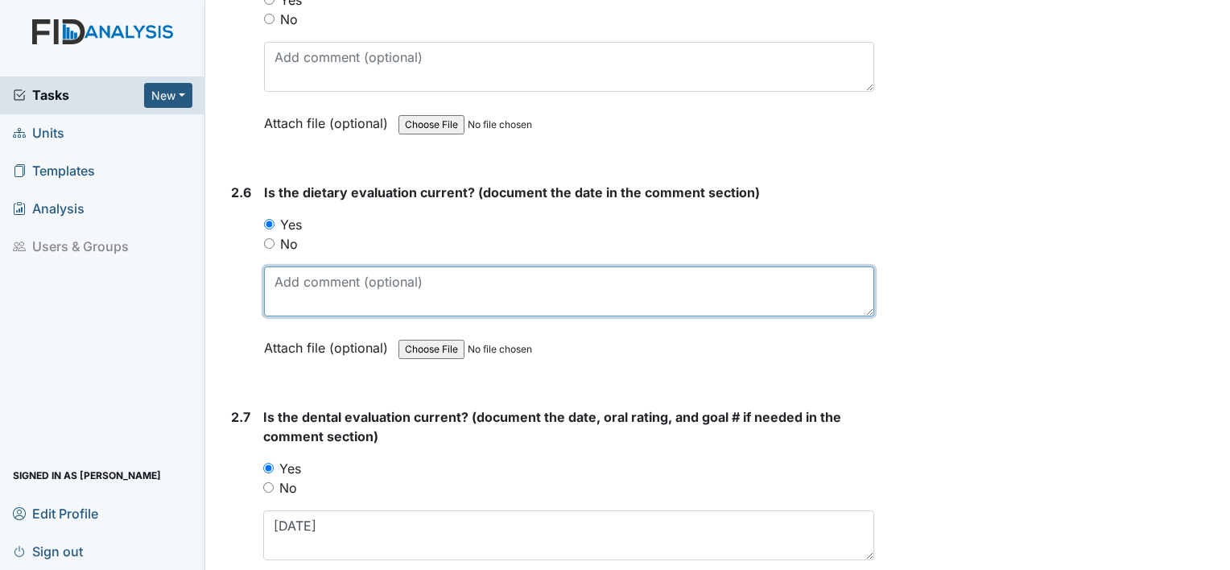
click at [302, 293] on textarea at bounding box center [569, 292] width 610 height 50
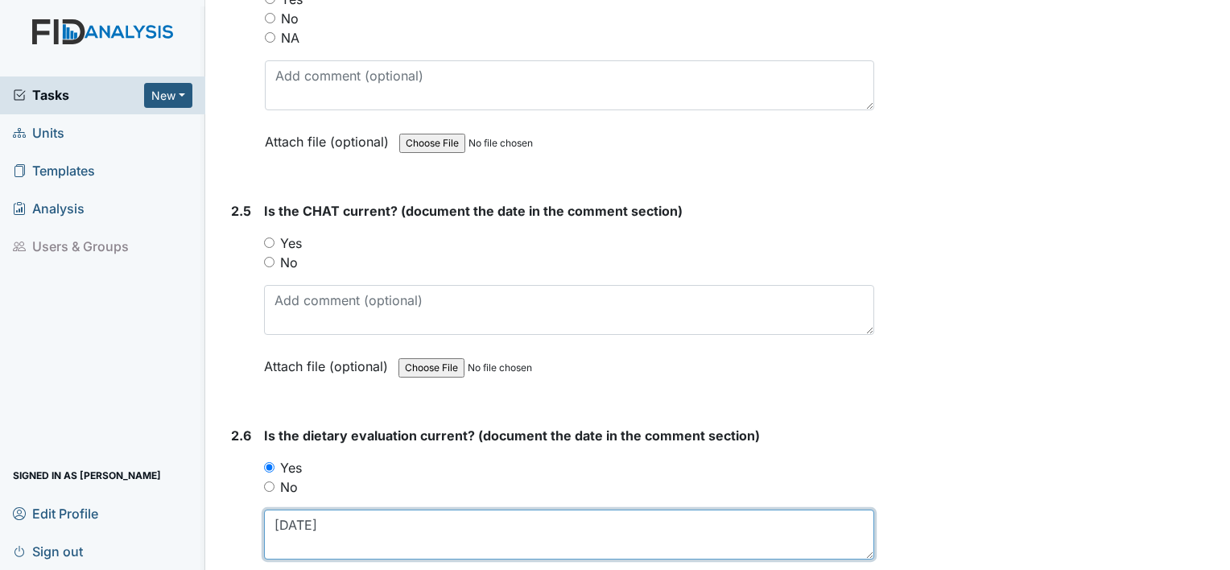
scroll to position [2442, 0]
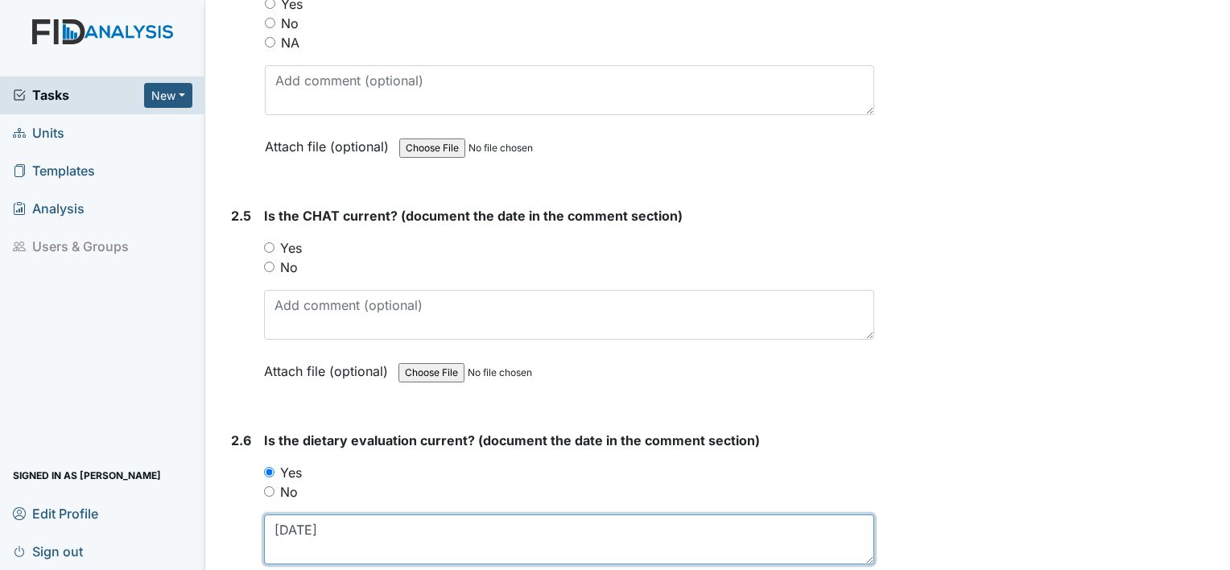
type textarea "[DATE]"
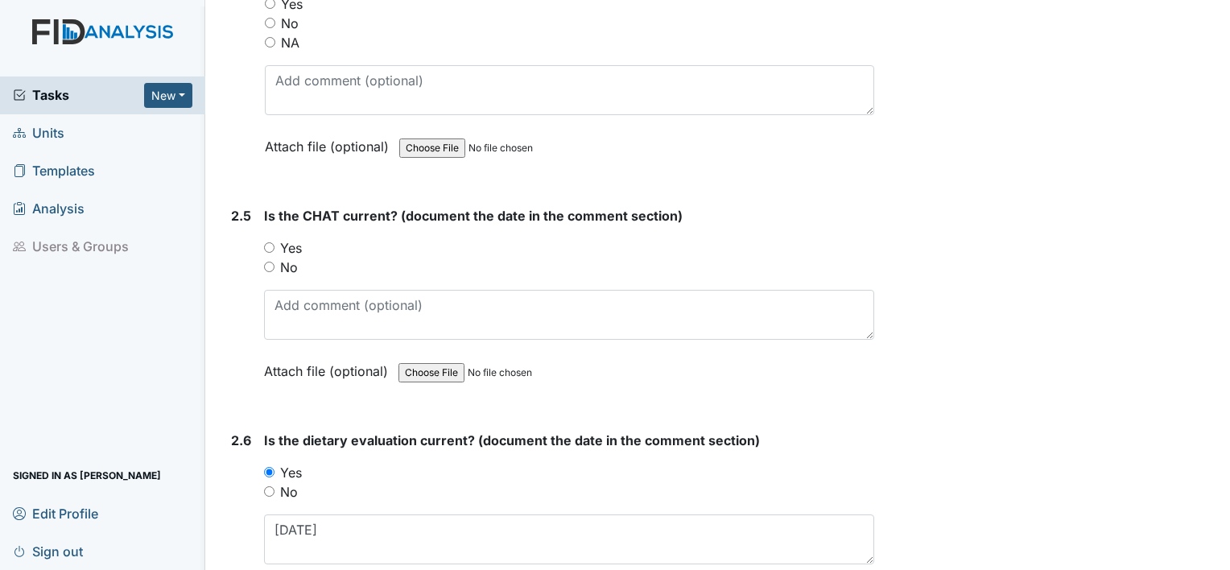
click at [289, 238] on label "Yes" at bounding box center [291, 247] width 22 height 19
click at [275, 242] on input "Yes" at bounding box center [269, 247] width 10 height 10
radio input "true"
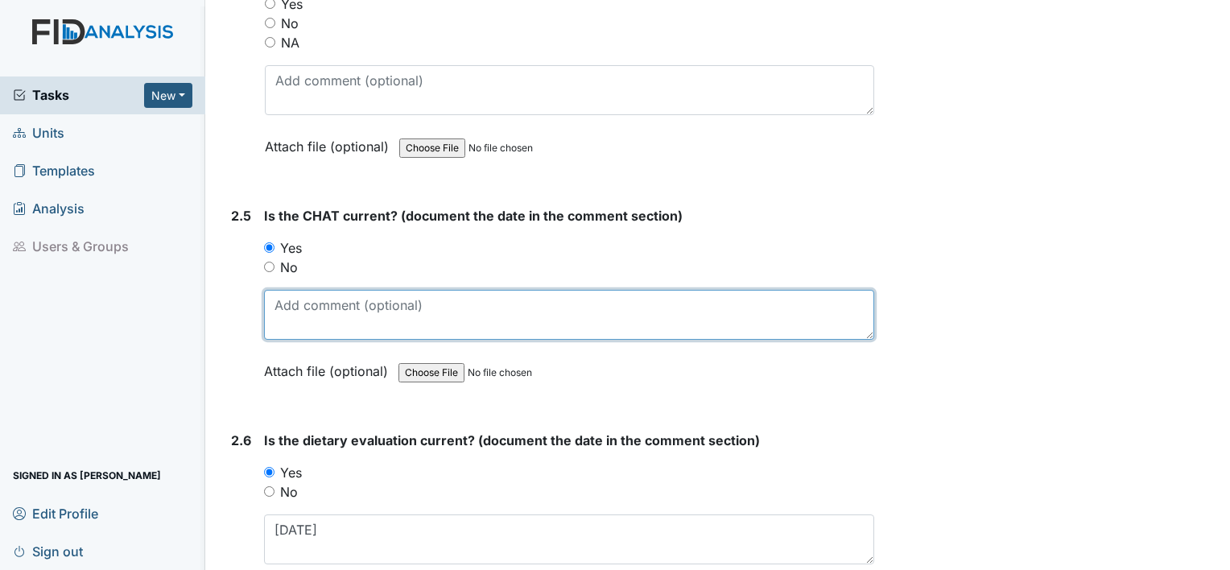
click at [297, 307] on textarea at bounding box center [569, 315] width 610 height 50
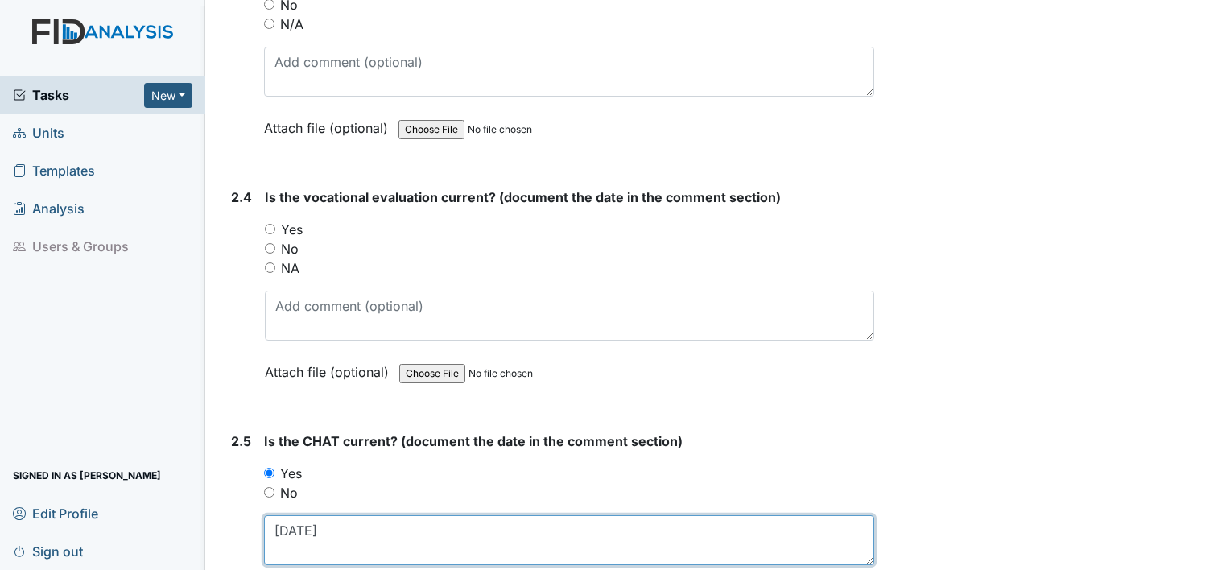
scroll to position [2202, 0]
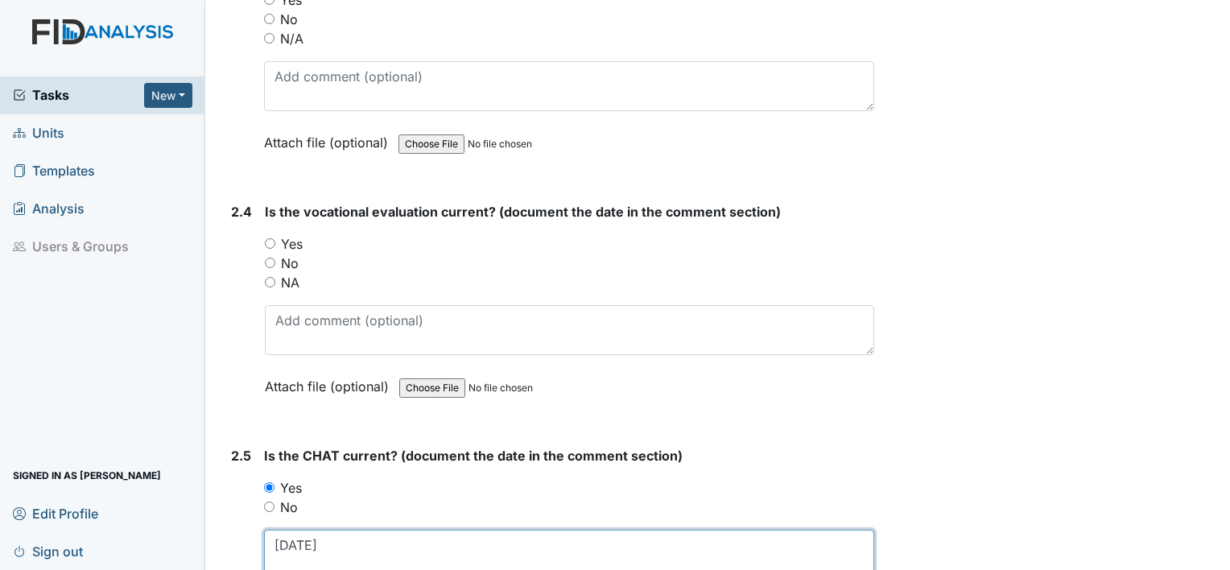
type textarea "[DATE]"
click at [295, 239] on label "Yes" at bounding box center [292, 243] width 22 height 19
click at [275, 239] on input "Yes" at bounding box center [270, 243] width 10 height 10
radio input "true"
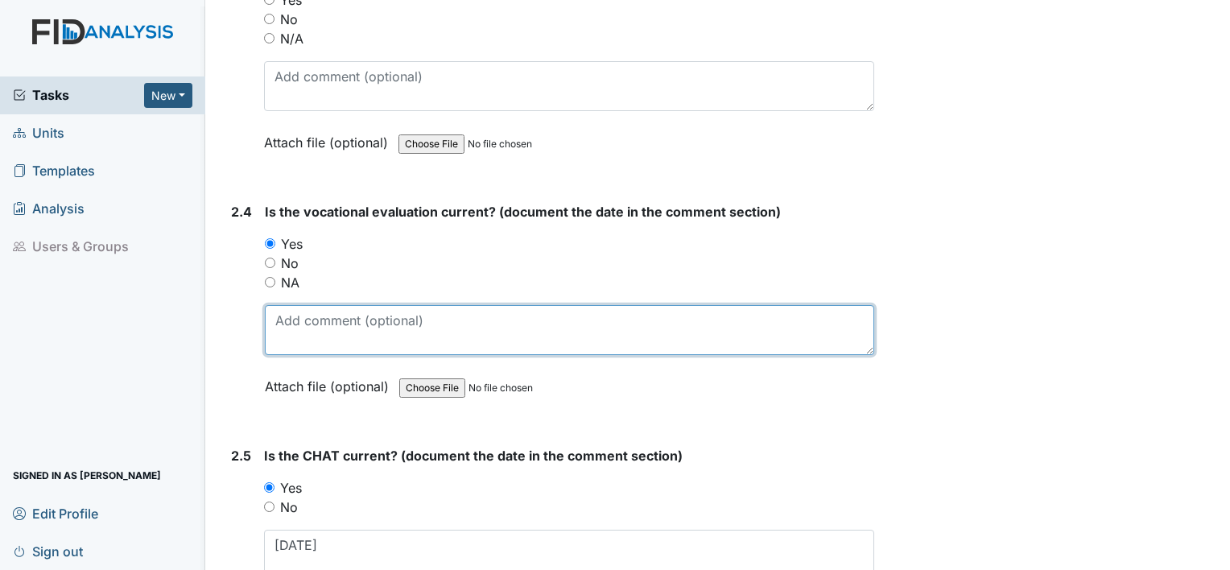
click at [293, 314] on textarea at bounding box center [570, 330] width 610 height 50
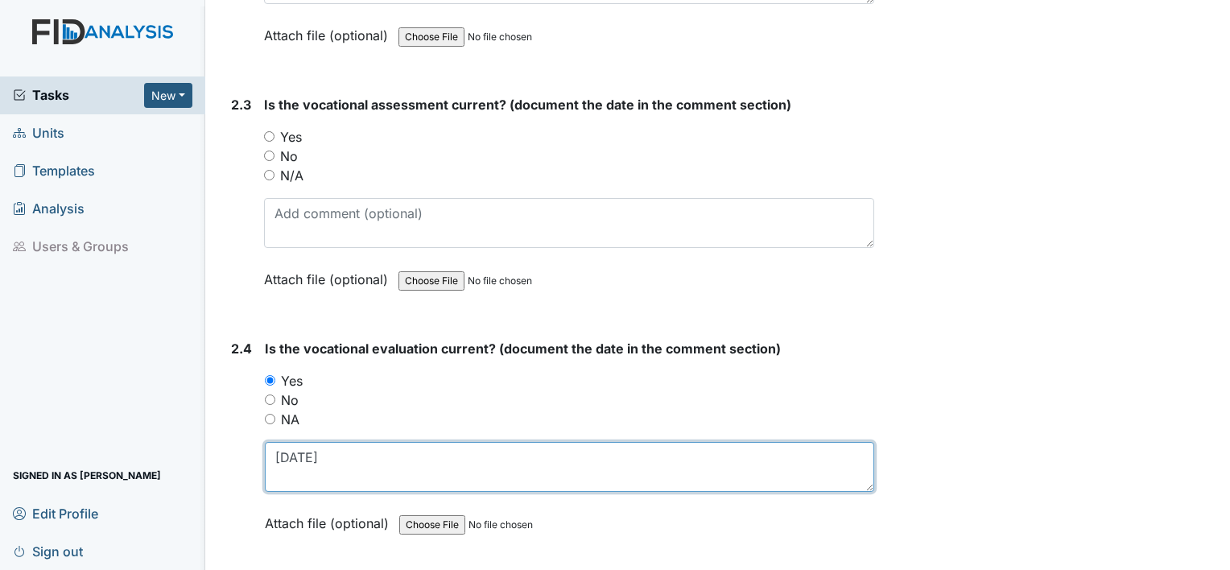
scroll to position [2063, 0]
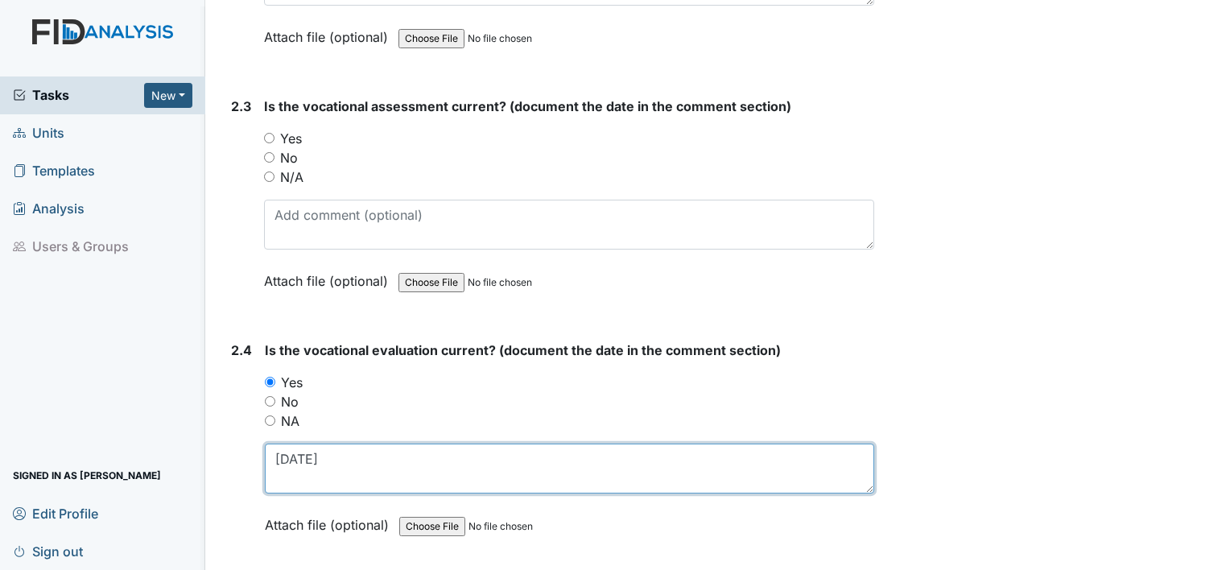
type textarea "[DATE]"
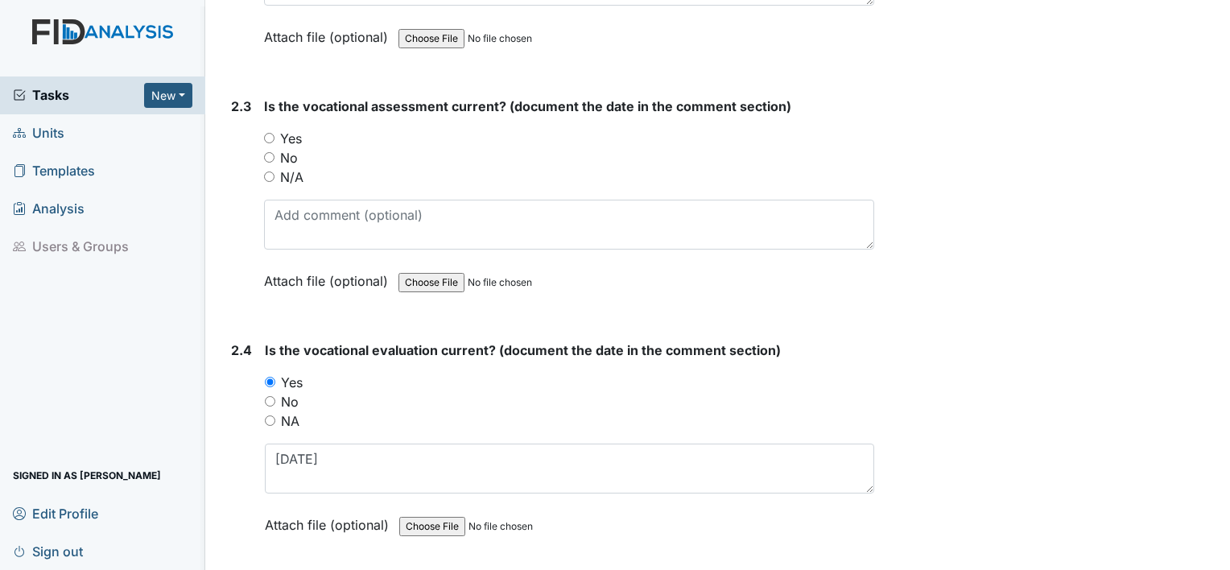
click at [293, 129] on label "Yes" at bounding box center [291, 138] width 22 height 19
click at [275, 133] on input "Yes" at bounding box center [269, 138] width 10 height 10
radio input "true"
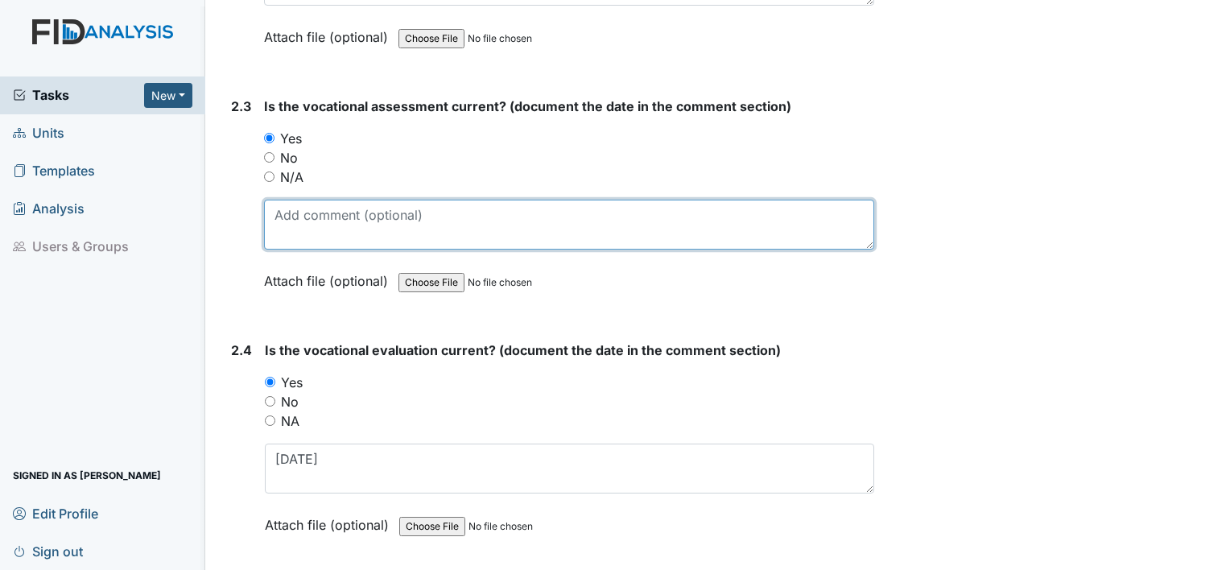
click at [300, 209] on textarea at bounding box center [569, 225] width 610 height 50
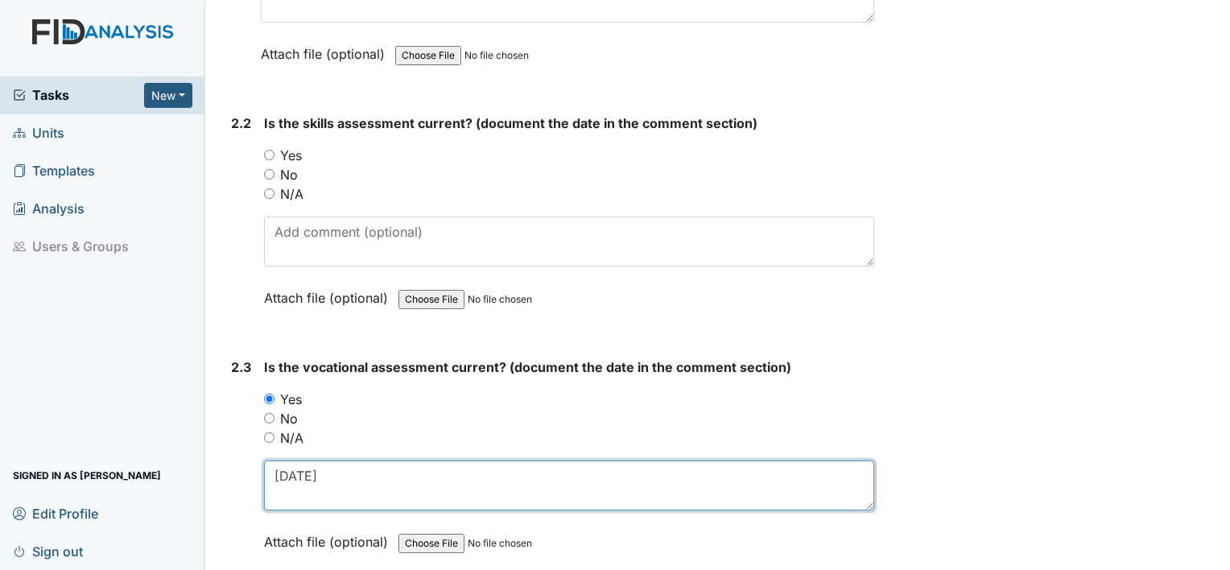
scroll to position [1793, 0]
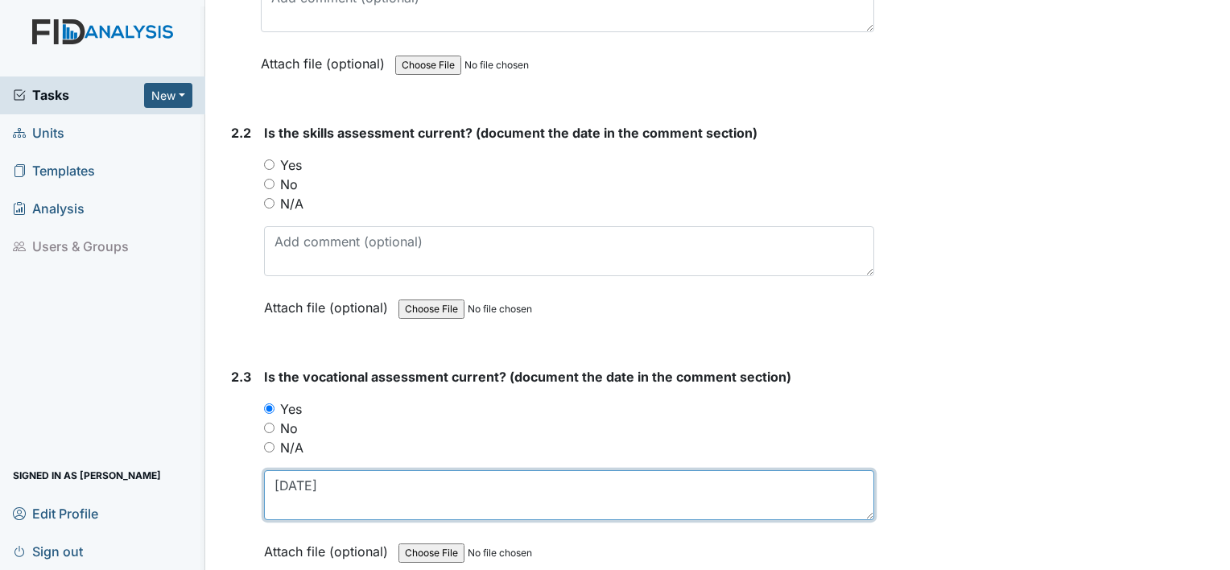
type textarea "[DATE]"
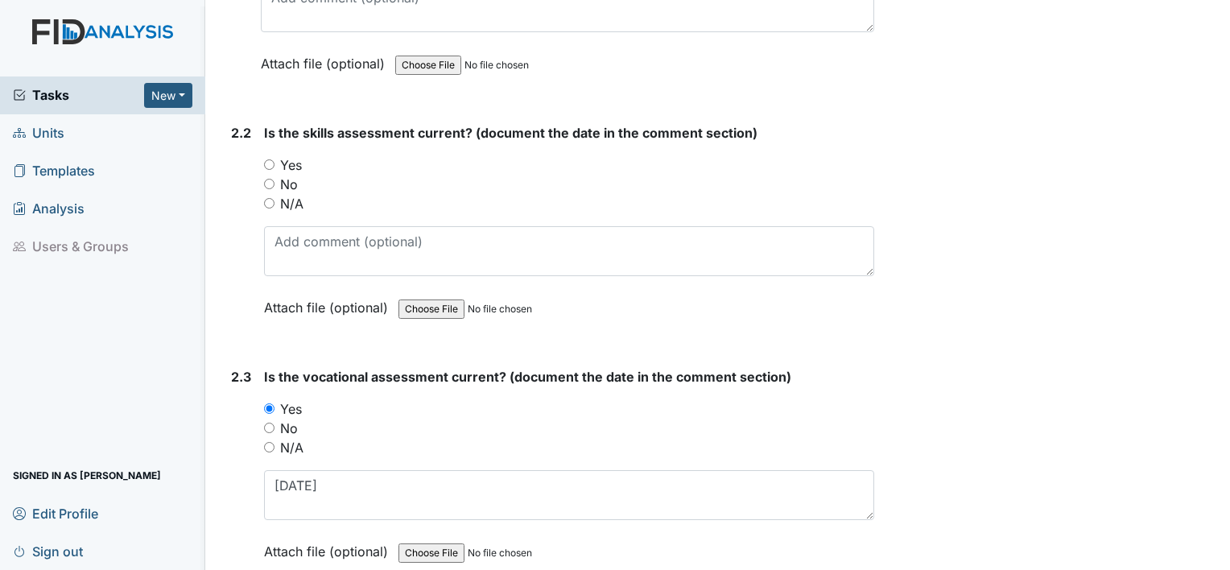
click at [290, 159] on label "Yes" at bounding box center [291, 164] width 22 height 19
click at [275, 159] on input "Yes" at bounding box center [269, 164] width 10 height 10
radio input "true"
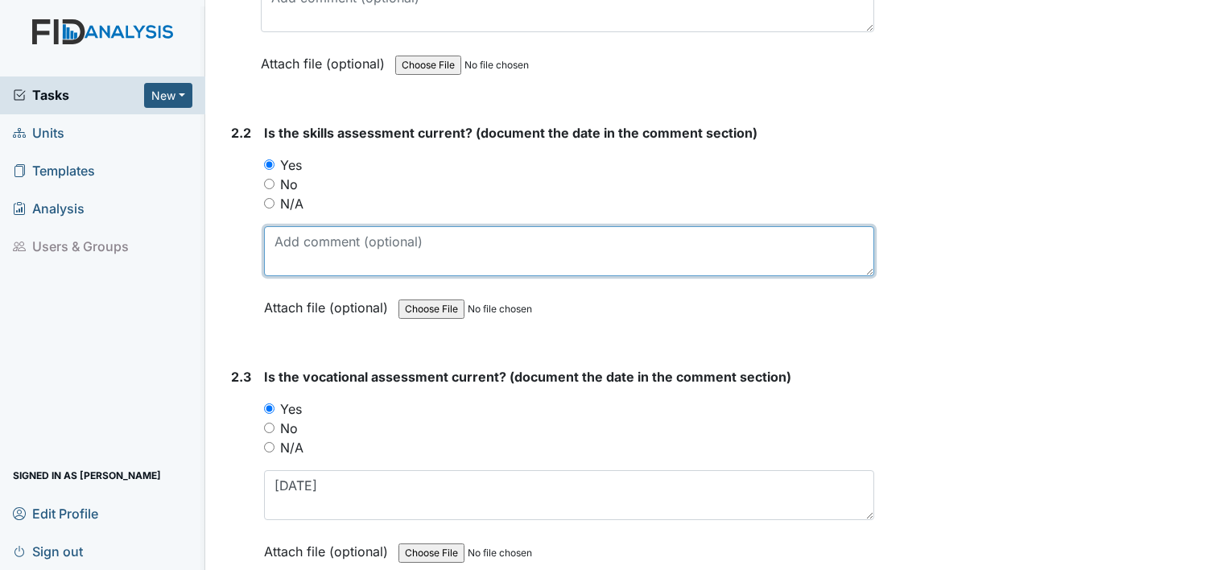
click at [296, 238] on textarea at bounding box center [569, 251] width 610 height 50
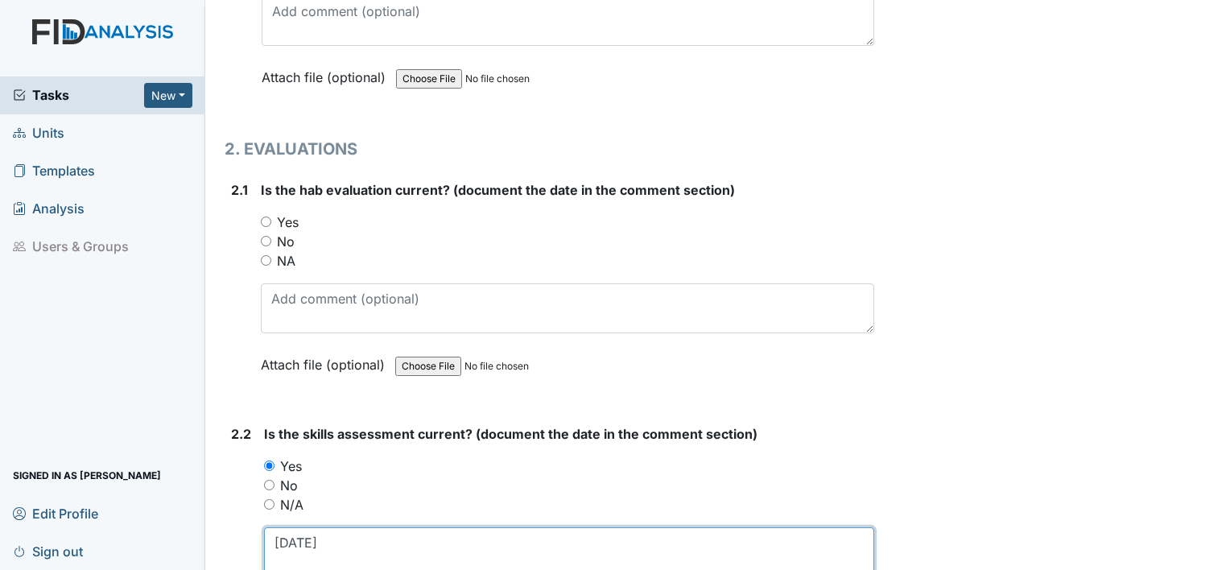
scroll to position [1488, 0]
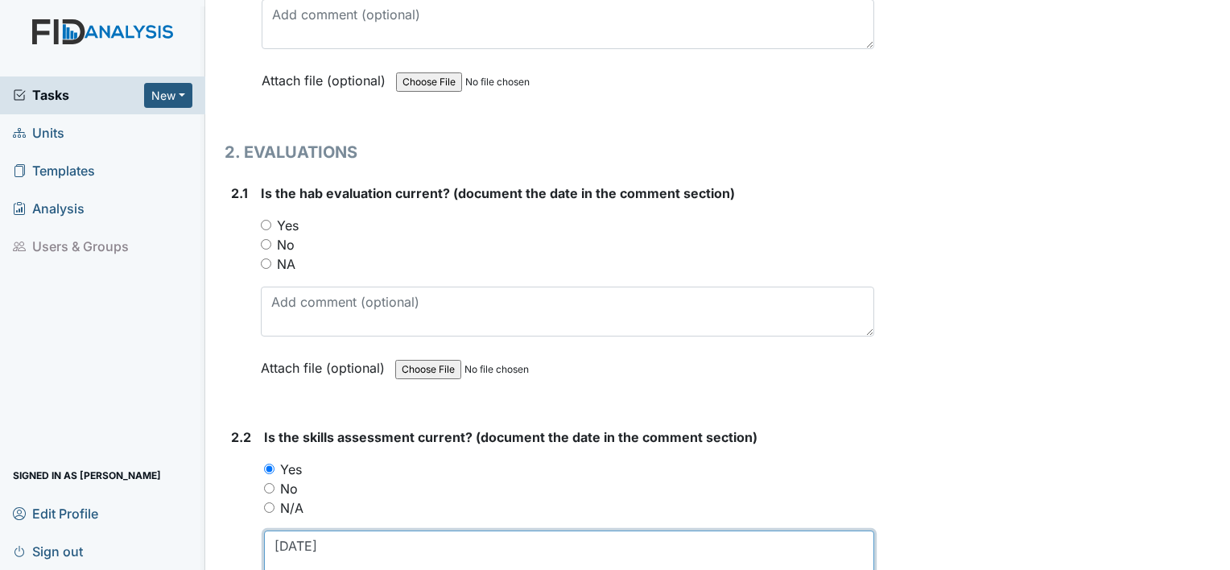
type textarea "12.6.24"
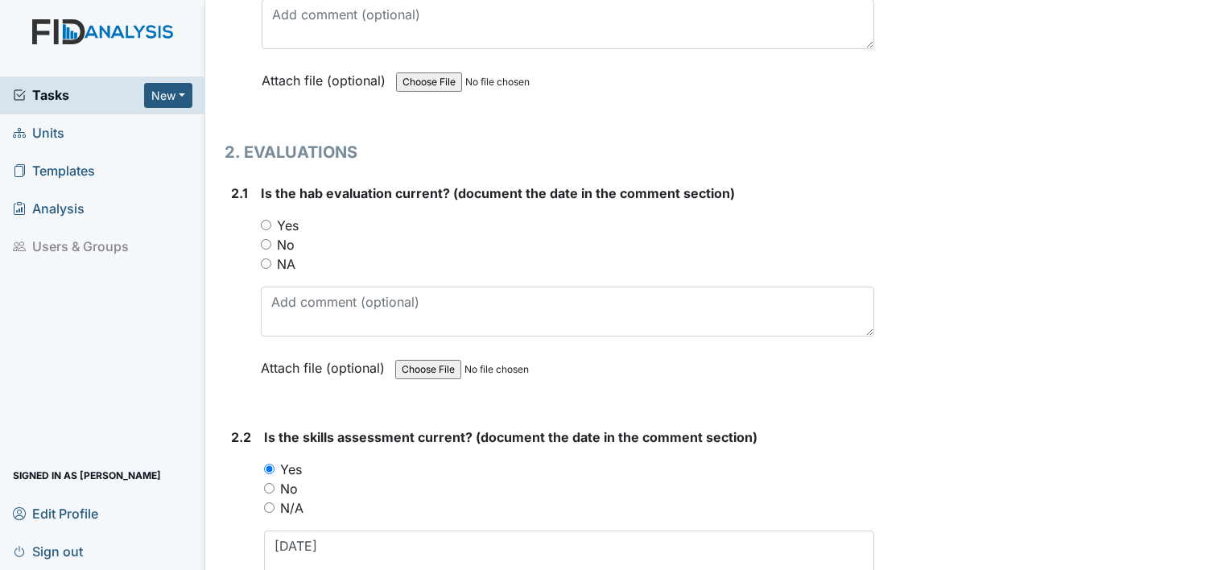
click at [296, 226] on label "Yes" at bounding box center [288, 225] width 22 height 19
click at [271, 226] on input "Yes" at bounding box center [266, 225] width 10 height 10
radio input "true"
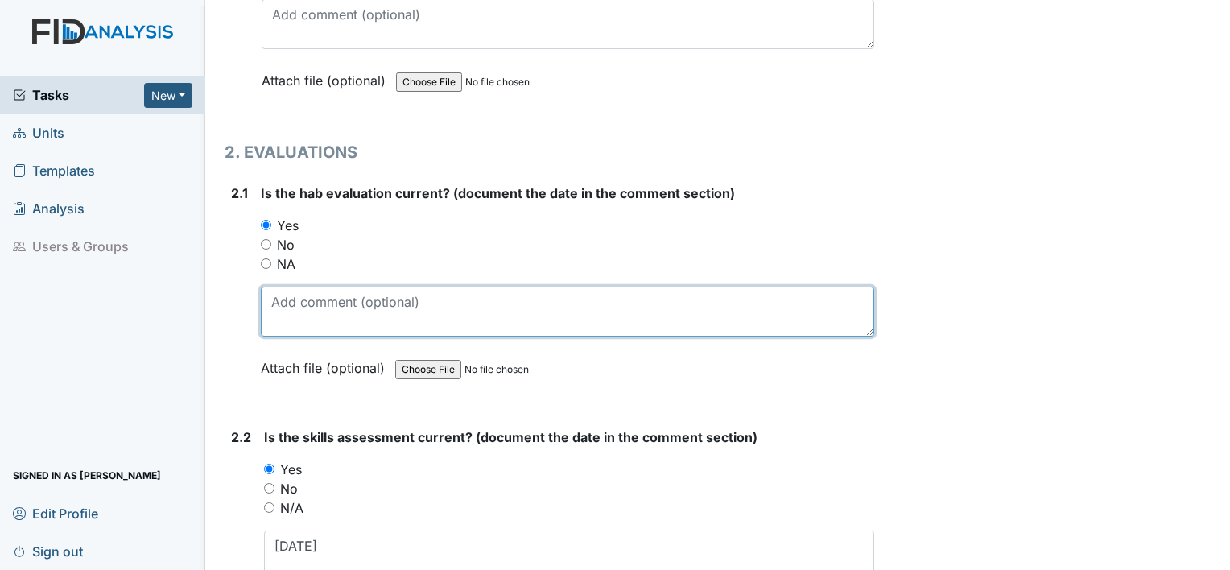
click at [298, 298] on textarea at bounding box center [568, 312] width 614 height 50
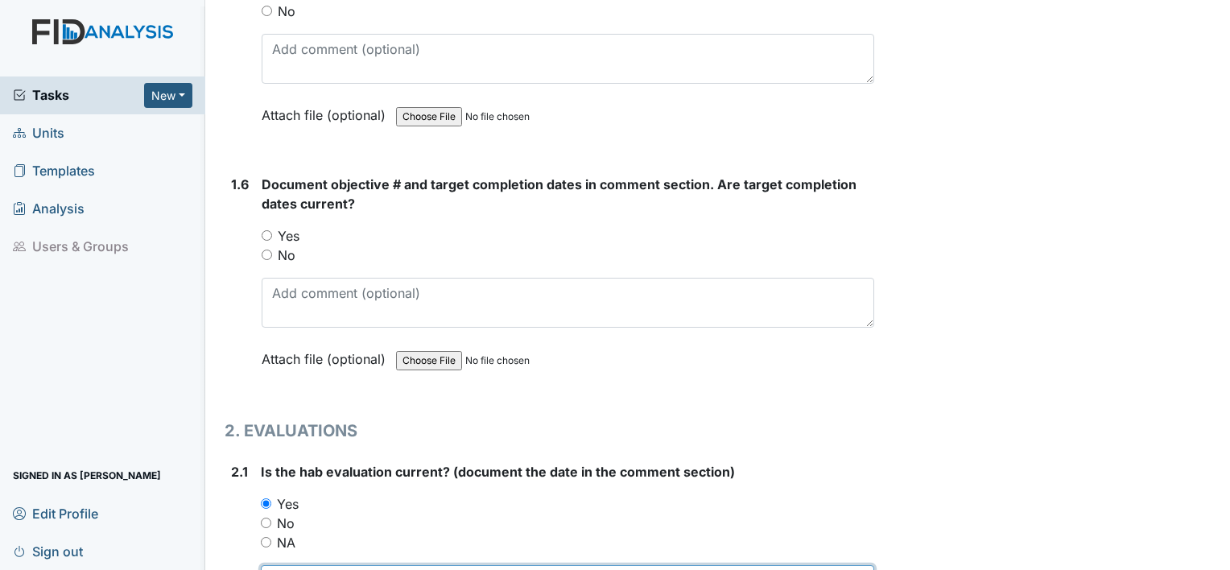
scroll to position [1206, 0]
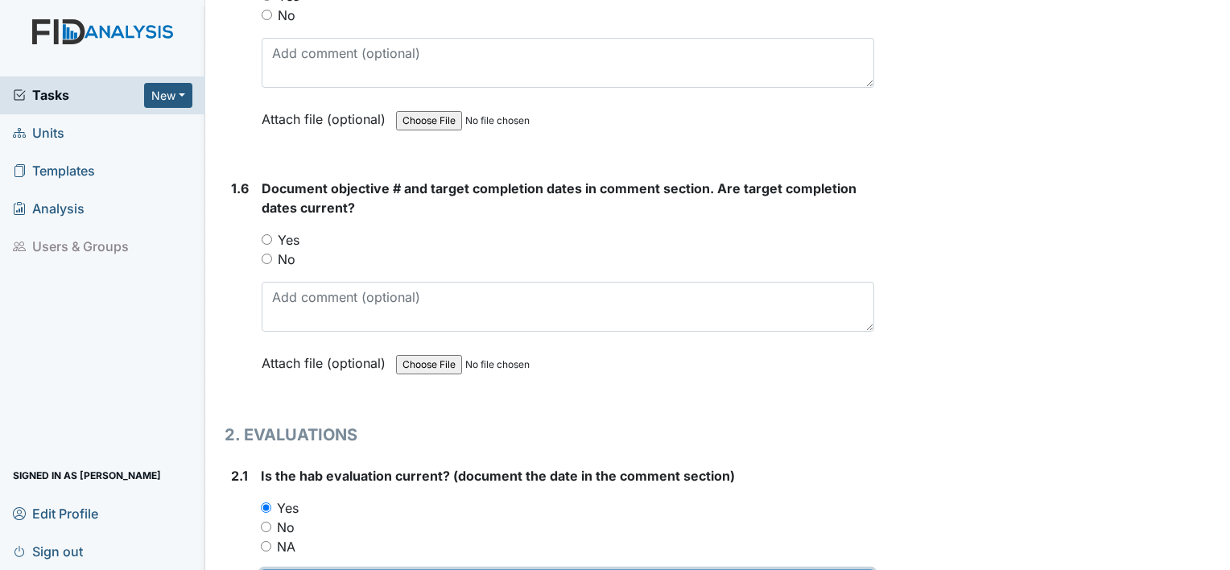
type textarea "12.6.24"
click at [292, 224] on div "Document objective # and target completion dates in comment section. Are target…" at bounding box center [568, 281] width 613 height 205
click at [292, 234] on label "Yes" at bounding box center [289, 239] width 22 height 19
click at [272, 234] on input "Yes" at bounding box center [267, 239] width 10 height 10
radio input "true"
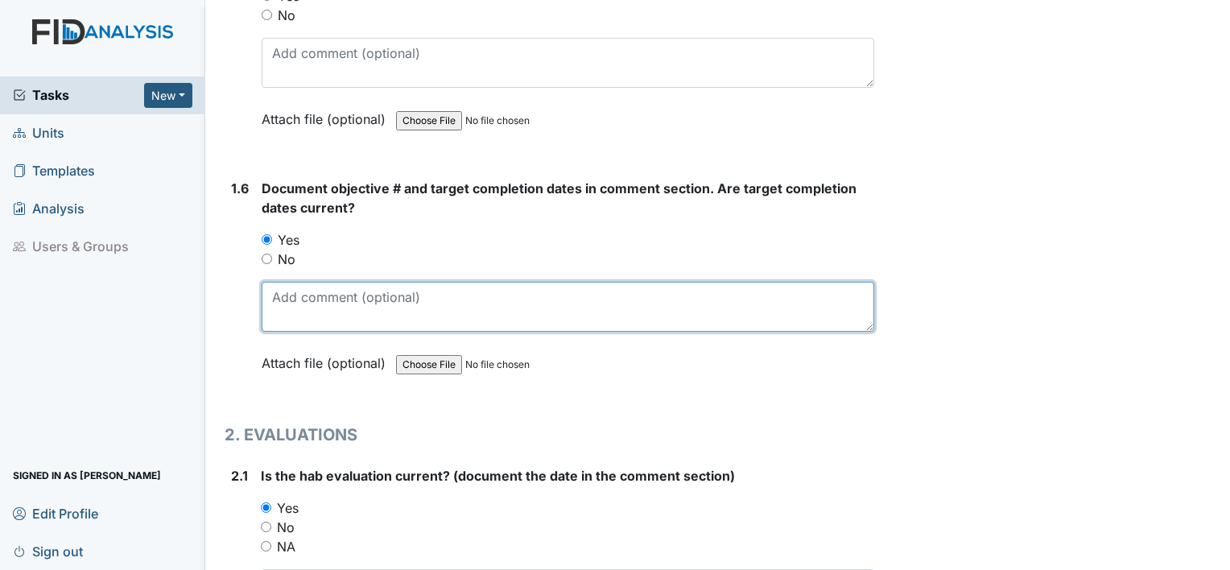
click at [296, 296] on textarea at bounding box center [568, 307] width 613 height 50
click at [409, 304] on textarea at bounding box center [568, 307] width 613 height 50
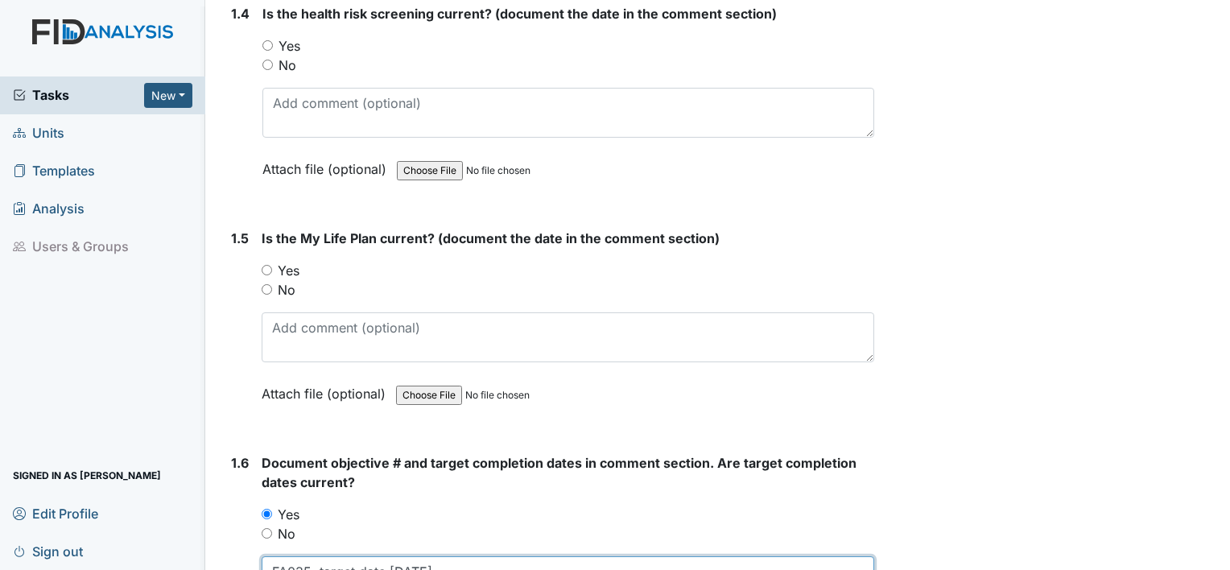
scroll to position [928, 0]
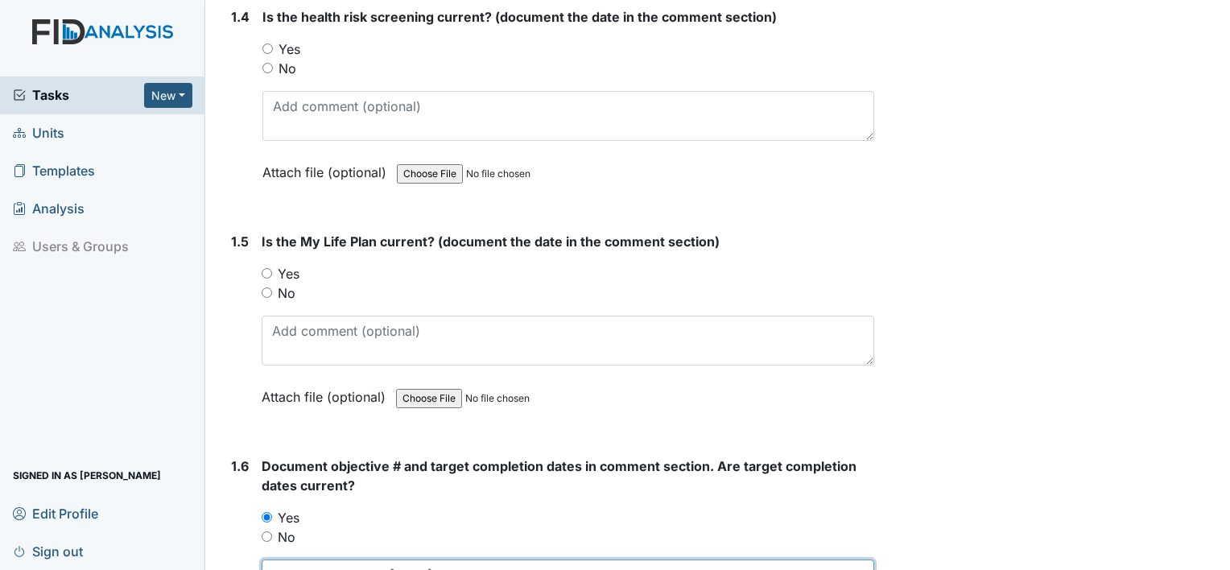
type textarea "FA035; target date 6.25.26"
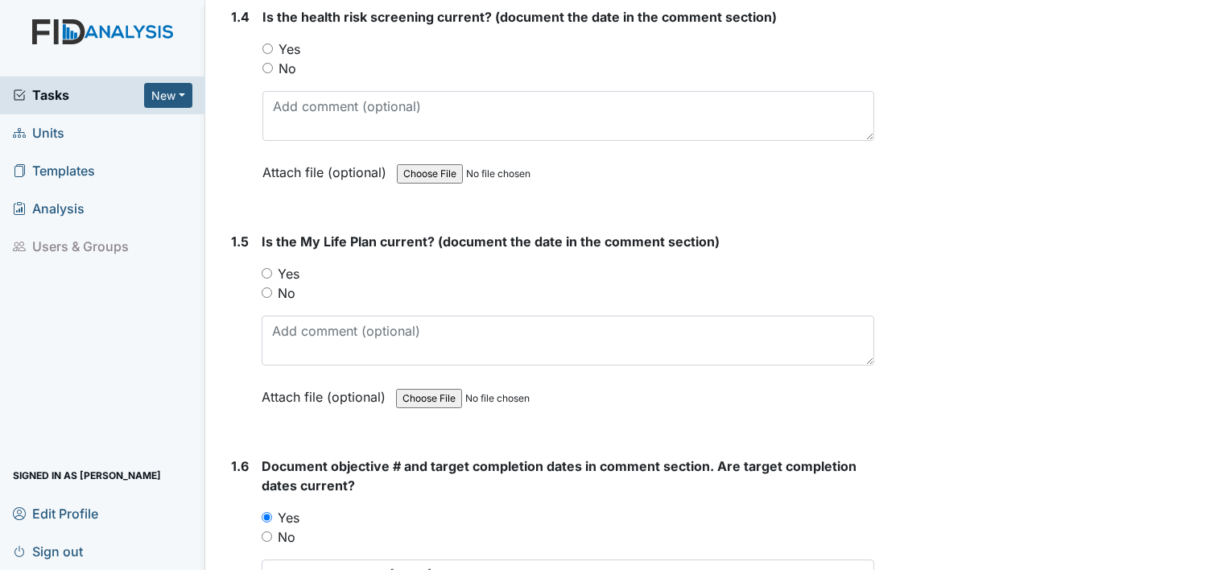
click at [297, 265] on label "Yes" at bounding box center [289, 273] width 22 height 19
click at [272, 268] on input "Yes" at bounding box center [267, 273] width 10 height 10
radio input "true"
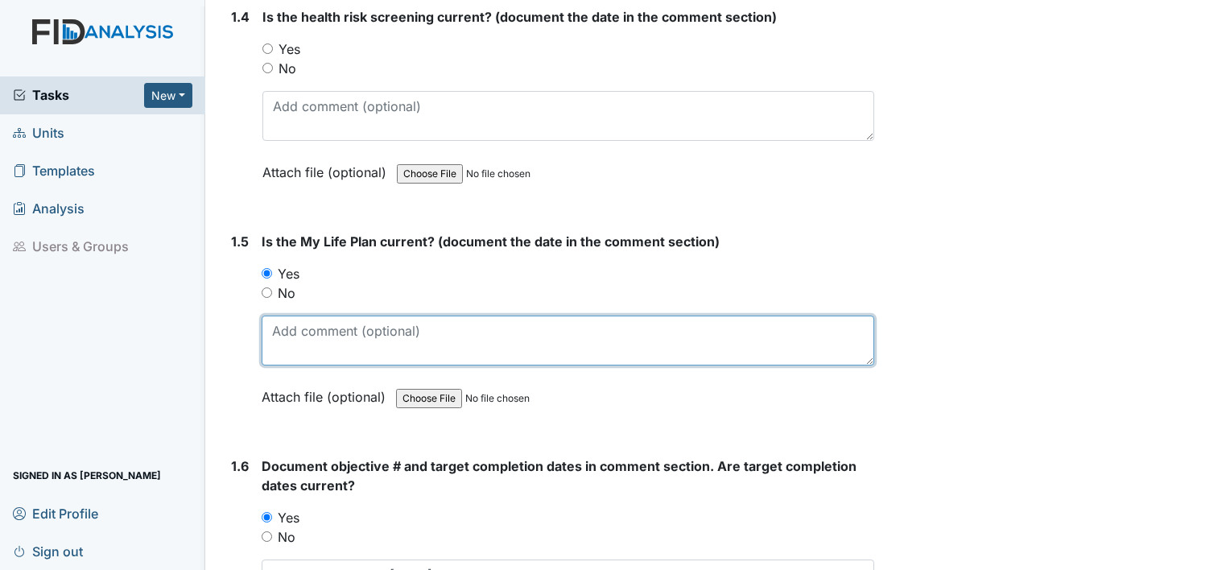
click at [417, 325] on textarea at bounding box center [568, 341] width 613 height 50
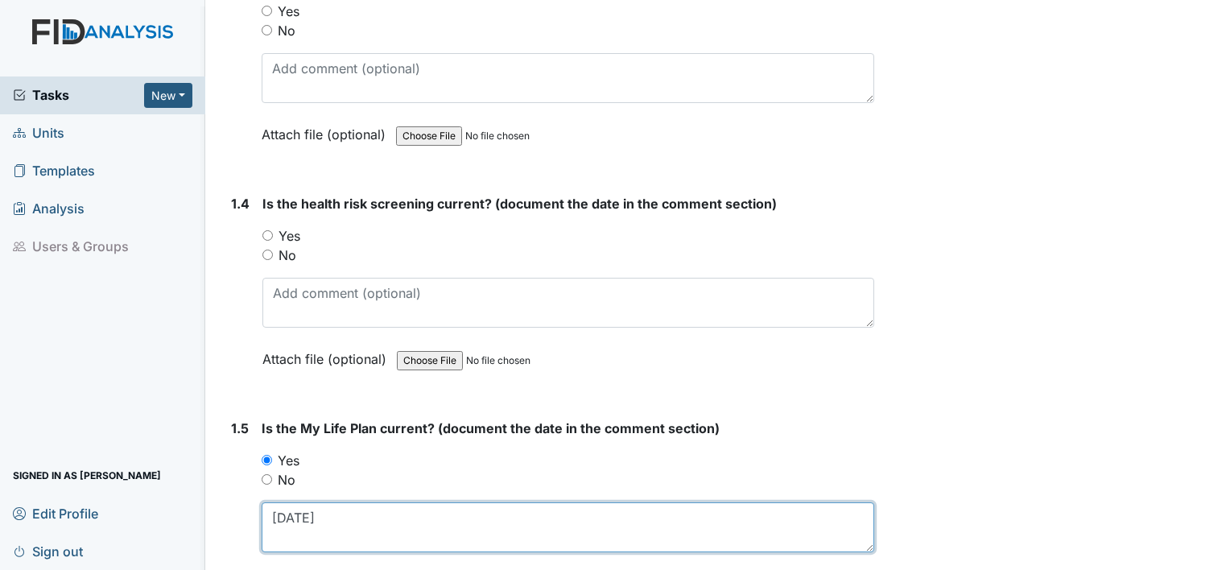
scroll to position [739, 0]
type textarea "12.12.24"
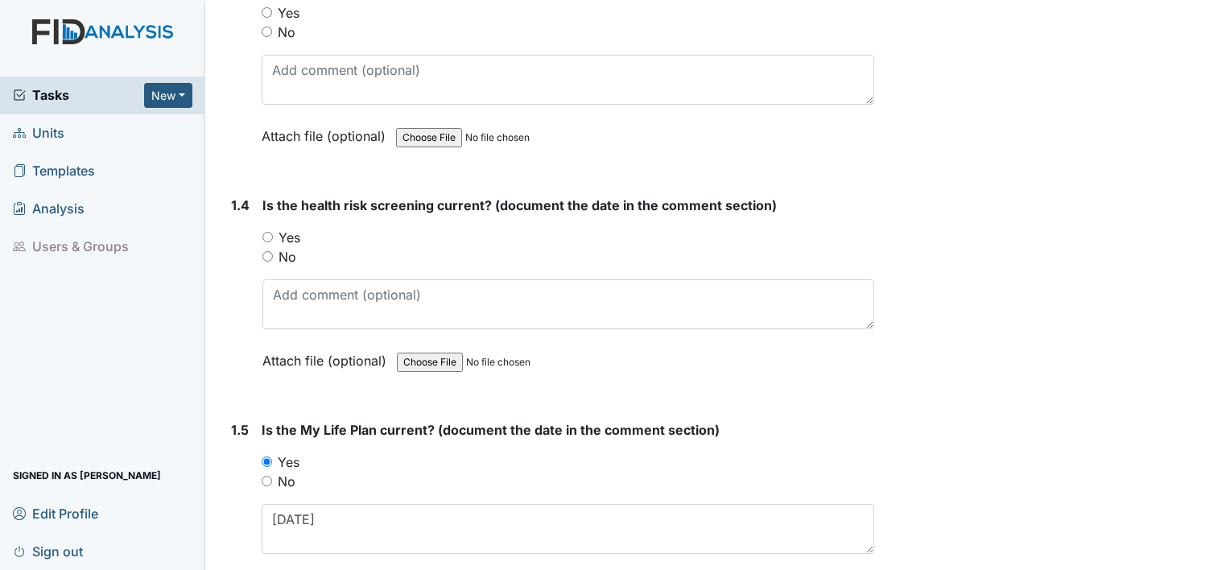
click at [284, 235] on label "Yes" at bounding box center [290, 237] width 22 height 19
click at [273, 235] on input "Yes" at bounding box center [268, 237] width 10 height 10
radio input "true"
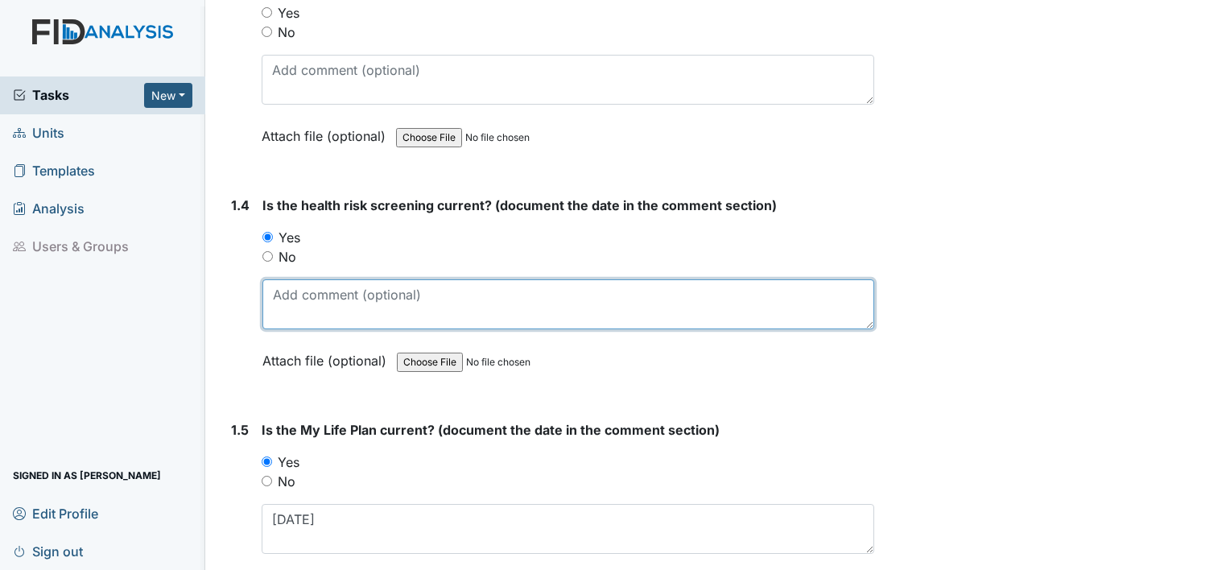
click at [296, 293] on textarea at bounding box center [569, 304] width 612 height 50
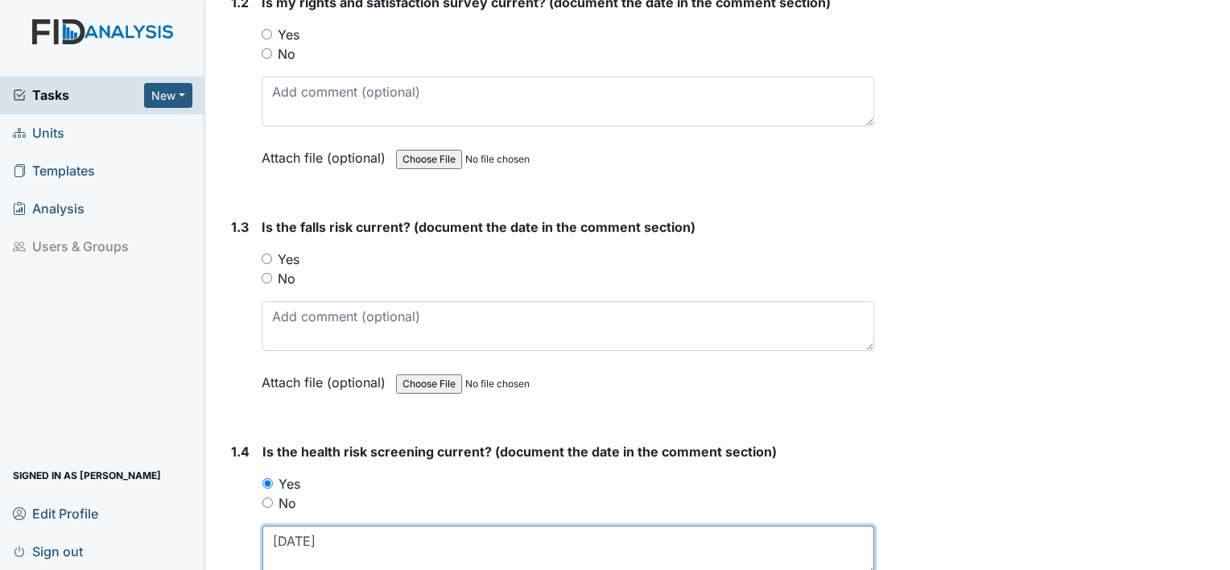
scroll to position [491, 0]
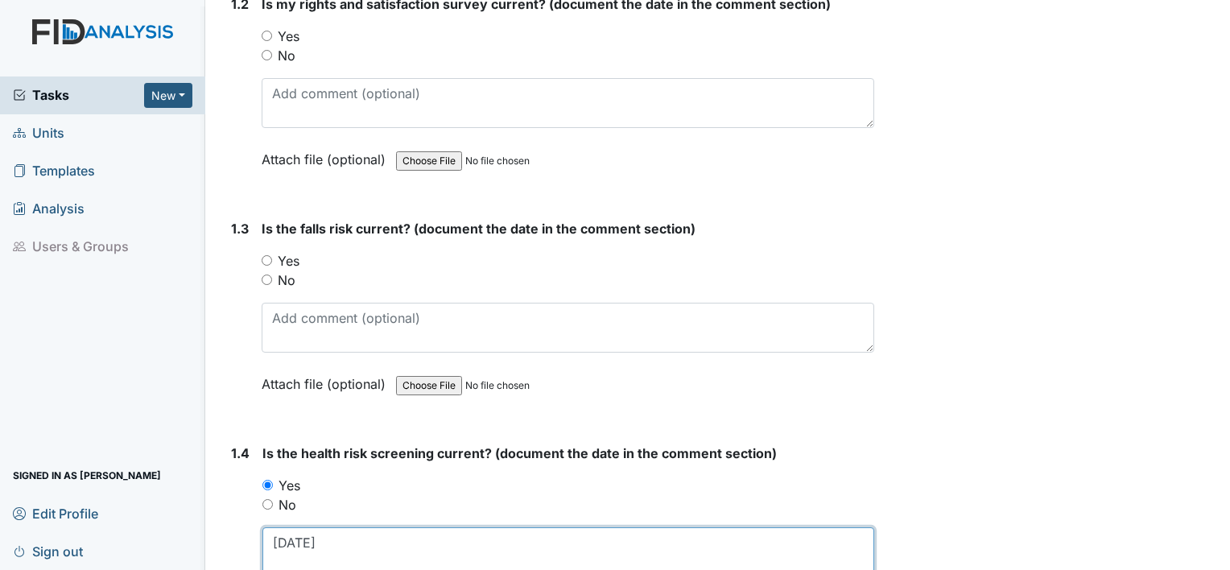
type textarea "12.12.24"
click at [292, 256] on label "Yes" at bounding box center [289, 260] width 22 height 19
click at [272, 256] on input "Yes" at bounding box center [267, 260] width 10 height 10
radio input "true"
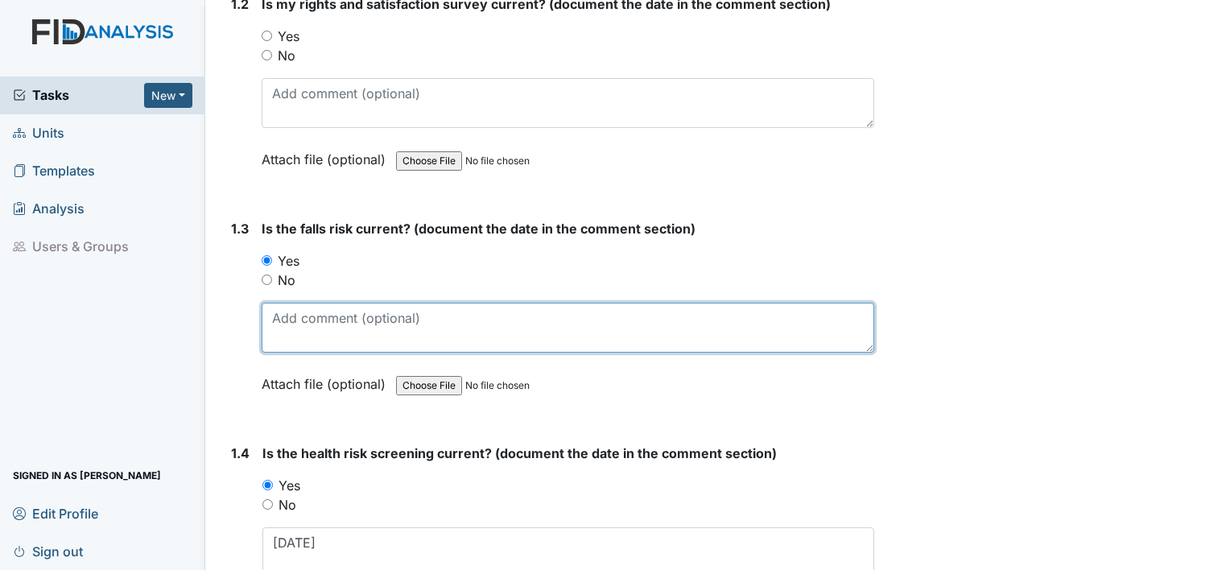
click at [295, 309] on textarea at bounding box center [568, 328] width 613 height 50
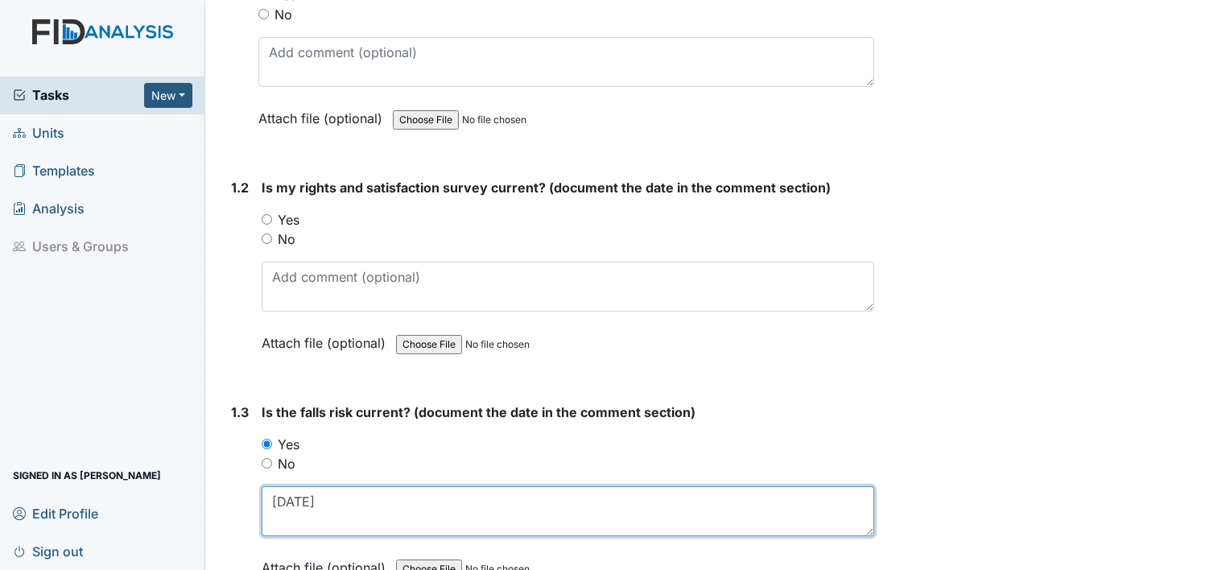
scroll to position [304, 0]
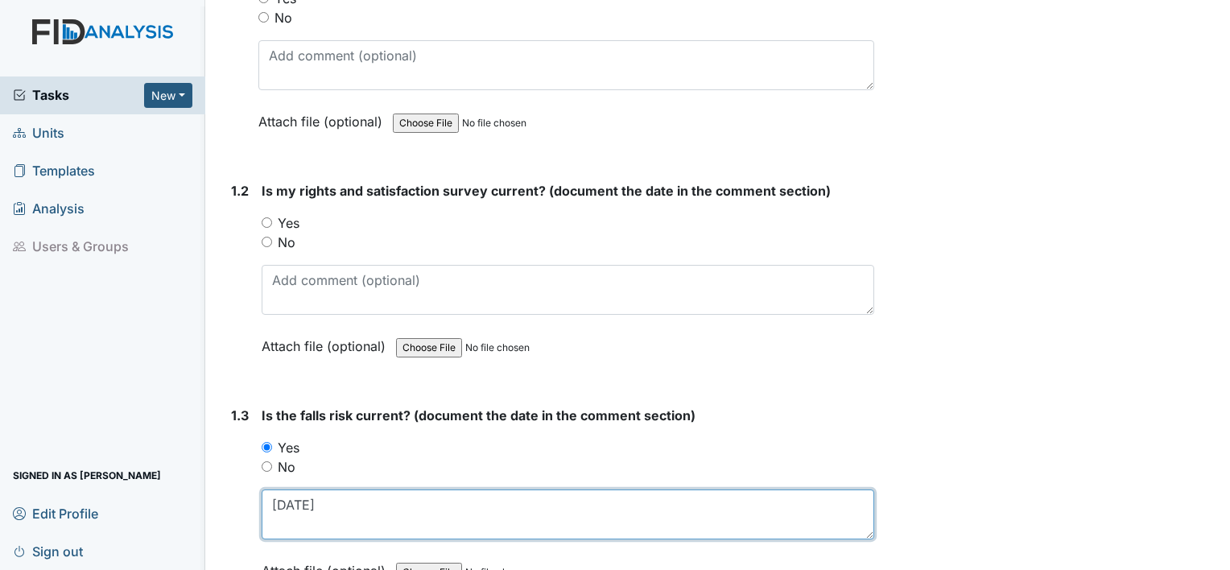
type textarea "12.12.24"
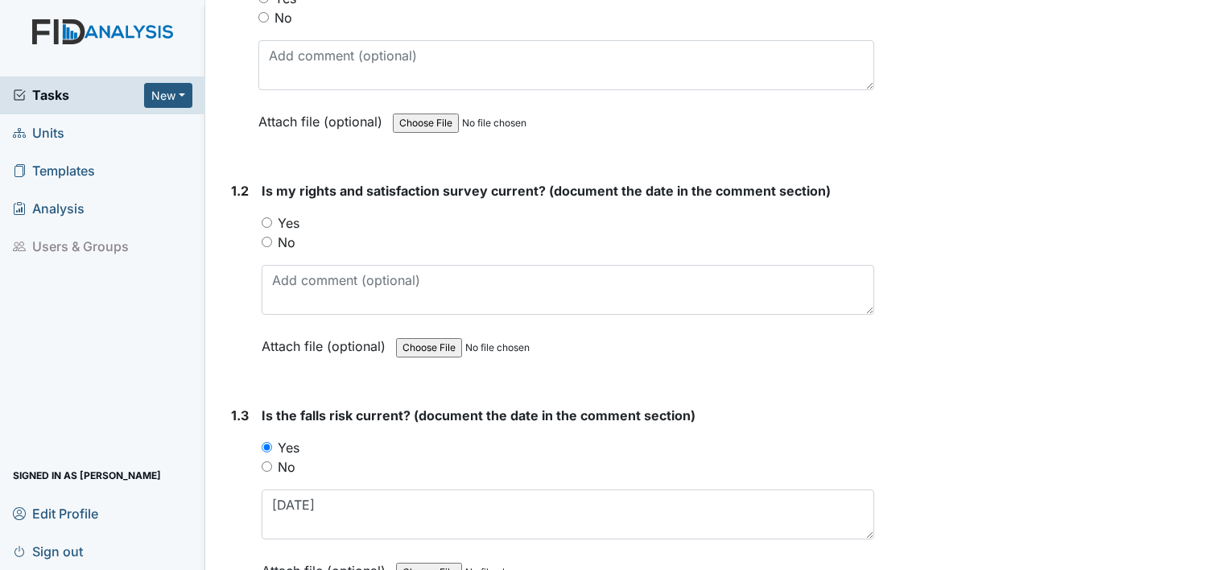
click at [294, 222] on label "Yes" at bounding box center [289, 222] width 22 height 19
click at [272, 222] on input "Yes" at bounding box center [267, 222] width 10 height 10
radio input "true"
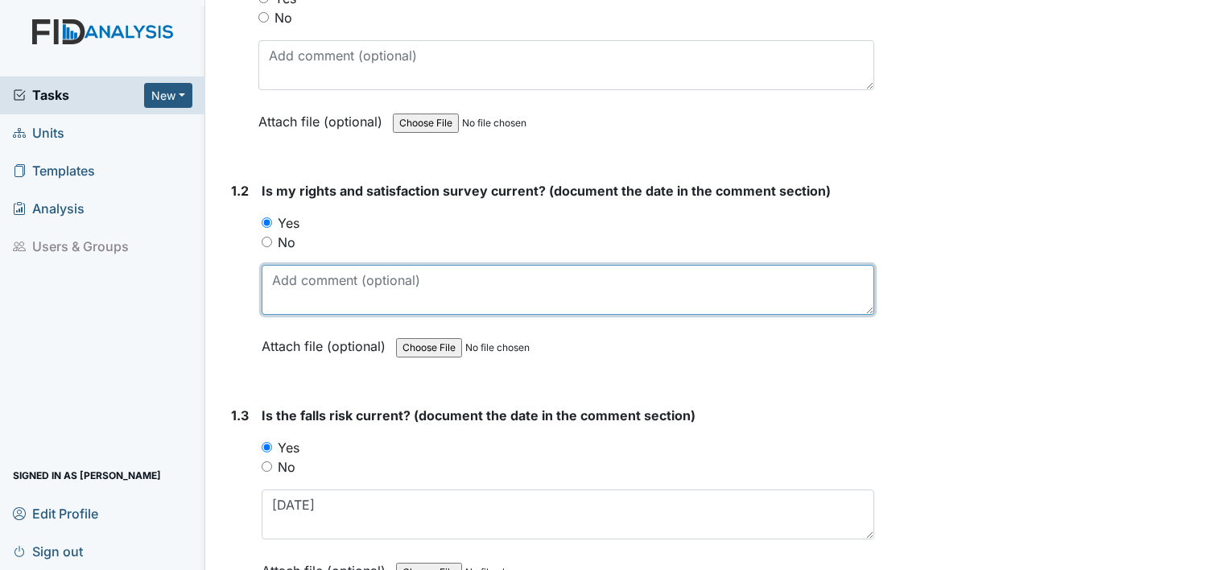
click at [299, 280] on textarea at bounding box center [568, 290] width 613 height 50
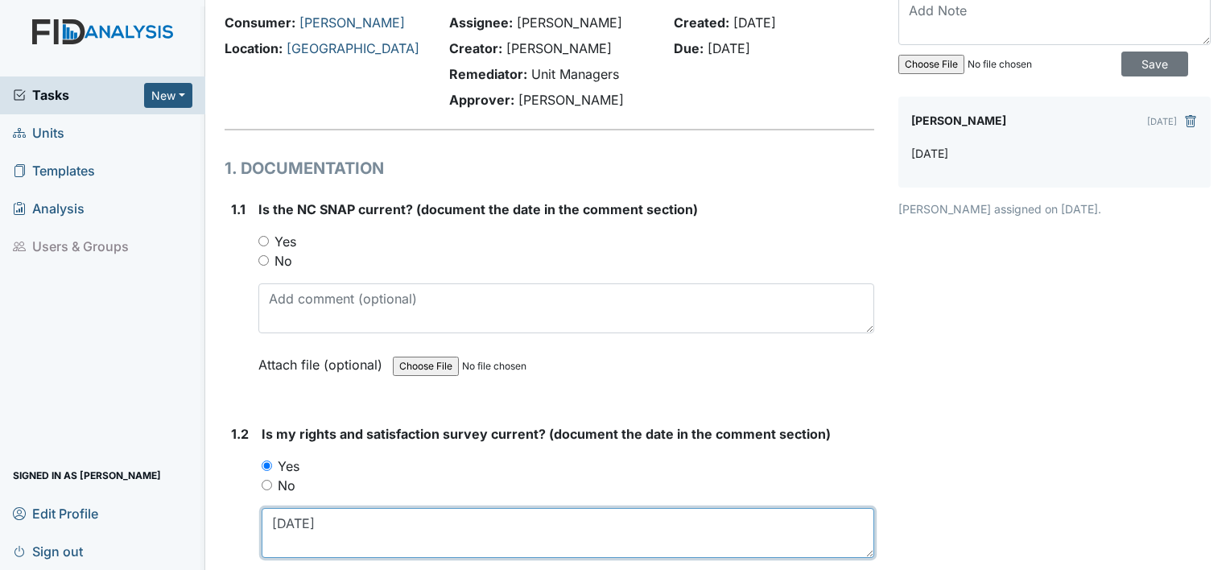
scroll to position [45, 0]
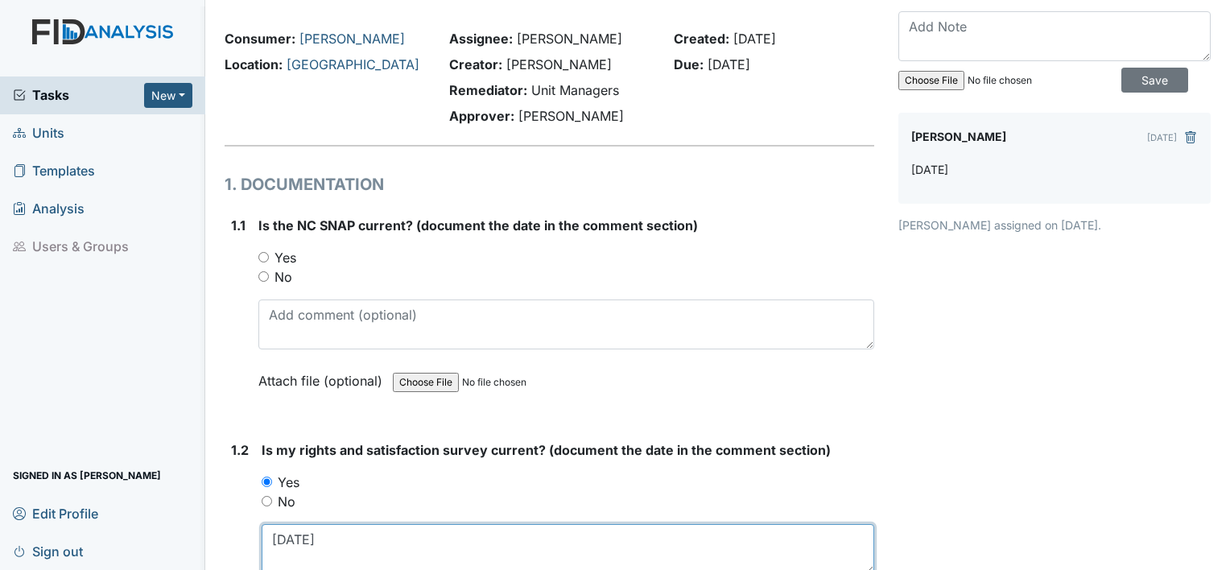
type textarea "12.12.24"
click at [290, 254] on label "Yes" at bounding box center [286, 257] width 22 height 19
click at [269, 254] on input "Yes" at bounding box center [263, 257] width 10 height 10
radio input "true"
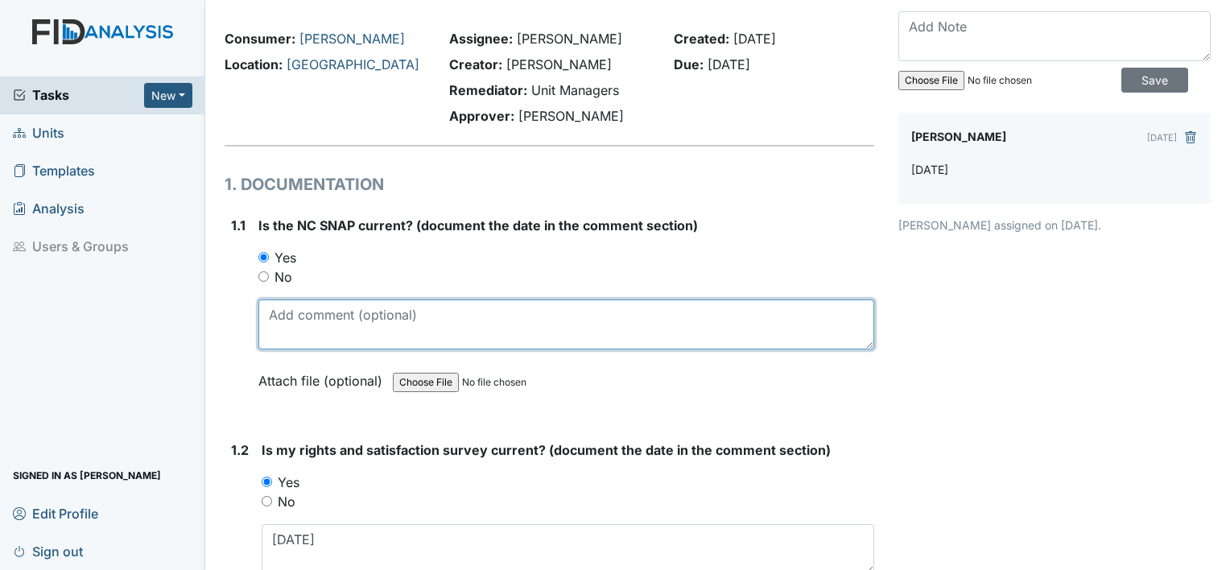
click at [296, 315] on textarea at bounding box center [566, 325] width 616 height 50
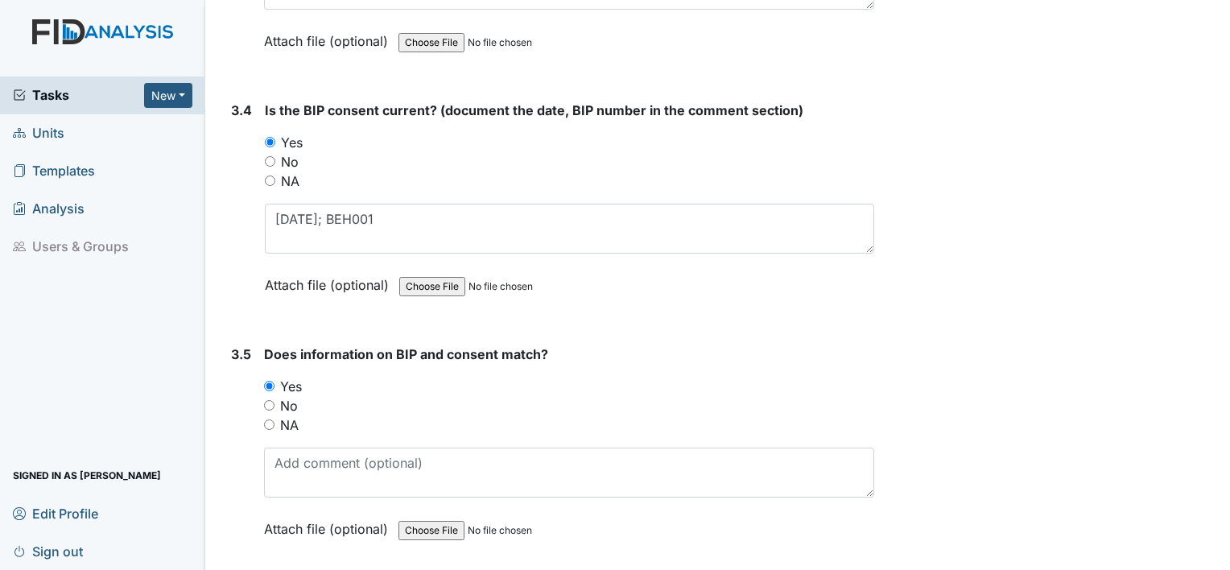
scroll to position [4491, 0]
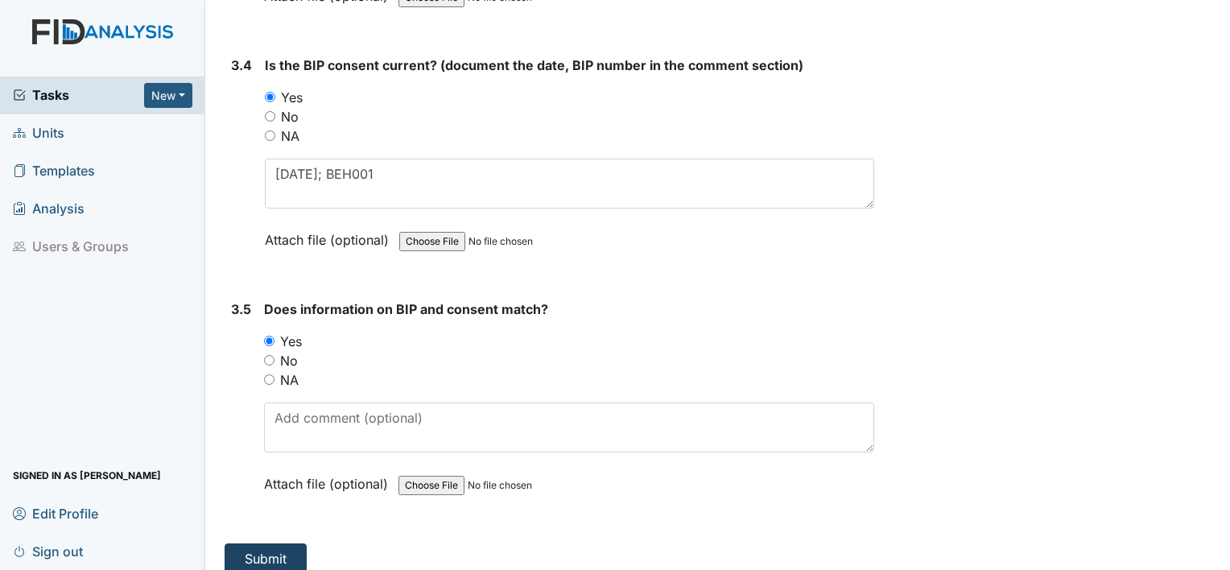
type textarea "12.12.24"
click at [264, 544] on button "Submit" at bounding box center [266, 559] width 82 height 31
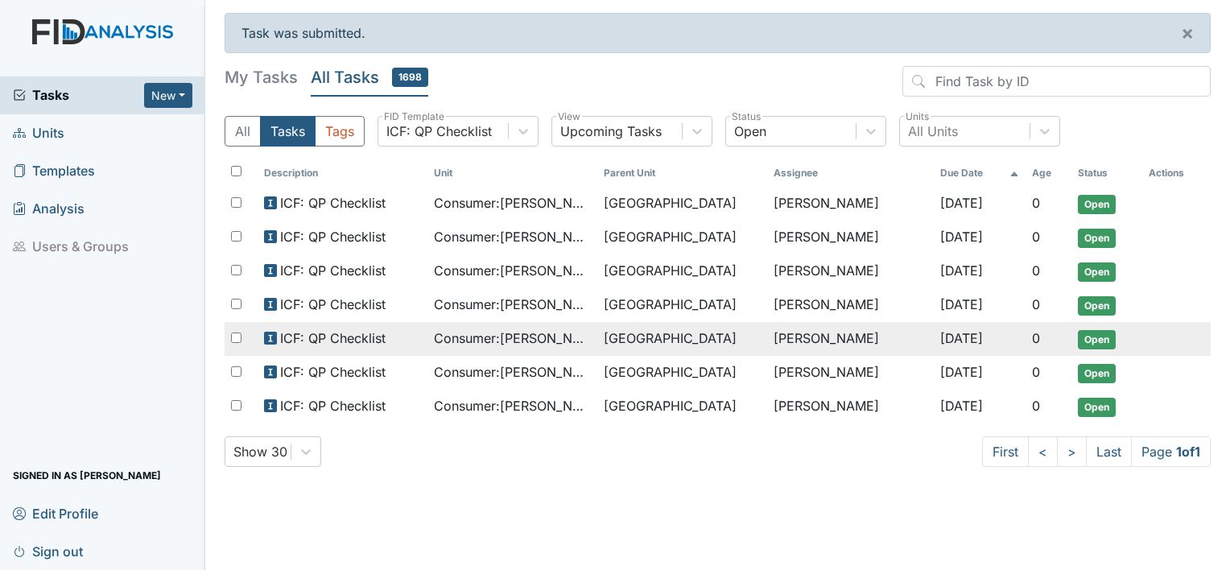
click at [648, 338] on span "[GEOGRAPHIC_DATA]" at bounding box center [670, 338] width 133 height 19
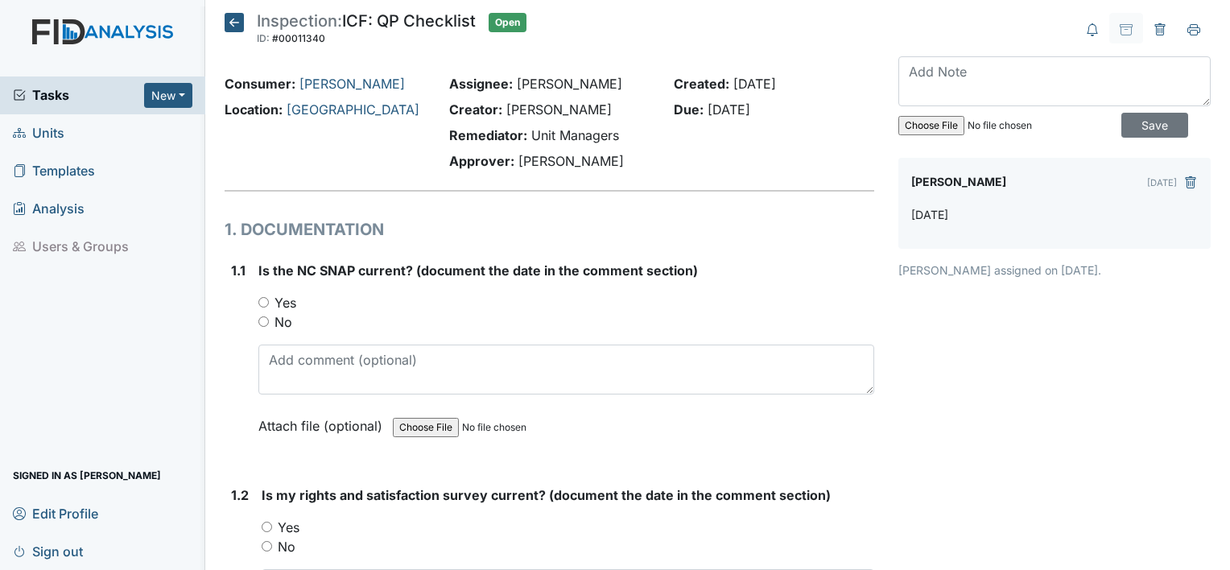
click at [291, 306] on label "Yes" at bounding box center [286, 302] width 22 height 19
click at [269, 306] on input "Yes" at bounding box center [263, 302] width 10 height 10
radio input "true"
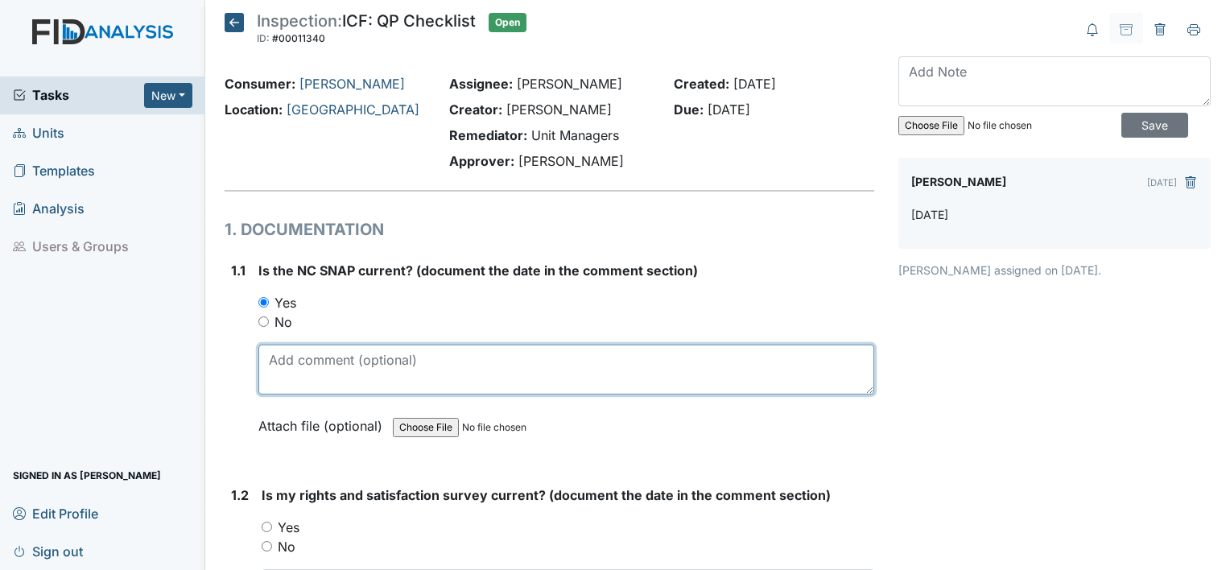
click at [292, 354] on textarea at bounding box center [566, 370] width 616 height 50
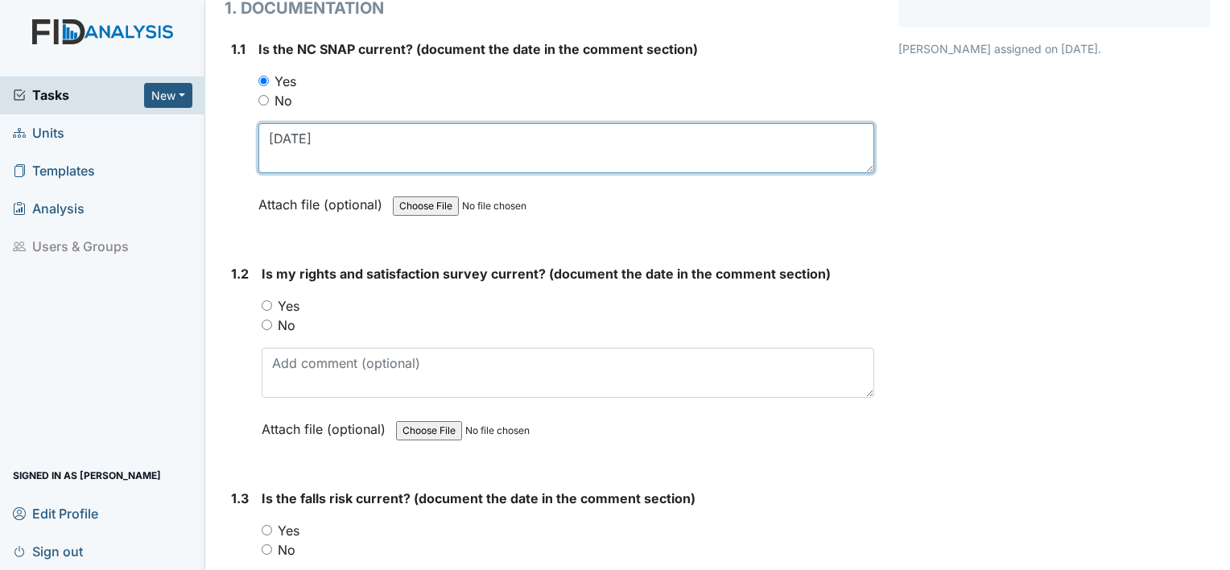
scroll to position [222, 0]
type textarea "12.12.24"
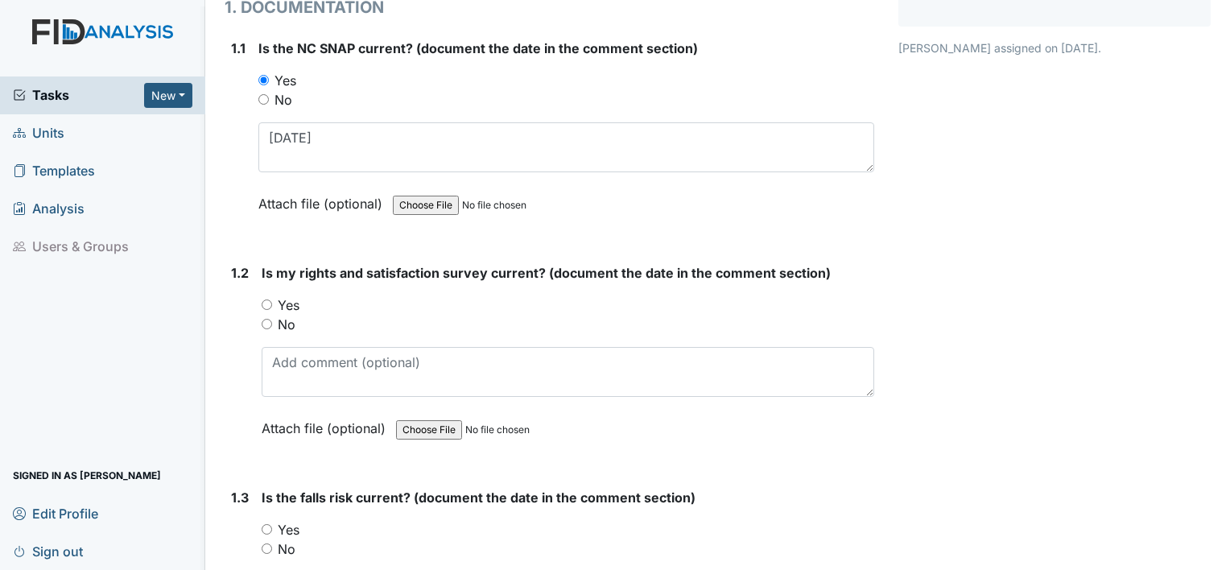
click at [290, 304] on label "Yes" at bounding box center [289, 305] width 22 height 19
click at [272, 304] on input "Yes" at bounding box center [267, 305] width 10 height 10
radio input "true"
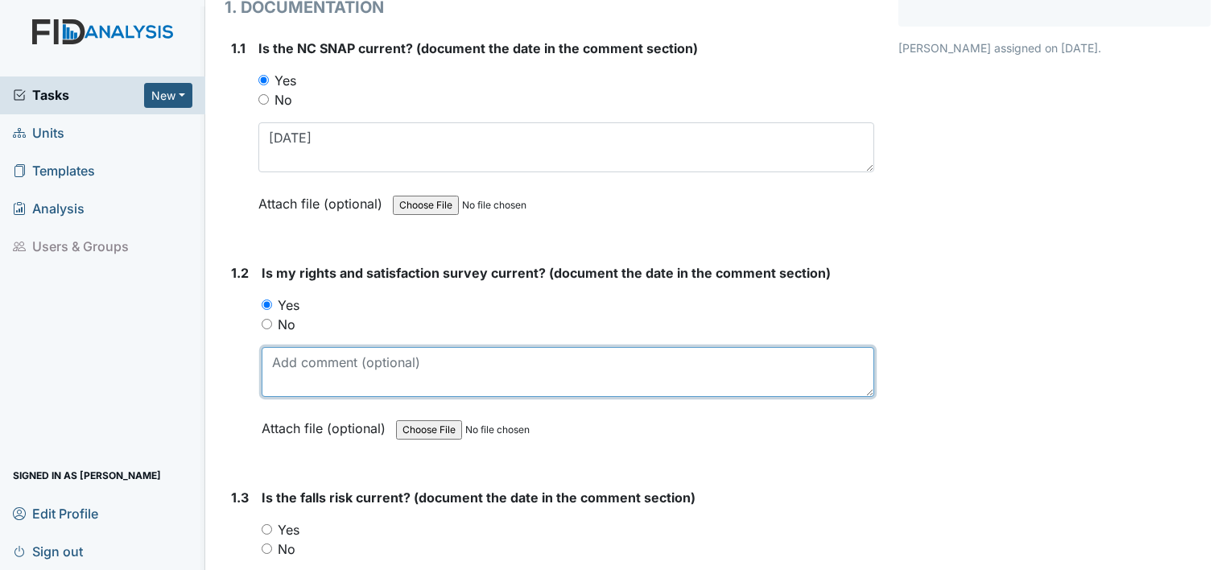
click at [289, 357] on textarea at bounding box center [568, 372] width 613 height 50
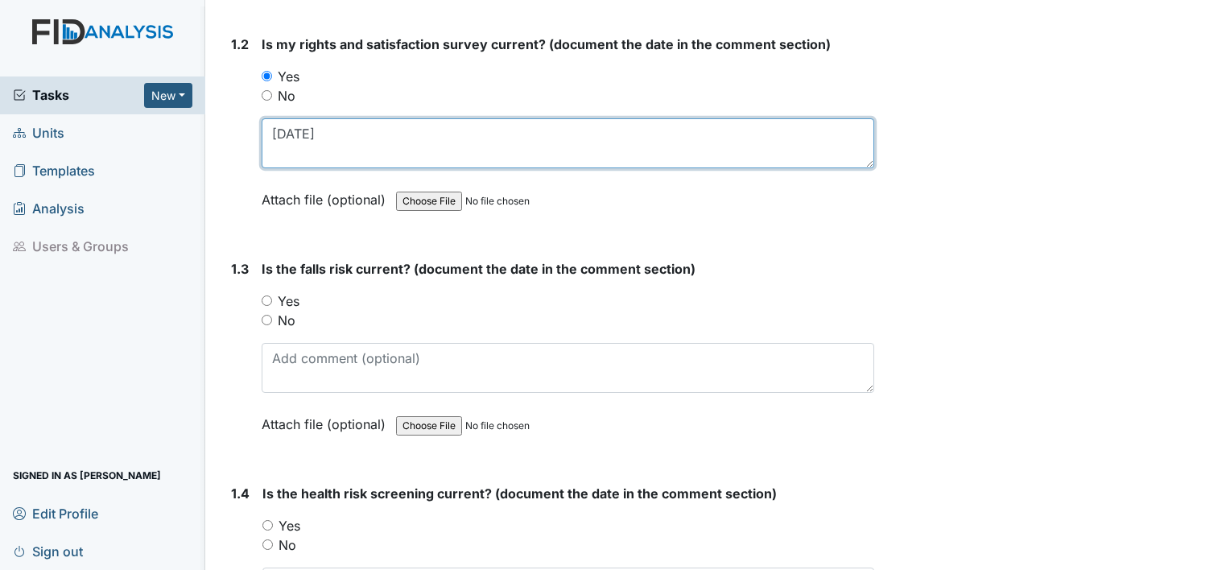
scroll to position [454, 0]
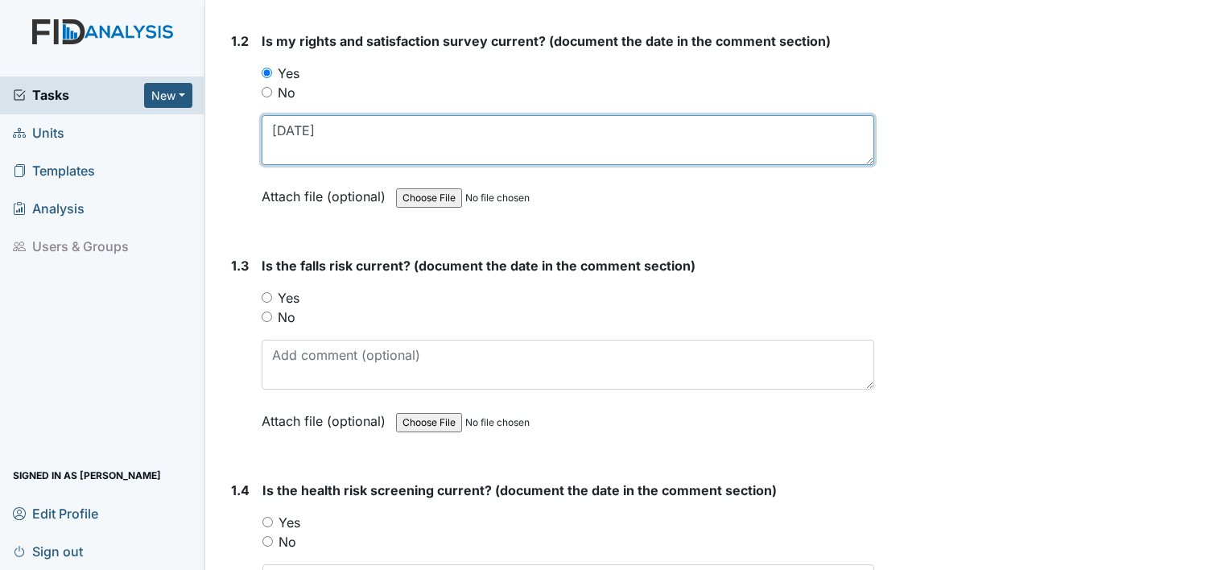
type textarea "12.12.24"
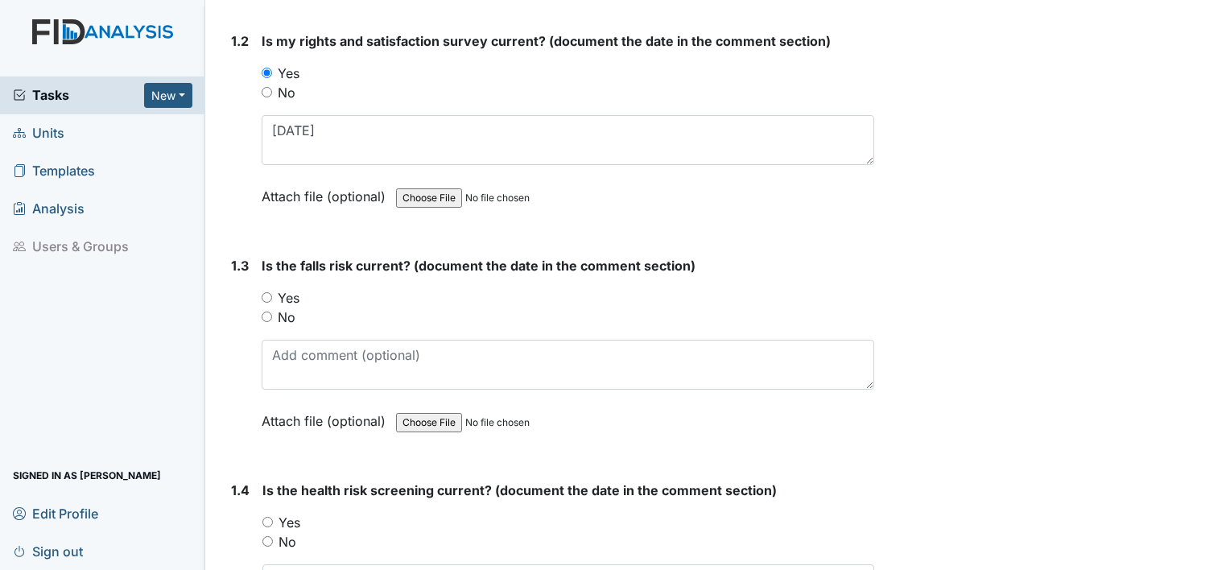
click at [291, 296] on label "Yes" at bounding box center [289, 297] width 22 height 19
click at [272, 296] on input "Yes" at bounding box center [267, 297] width 10 height 10
radio input "true"
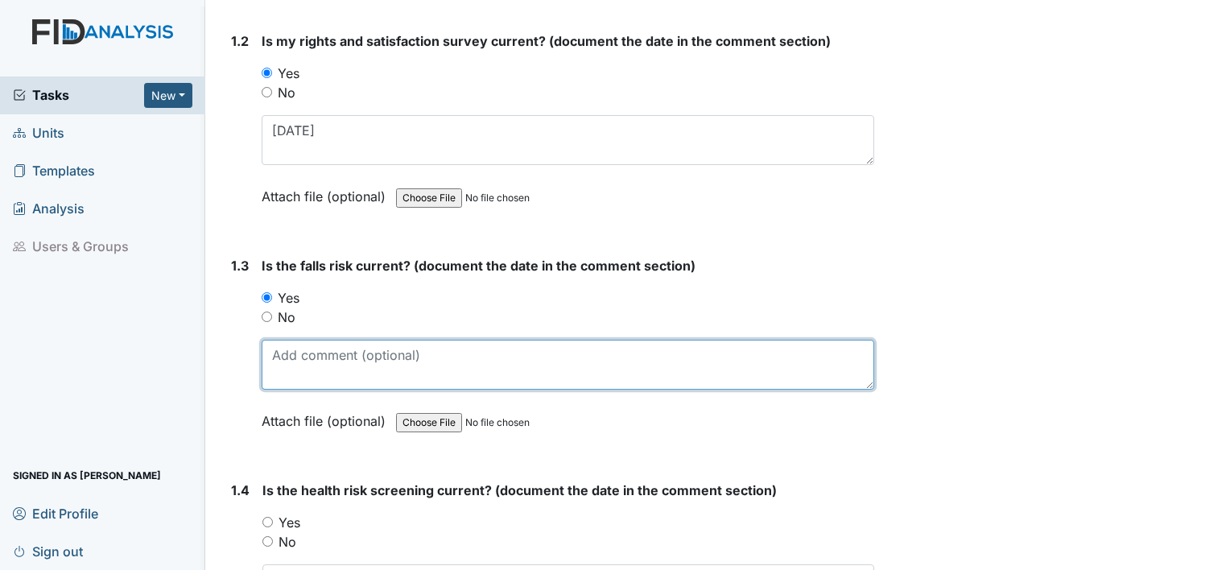
click at [296, 367] on textarea at bounding box center [568, 365] width 613 height 50
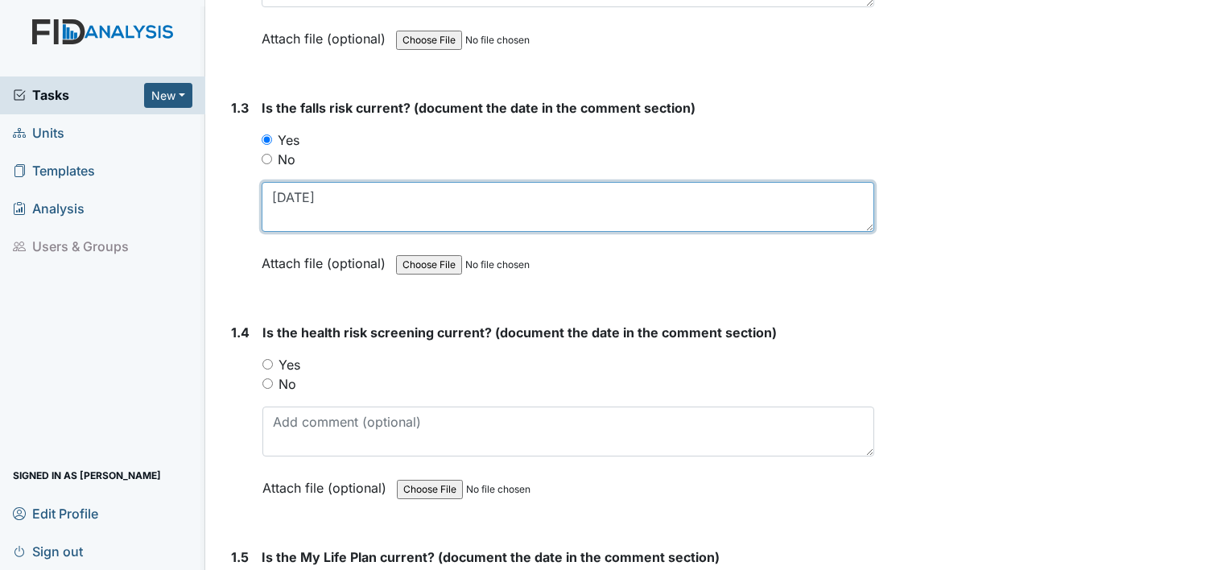
scroll to position [614, 0]
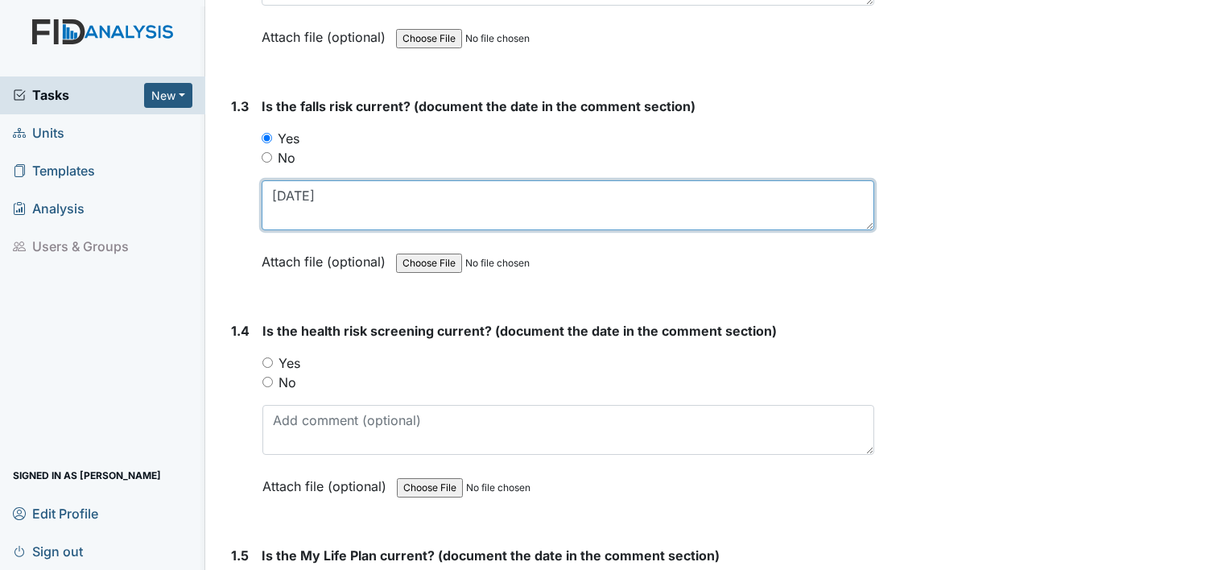
type textarea "12.12.24"
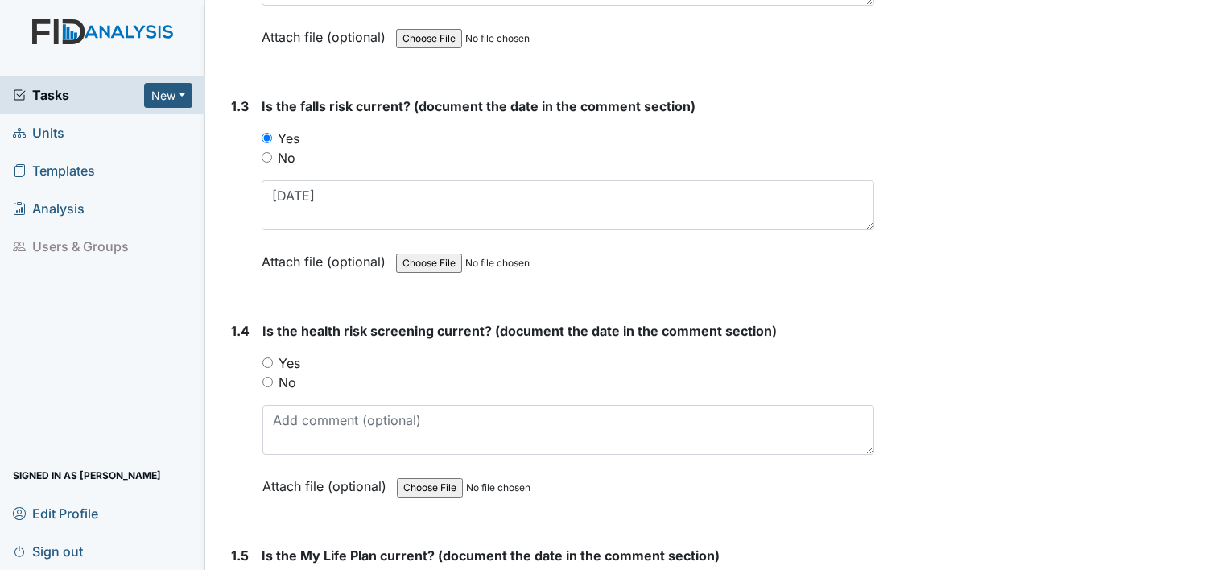
click at [296, 367] on label "Yes" at bounding box center [290, 363] width 22 height 19
click at [273, 367] on input "Yes" at bounding box center [268, 363] width 10 height 10
radio input "true"
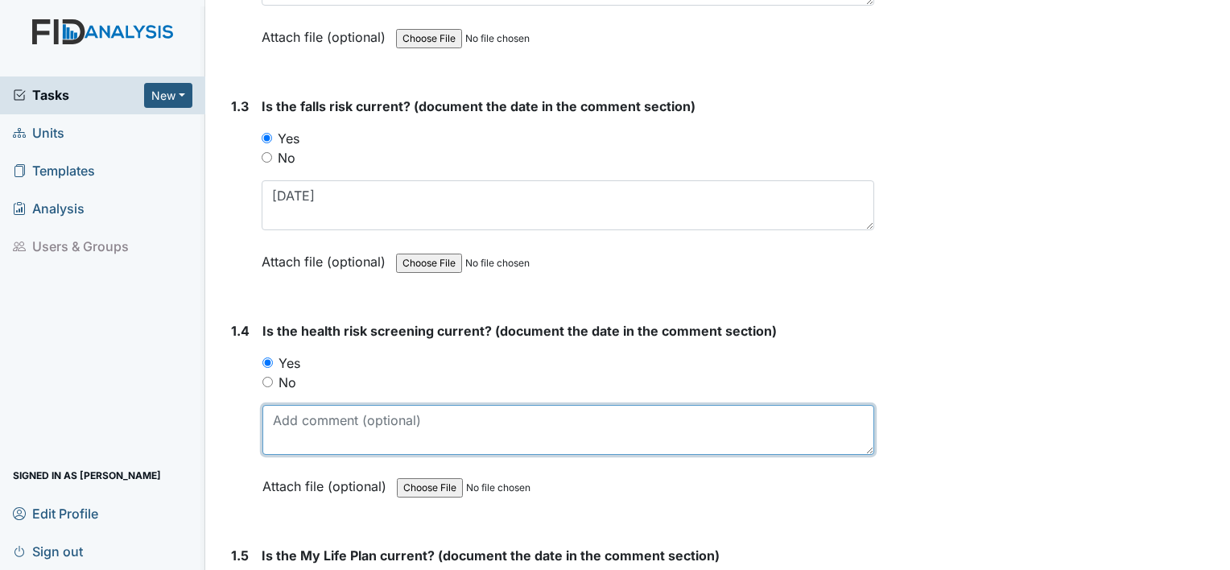
click at [295, 433] on textarea at bounding box center [569, 430] width 612 height 50
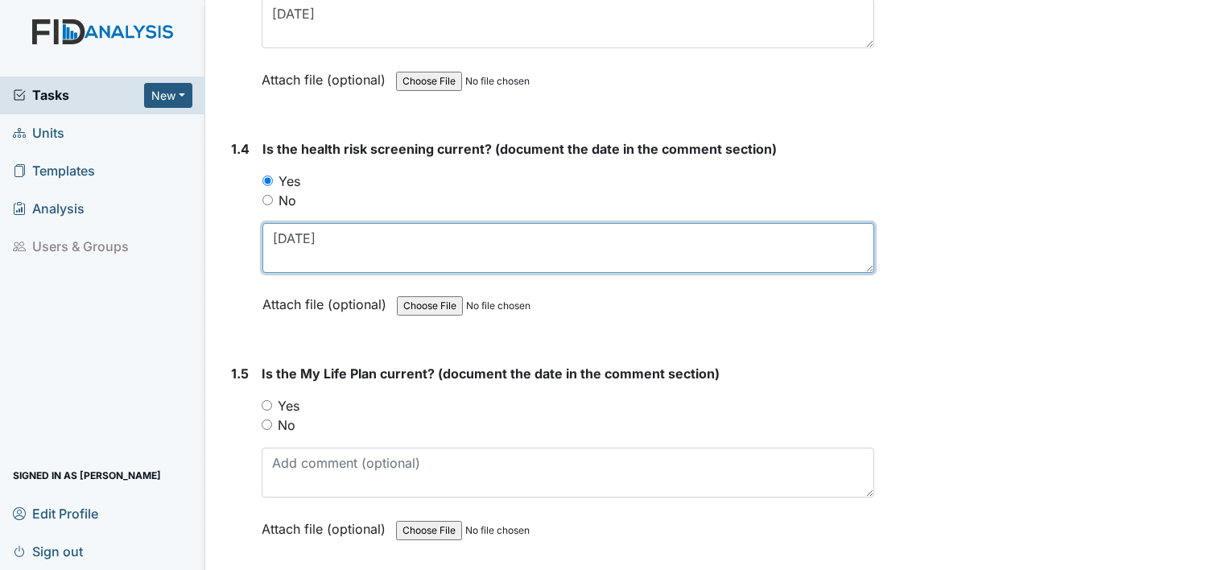
scroll to position [802, 0]
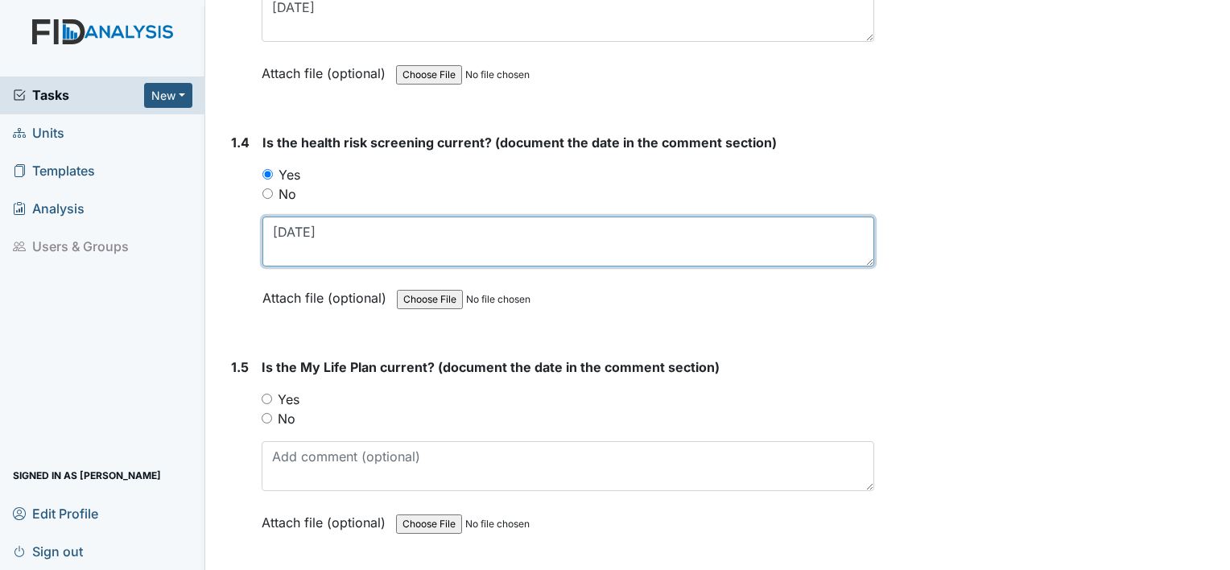
type textarea "12.12.24"
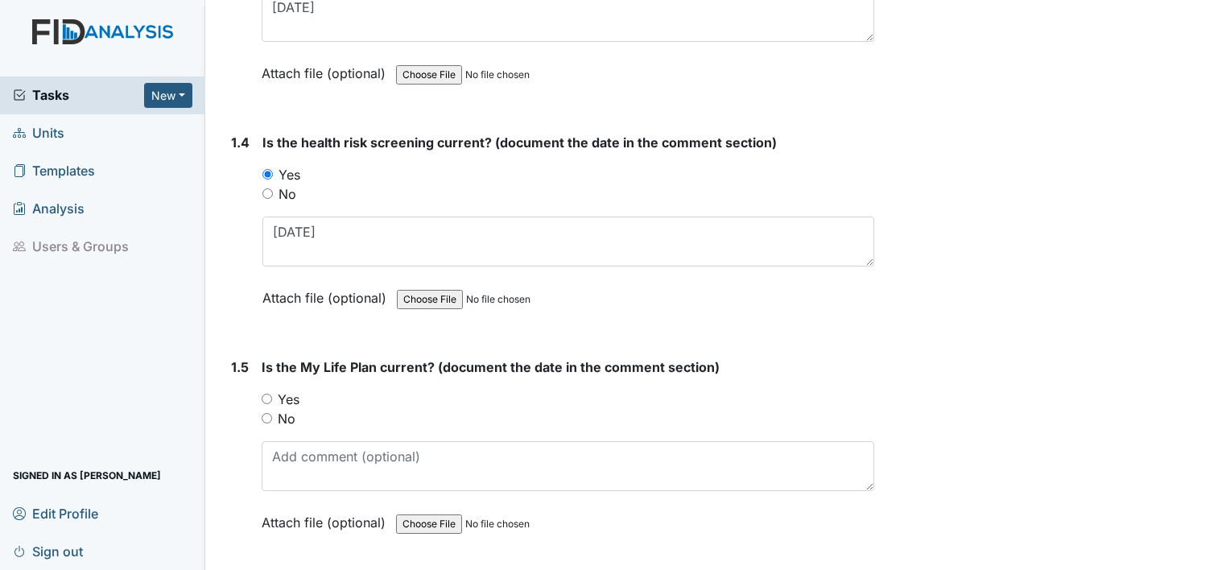
click at [295, 395] on label "Yes" at bounding box center [289, 399] width 22 height 19
click at [272, 395] on input "Yes" at bounding box center [267, 399] width 10 height 10
radio input "true"
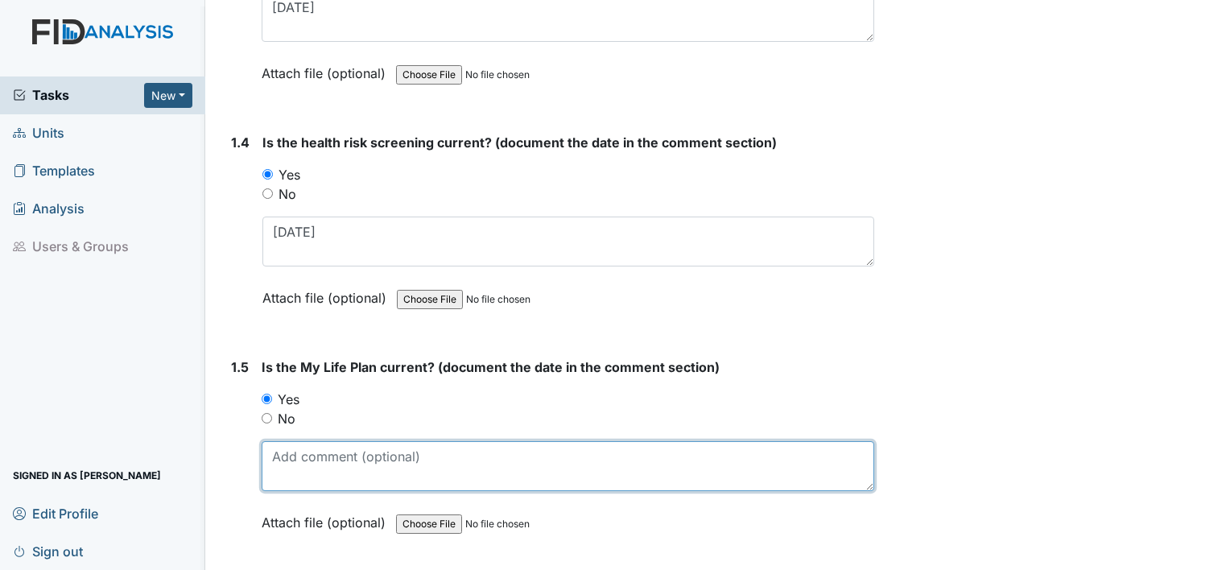
click at [386, 457] on textarea at bounding box center [568, 466] width 613 height 50
click at [522, 445] on textarea at bounding box center [568, 466] width 613 height 50
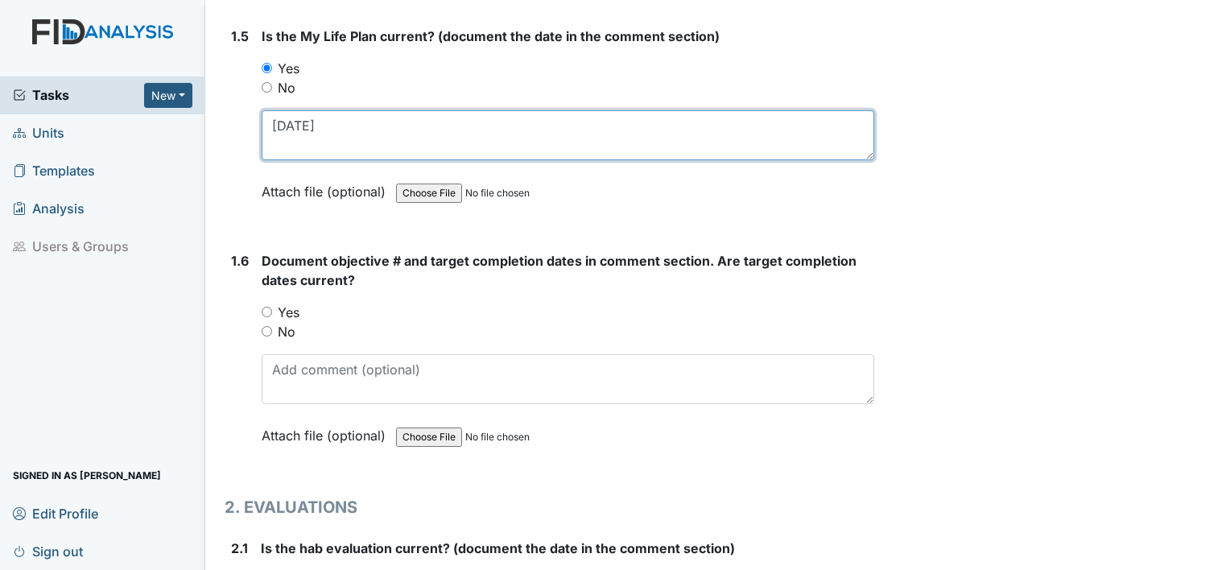
scroll to position [1137, 0]
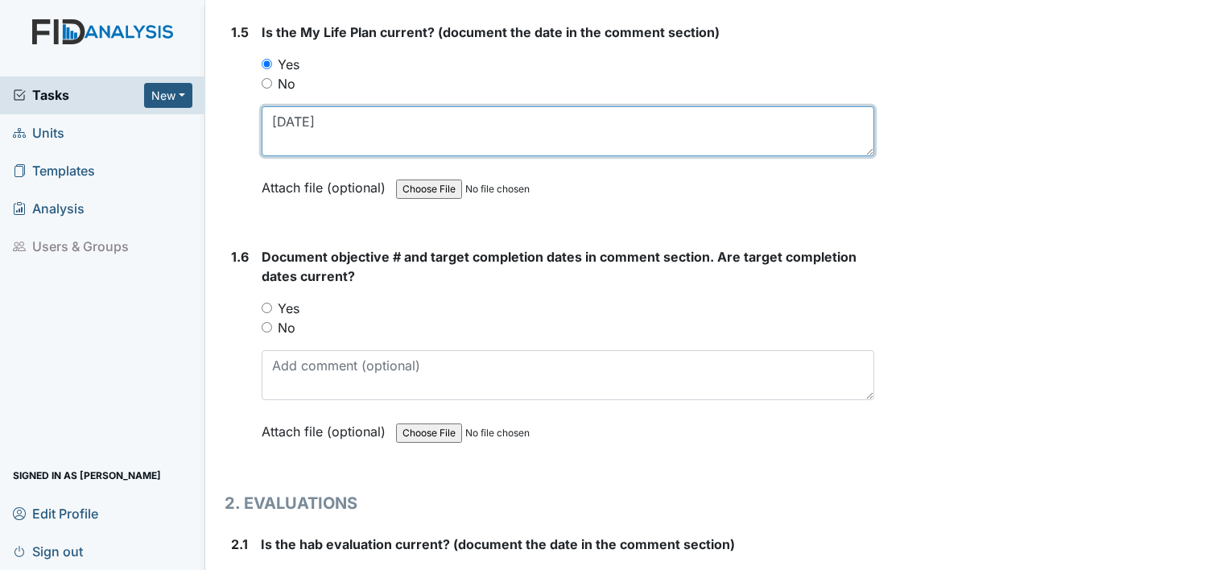
type textarea "12.12.24"
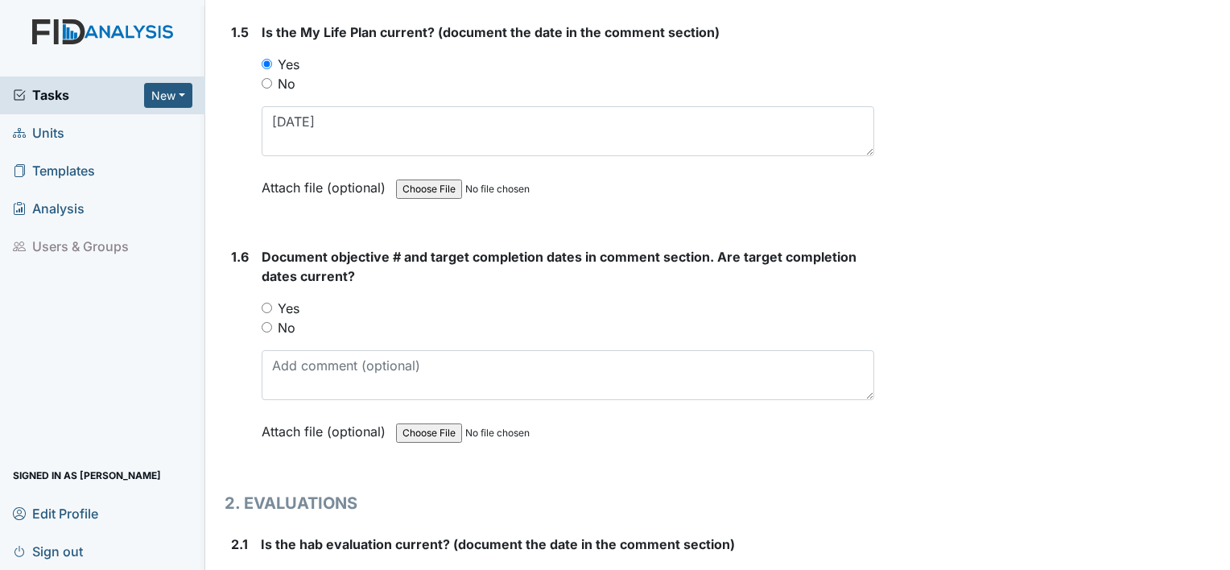
click at [293, 303] on label "Yes" at bounding box center [289, 308] width 22 height 19
click at [272, 303] on input "Yes" at bounding box center [267, 308] width 10 height 10
radio input "true"
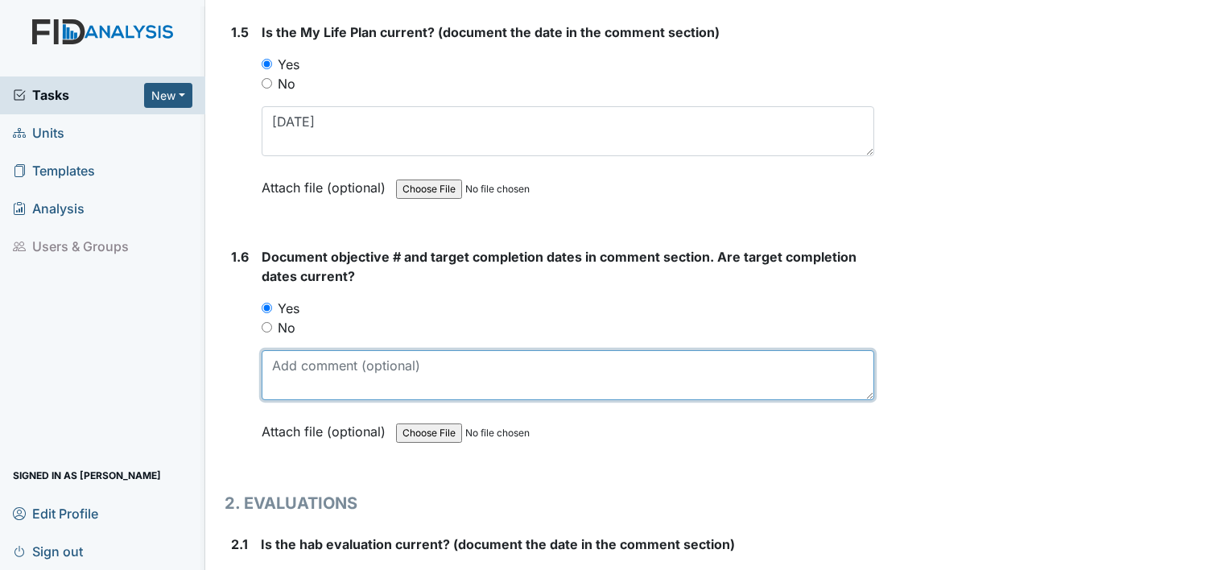
click at [304, 369] on textarea at bounding box center [568, 375] width 613 height 50
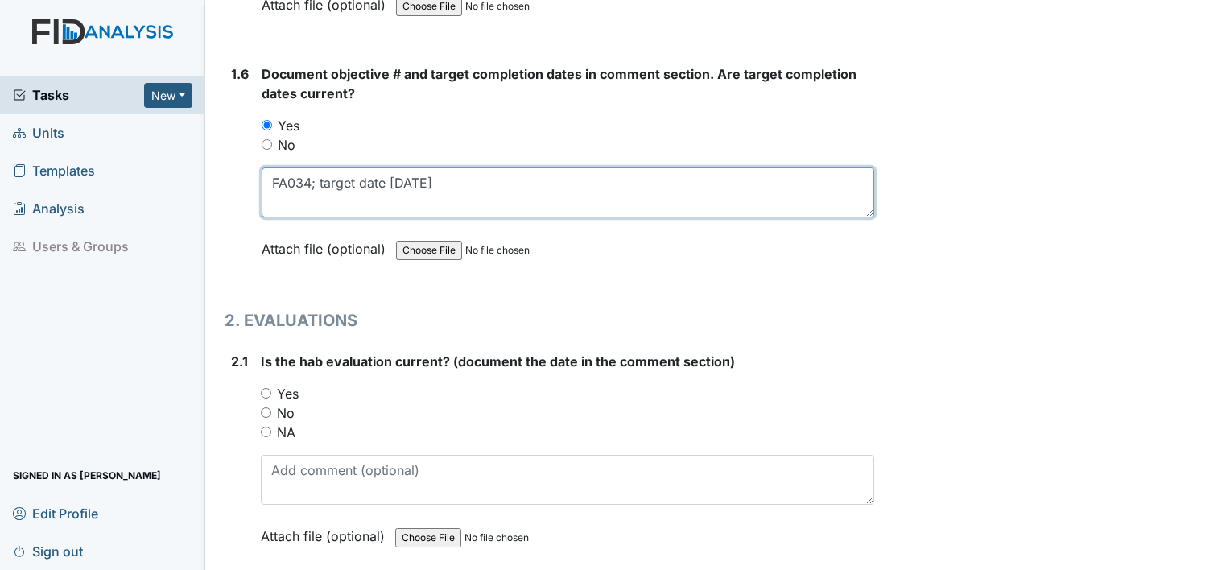
scroll to position [1321, 0]
type textarea "FA034; target date 11.30.25"
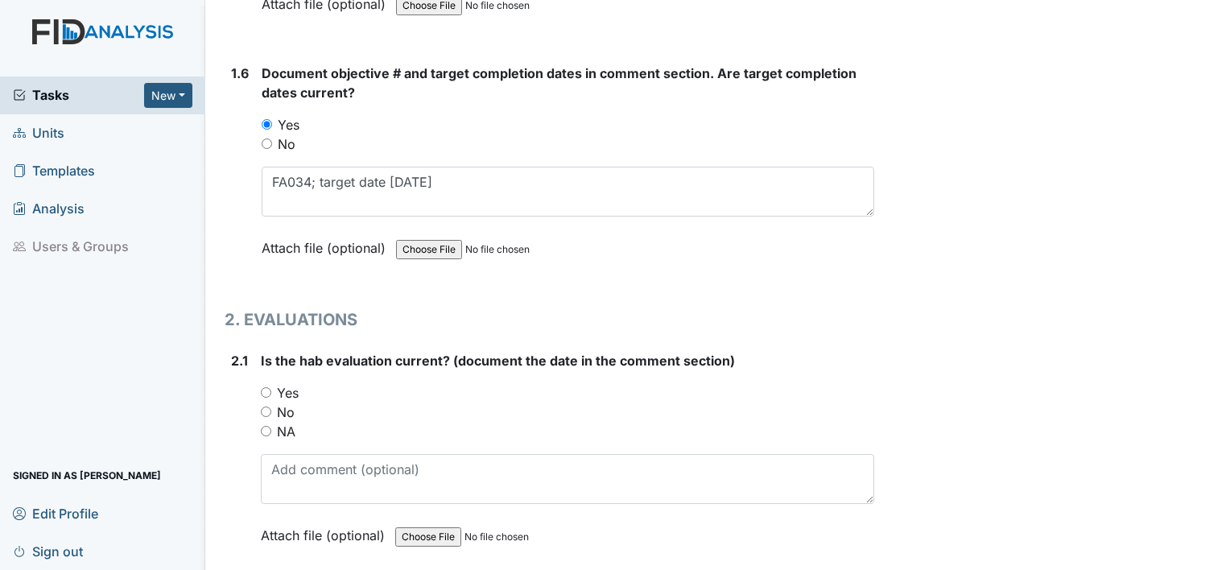
click at [287, 390] on label "Yes" at bounding box center [288, 392] width 22 height 19
click at [271, 390] on input "Yes" at bounding box center [266, 392] width 10 height 10
radio input "true"
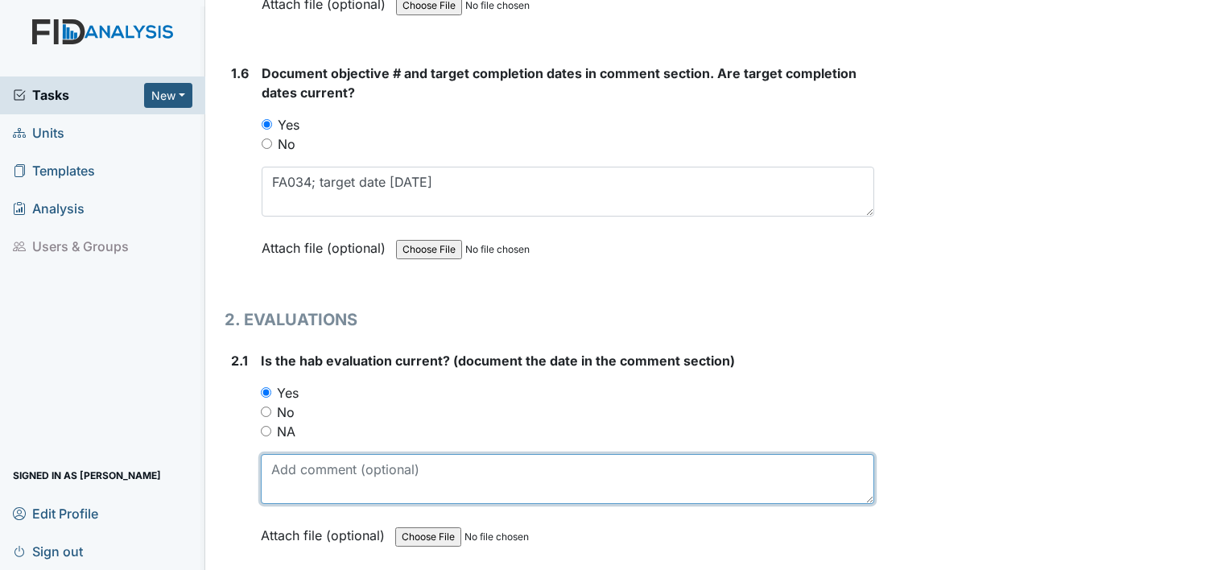
click at [288, 474] on textarea at bounding box center [568, 479] width 614 height 50
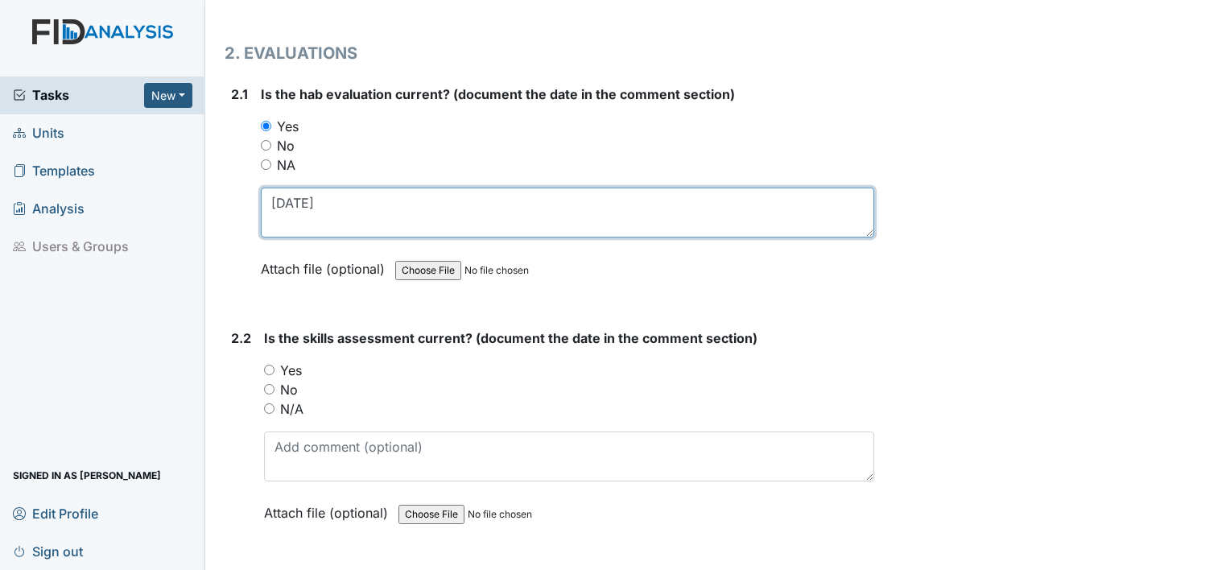
scroll to position [1588, 0]
type textarea "12.6.24"
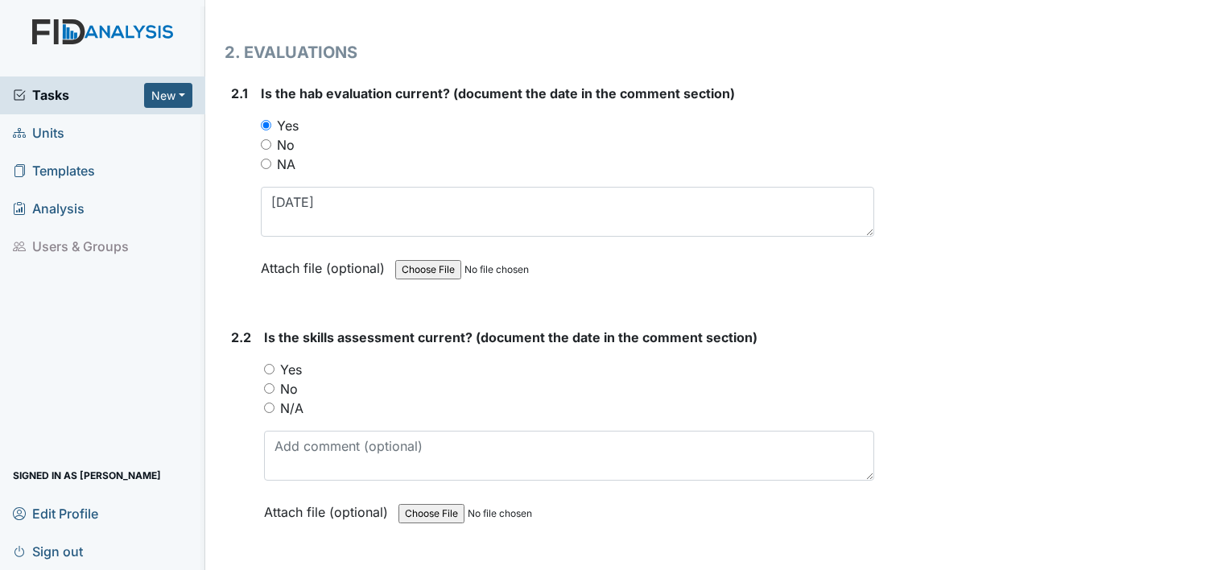
click at [287, 360] on label "Yes" at bounding box center [291, 369] width 22 height 19
click at [275, 364] on input "Yes" at bounding box center [269, 369] width 10 height 10
radio input "true"
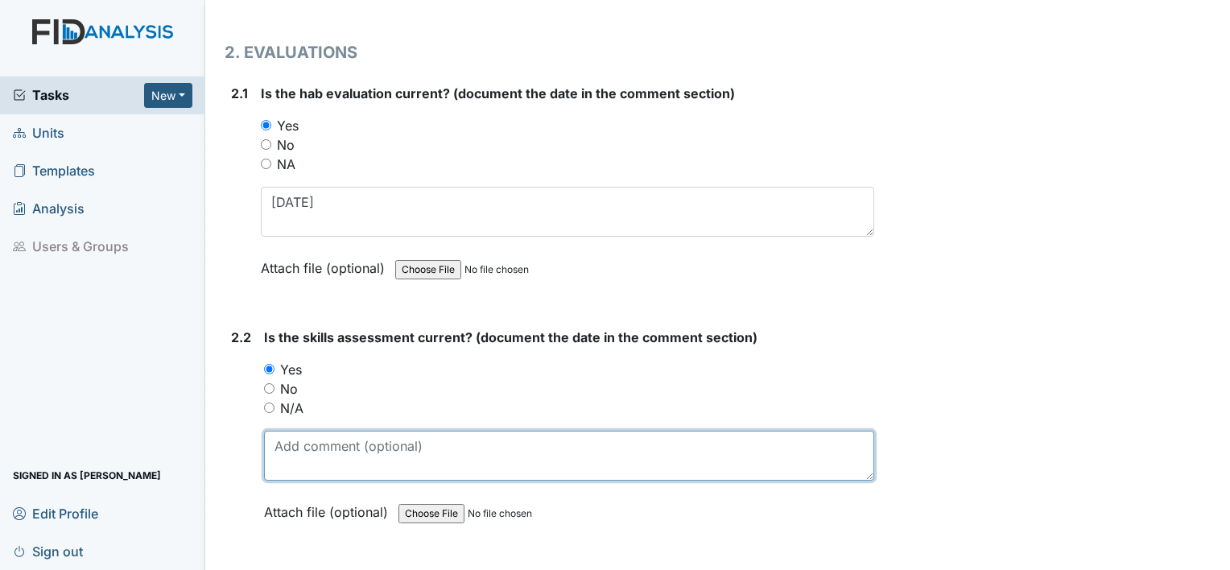
click at [284, 439] on textarea at bounding box center [569, 456] width 610 height 50
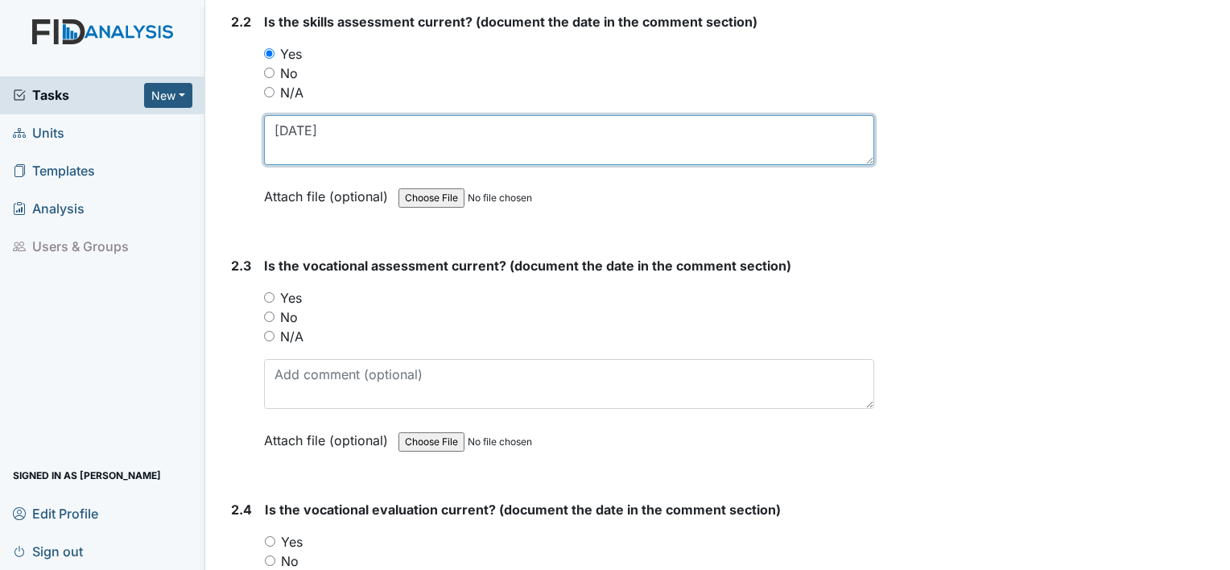
scroll to position [1904, 0]
type textarea "12.6.24"
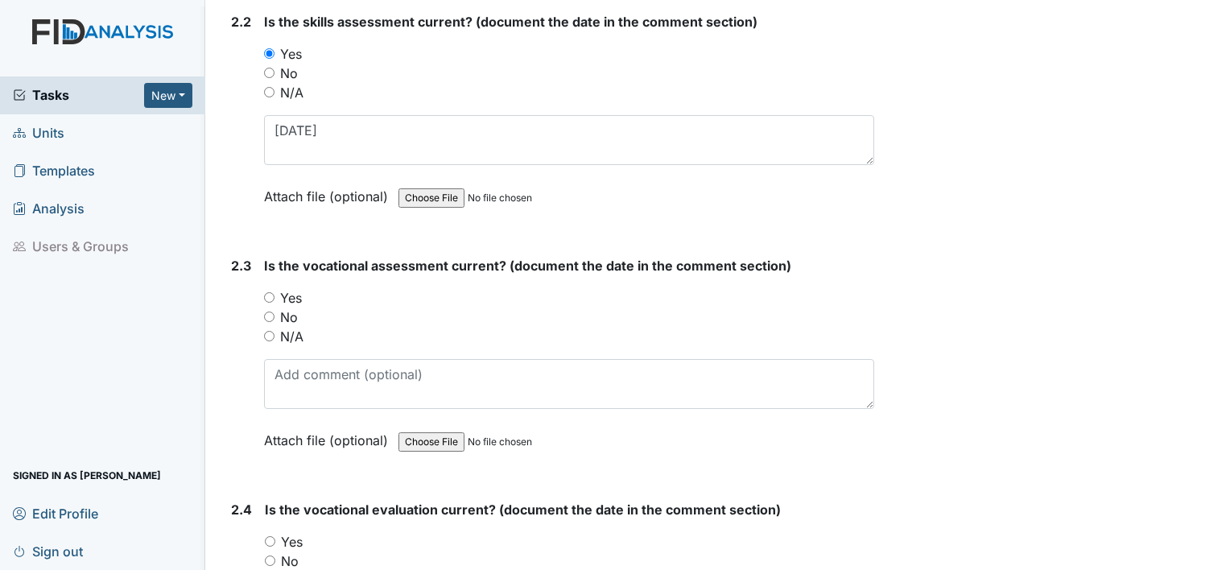
click at [296, 288] on label "Yes" at bounding box center [291, 297] width 22 height 19
click at [275, 292] on input "Yes" at bounding box center [269, 297] width 10 height 10
radio input "true"
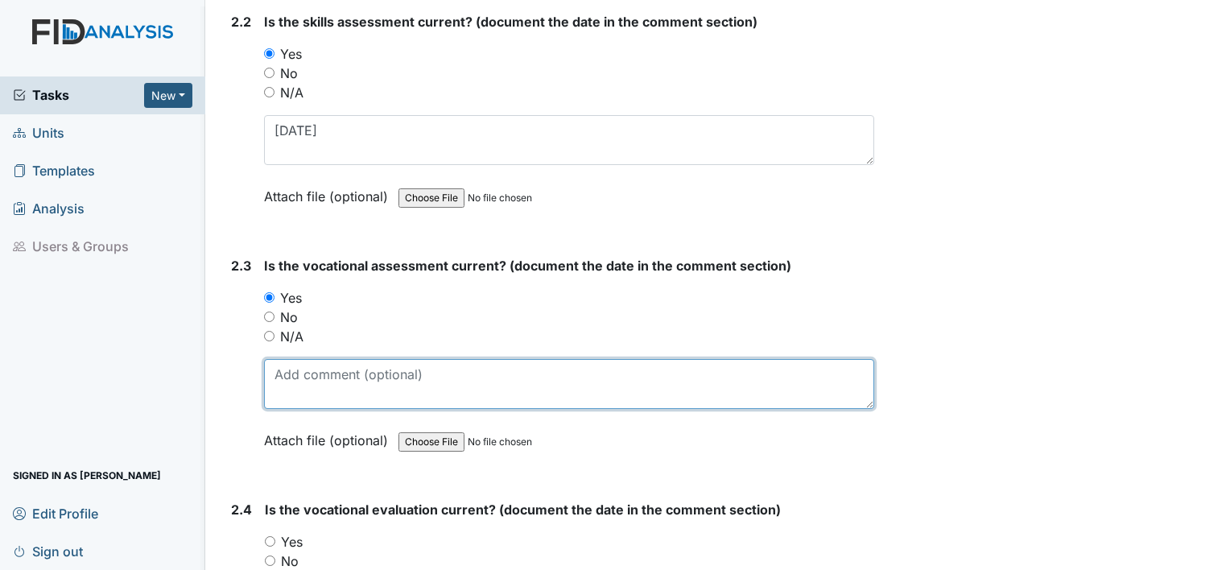
click at [283, 380] on textarea at bounding box center [569, 384] width 610 height 50
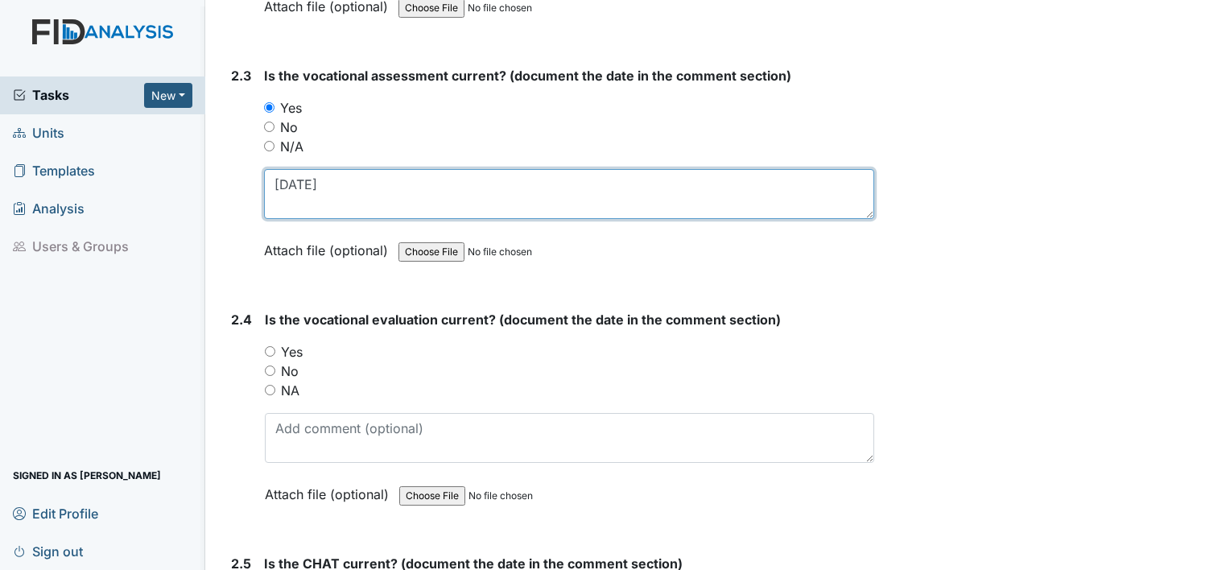
scroll to position [2099, 0]
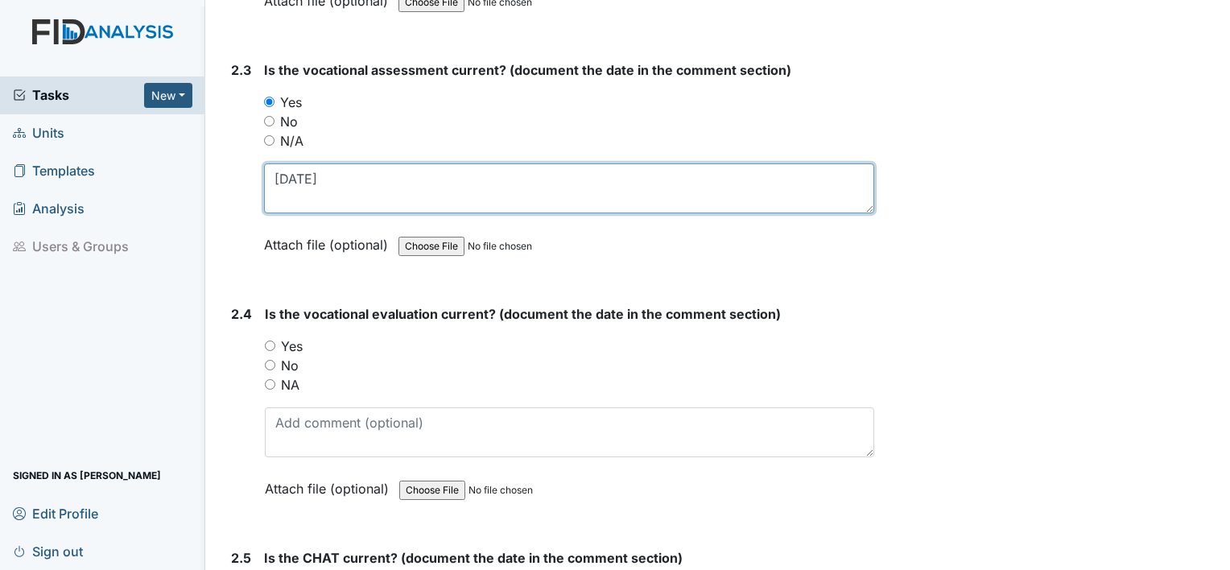
type textarea "12.6.24"
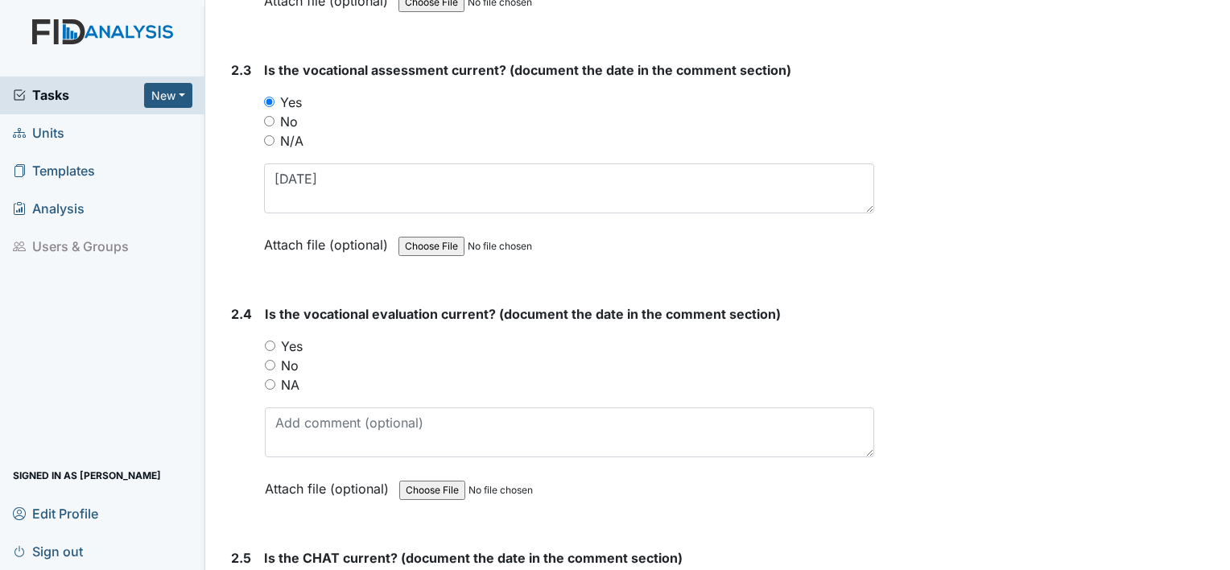
click at [285, 339] on label "Yes" at bounding box center [292, 346] width 22 height 19
click at [275, 341] on input "Yes" at bounding box center [270, 346] width 10 height 10
radio input "true"
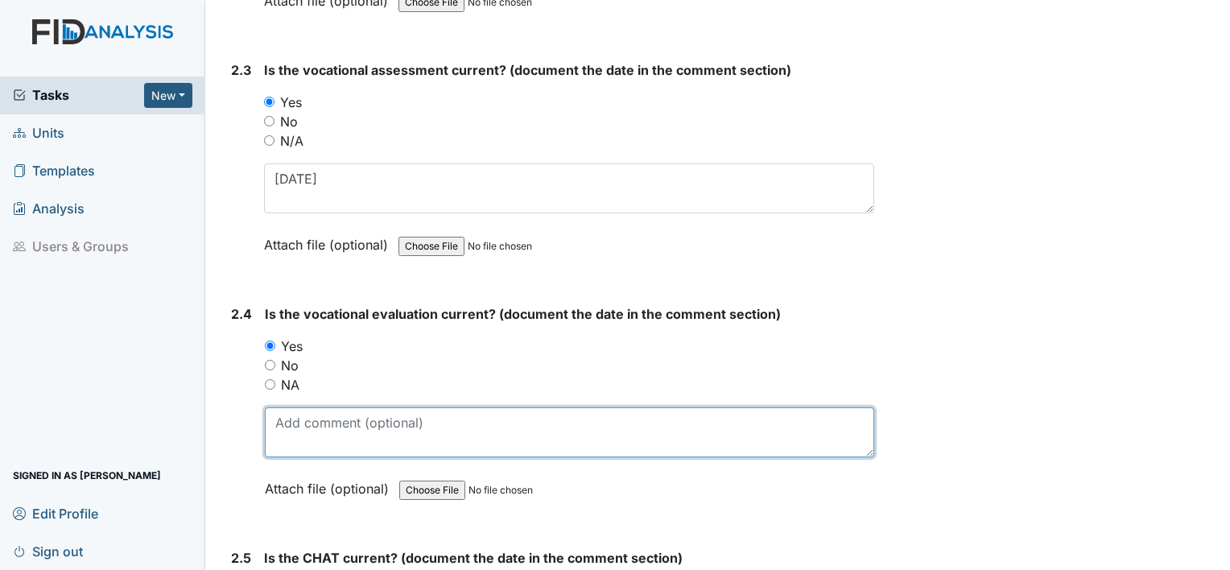
click at [283, 425] on textarea at bounding box center [570, 432] width 610 height 50
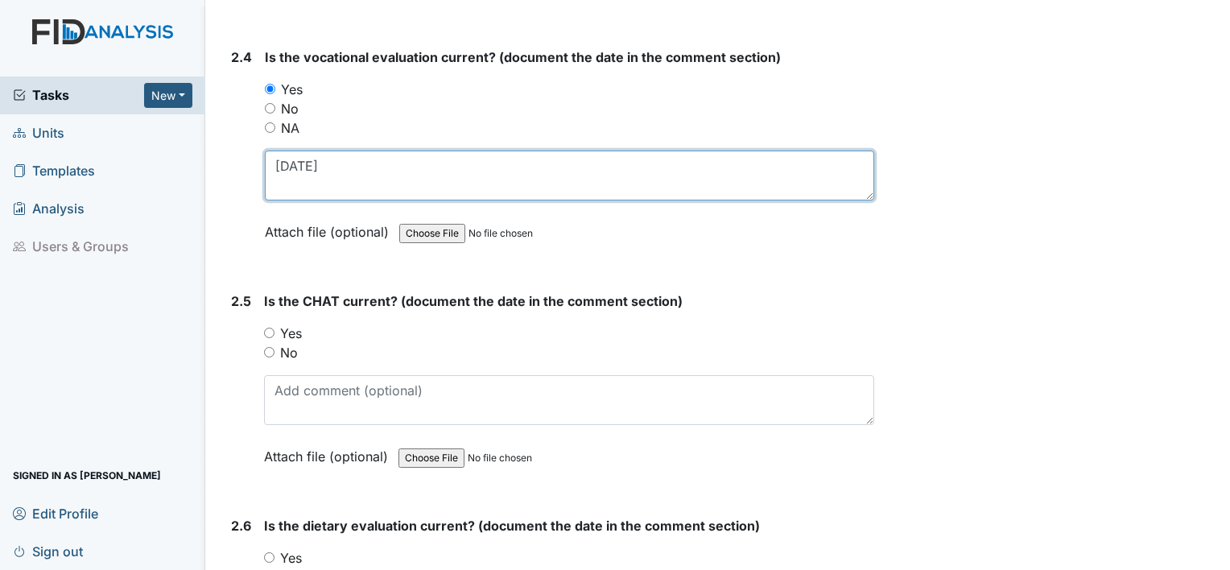
scroll to position [2357, 0]
type textarea "12.6.24"
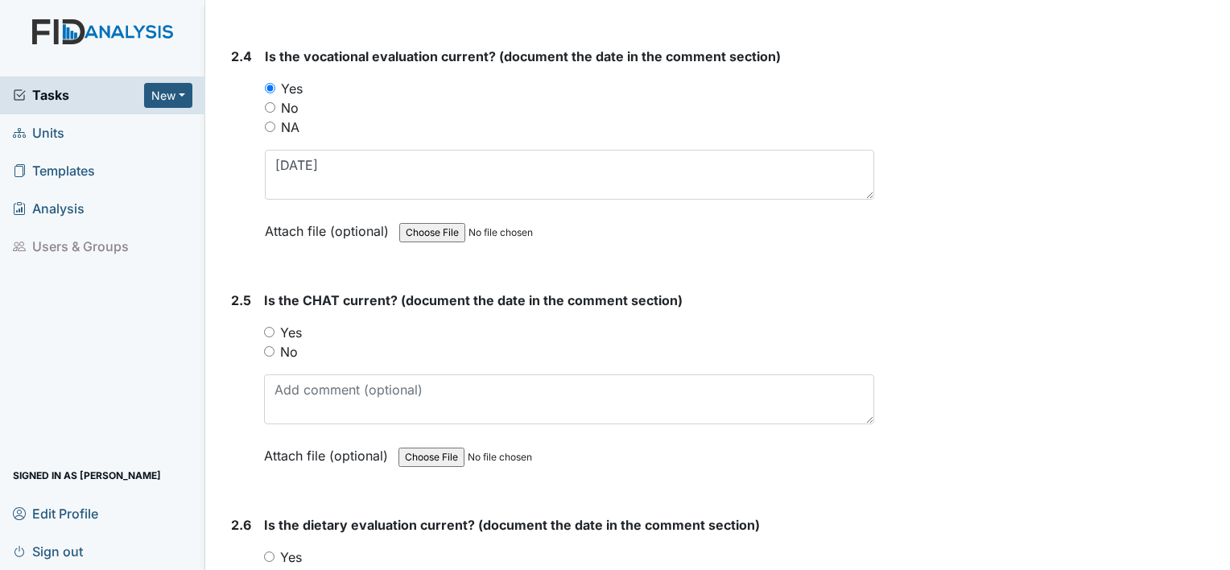
click at [289, 325] on label "Yes" at bounding box center [291, 332] width 22 height 19
click at [275, 327] on input "Yes" at bounding box center [269, 332] width 10 height 10
radio input "true"
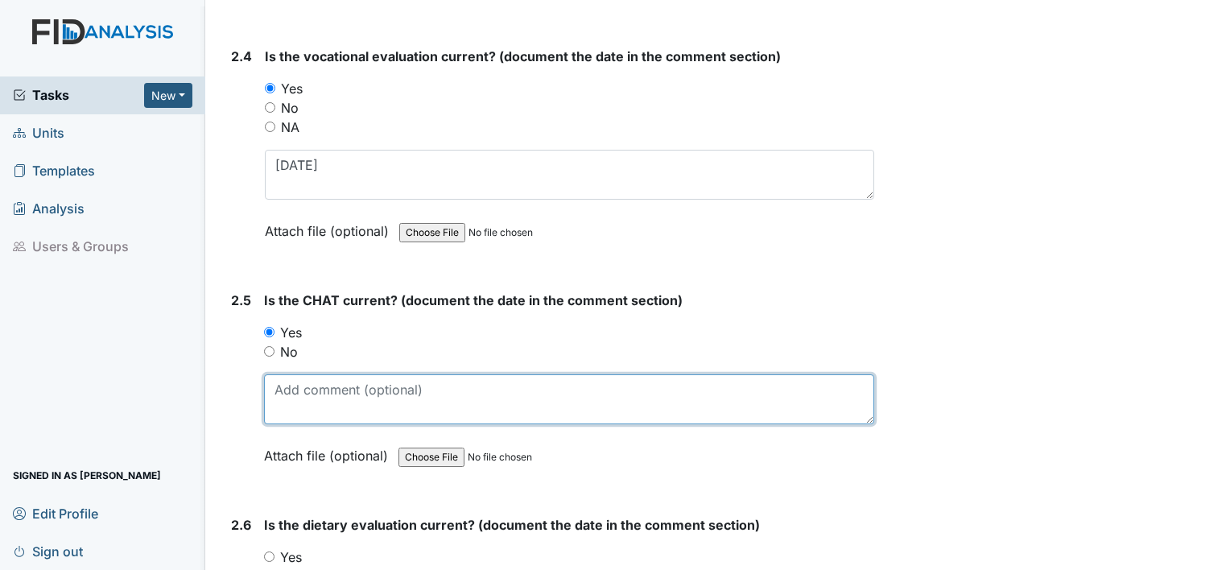
click at [296, 382] on textarea at bounding box center [569, 399] width 610 height 50
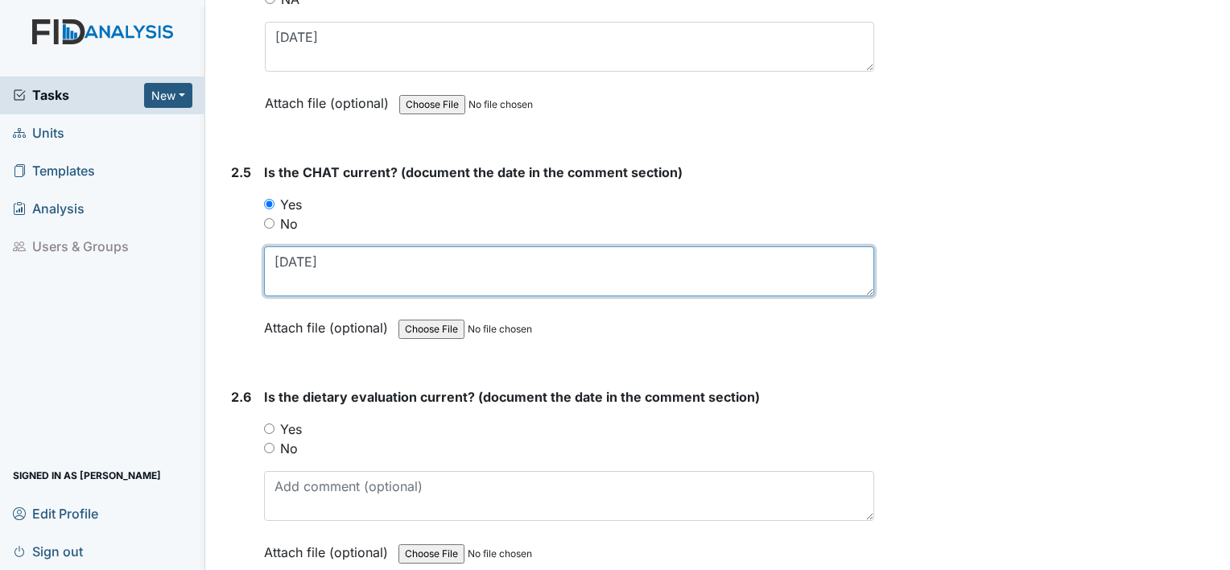
scroll to position [2538, 0]
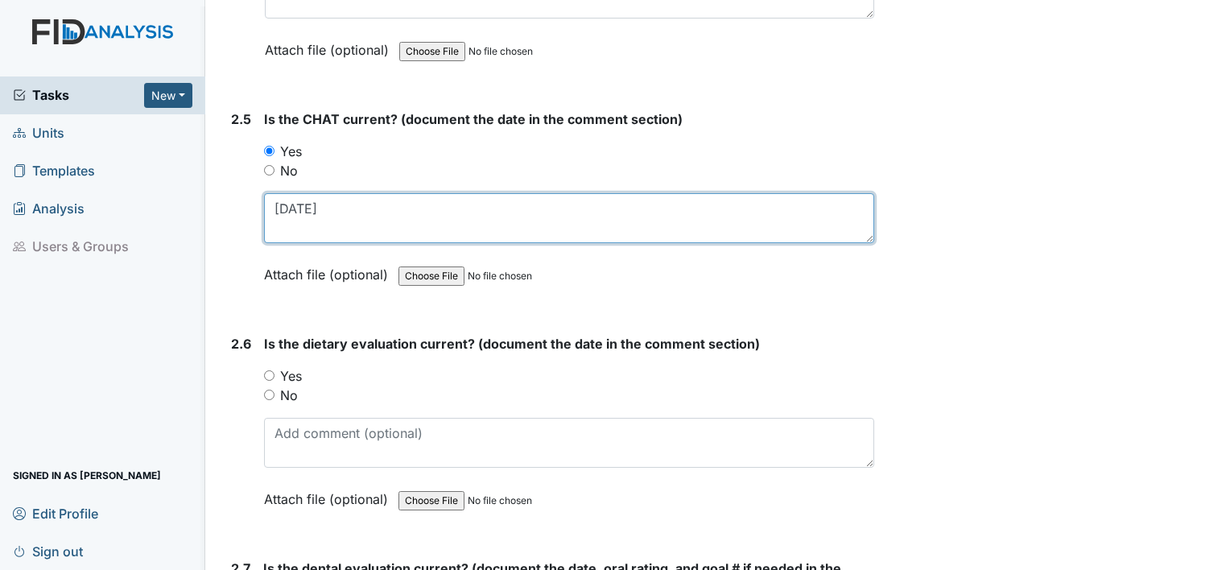
type textarea "12.2.24"
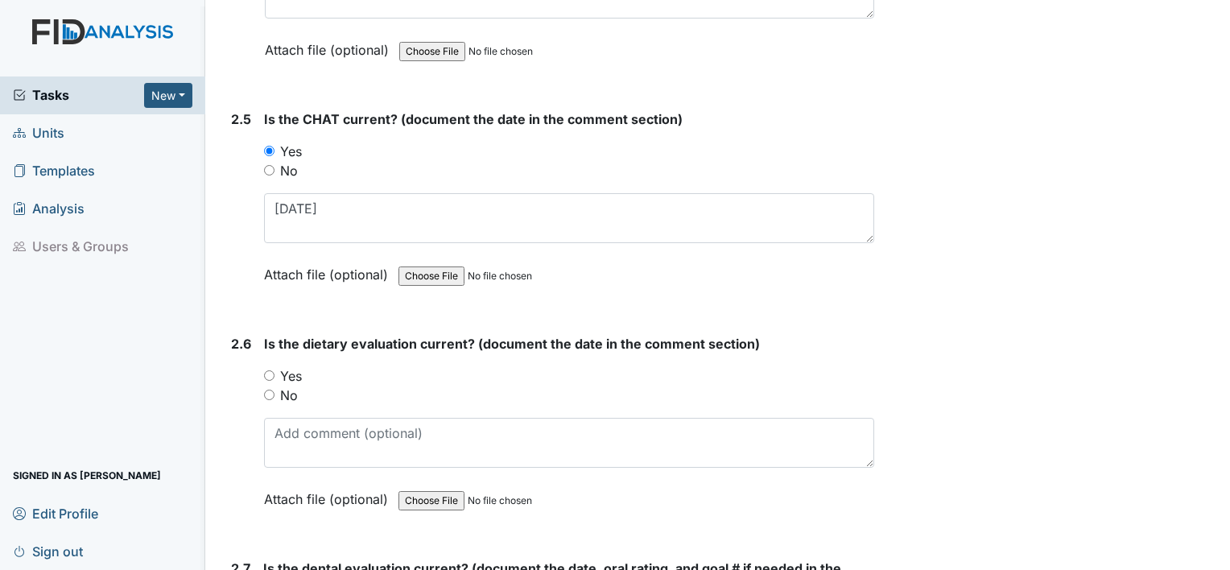
click at [292, 390] on label "No" at bounding box center [289, 395] width 18 height 19
click at [275, 390] on input "No" at bounding box center [269, 395] width 10 height 10
radio input "true"
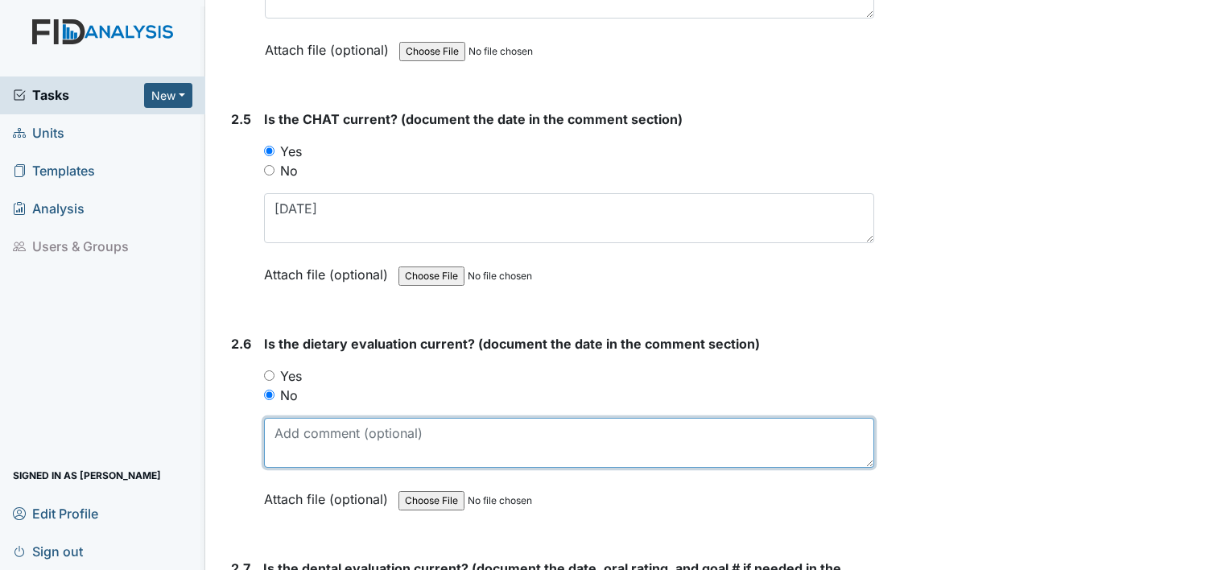
click at [293, 418] on textarea at bounding box center [569, 443] width 610 height 50
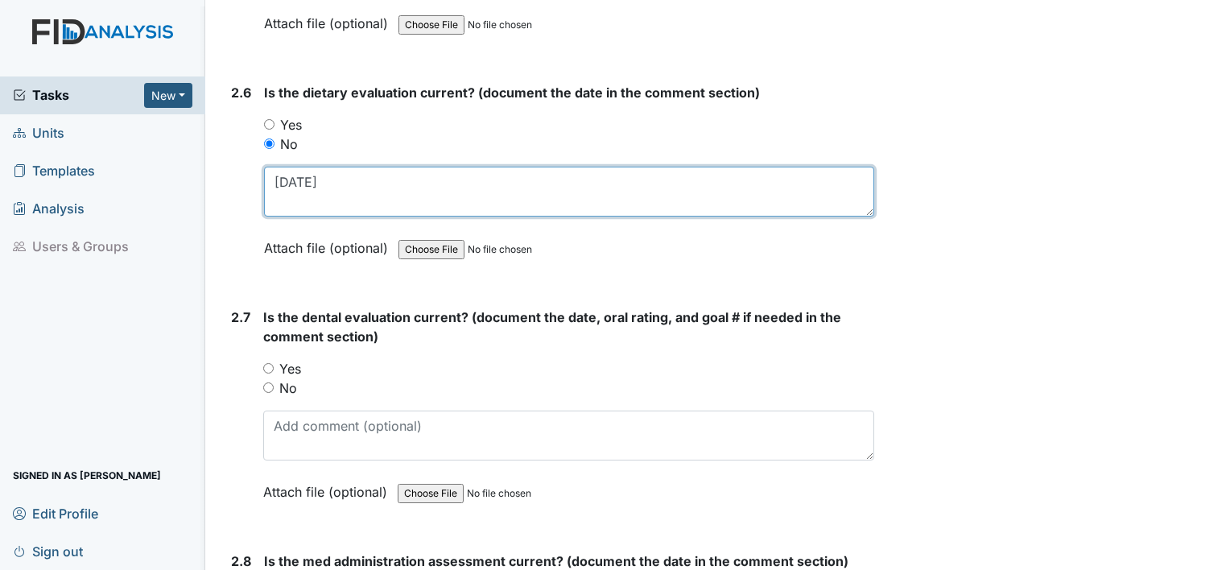
scroll to position [2790, 0]
type textarea "2.15.24"
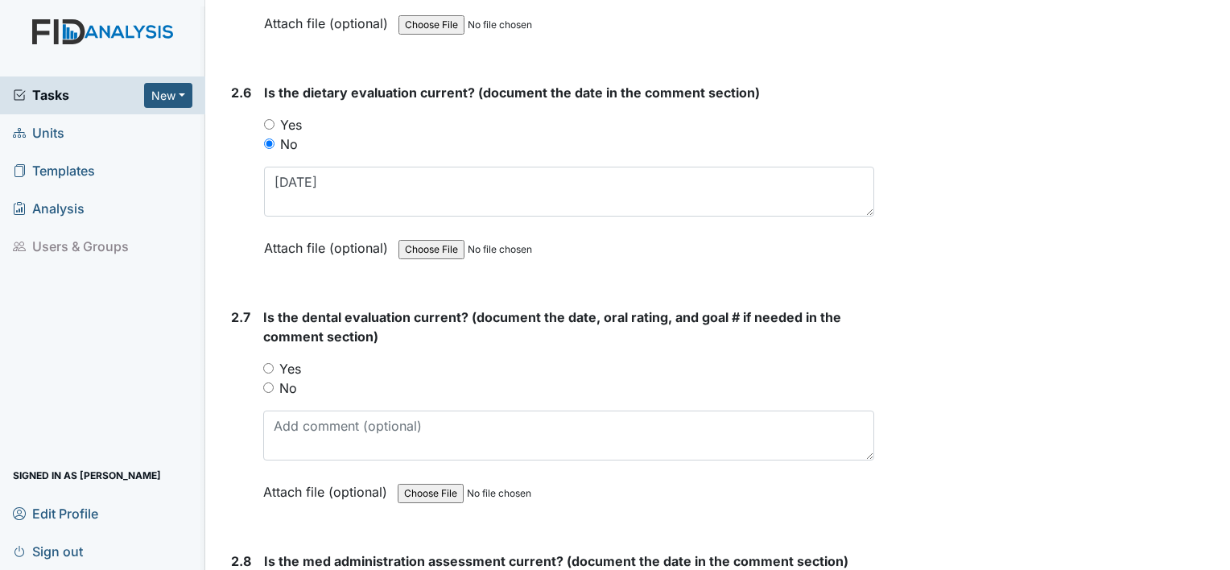
click at [284, 359] on label "Yes" at bounding box center [290, 368] width 22 height 19
click at [274, 363] on input "Yes" at bounding box center [268, 368] width 10 height 10
radio input "true"
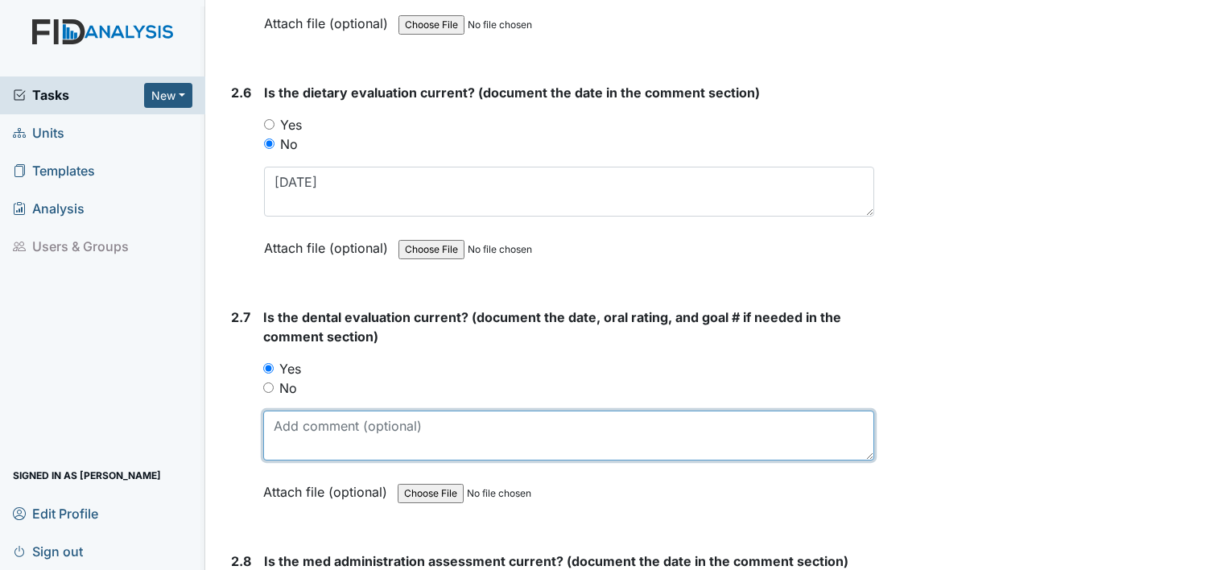
click at [287, 427] on textarea at bounding box center [568, 436] width 611 height 50
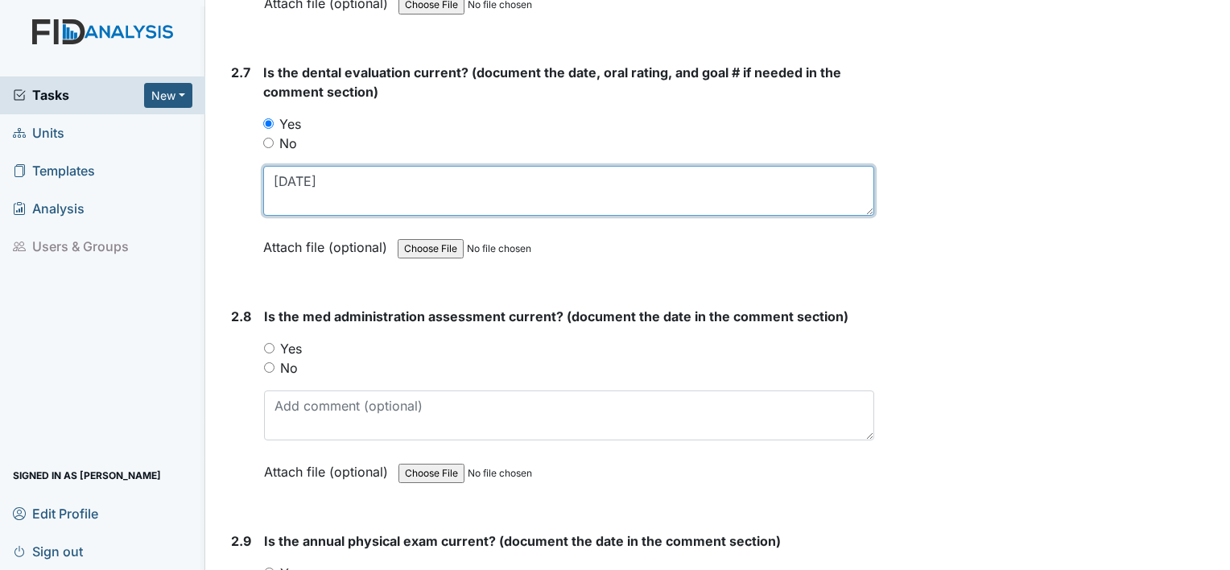
scroll to position [3043, 0]
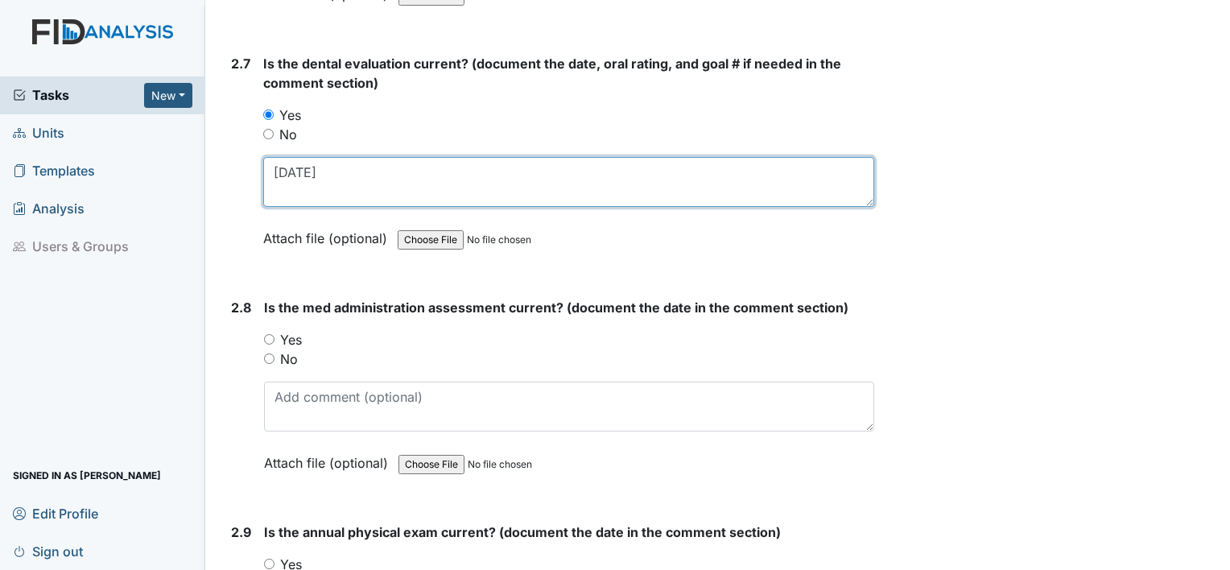
type textarea "11.12.24"
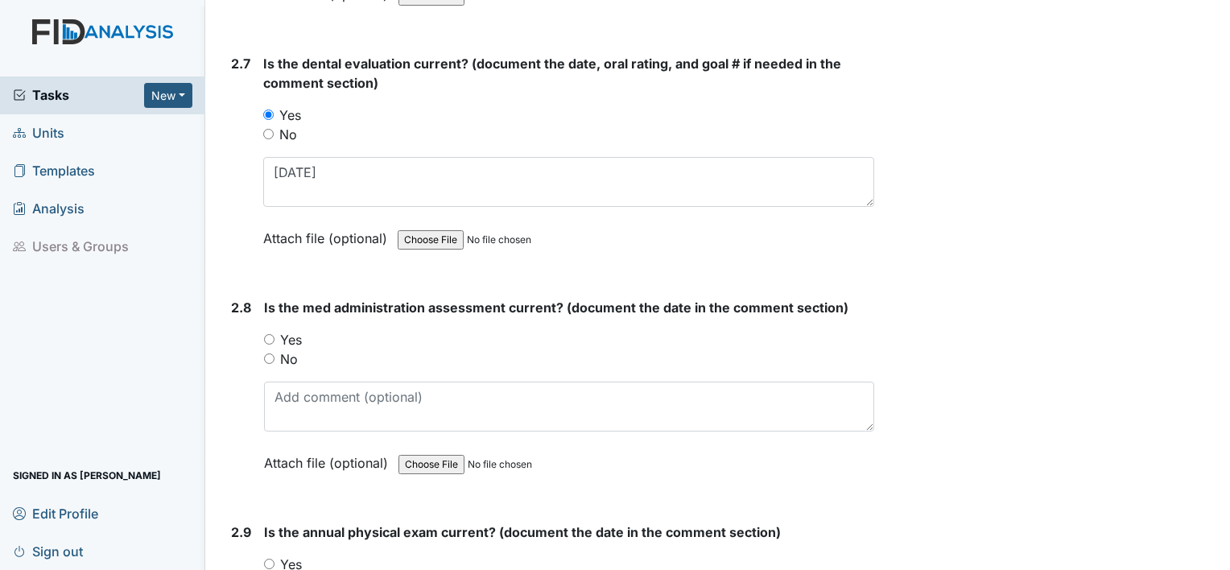
click at [283, 349] on label "No" at bounding box center [289, 358] width 18 height 19
click at [275, 354] on input "No" at bounding box center [269, 359] width 10 height 10
radio input "true"
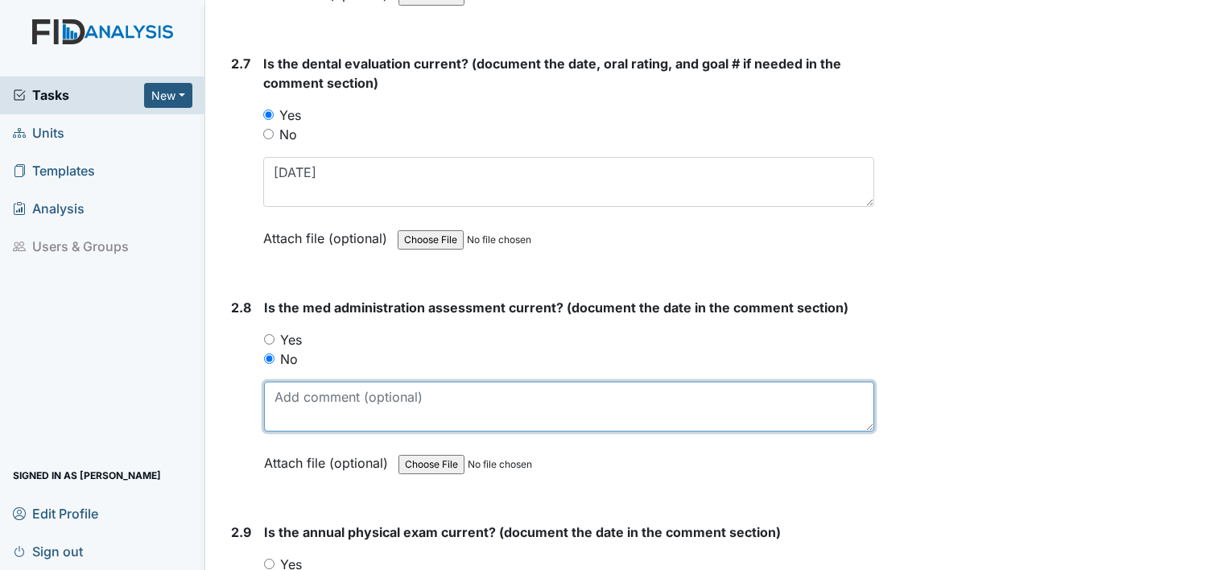
click at [291, 389] on textarea at bounding box center [569, 407] width 610 height 50
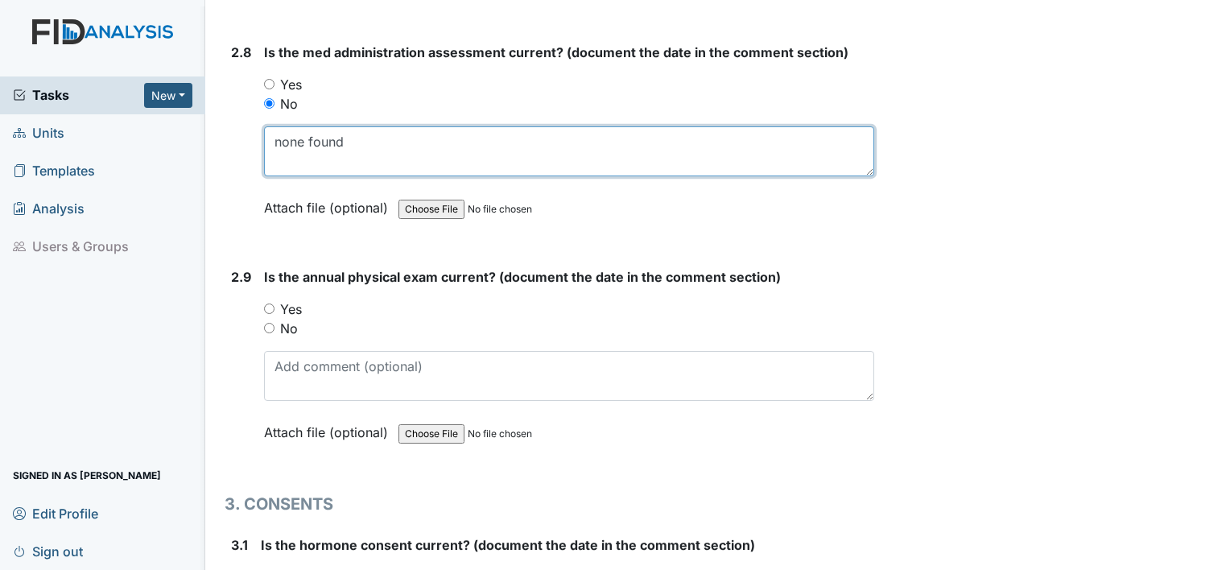
scroll to position [3304, 0]
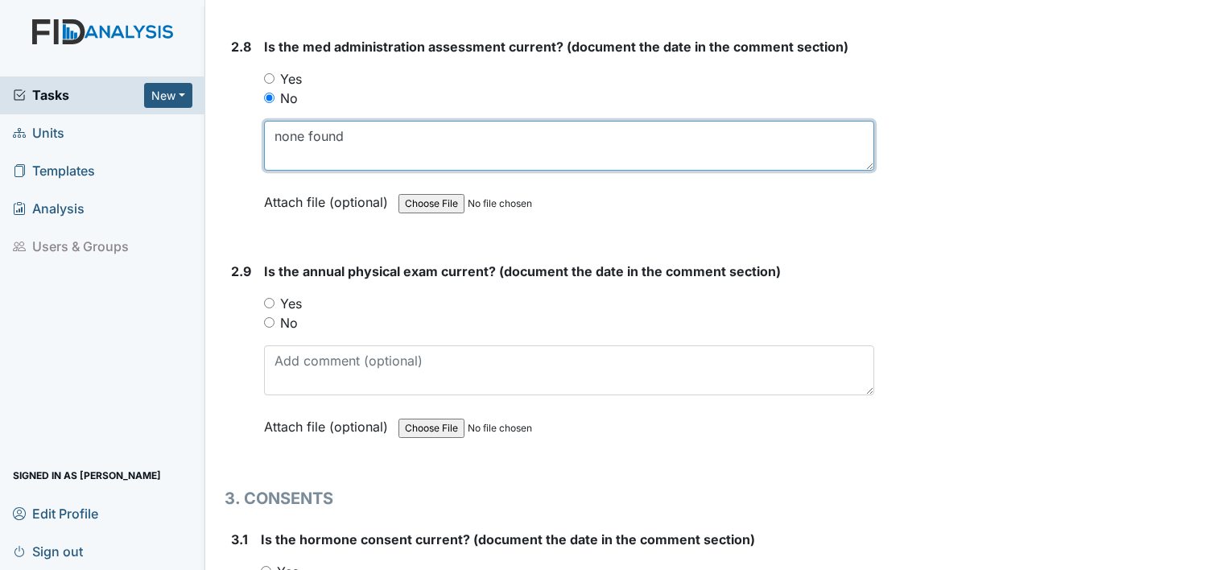
type textarea "none found"
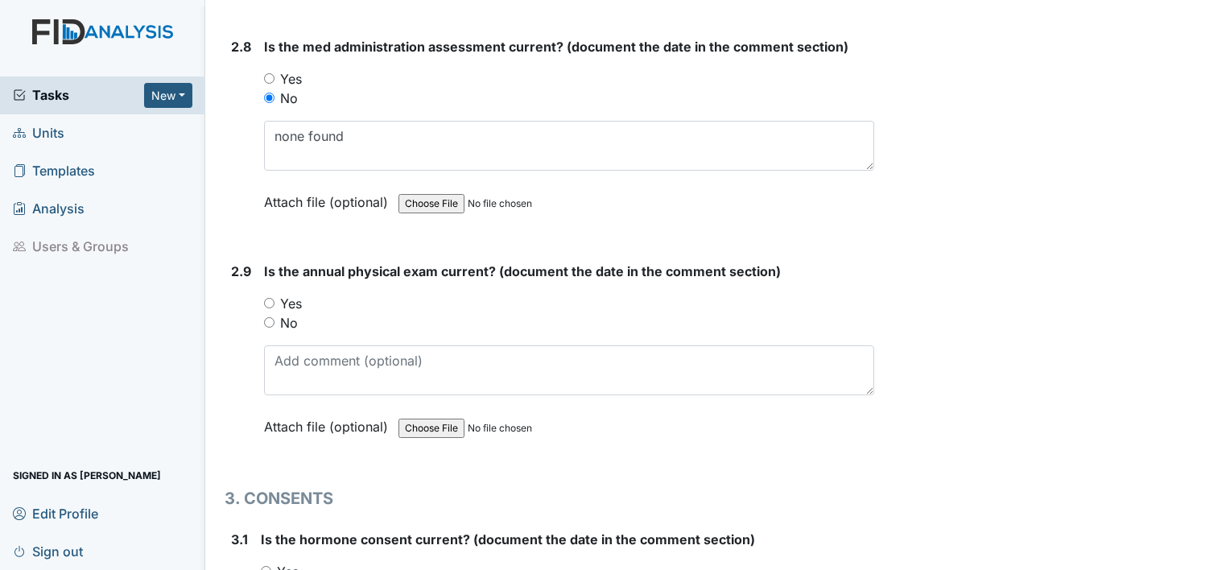
click at [296, 294] on label "Yes" at bounding box center [291, 303] width 22 height 19
click at [275, 298] on input "Yes" at bounding box center [269, 303] width 10 height 10
radio input "true"
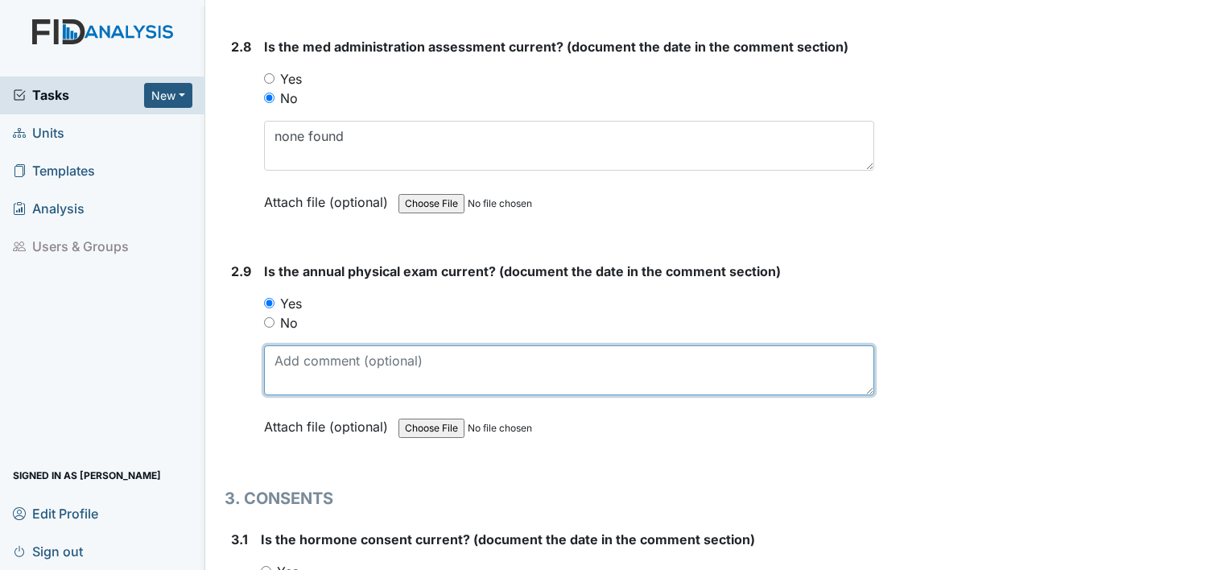
click at [303, 345] on textarea at bounding box center [569, 370] width 610 height 50
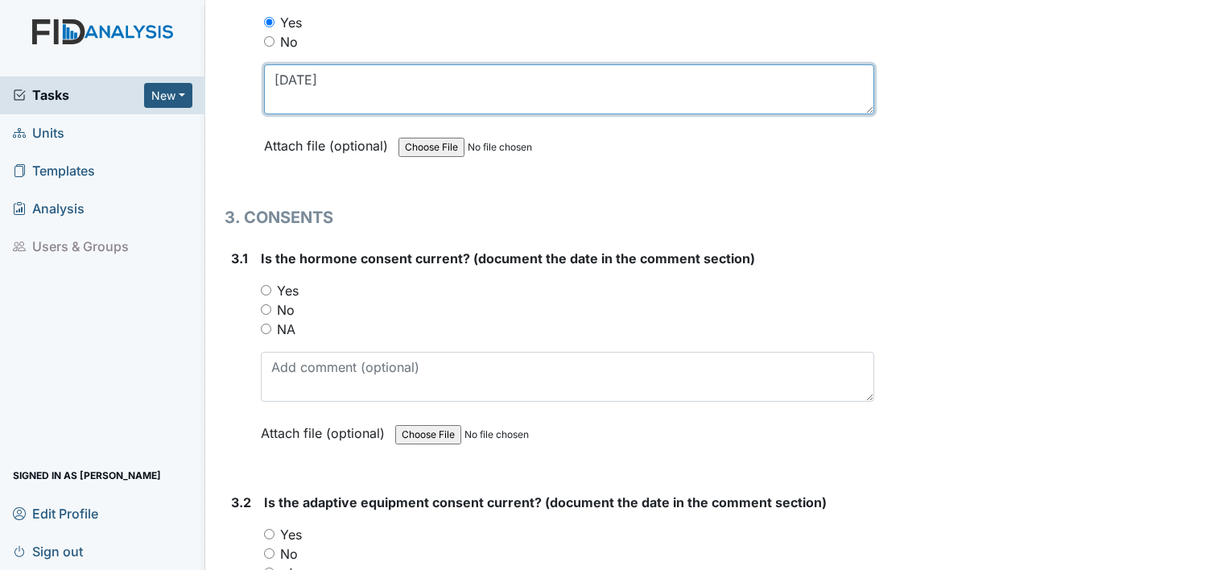
scroll to position [3588, 0]
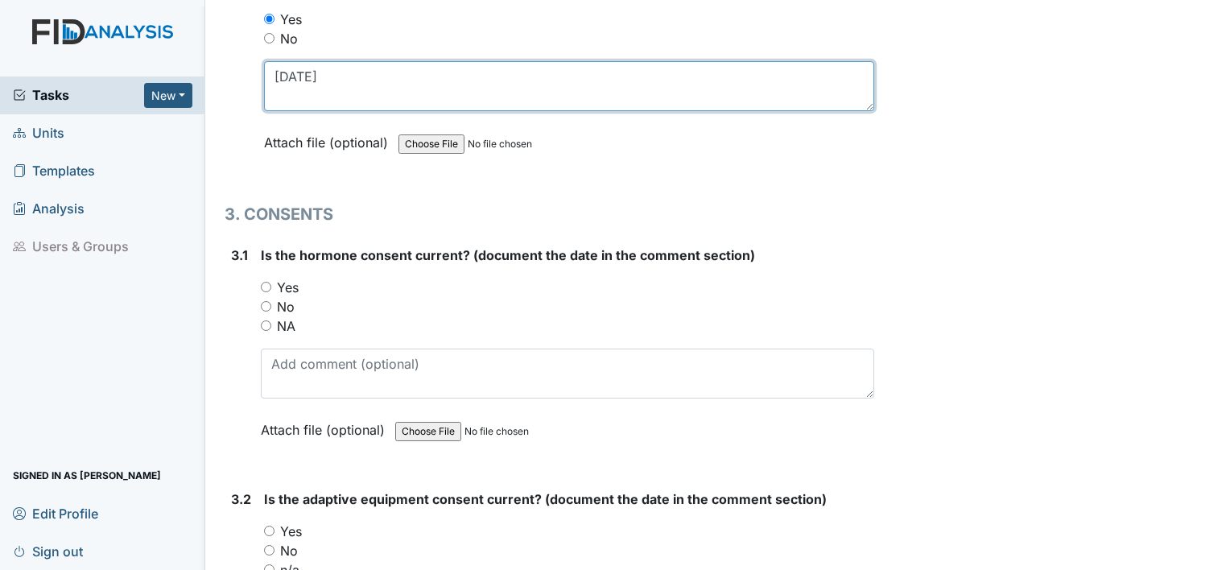
type textarea "2.27.25"
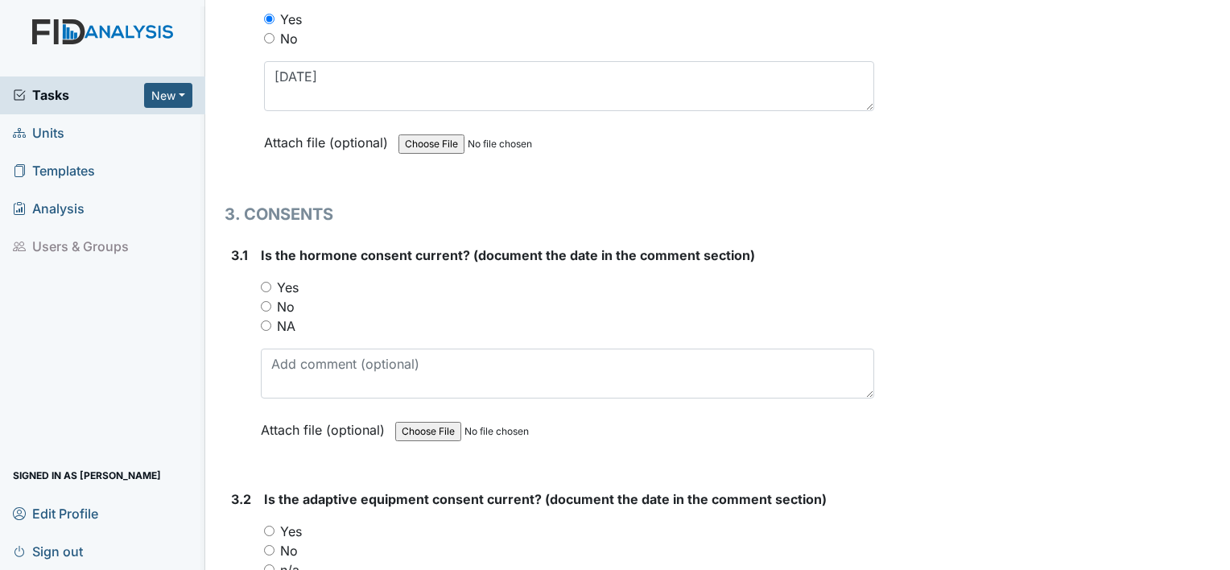
click at [277, 297] on label "No" at bounding box center [286, 306] width 18 height 19
click at [271, 301] on input "No" at bounding box center [266, 306] width 10 height 10
radio input "true"
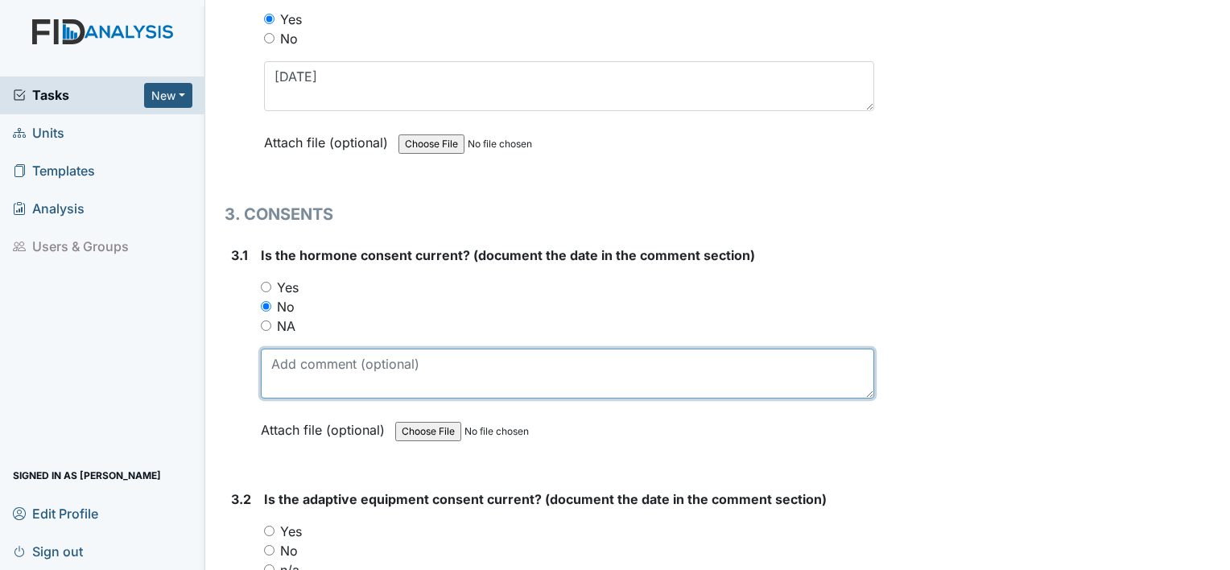
click at [283, 364] on textarea at bounding box center [568, 374] width 614 height 50
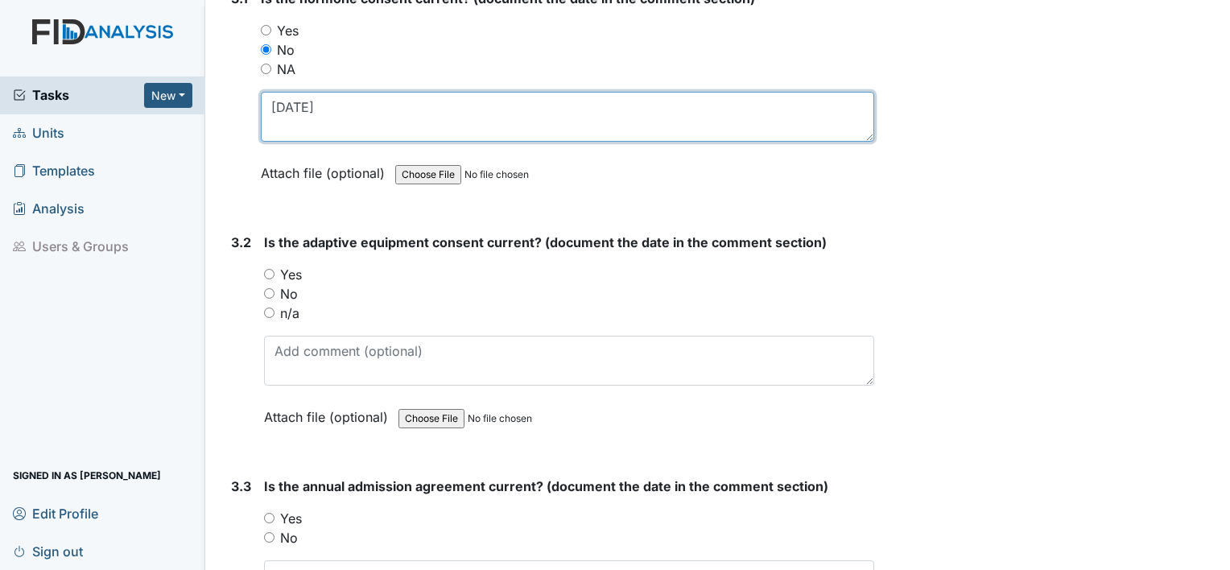
scroll to position [3859, 0]
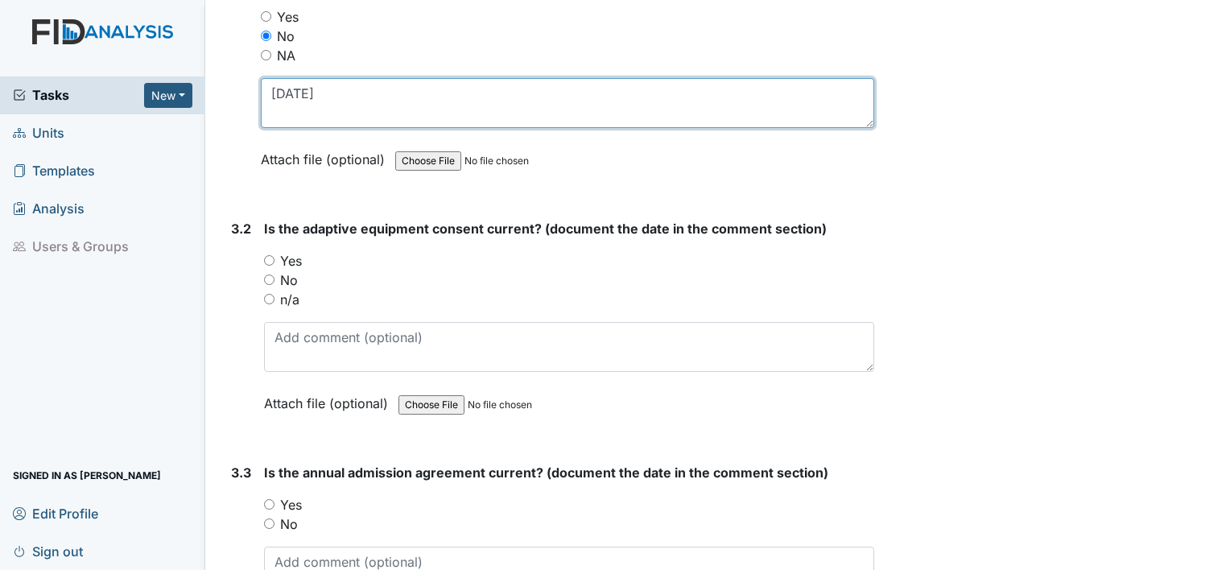
type textarea "1.21.19"
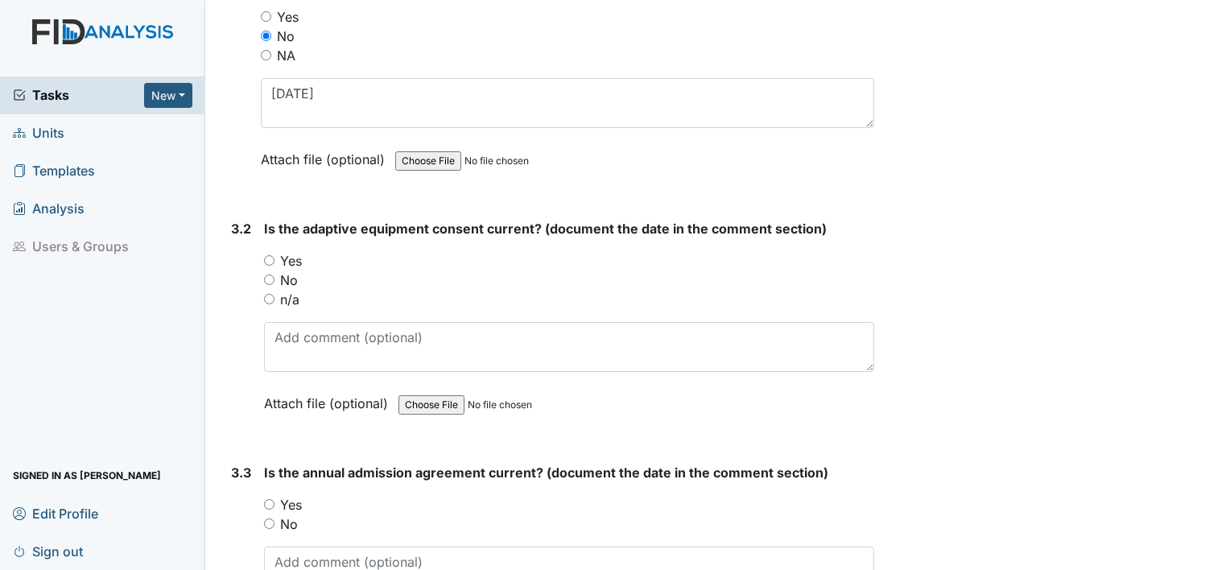
click at [285, 271] on label "No" at bounding box center [289, 280] width 18 height 19
click at [275, 275] on input "No" at bounding box center [269, 280] width 10 height 10
radio input "true"
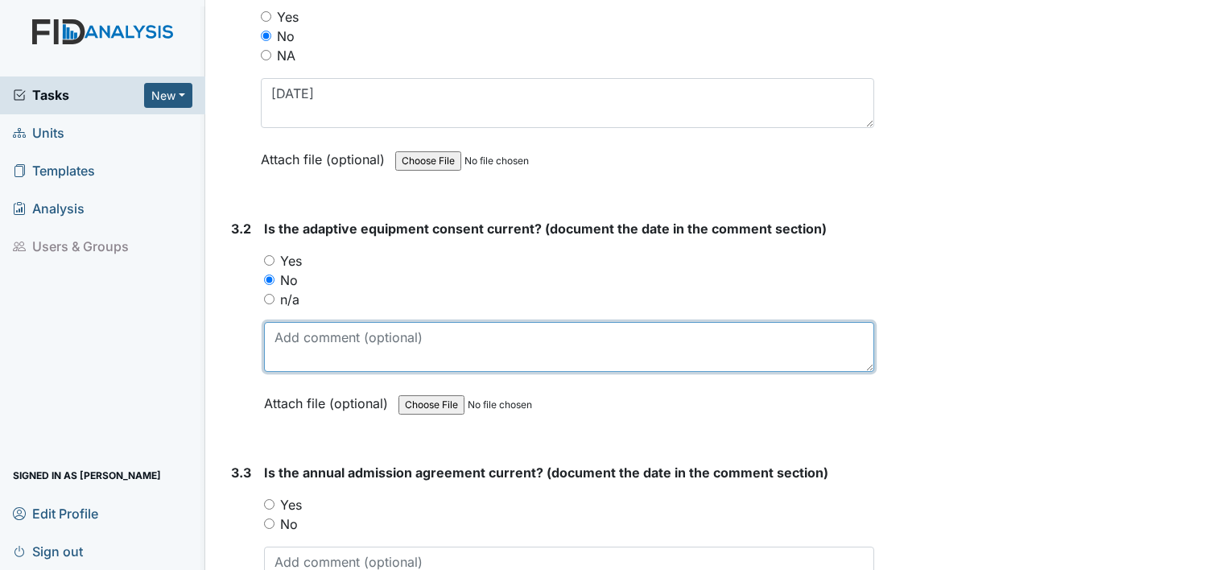
click at [281, 335] on textarea at bounding box center [569, 347] width 610 height 50
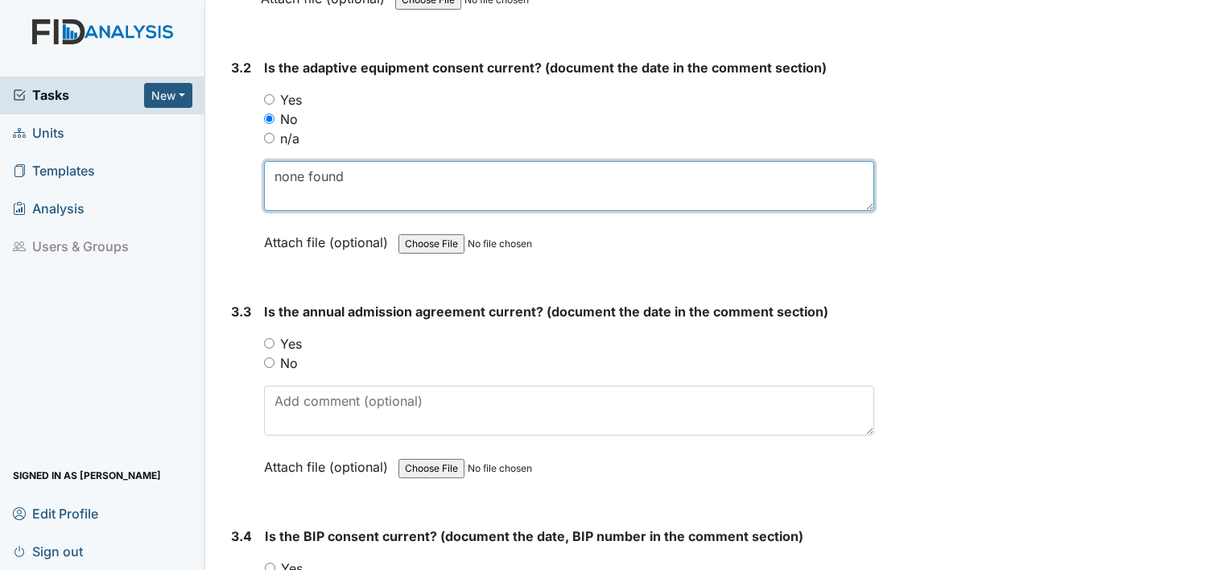
scroll to position [4026, 0]
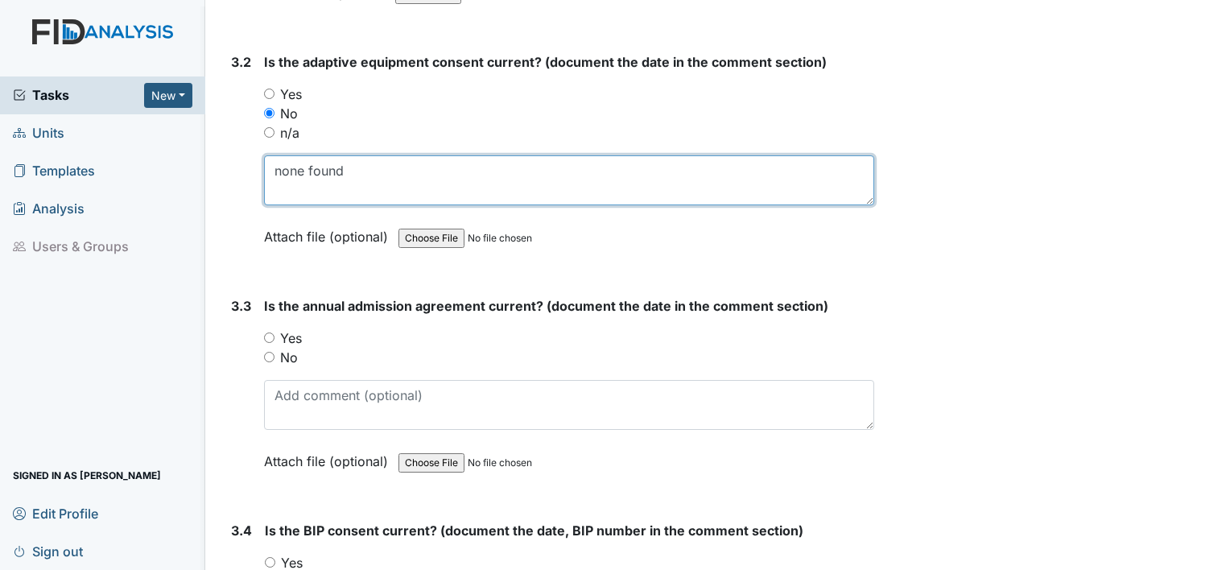
type textarea "none found"
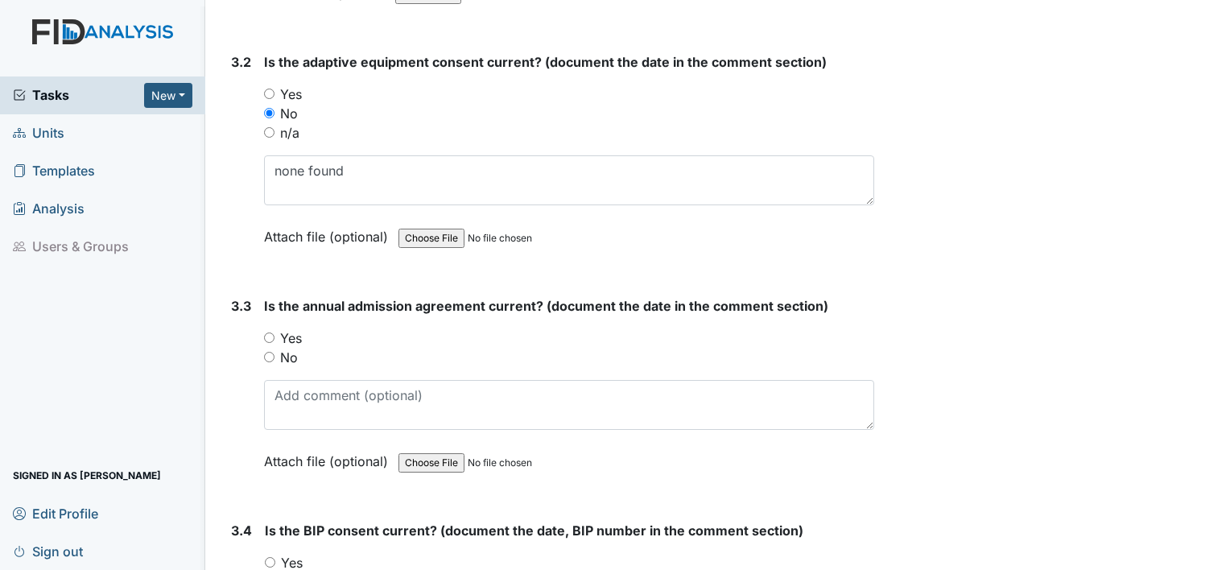
click at [286, 348] on label "No" at bounding box center [289, 357] width 18 height 19
click at [275, 352] on input "No" at bounding box center [269, 357] width 10 height 10
radio input "true"
click at [290, 329] on label "Yes" at bounding box center [291, 338] width 22 height 19
click at [275, 333] on input "Yes" at bounding box center [269, 338] width 10 height 10
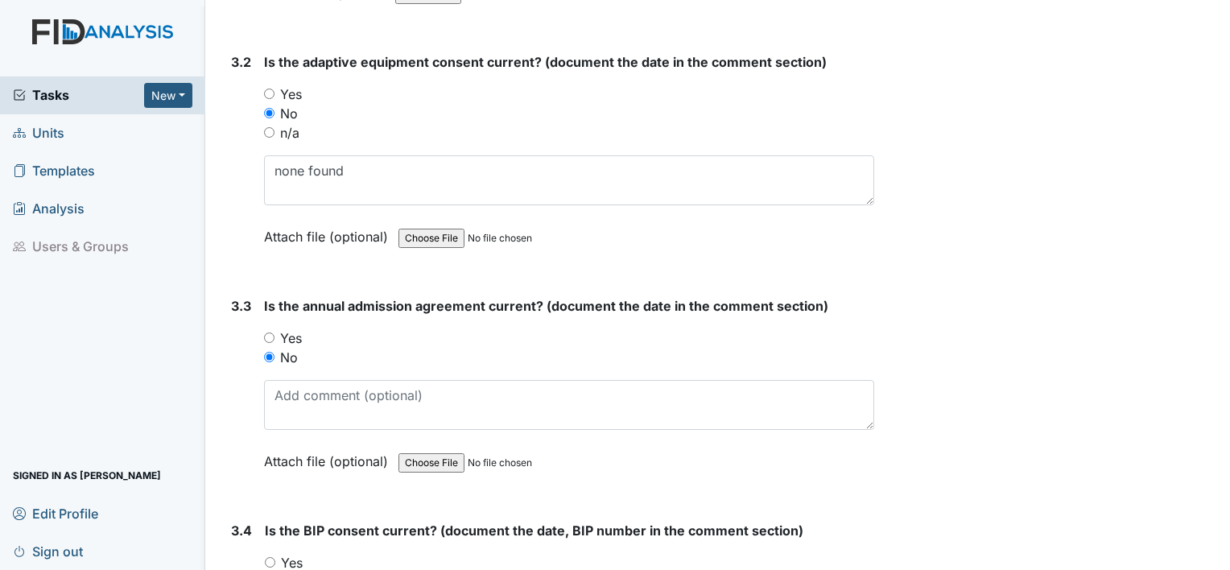
radio input "true"
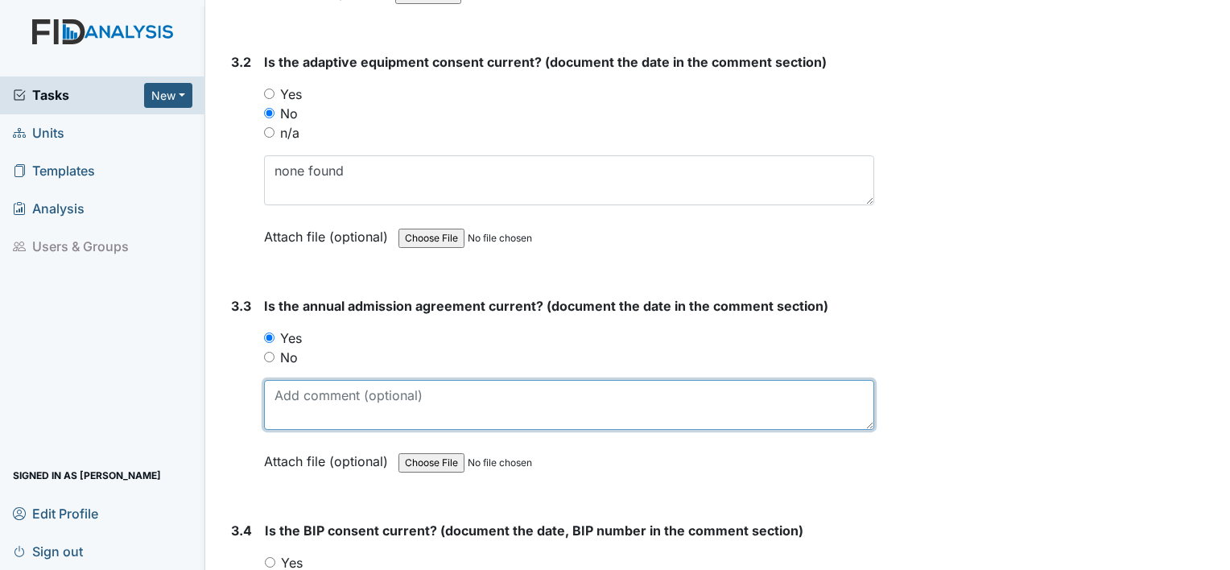
click at [290, 380] on textarea at bounding box center [569, 405] width 610 height 50
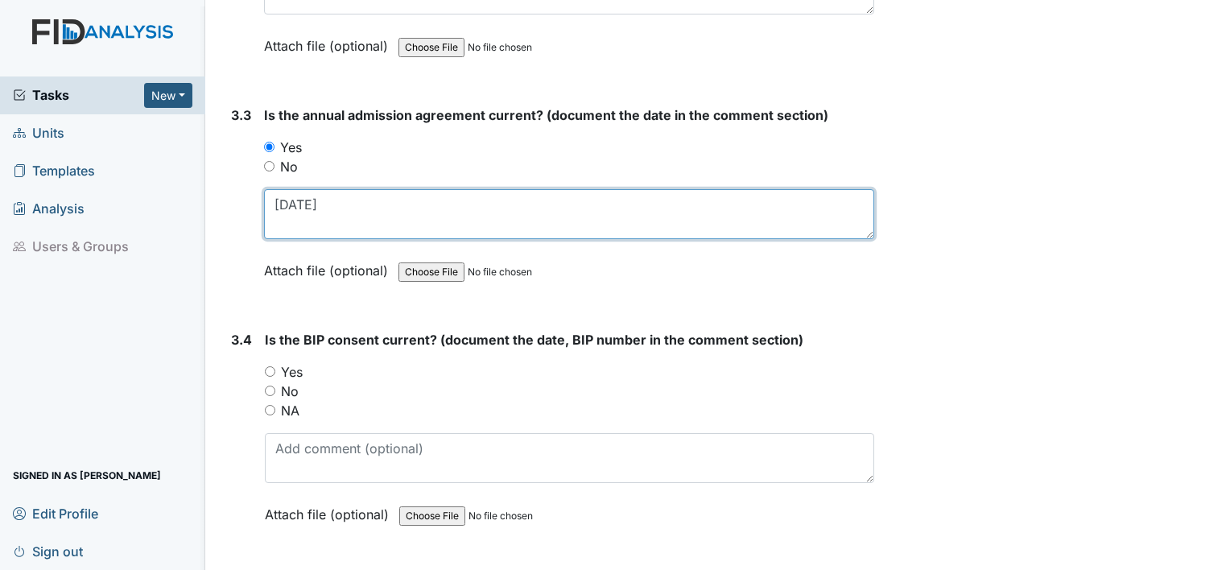
scroll to position [4260, 0]
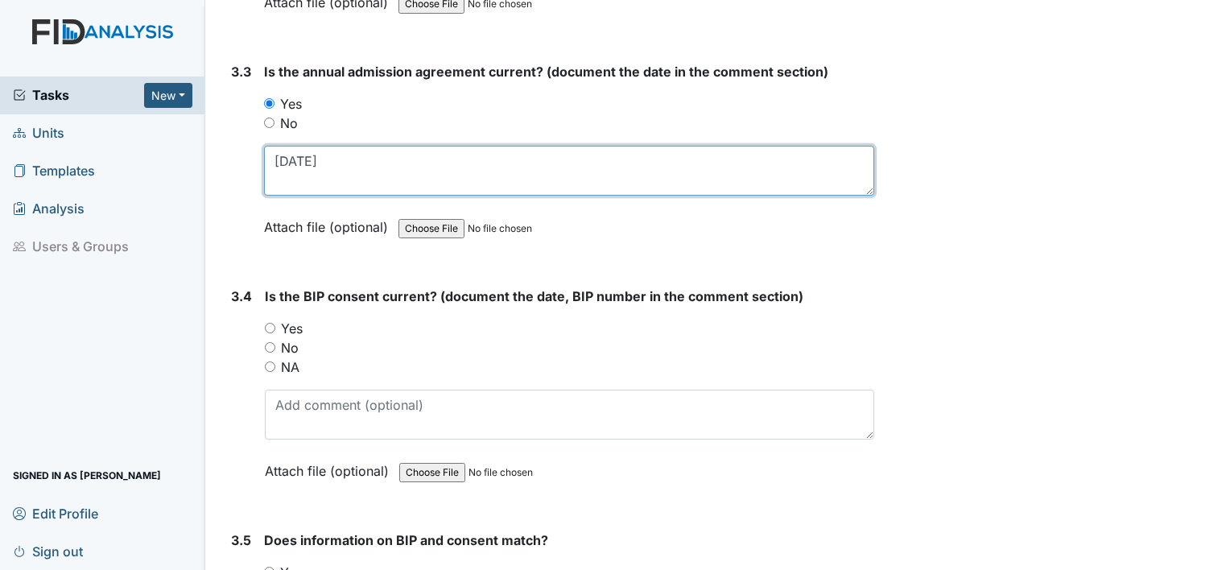
type textarea "11.14.24"
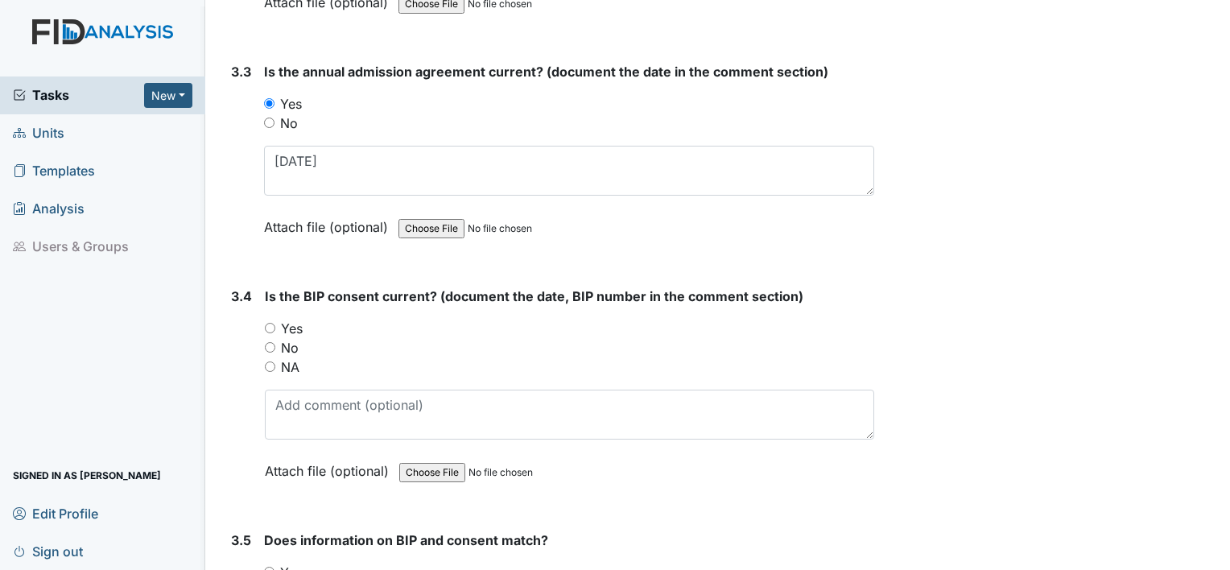
click at [292, 319] on label "Yes" at bounding box center [292, 328] width 22 height 19
click at [275, 323] on input "Yes" at bounding box center [270, 328] width 10 height 10
radio input "true"
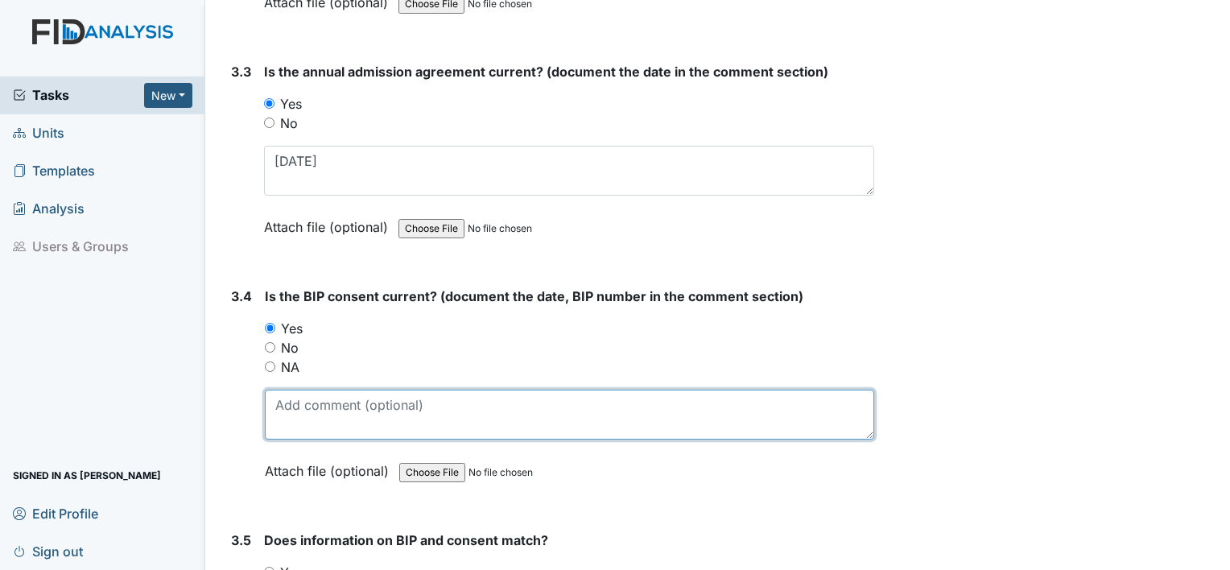
click at [292, 394] on textarea at bounding box center [570, 415] width 610 height 50
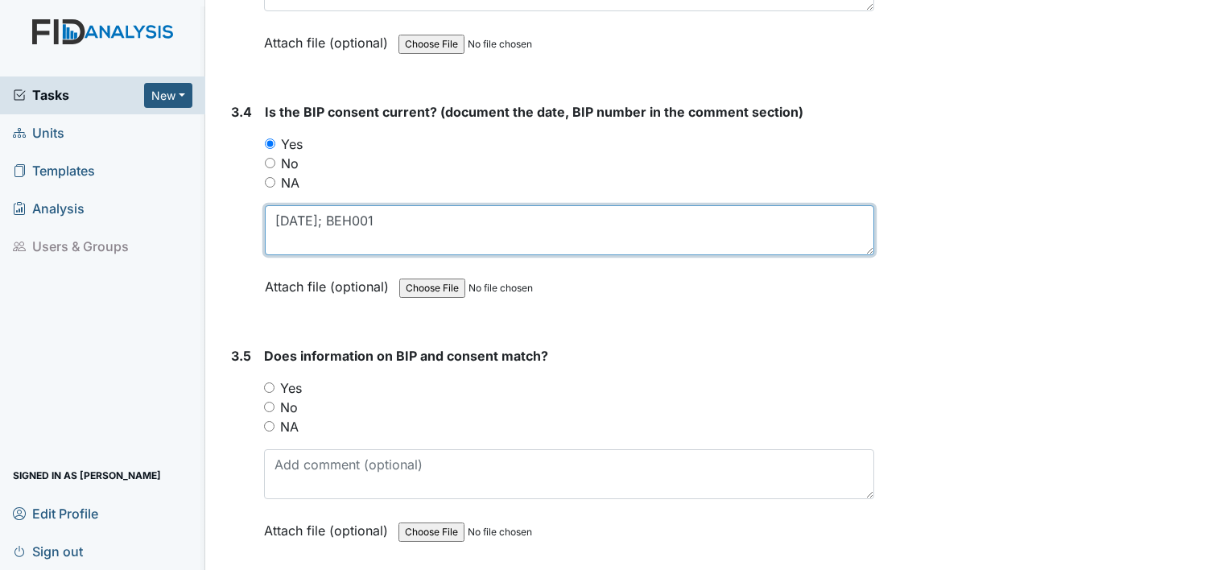
scroll to position [4491, 0]
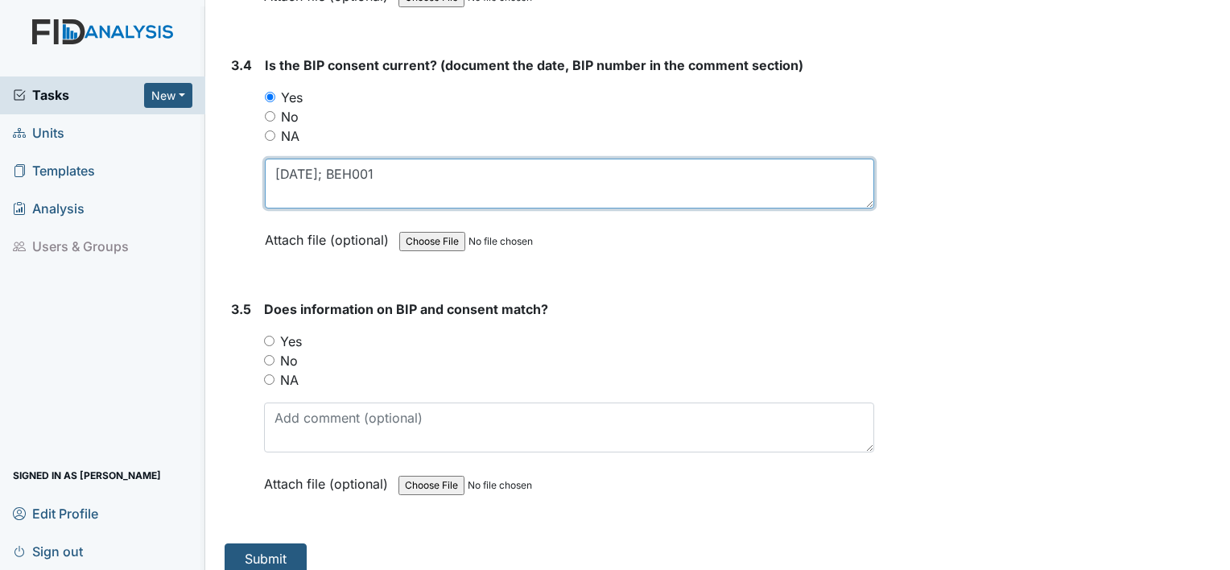
type textarea "12.18.24; BEH001"
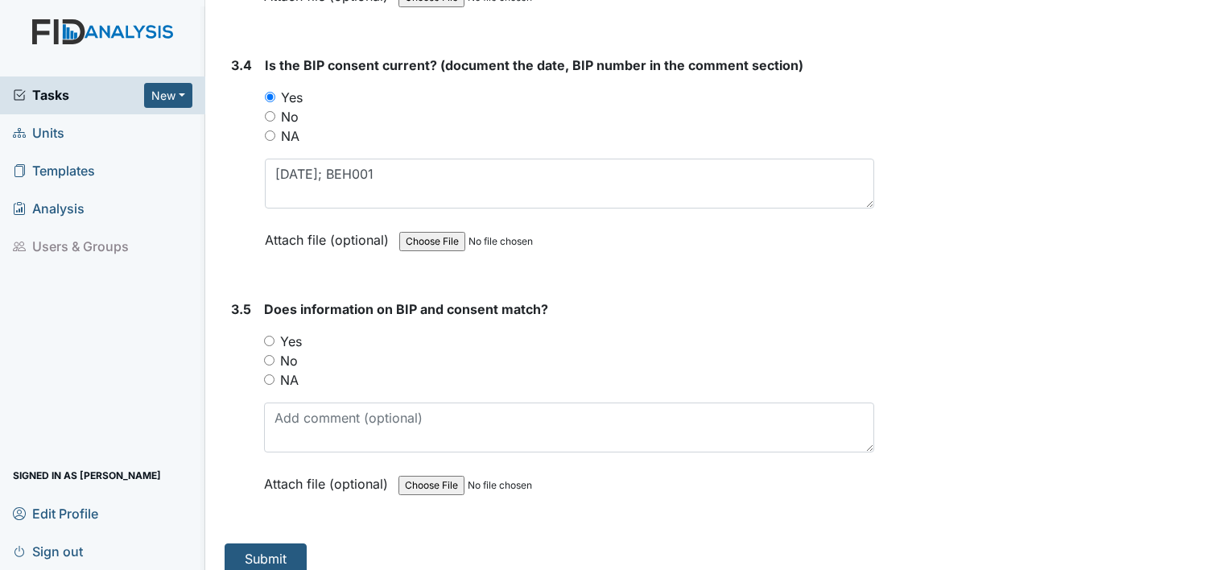
click at [291, 332] on label "Yes" at bounding box center [291, 341] width 22 height 19
click at [275, 336] on input "Yes" at bounding box center [269, 341] width 10 height 10
radio input "true"
click at [259, 544] on button "Submit" at bounding box center [266, 559] width 82 height 31
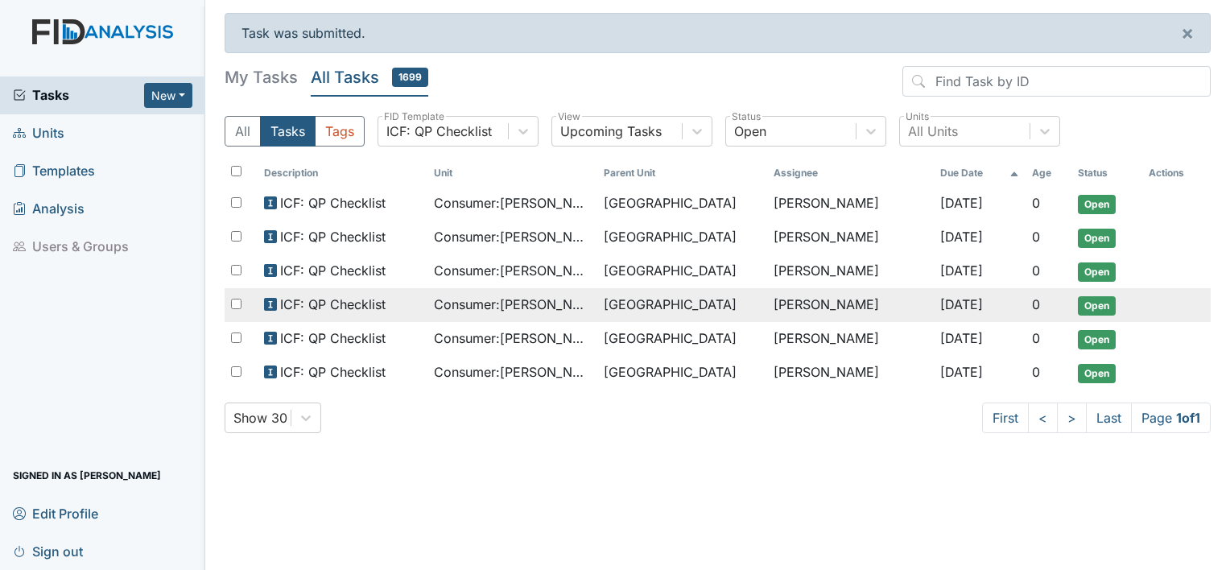
click at [536, 300] on span "Consumer : [PERSON_NAME]" at bounding box center [512, 304] width 157 height 19
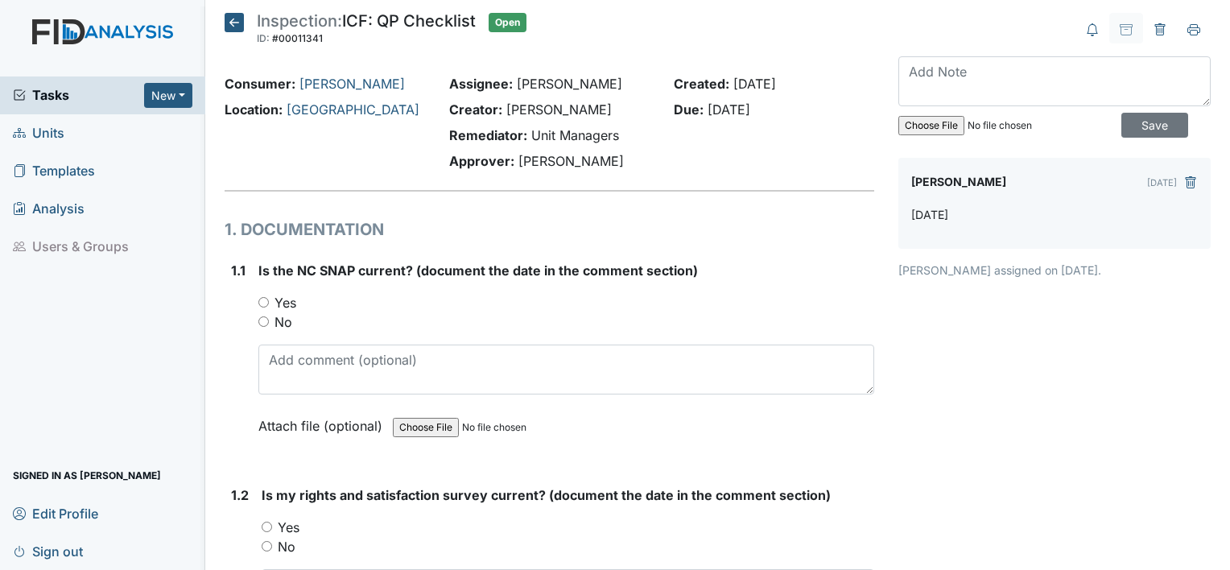
click at [288, 306] on label "Yes" at bounding box center [286, 302] width 22 height 19
click at [269, 306] on input "Yes" at bounding box center [263, 302] width 10 height 10
radio input "true"
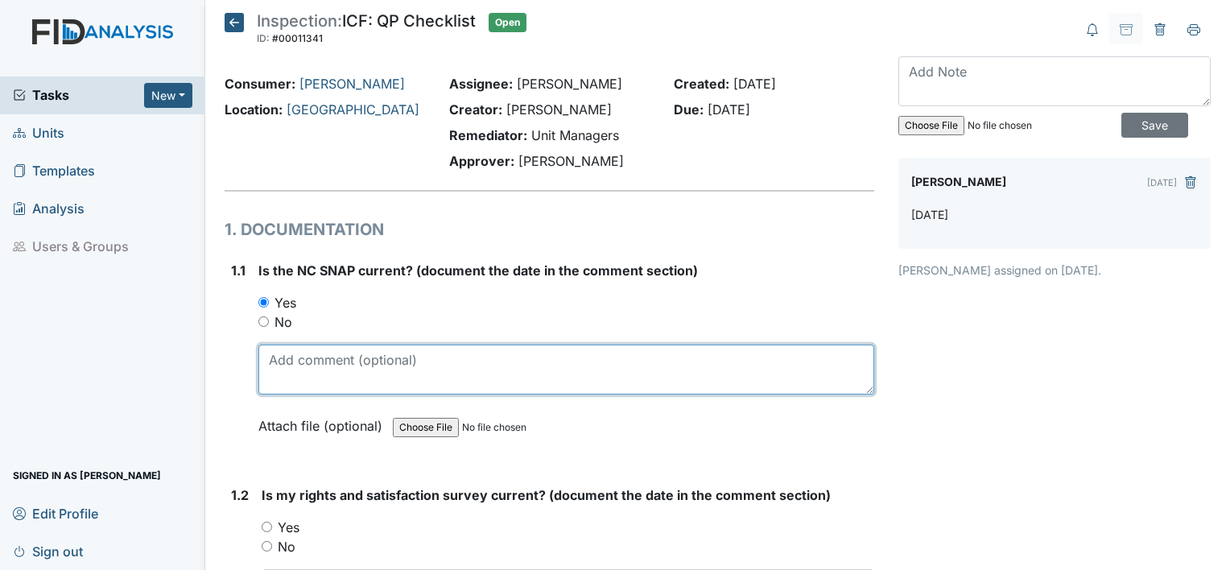
click at [325, 376] on textarea at bounding box center [566, 370] width 616 height 50
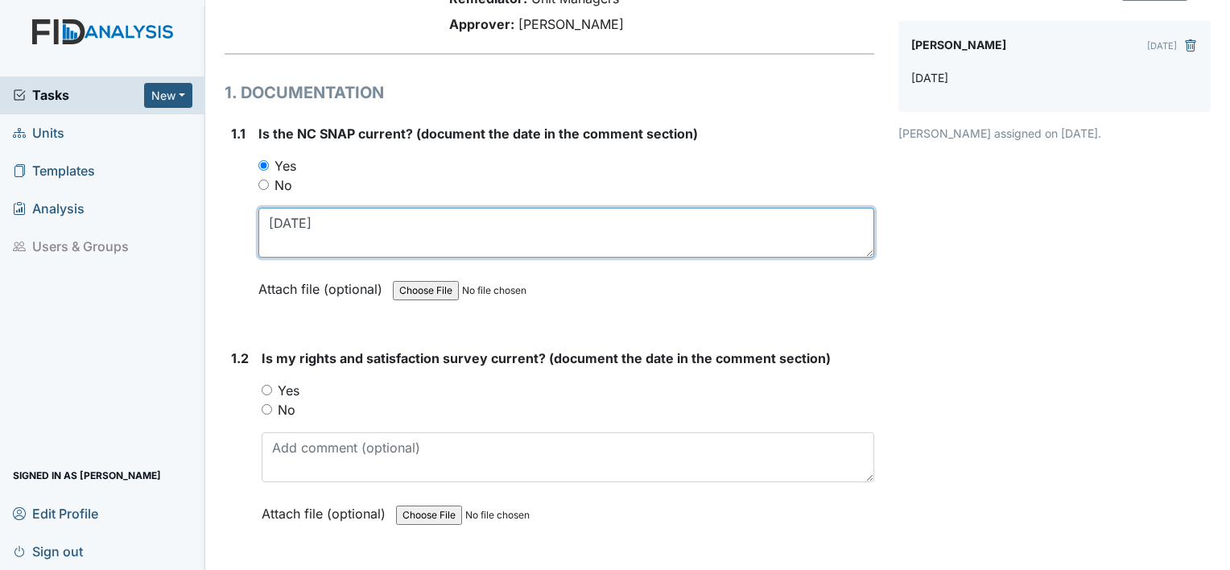
scroll to position [138, 0]
type textarea "[DATE]"
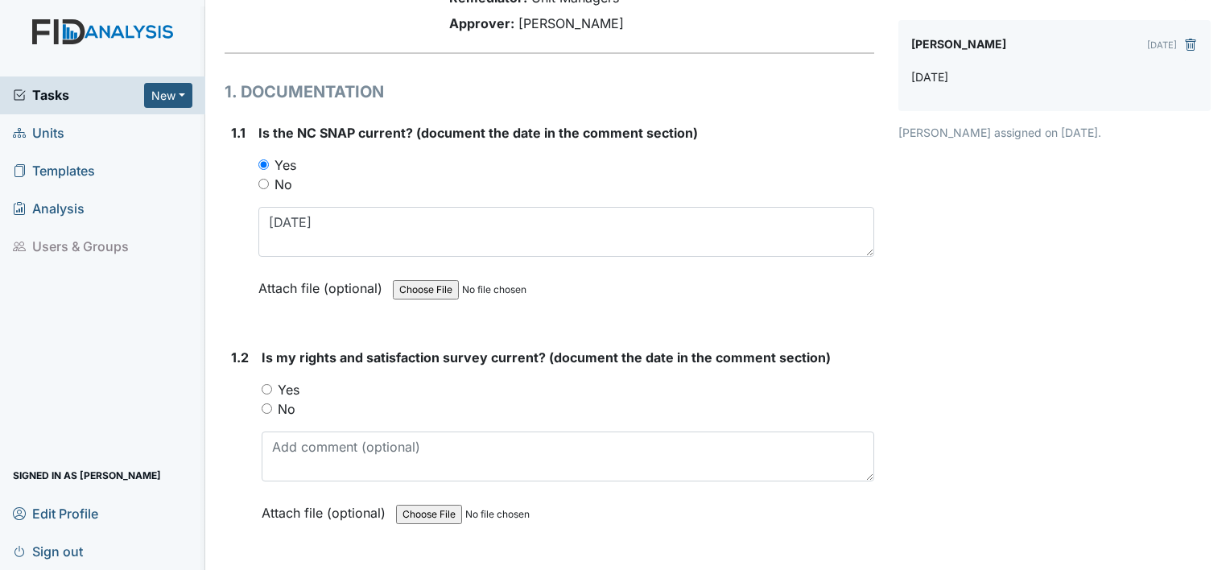
click at [284, 383] on label "Yes" at bounding box center [289, 389] width 22 height 19
click at [272, 384] on input "Yes" at bounding box center [267, 389] width 10 height 10
radio input "true"
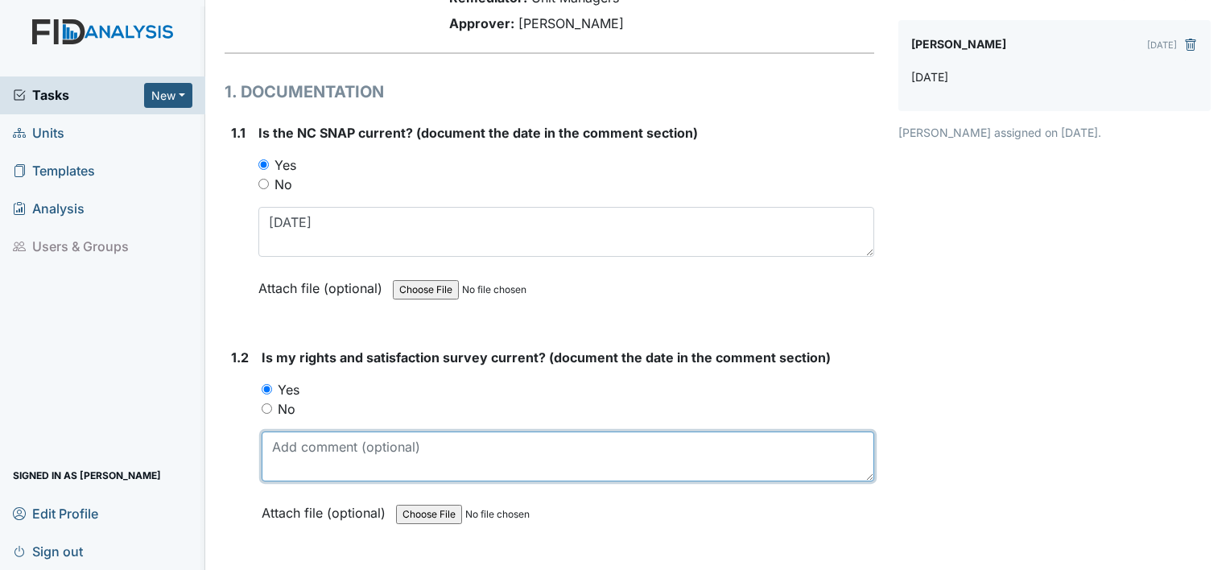
click at [292, 457] on textarea at bounding box center [568, 457] width 613 height 50
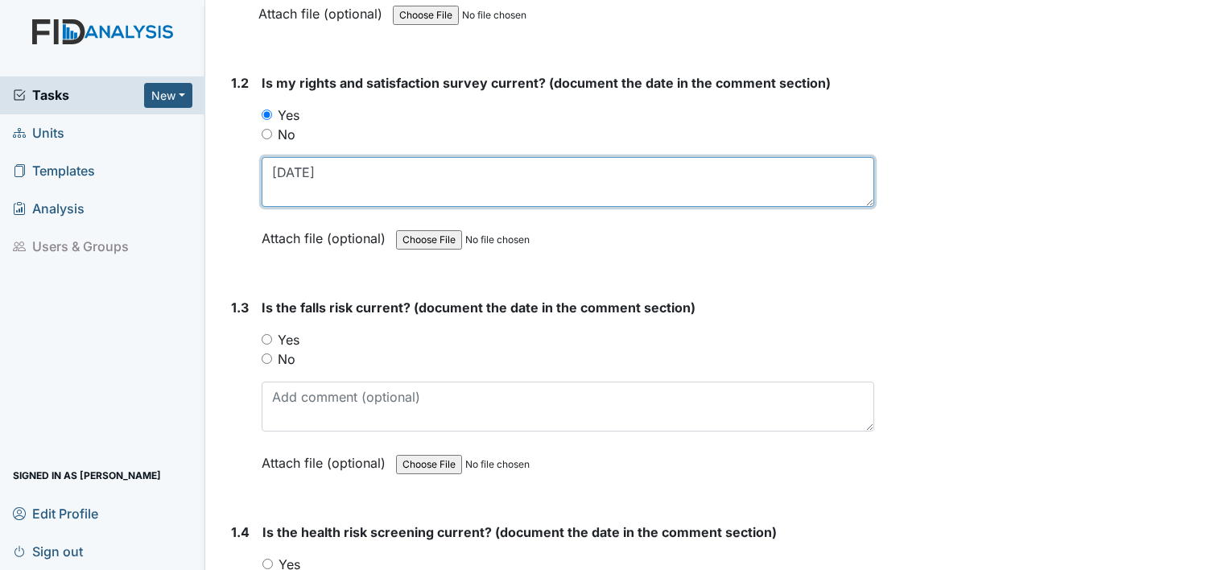
scroll to position [420, 0]
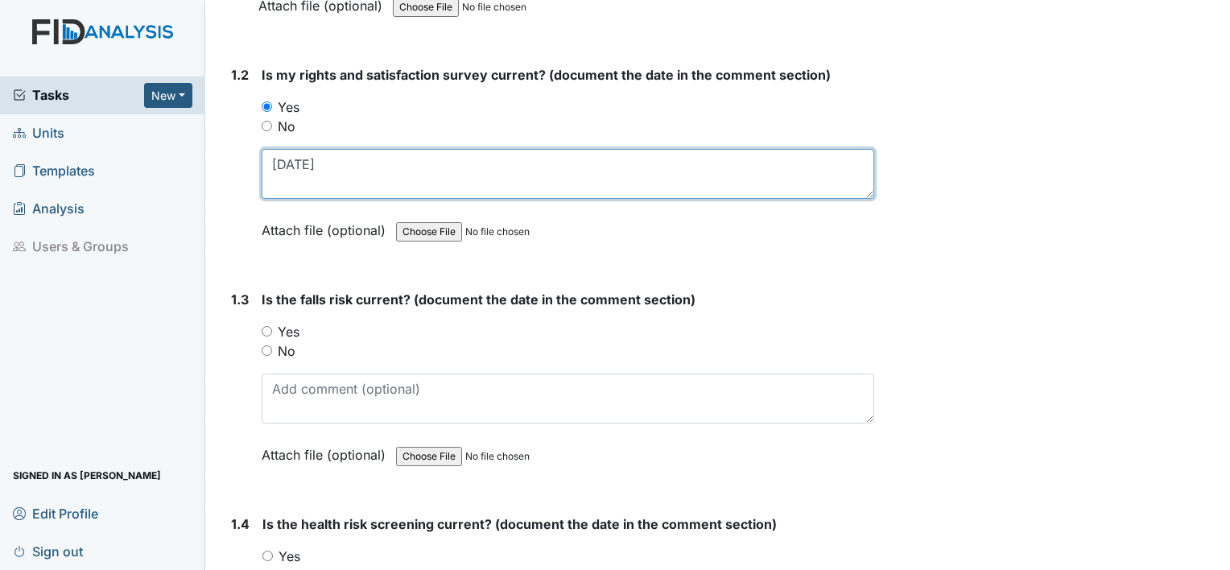
type textarea "[DATE]"
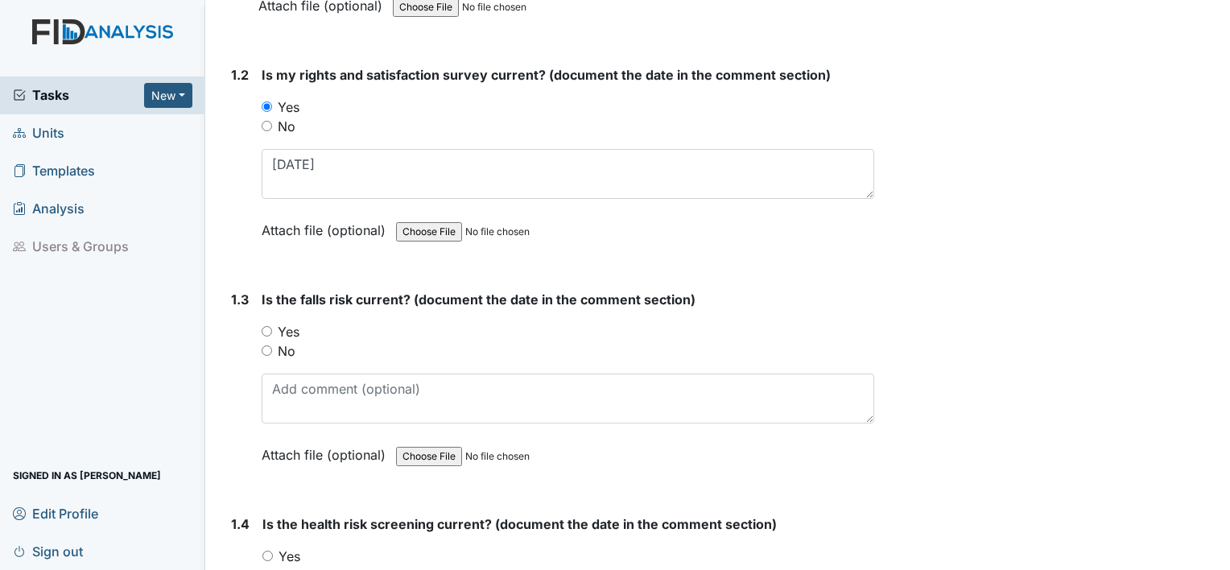
click at [286, 350] on label "No" at bounding box center [287, 350] width 18 height 19
click at [272, 350] on input "No" at bounding box center [267, 350] width 10 height 10
radio input "true"
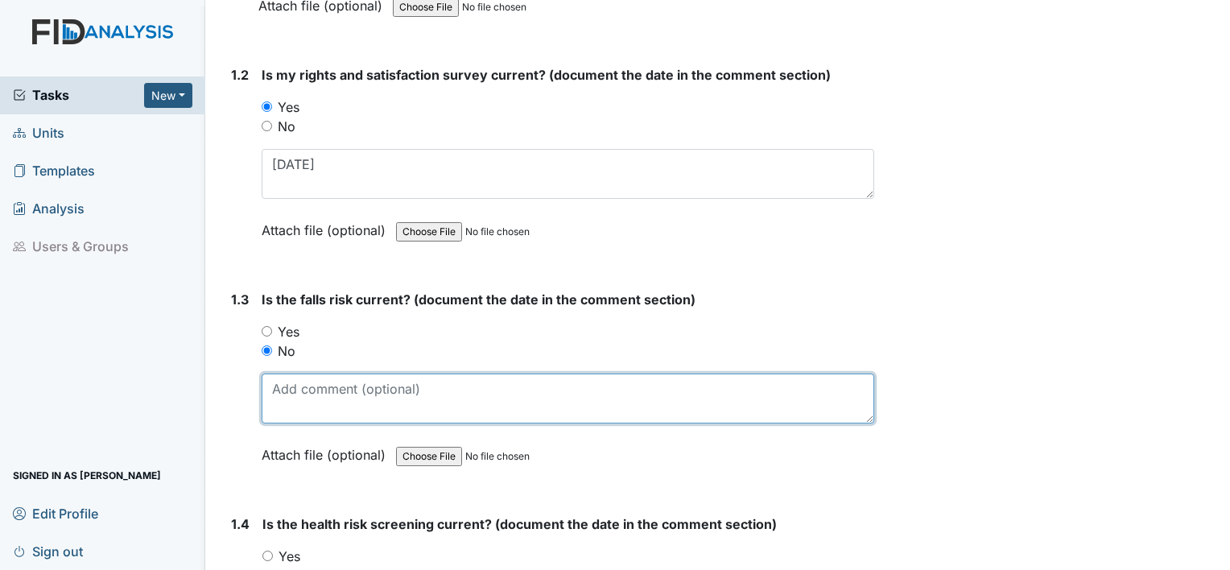
click at [285, 384] on textarea at bounding box center [568, 399] width 613 height 50
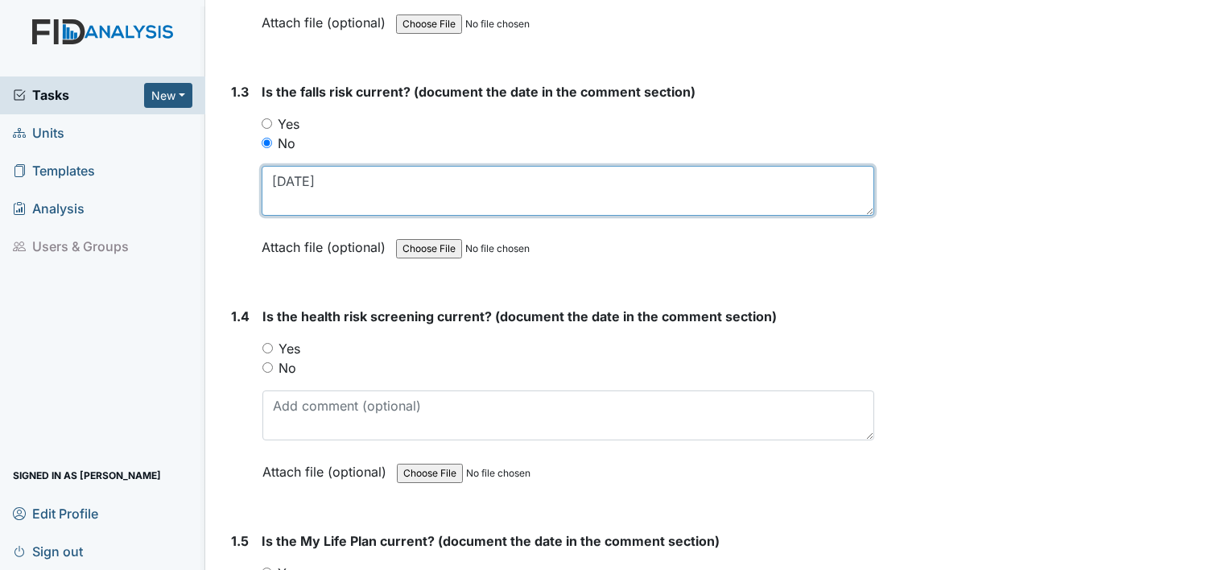
scroll to position [630, 0]
type textarea "12.4.23"
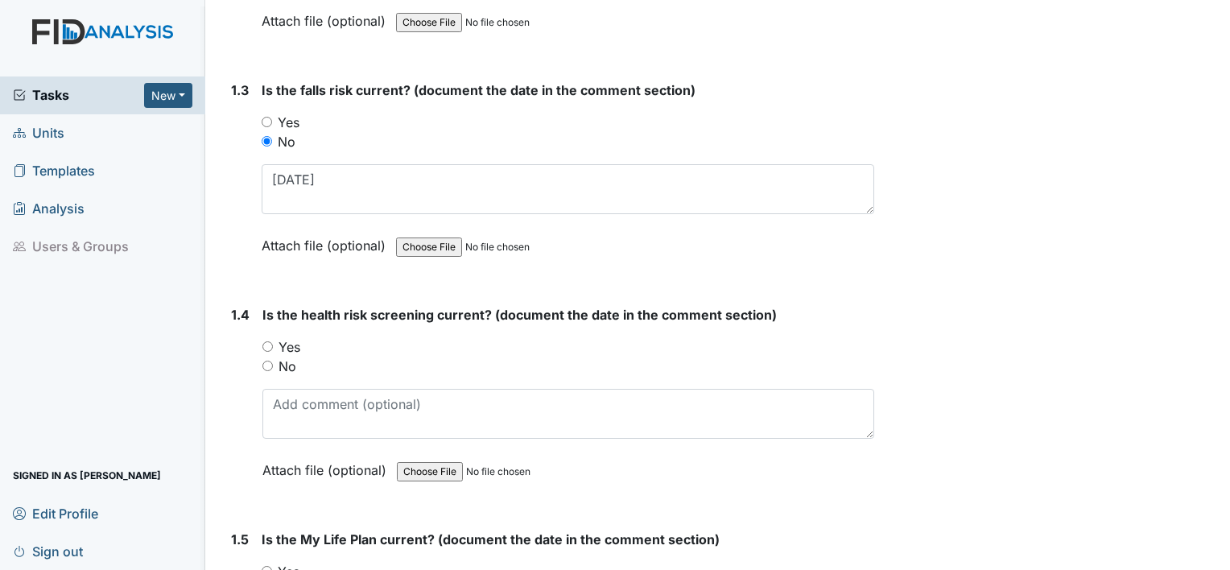
click at [287, 341] on label "Yes" at bounding box center [290, 346] width 22 height 19
click at [273, 341] on input "Yes" at bounding box center [268, 346] width 10 height 10
radio input "true"
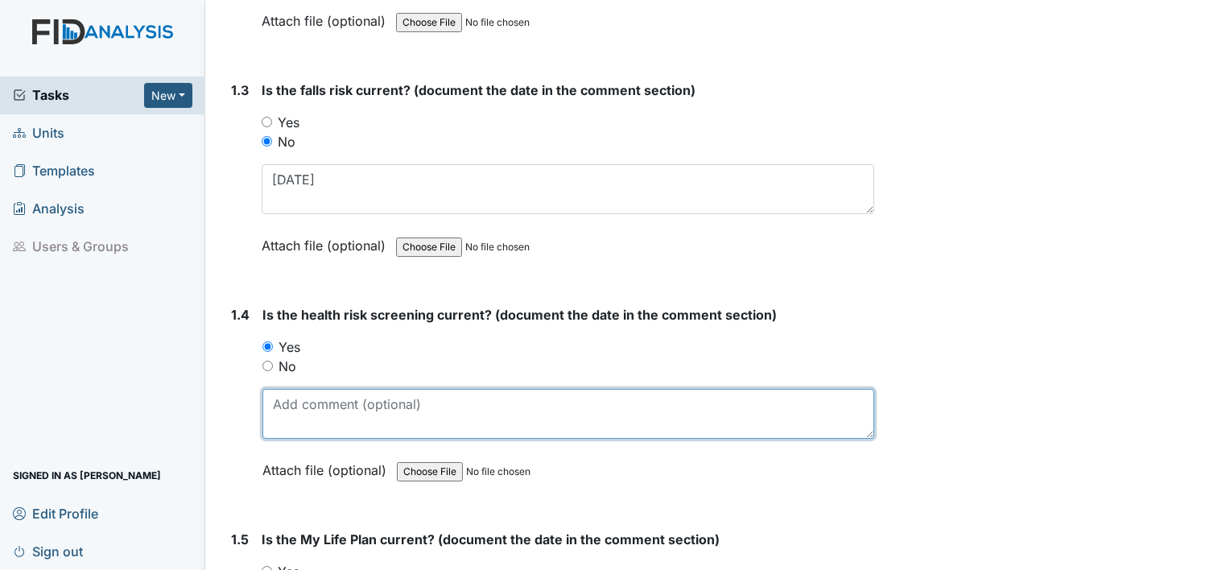
click at [287, 395] on textarea at bounding box center [569, 414] width 612 height 50
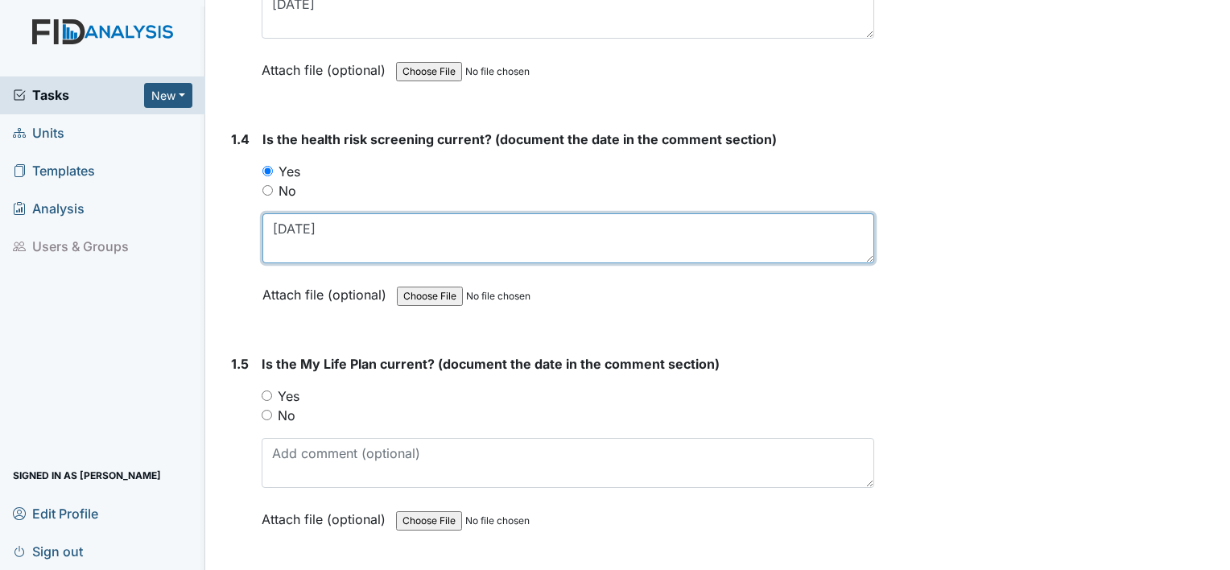
scroll to position [810, 0]
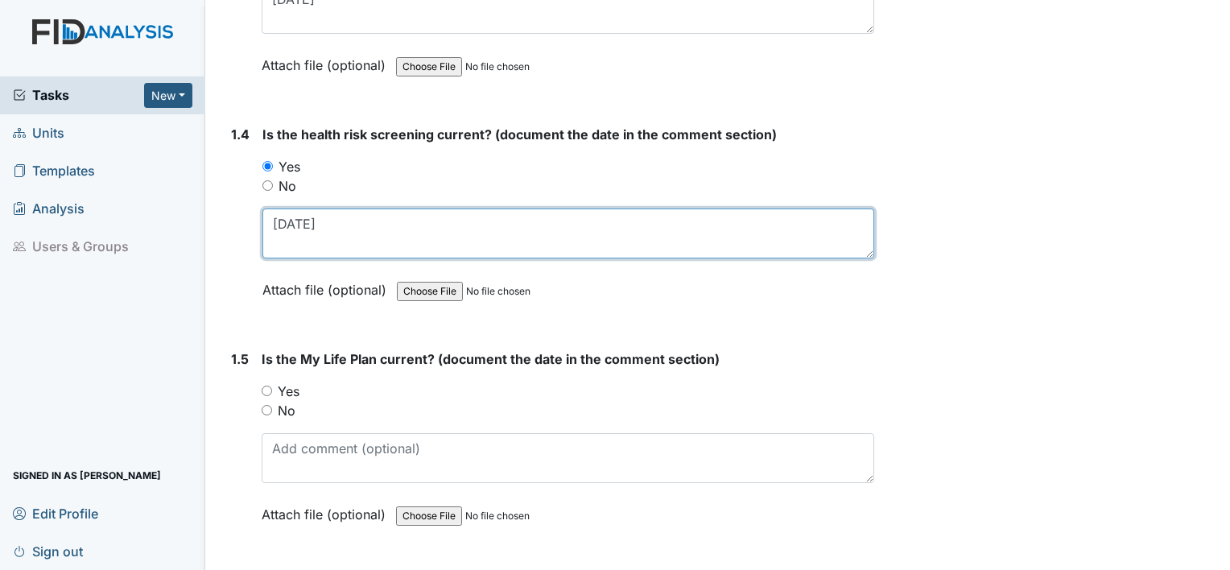
type textarea "11.19.24"
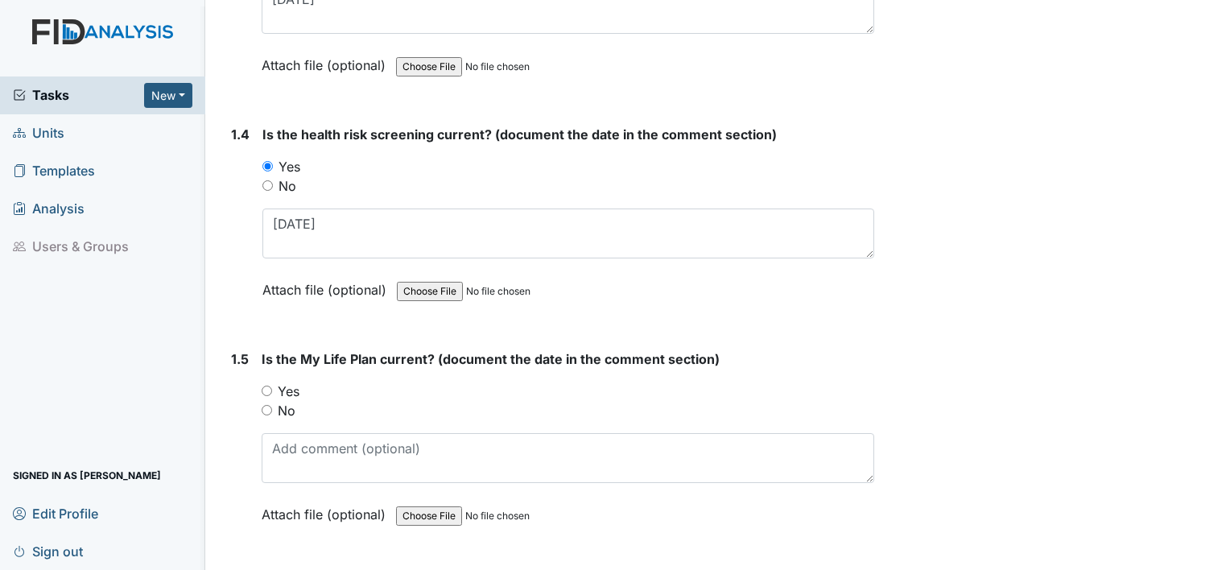
click at [287, 382] on label "Yes" at bounding box center [289, 391] width 22 height 19
click at [272, 386] on input "Yes" at bounding box center [267, 391] width 10 height 10
radio input "true"
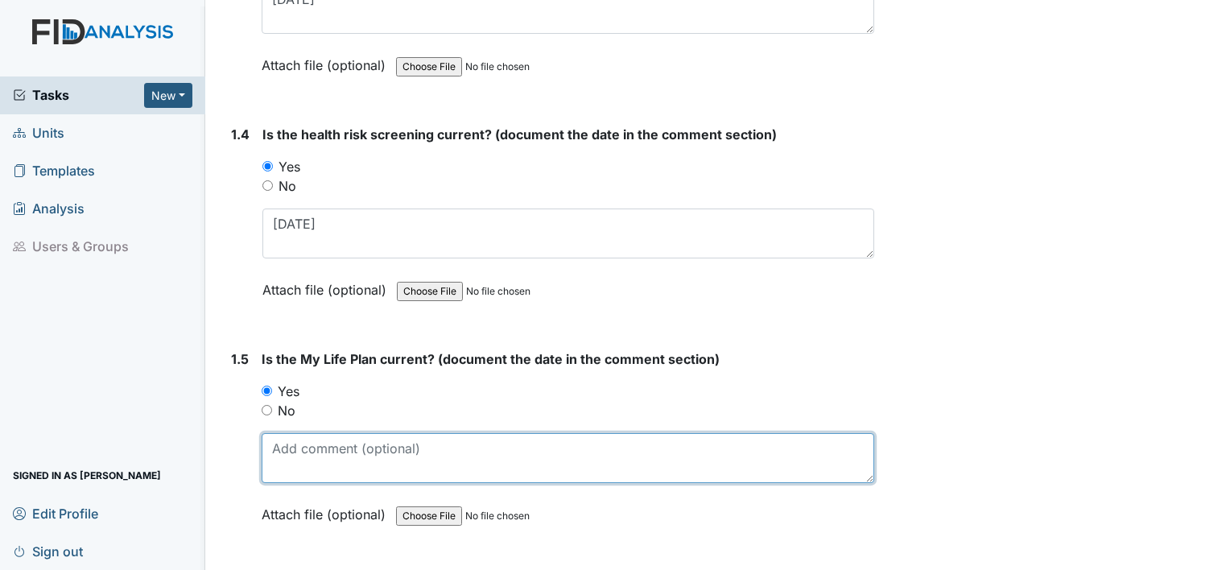
click at [287, 444] on textarea at bounding box center [568, 458] width 613 height 50
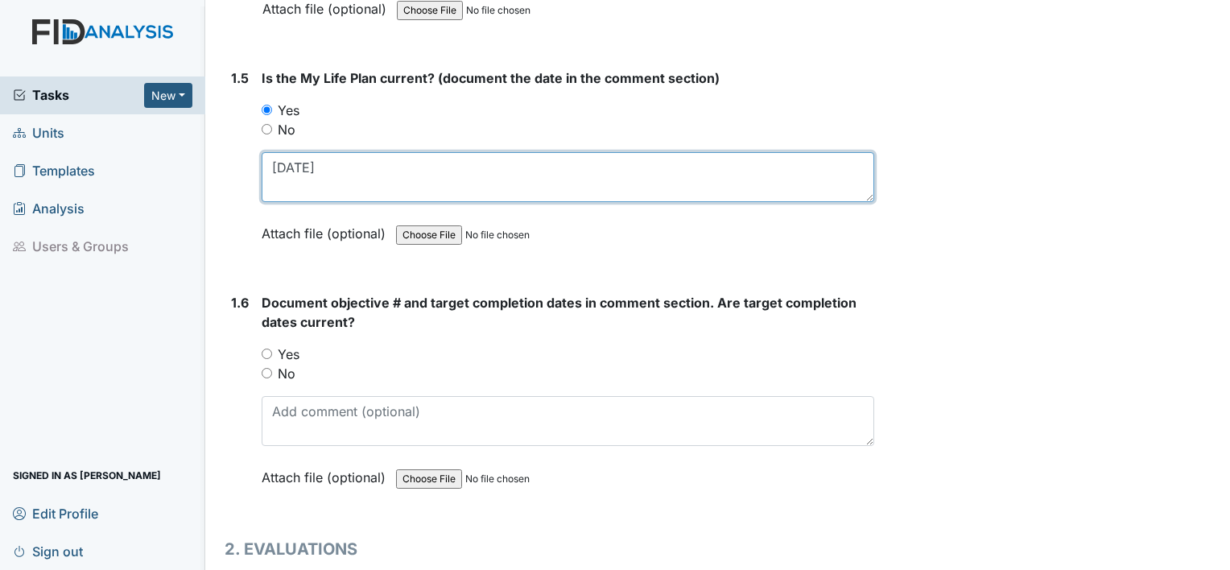
scroll to position [1092, 0]
type textarea "11.19.24"
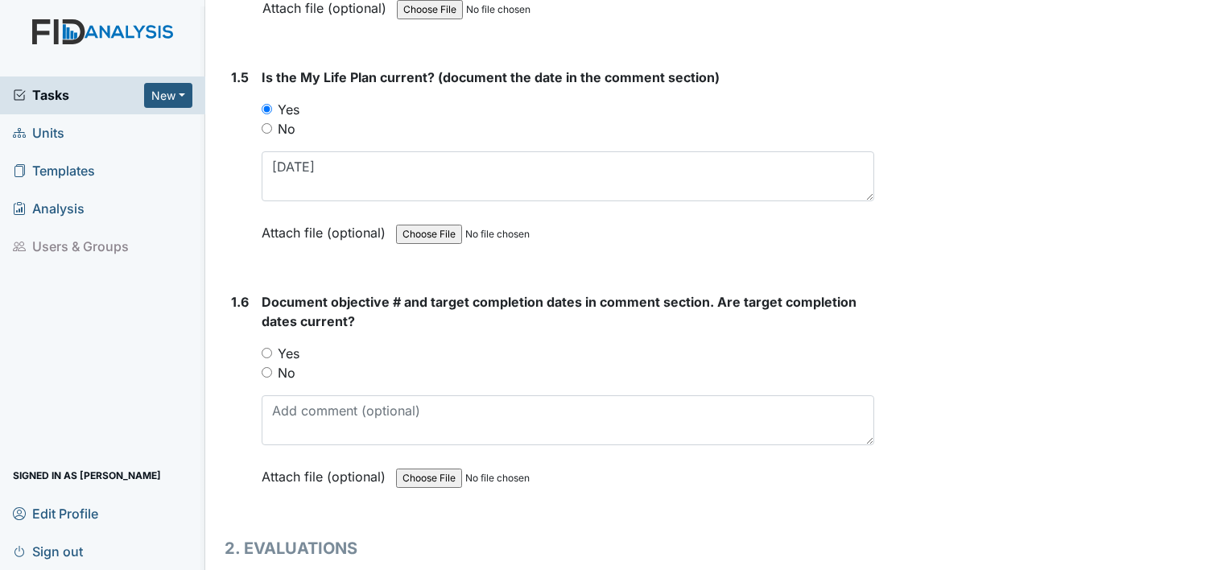
click at [300, 345] on label "Yes" at bounding box center [289, 353] width 22 height 19
click at [272, 348] on input "Yes" at bounding box center [267, 353] width 10 height 10
radio input "true"
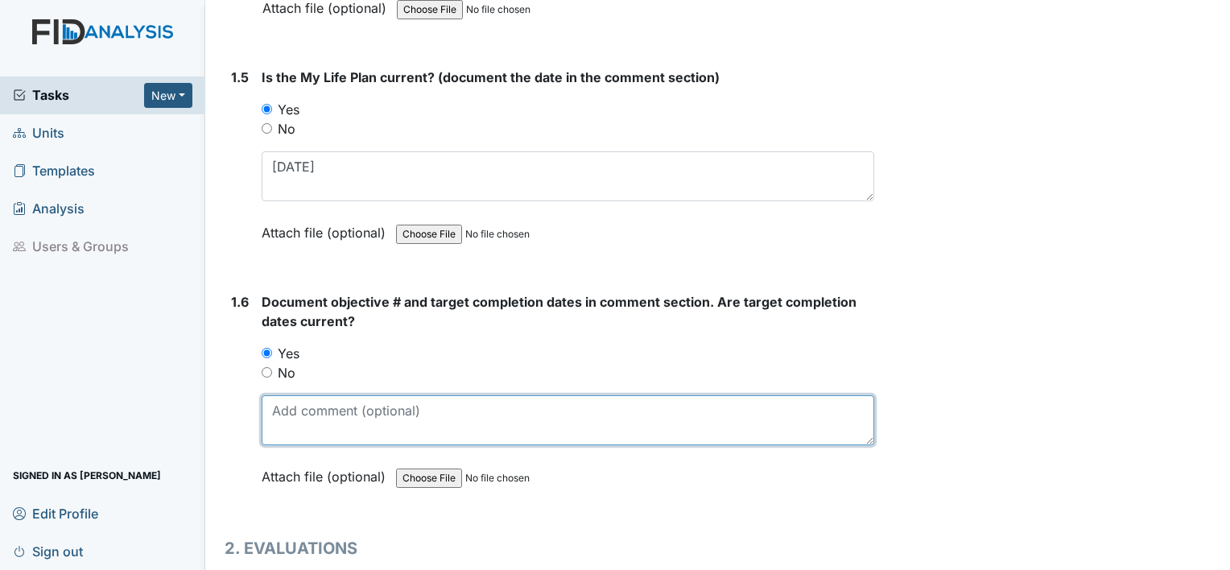
click at [303, 399] on textarea at bounding box center [568, 420] width 613 height 50
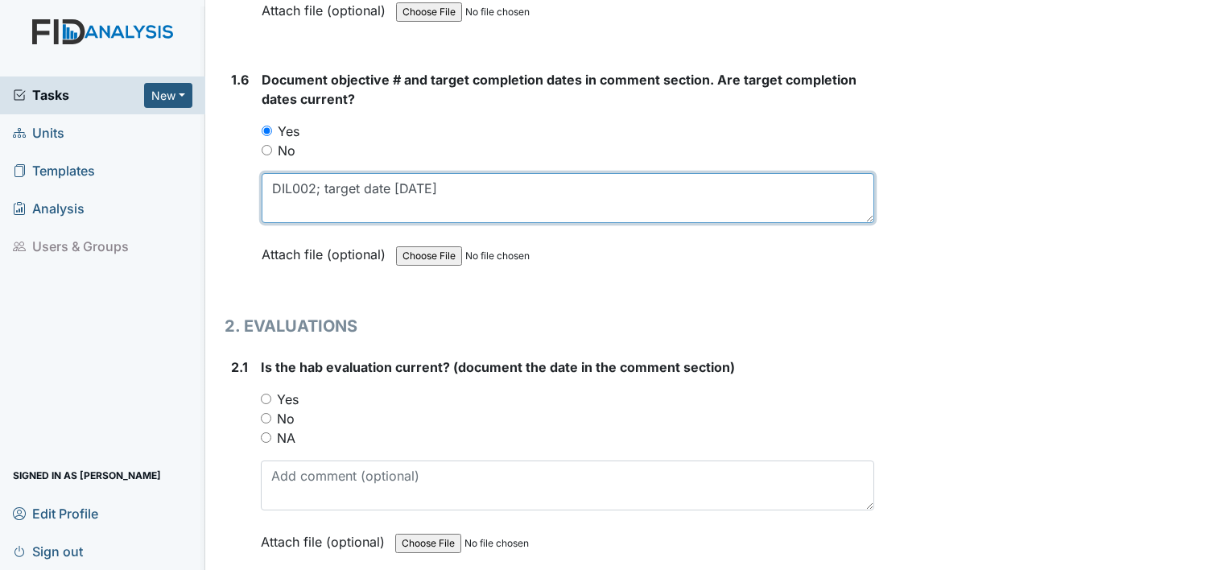
scroll to position [1327, 0]
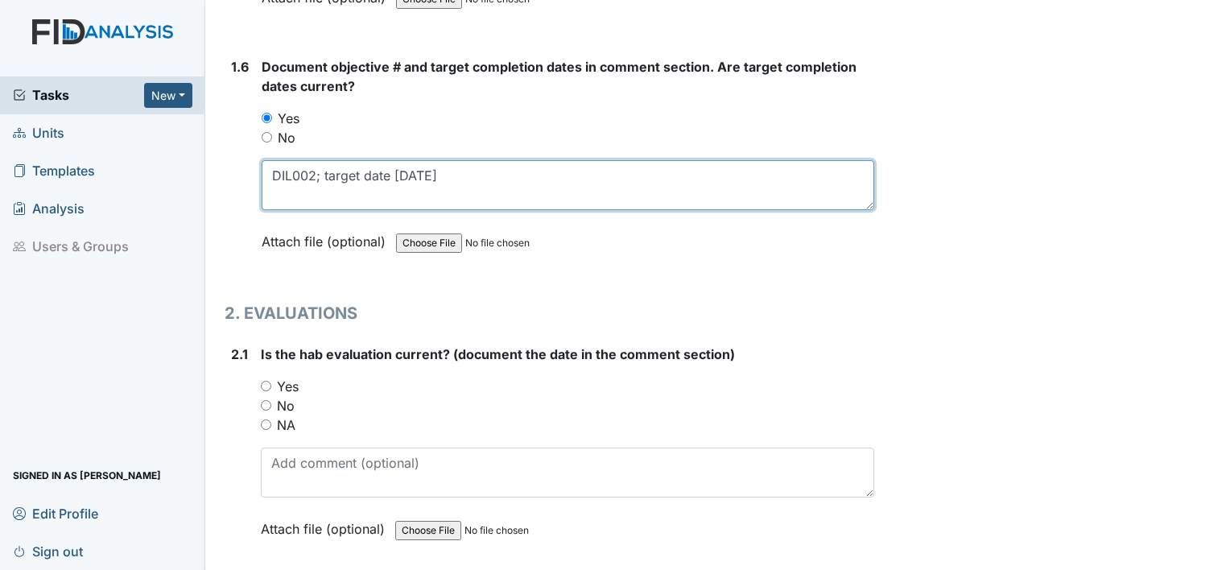
type textarea "DIL002; target date 11.30.25"
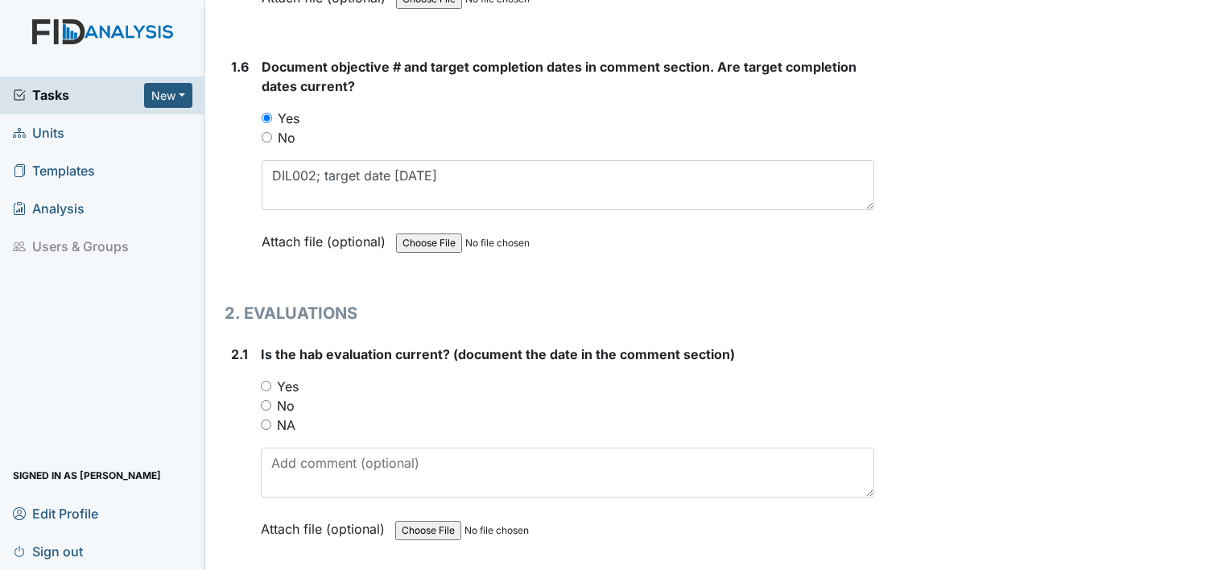
click at [286, 385] on label "Yes" at bounding box center [288, 386] width 22 height 19
click at [271, 385] on input "Yes" at bounding box center [266, 386] width 10 height 10
radio input "true"
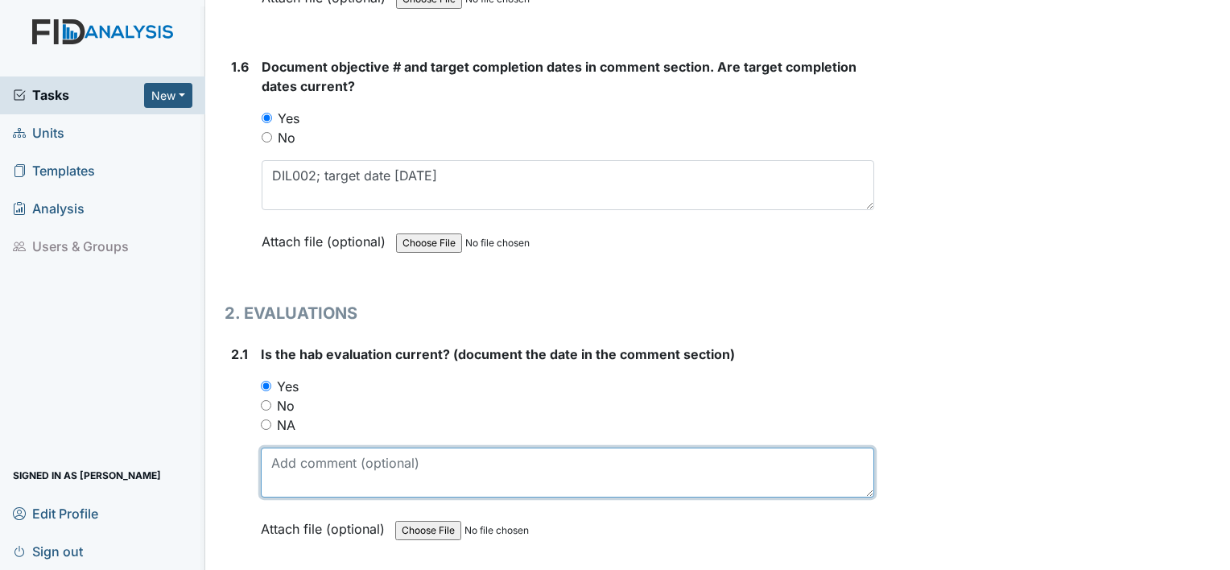
click at [291, 452] on textarea at bounding box center [568, 473] width 614 height 50
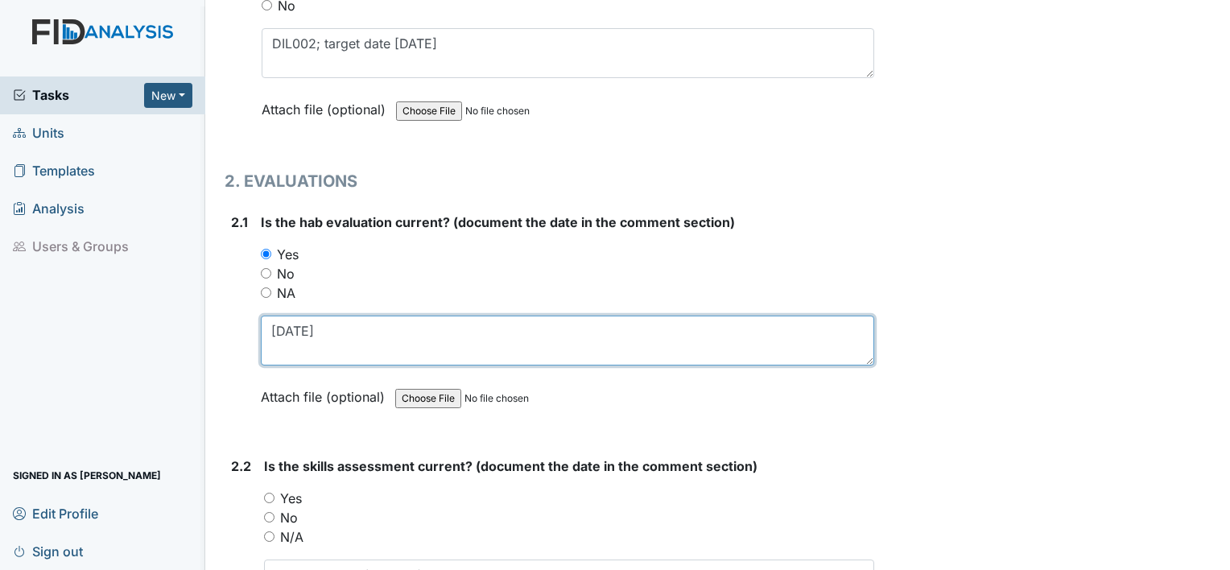
scroll to position [1517, 0]
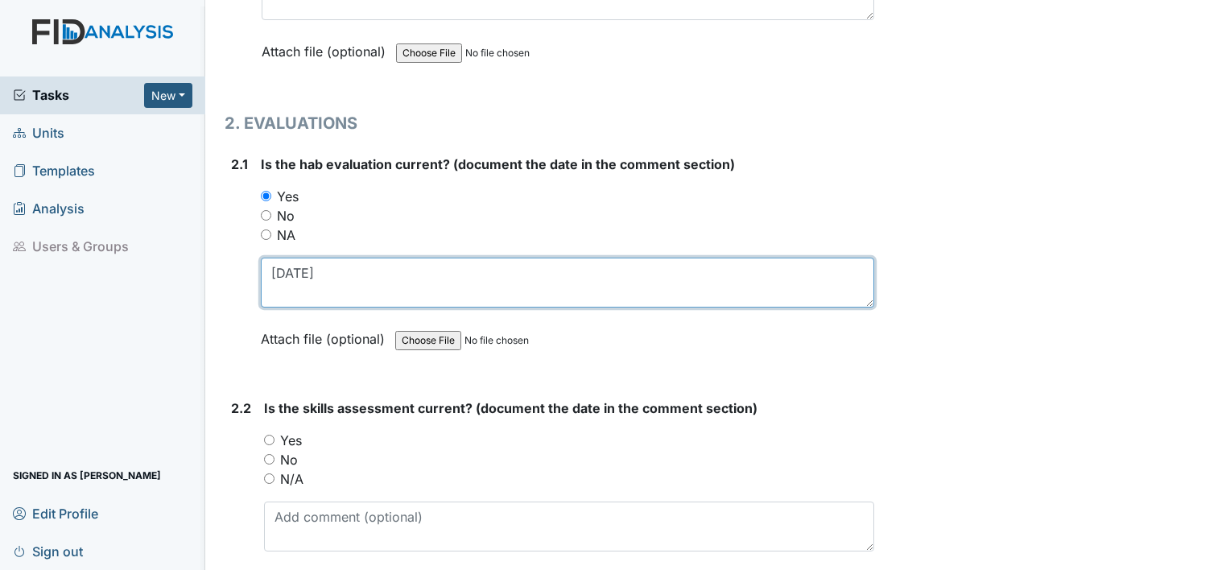
type textarea "11.26.24"
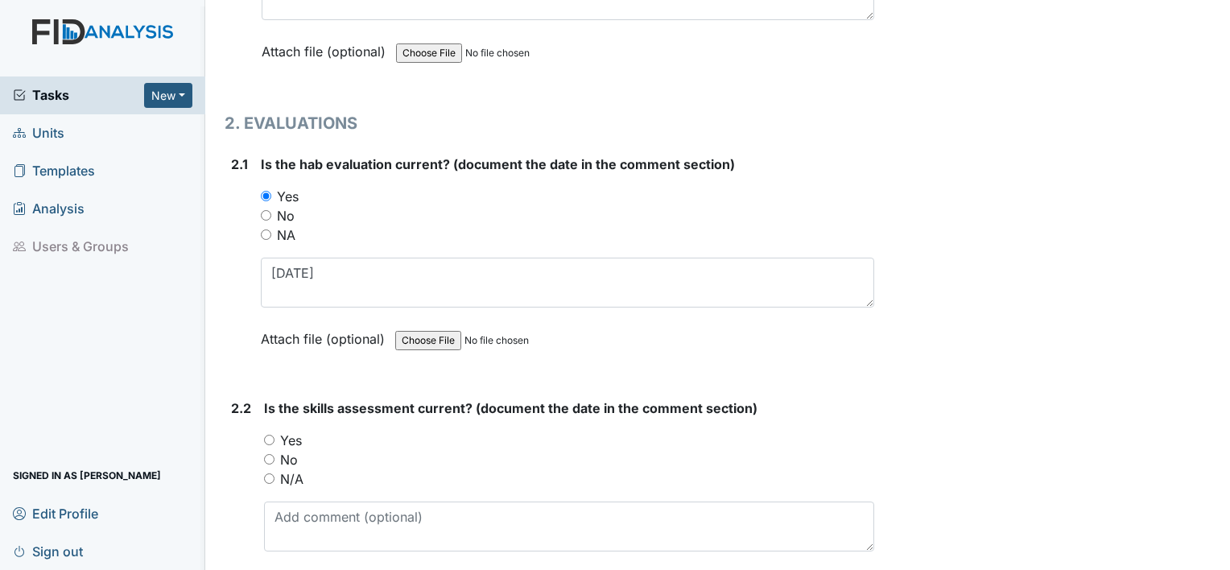
click at [291, 436] on label "Yes" at bounding box center [291, 440] width 22 height 19
click at [275, 436] on input "Yes" at bounding box center [269, 440] width 10 height 10
radio input "true"
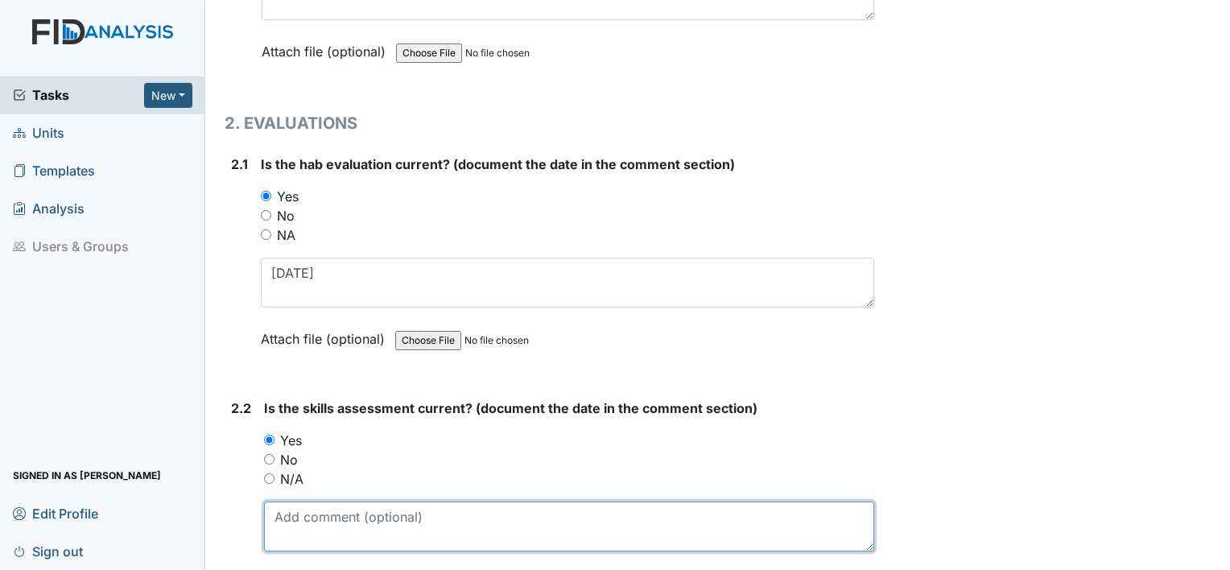
click at [293, 507] on textarea at bounding box center [569, 527] width 610 height 50
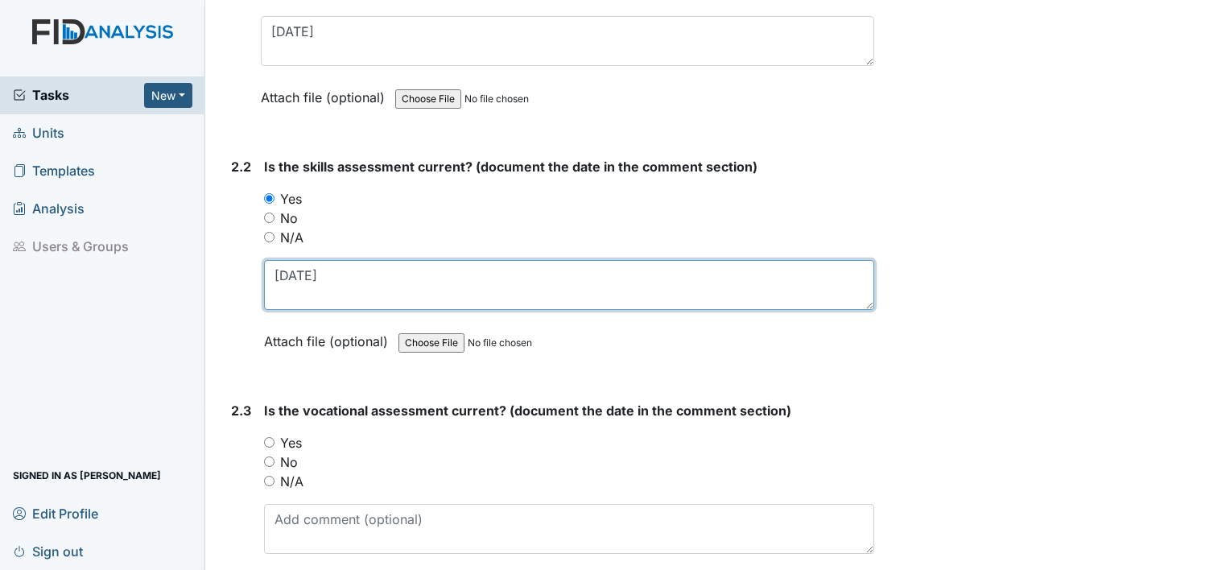
scroll to position [1760, 0]
type textarea "11.25.24"
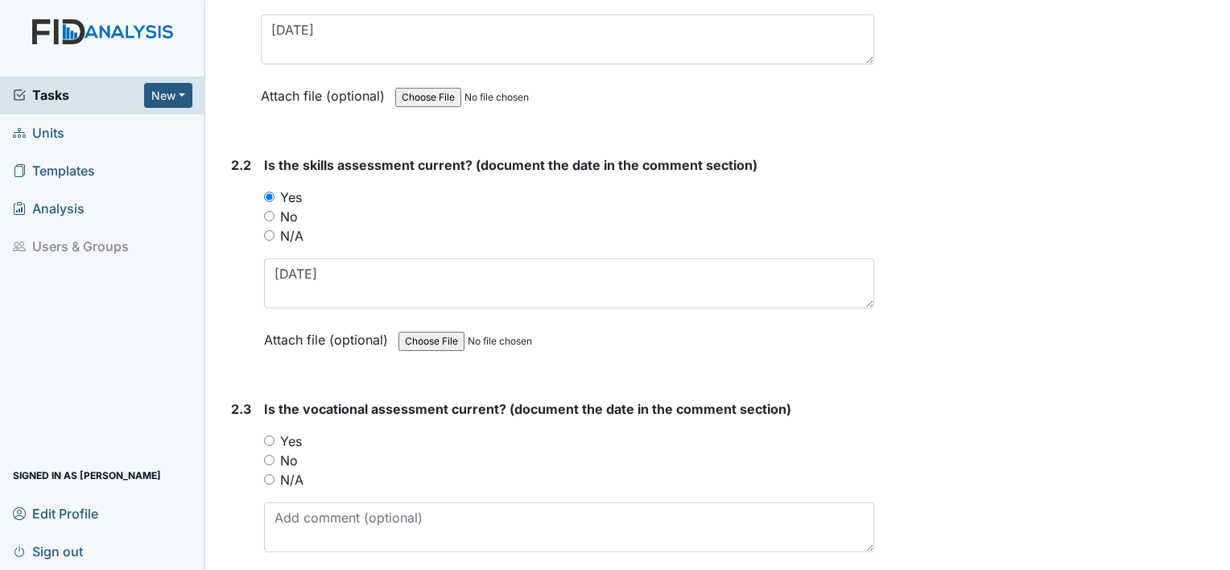
click at [290, 432] on label "Yes" at bounding box center [291, 441] width 22 height 19
click at [275, 436] on input "Yes" at bounding box center [269, 441] width 10 height 10
radio input "true"
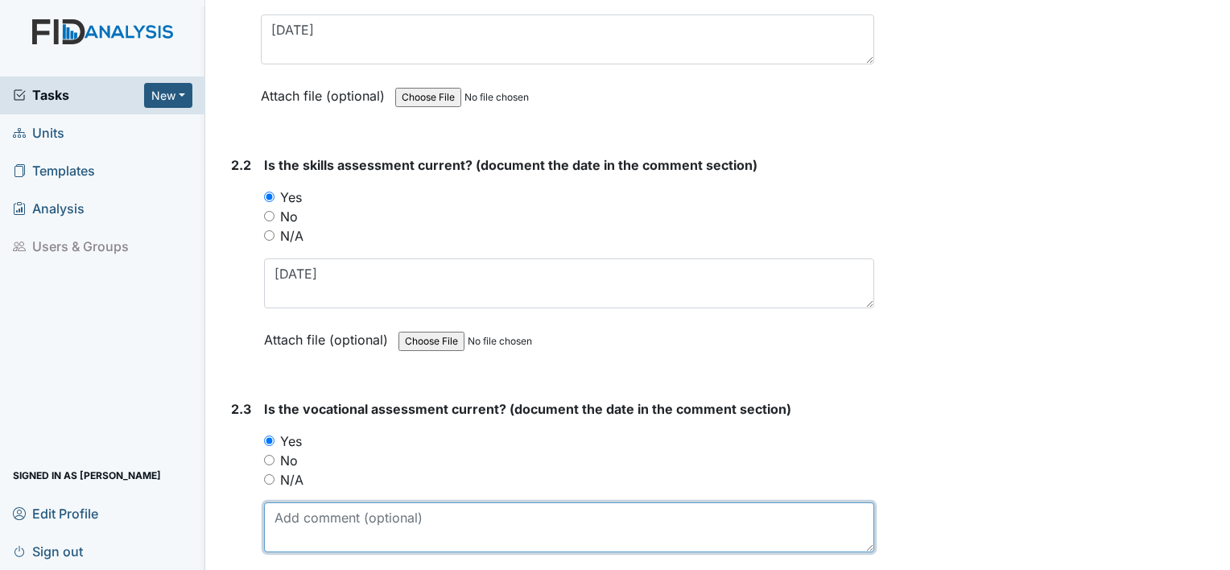
click at [295, 502] on textarea at bounding box center [569, 527] width 610 height 50
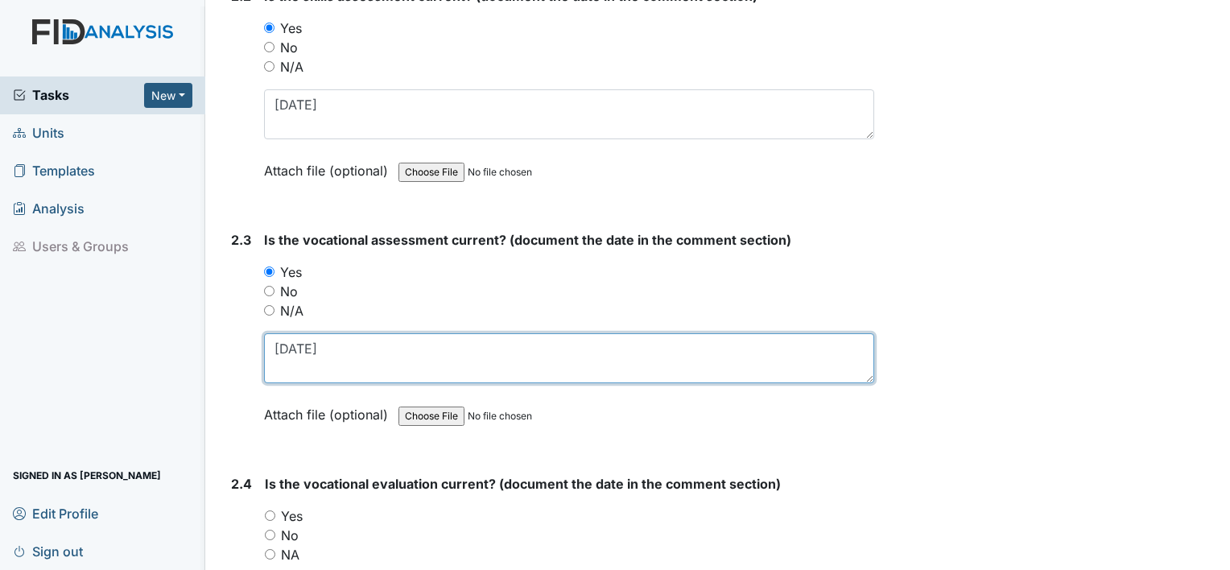
scroll to position [1929, 0]
type textarea "[DATE]"
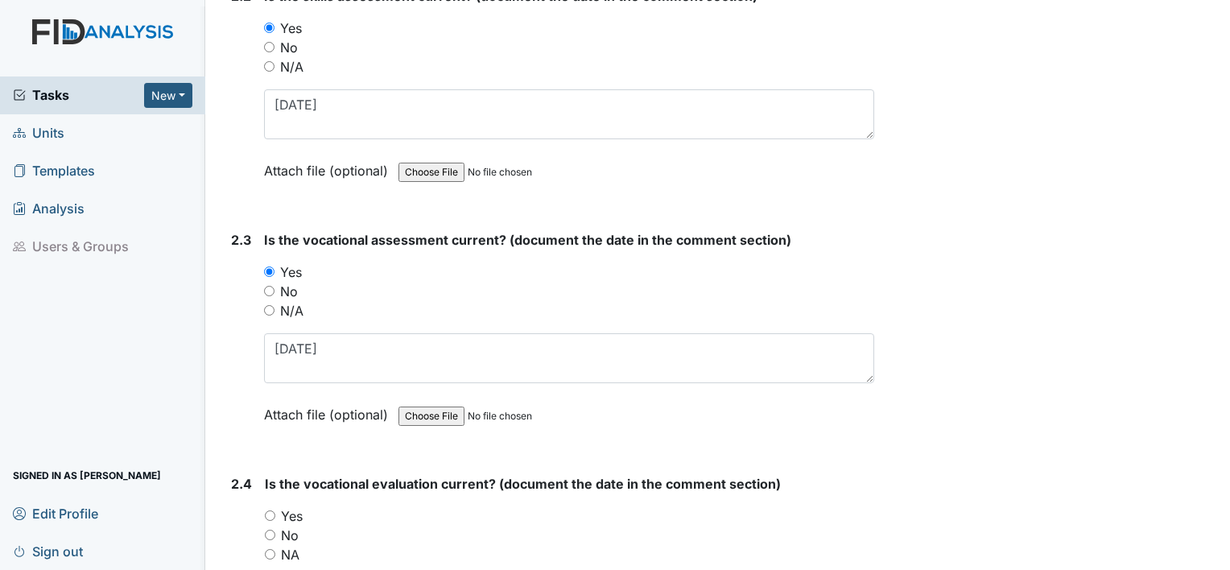
click at [295, 507] on label "Yes" at bounding box center [292, 516] width 22 height 19
click at [275, 511] on input "Yes" at bounding box center [270, 516] width 10 height 10
radio input "true"
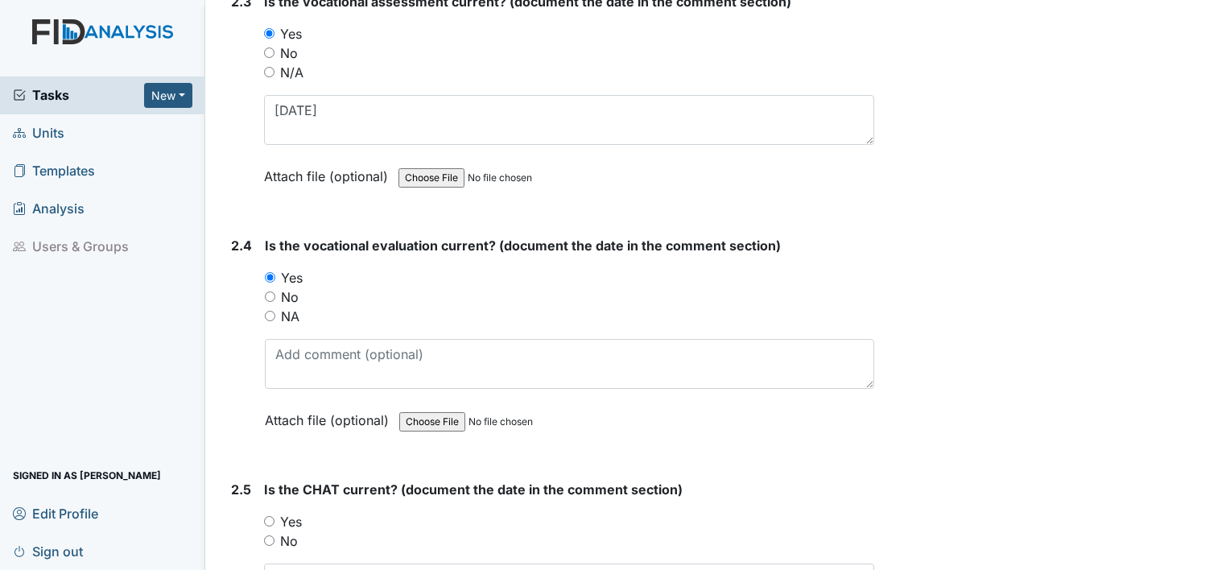
scroll to position [2169, 0]
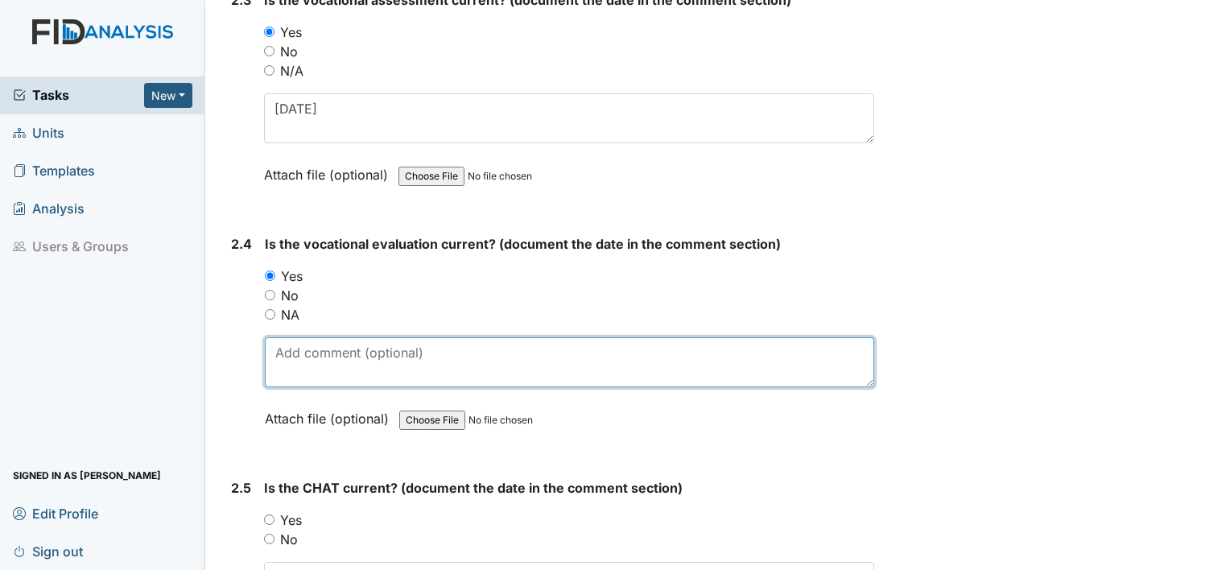
click at [300, 341] on textarea at bounding box center [570, 362] width 610 height 50
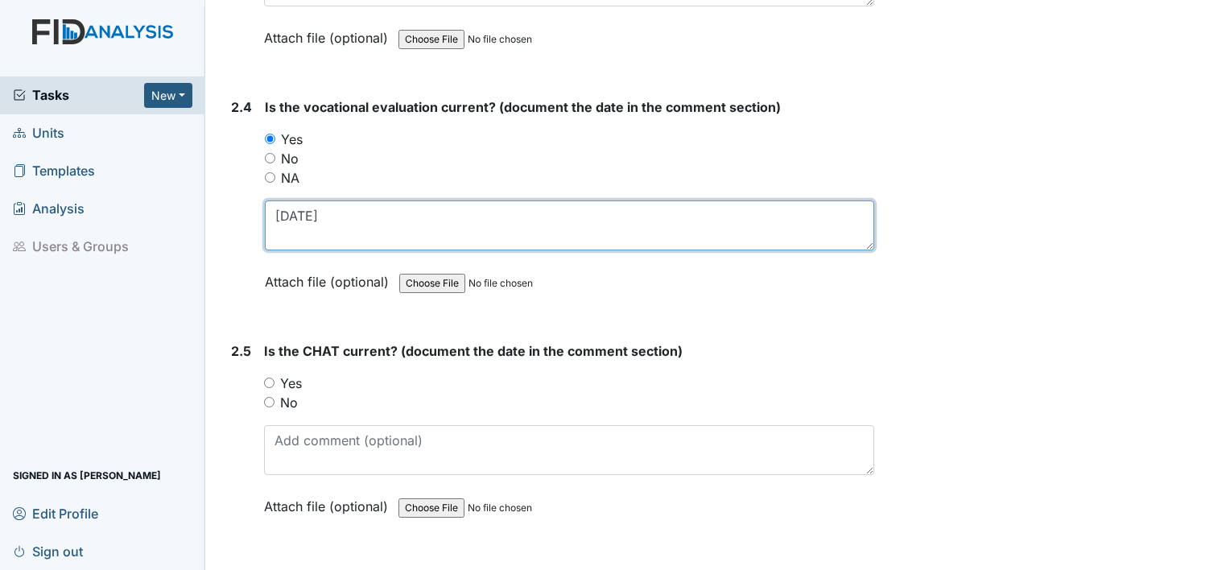
scroll to position [2318, 0]
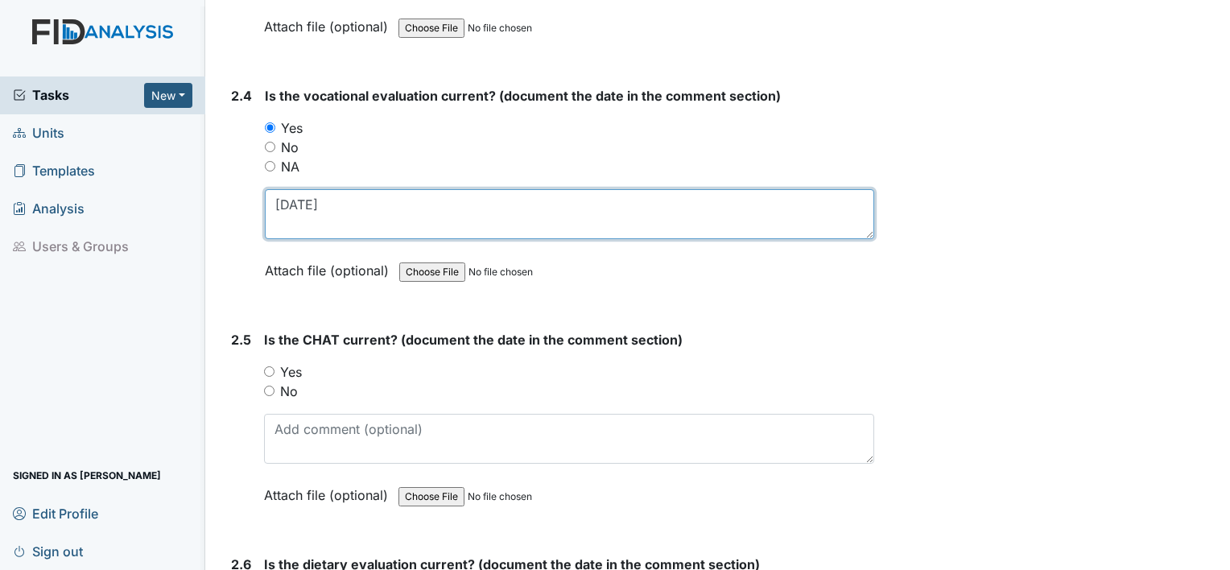
type textarea "[DATE]"
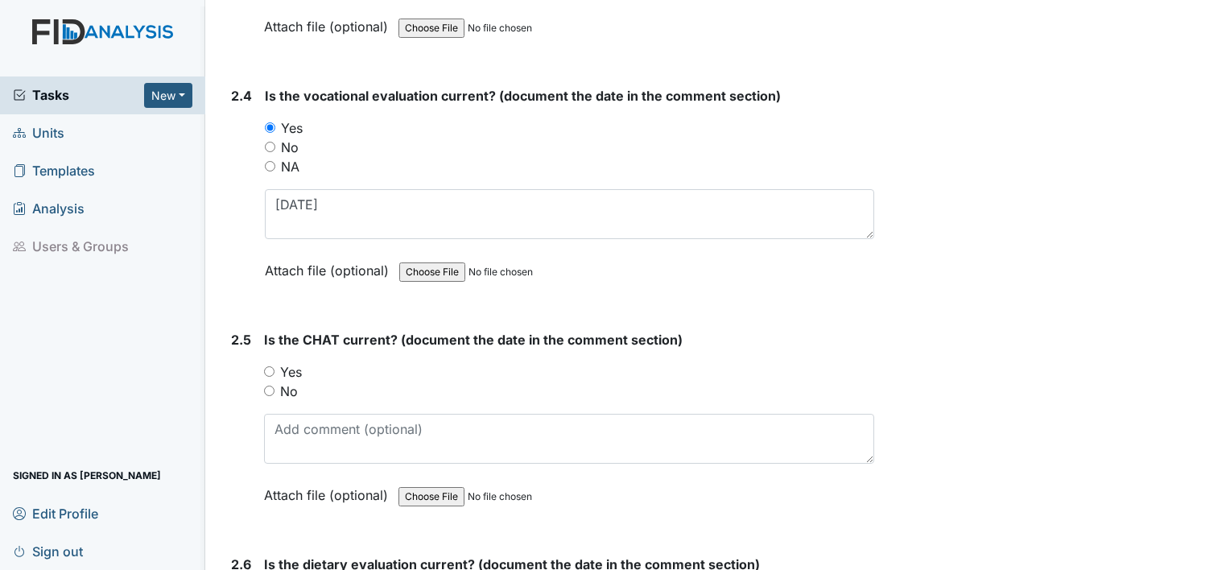
click at [286, 362] on label "Yes" at bounding box center [291, 371] width 22 height 19
click at [275, 366] on input "Yes" at bounding box center [269, 371] width 10 height 10
radio input "true"
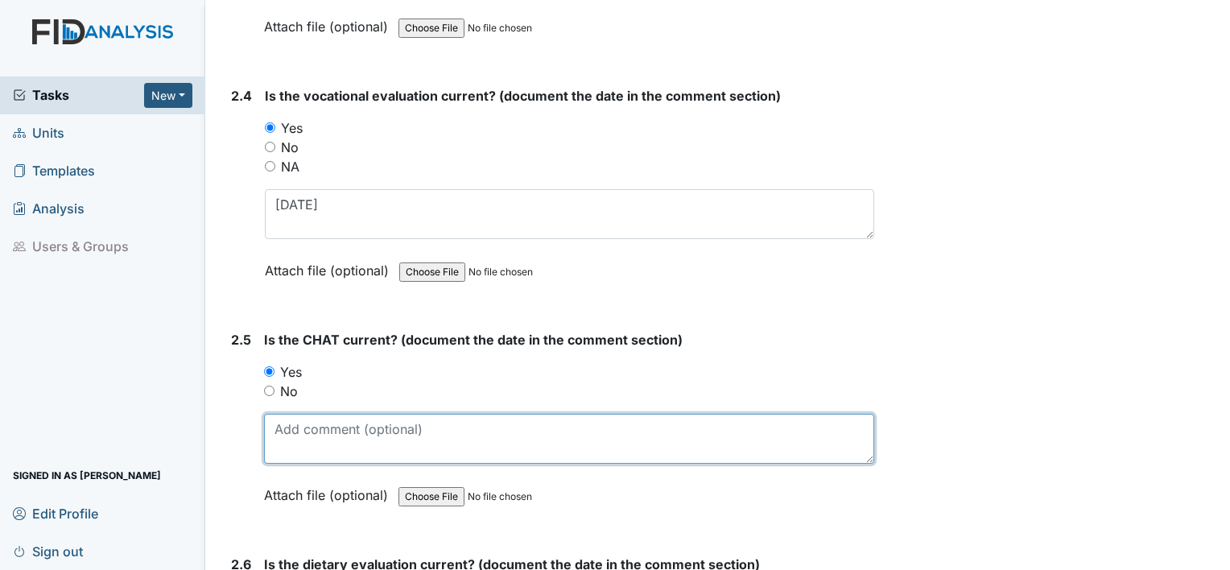
click at [291, 420] on textarea at bounding box center [569, 439] width 610 height 50
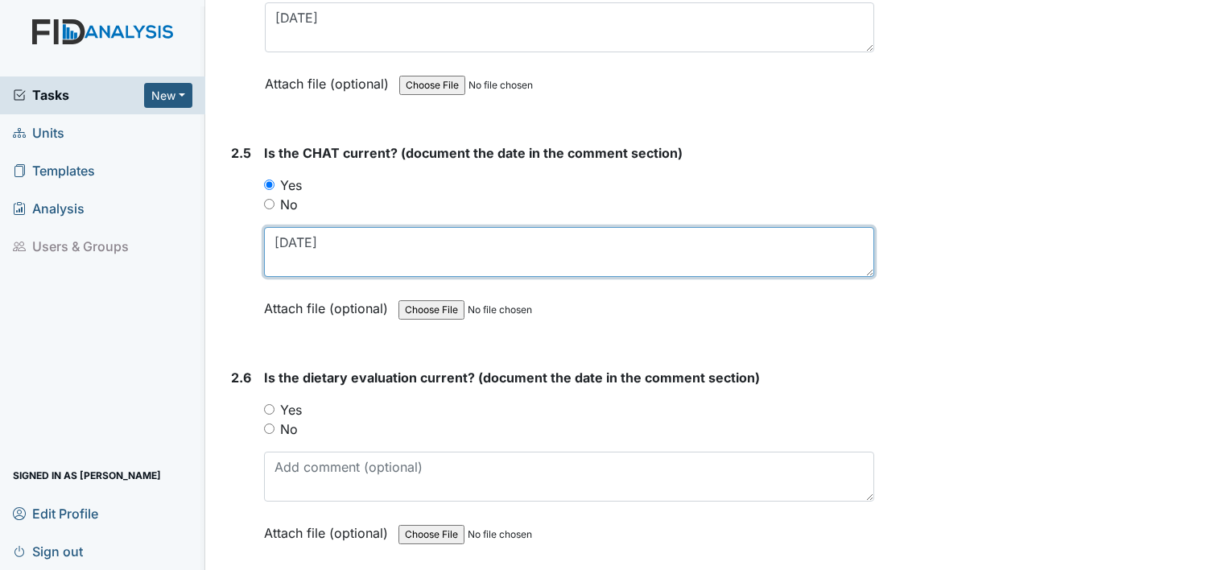
scroll to position [2514, 0]
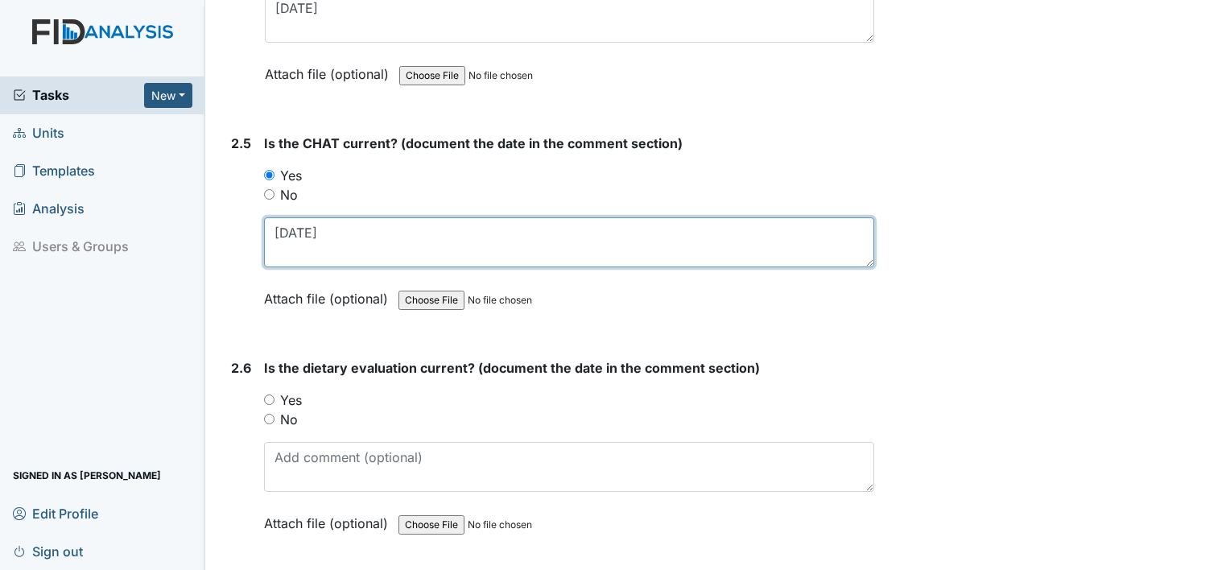
type textarea "[DATE]"
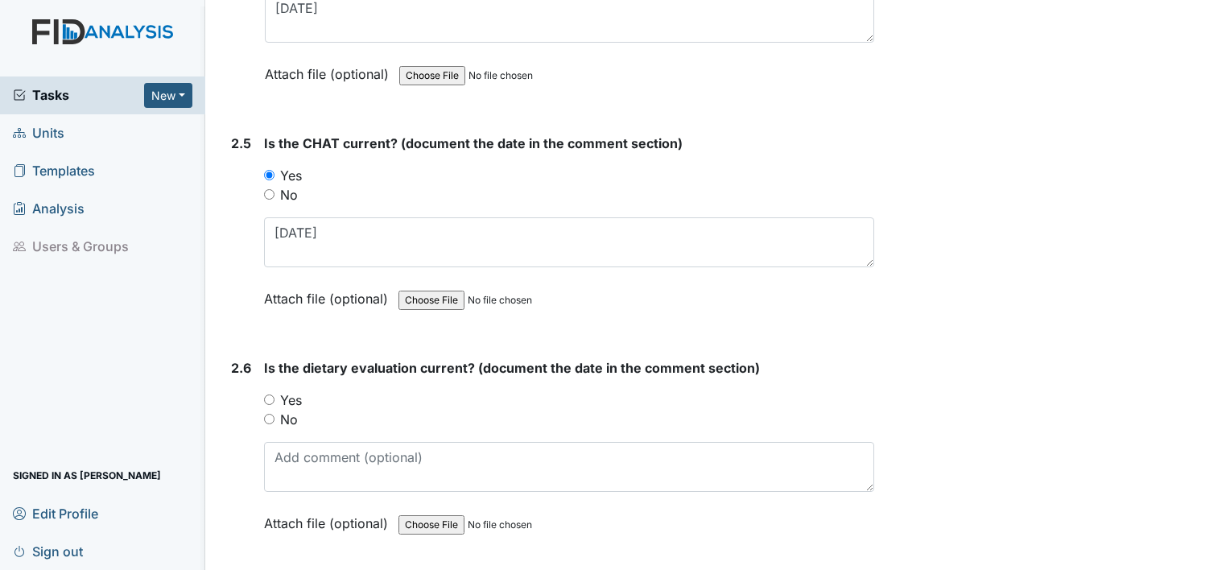
click at [291, 416] on label "No" at bounding box center [289, 419] width 18 height 19
click at [275, 416] on input "No" at bounding box center [269, 419] width 10 height 10
radio input "true"
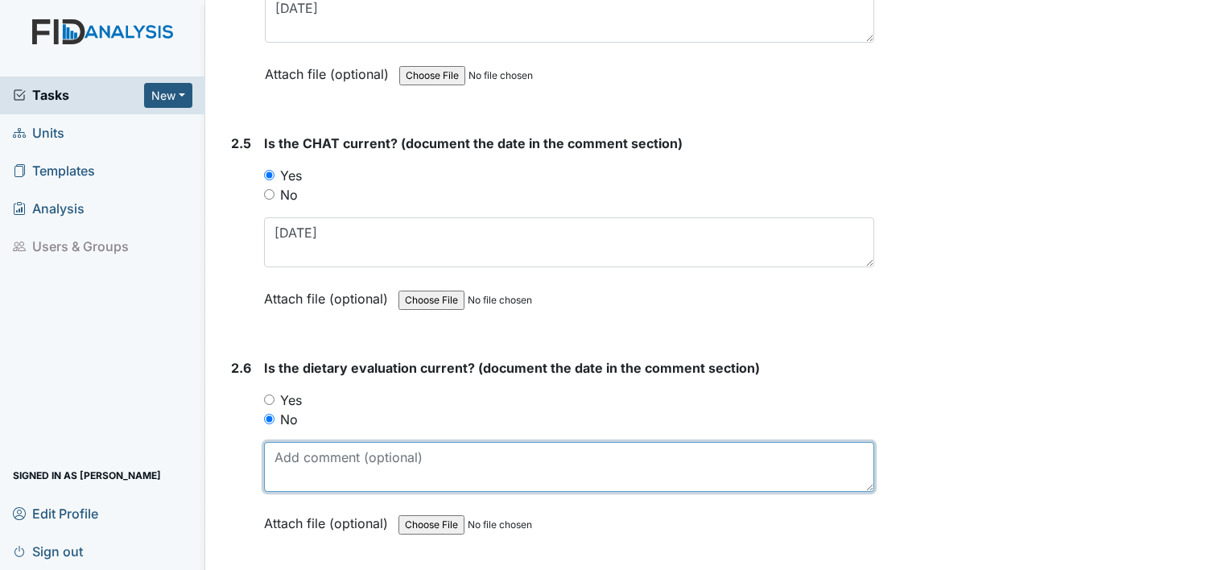
click at [293, 445] on textarea at bounding box center [569, 467] width 610 height 50
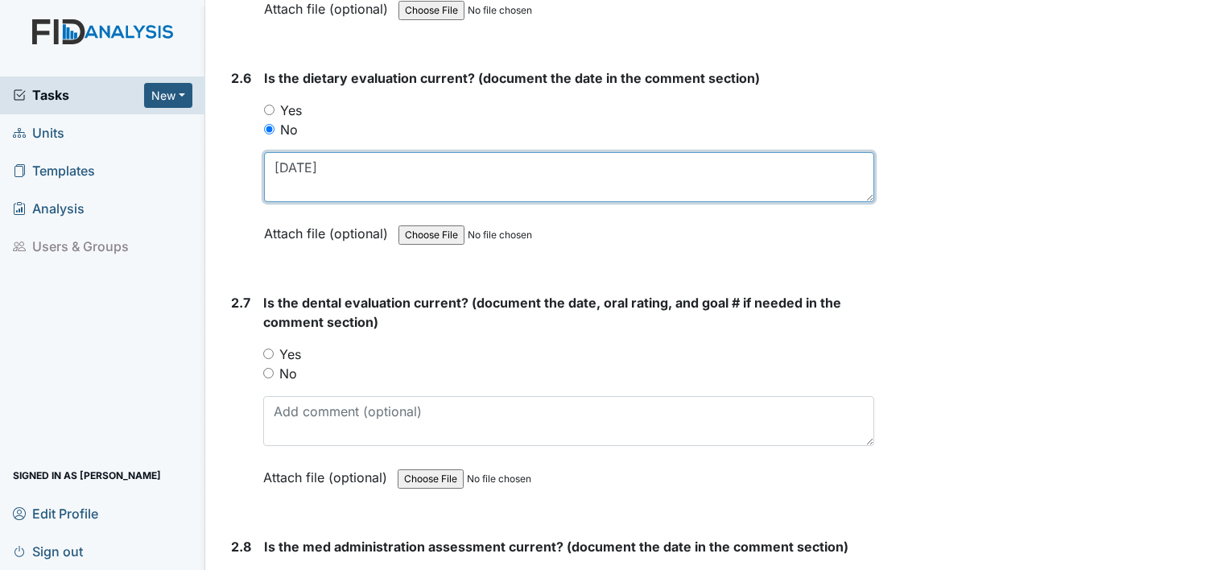
scroll to position [2805, 0]
type textarea "[DATE]"
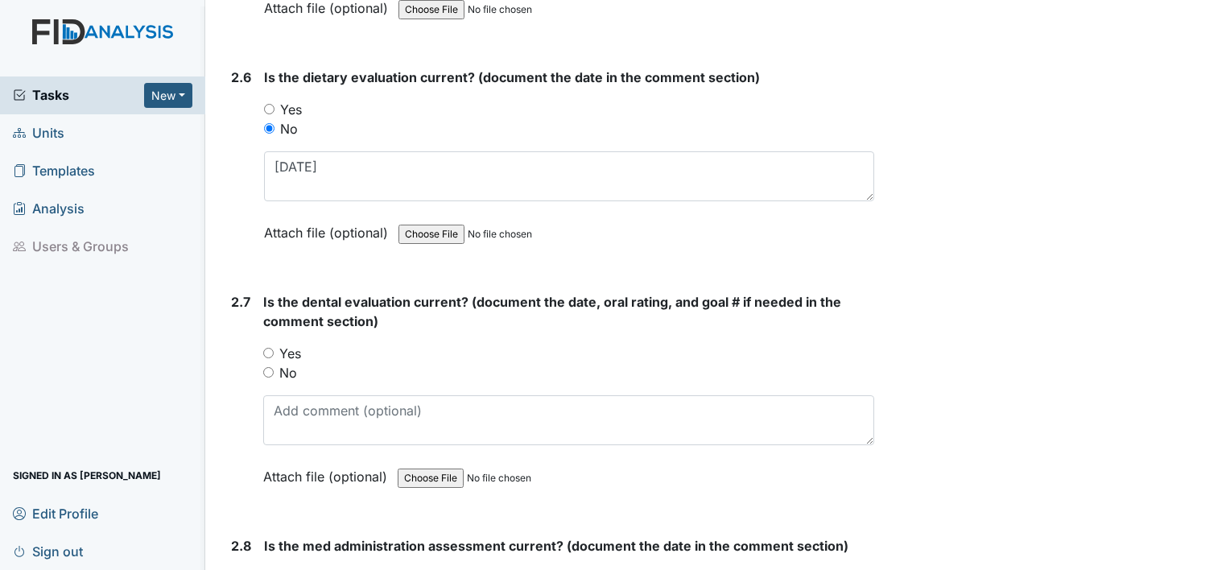
click at [287, 348] on label "Yes" at bounding box center [290, 353] width 22 height 19
click at [274, 348] on input "Yes" at bounding box center [268, 353] width 10 height 10
radio input "true"
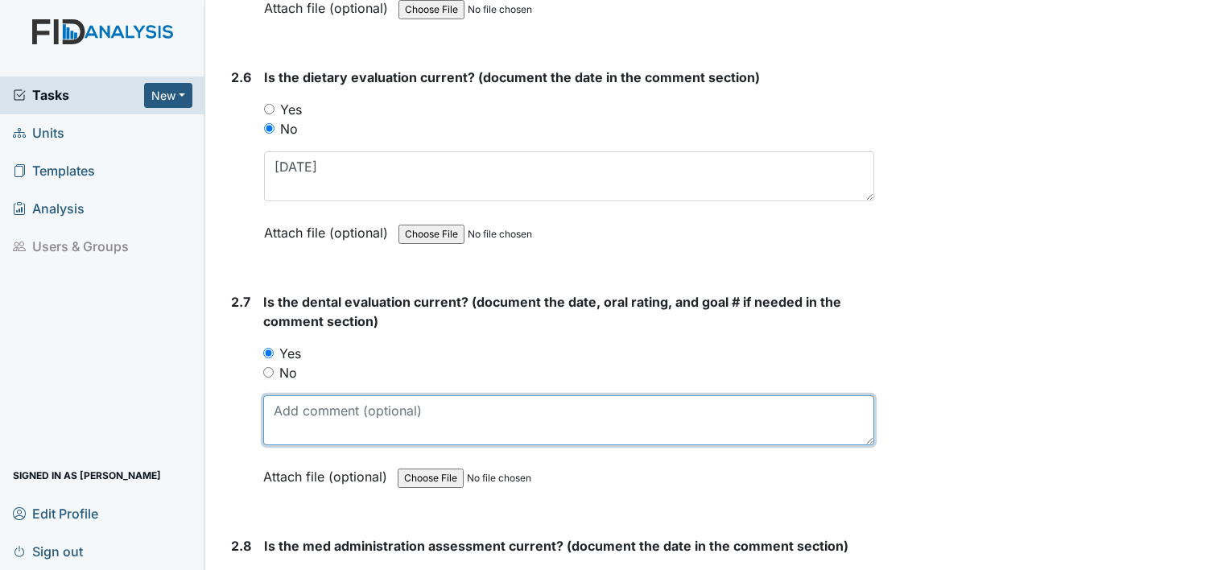
click at [286, 412] on textarea at bounding box center [568, 420] width 611 height 50
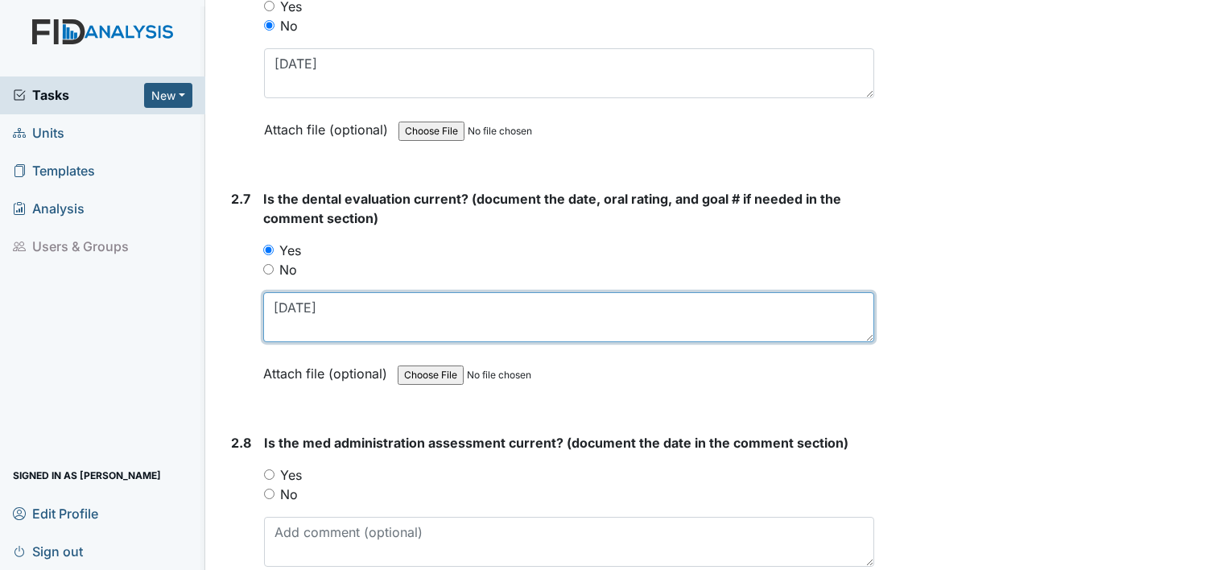
scroll to position [2973, 0]
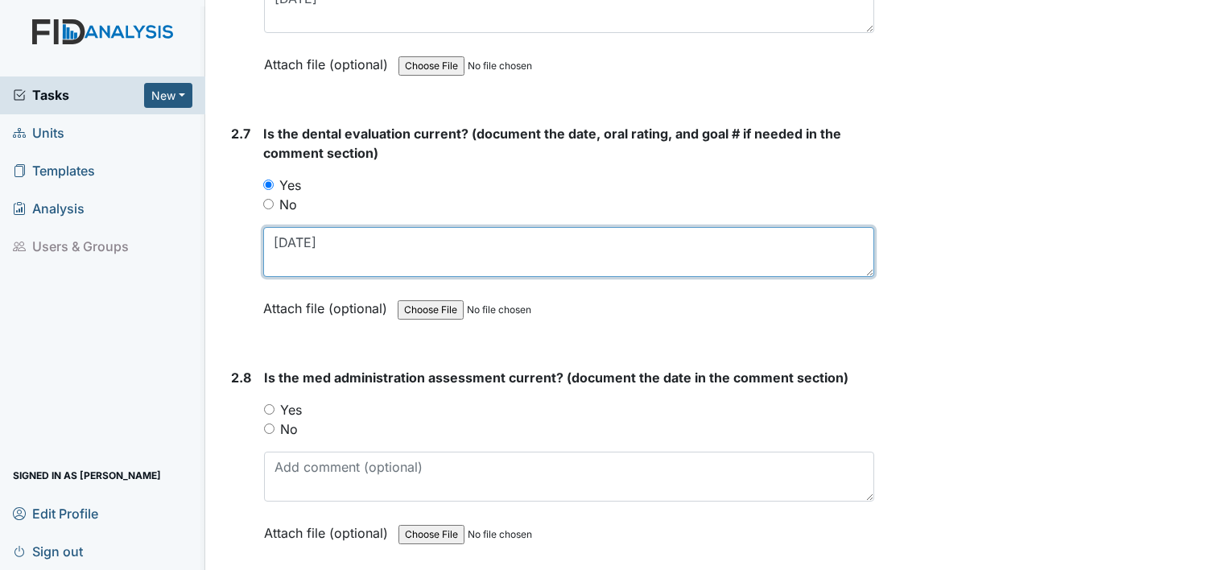
type textarea "[DATE]"
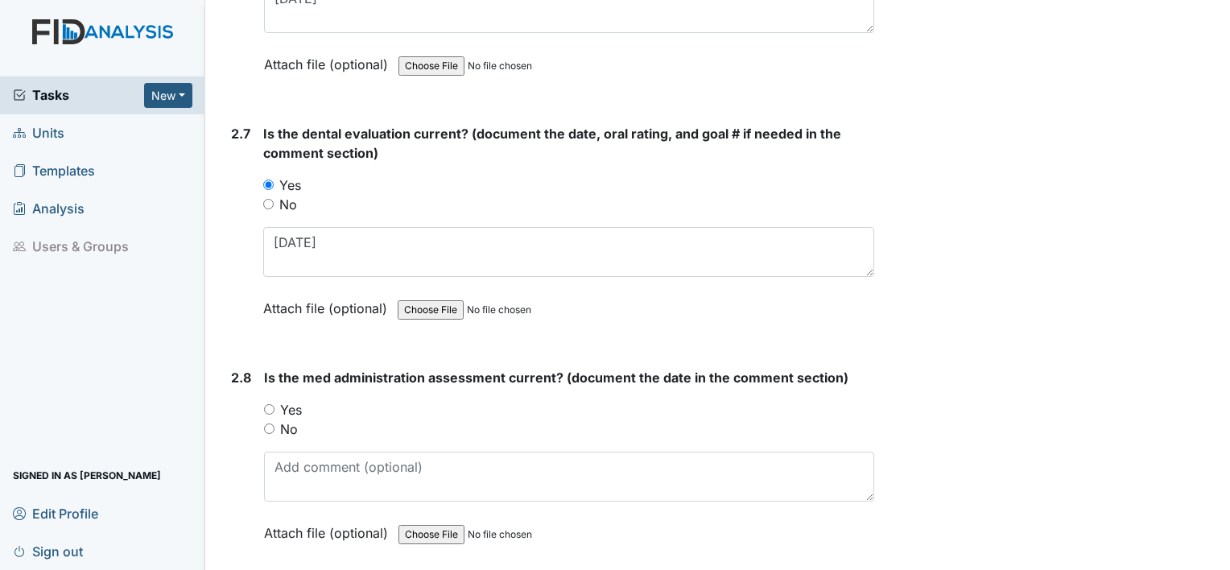
click at [287, 422] on label "No" at bounding box center [289, 429] width 18 height 19
click at [275, 424] on input "No" at bounding box center [269, 429] width 10 height 10
radio input "true"
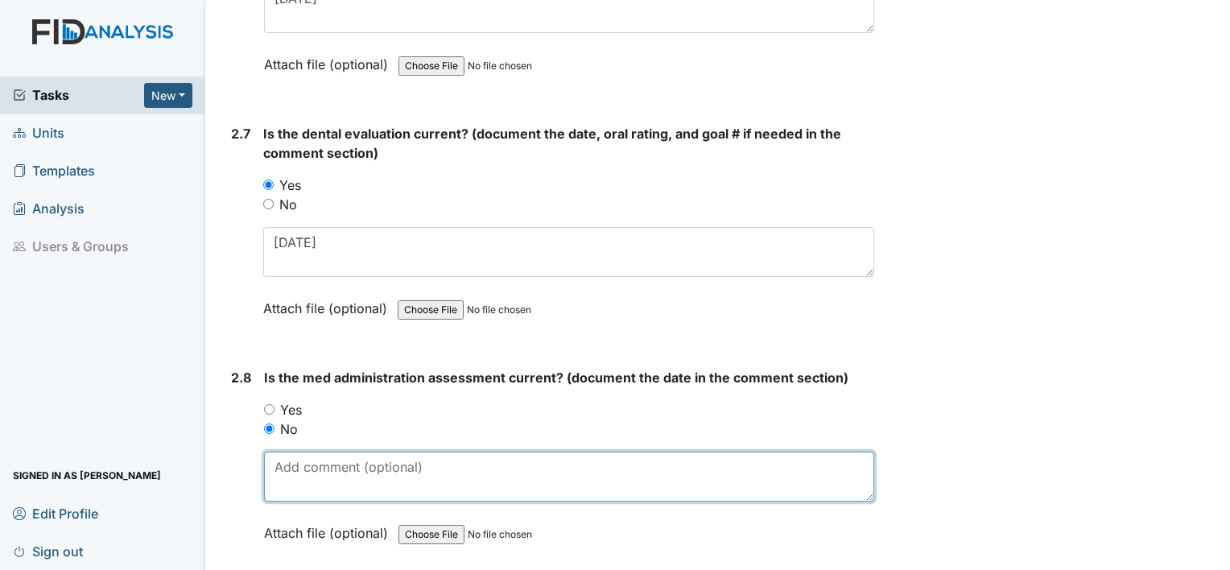
click at [288, 453] on textarea at bounding box center [569, 477] width 610 height 50
type textarea "b"
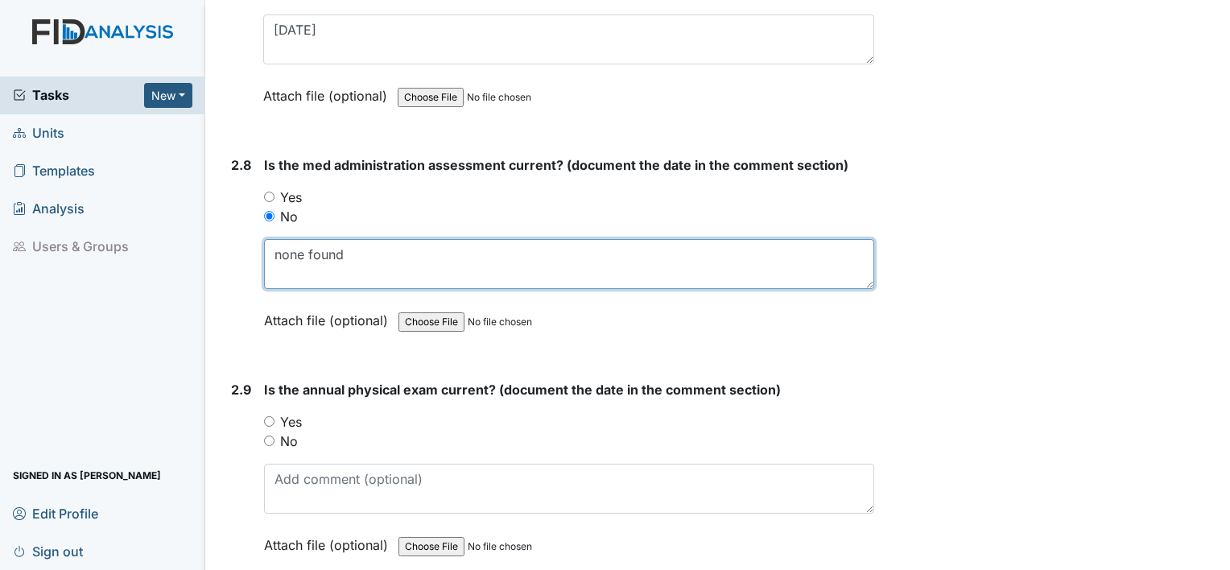
scroll to position [3189, 0]
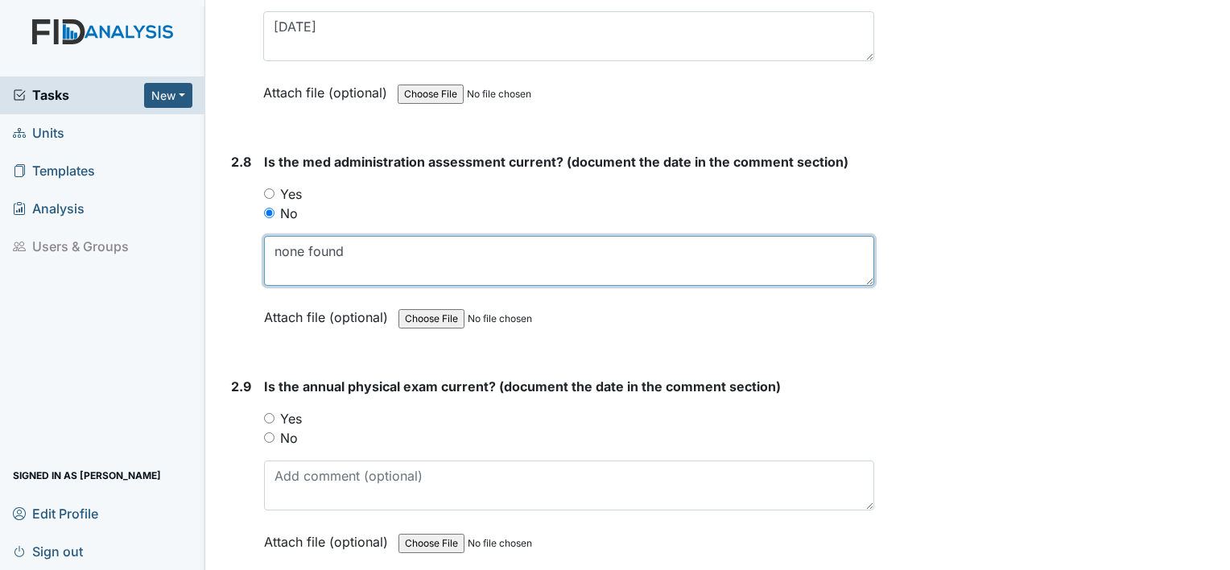
type textarea "none found"
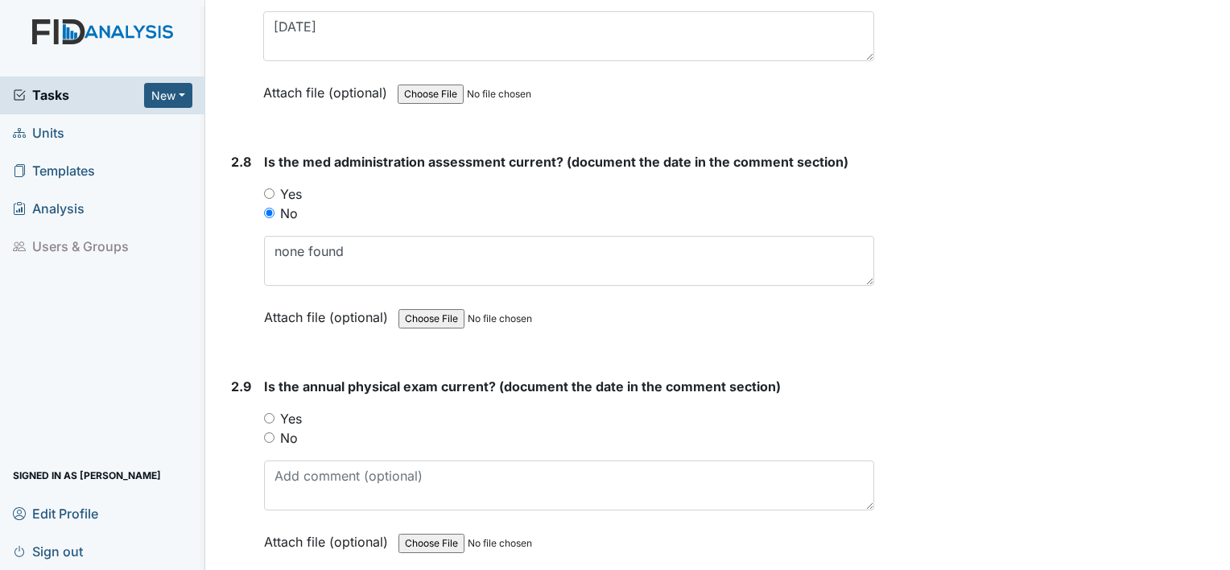
click at [294, 428] on label "No" at bounding box center [289, 437] width 18 height 19
click at [275, 432] on input "No" at bounding box center [269, 437] width 10 height 10
radio input "true"
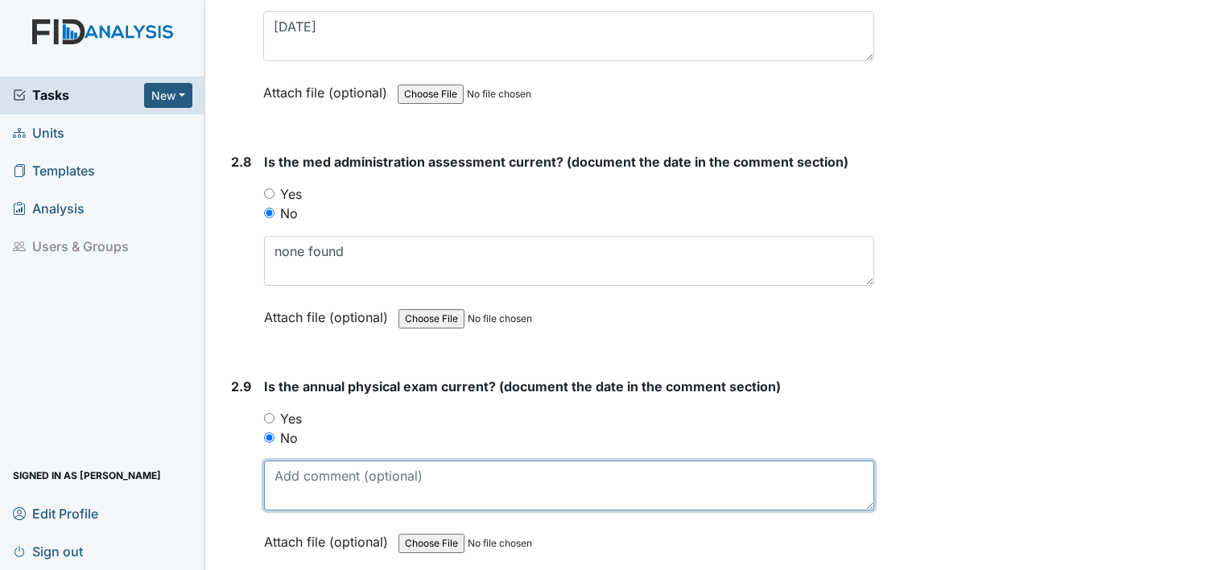
click at [292, 475] on textarea at bounding box center [569, 486] width 610 height 50
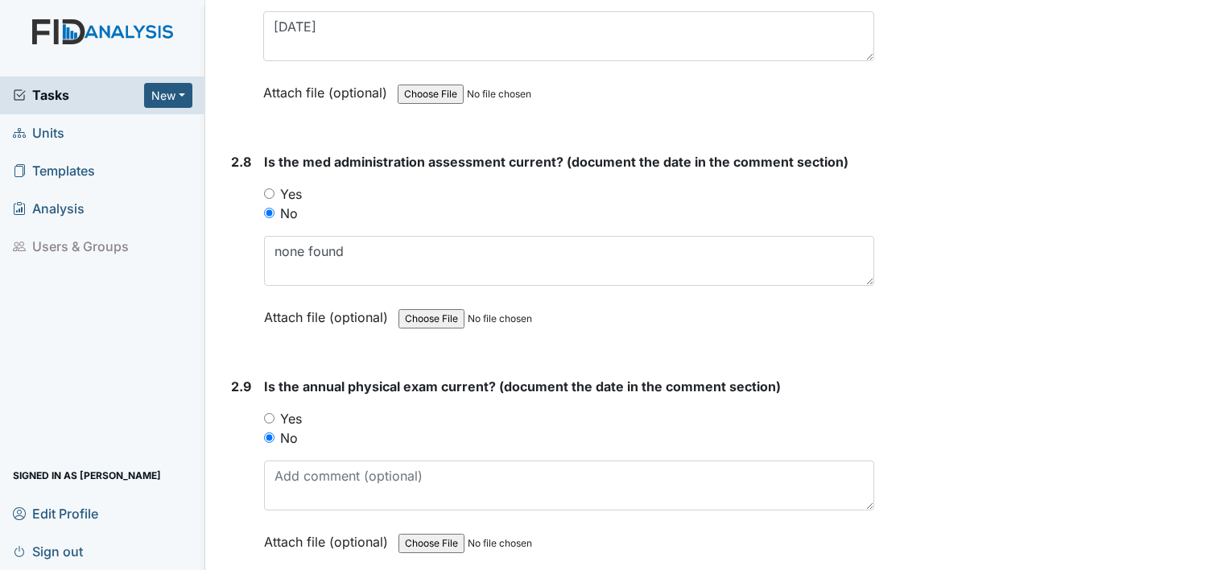
click at [298, 409] on label "Yes" at bounding box center [291, 418] width 22 height 19
click at [275, 413] on input "Yes" at bounding box center [269, 418] width 10 height 10
radio input "true"
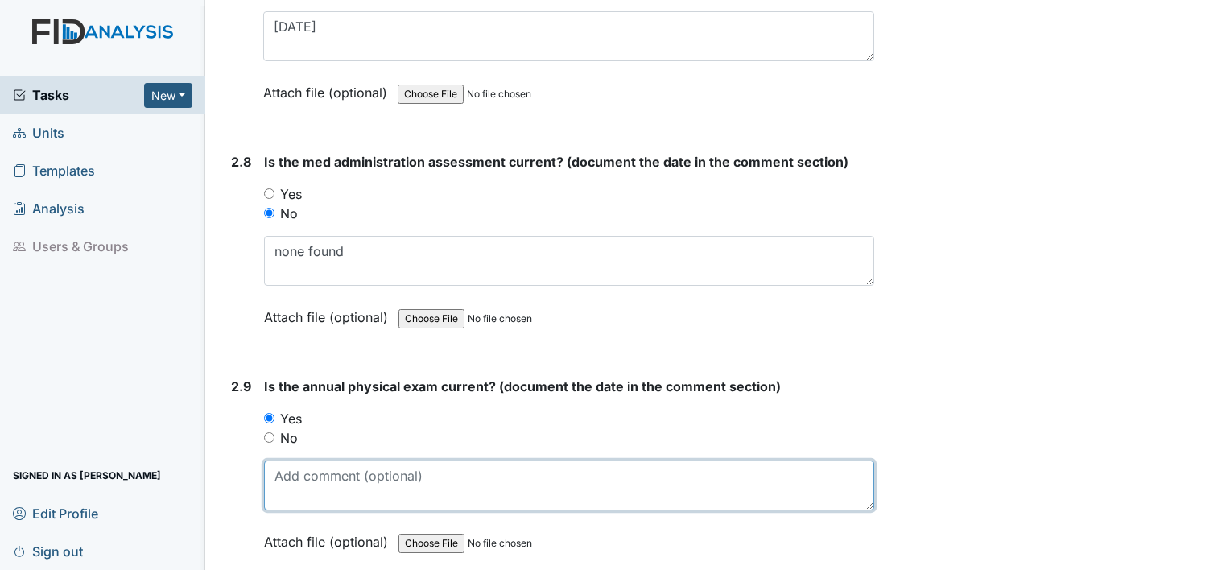
click at [298, 472] on textarea at bounding box center [569, 486] width 610 height 50
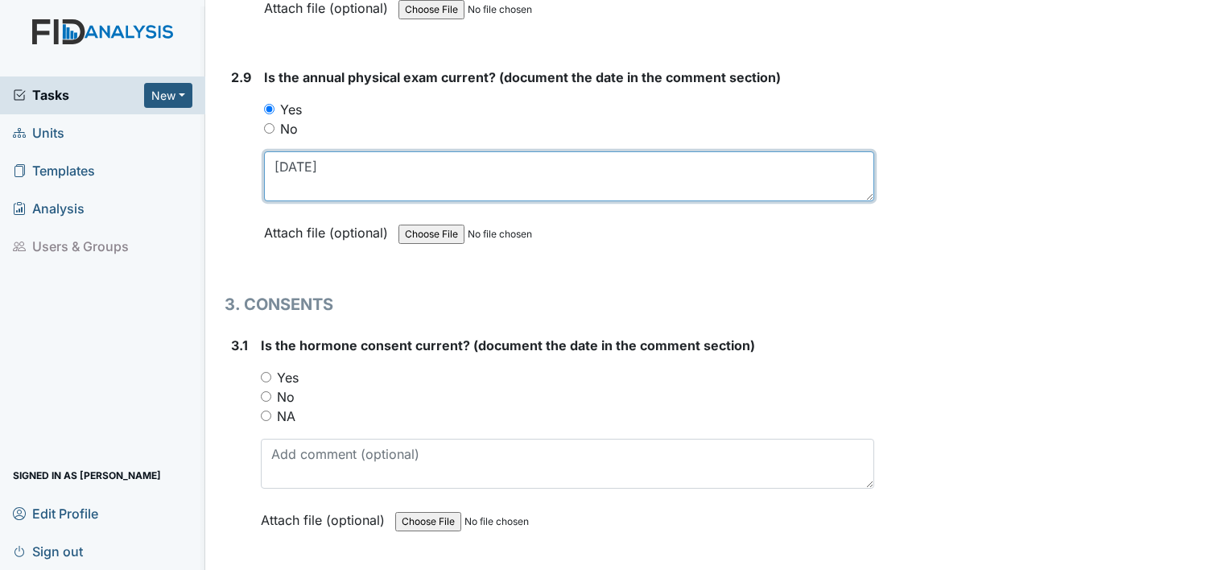
scroll to position [3498, 0]
type textarea "[DATE]"
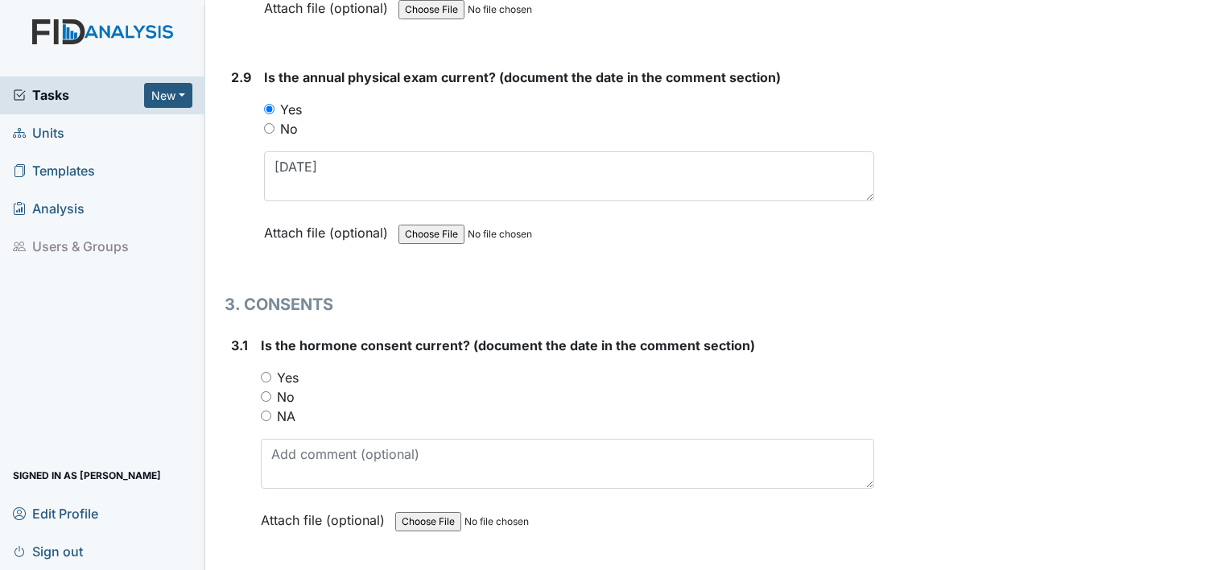
click at [287, 407] on label "NA" at bounding box center [286, 416] width 19 height 19
click at [271, 411] on input "NA" at bounding box center [266, 416] width 10 height 10
radio input "true"
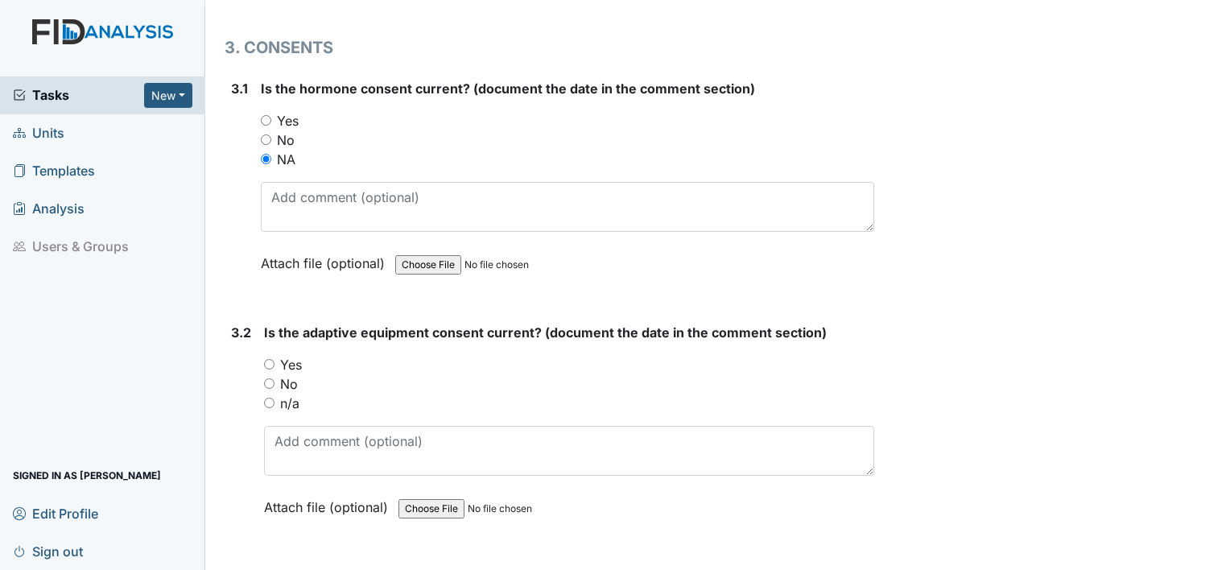
scroll to position [3756, 0]
click at [292, 374] on label "No" at bounding box center [289, 383] width 18 height 19
click at [275, 378] on input "No" at bounding box center [269, 383] width 10 height 10
radio input "true"
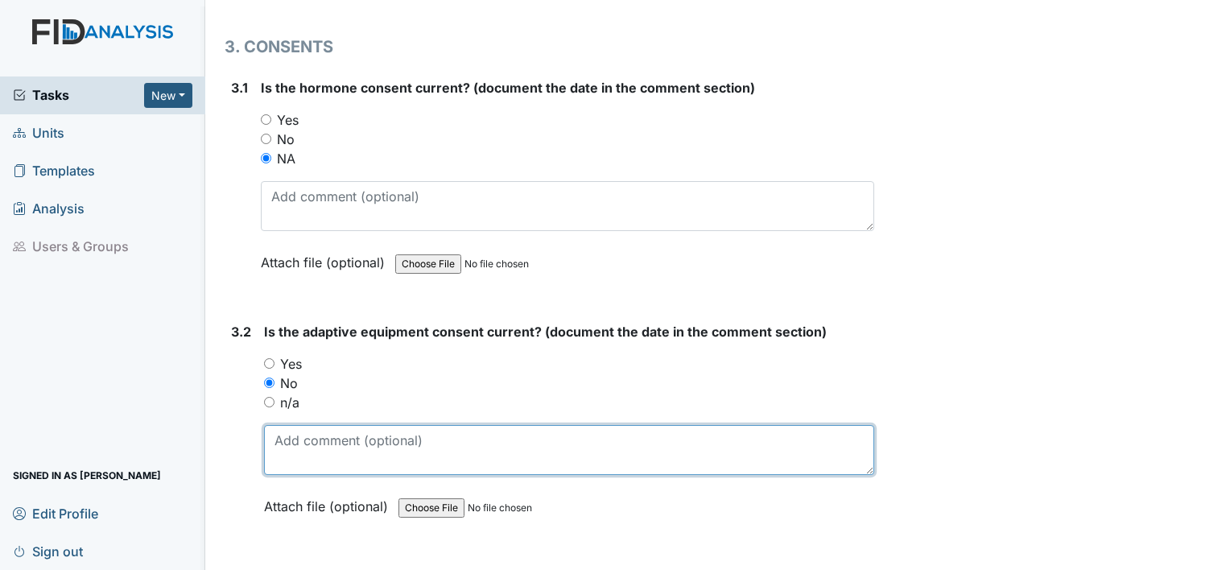
click at [293, 428] on textarea at bounding box center [569, 450] width 610 height 50
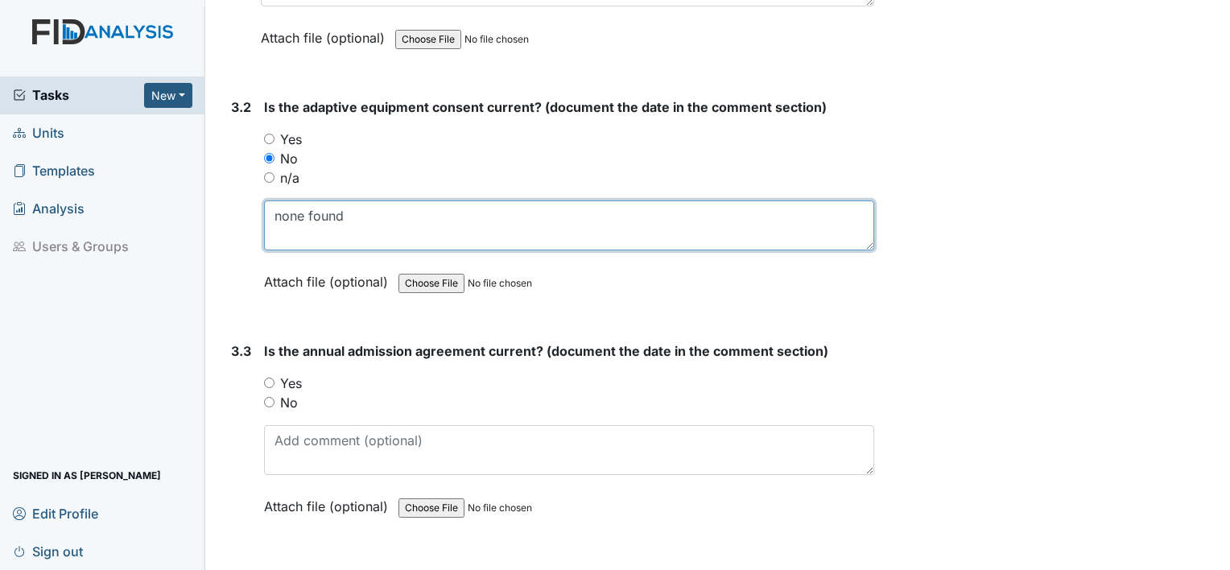
scroll to position [3985, 0]
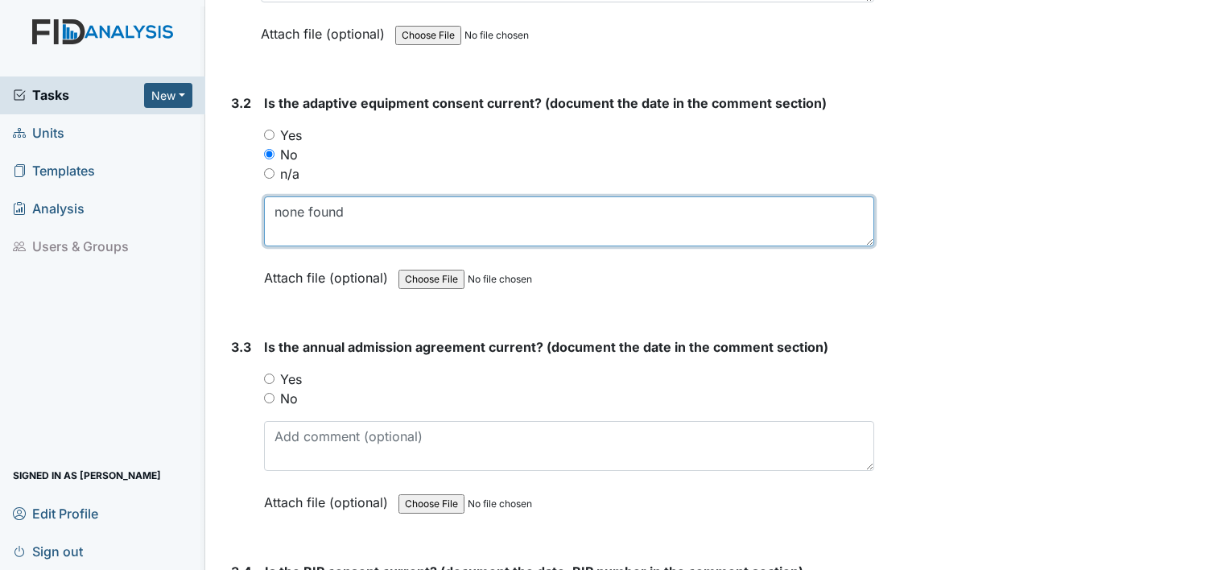
type textarea "none found"
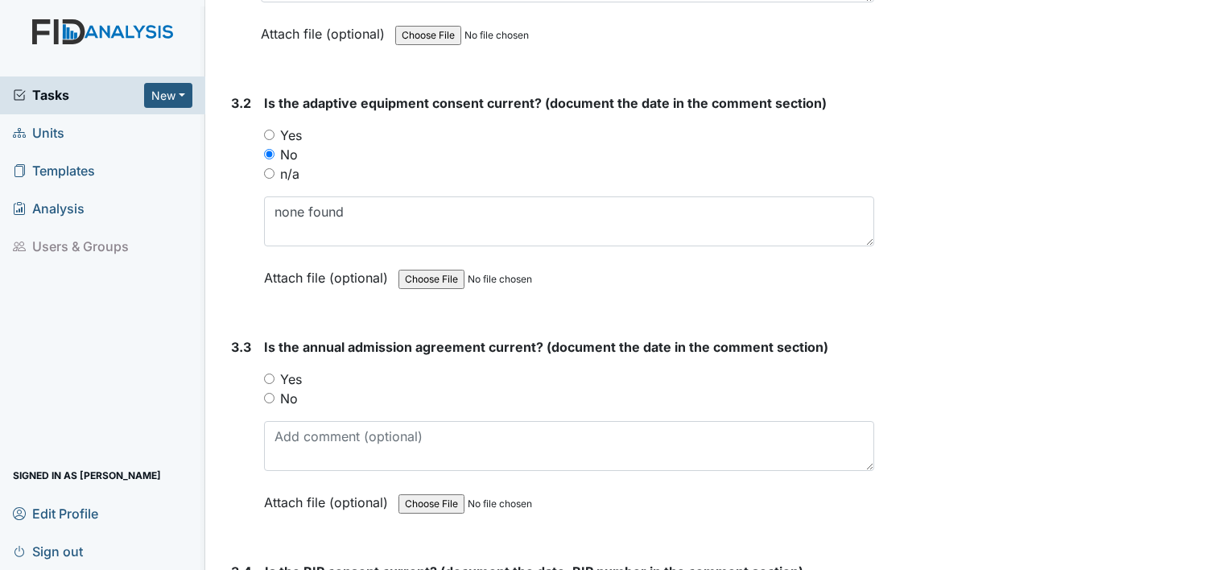
click at [296, 370] on label "Yes" at bounding box center [291, 379] width 22 height 19
click at [275, 374] on input "Yes" at bounding box center [269, 379] width 10 height 10
radio input "true"
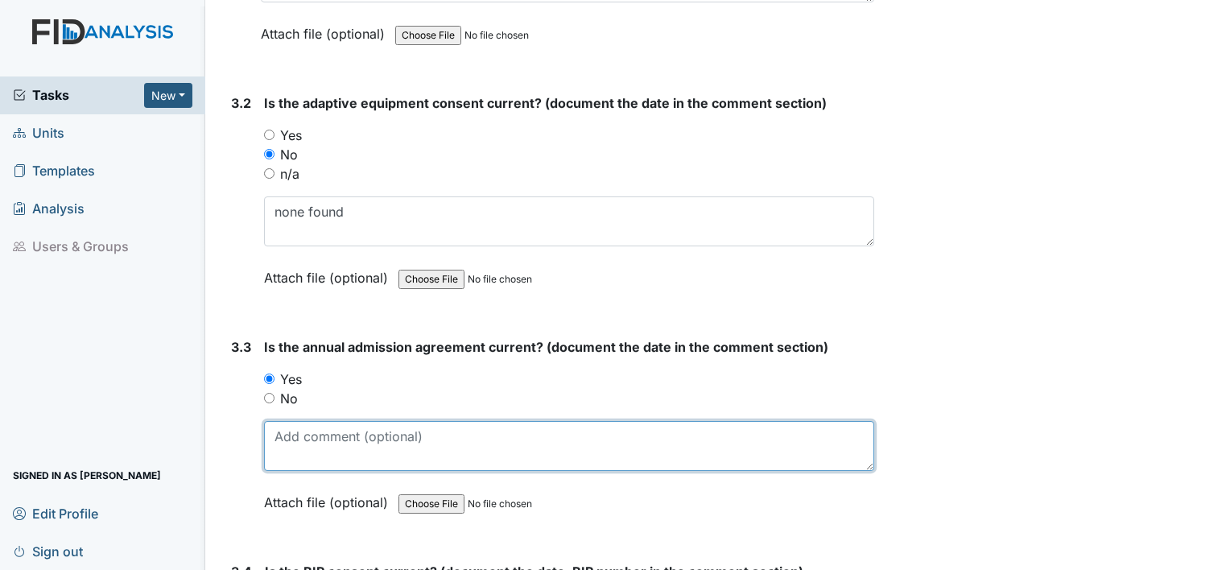
click at [304, 438] on textarea at bounding box center [569, 446] width 610 height 50
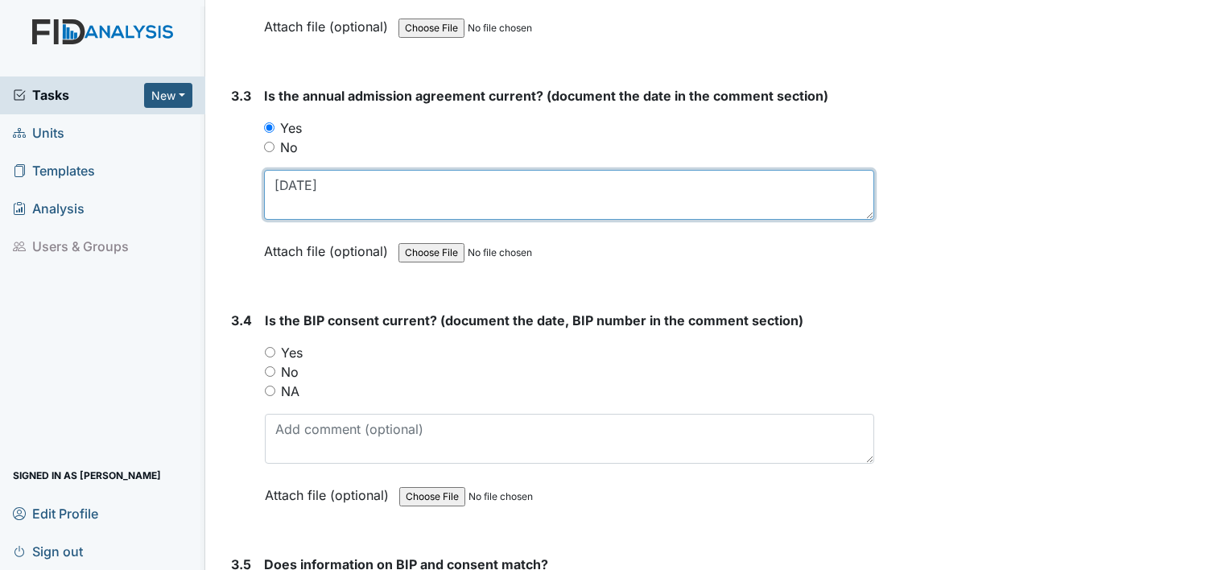
scroll to position [4249, 0]
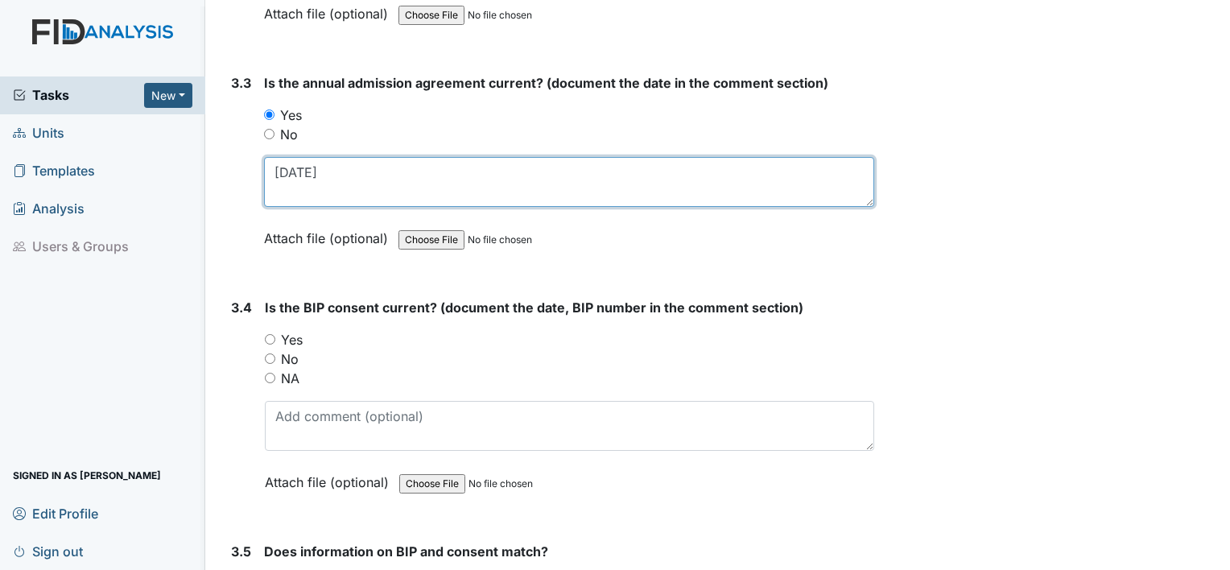
type textarea "[DATE]"
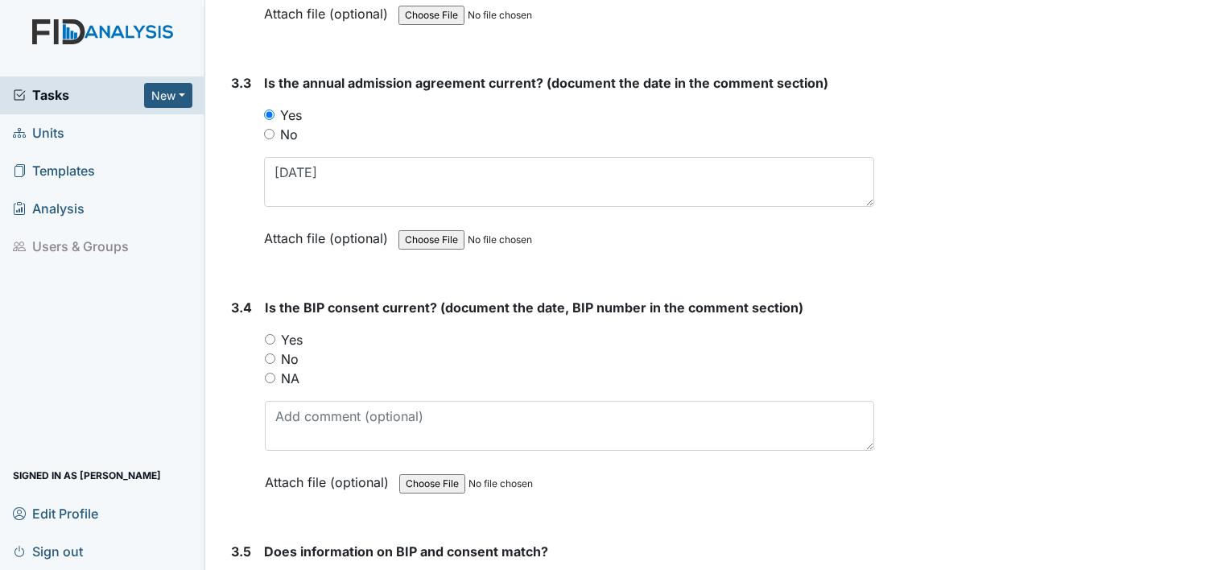
click at [291, 369] on label "NA" at bounding box center [290, 378] width 19 height 19
click at [275, 373] on input "NA" at bounding box center [270, 378] width 10 height 10
radio input "true"
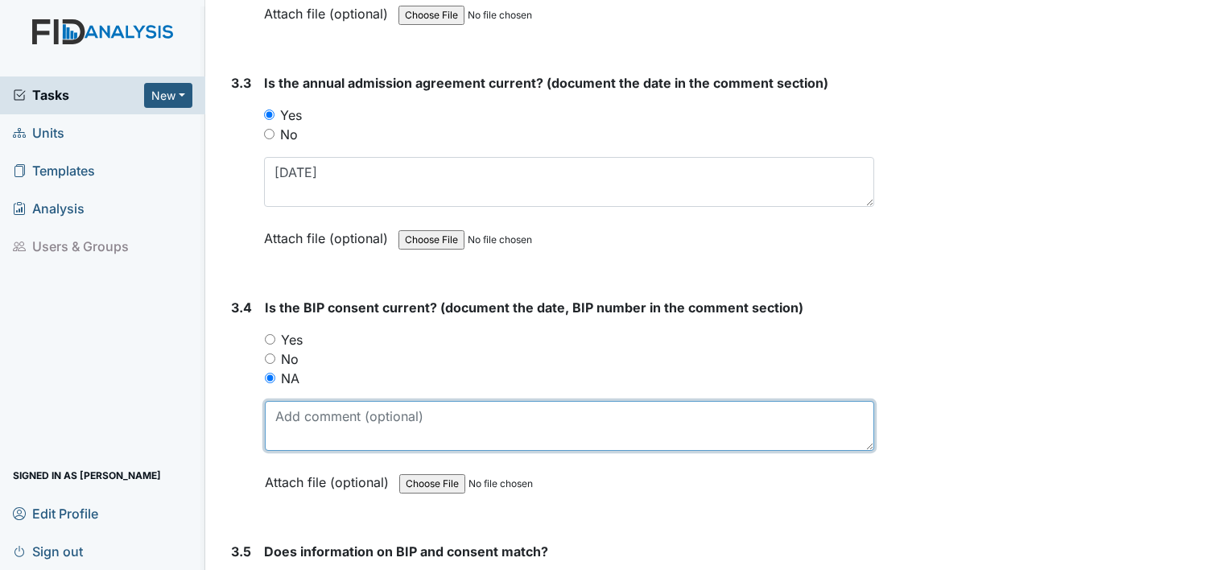
click at [293, 418] on textarea at bounding box center [570, 426] width 610 height 50
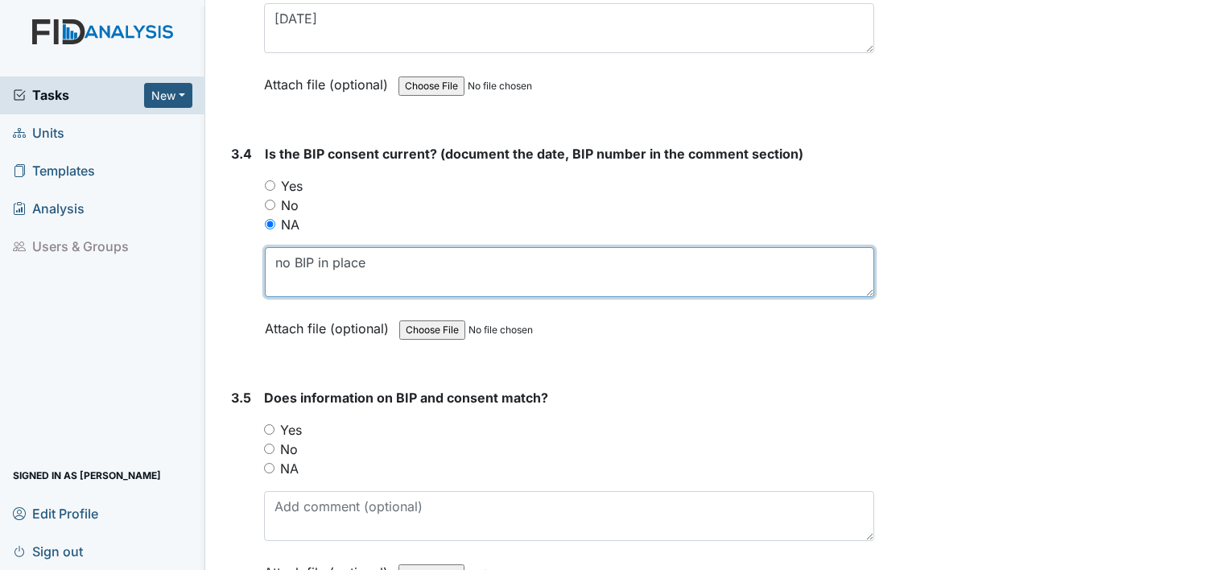
scroll to position [4403, 0]
type textarea "no BIP in place"
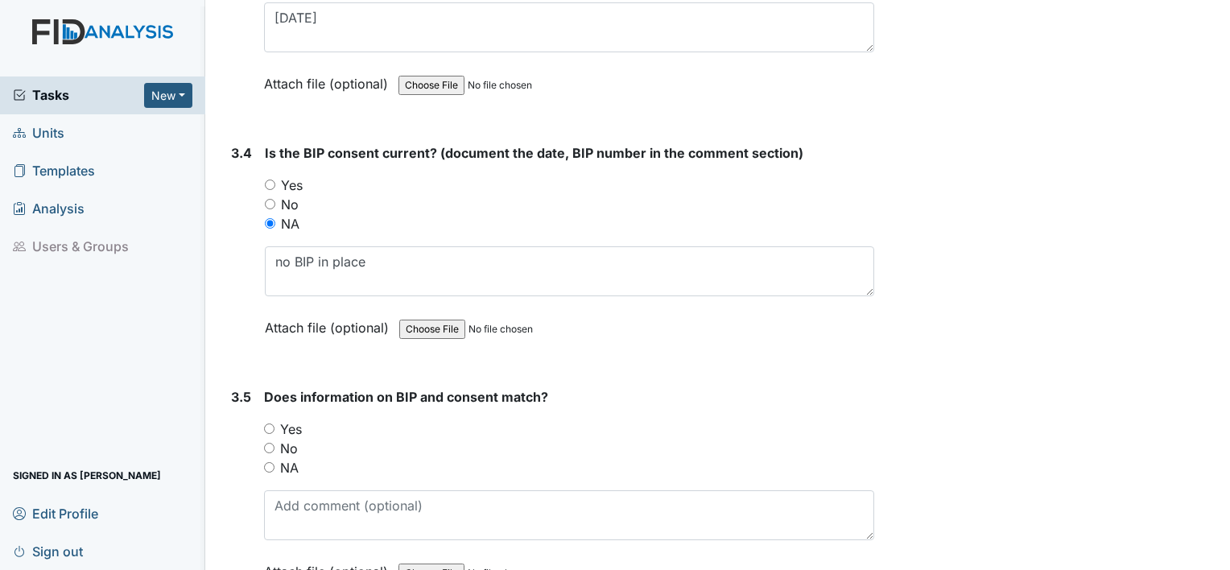
click at [287, 458] on label "NA" at bounding box center [289, 467] width 19 height 19
click at [275, 462] on input "NA" at bounding box center [269, 467] width 10 height 10
radio input "true"
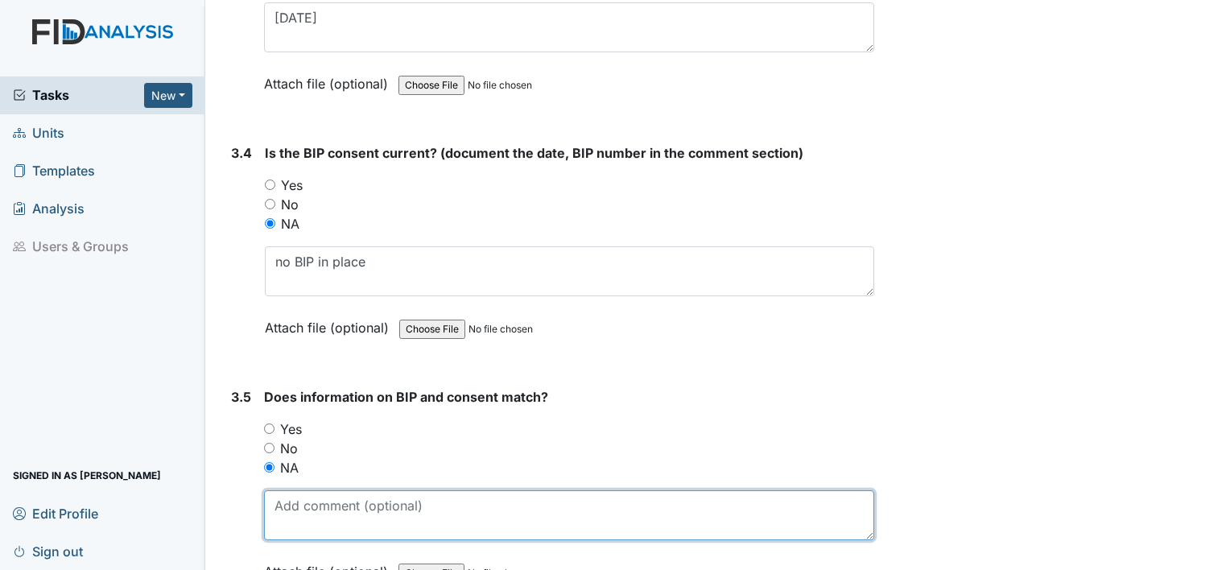
click at [296, 490] on textarea at bounding box center [569, 515] width 610 height 50
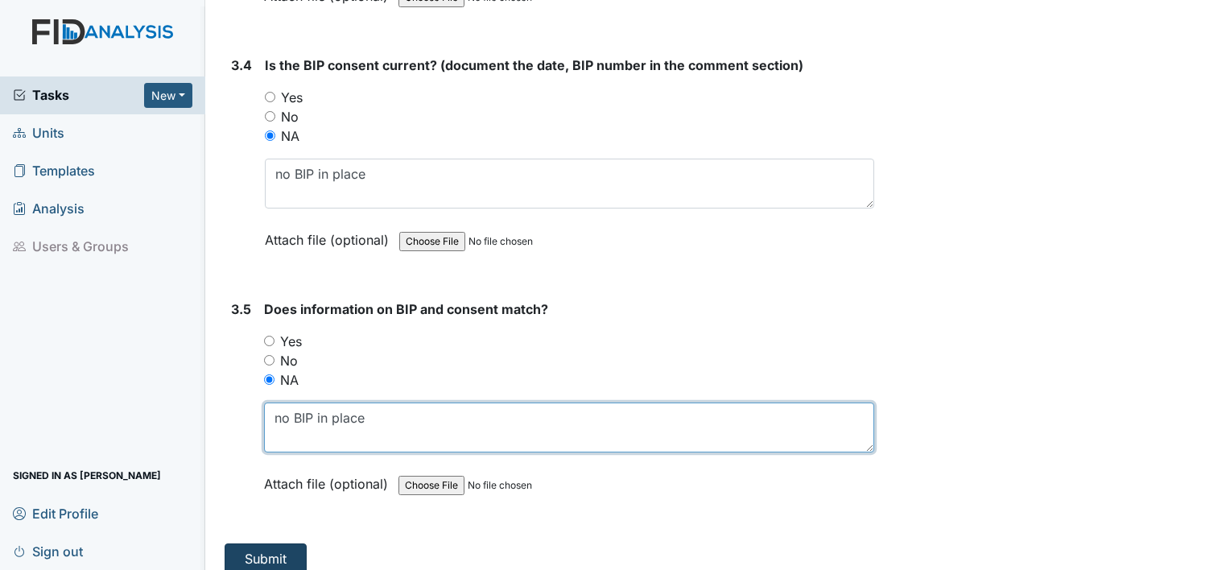
type textarea "no BIP in place"
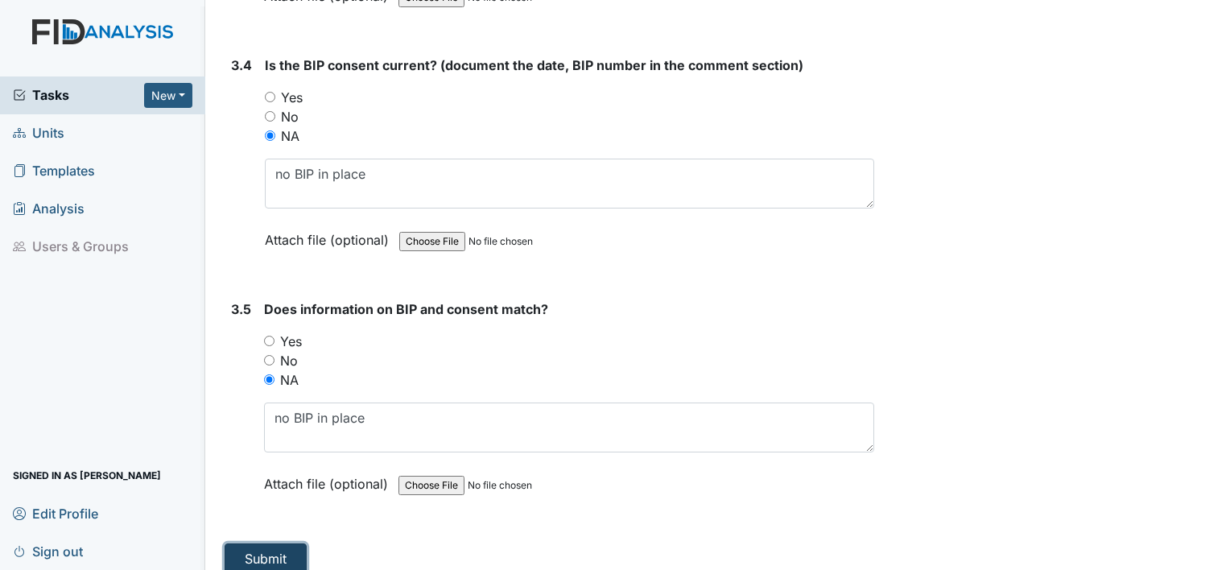
click at [269, 544] on button "Submit" at bounding box center [266, 559] width 82 height 31
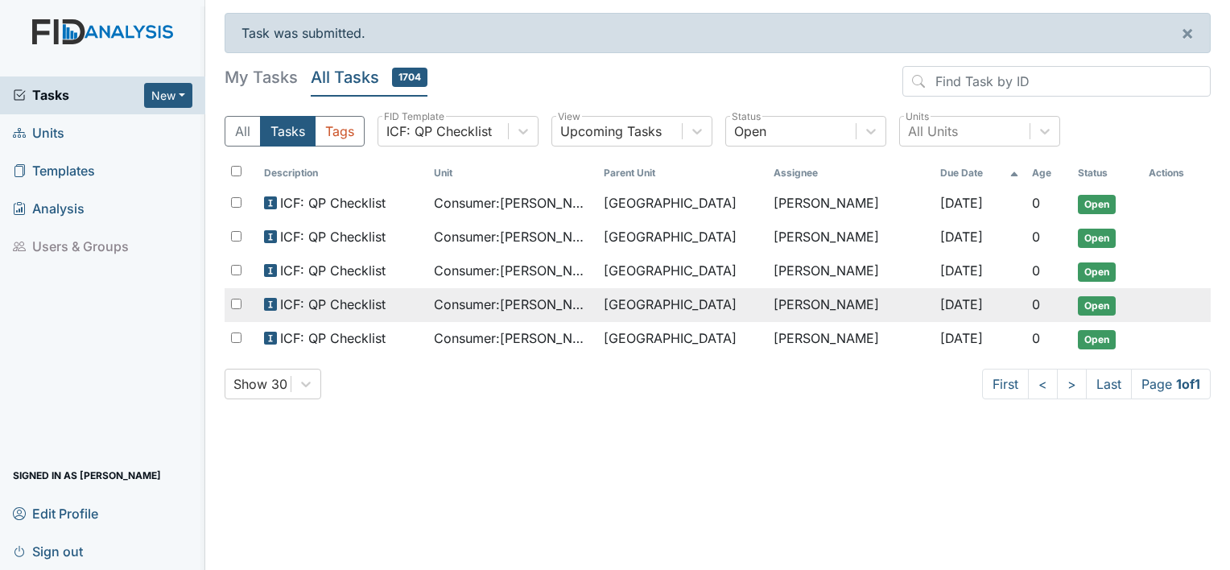
click at [519, 303] on span "Consumer : [PERSON_NAME]" at bounding box center [512, 304] width 157 height 19
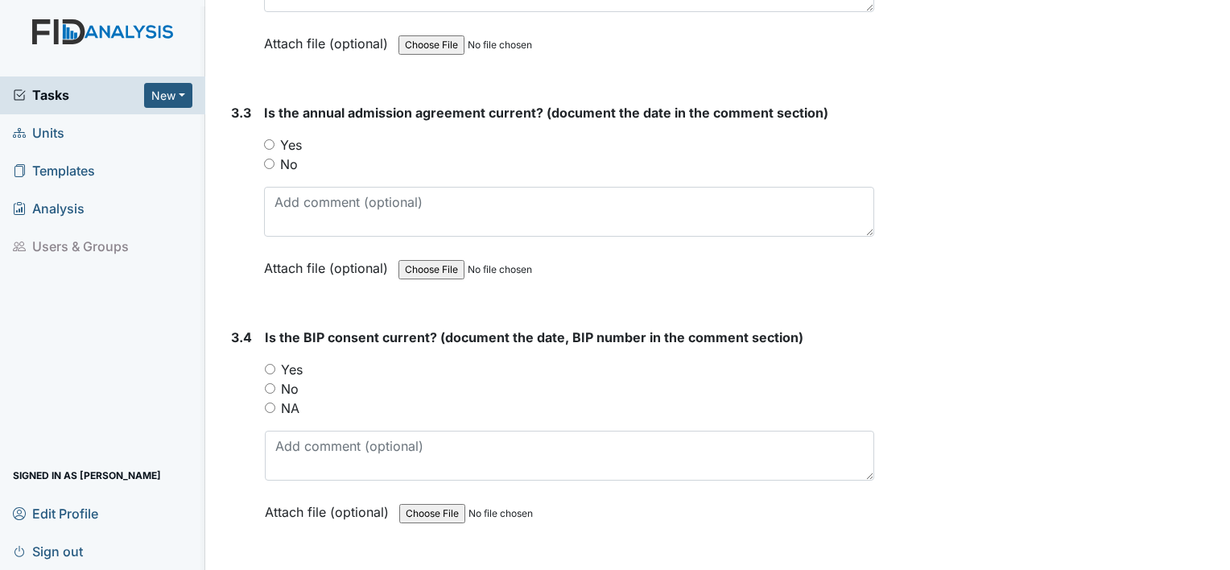
scroll to position [4491, 0]
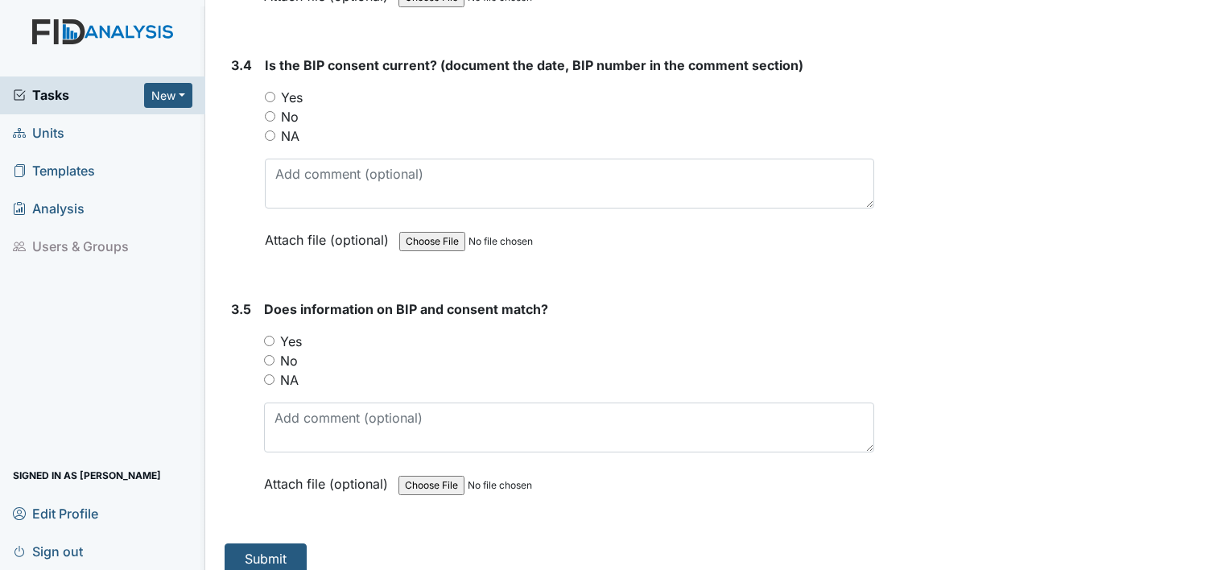
click at [296, 370] on label "NA" at bounding box center [289, 379] width 19 height 19
click at [275, 374] on input "NA" at bounding box center [269, 379] width 10 height 10
radio input "true"
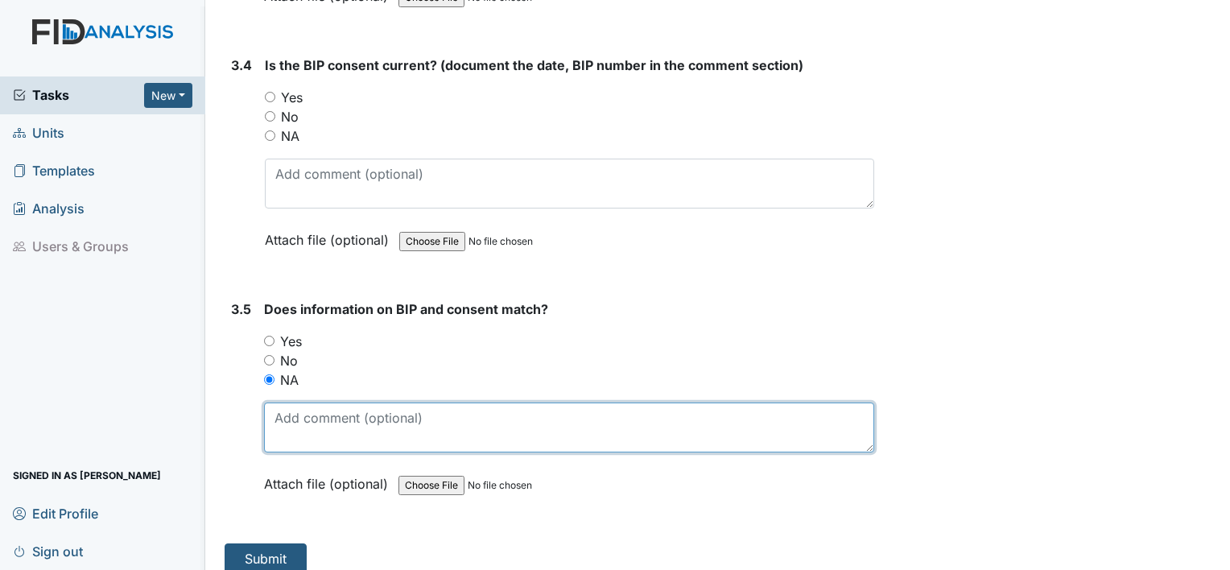
click at [297, 403] on textarea at bounding box center [569, 428] width 610 height 50
type textarea "no BIP in place"
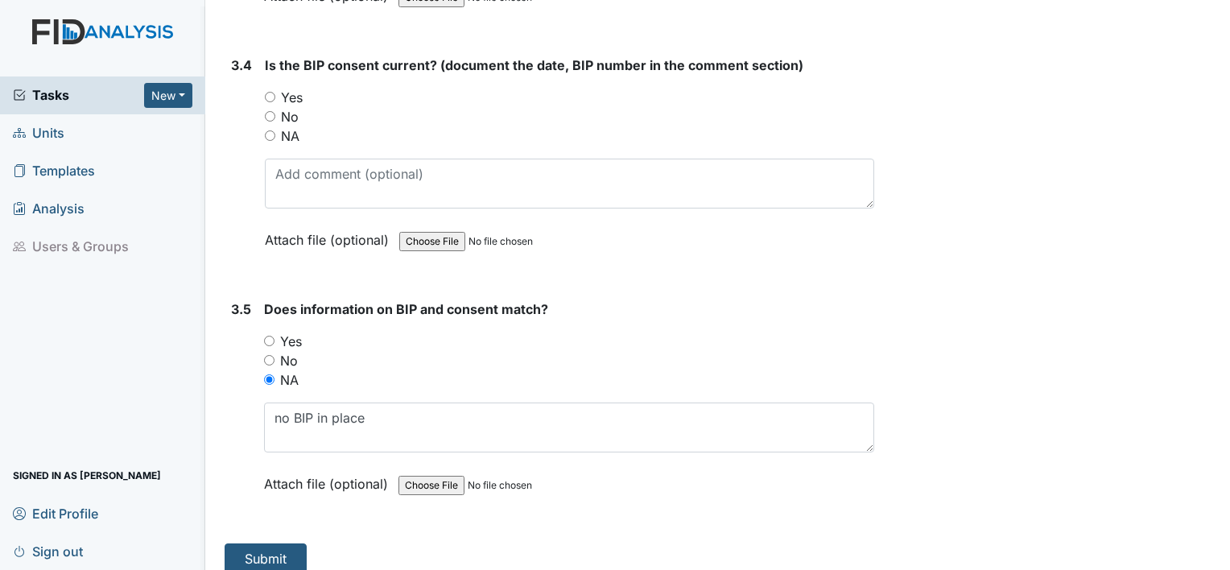
drag, startPoint x: 288, startPoint y: 119, endPoint x: 292, endPoint y: 159, distance: 40.4
click at [292, 159] on div "Is the BIP consent current? (document the date, BIP number in the comment secti…" at bounding box center [570, 158] width 610 height 205
click at [271, 130] on input "NA" at bounding box center [270, 135] width 10 height 10
radio input "true"
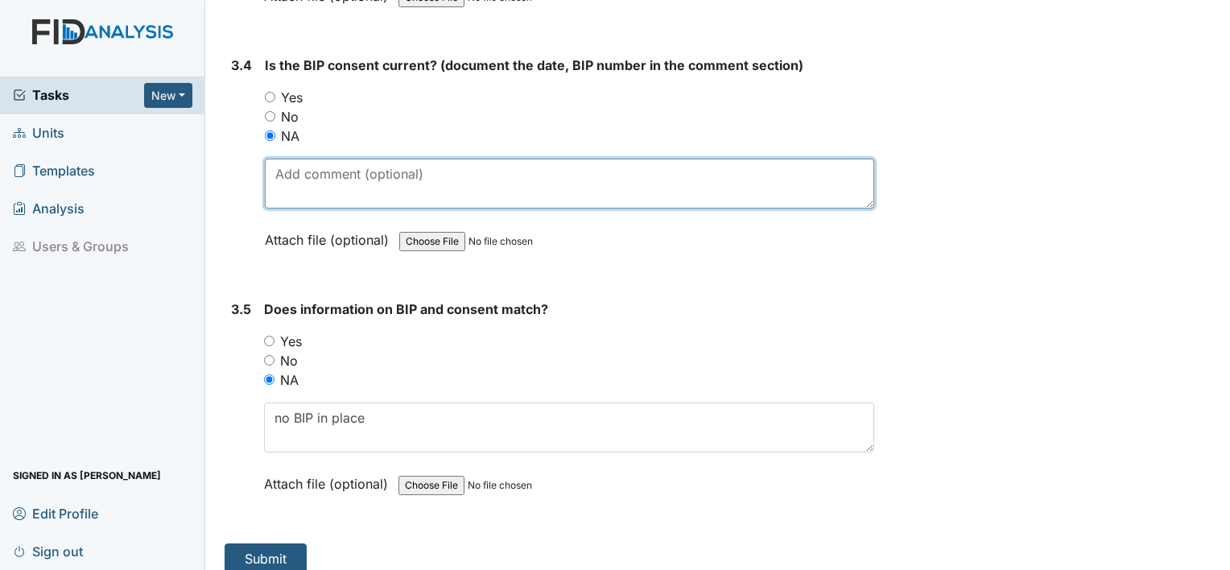
click at [277, 163] on textarea at bounding box center [570, 184] width 610 height 50
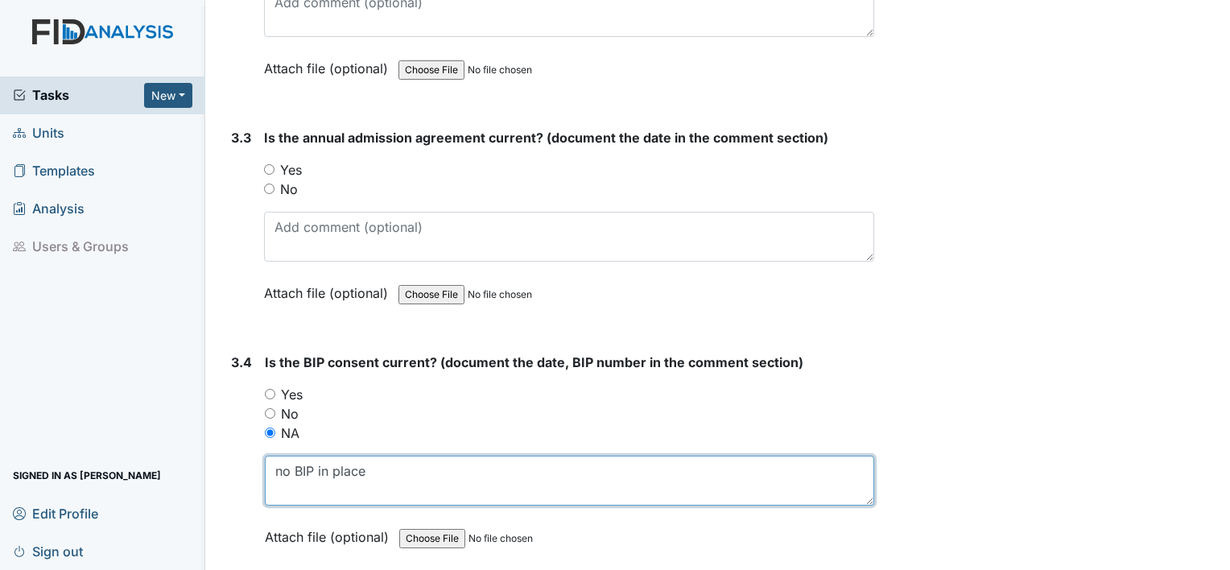
scroll to position [4186, 0]
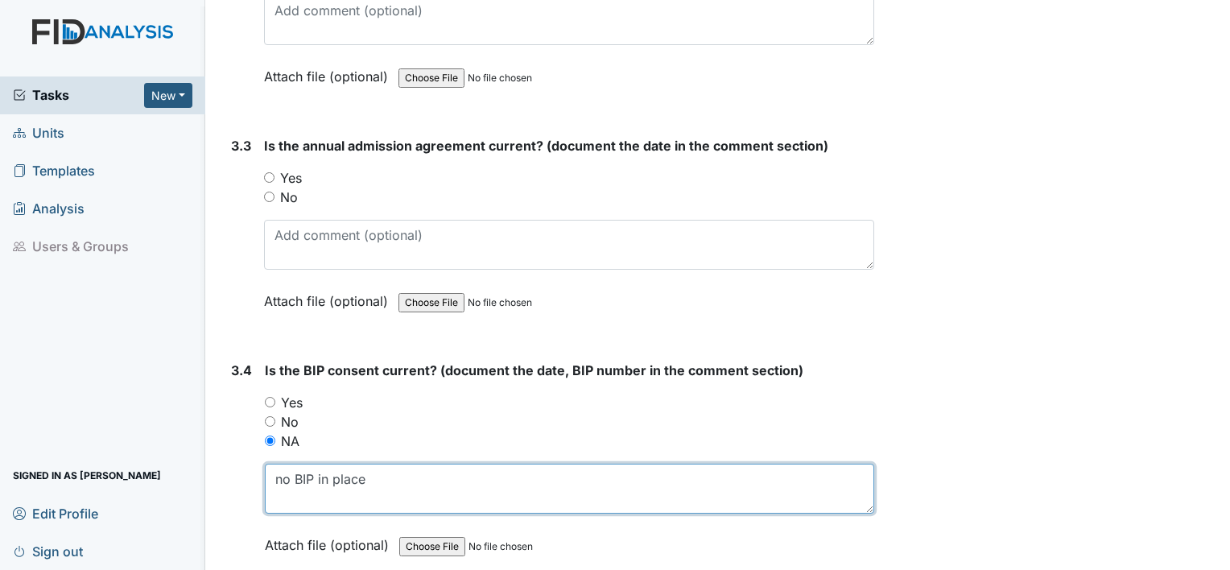
type textarea "no BIP in place"
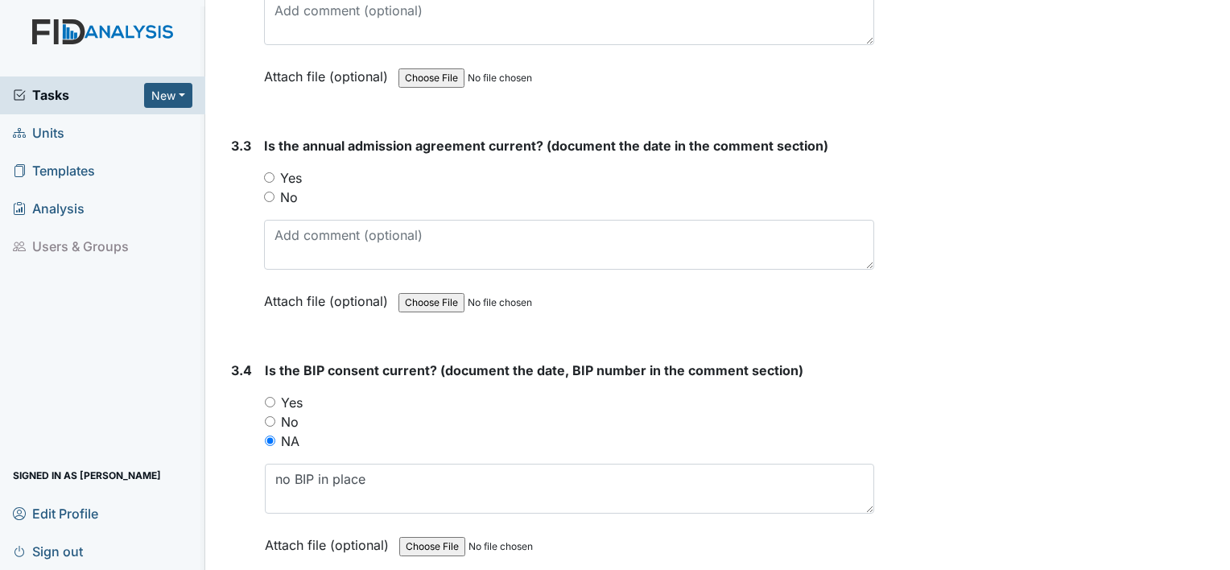
click at [268, 172] on input "Yes" at bounding box center [269, 177] width 10 height 10
radio input "true"
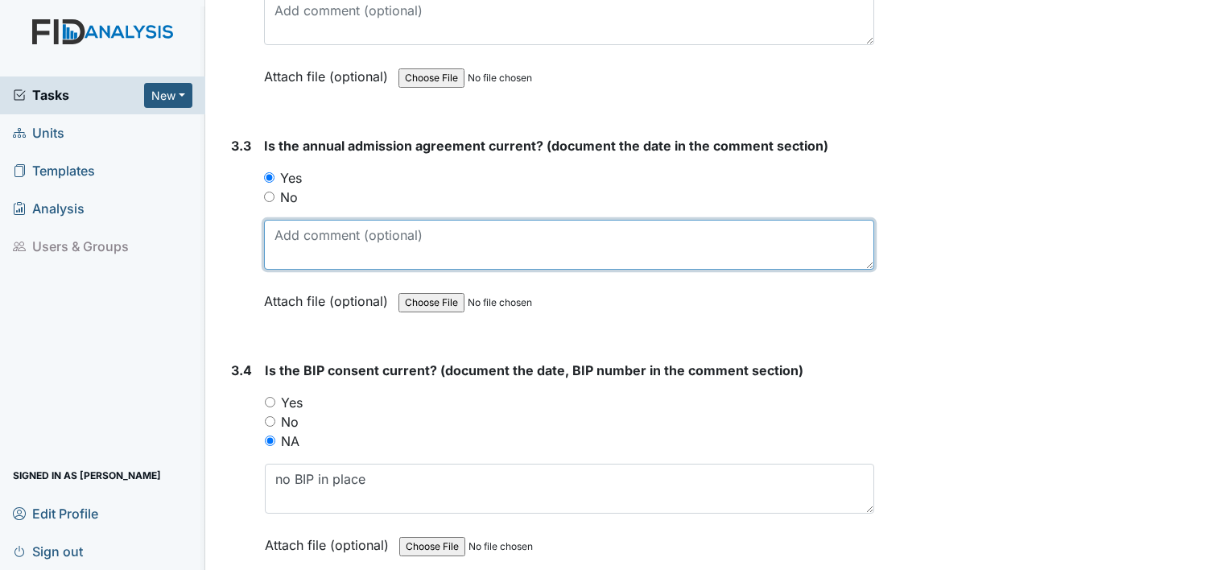
click at [290, 240] on textarea at bounding box center [569, 245] width 610 height 50
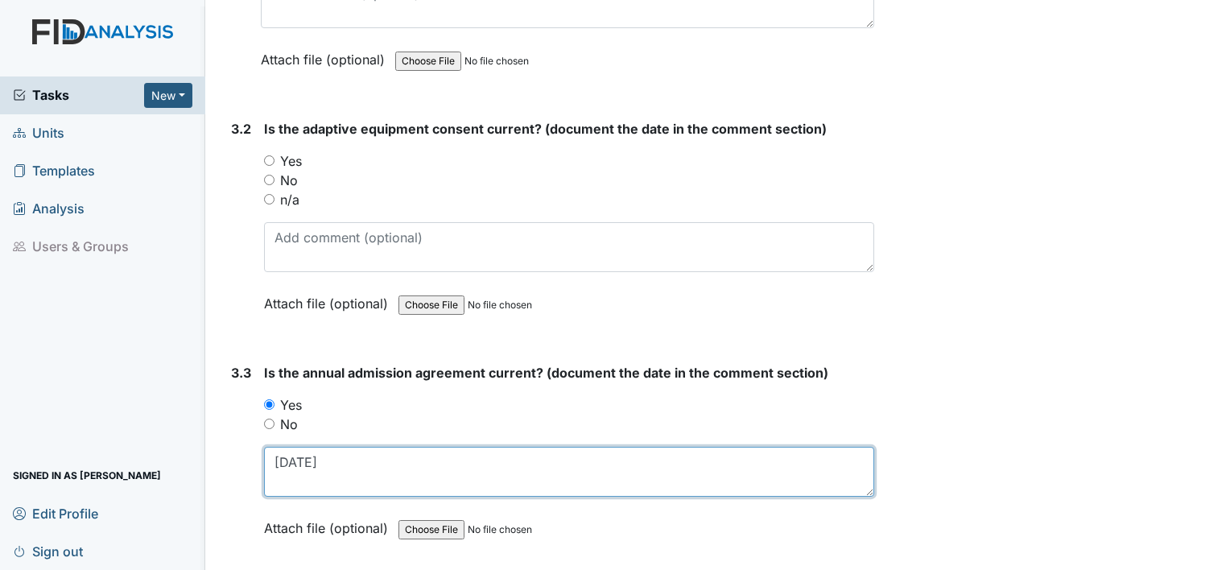
scroll to position [3959, 0]
type textarea "11.21.24"
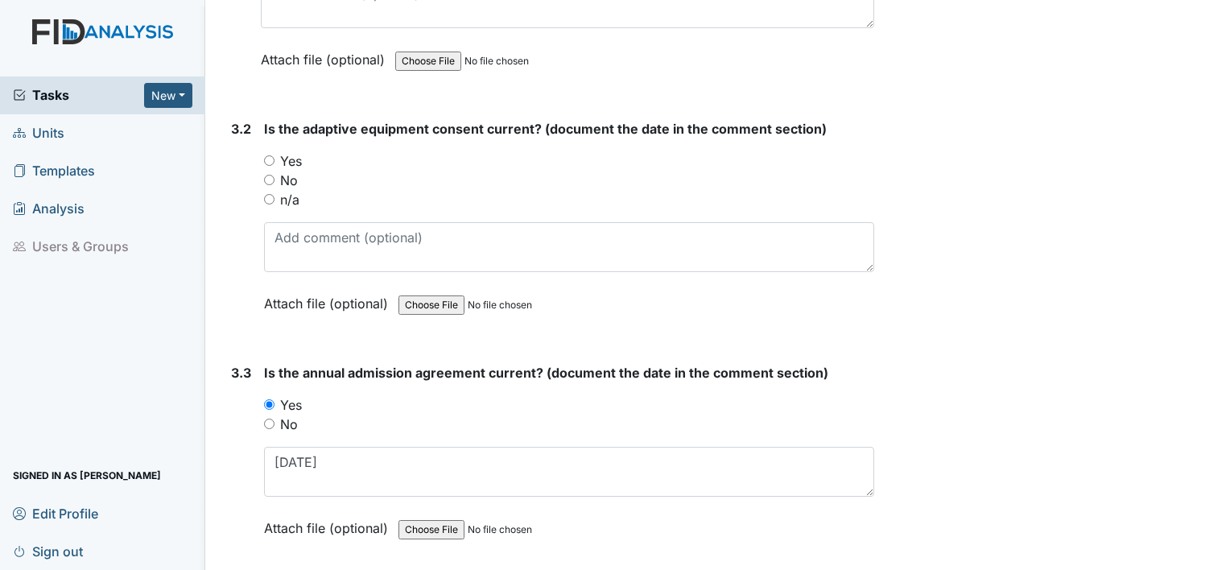
click at [291, 171] on label "No" at bounding box center [289, 180] width 18 height 19
click at [275, 175] on input "No" at bounding box center [269, 180] width 10 height 10
radio input "true"
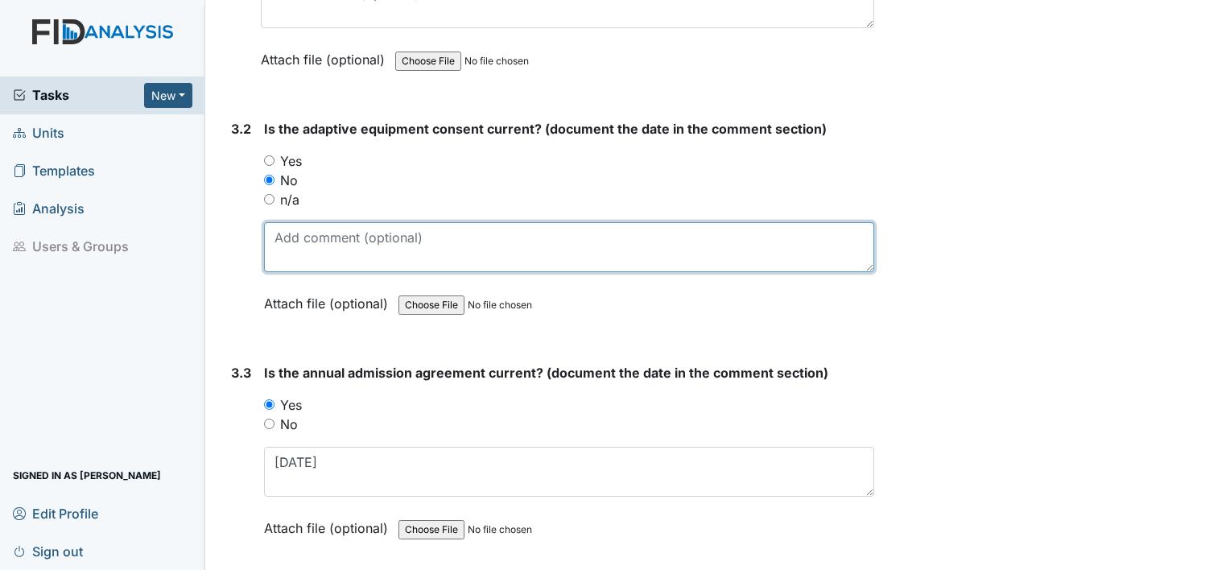
click at [292, 222] on textarea at bounding box center [569, 247] width 610 height 50
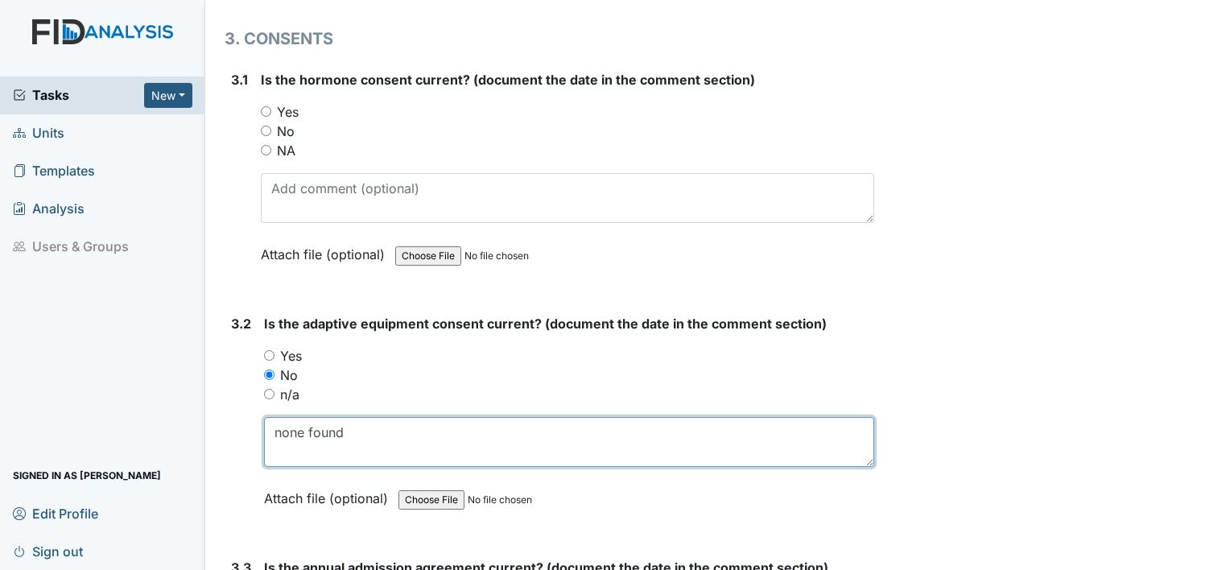
scroll to position [3760, 0]
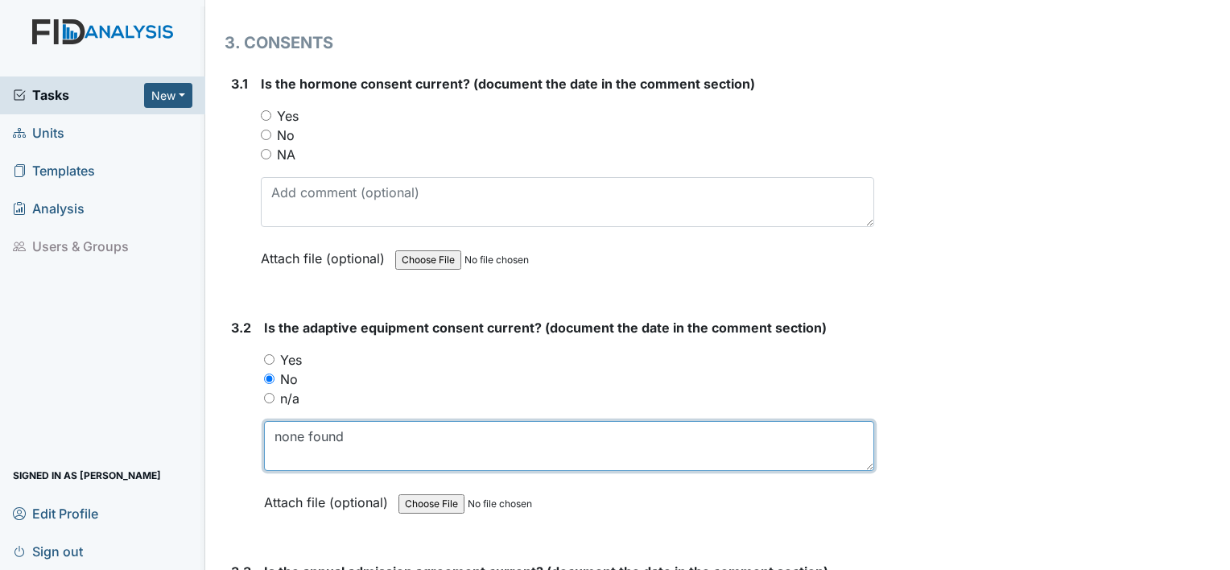
type textarea "none found"
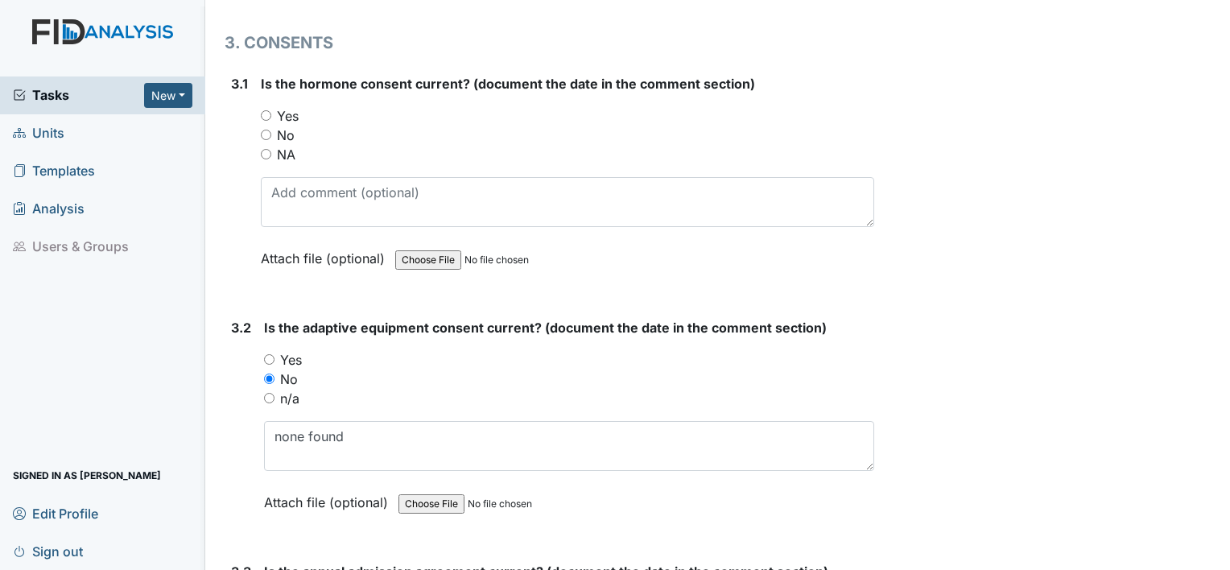
click at [289, 145] on label "NA" at bounding box center [286, 154] width 19 height 19
click at [271, 149] on input "NA" at bounding box center [266, 154] width 10 height 10
radio input "true"
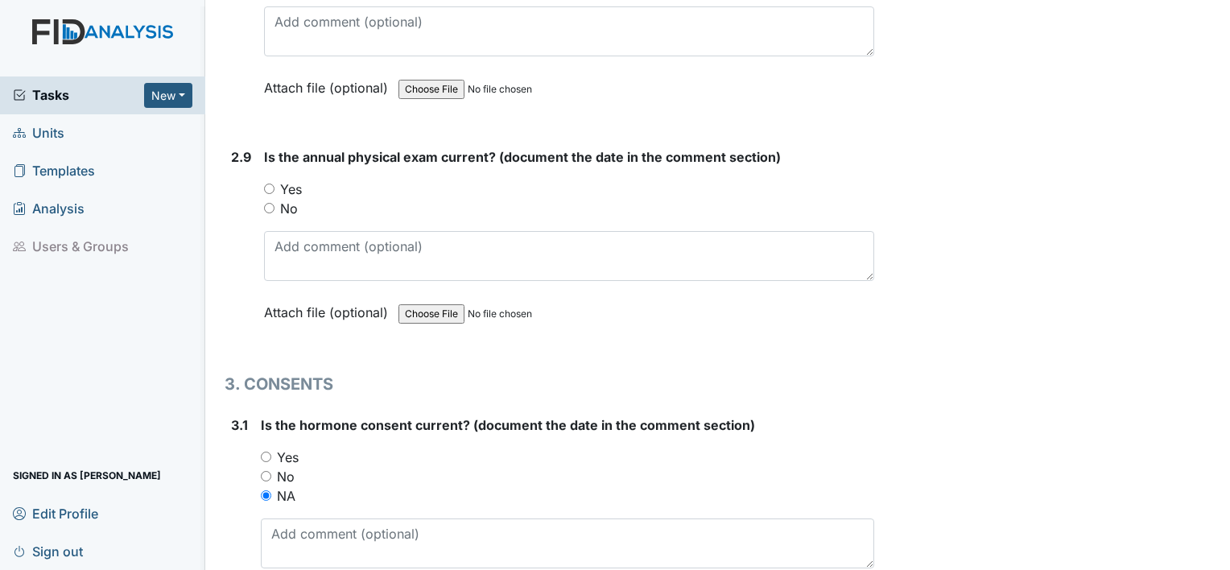
scroll to position [3415, 0]
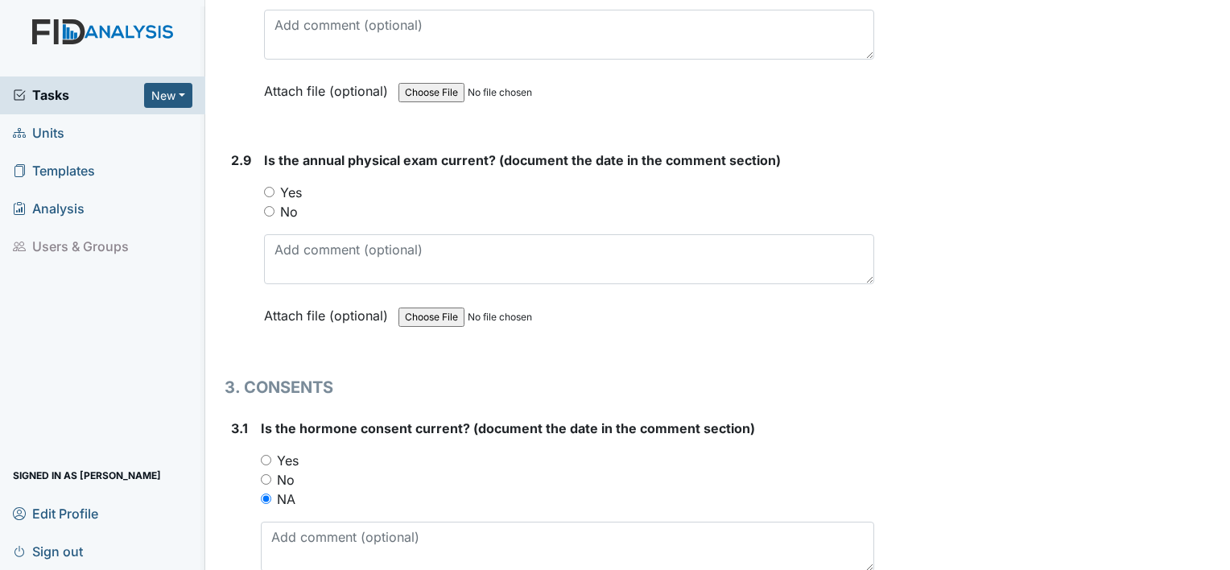
click at [292, 183] on label "Yes" at bounding box center [291, 192] width 22 height 19
click at [275, 187] on input "Yes" at bounding box center [269, 192] width 10 height 10
radio input "true"
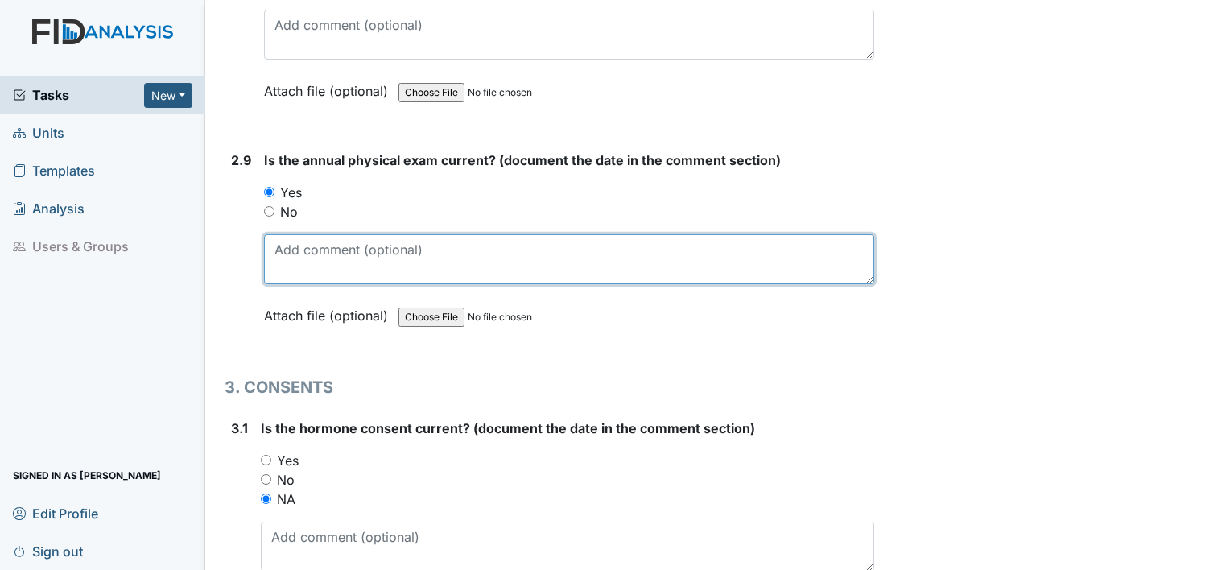
click at [298, 235] on textarea at bounding box center [569, 259] width 610 height 50
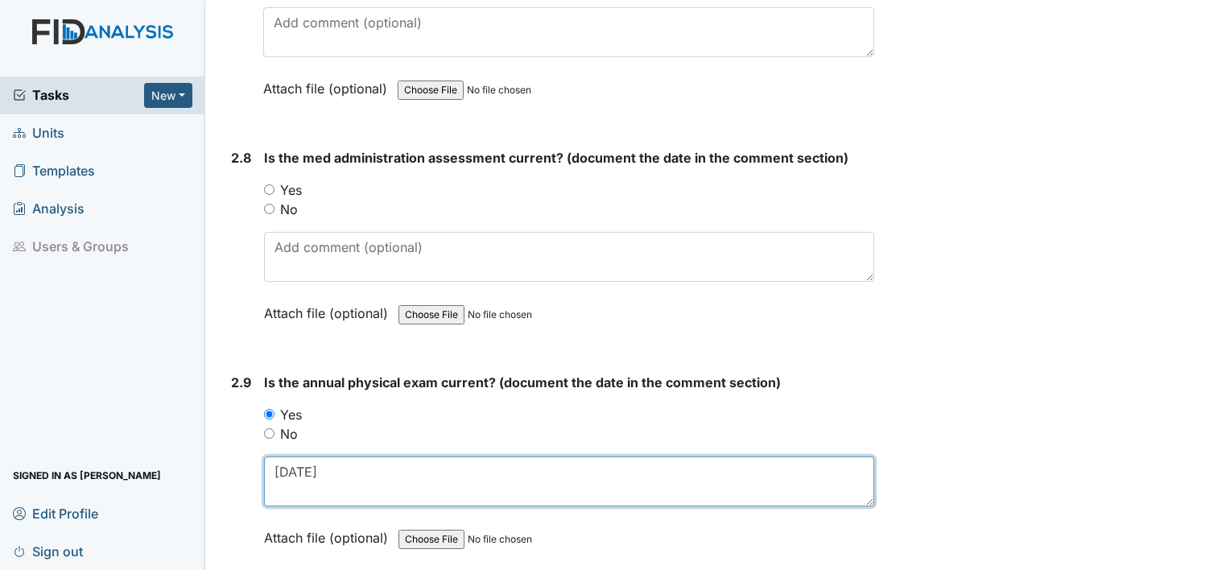
scroll to position [3190, 0]
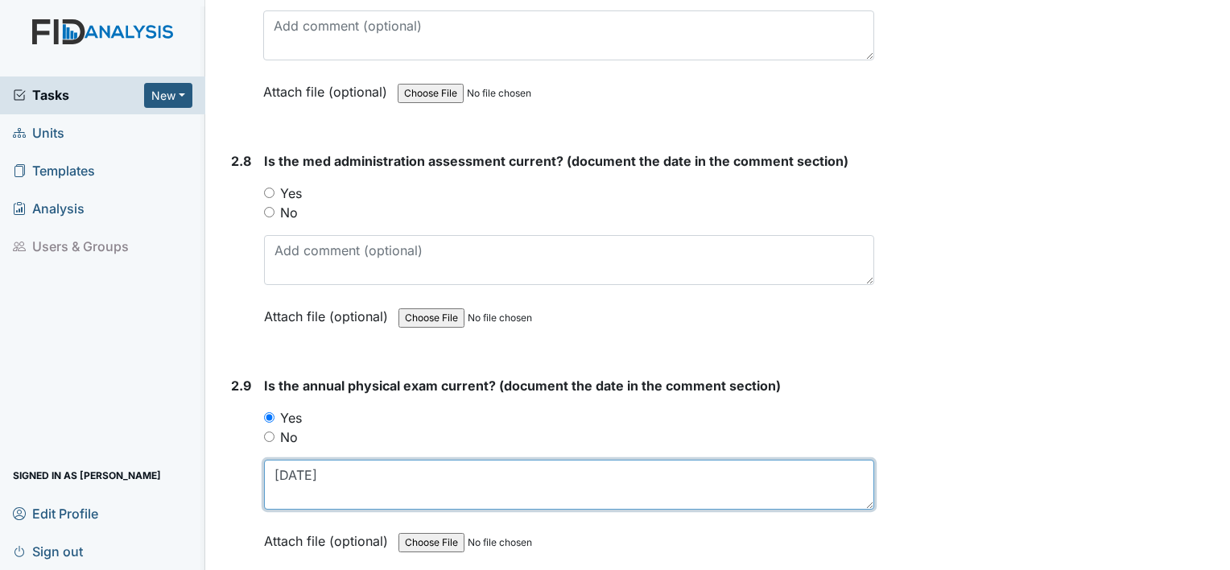
type textarea "[DATE]"
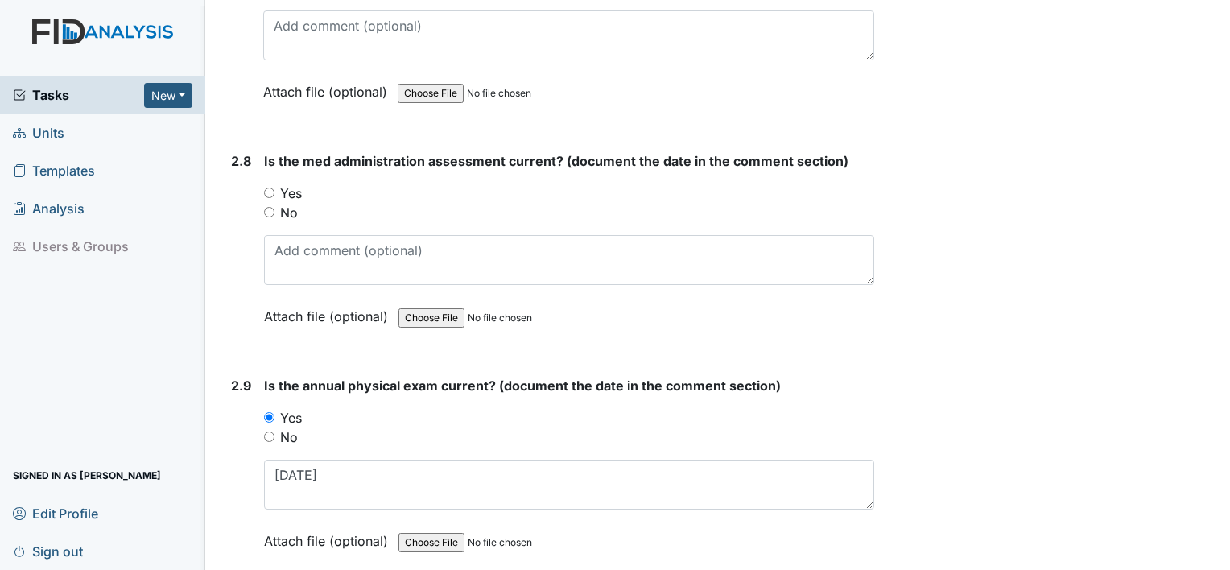
click at [290, 203] on label "No" at bounding box center [289, 212] width 18 height 19
click at [275, 207] on input "No" at bounding box center [269, 212] width 10 height 10
radio input "true"
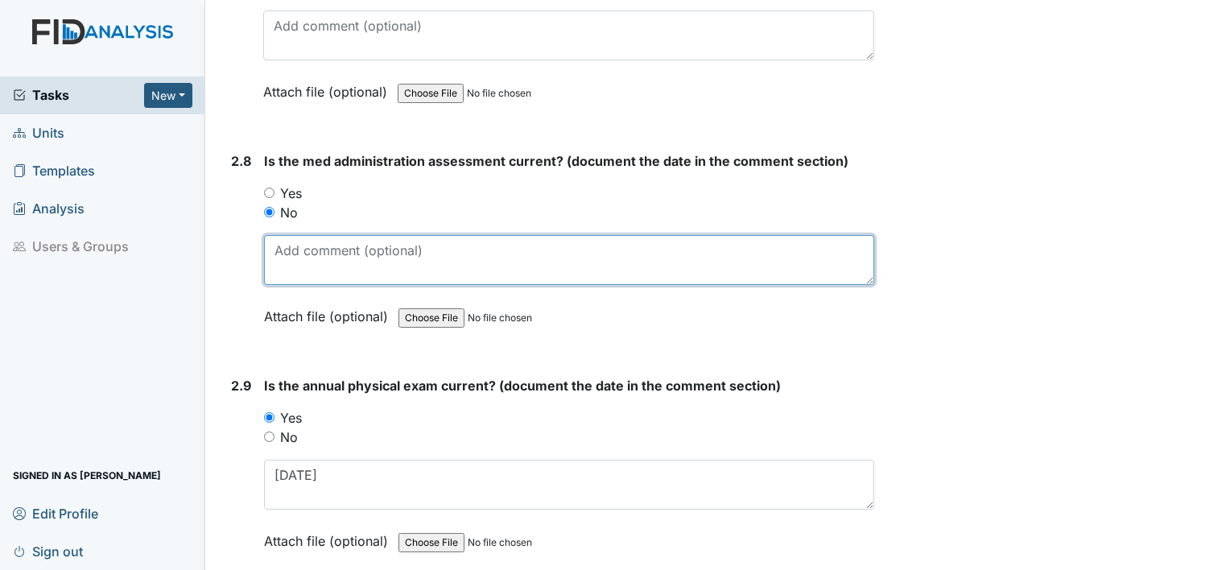
click at [325, 257] on textarea at bounding box center [569, 260] width 610 height 50
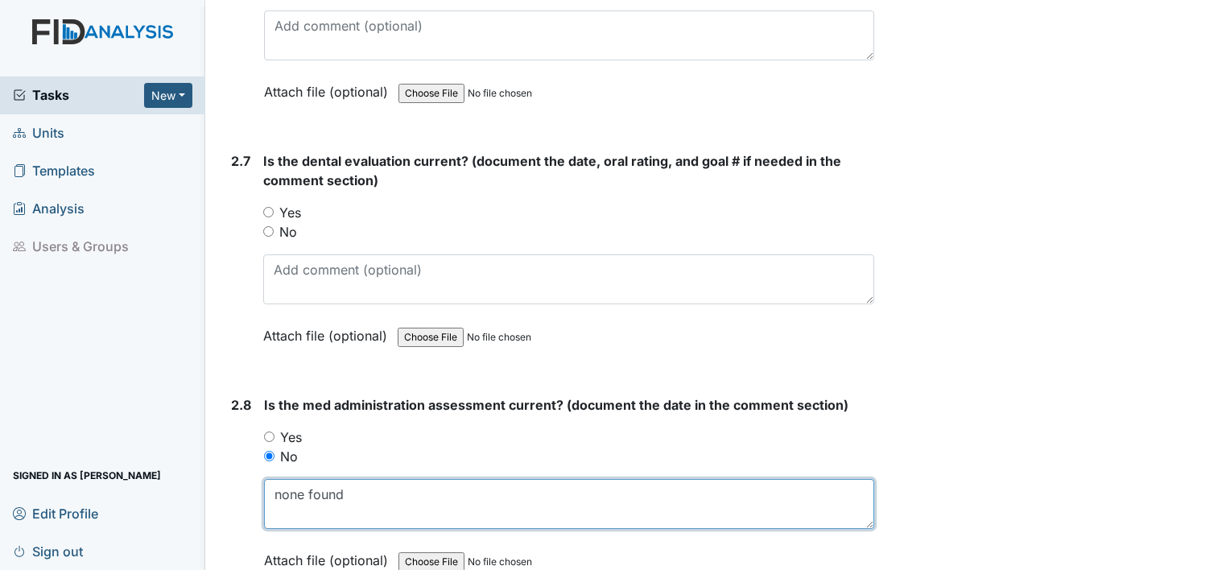
scroll to position [2945, 0]
type textarea "none found"
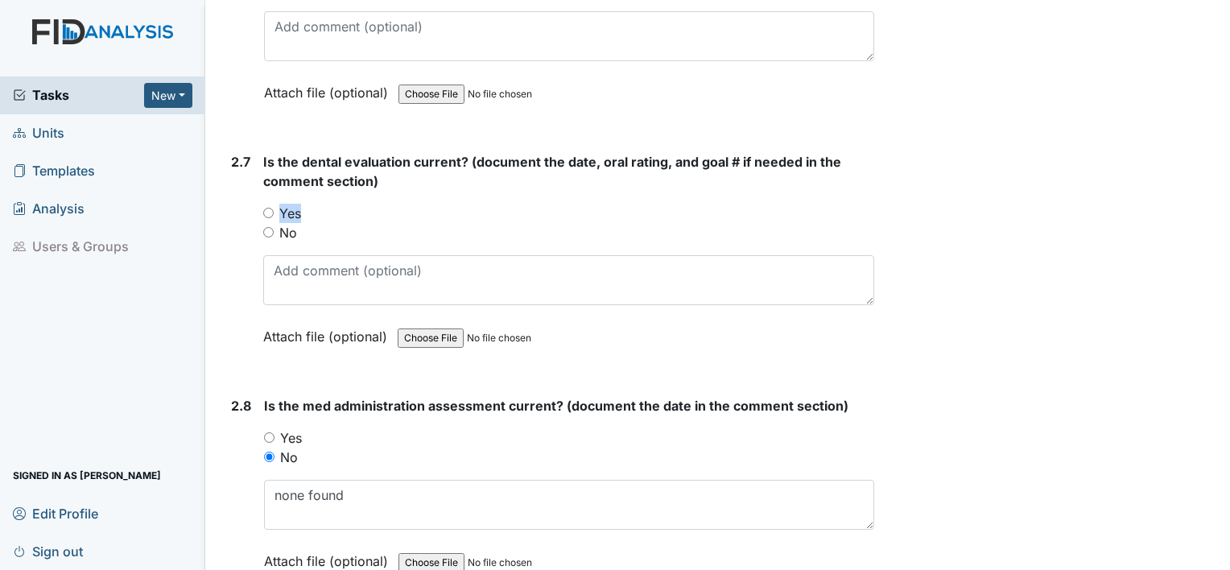
drag, startPoint x: 296, startPoint y: 192, endPoint x: 296, endPoint y: 209, distance: 17.7
click at [296, 209] on div "Is the dental evaluation current? (document the date, oral rating, and goal # i…" at bounding box center [568, 254] width 611 height 205
click at [296, 209] on label "Yes" at bounding box center [290, 213] width 22 height 19
click at [274, 209] on input "Yes" at bounding box center [268, 213] width 10 height 10
radio input "true"
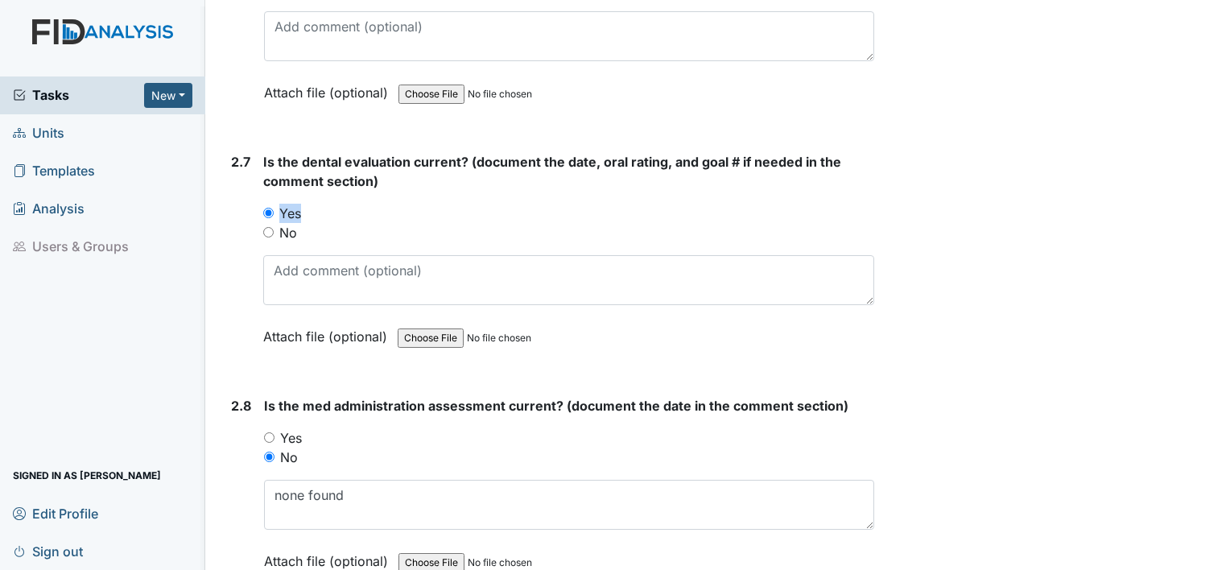
click at [296, 209] on label "Yes" at bounding box center [290, 213] width 22 height 19
click at [274, 209] on input "Yes" at bounding box center [268, 213] width 10 height 10
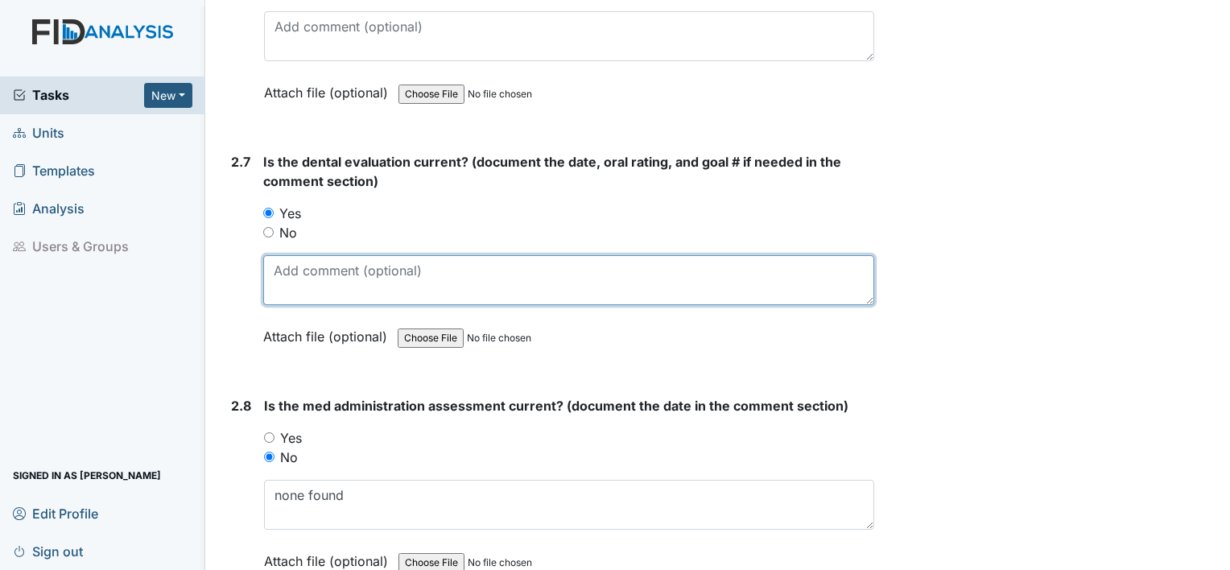
click at [292, 283] on textarea at bounding box center [568, 280] width 611 height 50
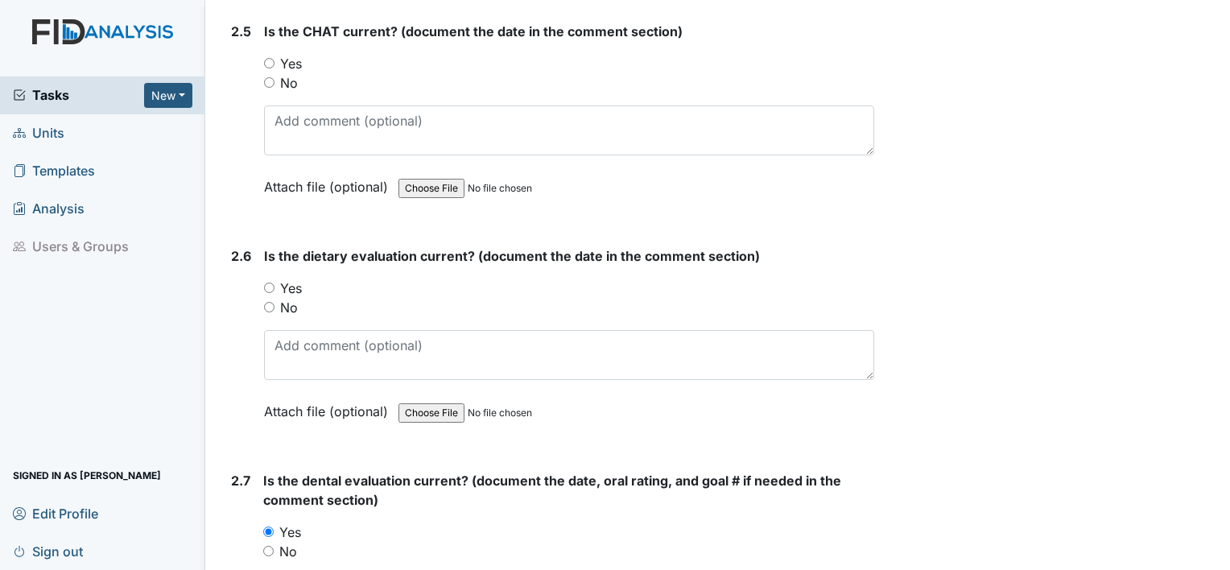
scroll to position [2622, 0]
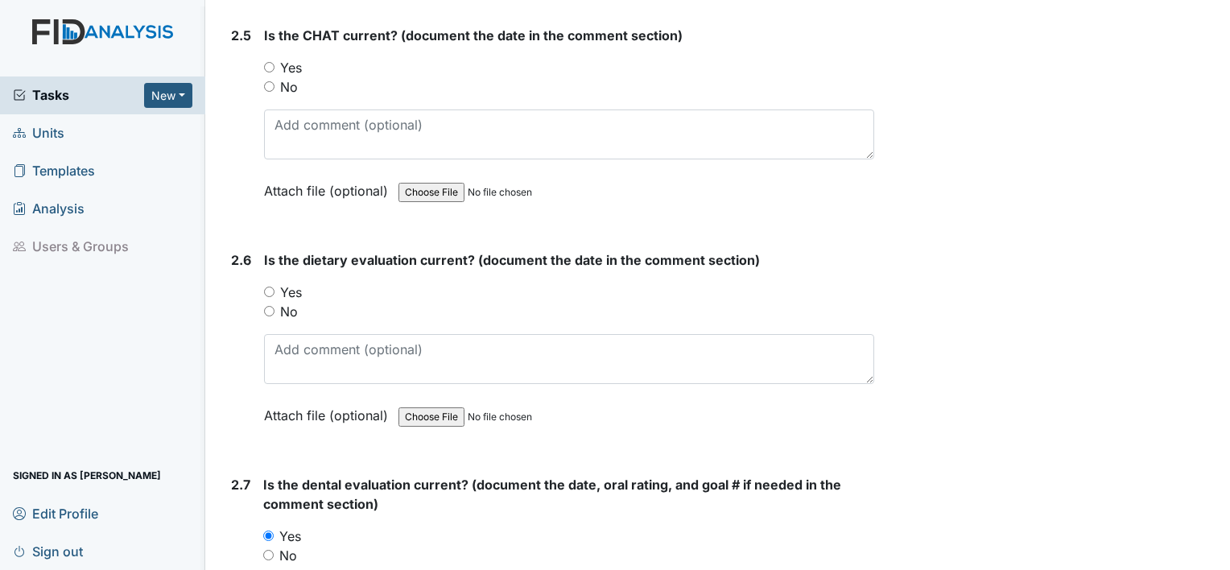
type textarea "[DATE]"
click at [287, 302] on label "No" at bounding box center [289, 311] width 18 height 19
click at [275, 306] on input "No" at bounding box center [269, 311] width 10 height 10
radio input "true"
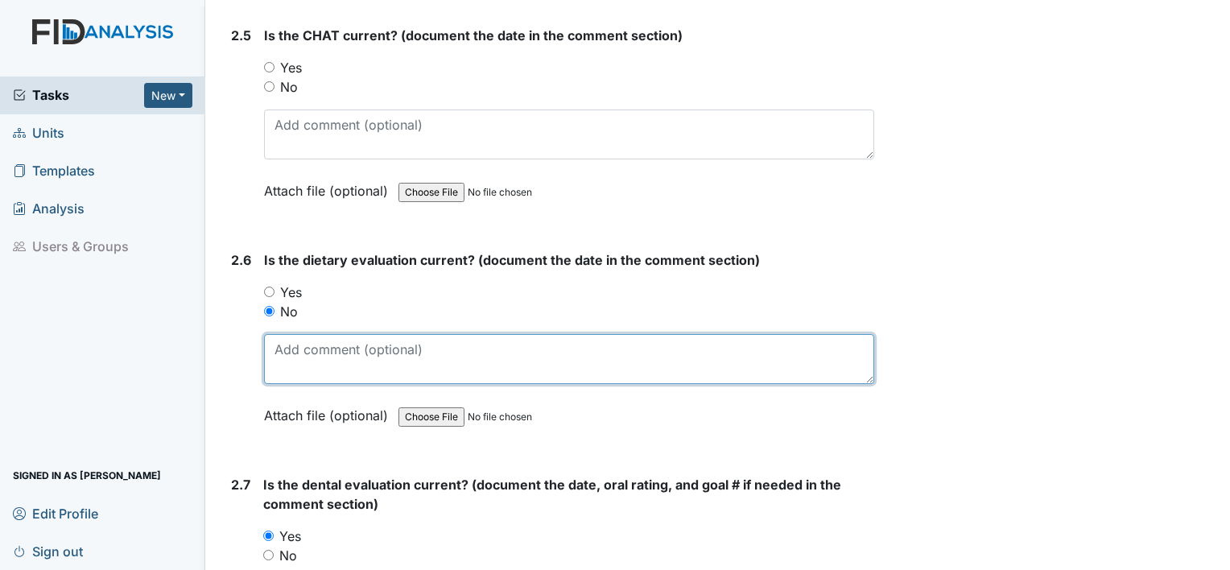
click at [292, 342] on textarea at bounding box center [569, 359] width 610 height 50
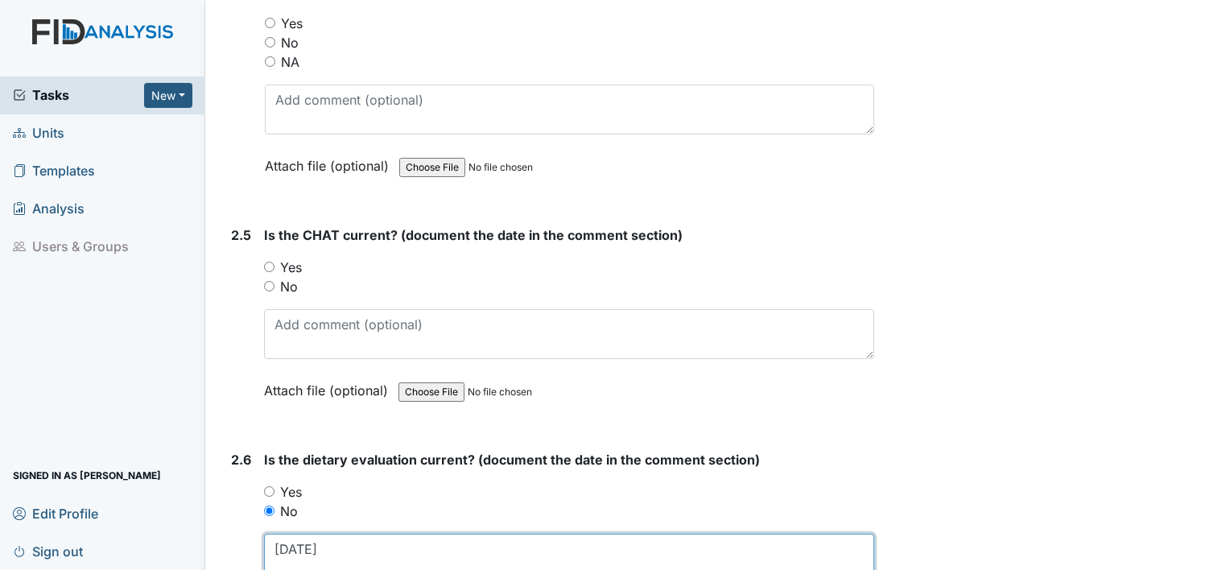
scroll to position [2419, 0]
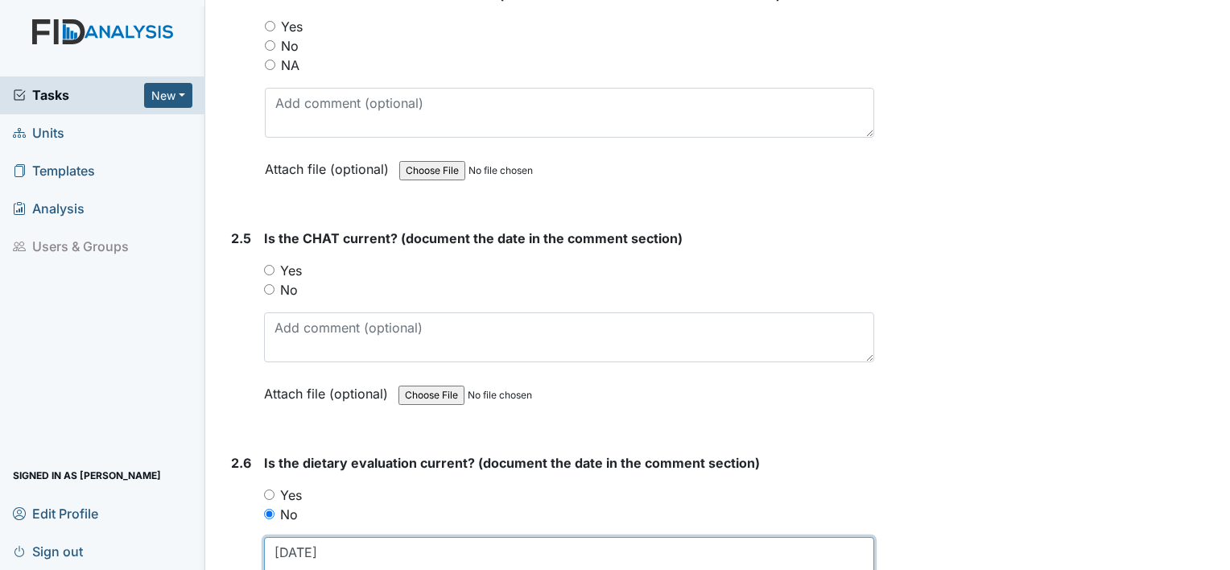
type textarea "[DATE]"
click at [285, 262] on label "Yes" at bounding box center [291, 270] width 22 height 19
click at [275, 265] on input "Yes" at bounding box center [269, 270] width 10 height 10
radio input "true"
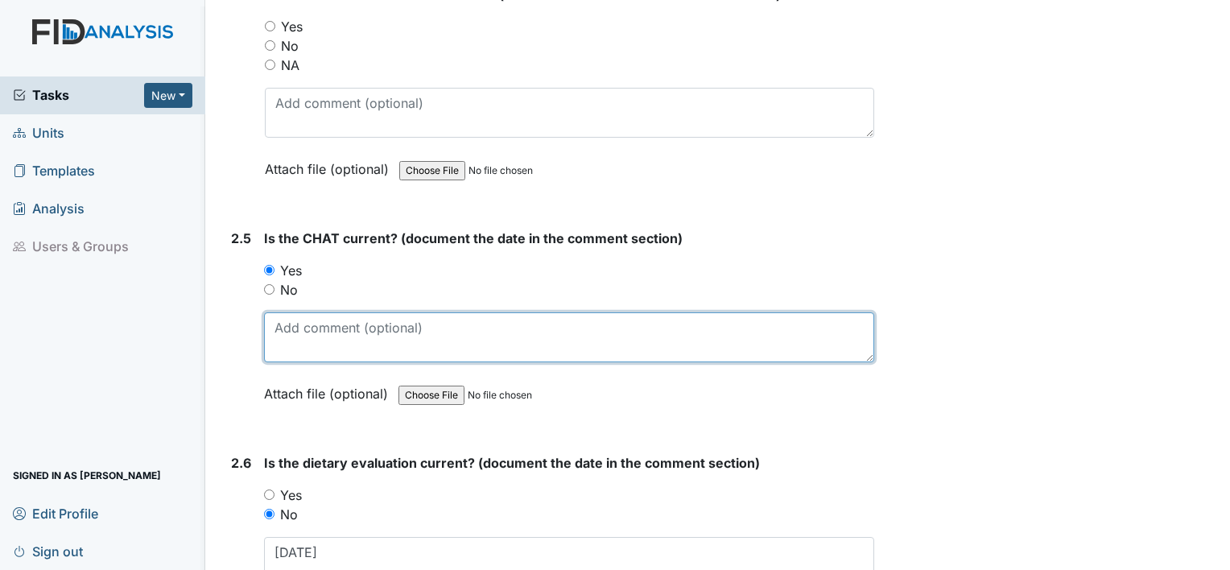
click at [292, 319] on textarea at bounding box center [569, 337] width 610 height 50
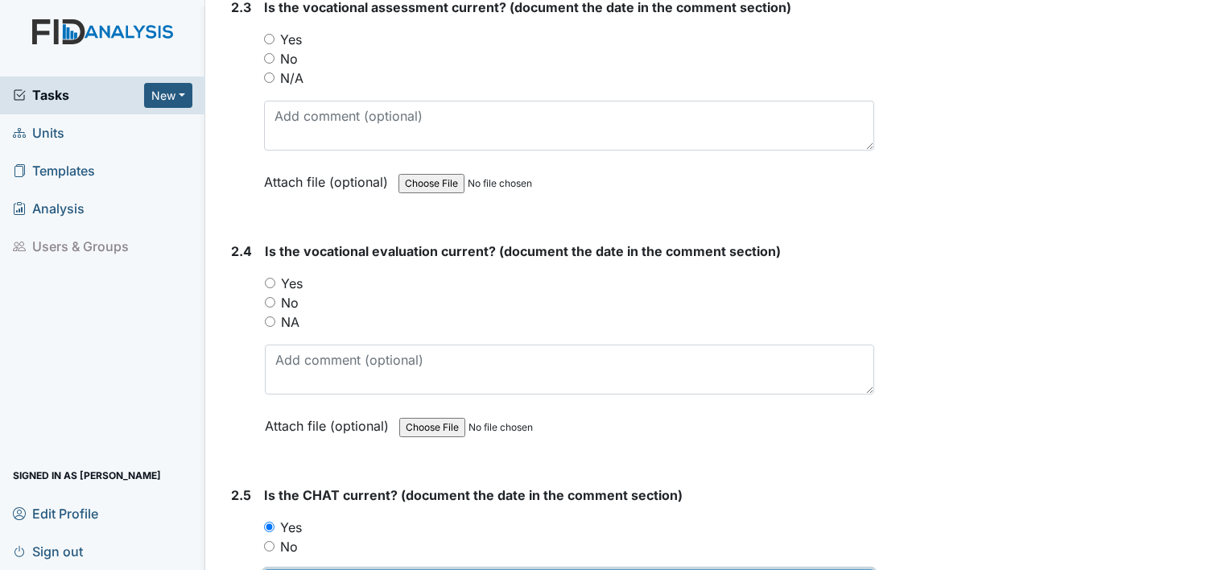
scroll to position [2161, 0]
type textarea "[DATE]"
click at [300, 275] on label "Yes" at bounding box center [292, 284] width 22 height 19
click at [275, 279] on input "Yes" at bounding box center [270, 284] width 10 height 10
radio input "true"
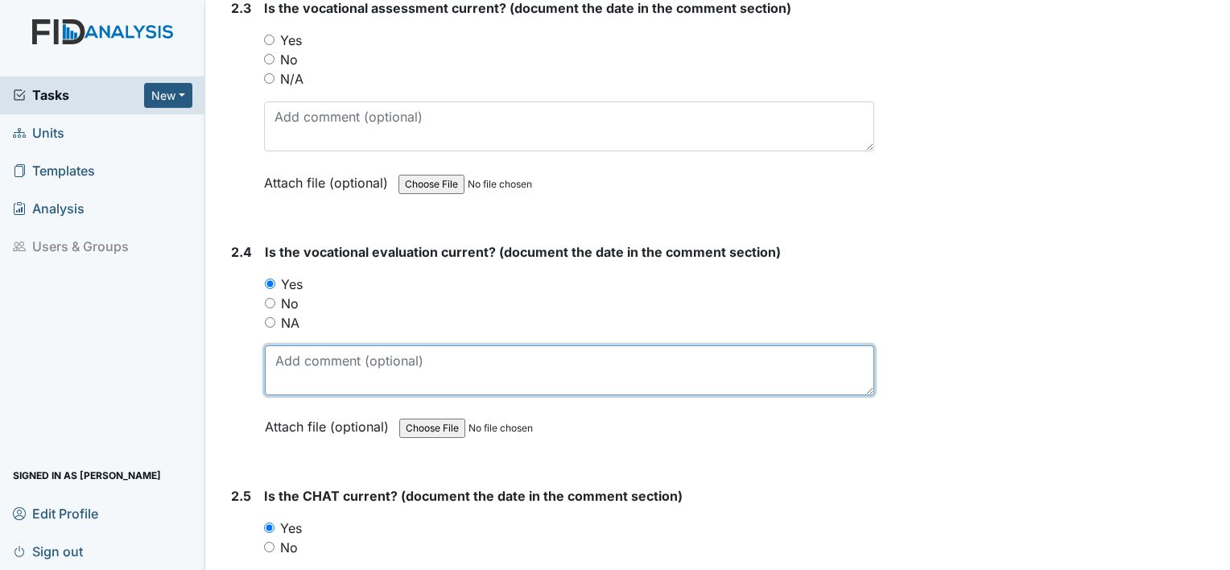
click at [296, 359] on textarea at bounding box center [570, 370] width 610 height 50
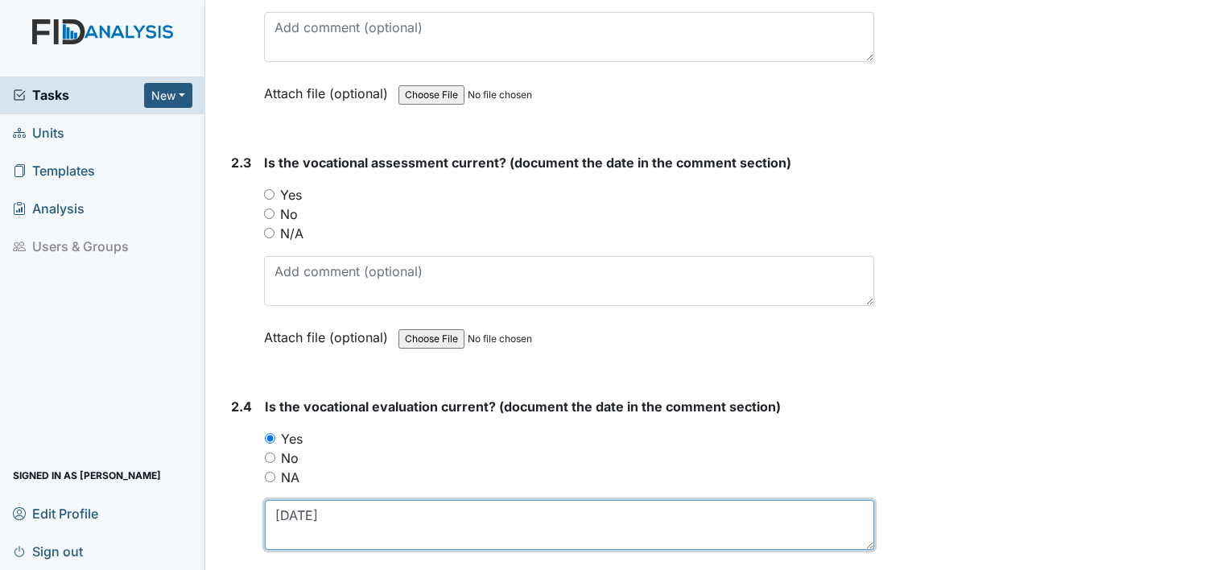
scroll to position [2004, 0]
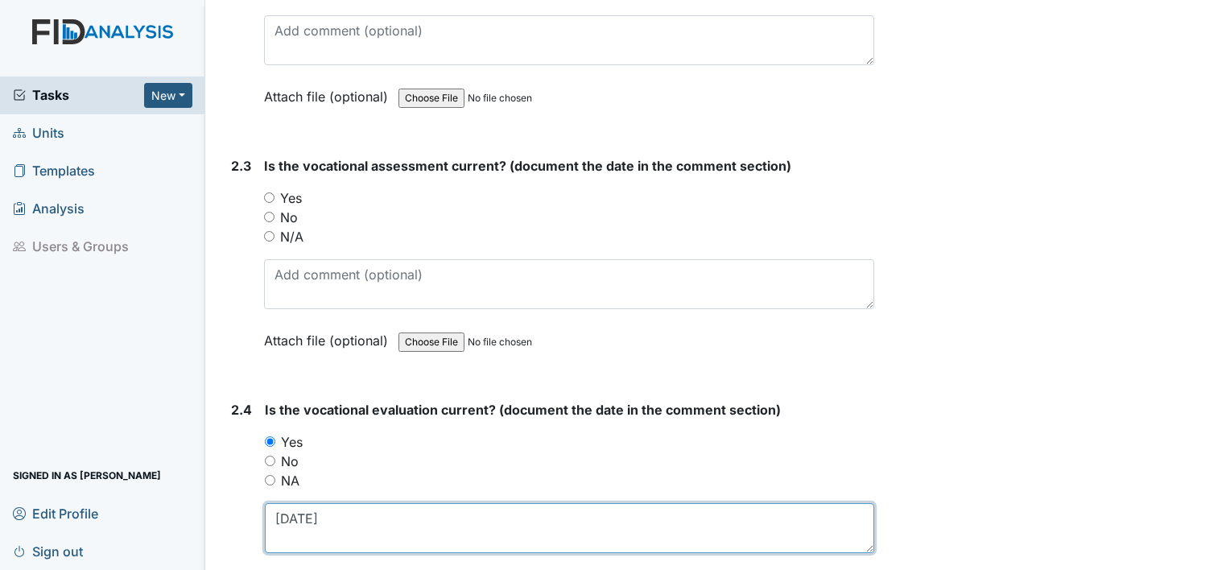
type textarea "[DATE]"
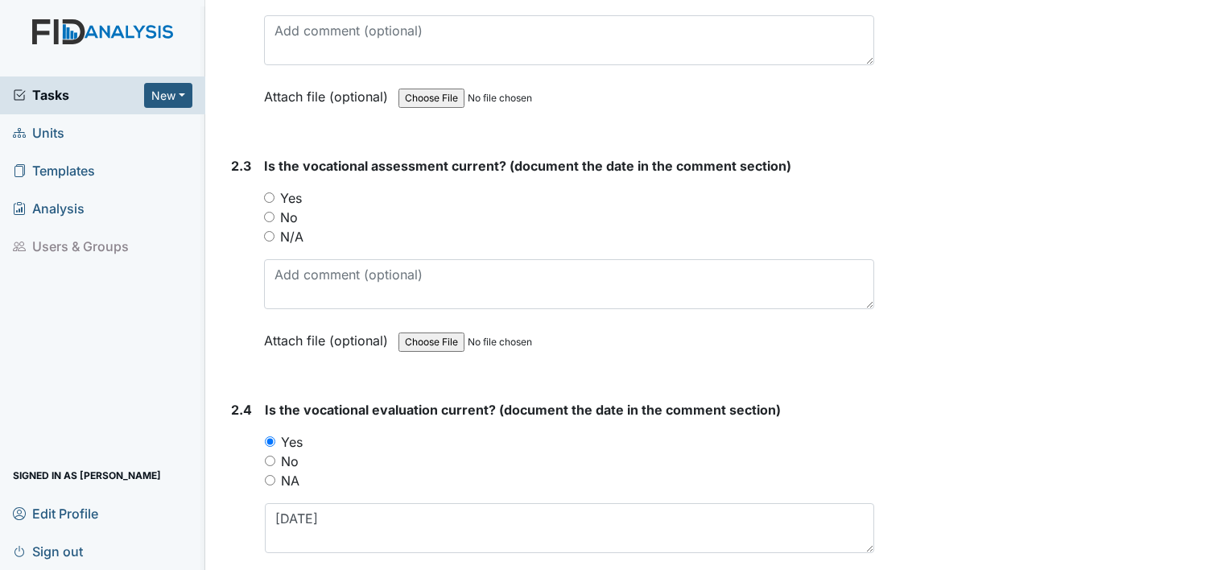
click at [287, 189] on label "Yes" at bounding box center [291, 197] width 22 height 19
click at [275, 192] on input "Yes" at bounding box center [269, 197] width 10 height 10
radio input "true"
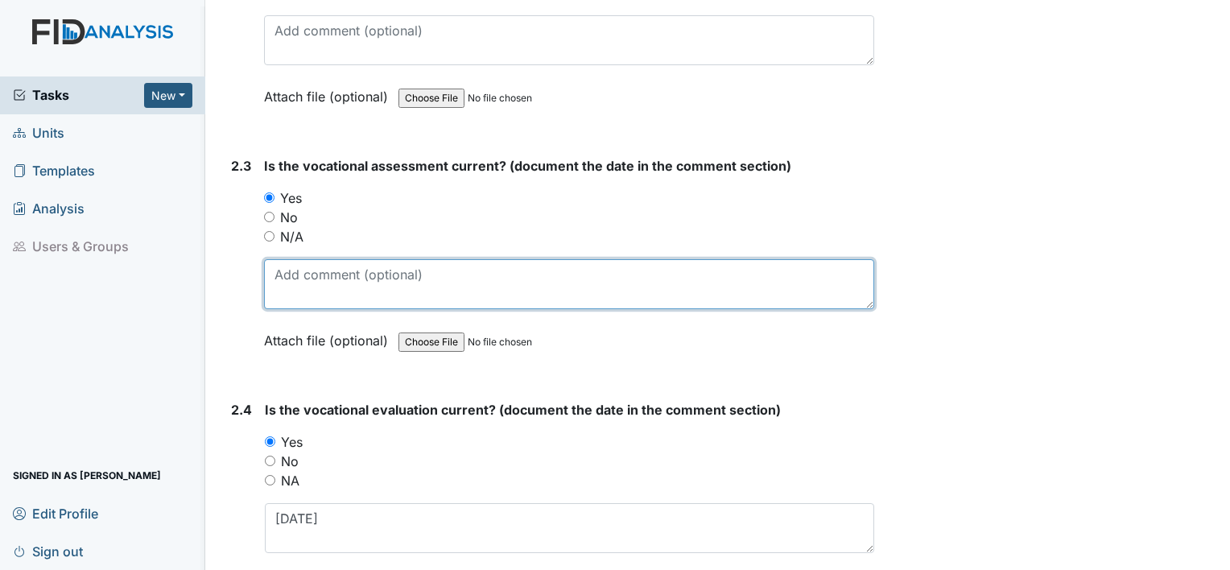
click at [288, 274] on textarea at bounding box center [569, 284] width 610 height 50
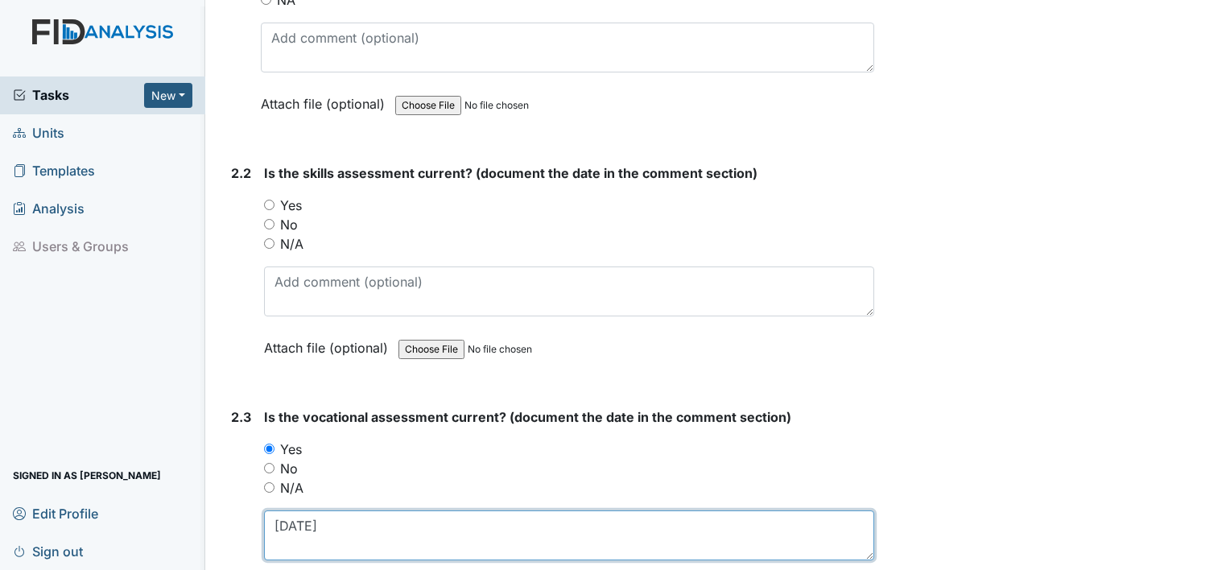
scroll to position [1744, 0]
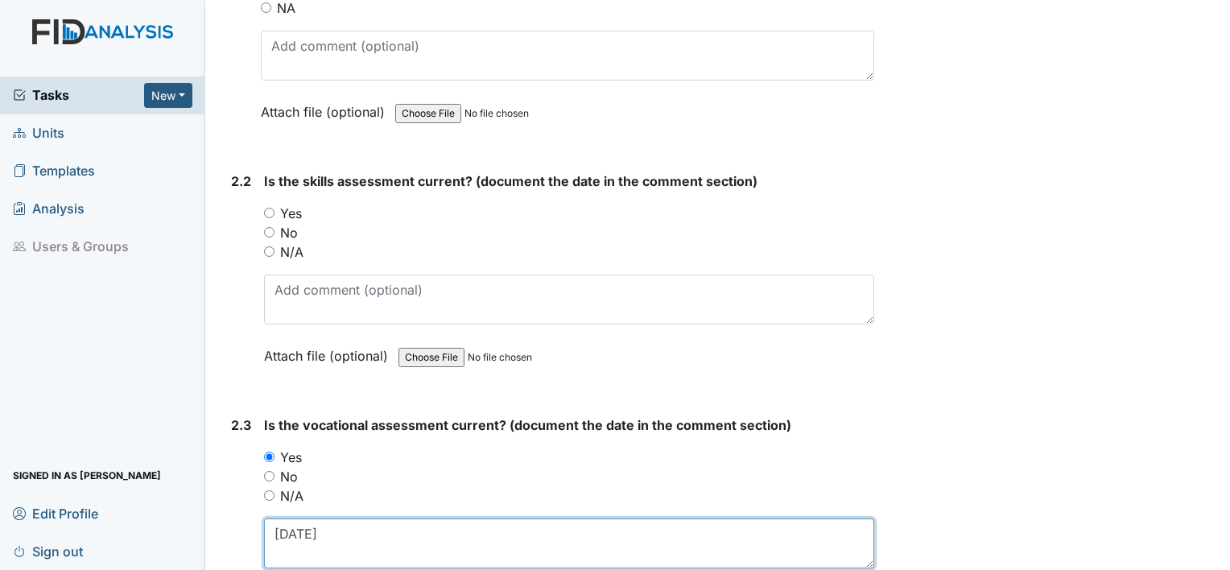
type textarea "[DATE]"
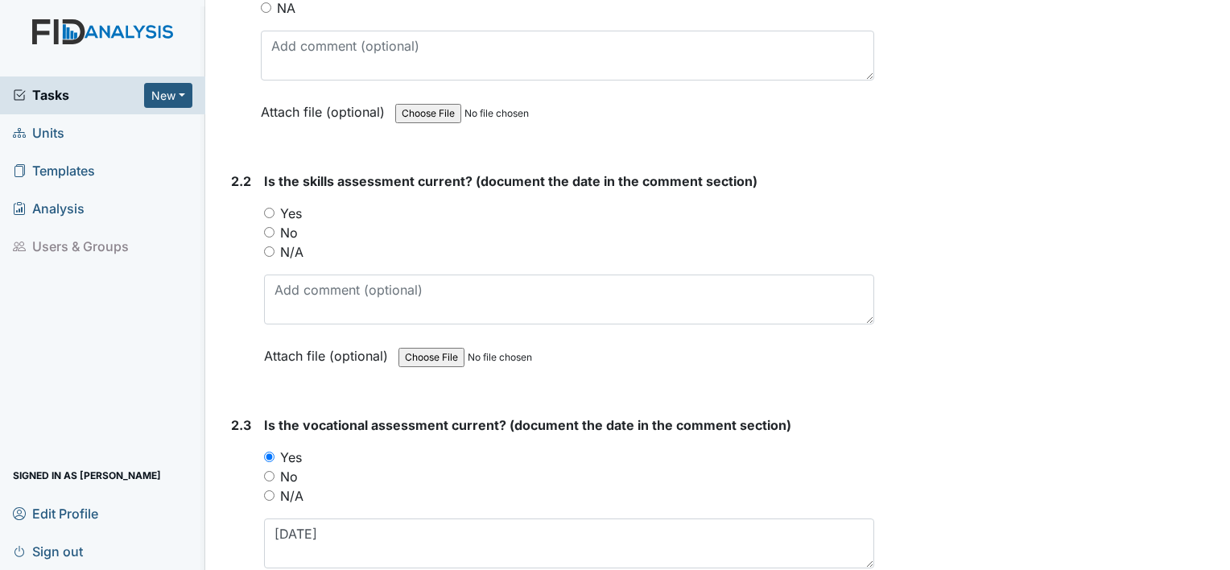
click at [286, 208] on label "Yes" at bounding box center [291, 213] width 22 height 19
click at [275, 208] on input "Yes" at bounding box center [269, 213] width 10 height 10
radio input "true"
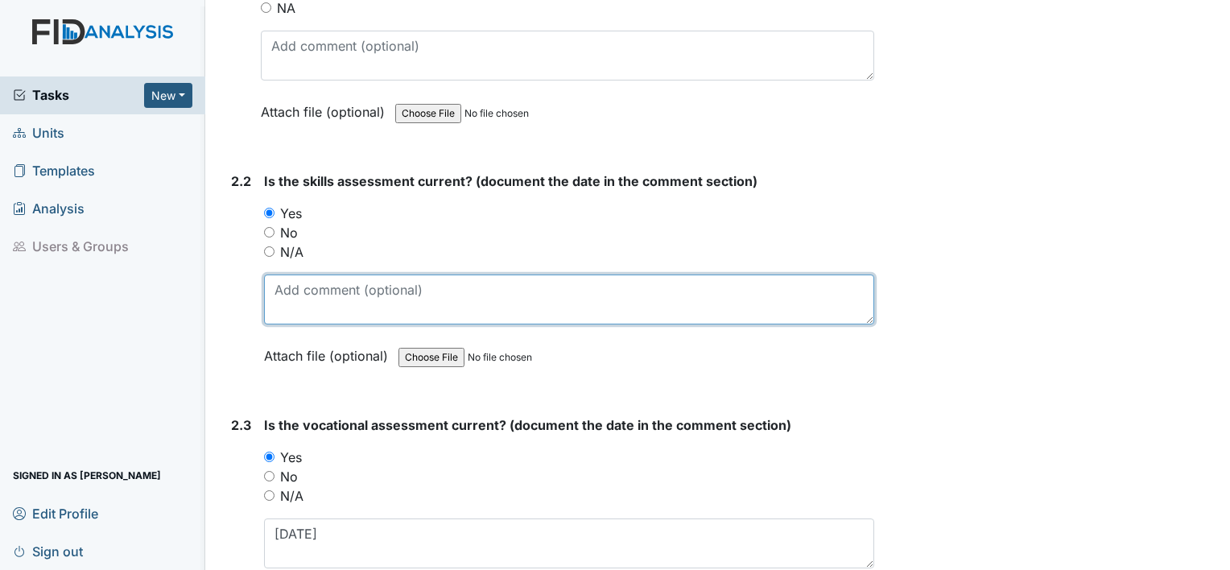
click at [292, 293] on textarea at bounding box center [569, 300] width 610 height 50
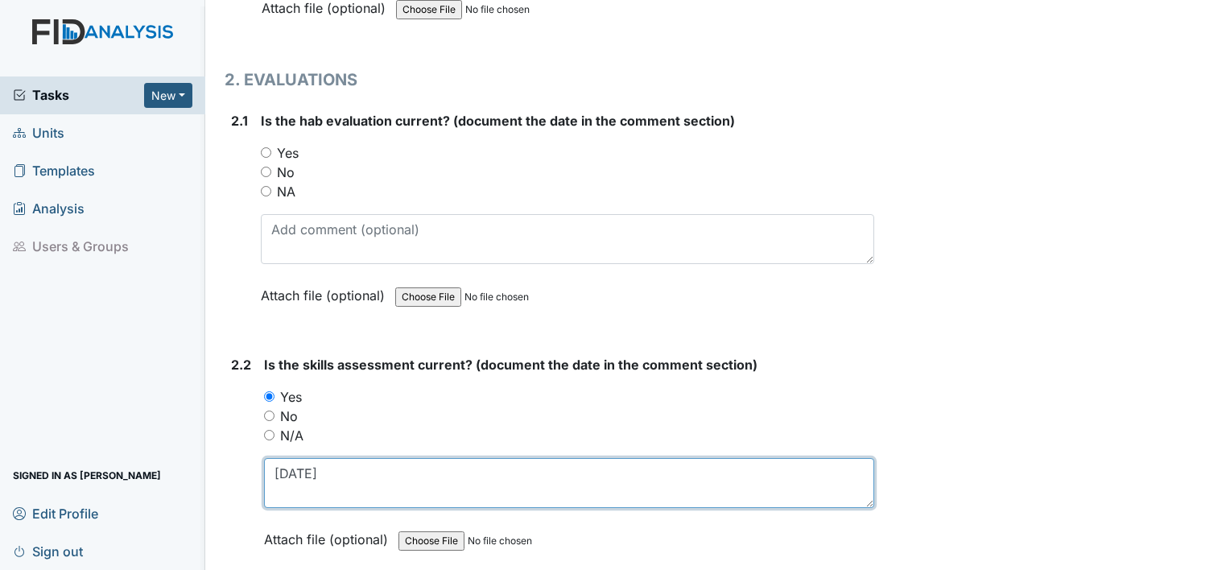
scroll to position [1502, 0]
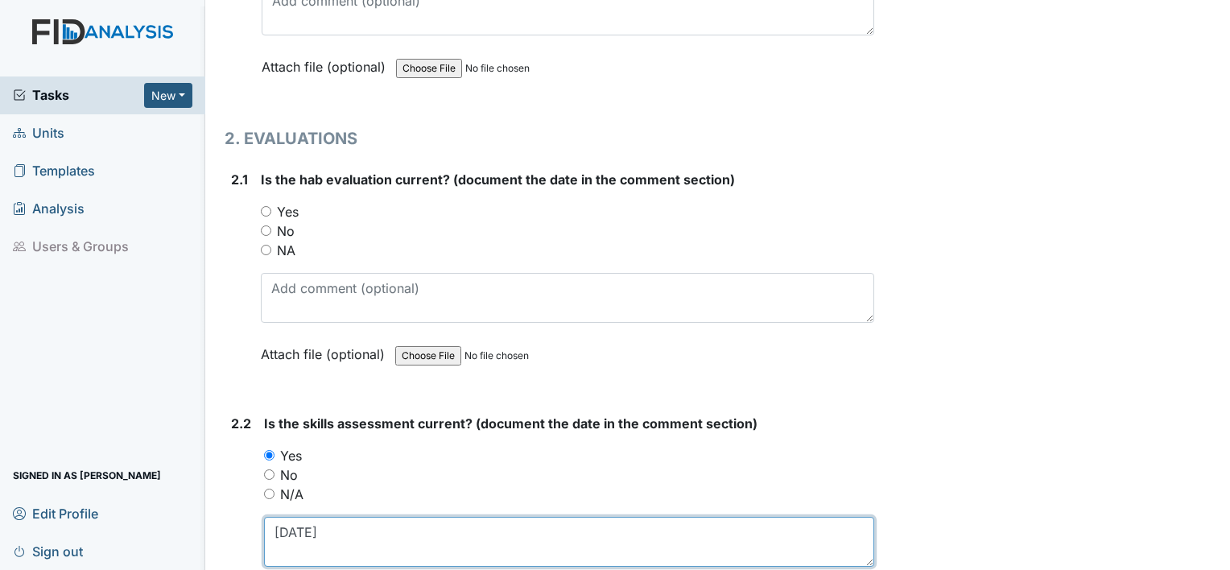
type textarea "[DATE]"
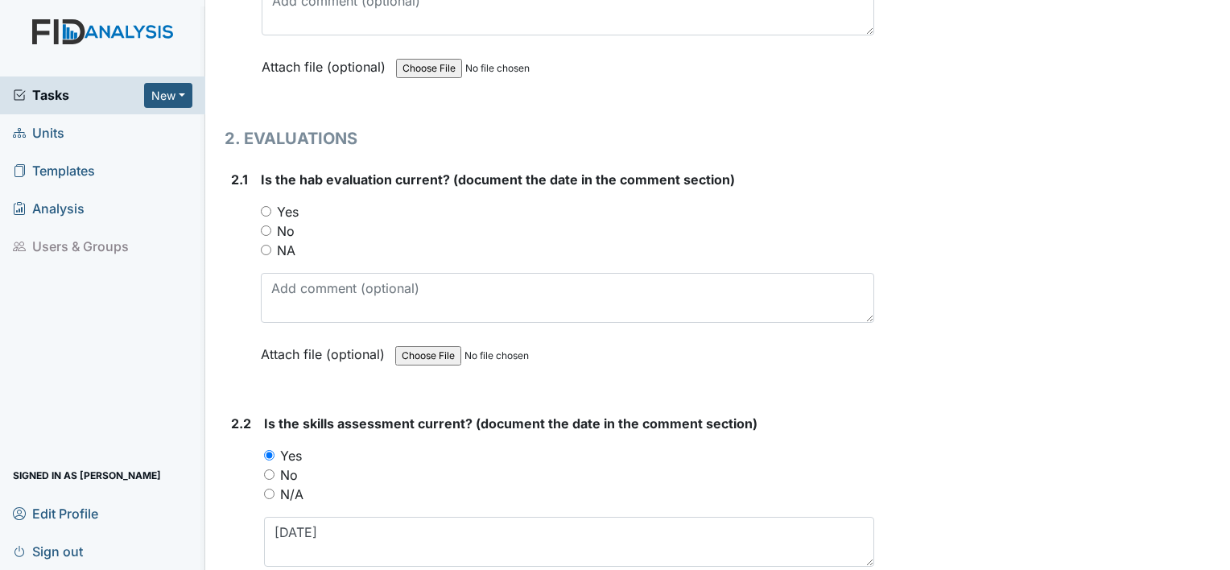
click at [290, 203] on label "Yes" at bounding box center [288, 211] width 22 height 19
click at [271, 206] on input "Yes" at bounding box center [266, 211] width 10 height 10
radio input "true"
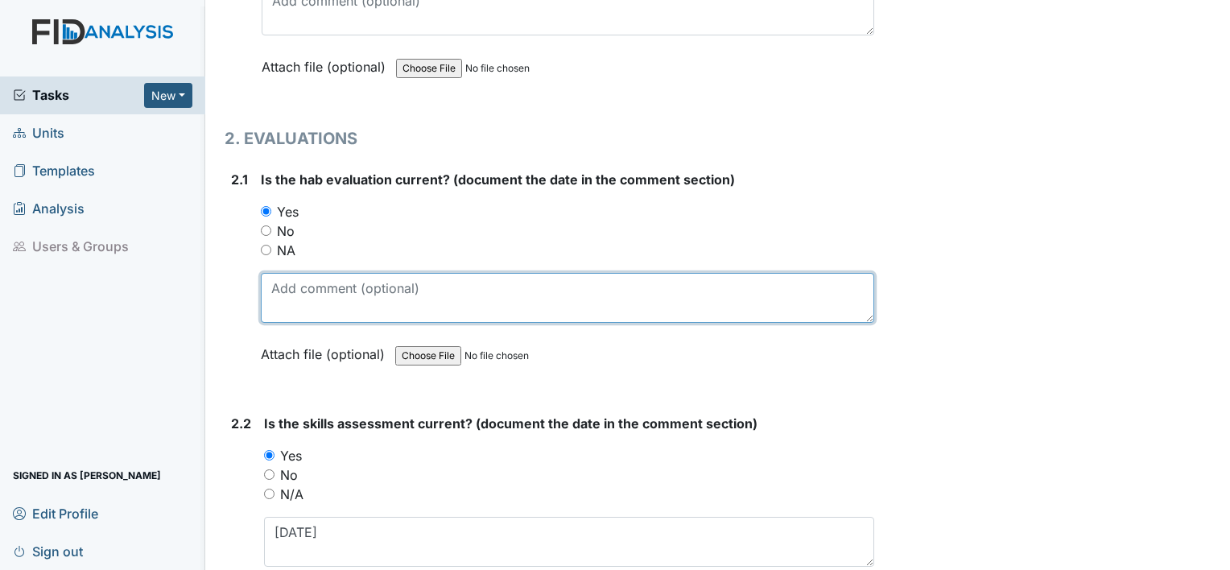
click at [296, 285] on textarea at bounding box center [568, 298] width 614 height 50
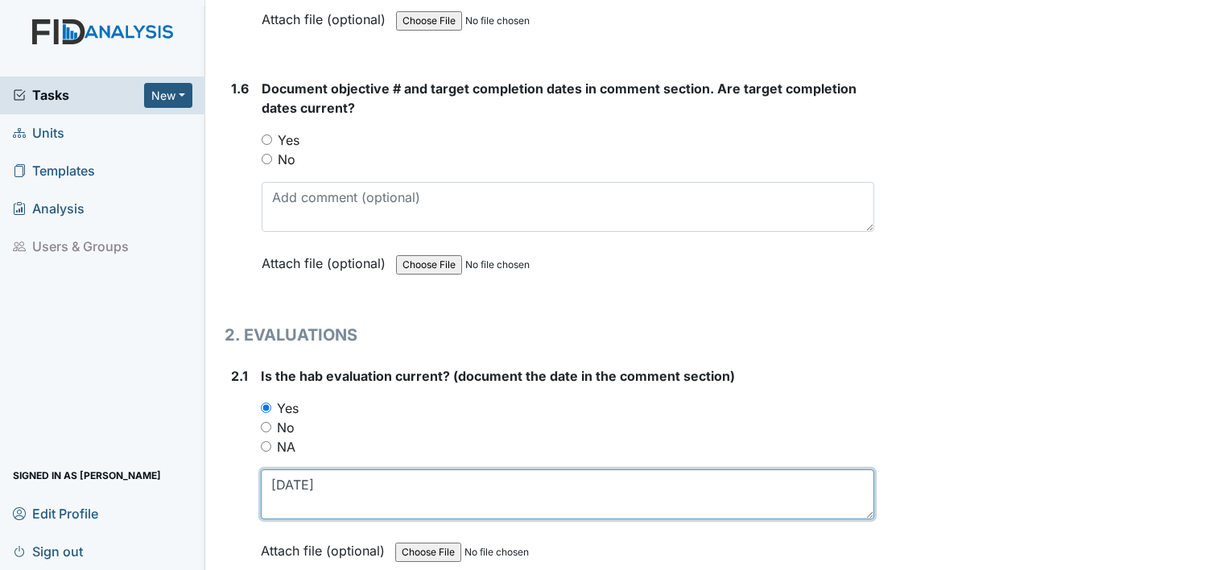
scroll to position [1305, 0]
type textarea "[DATE]"
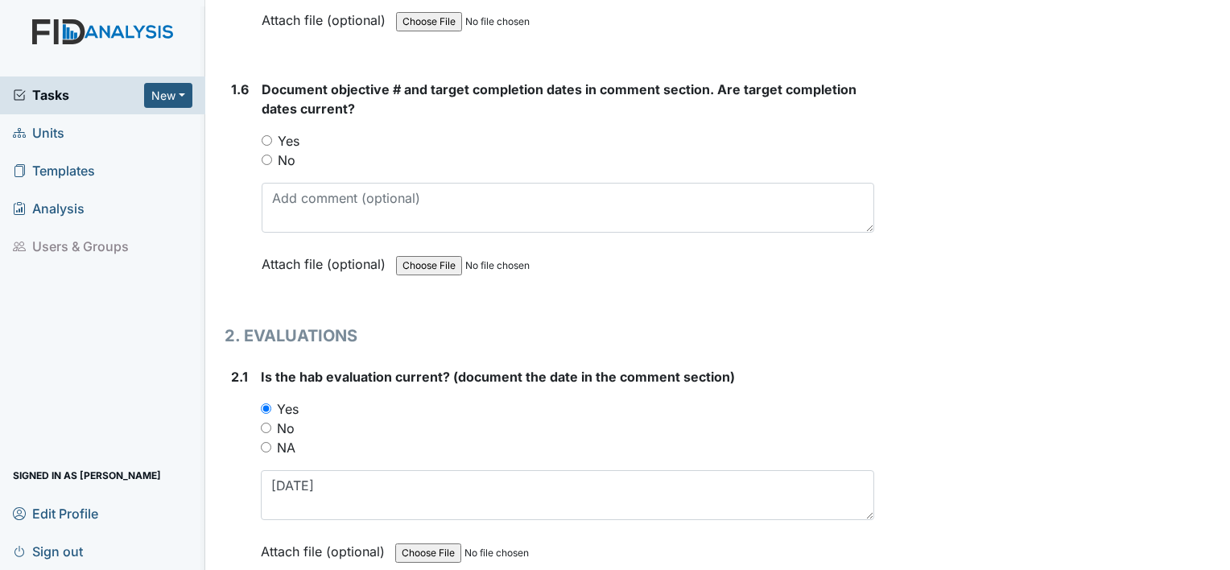
click at [296, 285] on form "Document objective # and target completion dates in comment section. Are target…" at bounding box center [568, 189] width 613 height 218
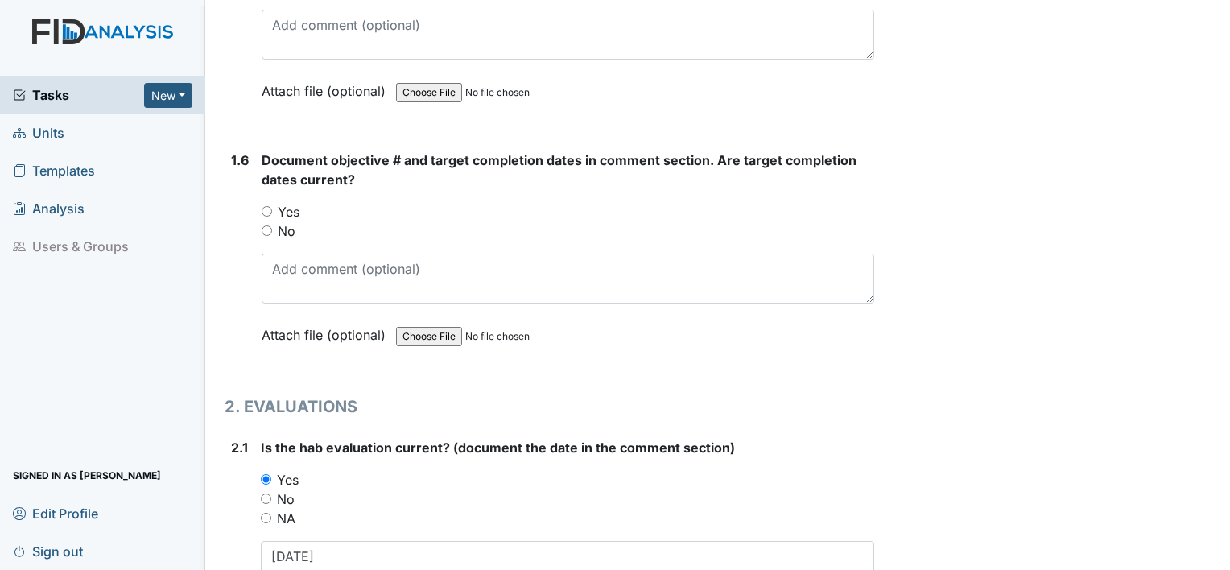
scroll to position [1232, 0]
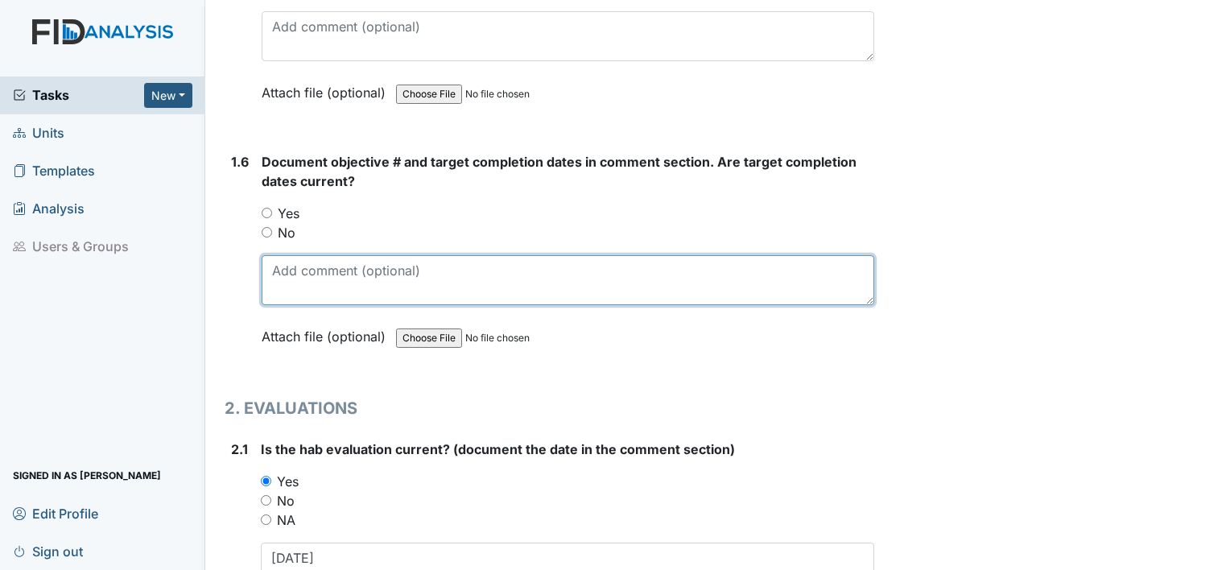
click at [470, 279] on textarea at bounding box center [568, 280] width 613 height 50
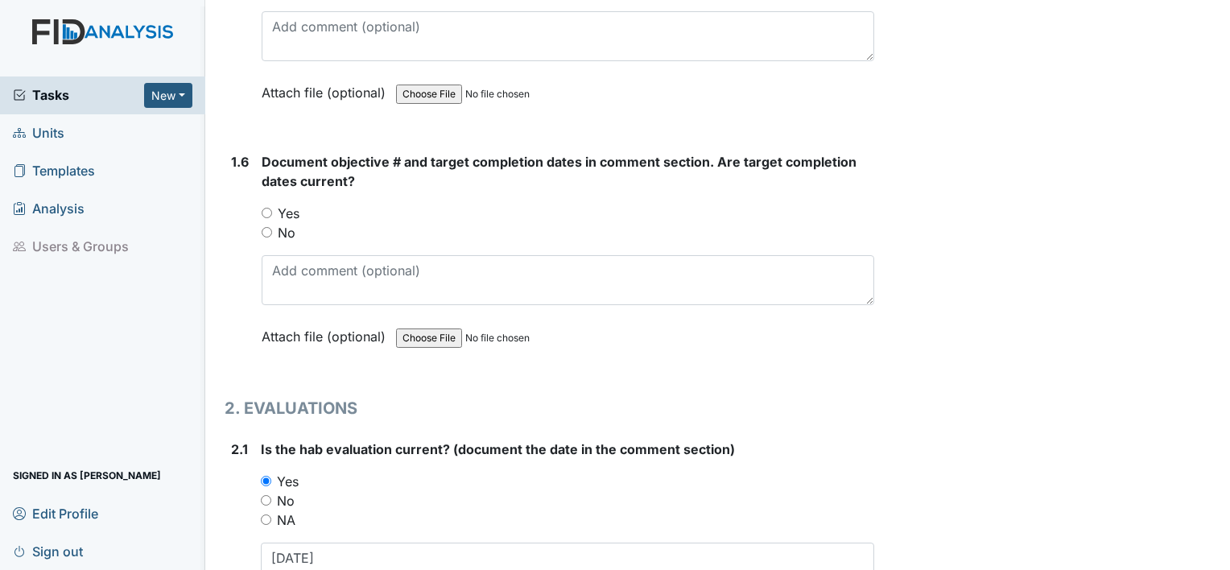
click at [291, 207] on label "Yes" at bounding box center [289, 213] width 22 height 19
click at [272, 208] on input "Yes" at bounding box center [267, 213] width 10 height 10
radio input "true"
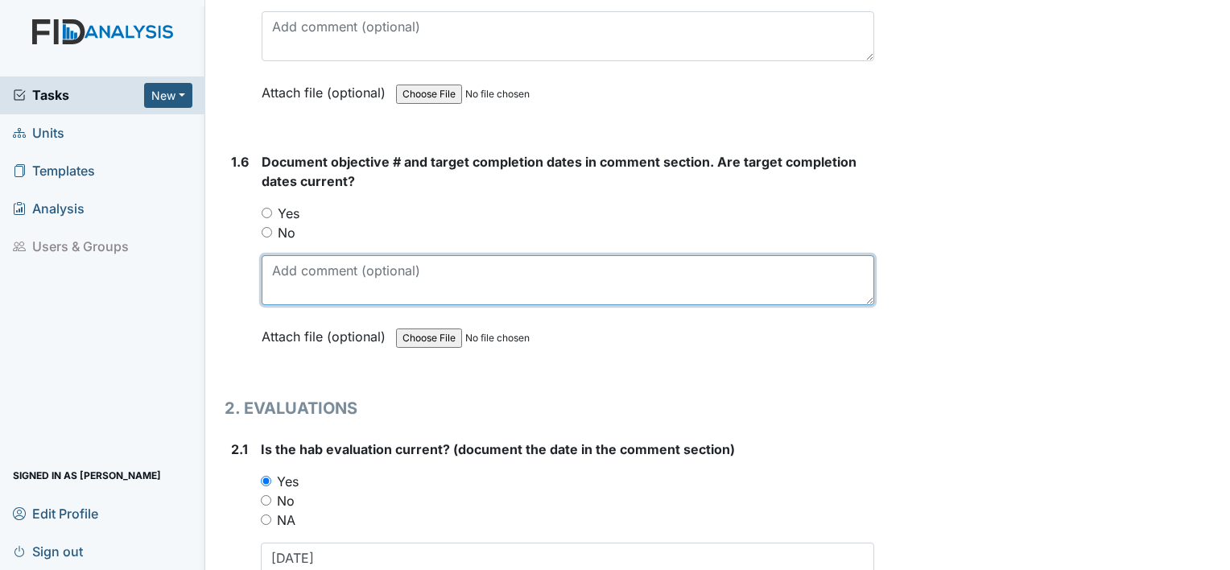
drag, startPoint x: 300, startPoint y: 274, endPoint x: 286, endPoint y: 206, distance: 69.0
click at [286, 206] on div "Document objective # and target completion dates in comment section. Are target…" at bounding box center [568, 254] width 613 height 205
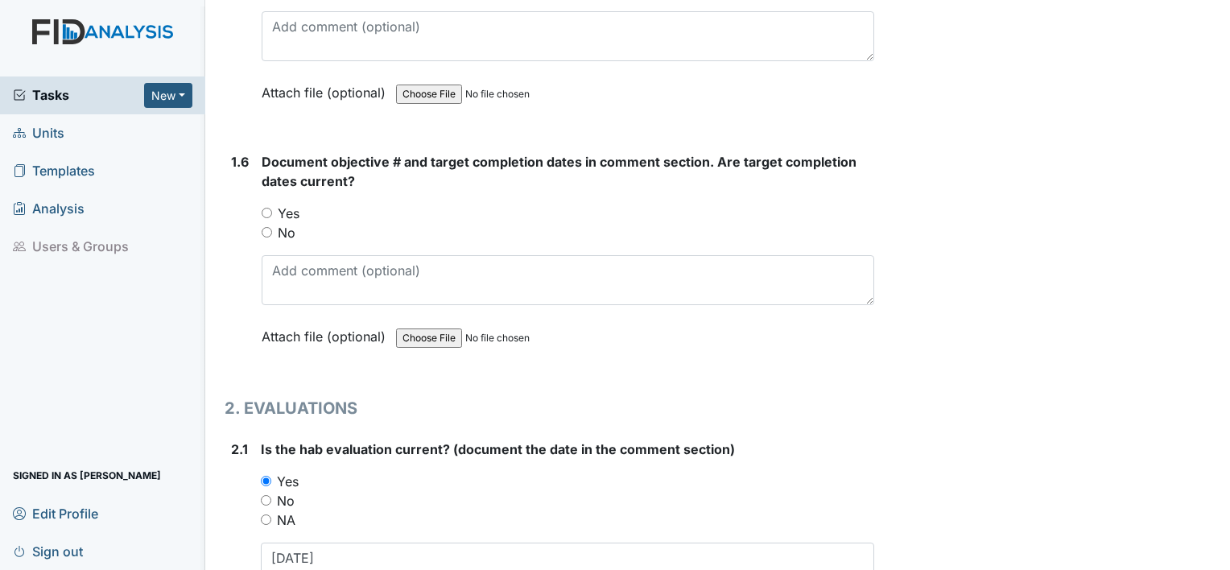
click at [287, 205] on label "Yes" at bounding box center [289, 213] width 22 height 19
click at [272, 208] on input "Yes" at bounding box center [267, 213] width 10 height 10
radio input "true"
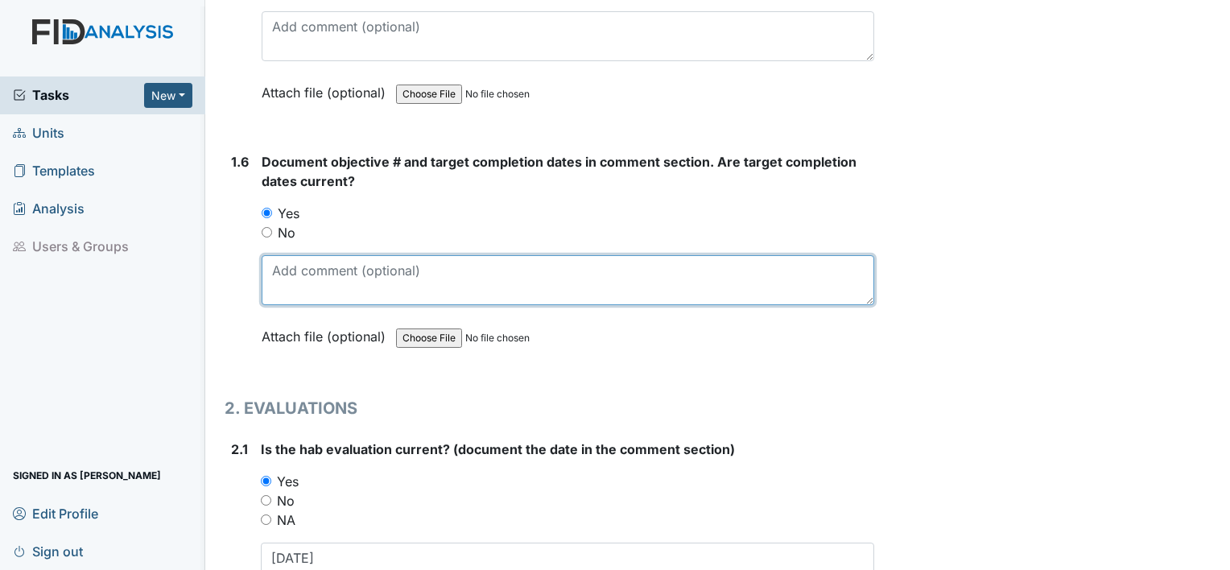
click at [289, 277] on textarea at bounding box center [568, 280] width 613 height 50
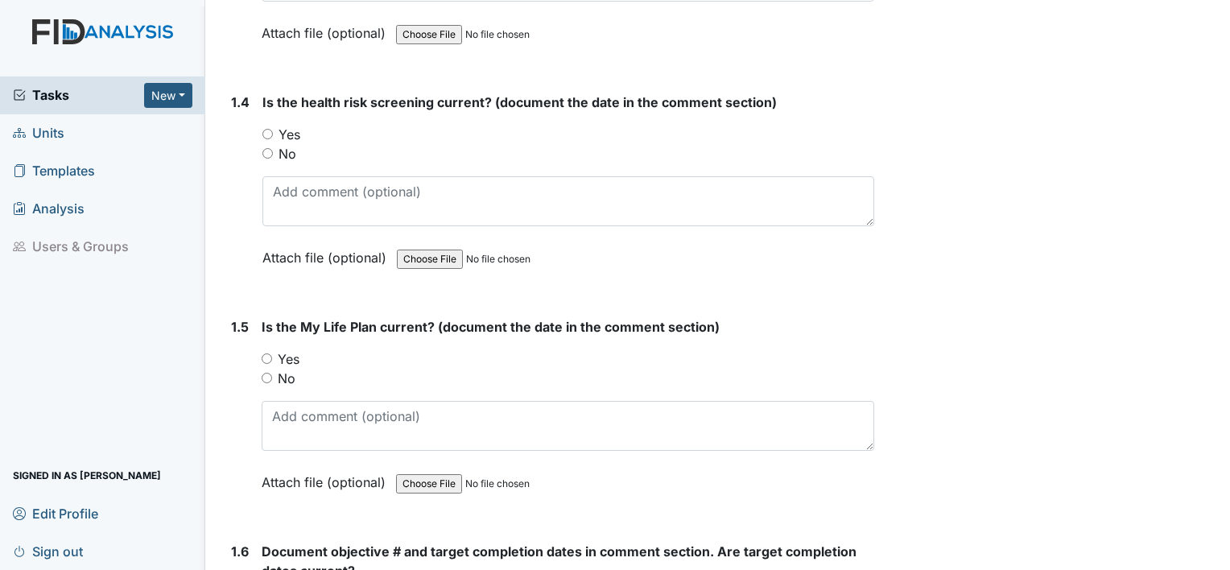
scroll to position [822, 0]
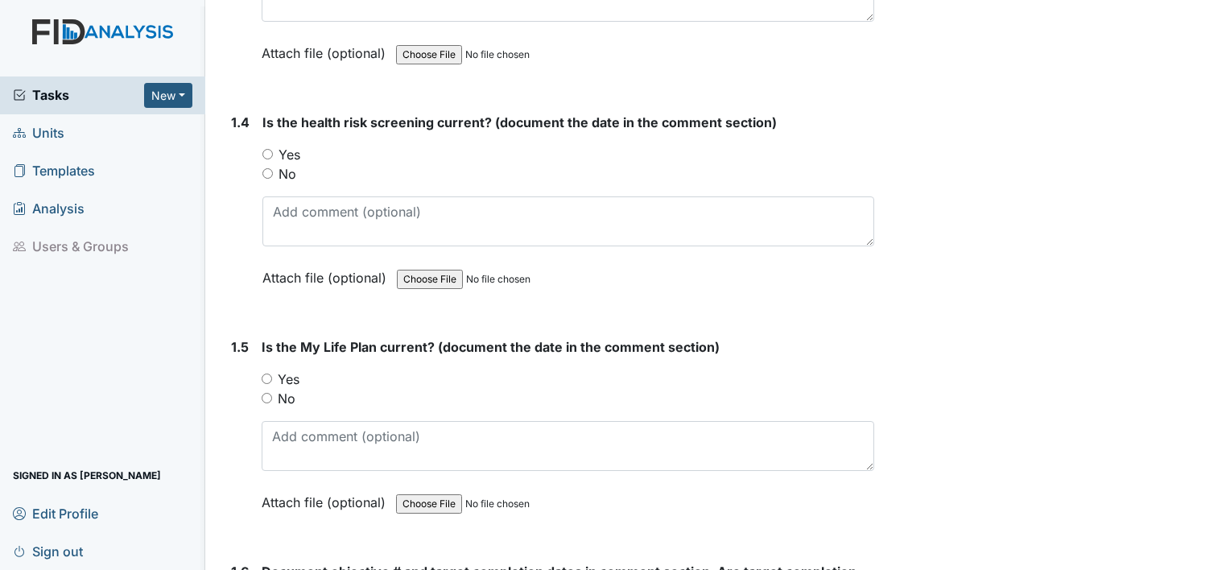
type textarea "FA007; target date 11.30.25"
click at [290, 374] on label "Yes" at bounding box center [289, 379] width 22 height 19
click at [272, 374] on input "Yes" at bounding box center [267, 379] width 10 height 10
radio input "true"
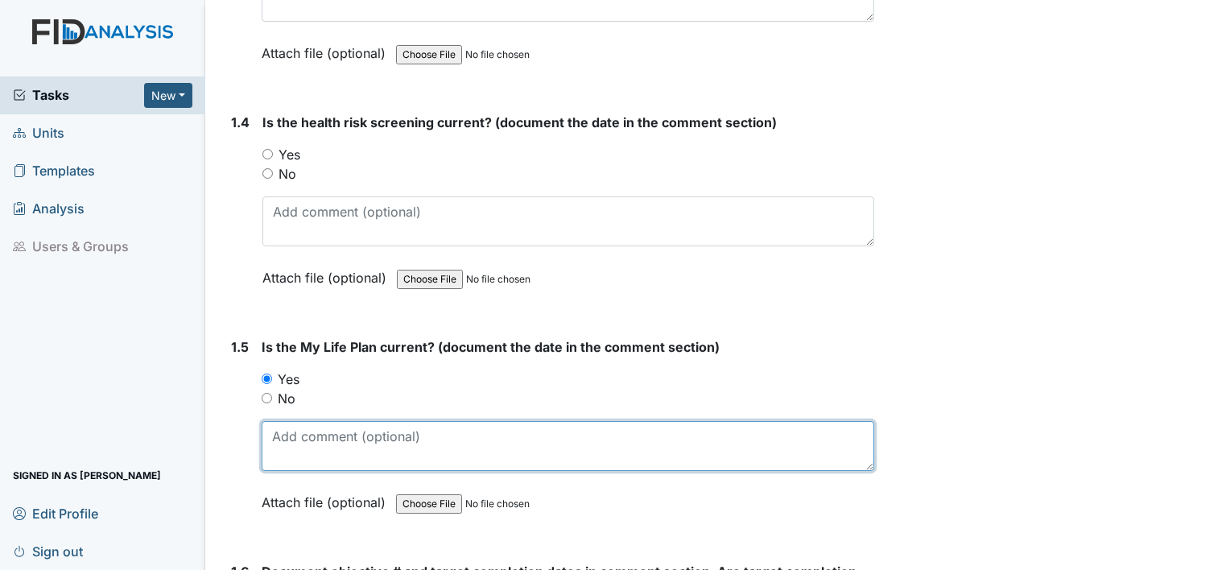
click at [306, 433] on textarea at bounding box center [568, 446] width 613 height 50
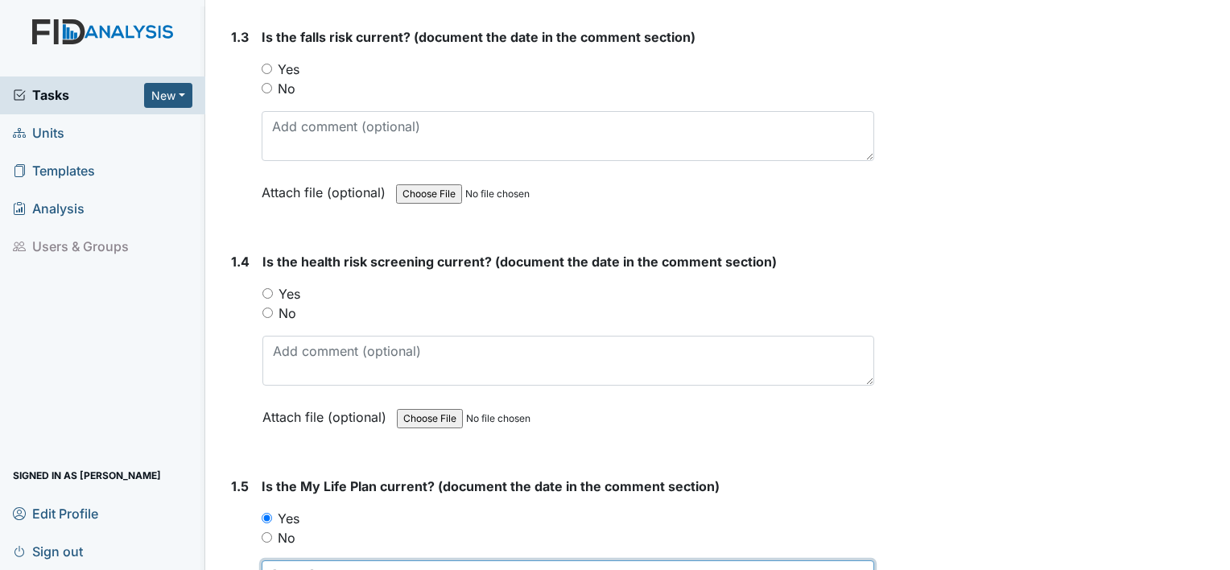
scroll to position [660, 0]
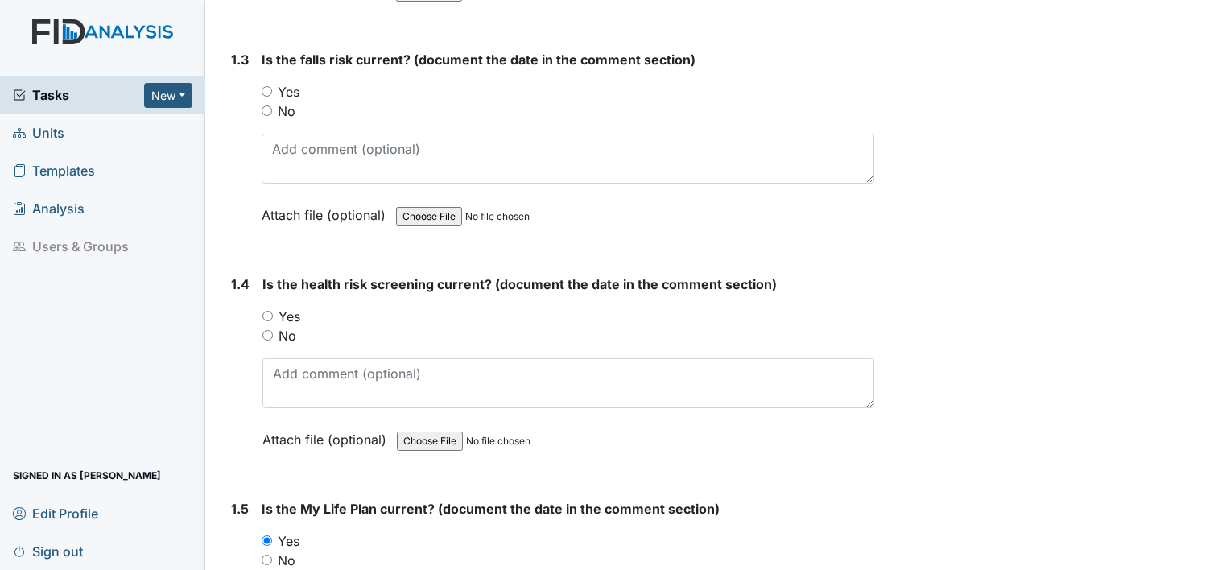
type textarea "11.19.24"
click at [295, 308] on label "Yes" at bounding box center [290, 316] width 22 height 19
click at [273, 311] on input "Yes" at bounding box center [268, 316] width 10 height 10
radio input "true"
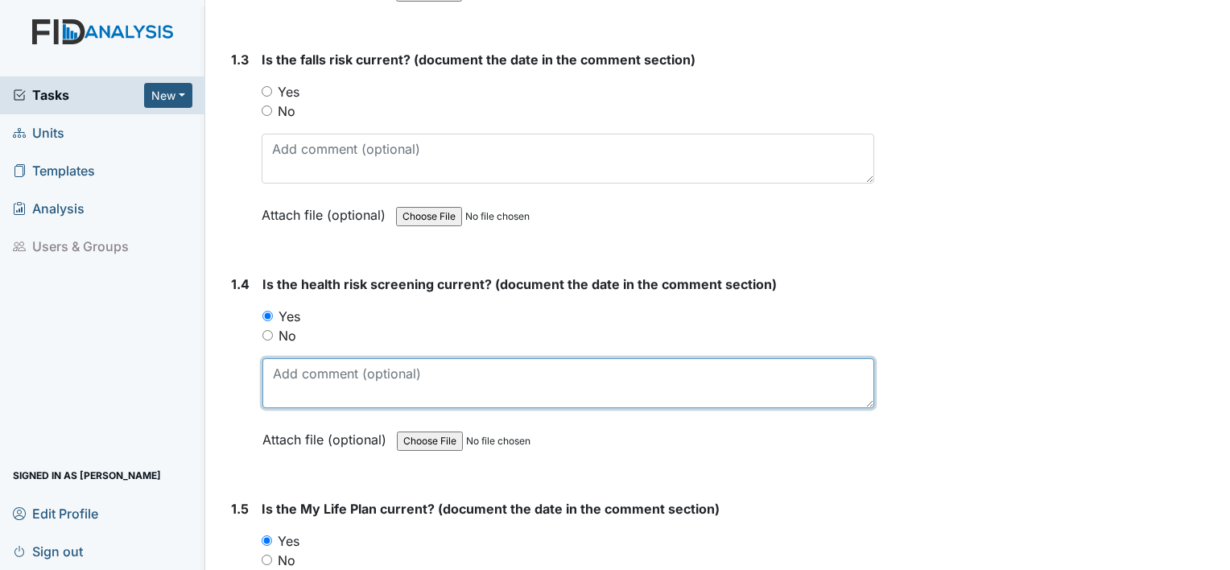
click at [298, 367] on textarea at bounding box center [569, 383] width 612 height 50
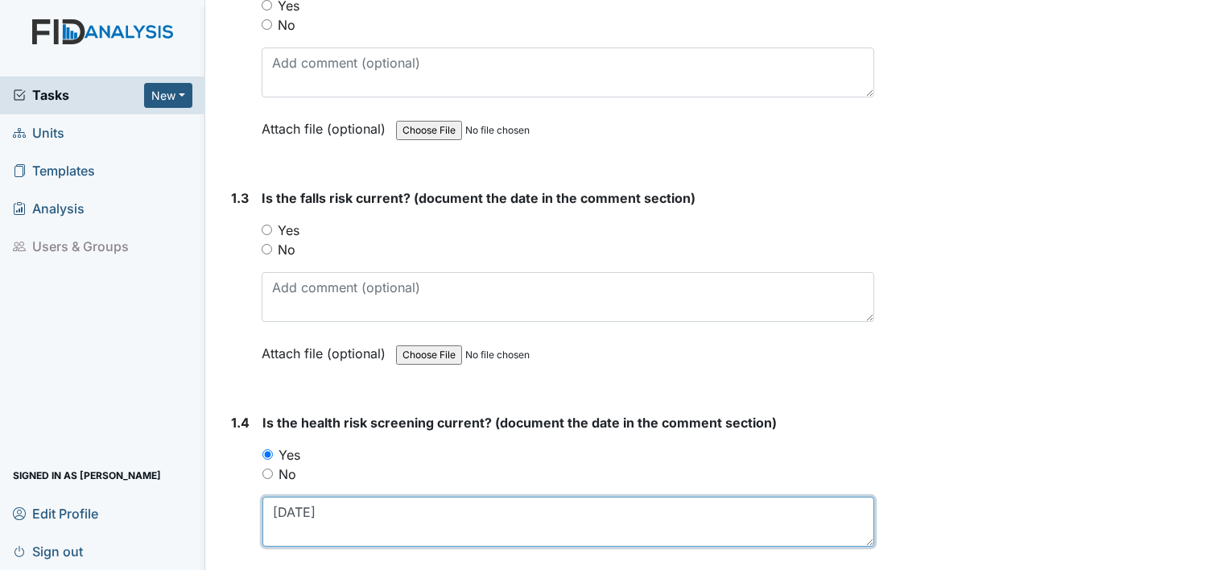
scroll to position [520, 0]
type textarea "11.19.24"
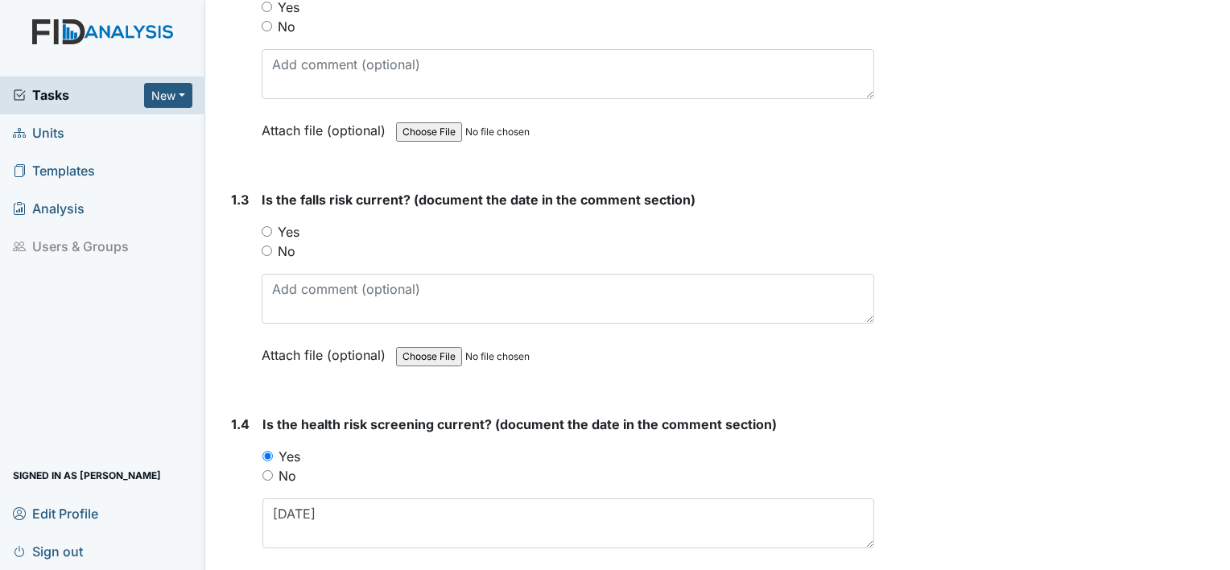
click at [287, 227] on label "Yes" at bounding box center [289, 231] width 22 height 19
click at [272, 227] on input "Yes" at bounding box center [267, 231] width 10 height 10
radio input "true"
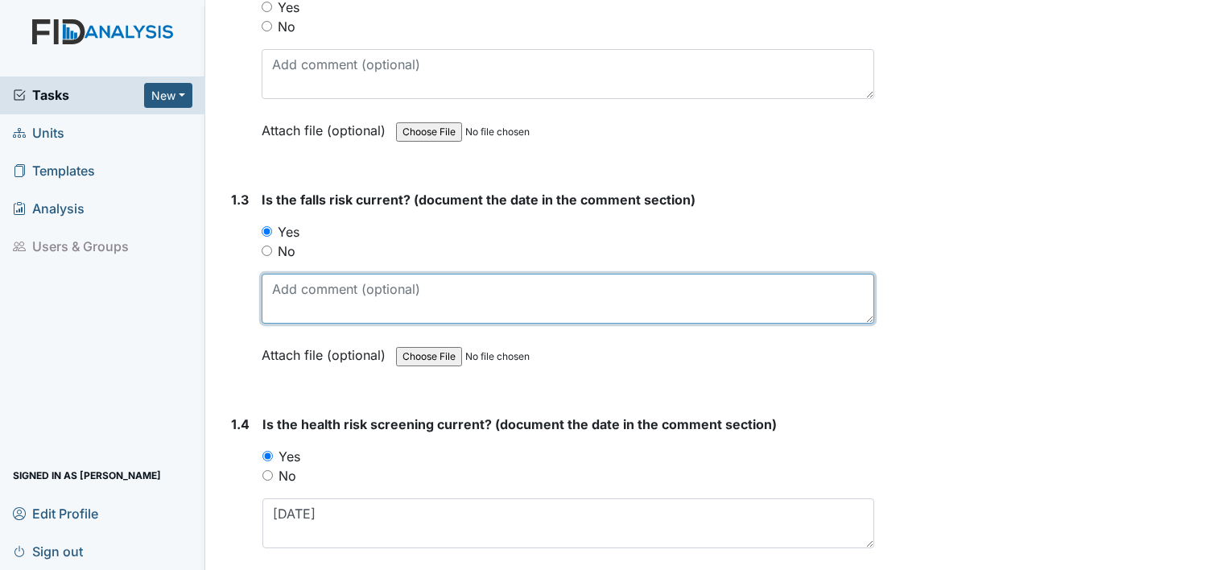
click at [295, 296] on textarea at bounding box center [568, 299] width 613 height 50
type textarea "12.4.23"
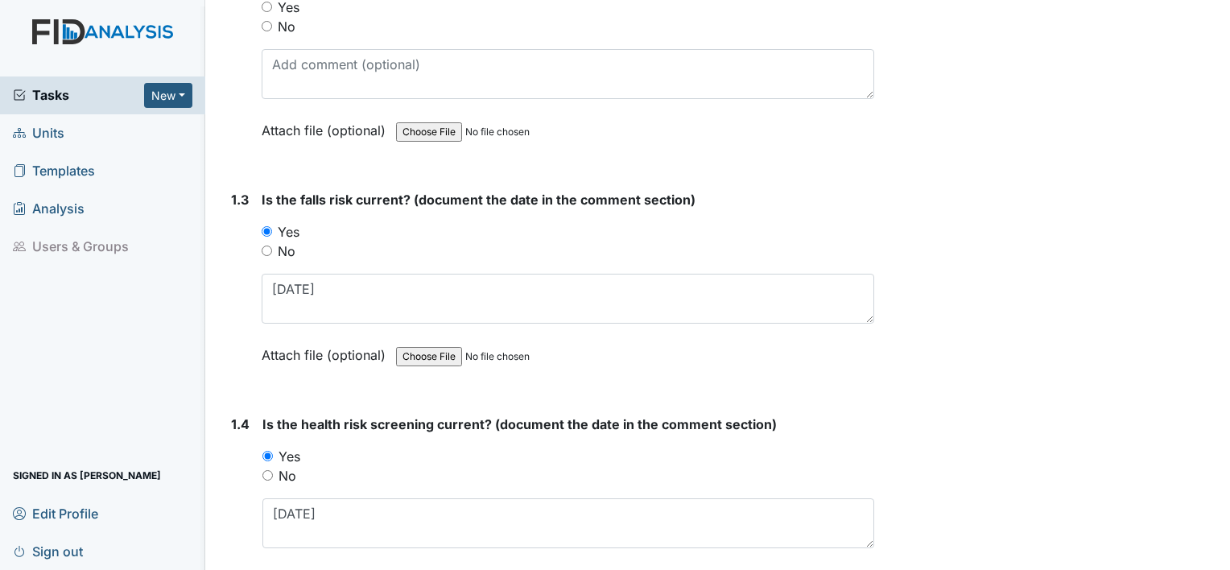
click at [272, 248] on div "No" at bounding box center [568, 251] width 613 height 19
click at [290, 248] on label "No" at bounding box center [287, 251] width 18 height 19
click at [272, 248] on input "No" at bounding box center [267, 251] width 10 height 10
radio input "true"
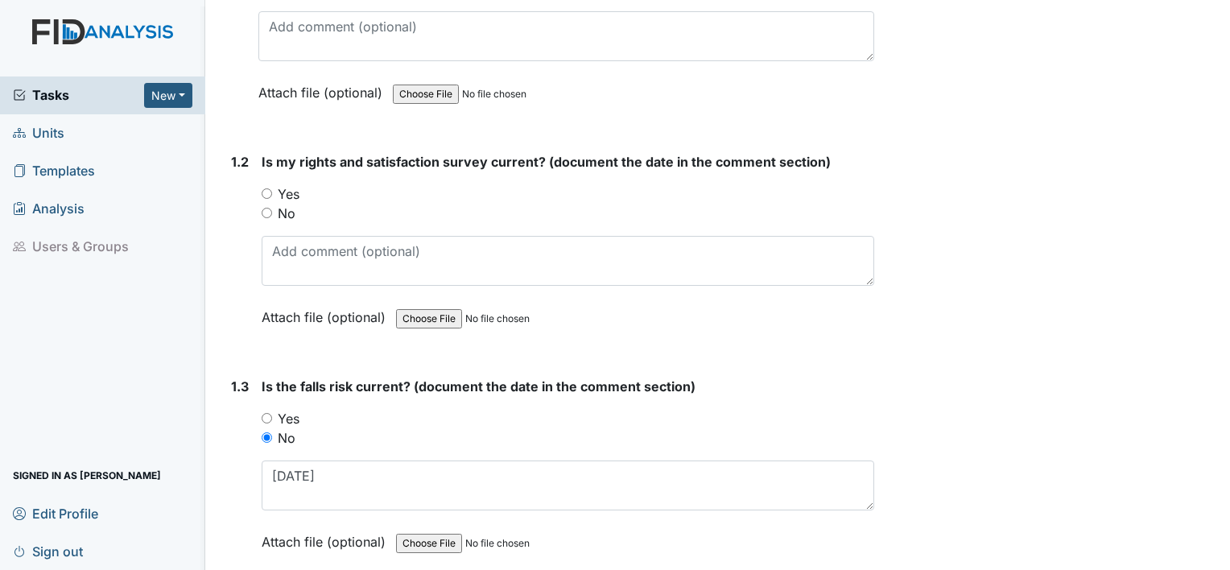
scroll to position [332, 0]
click at [287, 197] on label "Yes" at bounding box center [289, 195] width 22 height 19
click at [272, 197] on input "Yes" at bounding box center [267, 195] width 10 height 10
radio input "true"
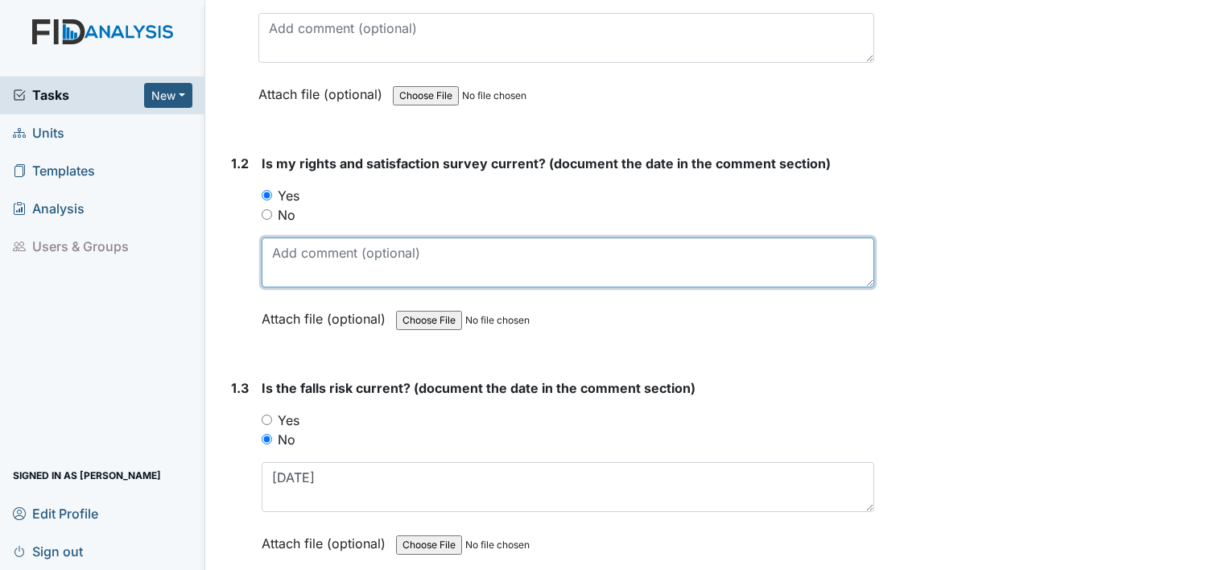
click at [298, 248] on textarea at bounding box center [568, 263] width 613 height 50
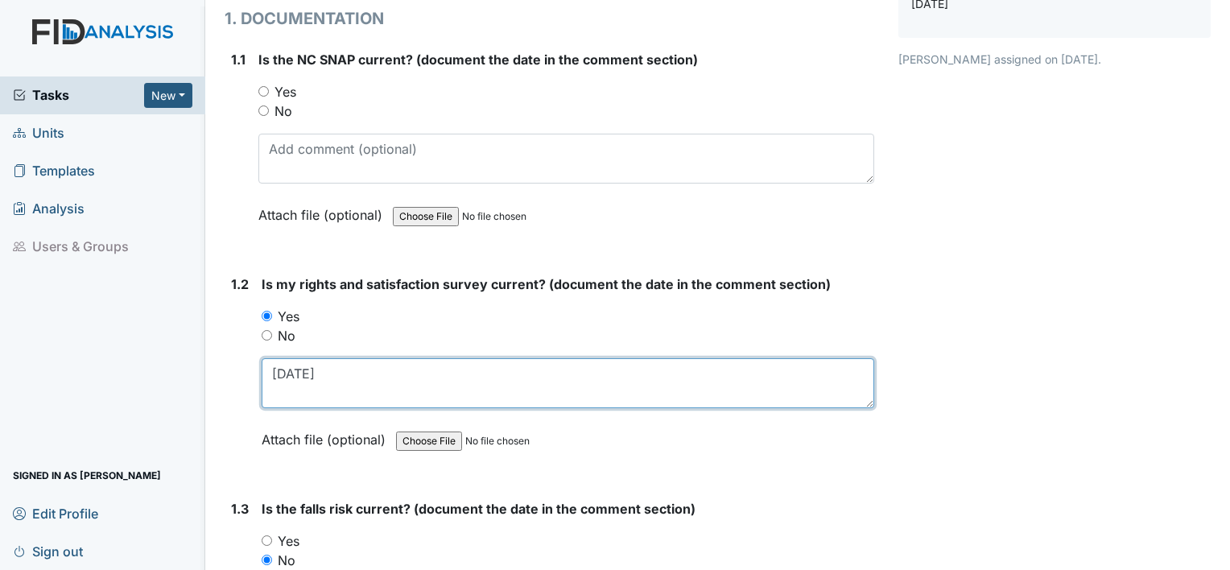
scroll to position [161, 0]
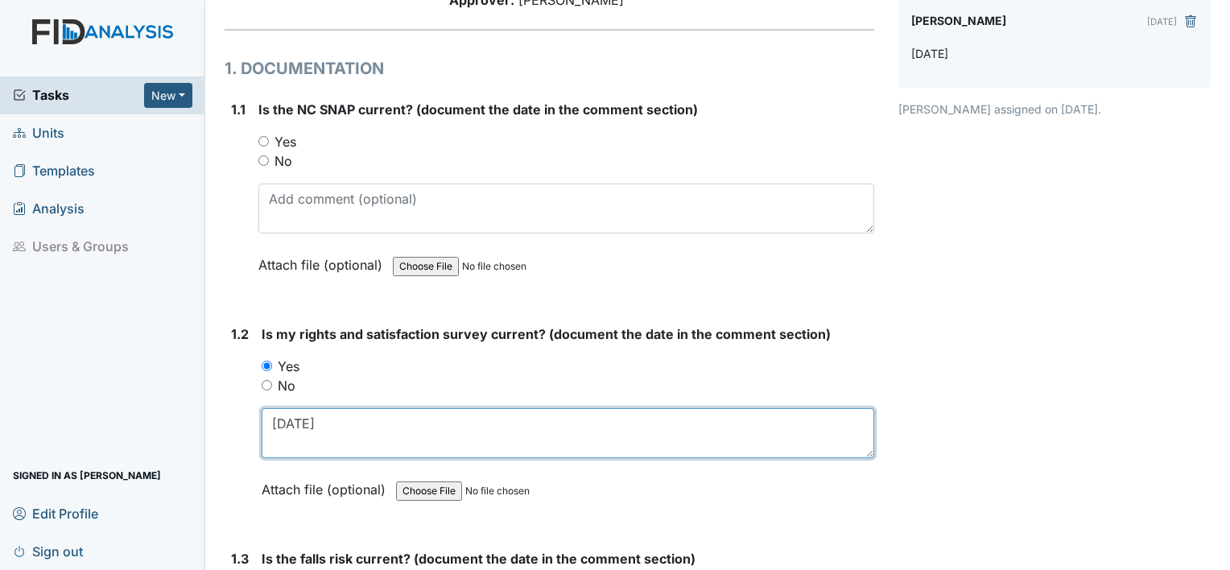
type textarea "11.19.24"
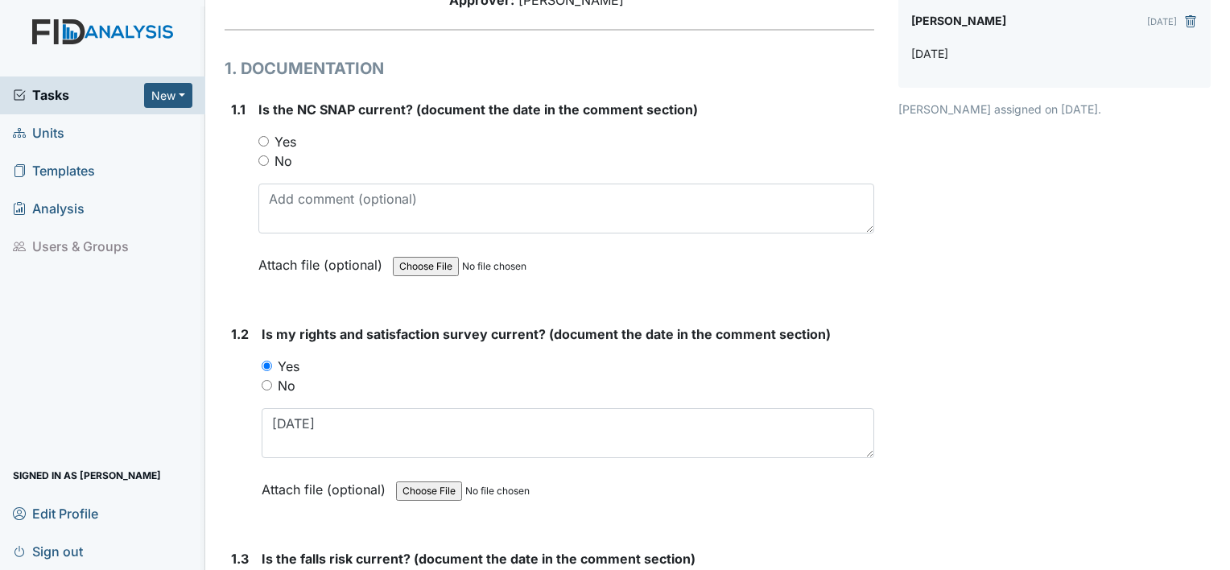
click at [286, 139] on label "Yes" at bounding box center [286, 141] width 22 height 19
click at [269, 139] on input "Yes" at bounding box center [263, 141] width 10 height 10
radio input "true"
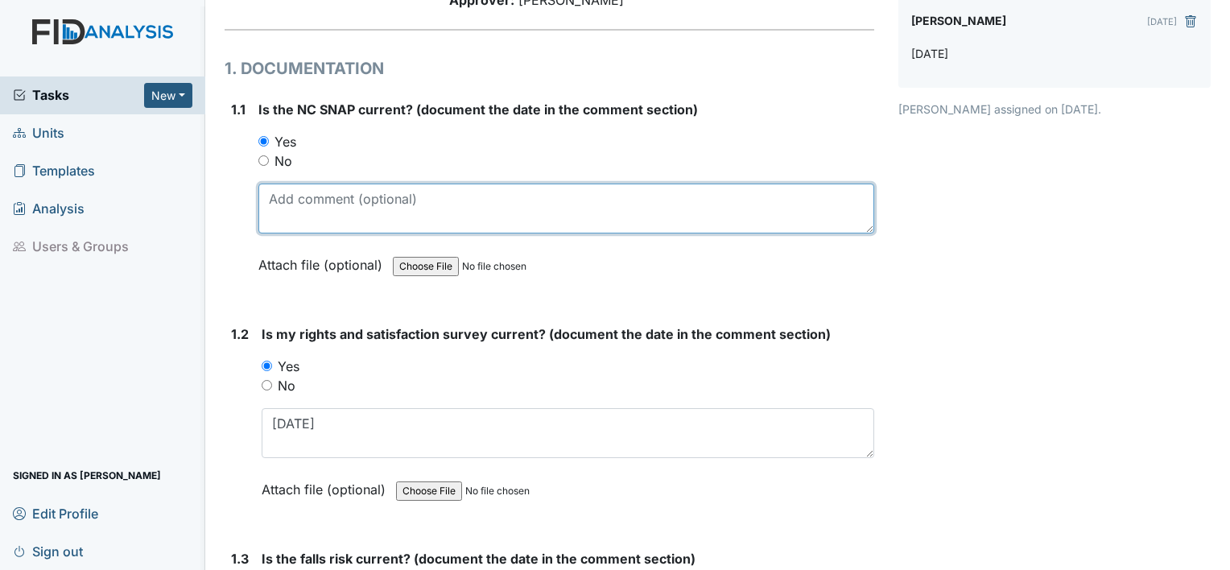
click at [292, 194] on textarea at bounding box center [566, 209] width 616 height 50
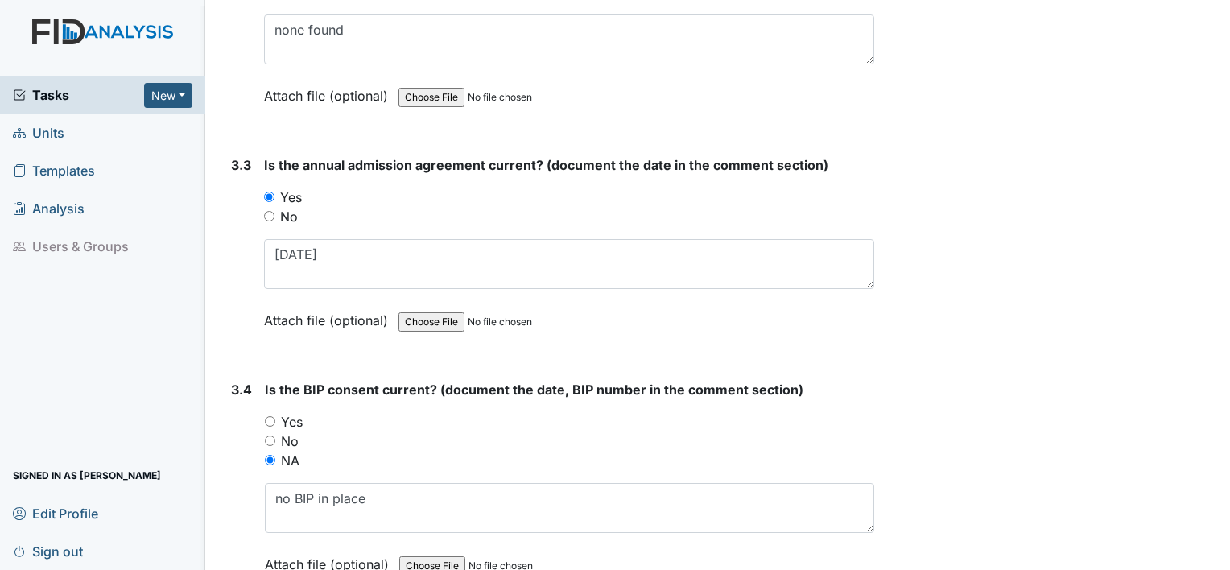
scroll to position [4491, 0]
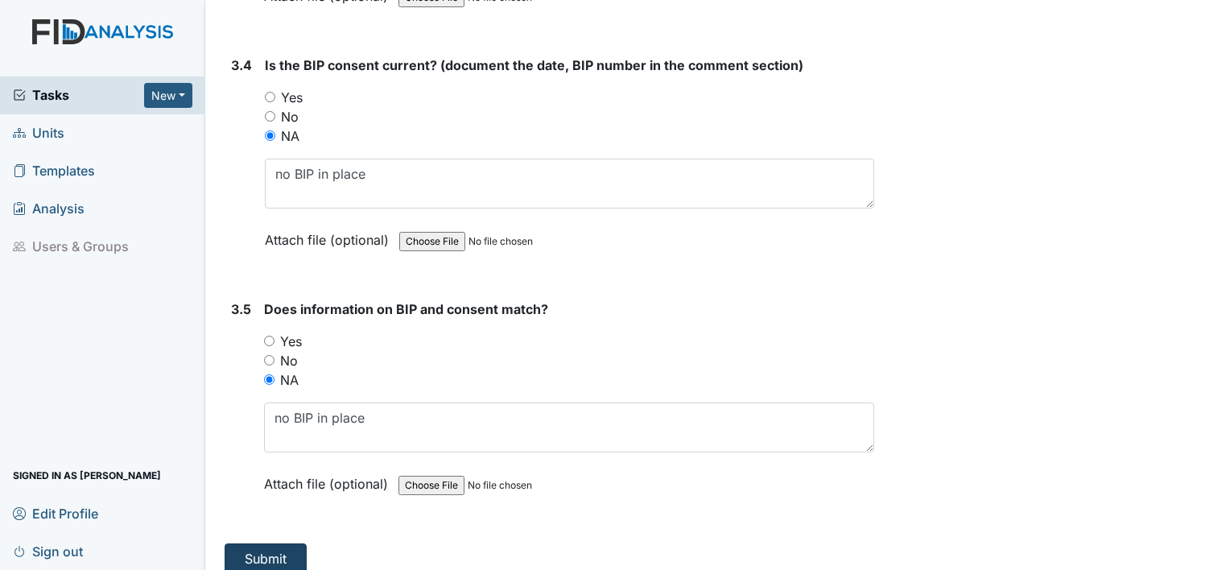
type textarea "11.19.24"
click at [244, 544] on button "Submit" at bounding box center [266, 559] width 82 height 31
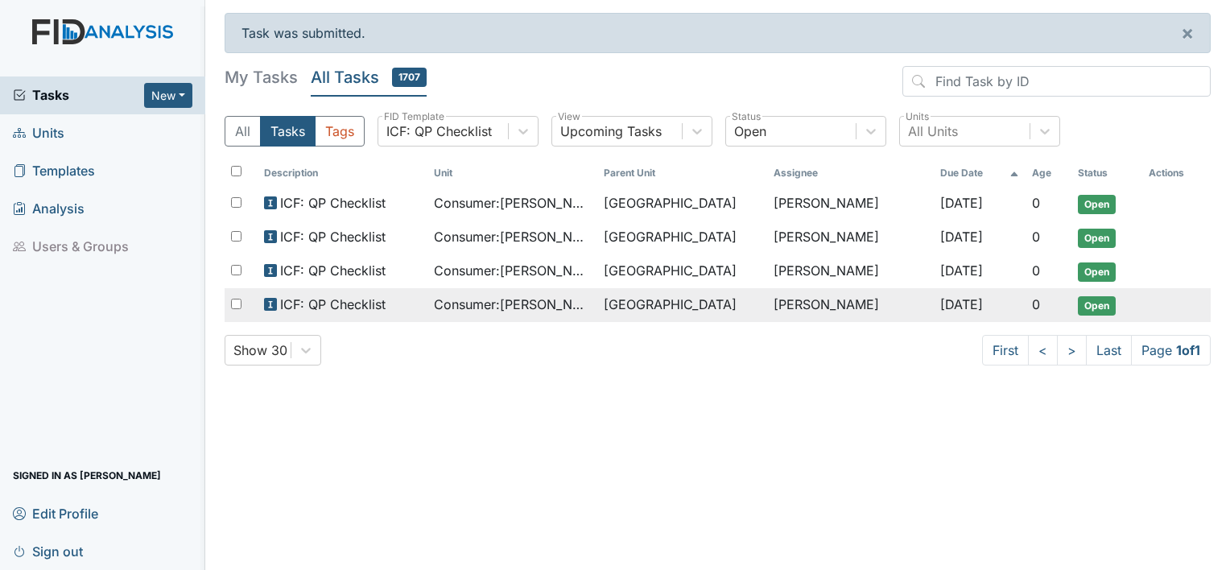
click at [496, 295] on span "Consumer : [PERSON_NAME]" at bounding box center [512, 304] width 157 height 19
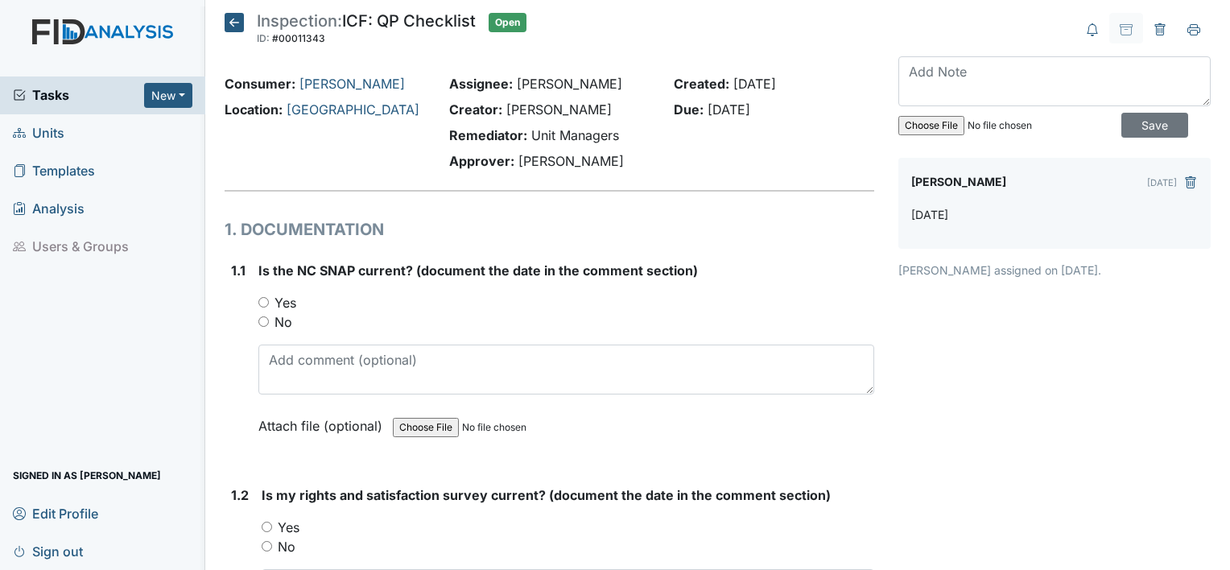
click at [287, 308] on label "Yes" at bounding box center [286, 302] width 22 height 19
click at [269, 308] on input "Yes" at bounding box center [263, 302] width 10 height 10
radio input "true"
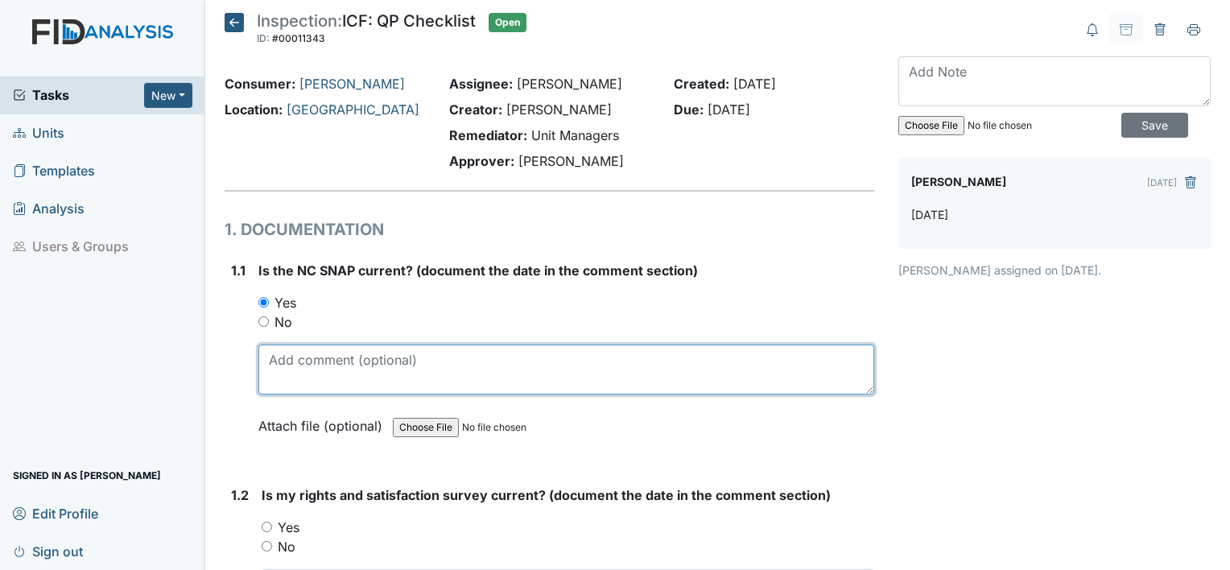
click at [296, 370] on textarea at bounding box center [566, 370] width 616 height 50
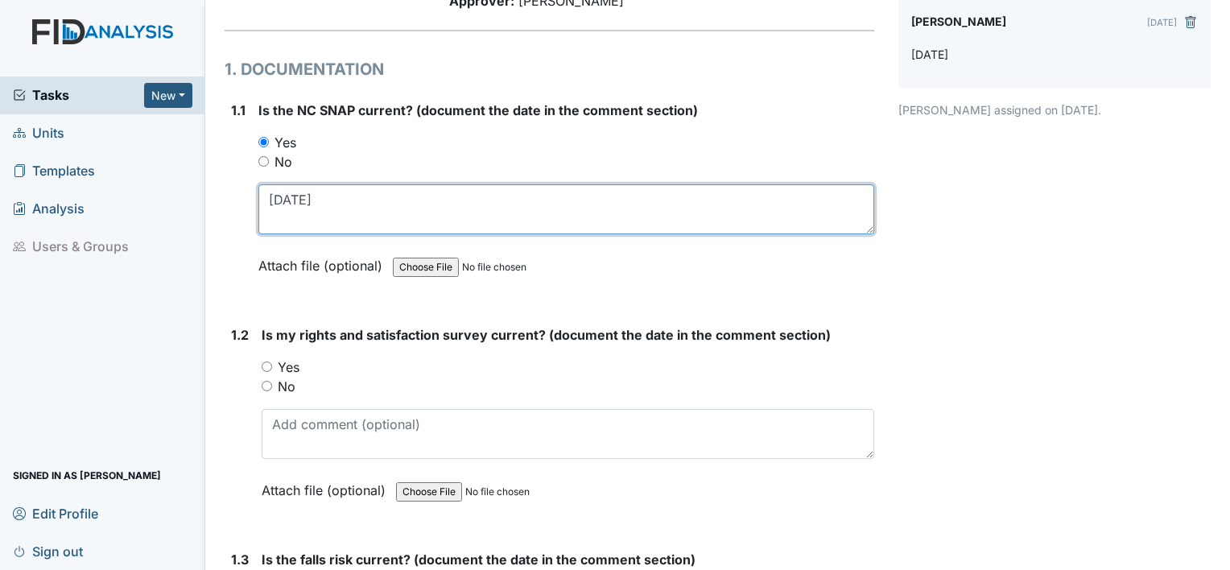
scroll to position [164, 0]
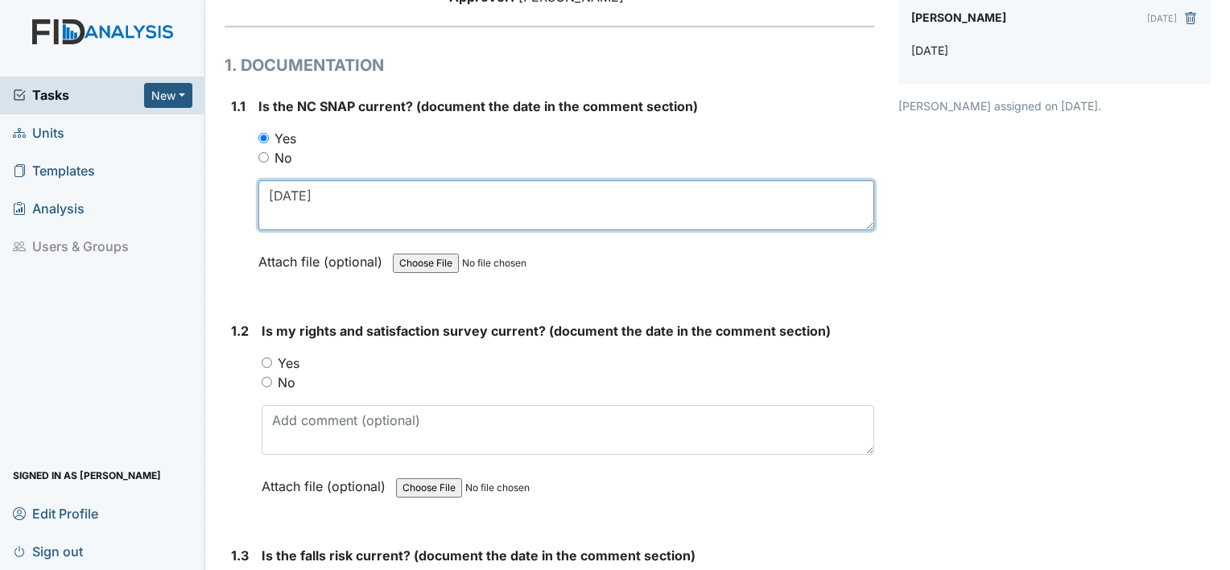
type textarea "11.19.24"
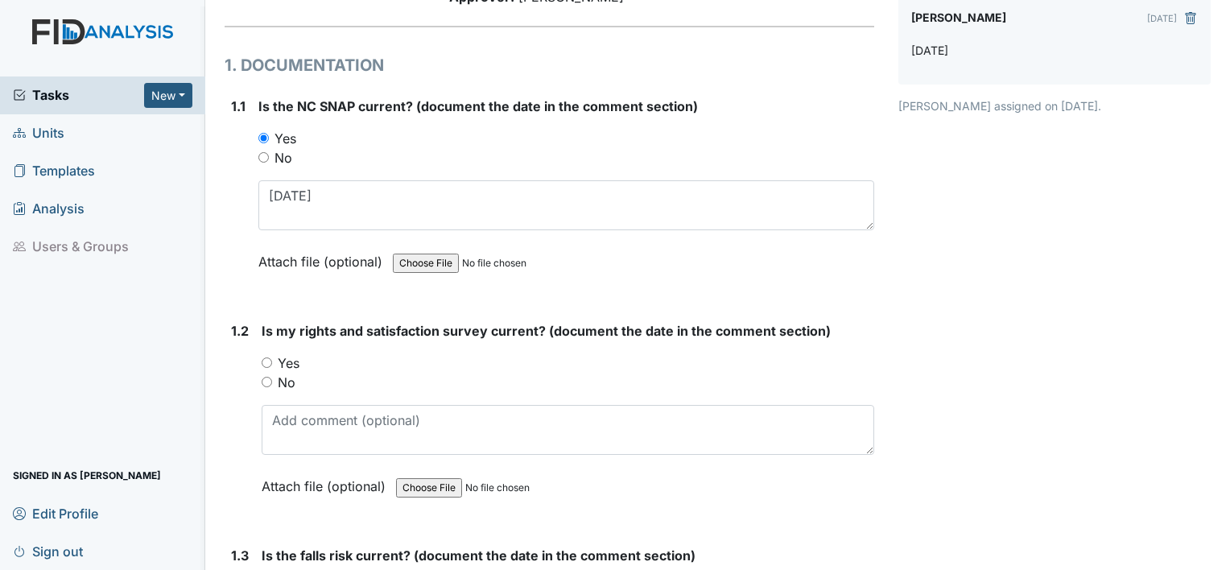
click at [296, 370] on label "Yes" at bounding box center [289, 363] width 22 height 19
click at [272, 368] on input "Yes" at bounding box center [267, 363] width 10 height 10
radio input "true"
click at [296, 370] on label "Yes" at bounding box center [289, 363] width 22 height 19
click at [272, 368] on input "Yes" at bounding box center [267, 363] width 10 height 10
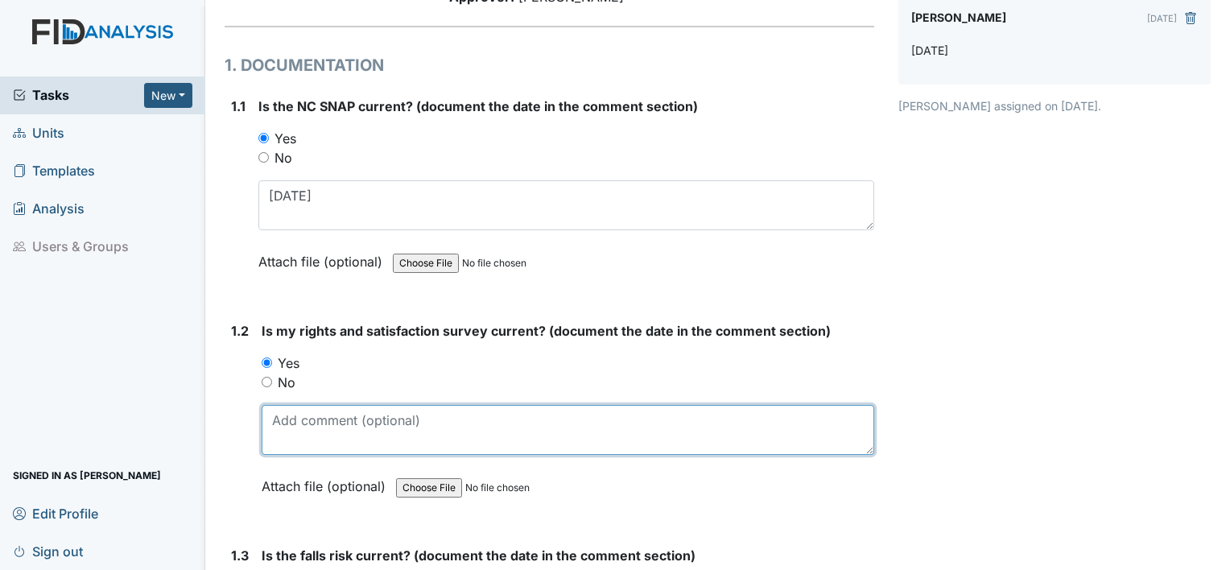
click at [302, 430] on textarea at bounding box center [568, 430] width 613 height 50
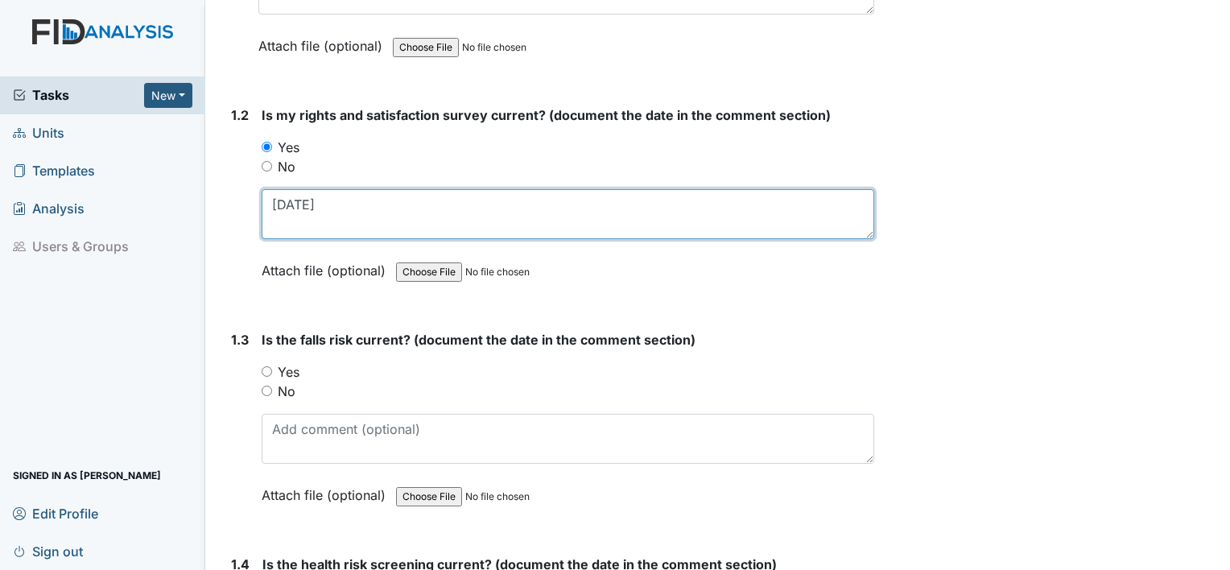
scroll to position [382, 0]
type textarea "11.19.24"
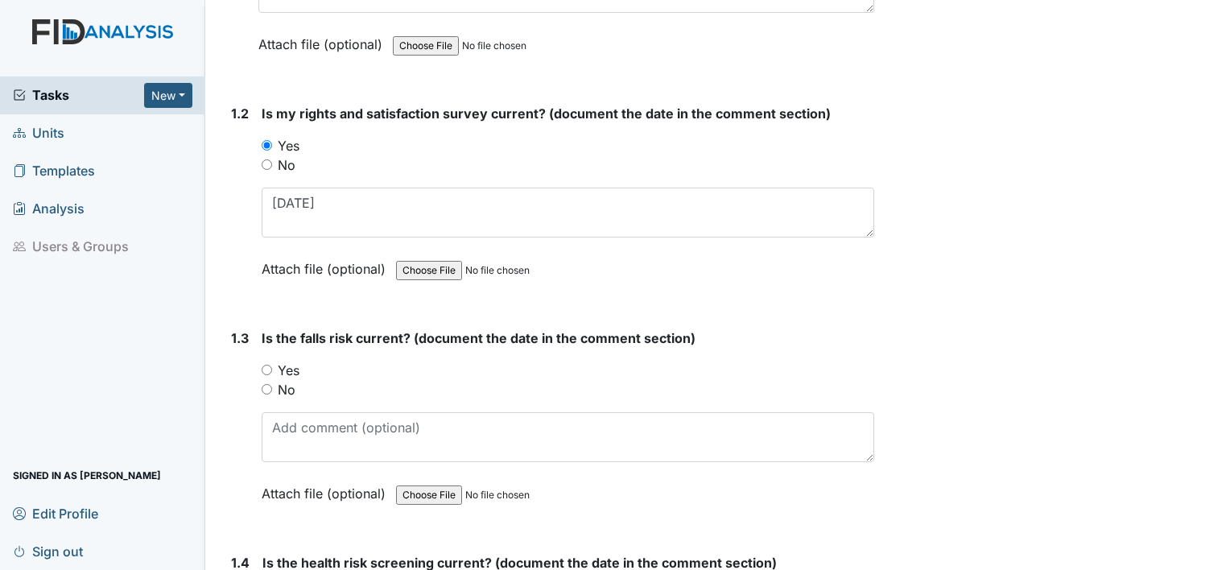
click at [291, 370] on label "Yes" at bounding box center [289, 370] width 22 height 19
click at [272, 370] on input "Yes" at bounding box center [267, 370] width 10 height 10
radio input "true"
click at [287, 387] on label "No" at bounding box center [287, 389] width 18 height 19
click at [272, 387] on input "No" at bounding box center [267, 389] width 10 height 10
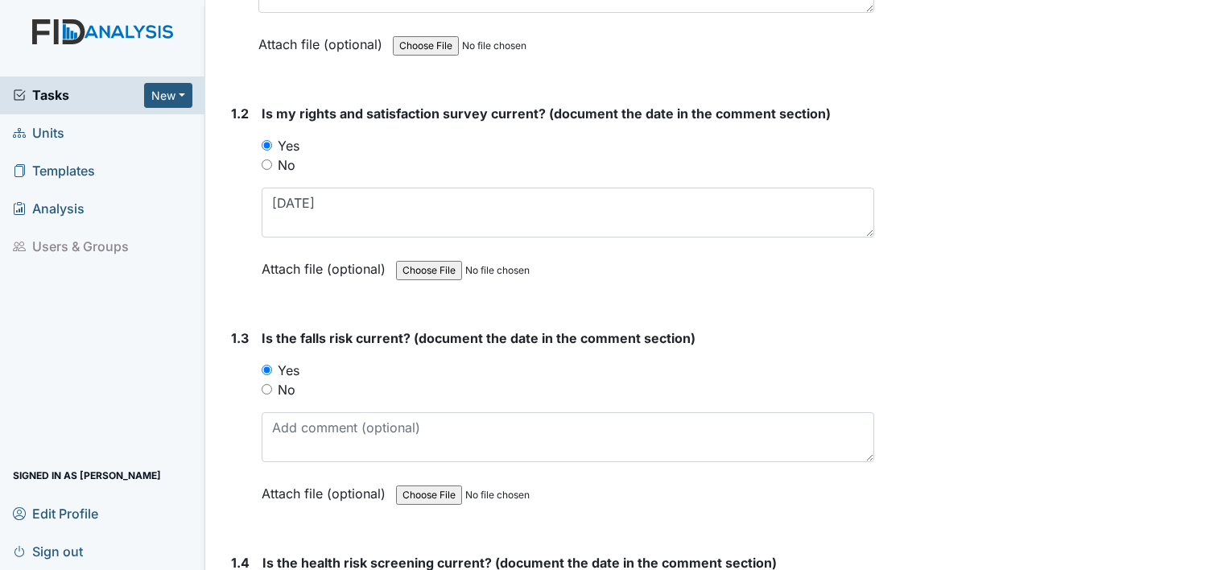
radio input "true"
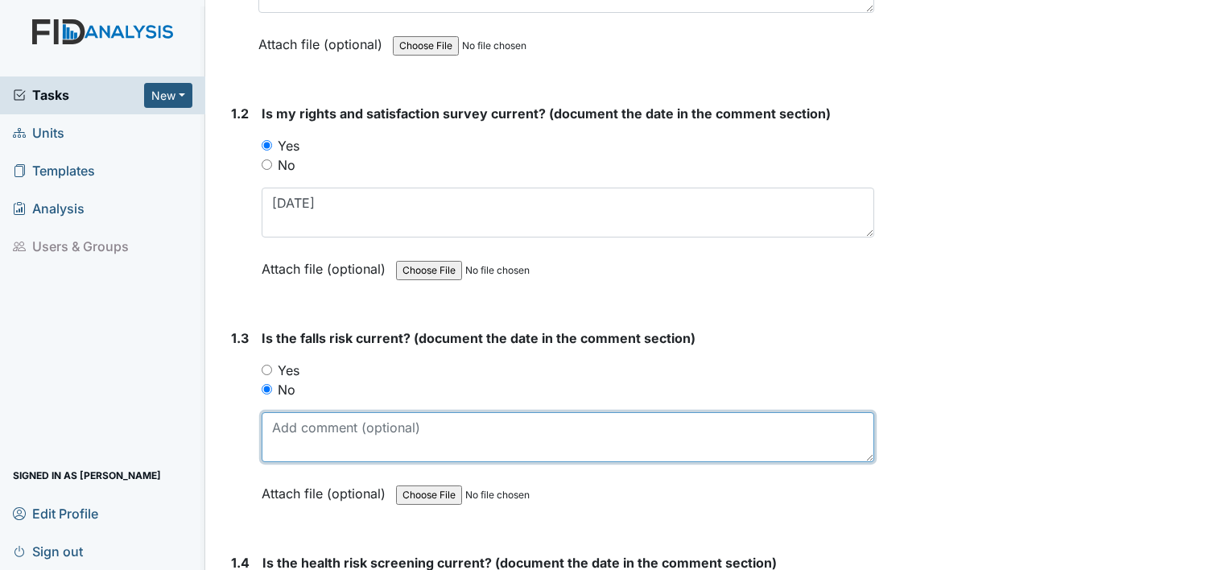
click at [287, 442] on textarea at bounding box center [568, 437] width 613 height 50
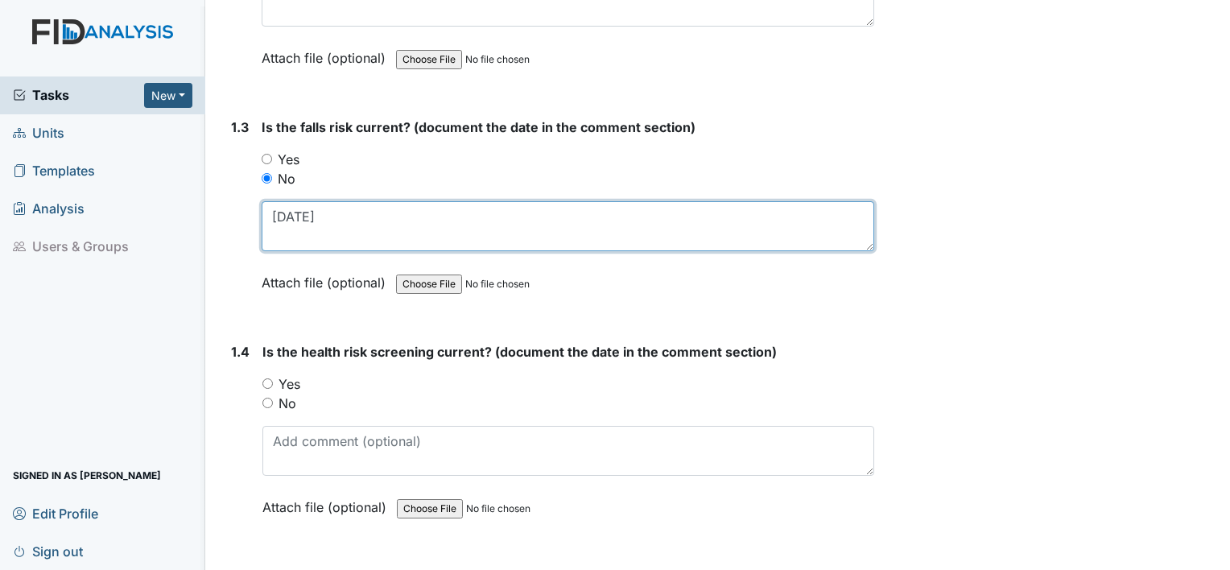
scroll to position [594, 0]
type textarea "12.4.23"
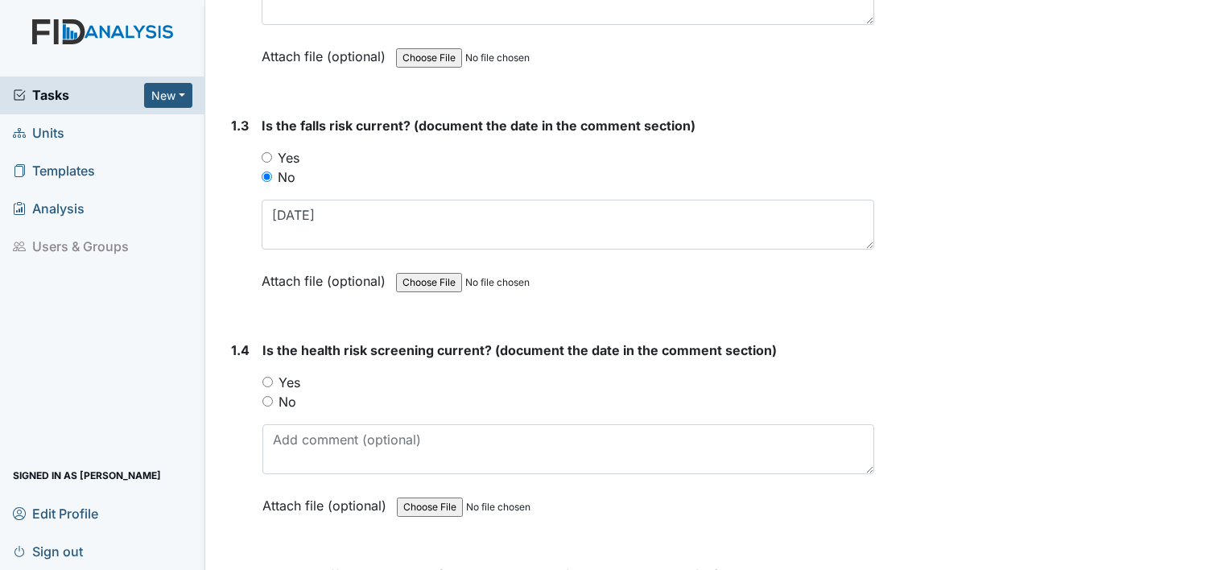
click at [285, 375] on label "Yes" at bounding box center [290, 382] width 22 height 19
click at [273, 377] on input "Yes" at bounding box center [268, 382] width 10 height 10
radio input "true"
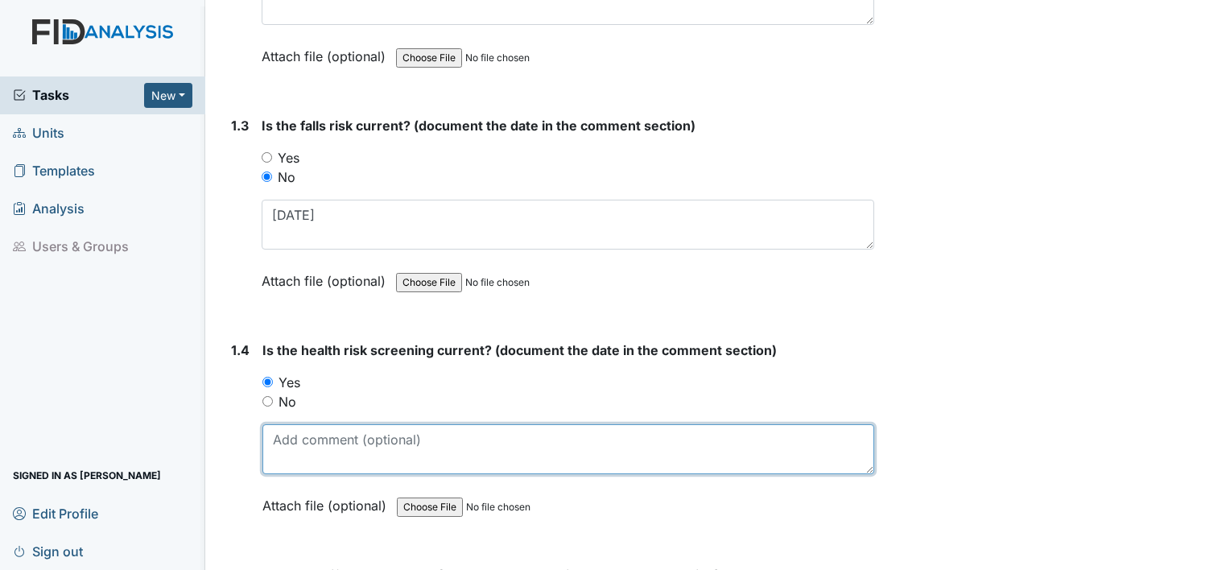
click at [296, 438] on textarea at bounding box center [569, 449] width 612 height 50
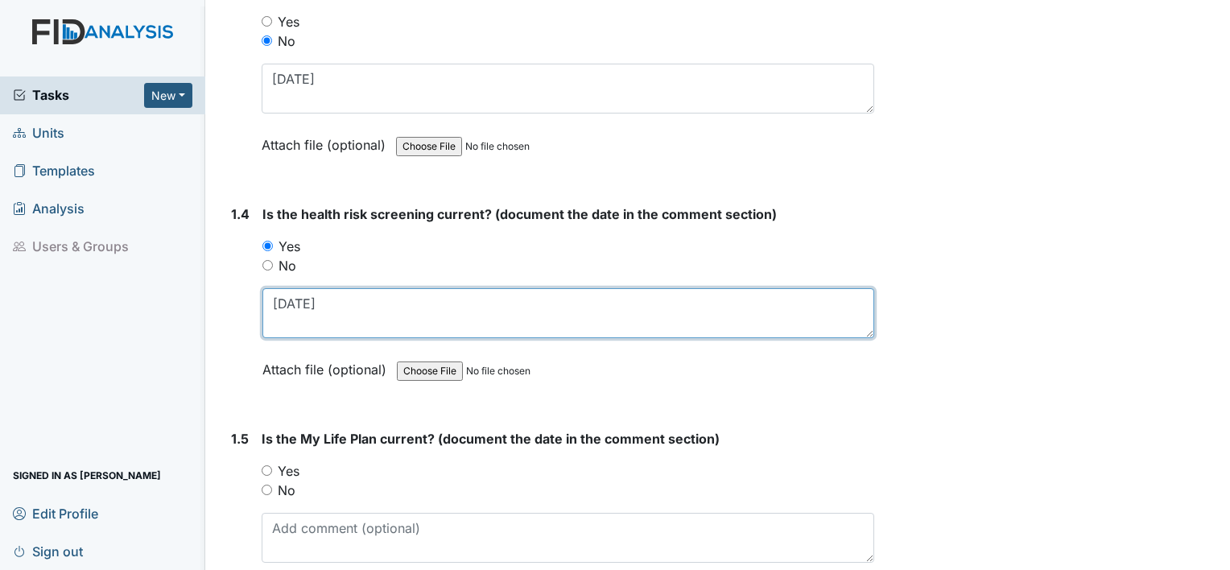
scroll to position [734, 0]
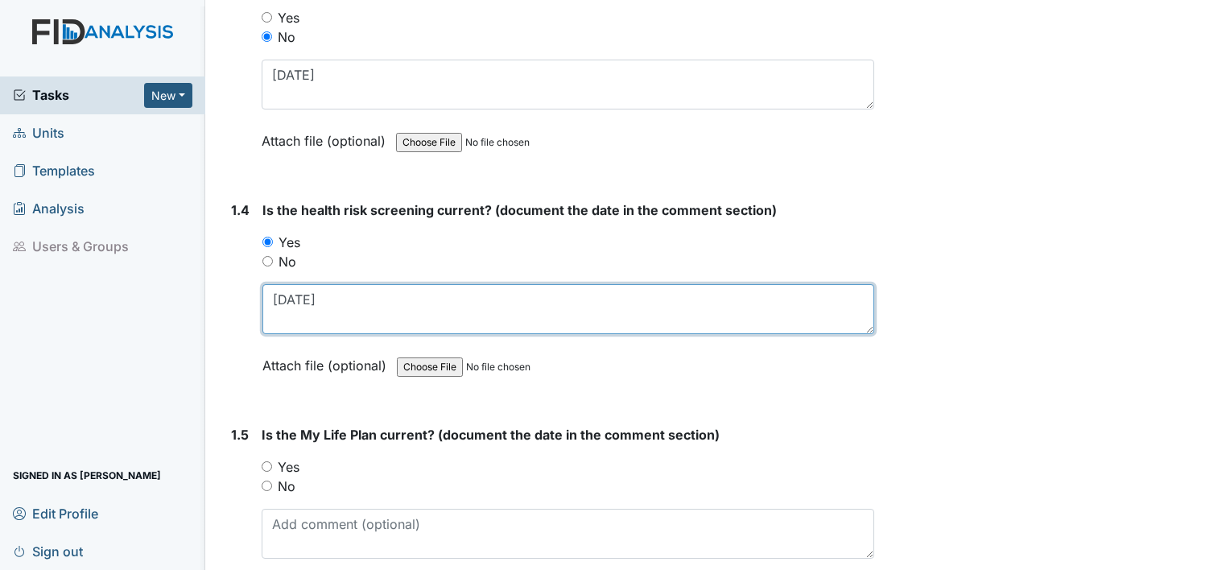
type textarea "11.19.24"
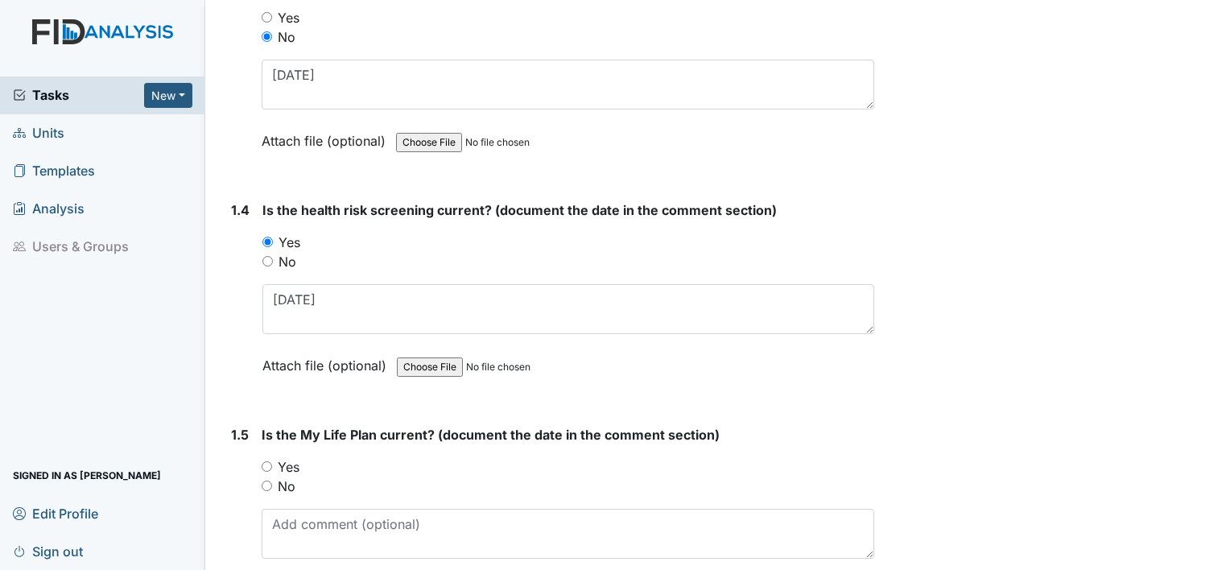
click at [287, 464] on label "Yes" at bounding box center [289, 466] width 22 height 19
click at [272, 464] on input "Yes" at bounding box center [267, 466] width 10 height 10
radio input "true"
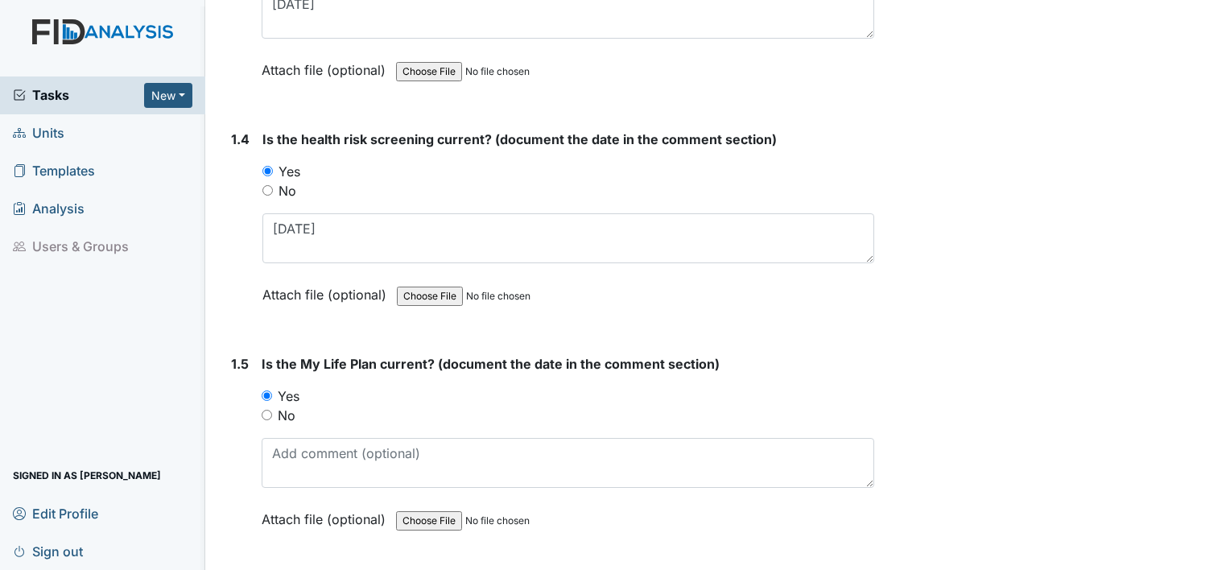
scroll to position [808, 0]
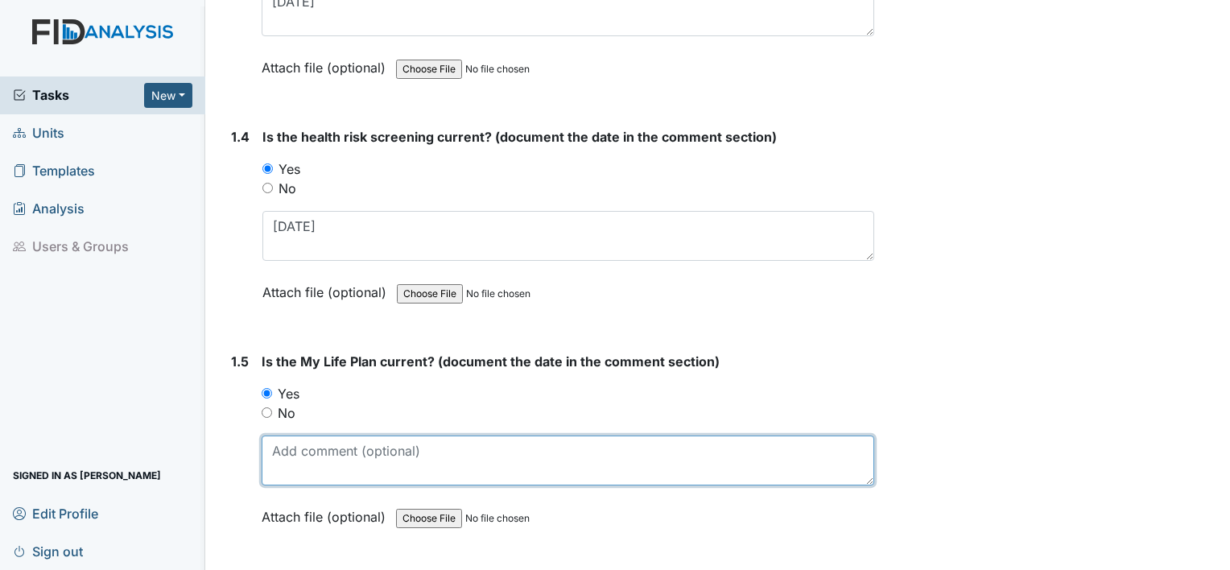
click at [287, 464] on textarea at bounding box center [568, 461] width 613 height 50
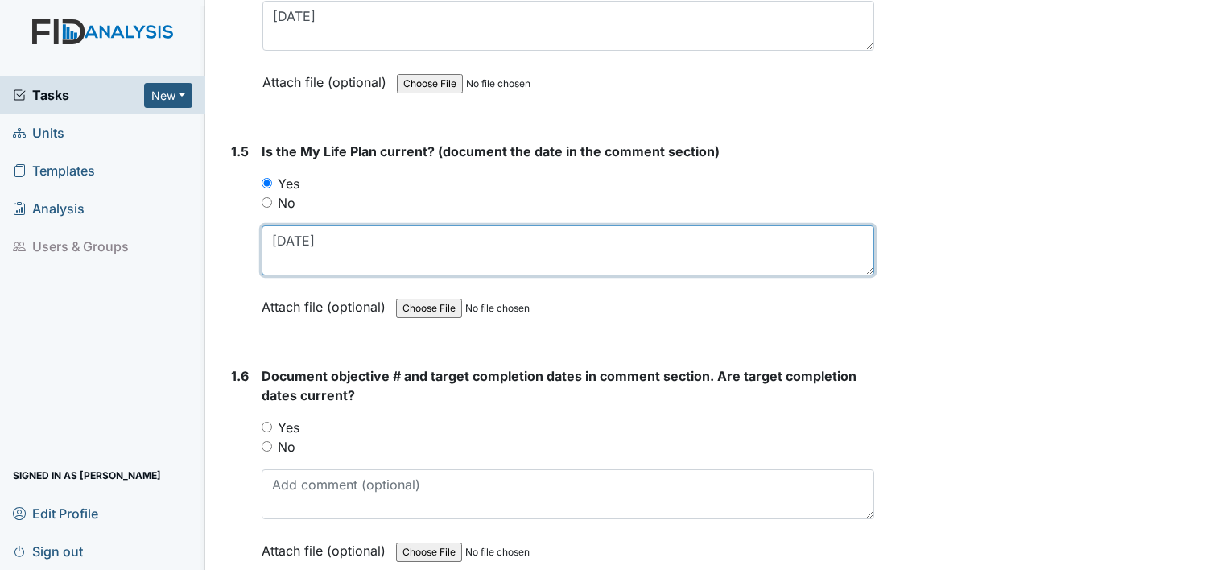
scroll to position [1048, 0]
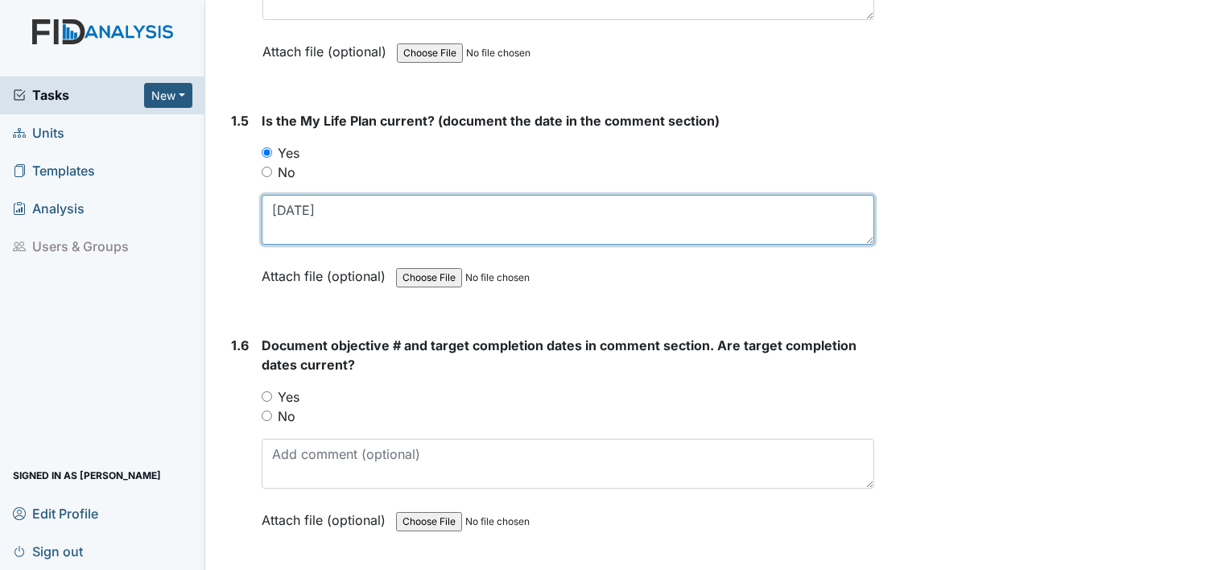
type textarea "11.19.24"
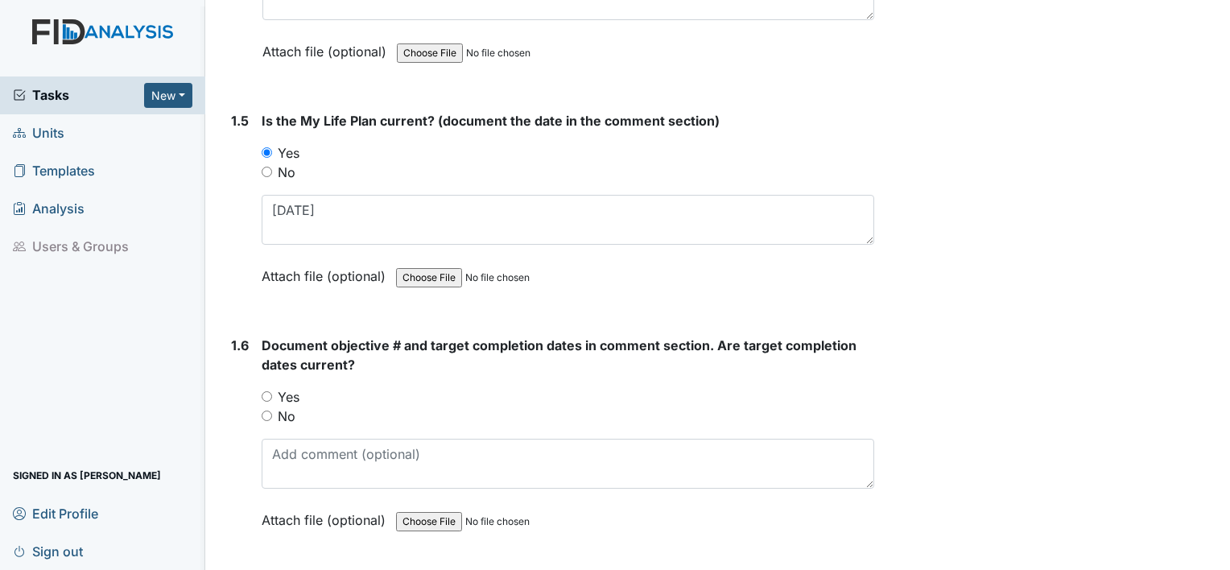
click at [280, 396] on label "Yes" at bounding box center [289, 396] width 22 height 19
click at [272, 396] on input "Yes" at bounding box center [267, 396] width 10 height 10
radio input "true"
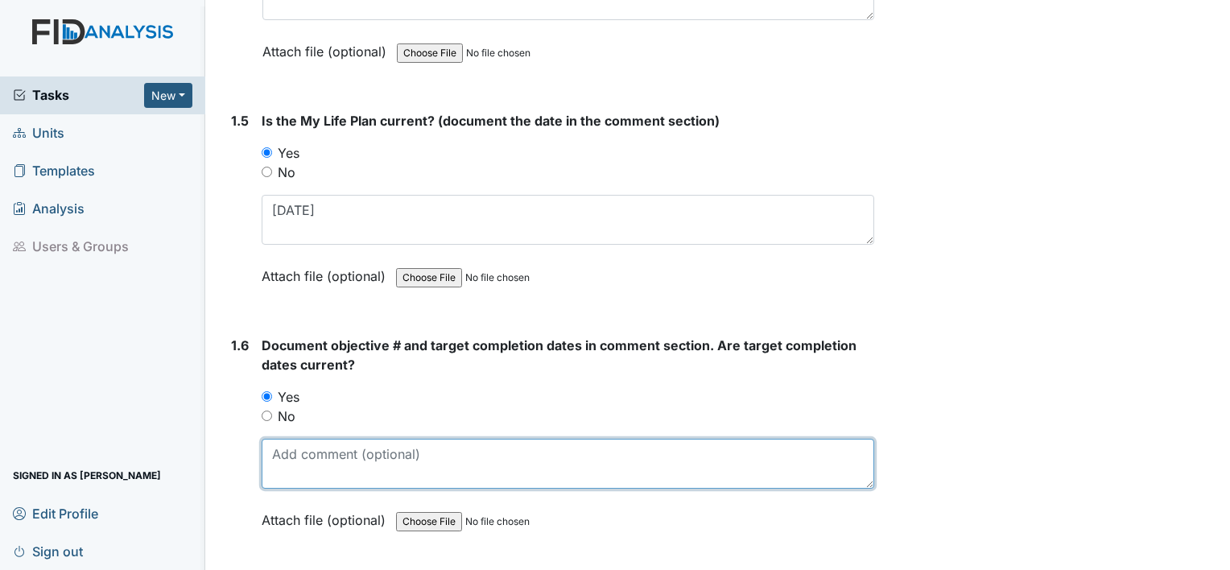
click at [295, 465] on textarea at bounding box center [568, 464] width 613 height 50
click at [324, 439] on textarea "DIL003[ target date 11.30.25" at bounding box center [568, 464] width 613 height 50
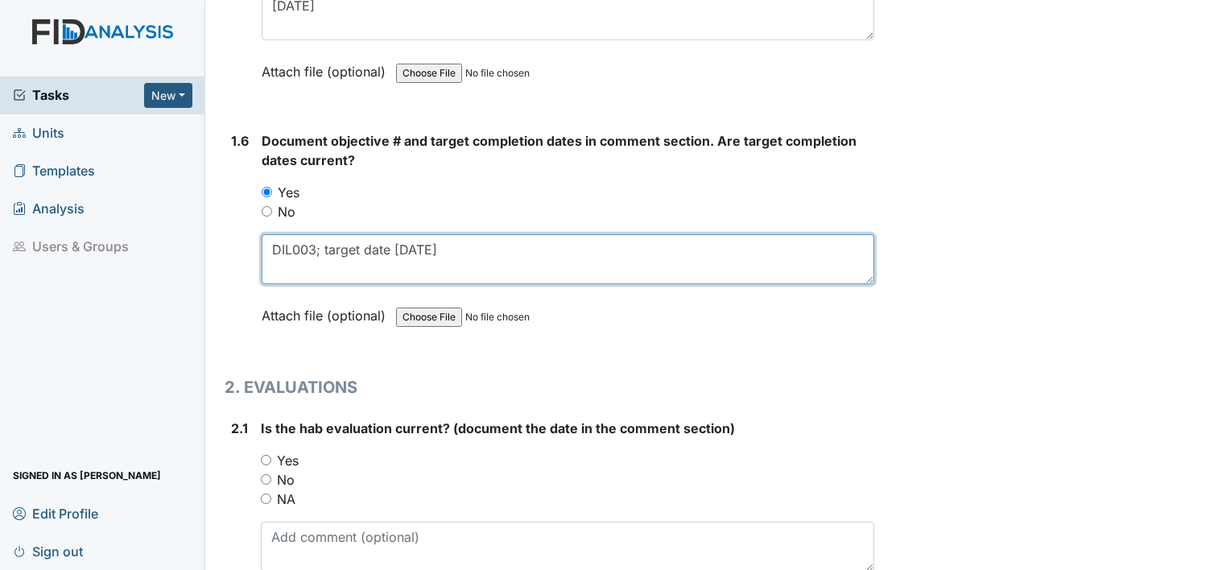
scroll to position [1255, 0]
type textarea "DIL003; target date 11.30.25"
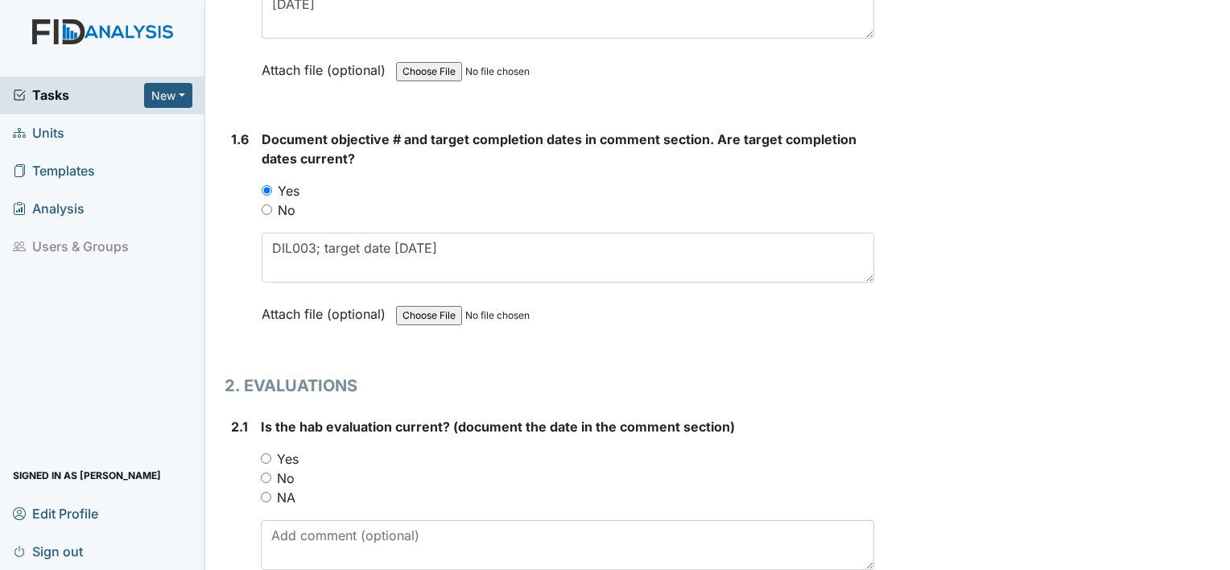
click at [263, 453] on input "Yes" at bounding box center [266, 458] width 10 height 10
radio input "true"
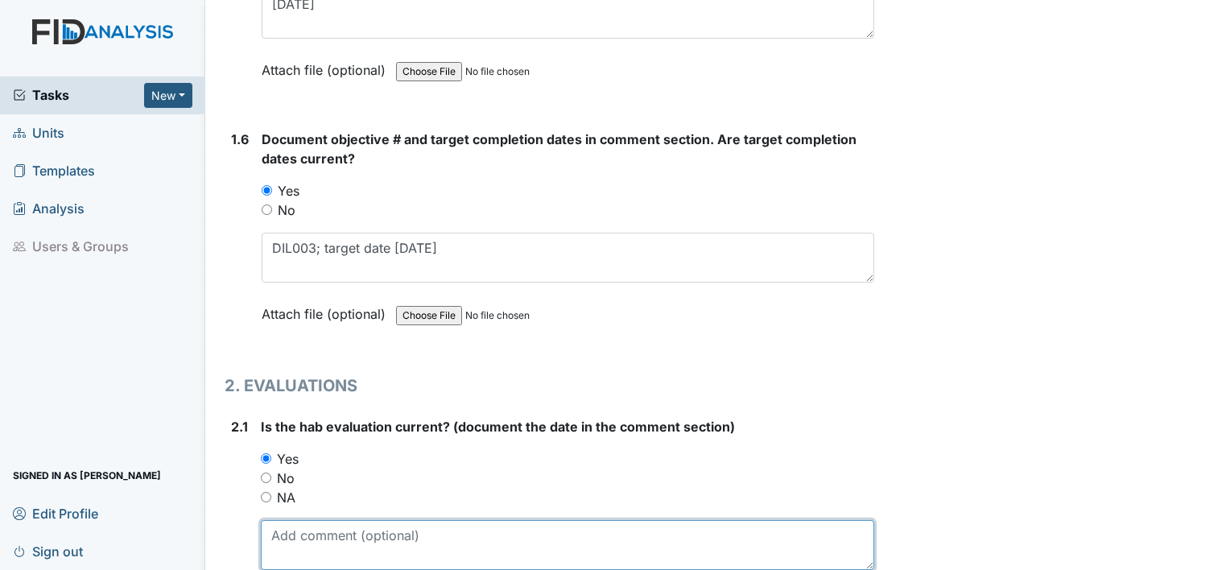
click at [271, 548] on textarea at bounding box center [568, 545] width 614 height 50
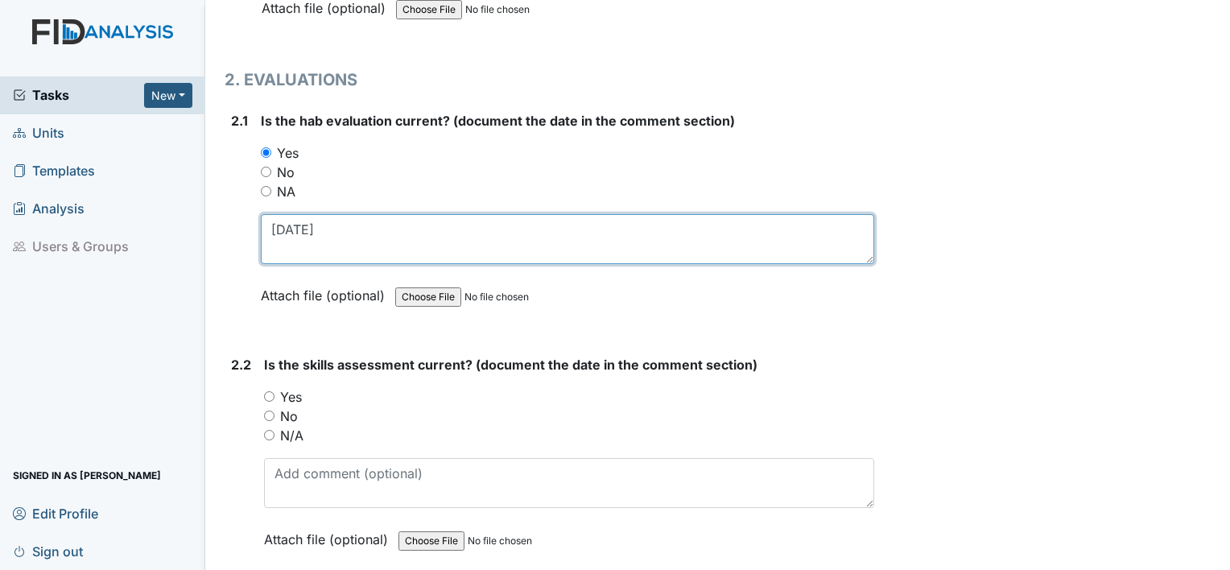
scroll to position [1565, 0]
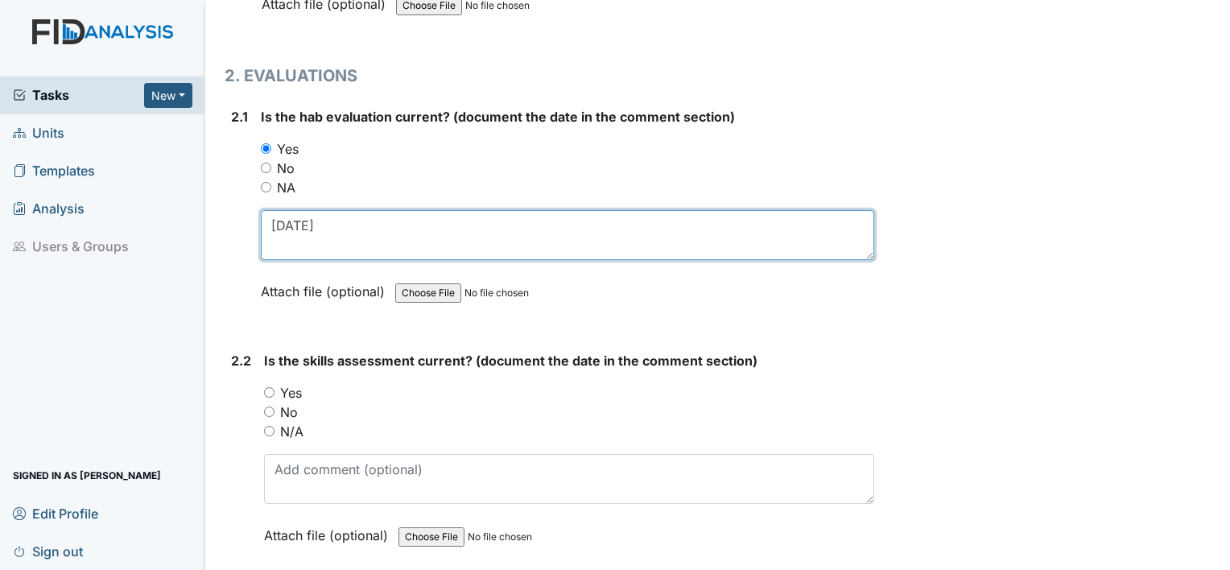
type textarea "11.26.24"
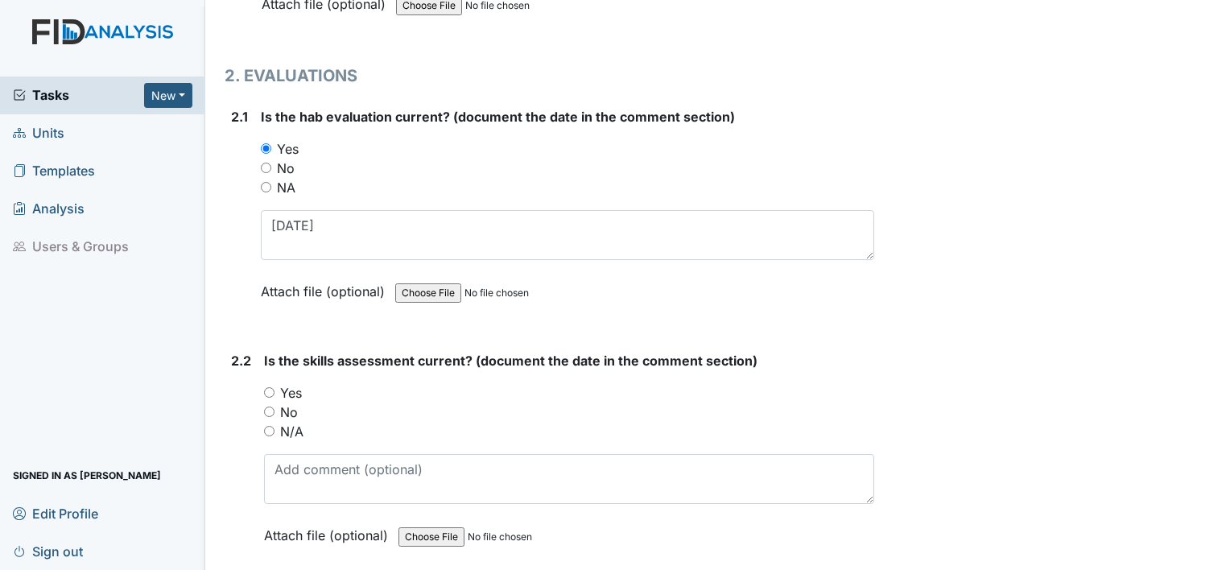
click at [294, 391] on label "Yes" at bounding box center [291, 392] width 22 height 19
click at [275, 391] on input "Yes" at bounding box center [269, 392] width 10 height 10
radio input "true"
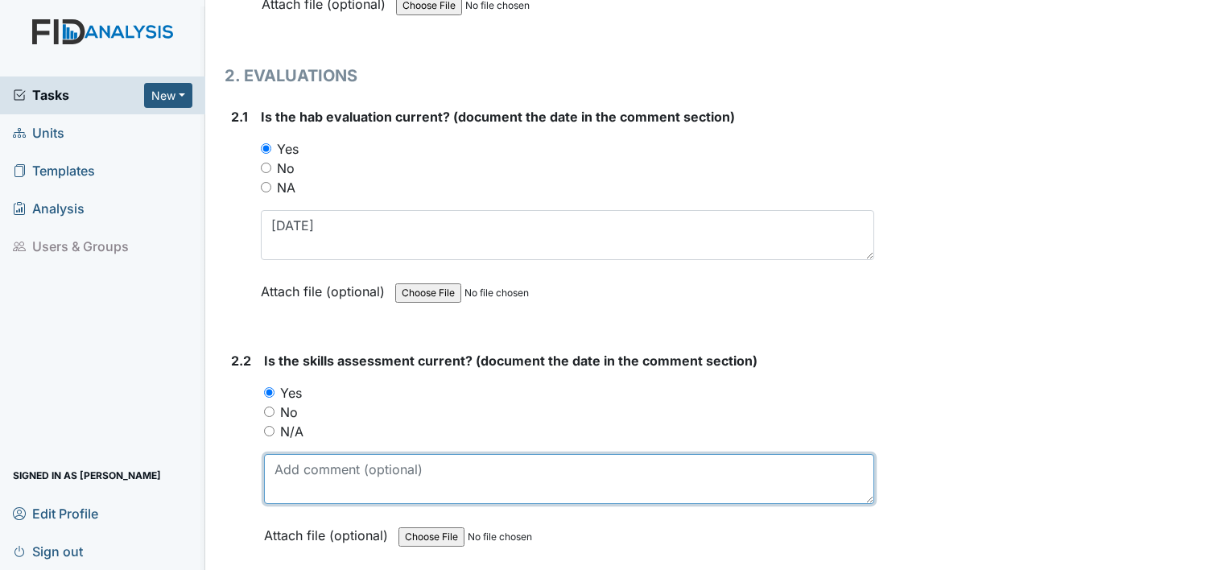
click at [296, 457] on textarea at bounding box center [569, 479] width 610 height 50
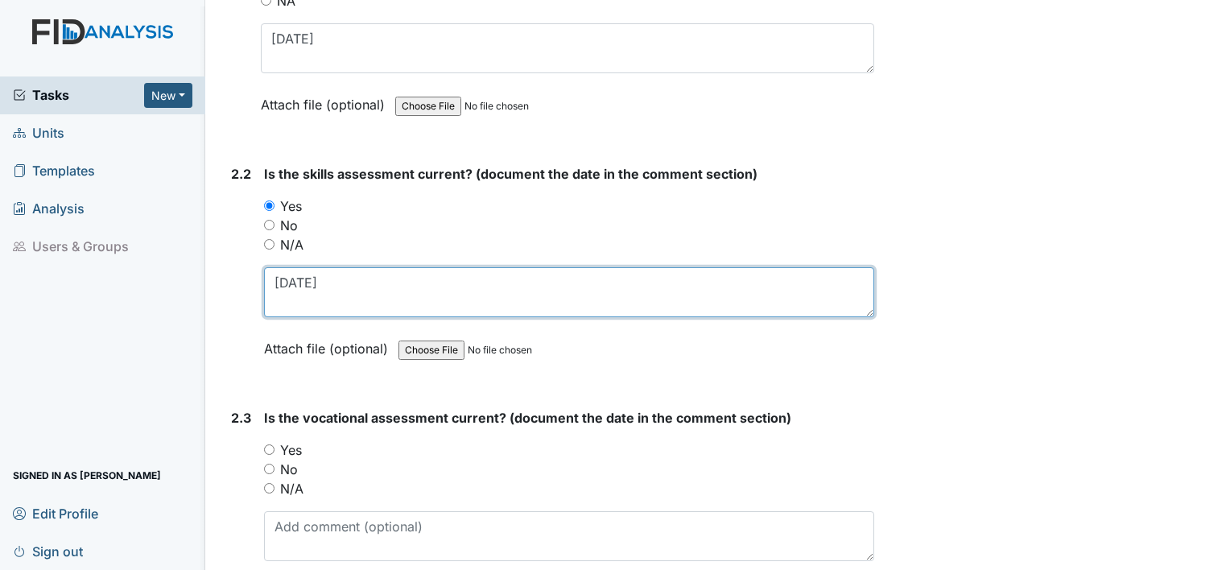
scroll to position [1777, 0]
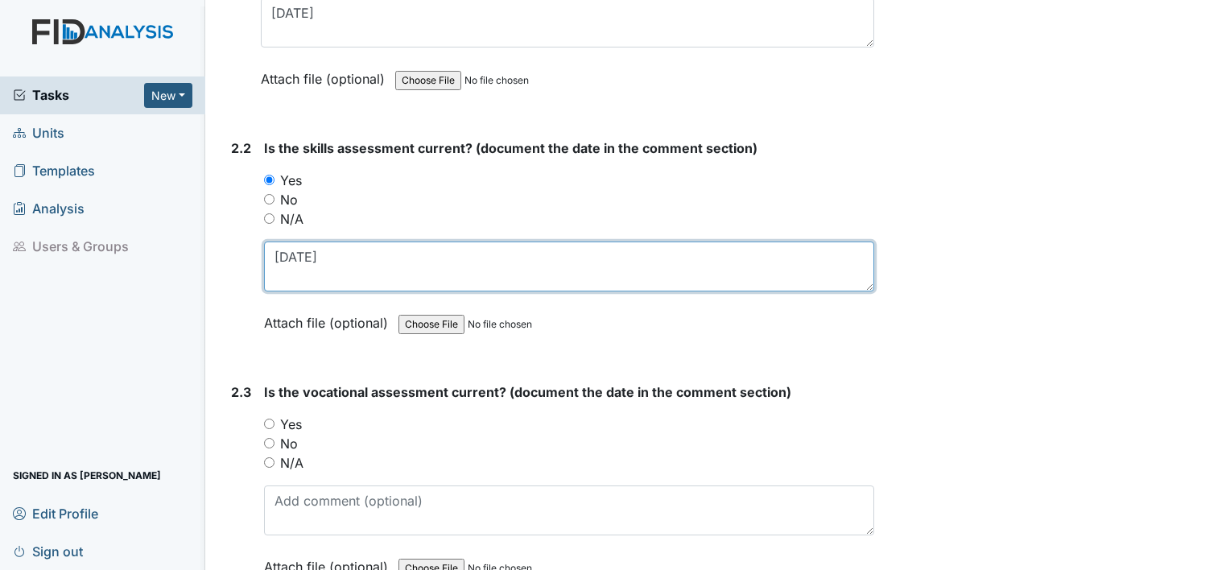
type textarea "11.25.24"
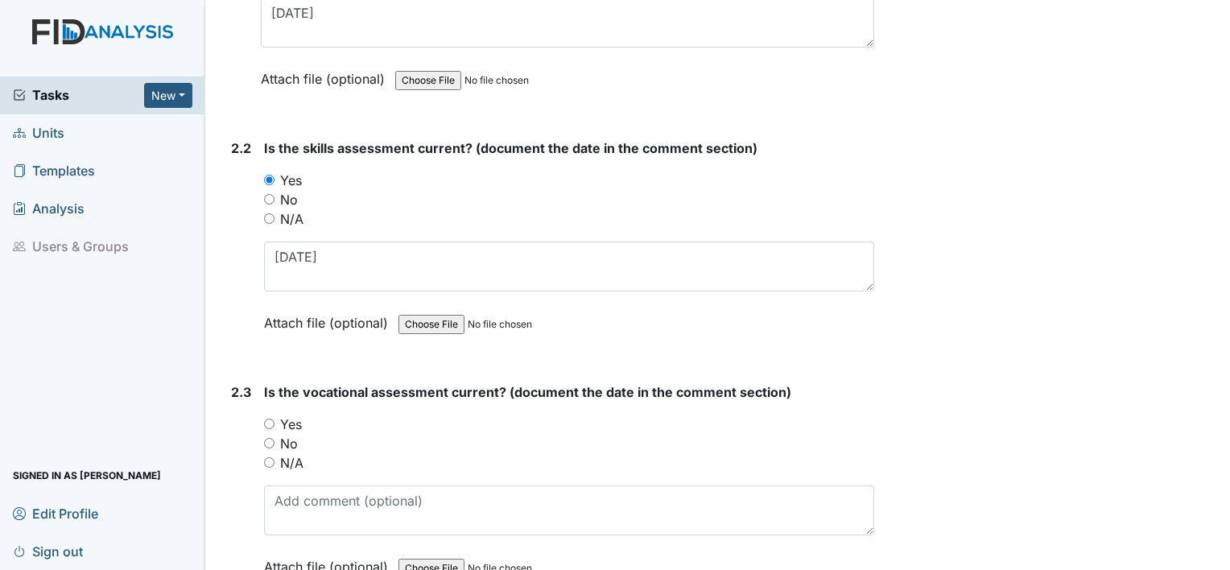
click at [299, 416] on label "Yes" at bounding box center [291, 424] width 22 height 19
click at [275, 419] on input "Yes" at bounding box center [269, 424] width 10 height 10
radio input "true"
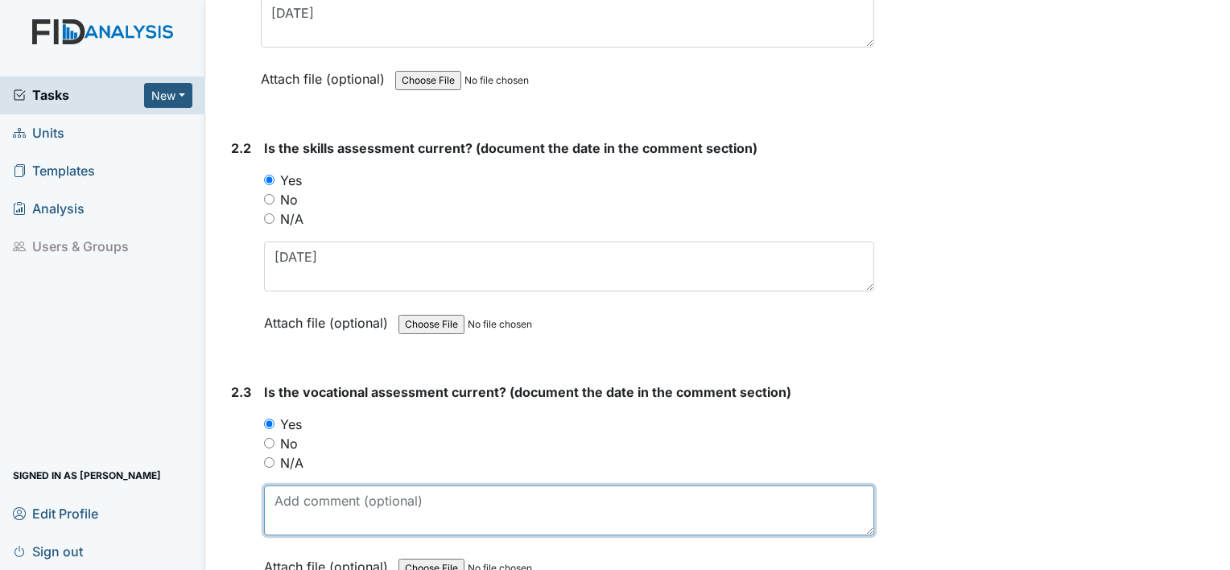
click at [296, 491] on textarea at bounding box center [569, 511] width 610 height 50
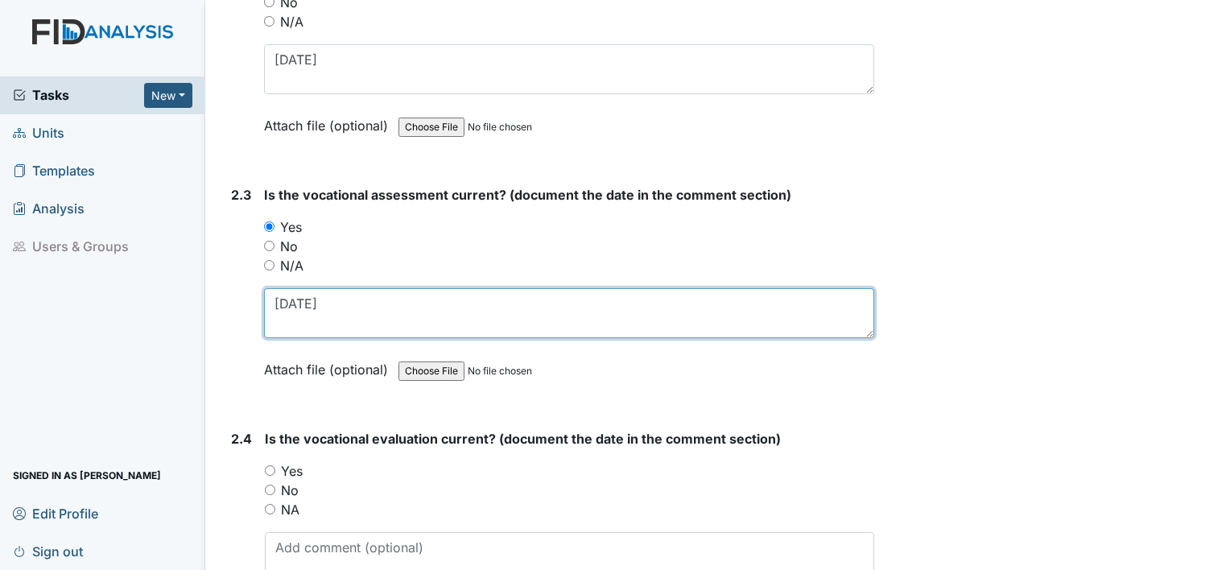
scroll to position [2006, 0]
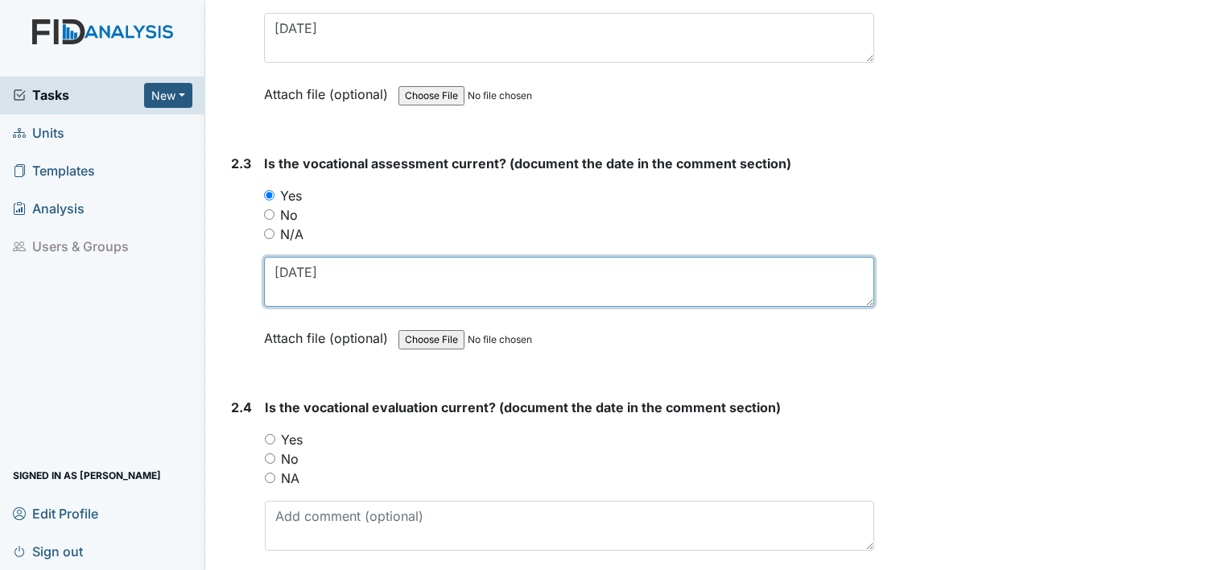
type textarea "11.7.24"
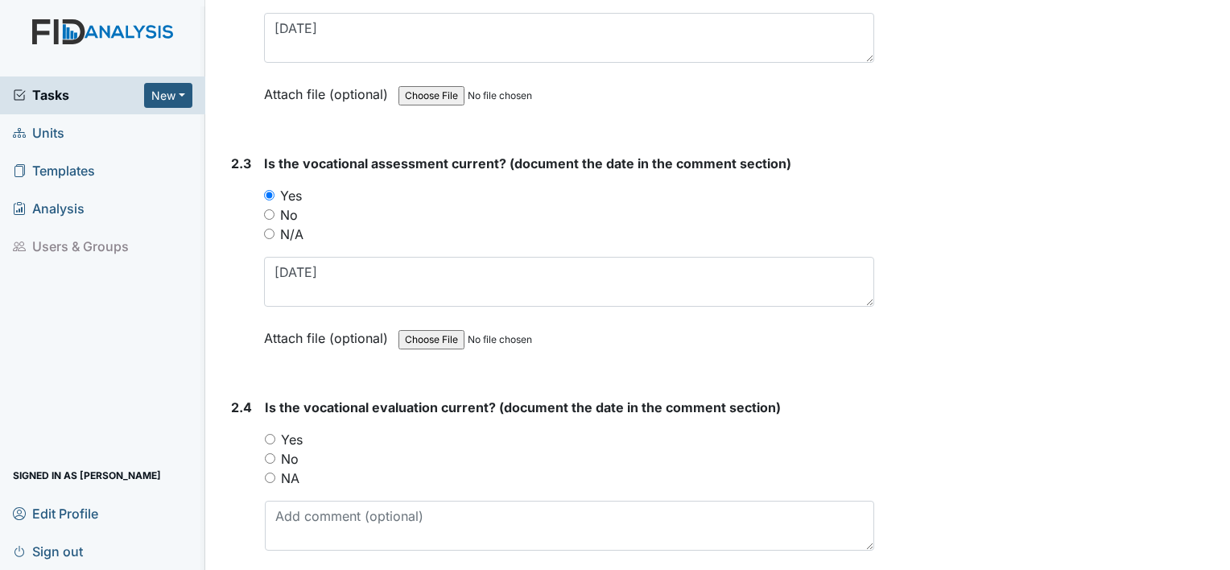
click at [289, 430] on label "Yes" at bounding box center [292, 439] width 22 height 19
click at [275, 434] on input "Yes" at bounding box center [270, 439] width 10 height 10
radio input "true"
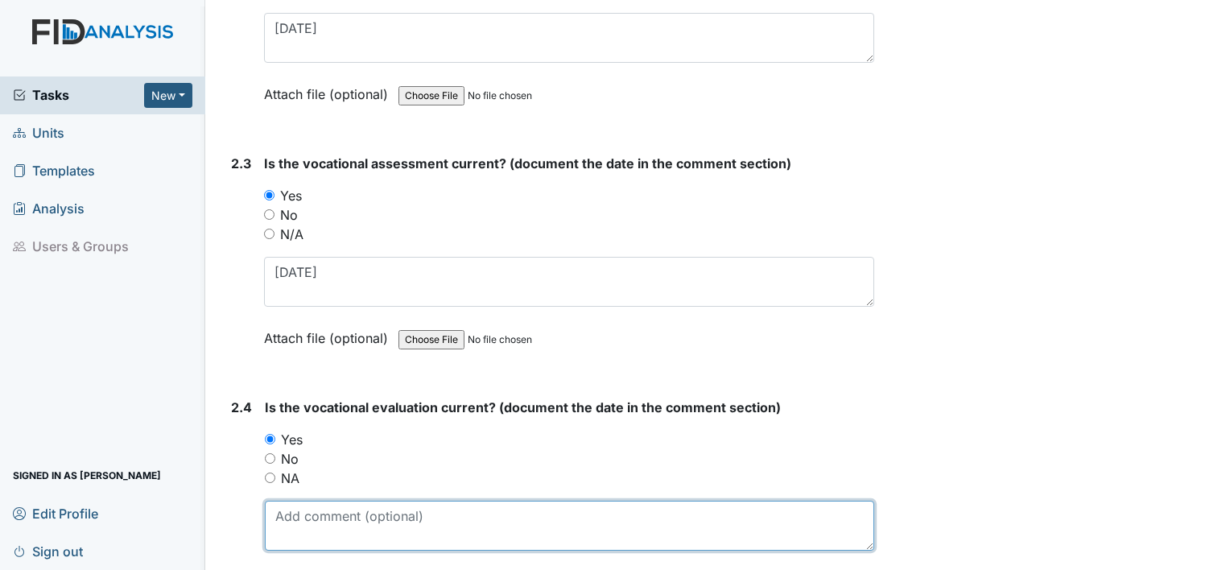
click at [290, 501] on textarea at bounding box center [570, 526] width 610 height 50
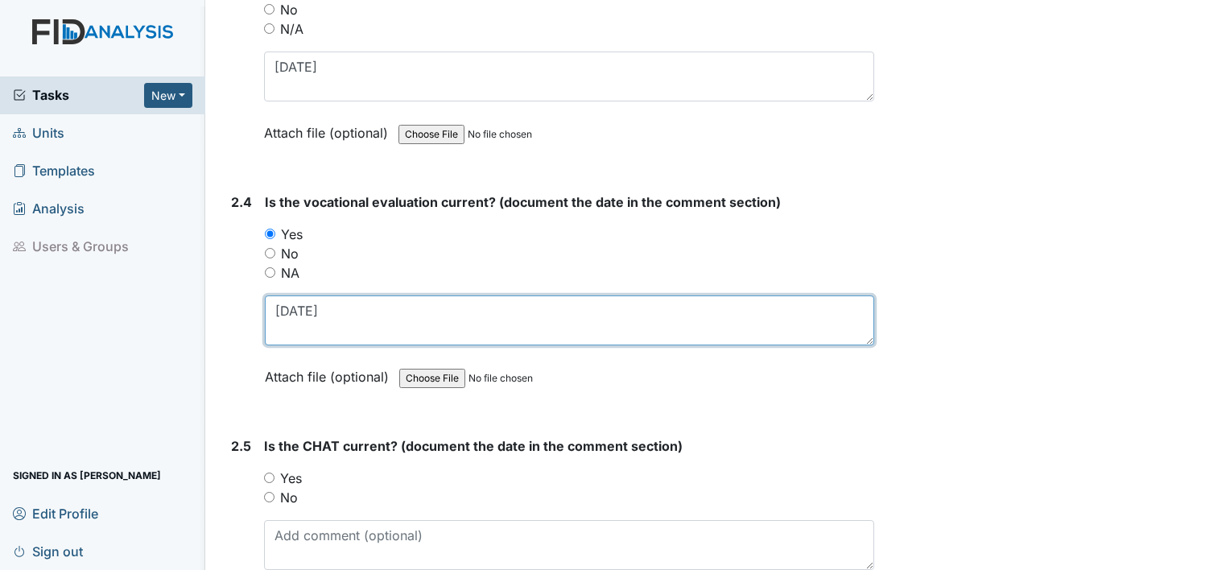
scroll to position [2212, 0]
type textarea "11.7.24"
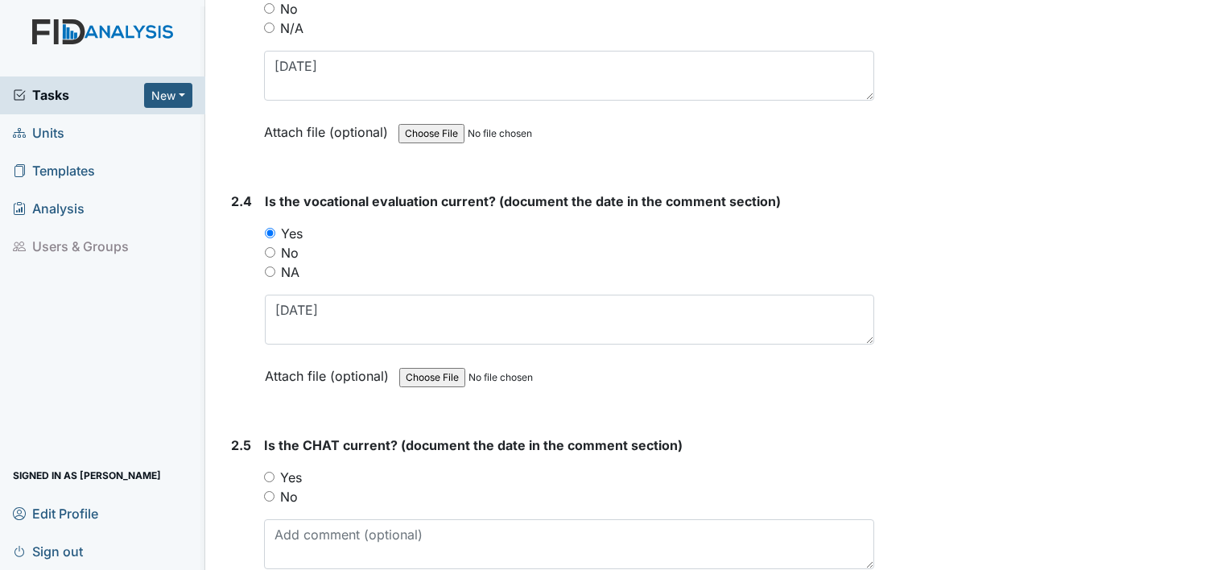
click at [291, 468] on label "Yes" at bounding box center [291, 477] width 22 height 19
click at [275, 472] on input "Yes" at bounding box center [269, 477] width 10 height 10
radio input "true"
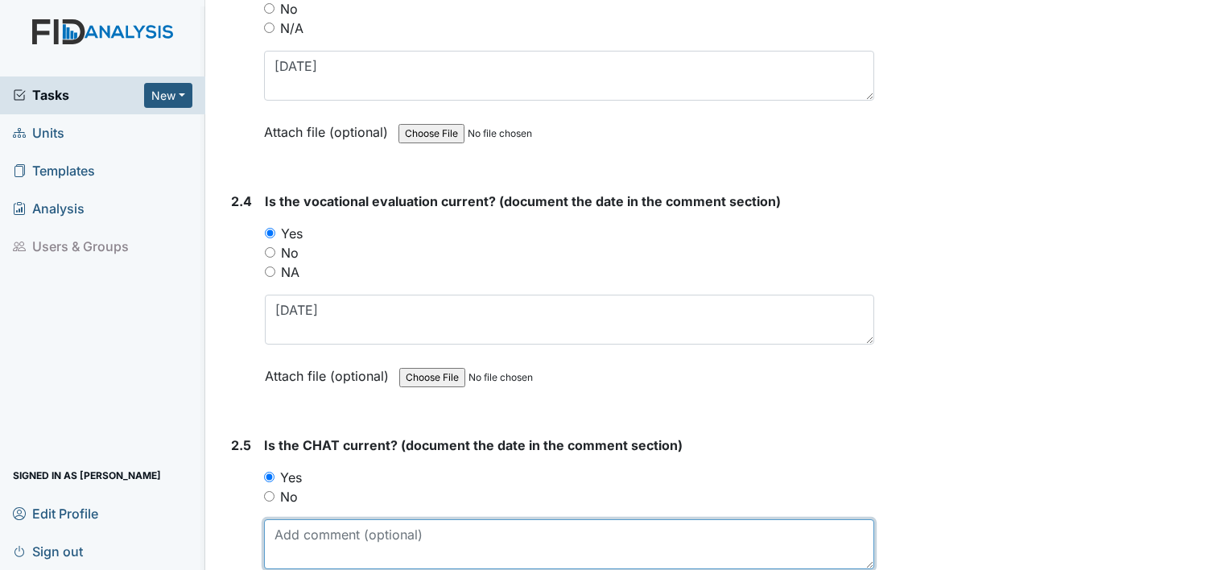
click at [292, 519] on textarea at bounding box center [569, 544] width 610 height 50
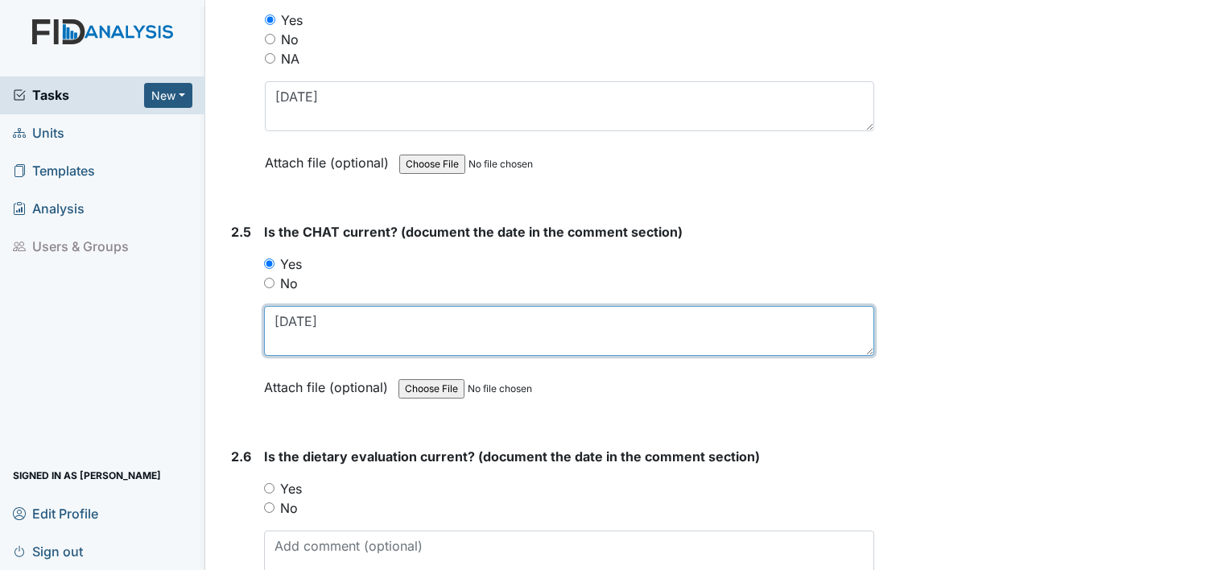
scroll to position [2434, 0]
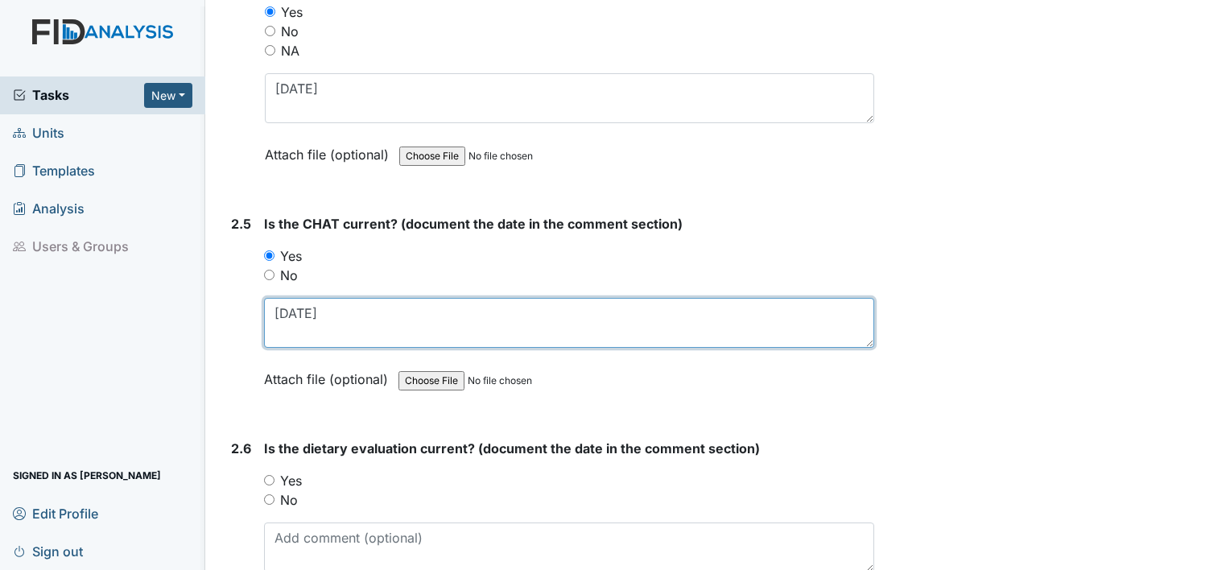
type textarea "11.18.24"
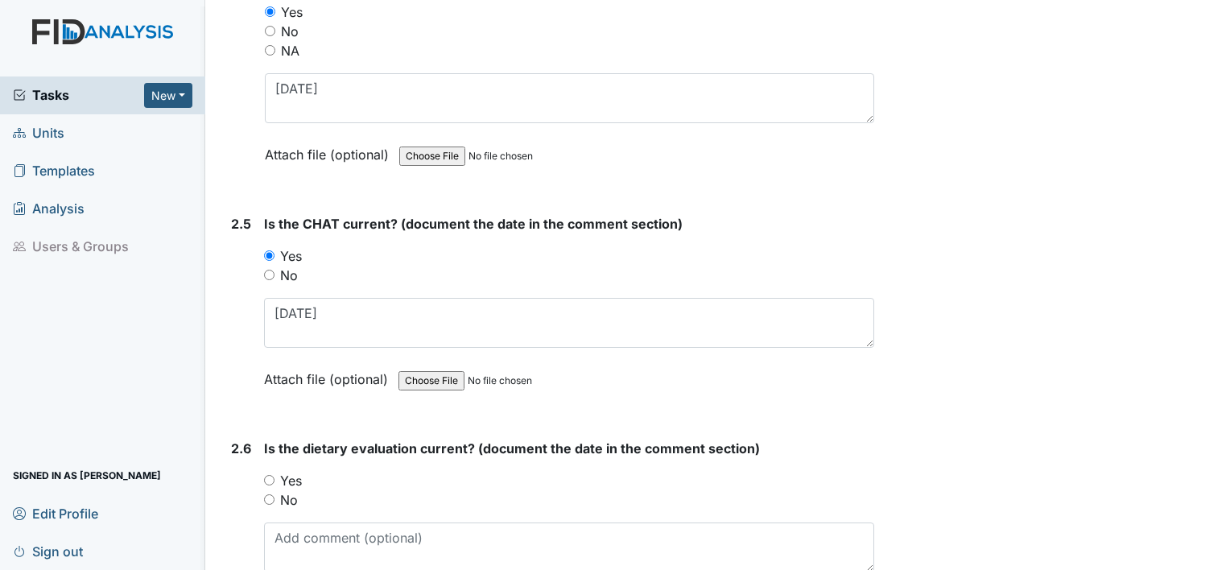
click at [289, 490] on label "No" at bounding box center [289, 499] width 18 height 19
click at [275, 494] on input "No" at bounding box center [269, 499] width 10 height 10
radio input "true"
click at [290, 536] on textarea at bounding box center [569, 548] width 610 height 50
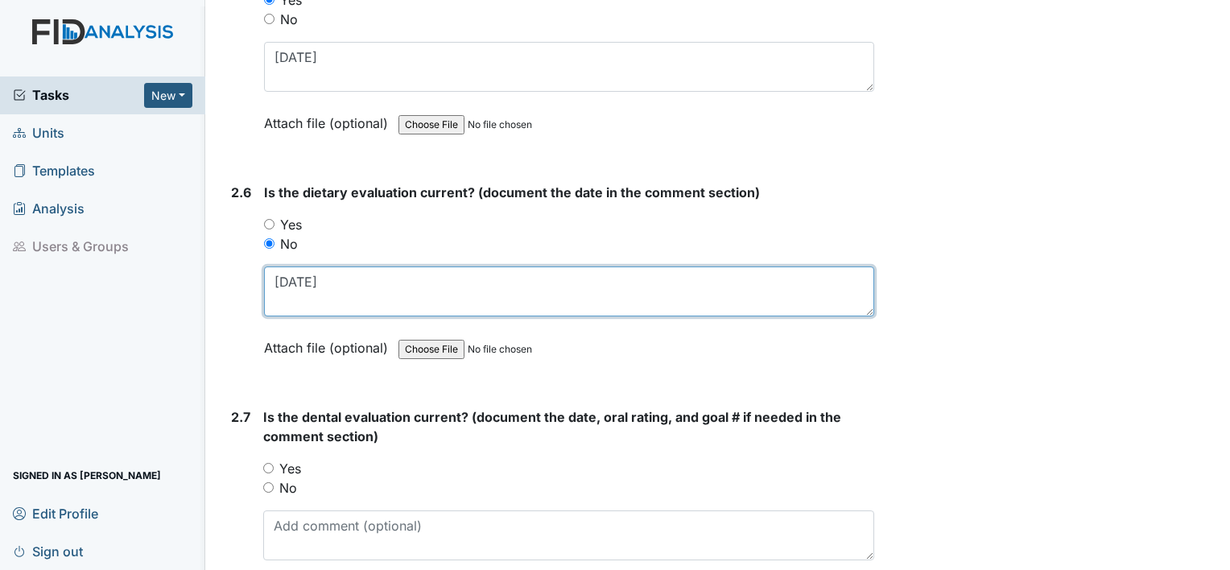
scroll to position [2691, 0]
type textarea "1.2.24"
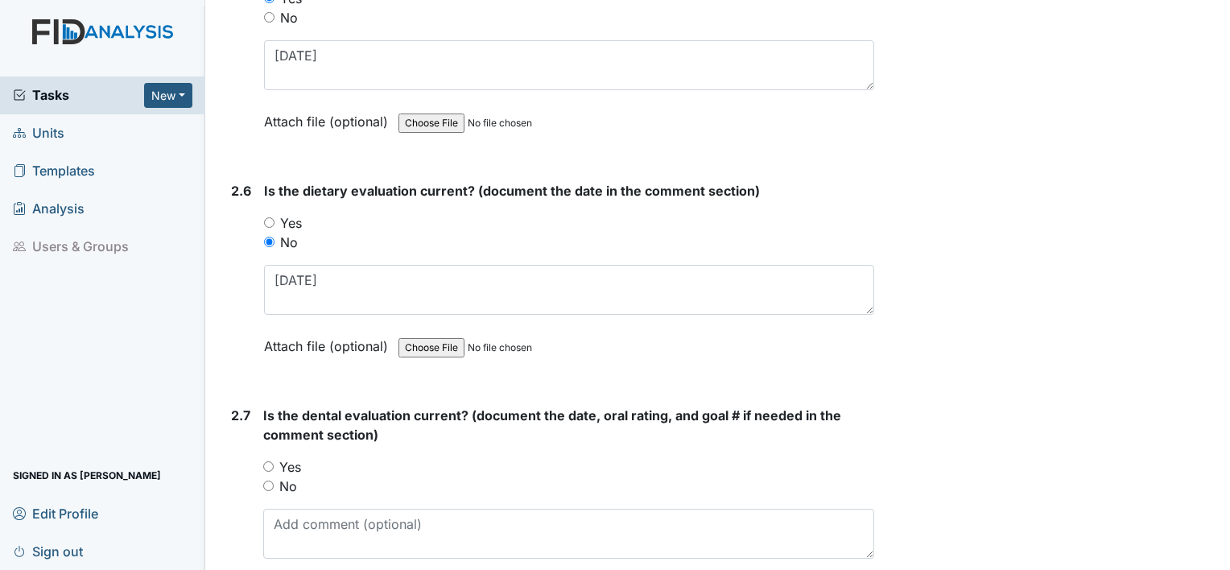
click at [292, 457] on label "Yes" at bounding box center [290, 466] width 22 height 19
click at [274, 461] on input "Yes" at bounding box center [268, 466] width 10 height 10
radio input "true"
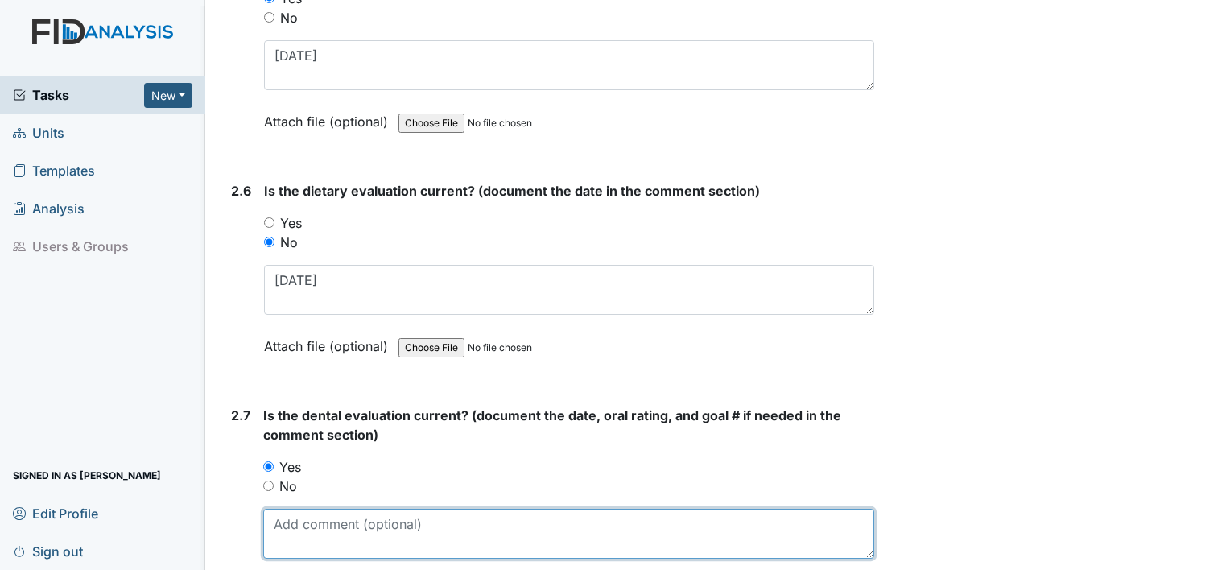
click at [295, 509] on textarea at bounding box center [568, 534] width 611 height 50
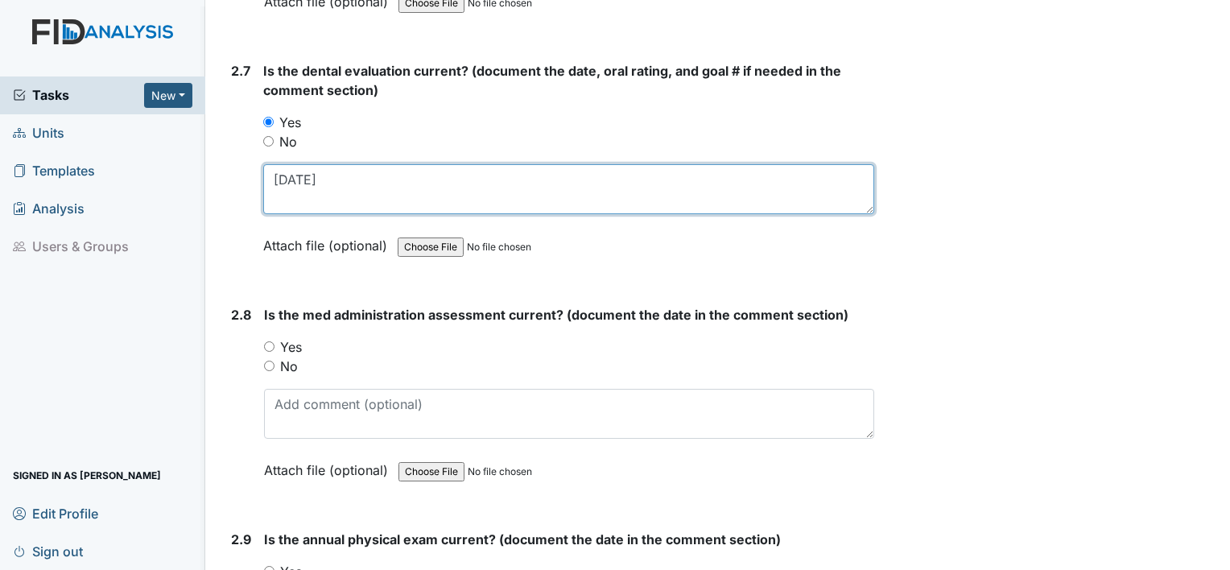
scroll to position [3037, 0]
type textarea "11.12.24"
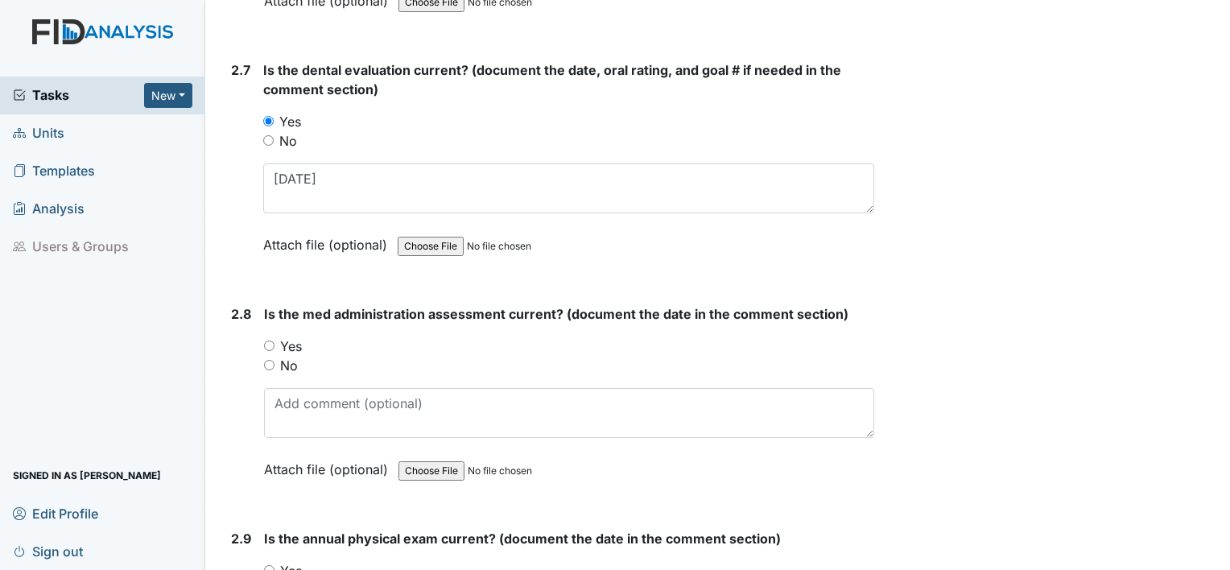
click at [287, 356] on label "No" at bounding box center [289, 365] width 18 height 19
click at [275, 360] on input "No" at bounding box center [269, 365] width 10 height 10
radio input "true"
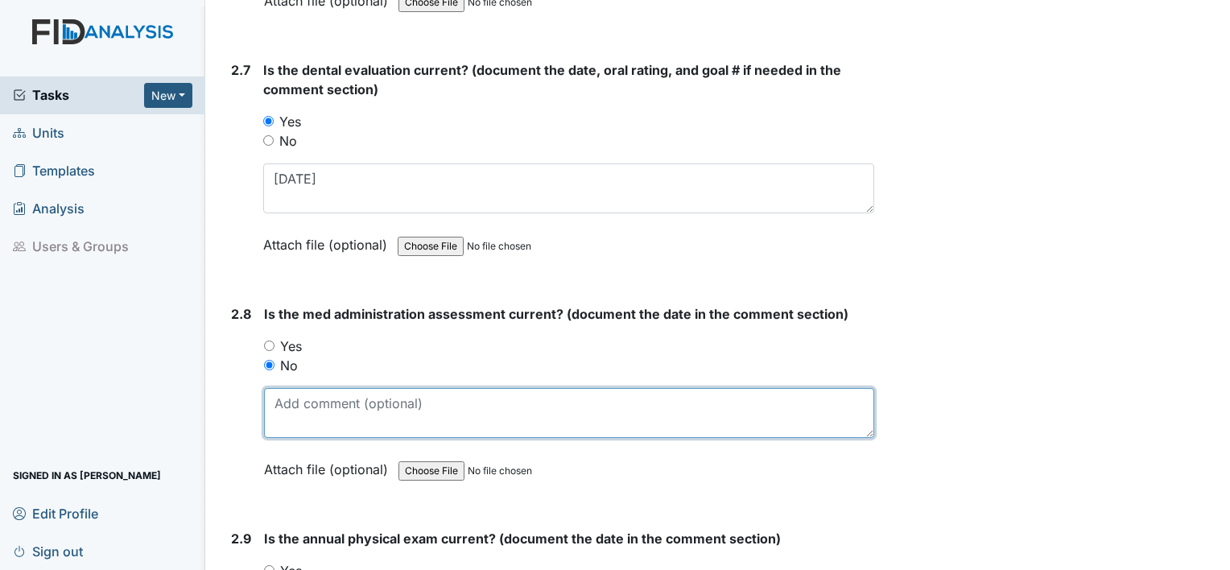
click at [293, 394] on textarea at bounding box center [569, 413] width 610 height 50
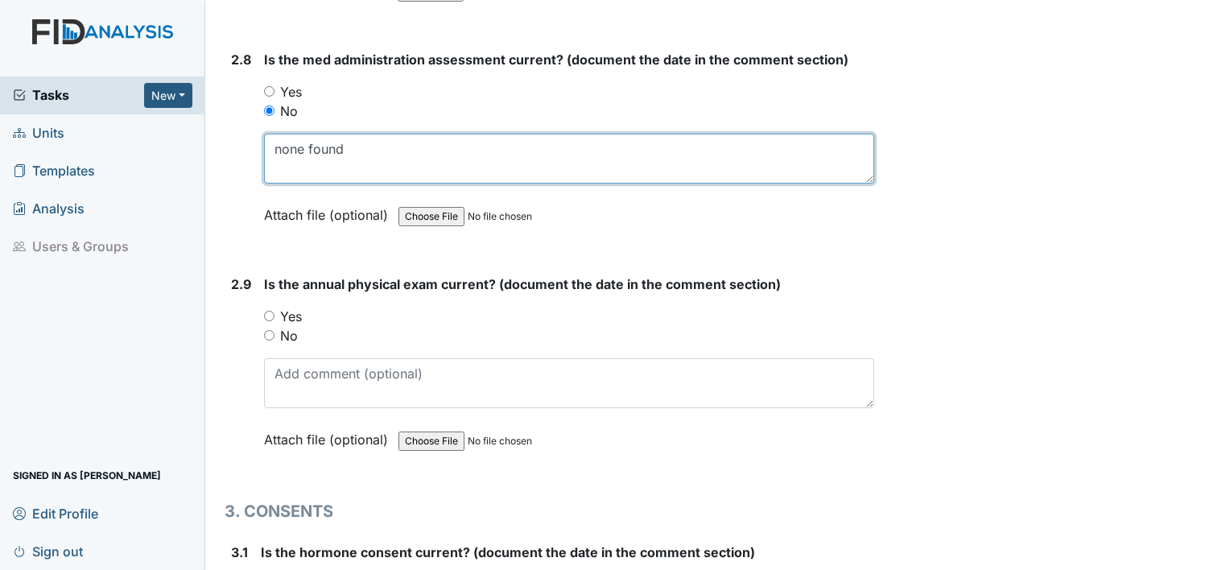
scroll to position [3311, 0]
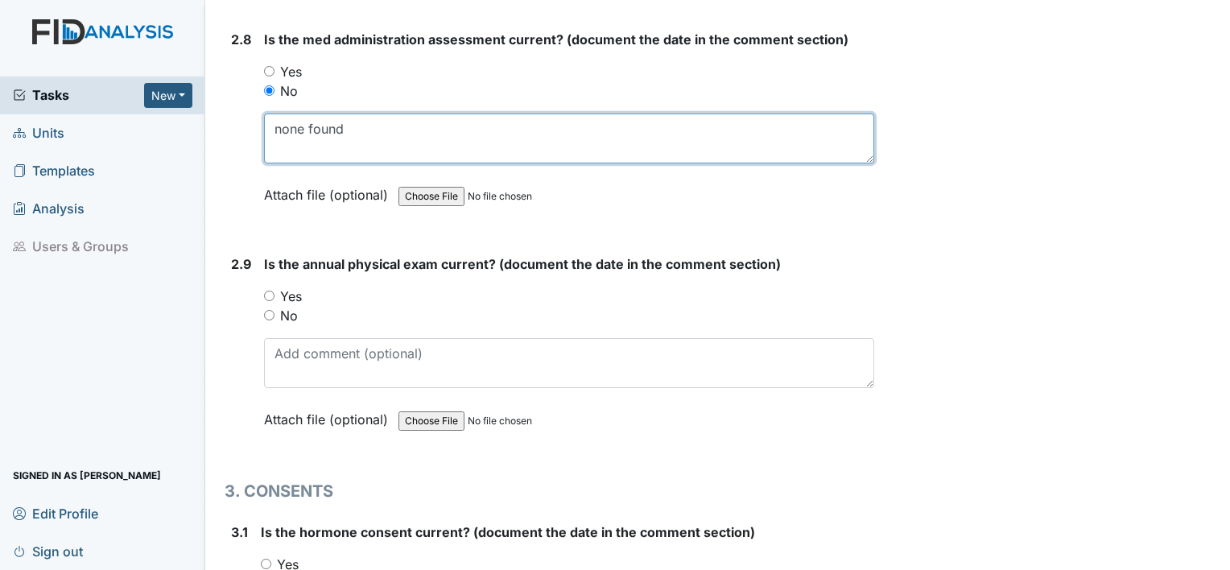
type textarea "none found"
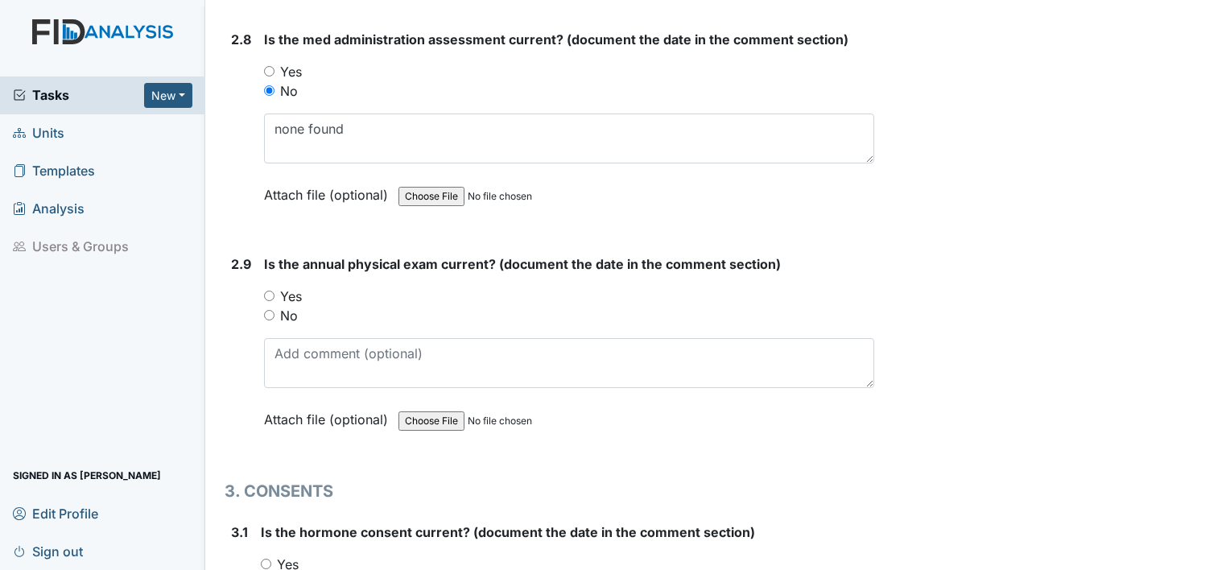
click at [292, 287] on label "Yes" at bounding box center [291, 296] width 22 height 19
click at [275, 291] on input "Yes" at bounding box center [269, 296] width 10 height 10
radio input "true"
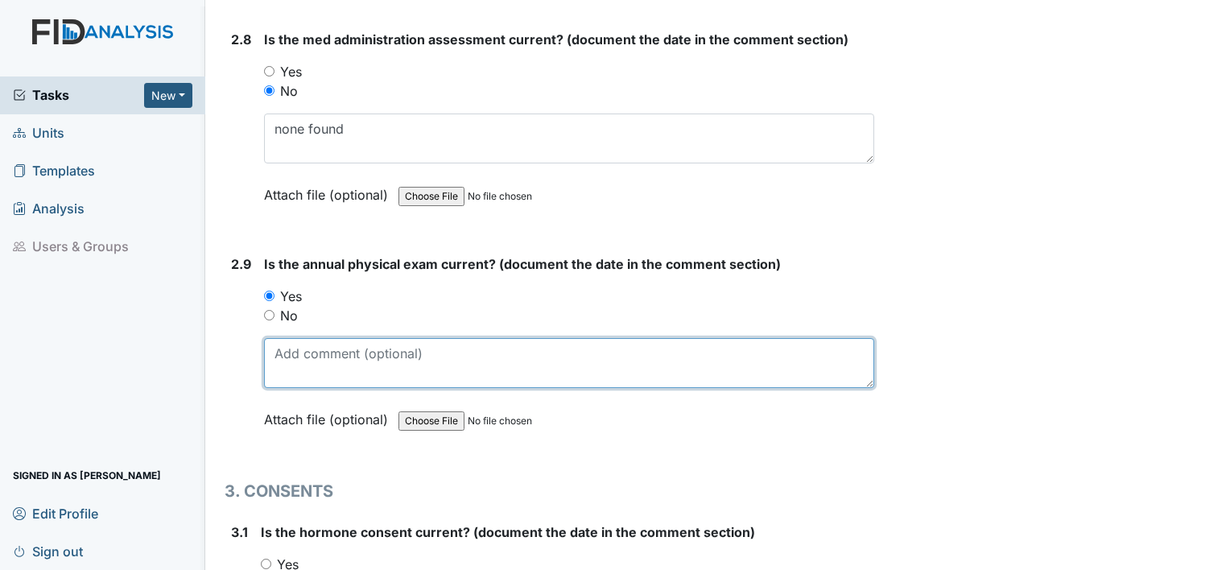
click at [295, 365] on textarea at bounding box center [569, 363] width 610 height 50
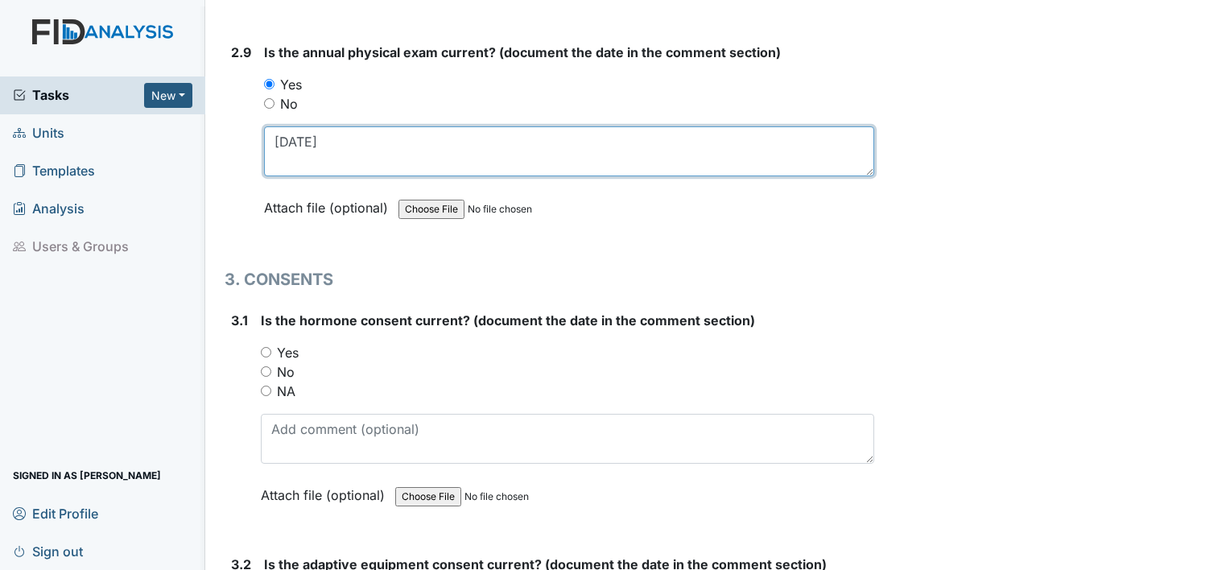
scroll to position [3524, 0]
type textarea "12.13.24"
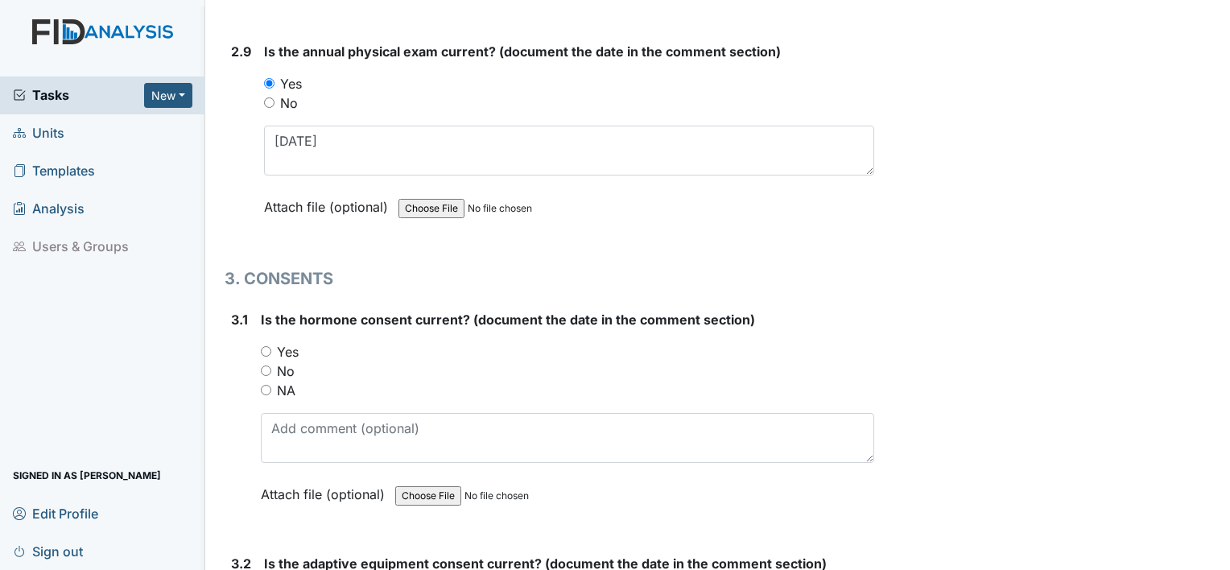
click at [285, 381] on label "NA" at bounding box center [286, 390] width 19 height 19
click at [271, 385] on input "NA" at bounding box center [266, 390] width 10 height 10
radio input "true"
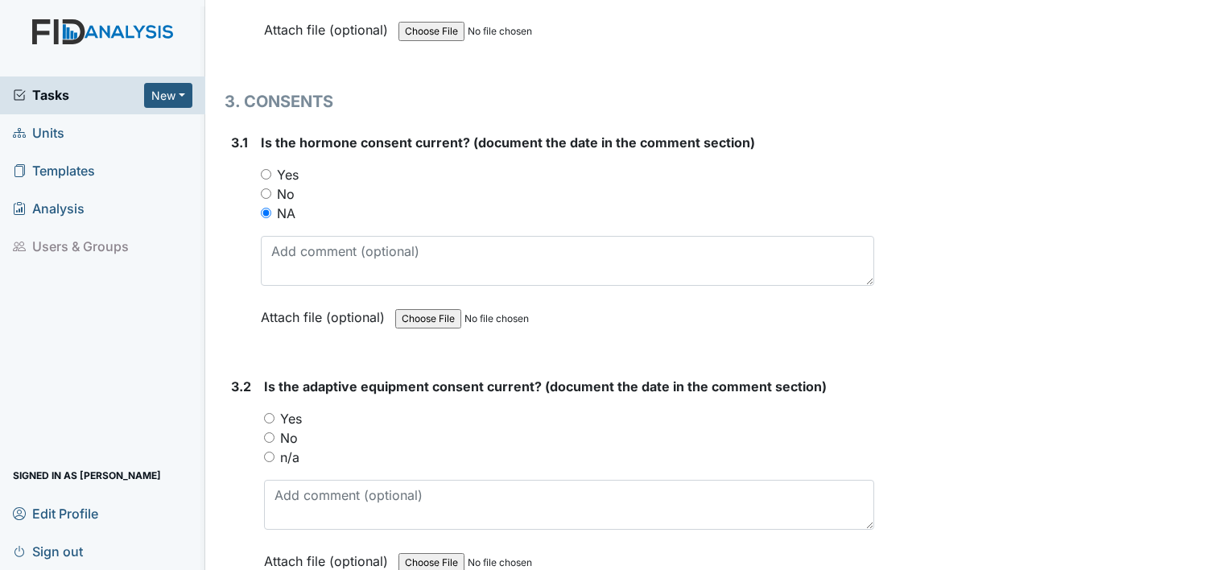
scroll to position [3712, 0]
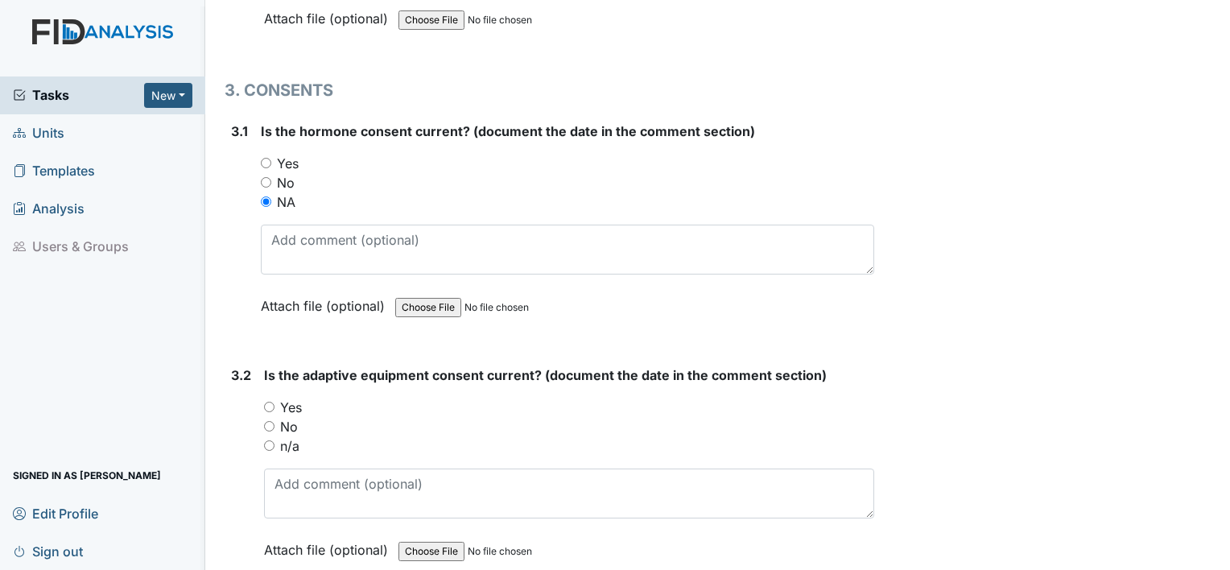
click at [292, 417] on label "No" at bounding box center [289, 426] width 18 height 19
click at [275, 421] on input "No" at bounding box center [269, 426] width 10 height 10
radio input "true"
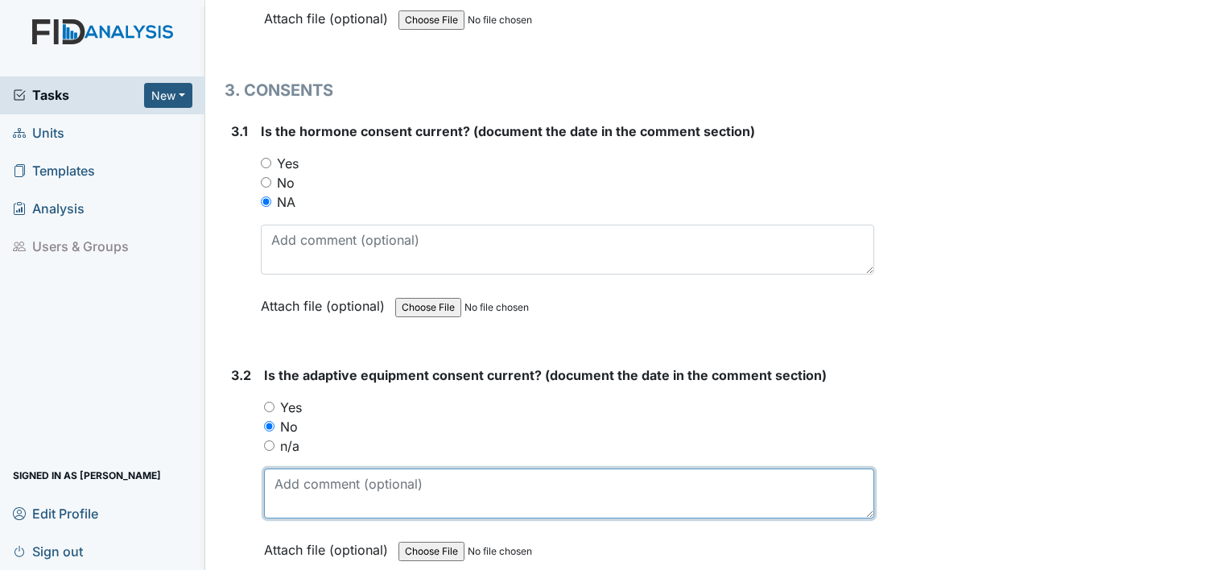
click at [292, 474] on textarea at bounding box center [569, 494] width 610 height 50
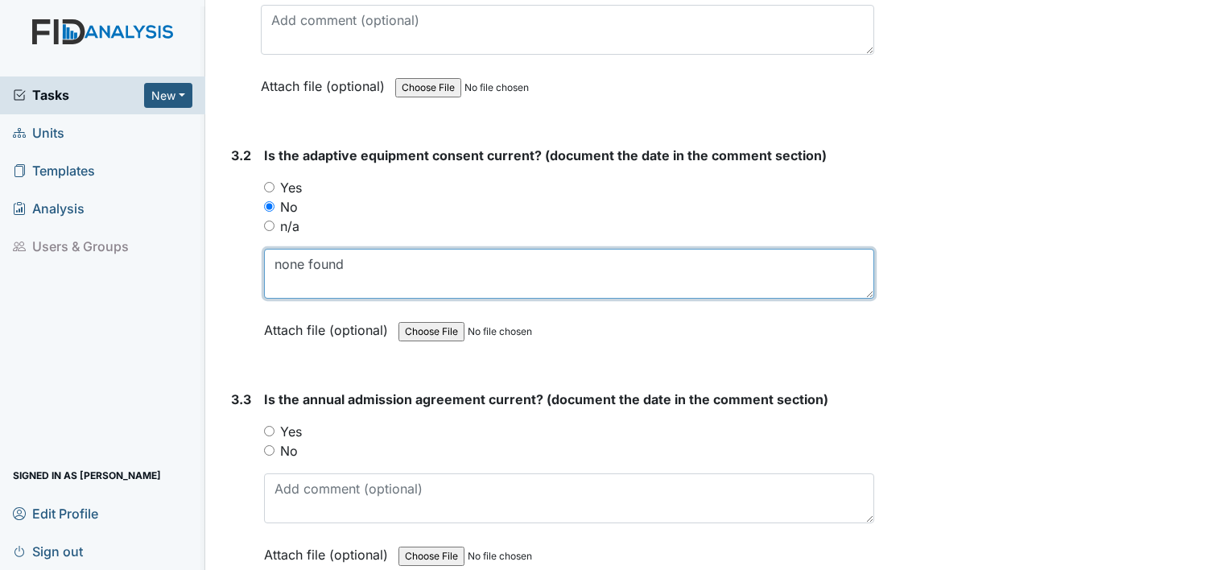
scroll to position [3935, 0]
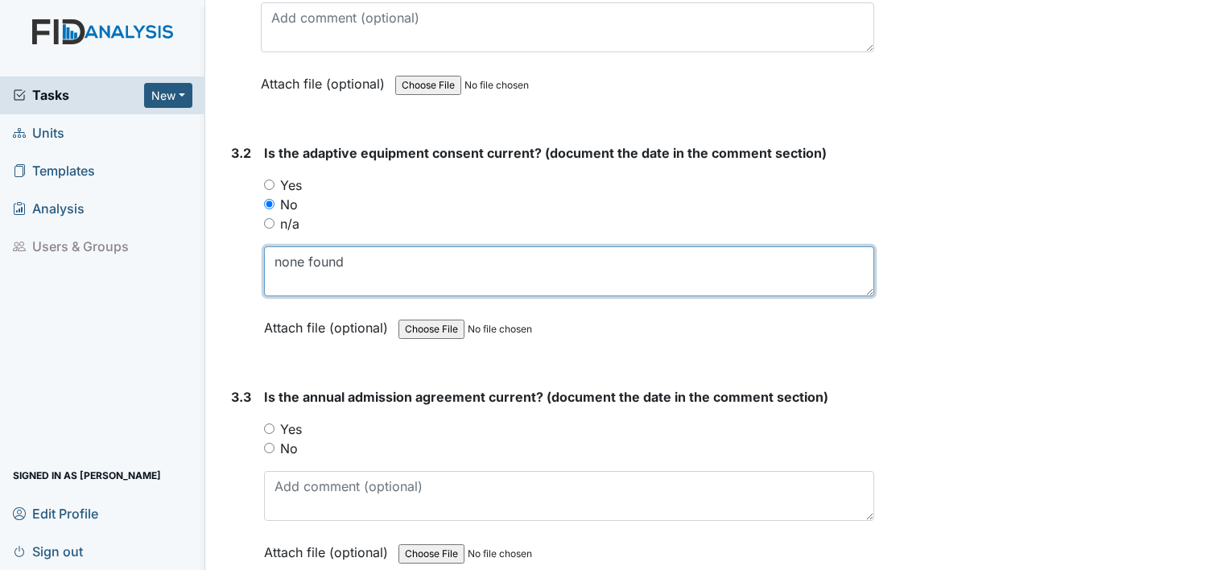
type textarea "none found"
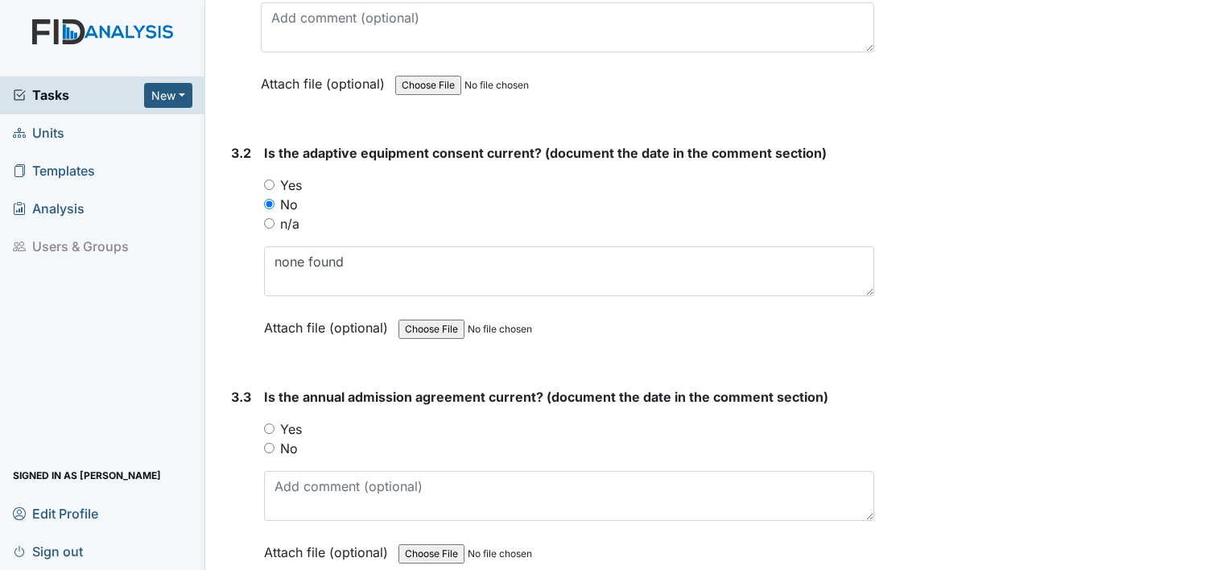
click at [293, 420] on label "Yes" at bounding box center [291, 429] width 22 height 19
click at [275, 424] on input "Yes" at bounding box center [269, 429] width 10 height 10
radio input "true"
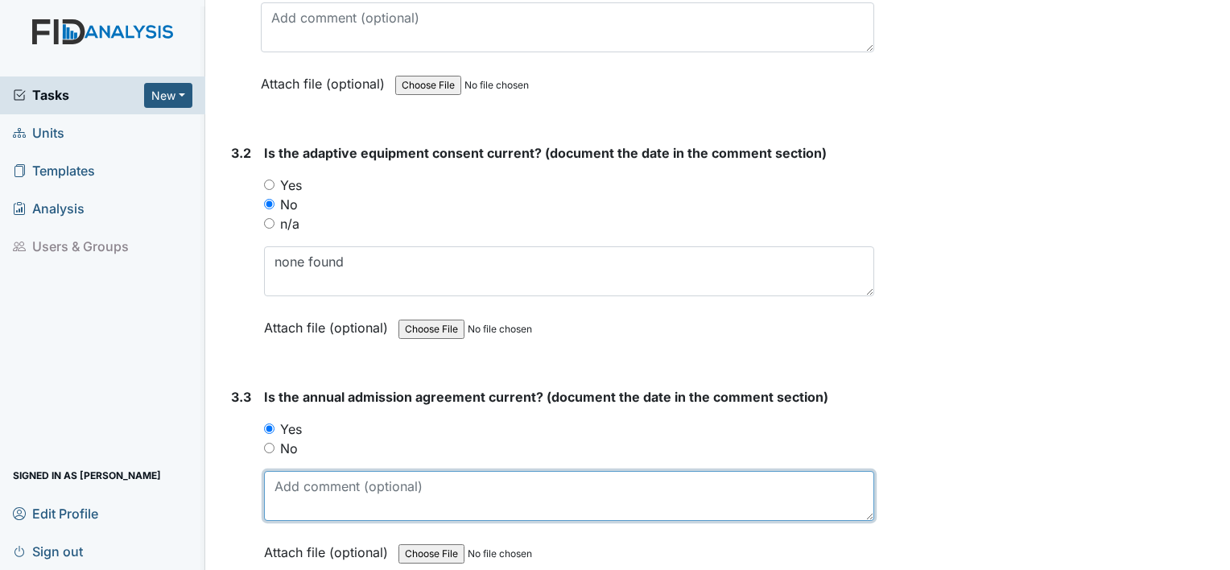
click at [293, 471] on textarea at bounding box center [569, 496] width 610 height 50
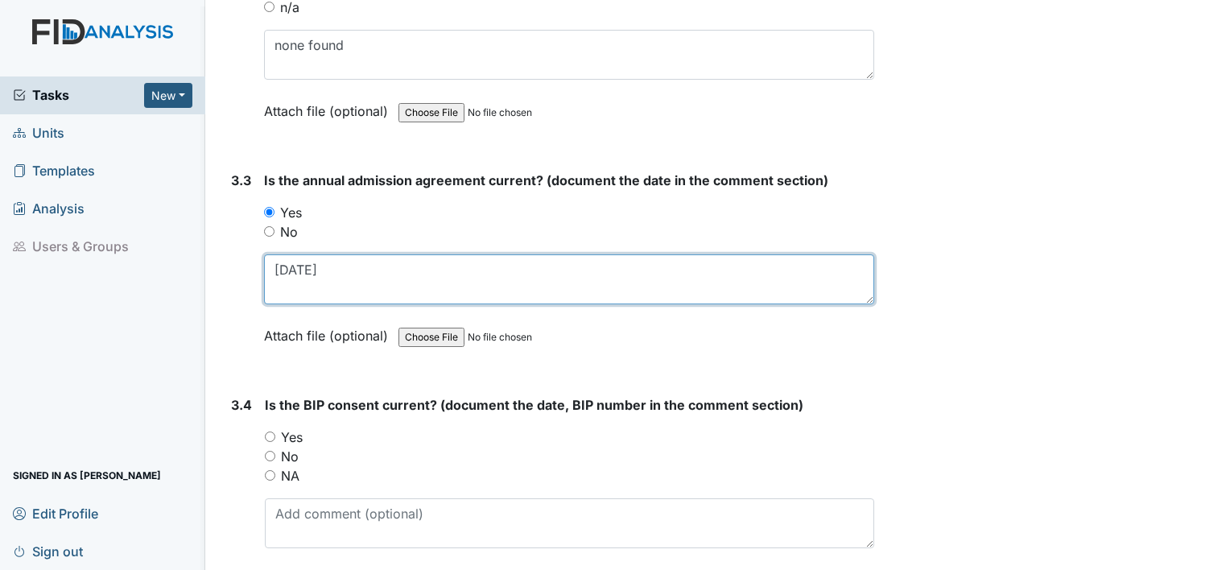
scroll to position [4152, 0]
type textarea "11.21.24"
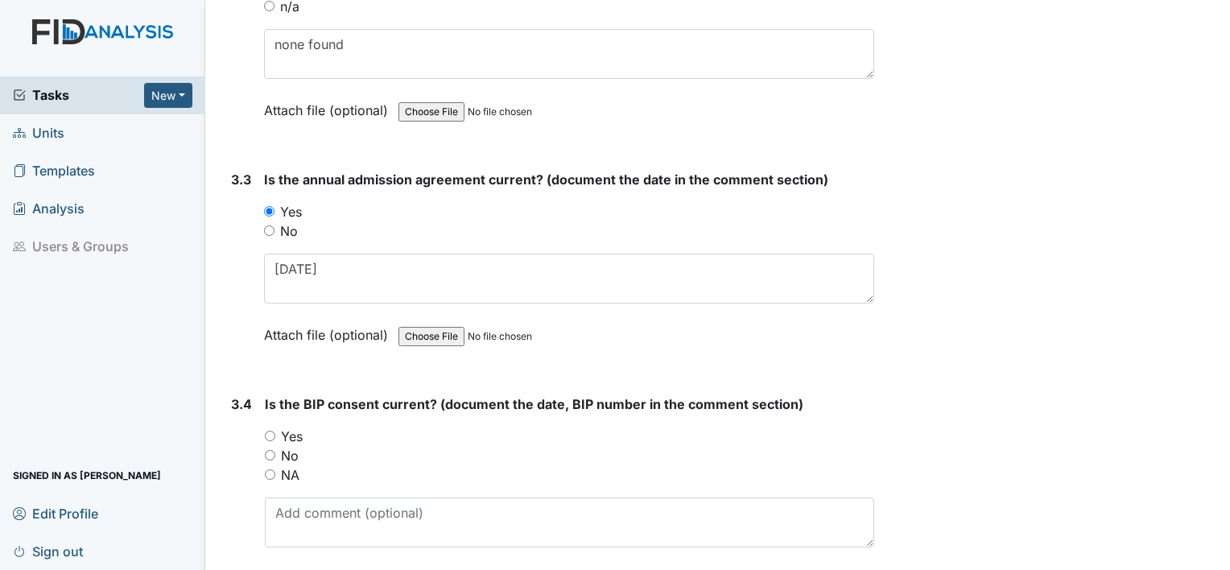
click at [287, 465] on label "NA" at bounding box center [290, 474] width 19 height 19
click at [275, 469] on input "NA" at bounding box center [270, 474] width 10 height 10
radio input "true"
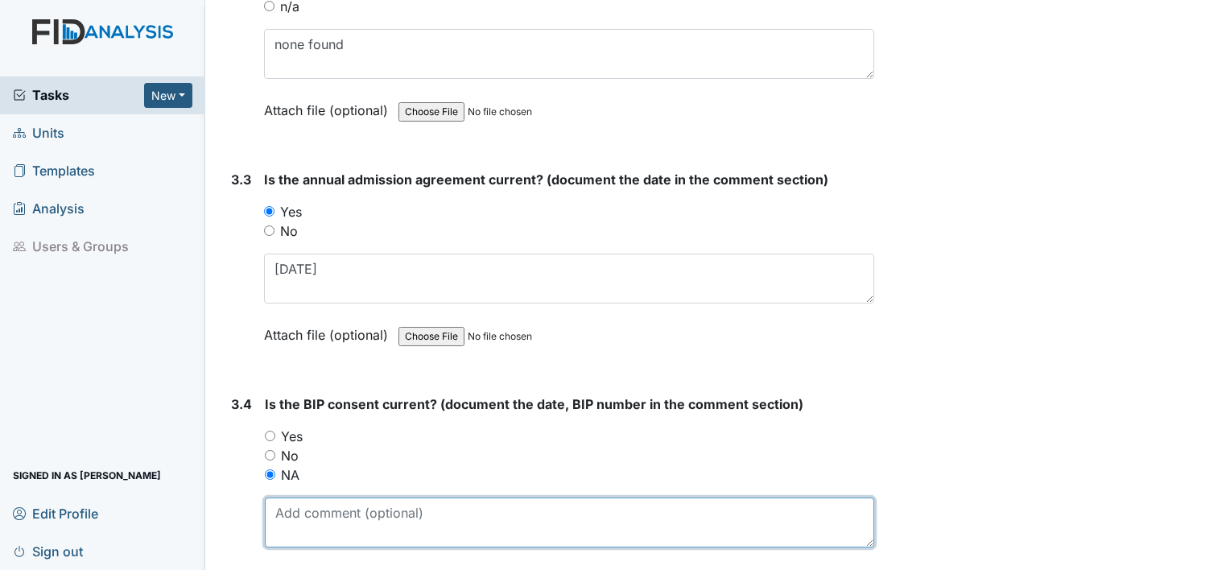
click at [289, 506] on textarea at bounding box center [570, 523] width 610 height 50
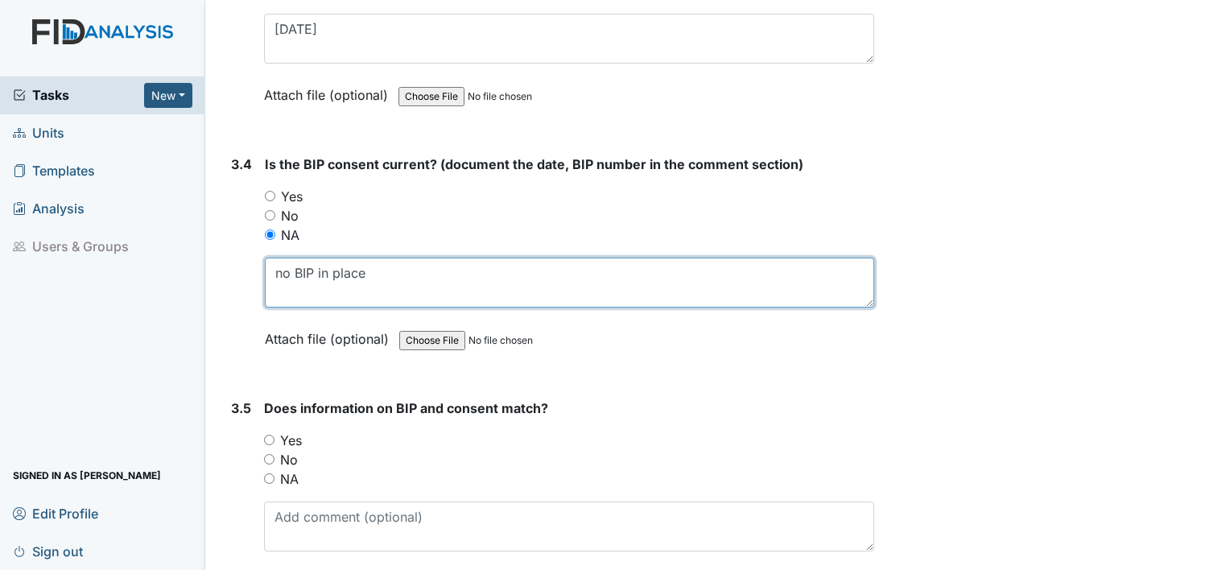
scroll to position [4394, 0]
type textarea "no BIP in place"
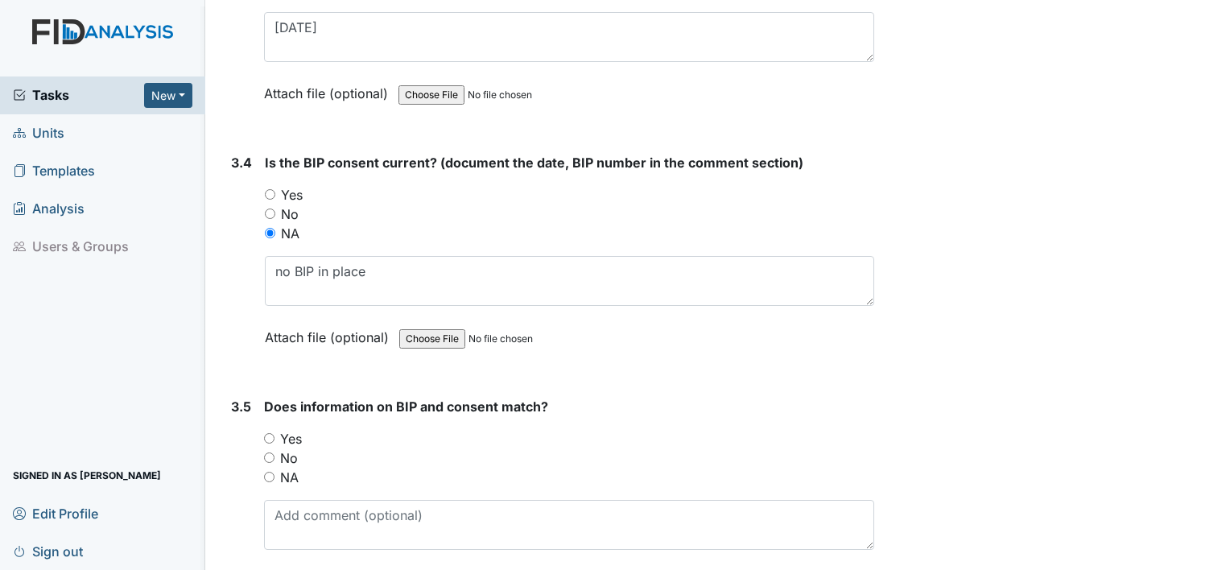
click at [290, 468] on label "NA" at bounding box center [289, 477] width 19 height 19
click at [275, 472] on input "NA" at bounding box center [269, 477] width 10 height 10
radio input "true"
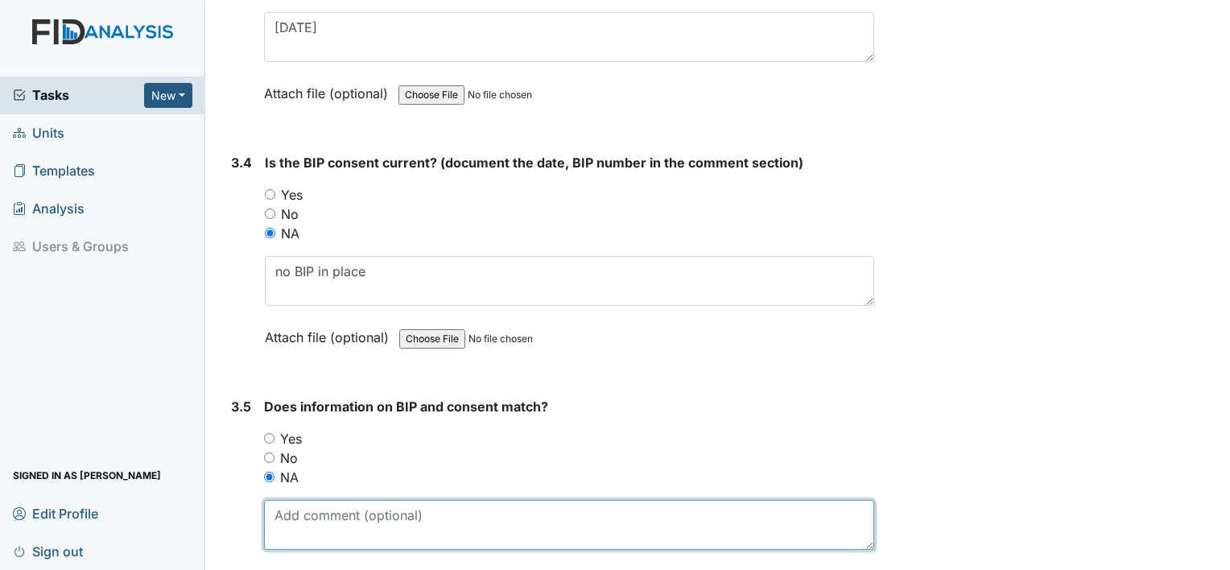
click at [292, 503] on textarea at bounding box center [569, 525] width 610 height 50
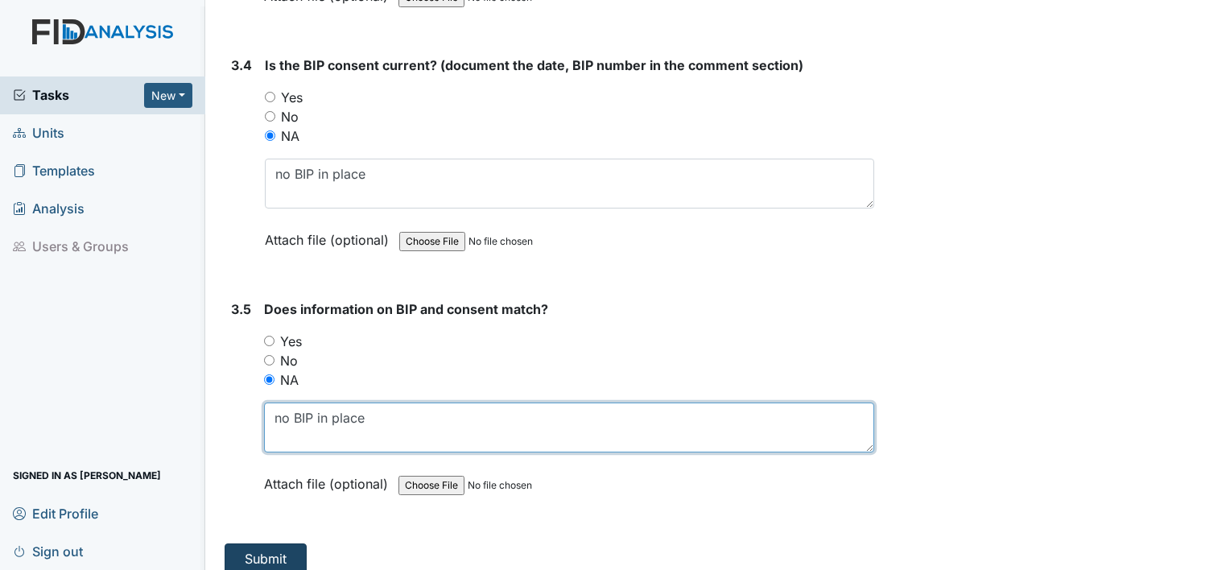
type textarea "no BIP in place"
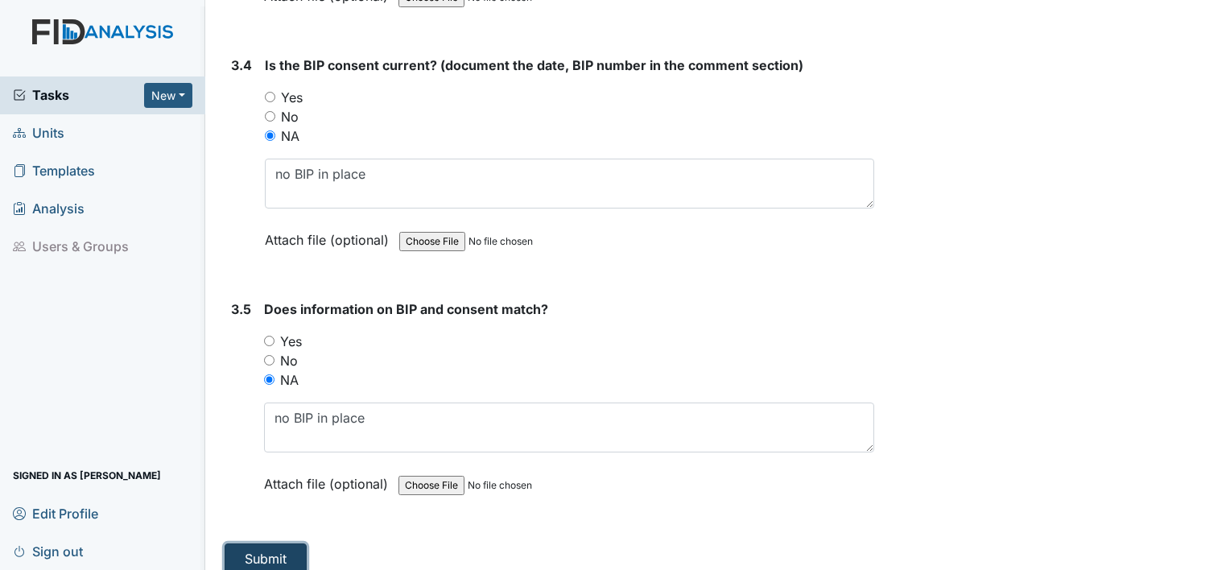
click at [279, 544] on button "Submit" at bounding box center [266, 559] width 82 height 31
click at [261, 544] on button "Submit" at bounding box center [266, 559] width 82 height 31
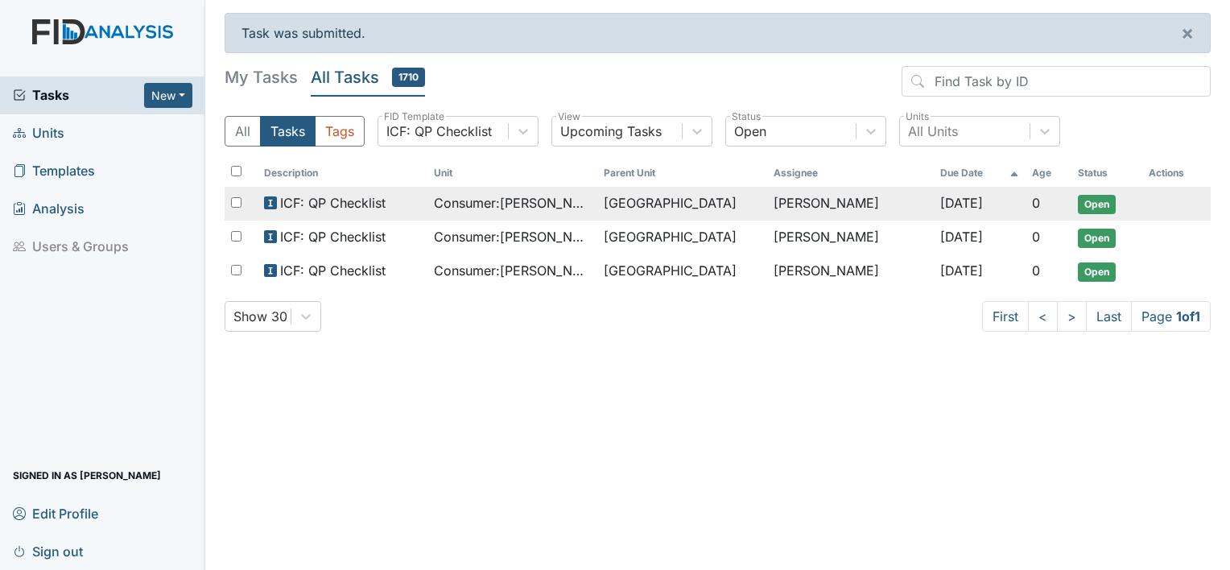
click at [489, 200] on span "Consumer : [PERSON_NAME][GEOGRAPHIC_DATA]" at bounding box center [512, 202] width 157 height 19
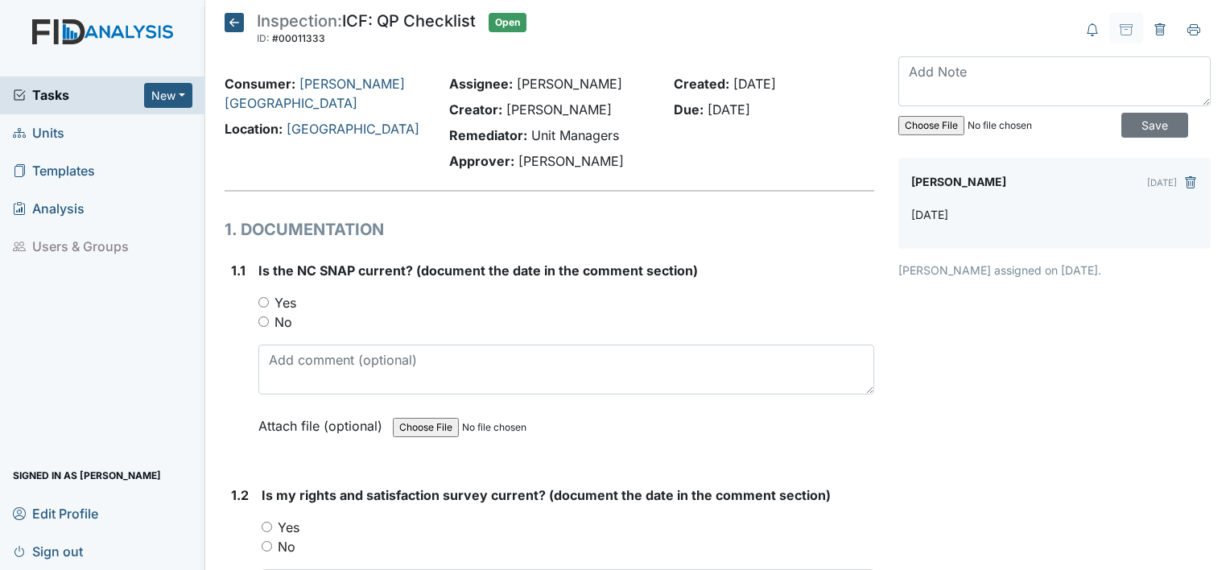
click at [287, 304] on label "Yes" at bounding box center [286, 302] width 22 height 19
click at [269, 304] on input "Yes" at bounding box center [263, 302] width 10 height 10
radio input "true"
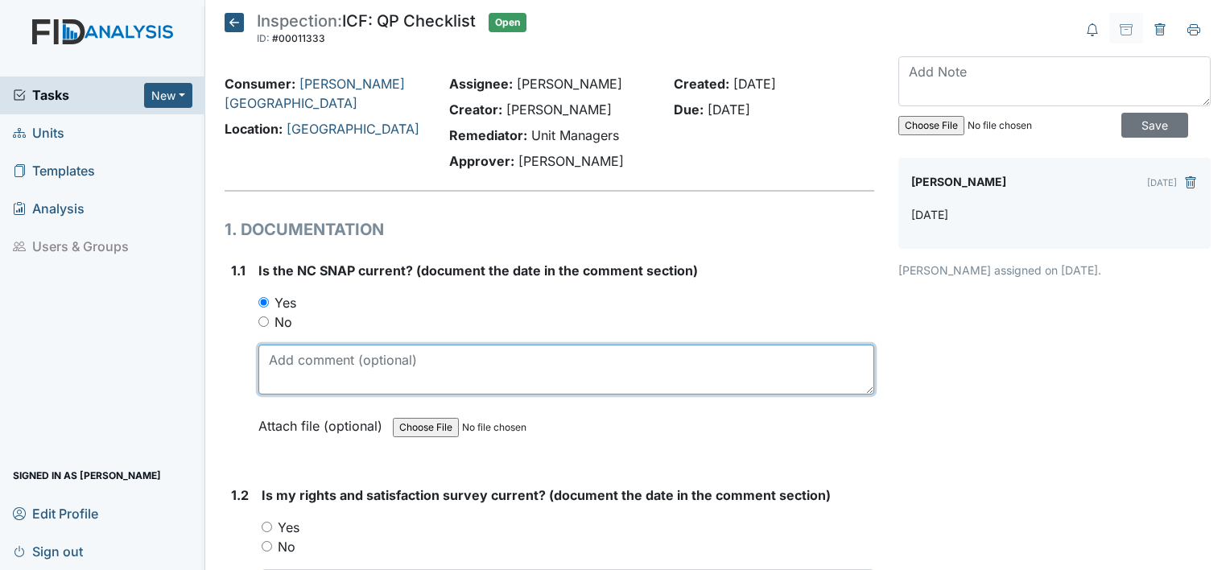
click at [362, 372] on textarea at bounding box center [566, 370] width 616 height 50
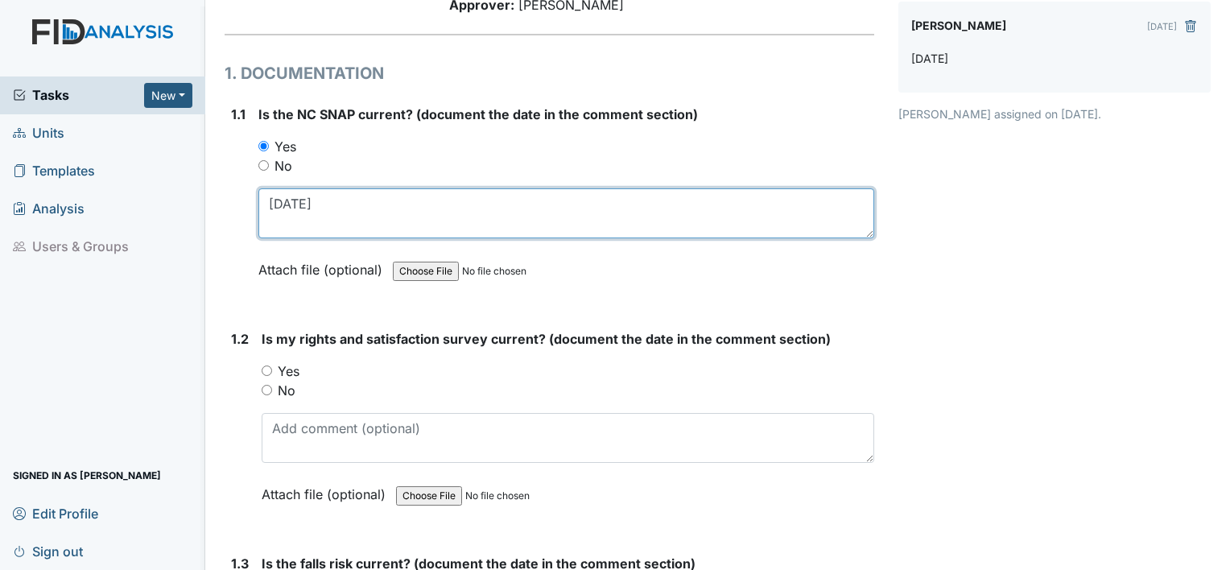
scroll to position [177, 0]
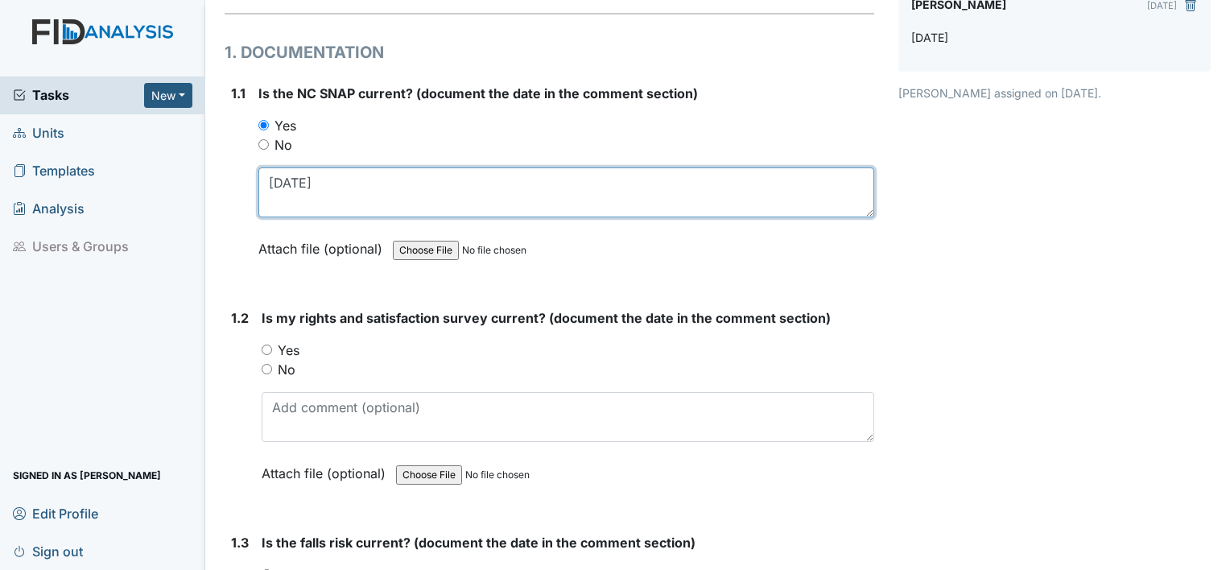
type textarea "[DATE]"
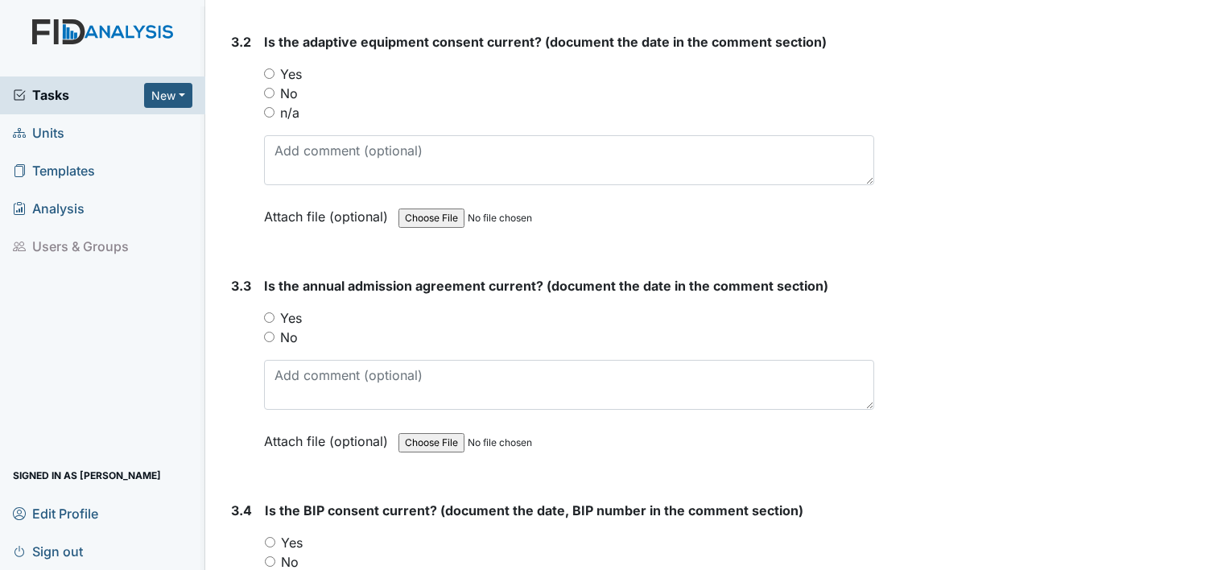
scroll to position [4049, 0]
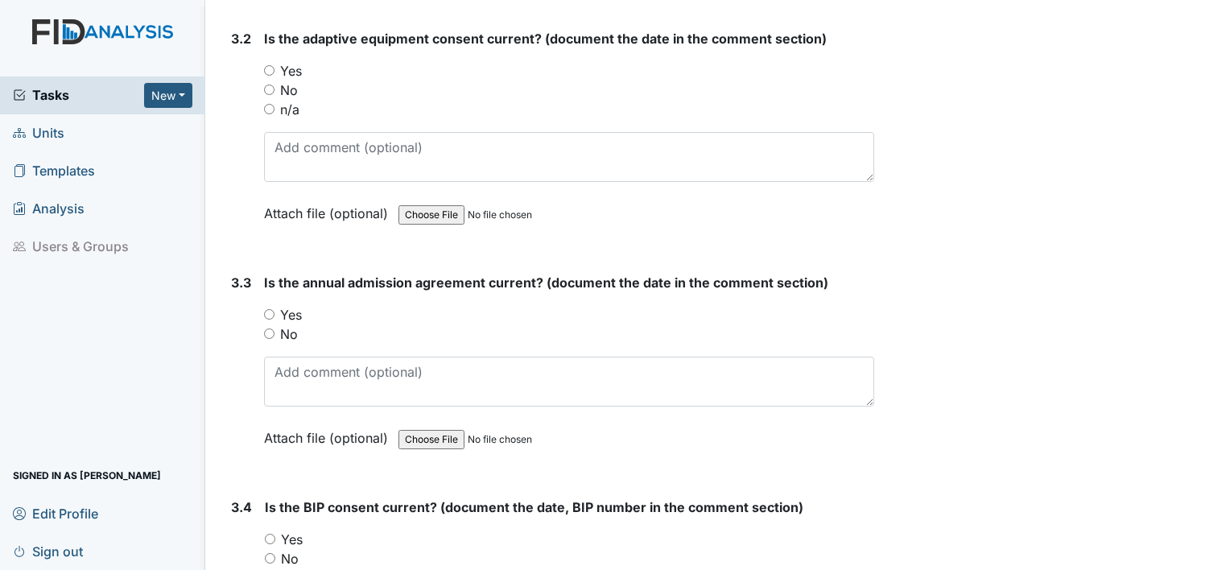
click at [300, 305] on label "Yes" at bounding box center [291, 314] width 22 height 19
click at [275, 309] on input "Yes" at bounding box center [269, 314] width 10 height 10
radio input "true"
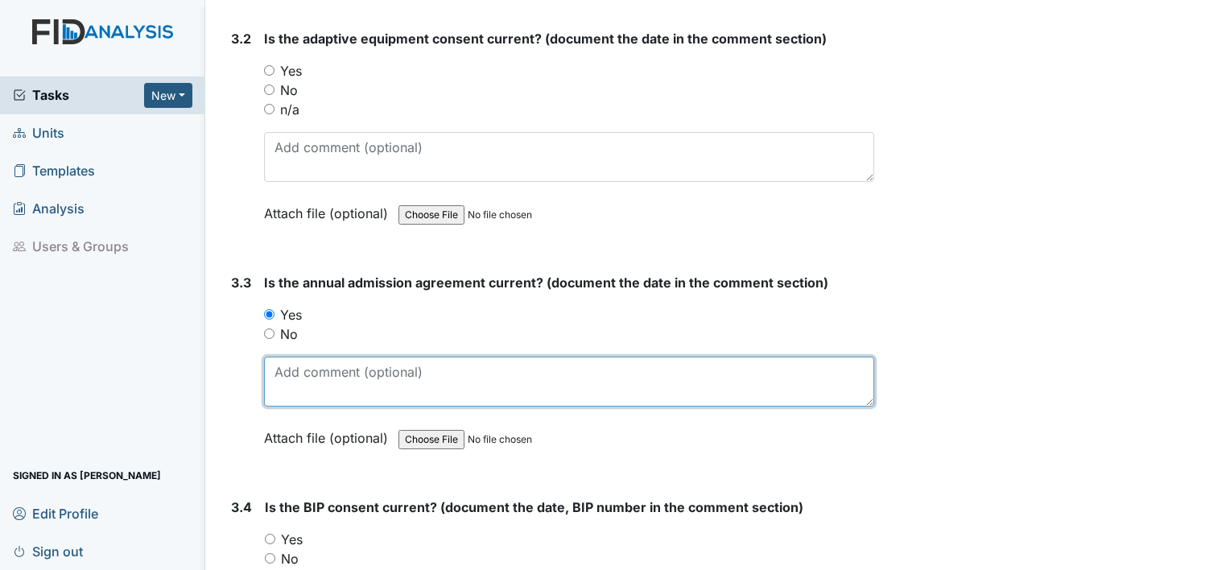
click at [296, 370] on textarea at bounding box center [569, 382] width 610 height 50
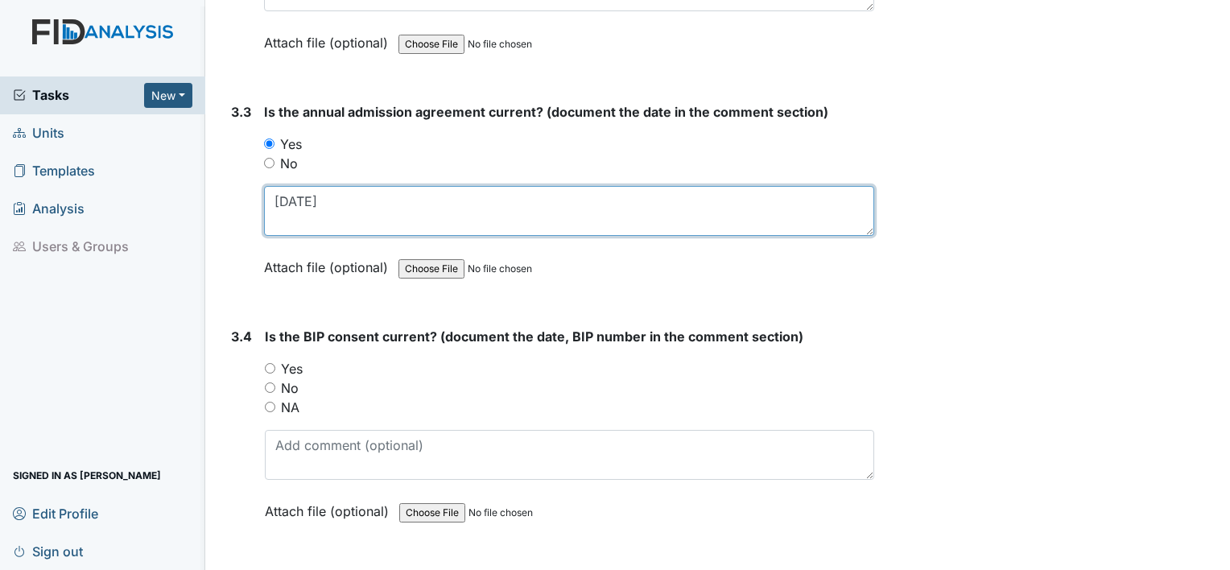
scroll to position [4248, 0]
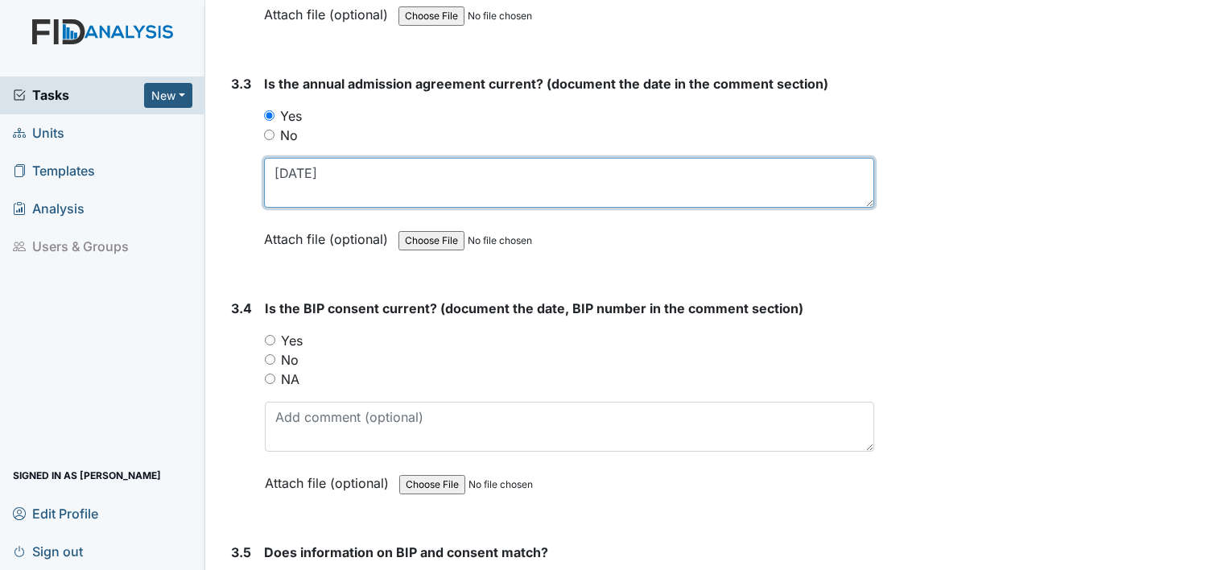
type textarea "[DATE]"
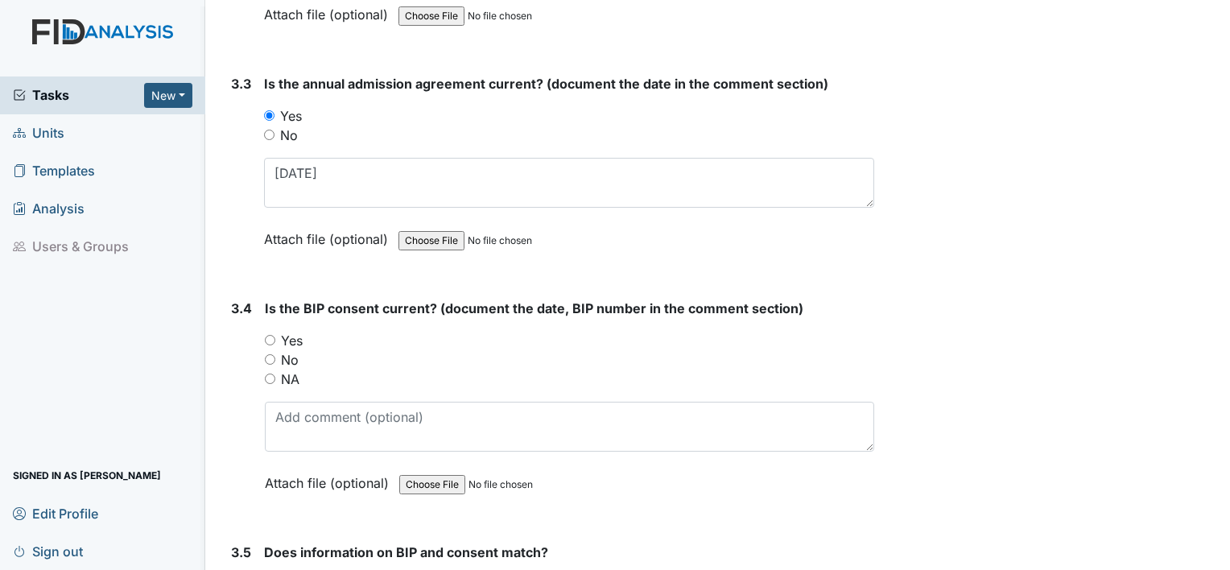
click at [296, 350] on label "No" at bounding box center [290, 359] width 18 height 19
click at [275, 354] on input "No" at bounding box center [270, 359] width 10 height 10
radio input "true"
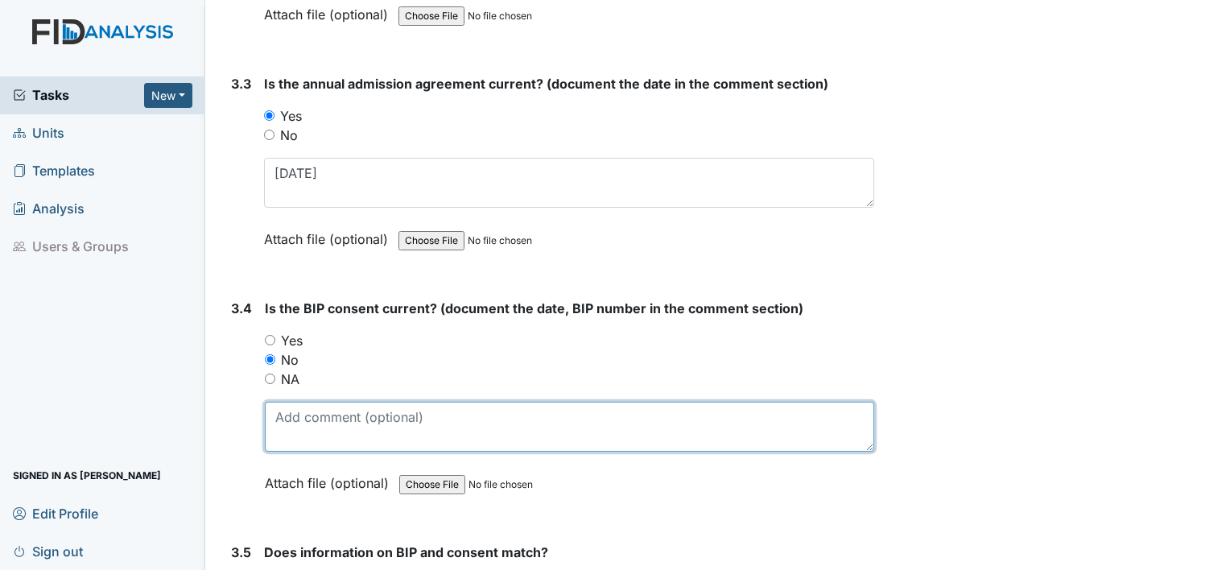
click at [296, 403] on textarea at bounding box center [570, 427] width 610 height 50
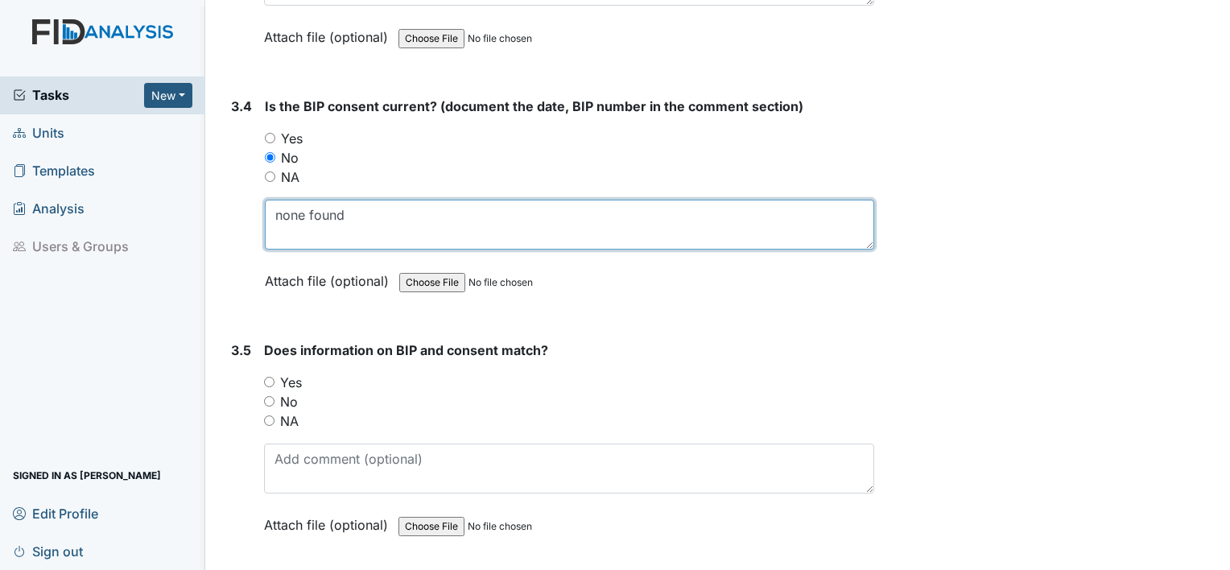
scroll to position [4451, 0]
type textarea "none found"
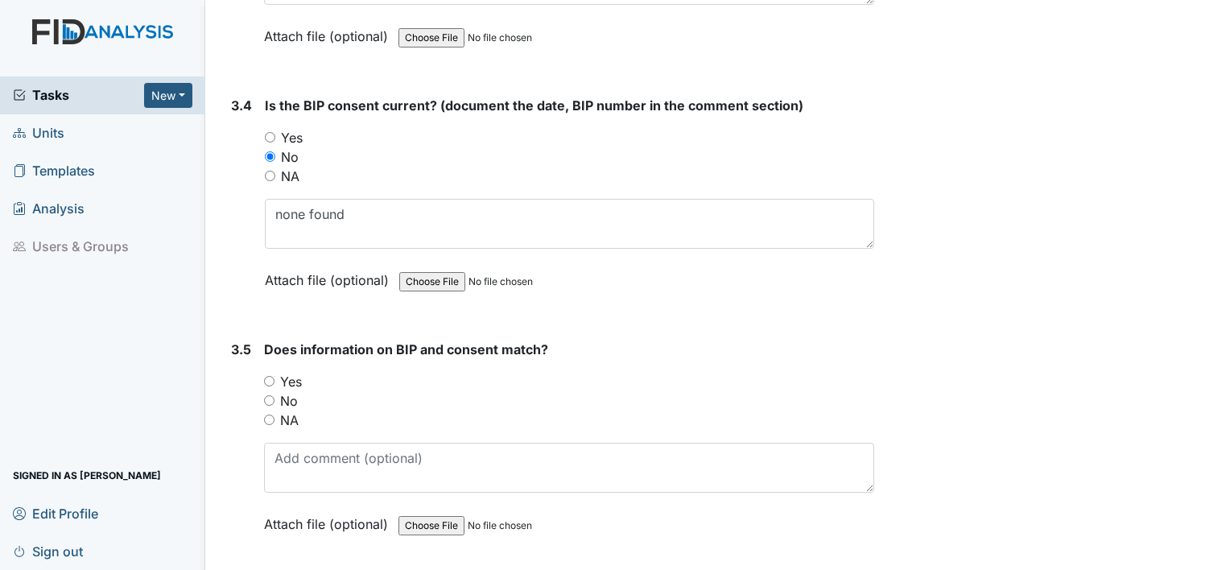
click at [289, 391] on label "No" at bounding box center [289, 400] width 18 height 19
click at [275, 395] on input "No" at bounding box center [269, 400] width 10 height 10
radio input "true"
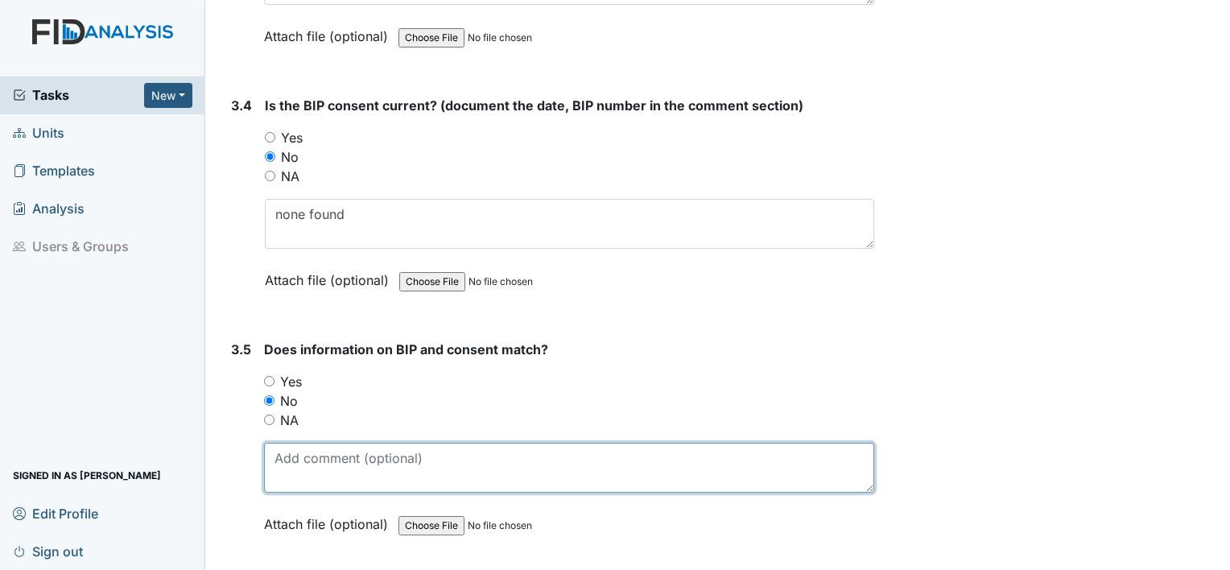
click at [285, 443] on textarea at bounding box center [569, 468] width 610 height 50
type textarea "n"
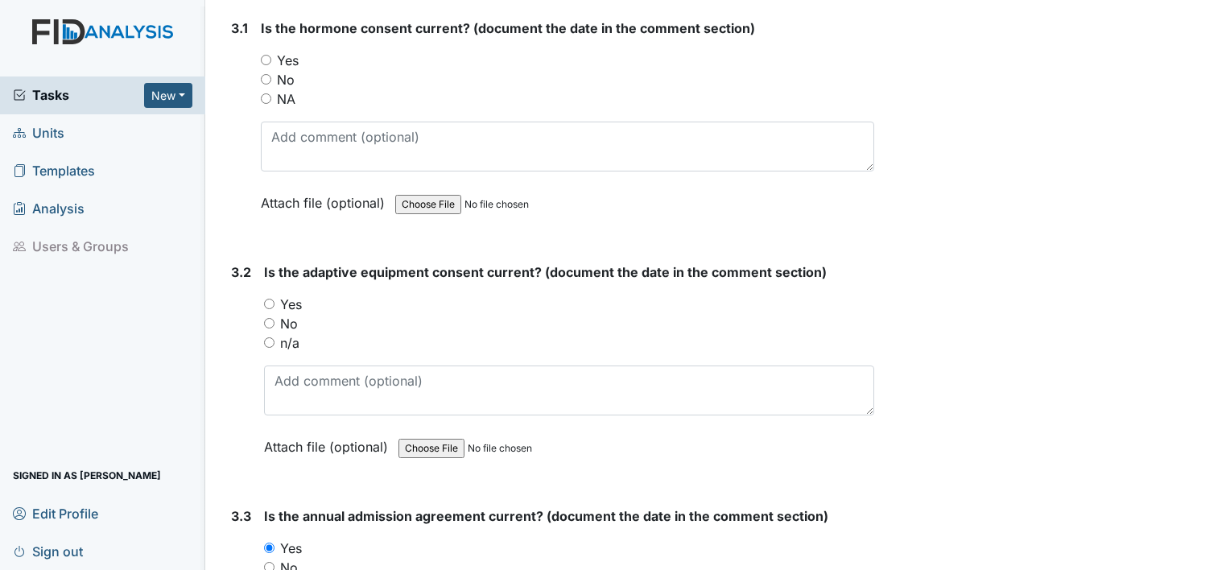
scroll to position [3816, 0]
type textarea "no consent"
click at [288, 313] on label "No" at bounding box center [289, 322] width 18 height 19
click at [275, 317] on input "No" at bounding box center [269, 322] width 10 height 10
radio input "true"
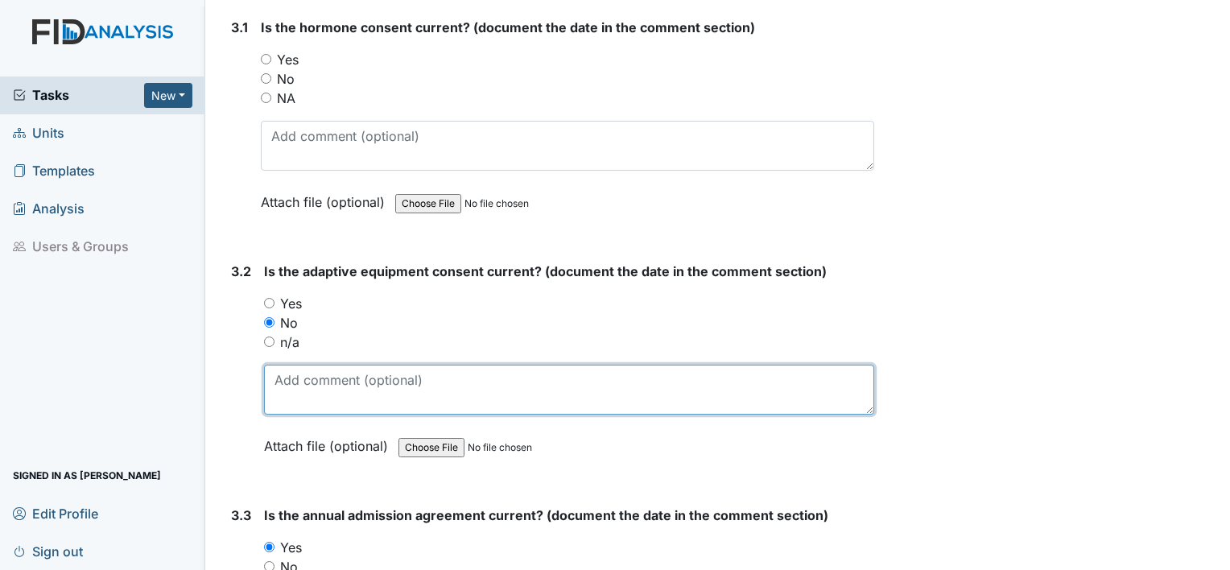
click at [285, 368] on textarea at bounding box center [569, 390] width 610 height 50
click at [285, 368] on textarea "n" at bounding box center [569, 390] width 610 height 50
type textarea "none found"
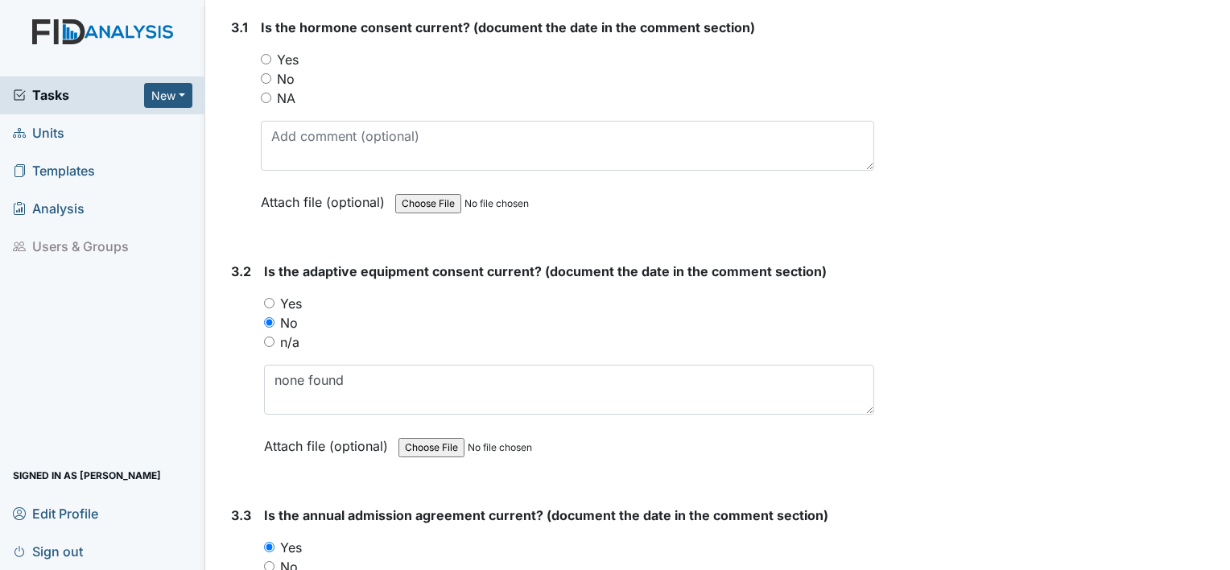
click at [283, 72] on label "No" at bounding box center [286, 78] width 18 height 19
click at [271, 73] on input "No" at bounding box center [266, 78] width 10 height 10
radio input "true"
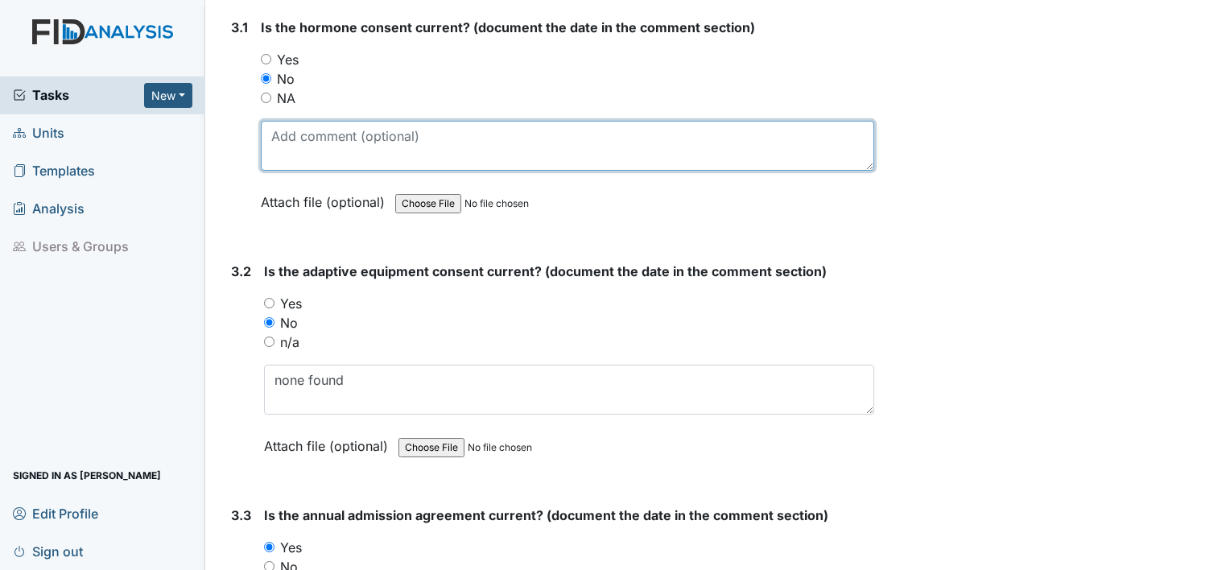
click at [284, 121] on textarea at bounding box center [568, 146] width 614 height 50
type textarea "m"
type textarea "o"
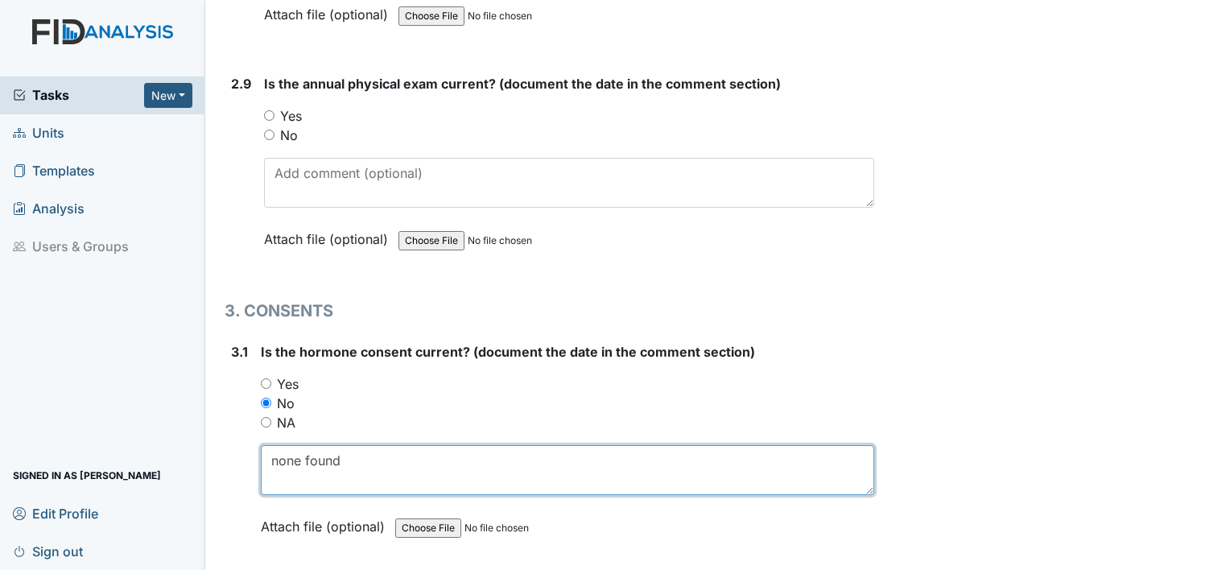
scroll to position [3488, 0]
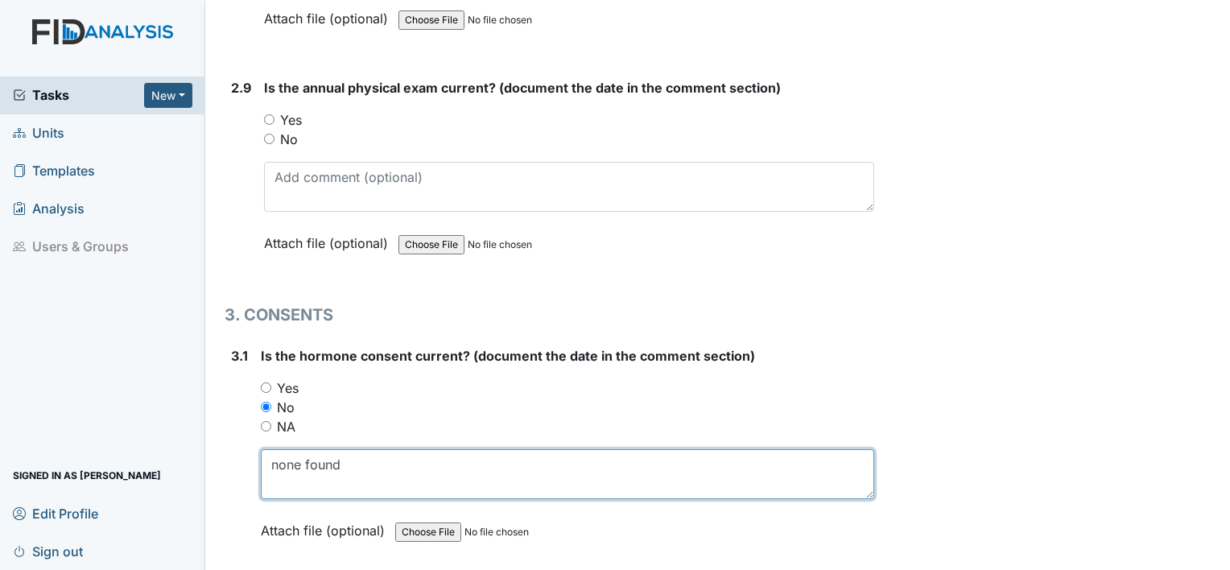
type textarea "none found"
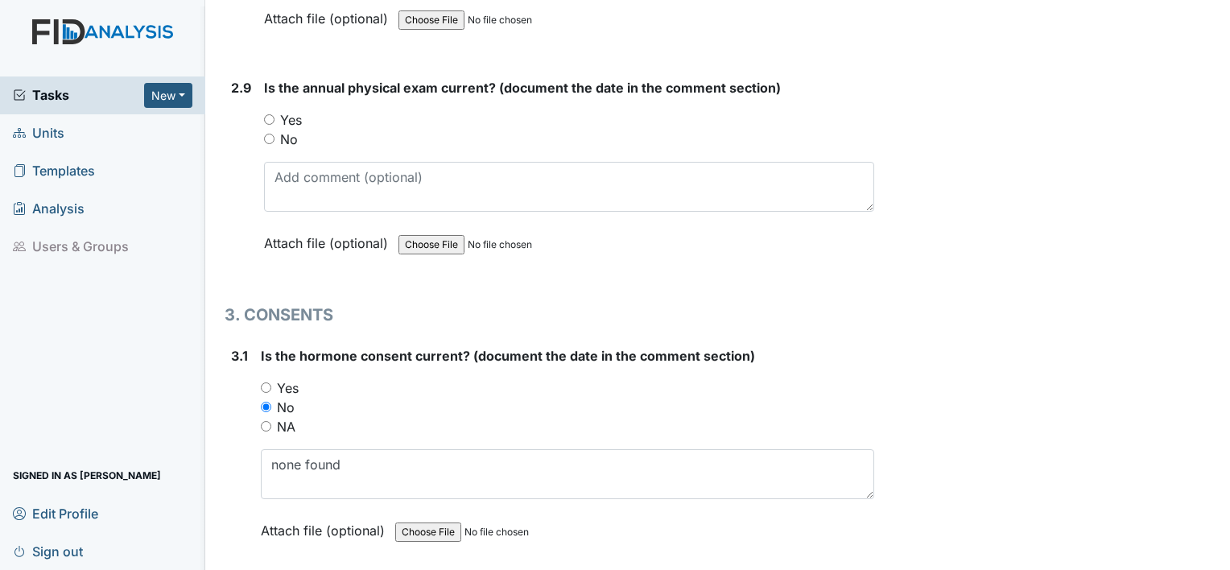
click at [296, 110] on label "Yes" at bounding box center [291, 119] width 22 height 19
click at [275, 114] on input "Yes" at bounding box center [269, 119] width 10 height 10
radio input "true"
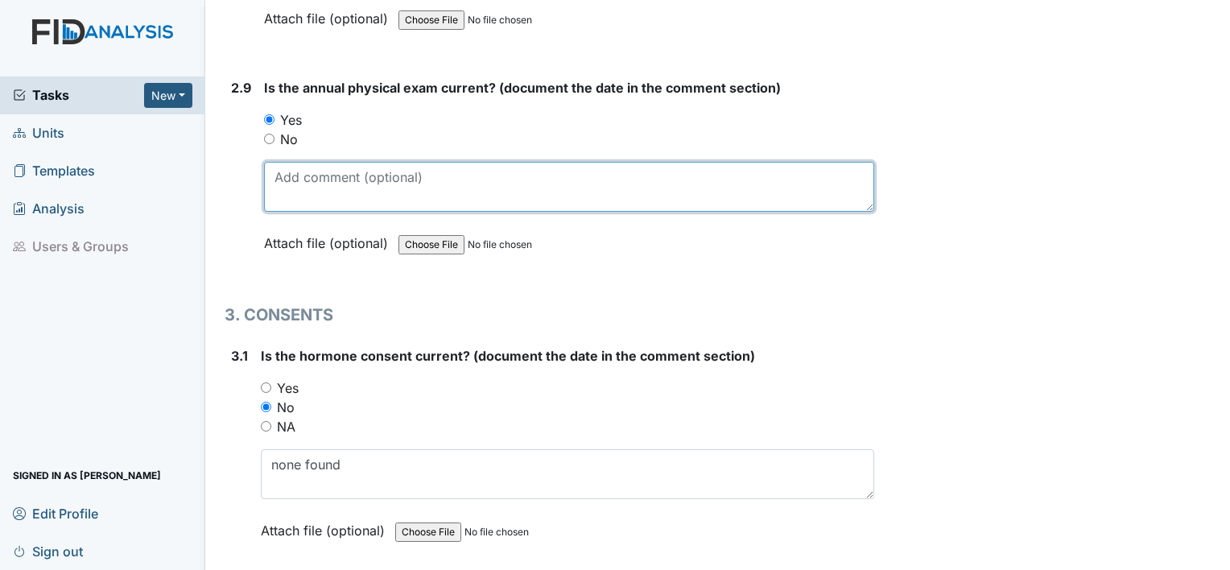
click at [301, 162] on textarea at bounding box center [569, 187] width 610 height 50
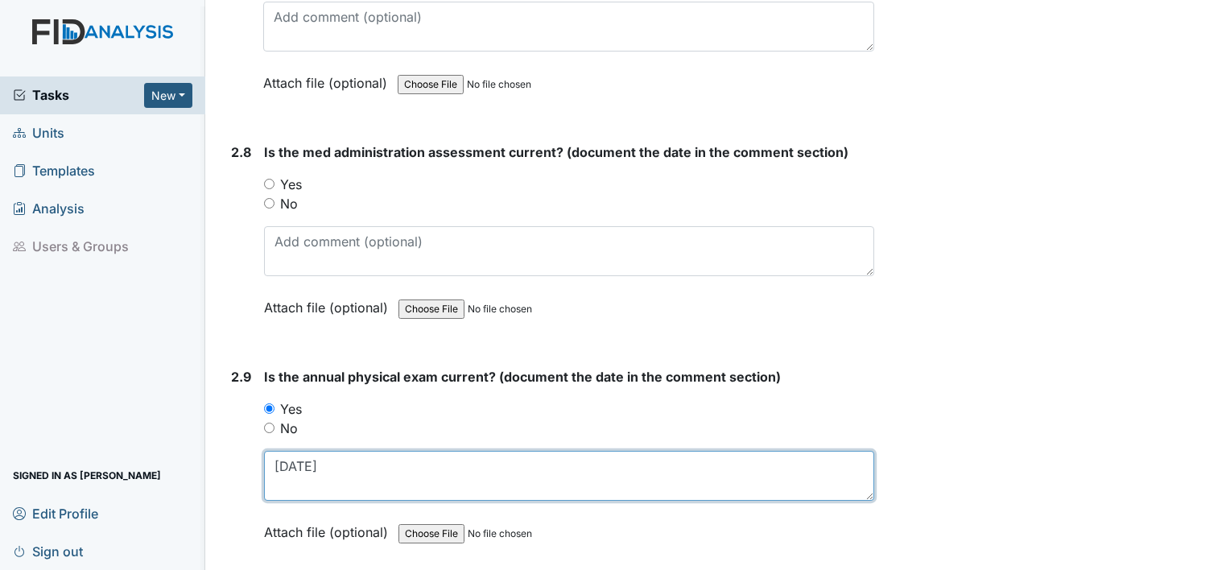
scroll to position [3187, 0]
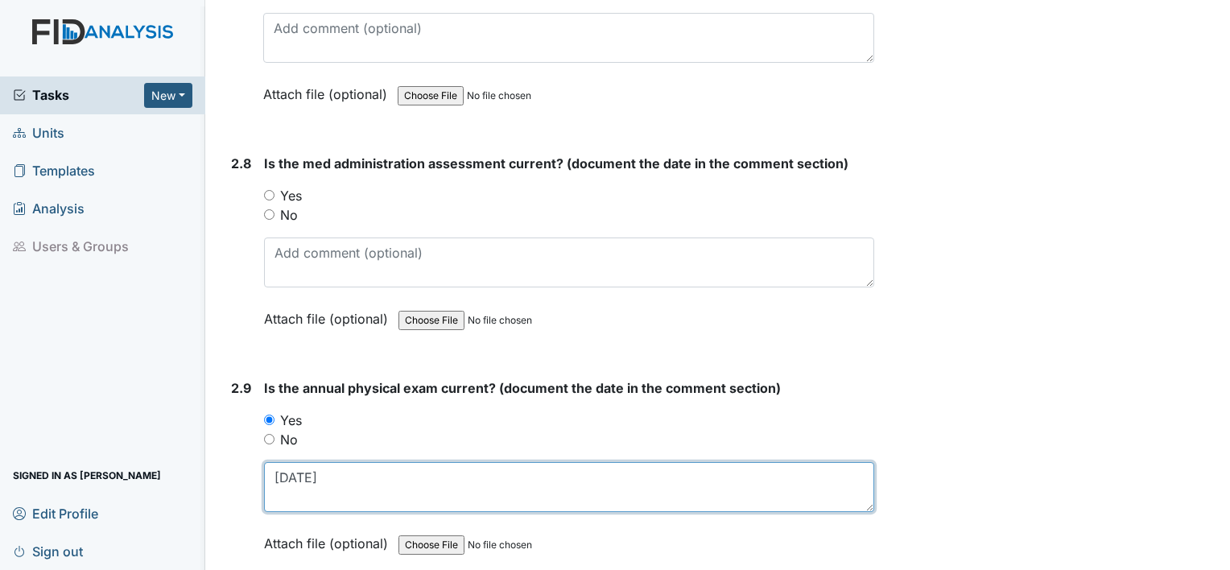
type textarea "[DATE]"
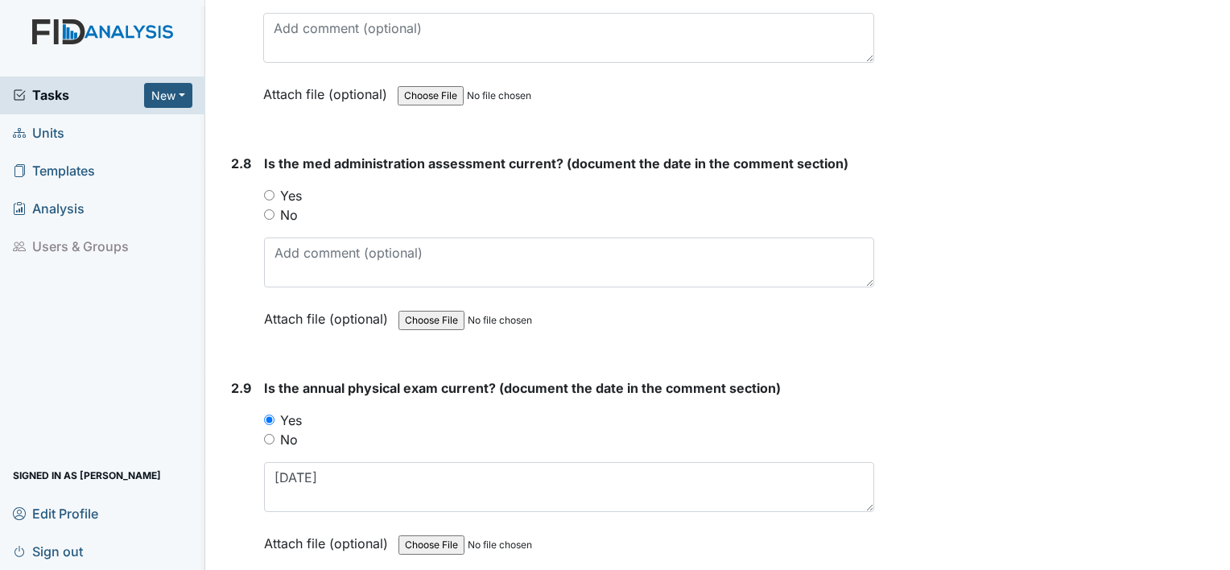
click at [292, 205] on label "No" at bounding box center [289, 214] width 18 height 19
click at [275, 209] on input "No" at bounding box center [269, 214] width 10 height 10
radio input "true"
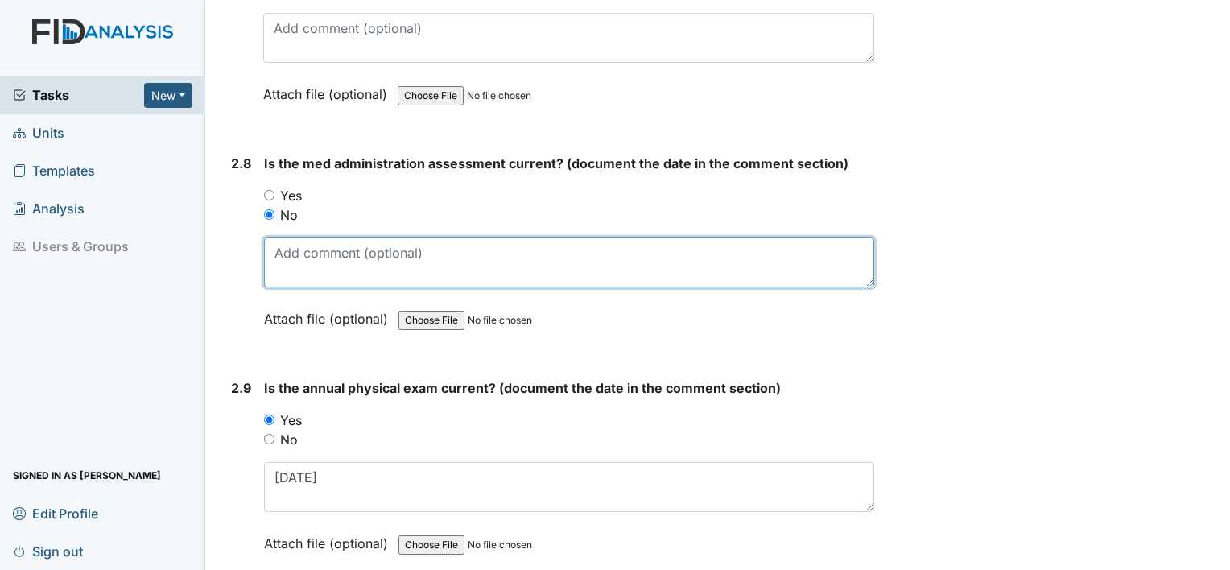
click at [292, 254] on textarea at bounding box center [569, 263] width 610 height 50
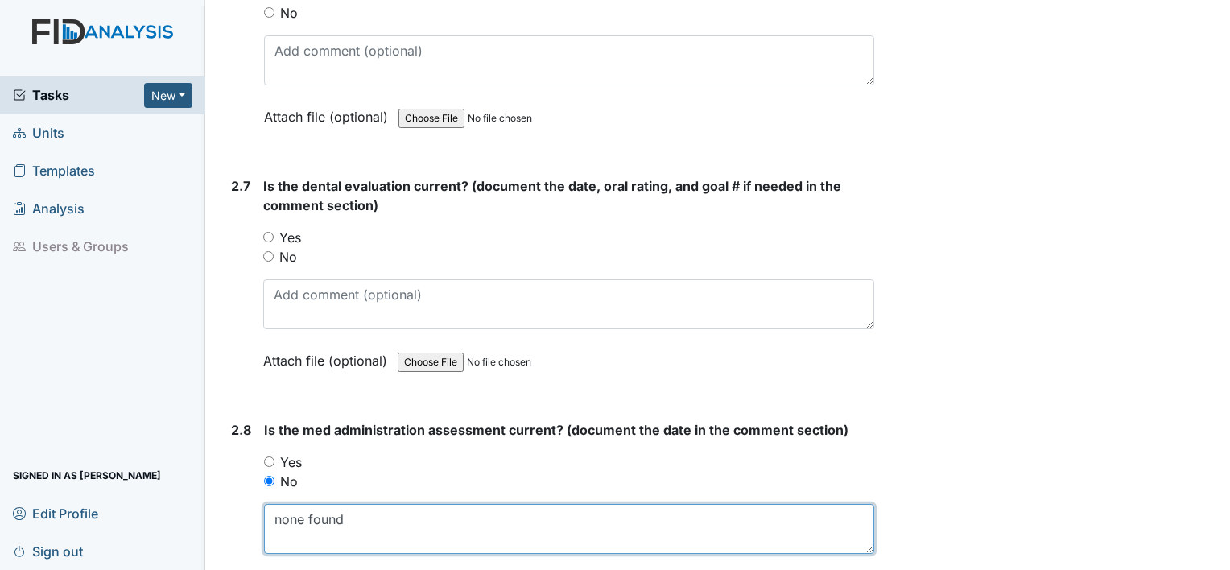
scroll to position [2920, 0]
type textarea "none found"
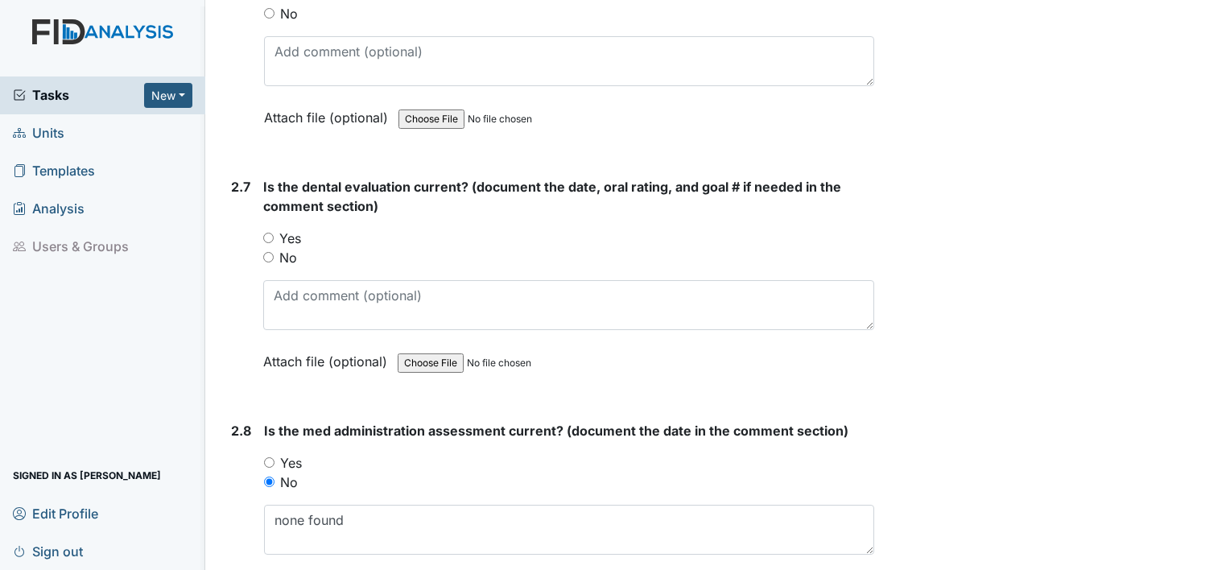
click at [291, 249] on label "No" at bounding box center [288, 257] width 18 height 19
click at [274, 252] on input "No" at bounding box center [268, 257] width 10 height 10
radio input "true"
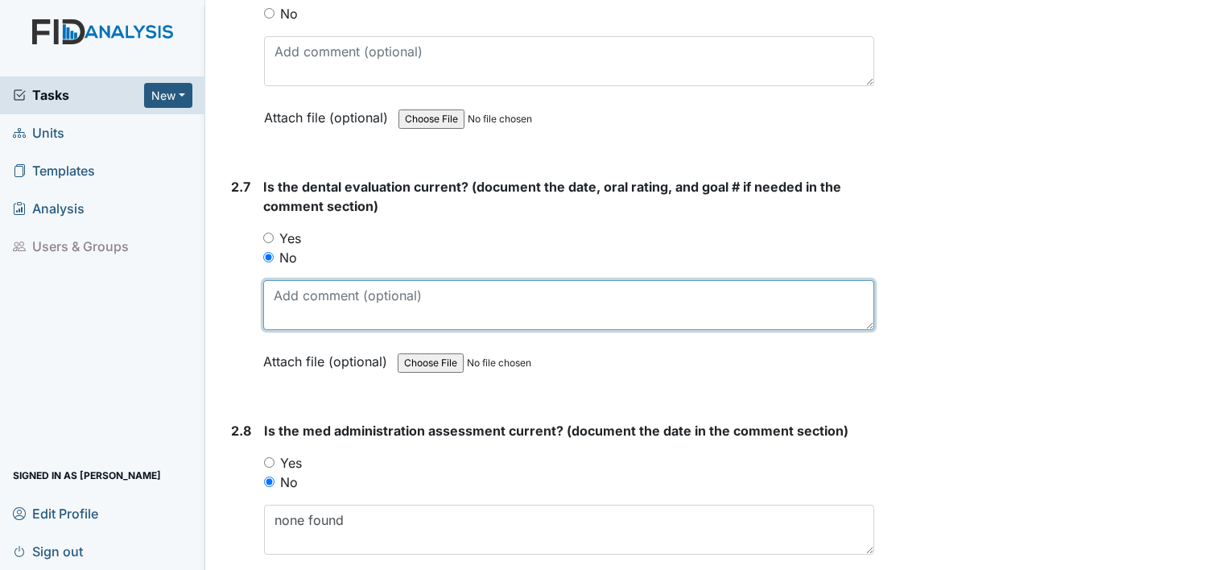
click at [302, 306] on textarea at bounding box center [568, 305] width 611 height 50
type textarea "m"
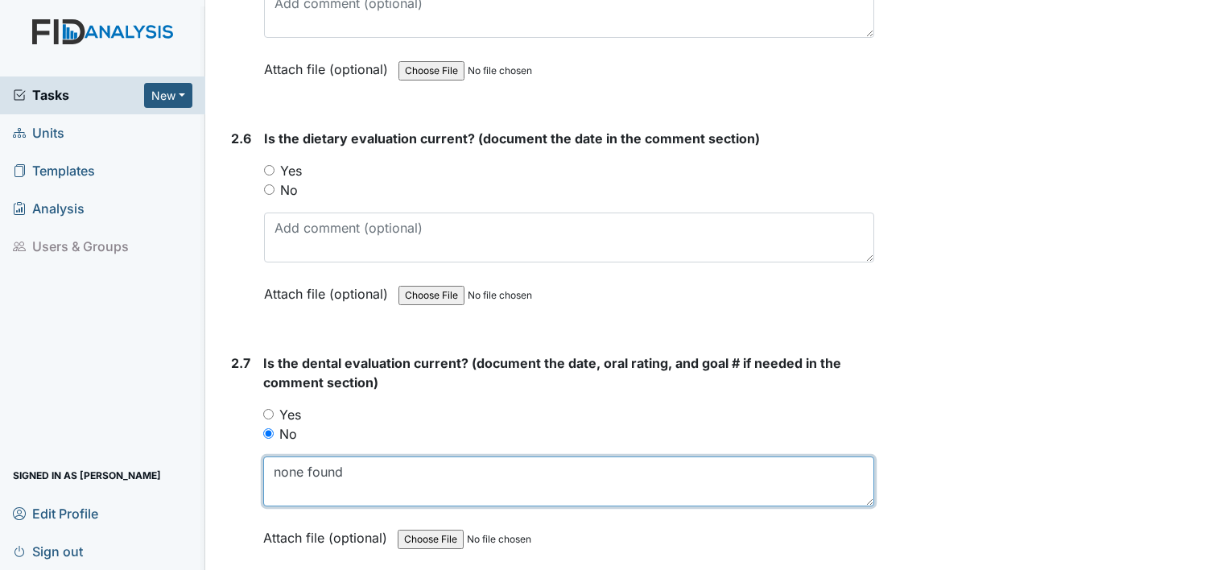
scroll to position [2723, 0]
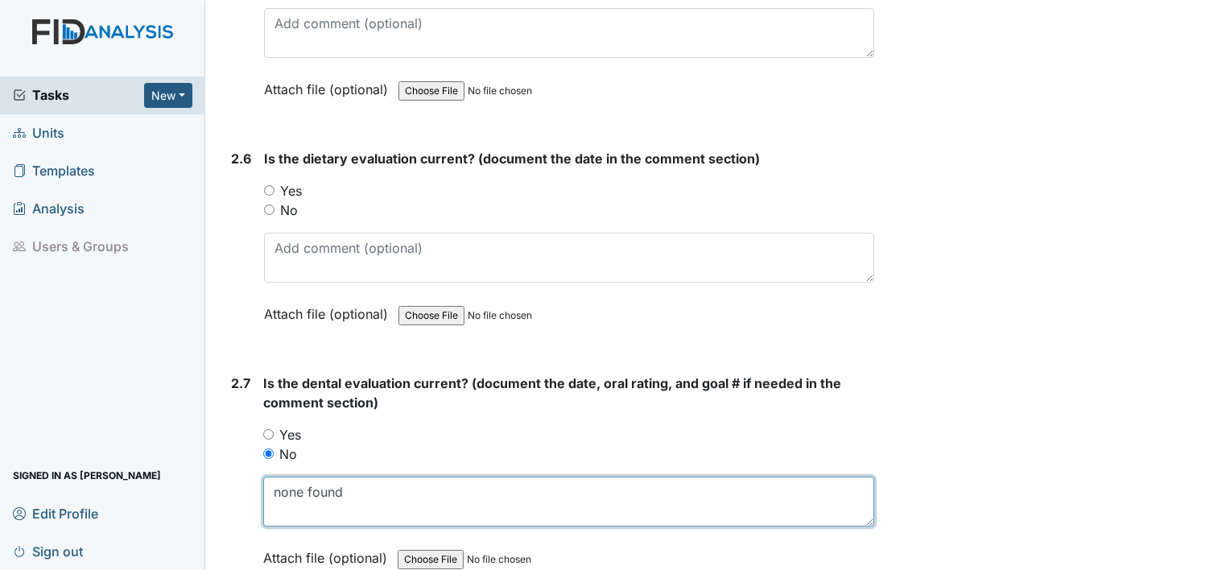
type textarea "none found"
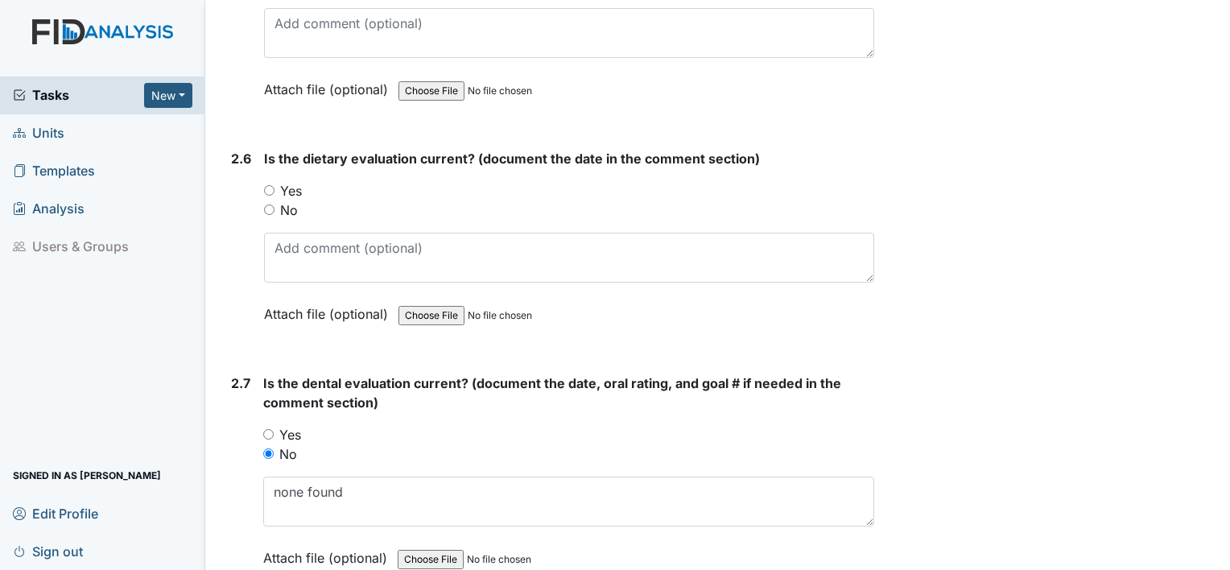
click at [291, 181] on label "Yes" at bounding box center [291, 190] width 22 height 19
click at [275, 185] on input "Yes" at bounding box center [269, 190] width 10 height 10
radio input "true"
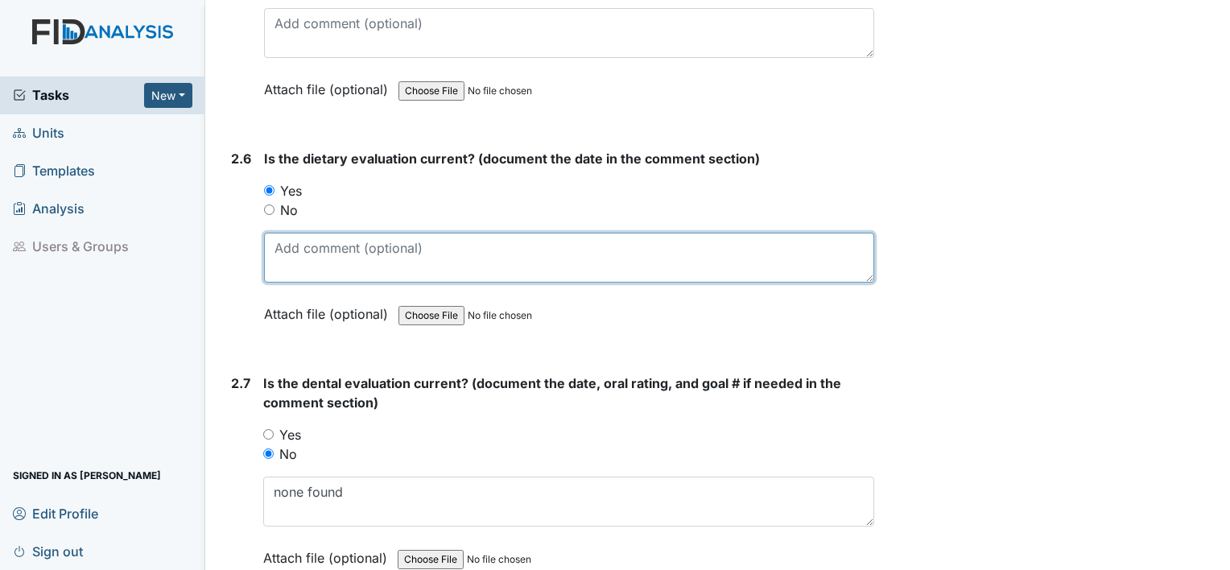
click at [291, 238] on textarea at bounding box center [569, 258] width 610 height 50
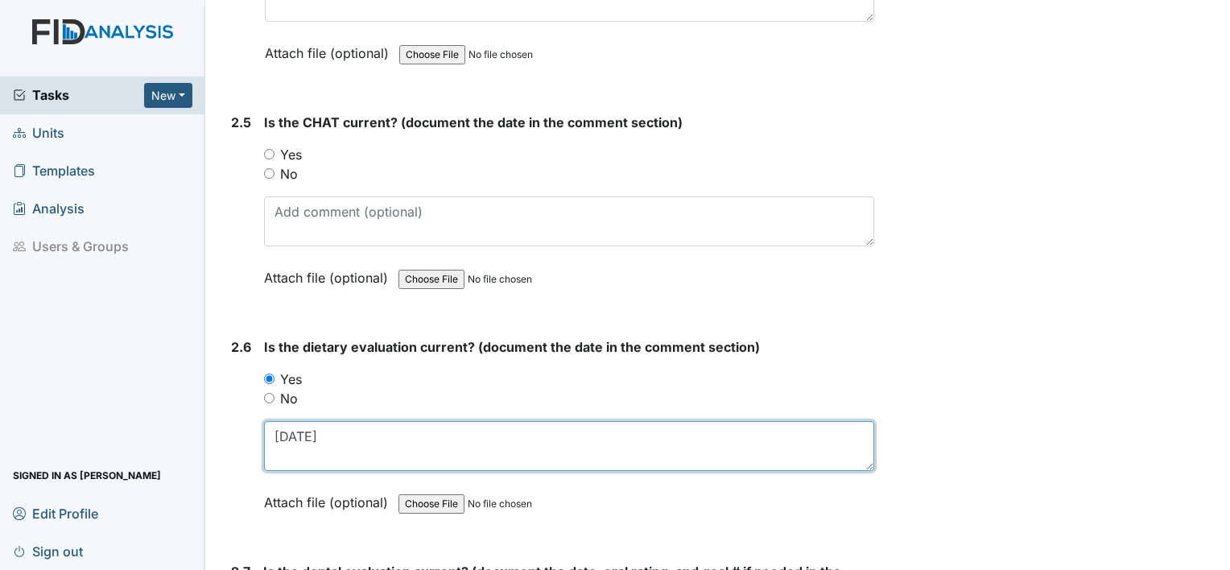
scroll to position [2531, 0]
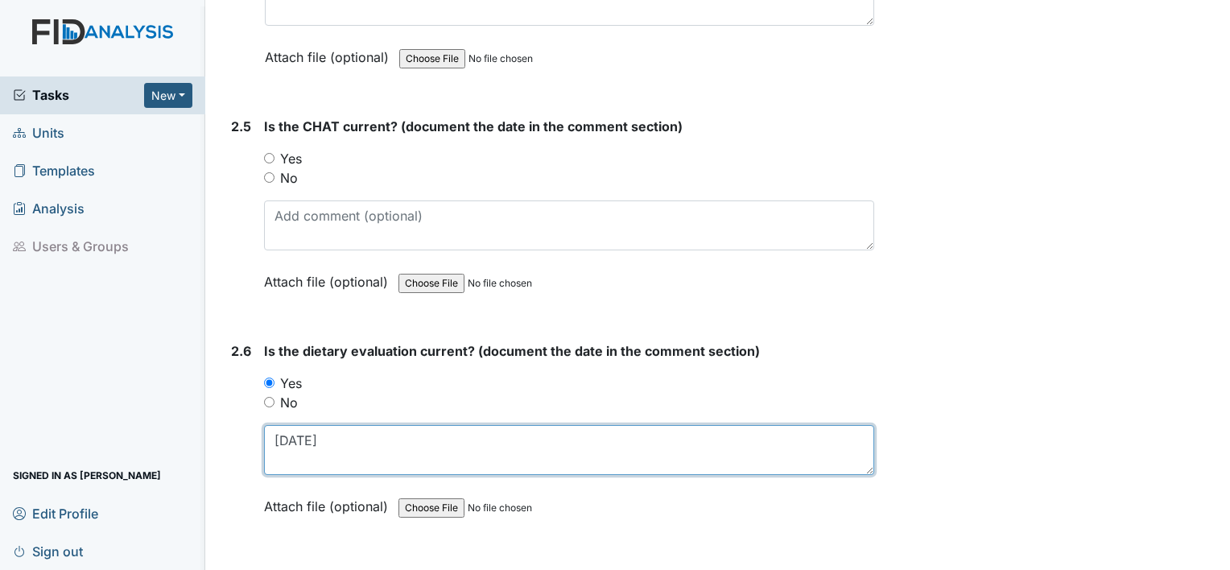
type textarea "[DATE]"
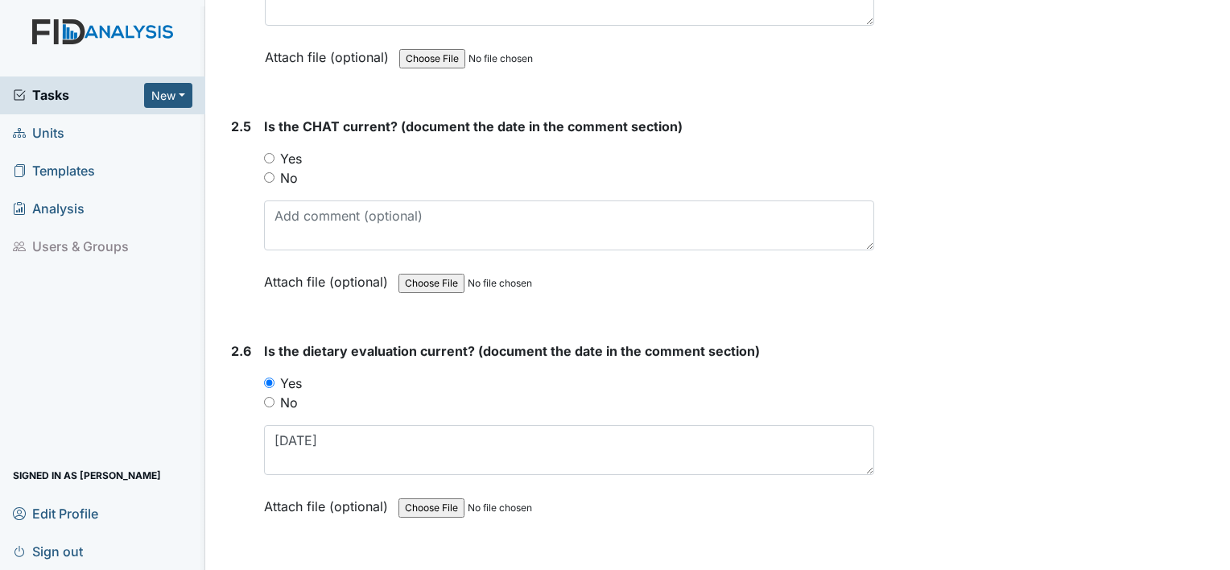
click at [296, 154] on label "Yes" at bounding box center [291, 158] width 22 height 19
click at [275, 154] on input "Yes" at bounding box center [269, 158] width 10 height 10
radio input "true"
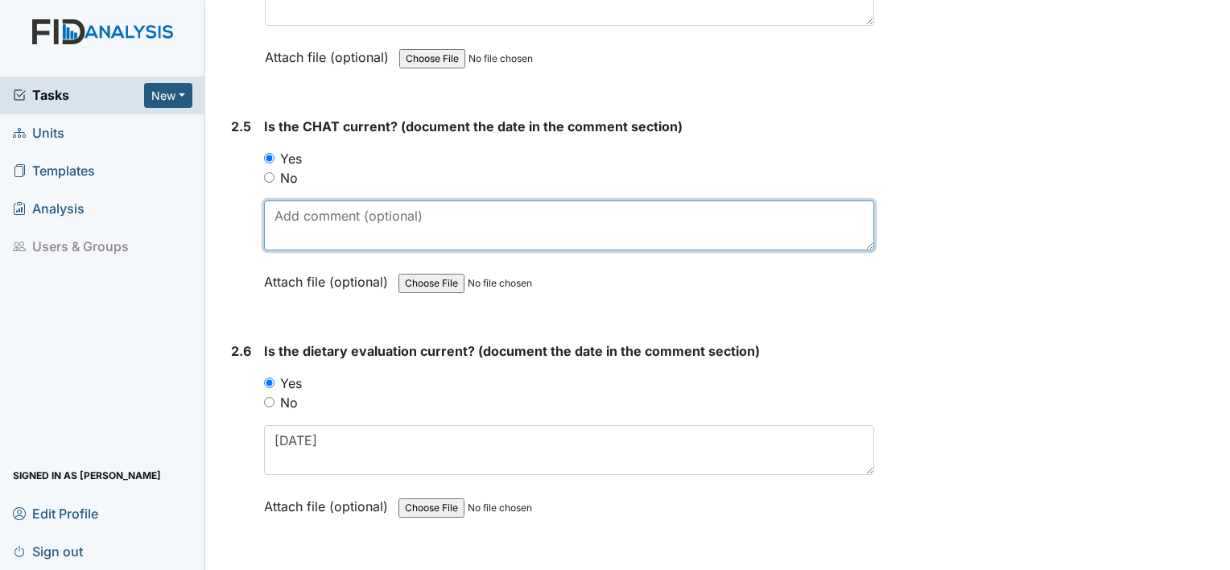
click at [300, 215] on textarea at bounding box center [569, 226] width 610 height 50
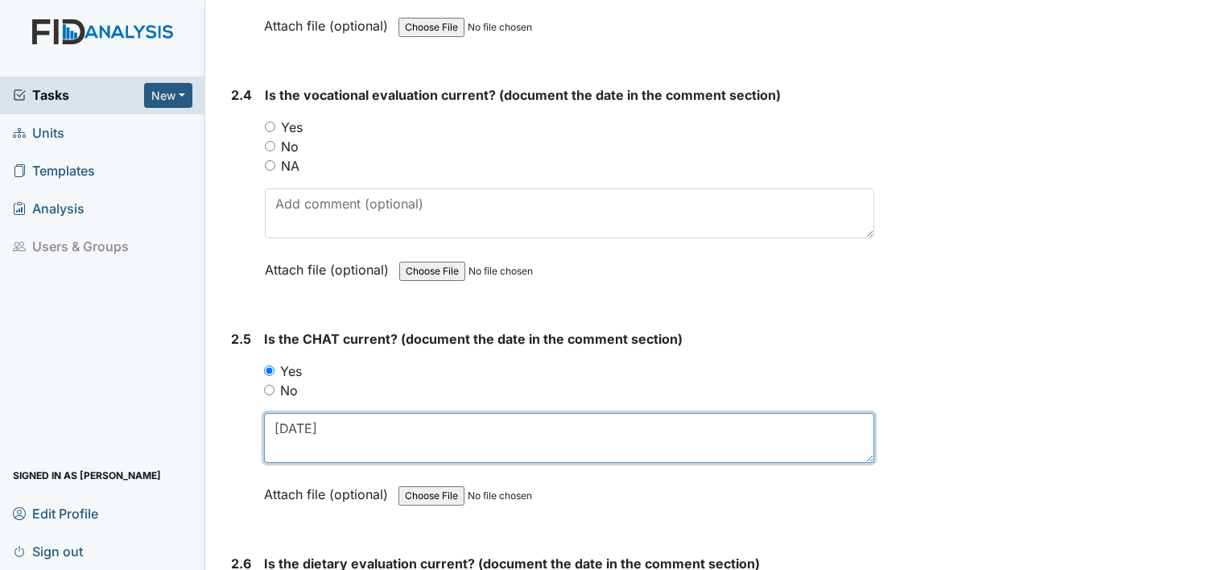
scroll to position [2316, 0]
type textarea "6.2.25"
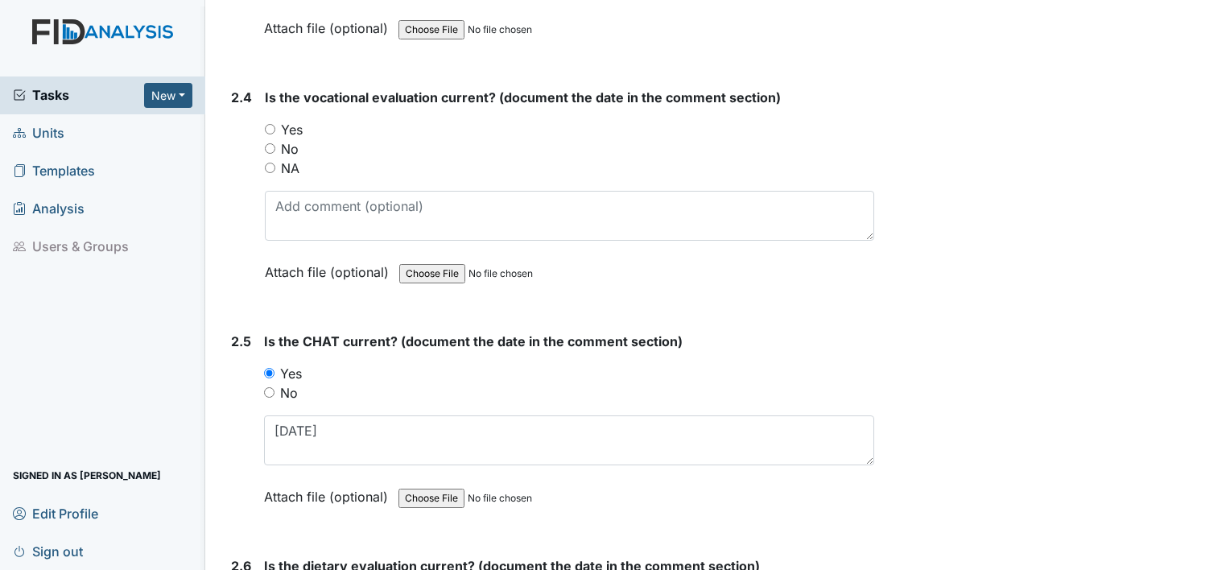
click at [293, 122] on label "Yes" at bounding box center [292, 129] width 22 height 19
click at [275, 124] on input "Yes" at bounding box center [270, 129] width 10 height 10
radio input "true"
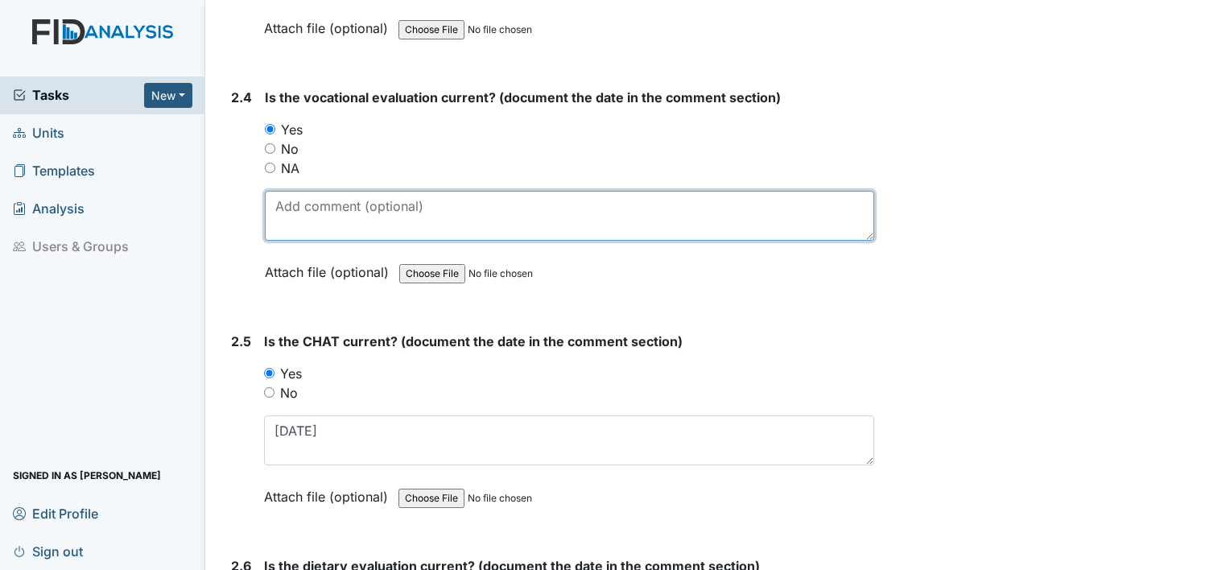
click at [293, 205] on textarea at bounding box center [570, 216] width 610 height 50
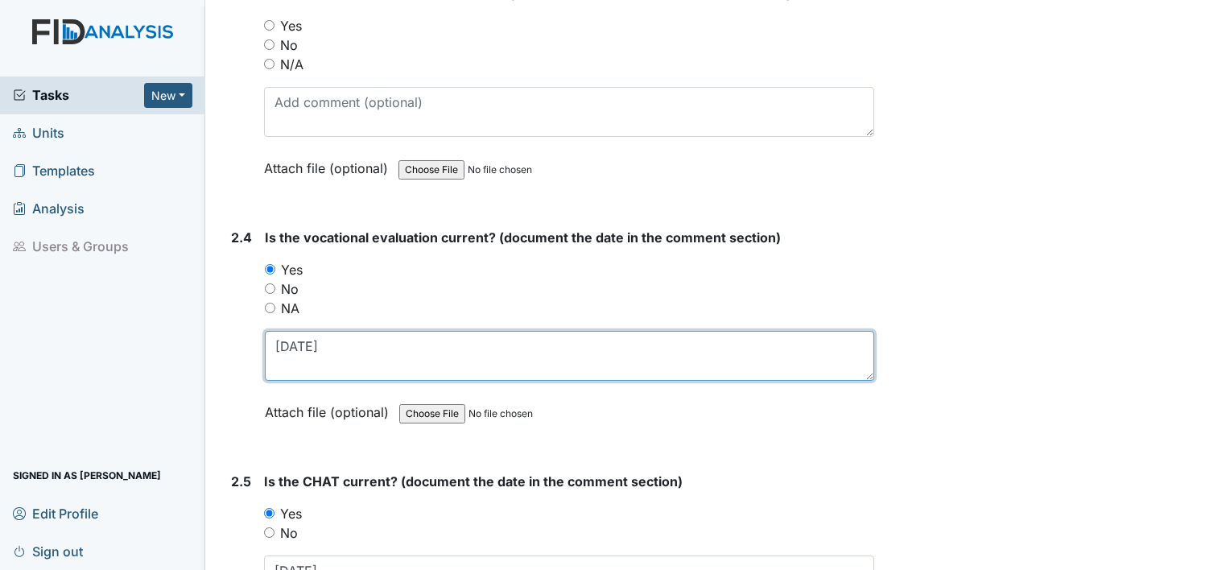
scroll to position [2116, 0]
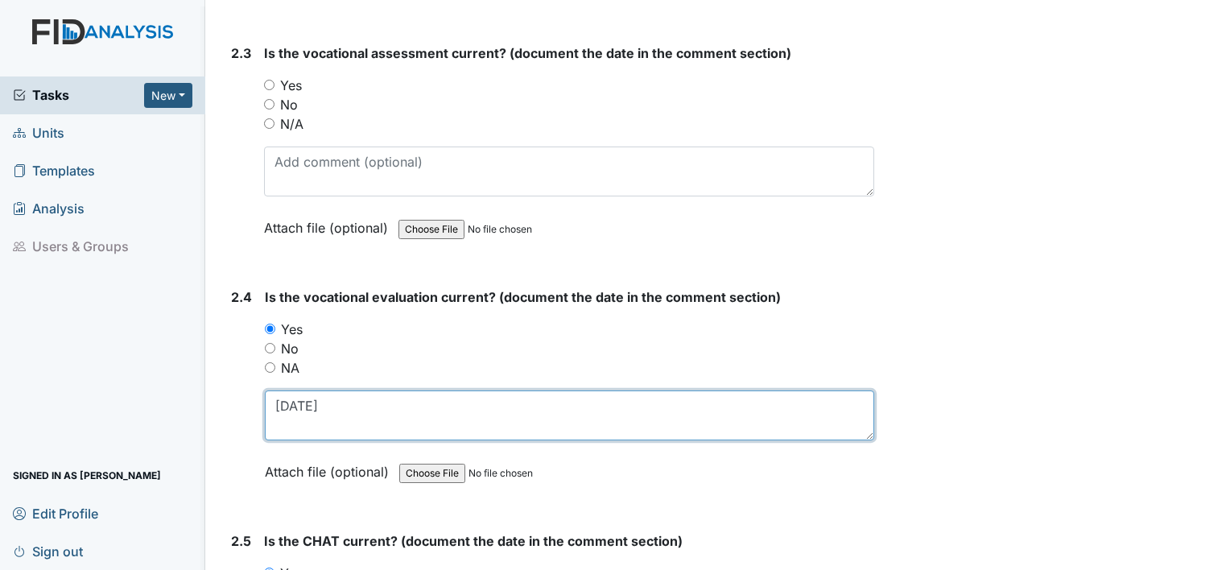
type textarea "[DATE]"
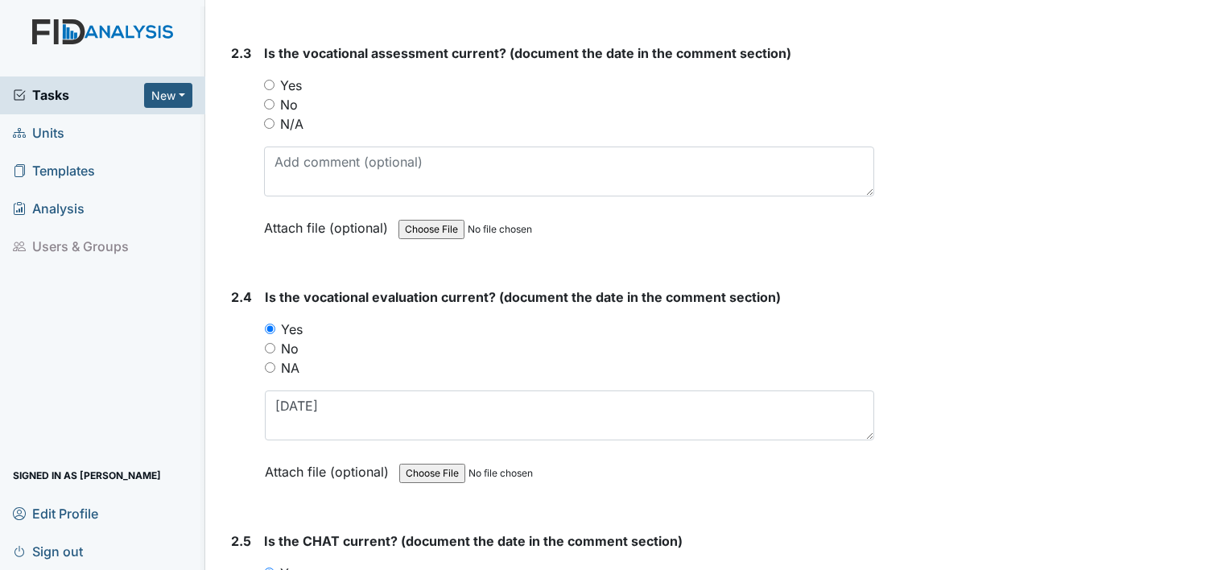
click at [296, 76] on label "Yes" at bounding box center [291, 85] width 22 height 19
click at [275, 80] on input "Yes" at bounding box center [269, 85] width 10 height 10
radio input "true"
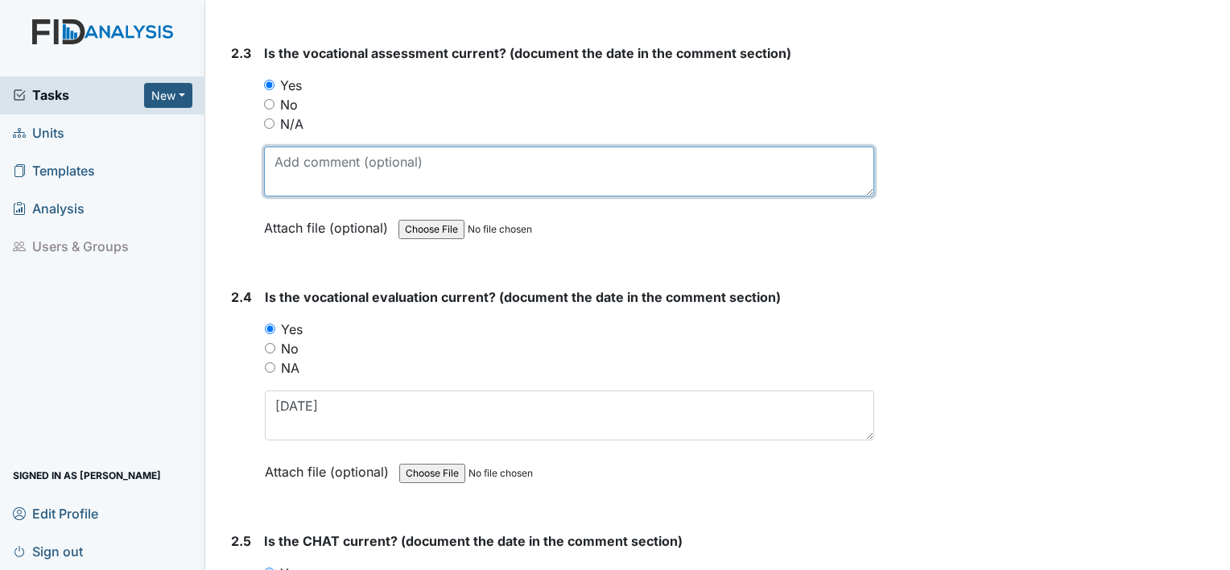
click at [292, 147] on textarea at bounding box center [569, 172] width 610 height 50
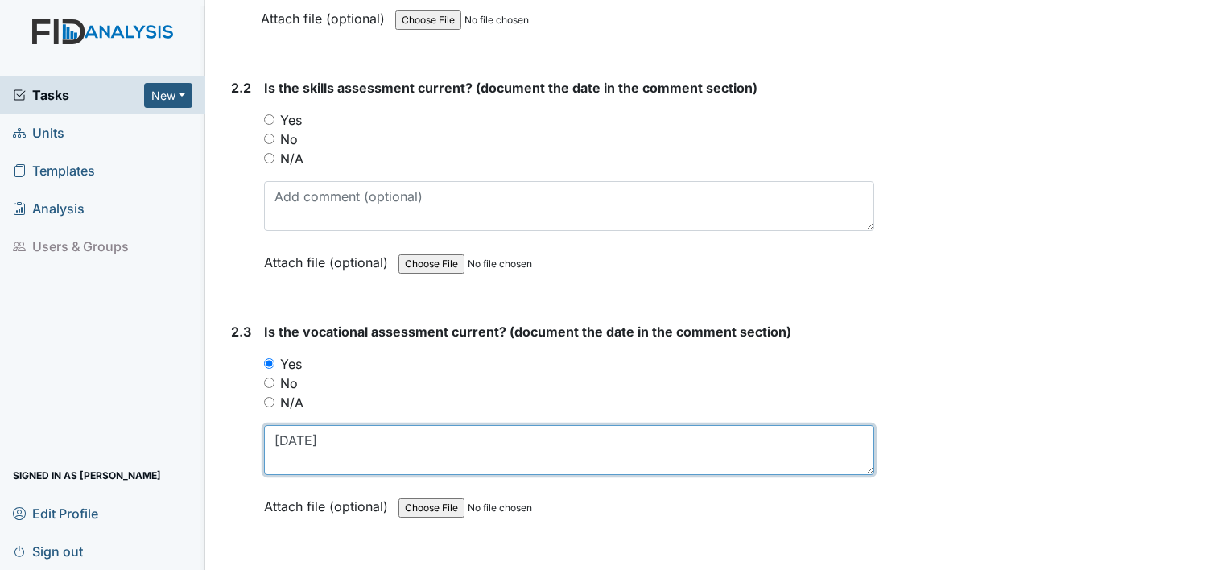
scroll to position [1835, 0]
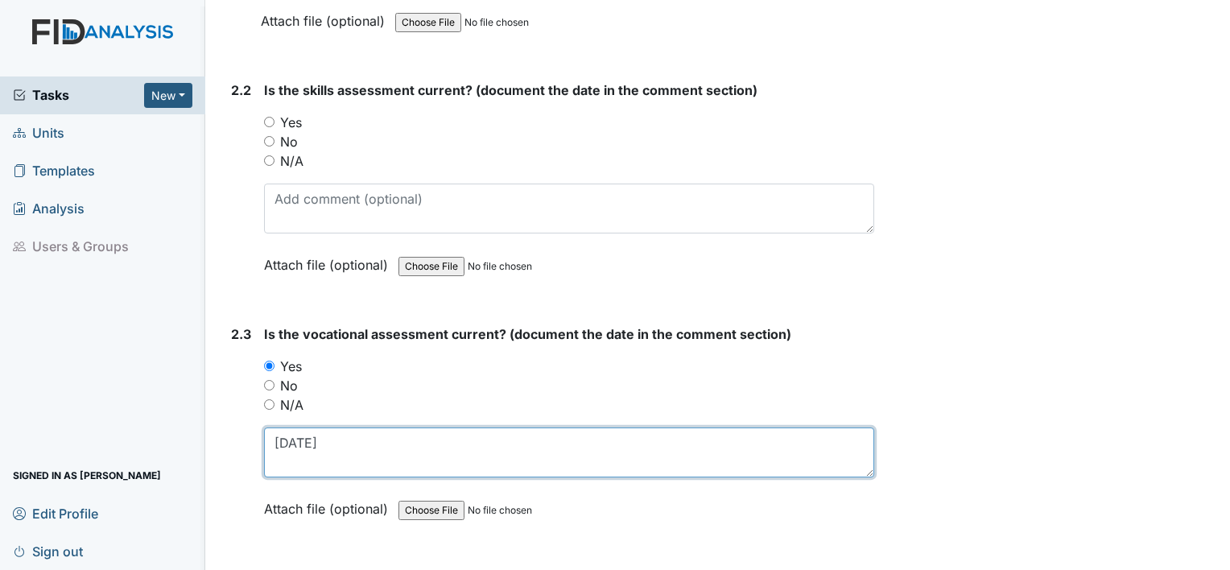
type textarea "[DATE]"
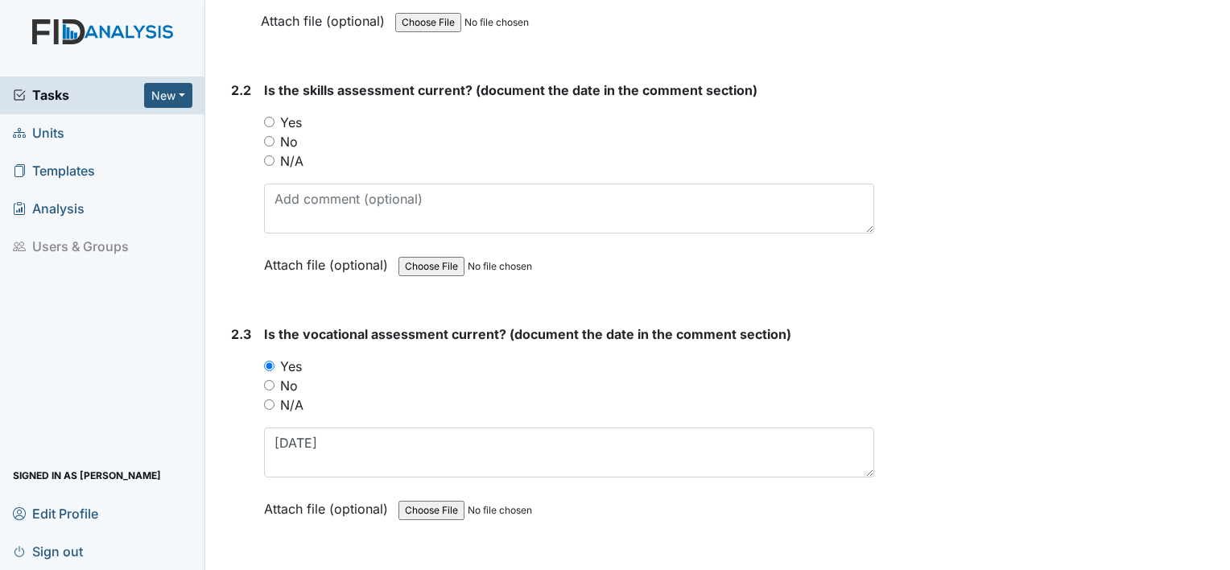
click at [291, 114] on label "Yes" at bounding box center [291, 122] width 22 height 19
click at [275, 117] on input "Yes" at bounding box center [269, 122] width 10 height 10
radio input "true"
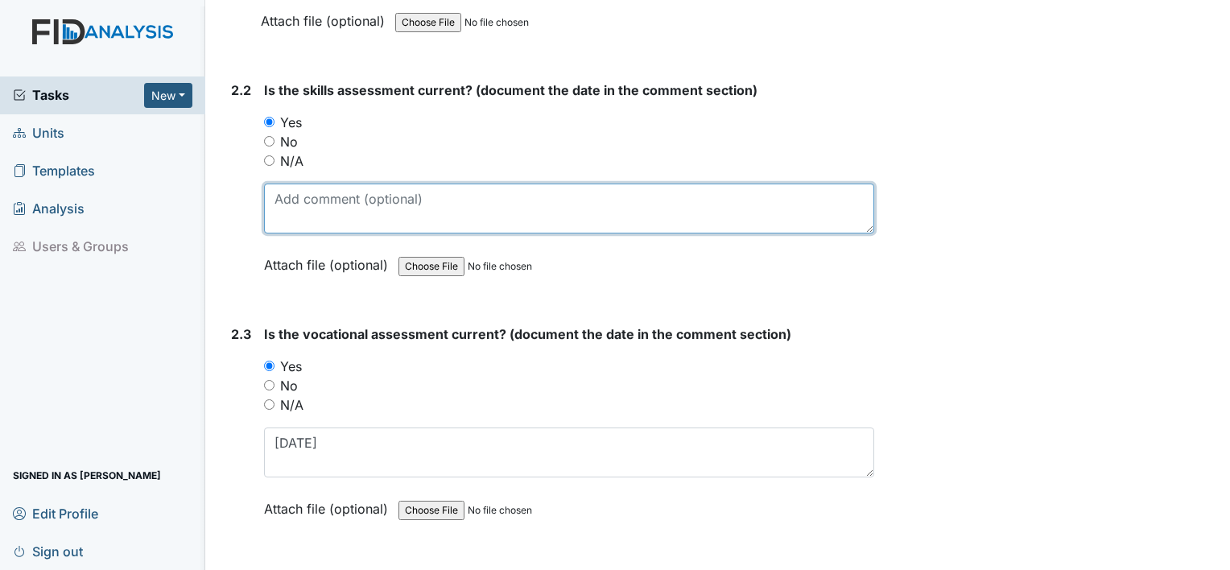
click at [288, 197] on textarea at bounding box center [569, 209] width 610 height 50
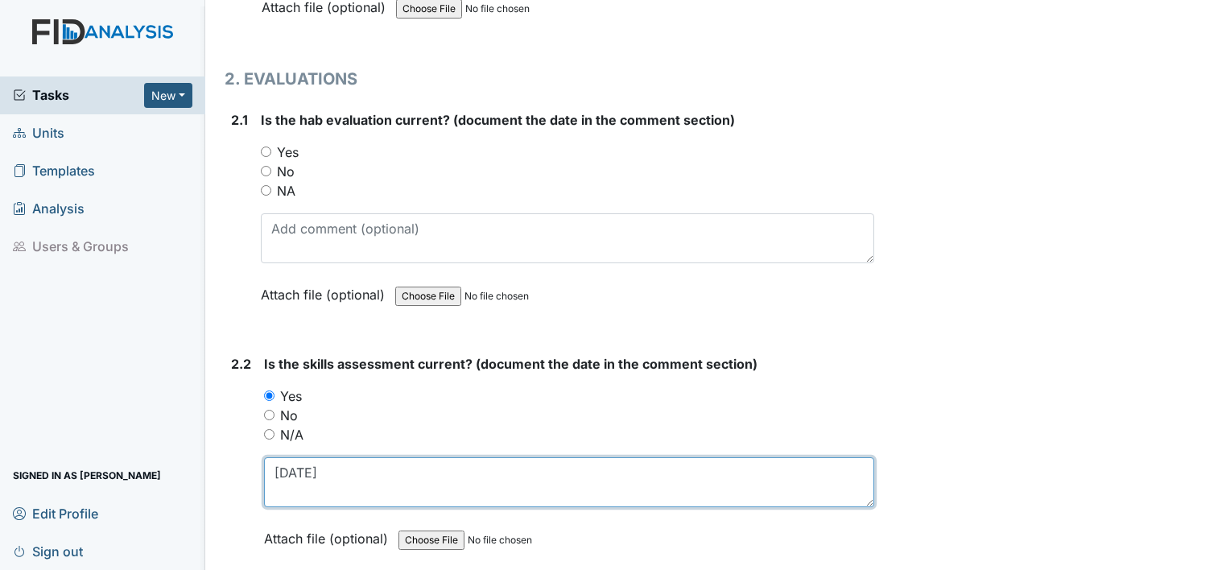
scroll to position [1558, 0]
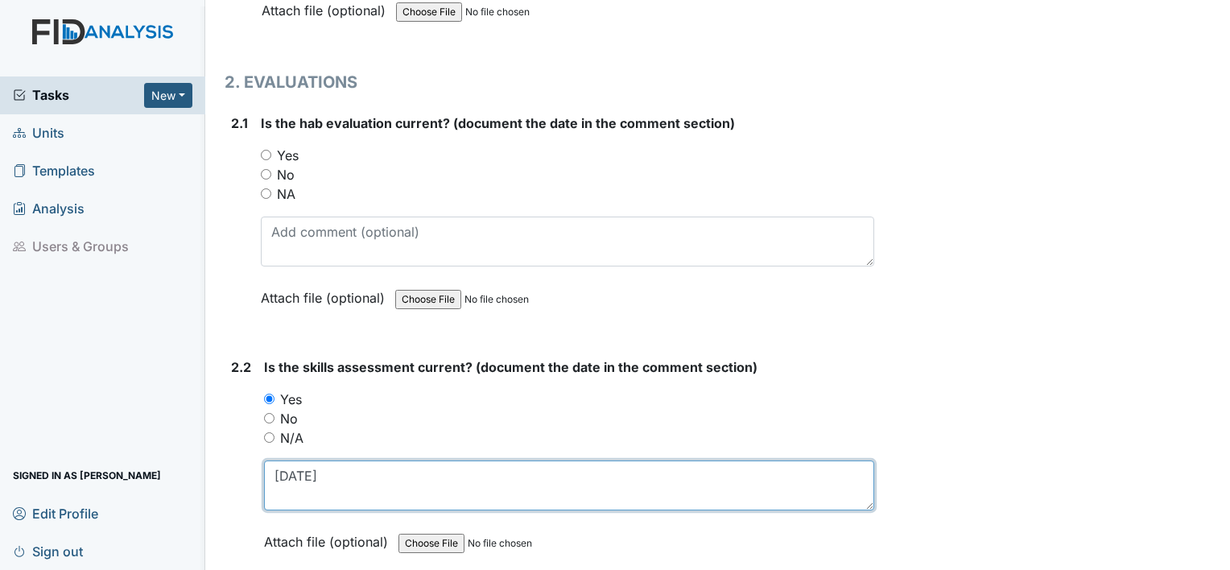
type textarea "[DATE]"
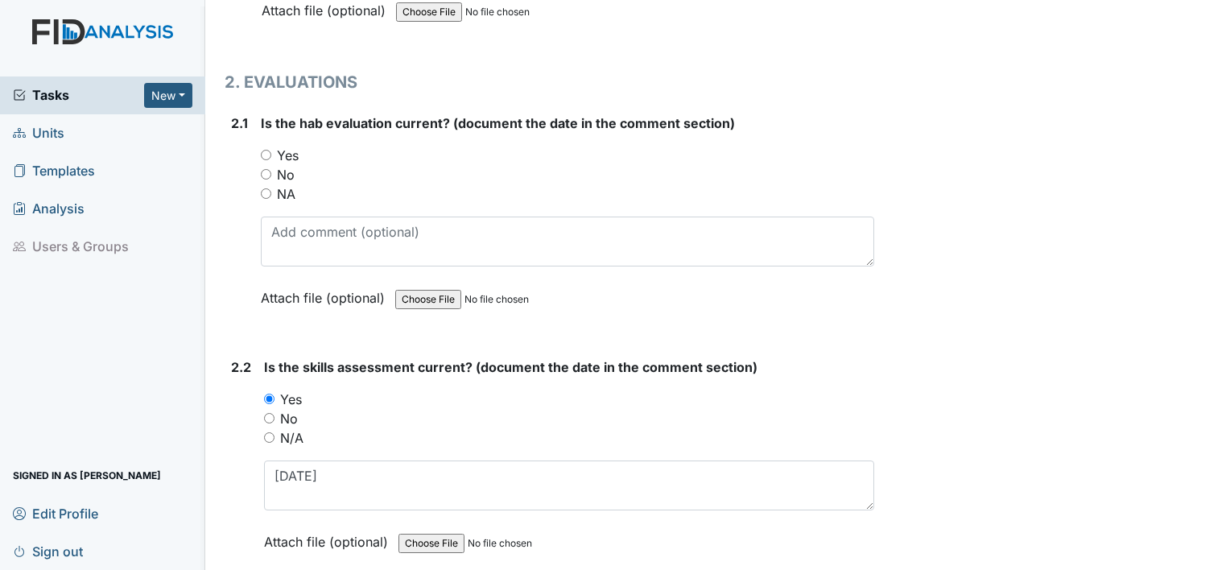
click at [292, 146] on label "Yes" at bounding box center [288, 155] width 22 height 19
click at [271, 150] on input "Yes" at bounding box center [266, 155] width 10 height 10
radio input "true"
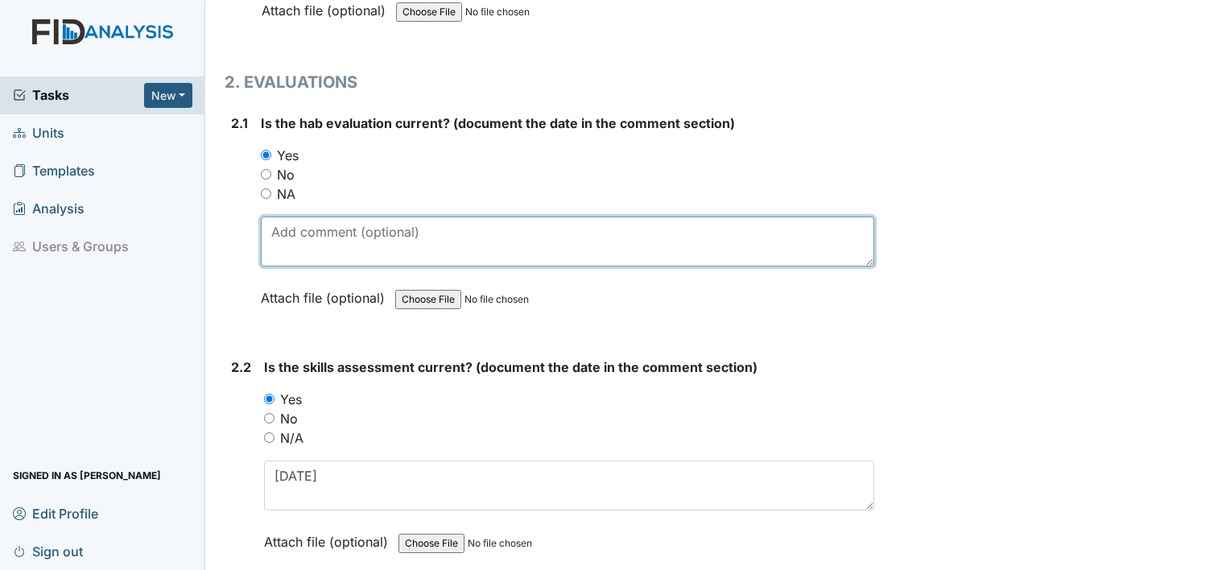
click at [289, 221] on textarea at bounding box center [568, 242] width 614 height 50
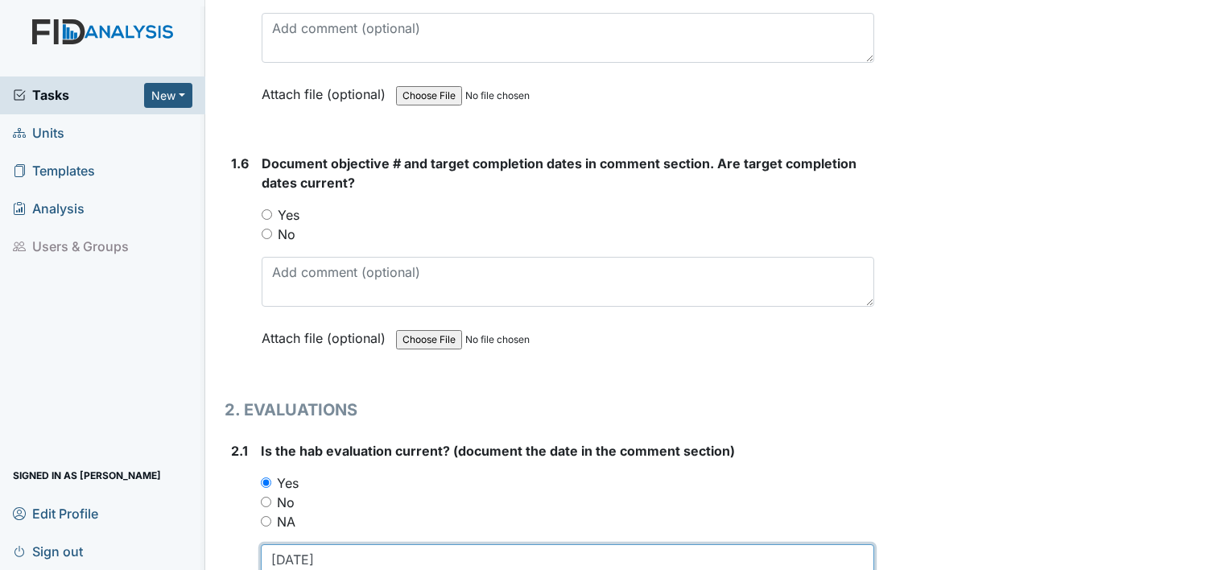
scroll to position [1230, 0]
type textarea "[DATE]"
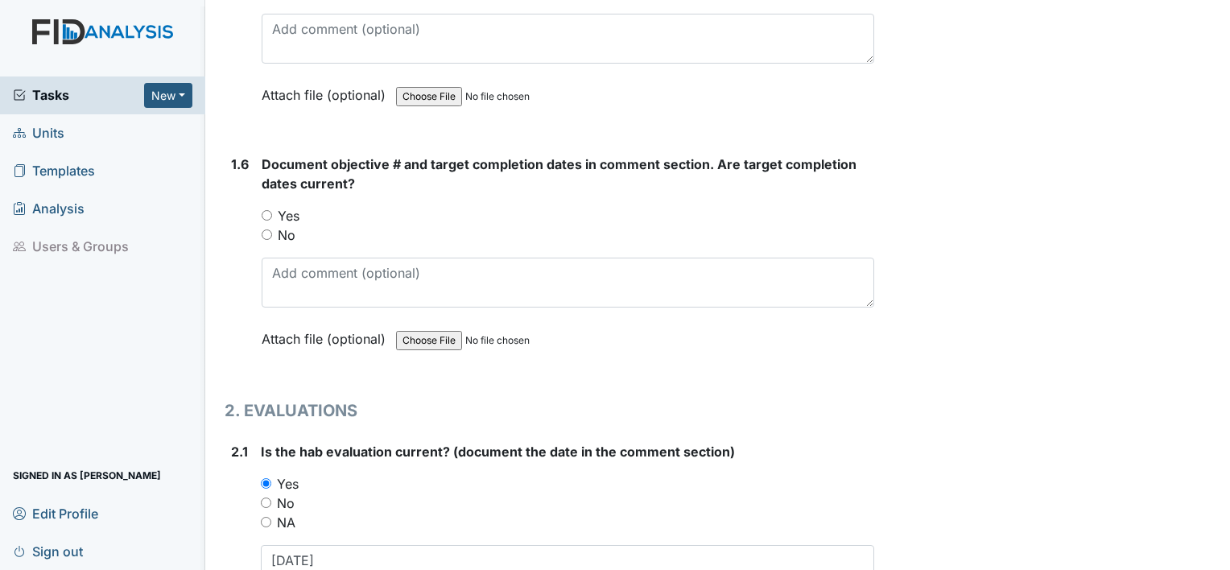
click at [293, 212] on label "Yes" at bounding box center [289, 215] width 22 height 19
click at [272, 212] on input "Yes" at bounding box center [267, 215] width 10 height 10
radio input "true"
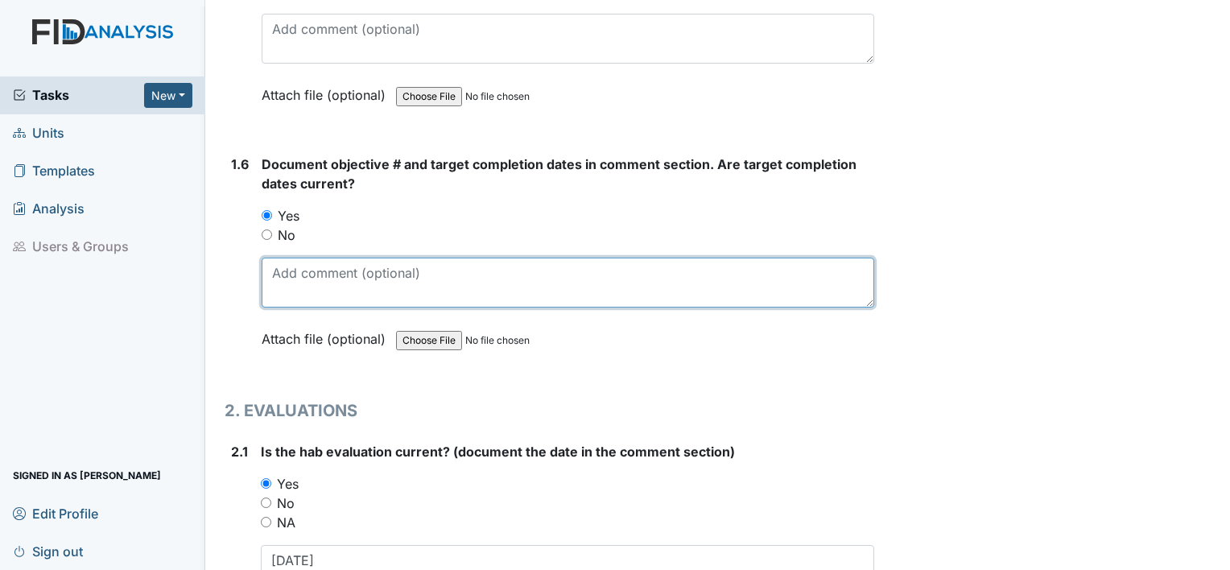
click at [296, 271] on textarea at bounding box center [568, 283] width 613 height 50
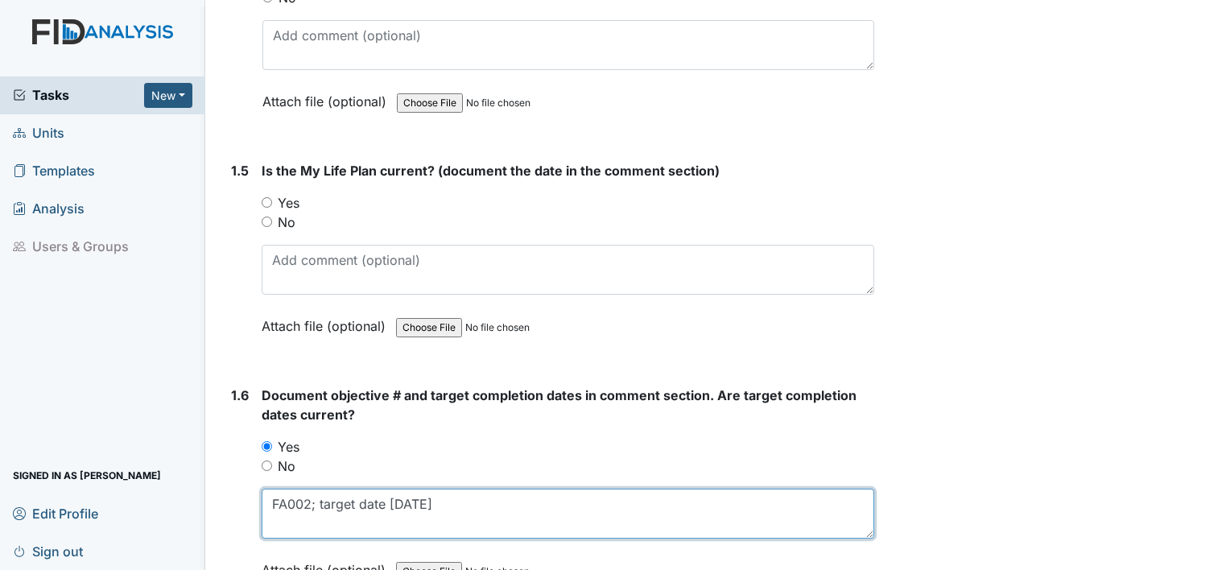
scroll to position [995, 0]
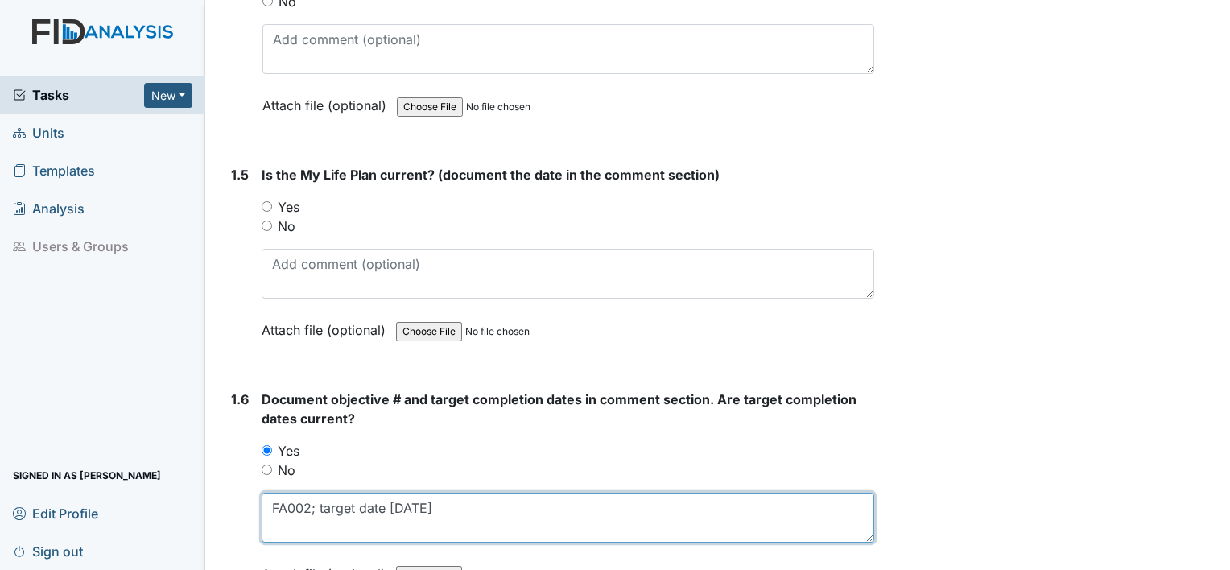
type textarea "FA002; target date 1.23.26"
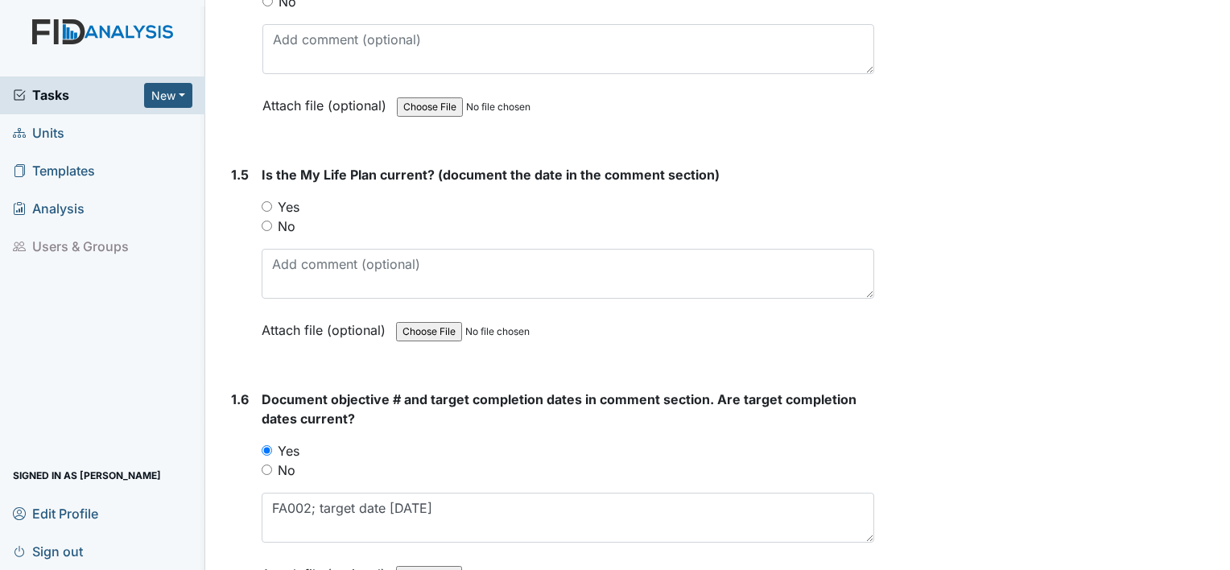
click at [287, 230] on label "No" at bounding box center [287, 226] width 18 height 19
click at [272, 230] on input "No" at bounding box center [267, 226] width 10 height 10
radio input "true"
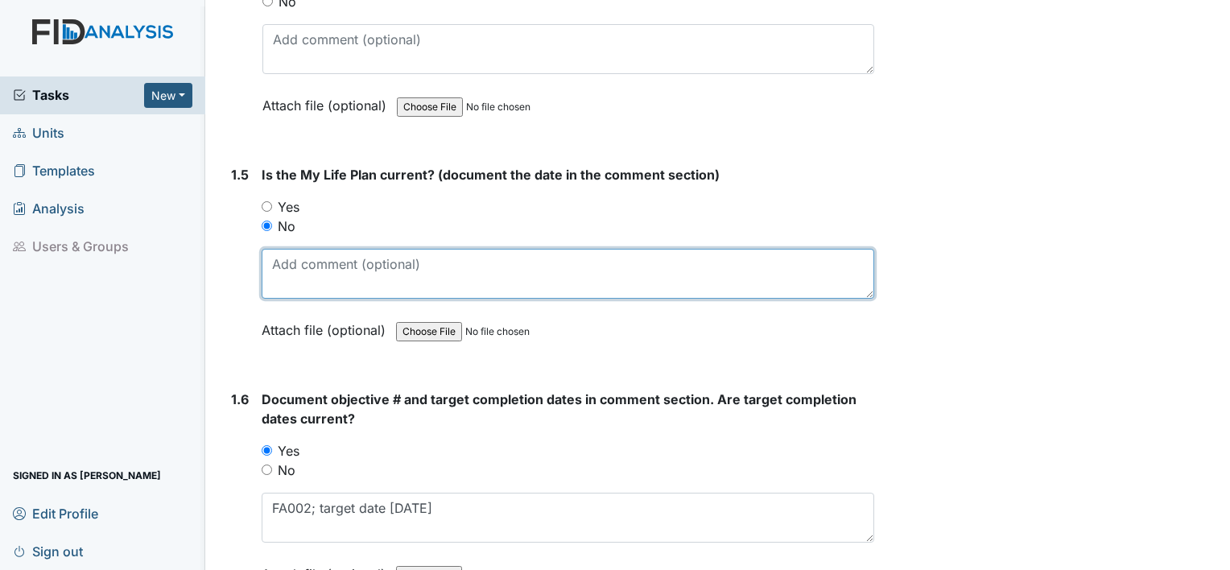
click at [286, 261] on textarea at bounding box center [568, 274] width 613 height 50
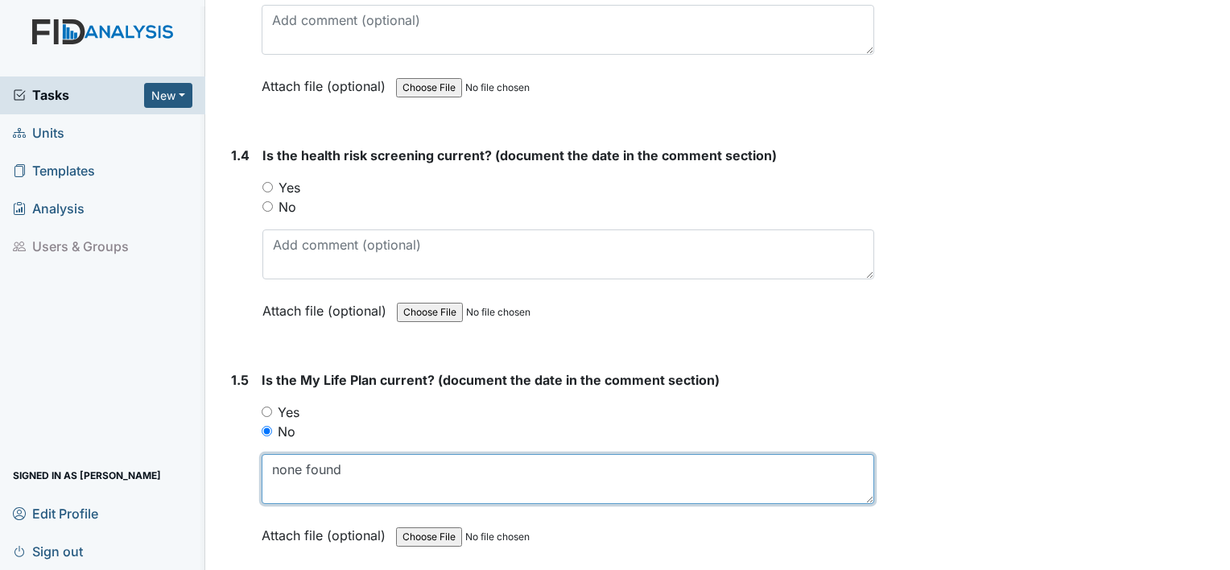
scroll to position [788, 0]
type textarea "none found"
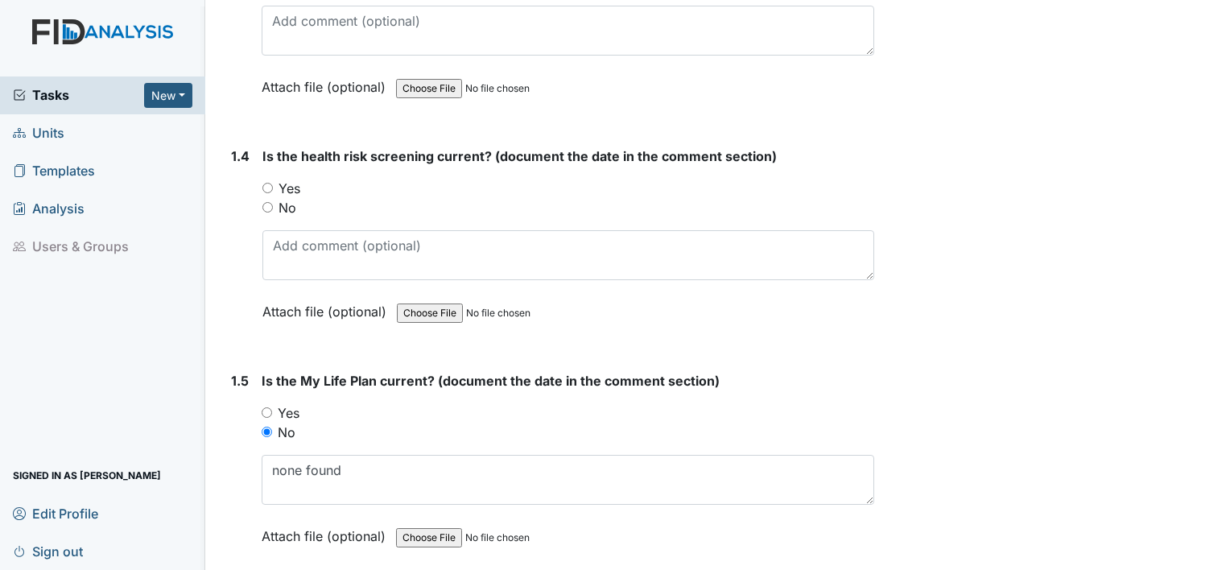
click at [287, 206] on label "No" at bounding box center [288, 207] width 18 height 19
click at [273, 206] on input "No" at bounding box center [268, 207] width 10 height 10
radio input "true"
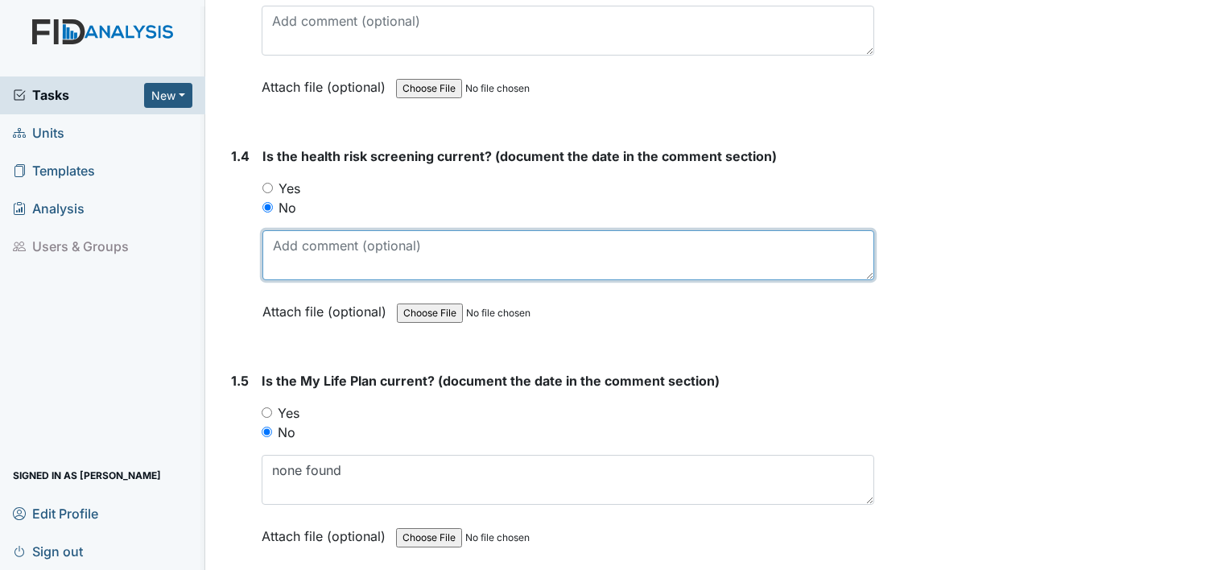
click at [288, 258] on textarea at bounding box center [569, 255] width 612 height 50
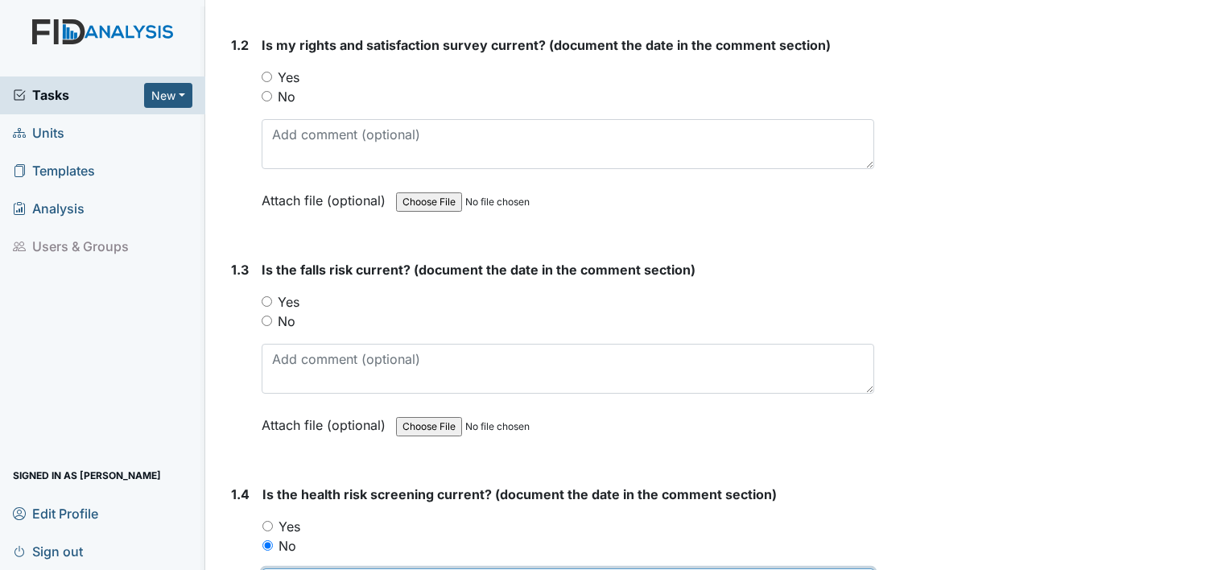
scroll to position [444, 0]
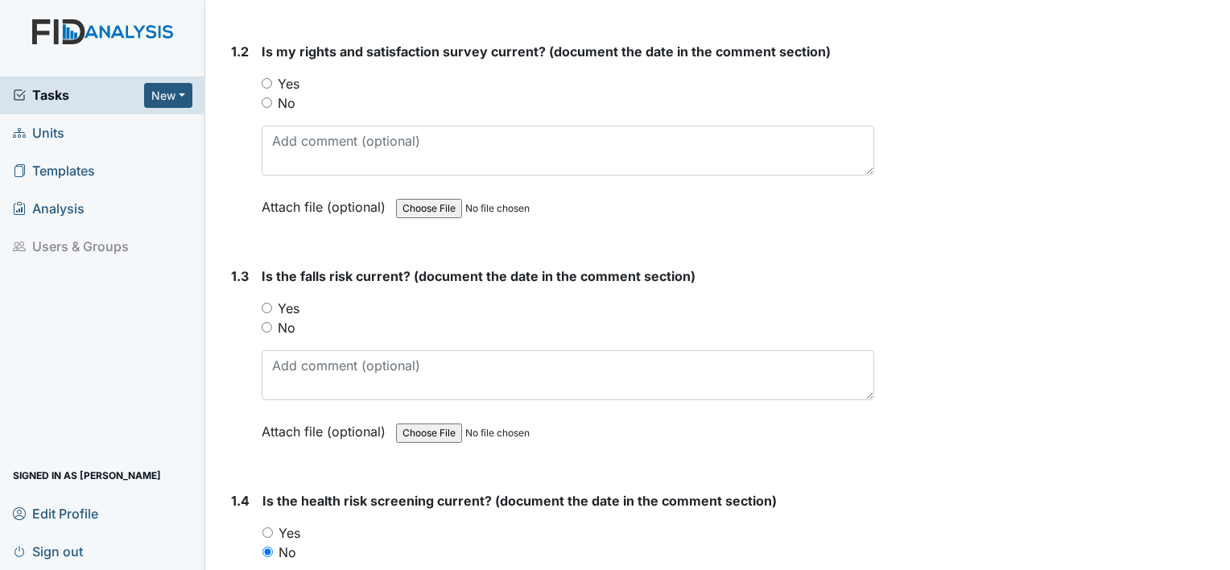
type textarea "none found"
click at [282, 324] on label "No" at bounding box center [287, 327] width 18 height 19
click at [272, 324] on input "No" at bounding box center [267, 327] width 10 height 10
radio input "true"
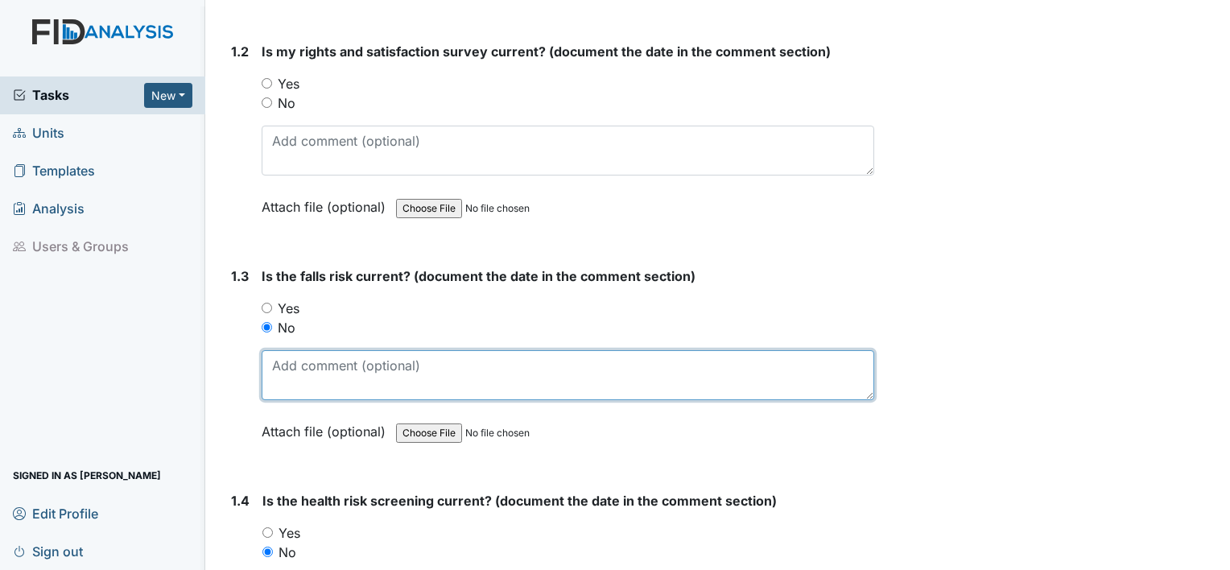
click at [283, 372] on textarea at bounding box center [568, 375] width 613 height 50
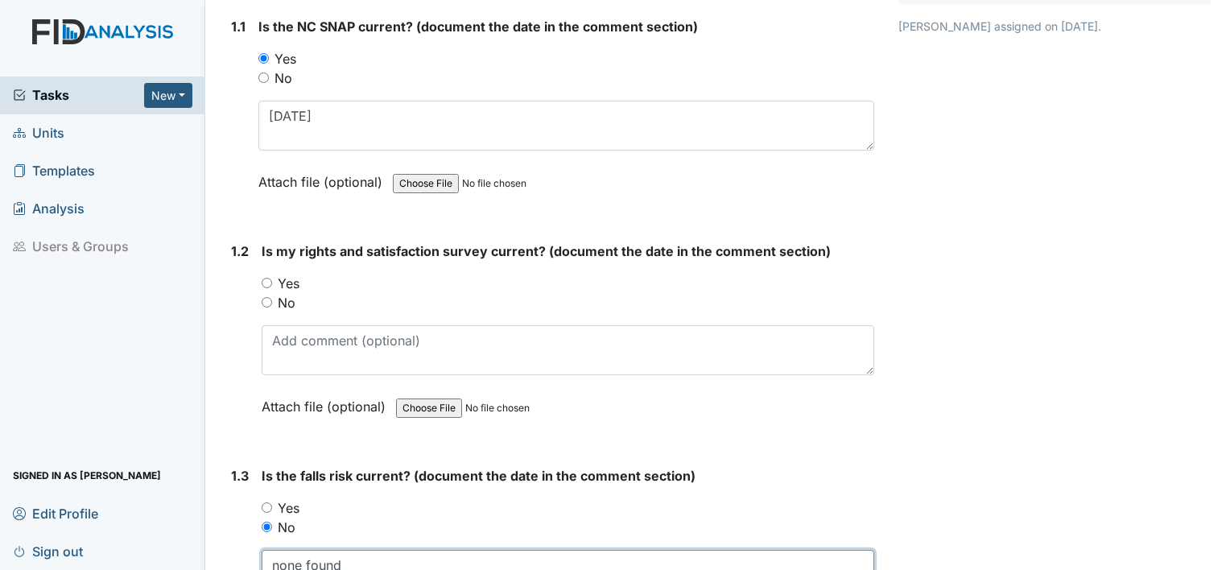
scroll to position [232, 0]
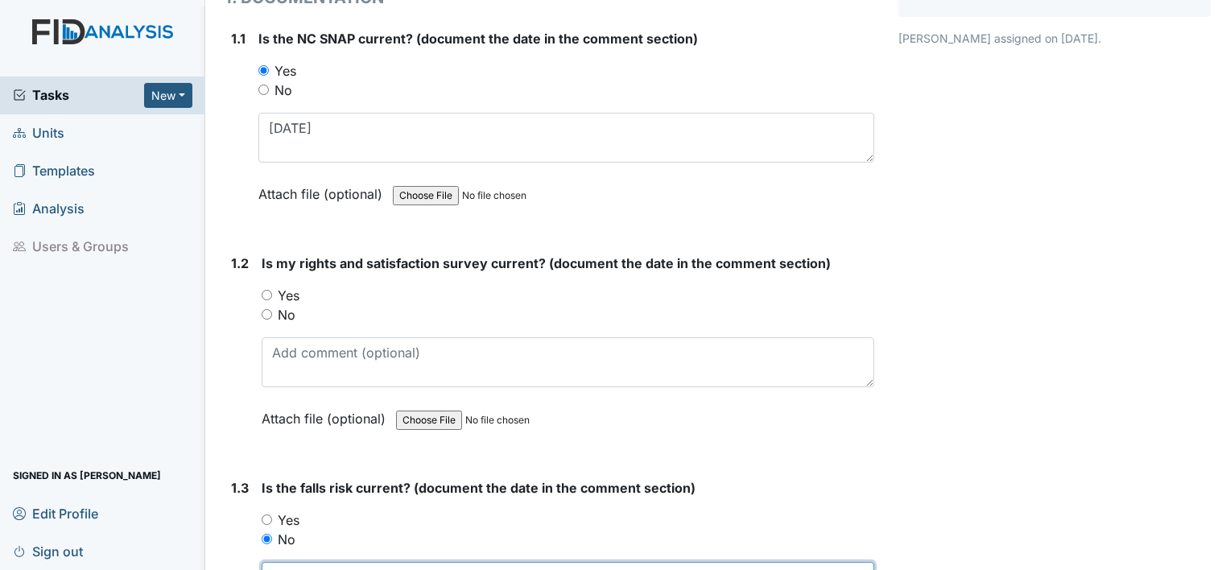
type textarea "none found"
click at [284, 317] on label "No" at bounding box center [287, 314] width 18 height 19
click at [272, 317] on input "No" at bounding box center [267, 314] width 10 height 10
radio input "true"
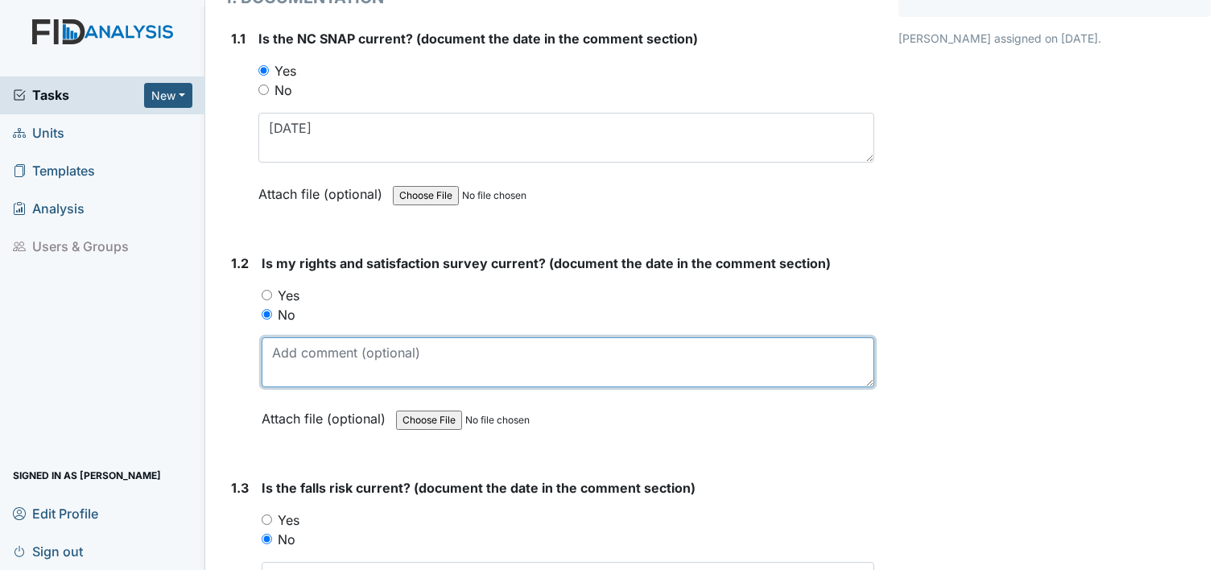
click at [285, 376] on textarea at bounding box center [568, 362] width 613 height 50
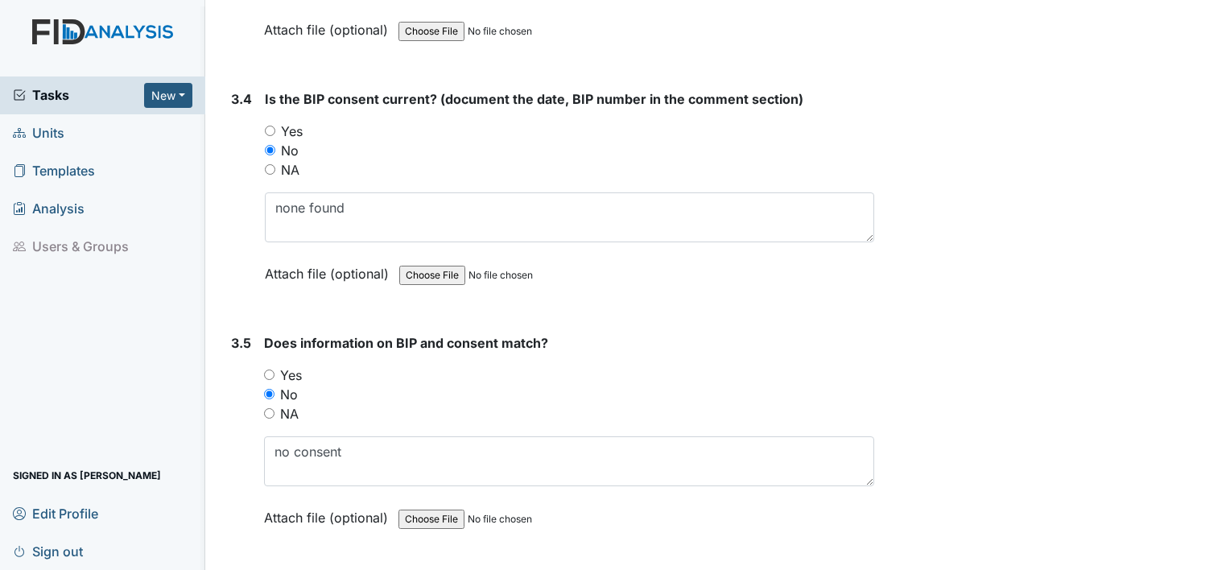
scroll to position [4491, 0]
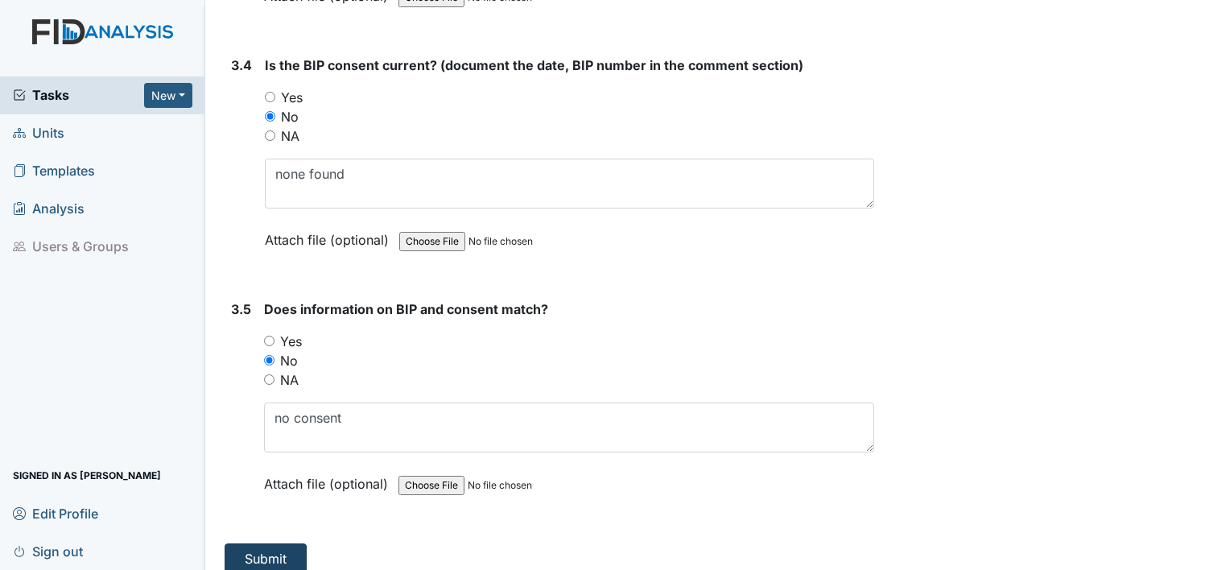
type textarea "none found"
click at [254, 544] on button "Submit" at bounding box center [266, 559] width 82 height 31
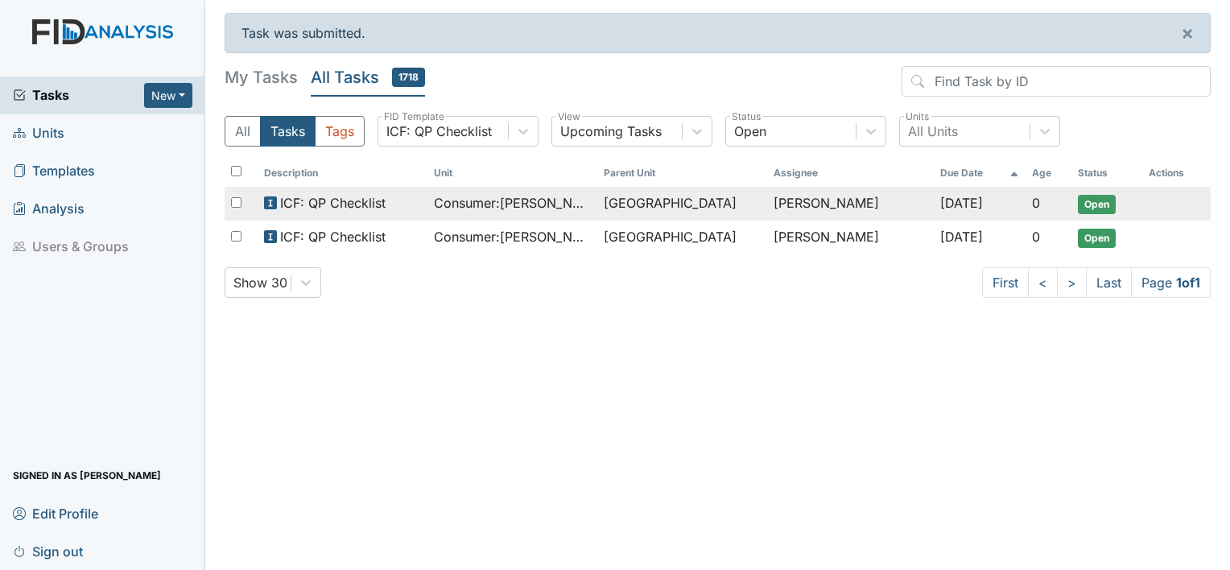
click at [512, 209] on span "Consumer : [PERSON_NAME][GEOGRAPHIC_DATA]" at bounding box center [512, 202] width 157 height 19
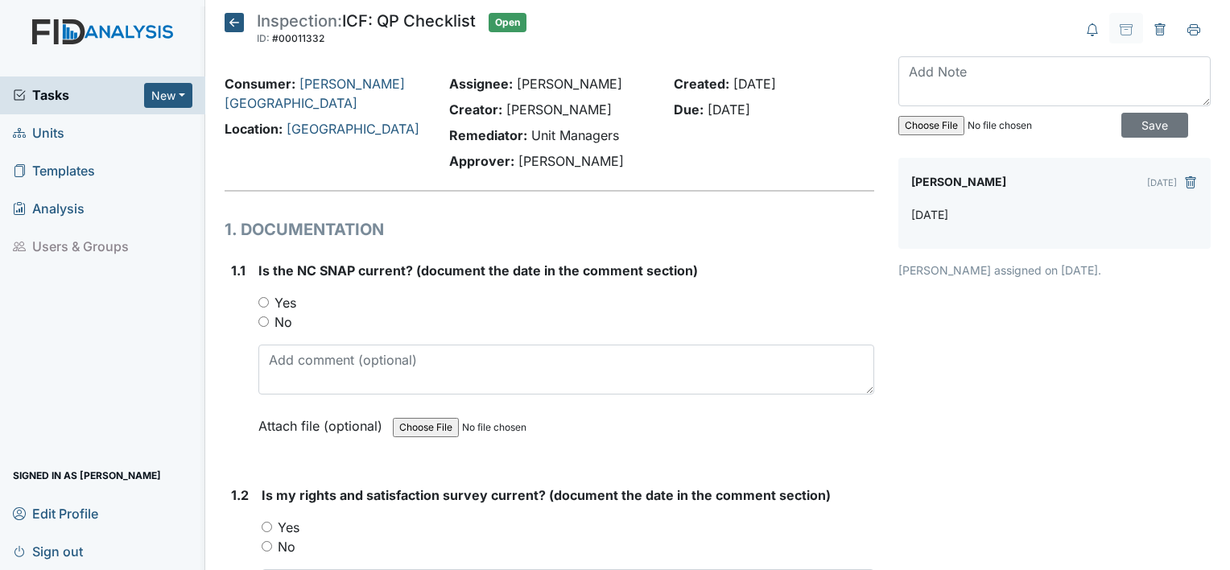
click at [290, 307] on label "Yes" at bounding box center [286, 302] width 22 height 19
click at [269, 307] on input "Yes" at bounding box center [263, 302] width 10 height 10
radio input "true"
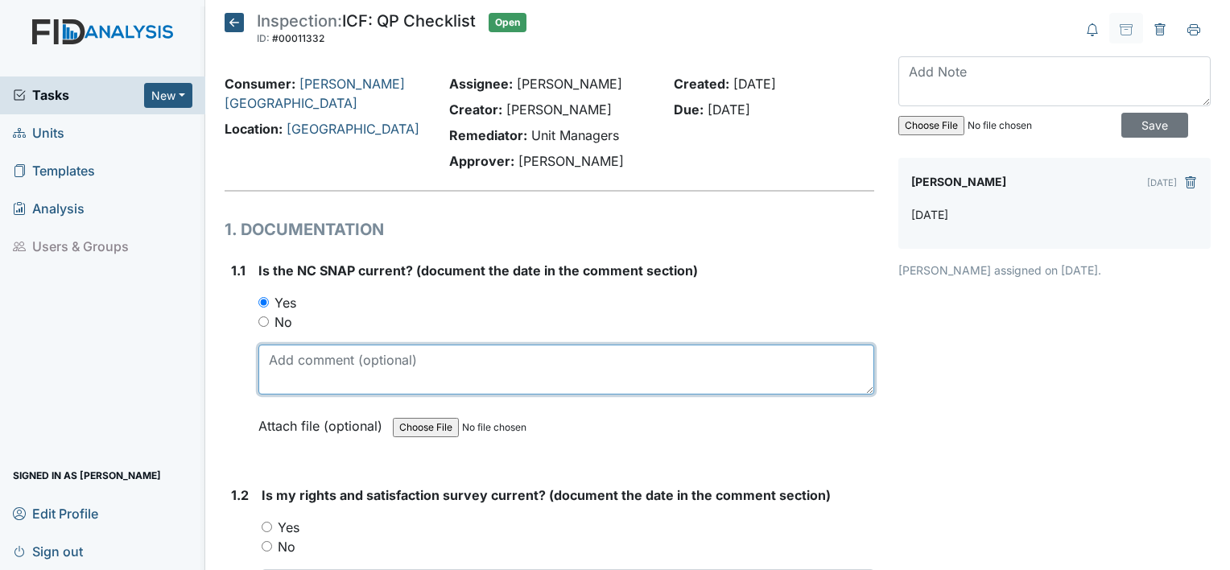
click at [293, 358] on textarea at bounding box center [566, 370] width 616 height 50
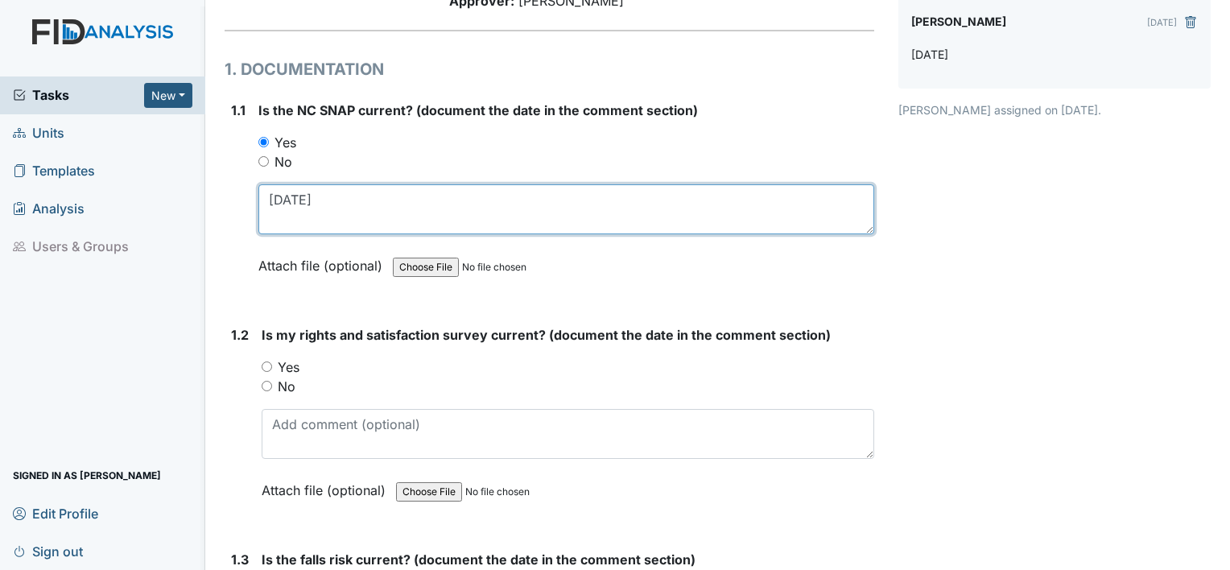
scroll to position [180, 0]
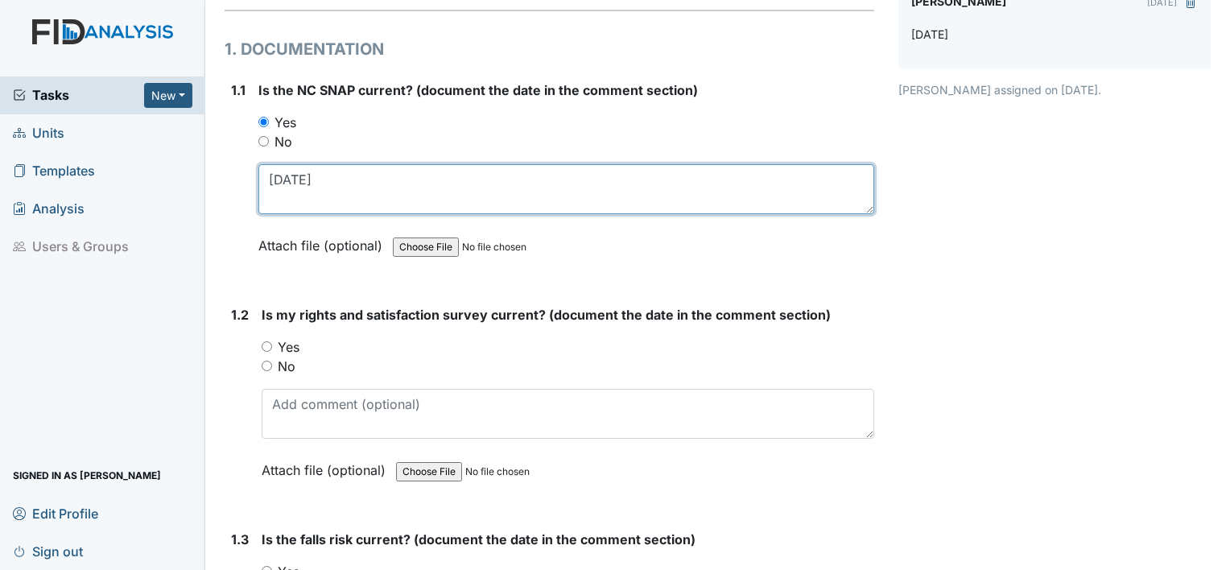
type textarea "[DATE]"
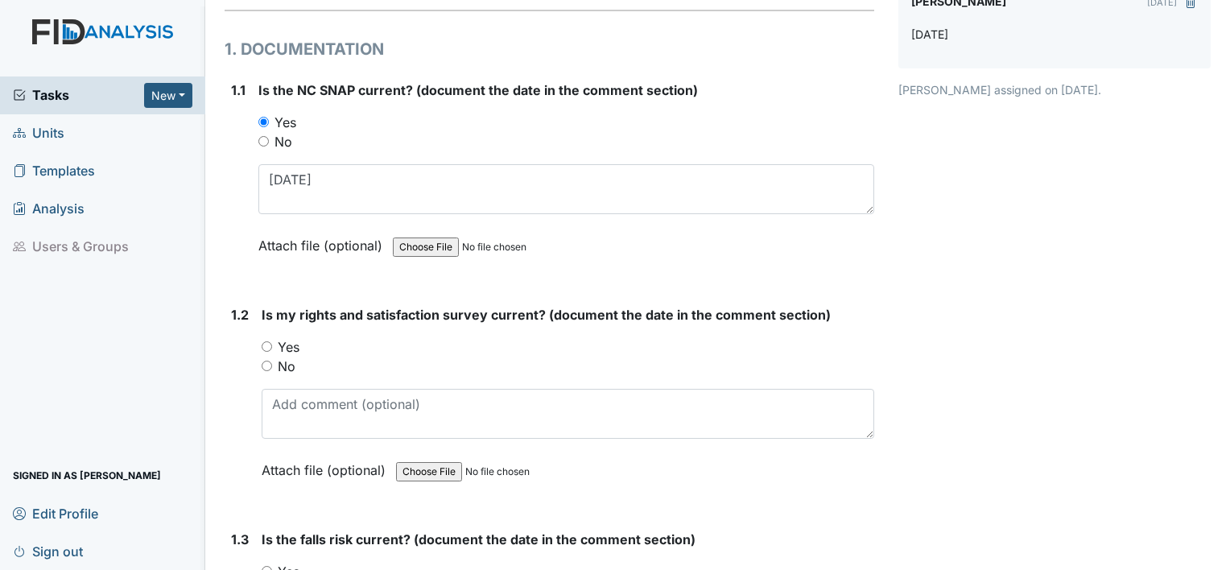
click at [277, 361] on div "No" at bounding box center [568, 366] width 613 height 19
click at [285, 363] on label "No" at bounding box center [287, 366] width 18 height 19
click at [272, 363] on input "No" at bounding box center [267, 366] width 10 height 10
radio input "true"
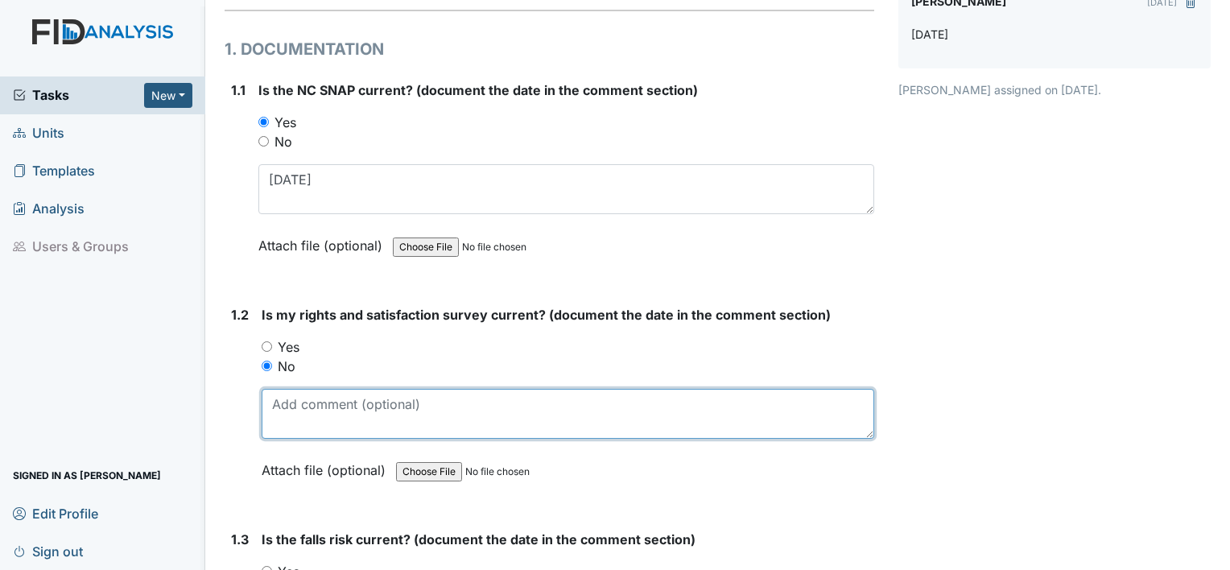
click at [281, 410] on textarea at bounding box center [568, 414] width 613 height 50
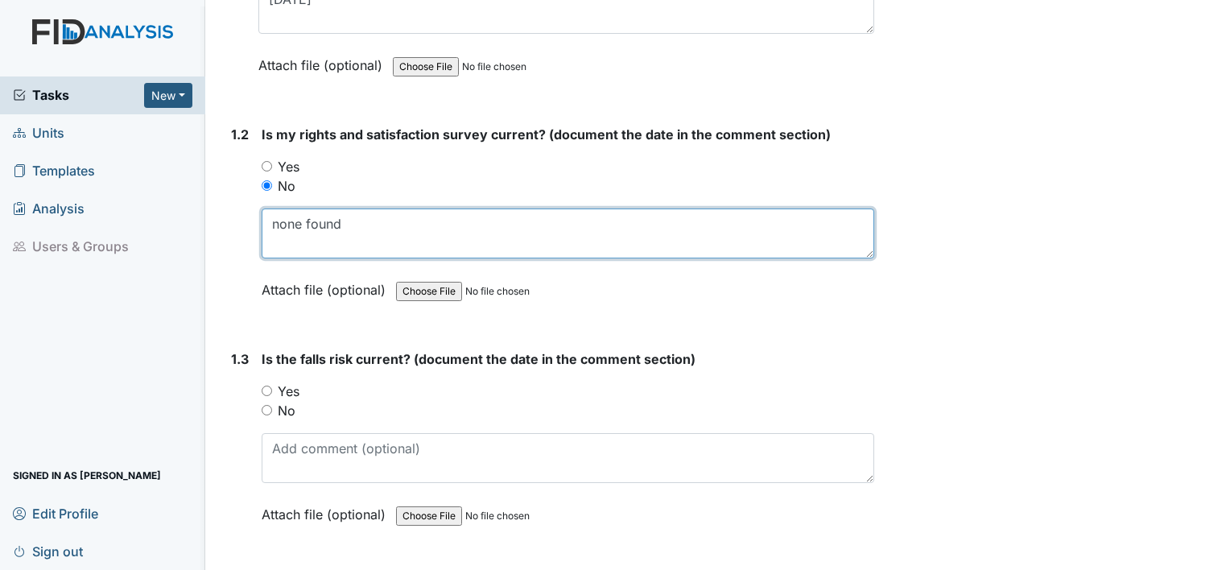
scroll to position [405, 0]
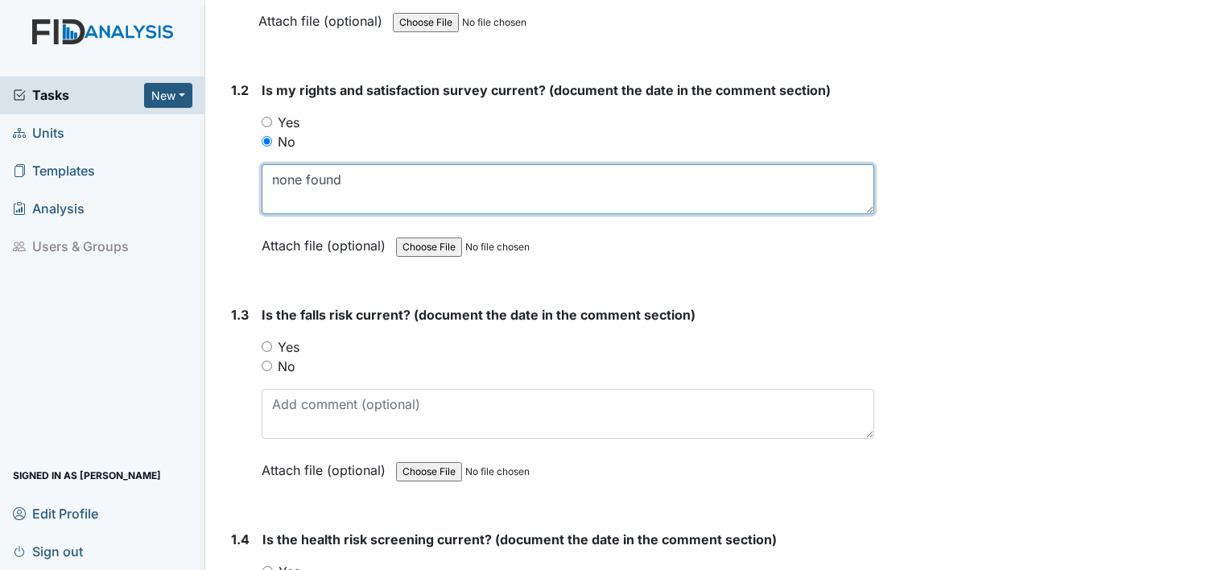
type textarea "none found"
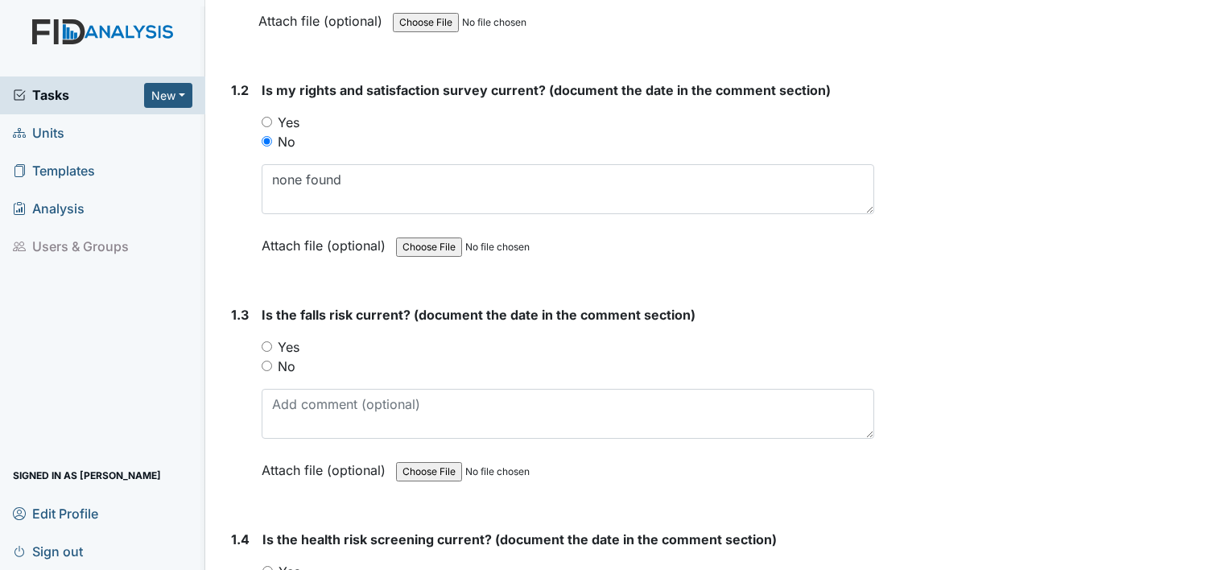
click at [286, 370] on label "No" at bounding box center [287, 366] width 18 height 19
click at [272, 370] on input "No" at bounding box center [267, 366] width 10 height 10
radio input "true"
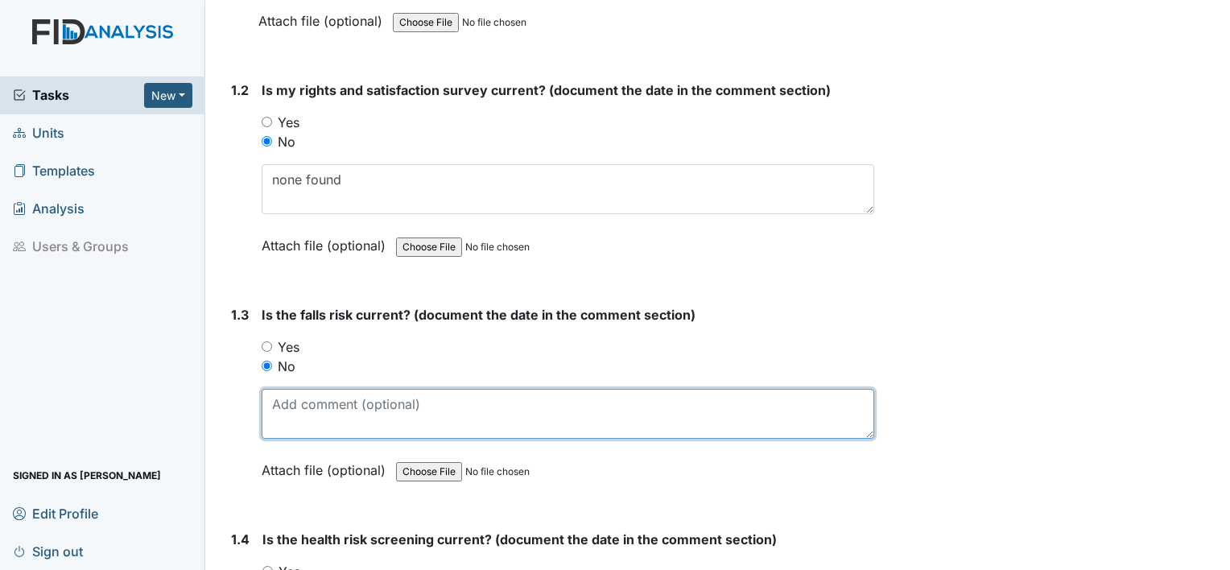
click at [284, 395] on textarea at bounding box center [568, 414] width 613 height 50
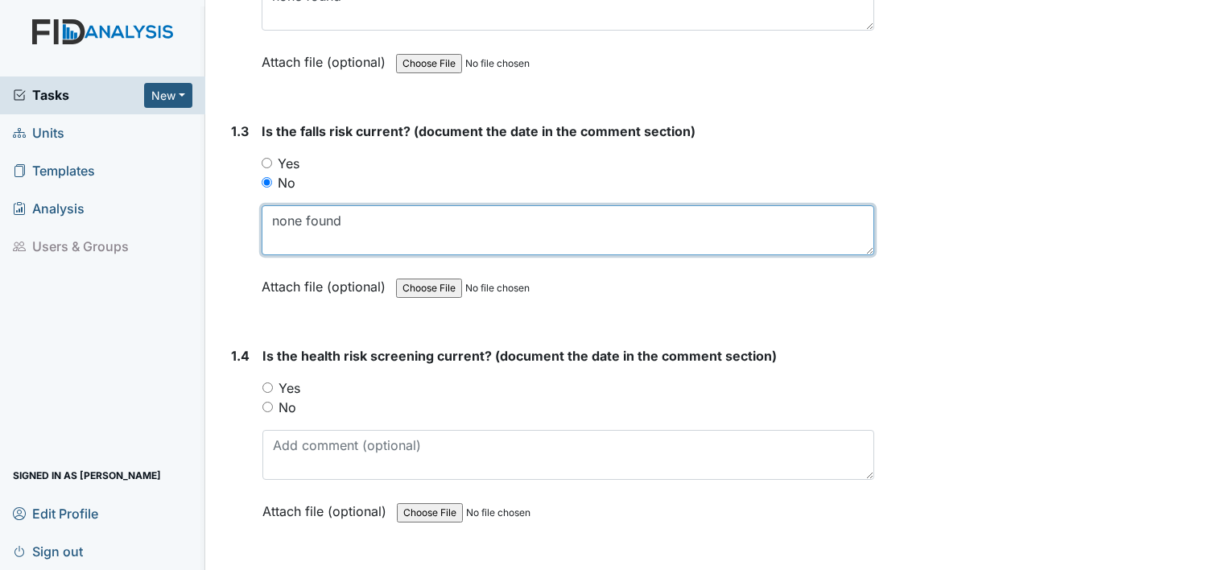
scroll to position [618, 0]
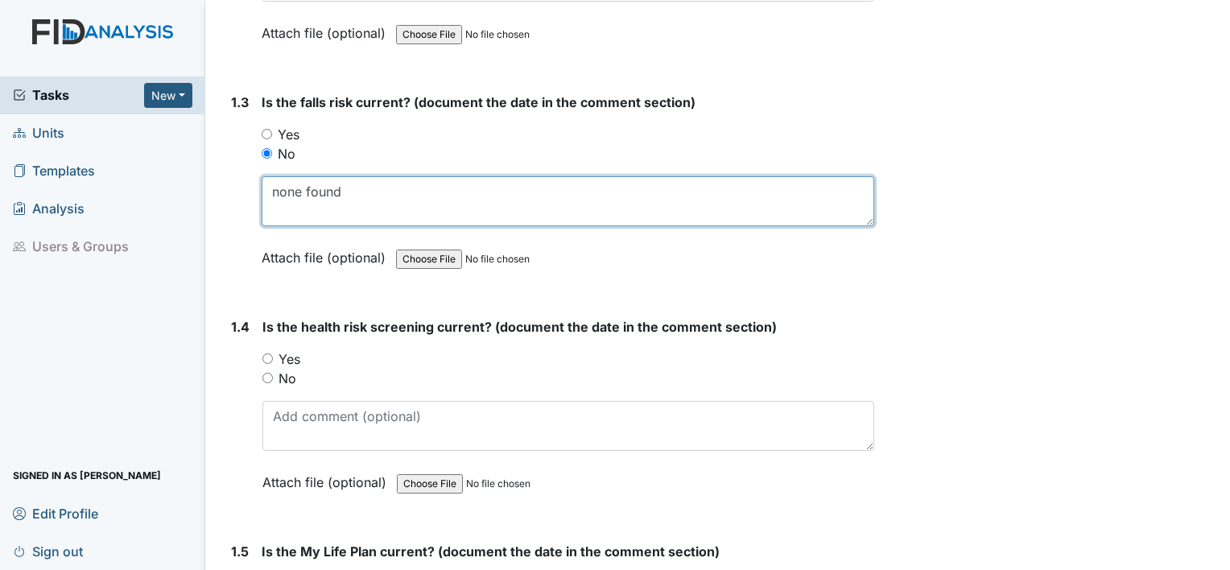
type textarea "none found"
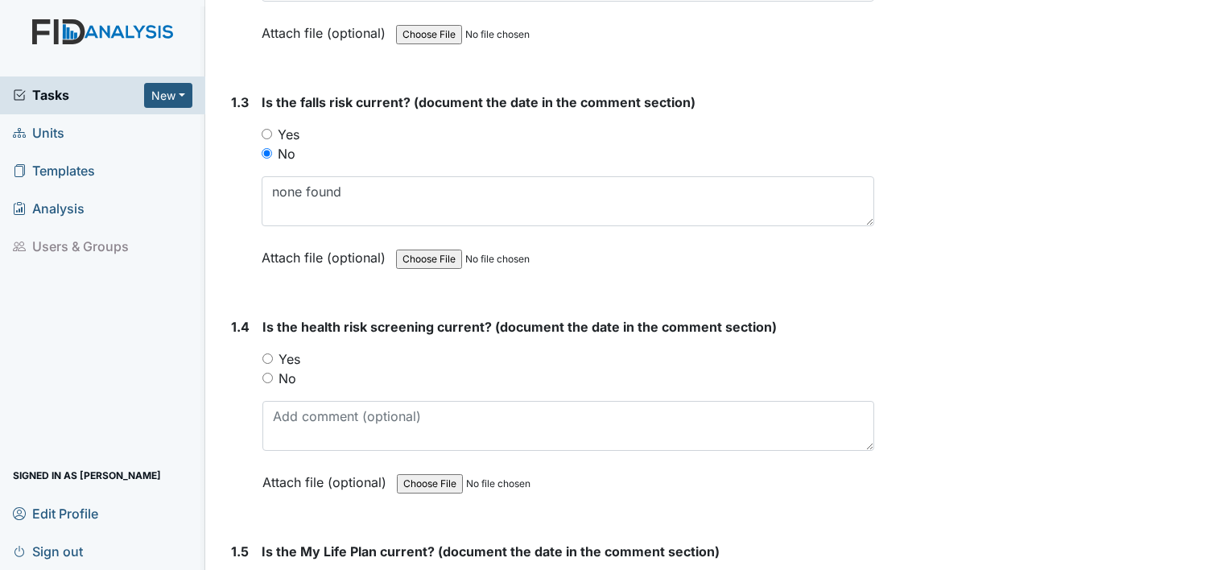
click at [284, 395] on div "Is the health risk screening current? (document the date in the comment section…" at bounding box center [569, 410] width 612 height 186
click at [290, 372] on label "No" at bounding box center [288, 378] width 18 height 19
click at [273, 373] on input "No" at bounding box center [268, 378] width 10 height 10
radio input "true"
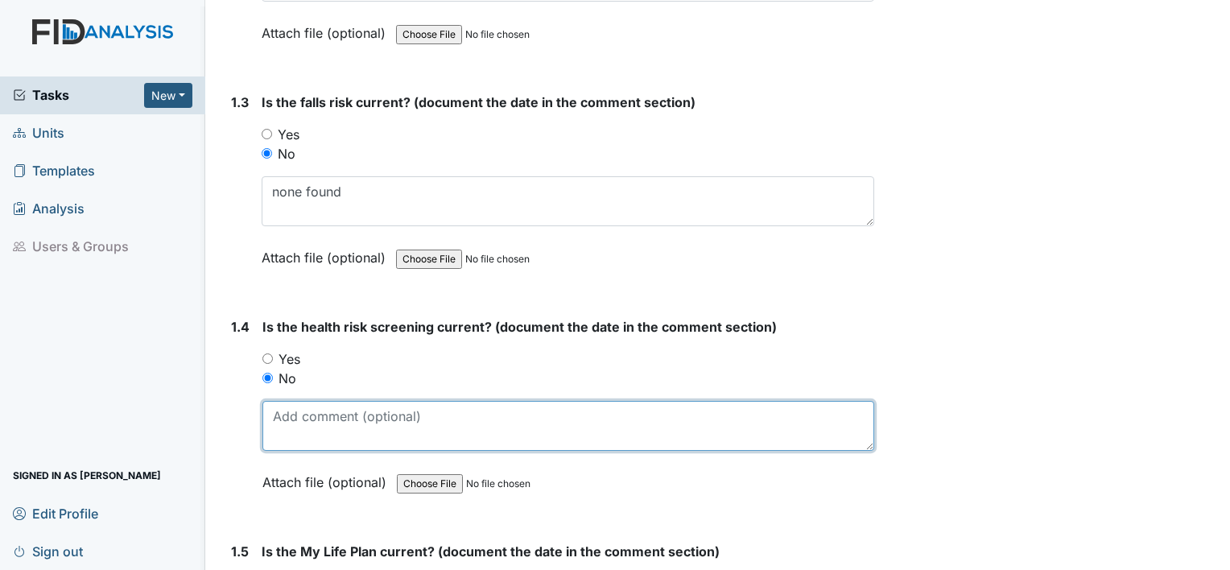
click at [290, 417] on textarea at bounding box center [569, 426] width 612 height 50
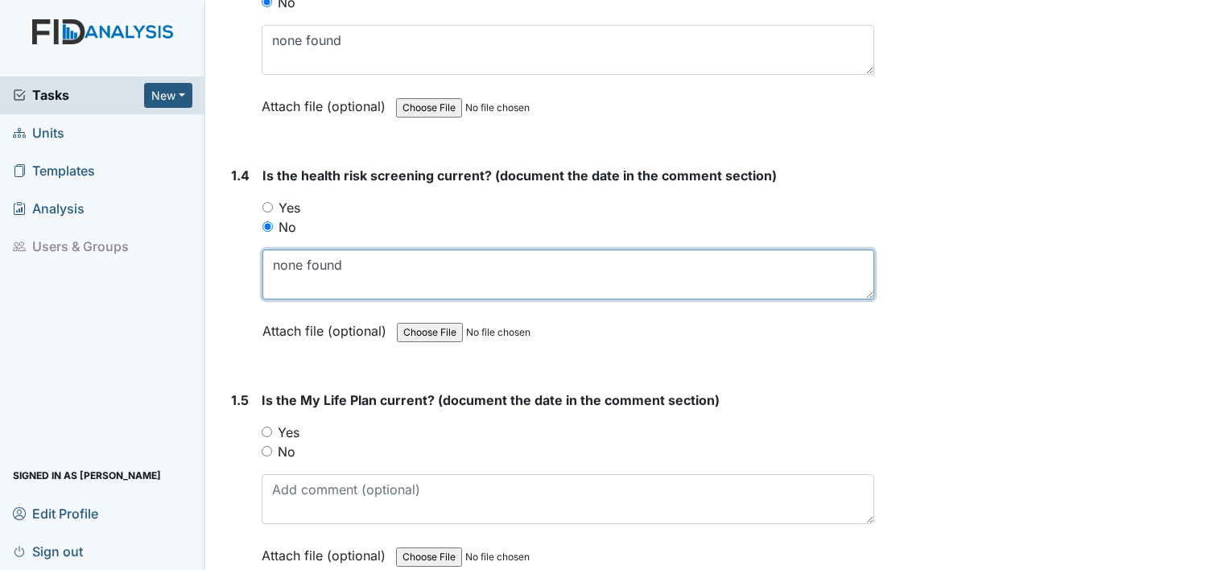
scroll to position [770, 0]
type textarea "none found"
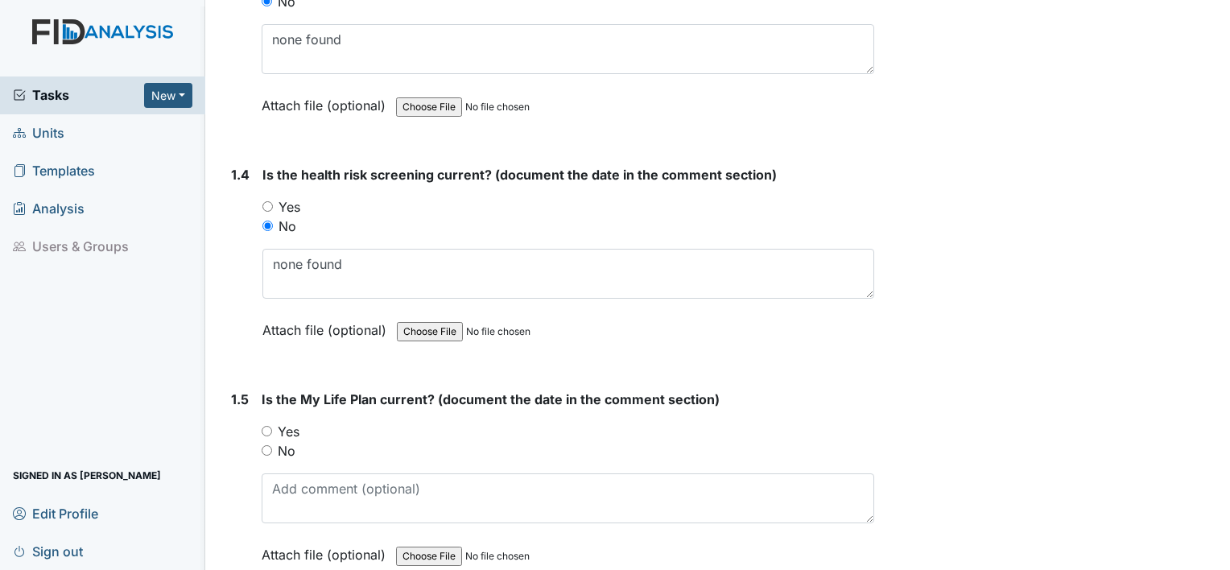
click at [289, 441] on label "No" at bounding box center [287, 450] width 18 height 19
click at [272, 445] on input "No" at bounding box center [267, 450] width 10 height 10
radio input "true"
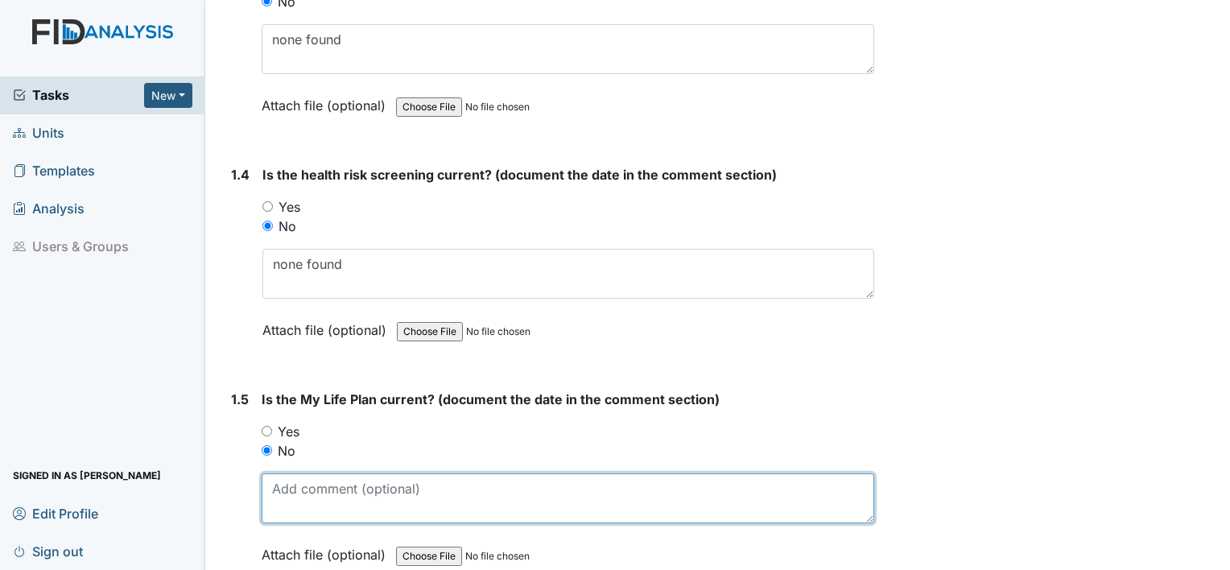
click at [290, 488] on textarea at bounding box center [568, 499] width 613 height 50
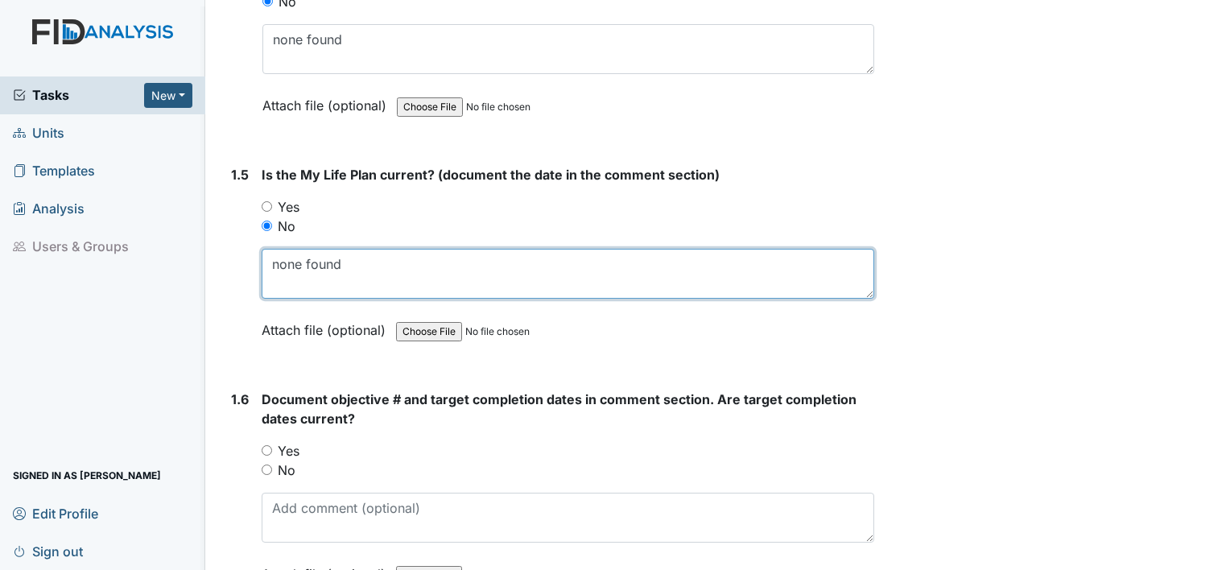
scroll to position [995, 0]
type textarea "none found"
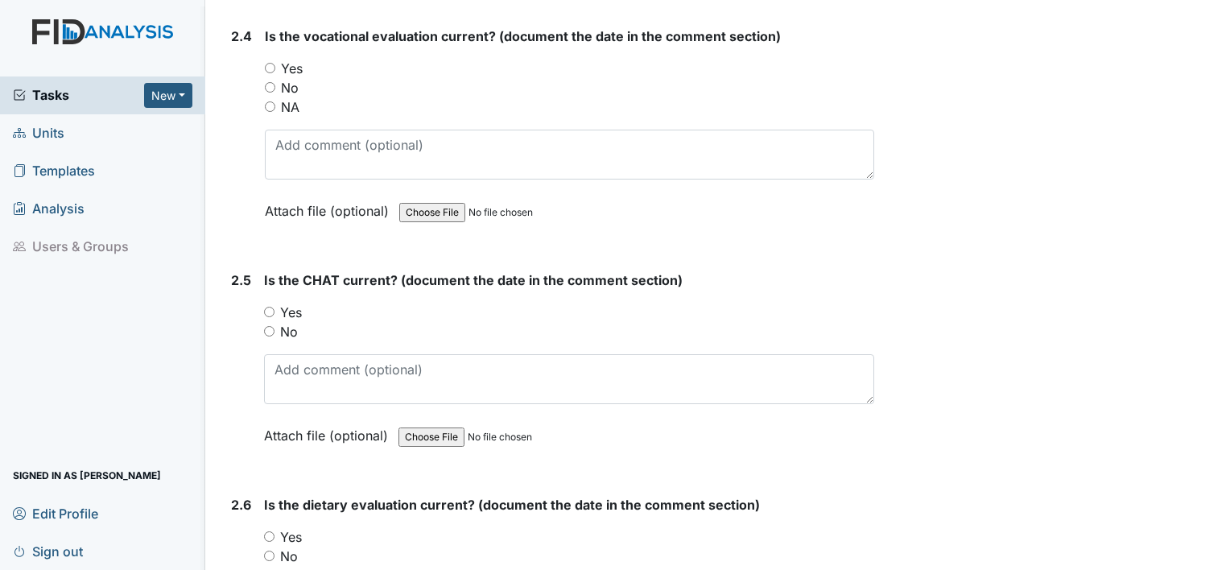
scroll to position [2383, 0]
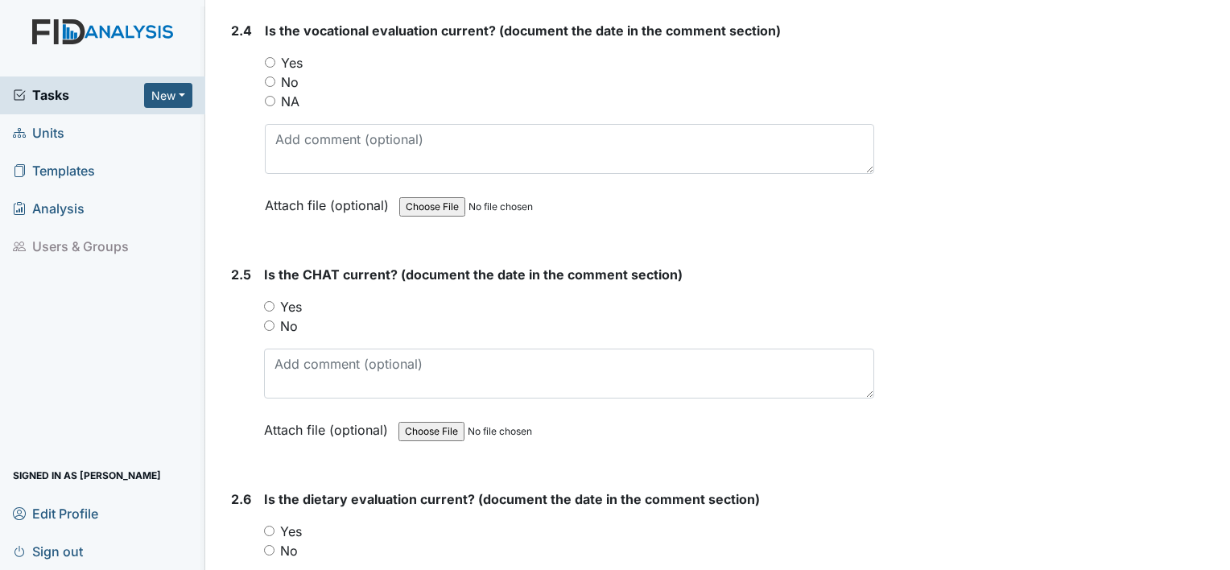
click at [293, 297] on label "Yes" at bounding box center [291, 306] width 22 height 19
click at [275, 301] on input "Yes" at bounding box center [269, 306] width 10 height 10
radio input "true"
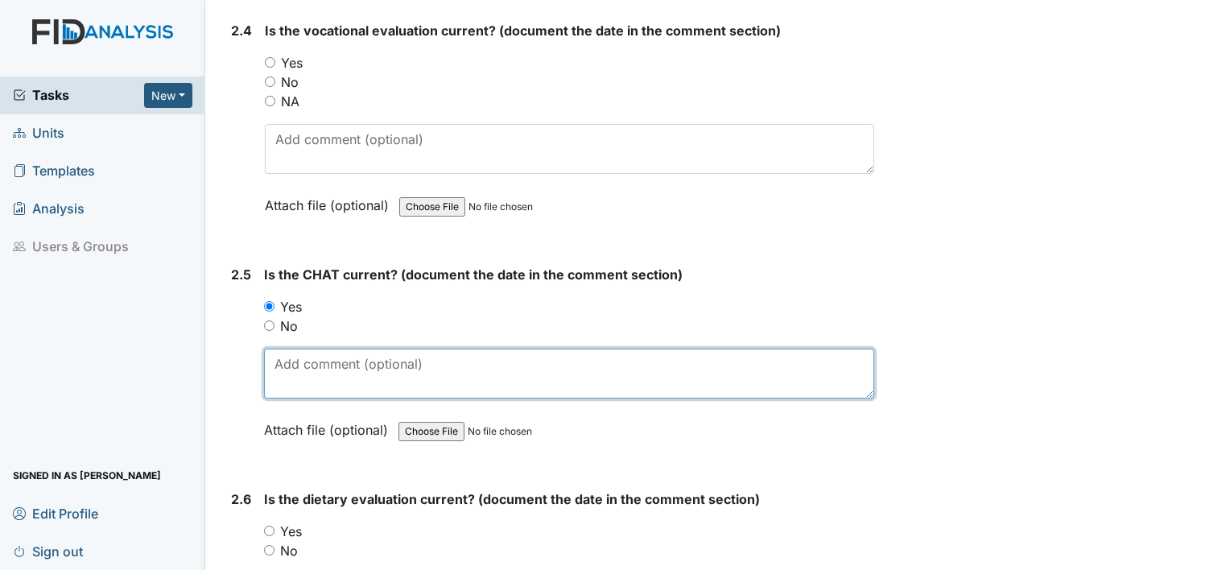
click at [294, 350] on textarea at bounding box center [569, 374] width 610 height 50
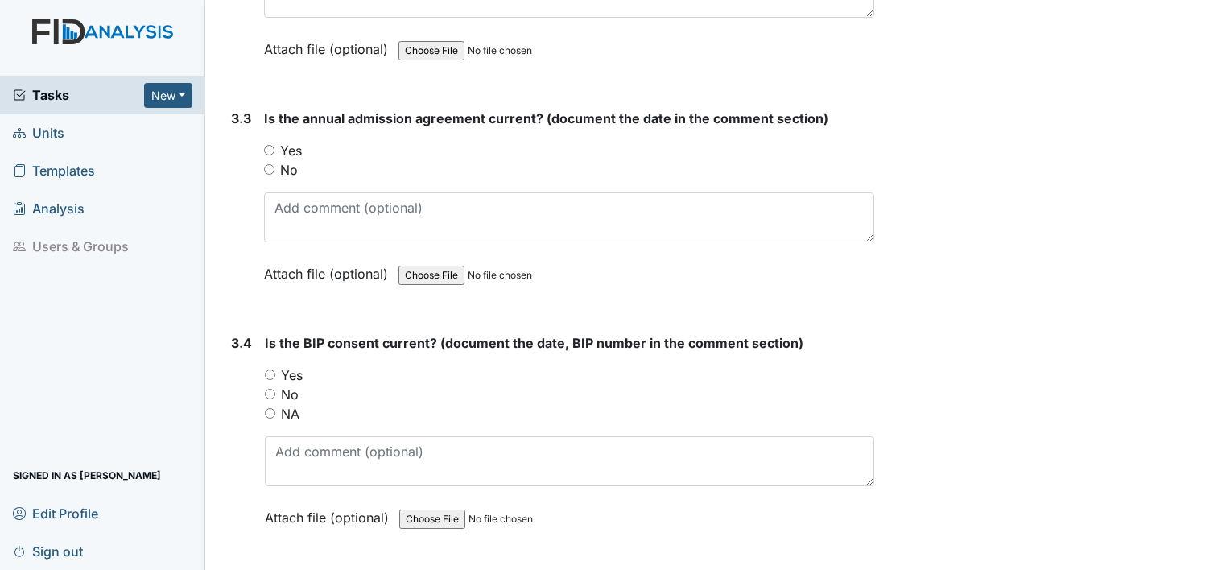
scroll to position [4491, 0]
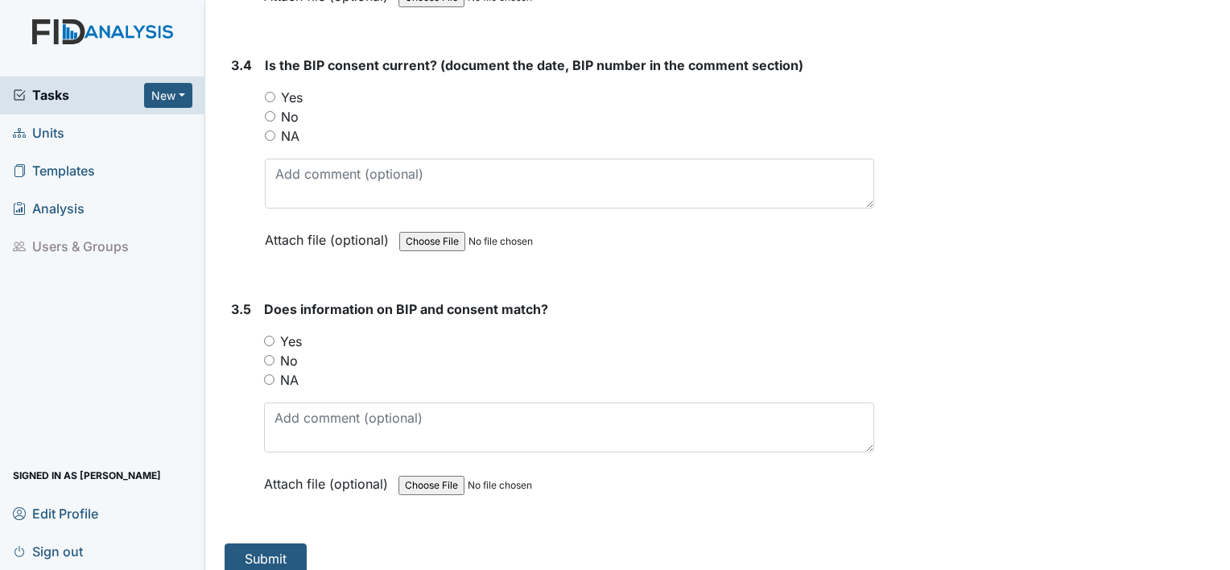
type textarea "[DATE]"
click at [292, 370] on label "NA" at bounding box center [289, 379] width 19 height 19
click at [275, 374] on input "NA" at bounding box center [269, 379] width 10 height 10
radio input "true"
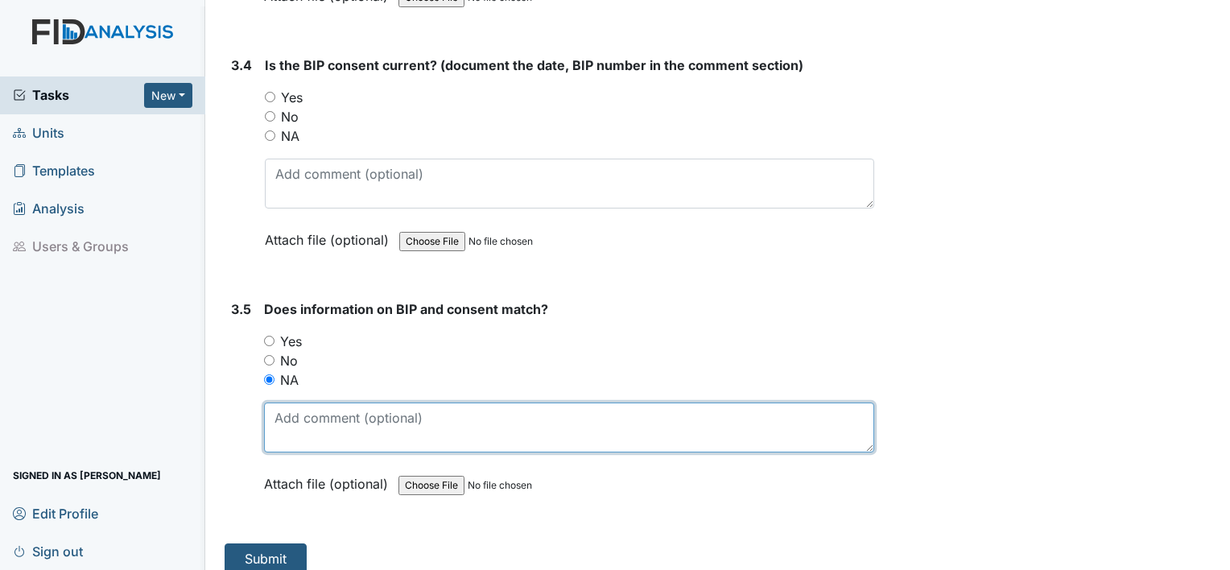
click at [297, 406] on textarea at bounding box center [569, 428] width 610 height 50
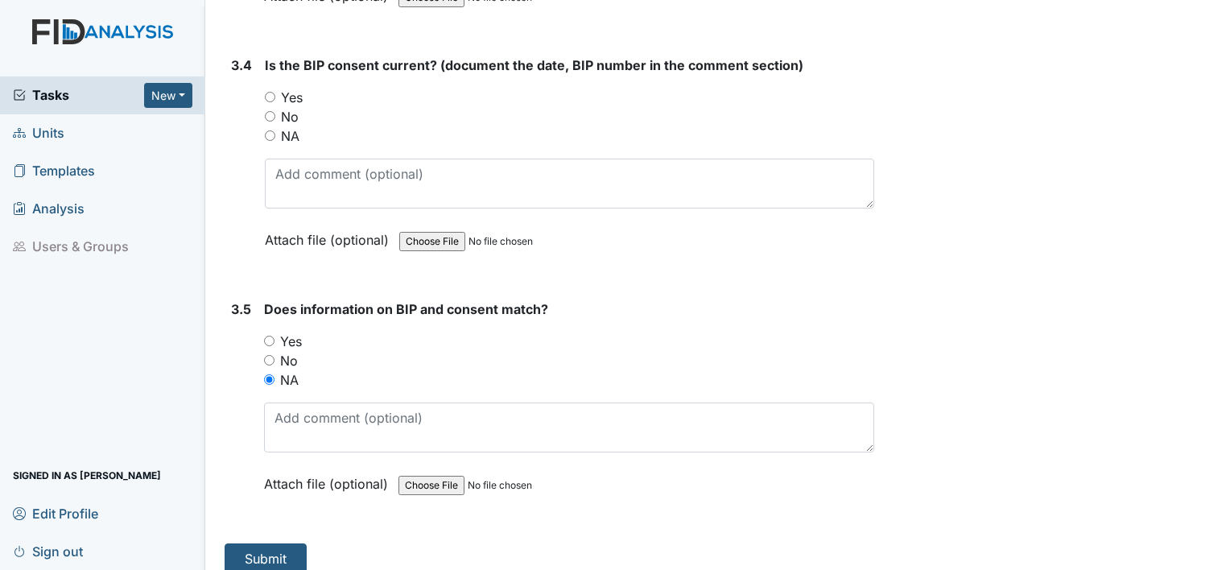
click at [292, 351] on label "No" at bounding box center [289, 360] width 18 height 19
click at [275, 355] on input "No" at bounding box center [269, 360] width 10 height 10
radio input "true"
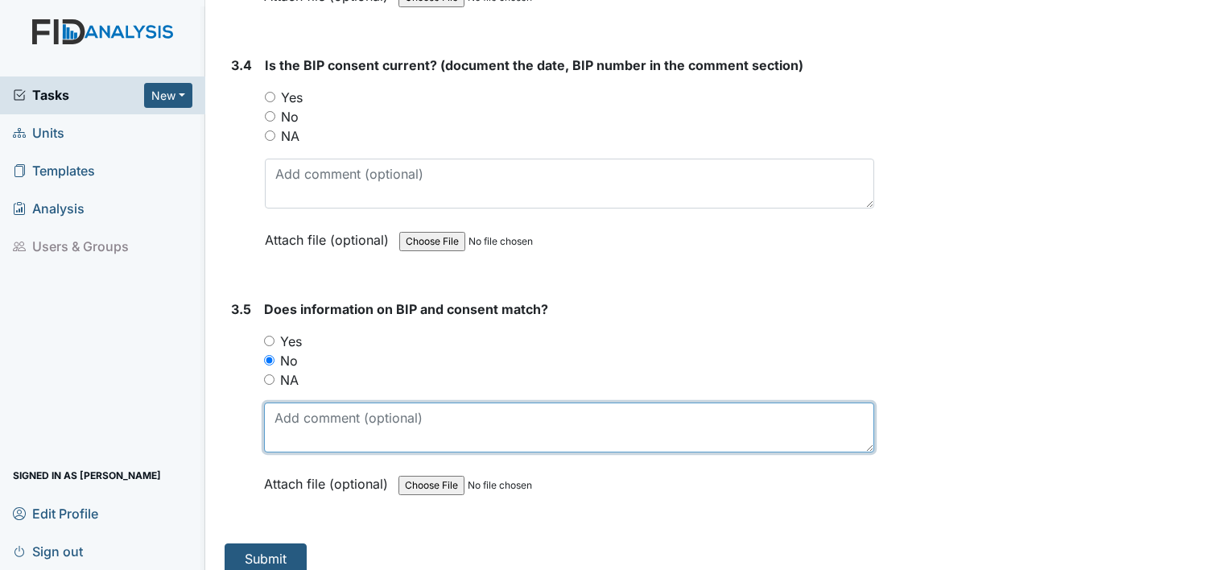
click at [292, 403] on textarea at bounding box center [569, 428] width 610 height 50
type textarea "no consent"
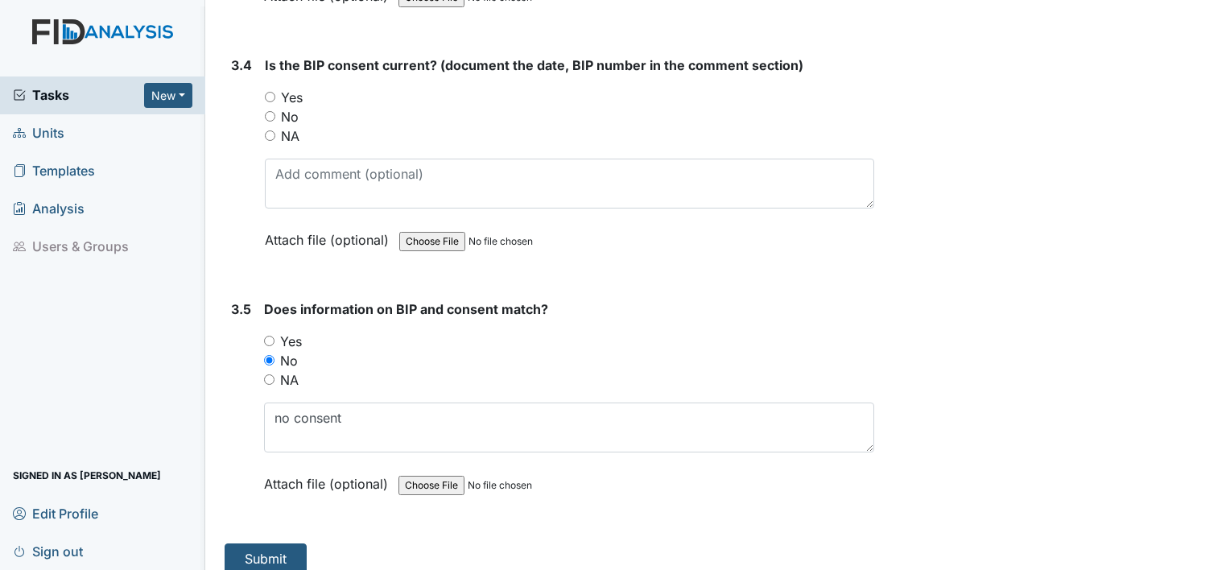
click at [292, 107] on label "No" at bounding box center [290, 116] width 18 height 19
click at [275, 111] on input "No" at bounding box center [270, 116] width 10 height 10
radio input "true"
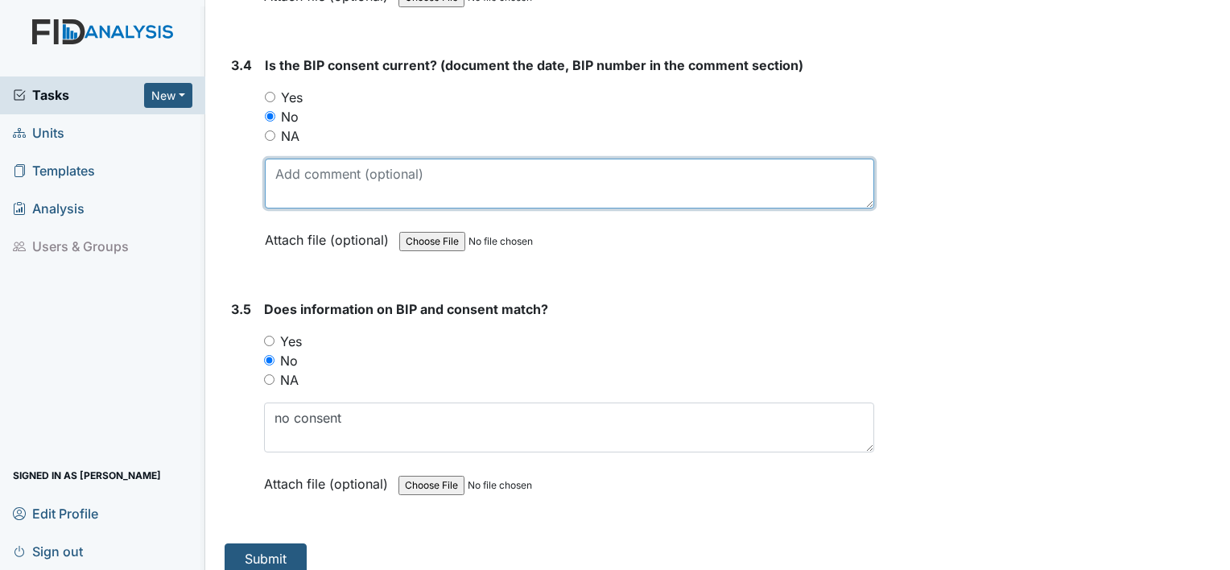
click at [291, 177] on textarea at bounding box center [570, 184] width 610 height 50
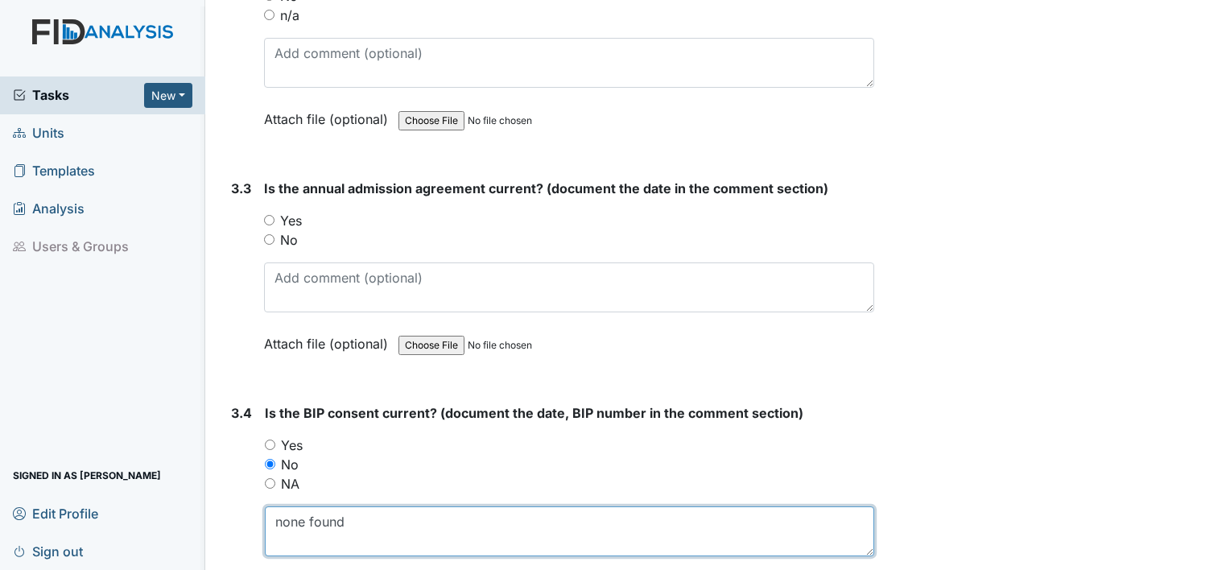
scroll to position [4142, 0]
type textarea "none found"
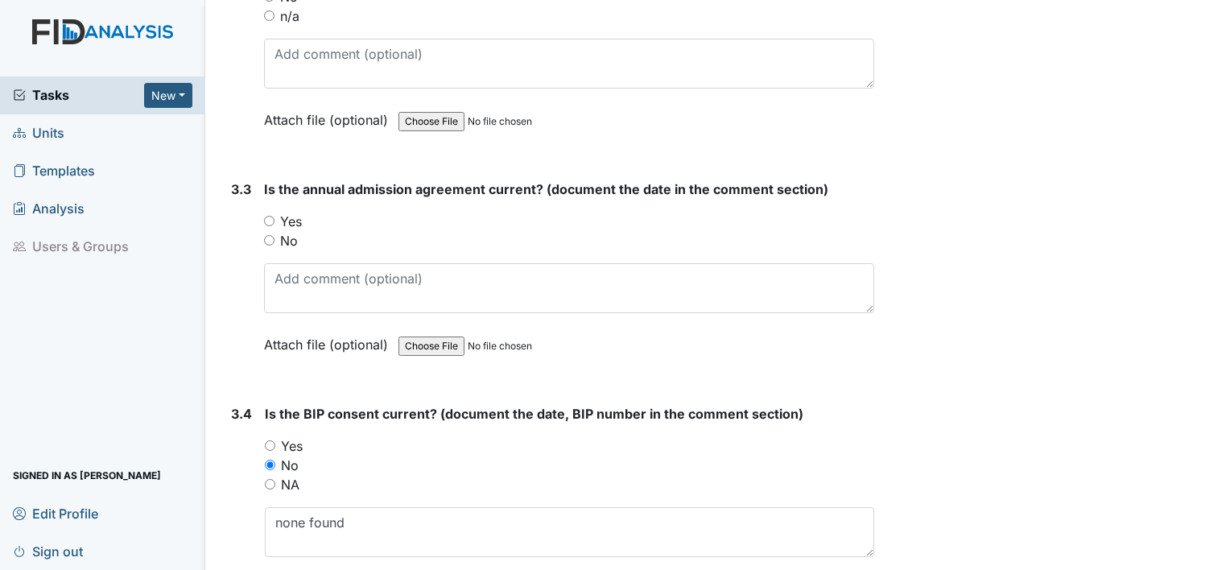
click at [290, 212] on label "Yes" at bounding box center [291, 221] width 22 height 19
click at [275, 216] on input "Yes" at bounding box center [269, 221] width 10 height 10
radio input "true"
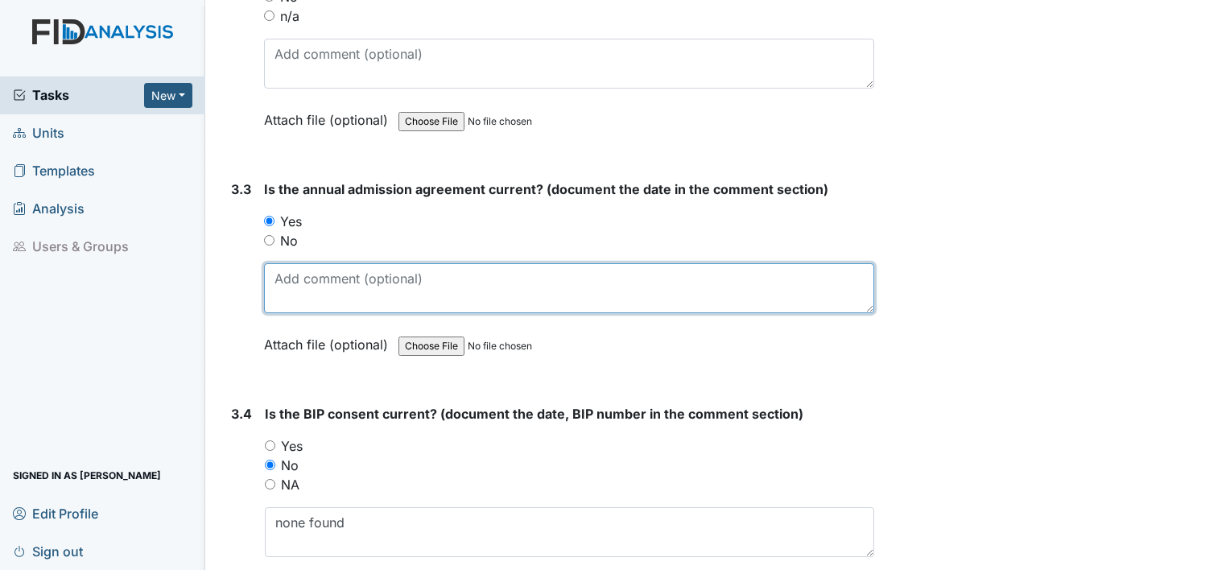
click at [290, 263] on textarea at bounding box center [569, 288] width 610 height 50
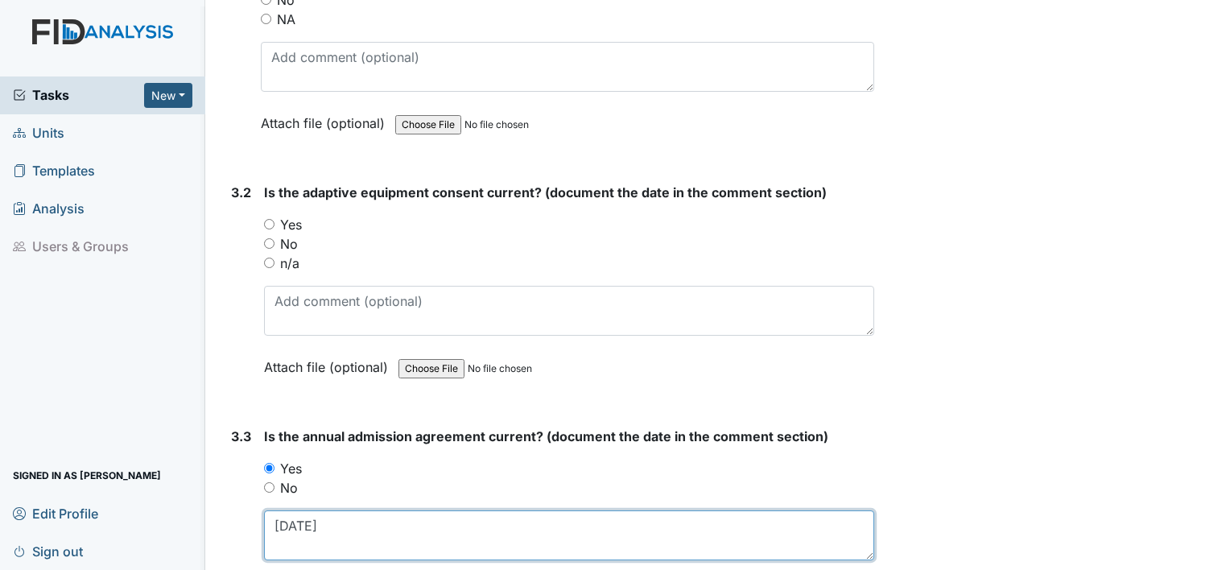
scroll to position [3869, 0]
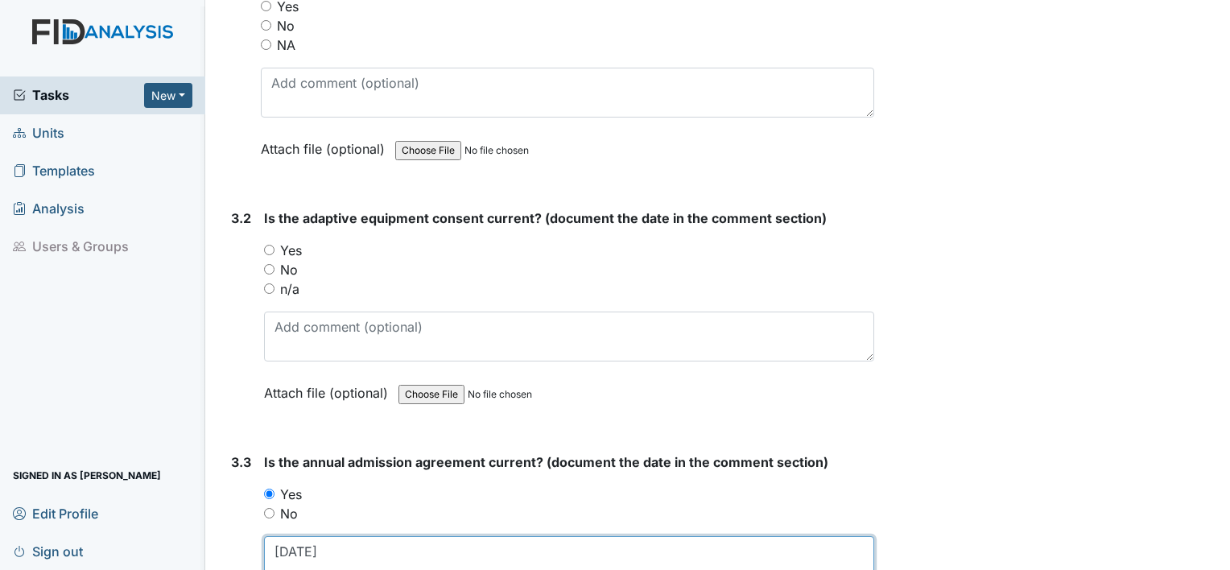
type textarea "[DATE]"
click at [290, 261] on label "No" at bounding box center [289, 269] width 18 height 19
click at [275, 264] on input "No" at bounding box center [269, 269] width 10 height 10
radio input "true"
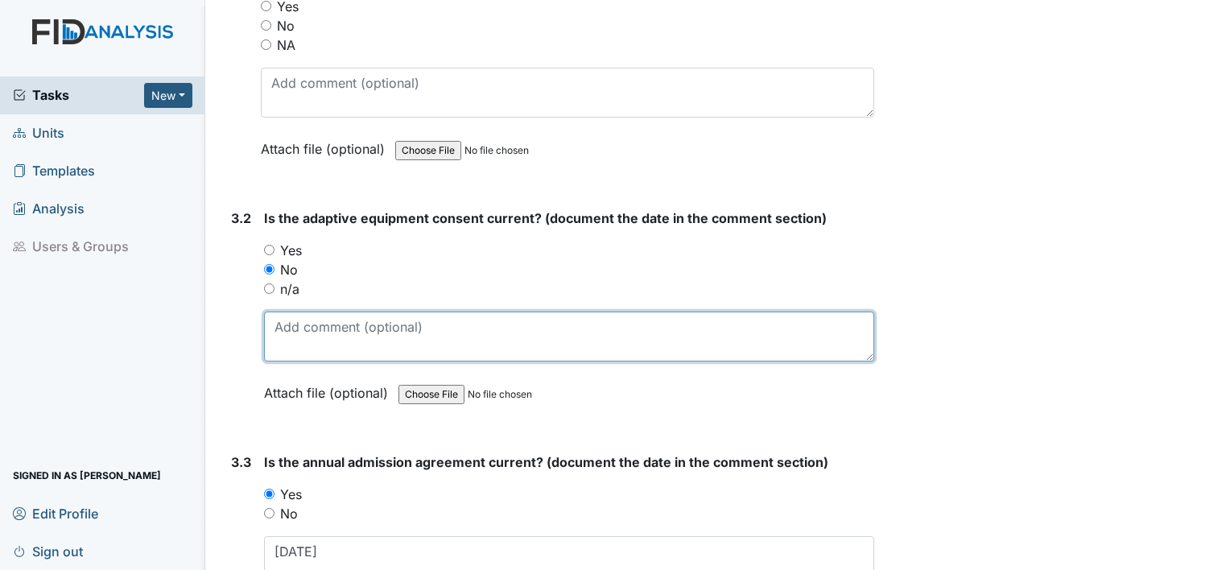
click at [290, 313] on textarea at bounding box center [569, 337] width 610 height 50
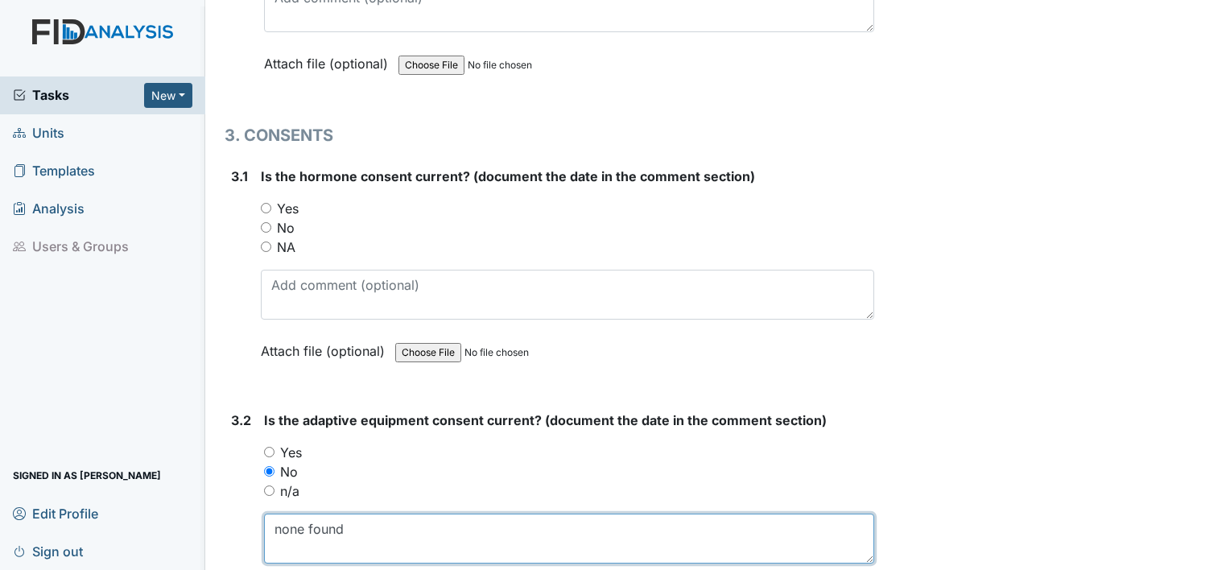
scroll to position [3654, 0]
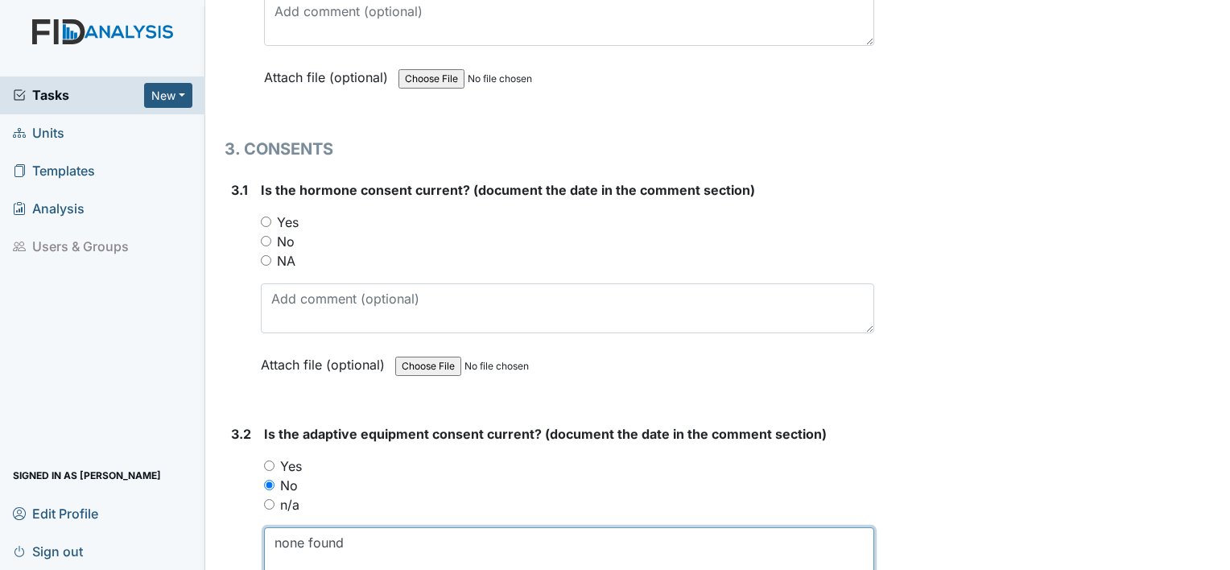
type textarea "none found"
click at [287, 232] on label "No" at bounding box center [286, 241] width 18 height 19
click at [271, 236] on input "No" at bounding box center [266, 241] width 10 height 10
radio input "true"
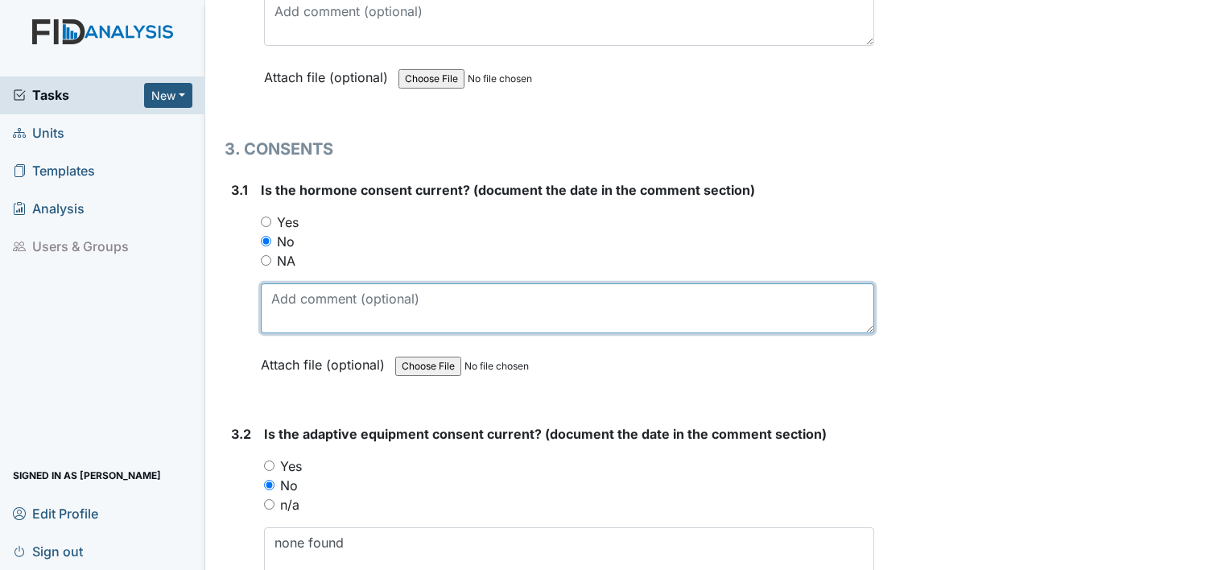
click at [287, 292] on textarea at bounding box center [568, 308] width 614 height 50
click at [287, 292] on textarea "n" at bounding box center [568, 308] width 614 height 50
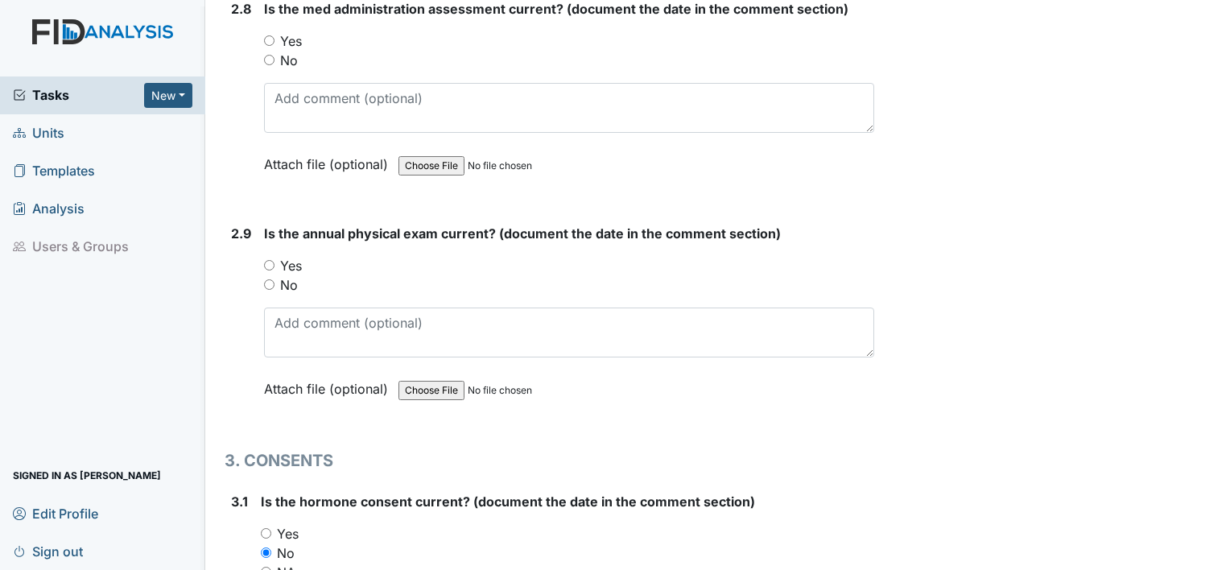
scroll to position [3341, 0]
type textarea "none found"
click at [283, 257] on label "Yes" at bounding box center [291, 266] width 22 height 19
click at [275, 261] on input "Yes" at bounding box center [269, 266] width 10 height 10
radio input "true"
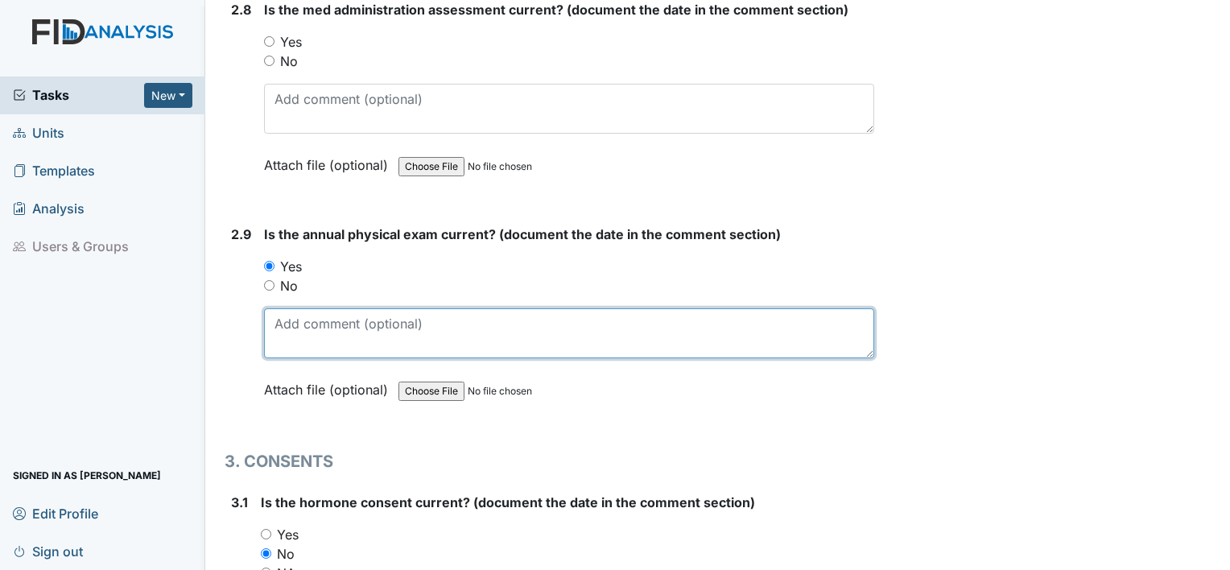
click at [300, 310] on textarea at bounding box center [569, 333] width 610 height 50
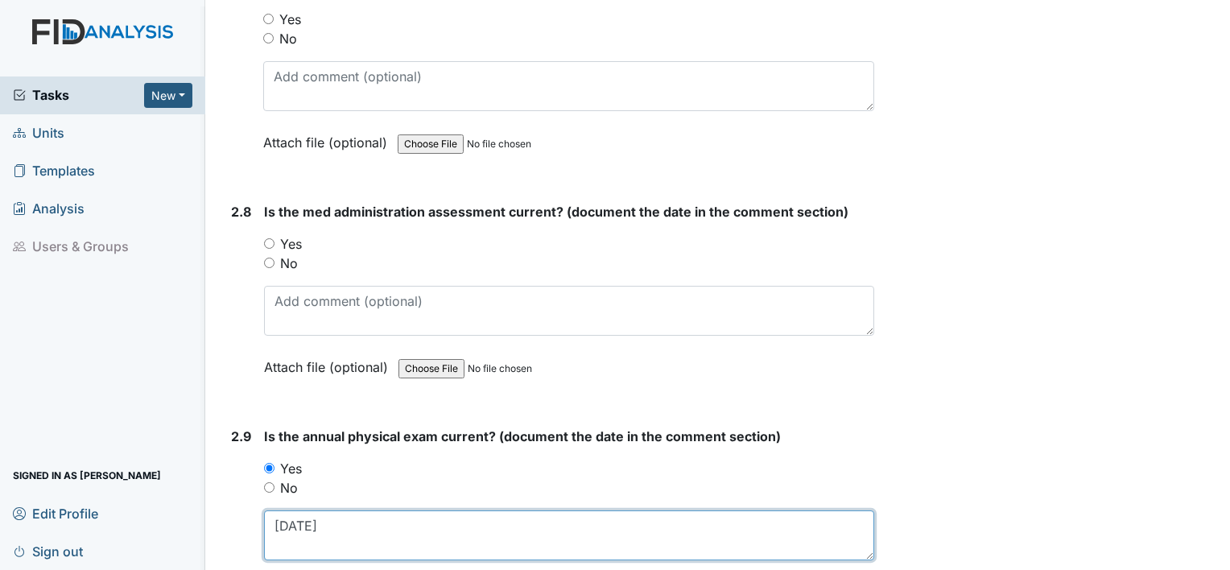
scroll to position [3138, 0]
type textarea "[DATE]"
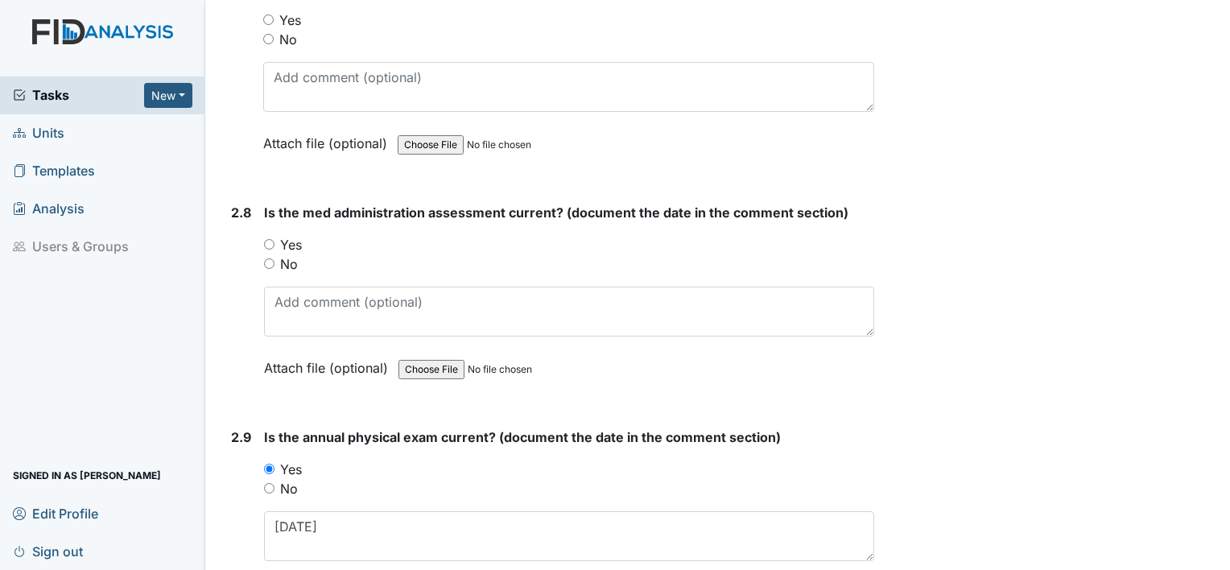
click at [291, 254] on label "No" at bounding box center [289, 263] width 18 height 19
click at [275, 258] on input "No" at bounding box center [269, 263] width 10 height 10
radio input "true"
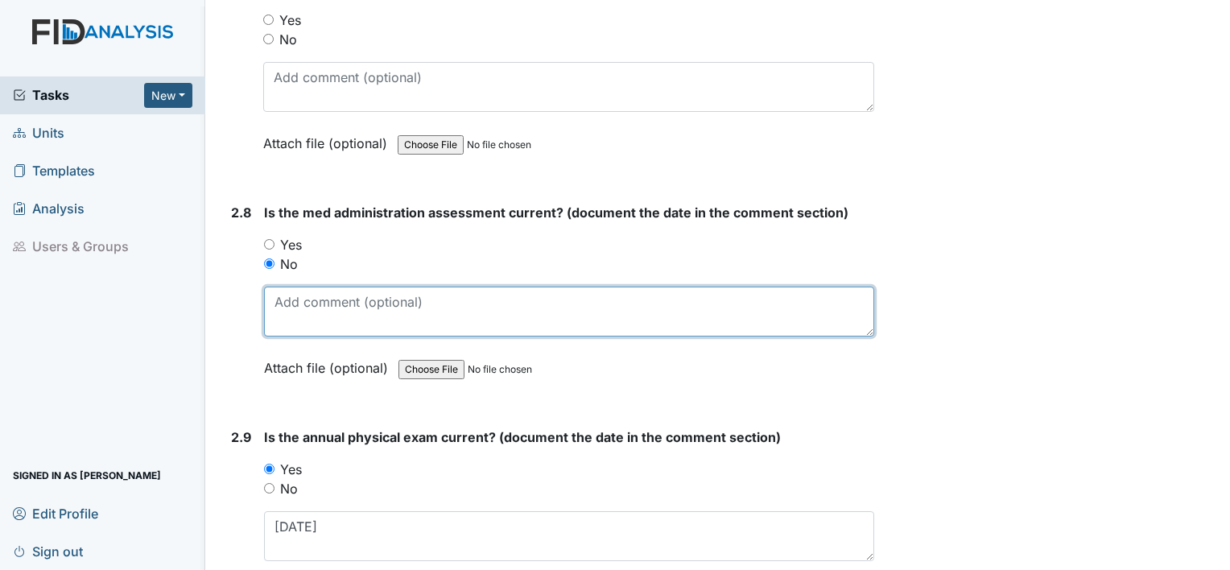
click at [291, 299] on textarea at bounding box center [569, 312] width 610 height 50
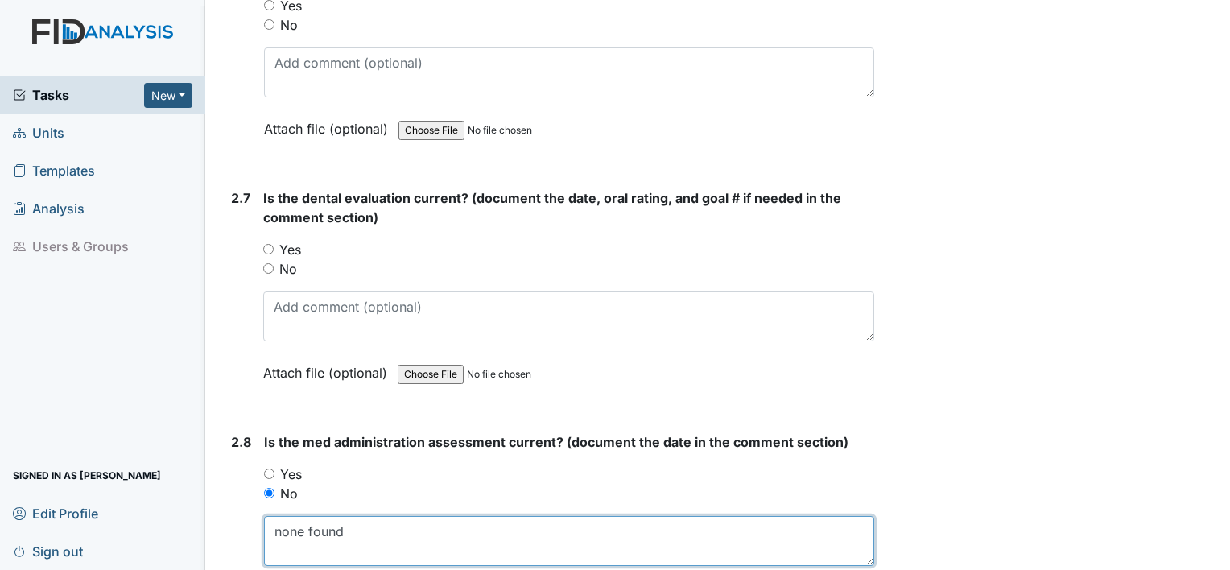
scroll to position [2906, 0]
type textarea "none found"
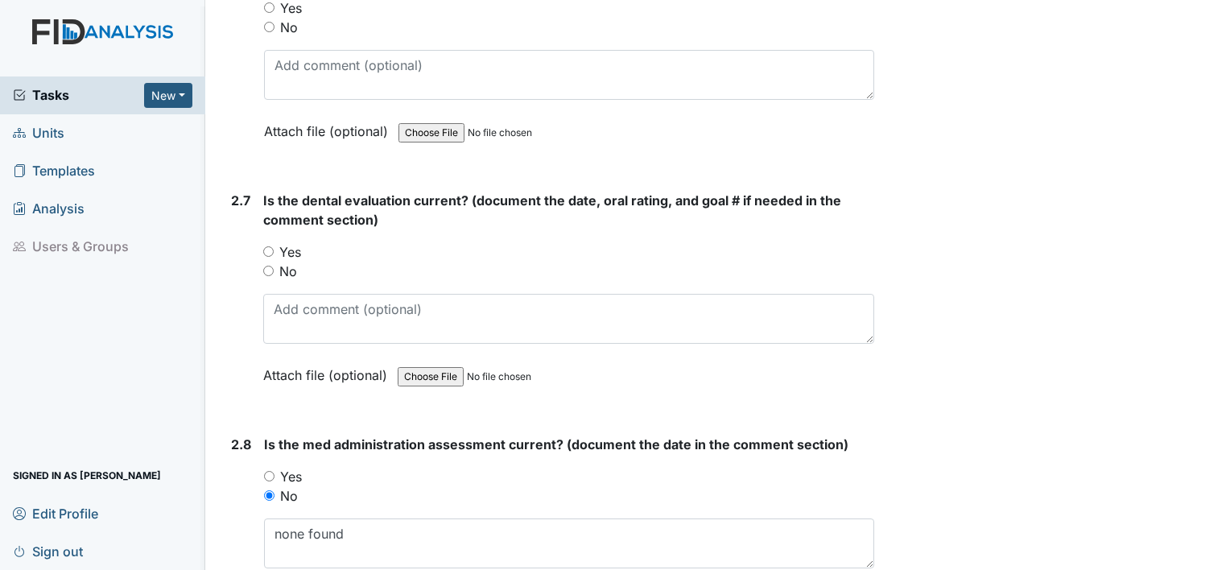
click at [287, 262] on label "No" at bounding box center [288, 271] width 18 height 19
click at [274, 266] on input "No" at bounding box center [268, 271] width 10 height 10
radio input "true"
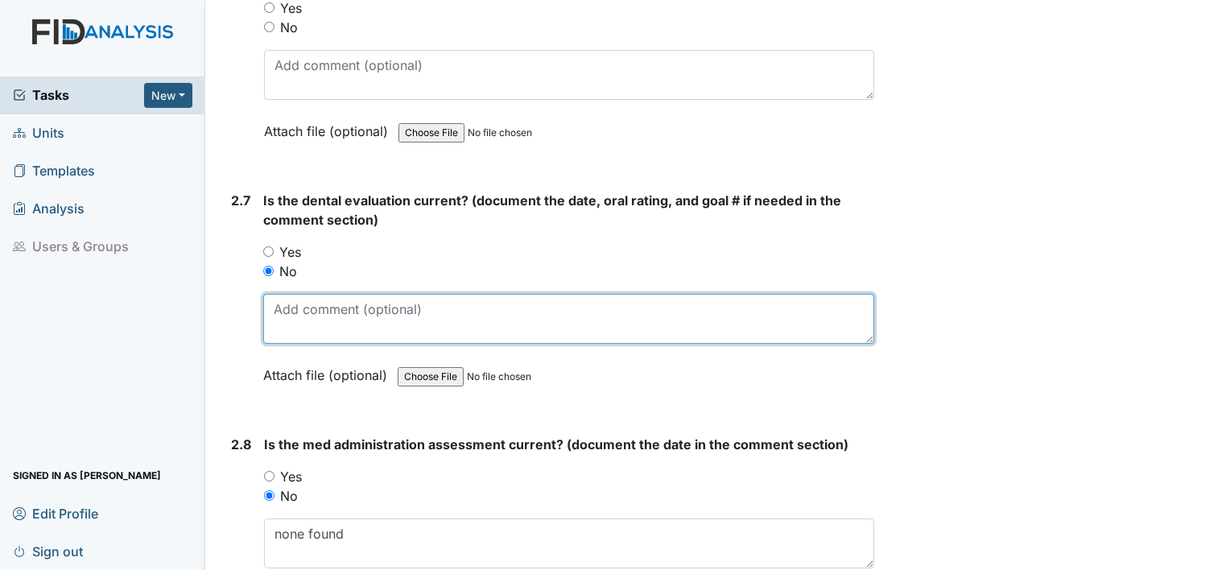
click at [305, 304] on textarea at bounding box center [568, 319] width 611 height 50
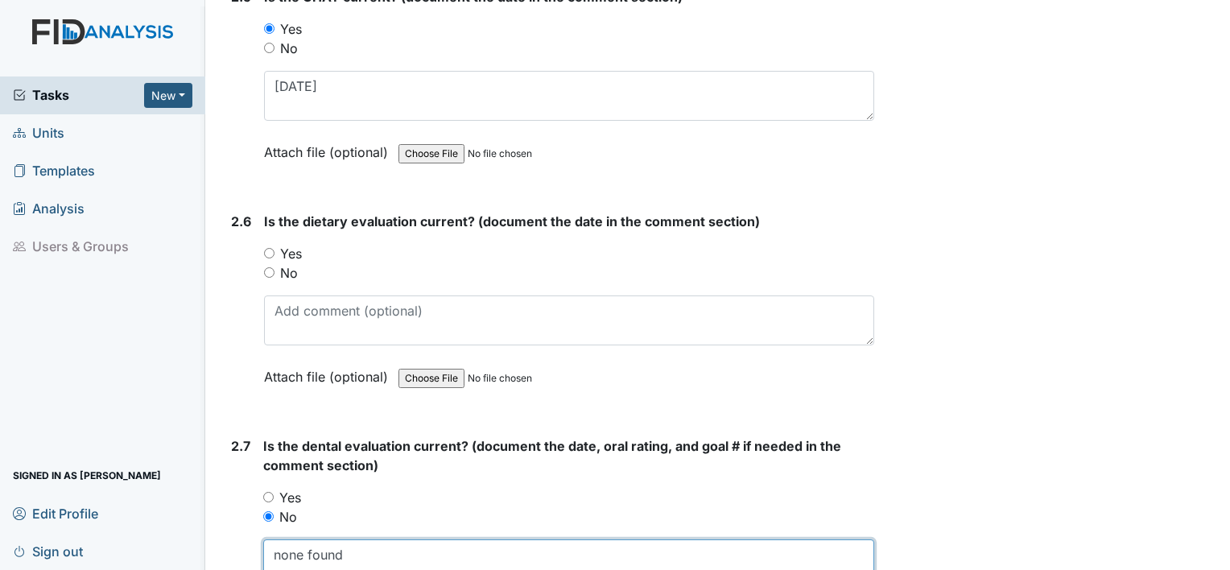
scroll to position [2651, 0]
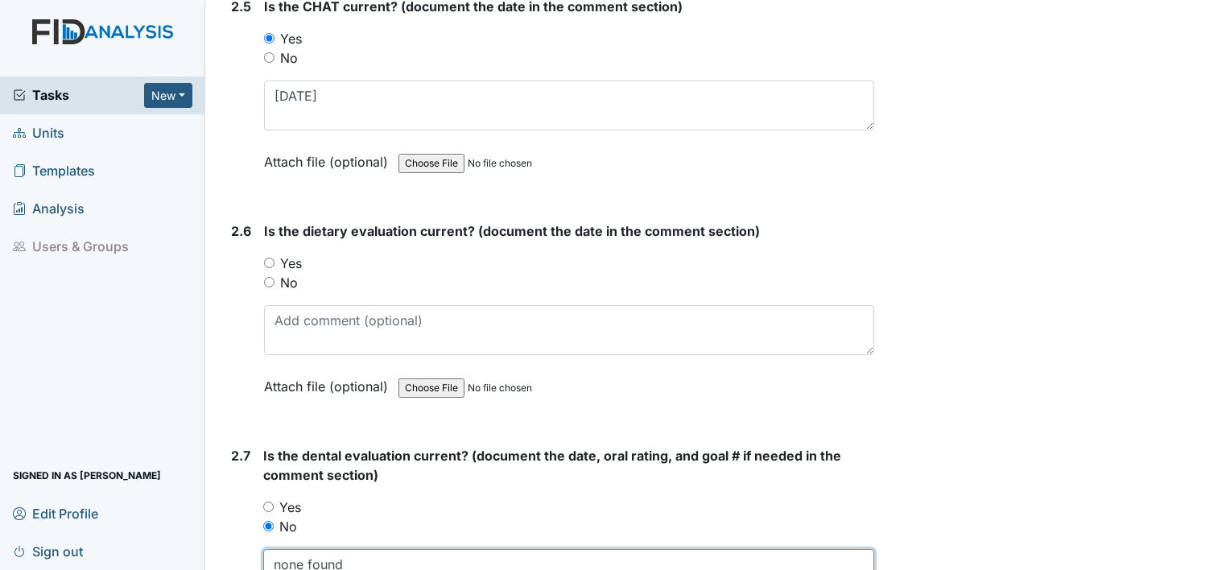
type textarea "none found"
click at [300, 254] on label "Yes" at bounding box center [291, 263] width 22 height 19
click at [275, 258] on input "Yes" at bounding box center [269, 263] width 10 height 10
radio input "true"
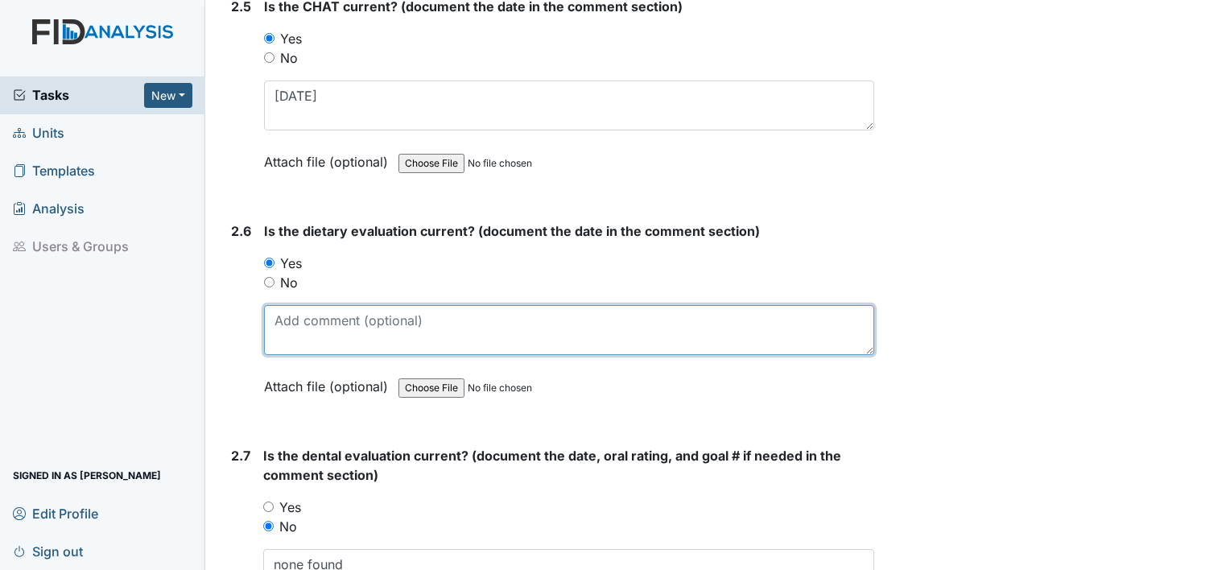
click at [287, 314] on textarea at bounding box center [569, 330] width 610 height 50
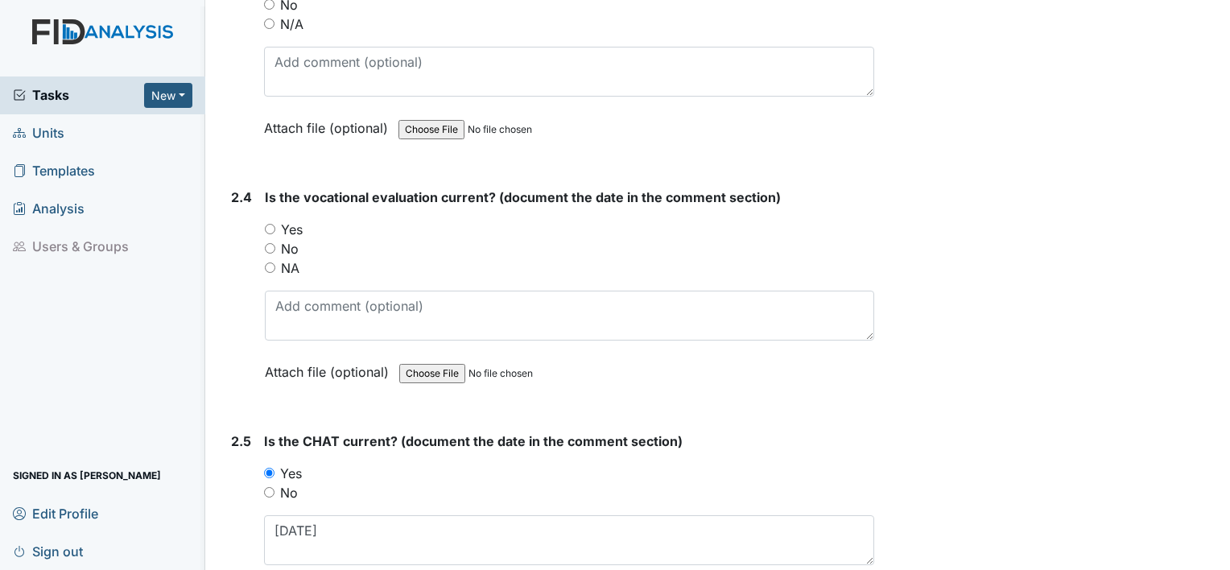
scroll to position [2203, 0]
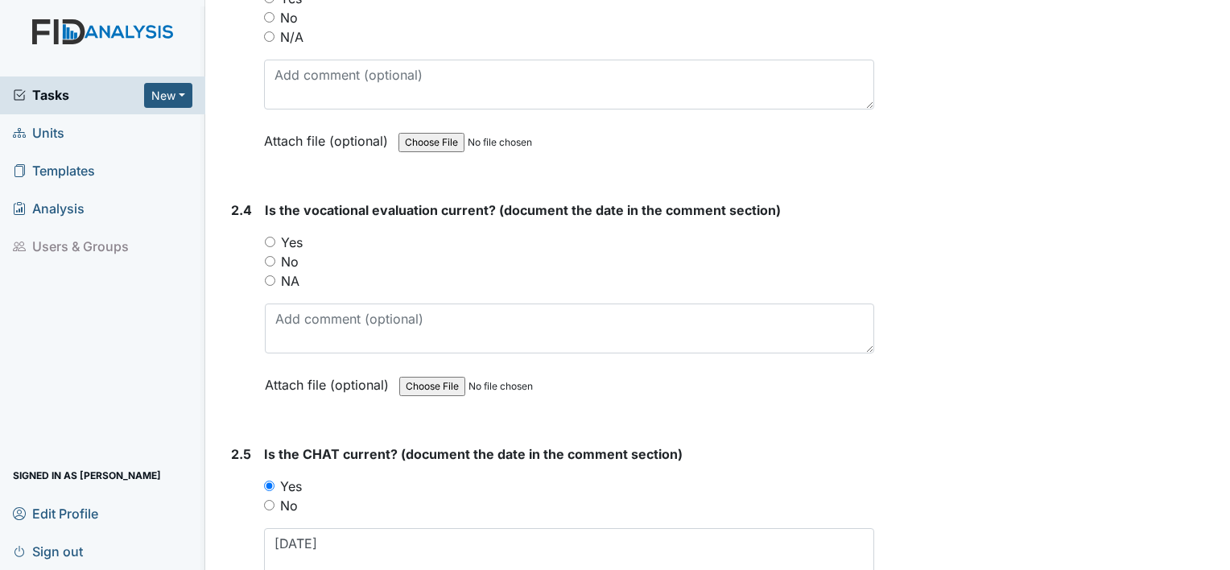
type textarea "4.18.25"
click at [299, 234] on label "Yes" at bounding box center [292, 242] width 22 height 19
click at [275, 237] on input "Yes" at bounding box center [270, 242] width 10 height 10
radio input "true"
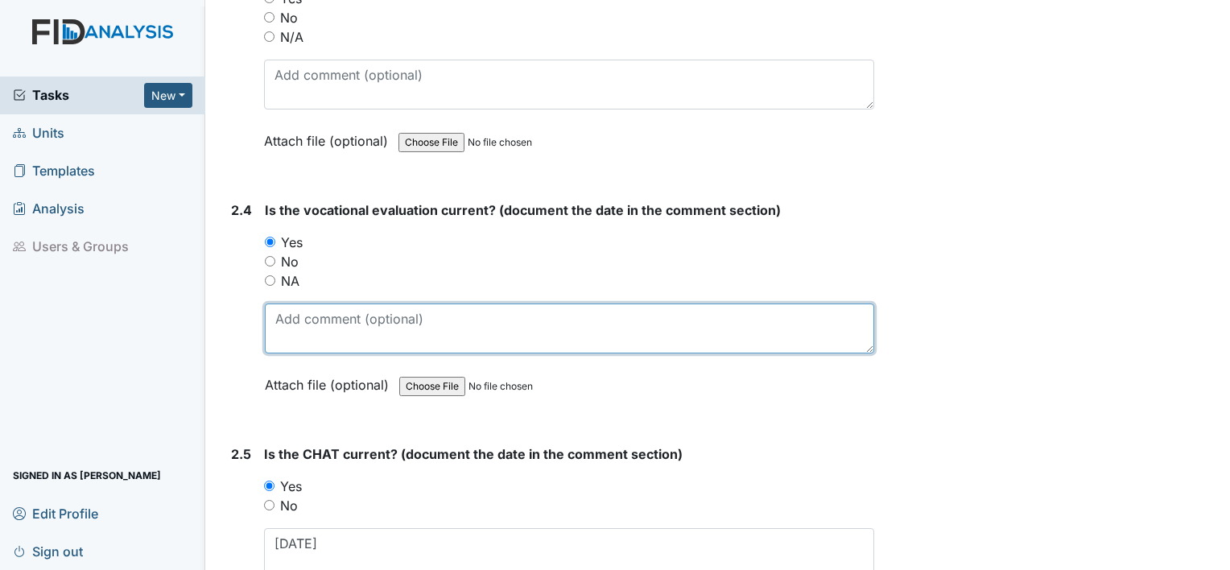
click at [296, 332] on textarea at bounding box center [570, 329] width 610 height 50
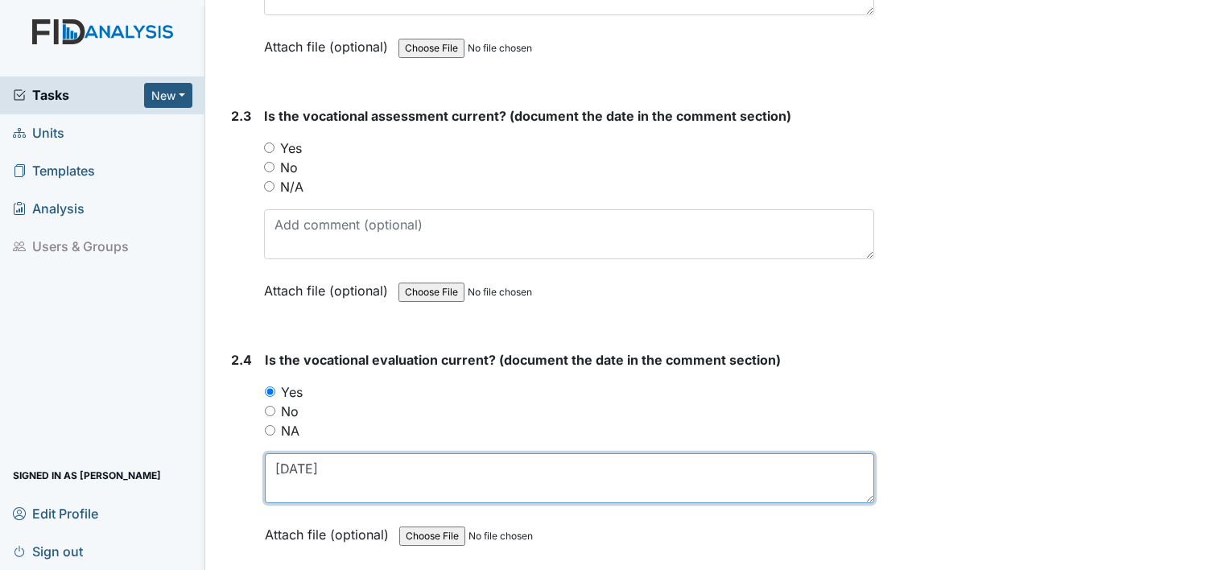
scroll to position [2052, 0]
type textarea "[DATE]"
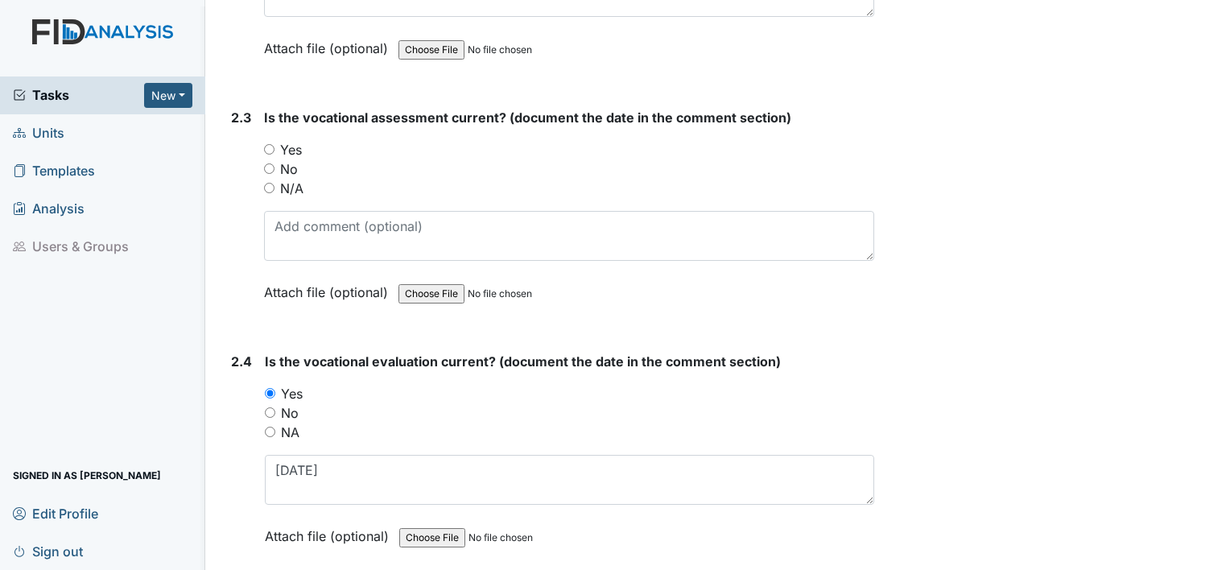
click at [293, 140] on label "Yes" at bounding box center [291, 149] width 22 height 19
click at [275, 144] on input "Yes" at bounding box center [269, 149] width 10 height 10
radio input "true"
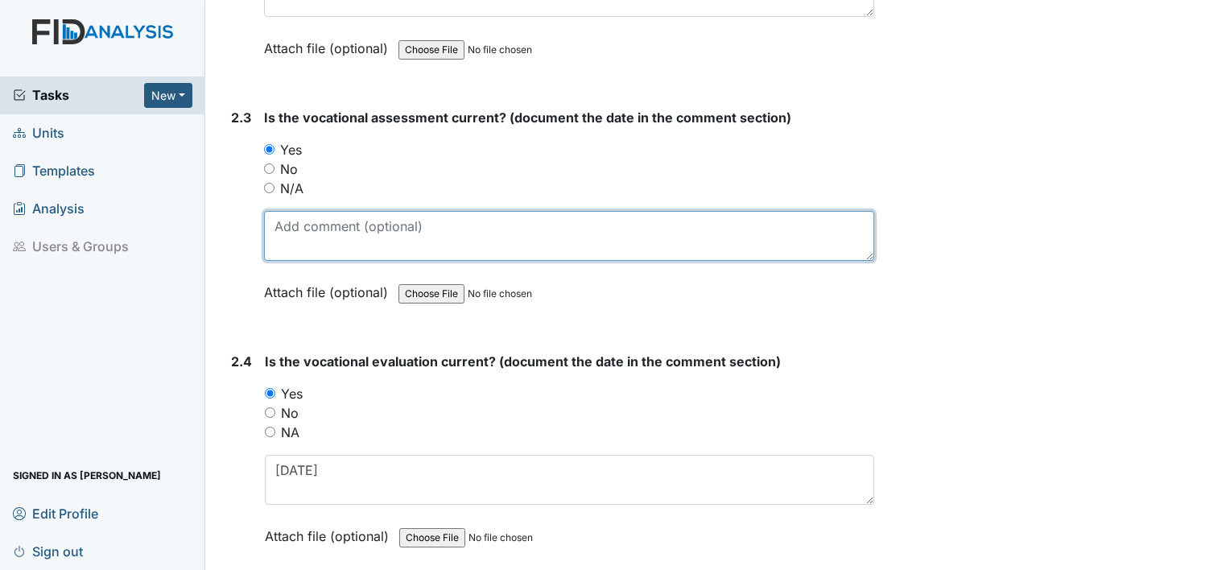
click at [294, 213] on textarea at bounding box center [569, 236] width 610 height 50
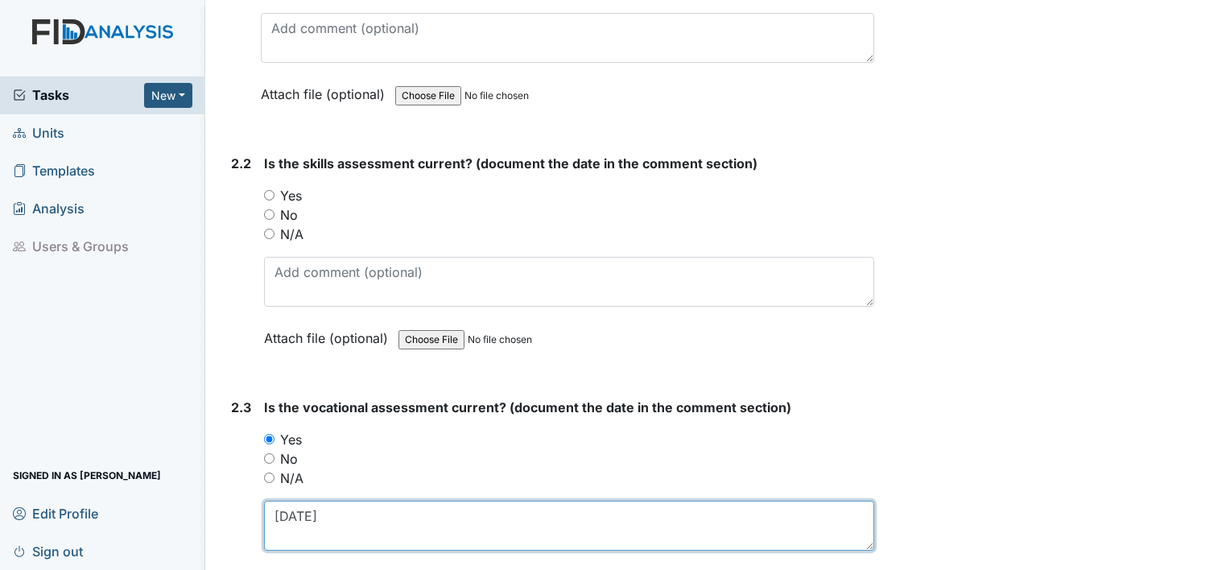
scroll to position [1756, 0]
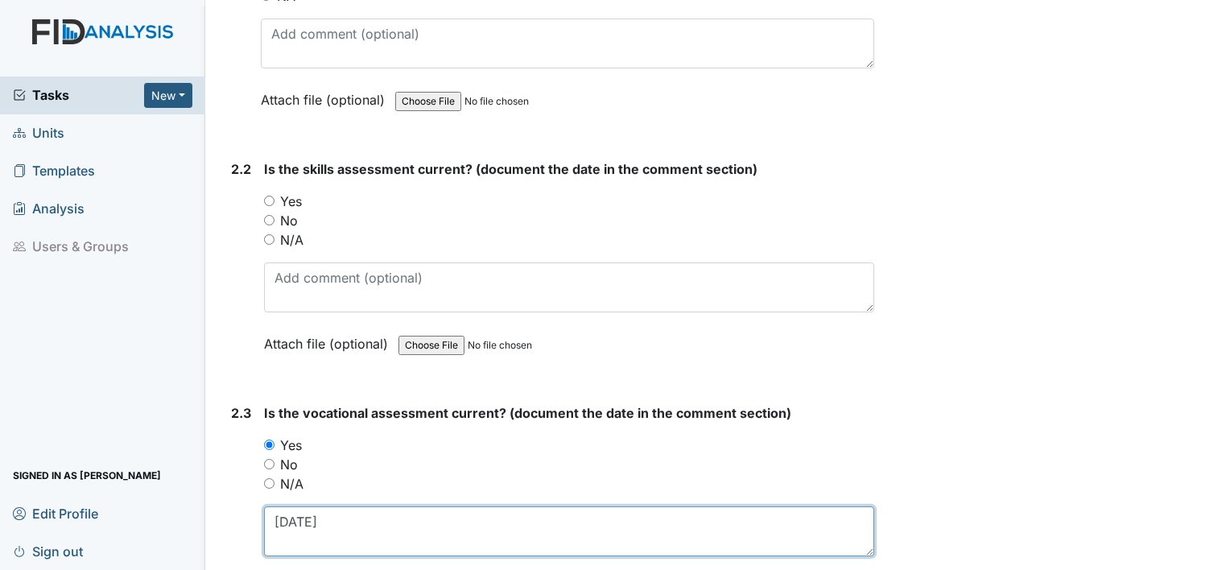
type textarea "[DATE]"
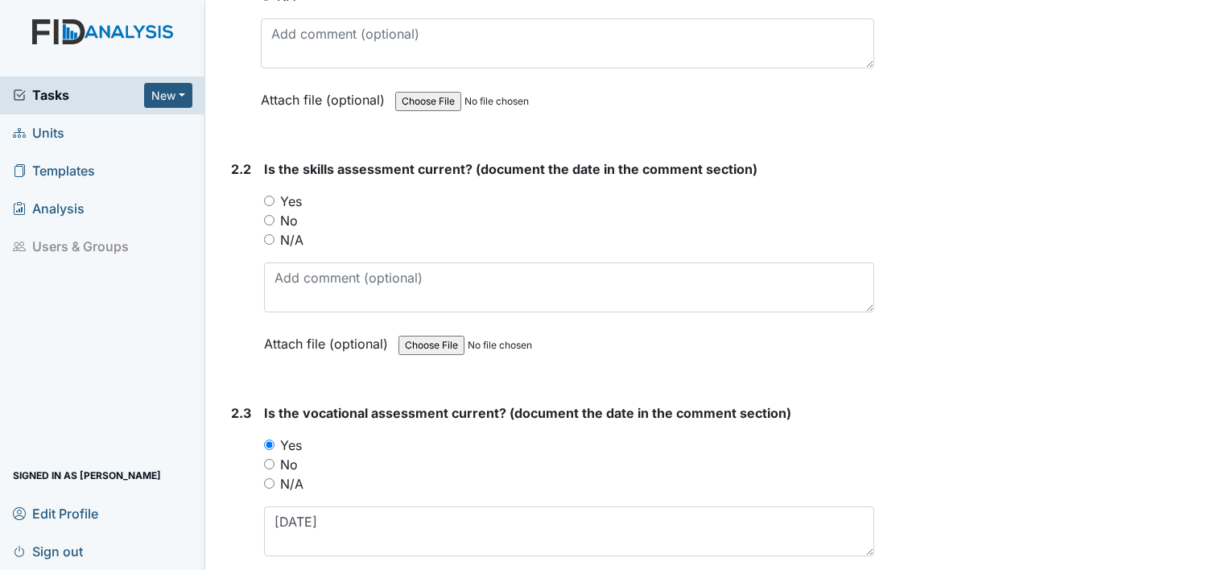
click at [296, 194] on label "Yes" at bounding box center [291, 201] width 22 height 19
click at [275, 196] on input "Yes" at bounding box center [269, 201] width 10 height 10
radio input "true"
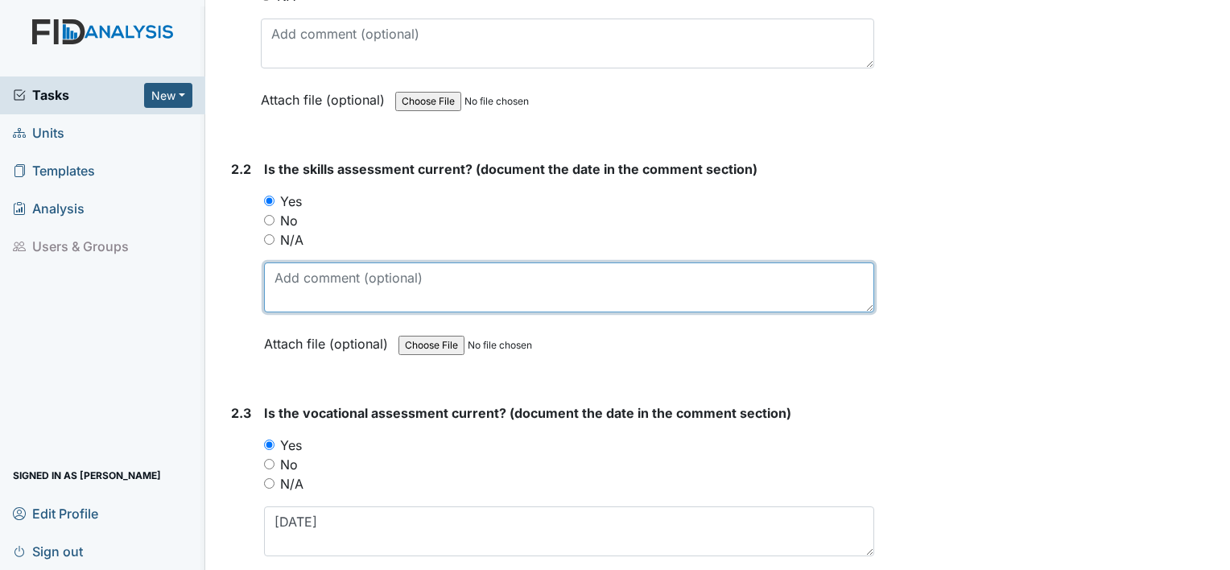
click at [294, 276] on textarea at bounding box center [569, 288] width 610 height 50
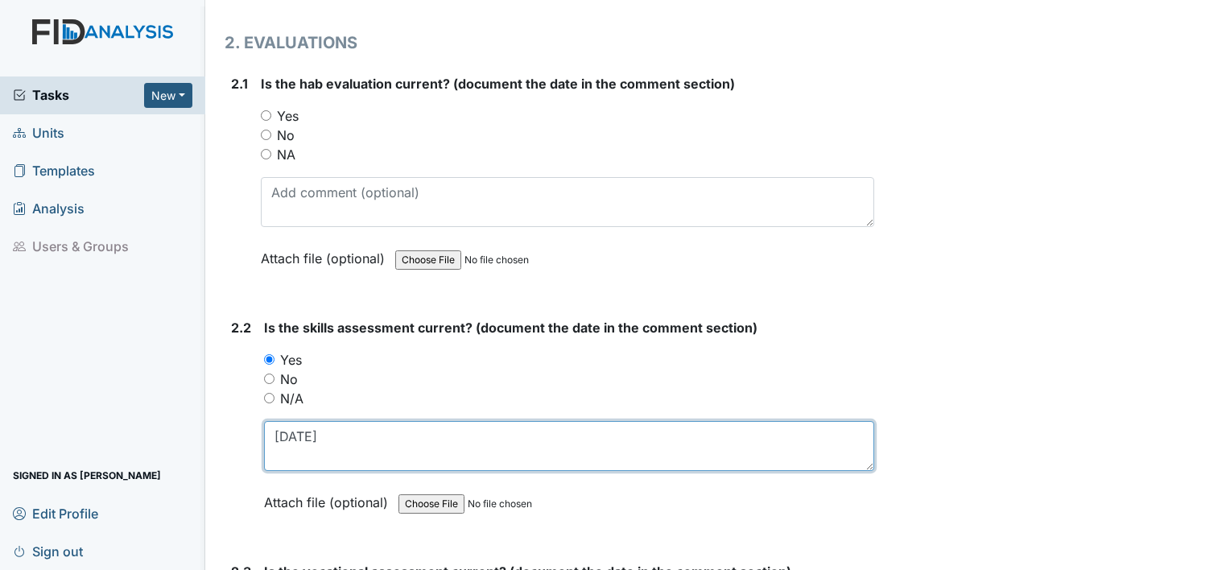
scroll to position [1591, 0]
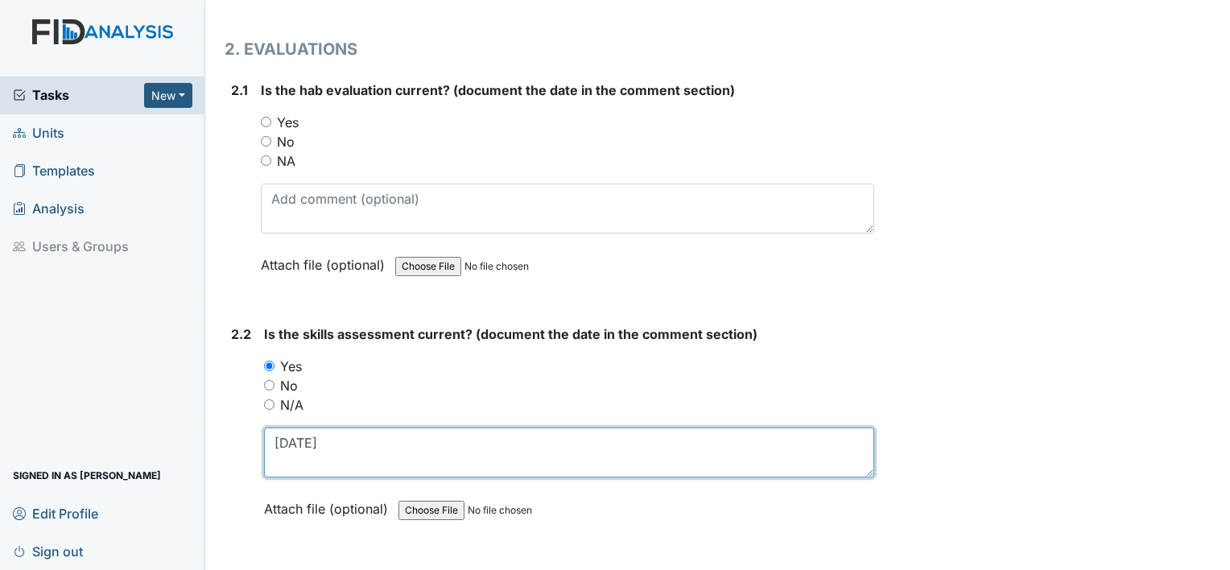
type textarea "[DATE]"
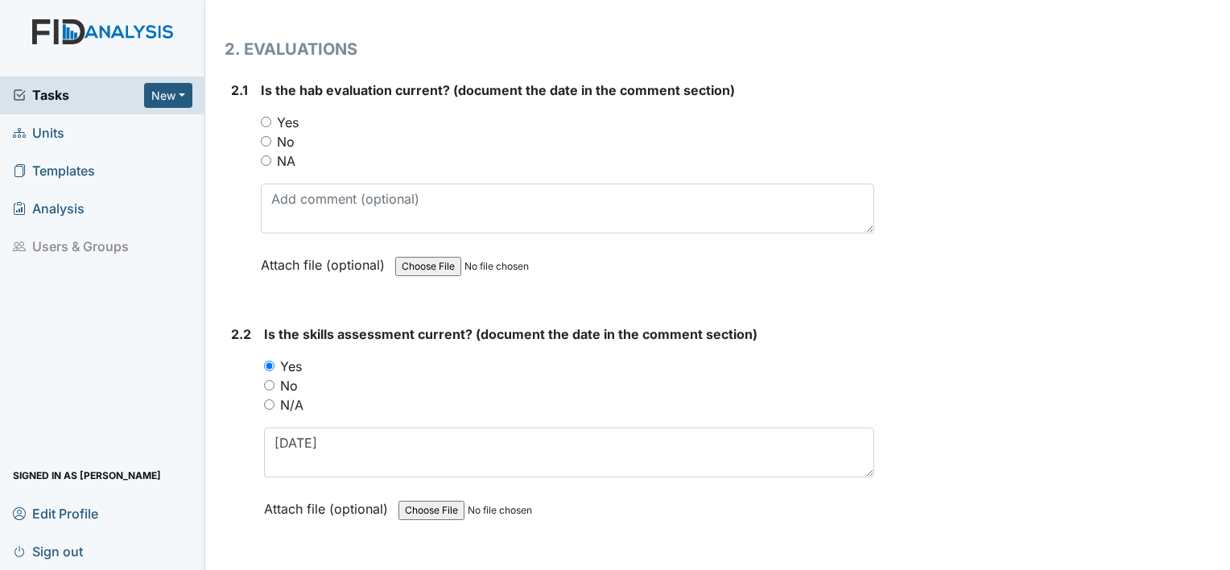
click at [294, 120] on label "Yes" at bounding box center [288, 122] width 22 height 19
click at [271, 120] on input "Yes" at bounding box center [266, 122] width 10 height 10
radio input "true"
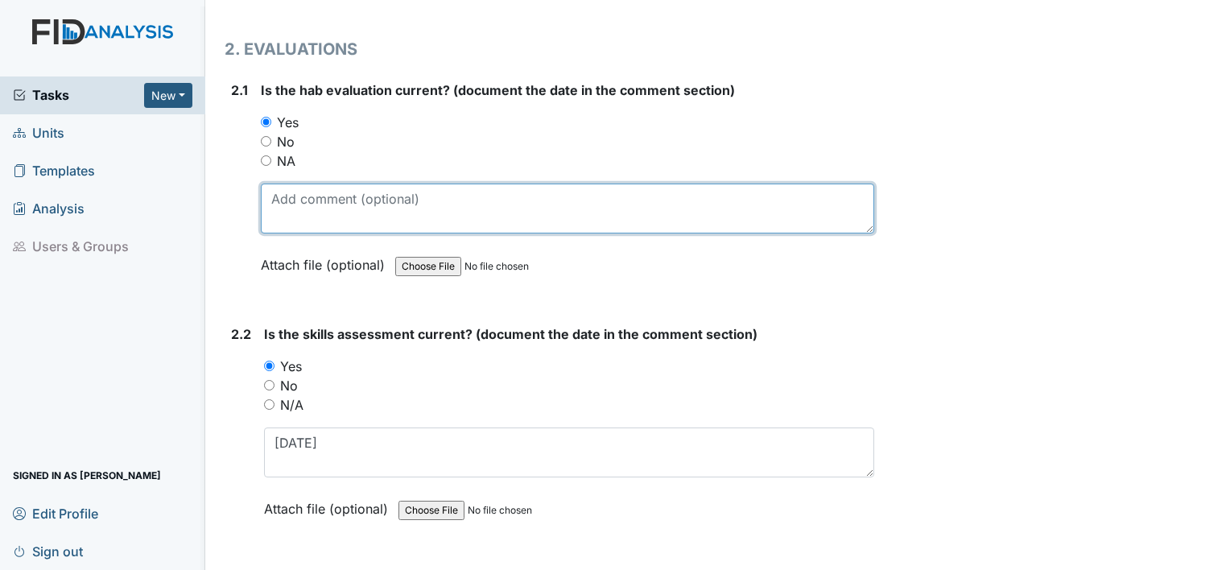
click at [289, 201] on textarea at bounding box center [568, 209] width 614 height 50
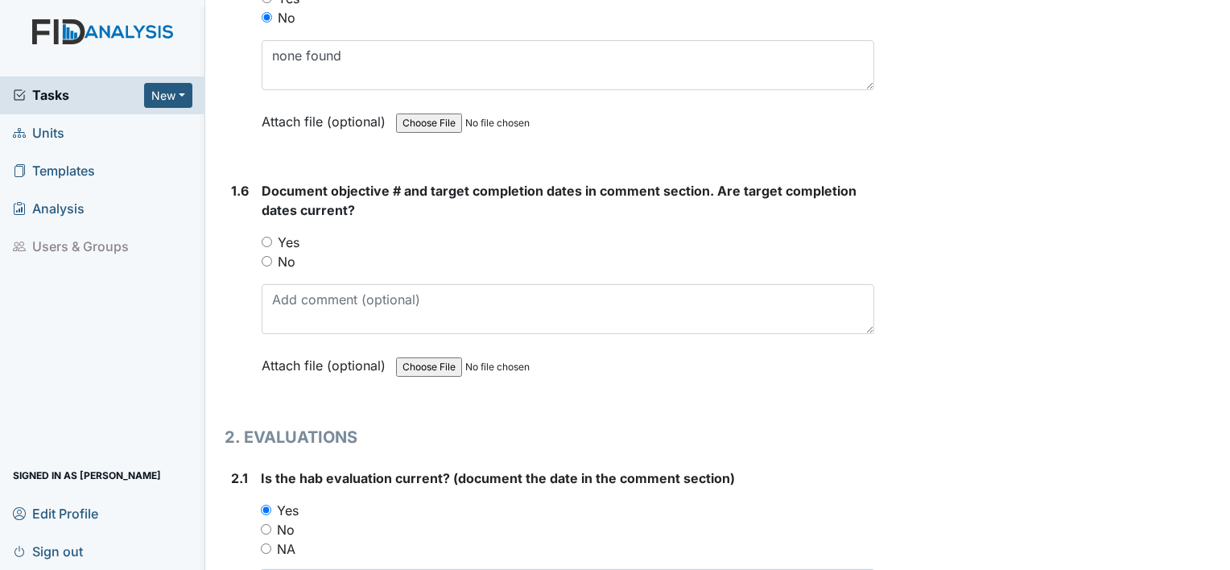
scroll to position [1179, 0]
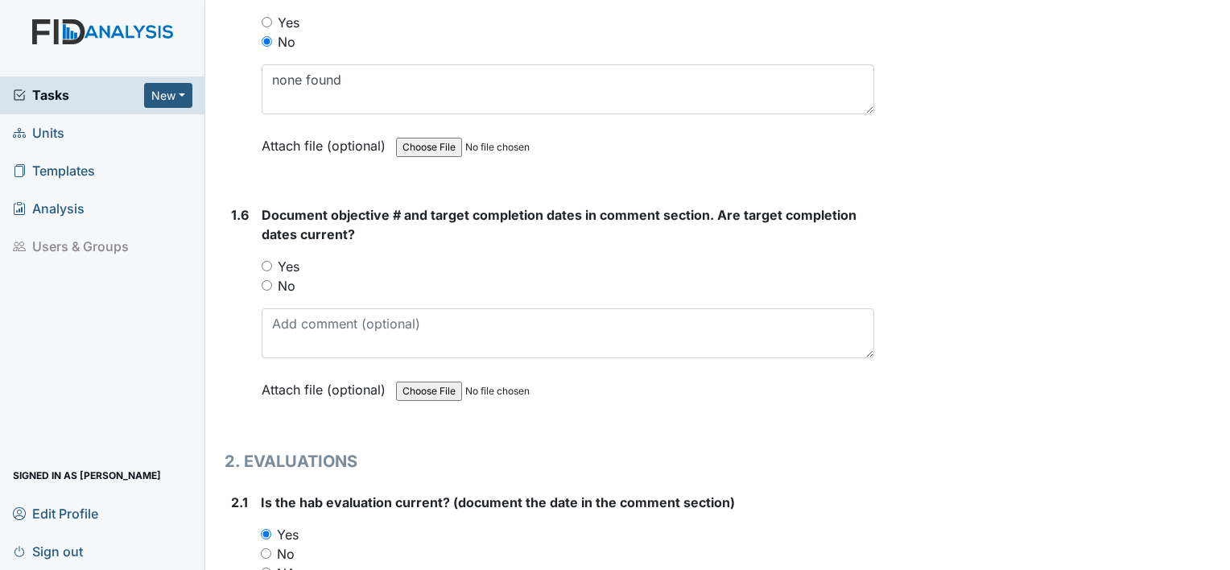
type textarea "[DATE]"
click at [285, 263] on label "Yes" at bounding box center [289, 266] width 22 height 19
click at [272, 263] on input "Yes" at bounding box center [267, 266] width 10 height 10
radio input "true"
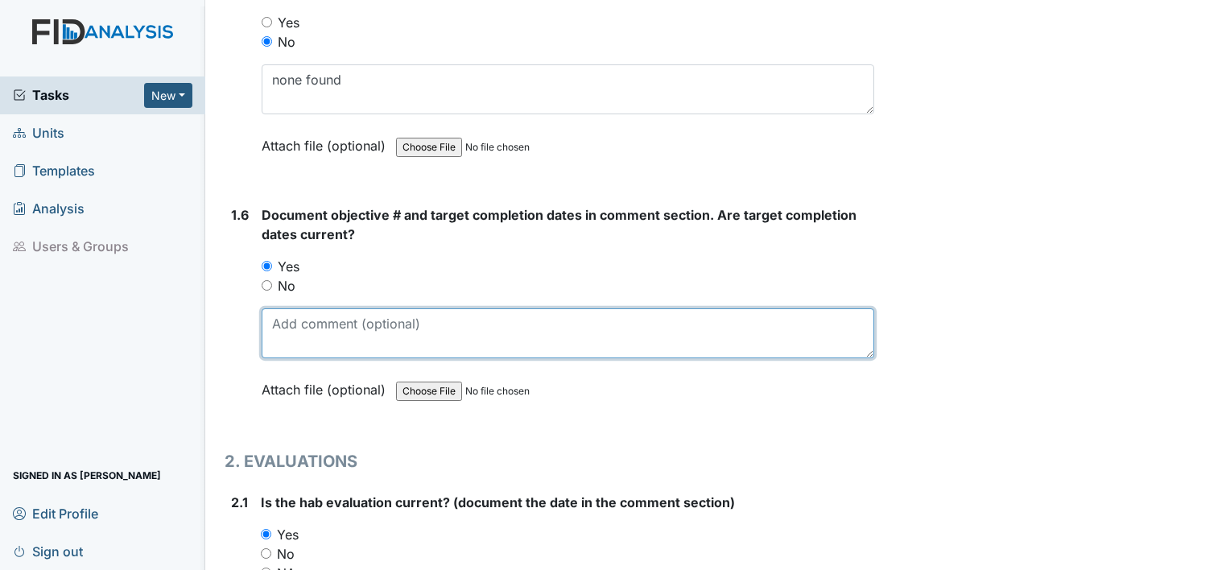
click at [288, 323] on textarea at bounding box center [568, 333] width 613 height 50
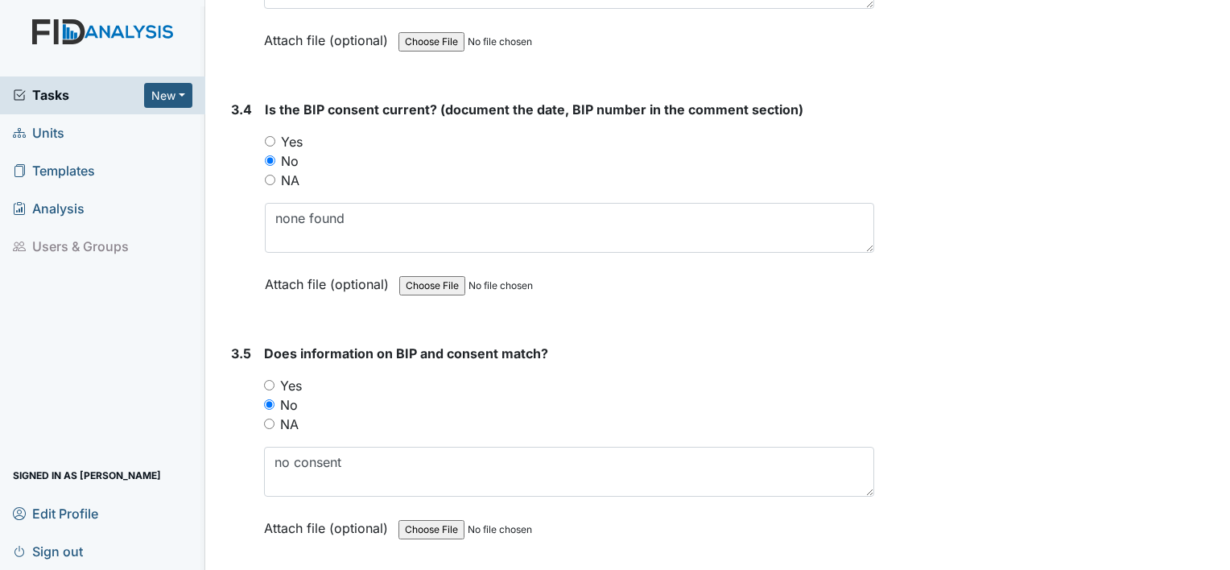
scroll to position [4491, 0]
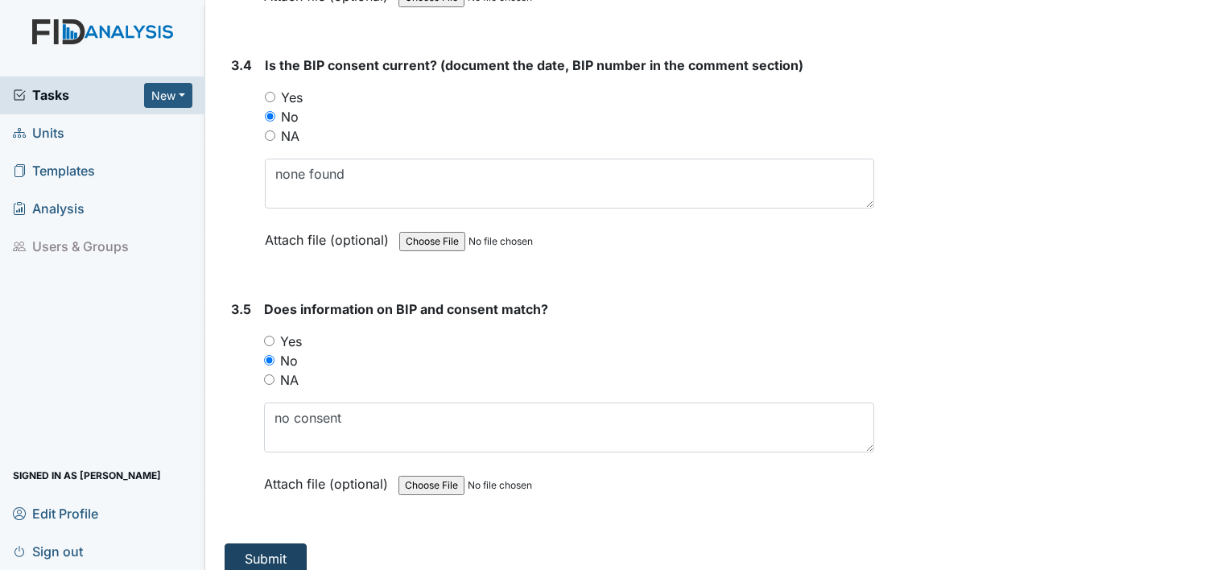
type textarea "SC001; target date [DATE]"
click at [296, 544] on button "Submit" at bounding box center [266, 559] width 82 height 31
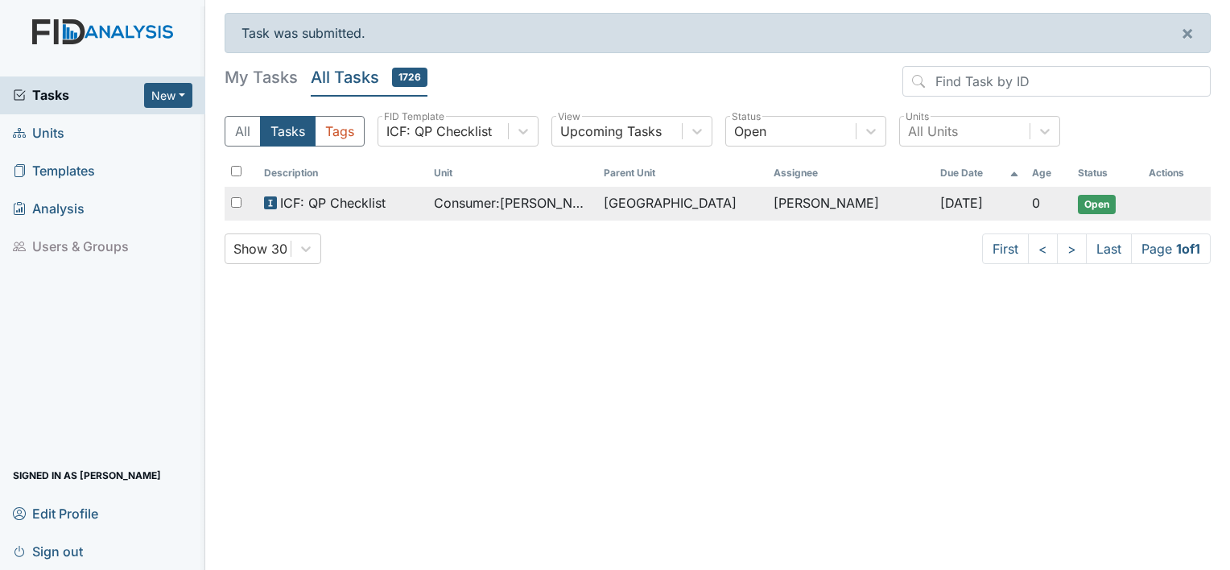
click at [523, 214] on td "Consumer : [PERSON_NAME][GEOGRAPHIC_DATA]" at bounding box center [513, 204] width 170 height 34
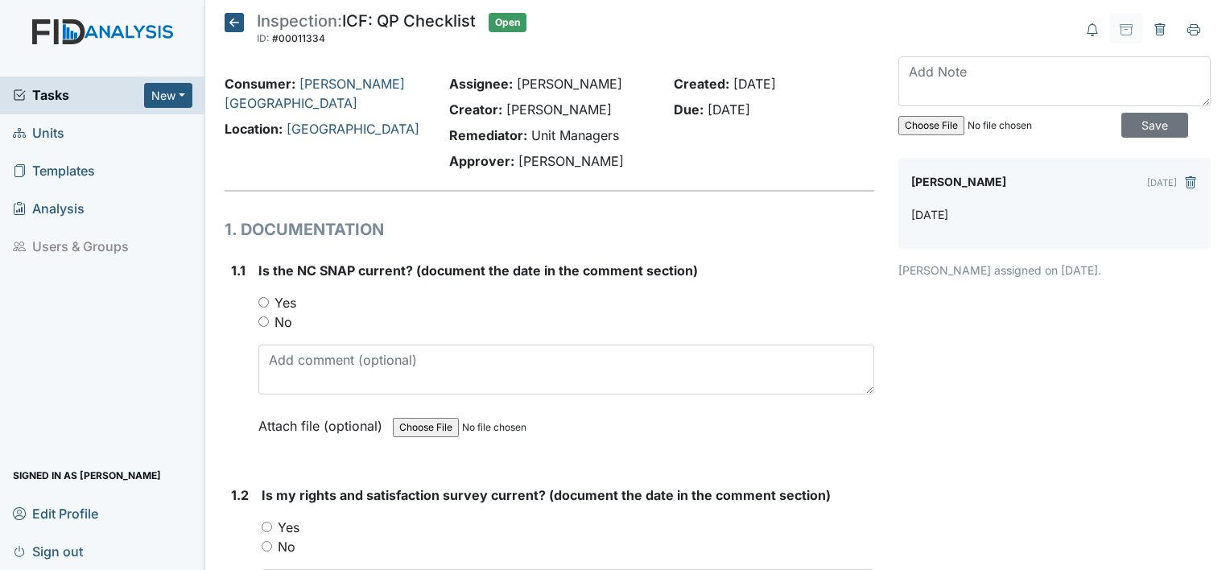
click at [285, 306] on label "Yes" at bounding box center [286, 302] width 22 height 19
click at [269, 306] on input "Yes" at bounding box center [263, 302] width 10 height 10
radio input "true"
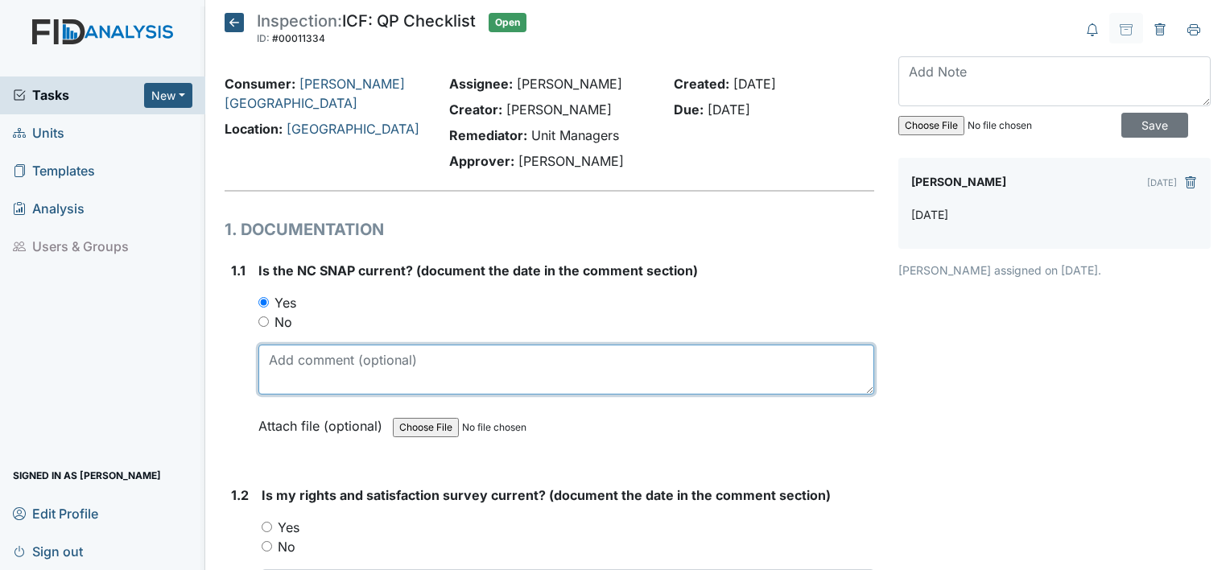
click at [284, 362] on textarea at bounding box center [566, 370] width 616 height 50
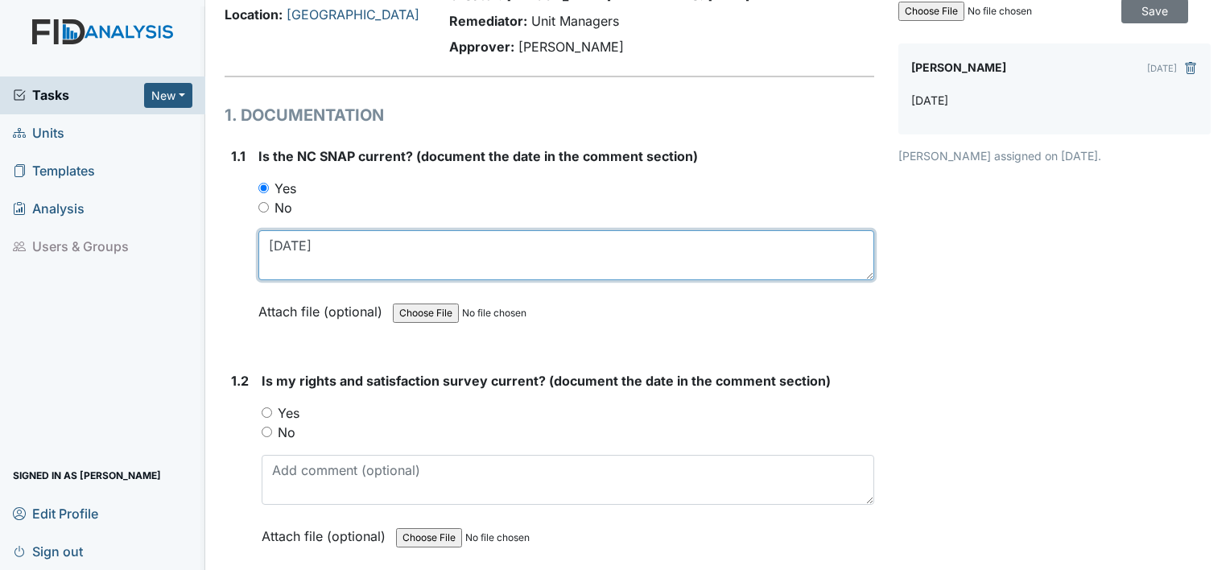
scroll to position [148, 0]
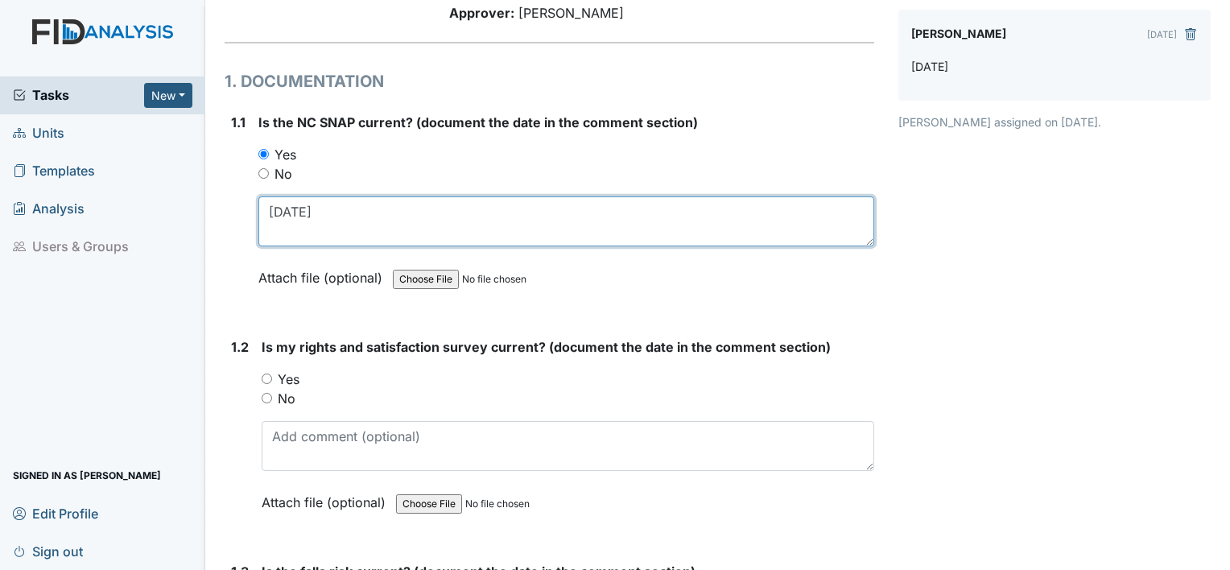
type textarea "[DATE]"
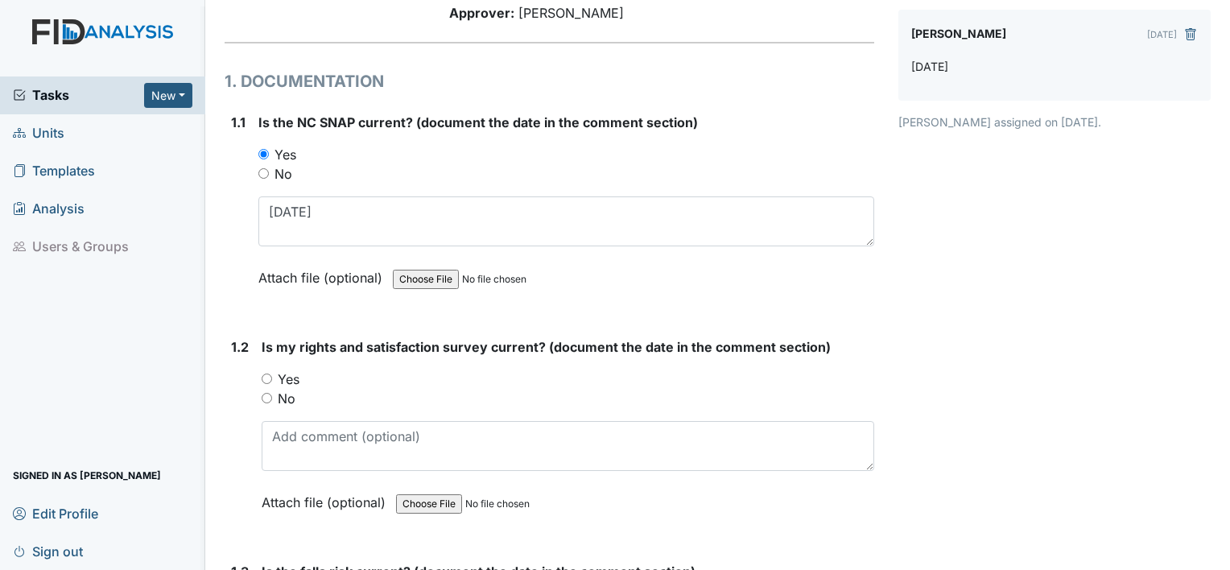
click at [283, 399] on label "No" at bounding box center [287, 398] width 18 height 19
click at [272, 399] on input "No" at bounding box center [267, 398] width 10 height 10
radio input "true"
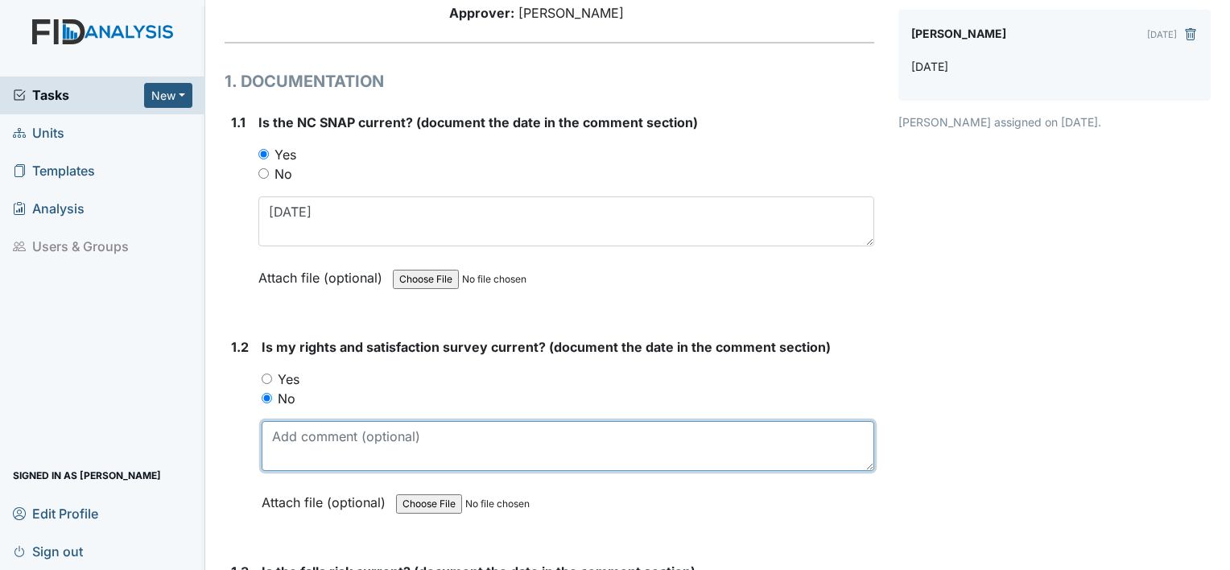
click at [283, 448] on textarea at bounding box center [568, 446] width 613 height 50
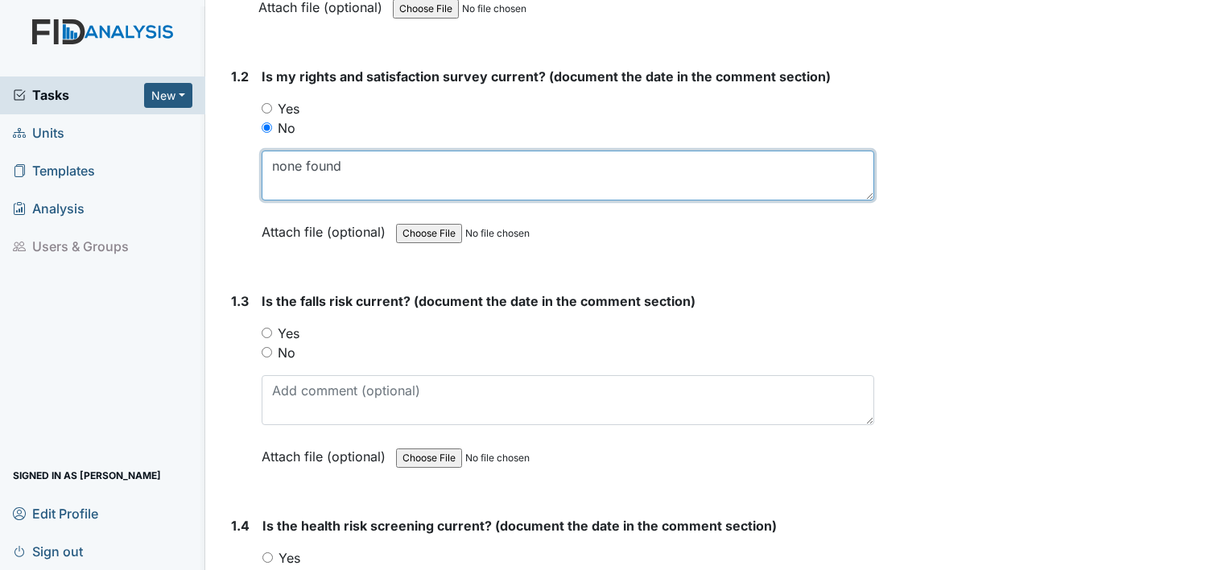
scroll to position [419, 0]
type textarea "none found"
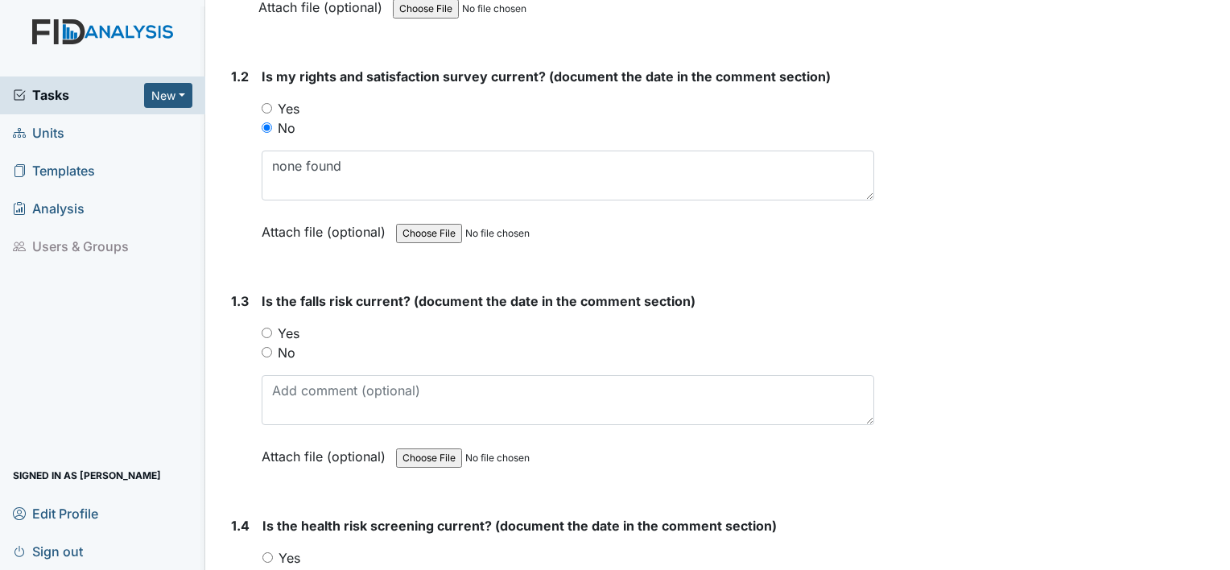
click at [282, 350] on label "No" at bounding box center [287, 352] width 18 height 19
click at [272, 350] on input "No" at bounding box center [267, 352] width 10 height 10
radio input "true"
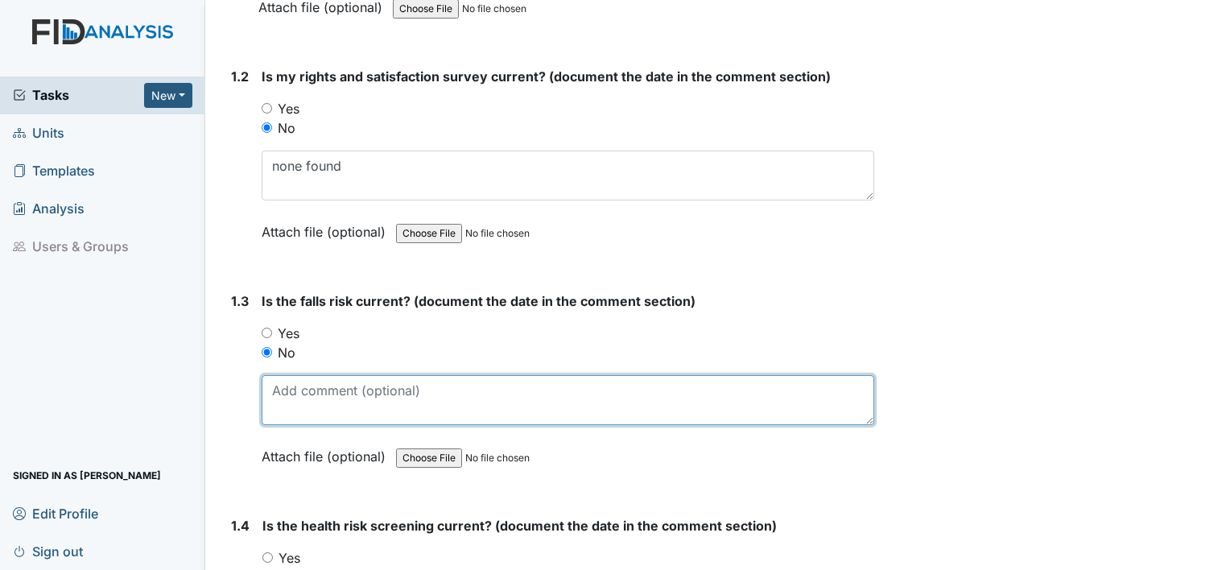
click at [281, 400] on textarea at bounding box center [568, 400] width 613 height 50
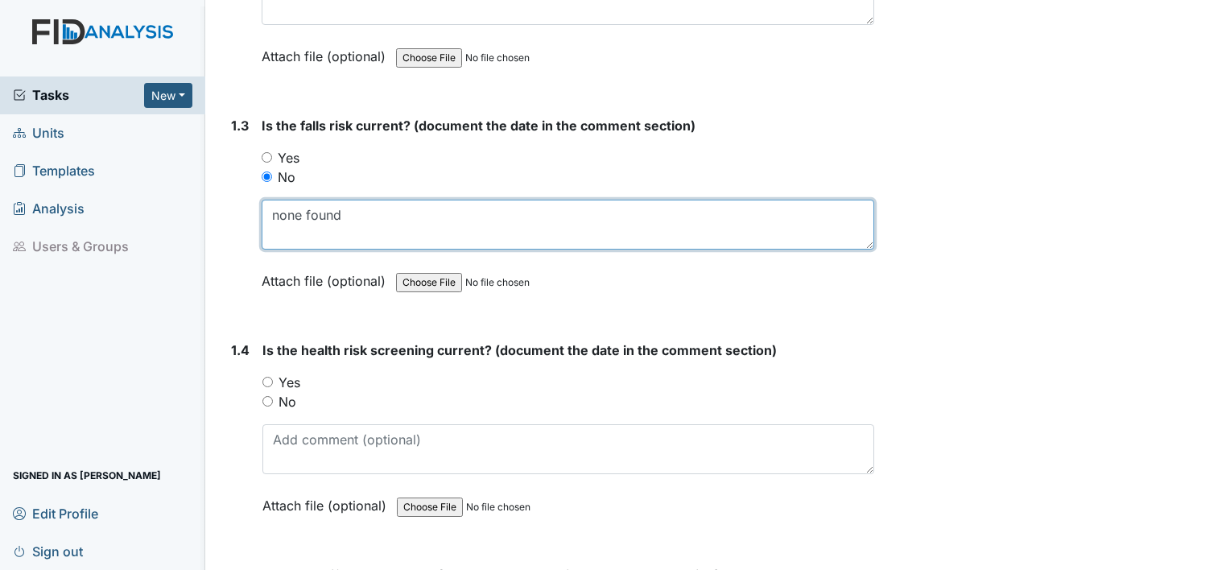
scroll to position [604, 0]
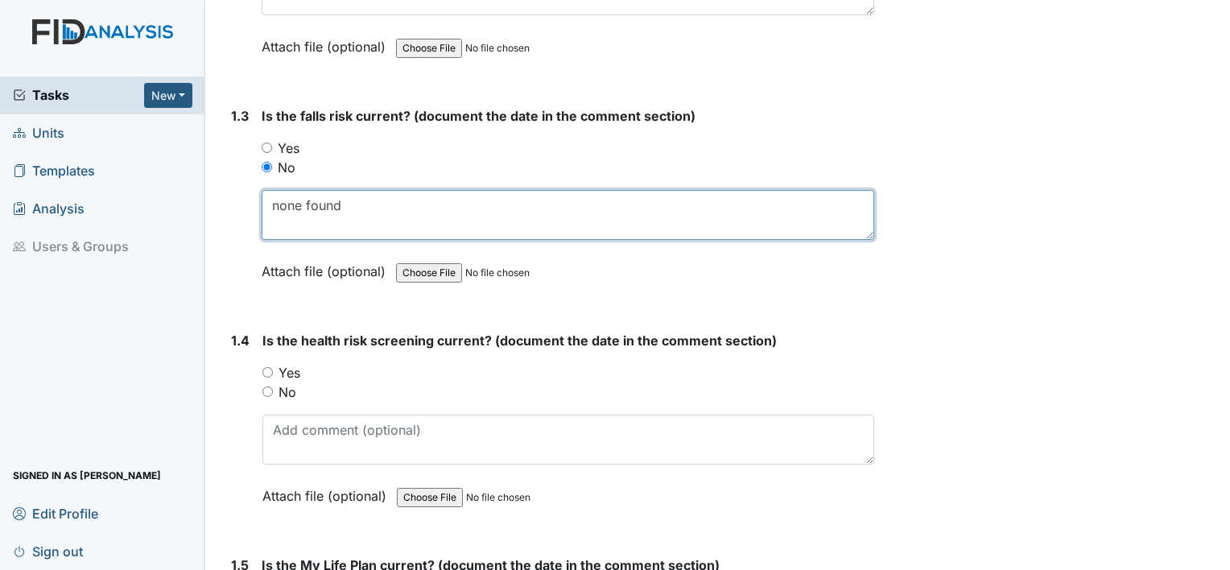
type textarea "none found"
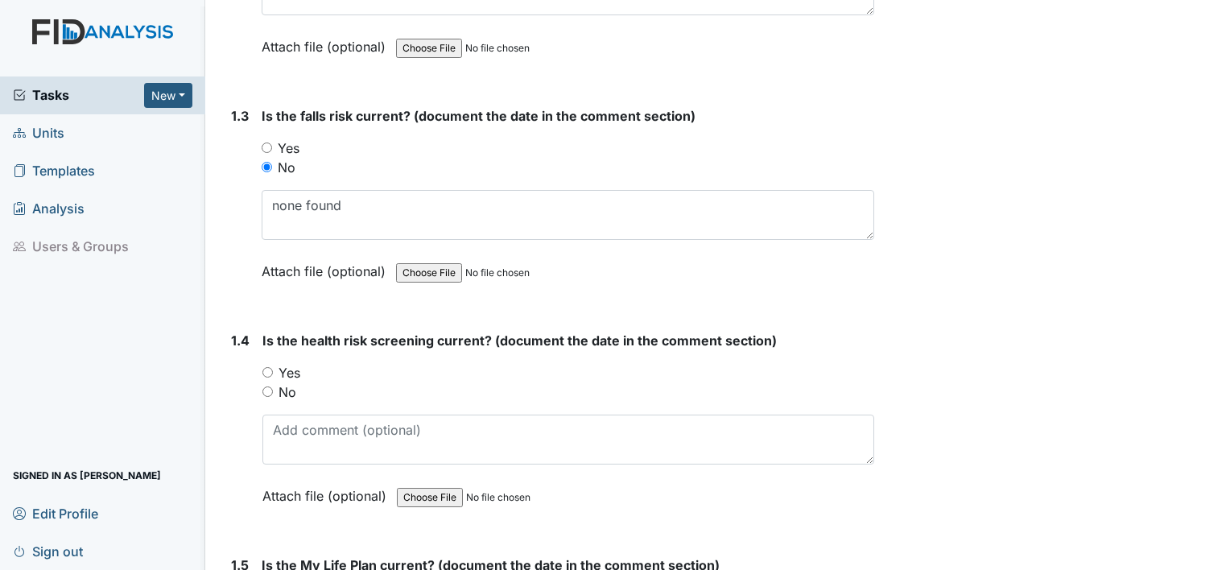
click at [282, 391] on label "No" at bounding box center [288, 392] width 18 height 19
click at [273, 391] on input "No" at bounding box center [268, 392] width 10 height 10
radio input "true"
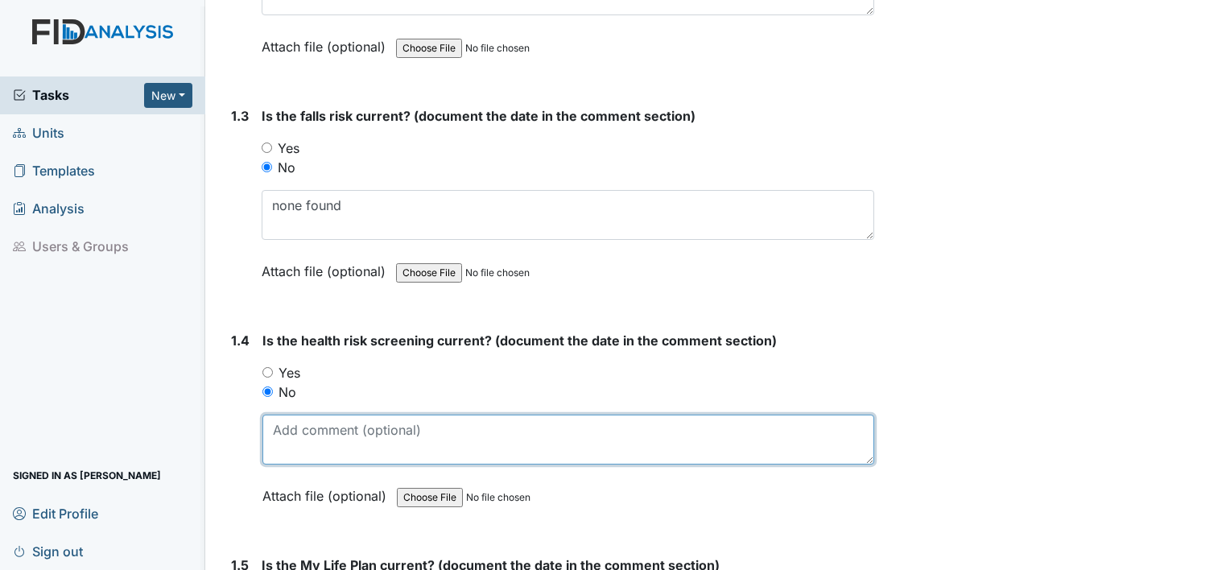
click at [287, 434] on textarea at bounding box center [569, 440] width 612 height 50
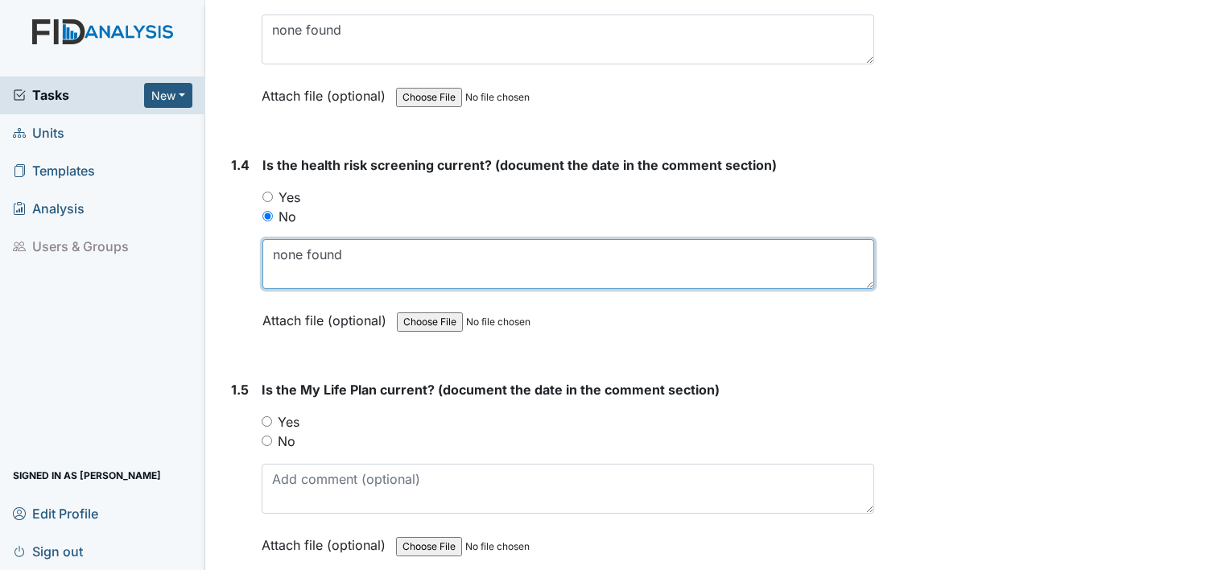
scroll to position [834, 0]
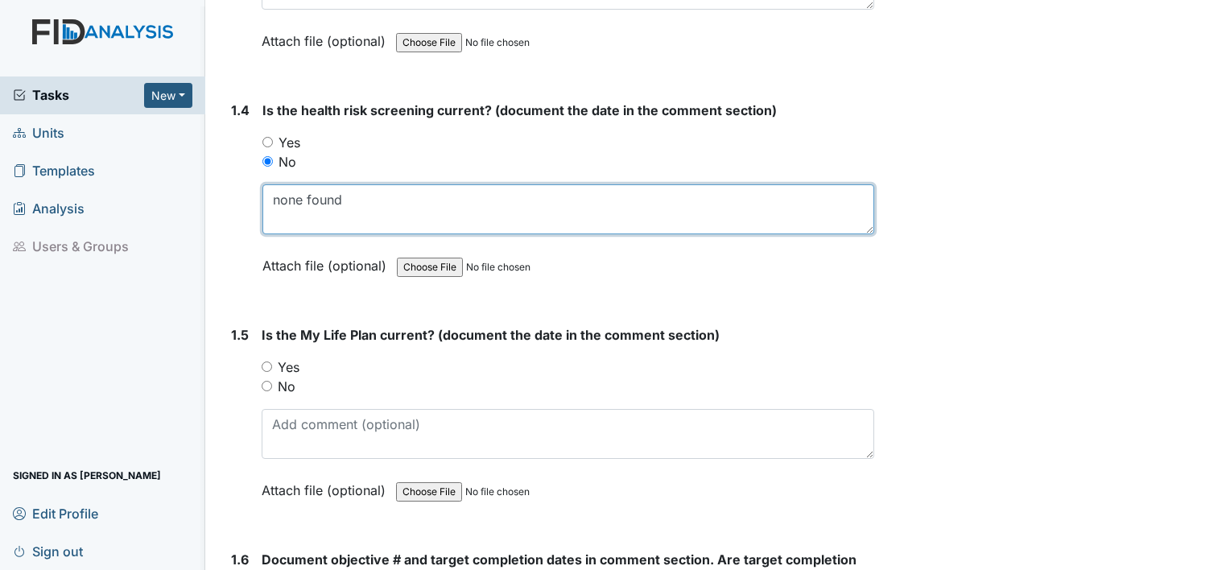
type textarea "none found"
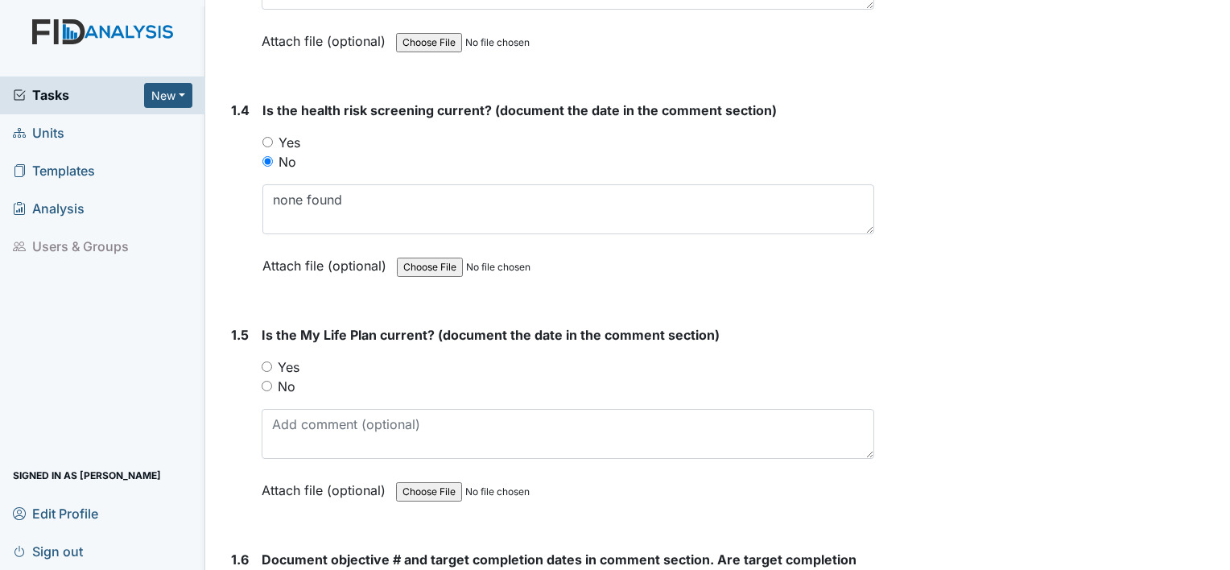
click at [293, 380] on label "No" at bounding box center [287, 386] width 18 height 19
click at [272, 381] on input "No" at bounding box center [267, 386] width 10 height 10
radio input "true"
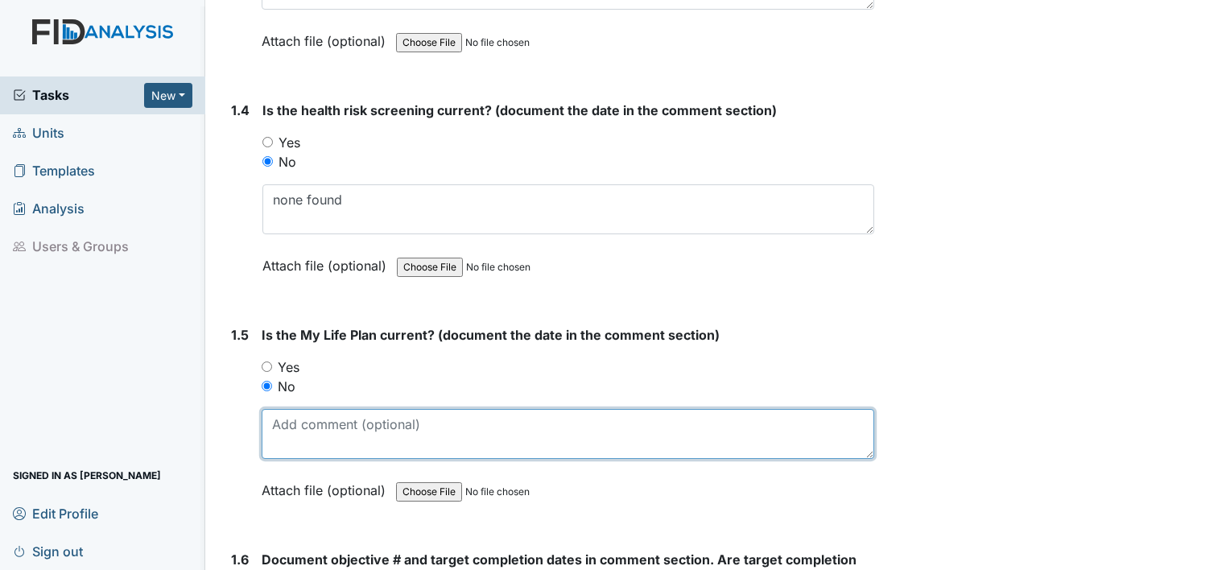
click at [293, 424] on textarea at bounding box center [568, 434] width 613 height 50
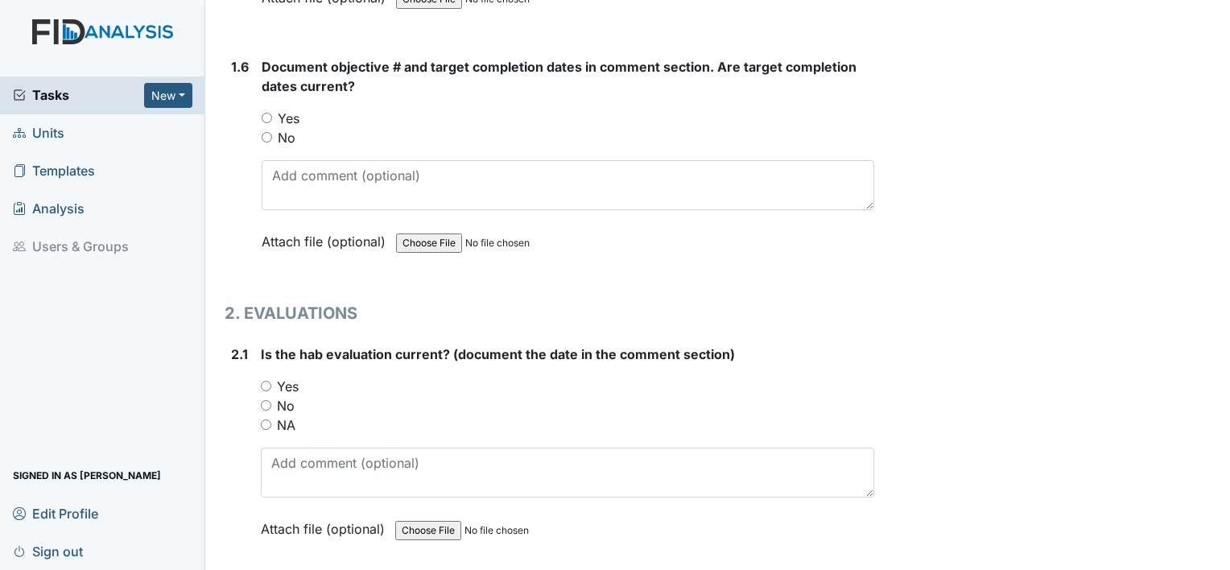
scroll to position [1327, 0]
type textarea "none found"
click at [285, 385] on label "Yes" at bounding box center [288, 386] width 22 height 19
click at [271, 385] on input "Yes" at bounding box center [266, 386] width 10 height 10
radio input "true"
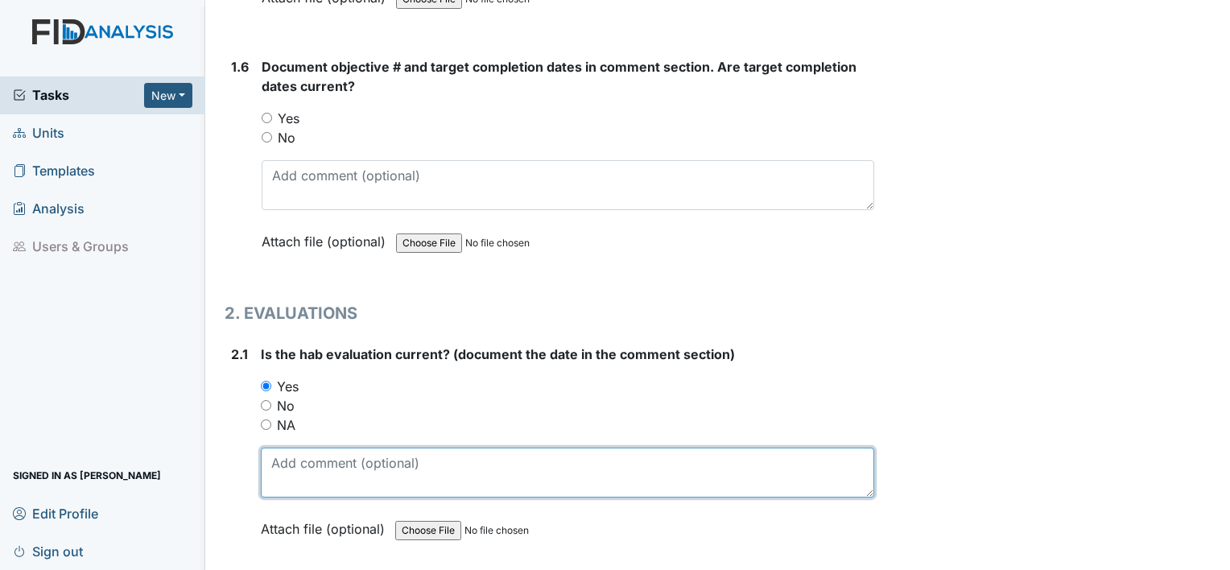
click at [292, 453] on textarea at bounding box center [568, 473] width 614 height 50
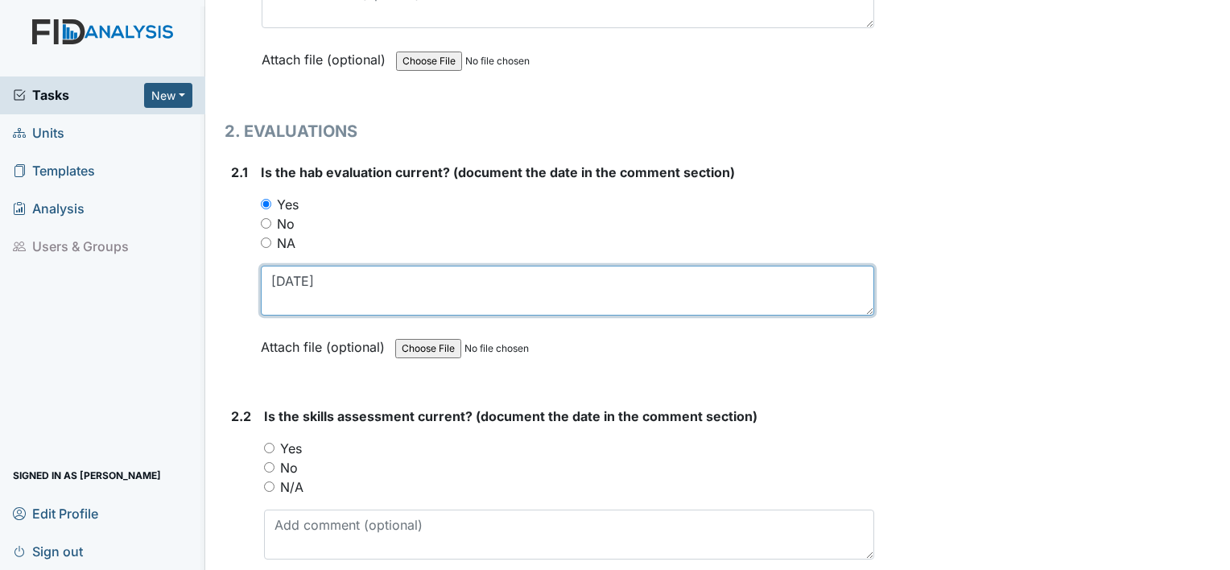
scroll to position [1536, 0]
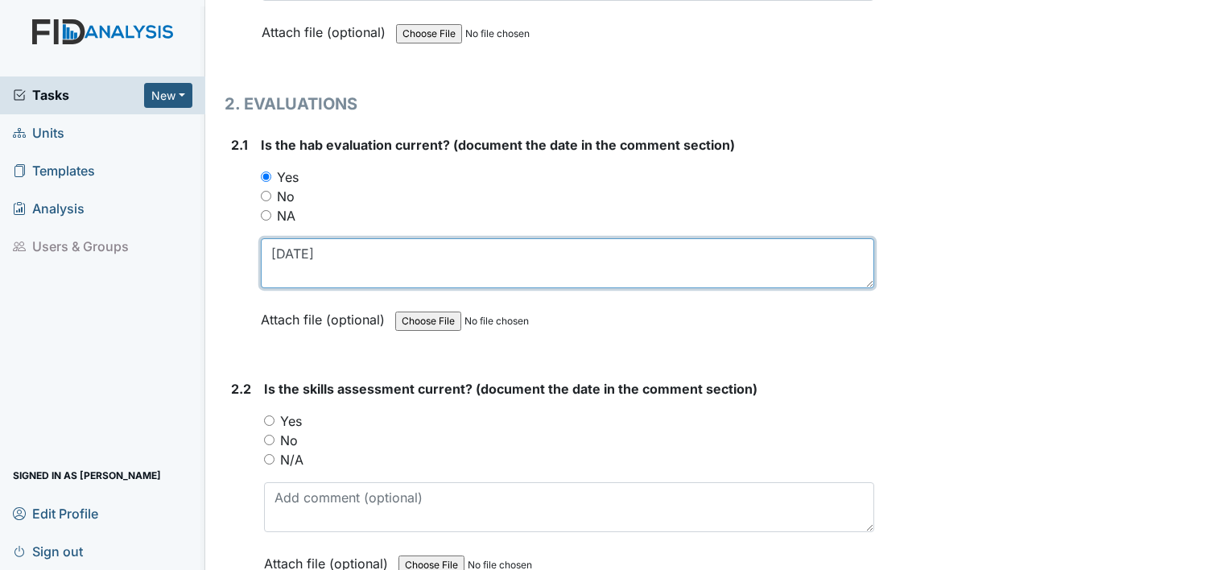
type textarea "3.31.25"
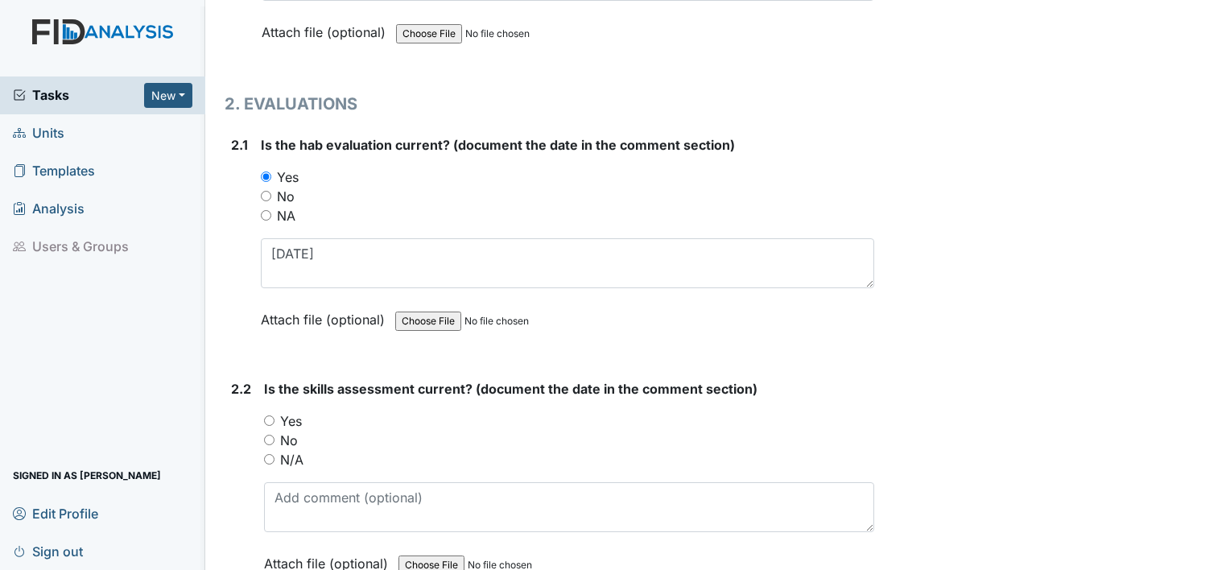
click at [300, 416] on label "Yes" at bounding box center [291, 421] width 22 height 19
click at [275, 416] on input "Yes" at bounding box center [269, 421] width 10 height 10
radio input "true"
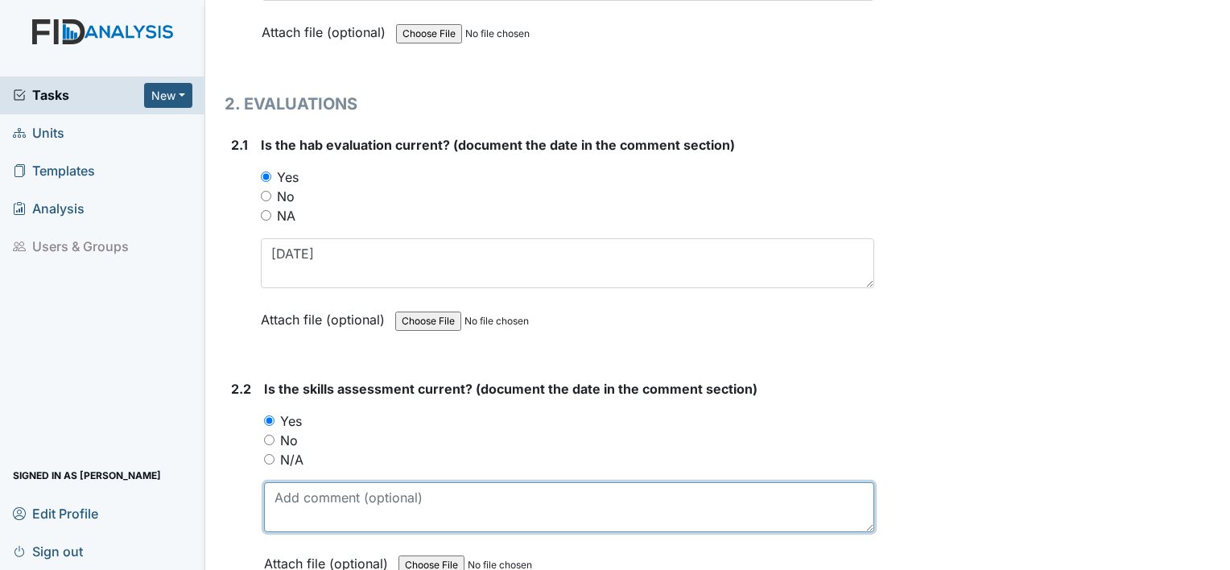
click at [298, 488] on textarea at bounding box center [569, 507] width 610 height 50
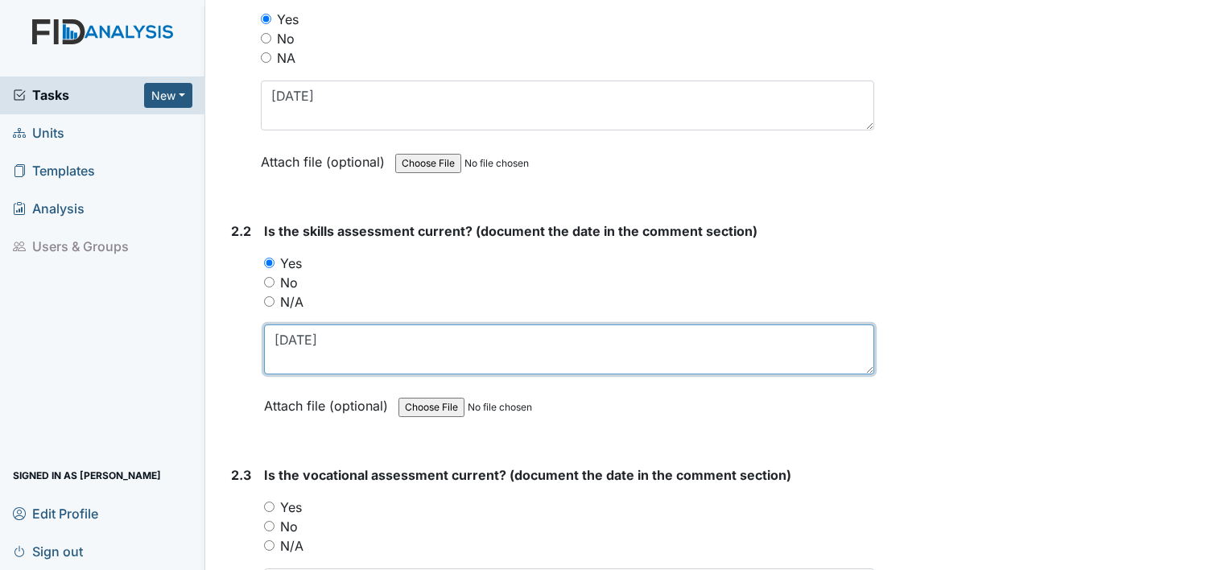
scroll to position [1714, 0]
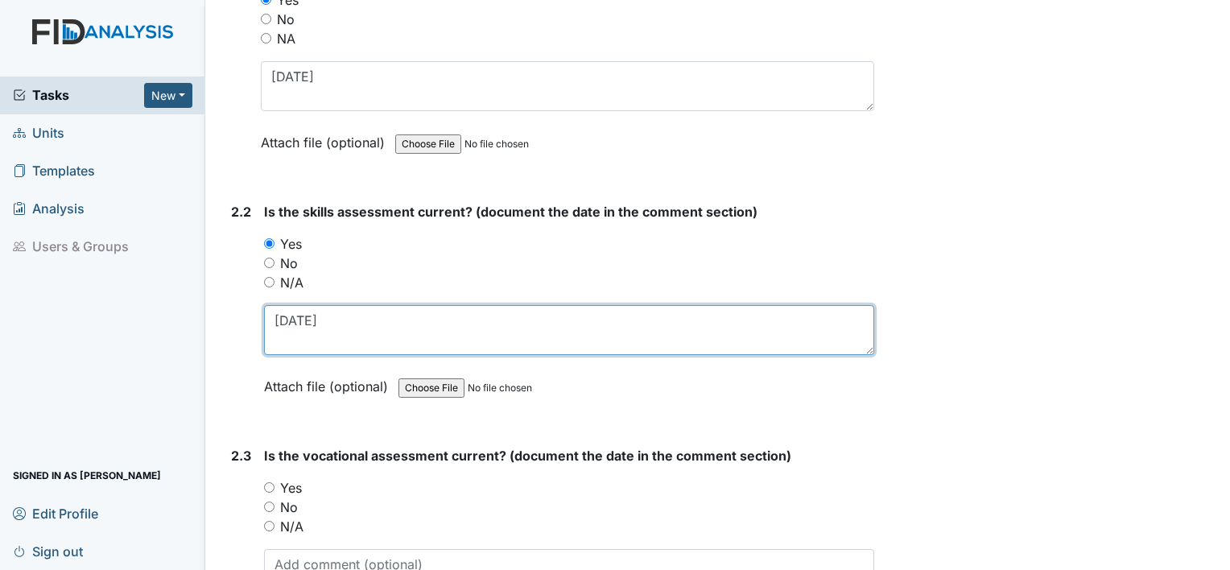
type textarea "3.31.25"
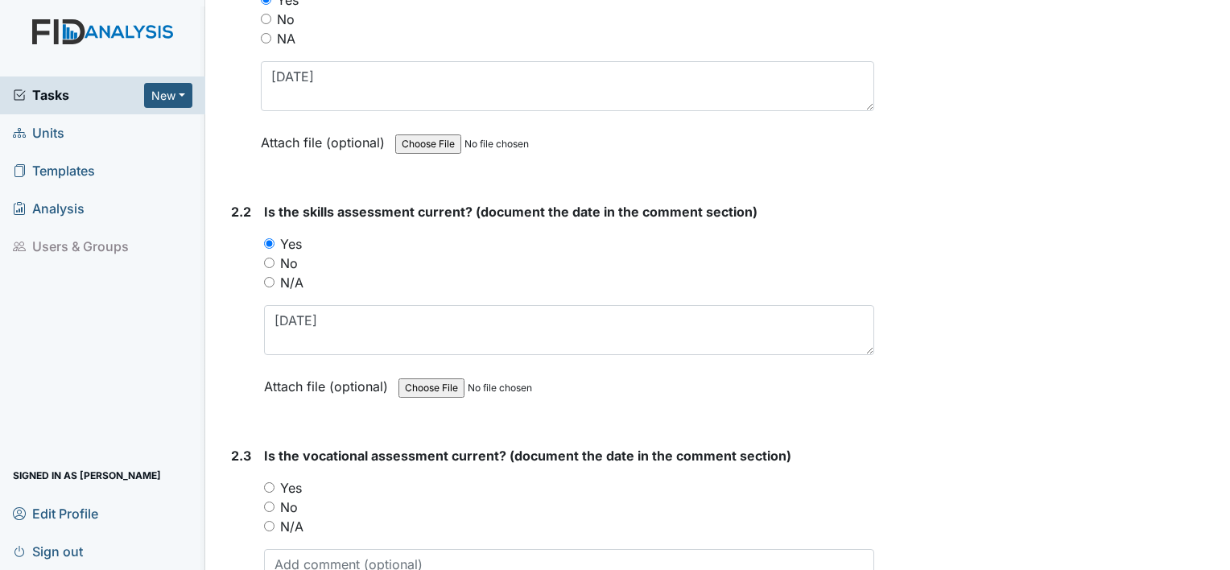
click at [295, 486] on label "Yes" at bounding box center [291, 487] width 22 height 19
click at [275, 486] on input "Yes" at bounding box center [269, 487] width 10 height 10
radio input "true"
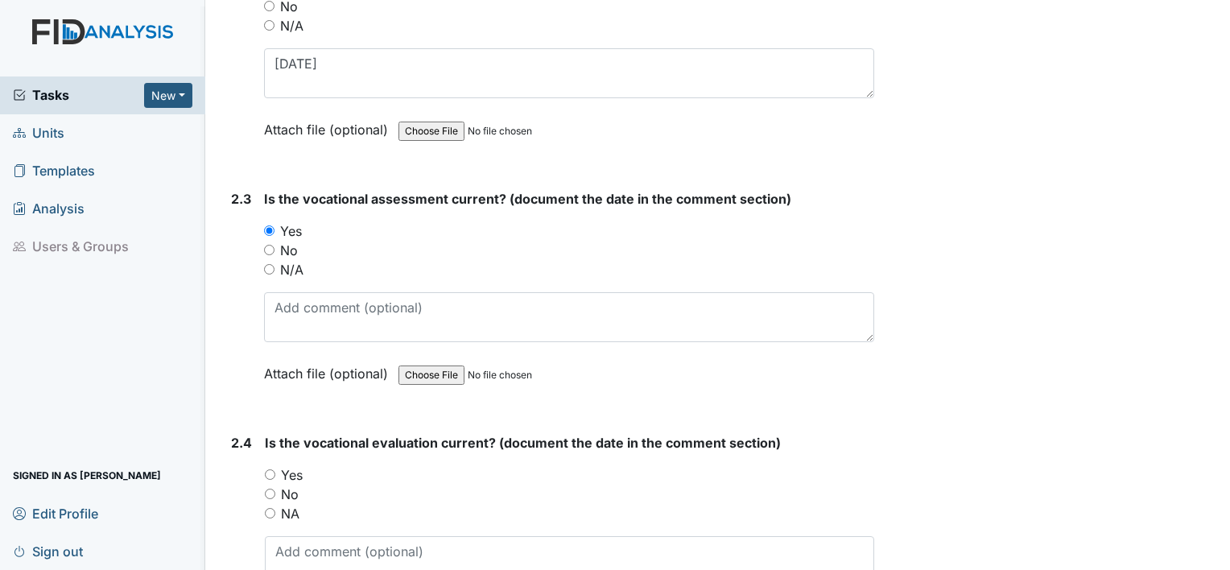
scroll to position [1971, 0]
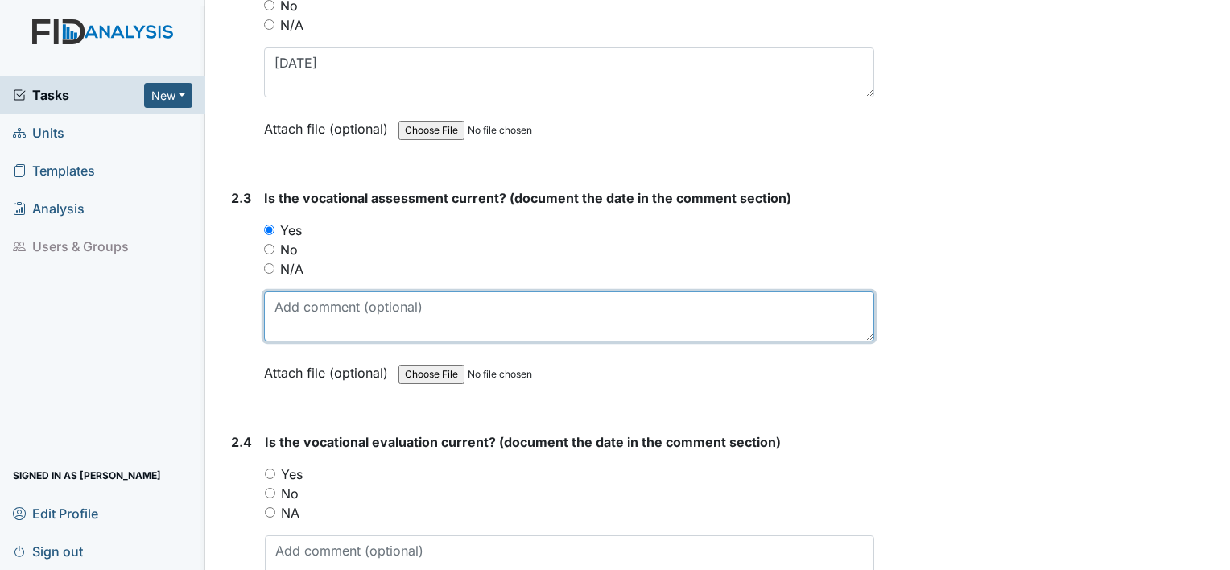
click at [358, 292] on textarea at bounding box center [569, 317] width 610 height 50
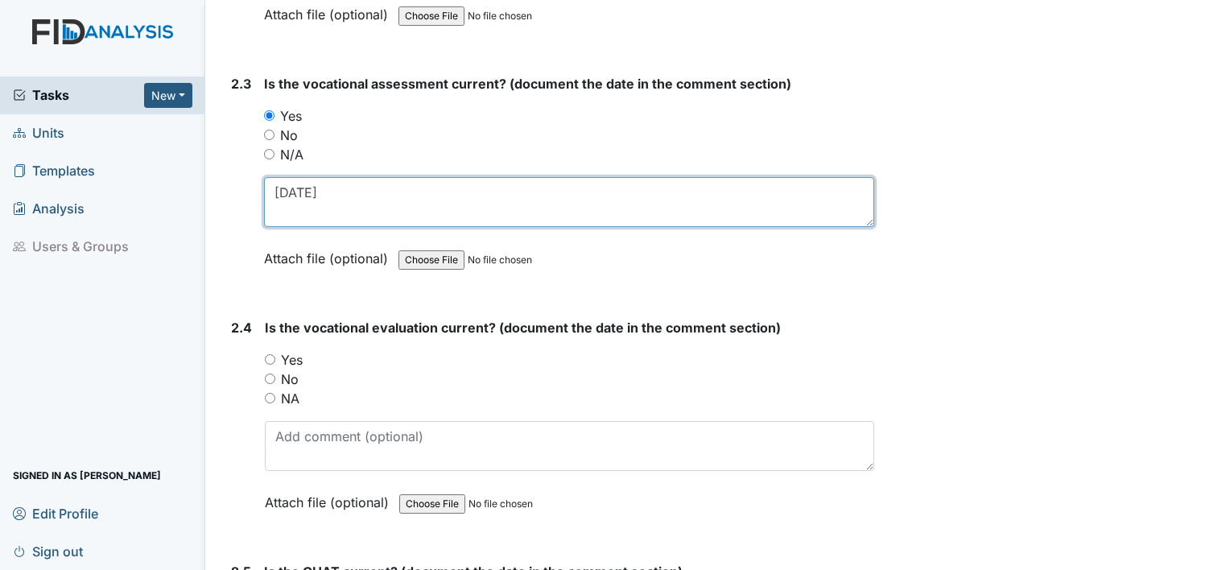
scroll to position [2093, 0]
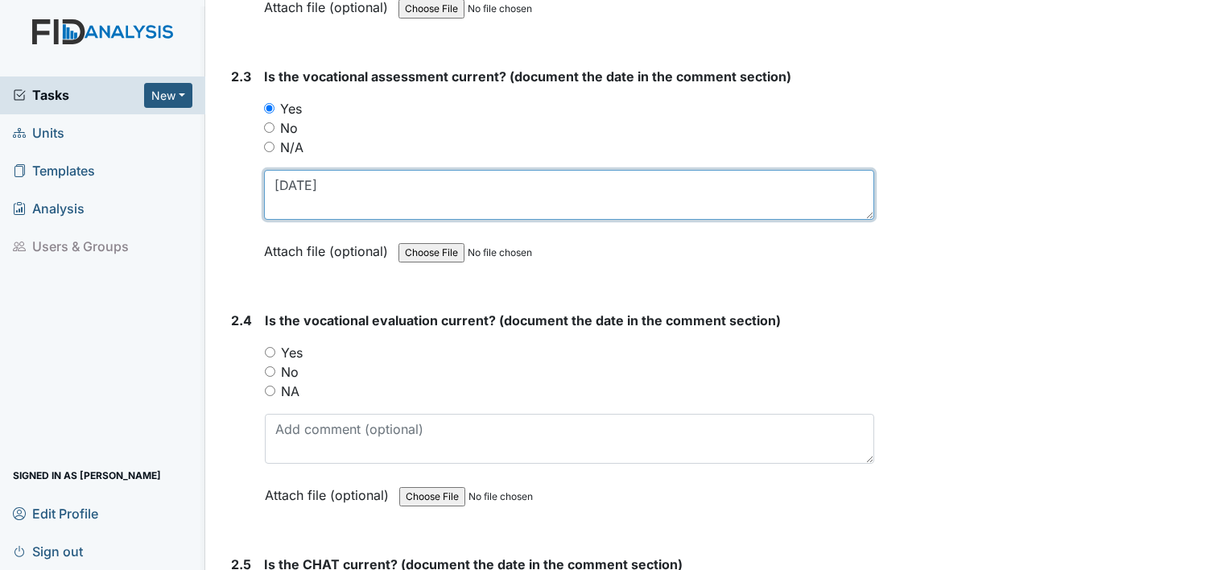
type textarea "3.31.25"
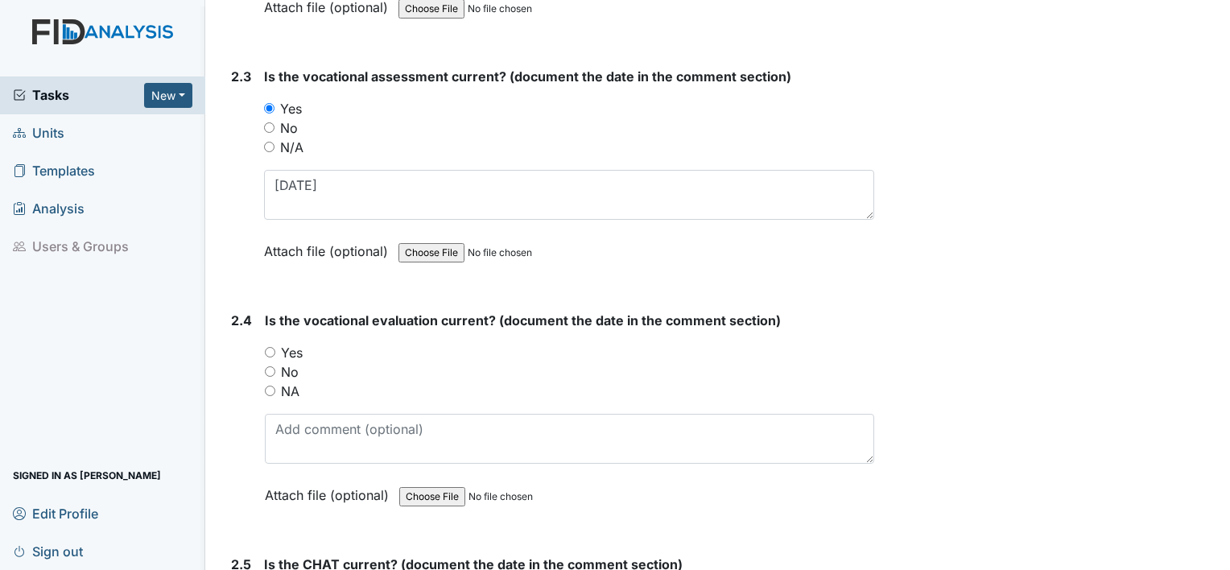
click at [293, 343] on label "Yes" at bounding box center [292, 352] width 22 height 19
click at [275, 347] on input "Yes" at bounding box center [270, 352] width 10 height 10
radio input "true"
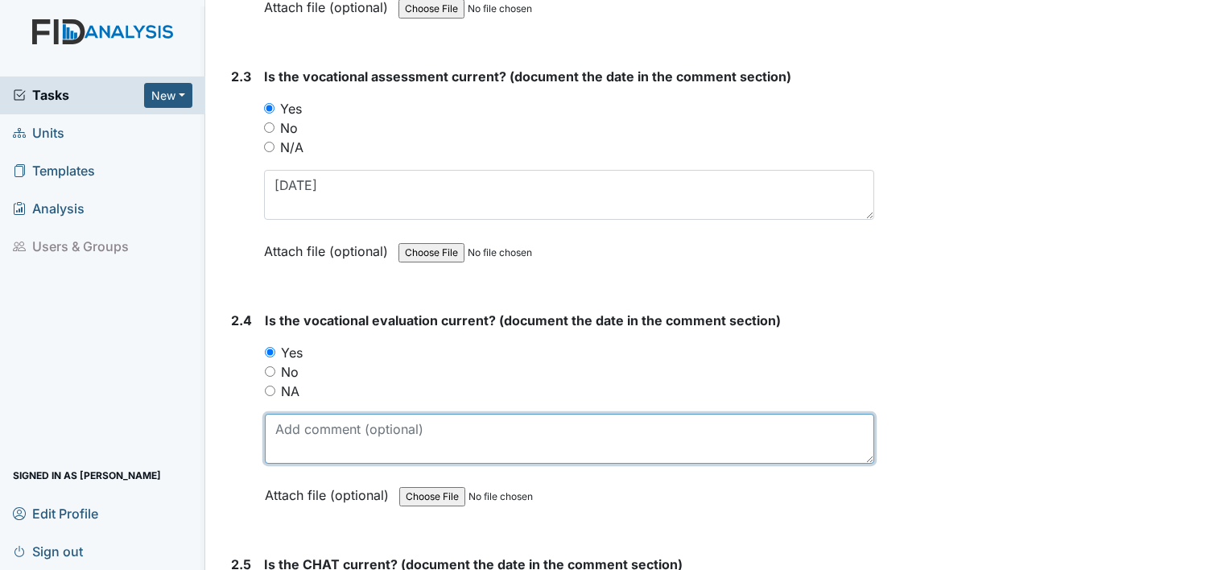
click at [293, 416] on textarea at bounding box center [570, 439] width 610 height 50
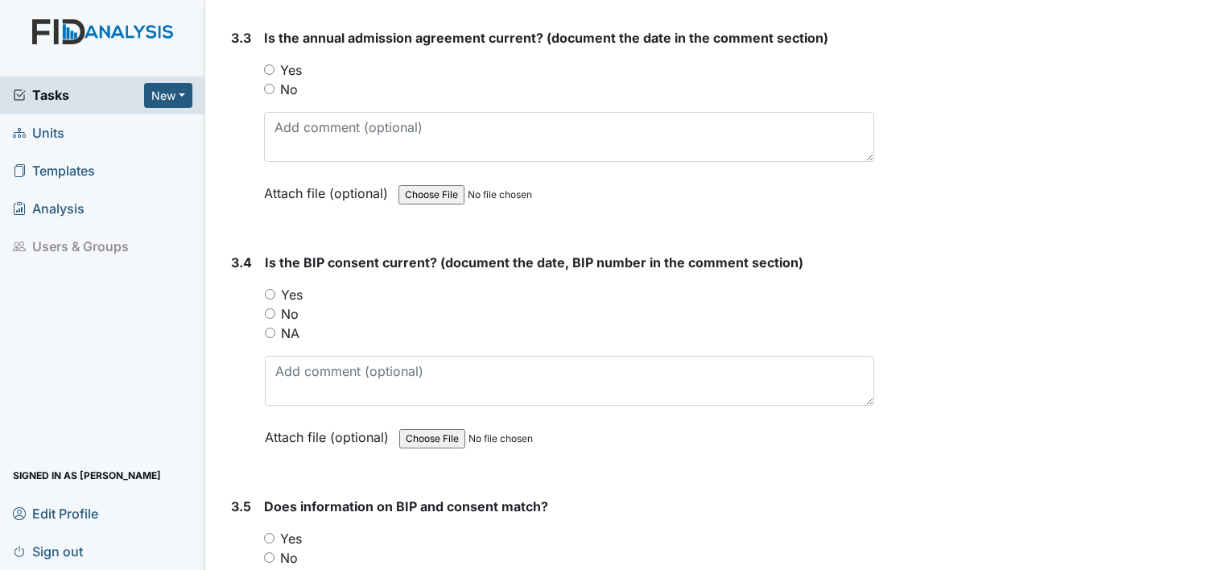
scroll to position [4491, 0]
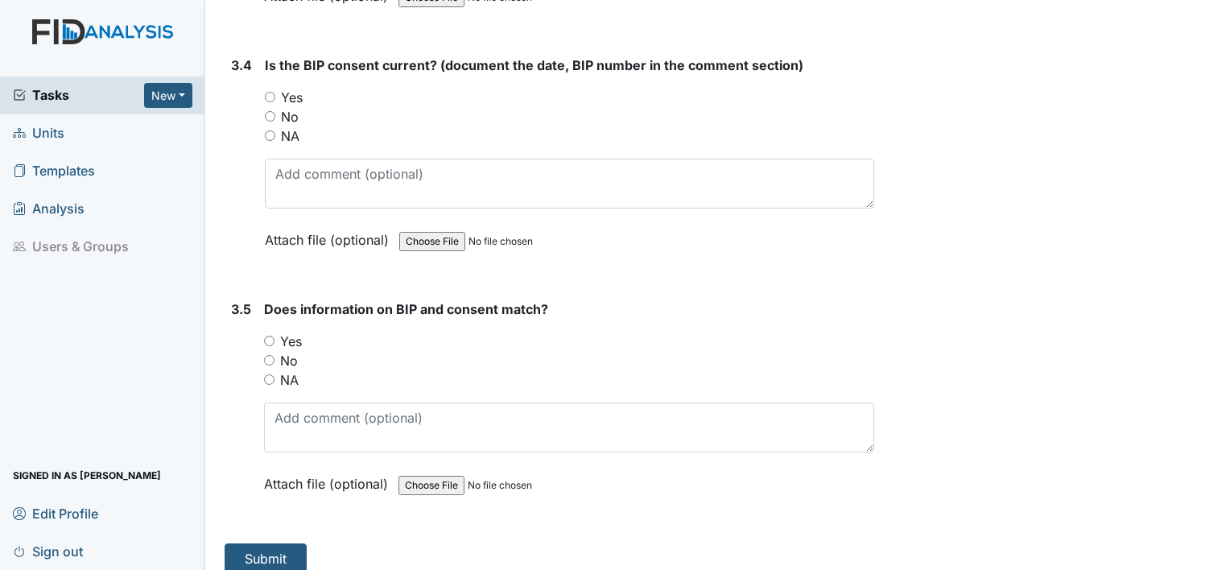
type textarea "3.31.25"
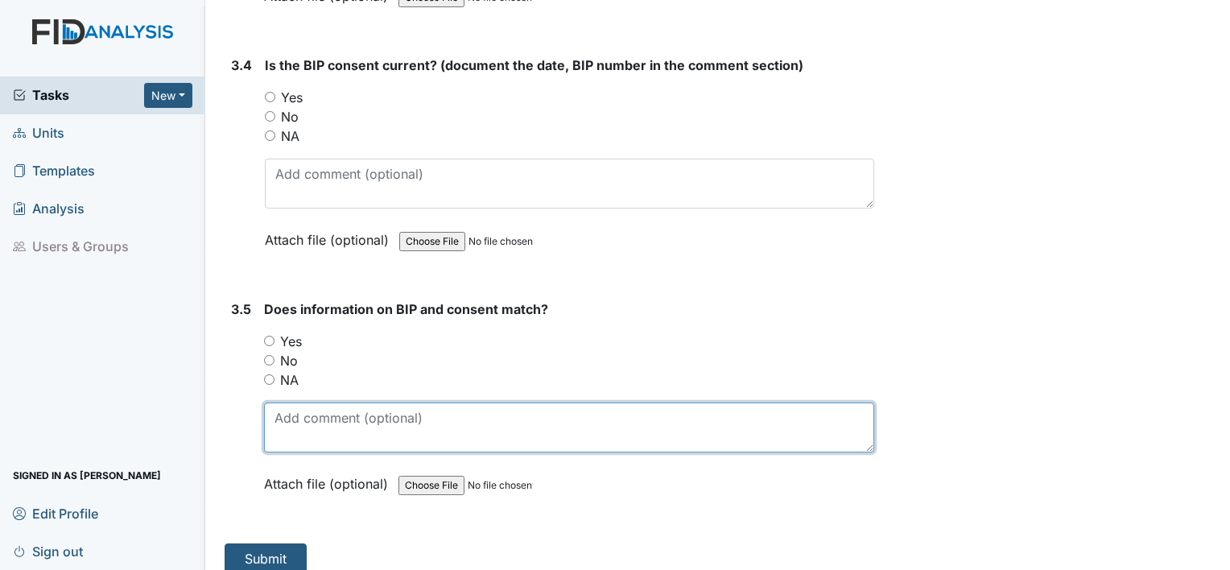
click at [383, 407] on textarea at bounding box center [569, 428] width 610 height 50
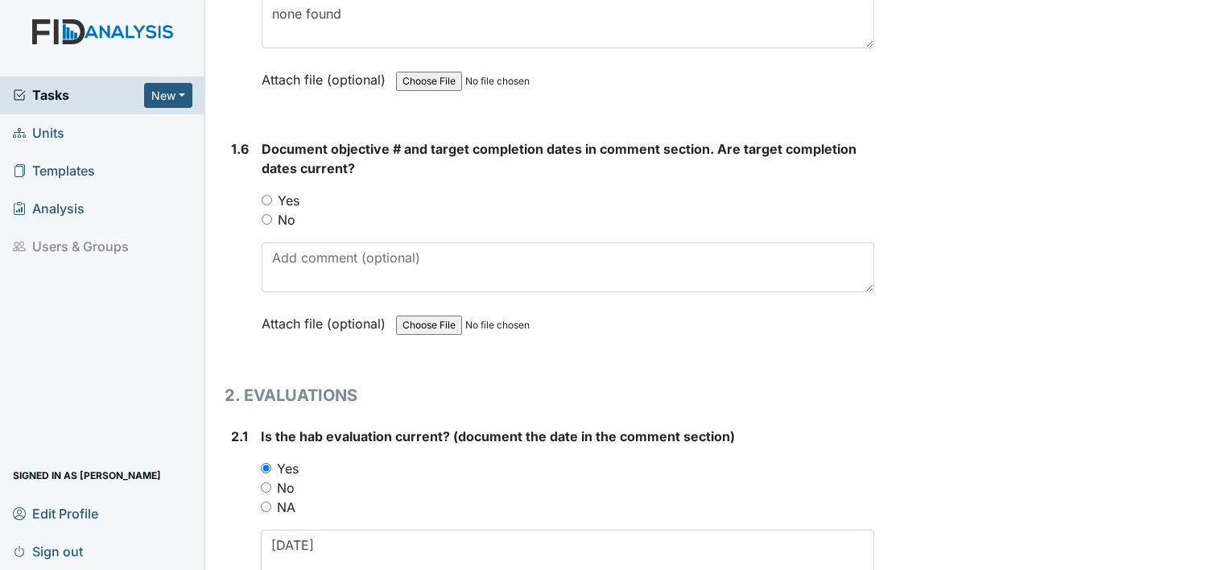
scroll to position [1240, 0]
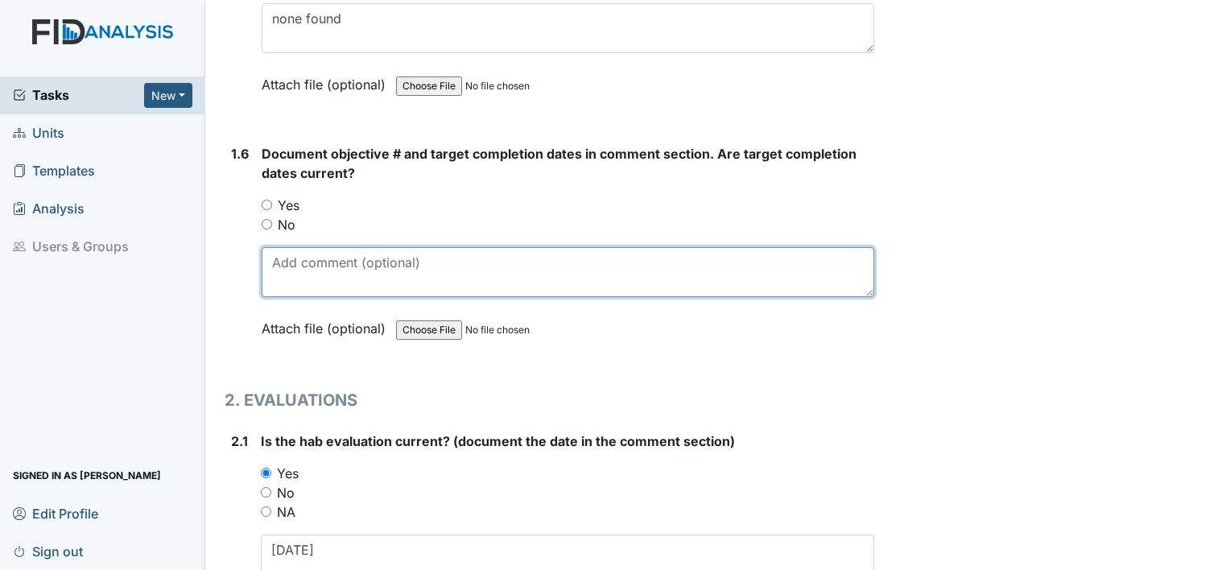
click at [425, 253] on textarea at bounding box center [568, 272] width 613 height 50
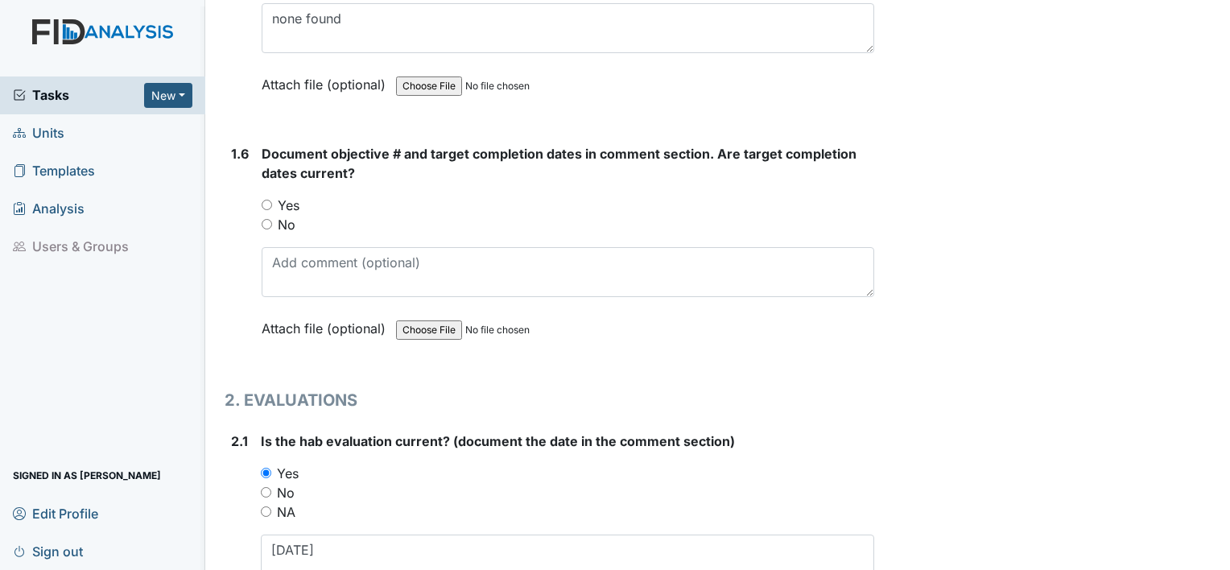
click at [286, 200] on label "Yes" at bounding box center [289, 205] width 22 height 19
click at [272, 200] on input "Yes" at bounding box center [267, 205] width 10 height 10
radio input "true"
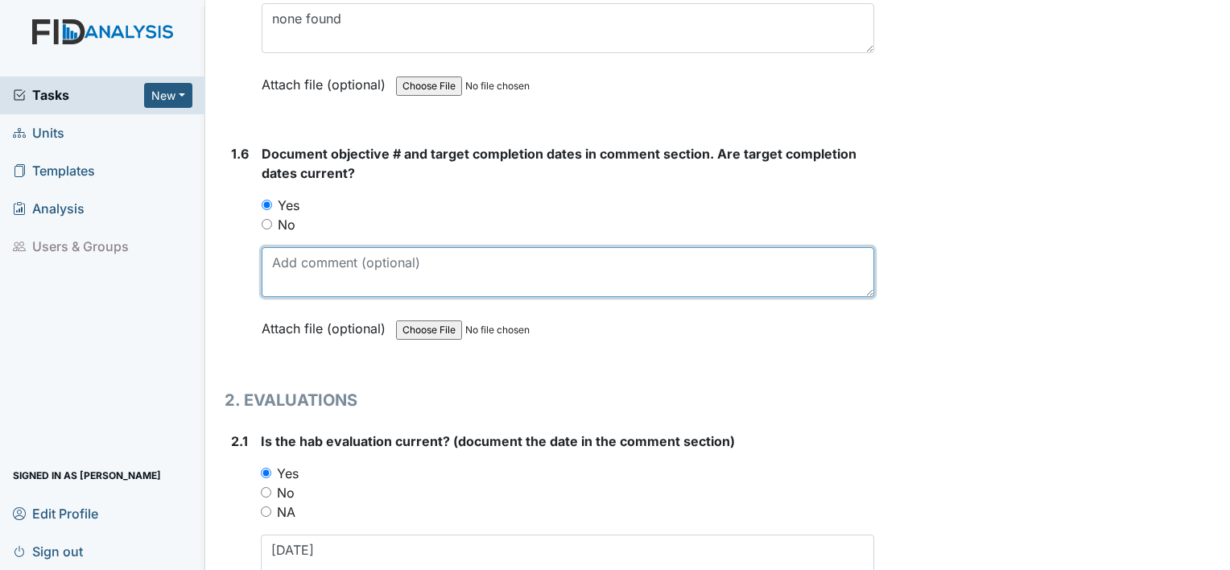
click at [291, 247] on textarea at bounding box center [568, 272] width 613 height 50
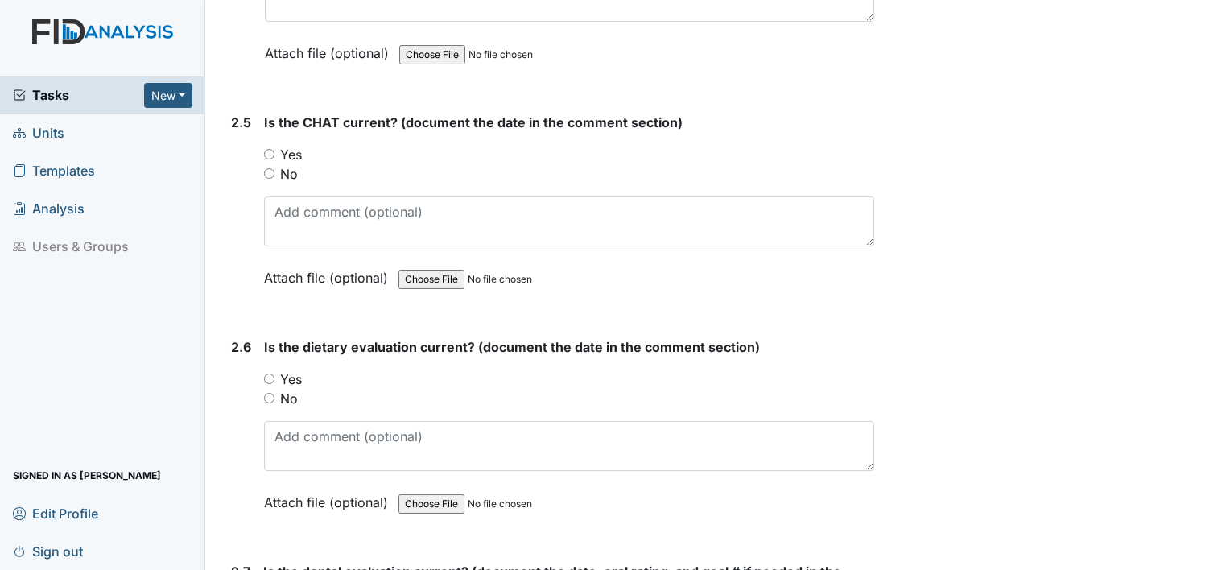
scroll to position [2537, 0]
type textarea "SC001; target date 1.23.26"
click at [292, 143] on label "Yes" at bounding box center [291, 152] width 22 height 19
click at [275, 147] on input "Yes" at bounding box center [269, 152] width 10 height 10
radio input "true"
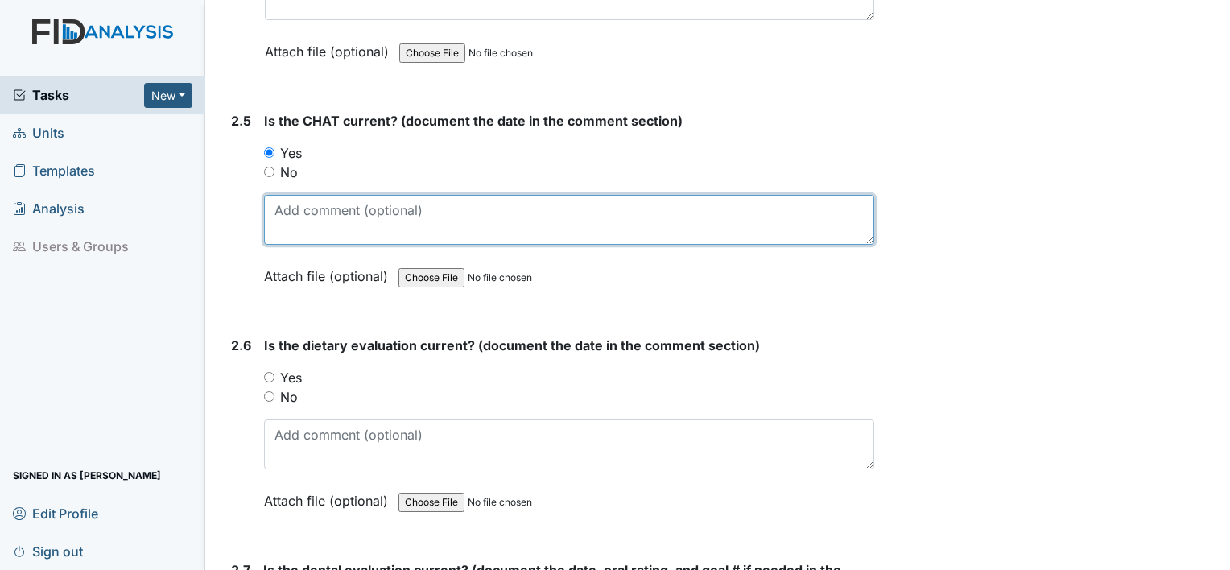
click at [311, 195] on textarea at bounding box center [569, 220] width 610 height 50
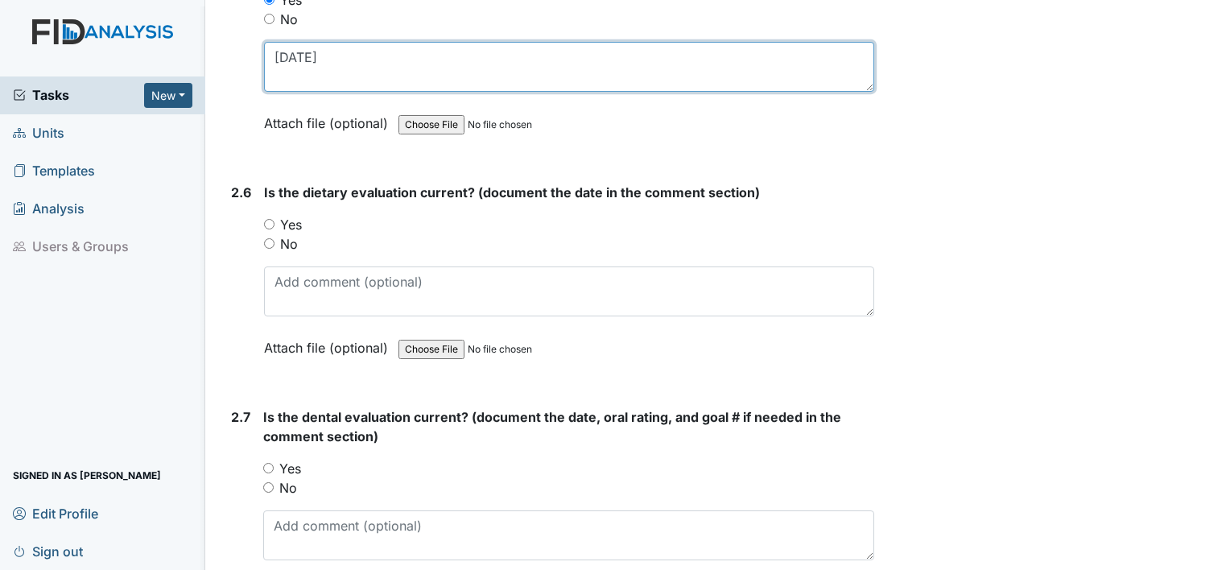
scroll to position [2691, 0]
type textarea "4.8.25"
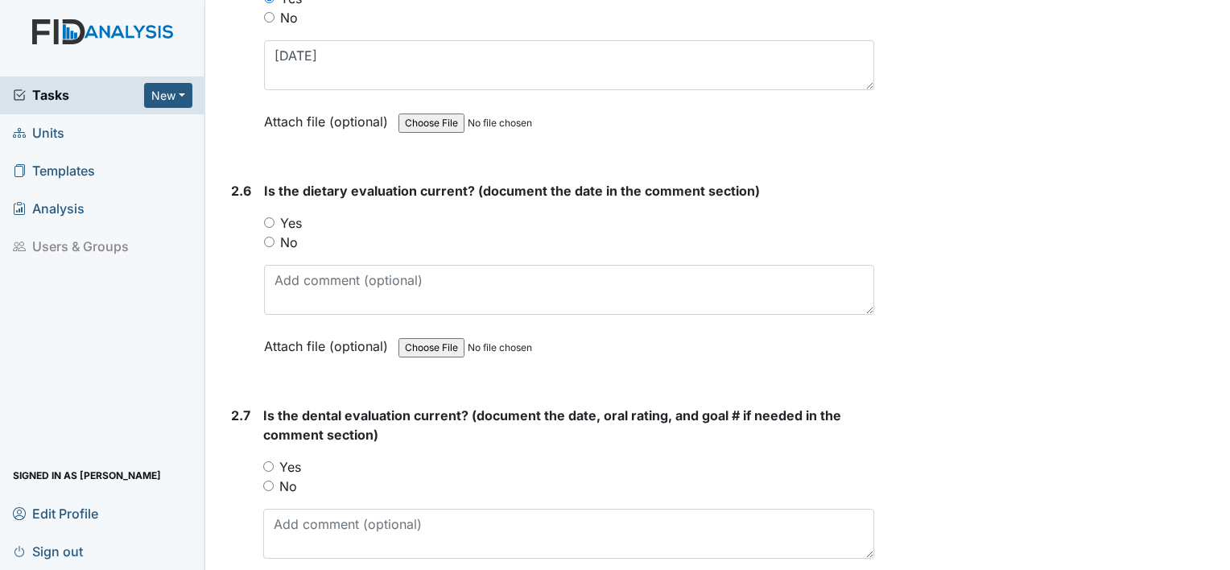
click at [280, 219] on label "Yes" at bounding box center [291, 222] width 22 height 19
click at [275, 219] on input "Yes" at bounding box center [269, 222] width 10 height 10
radio input "true"
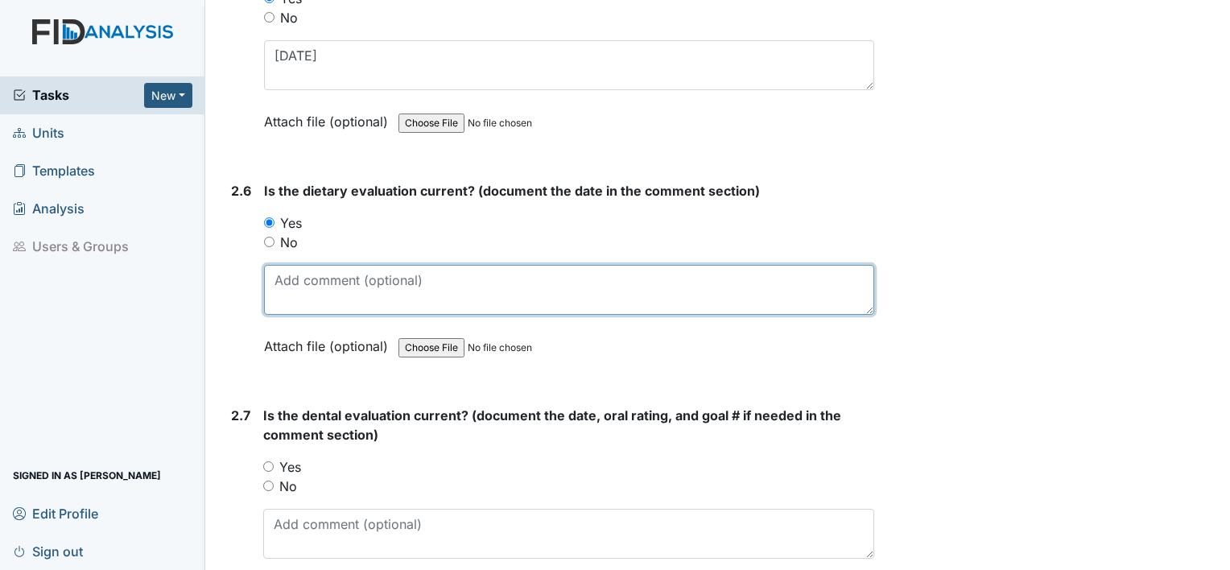
click at [286, 297] on textarea at bounding box center [569, 290] width 610 height 50
type textarea "4.18.25"
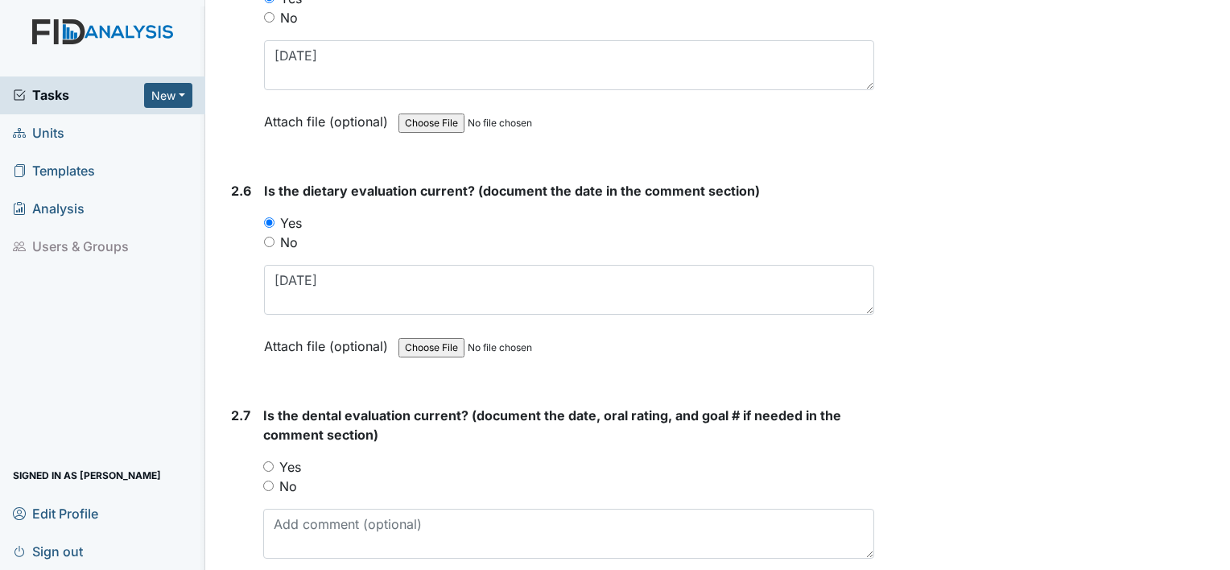
click at [289, 477] on label "No" at bounding box center [288, 486] width 18 height 19
click at [274, 481] on input "No" at bounding box center [268, 486] width 10 height 10
radio input "true"
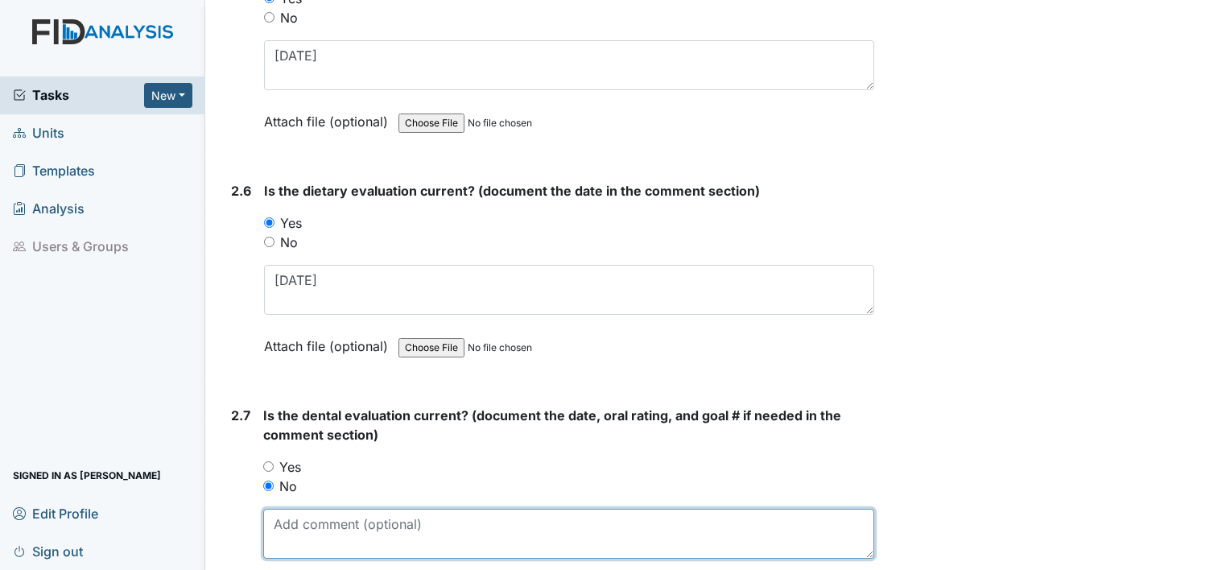
click at [290, 519] on textarea at bounding box center [568, 534] width 611 height 50
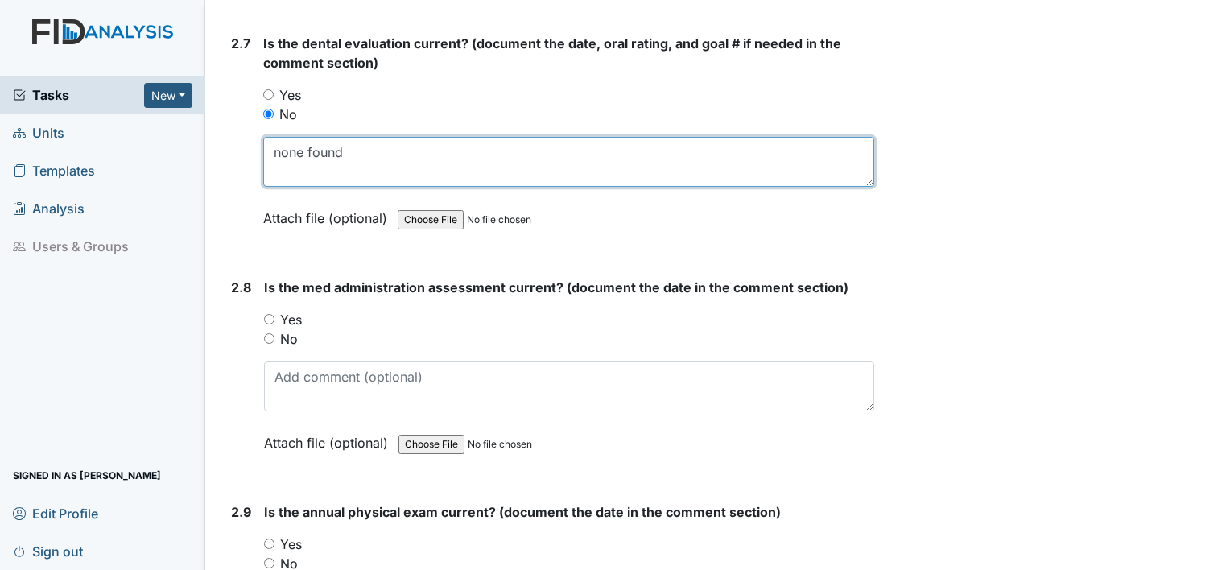
scroll to position [3115, 0]
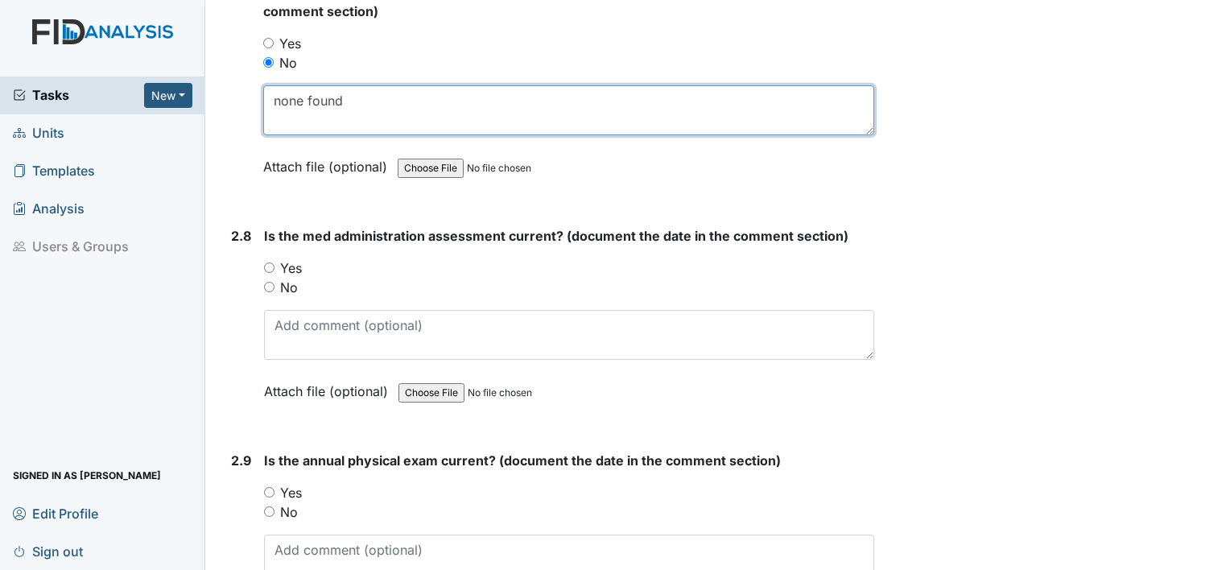
type textarea "none found"
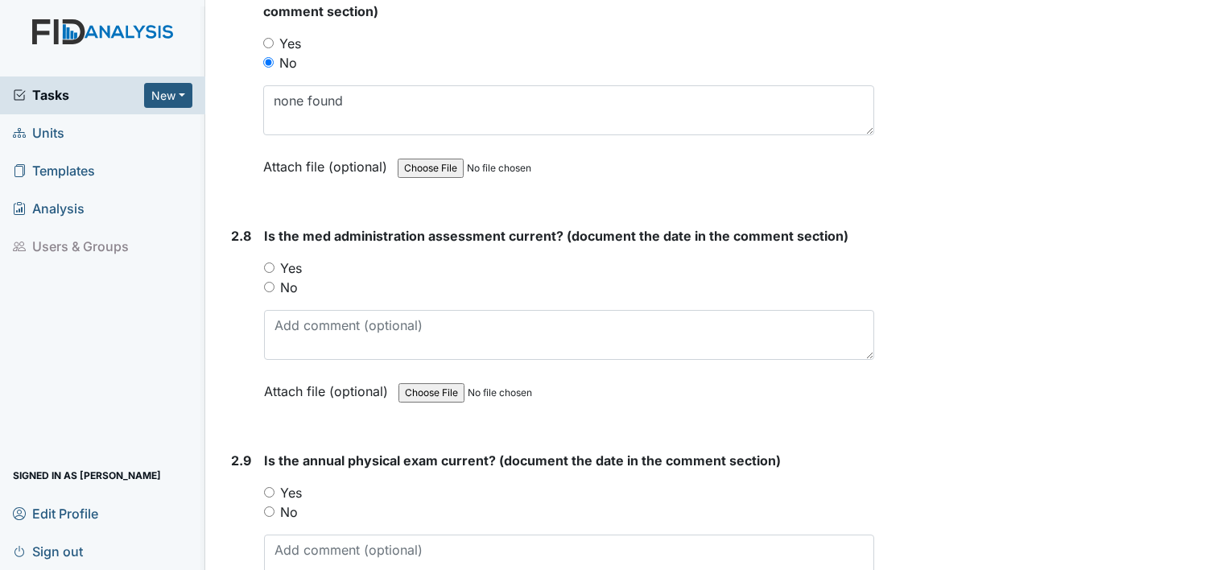
click at [292, 280] on label "No" at bounding box center [289, 287] width 18 height 19
click at [275, 282] on input "No" at bounding box center [269, 287] width 10 height 10
radio input "true"
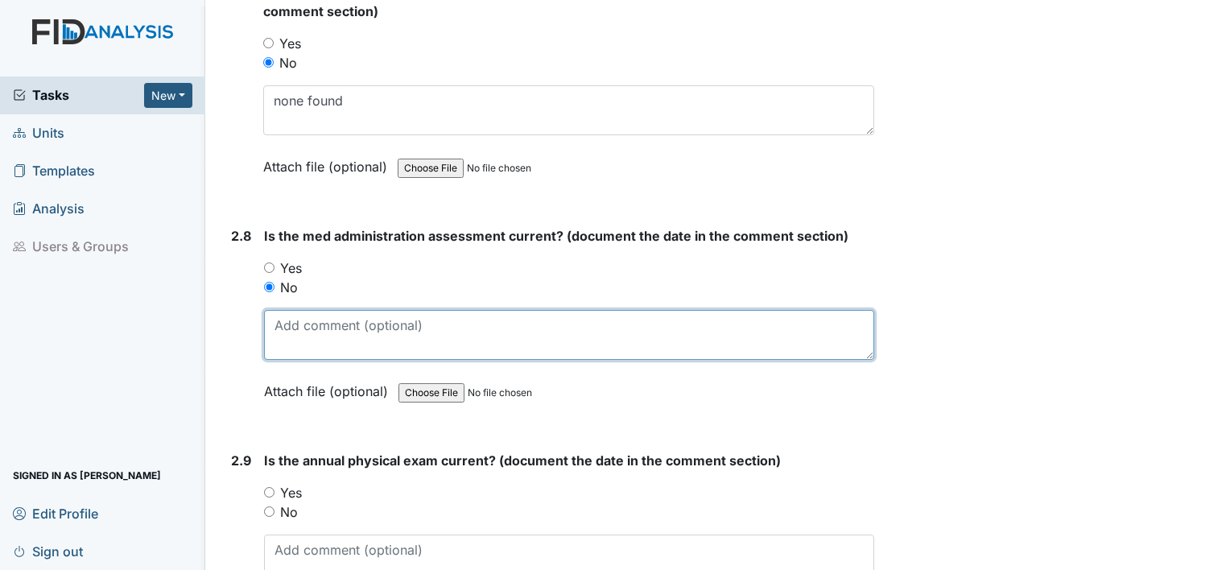
click at [303, 322] on textarea at bounding box center [569, 335] width 610 height 50
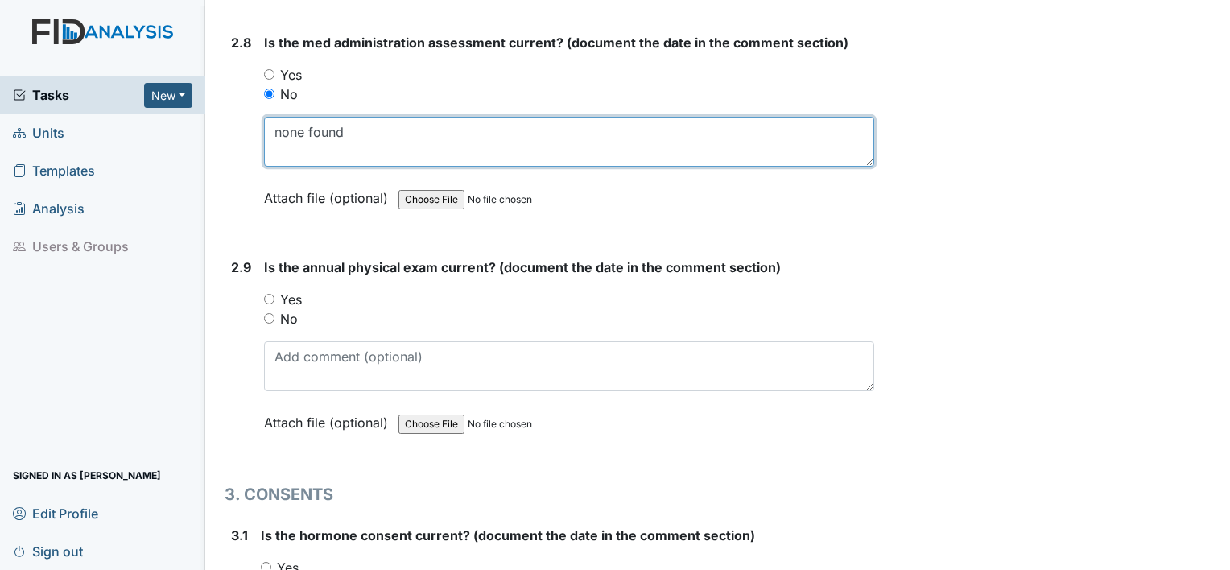
scroll to position [3311, 0]
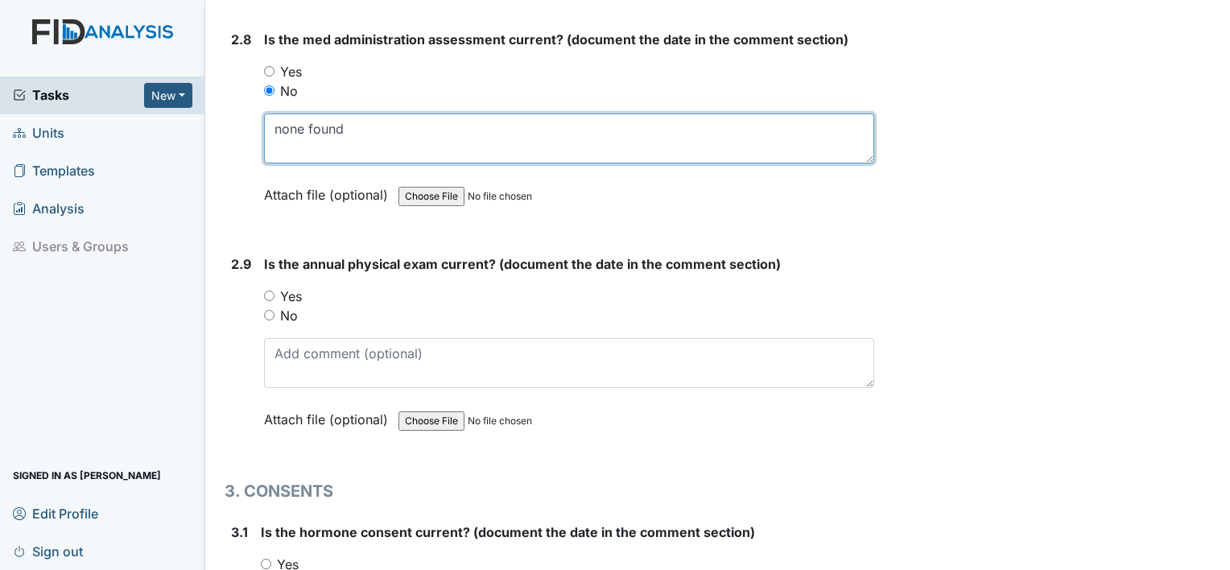
type textarea "none found"
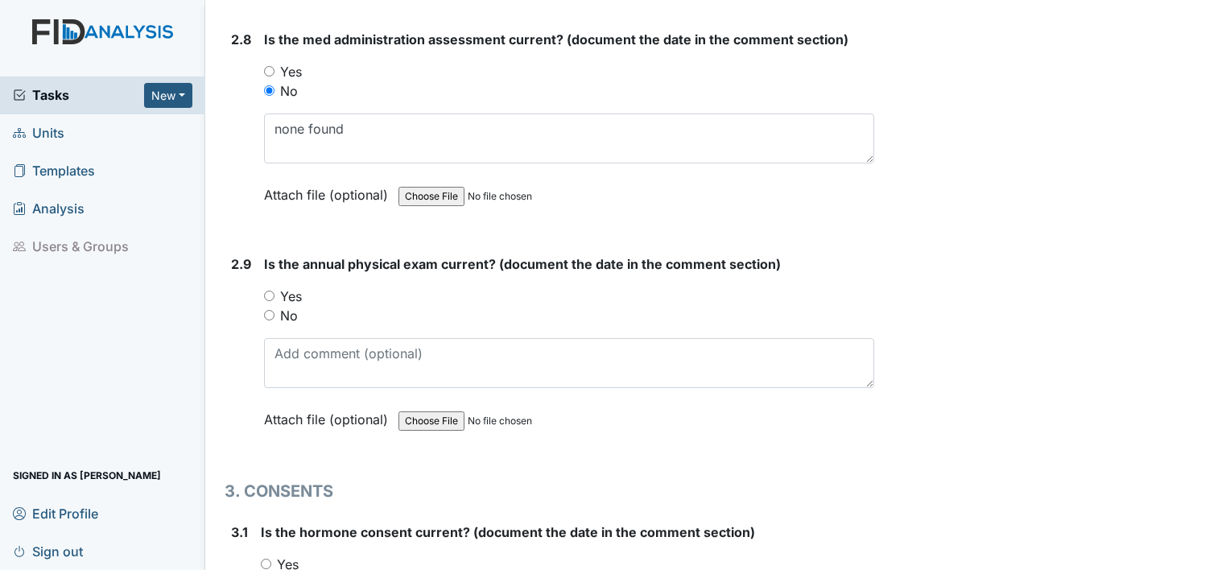
click at [291, 288] on label "Yes" at bounding box center [291, 296] width 22 height 19
click at [275, 291] on input "Yes" at bounding box center [269, 296] width 10 height 10
radio input "true"
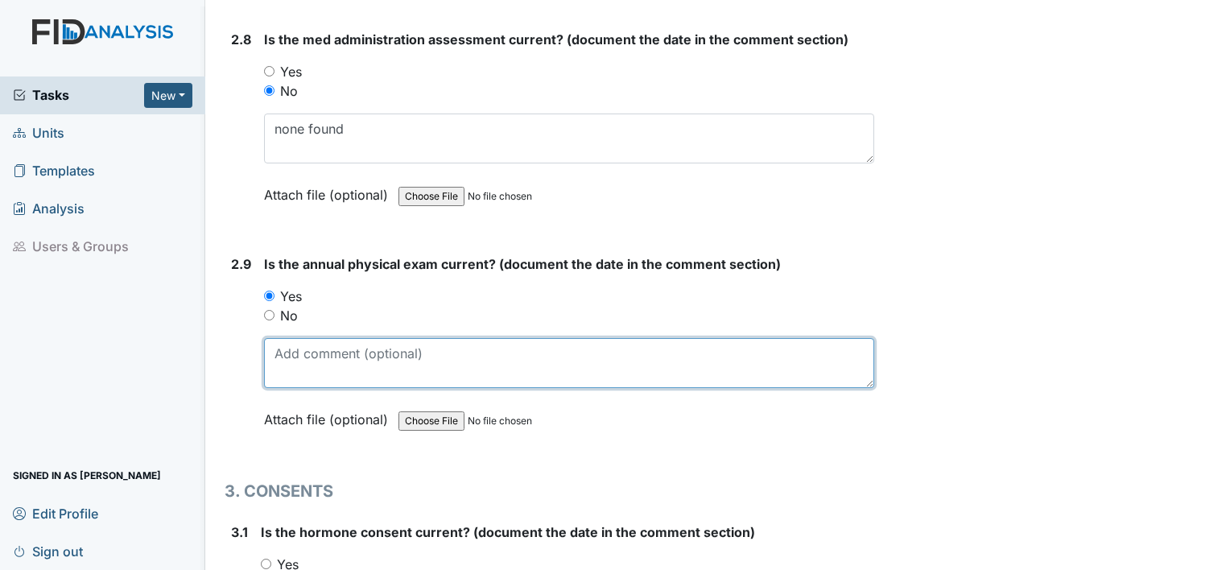
click at [304, 358] on textarea at bounding box center [569, 363] width 610 height 50
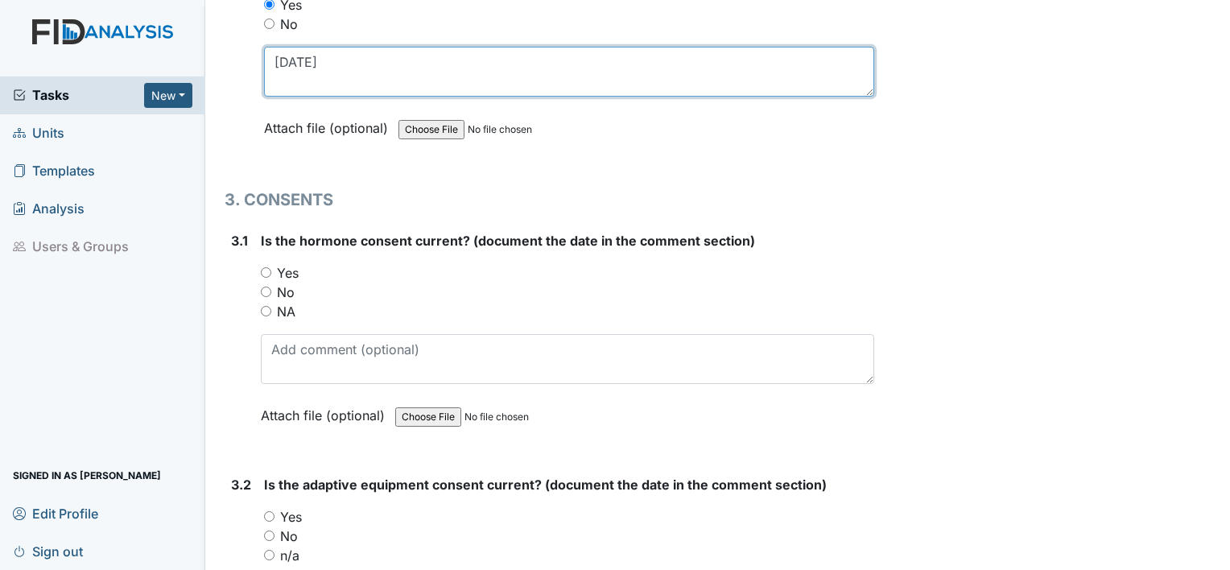
scroll to position [3604, 0]
type textarea "3.17.25"
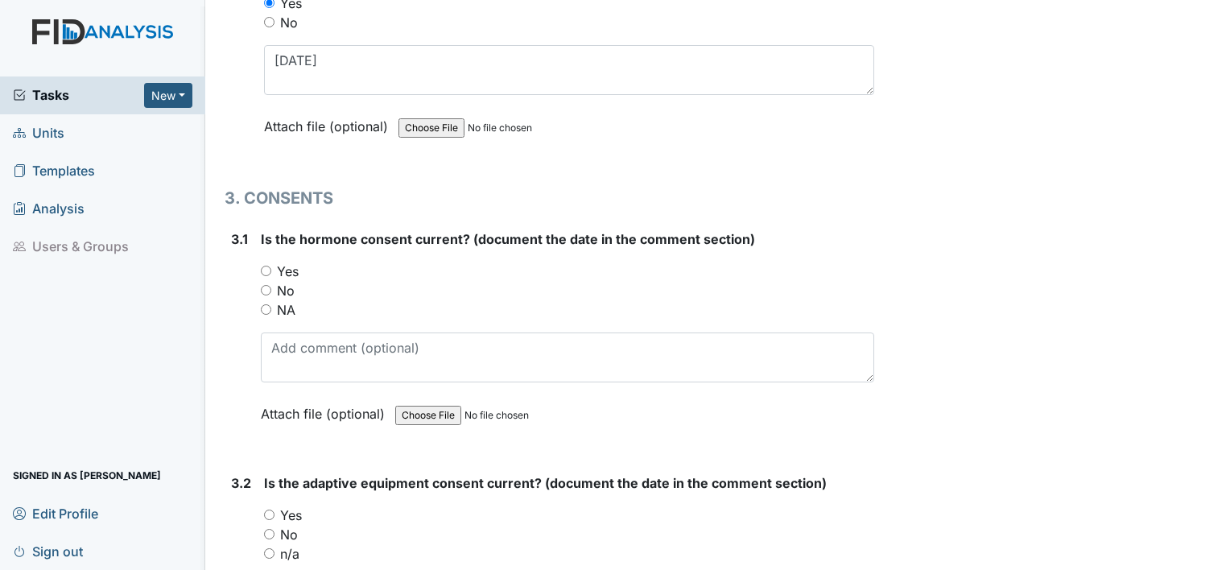
click at [284, 300] on label "NA" at bounding box center [286, 309] width 19 height 19
click at [271, 304] on input "NA" at bounding box center [266, 309] width 10 height 10
radio input "true"
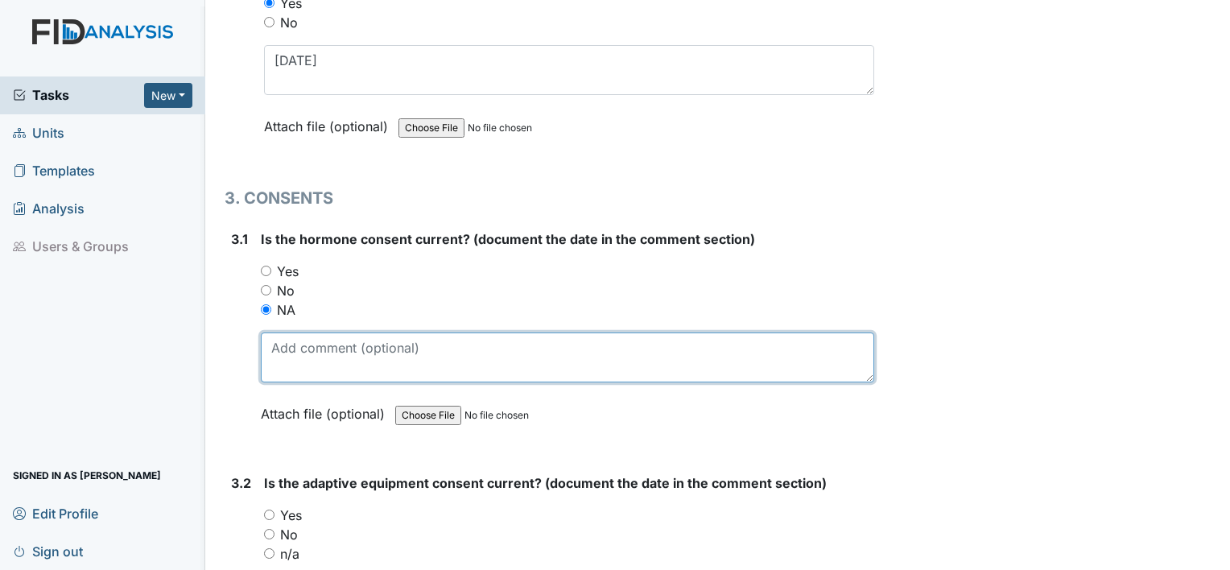
click at [286, 333] on textarea at bounding box center [568, 358] width 614 height 50
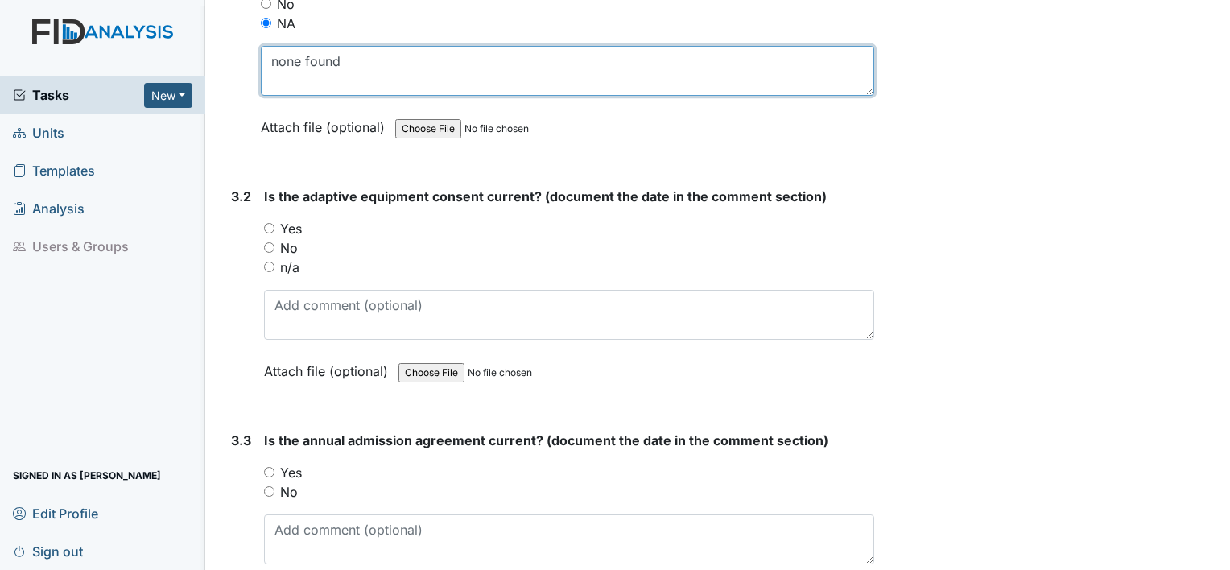
scroll to position [3896, 0]
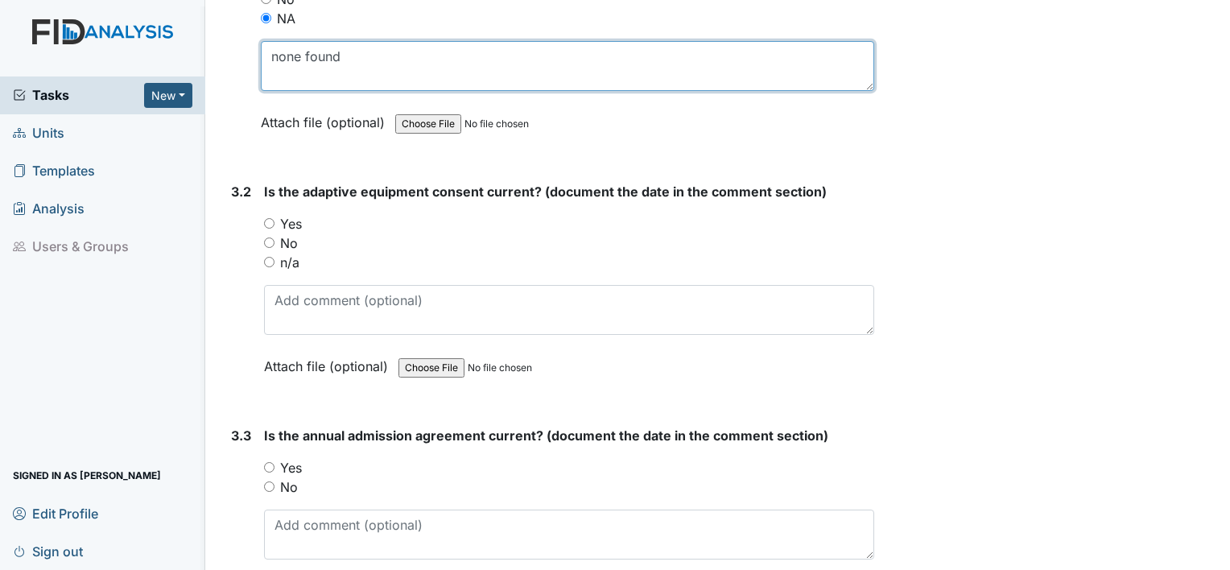
type textarea "none found"
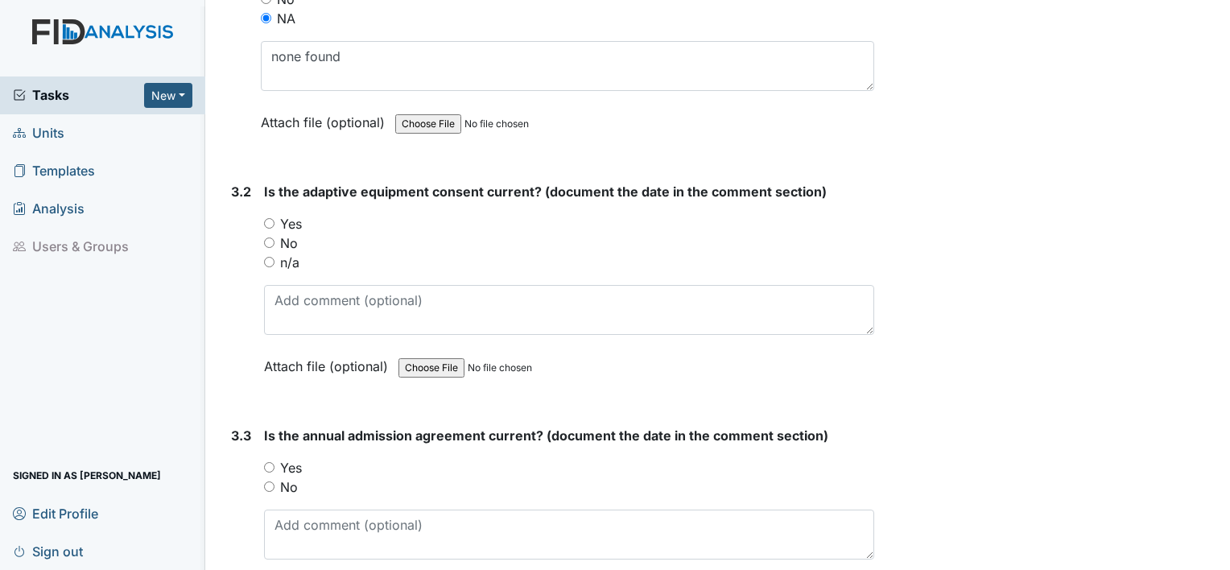
click at [293, 214] on label "Yes" at bounding box center [291, 223] width 22 height 19
click at [275, 218] on input "Yes" at bounding box center [269, 223] width 10 height 10
radio input "true"
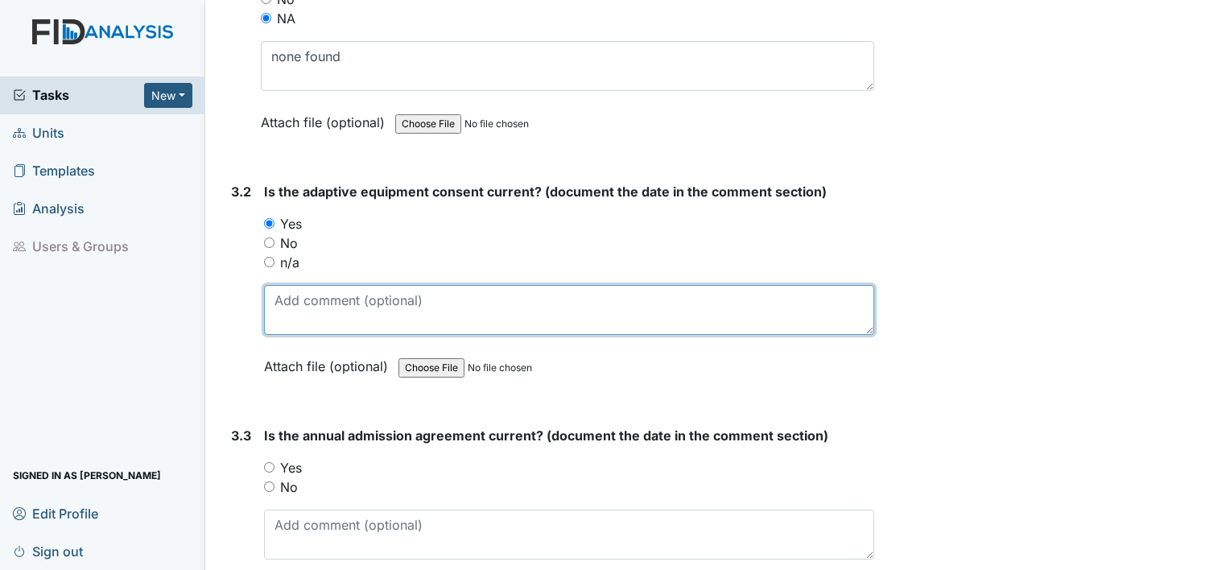
click at [305, 285] on textarea at bounding box center [569, 310] width 610 height 50
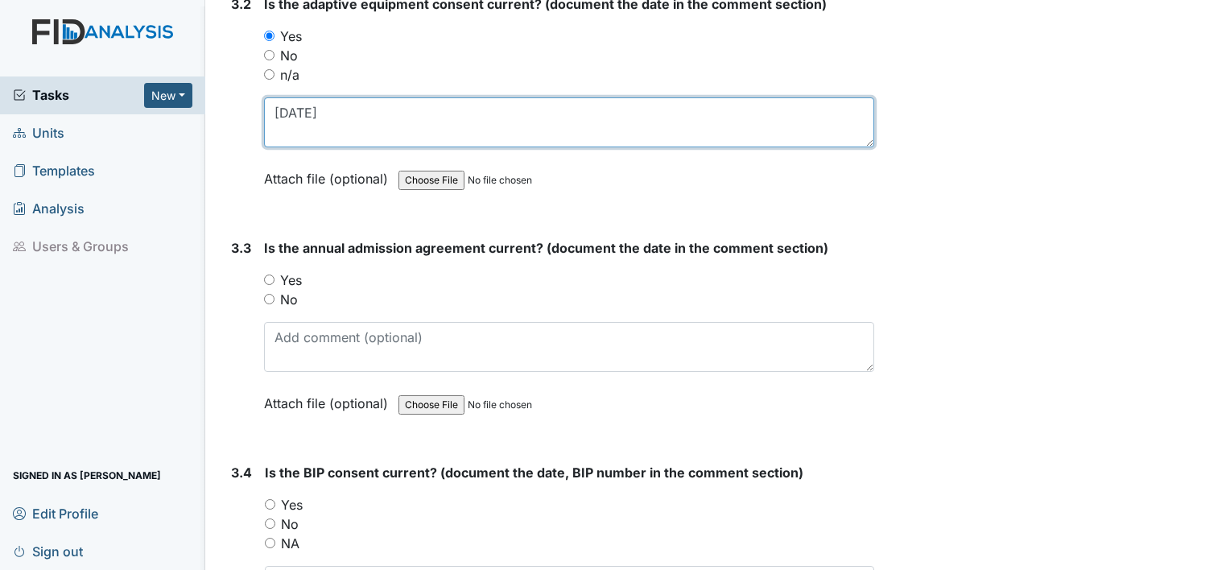
scroll to position [4084, 0]
type textarea "3.10.25"
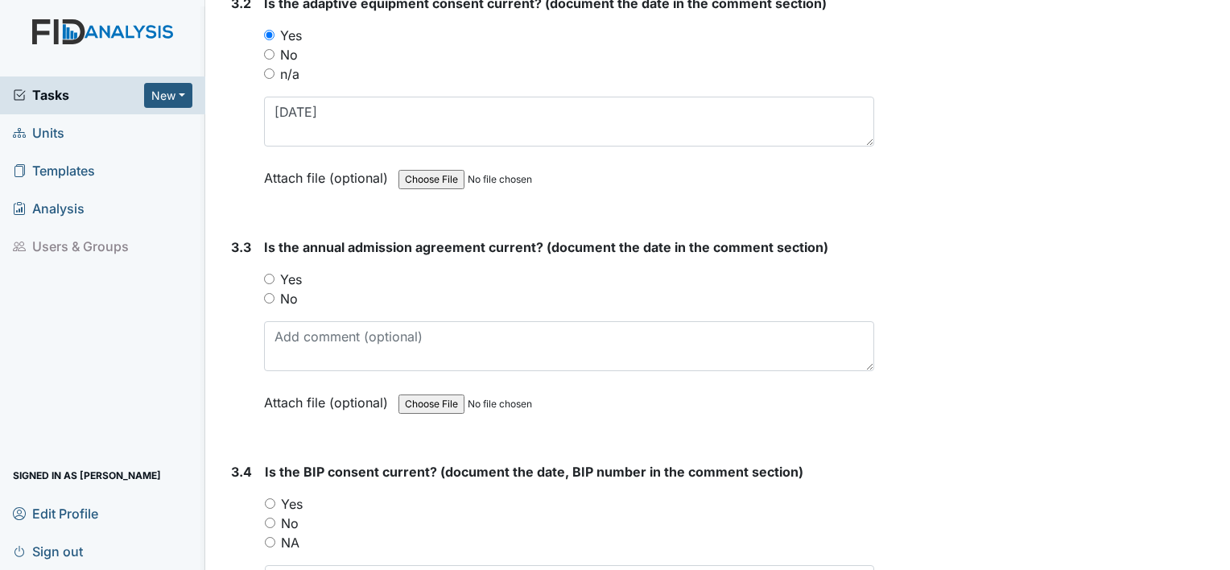
click at [288, 289] on label "No" at bounding box center [289, 298] width 18 height 19
click at [275, 293] on input "No" at bounding box center [269, 298] width 10 height 10
radio input "true"
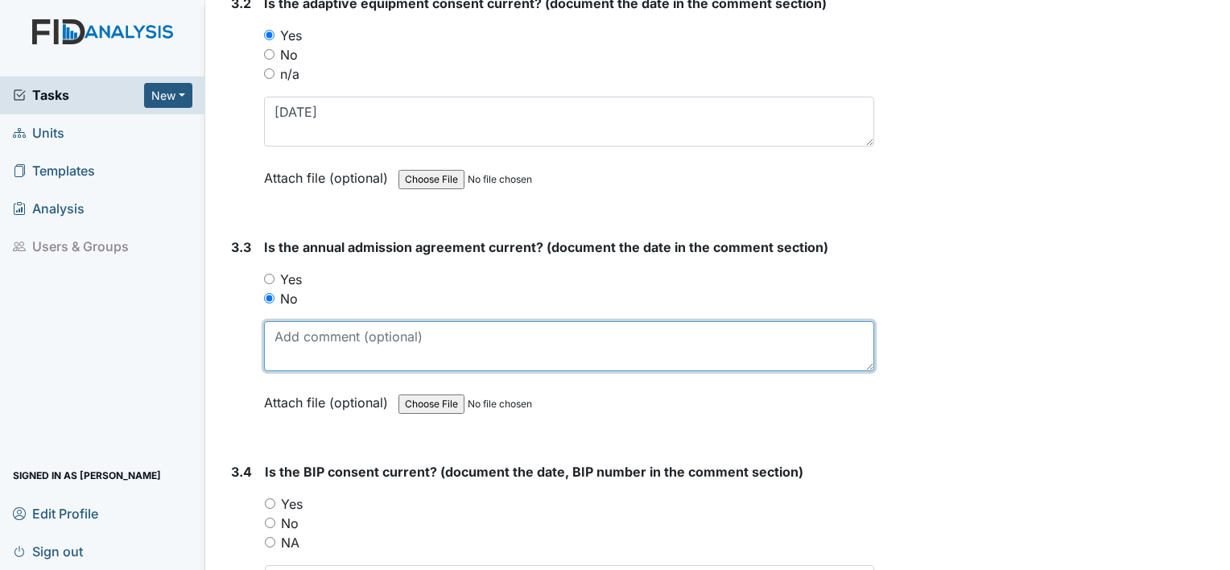
click at [293, 321] on textarea at bounding box center [569, 346] width 610 height 50
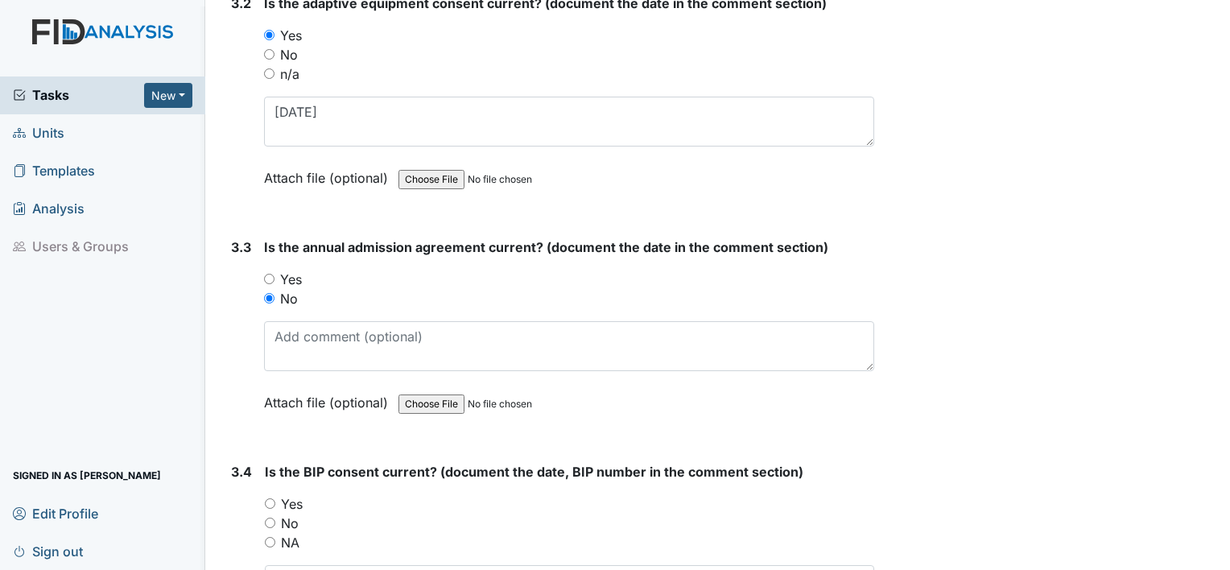
click at [296, 270] on label "Yes" at bounding box center [291, 279] width 22 height 19
click at [275, 274] on input "Yes" at bounding box center [269, 279] width 10 height 10
radio input "true"
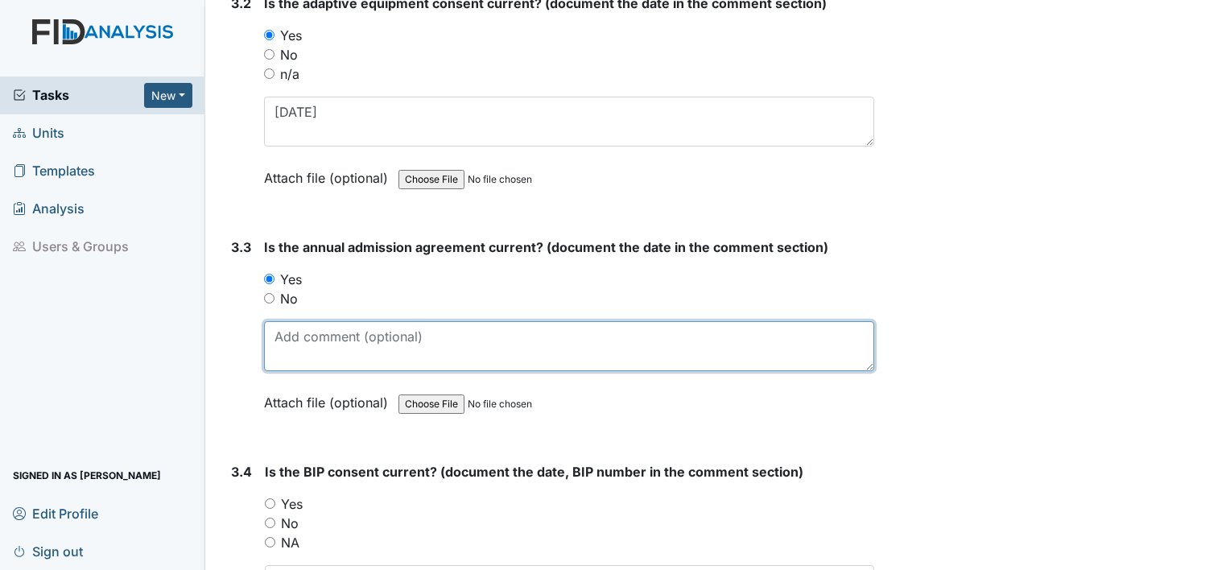
click at [298, 321] on textarea at bounding box center [569, 346] width 610 height 50
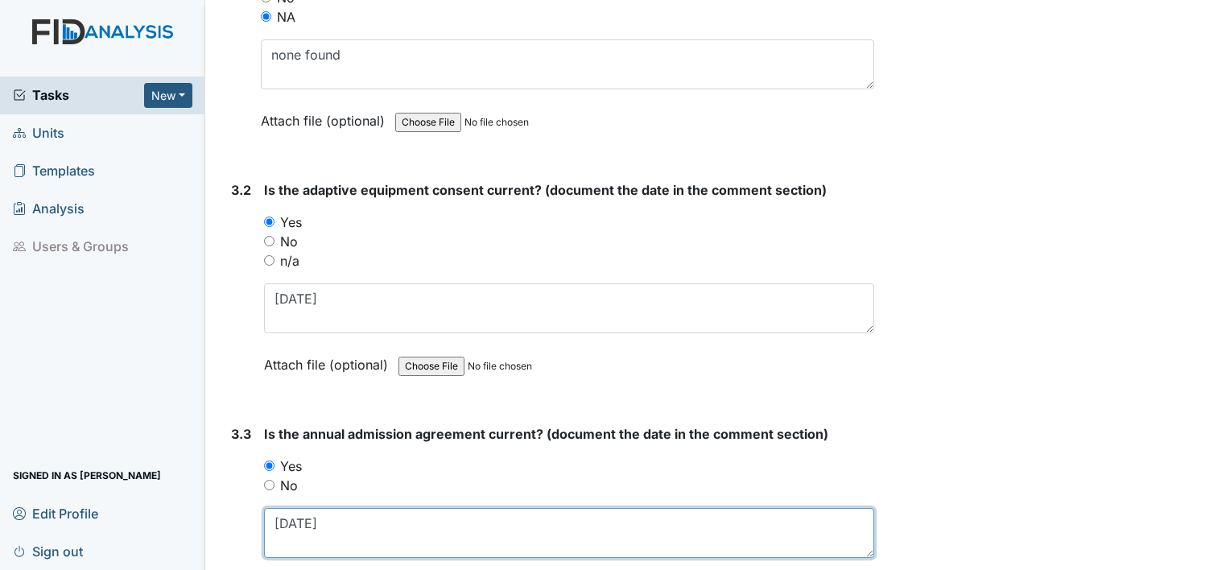
scroll to position [3894, 0]
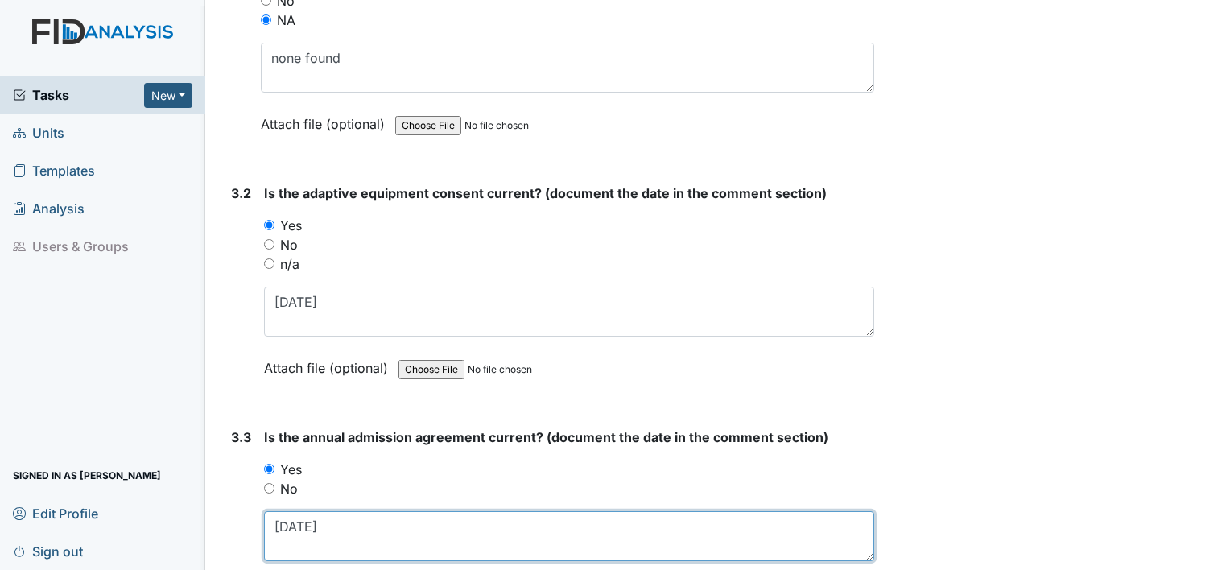
type textarea "3.10.25"
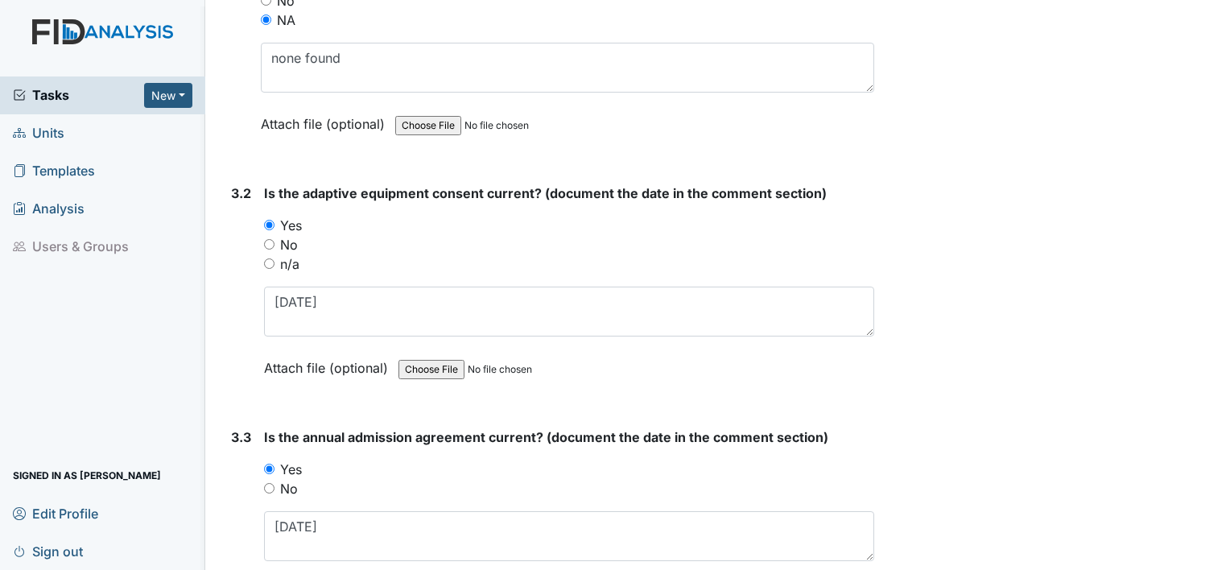
click at [293, 254] on label "n/a" at bounding box center [289, 263] width 19 height 19
click at [275, 258] on input "n/a" at bounding box center [269, 263] width 10 height 10
radio input "true"
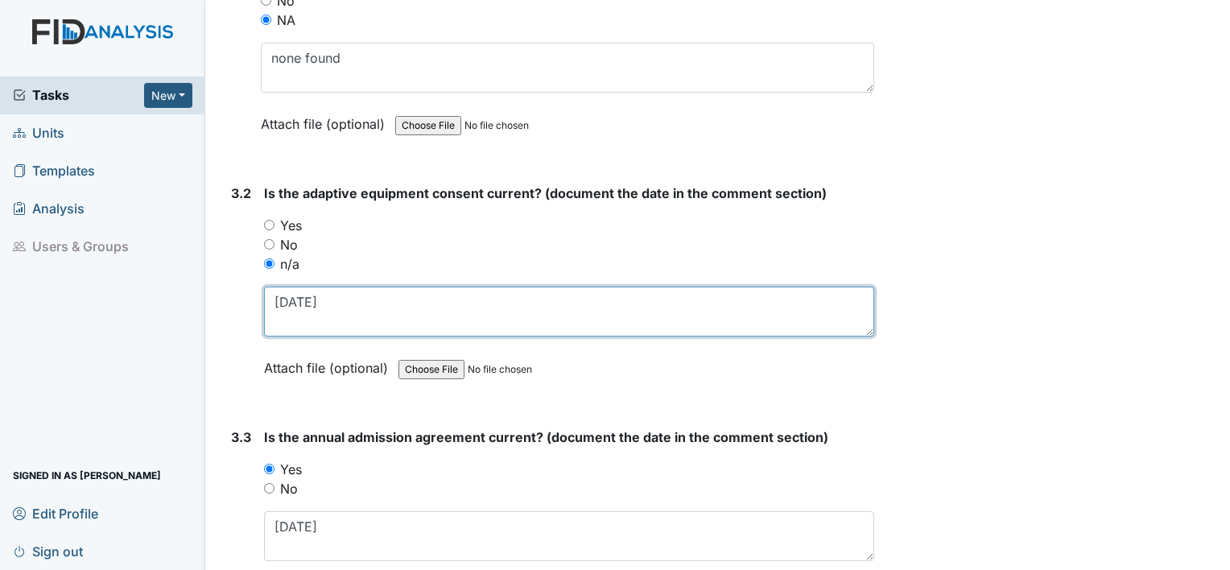
click at [332, 287] on textarea "3.10.25" at bounding box center [569, 312] width 610 height 50
type textarea "3"
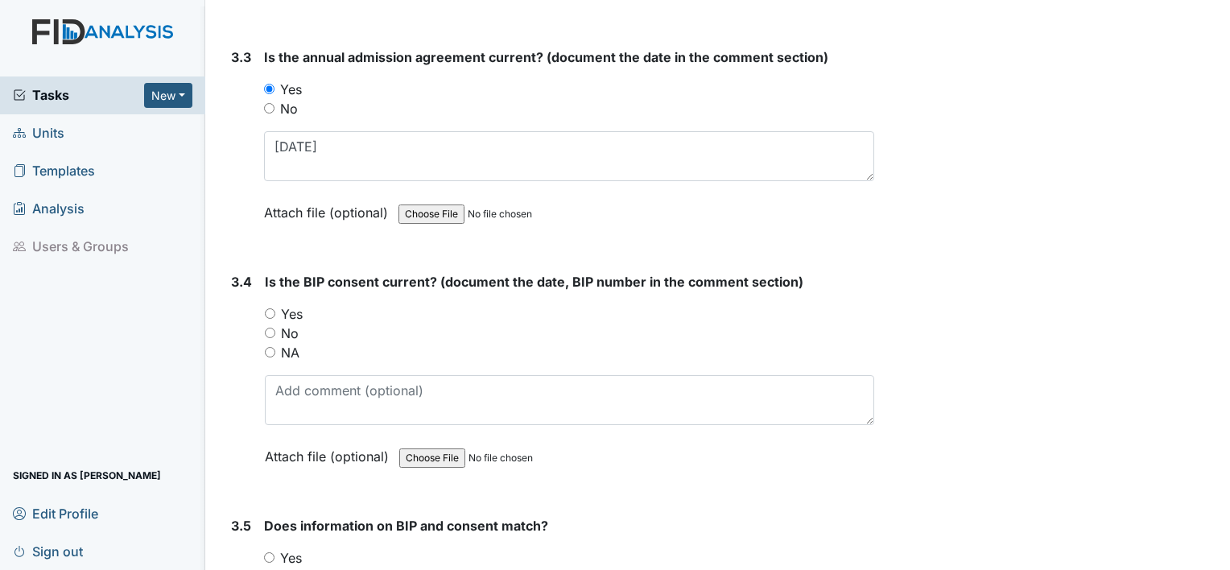
scroll to position [4283, 0]
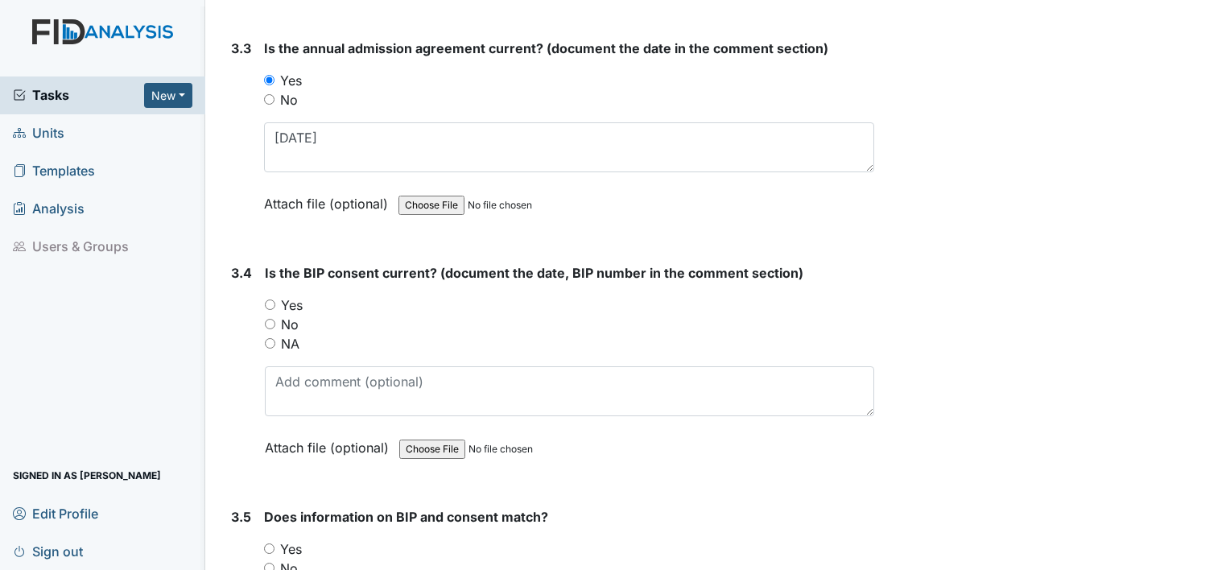
type textarea "none found"
click at [288, 334] on label "NA" at bounding box center [290, 343] width 19 height 19
click at [275, 338] on input "NA" at bounding box center [270, 343] width 10 height 10
radio input "true"
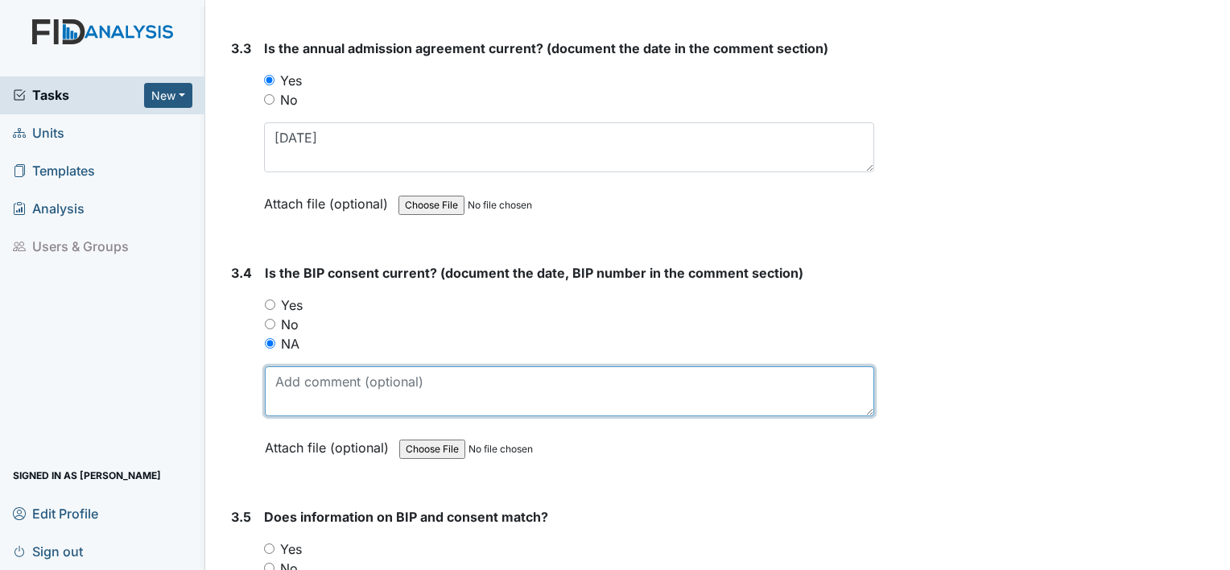
click at [293, 366] on textarea at bounding box center [570, 391] width 610 height 50
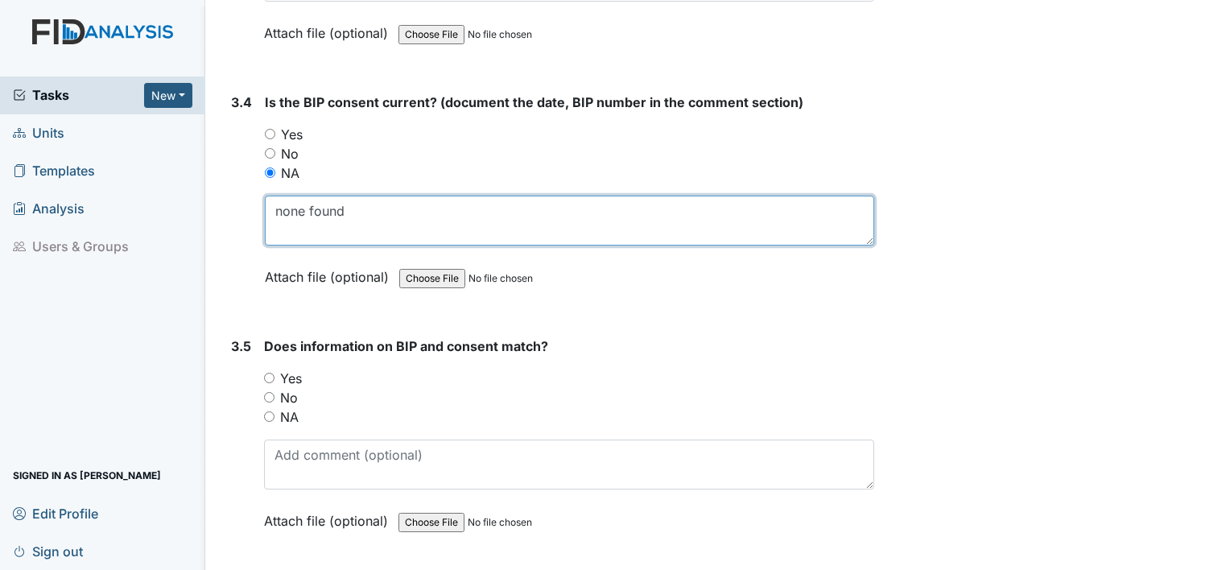
scroll to position [4458, 0]
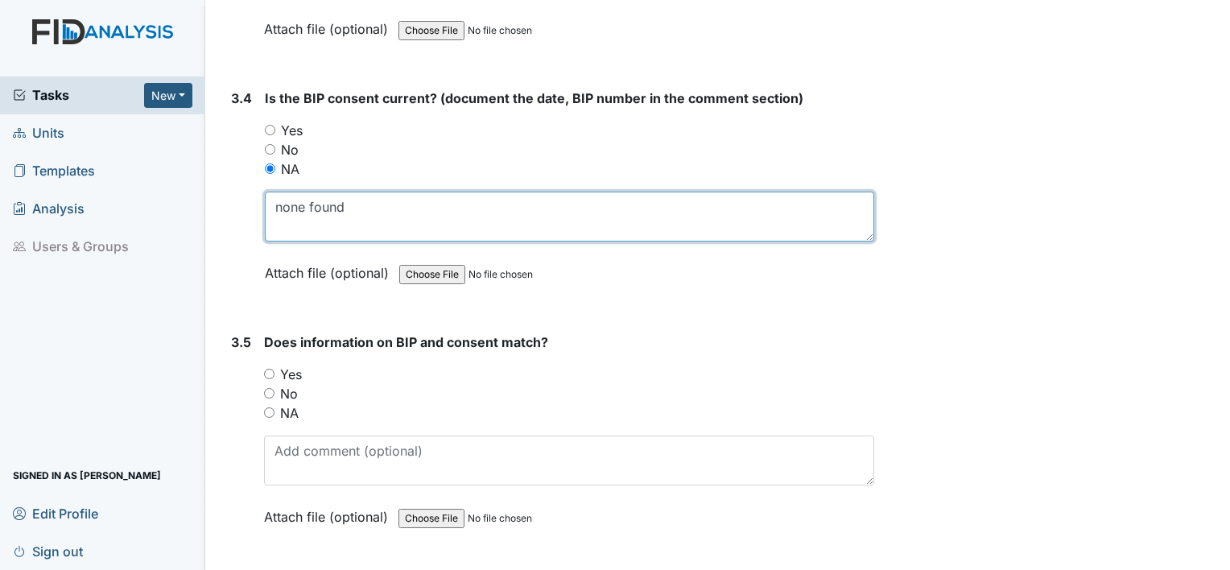
type textarea "none found"
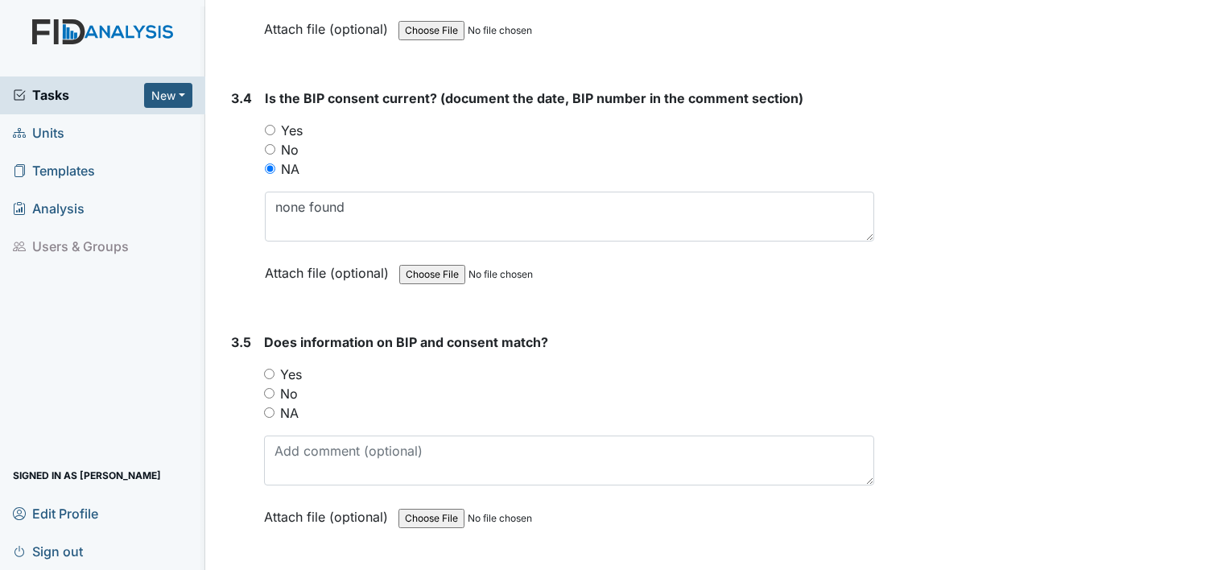
click at [288, 403] on label "NA" at bounding box center [289, 412] width 19 height 19
click at [275, 407] on input "NA" at bounding box center [269, 412] width 10 height 10
radio input "true"
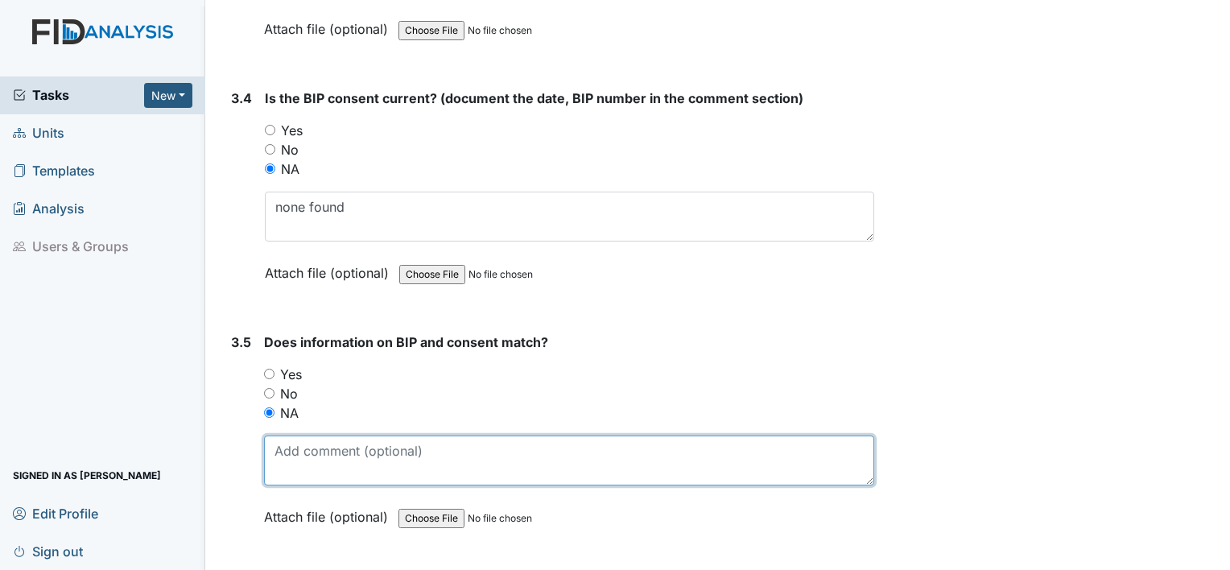
click at [286, 450] on textarea at bounding box center [569, 461] width 610 height 50
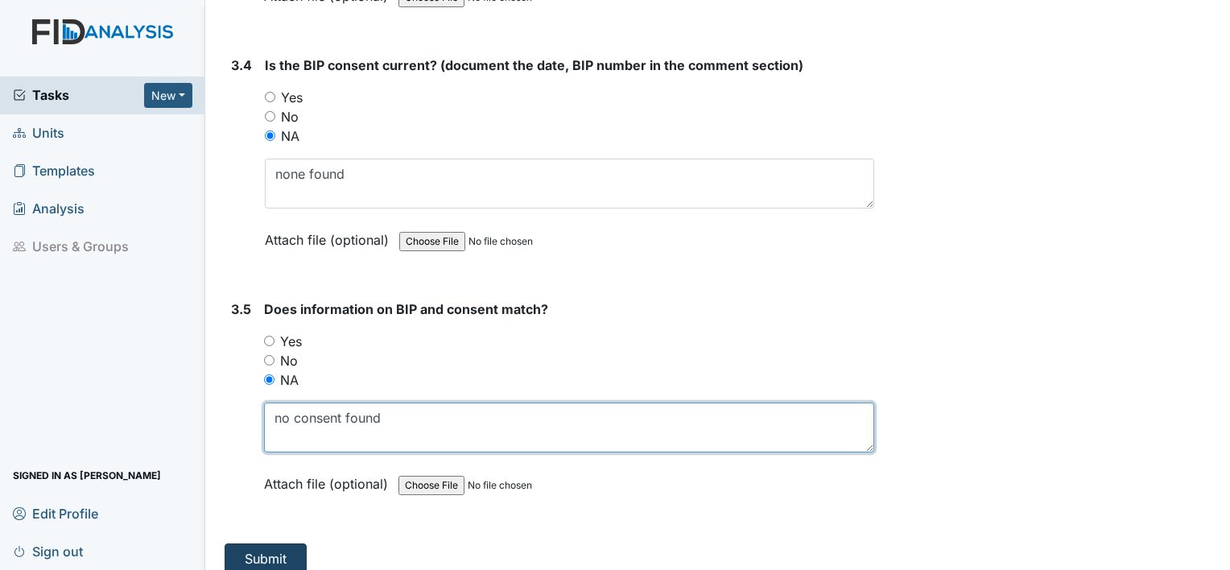
type textarea "no consent found"
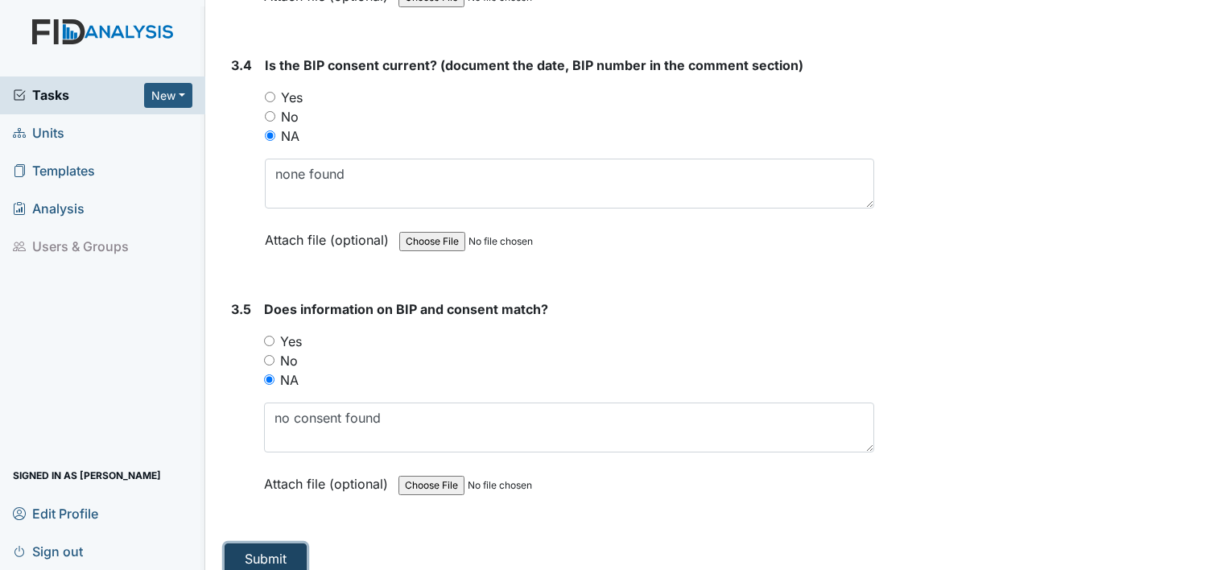
click at [254, 544] on button "Submit" at bounding box center [266, 559] width 82 height 31
